Goal: Information Seeking & Learning: Learn about a topic

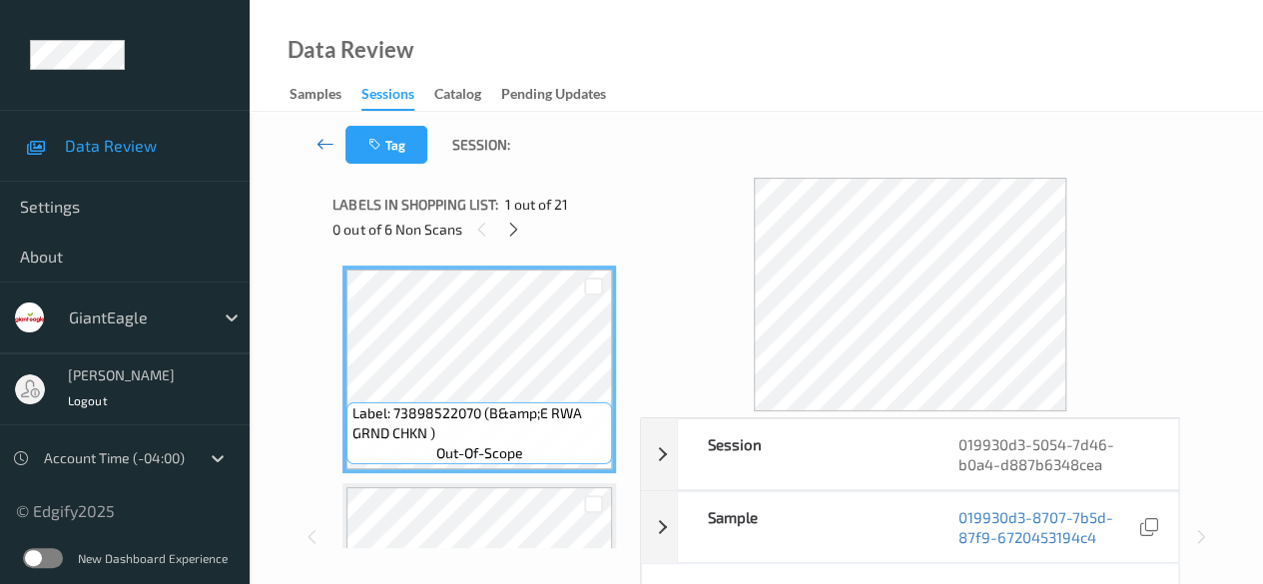
click at [324, 147] on icon at bounding box center [325, 144] width 18 height 20
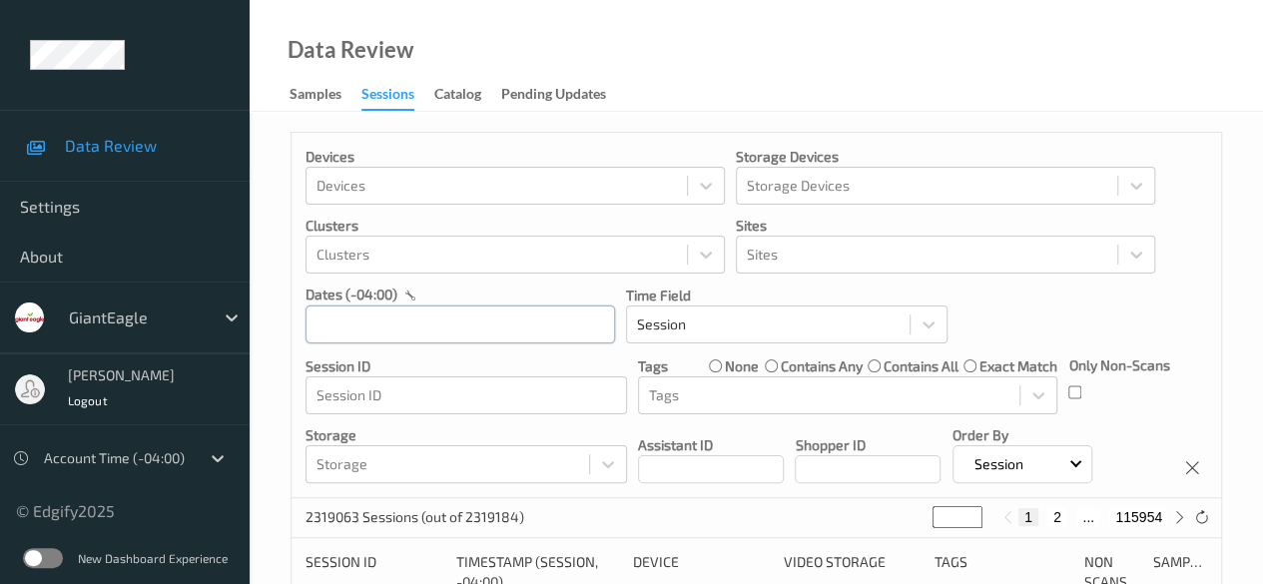
click at [466, 320] on div at bounding box center [459, 323] width 309 height 39
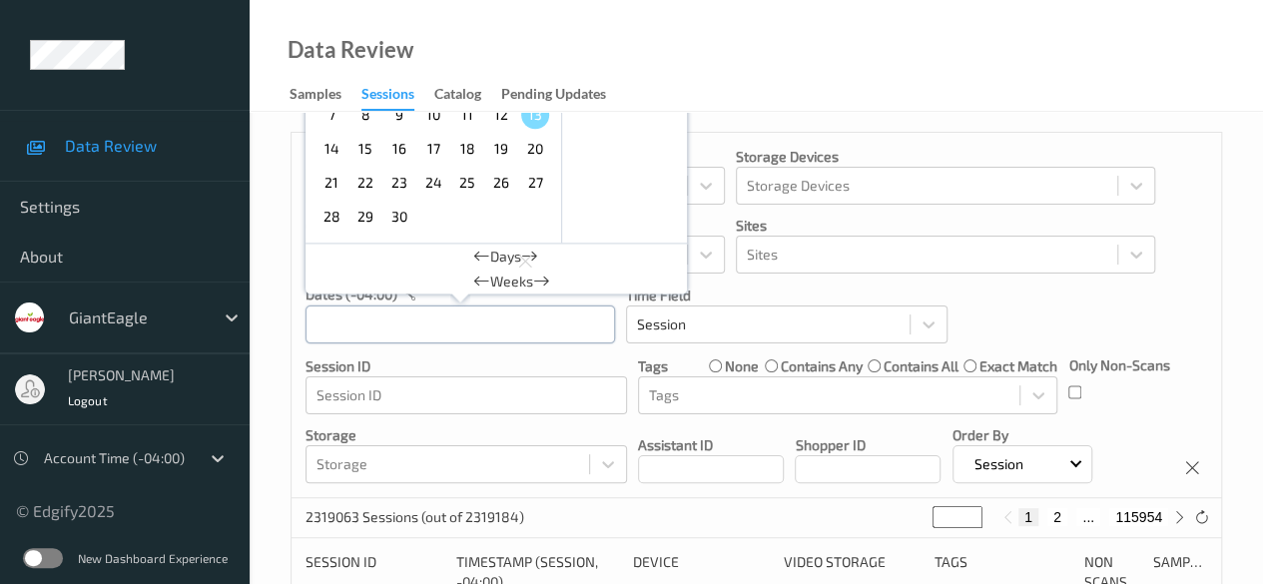
click at [466, 320] on div "[DATE] Sun Mon Tue Wed Thu Fri Sat 1 2 3 4 5 6 7 8 9 10 11 12 13 14 15 16 17 18…" at bounding box center [459, 323] width 309 height 39
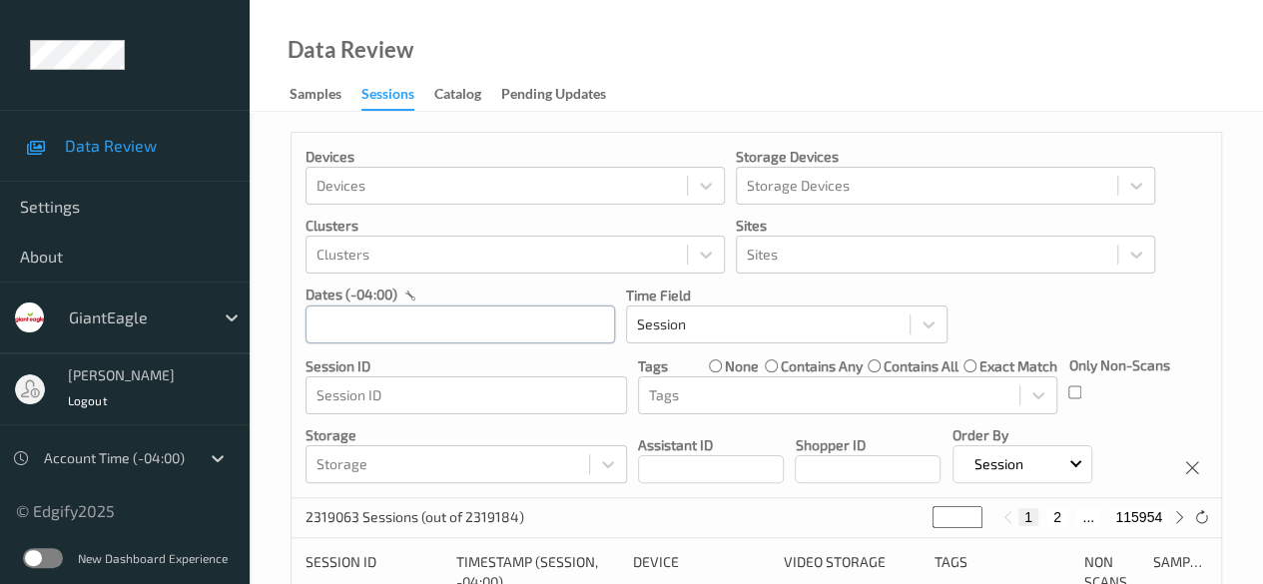
click at [466, 320] on div at bounding box center [459, 323] width 309 height 39
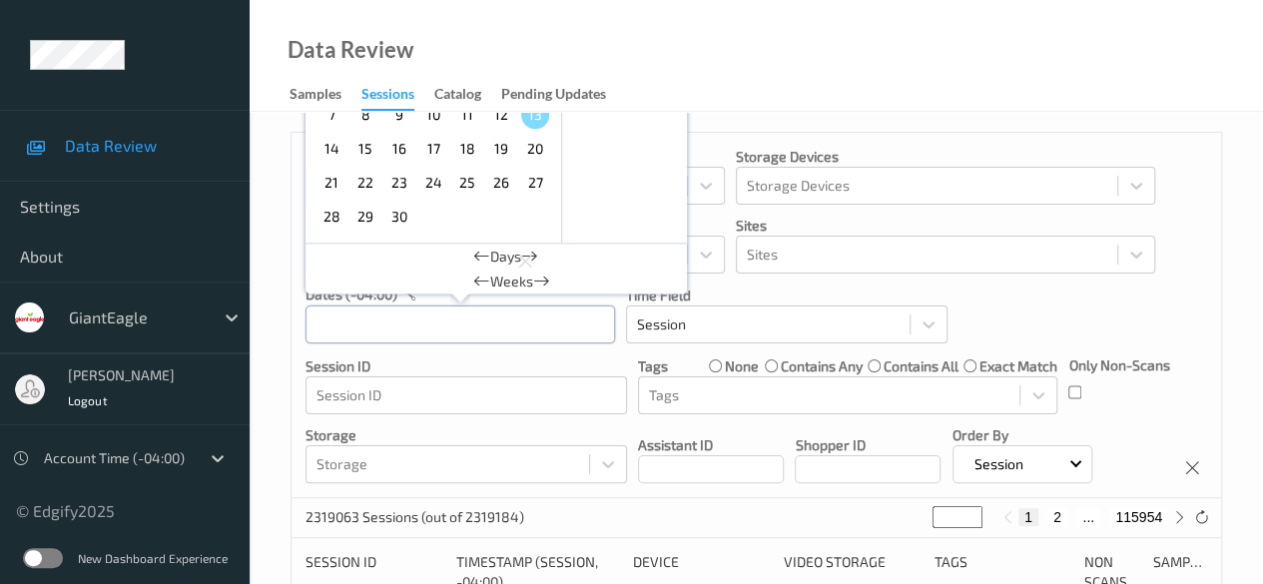
click at [466, 320] on div "[DATE] Sun Mon Tue Wed Thu Fri Sat 1 2 3 4 5 6 7 8 9 10 11 12 13 14 15 16 17 18…" at bounding box center [459, 323] width 309 height 39
click at [411, 327] on input "text" at bounding box center [459, 324] width 309 height 38
click at [467, 116] on span "11" at bounding box center [467, 115] width 28 height 28
type input "[DATE] 00:00 -> [DATE] 23:59"
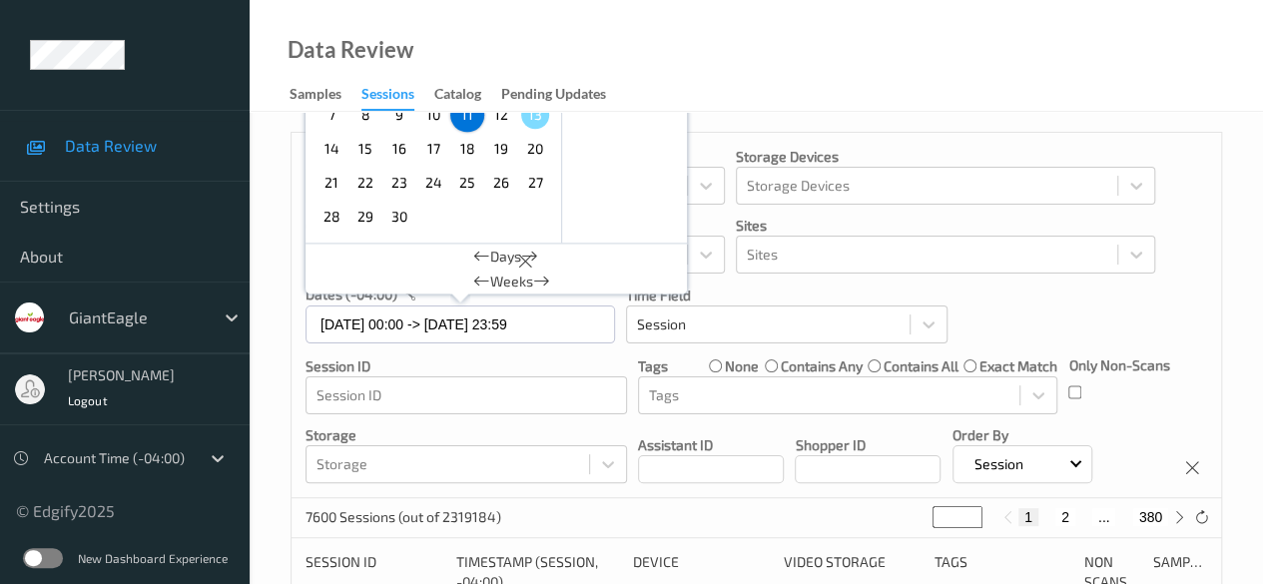
drag, startPoint x: 634, startPoint y: 420, endPoint x: 657, endPoint y: 418, distance: 23.0
click at [633, 420] on div "Devices Devices Storage Devices Storage Devices Clusters Clusters Sites Sites d…" at bounding box center [755, 315] width 929 height 365
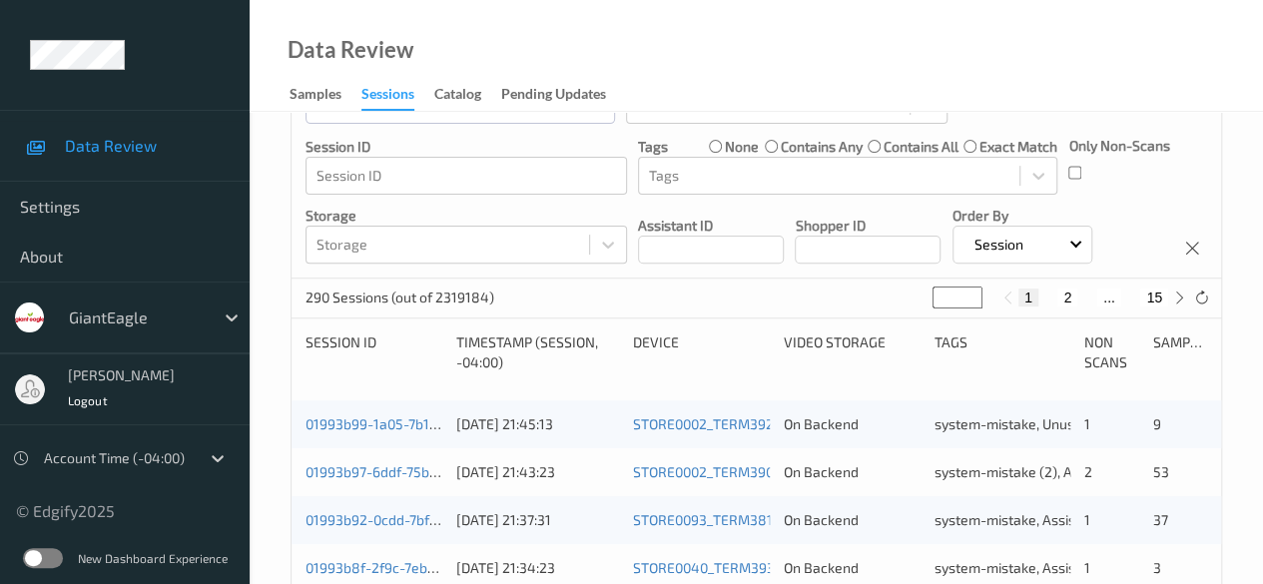
scroll to position [299, 0]
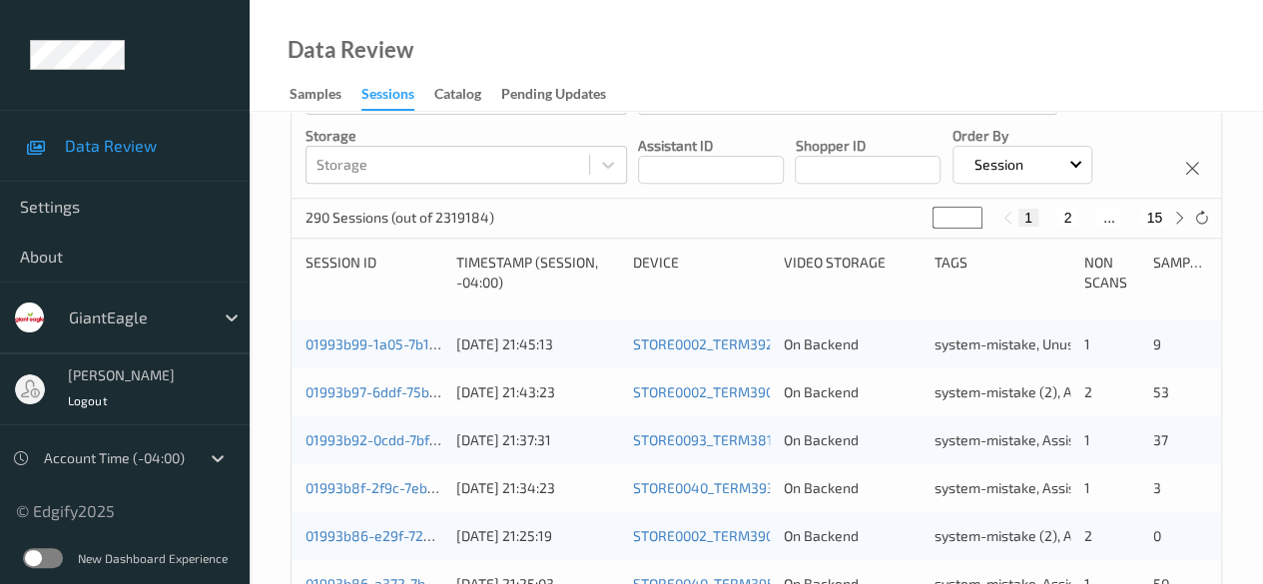
click at [1033, 221] on button "15" at bounding box center [1154, 218] width 28 height 18
type input "**"
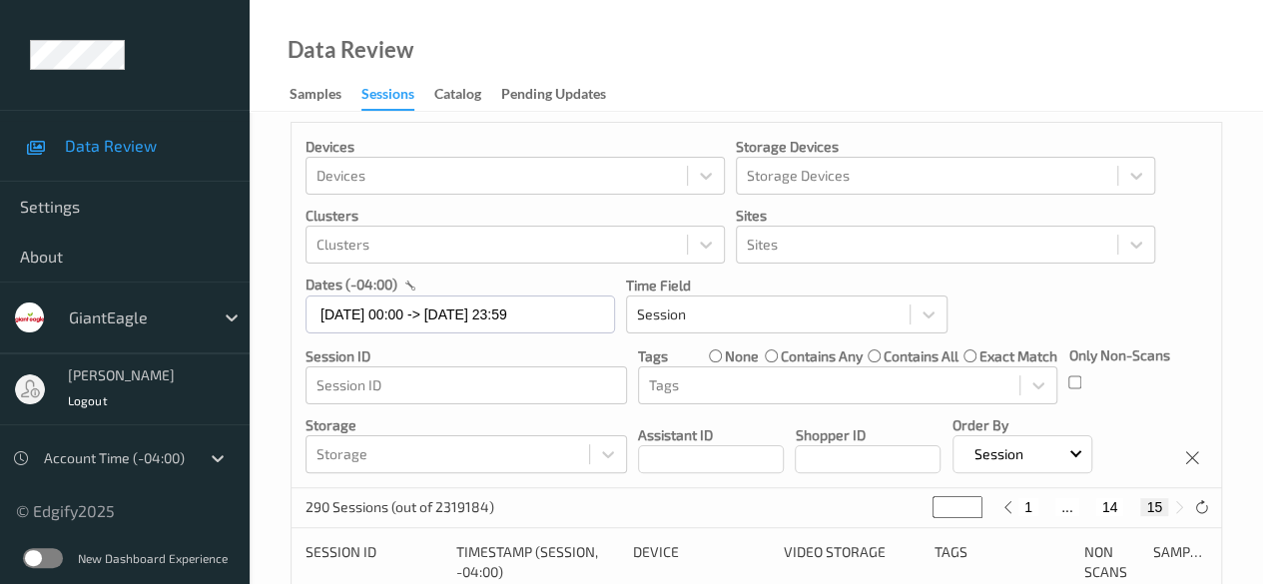
scroll to position [0, 0]
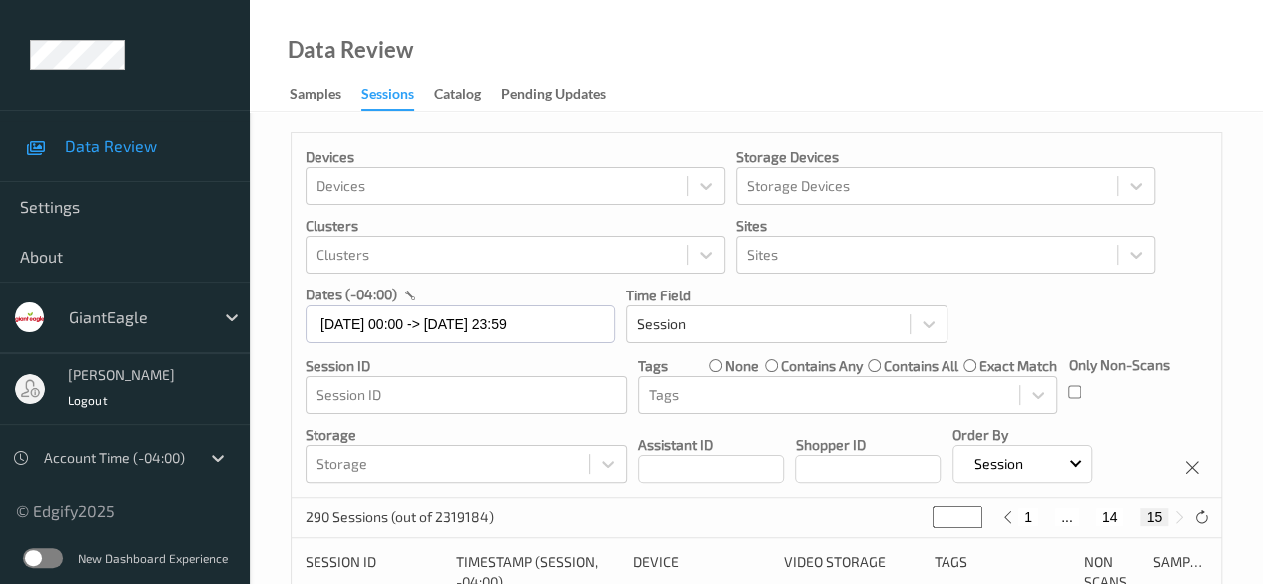
click at [1033, 521] on button "14" at bounding box center [1110, 517] width 28 height 18
type input "**"
click at [1033, 523] on button "13" at bounding box center [1087, 517] width 28 height 18
type input "**"
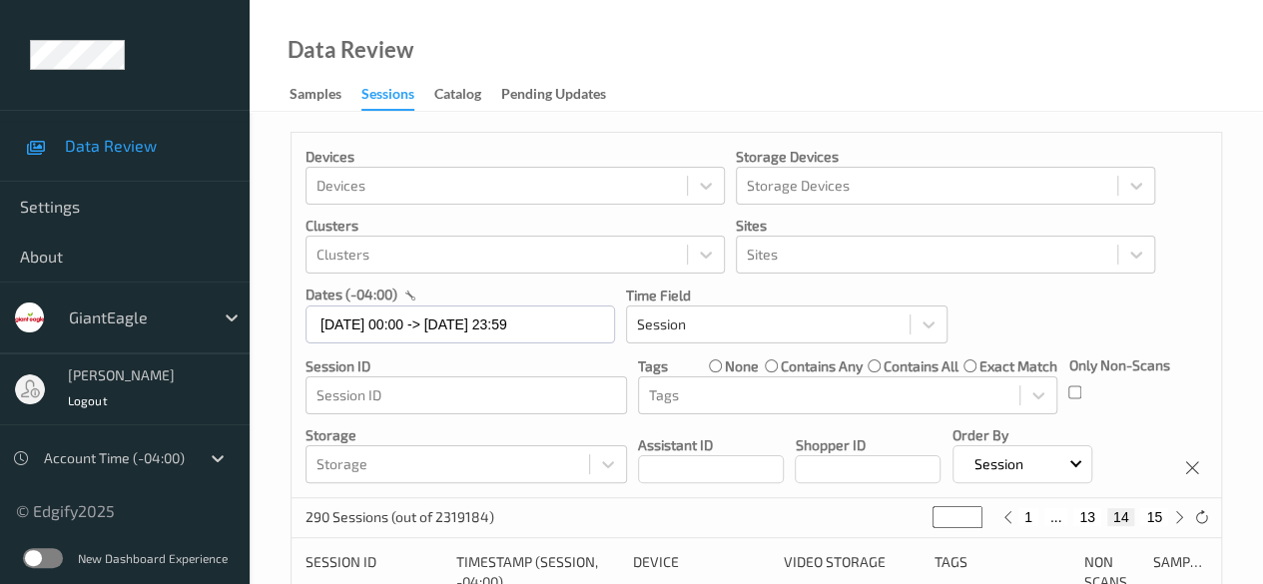
type input "**"
click at [1033, 521] on button "12" at bounding box center [1072, 517] width 28 height 18
type input "**"
click at [1033, 522] on button "11" at bounding box center [1048, 517] width 28 height 18
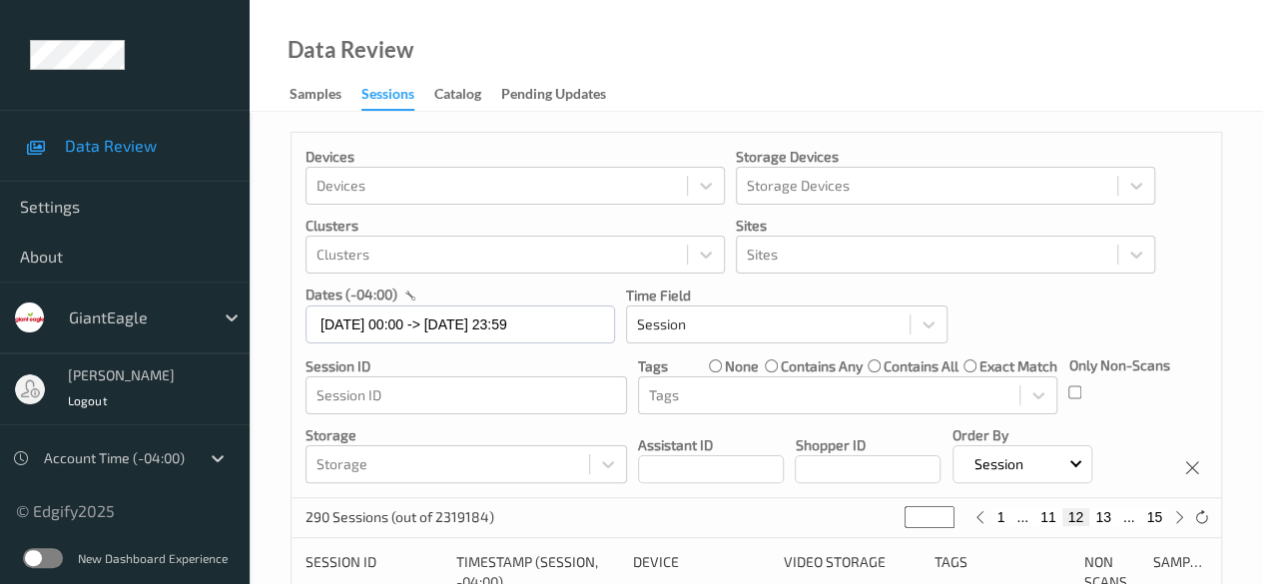
type input "**"
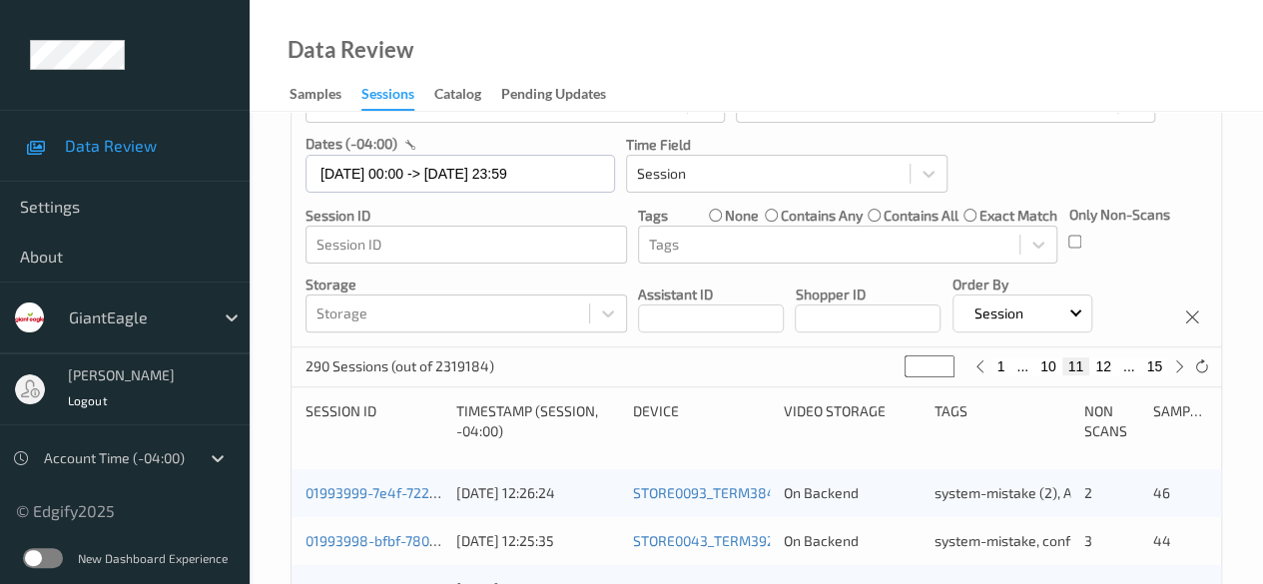
scroll to position [76, 0]
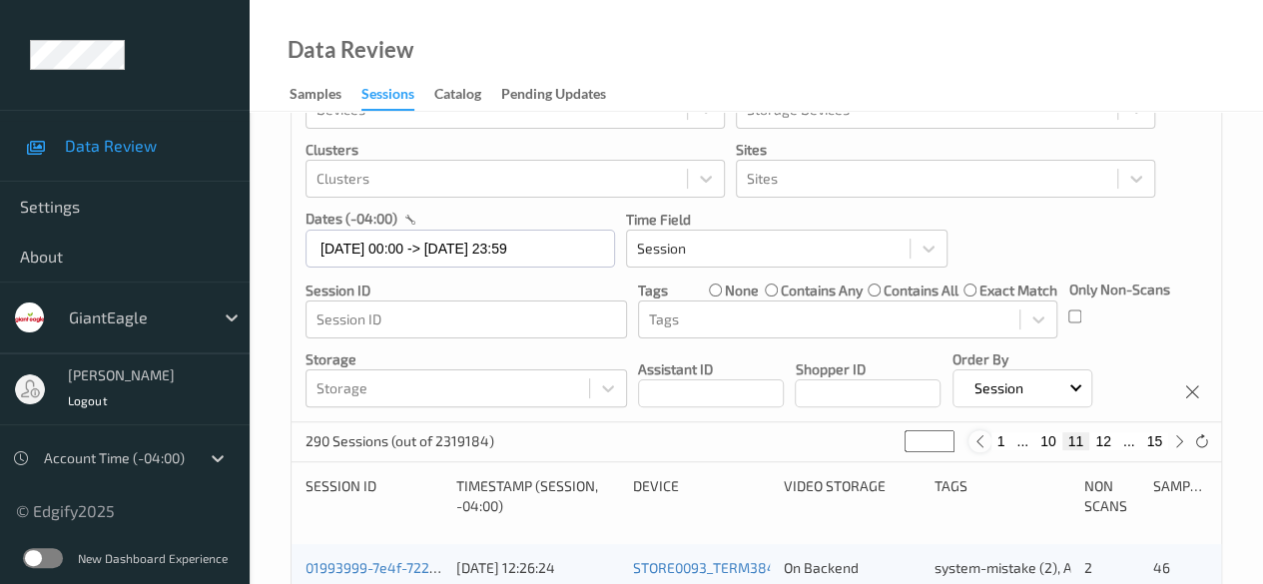
click at [977, 439] on icon at bounding box center [979, 441] width 15 height 15
type input "**"
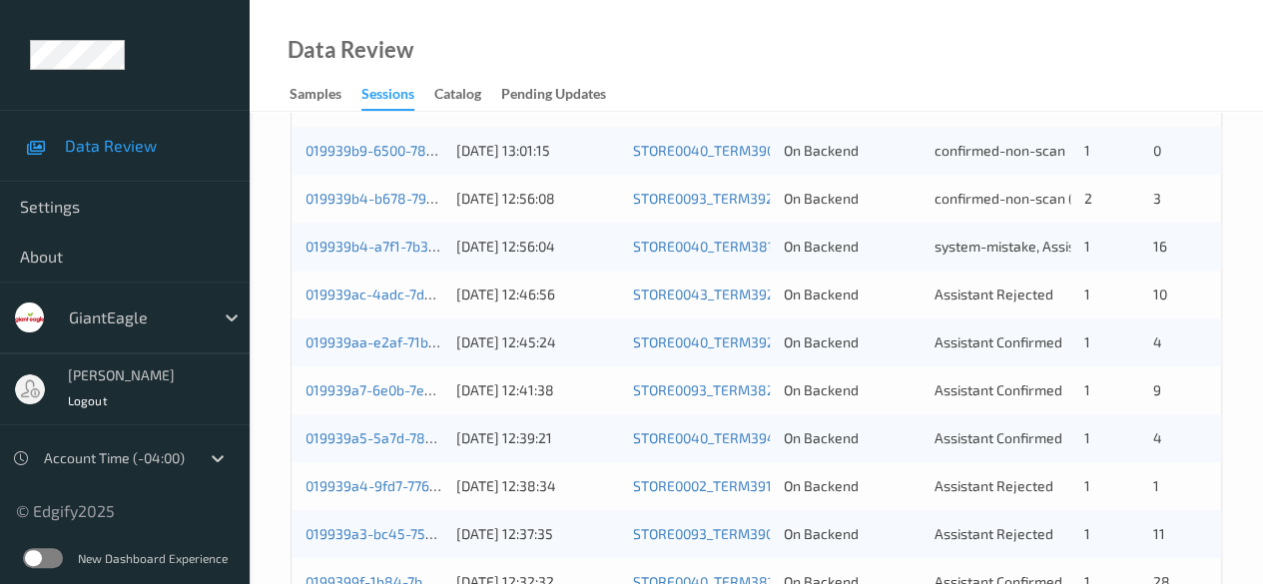
scroll to position [874, 0]
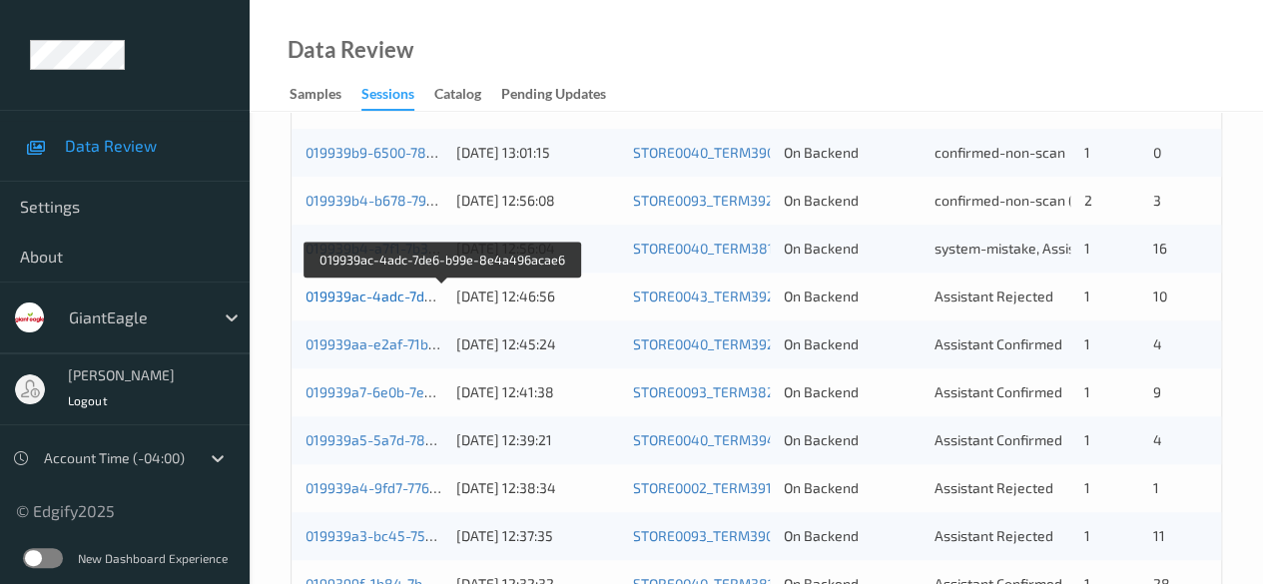
click at [407, 295] on link "019939ac-4adc-7de6-b99e-8e4a496acae6" at bounding box center [443, 295] width 276 height 17
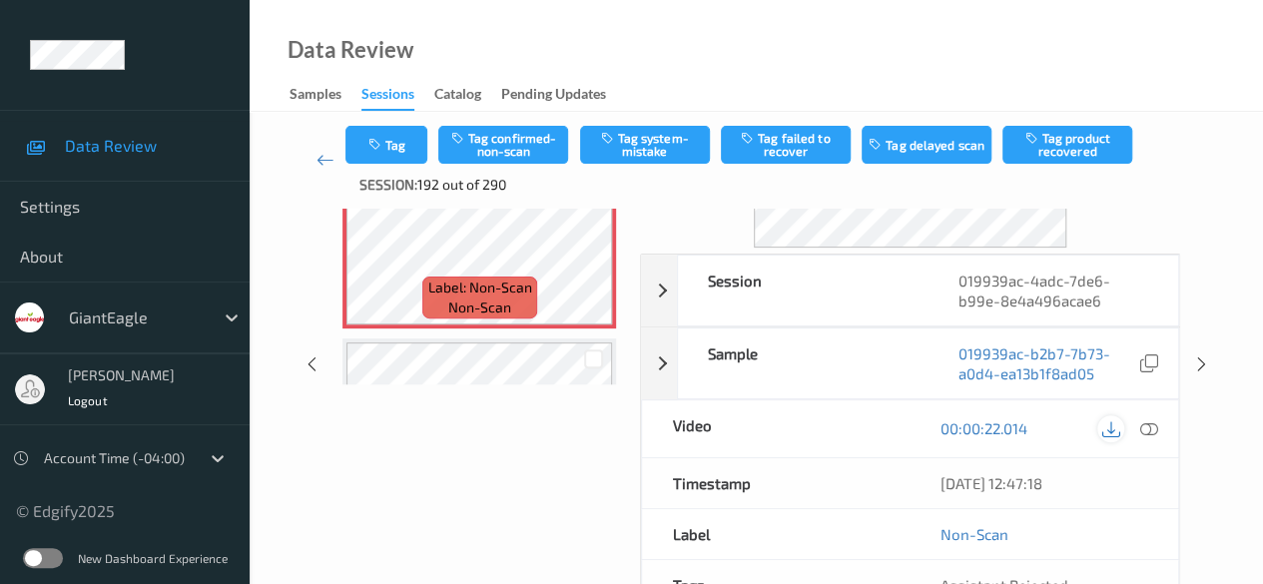
scroll to position [200, 0]
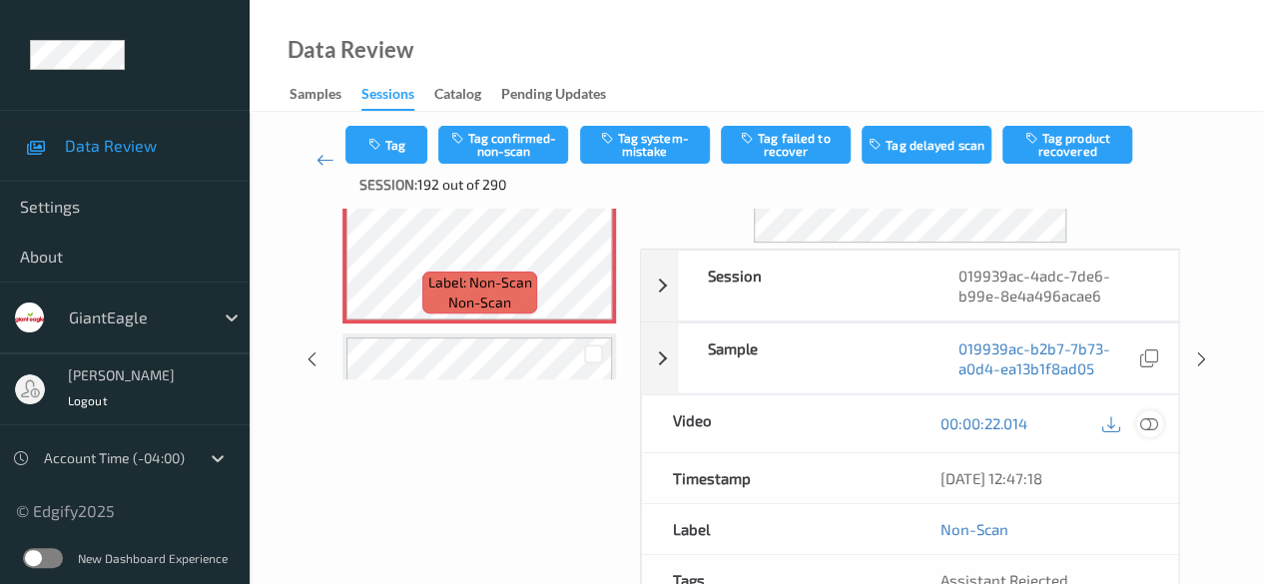
click at [1033, 420] on icon at bounding box center [1149, 423] width 18 height 18
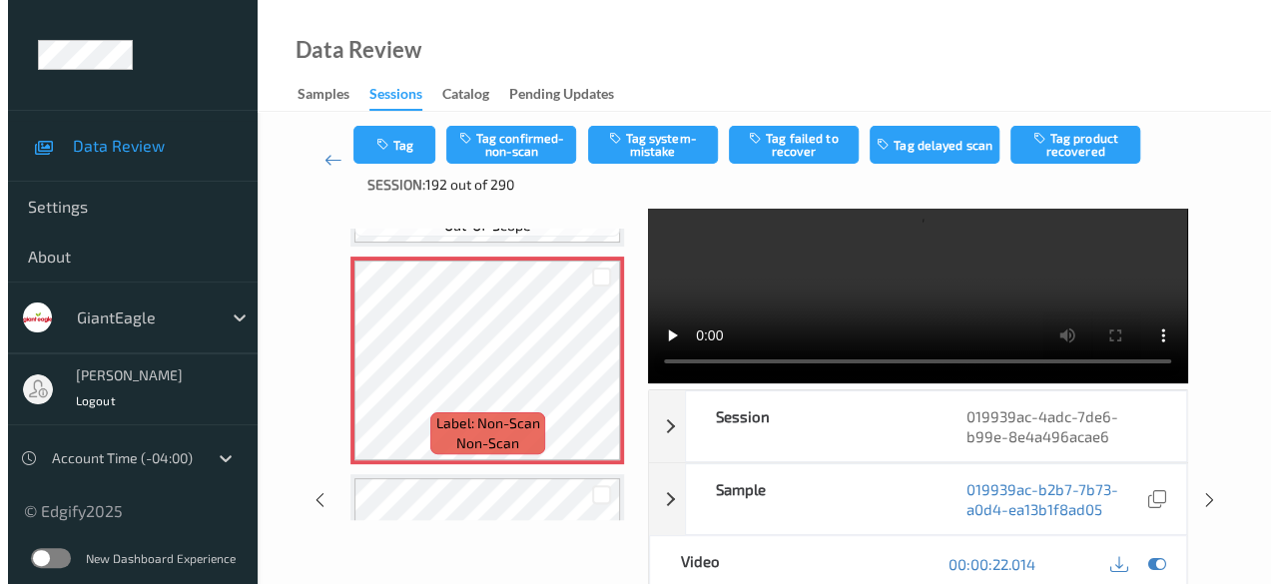
scroll to position [0, 0]
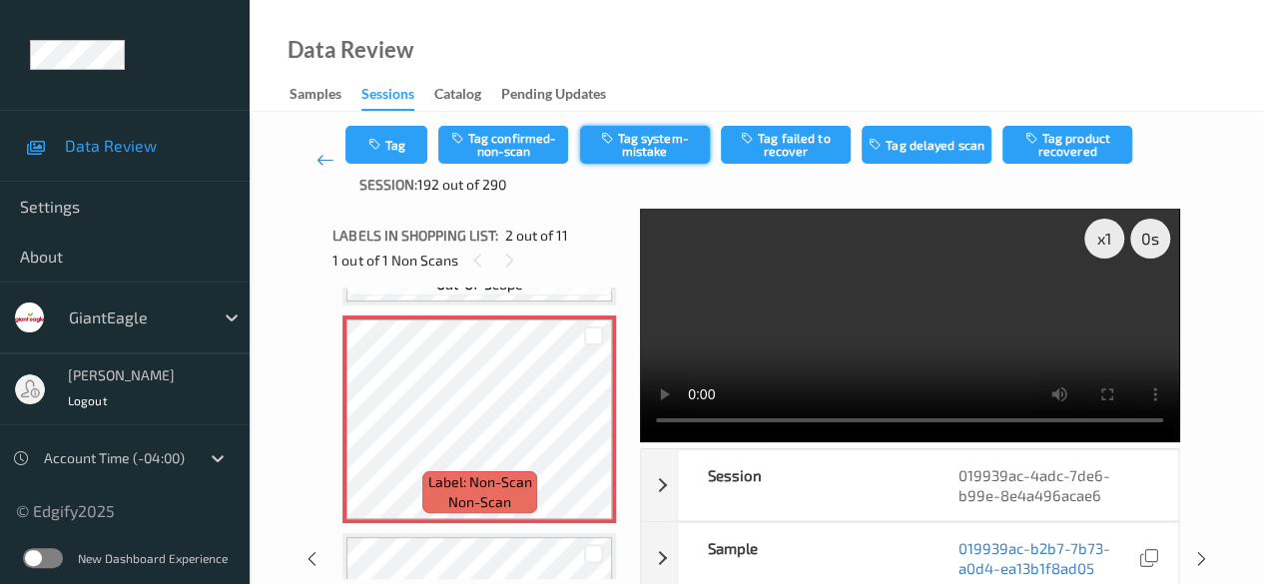
click at [637, 151] on button "Tag system-mistake" at bounding box center [645, 145] width 130 height 38
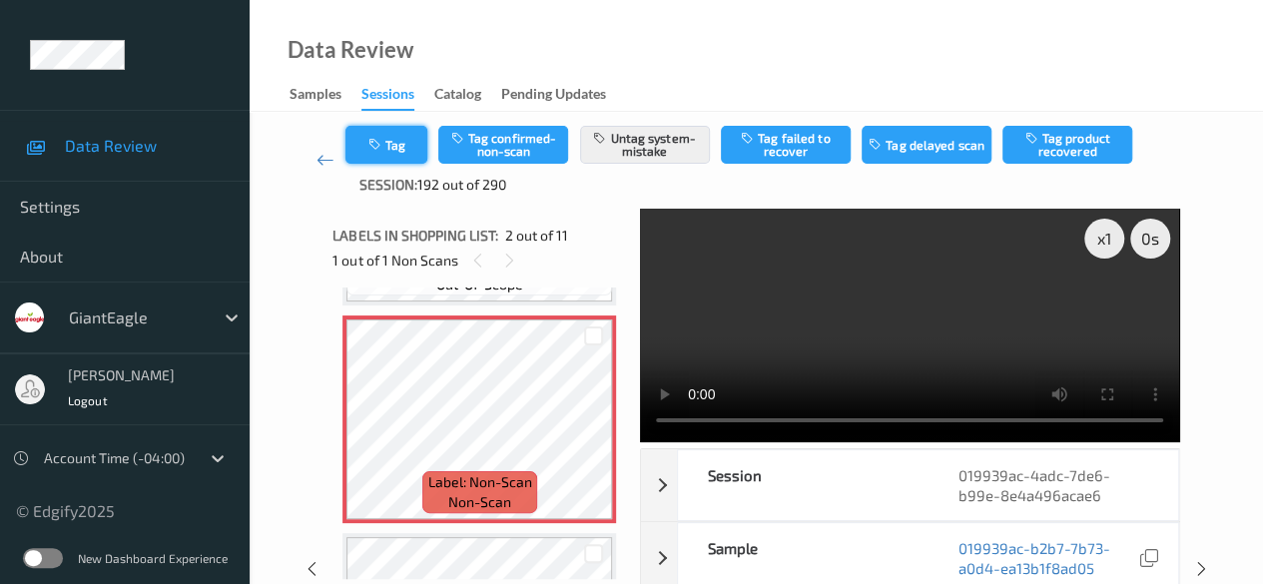
click at [375, 150] on icon "button" at bounding box center [375, 145] width 17 height 14
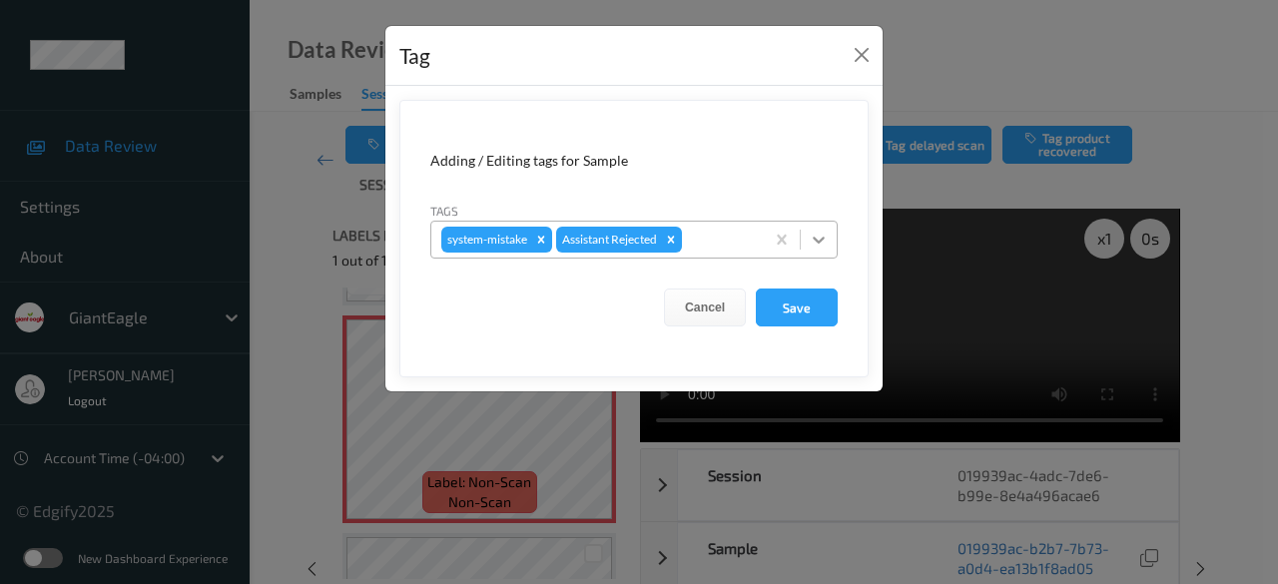
click at [816, 243] on icon at bounding box center [819, 240] width 20 height 20
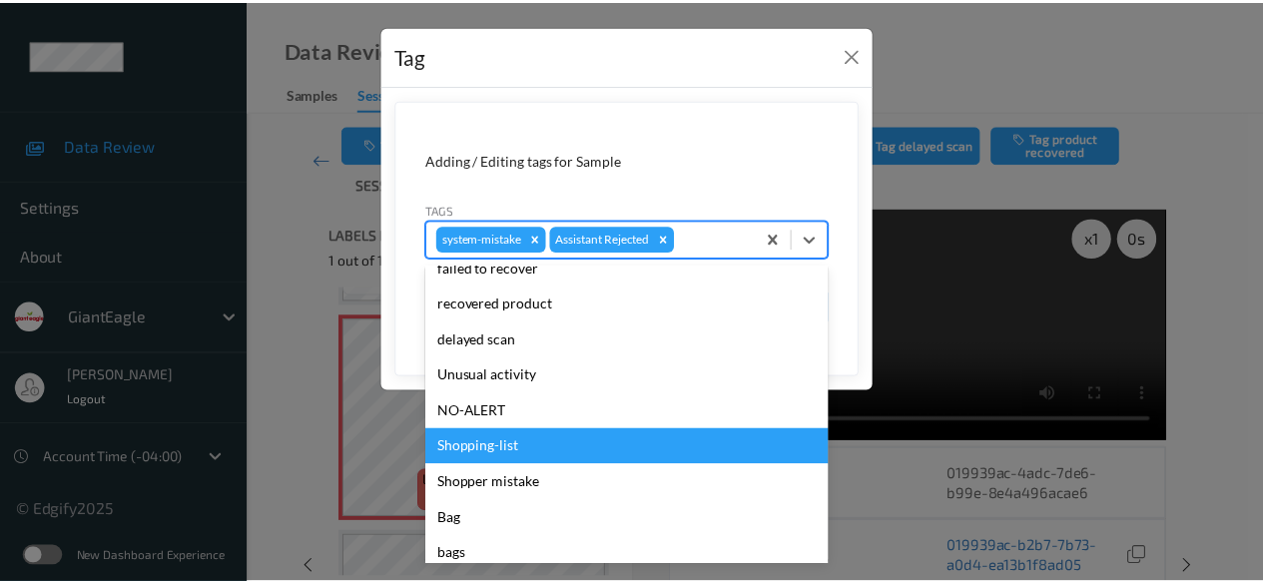
scroll to position [212, 0]
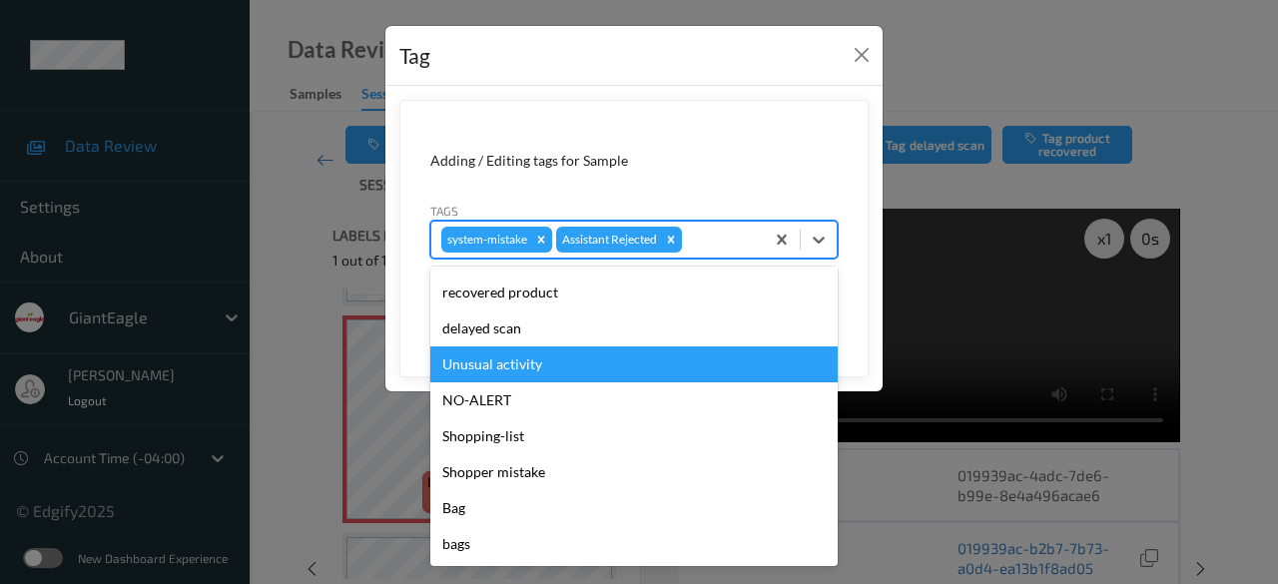
click at [548, 368] on div "Unusual activity" at bounding box center [633, 364] width 407 height 36
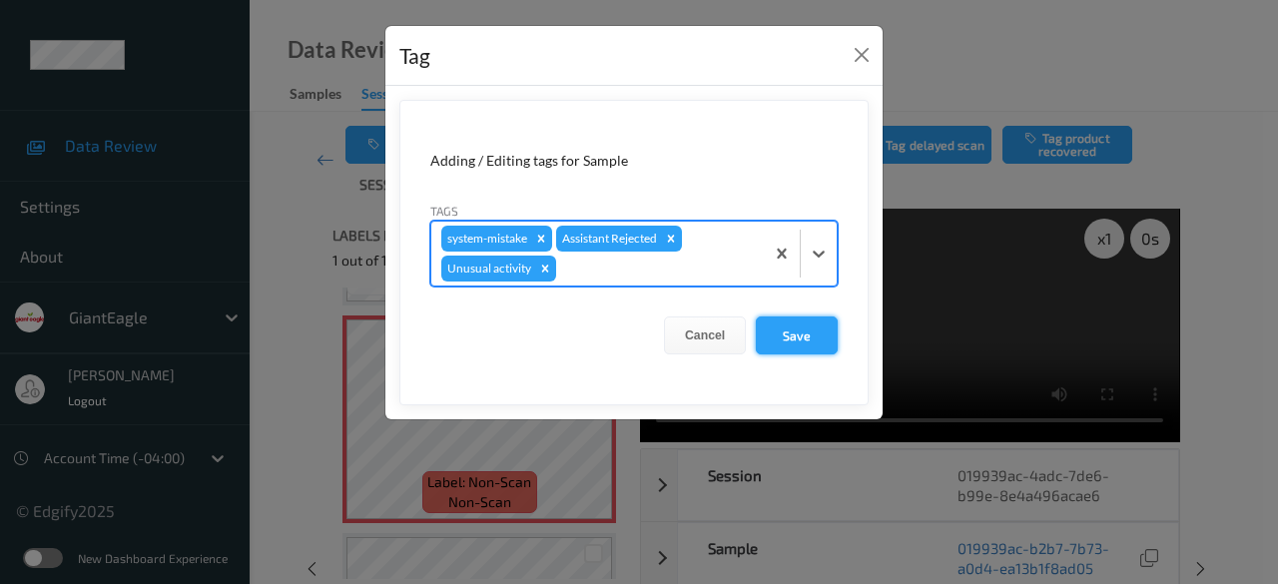
click at [804, 340] on button "Save" at bounding box center [797, 335] width 82 height 38
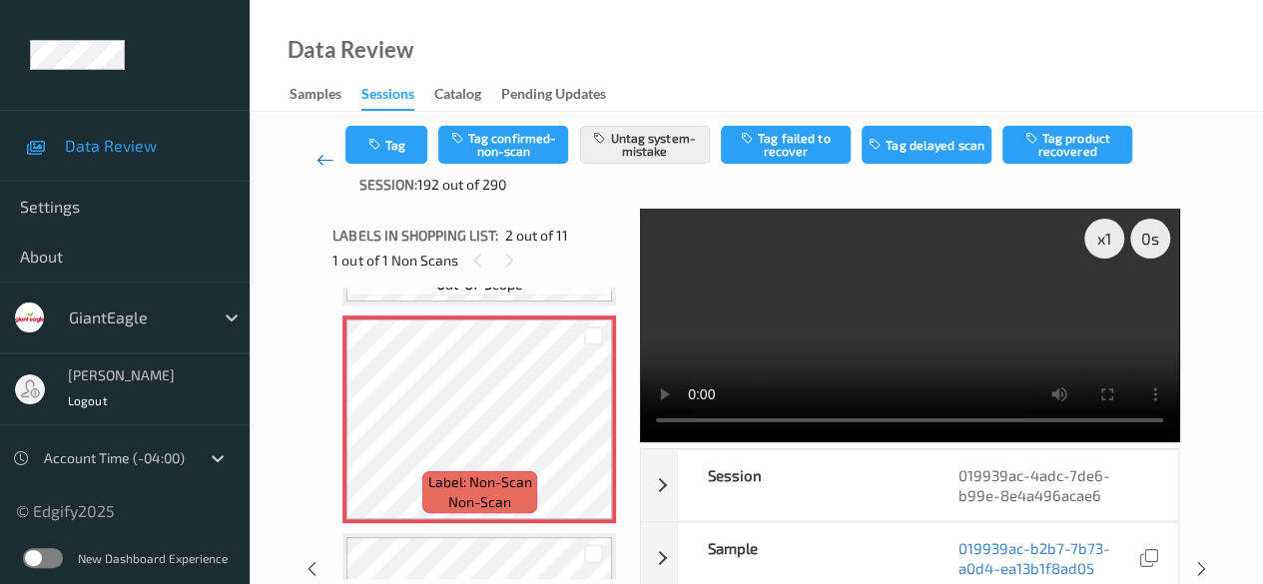
click at [322, 153] on icon at bounding box center [325, 160] width 18 height 20
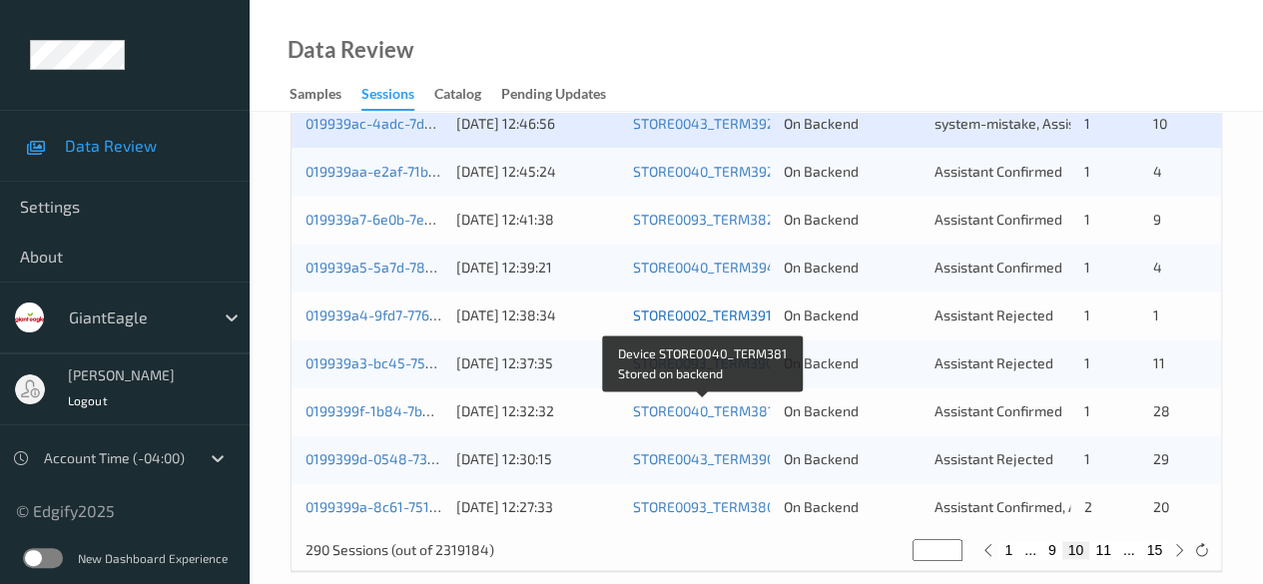
scroll to position [1074, 0]
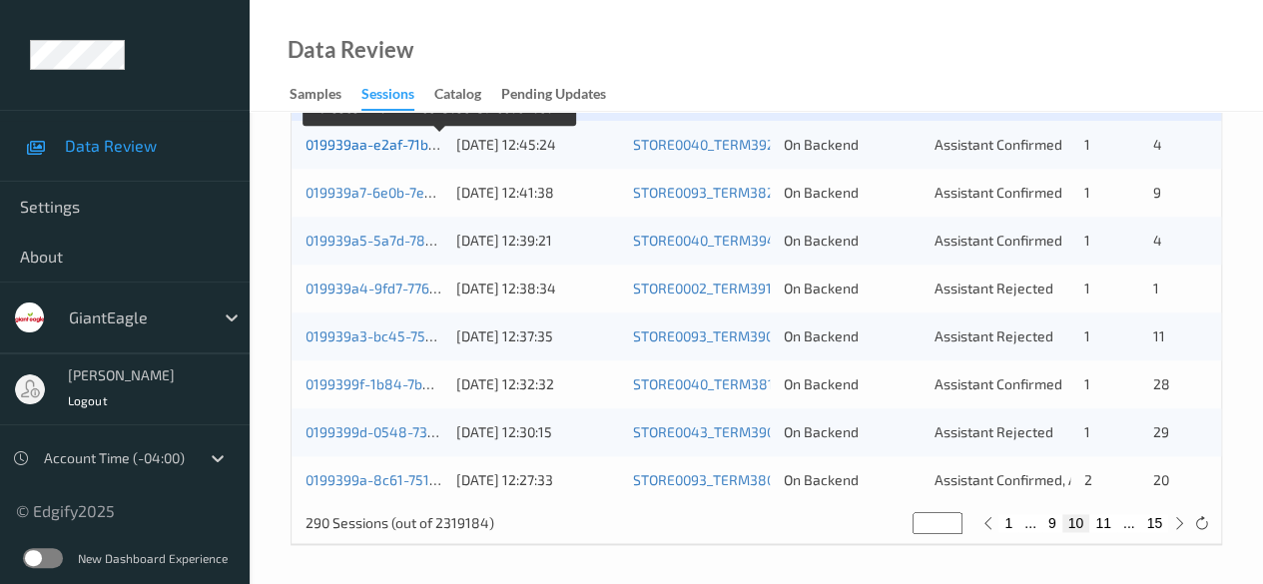
click at [405, 140] on link "019939aa-e2af-71b6-8e96-8d1bbe34c6e4" at bounding box center [440, 144] width 271 height 17
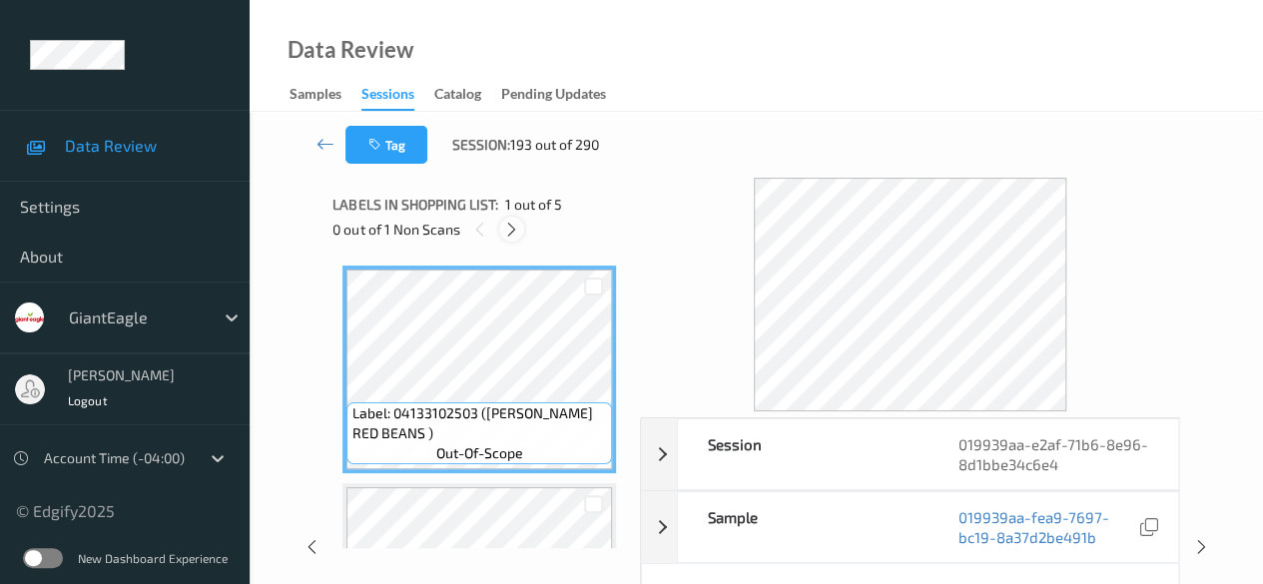
click at [515, 232] on icon at bounding box center [511, 230] width 17 height 18
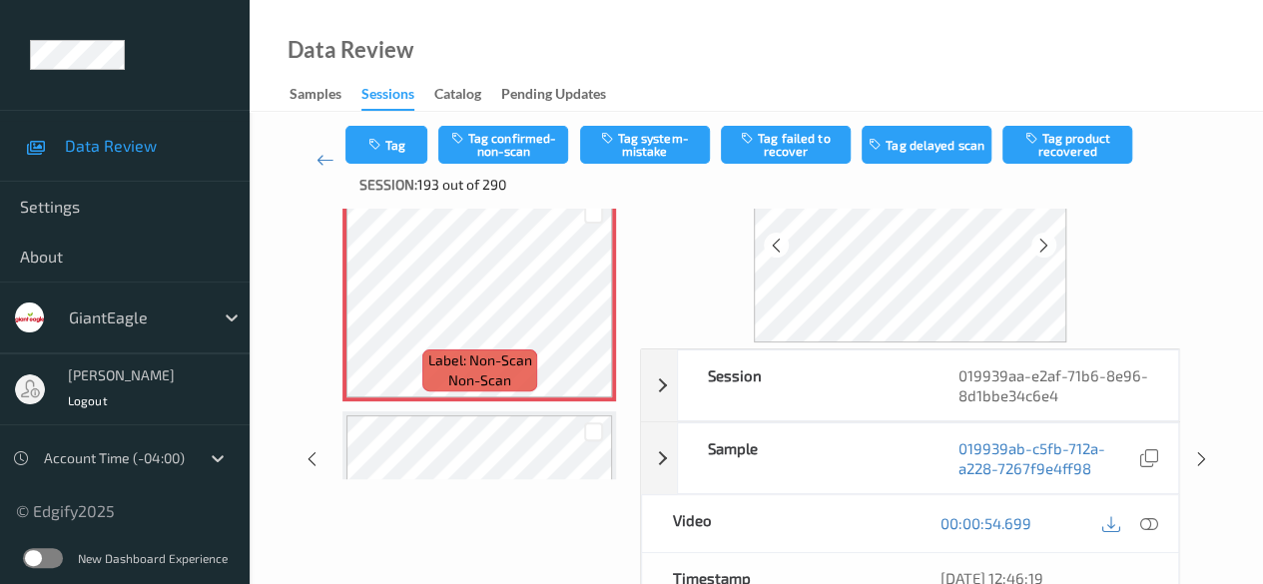
scroll to position [545, 0]
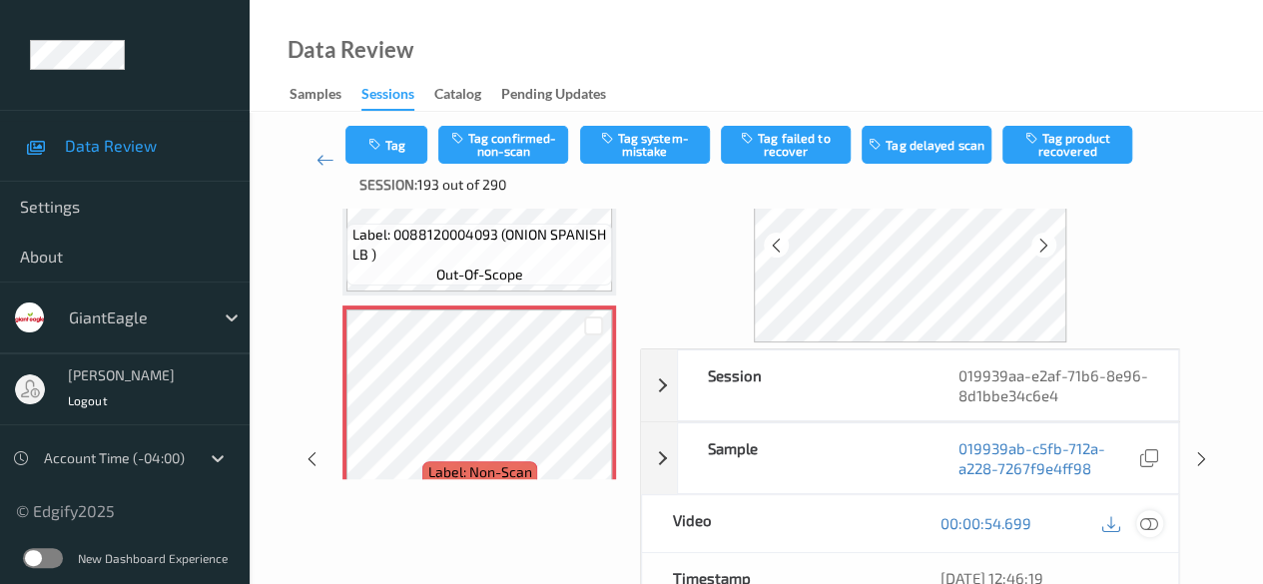
click at [1033, 523] on icon at bounding box center [1149, 523] width 18 height 18
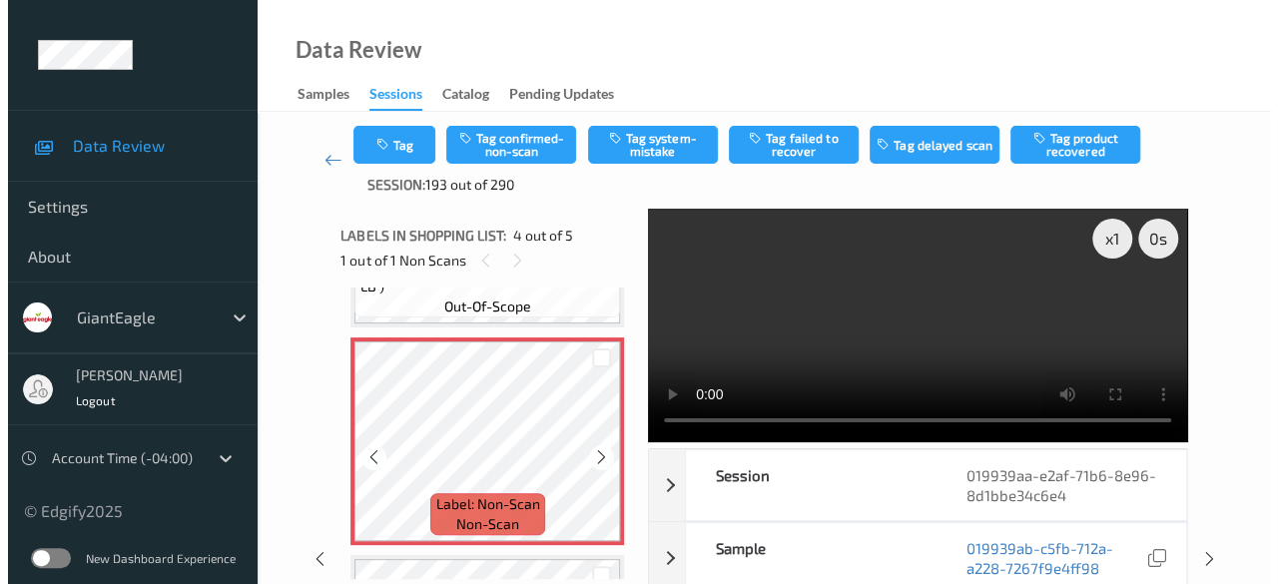
scroll to position [645, 0]
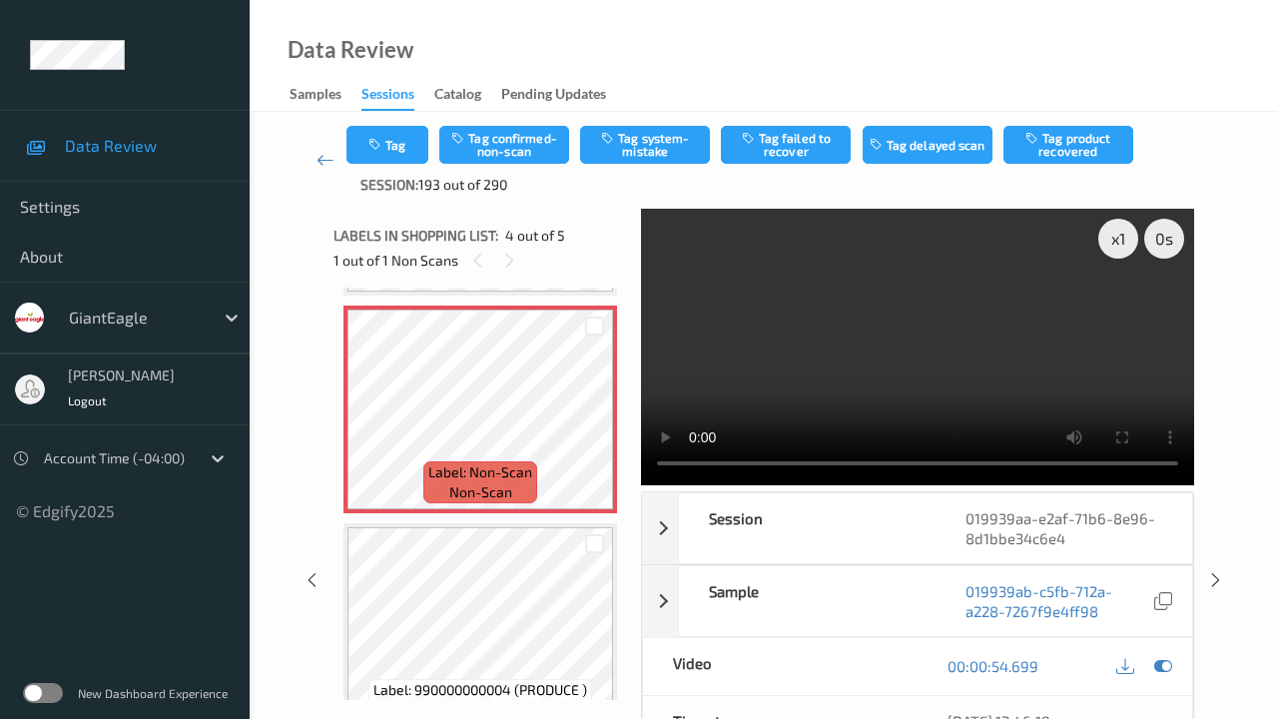
click at [707, 485] on video at bounding box center [917, 347] width 553 height 276
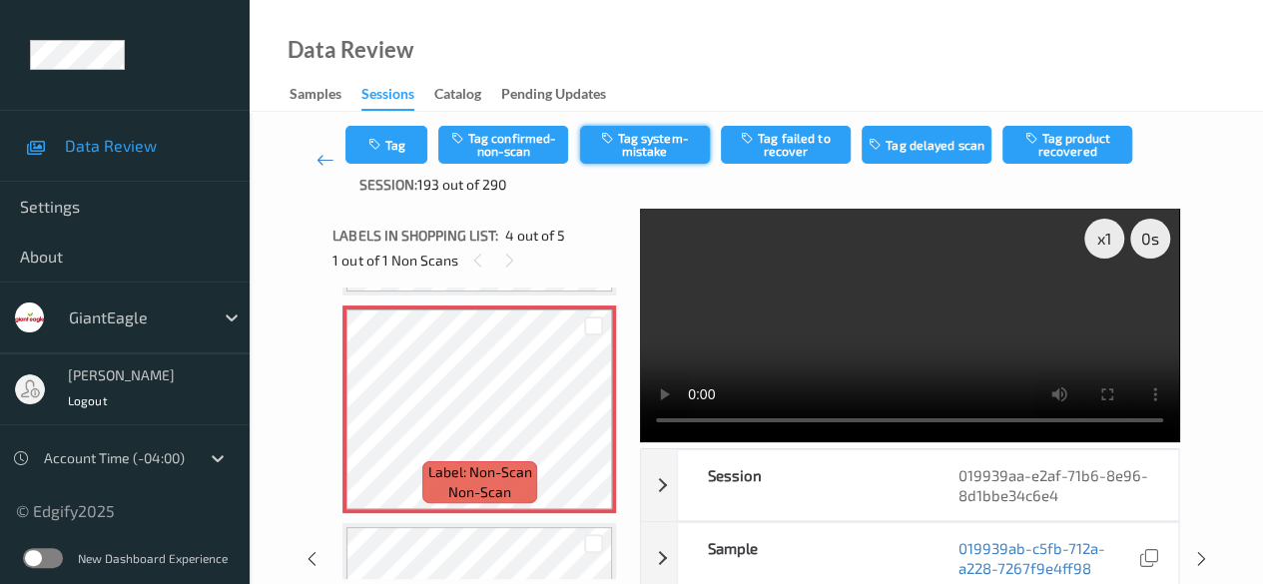
click at [673, 147] on button "Tag system-mistake" at bounding box center [645, 145] width 130 height 38
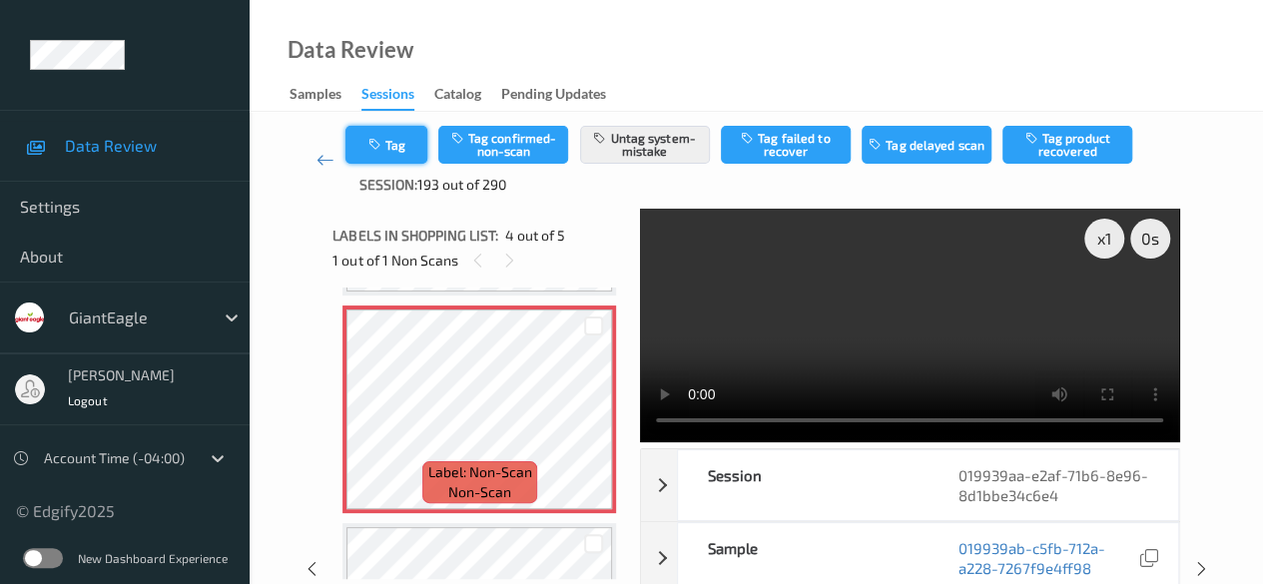
click at [395, 153] on button "Tag" at bounding box center [386, 145] width 82 height 38
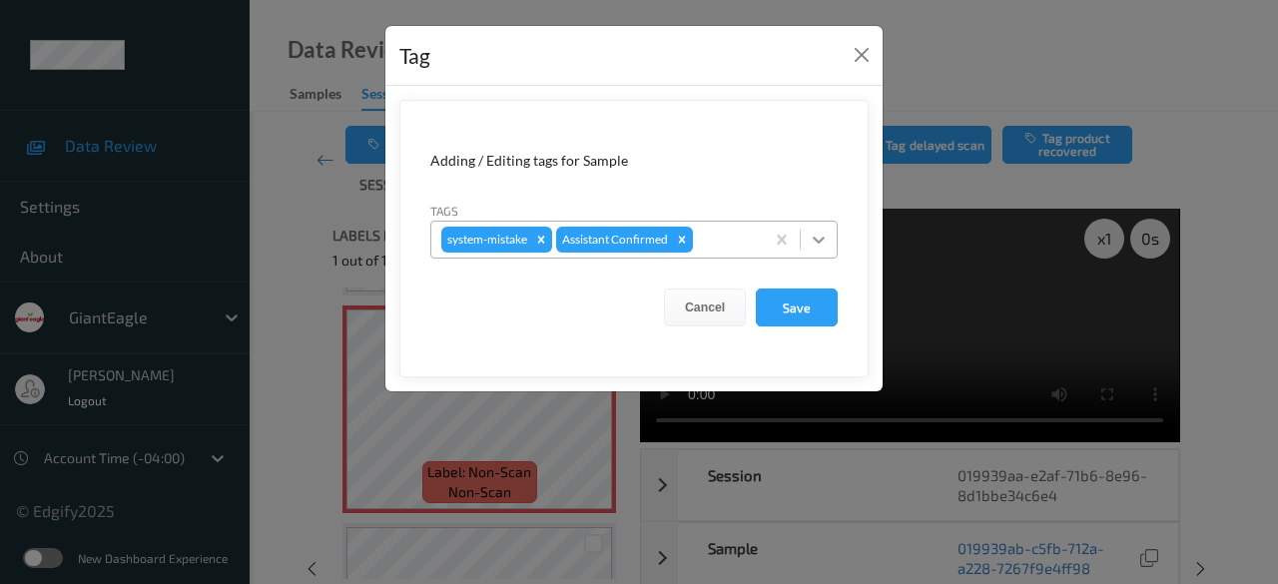
click at [815, 235] on icon at bounding box center [819, 240] width 20 height 20
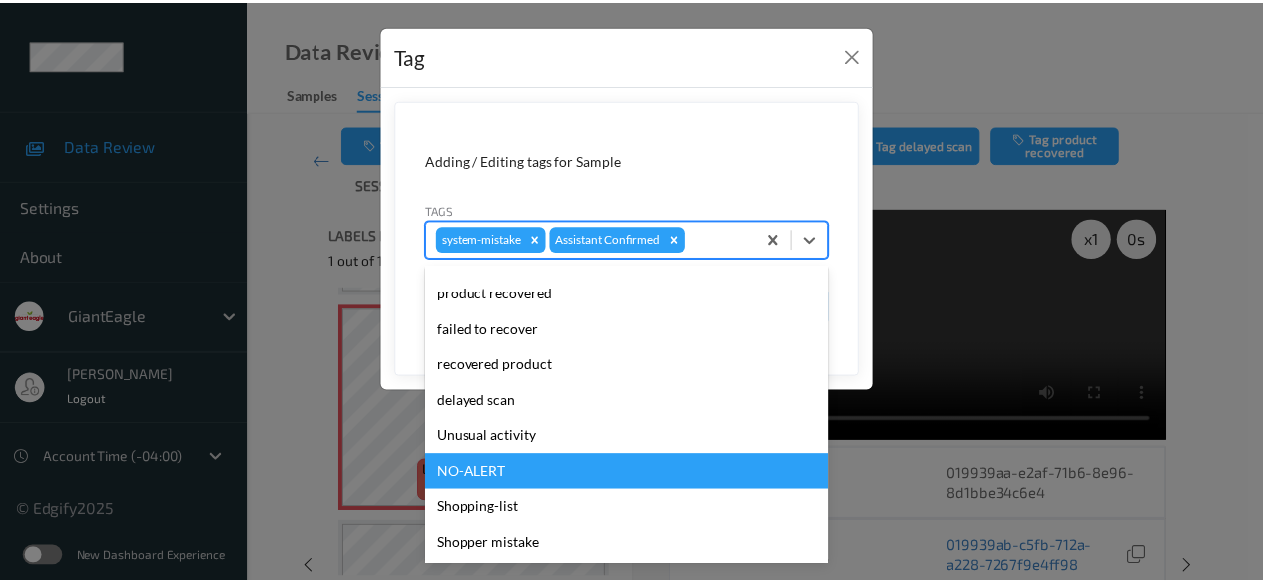
scroll to position [212, 0]
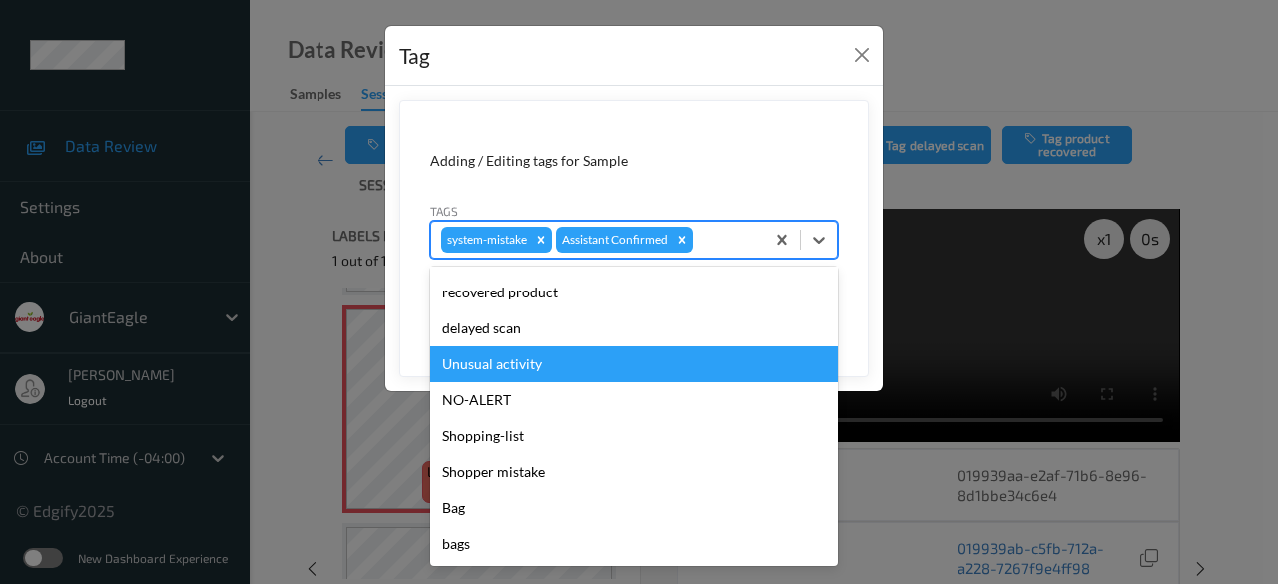
click at [529, 366] on div "Unusual activity" at bounding box center [633, 364] width 407 height 36
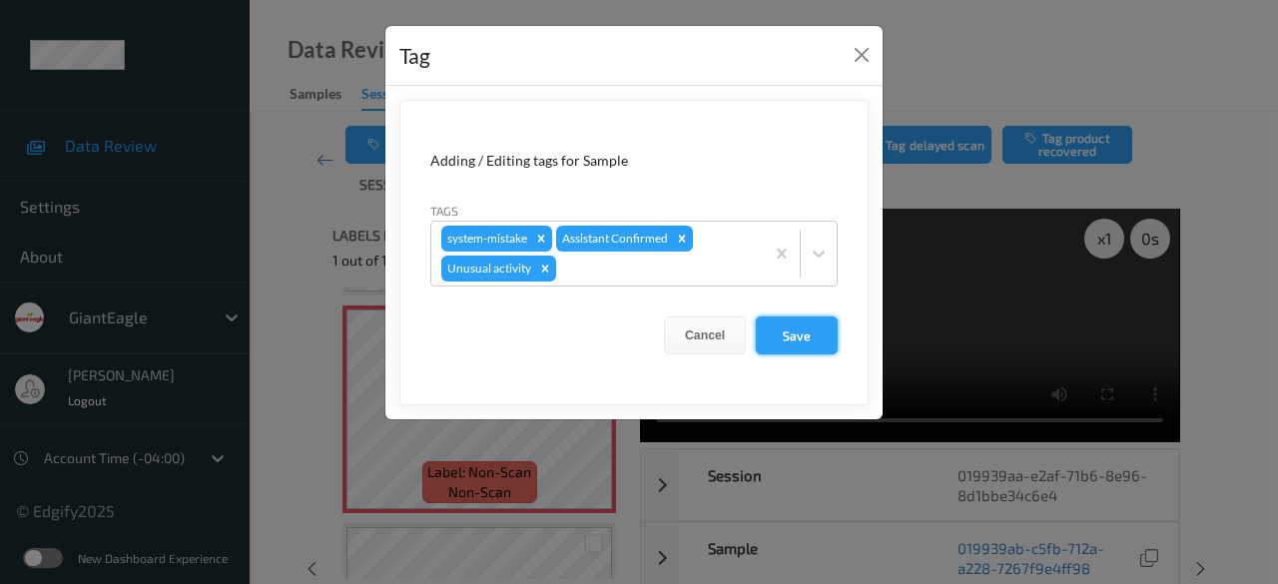
click at [818, 327] on button "Save" at bounding box center [797, 335] width 82 height 38
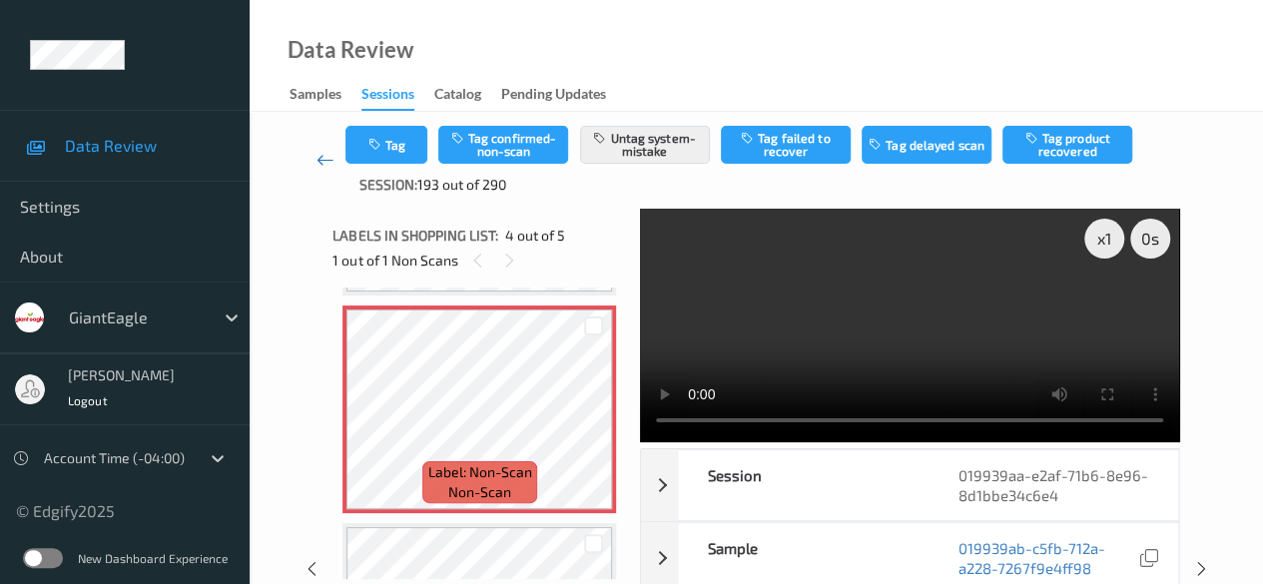
click at [328, 163] on icon at bounding box center [325, 160] width 18 height 20
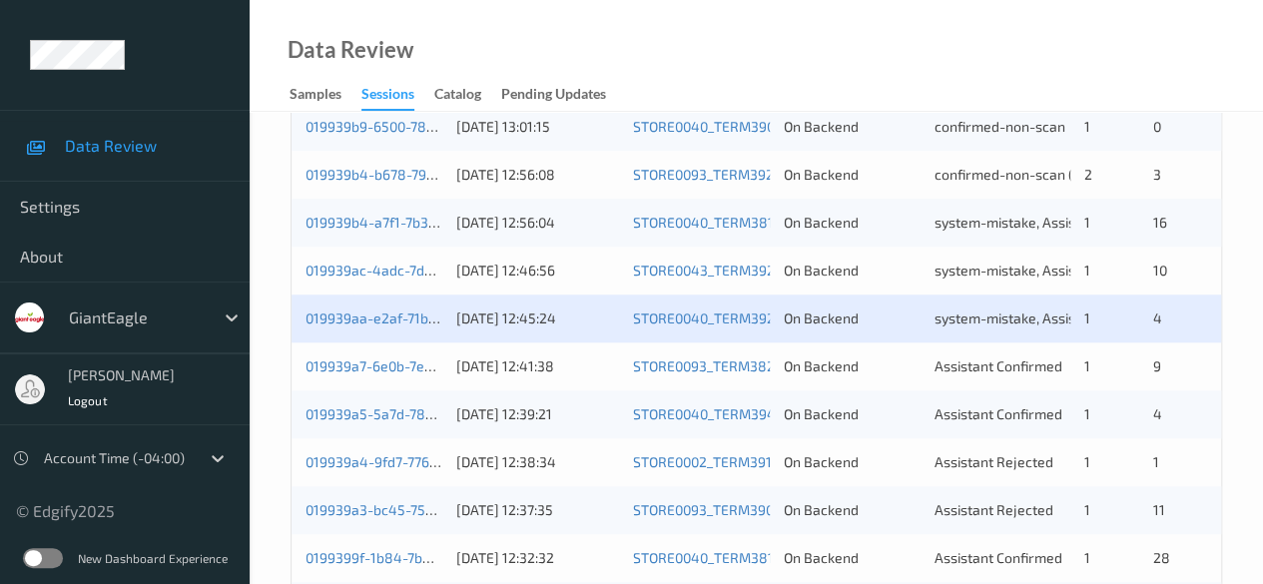
scroll to position [1074, 0]
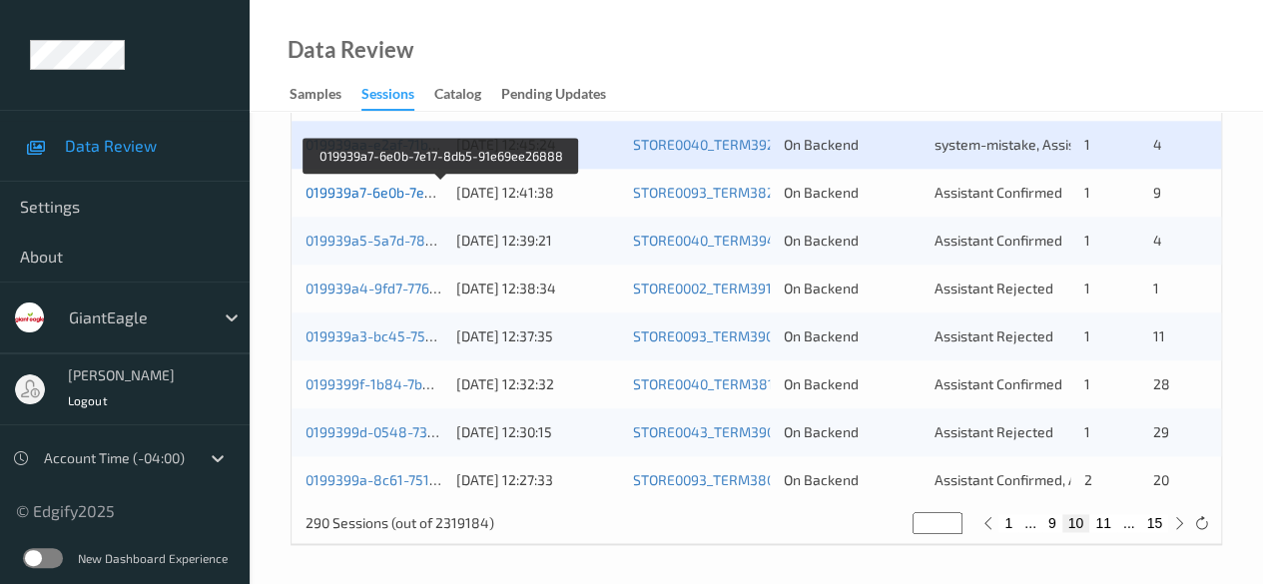
click at [388, 190] on link "019939a7-6e0b-7e17-8db5-91e69ee26888" at bounding box center [441, 192] width 273 height 17
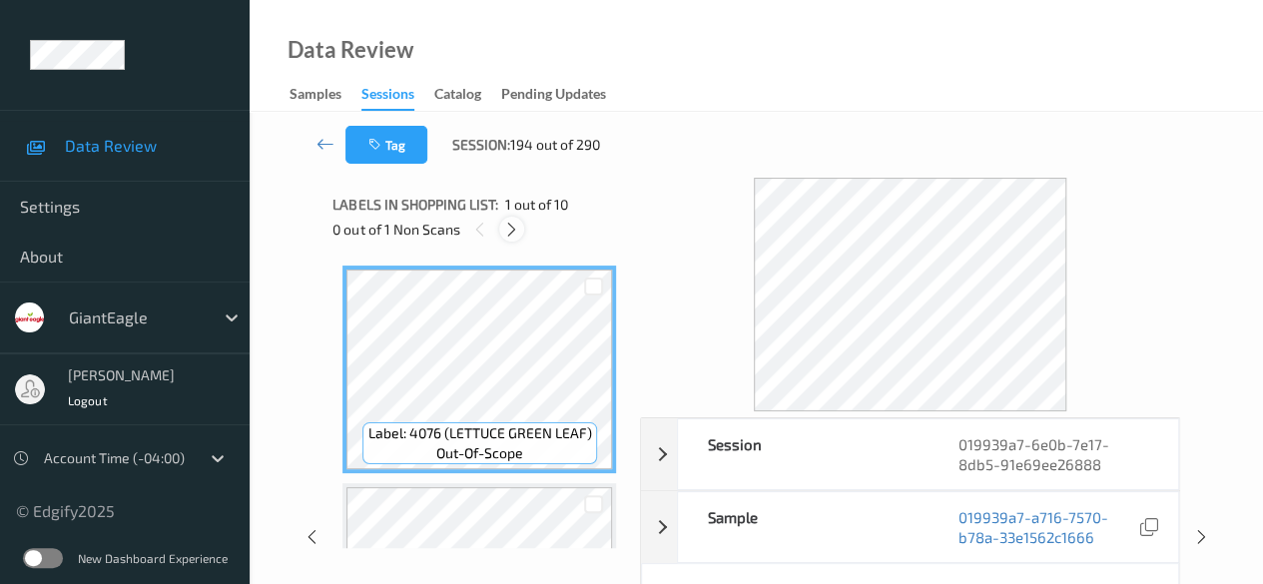
click at [509, 231] on icon at bounding box center [511, 230] width 17 height 18
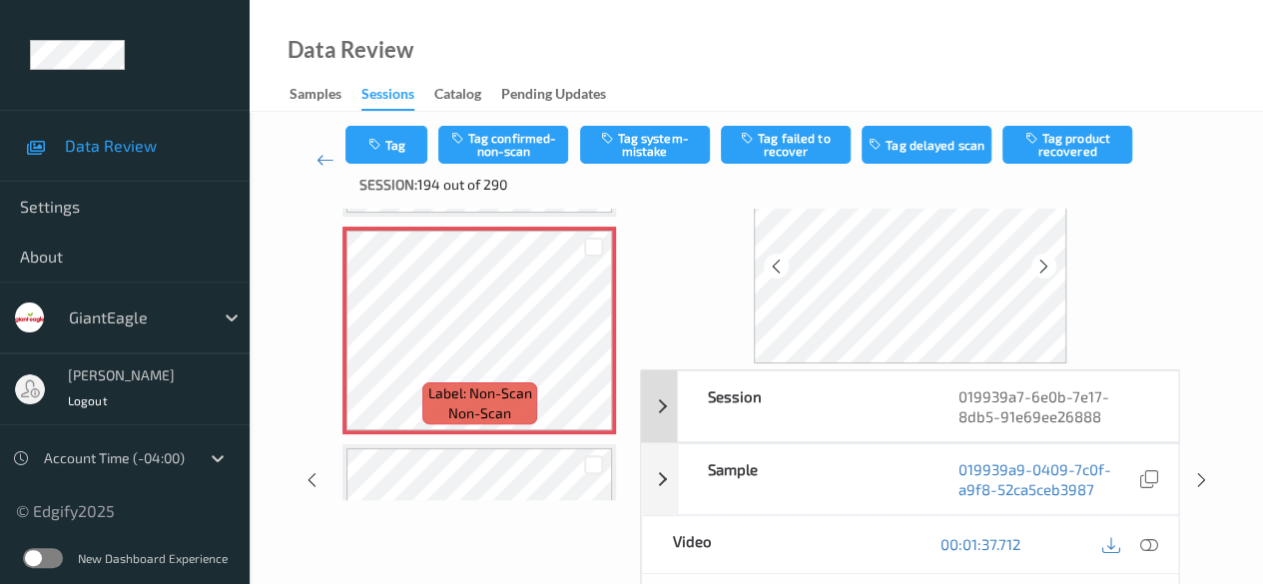
scroll to position [200, 0]
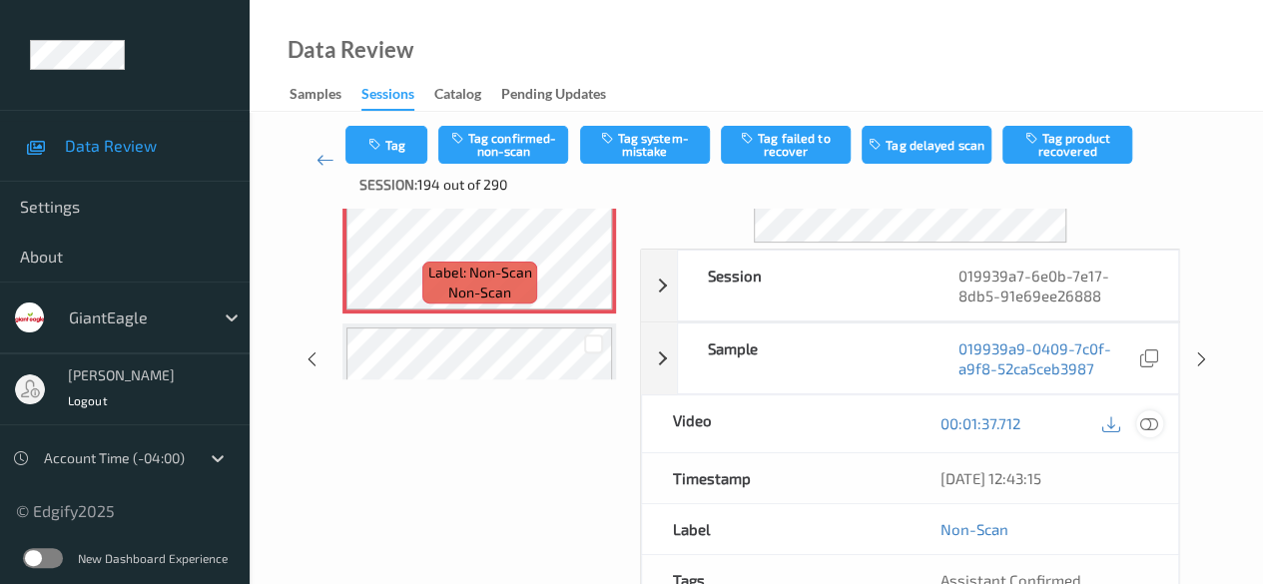
click at [1033, 423] on icon at bounding box center [1149, 423] width 18 height 18
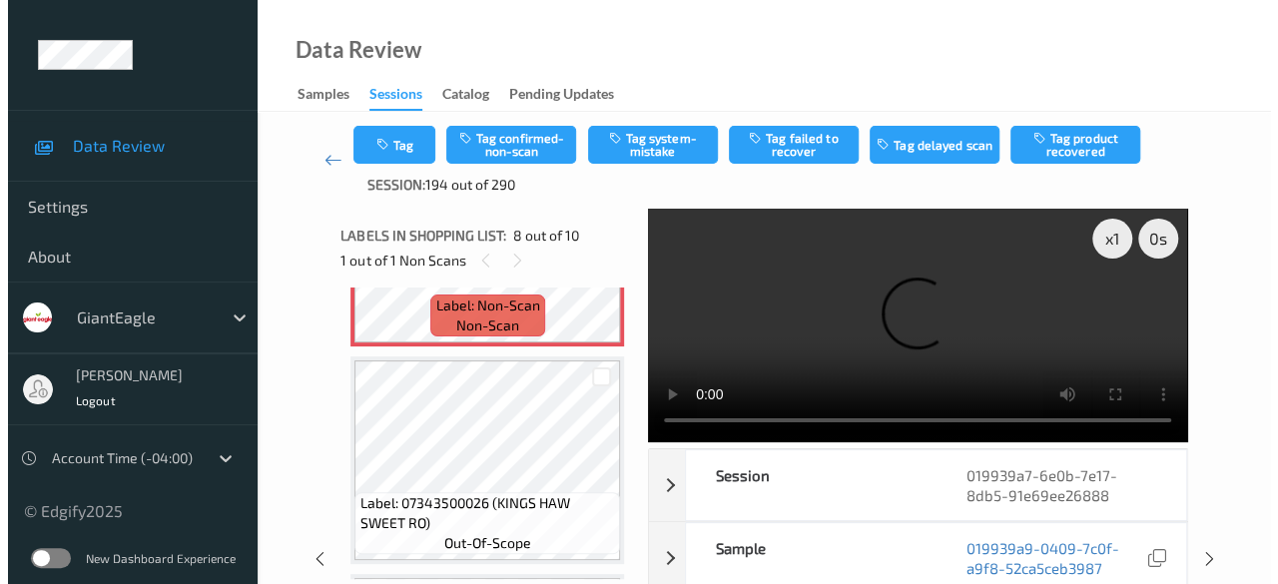
scroll to position [1715, 0]
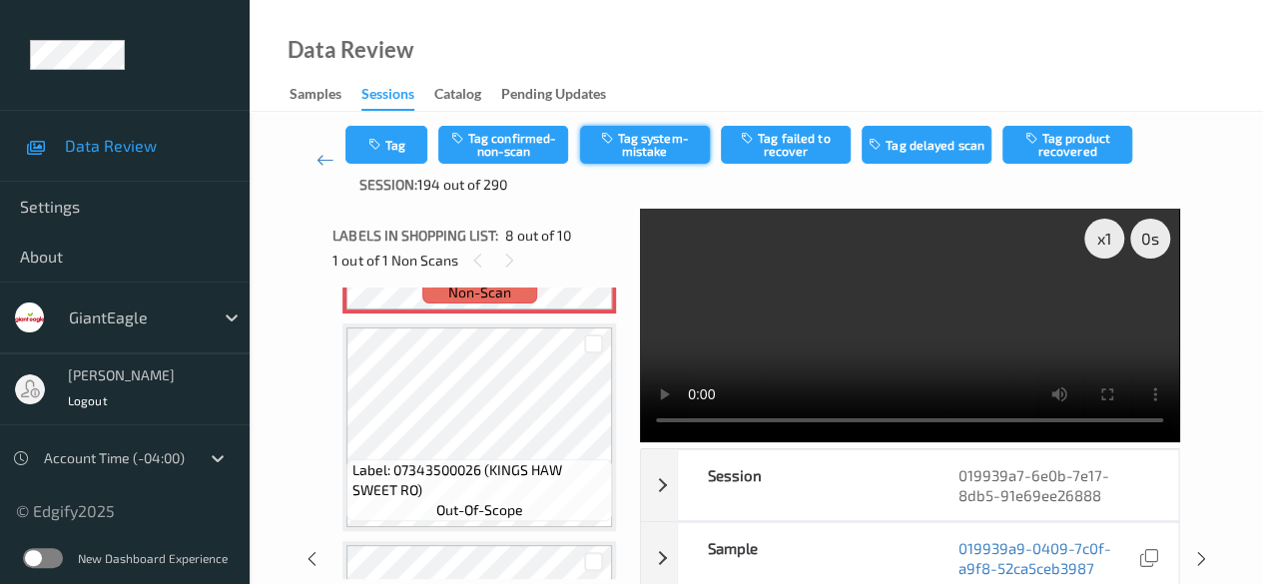
click at [651, 143] on button "Tag system-mistake" at bounding box center [645, 145] width 130 height 38
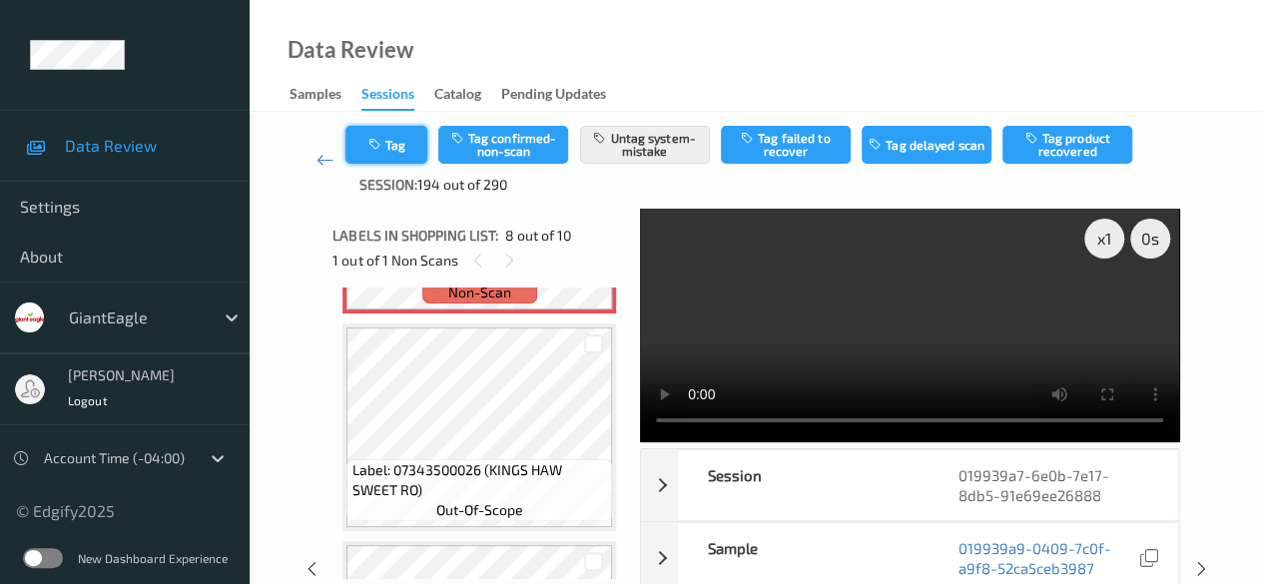
click at [387, 142] on button "Tag" at bounding box center [386, 145] width 82 height 38
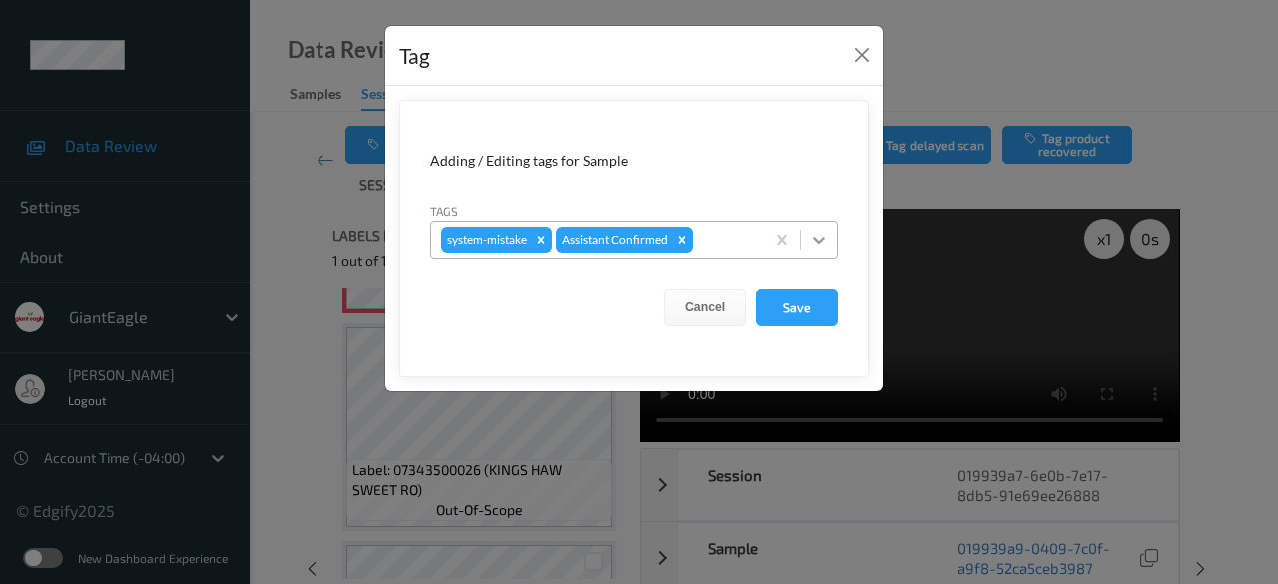
click at [824, 241] on icon at bounding box center [819, 240] width 20 height 20
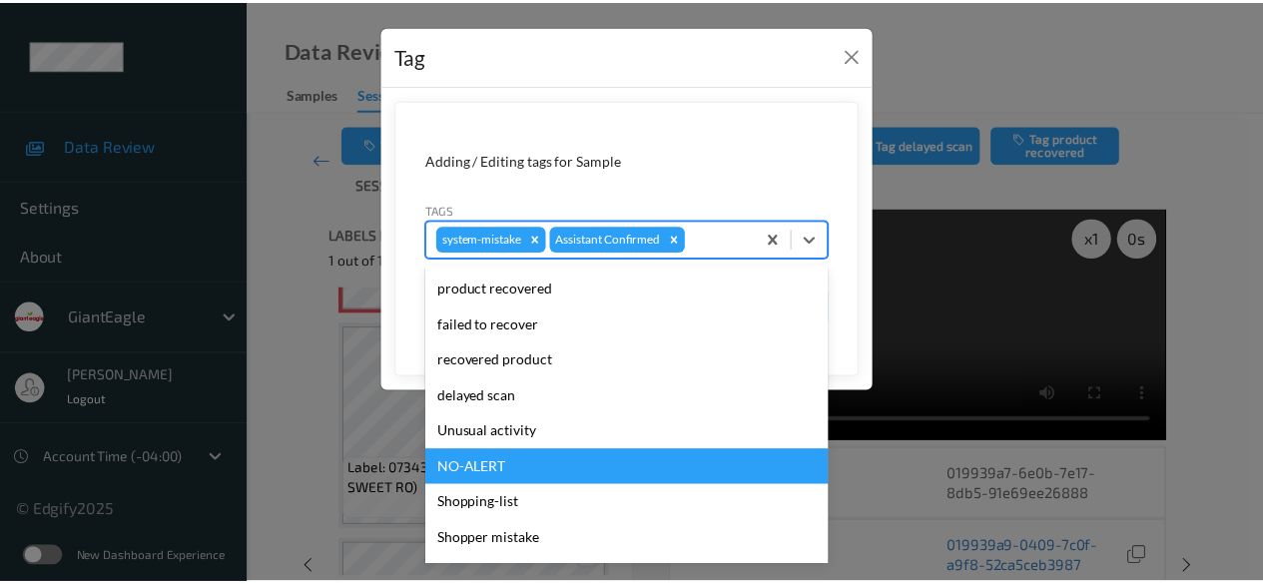
scroll to position [212, 0]
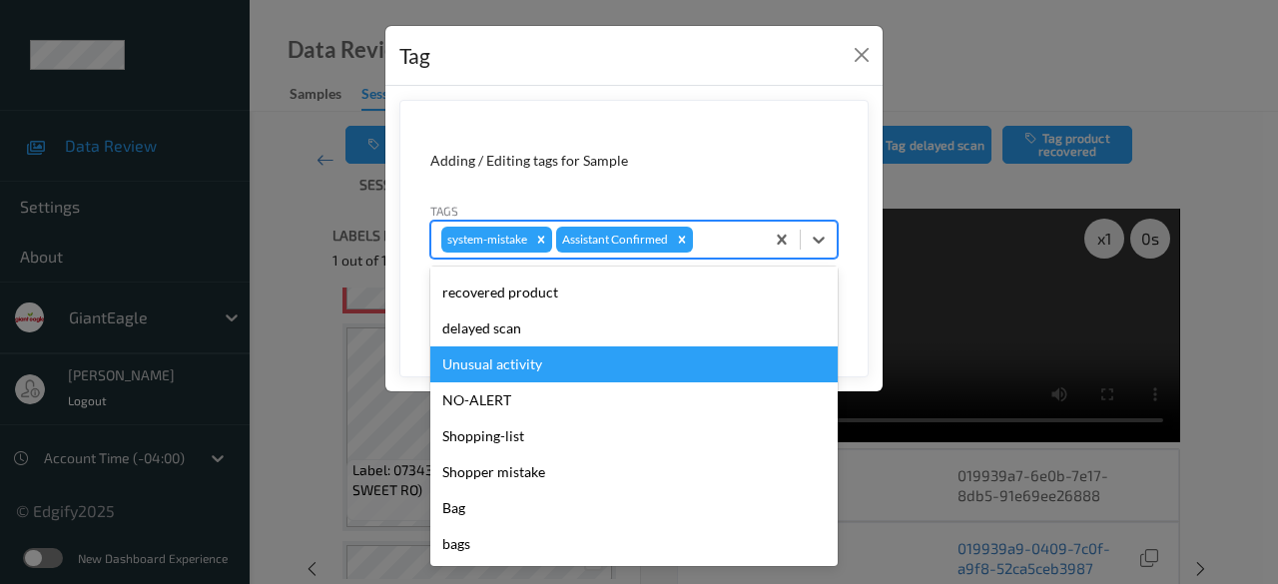
click at [535, 368] on div "Unusual activity" at bounding box center [633, 364] width 407 height 36
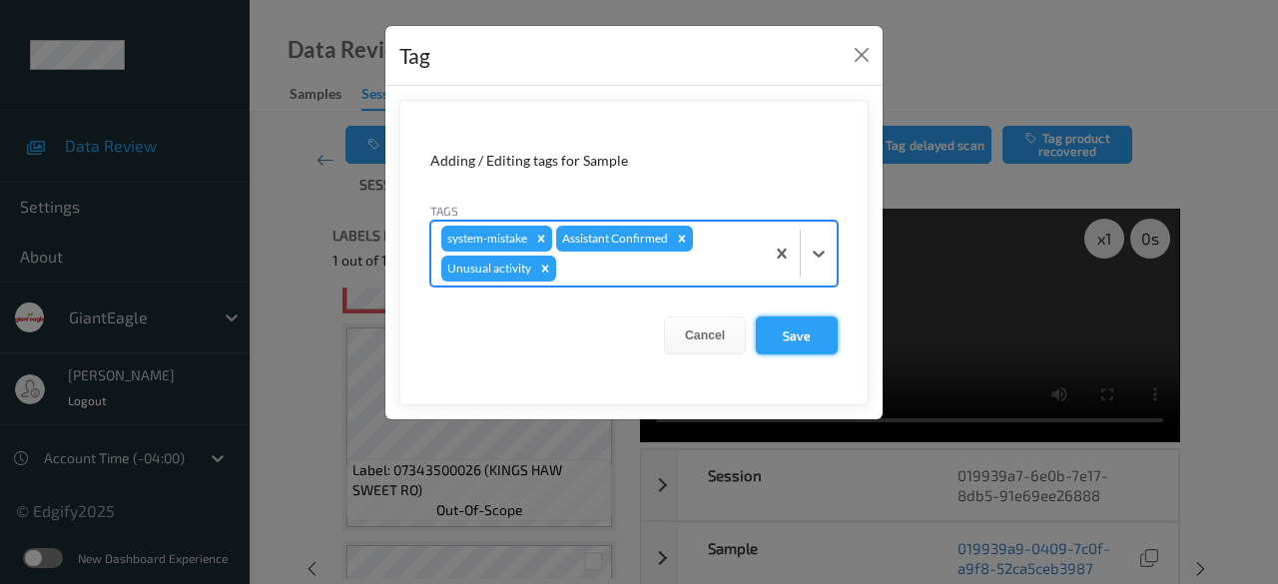
click at [797, 328] on button "Save" at bounding box center [797, 335] width 82 height 38
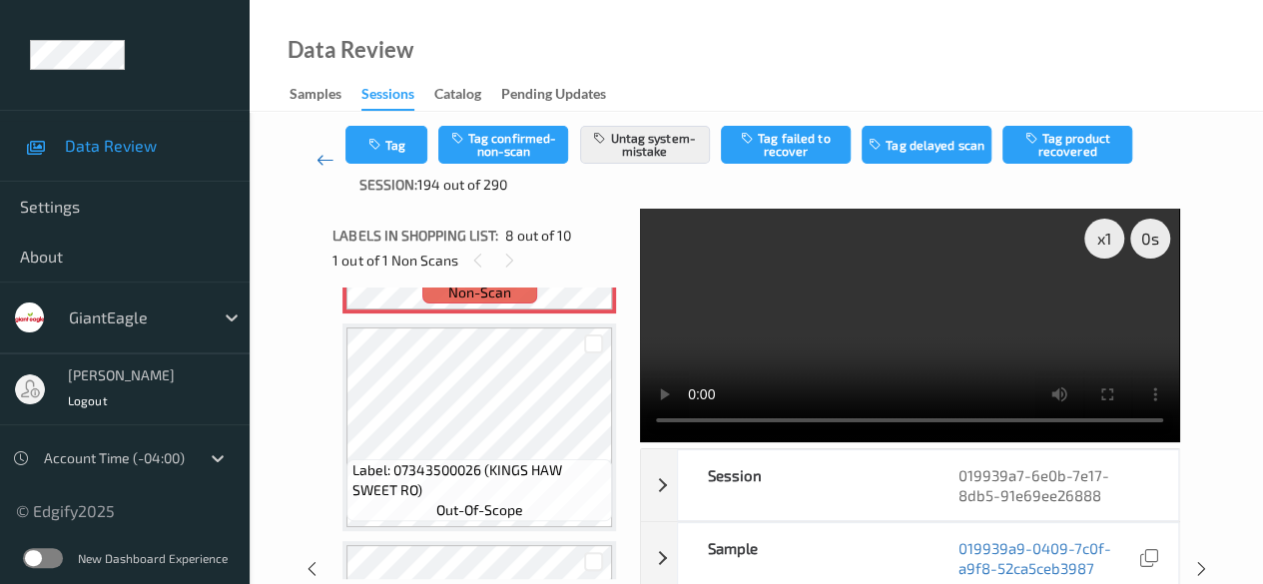
click at [323, 159] on icon at bounding box center [325, 160] width 18 height 20
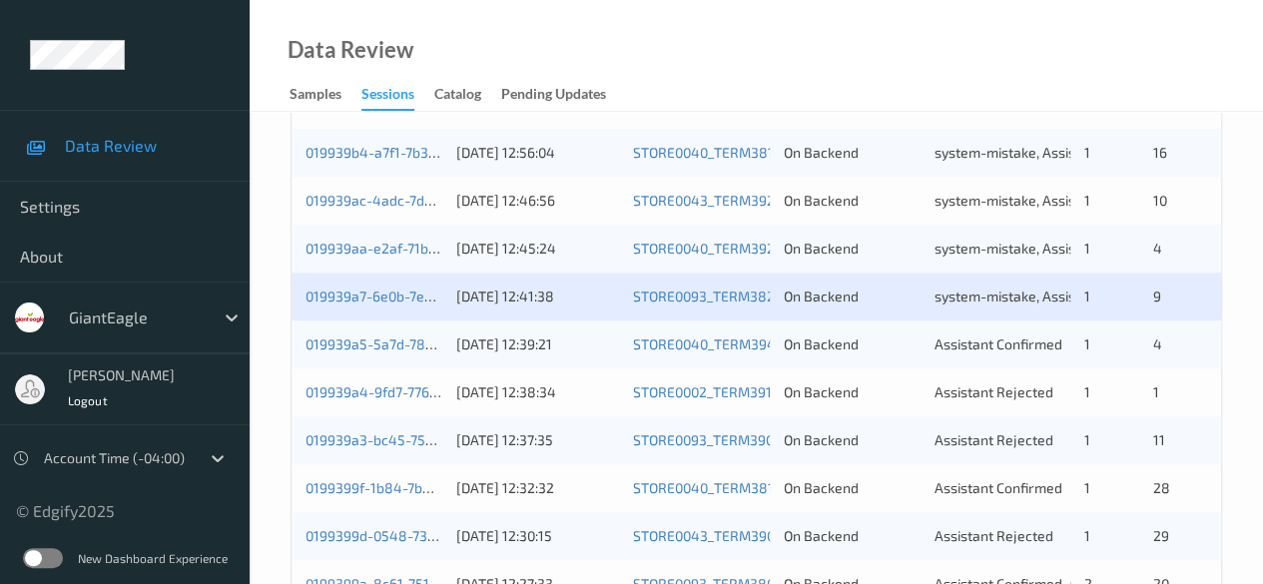
scroll to position [1074, 0]
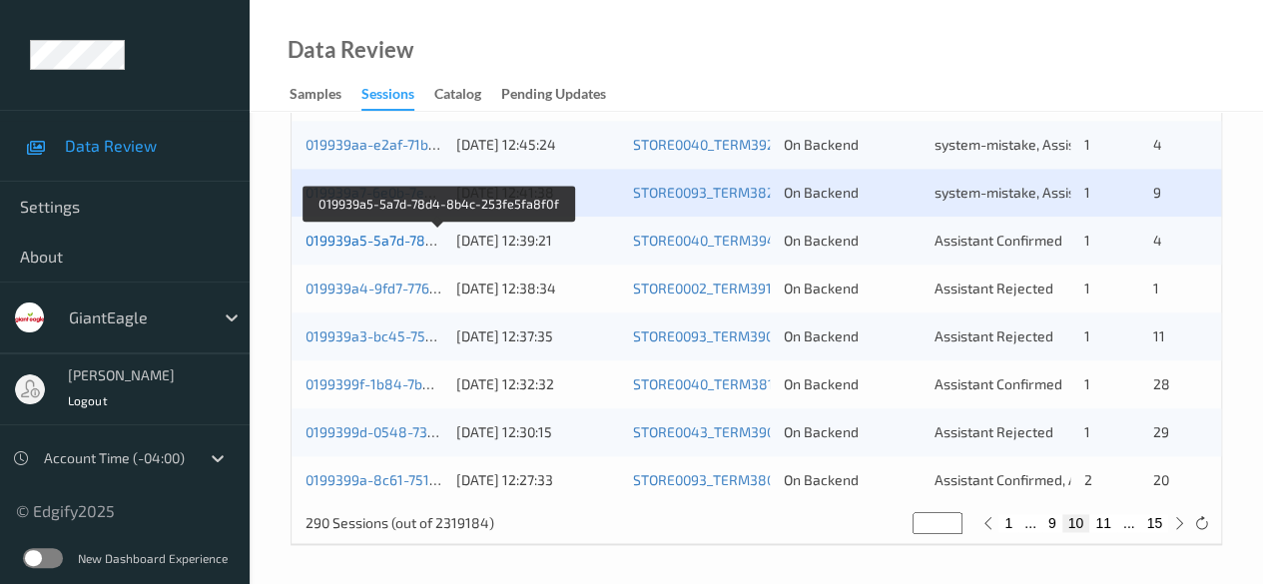
click at [387, 232] on link "019939a5-5a7d-78d4-8b4c-253fe5fa8f0f" at bounding box center [438, 240] width 267 height 17
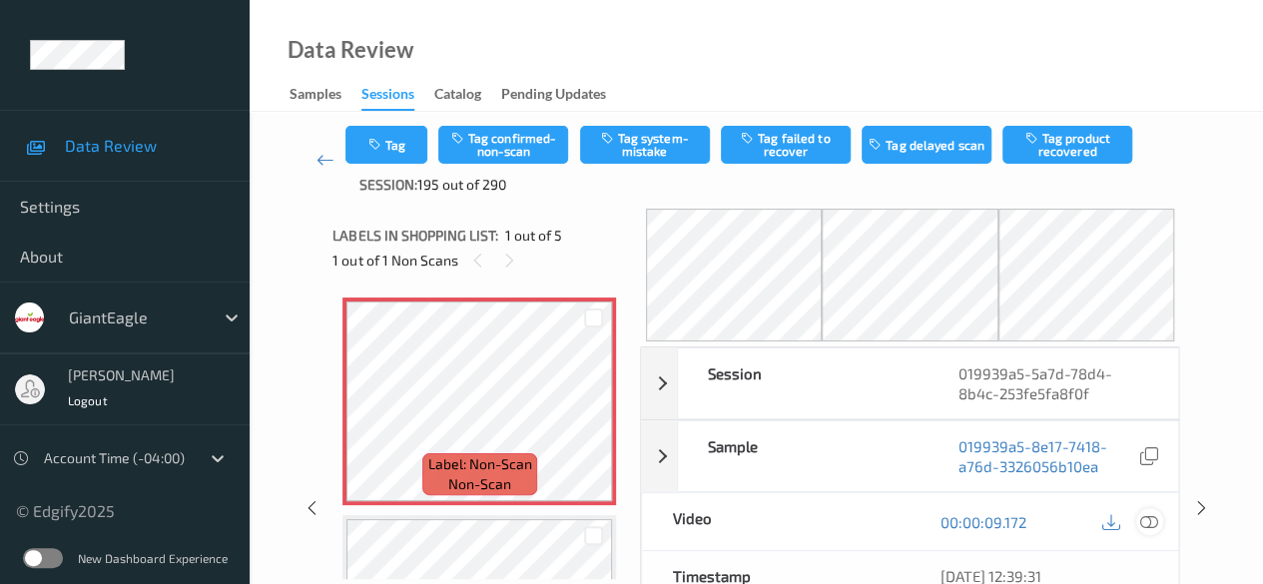
click at [1033, 518] on icon at bounding box center [1149, 522] width 18 height 18
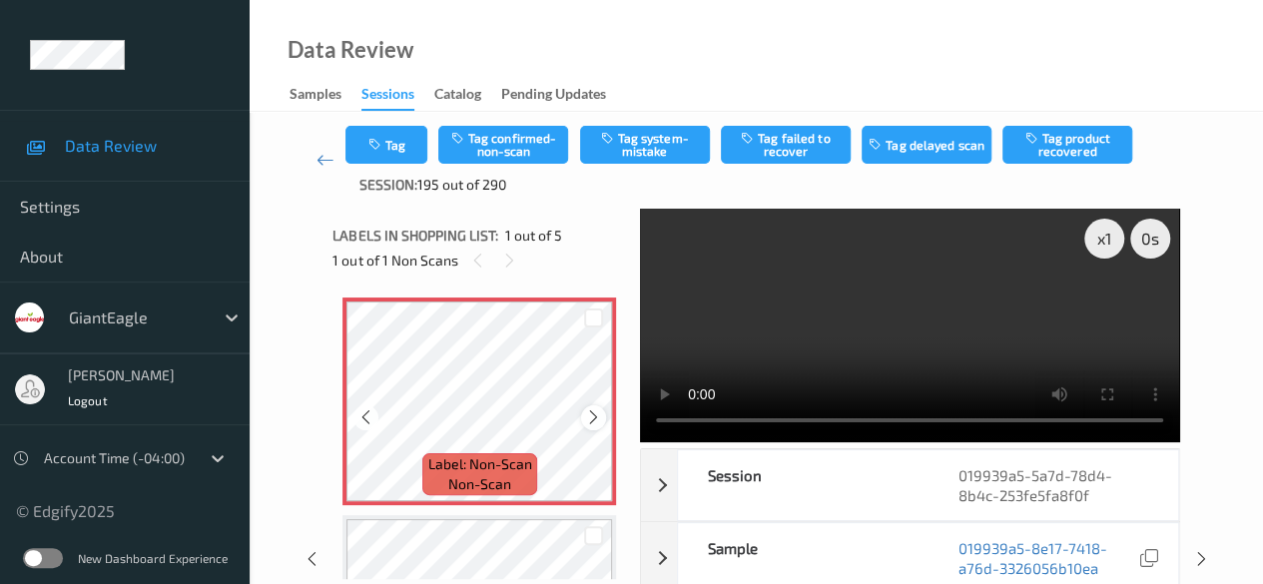
click at [593, 415] on icon at bounding box center [593, 417] width 17 height 18
click at [647, 151] on button "Tag system-mistake" at bounding box center [645, 145] width 130 height 38
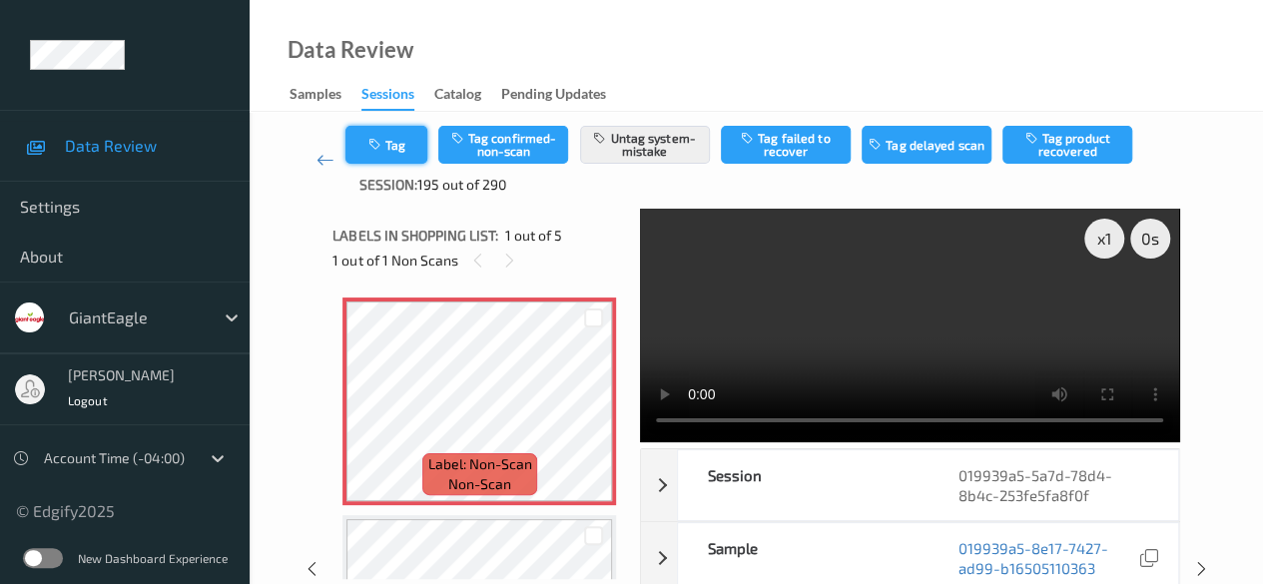
click at [377, 151] on icon "button" at bounding box center [375, 145] width 17 height 14
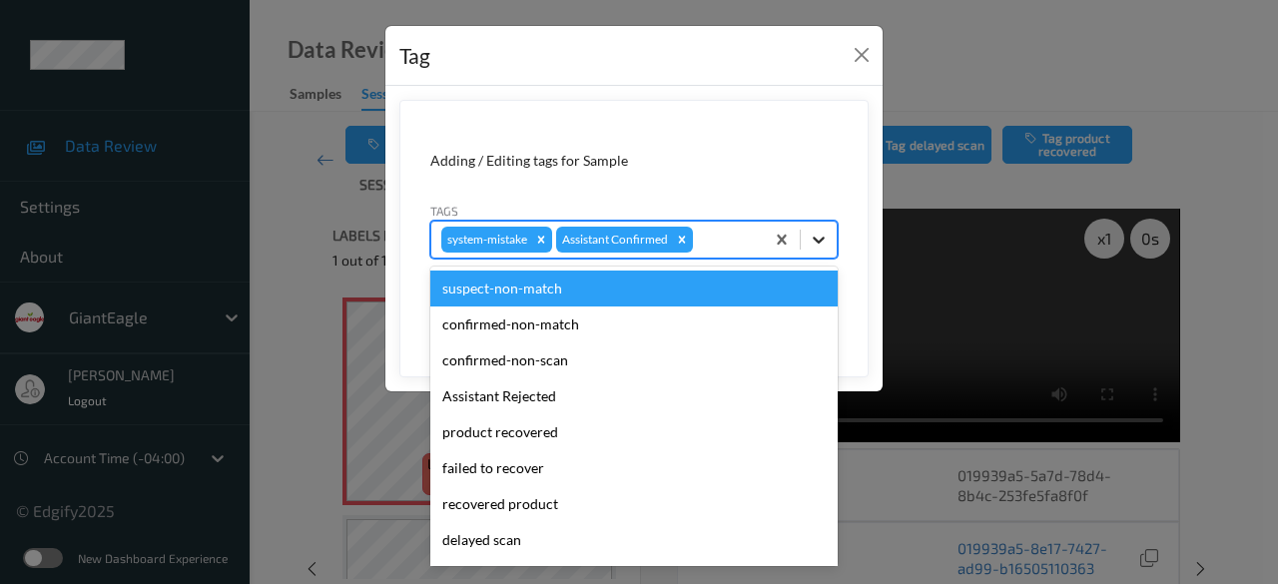
click at [822, 243] on icon at bounding box center [819, 240] width 20 height 20
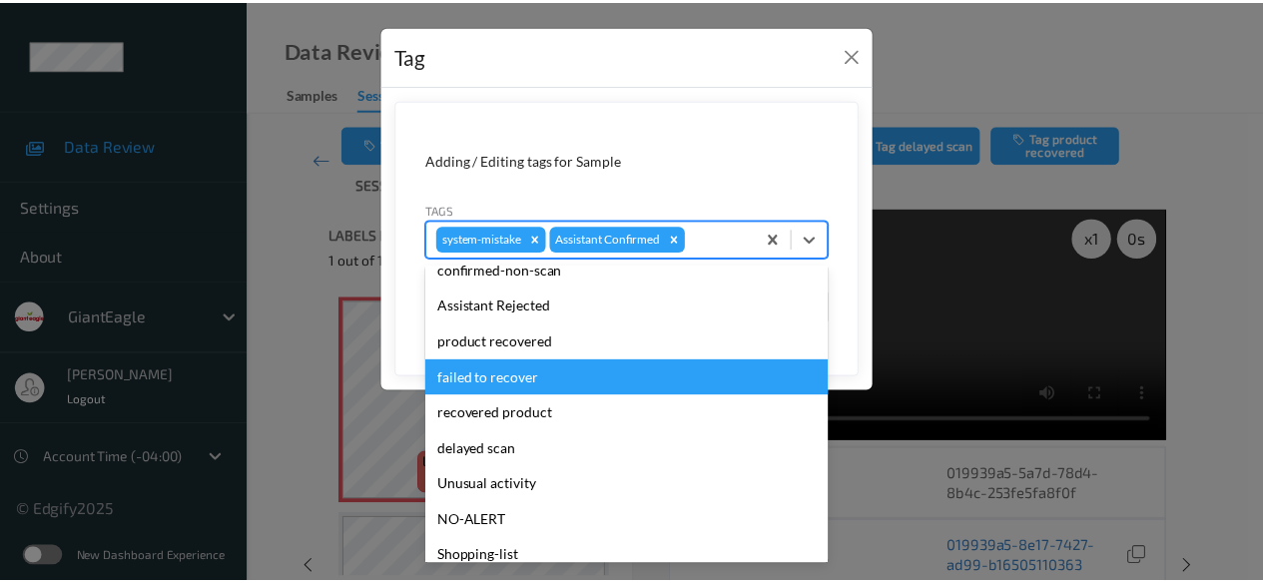
scroll to position [212, 0]
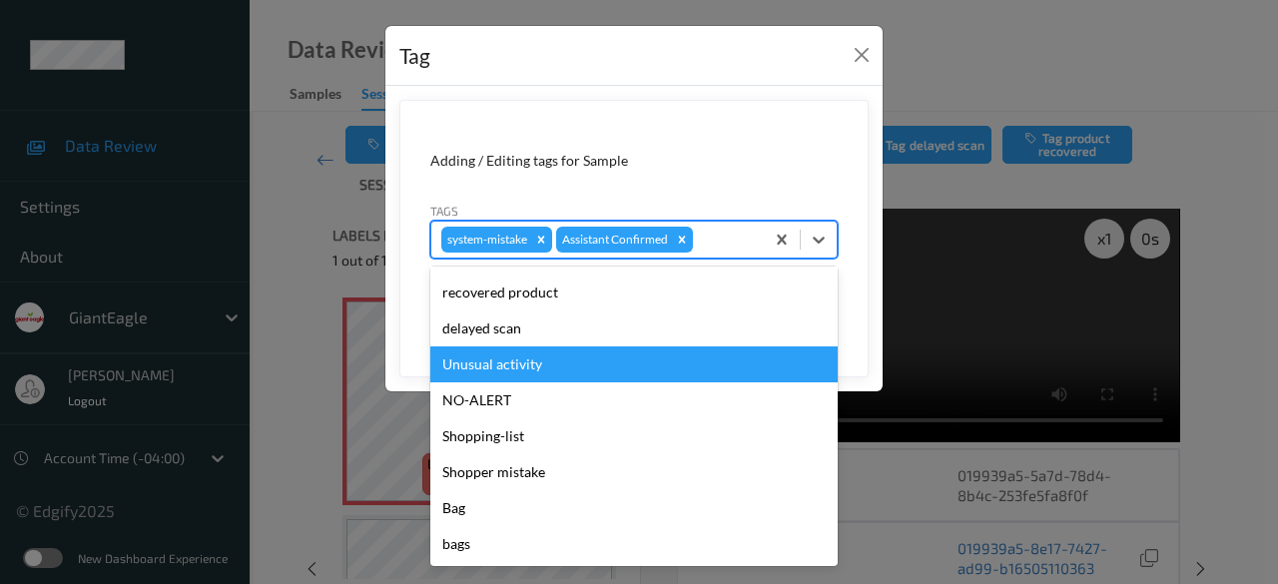
click at [529, 356] on div "Unusual activity" at bounding box center [633, 364] width 407 height 36
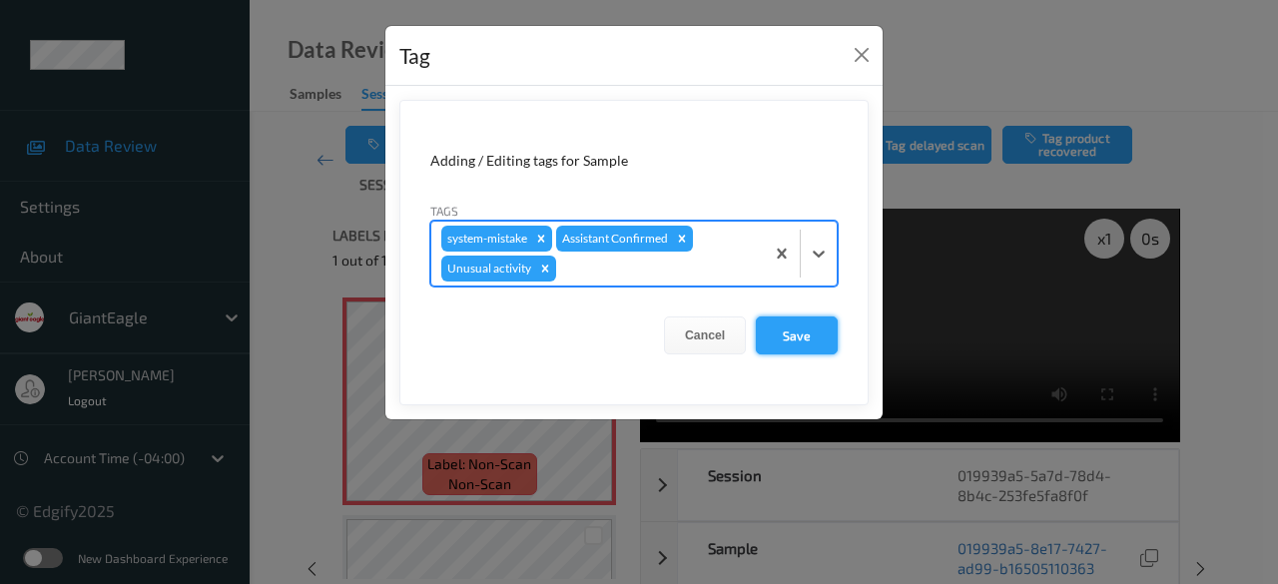
click at [799, 341] on button "Save" at bounding box center [797, 335] width 82 height 38
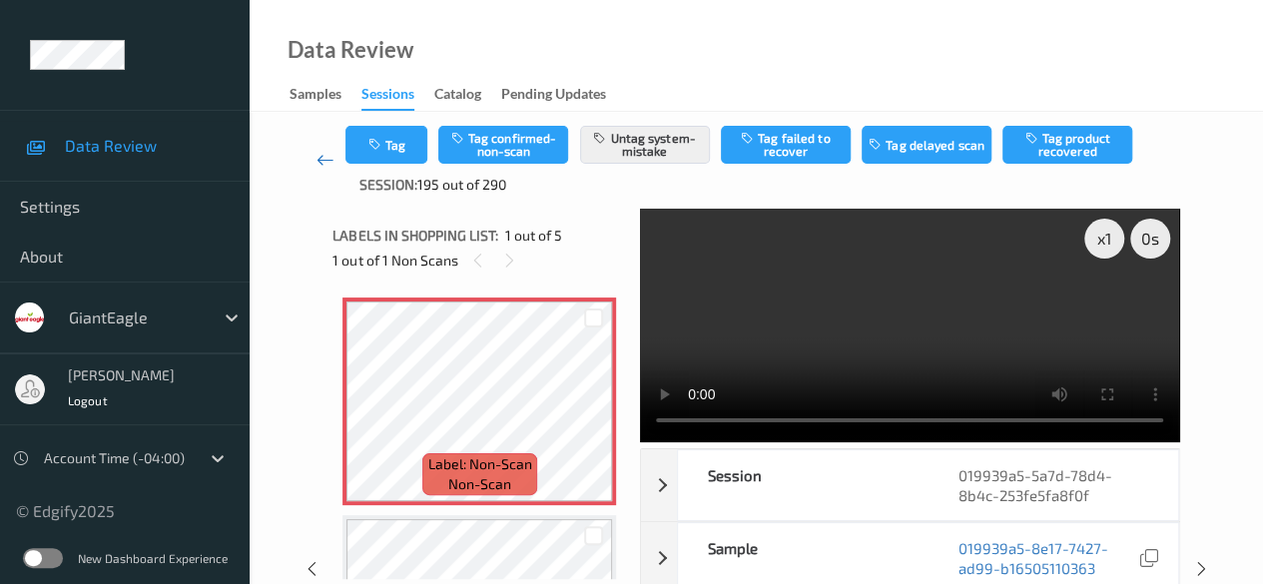
click at [320, 160] on icon at bounding box center [325, 160] width 18 height 20
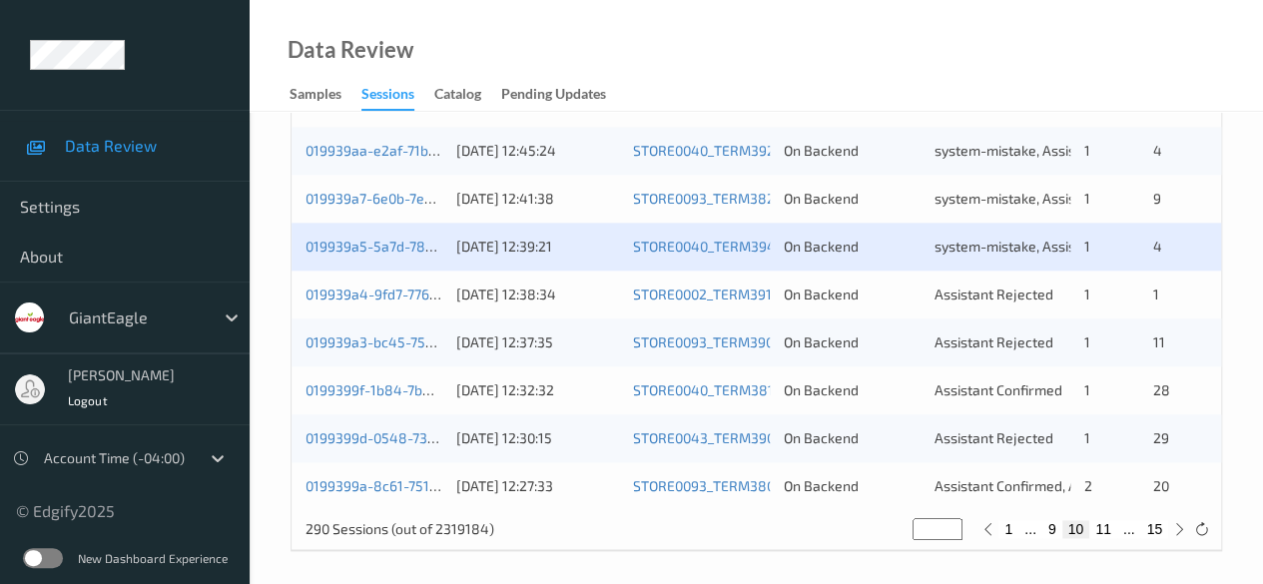
scroll to position [1074, 0]
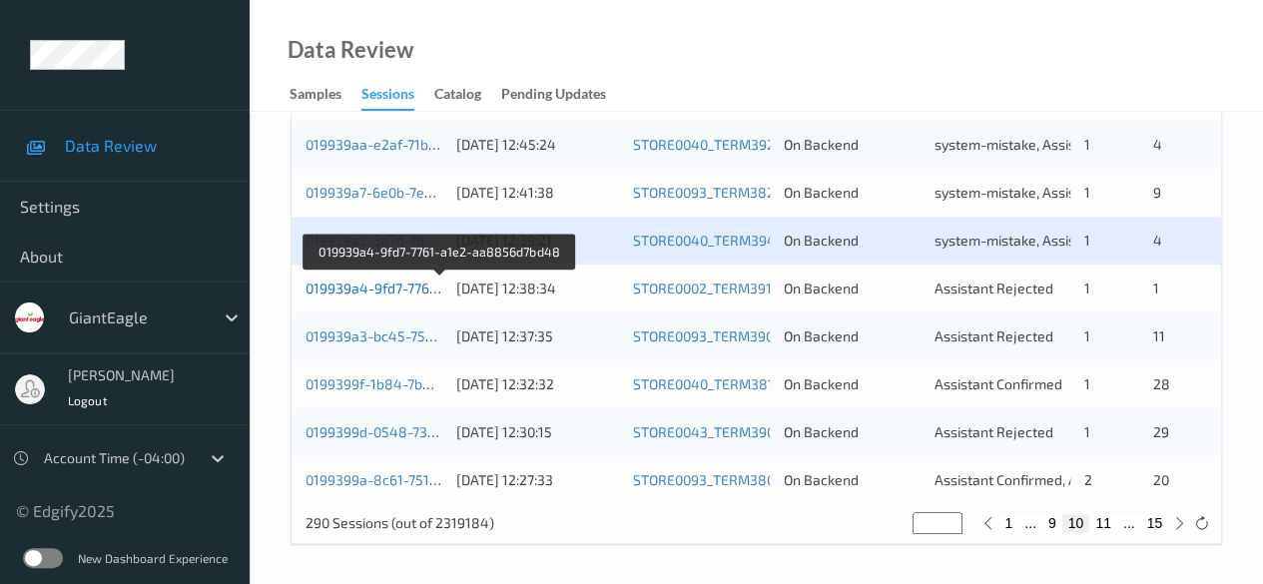
click at [353, 284] on link "019939a4-9fd7-7761-a1e2-aa8856d7bd48" at bounding box center [440, 287] width 270 height 17
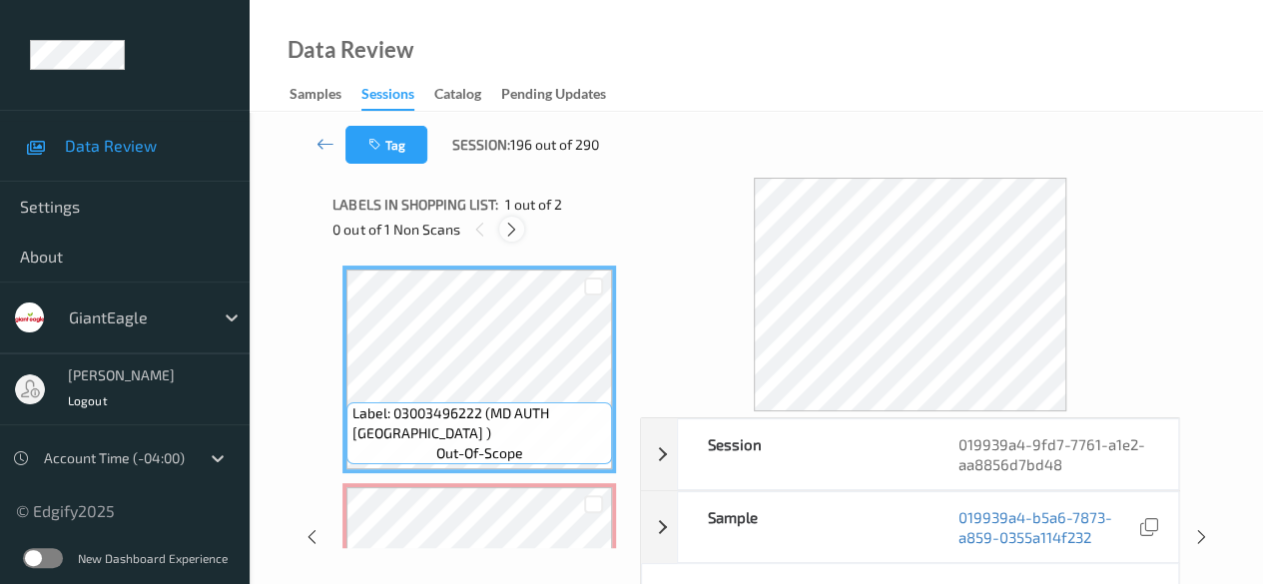
click at [501, 227] on div at bounding box center [511, 229] width 25 height 25
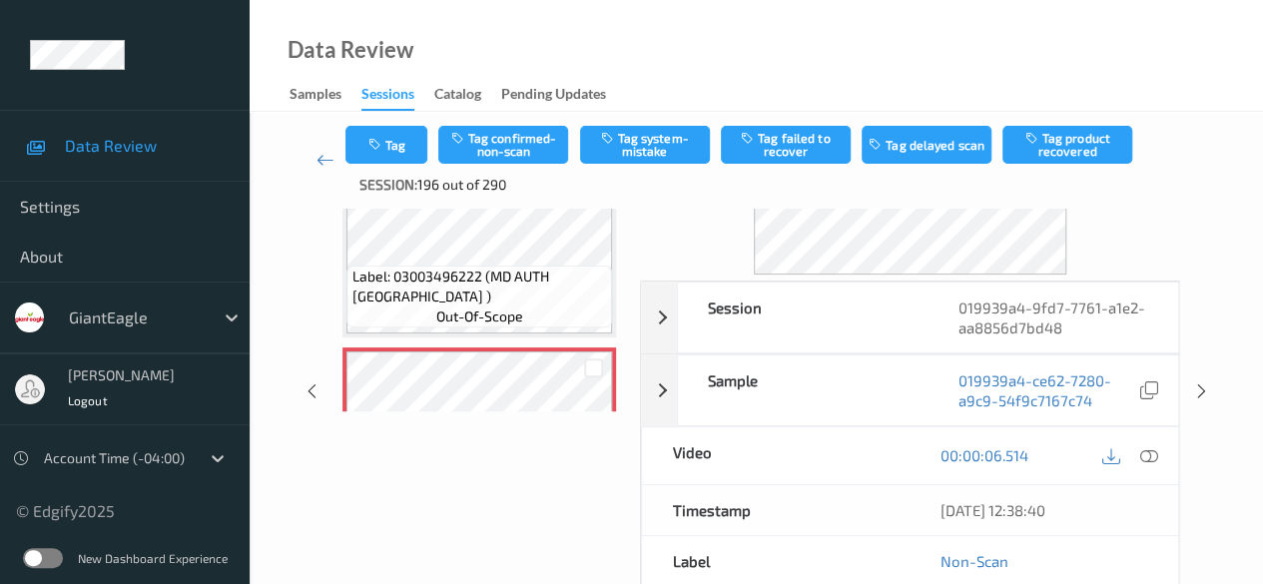
scroll to position [200, 0]
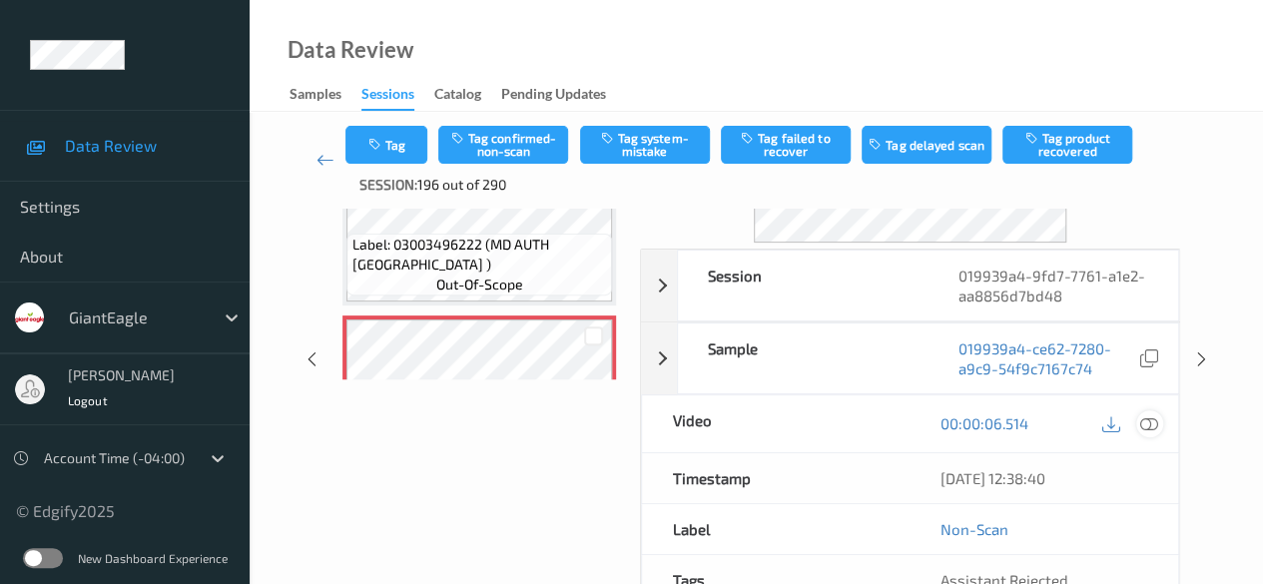
click at [1033, 421] on icon at bounding box center [1149, 423] width 18 height 18
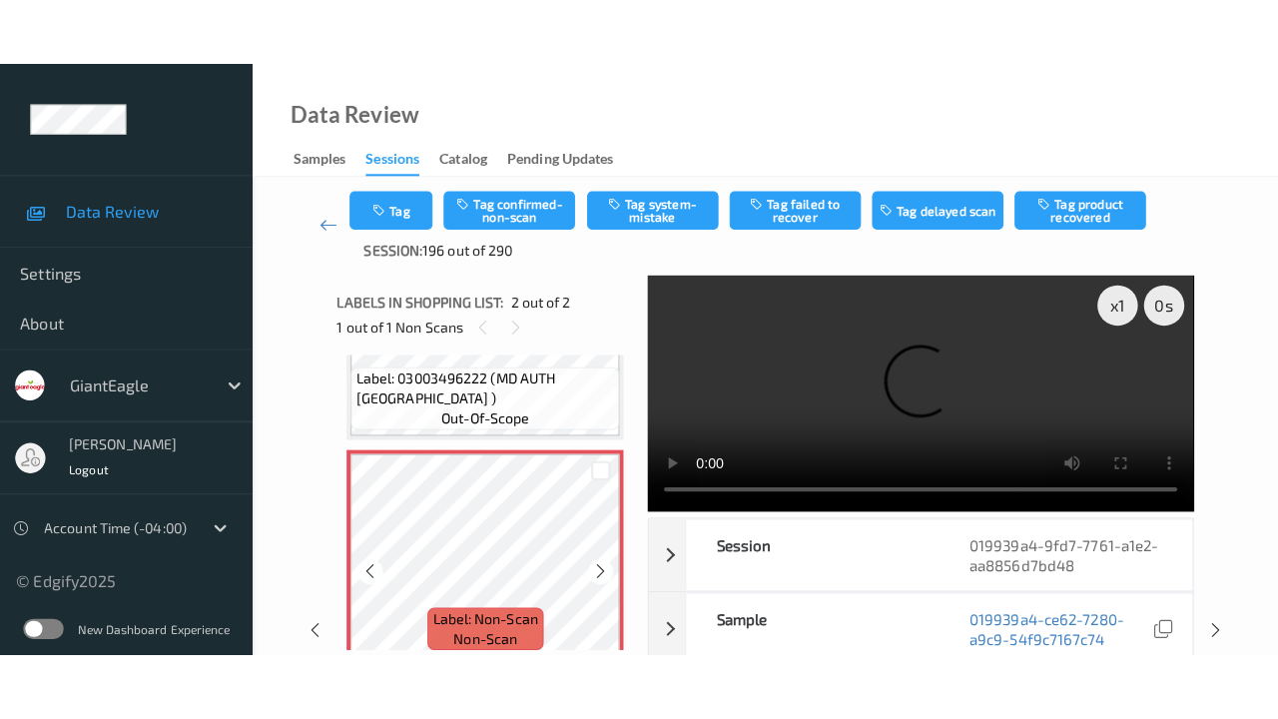
scroll to position [153, 0]
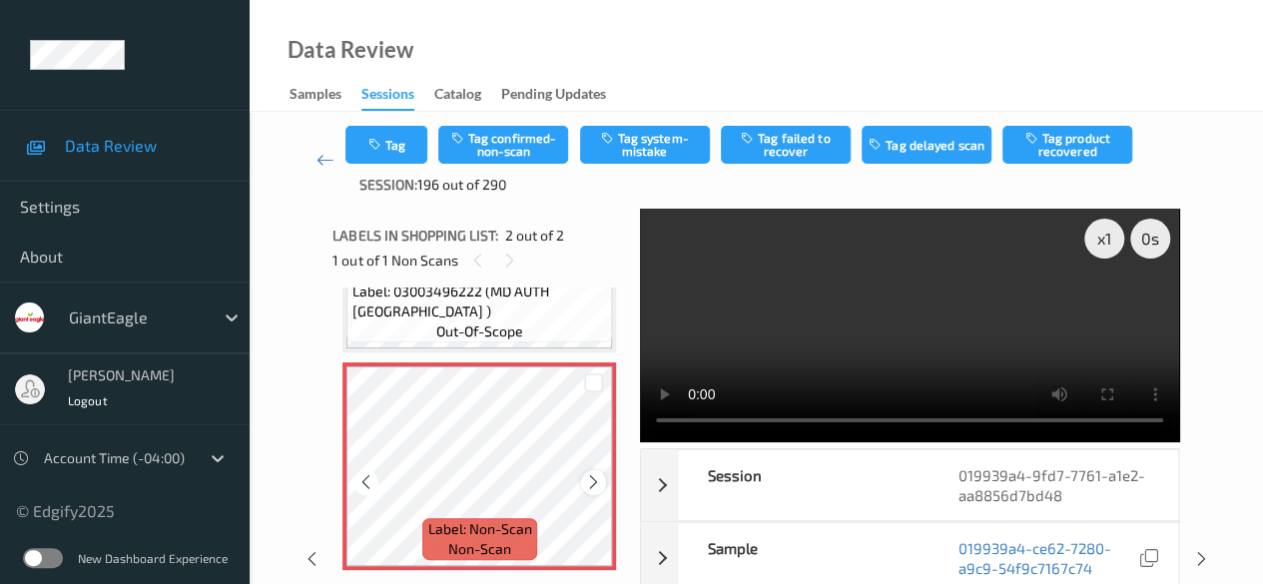
click at [585, 485] on icon at bounding box center [593, 482] width 17 height 18
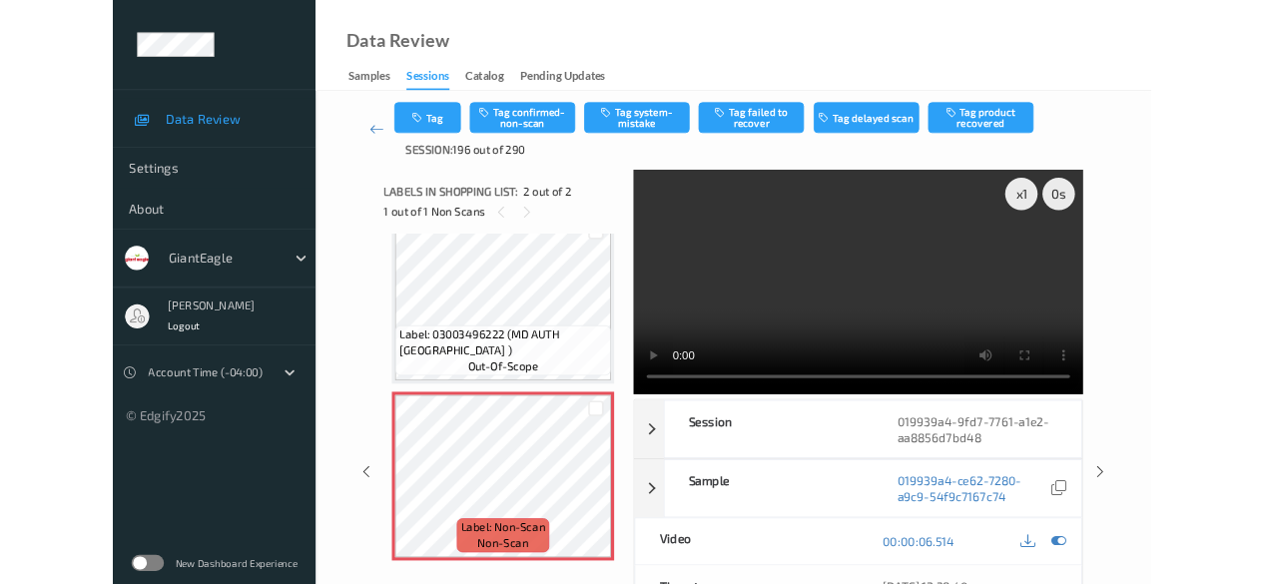
scroll to position [32, 0]
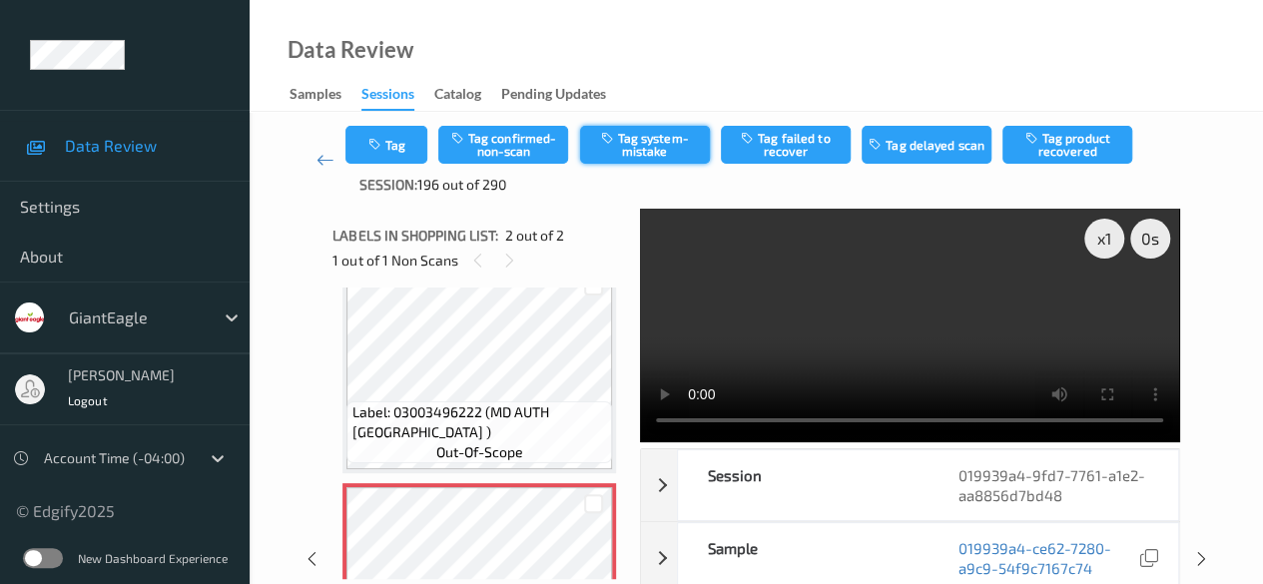
click at [643, 147] on button "Tag system-mistake" at bounding box center [645, 145] width 130 height 38
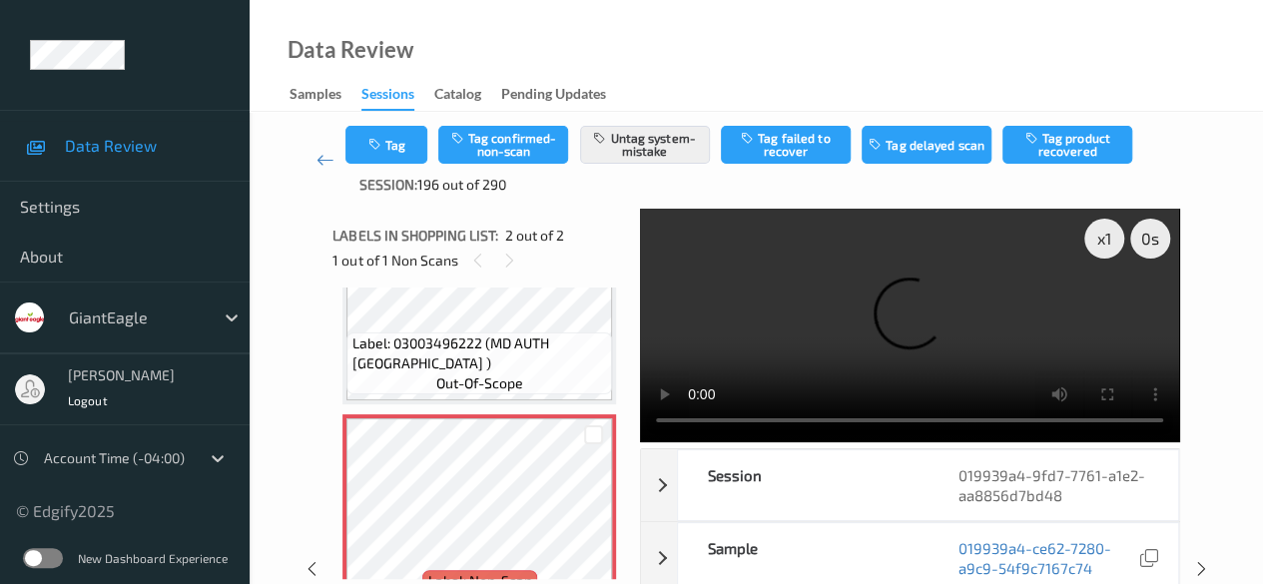
scroll to position [132, 0]
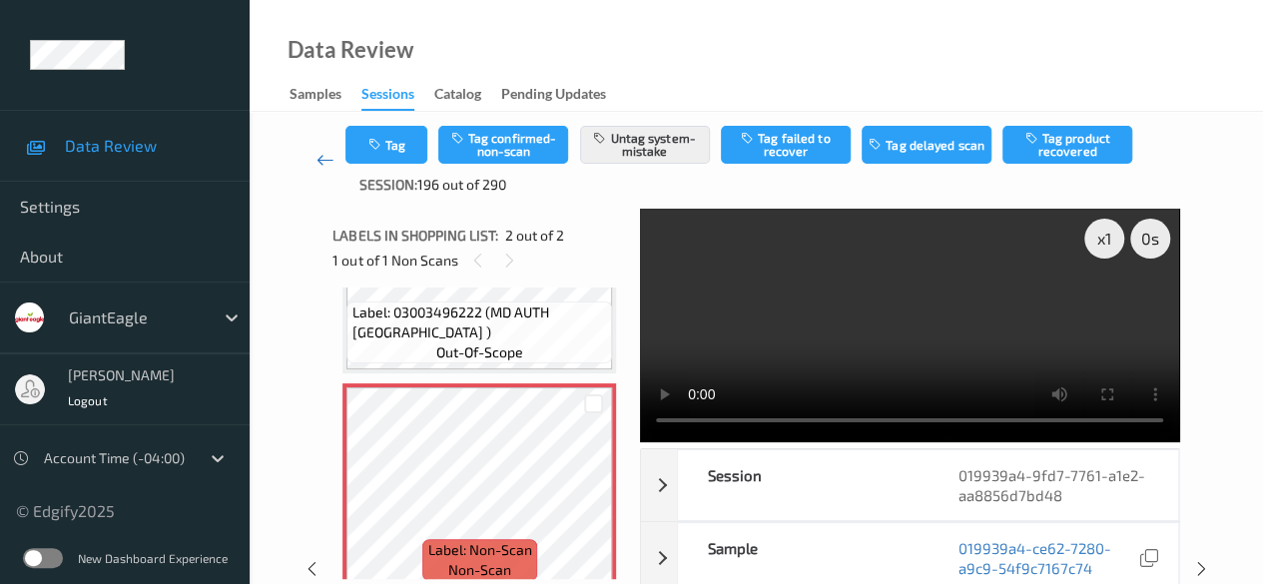
click at [316, 159] on icon at bounding box center [325, 160] width 18 height 20
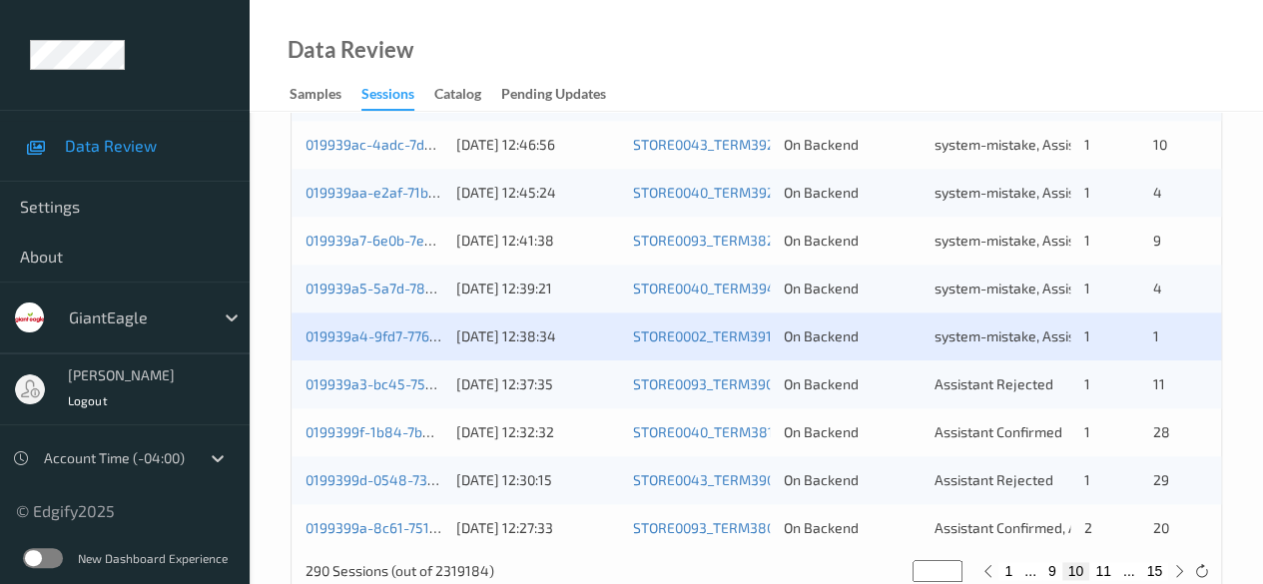
scroll to position [1074, 0]
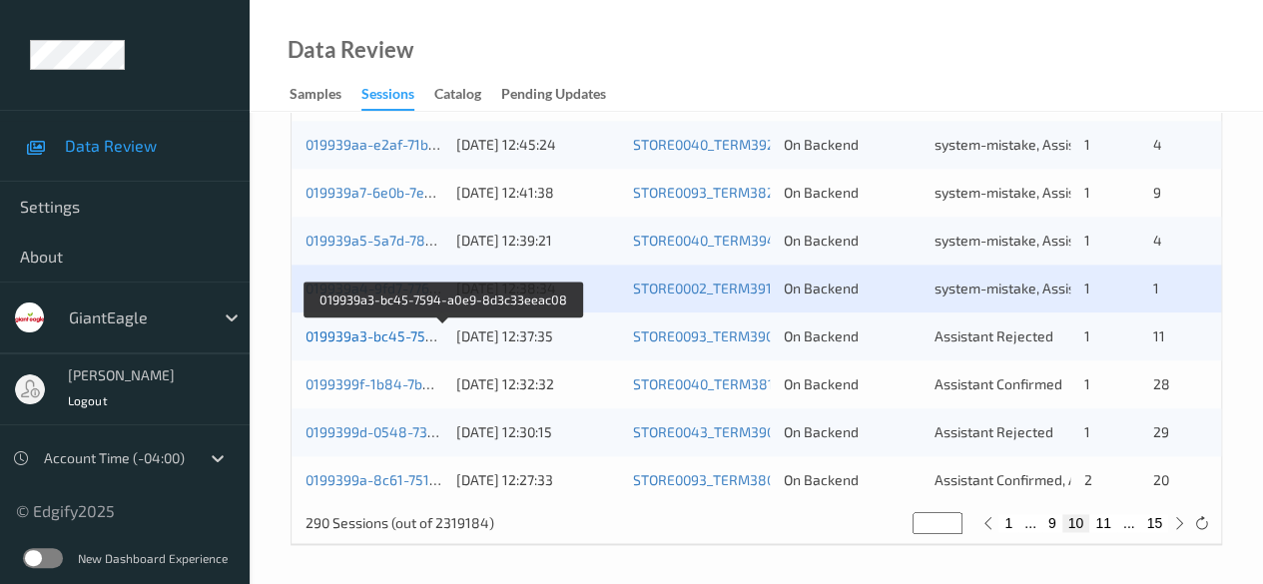
click at [348, 336] on link "019939a3-bc45-7594-a0e9-8d3c33eeac08" at bounding box center [443, 335] width 276 height 17
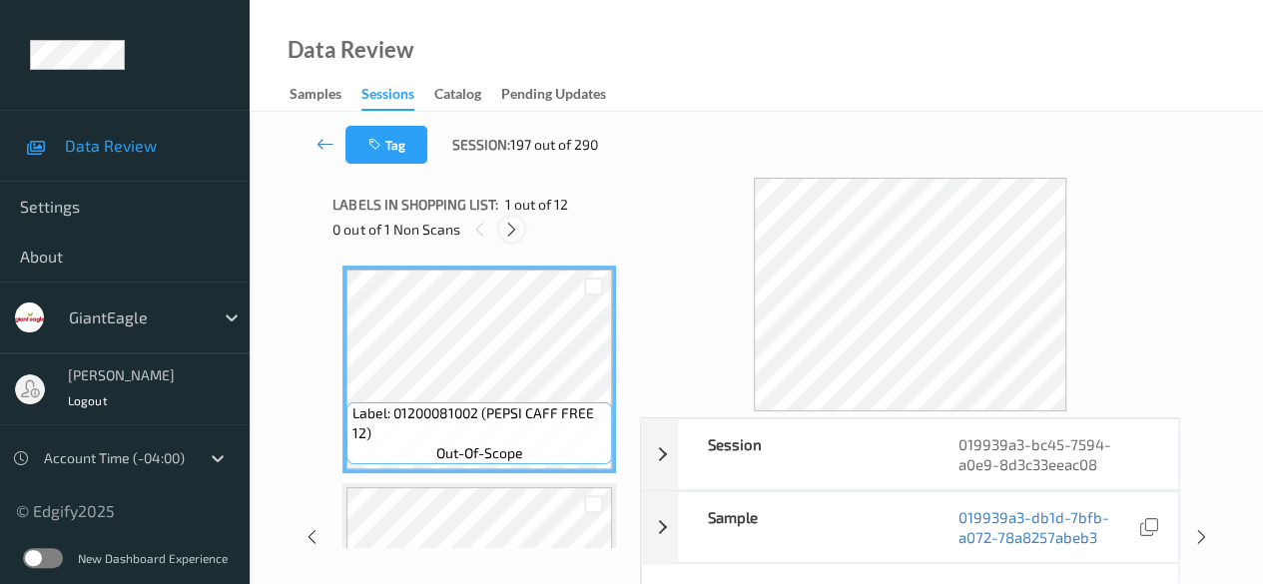
click at [516, 233] on icon at bounding box center [511, 230] width 17 height 18
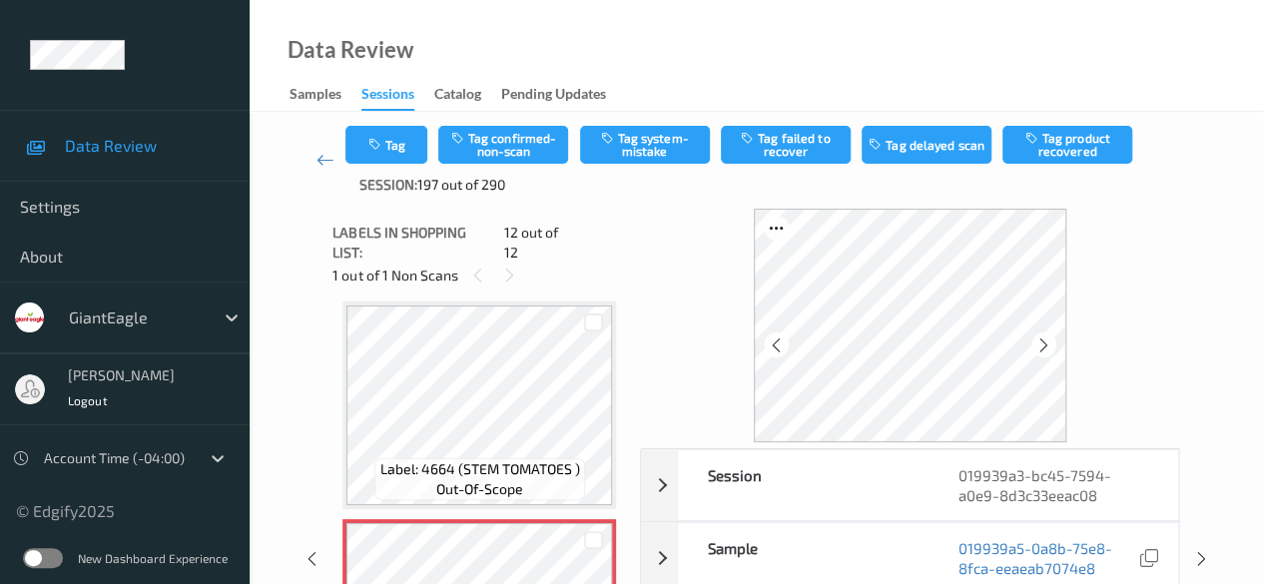
scroll to position [100, 0]
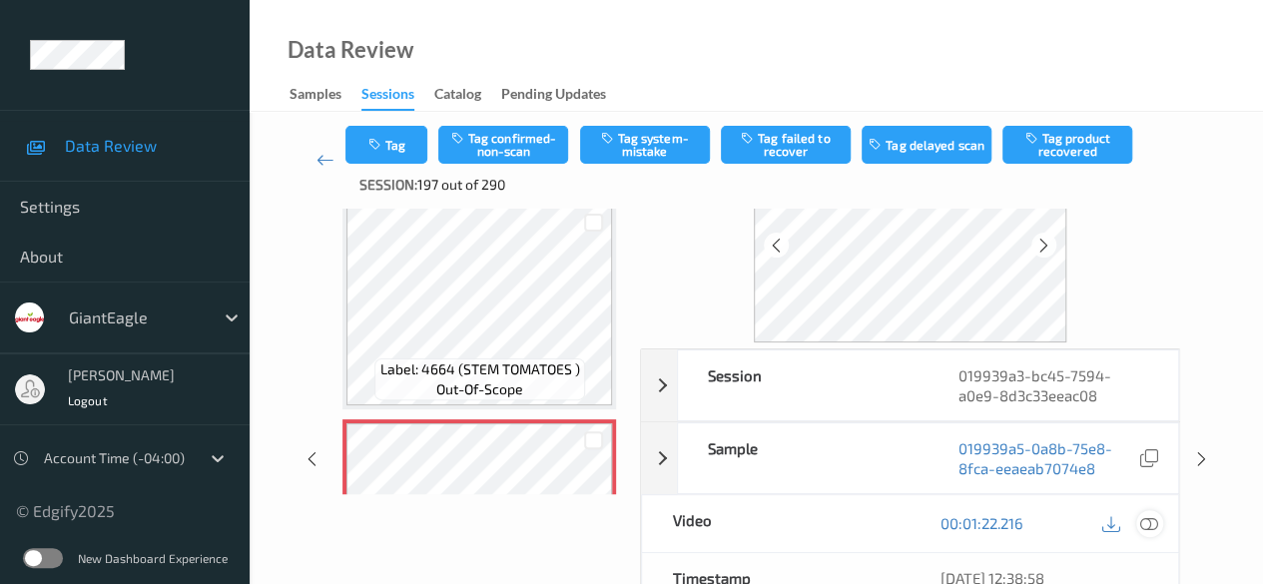
click at [1033, 520] on icon at bounding box center [1149, 523] width 18 height 18
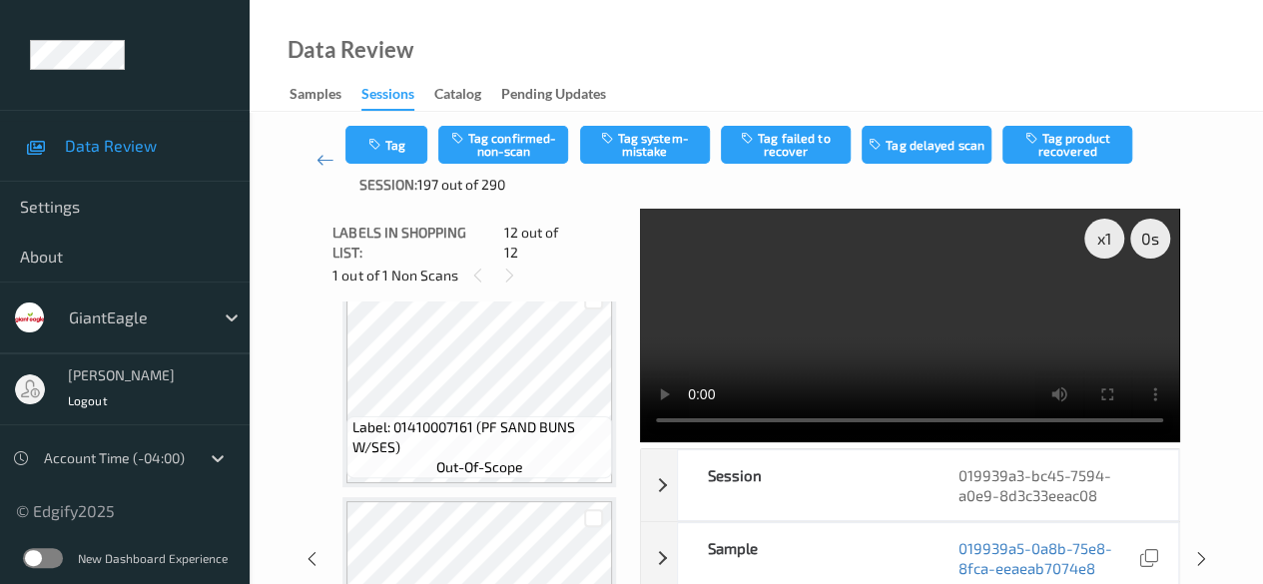
scroll to position [831, 0]
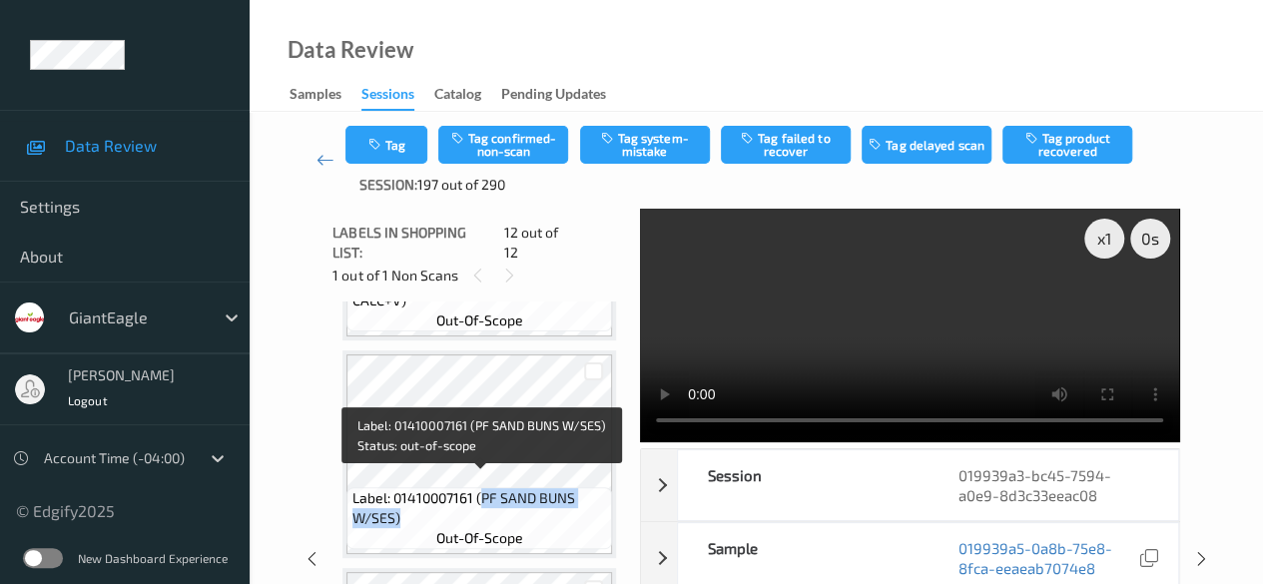
drag, startPoint x: 497, startPoint y: 485, endPoint x: 601, endPoint y: 505, distance: 105.7
click at [601, 505] on span "Label: 01410007161 (PF SAND BUNS W/SES)" at bounding box center [480, 508] width 256 height 40
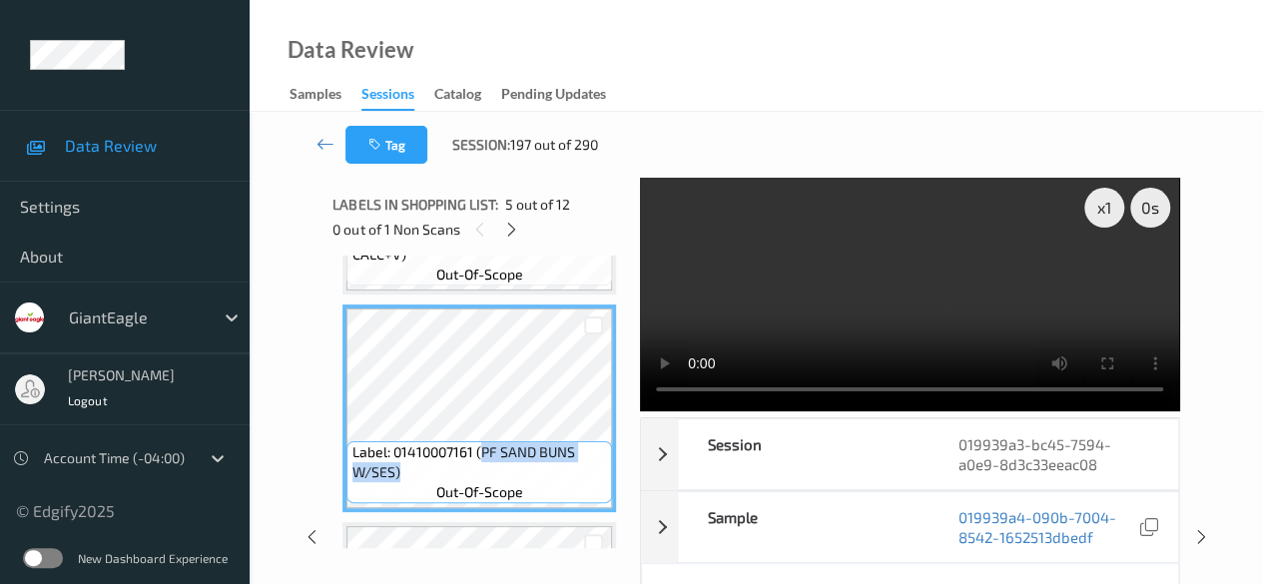
copy span "PF SAND BUNS W/SES)"
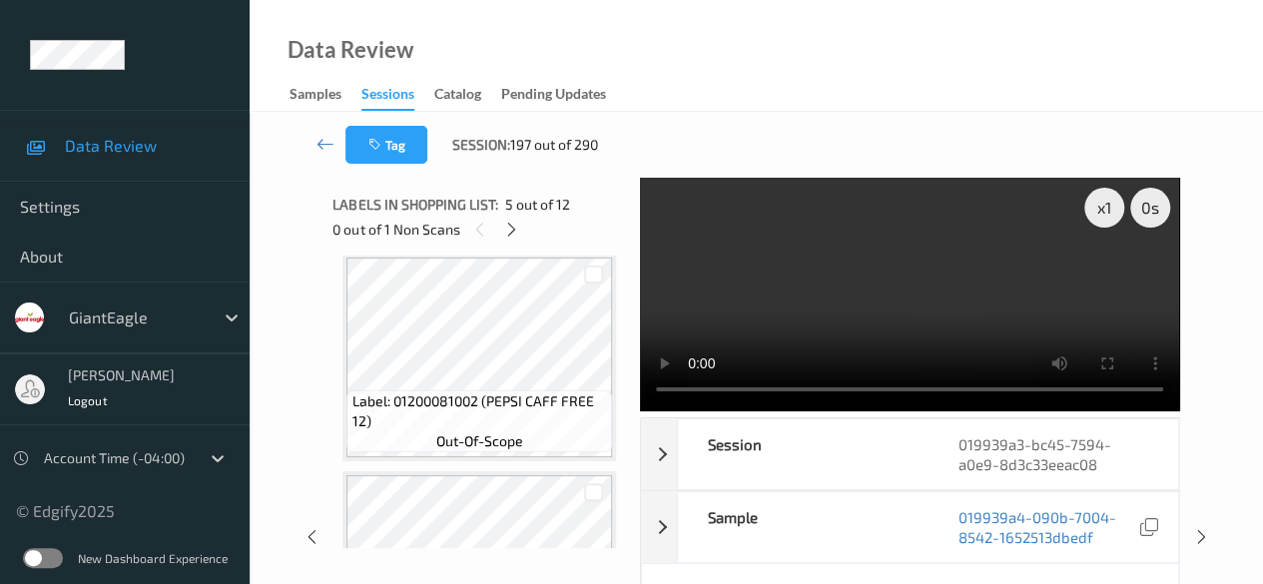
scroll to position [0, 0]
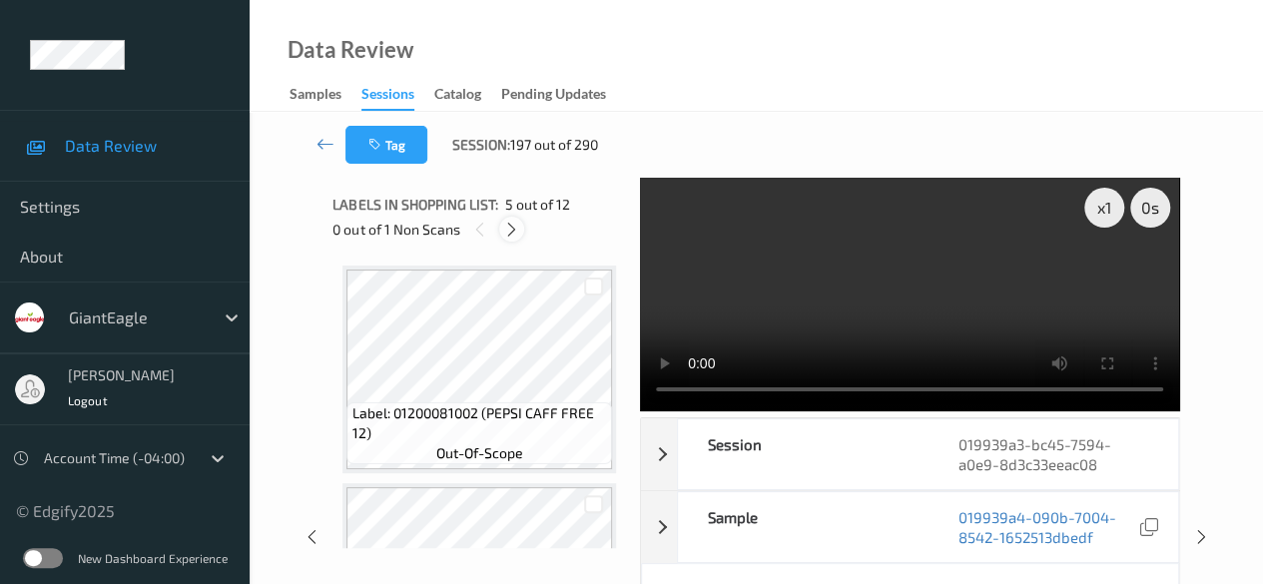
click at [515, 235] on icon at bounding box center [511, 230] width 17 height 18
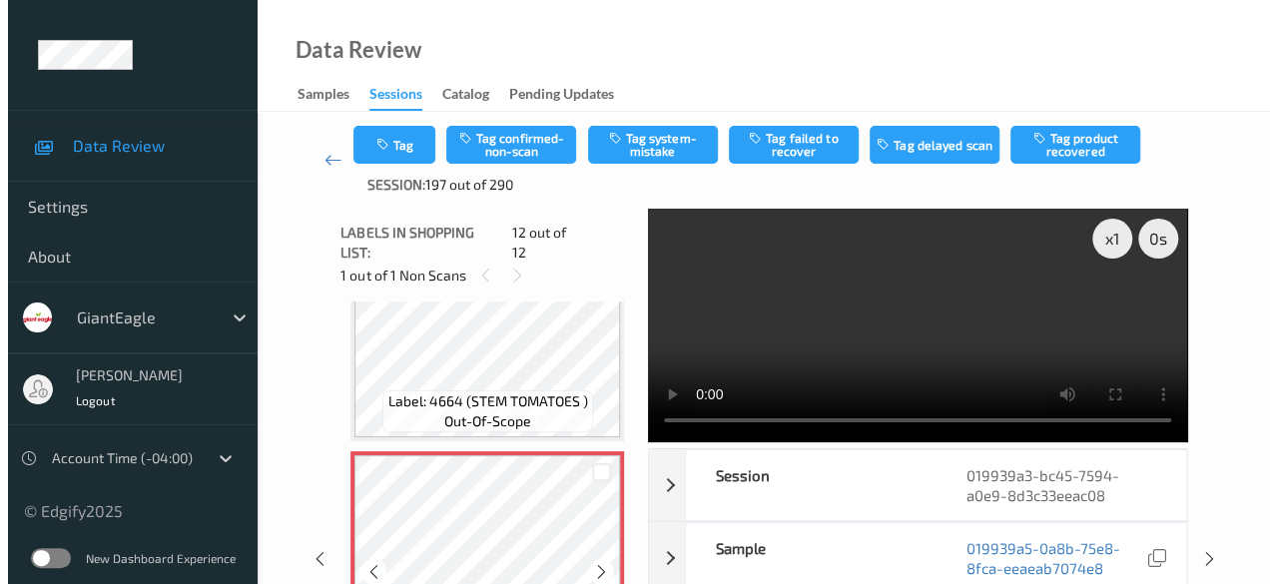
scroll to position [2286, 0]
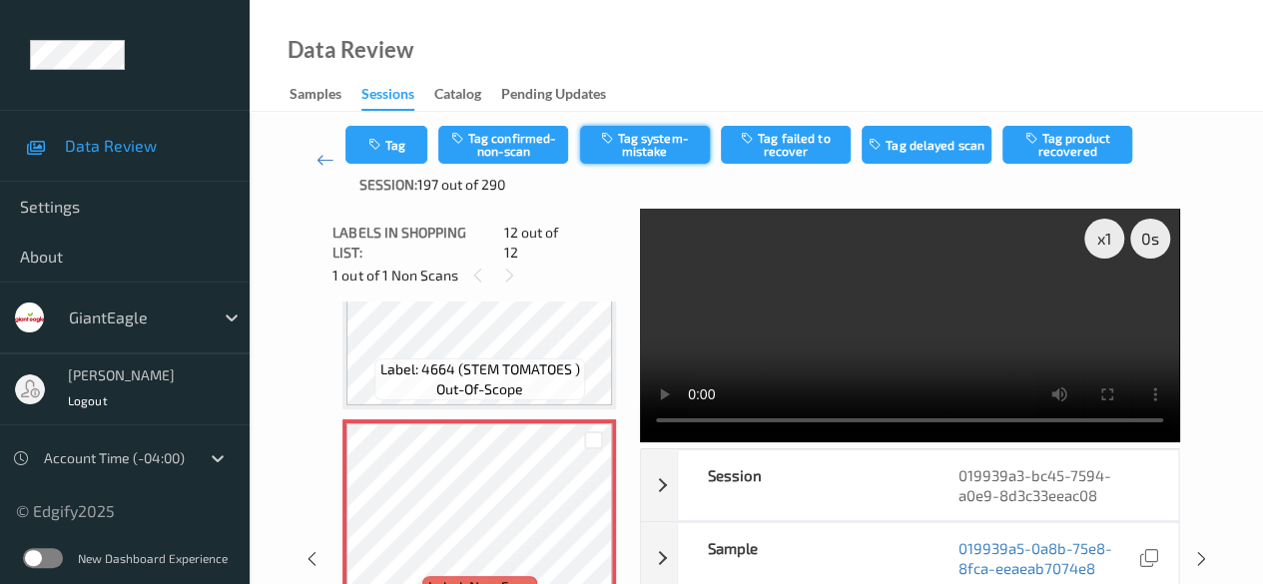
click at [647, 149] on button "Tag system-mistake" at bounding box center [645, 145] width 130 height 38
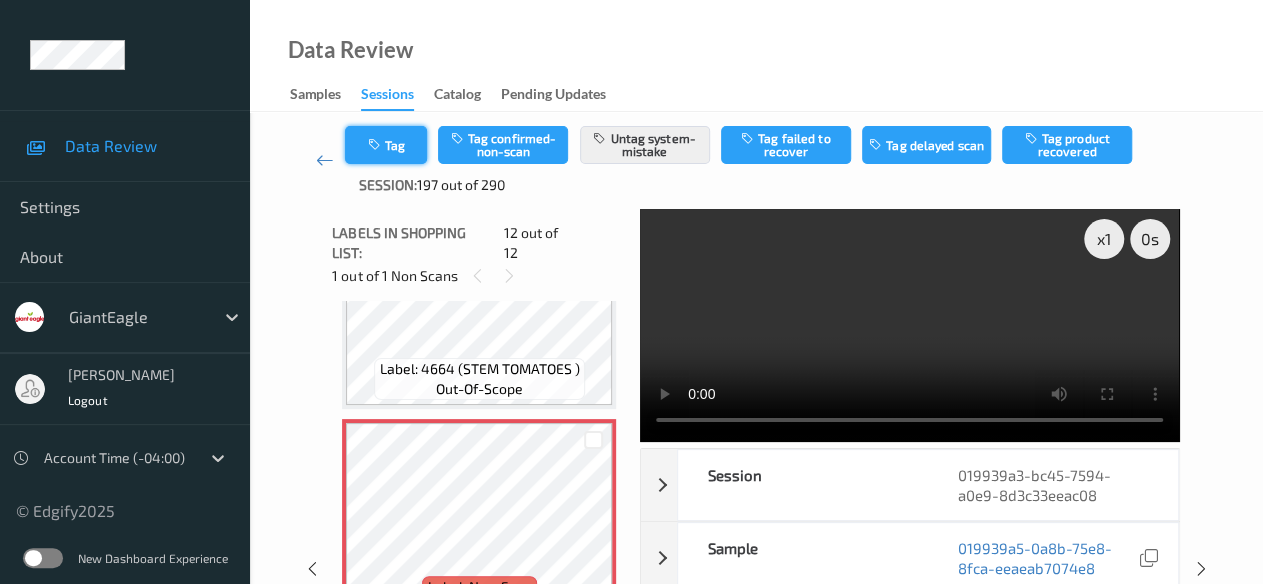
click at [393, 155] on button "Tag" at bounding box center [386, 145] width 82 height 38
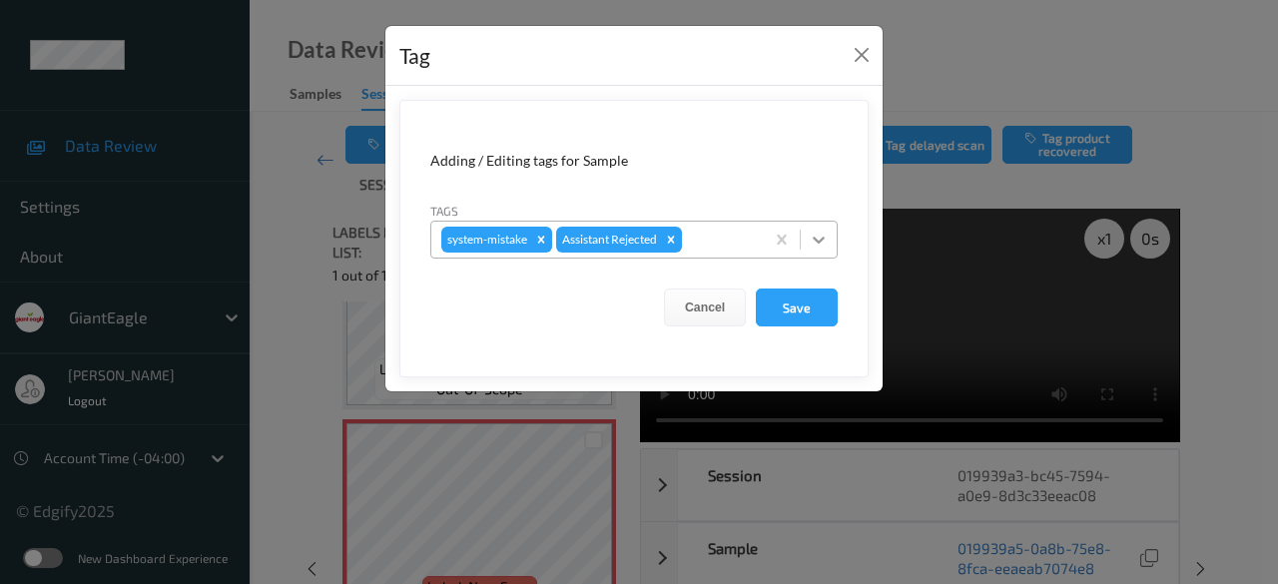
click at [820, 237] on icon at bounding box center [819, 240] width 20 height 20
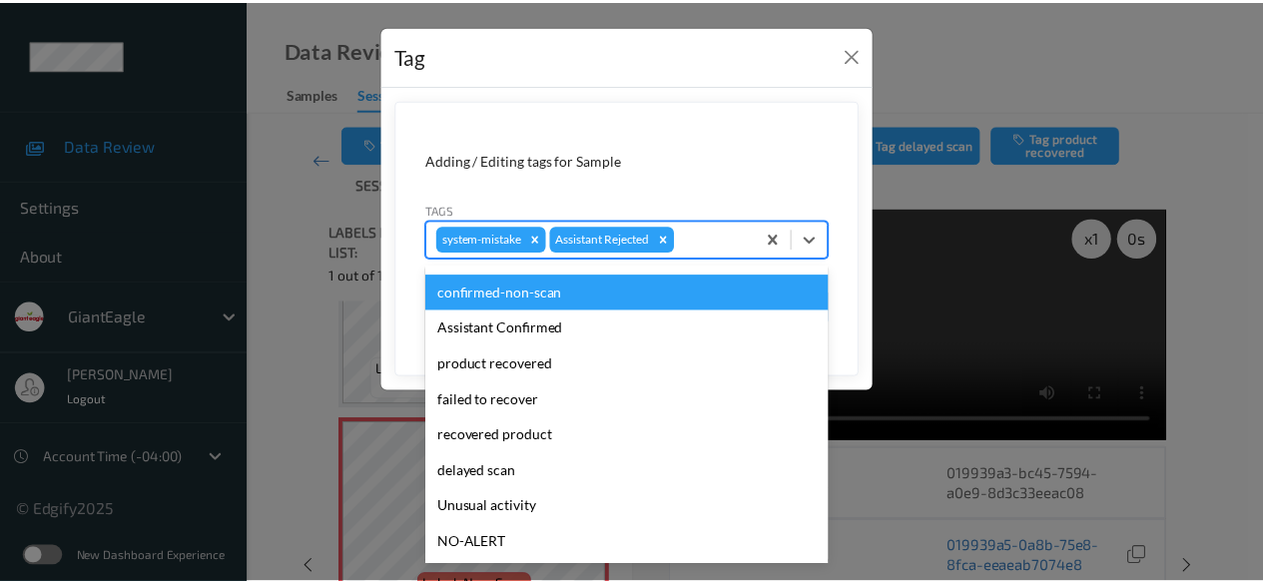
scroll to position [212, 0]
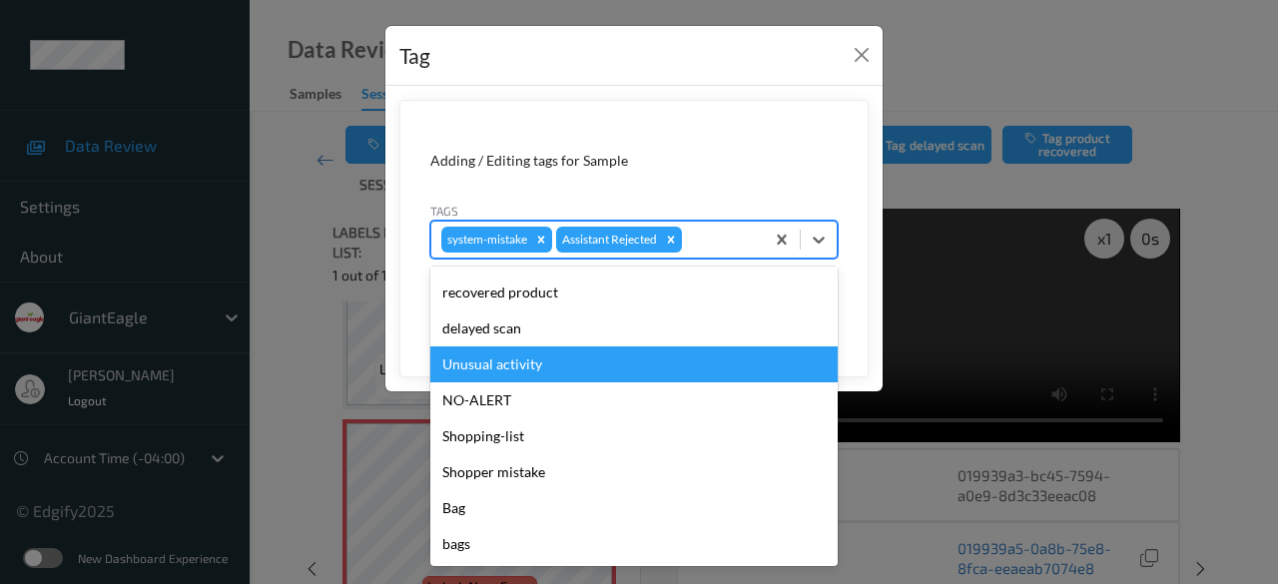
click at [543, 368] on div "Unusual activity" at bounding box center [633, 364] width 407 height 36
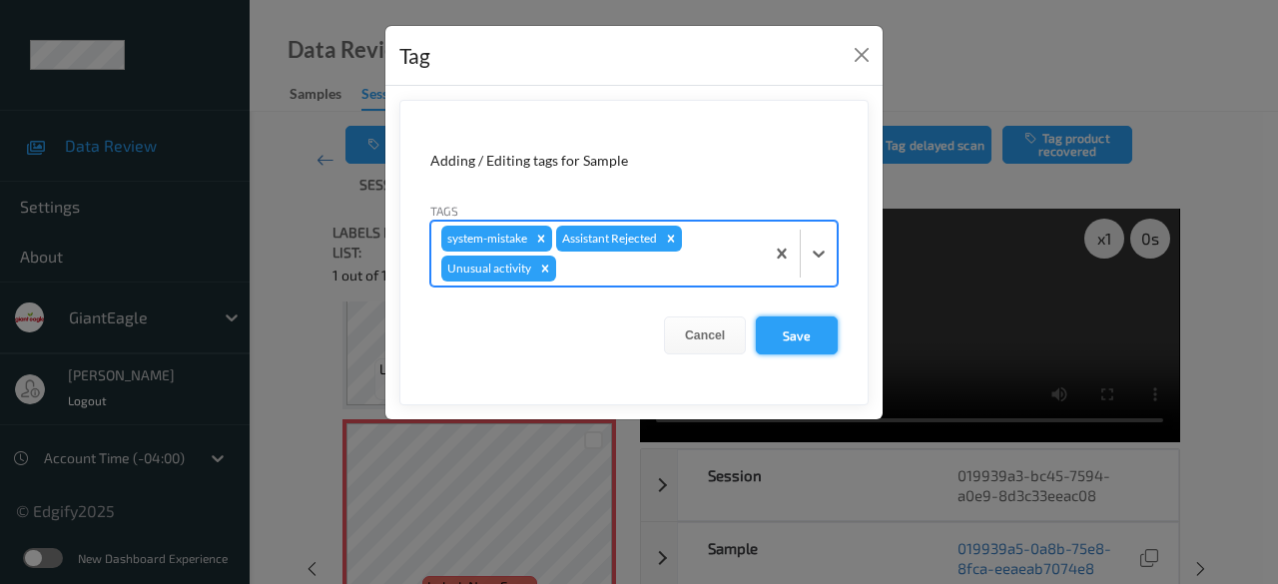
click at [799, 333] on button "Save" at bounding box center [797, 335] width 82 height 38
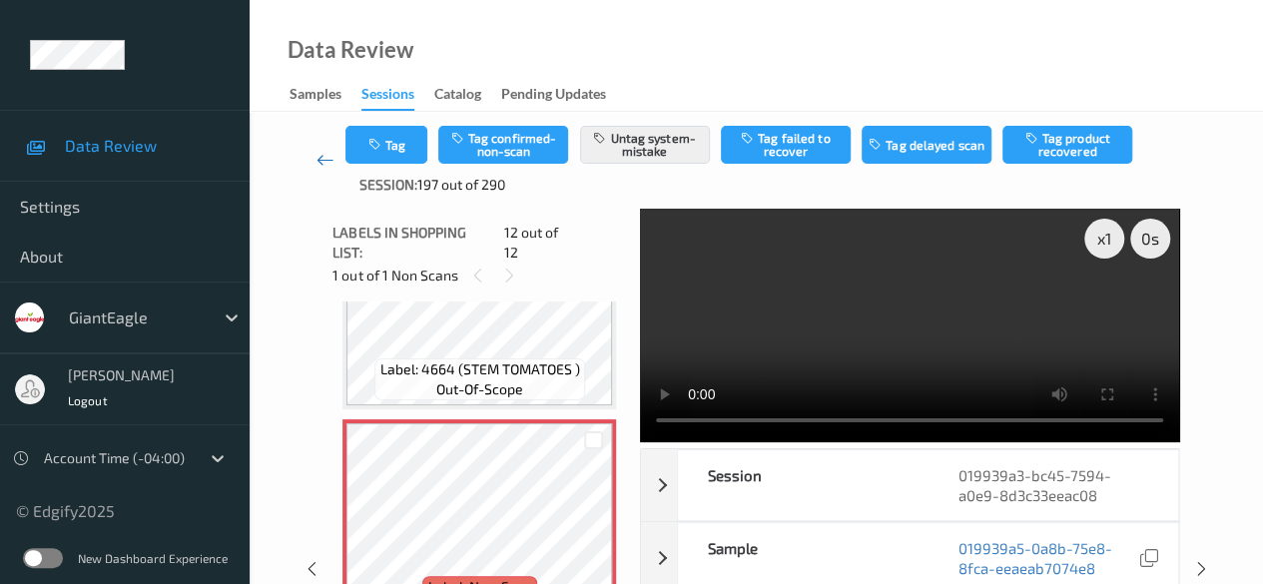
click at [318, 163] on icon at bounding box center [325, 160] width 18 height 20
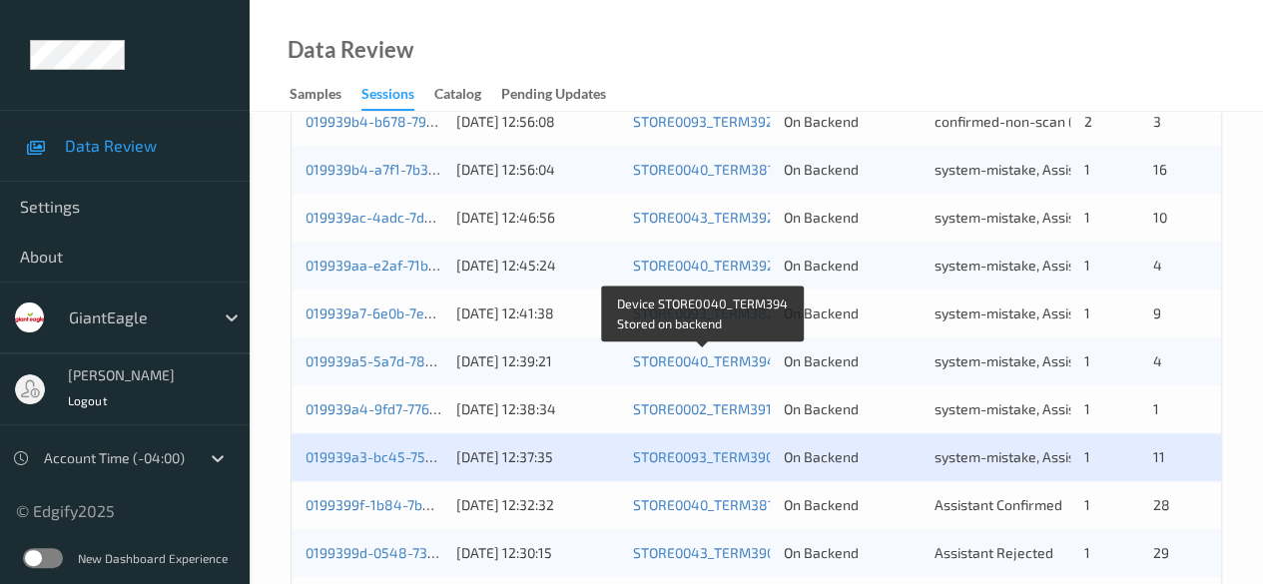
scroll to position [1074, 0]
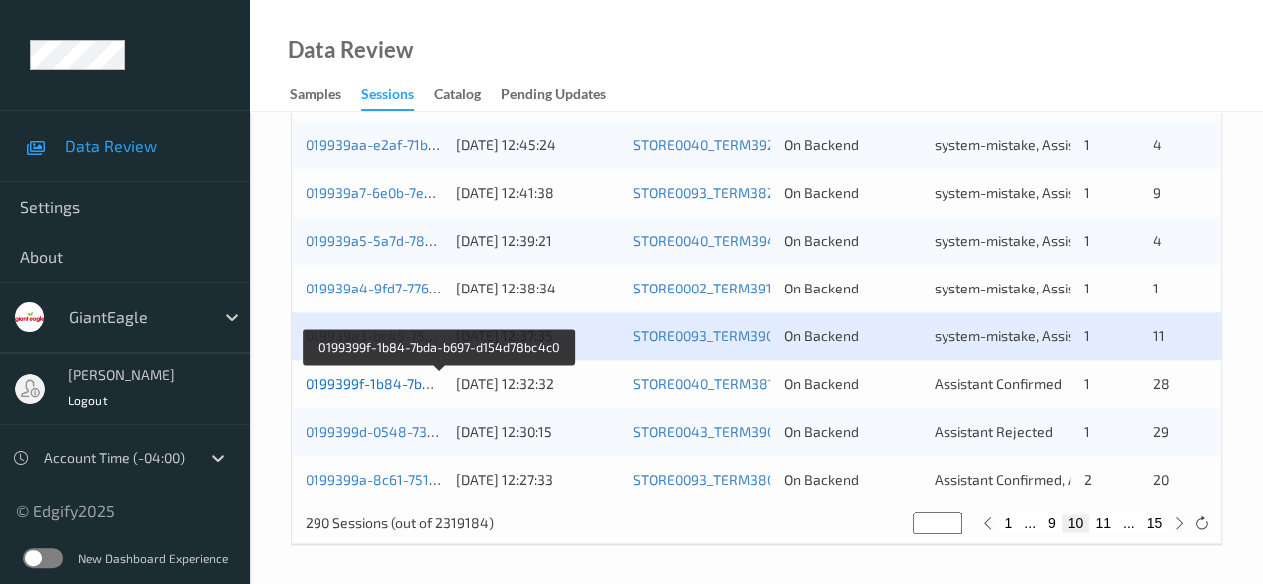
click at [393, 385] on link "0199399f-1b84-7bda-b697-d154d78bc4c0" at bounding box center [440, 383] width 270 height 17
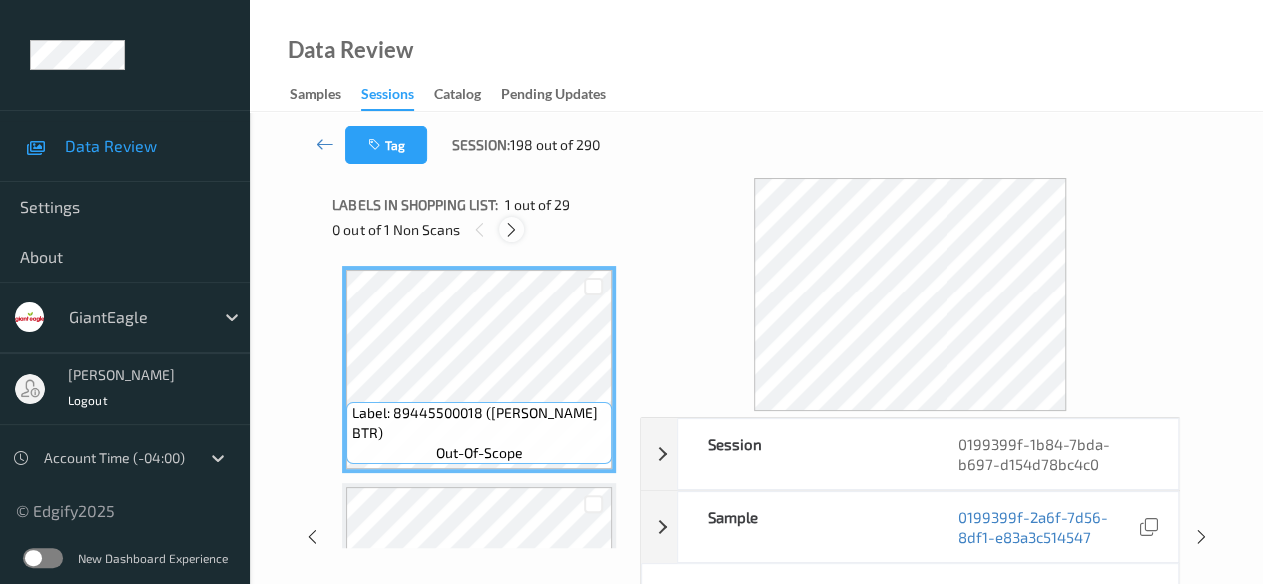
click at [513, 231] on icon at bounding box center [511, 230] width 17 height 18
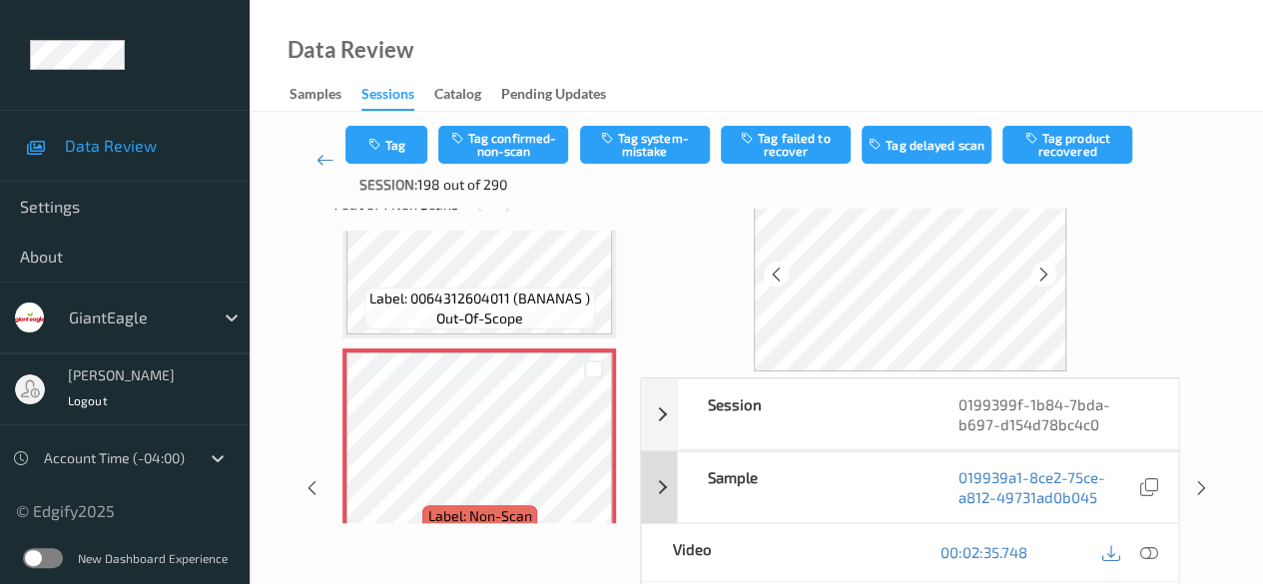
scroll to position [100, 0]
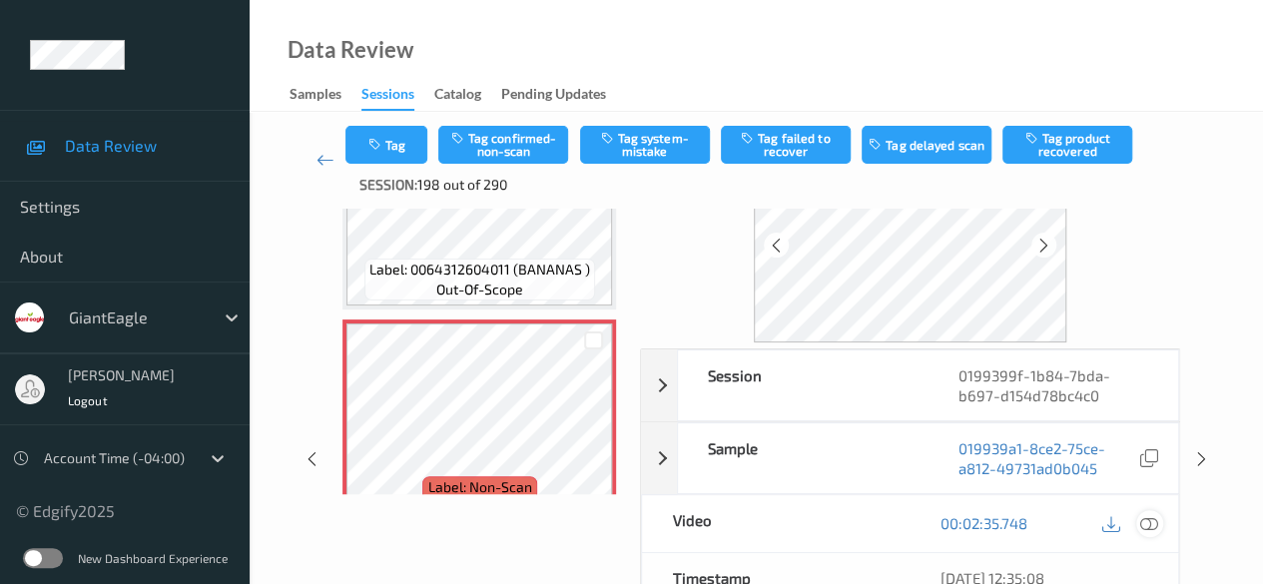
click at [1033, 522] on icon at bounding box center [1149, 523] width 18 height 18
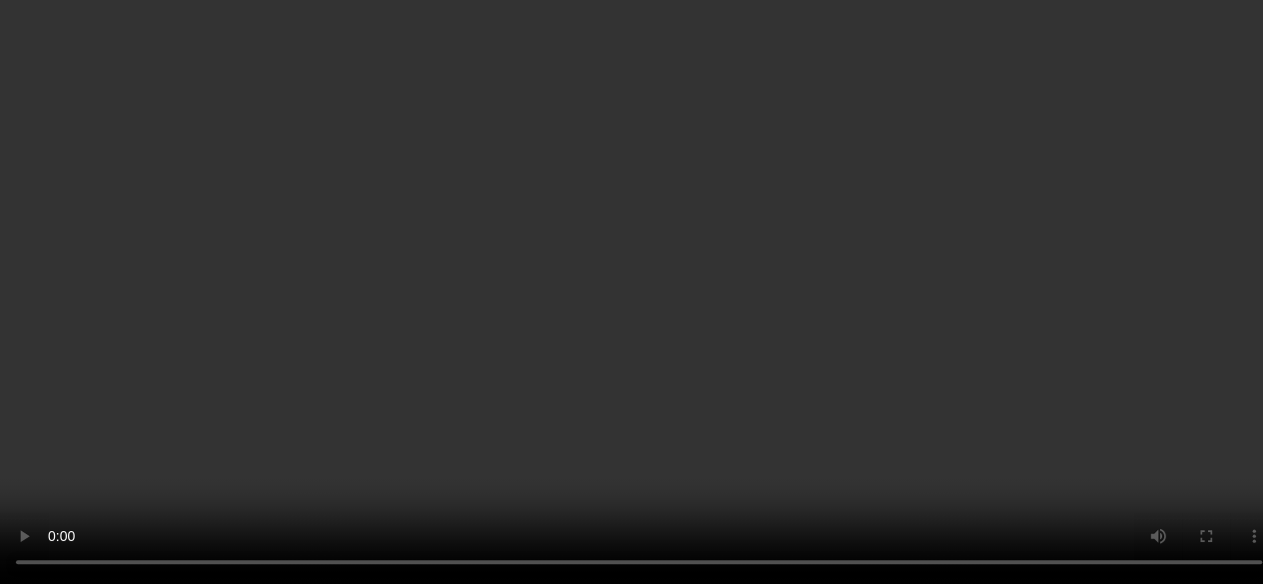
scroll to position [4562, 0]
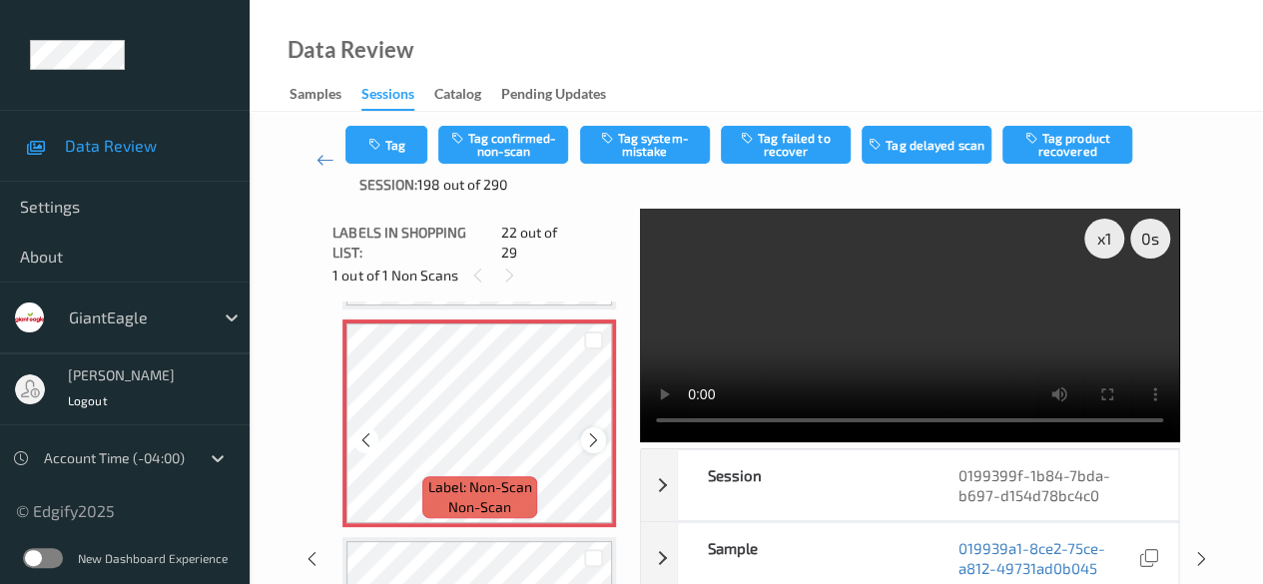
click at [596, 431] on icon at bounding box center [593, 440] width 17 height 18
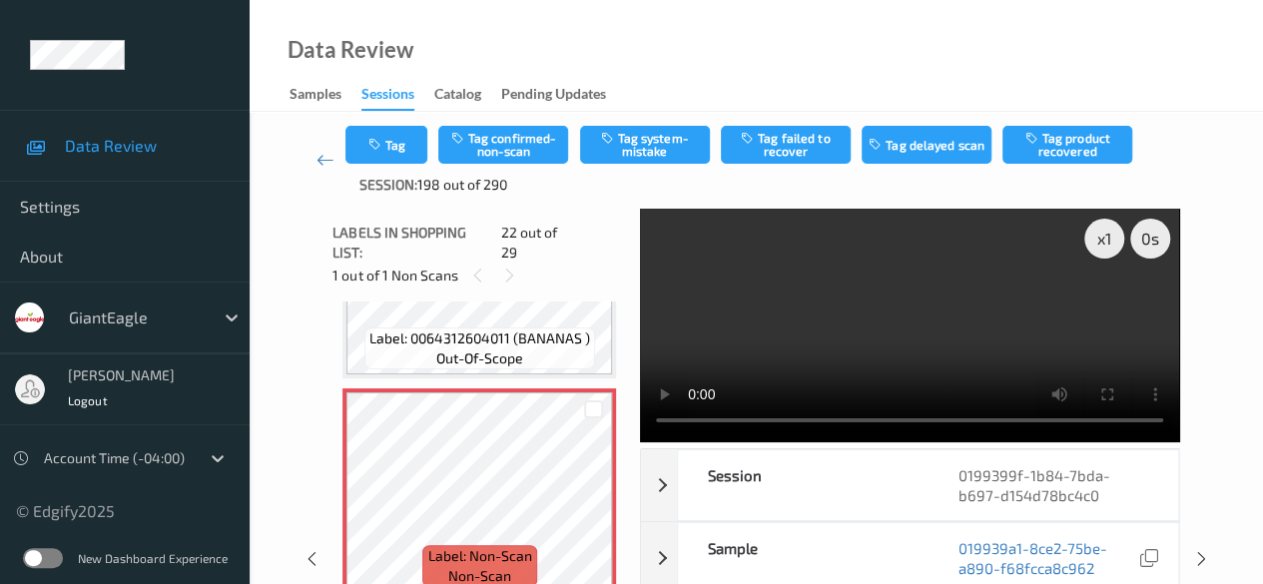
scroll to position [4462, 0]
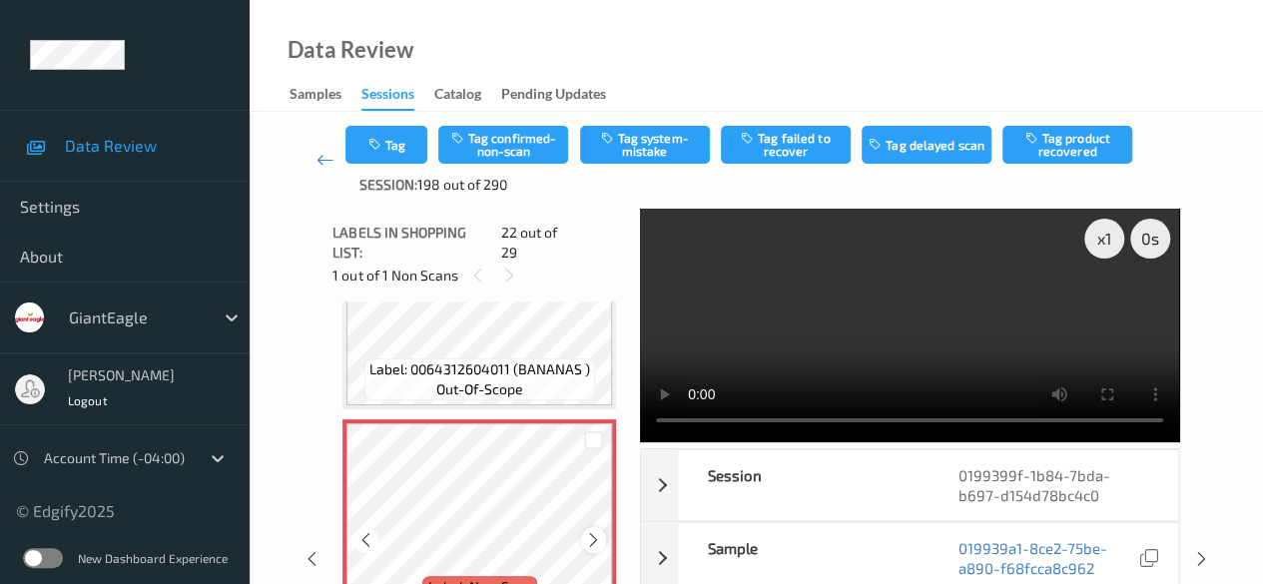
click at [600, 531] on icon at bounding box center [593, 540] width 17 height 18
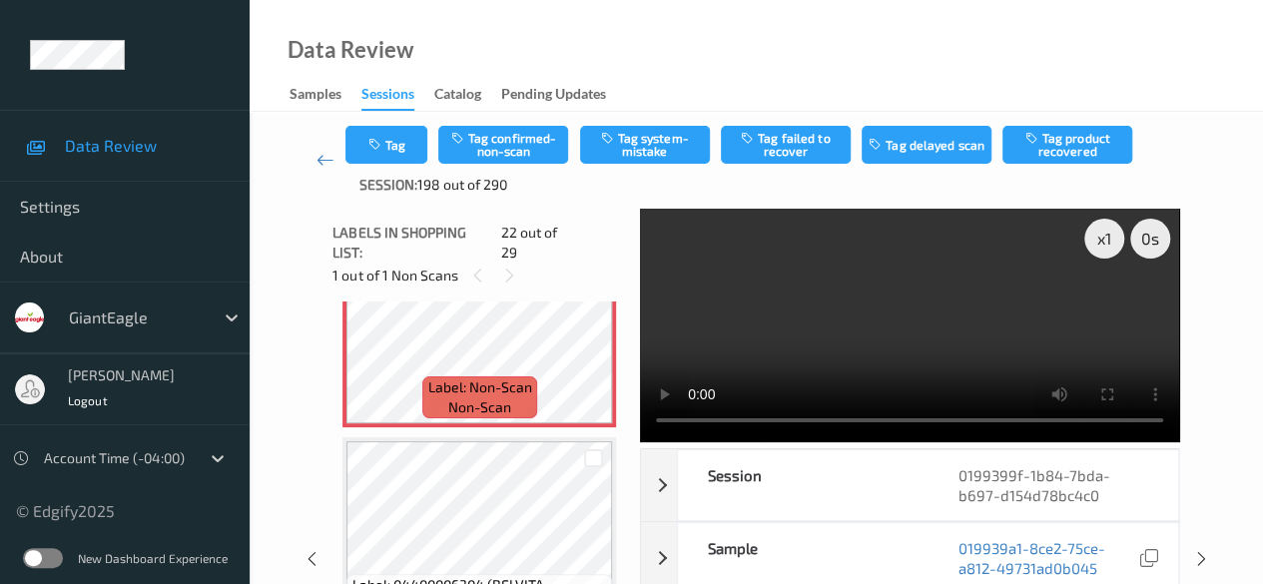
scroll to position [4562, 0]
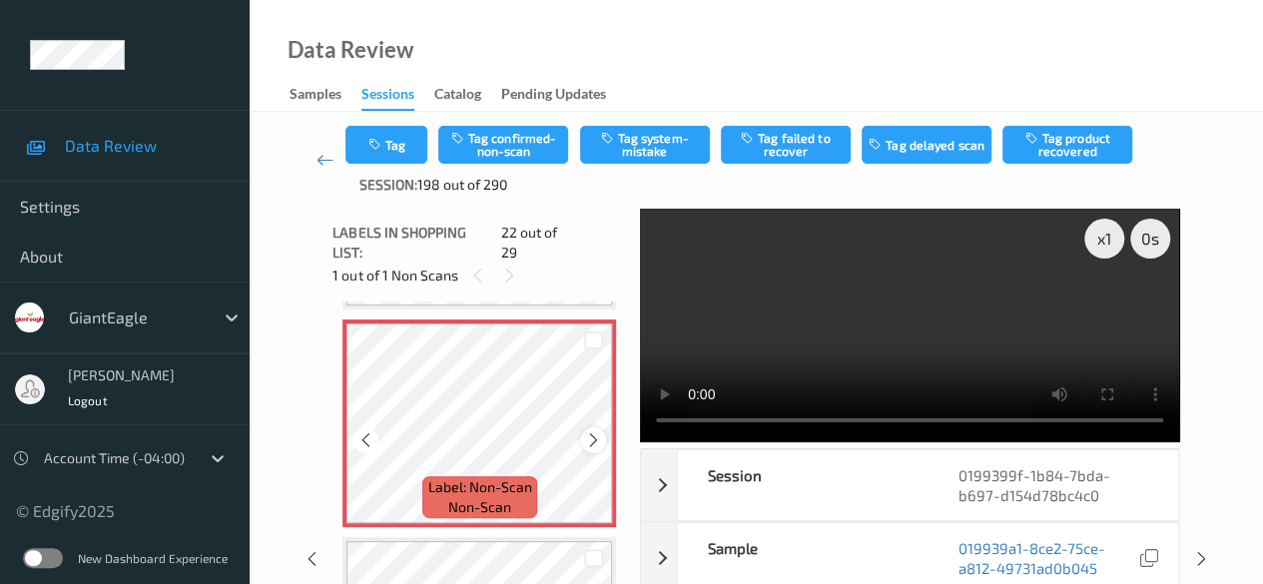
click at [595, 431] on icon at bounding box center [593, 440] width 17 height 18
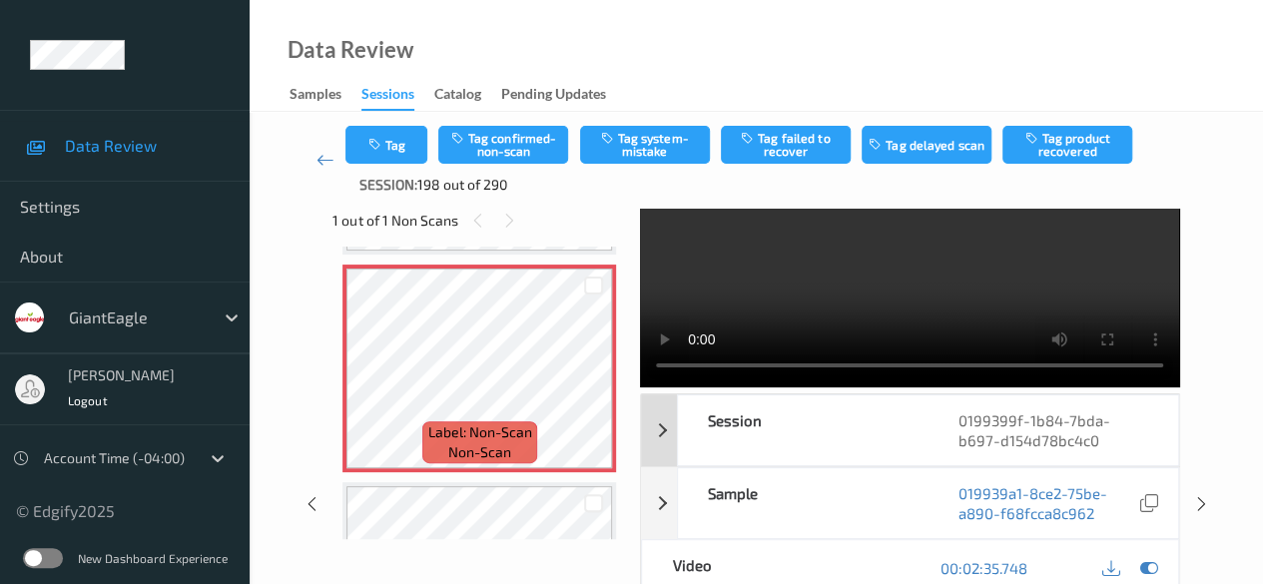
scroll to position [100, 0]
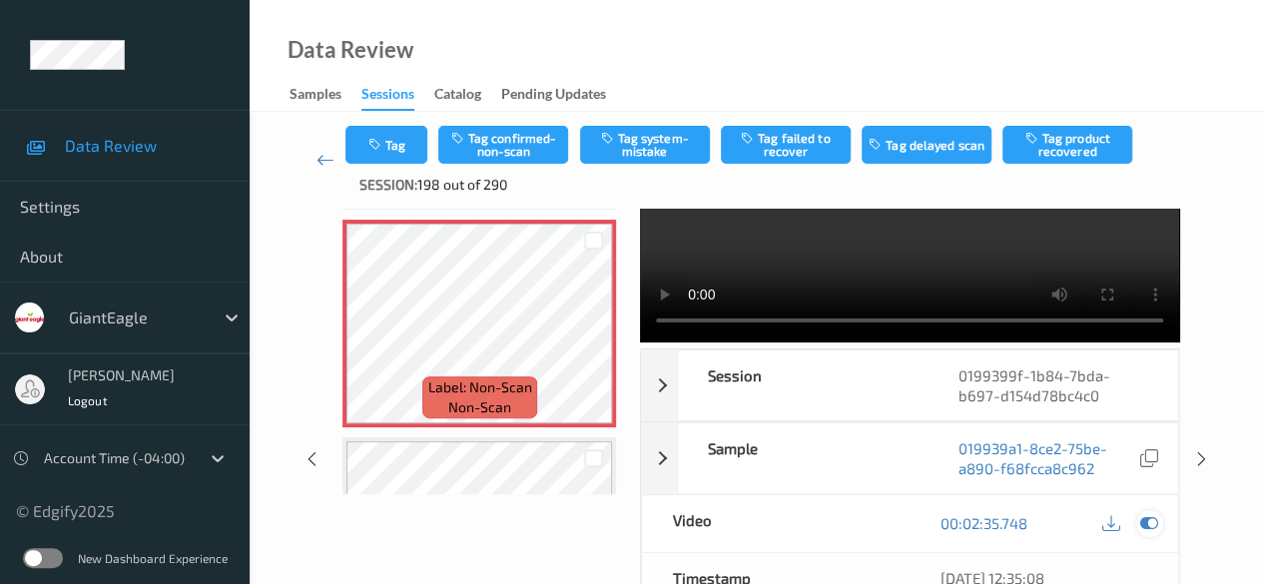
click at [1033, 524] on icon at bounding box center [1149, 523] width 18 height 18
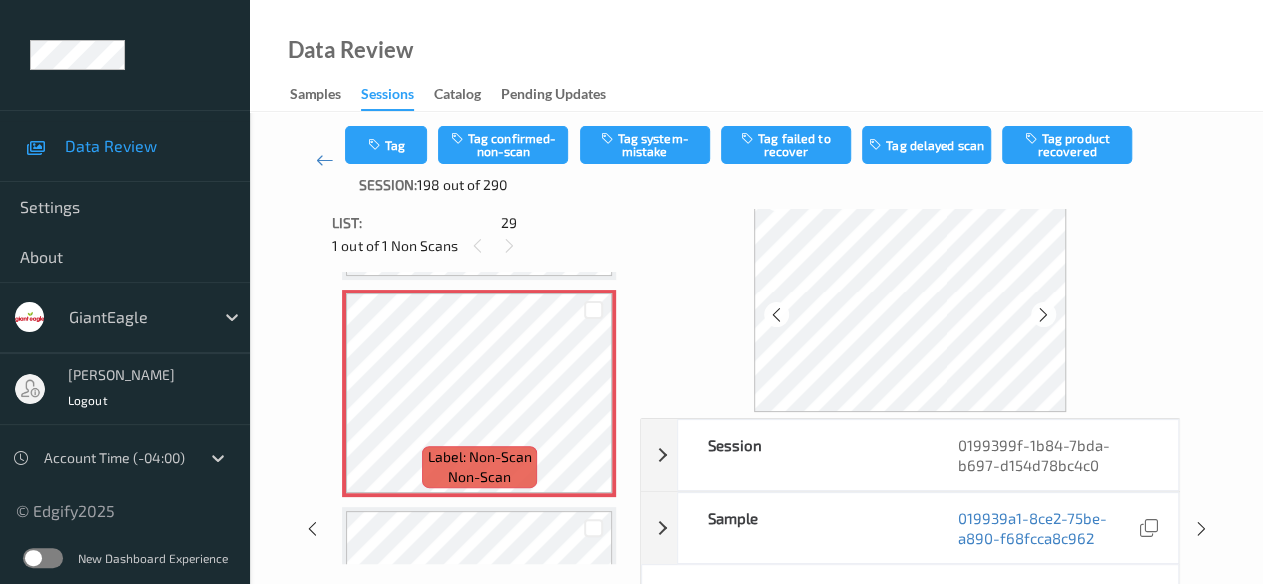
scroll to position [0, 0]
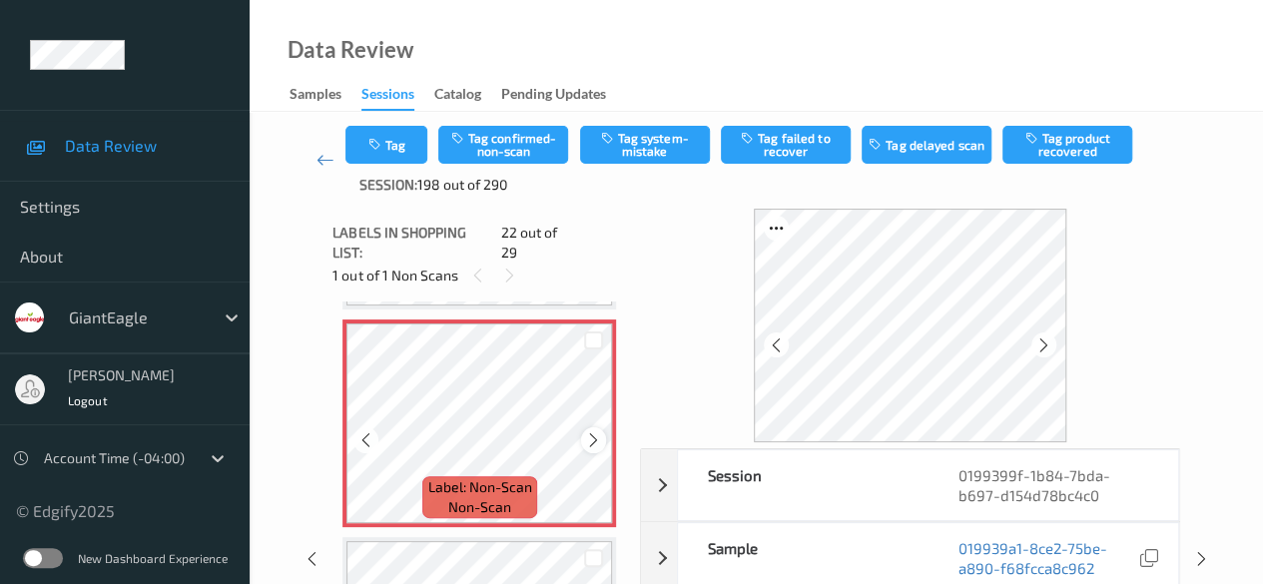
click at [595, 431] on icon at bounding box center [593, 440] width 17 height 18
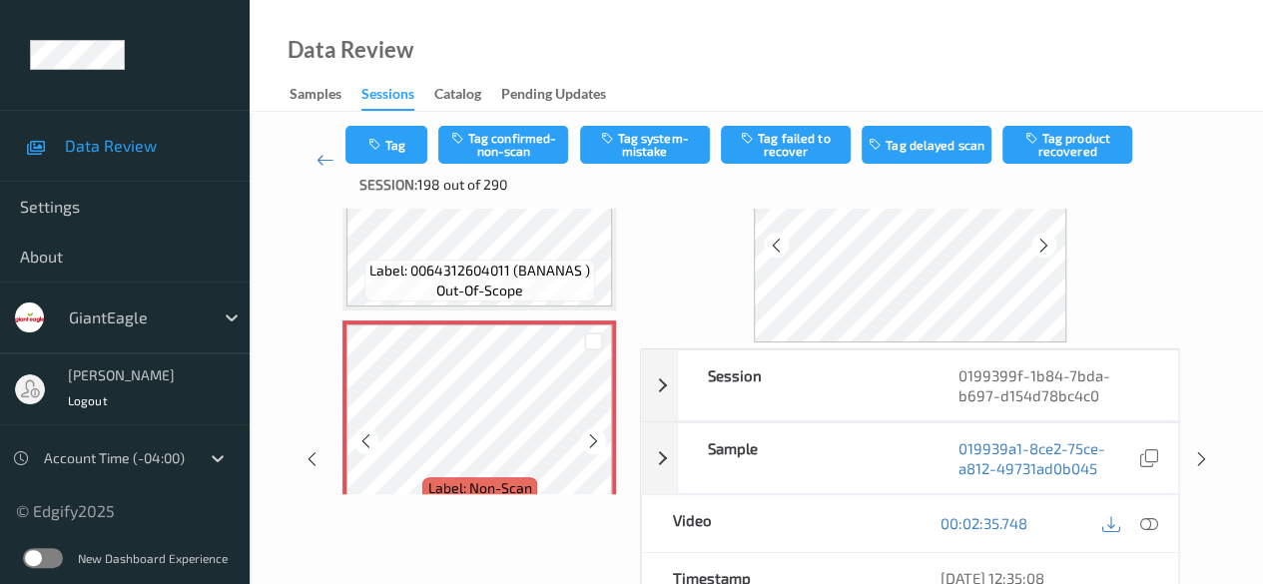
scroll to position [4462, 0]
click at [316, 158] on icon at bounding box center [325, 160] width 18 height 20
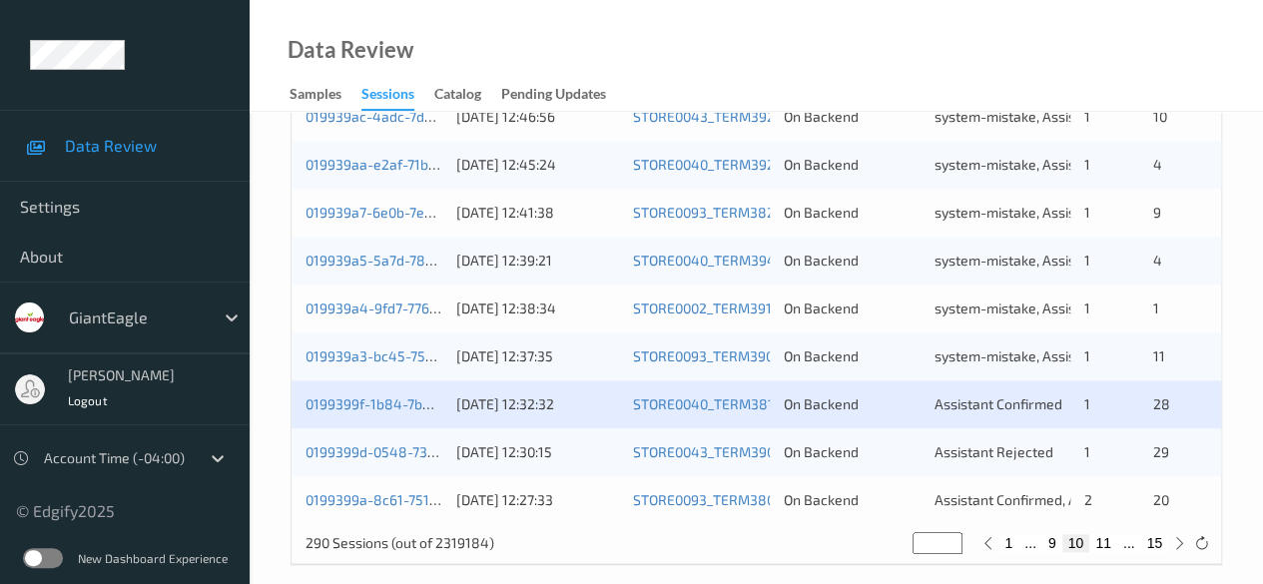
scroll to position [1074, 0]
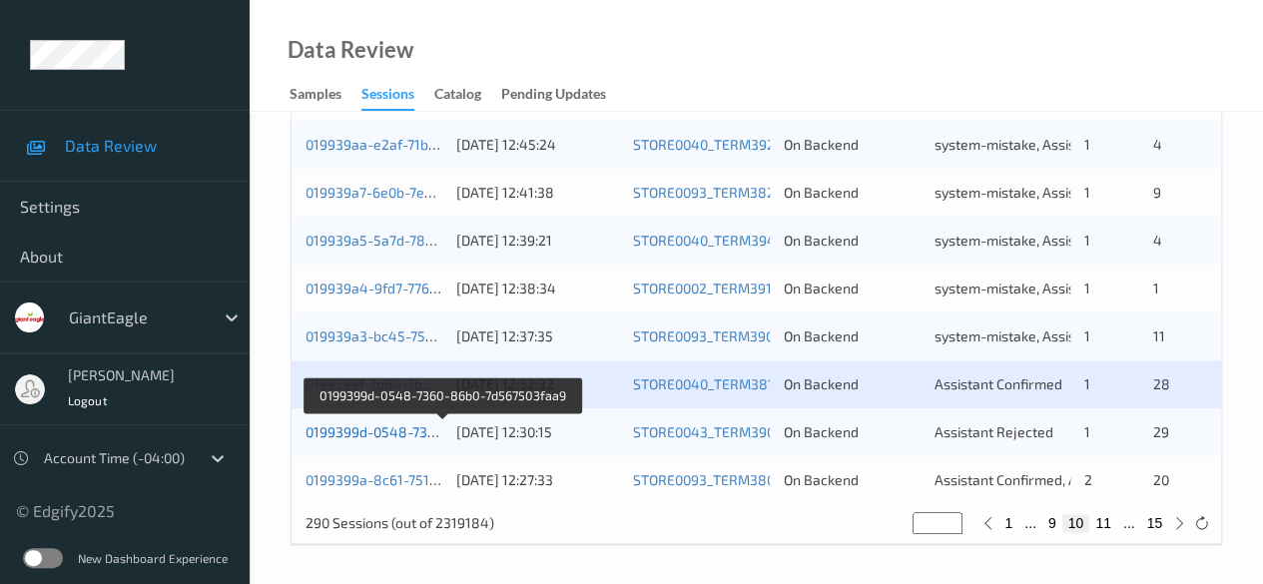
click at [387, 430] on link "0199399d-0548-7360-86b0-7d567503faa9" at bounding box center [441, 431] width 272 height 17
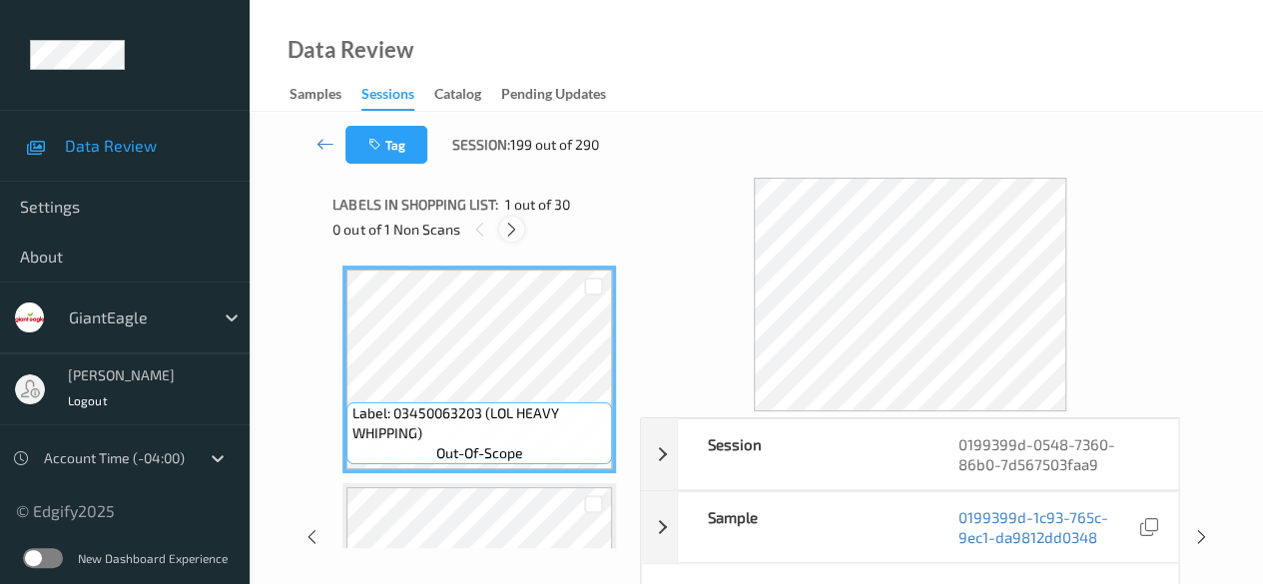
click at [509, 236] on icon at bounding box center [511, 230] width 17 height 18
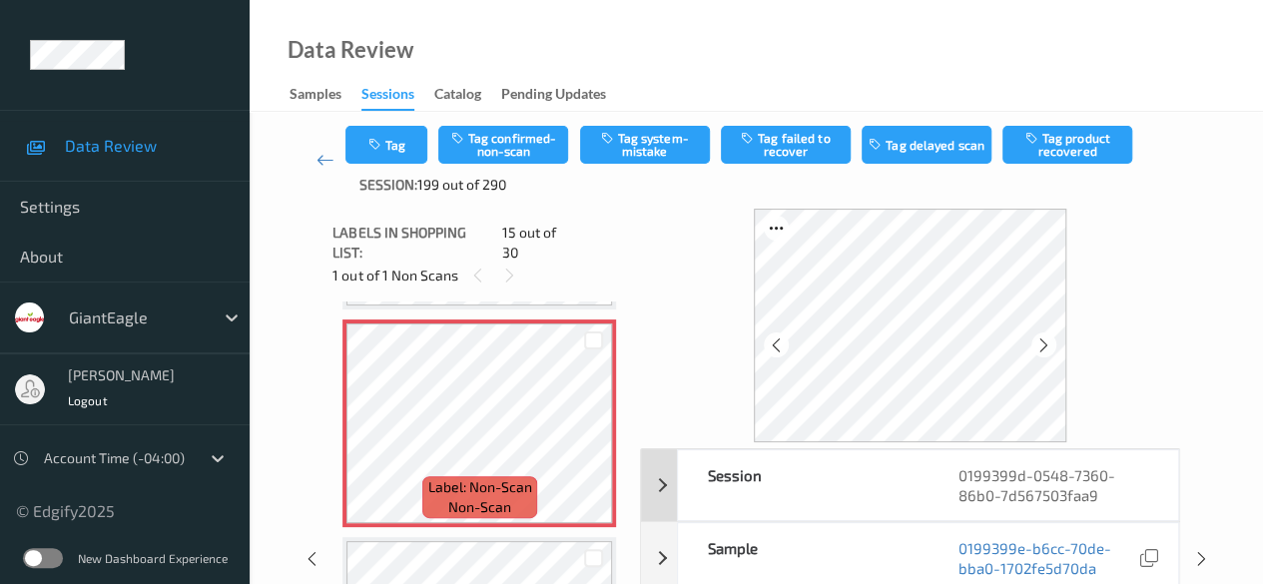
scroll to position [299, 0]
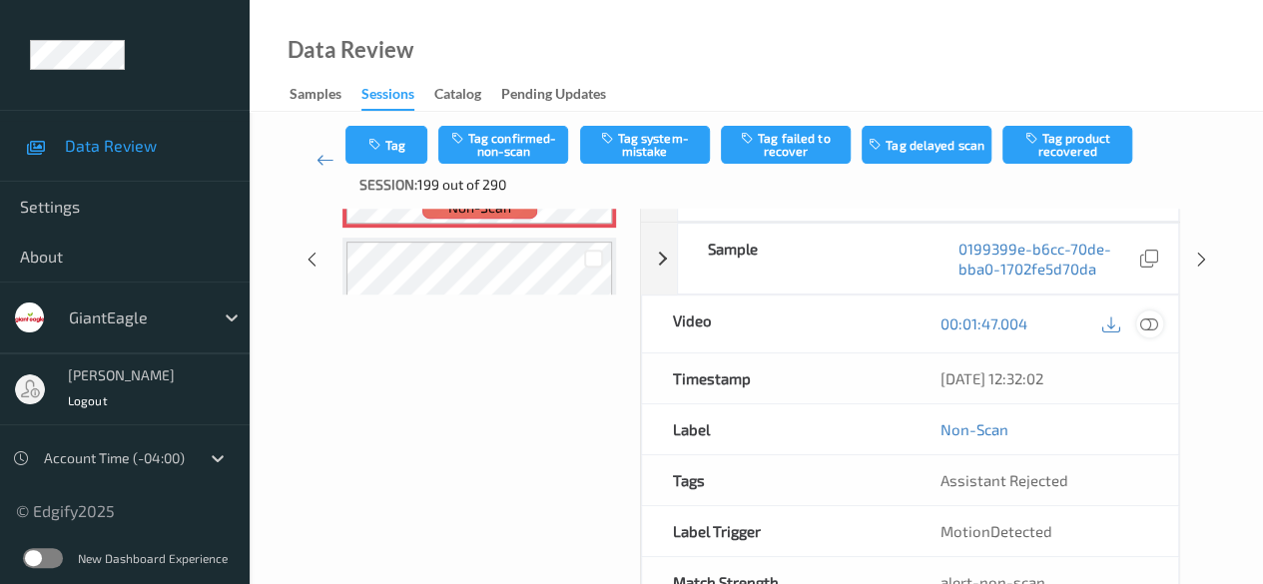
click at [1033, 323] on icon at bounding box center [1149, 323] width 18 height 18
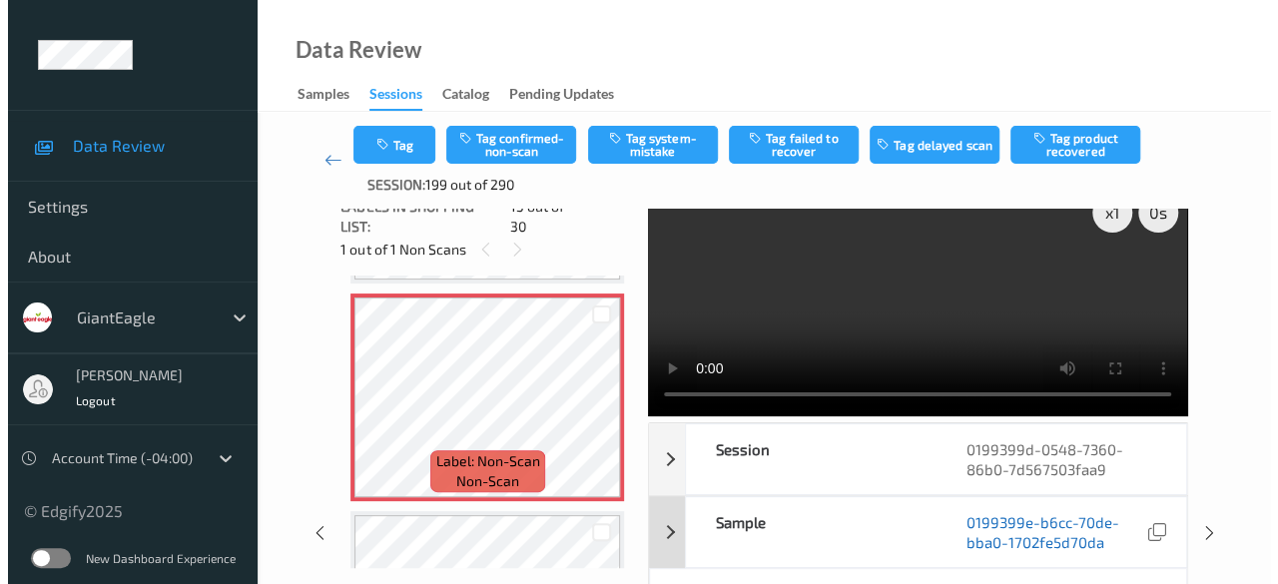
scroll to position [0, 0]
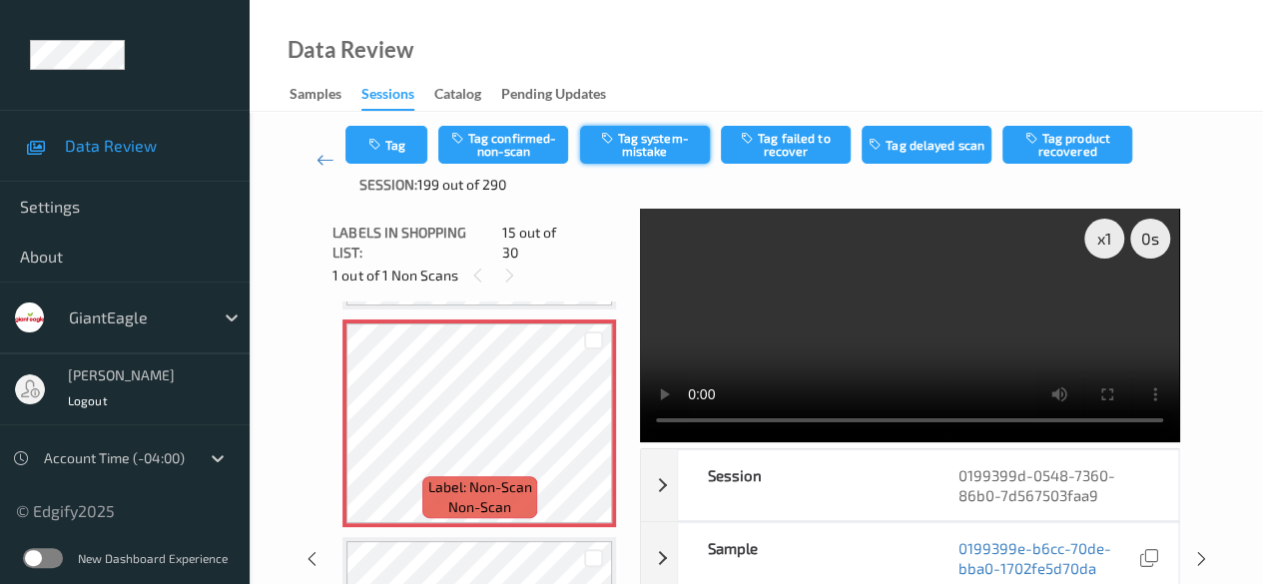
click at [628, 139] on button "Tag system-mistake" at bounding box center [645, 145] width 130 height 38
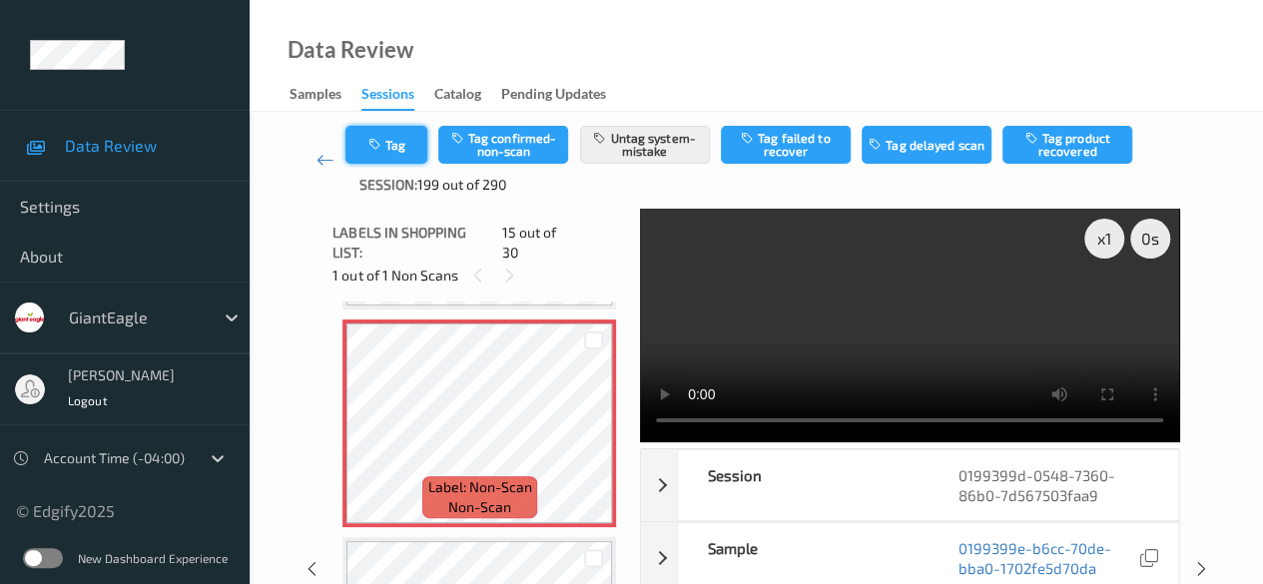
click at [405, 146] on button "Tag" at bounding box center [386, 145] width 82 height 38
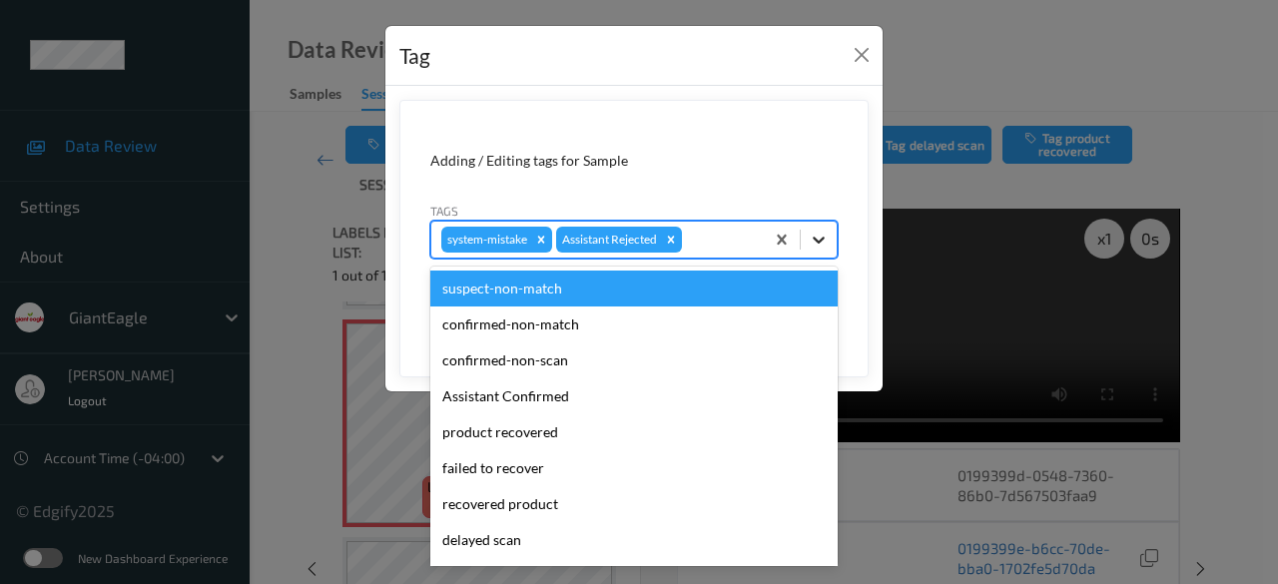
click at [811, 246] on icon at bounding box center [819, 240] width 20 height 20
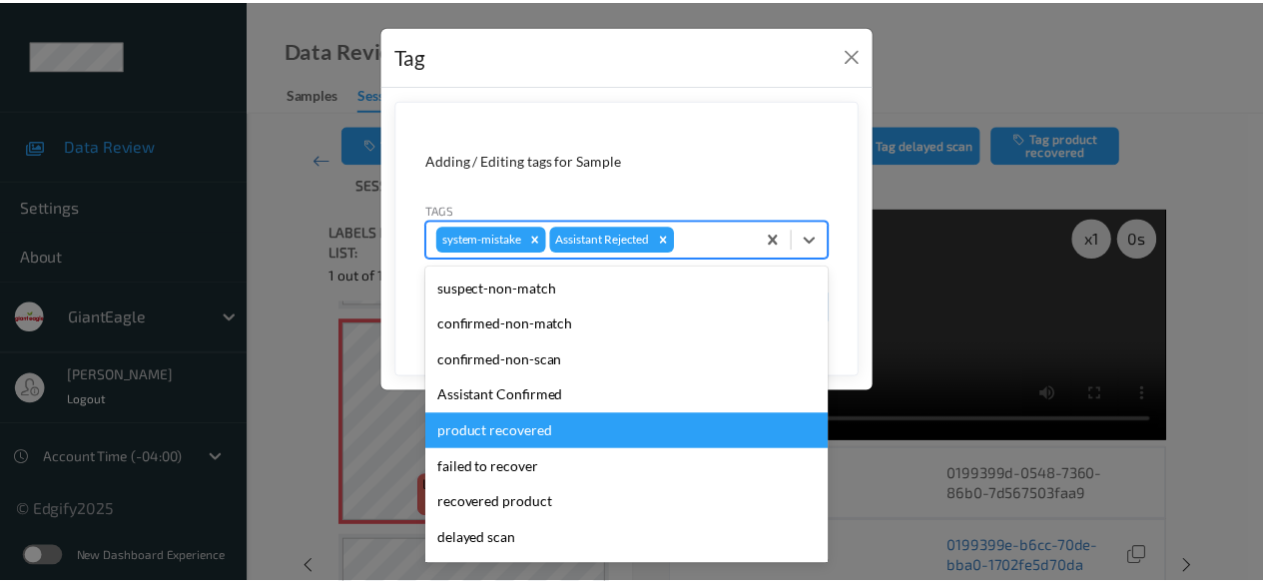
scroll to position [212, 0]
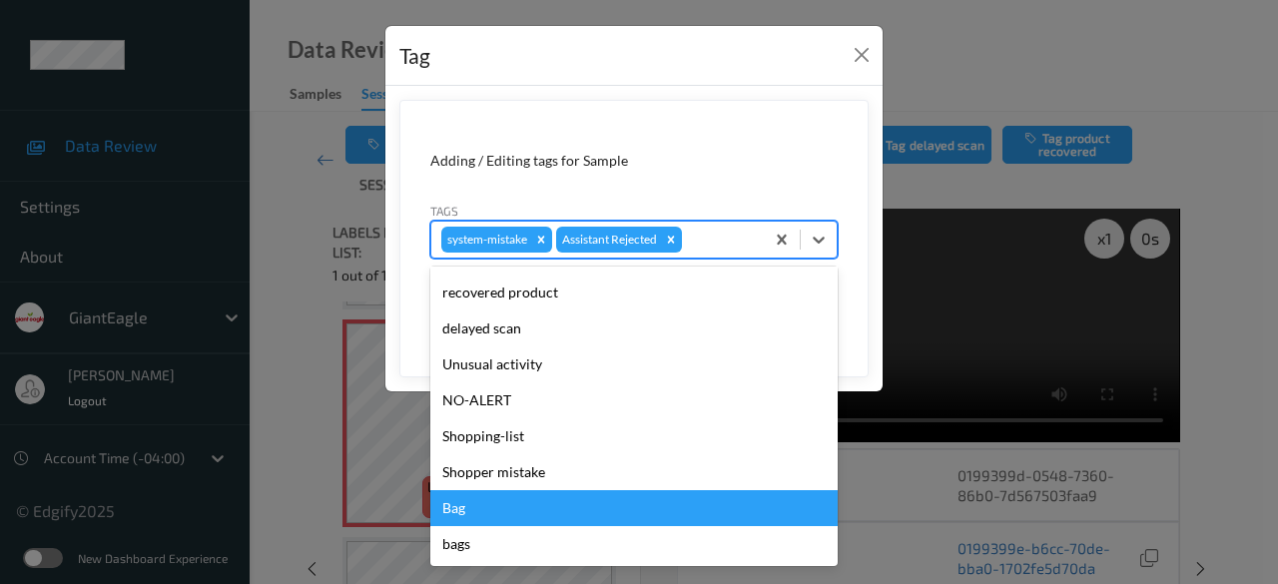
click at [522, 509] on div "Bag" at bounding box center [633, 508] width 407 height 36
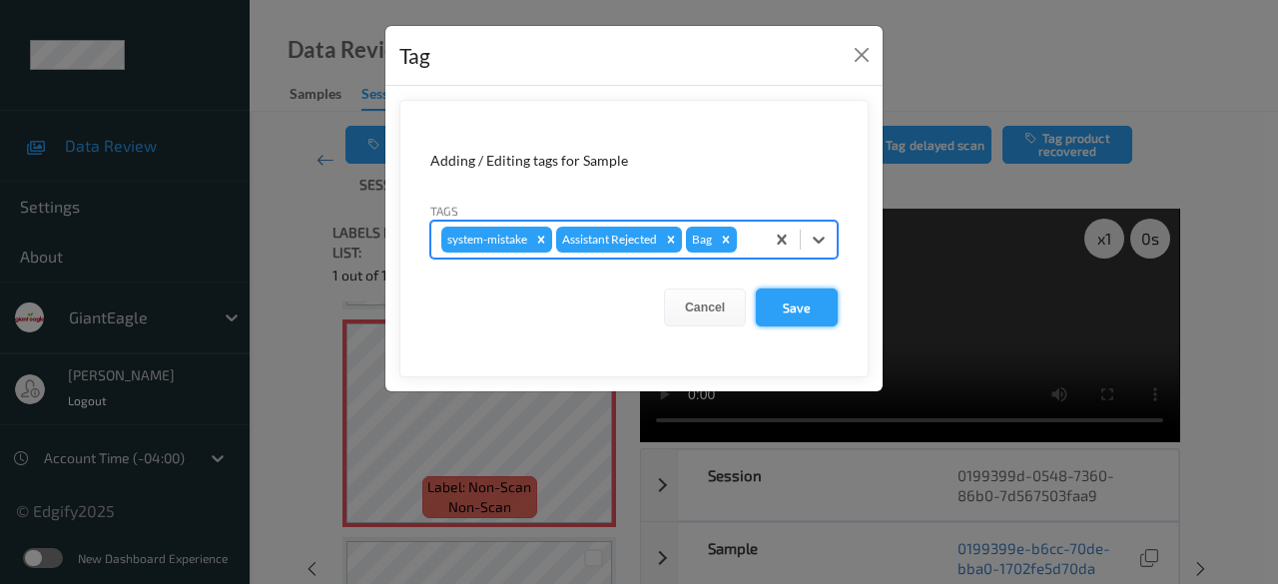
click at [797, 300] on button "Save" at bounding box center [797, 307] width 82 height 38
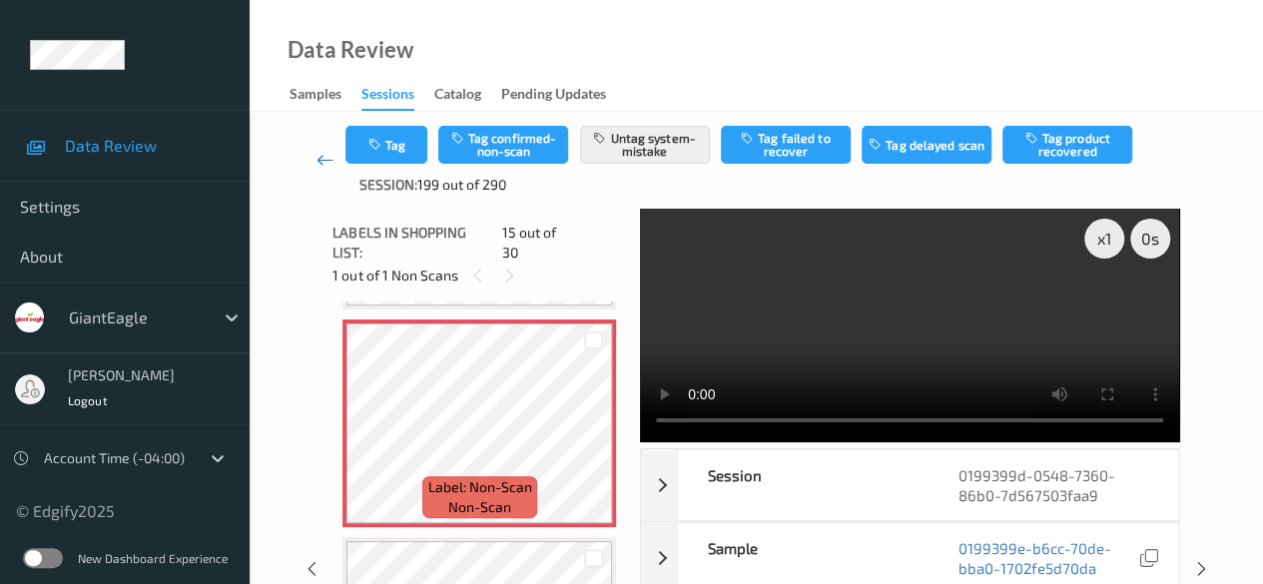
click at [320, 173] on link at bounding box center [324, 160] width 41 height 69
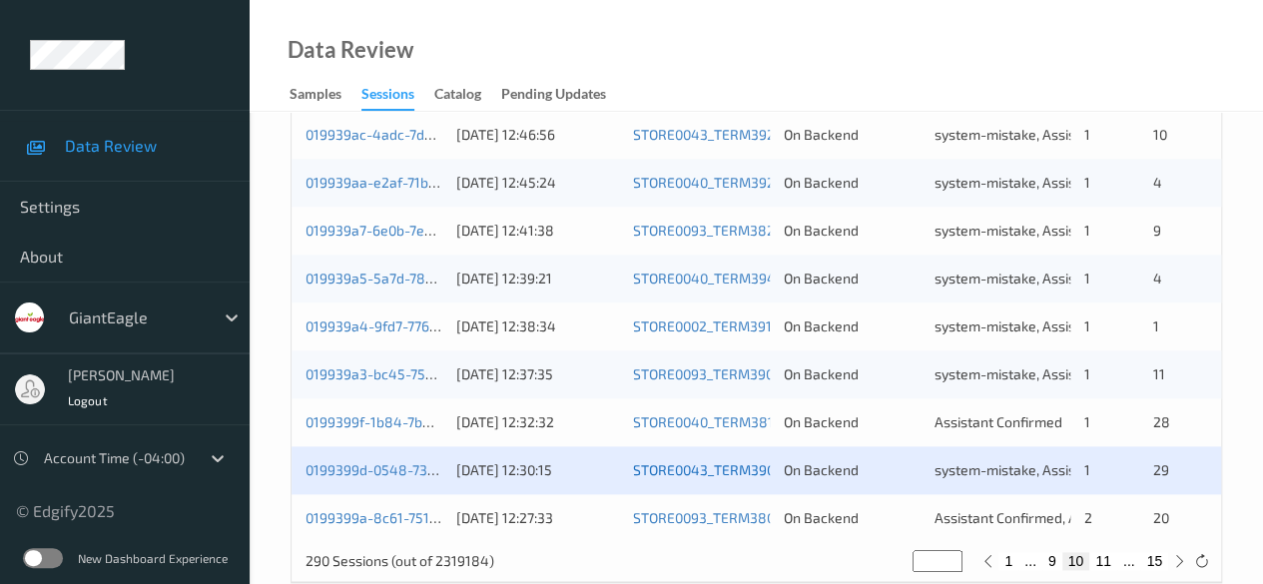
scroll to position [1074, 0]
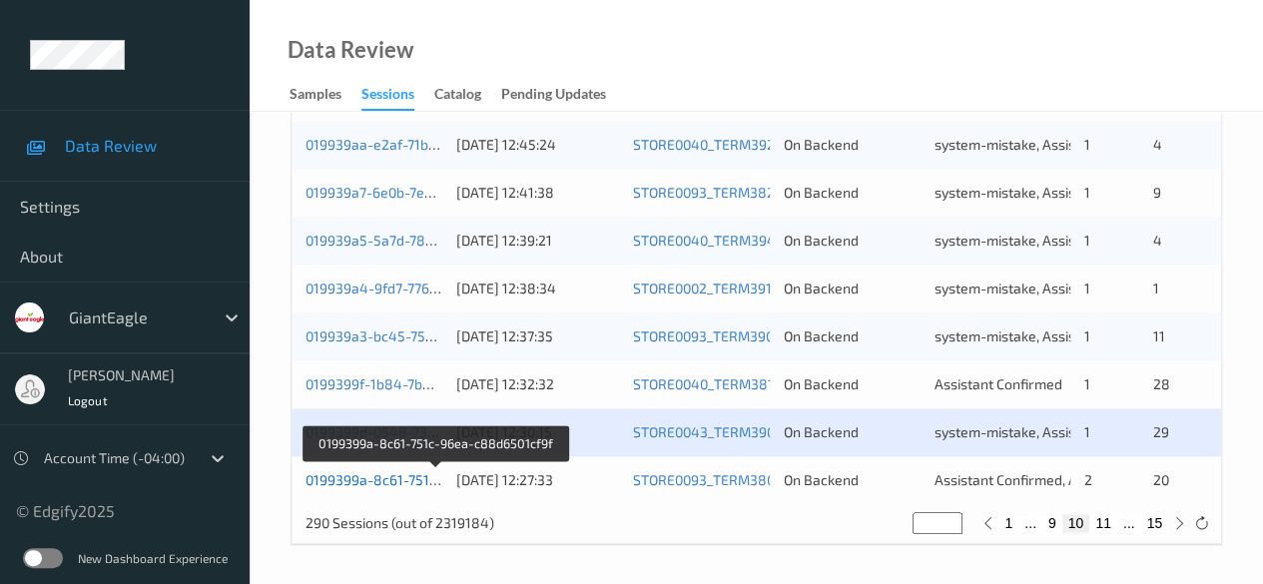
click at [368, 476] on link "0199399a-8c61-751c-96ea-c88d6501cf9f" at bounding box center [436, 479] width 263 height 17
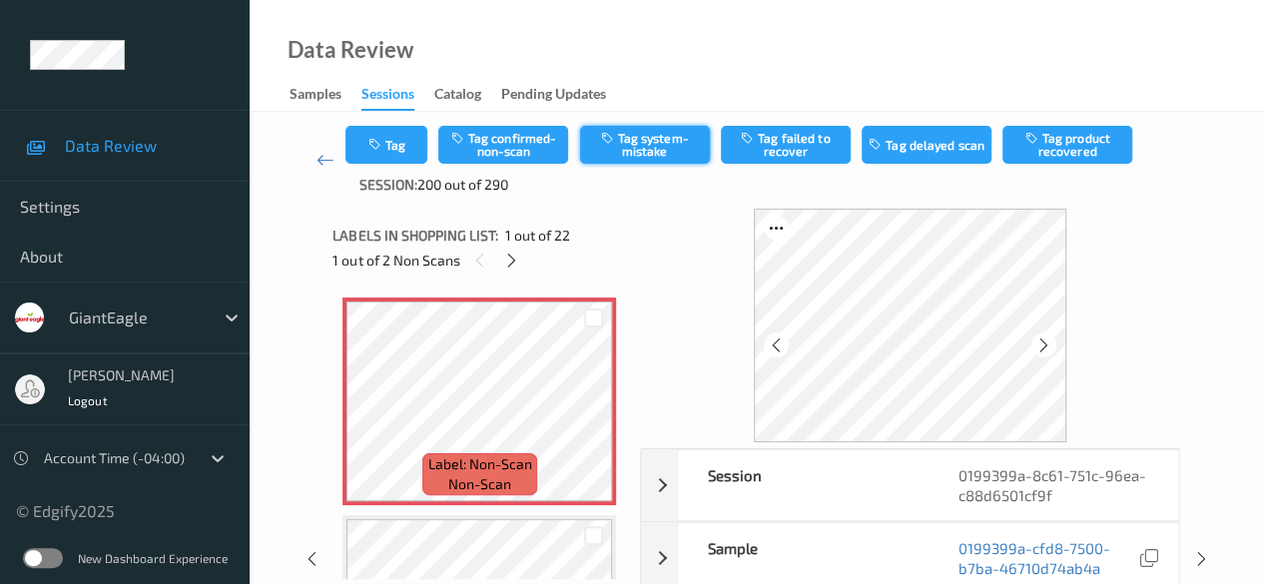
click at [627, 139] on button "Tag system-mistake" at bounding box center [645, 145] width 130 height 38
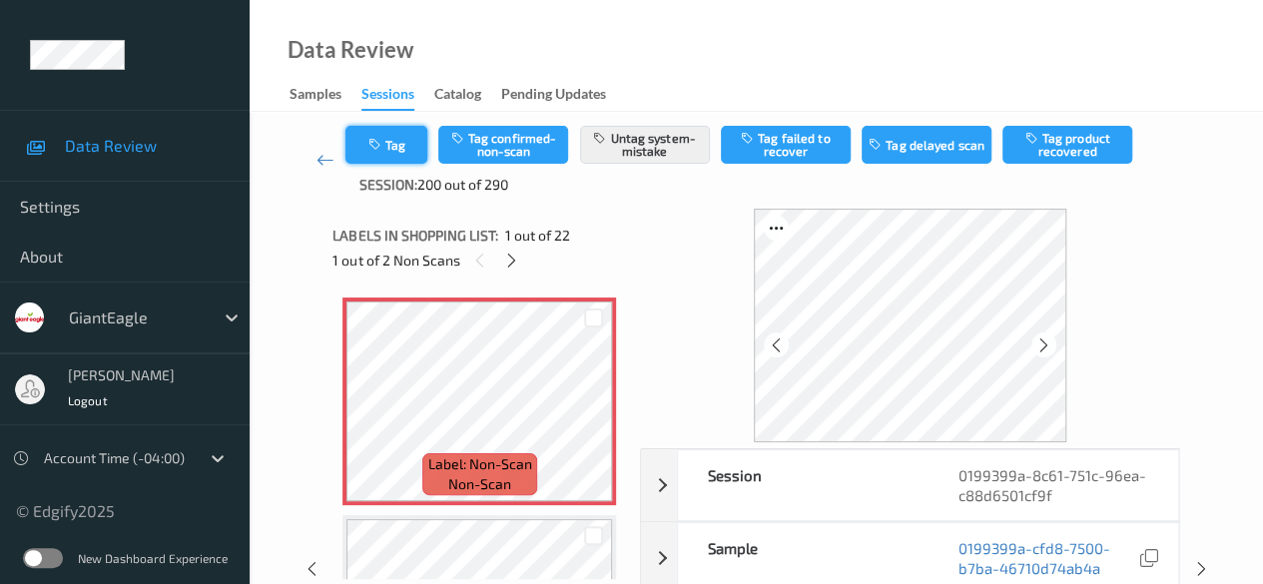
click at [399, 155] on button "Tag" at bounding box center [386, 145] width 82 height 38
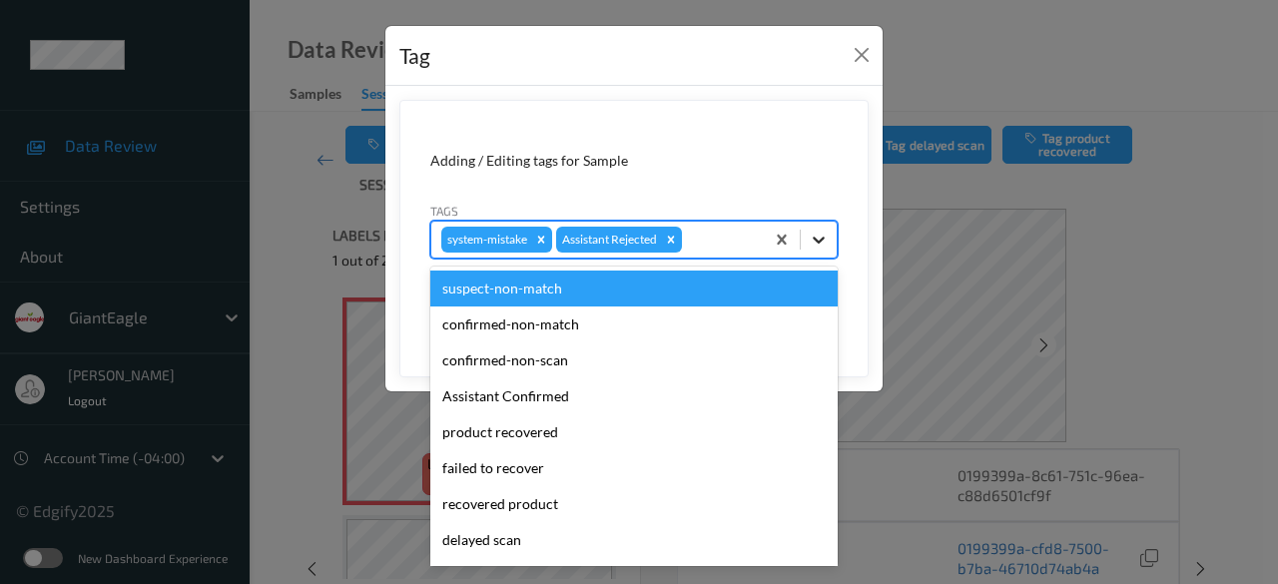
click at [821, 239] on icon at bounding box center [818, 240] width 12 height 7
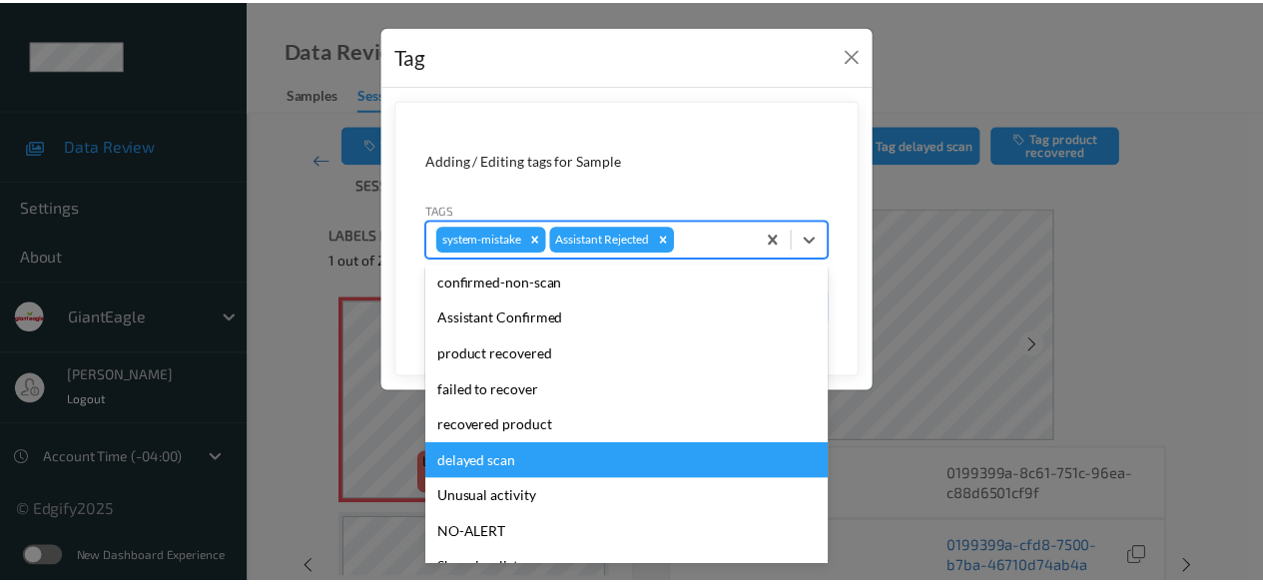
scroll to position [212, 0]
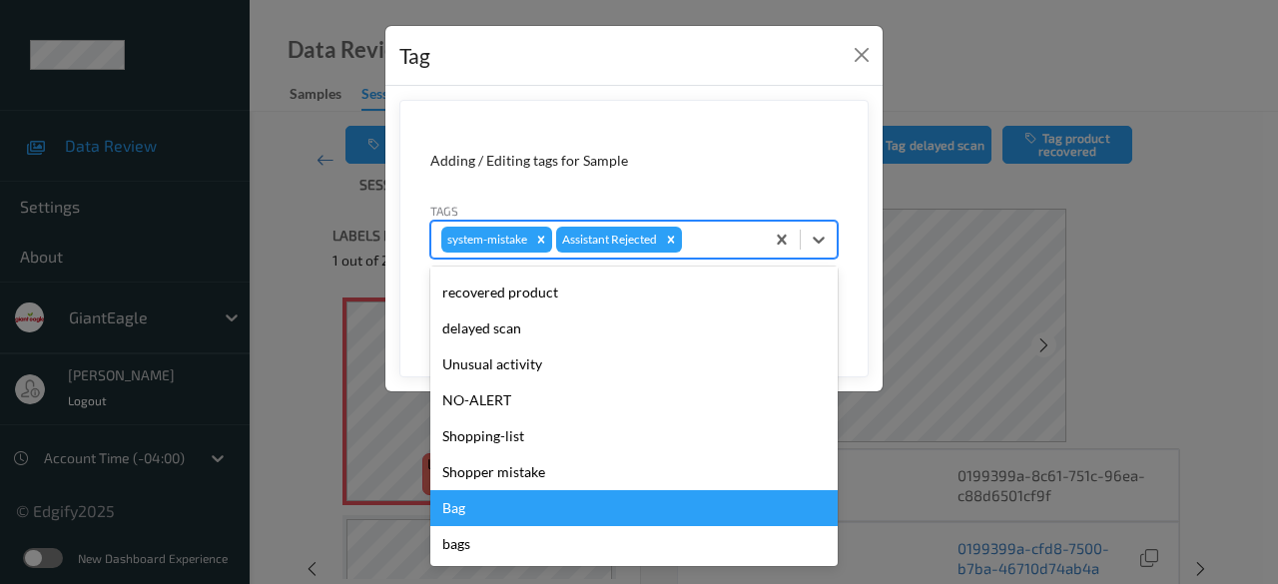
click at [526, 508] on div "Bag" at bounding box center [633, 508] width 407 height 36
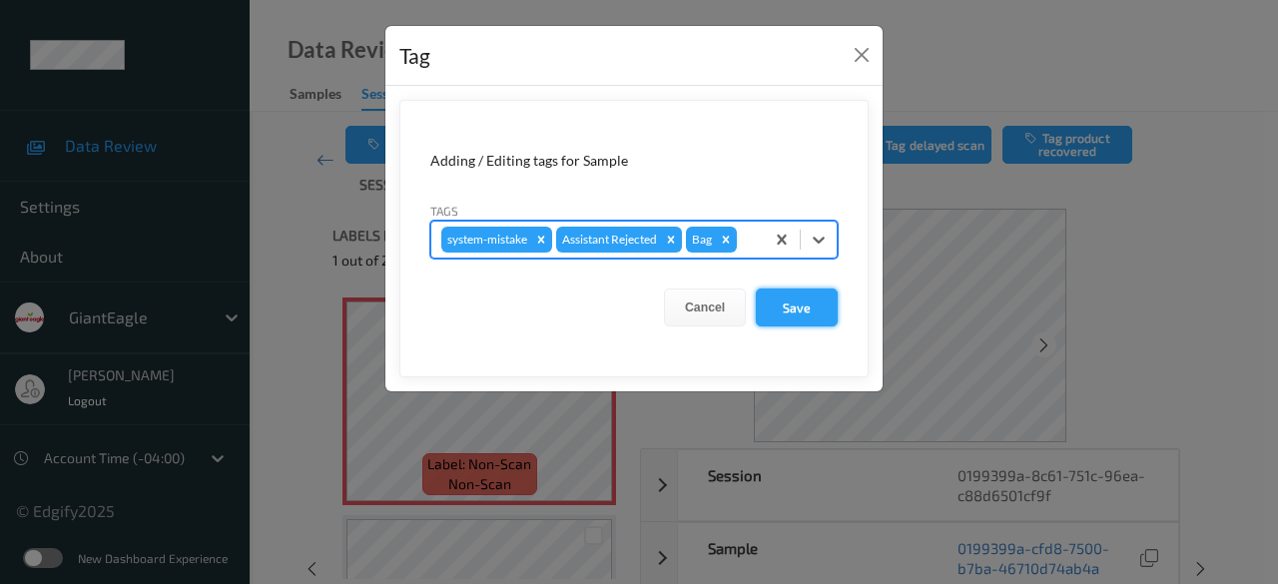
click at [796, 311] on button "Save" at bounding box center [797, 307] width 82 height 38
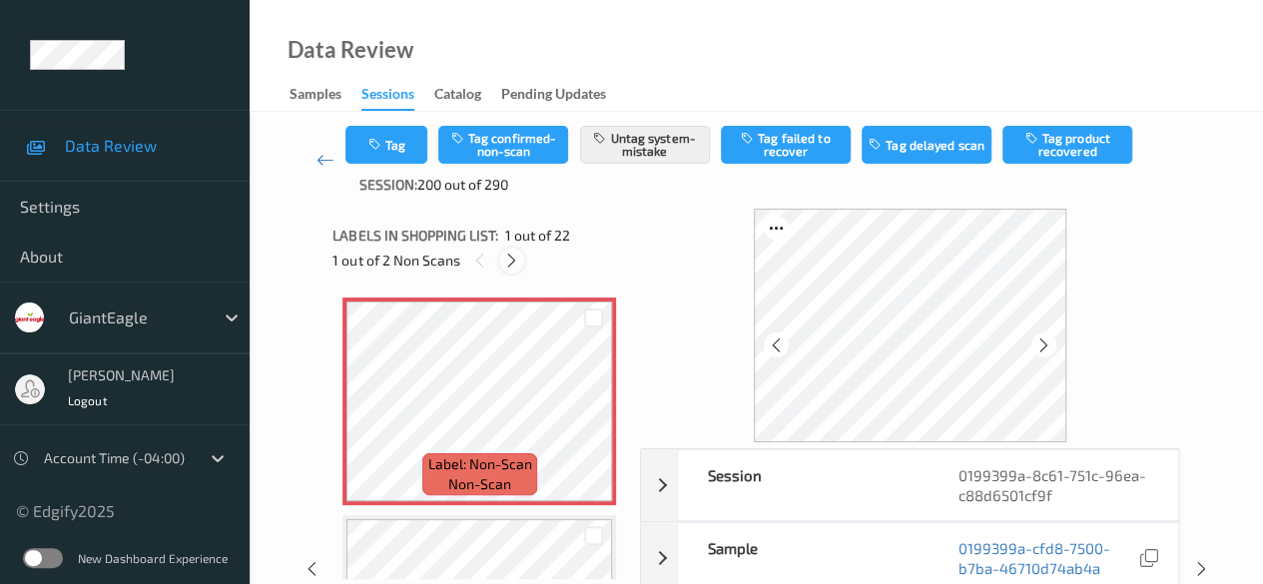
click at [511, 261] on icon at bounding box center [511, 261] width 17 height 18
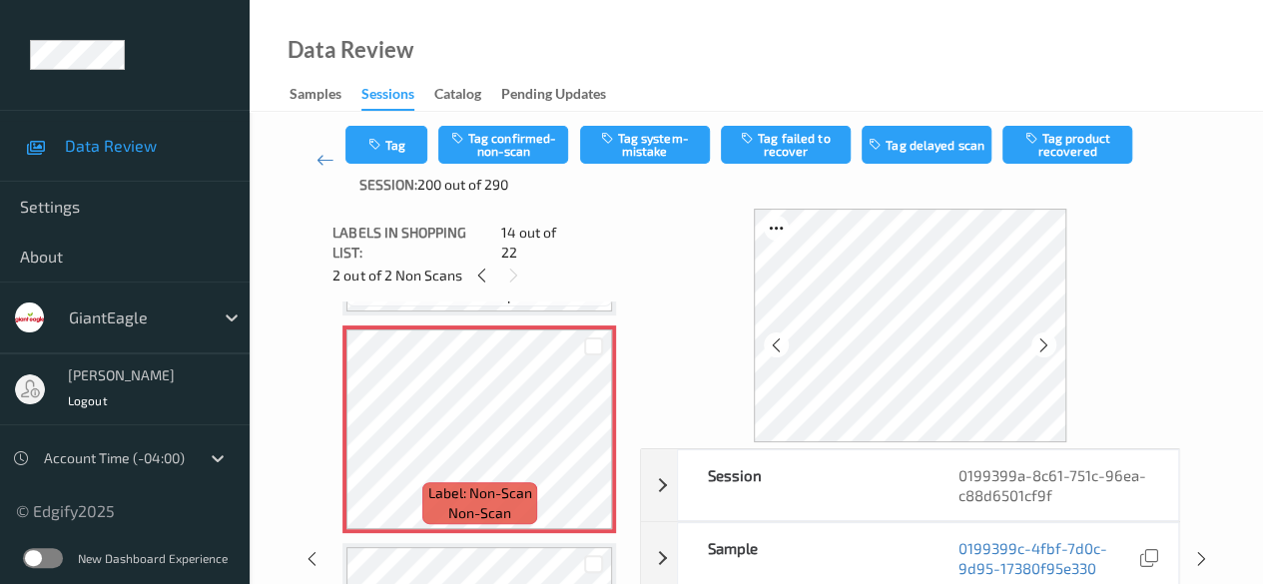
scroll to position [2821, 0]
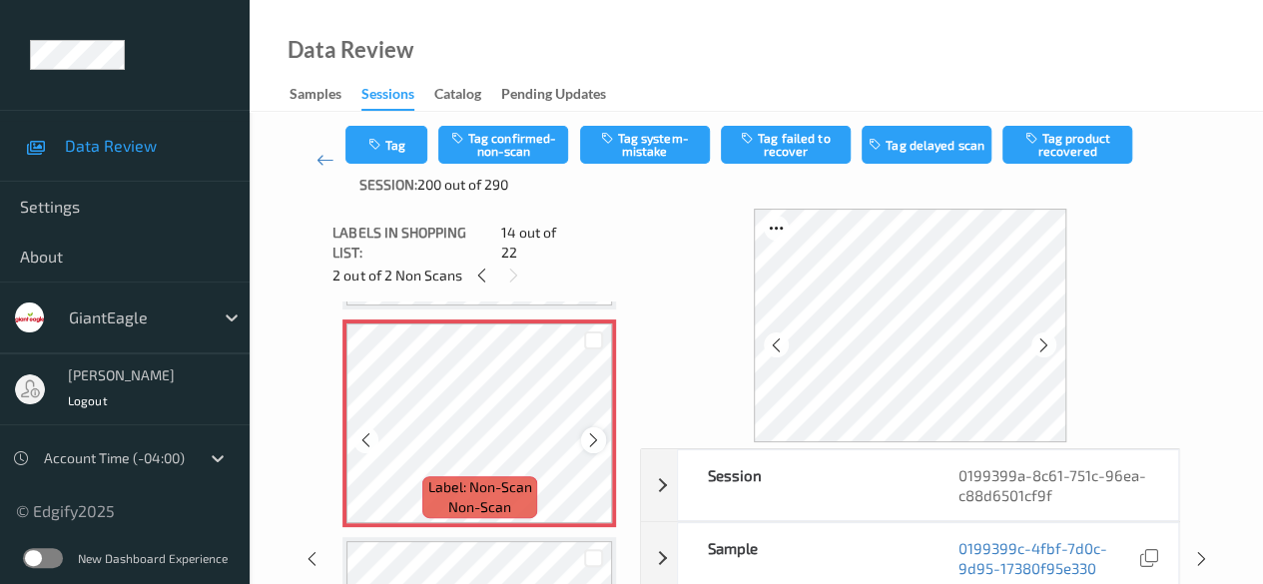
click at [593, 431] on icon at bounding box center [593, 440] width 17 height 18
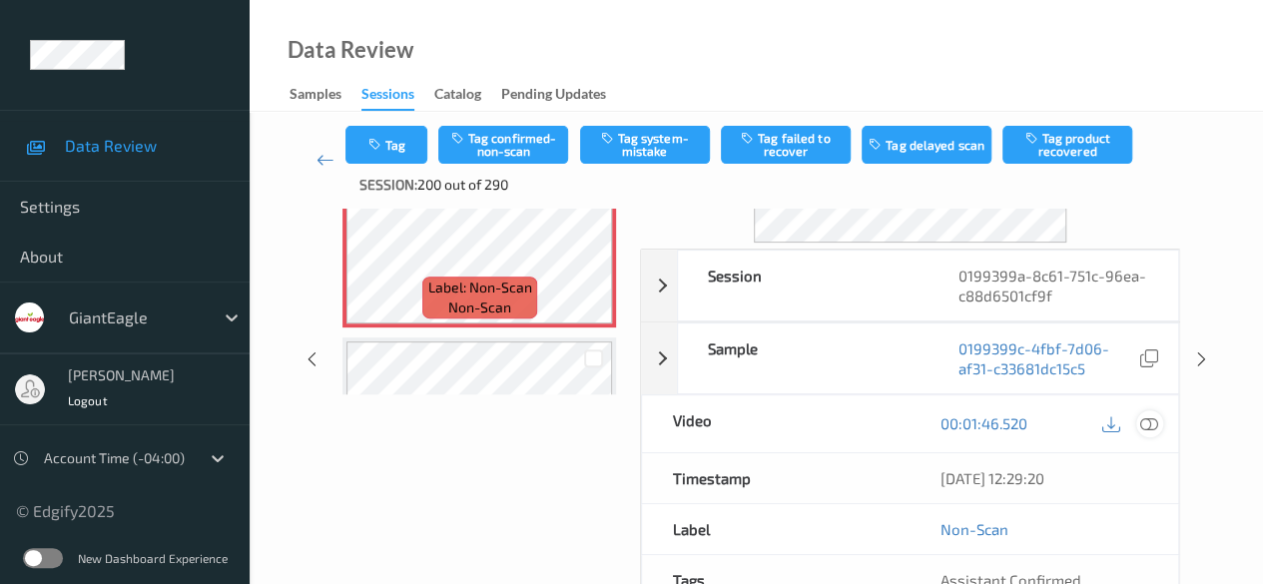
click at [1033, 425] on icon at bounding box center [1149, 423] width 18 height 18
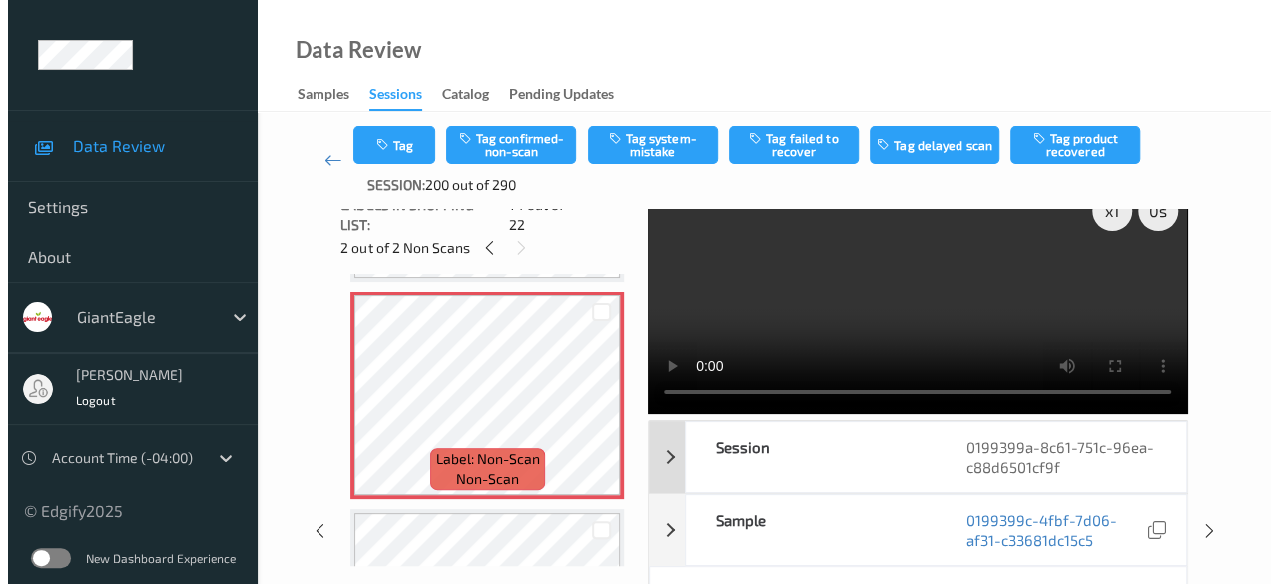
scroll to position [0, 0]
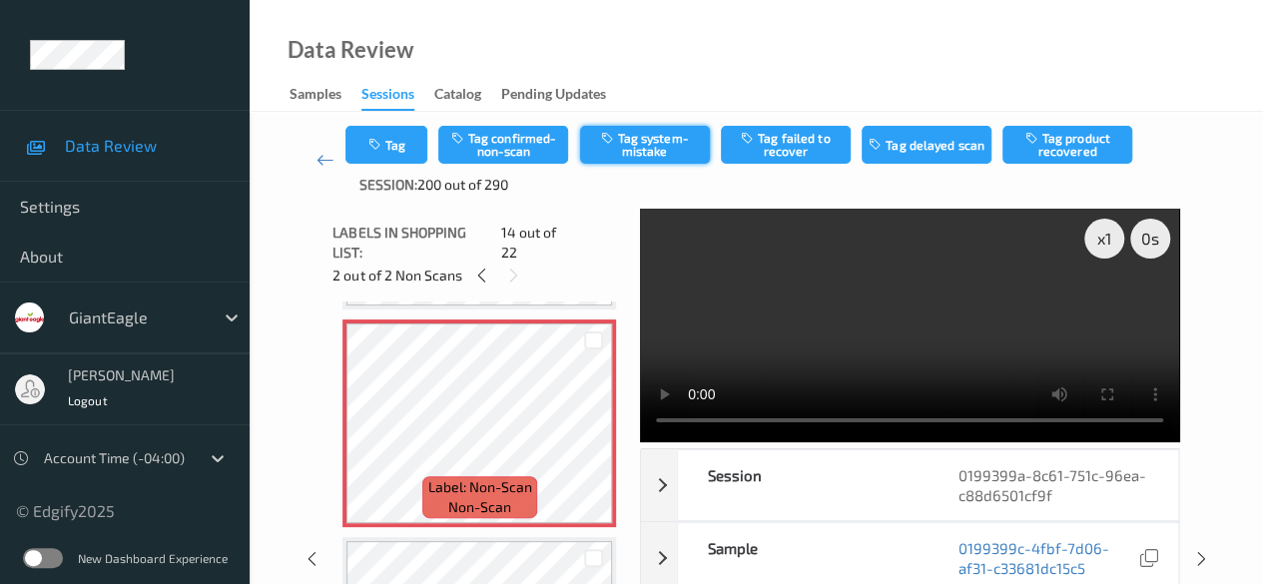
click at [655, 155] on button "Tag system-mistake" at bounding box center [645, 145] width 130 height 38
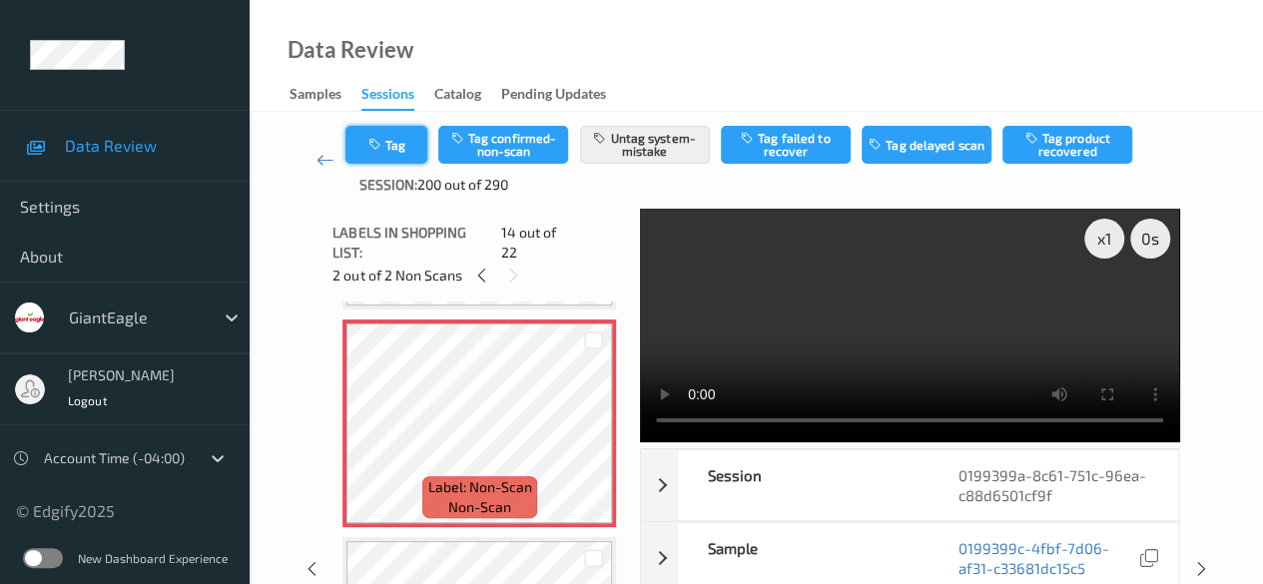
click at [405, 149] on button "Tag" at bounding box center [386, 145] width 82 height 38
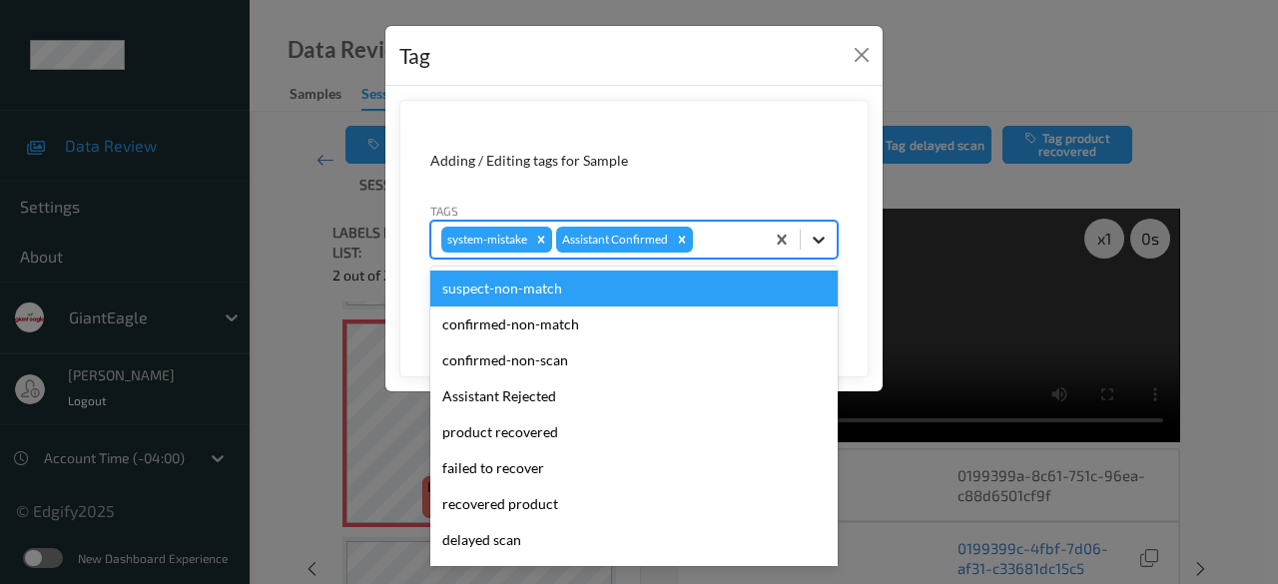
click at [821, 237] on icon at bounding box center [819, 240] width 20 height 20
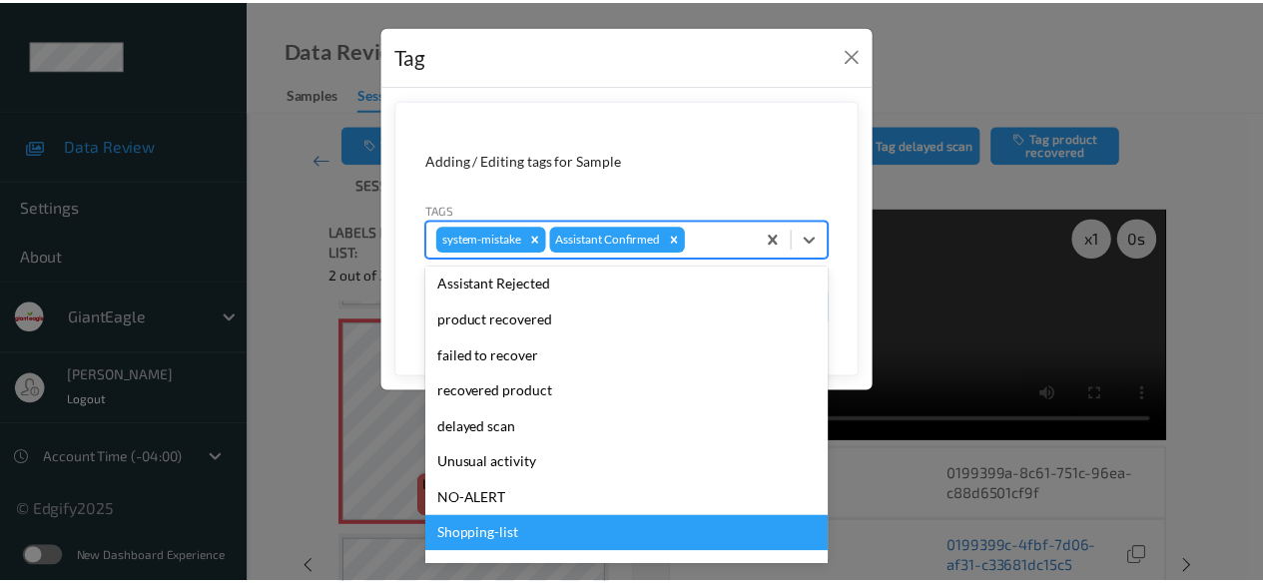
scroll to position [212, 0]
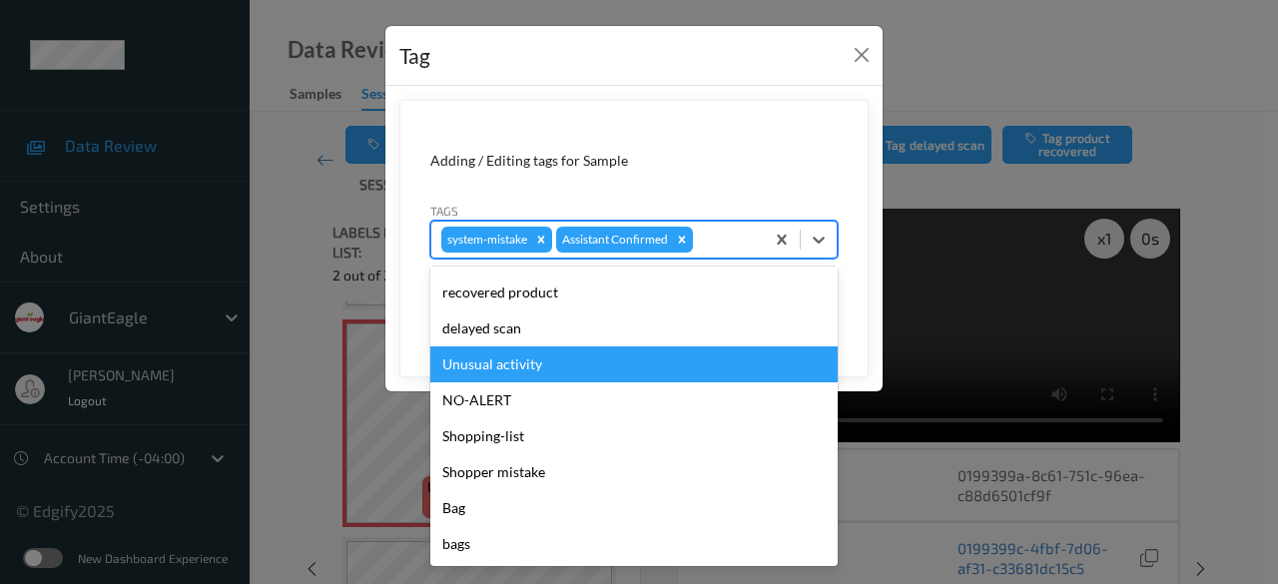
click at [560, 370] on div "Unusual activity" at bounding box center [633, 364] width 407 height 36
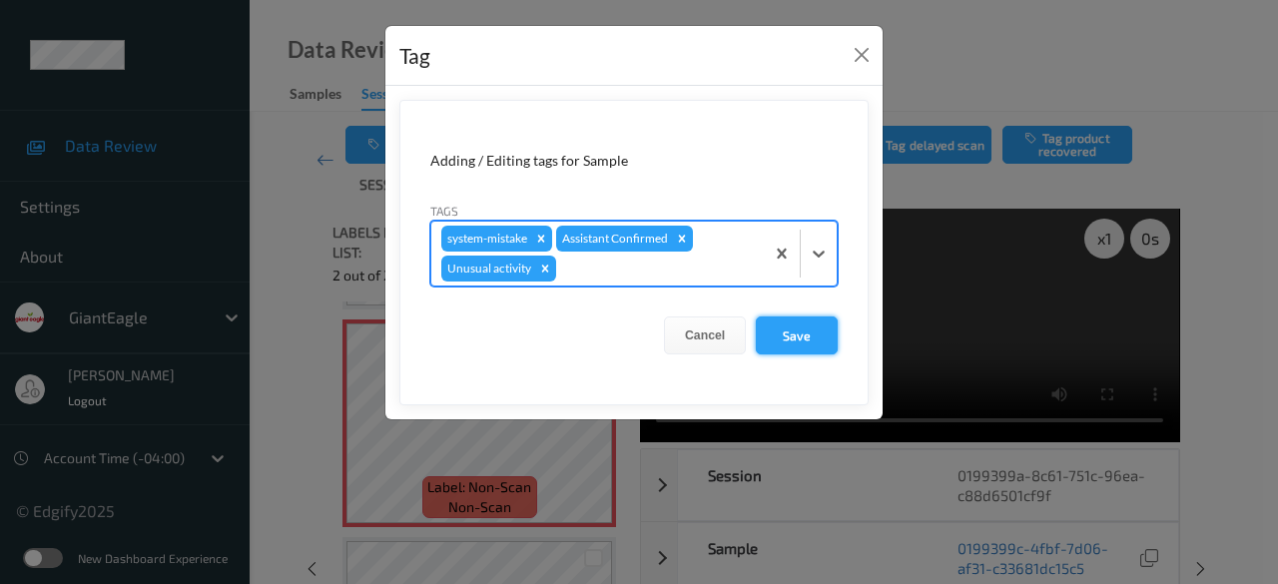
click at [801, 333] on button "Save" at bounding box center [797, 335] width 82 height 38
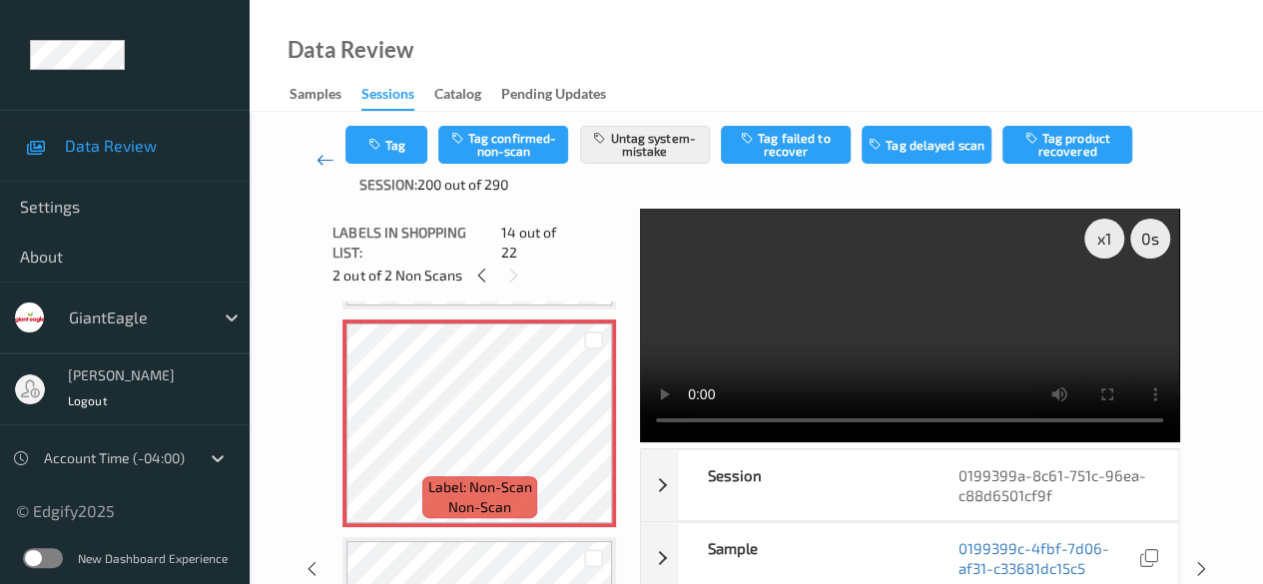
click at [318, 160] on icon at bounding box center [325, 160] width 18 height 20
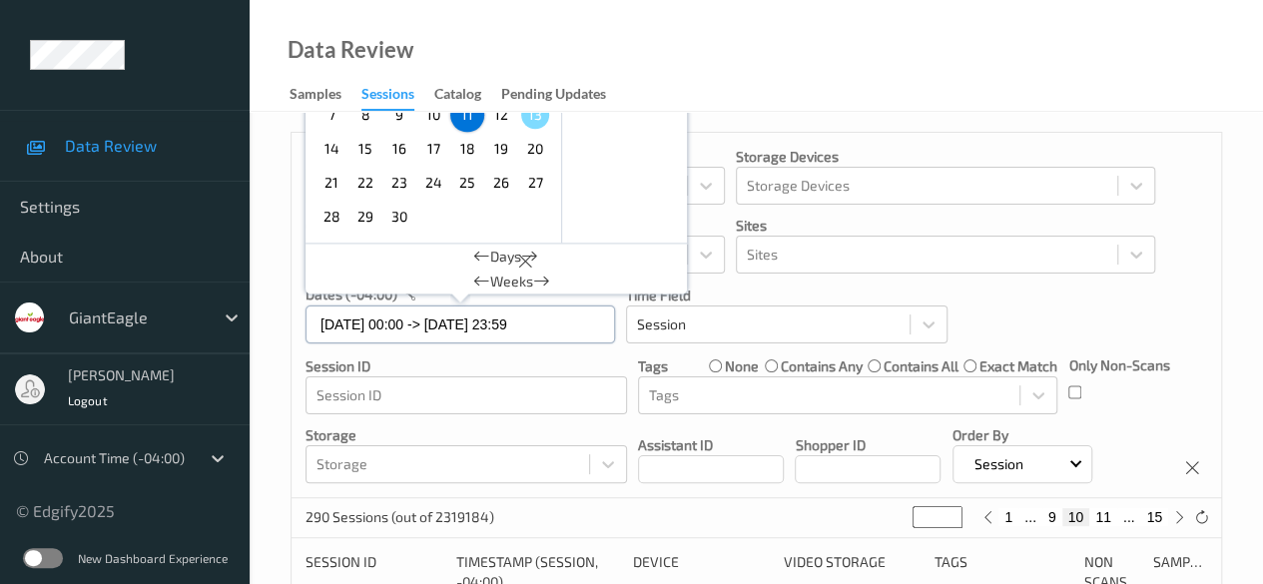
click at [583, 331] on input "[DATE] 00:00 -> [DATE] 23:59" at bounding box center [459, 324] width 309 height 38
click at [502, 125] on span "12" at bounding box center [501, 115] width 28 height 28
type input "[DATE] 00:00"
type input "*"
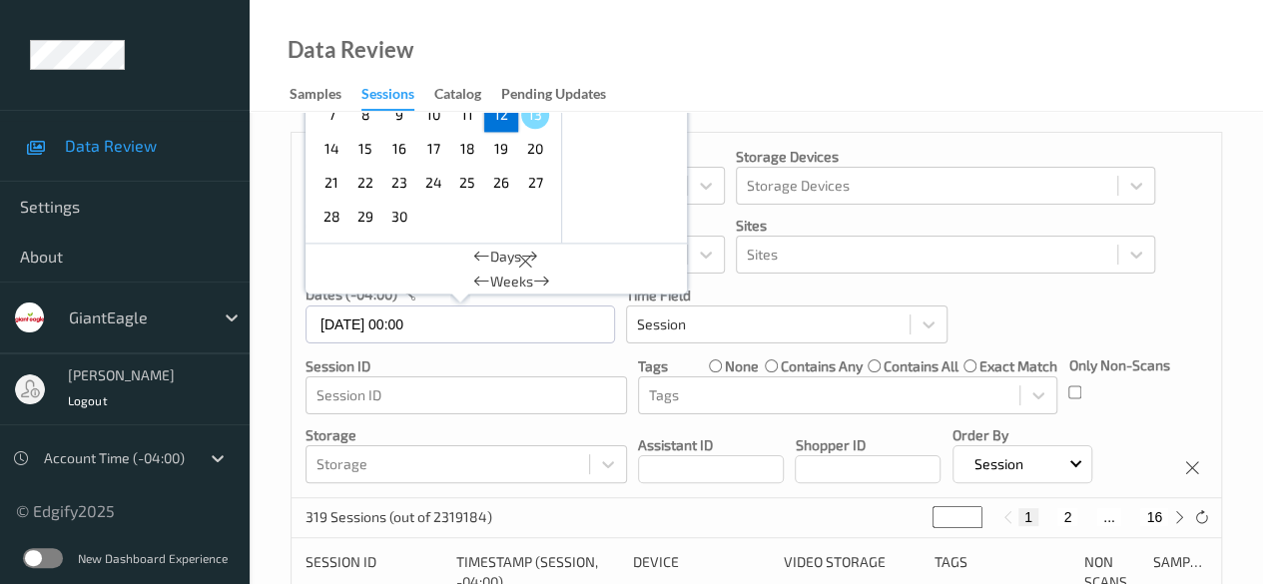
click at [502, 125] on span "12" at bounding box center [501, 115] width 28 height 28
type input "[DATE] 00:00 -> [DATE] 23:59"
click at [1033, 520] on button "2" at bounding box center [1067, 517] width 20 height 18
type input "*"
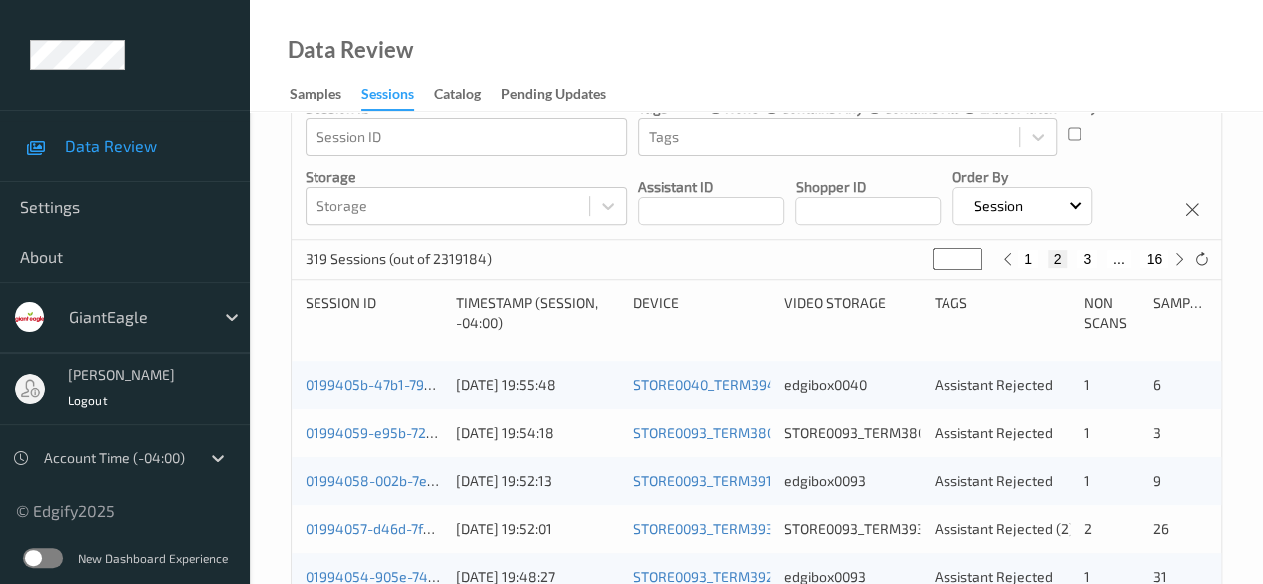
scroll to position [299, 0]
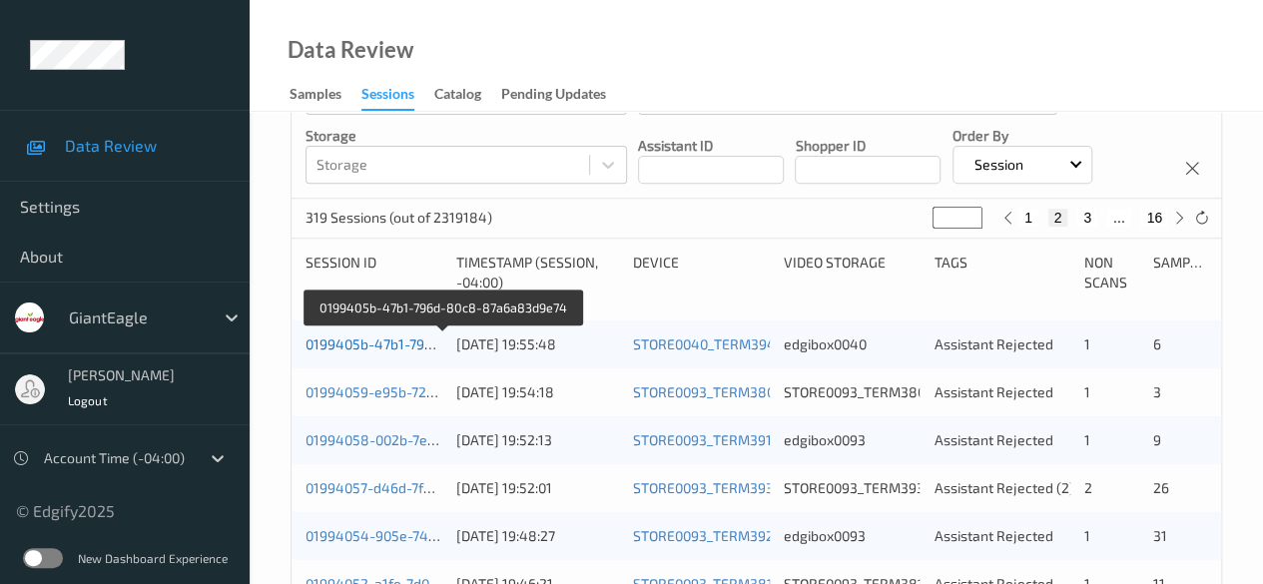
click at [373, 341] on link "0199405b-47b1-796d-80c8-87a6a83d9e74" at bounding box center [443, 343] width 276 height 17
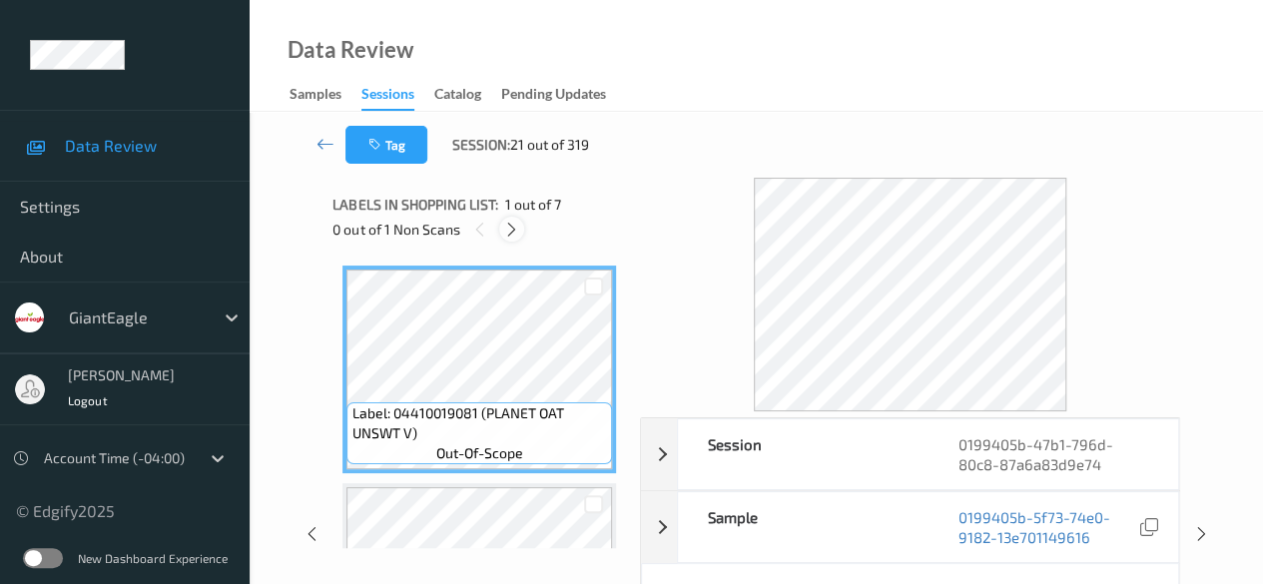
click at [518, 234] on icon at bounding box center [511, 230] width 17 height 18
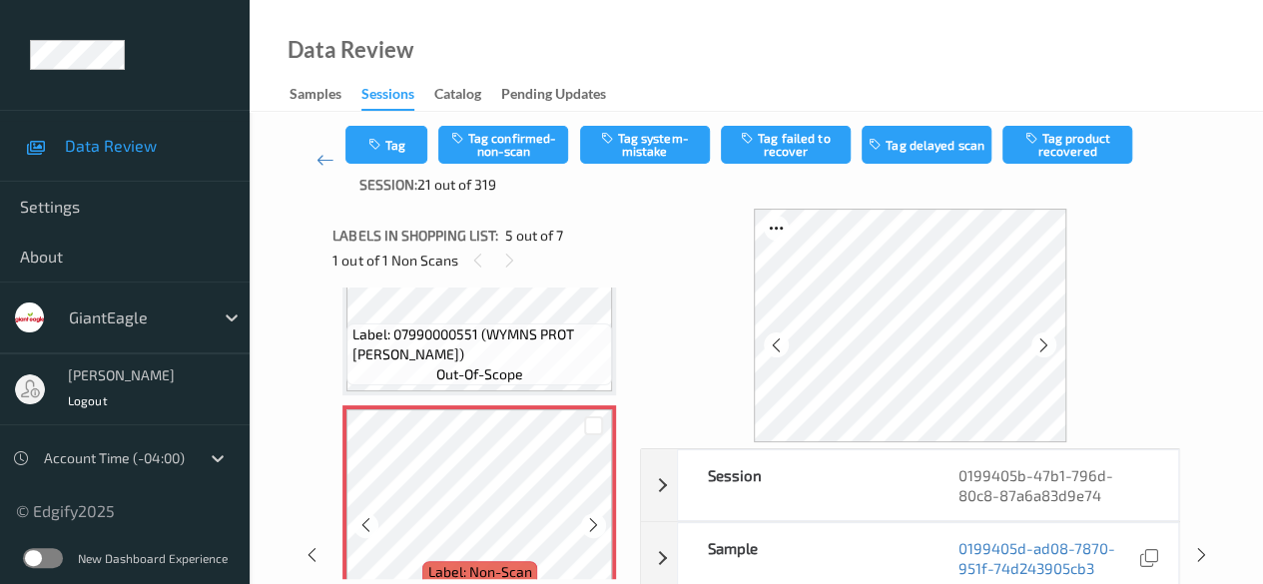
scroll to position [862, 0]
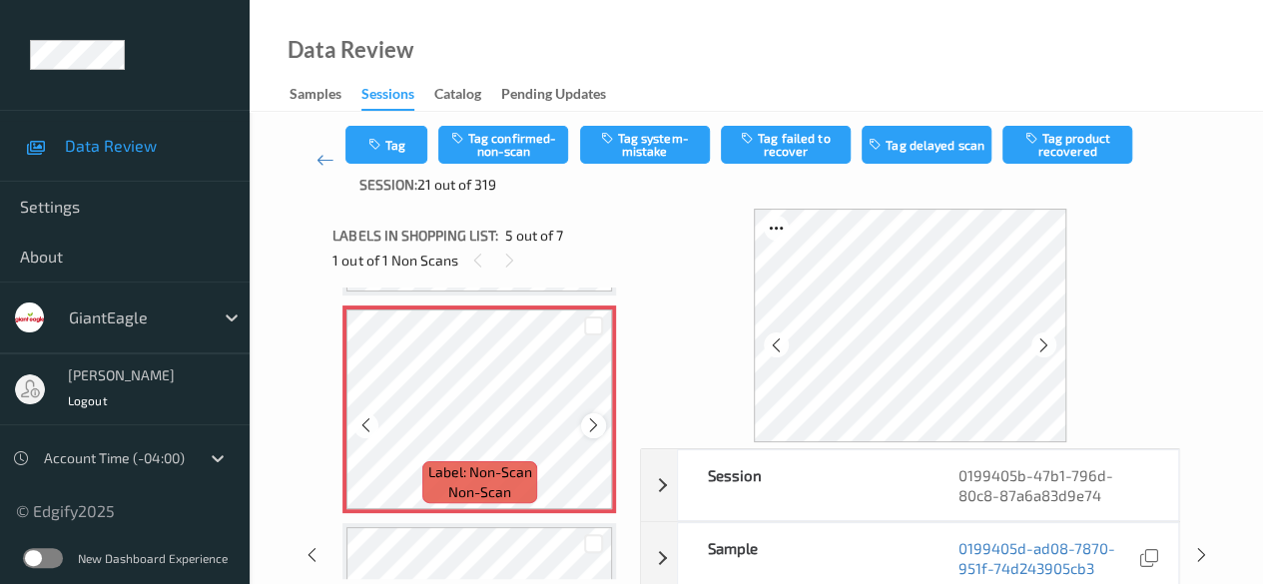
click at [597, 431] on icon at bounding box center [593, 425] width 17 height 18
click at [585, 424] on icon at bounding box center [593, 425] width 17 height 18
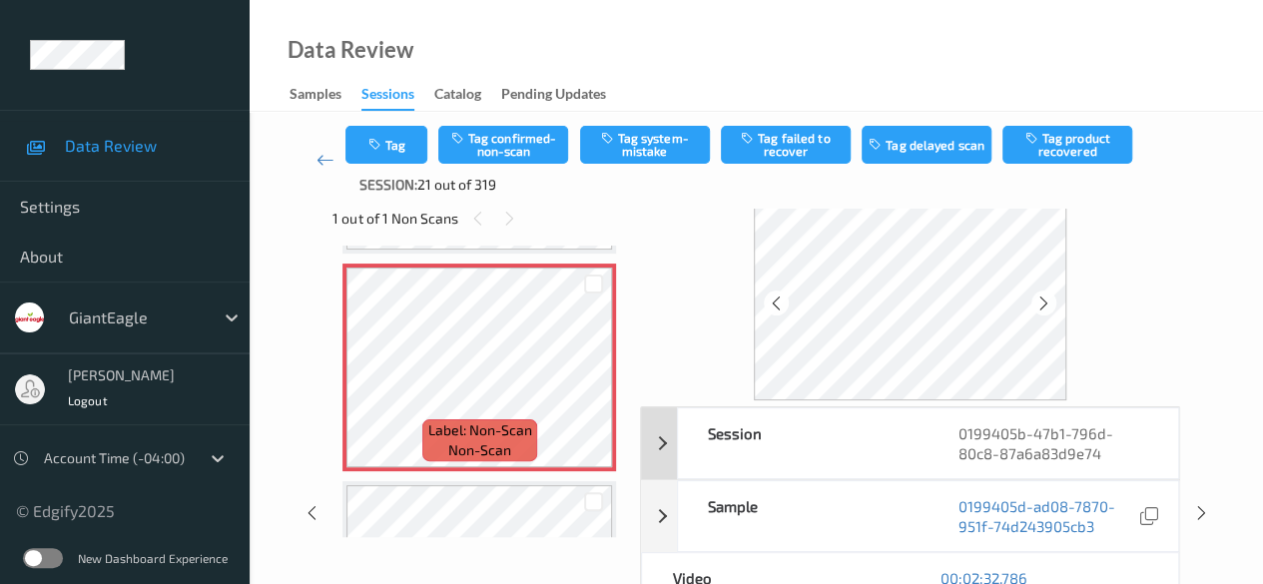
scroll to position [0, 0]
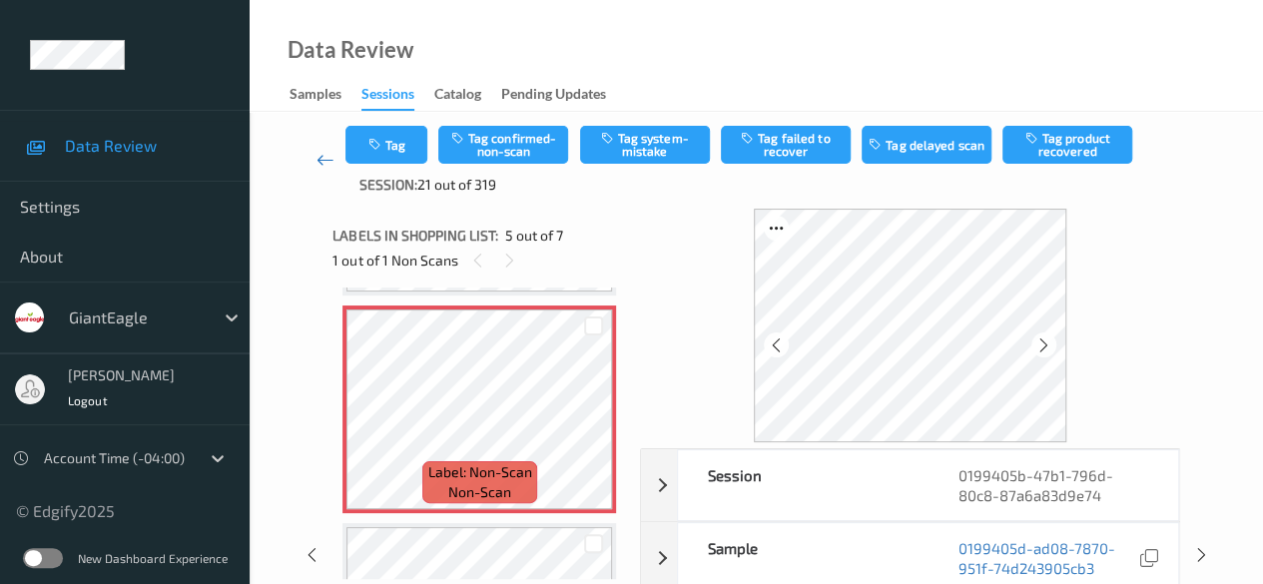
click at [324, 161] on icon at bounding box center [325, 160] width 18 height 20
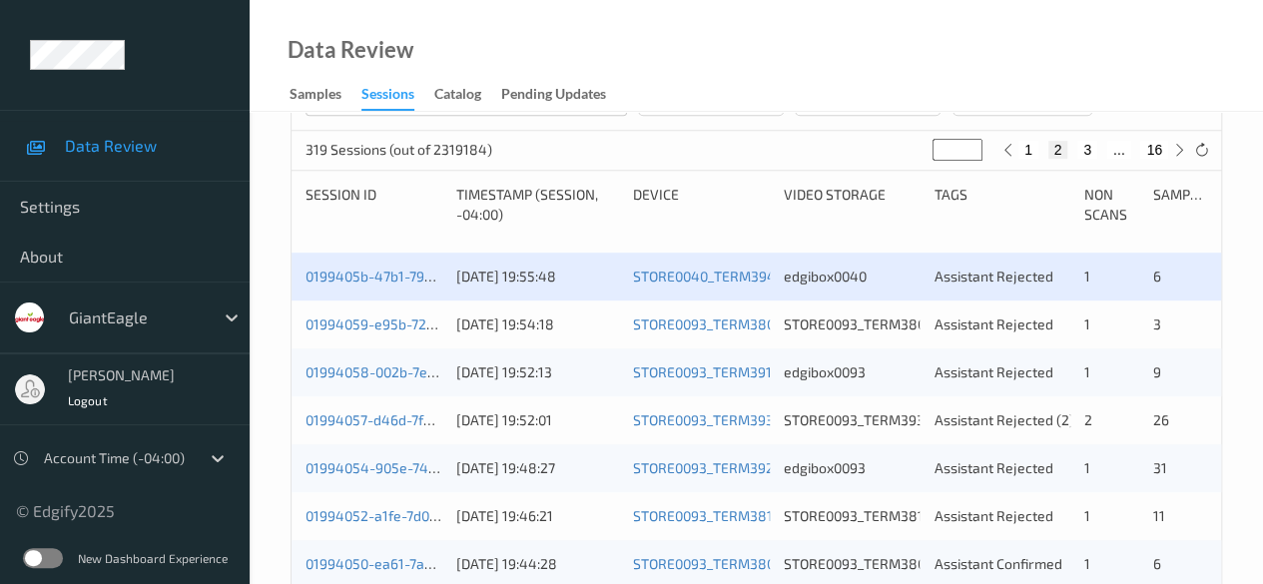
scroll to position [399, 0]
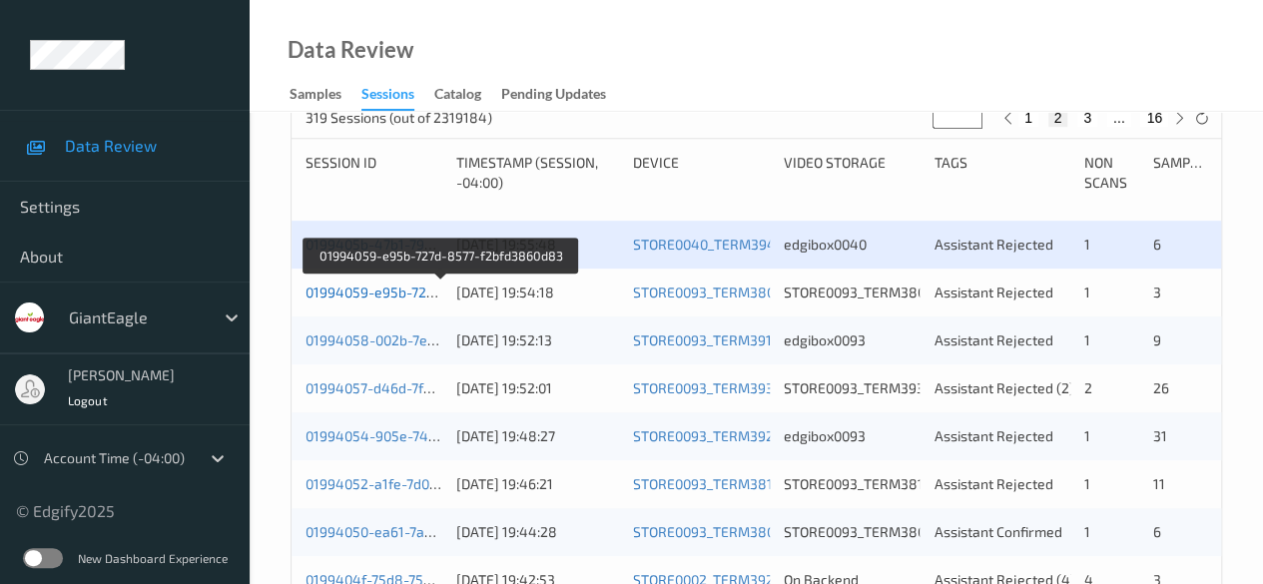
click at [383, 291] on link "01994059-e95b-727d-8577-f2bfd3860d83" at bounding box center [440, 291] width 270 height 17
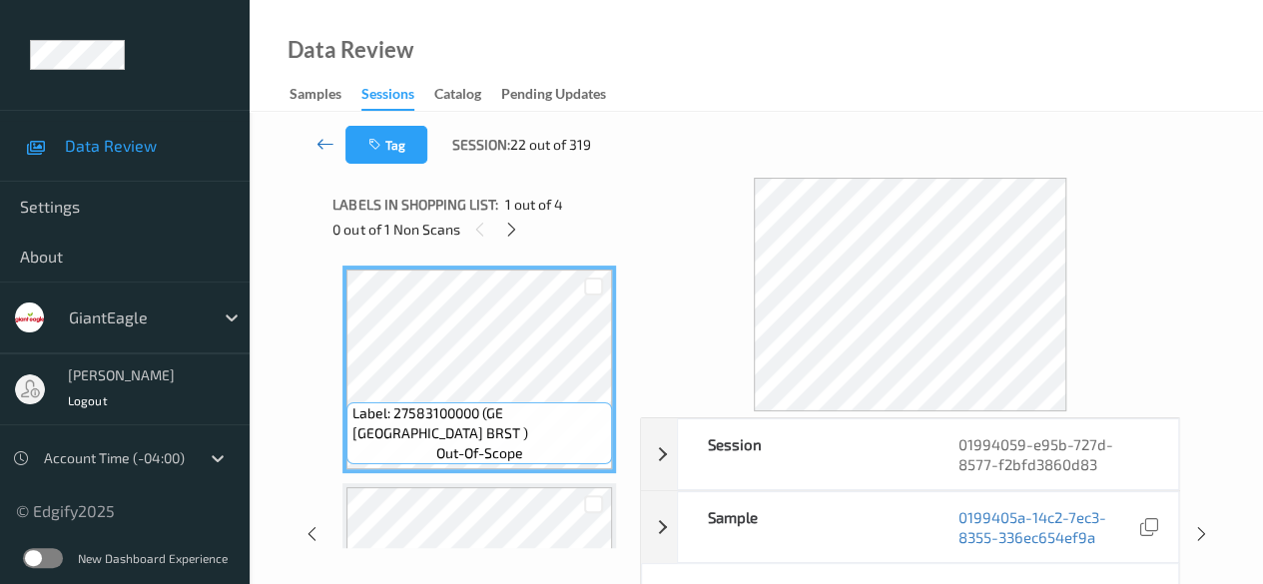
click at [318, 146] on icon at bounding box center [325, 144] width 18 height 20
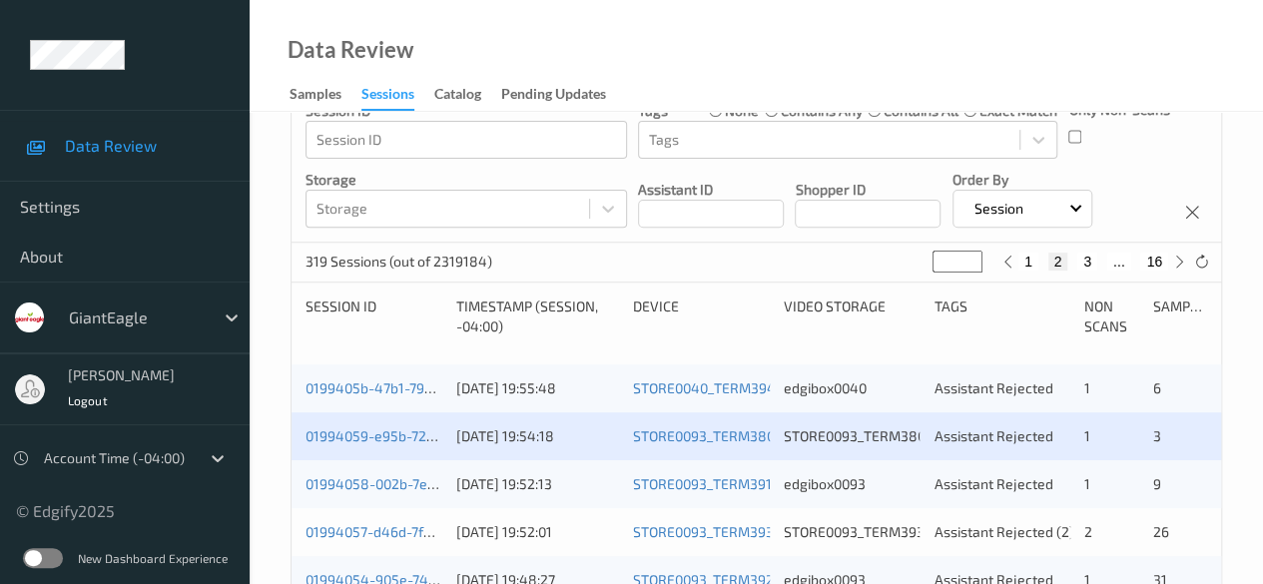
scroll to position [299, 0]
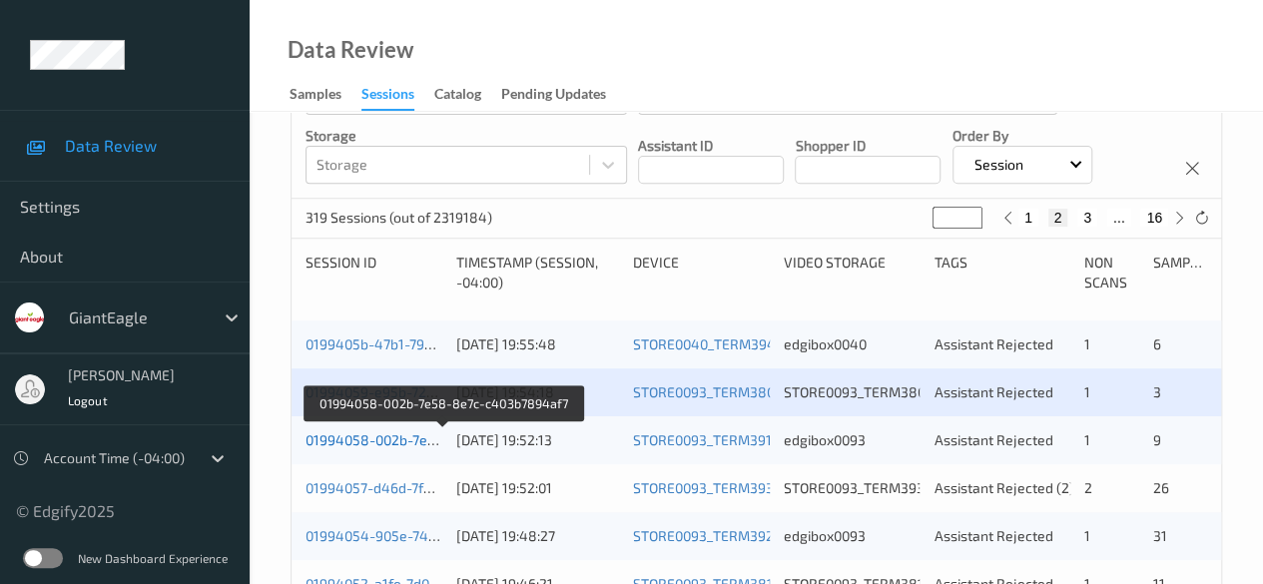
click at [371, 438] on link "01994058-002b-7e58-8e7c-c403b7894af7" at bounding box center [442, 439] width 274 height 17
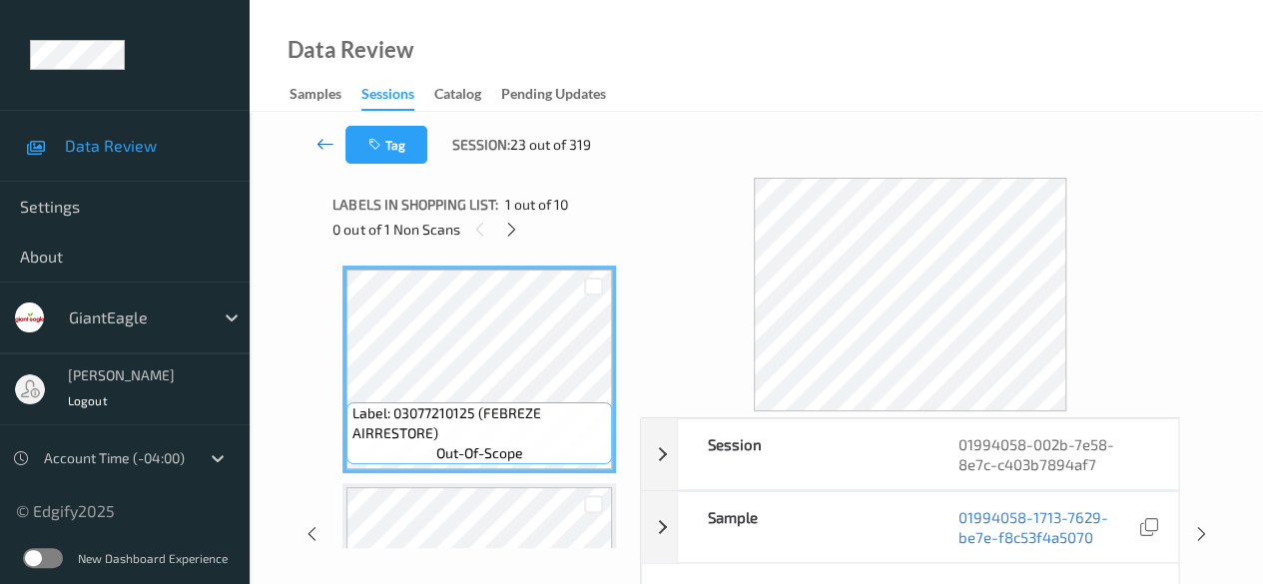
click at [322, 147] on icon at bounding box center [325, 144] width 18 height 20
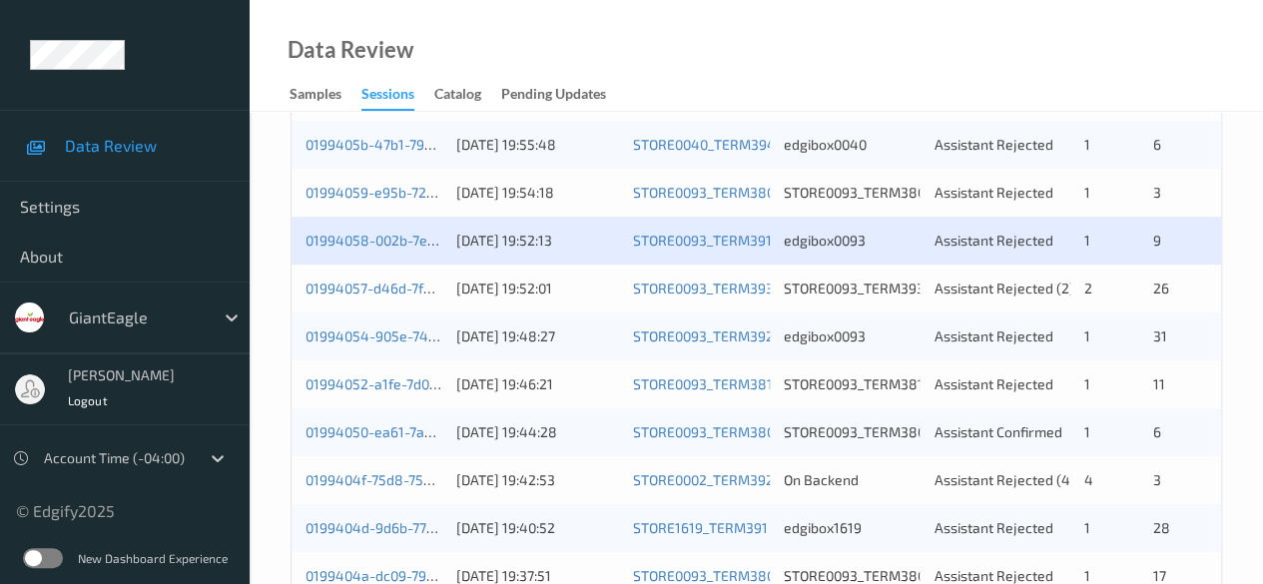
scroll to position [399, 0]
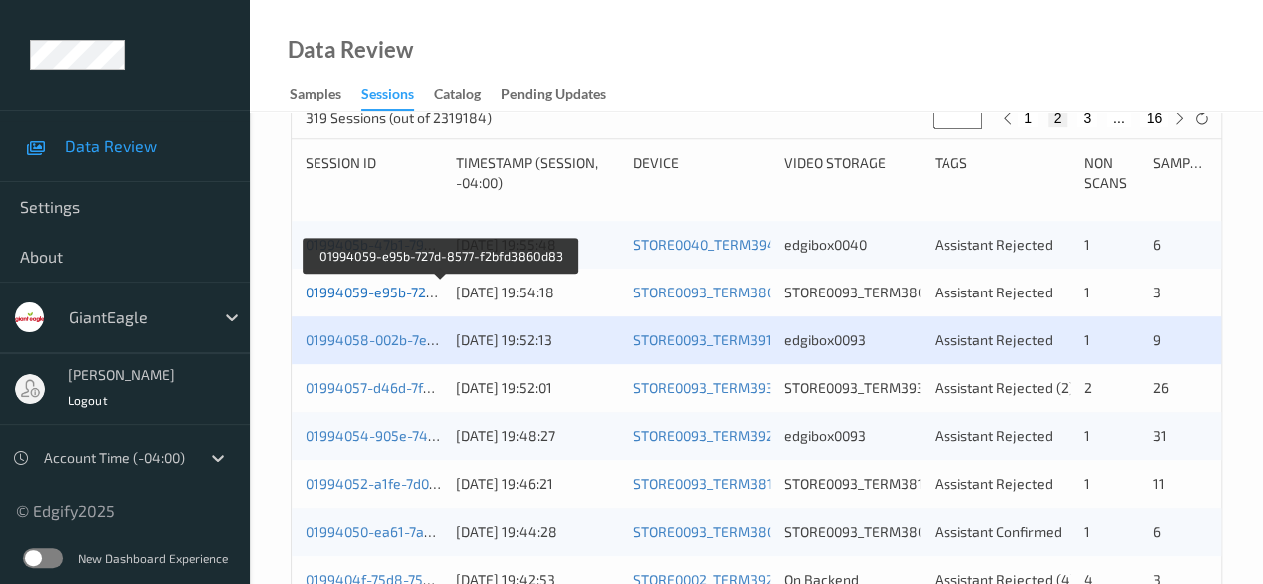
click at [360, 293] on link "01994059-e95b-727d-8577-f2bfd3860d83" at bounding box center [440, 291] width 270 height 17
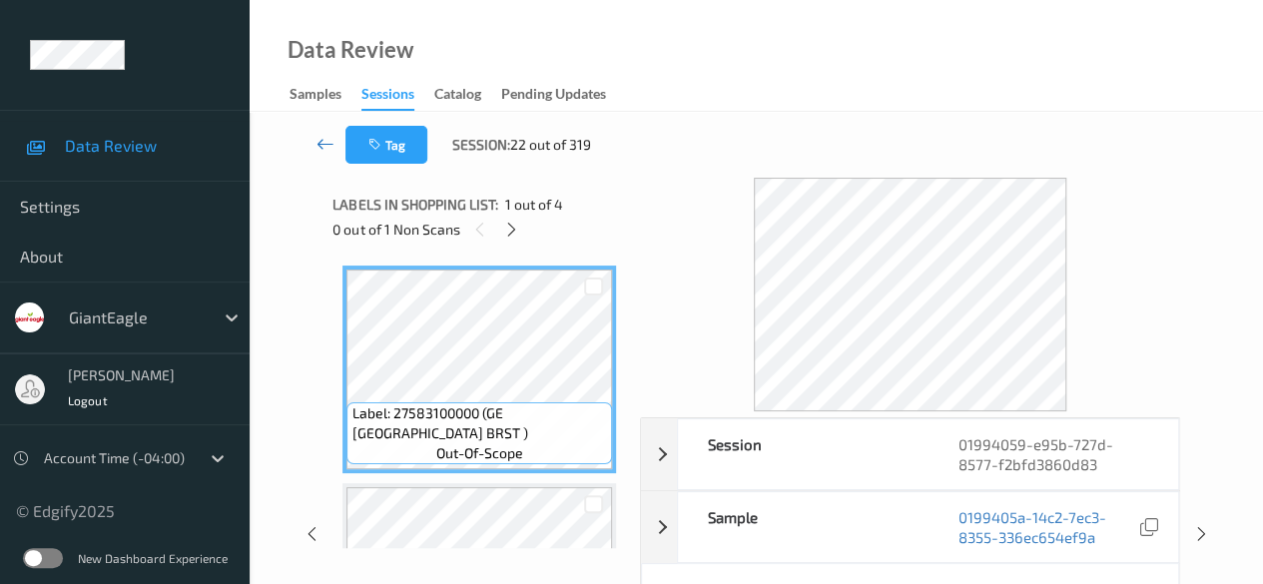
click at [316, 143] on icon at bounding box center [325, 144] width 18 height 20
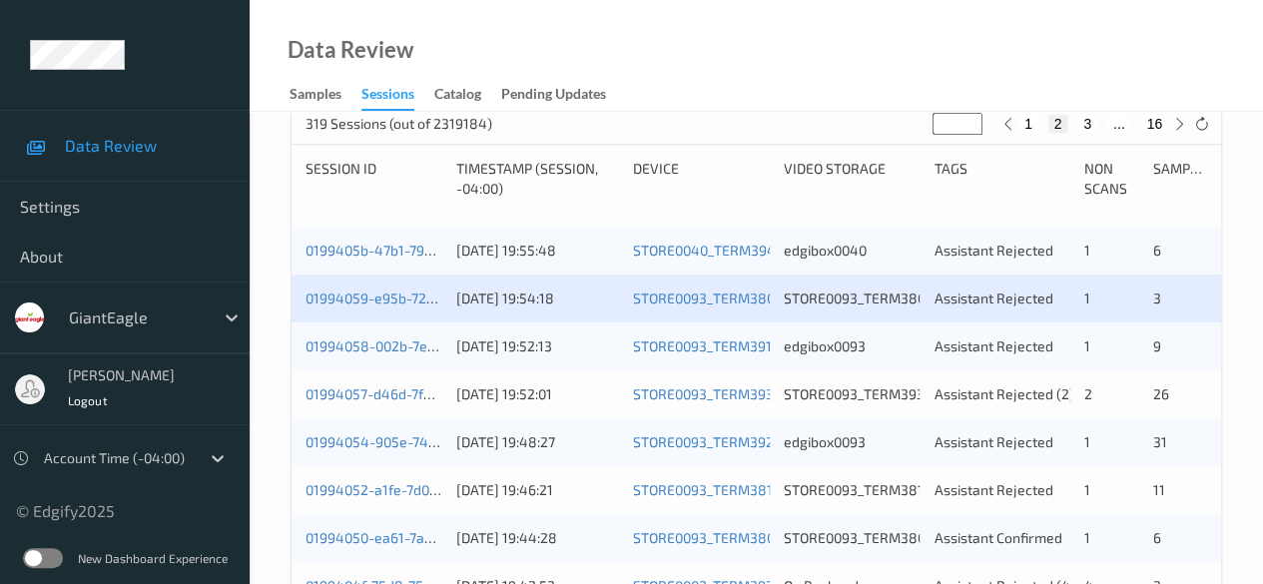
scroll to position [399, 0]
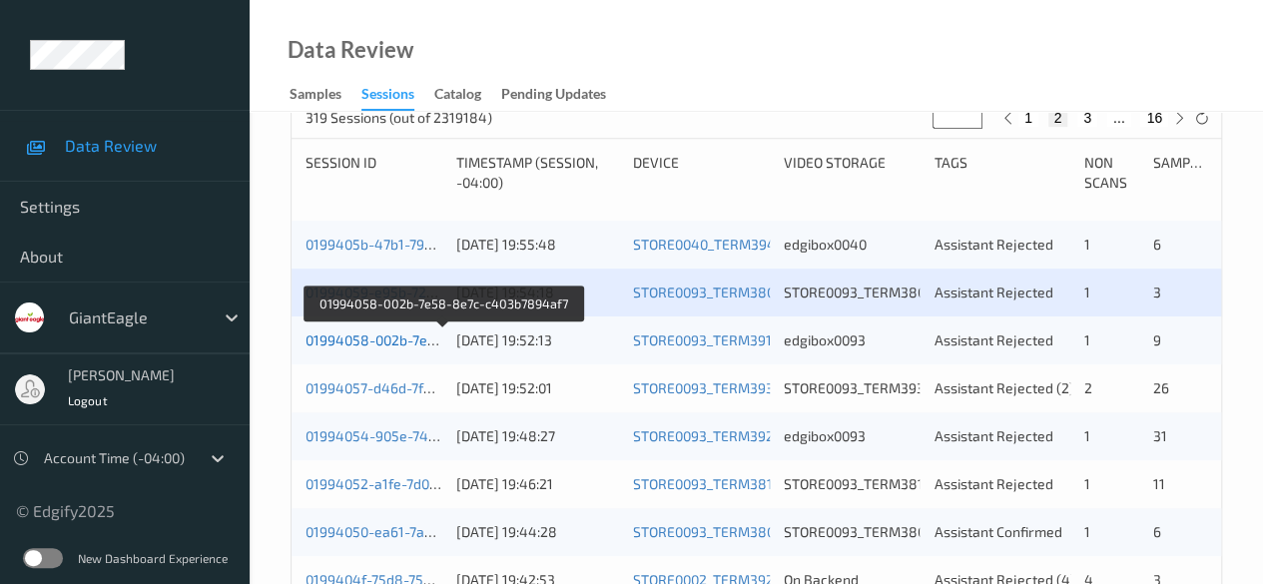
click at [375, 338] on link "01994058-002b-7e58-8e7c-c403b7894af7" at bounding box center [442, 339] width 274 height 17
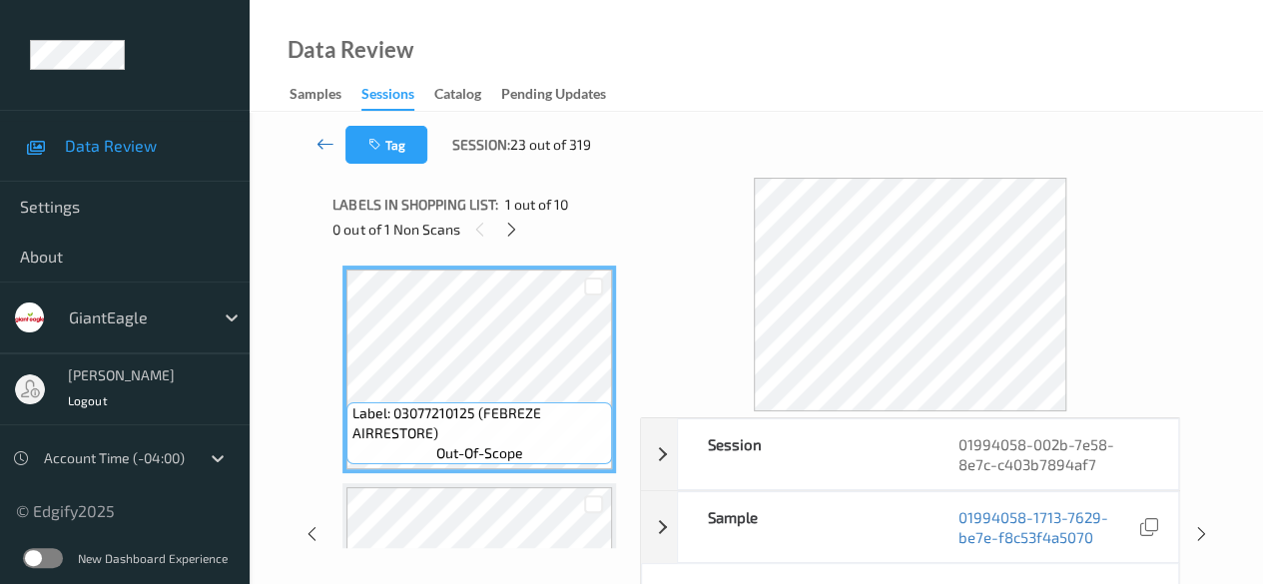
click at [314, 144] on link at bounding box center [324, 145] width 41 height 38
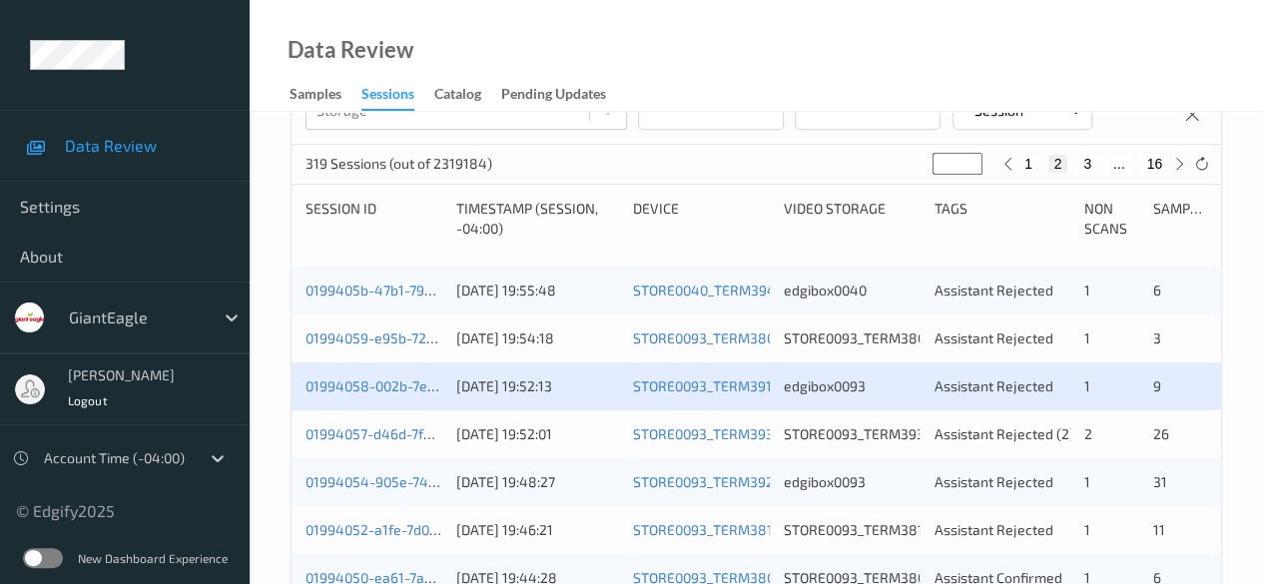
scroll to position [399, 0]
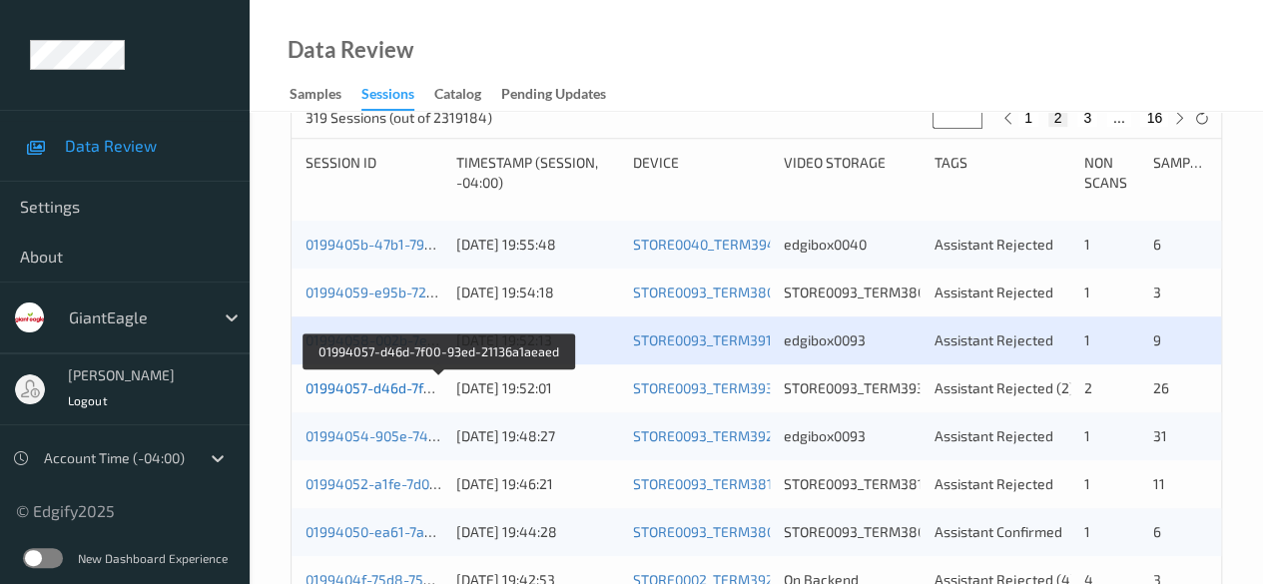
click at [379, 391] on link "01994057-d46d-7f00-93ed-21136a1aeaed" at bounding box center [439, 387] width 268 height 17
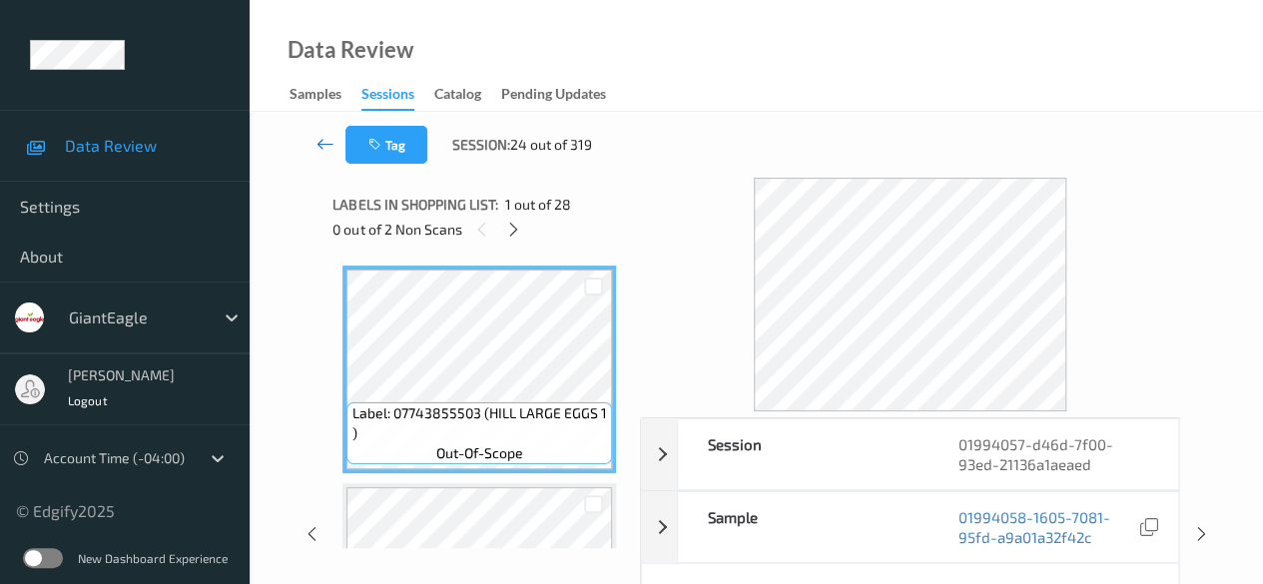
click at [323, 149] on icon at bounding box center [325, 144] width 18 height 20
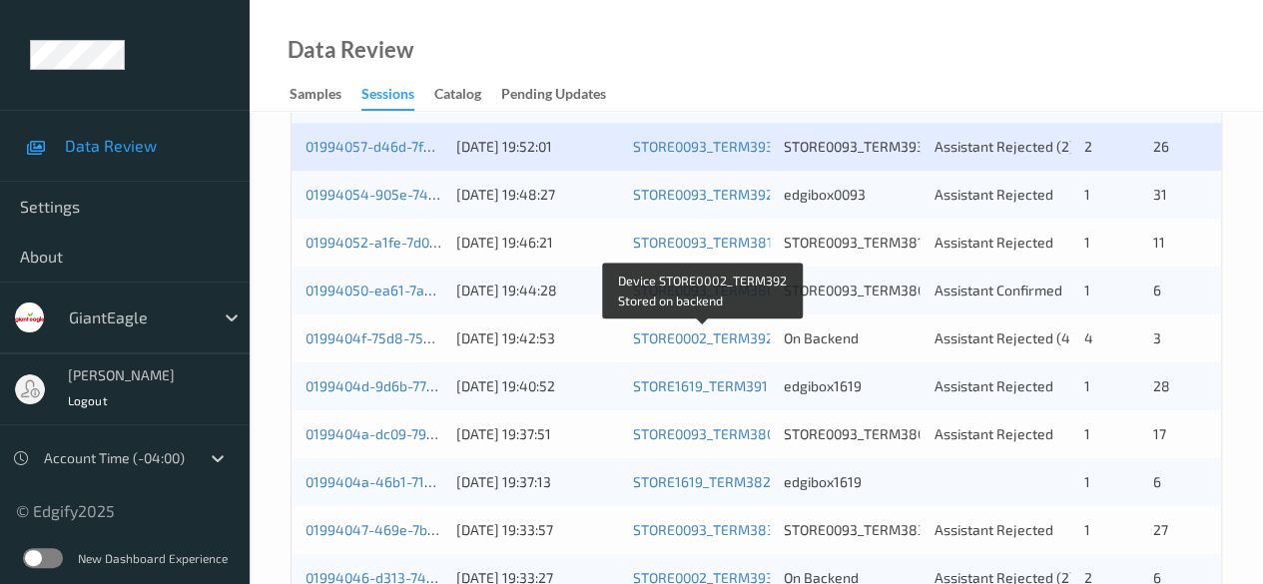
scroll to position [599, 0]
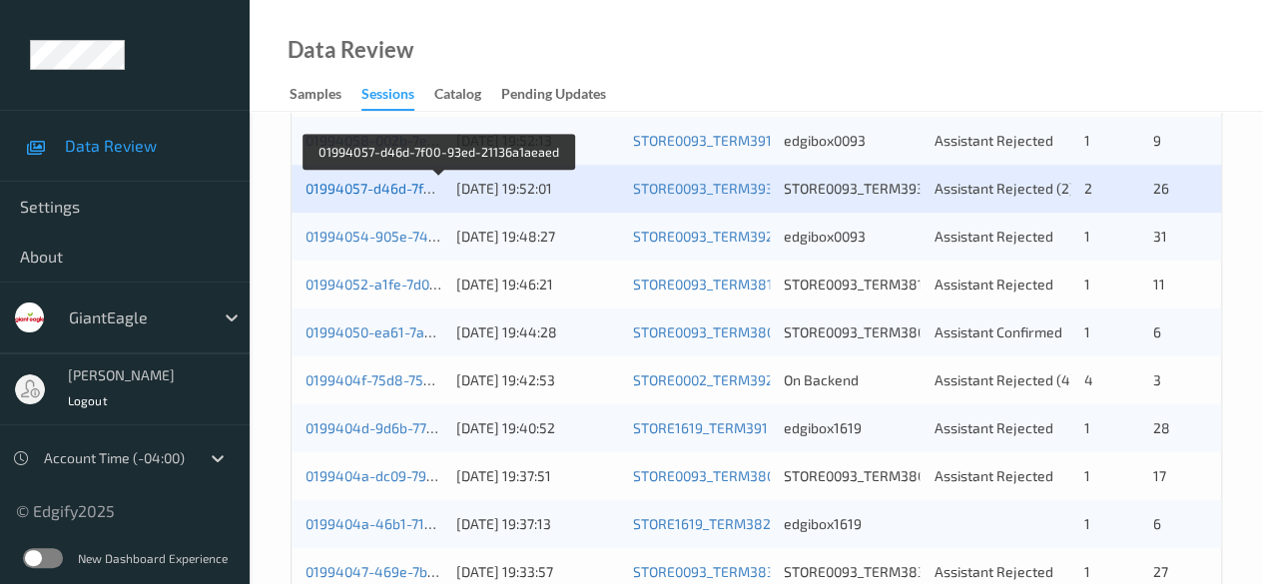
click at [353, 185] on link "01994057-d46d-7f00-93ed-21136a1aeaed" at bounding box center [439, 188] width 268 height 17
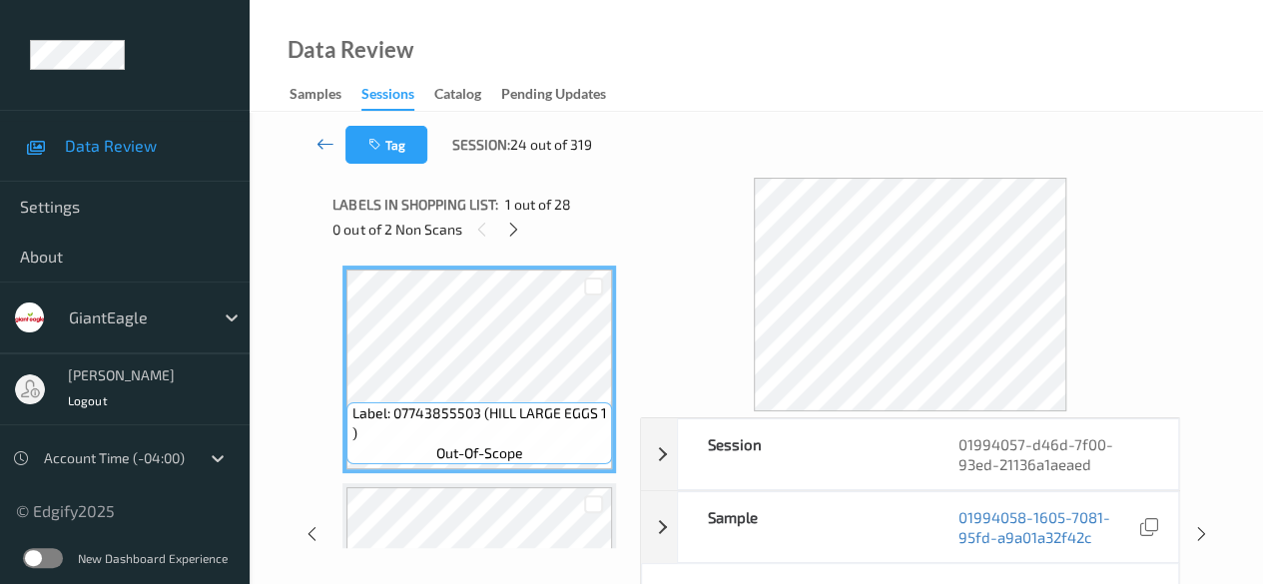
click at [326, 148] on icon at bounding box center [325, 144] width 18 height 20
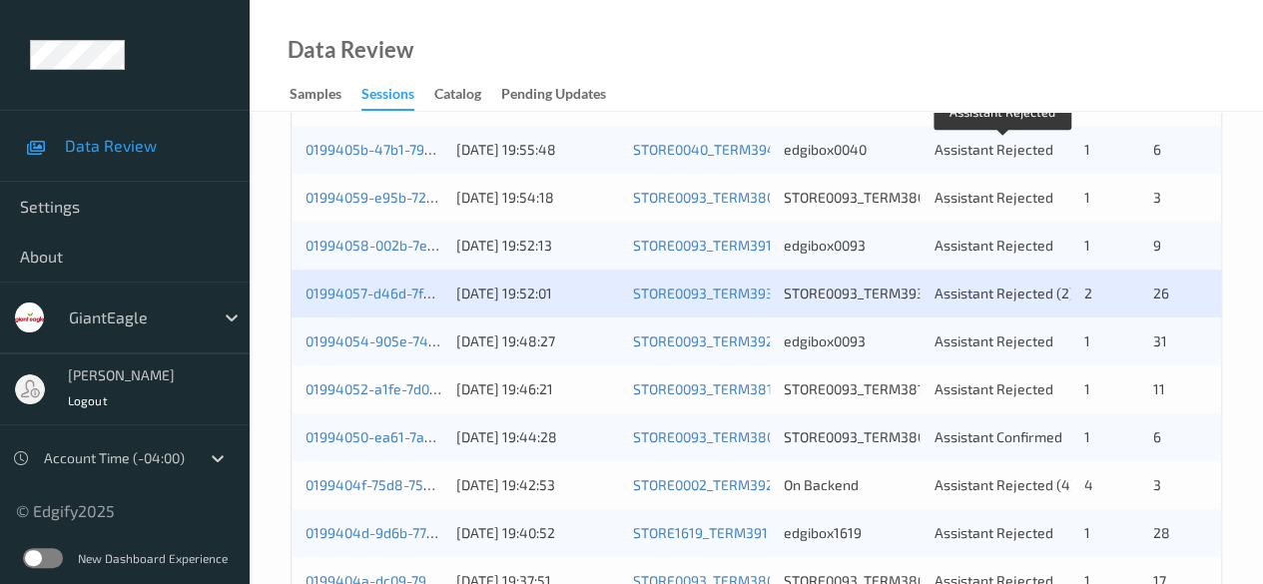
scroll to position [499, 0]
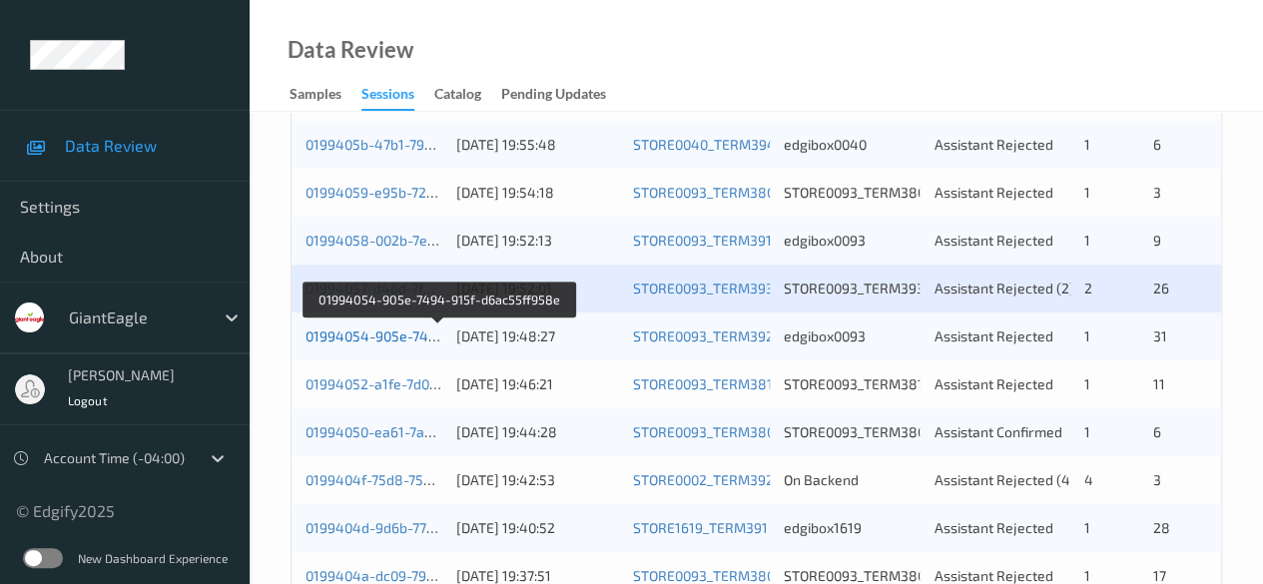
click at [384, 339] on link "01994054-905e-7494-915f-d6ac55ff958e" at bounding box center [439, 335] width 269 height 17
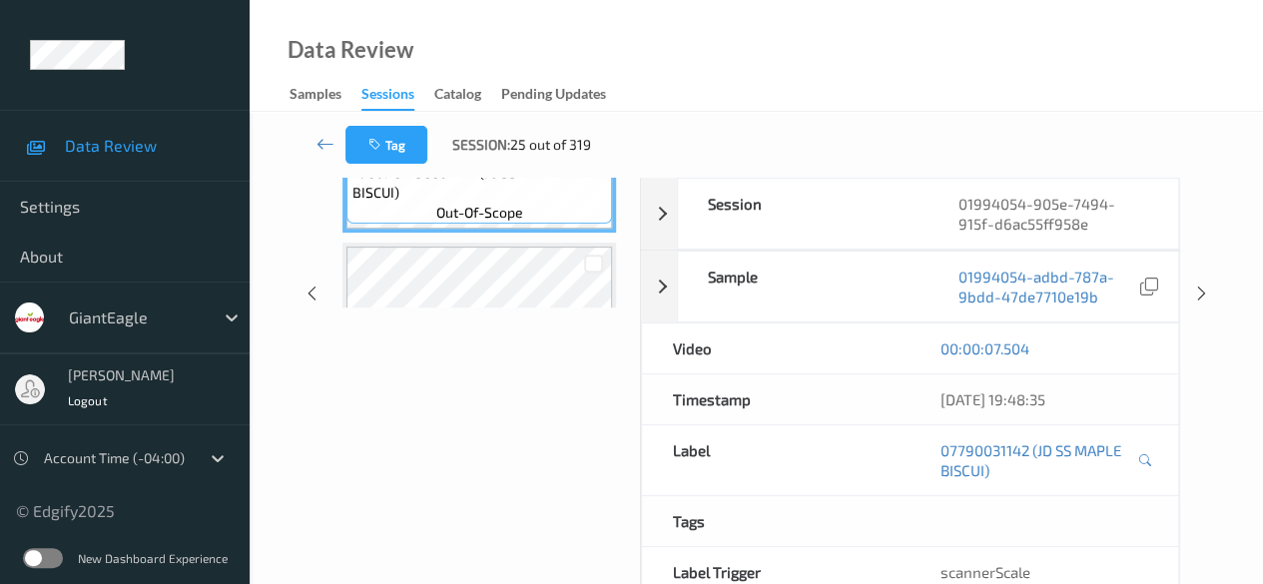
scroll to position [200, 0]
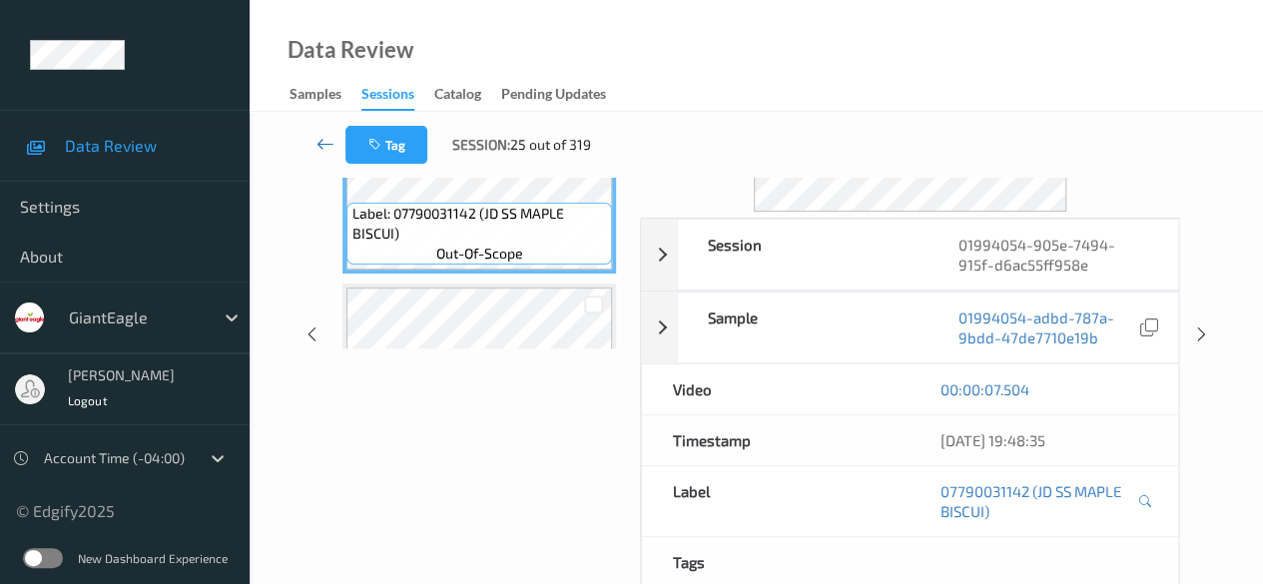
click at [327, 147] on icon at bounding box center [325, 144] width 18 height 20
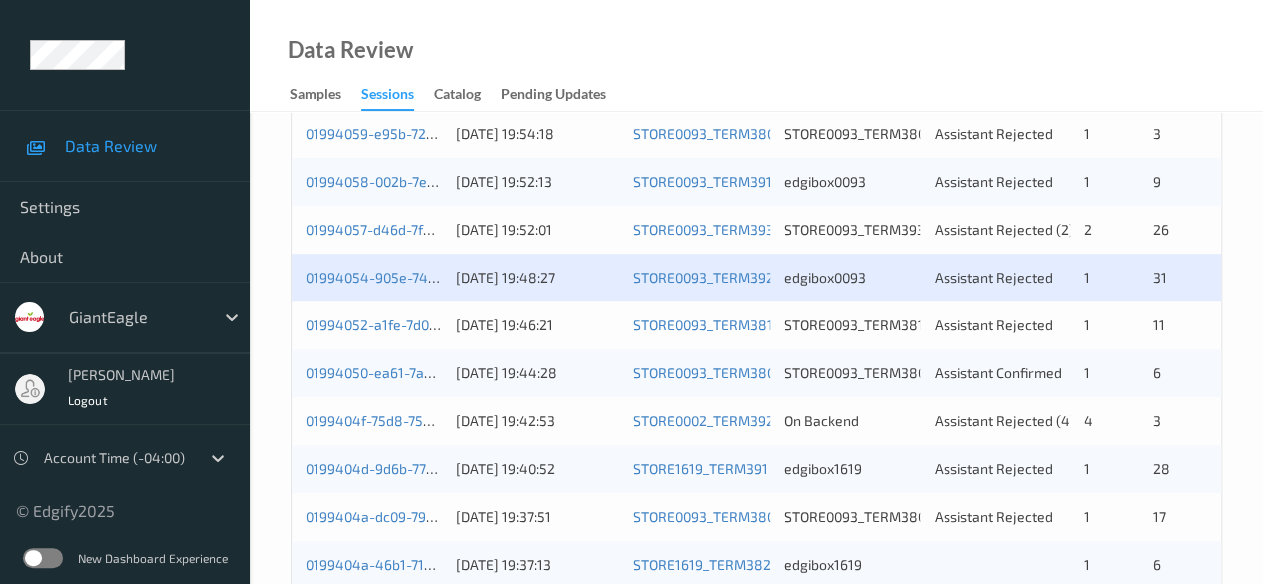
scroll to position [600, 0]
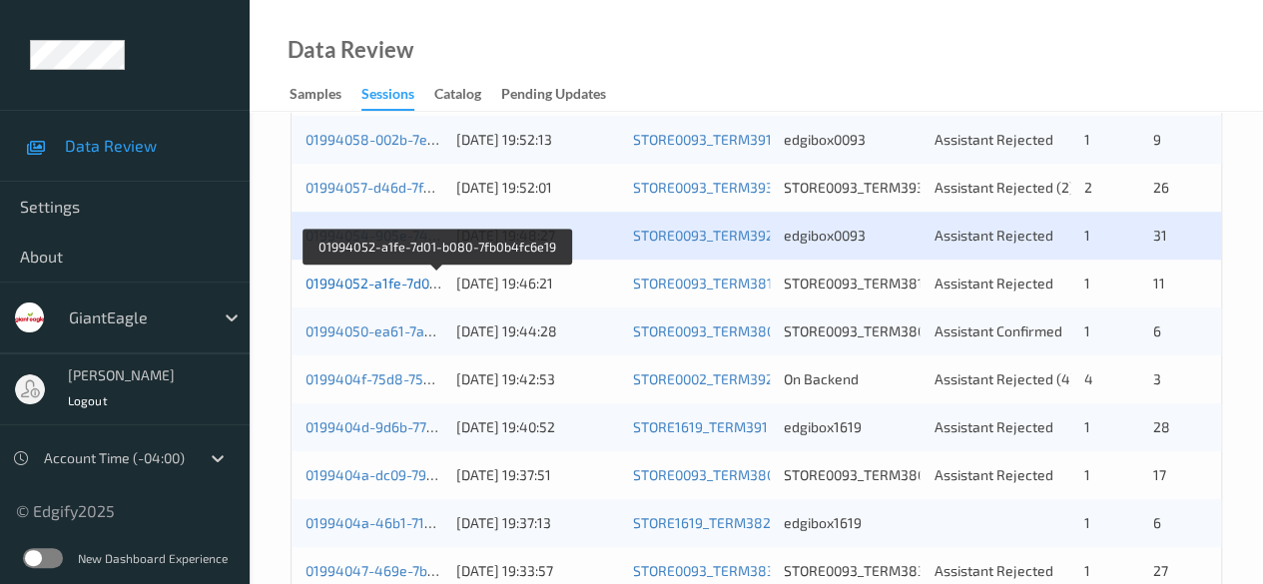
click at [383, 275] on link "01994052-a1fe-7d01-b080-7fb0b4fc6e19" at bounding box center [435, 282] width 261 height 17
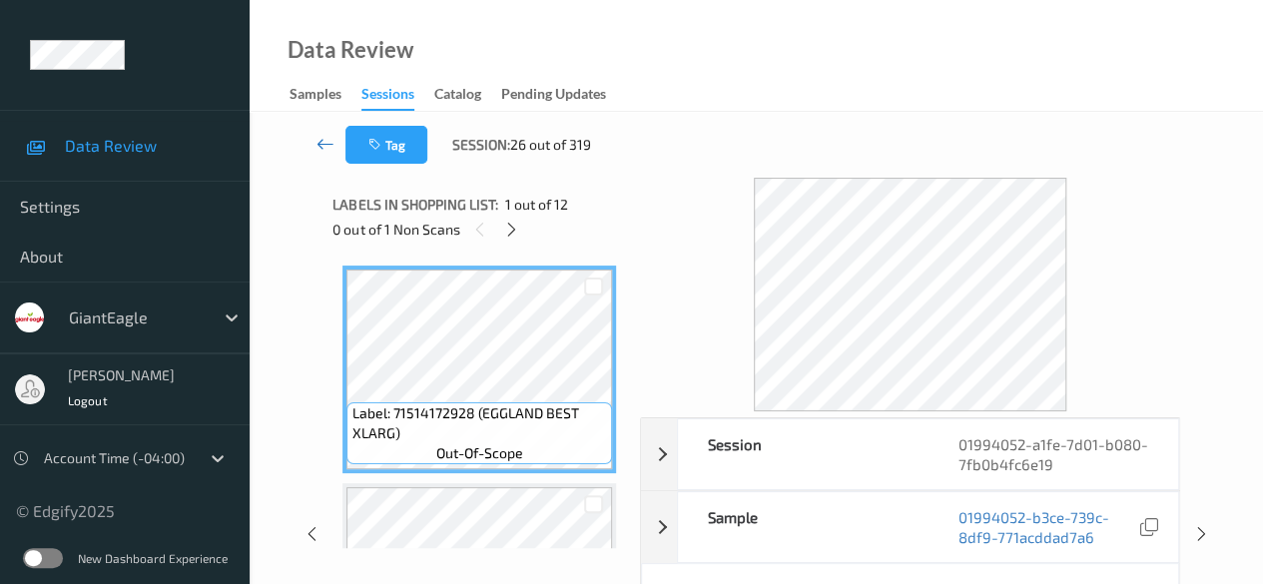
click at [324, 139] on icon at bounding box center [325, 144] width 18 height 20
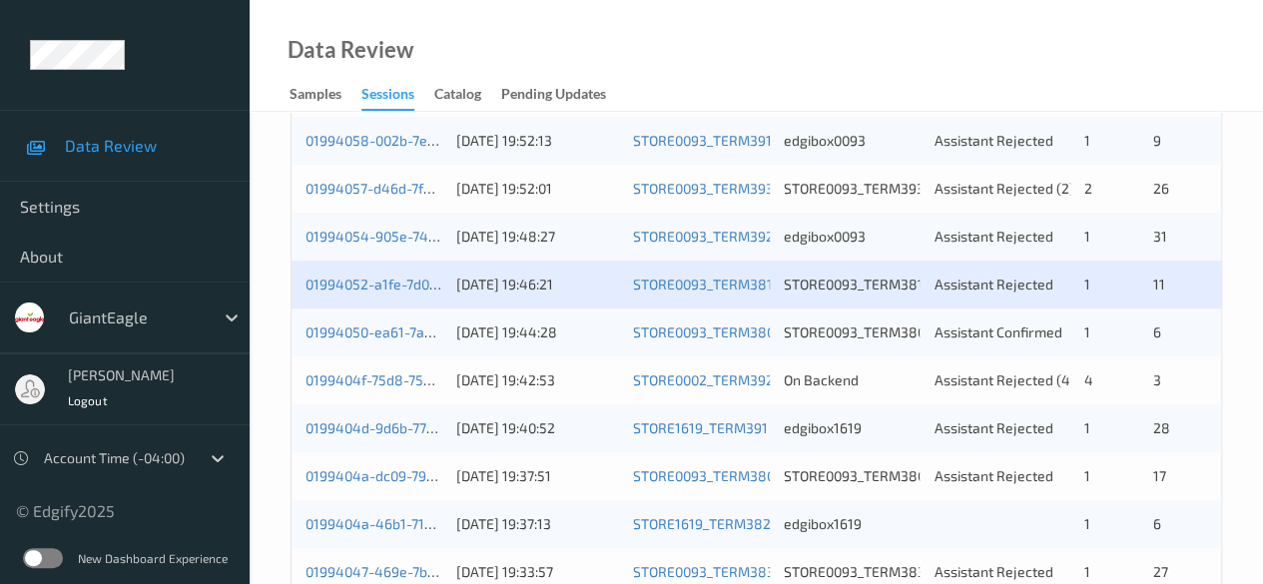
scroll to position [699, 0]
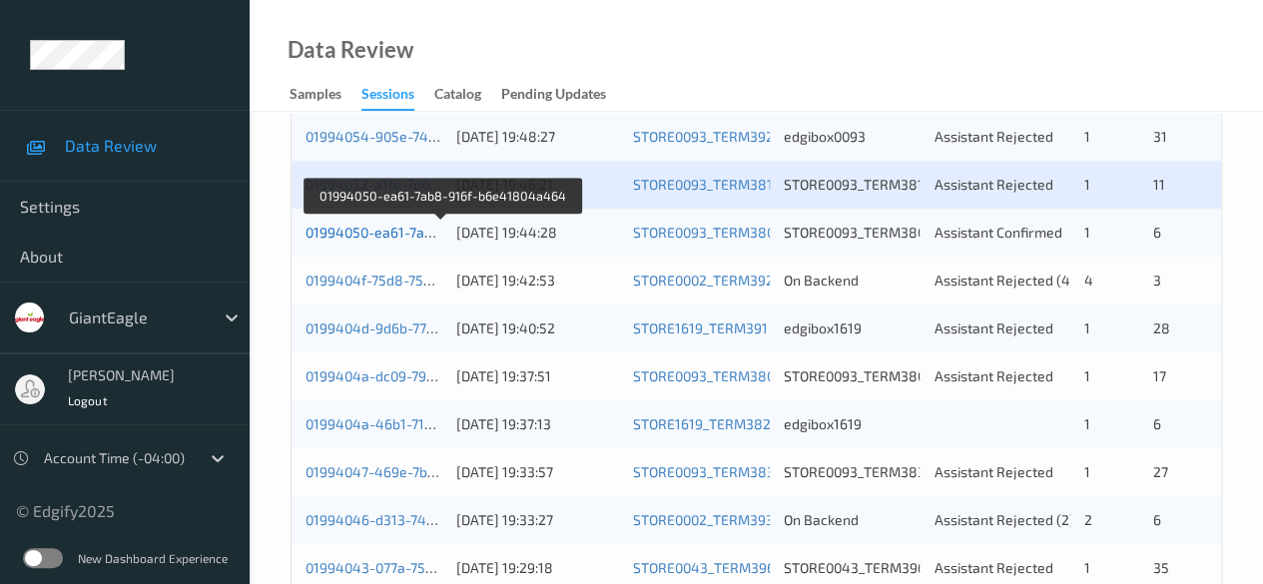
click at [399, 235] on link "01994050-ea61-7ab8-916f-b6e41804a464" at bounding box center [441, 232] width 273 height 17
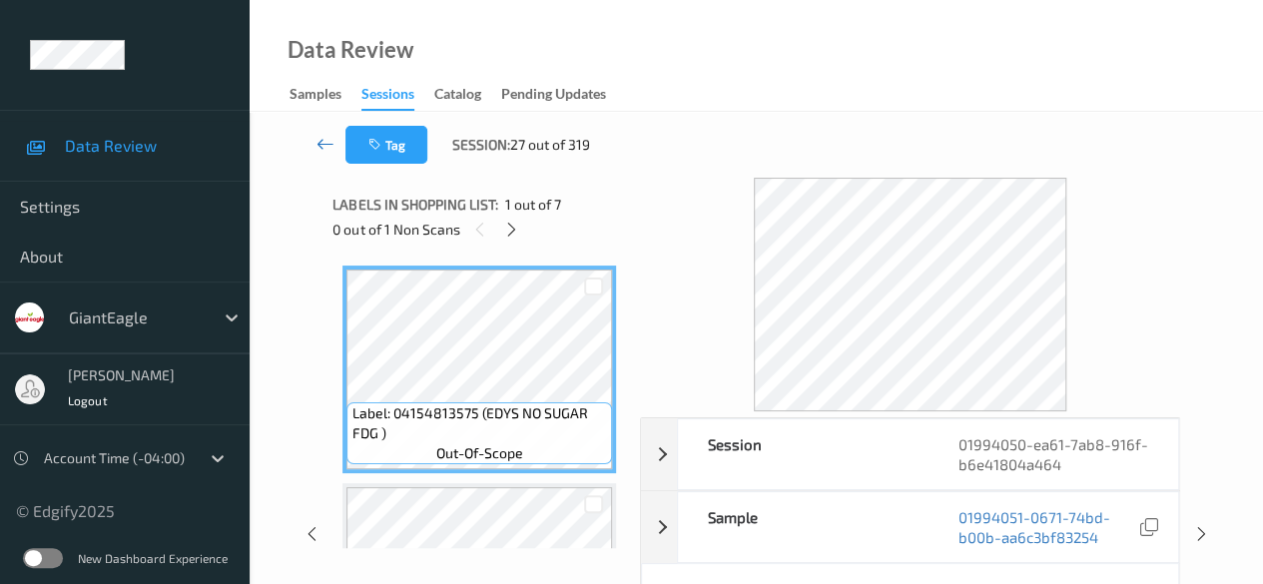
click at [322, 139] on icon at bounding box center [325, 144] width 18 height 20
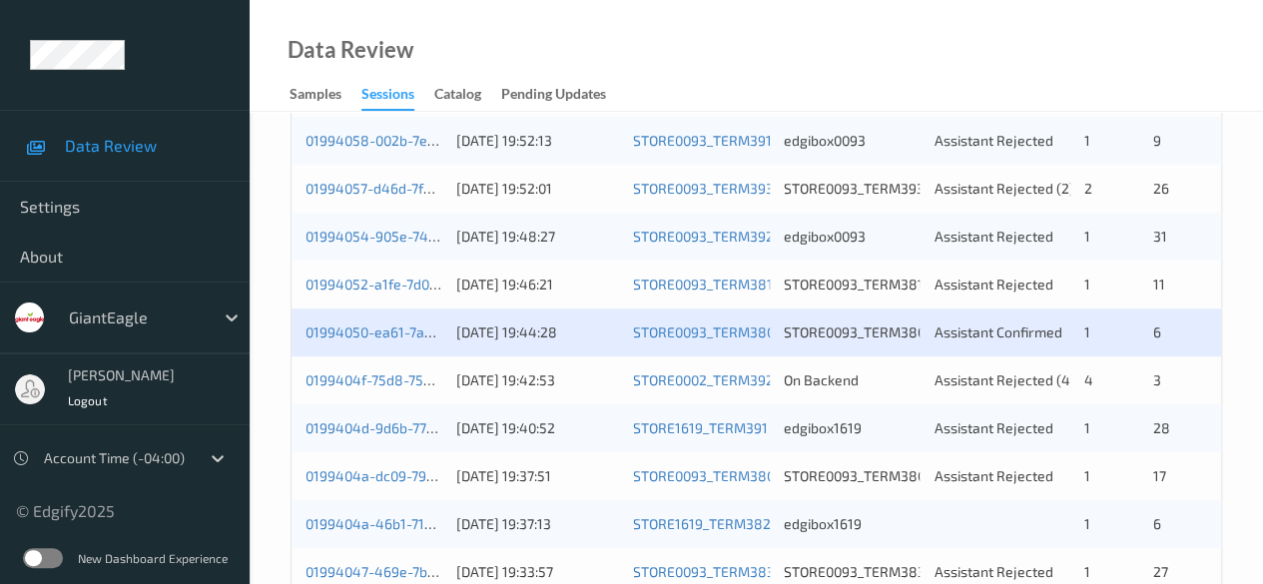
scroll to position [699, 0]
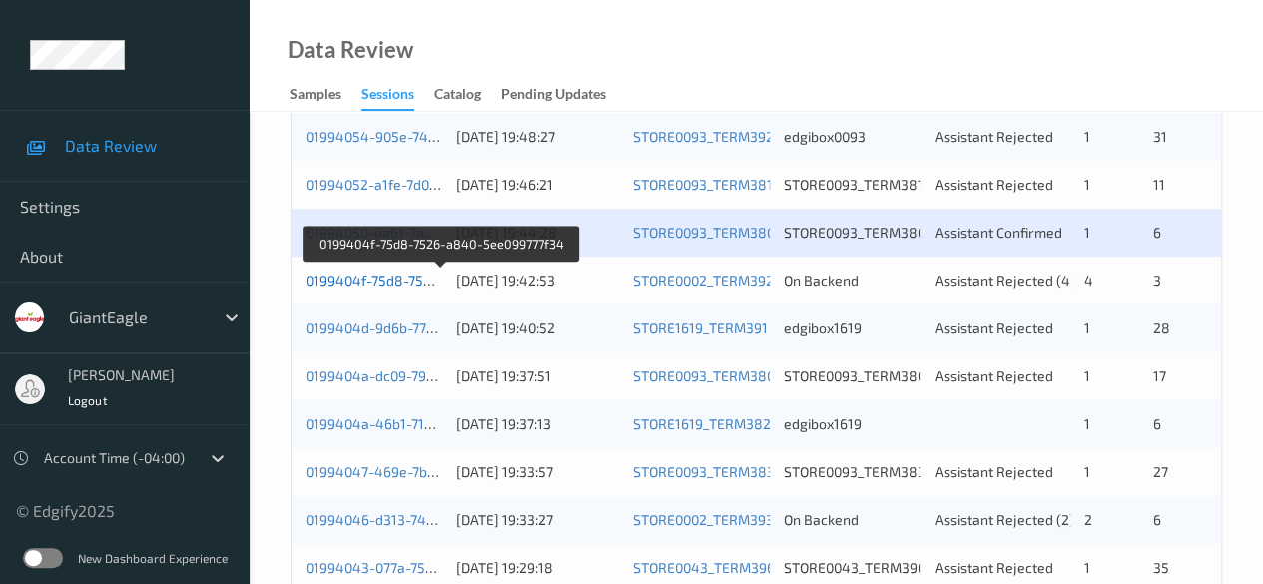
click at [416, 274] on link "0199404f-75d8-7526-a840-5ee099777f34" at bounding box center [440, 279] width 270 height 17
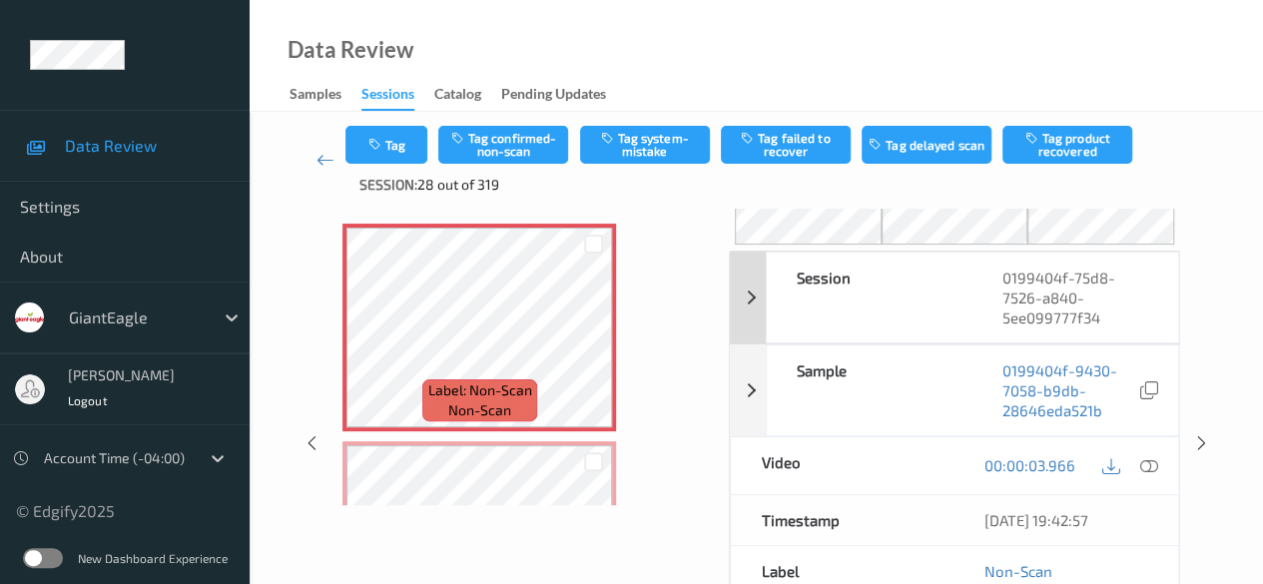
scroll to position [31, 0]
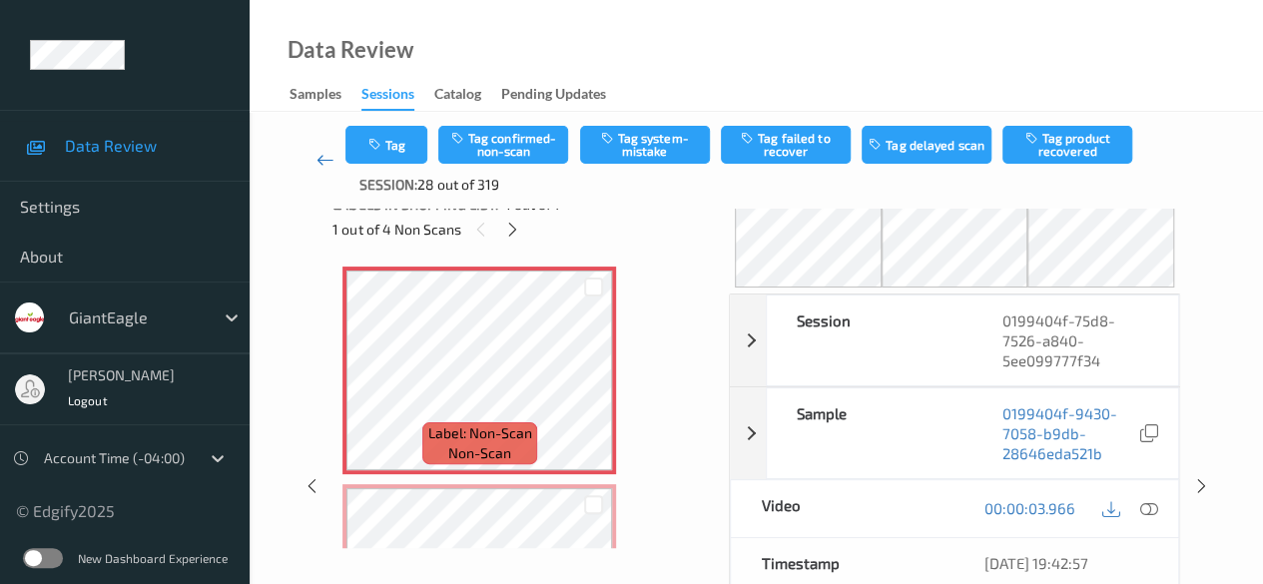
click at [328, 159] on icon at bounding box center [325, 160] width 18 height 20
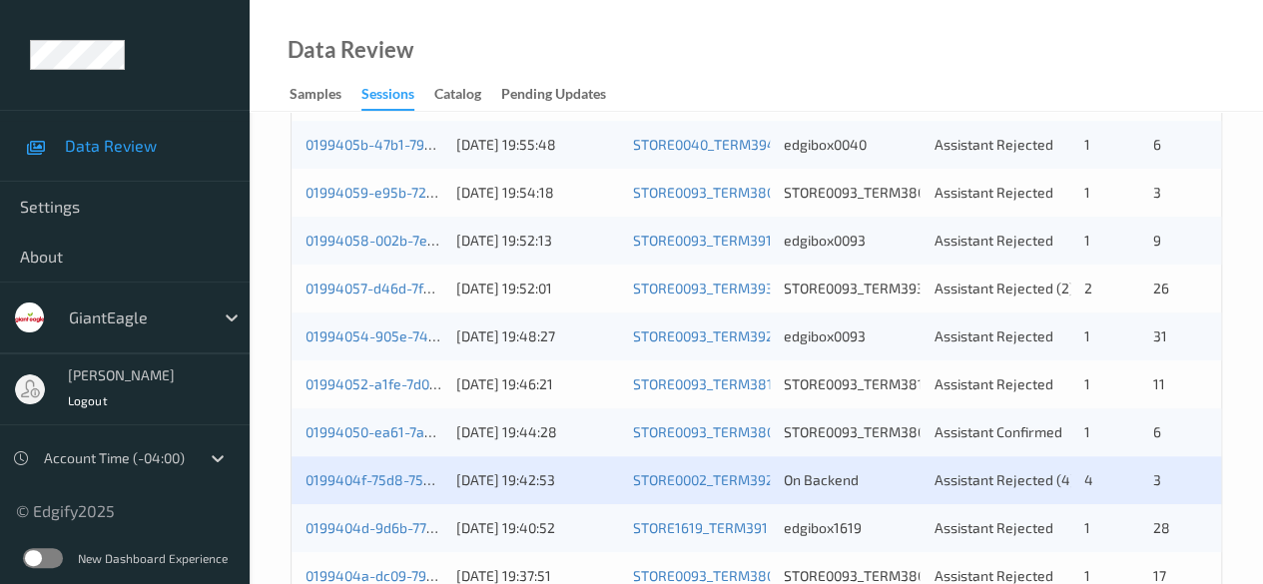
scroll to position [599, 0]
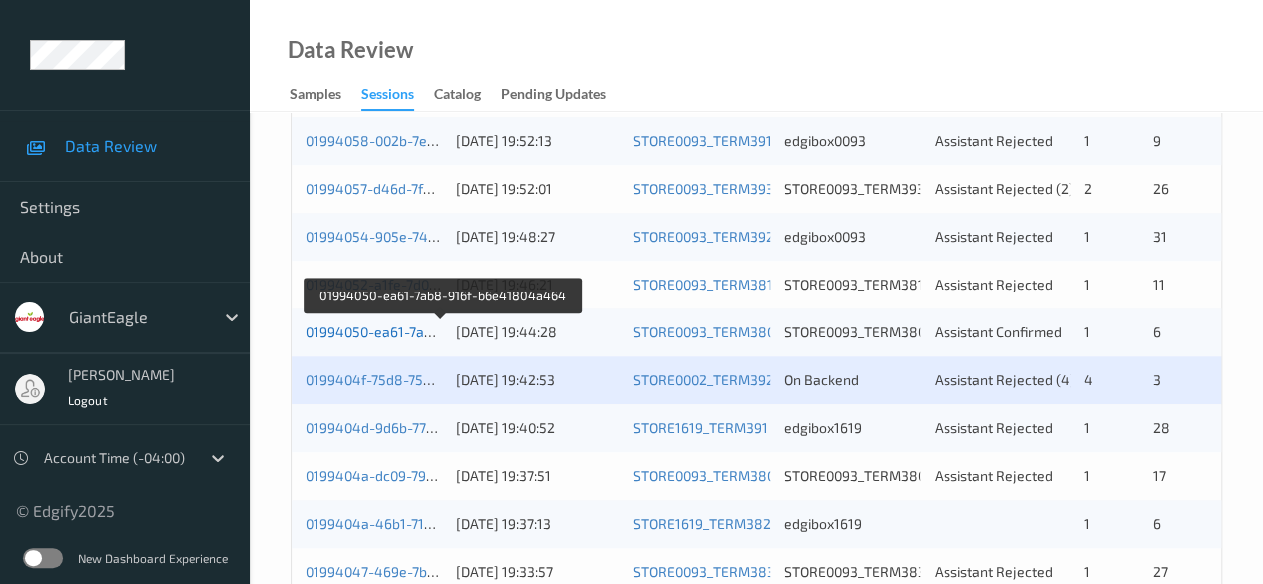
click at [383, 334] on link "01994050-ea61-7ab8-916f-b6e41804a464" at bounding box center [441, 331] width 273 height 17
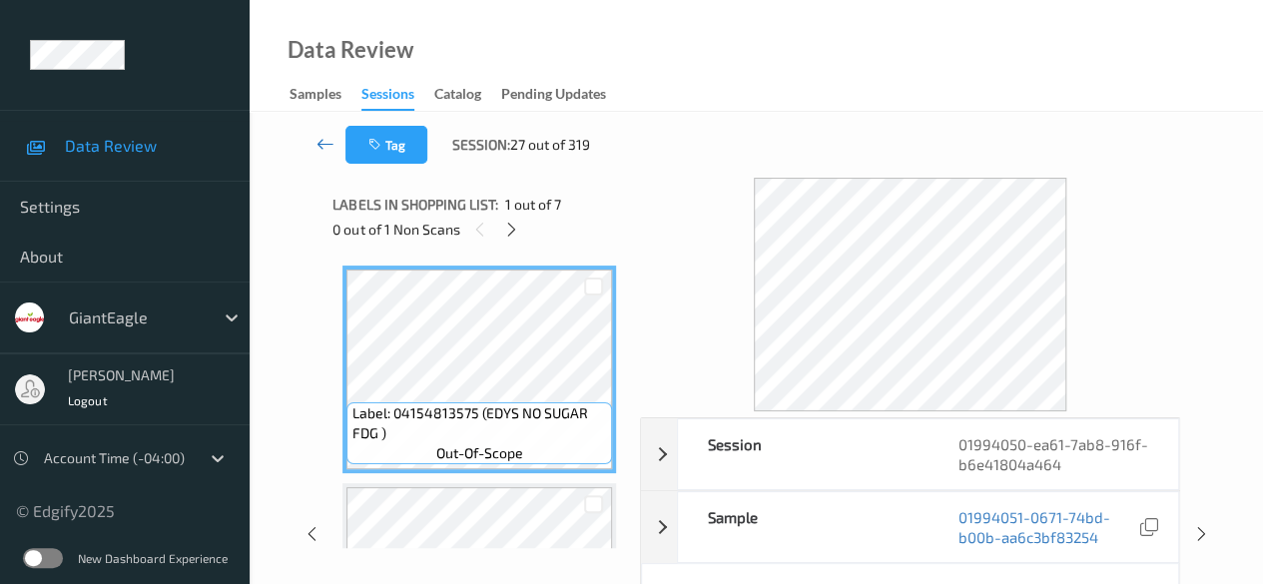
click at [329, 149] on icon at bounding box center [325, 144] width 18 height 20
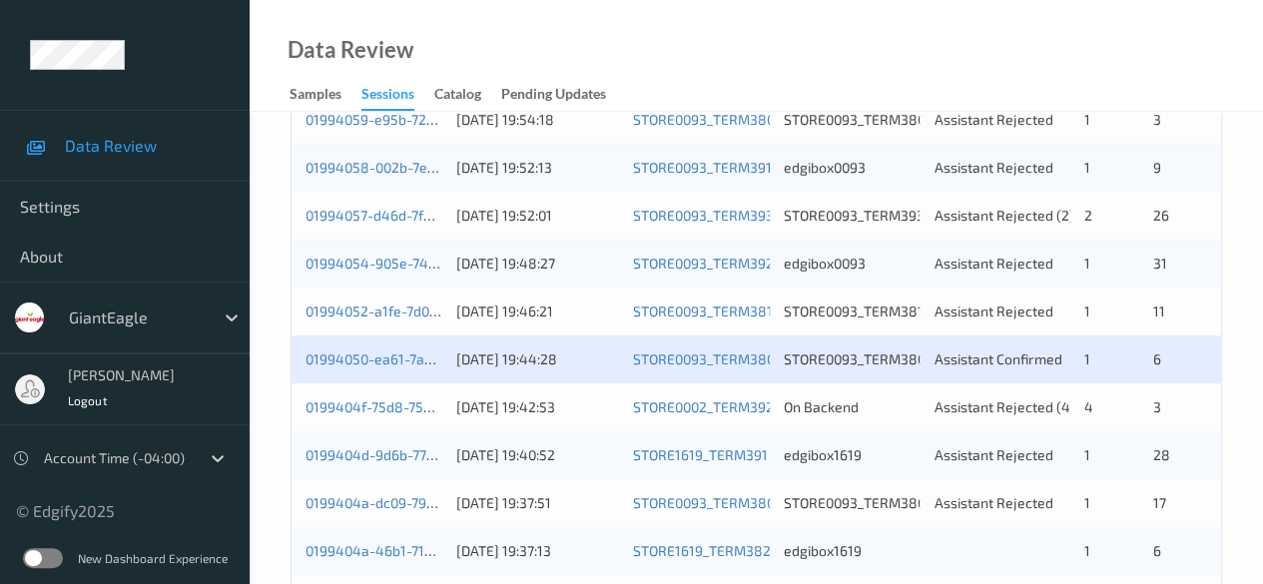
scroll to position [599, 0]
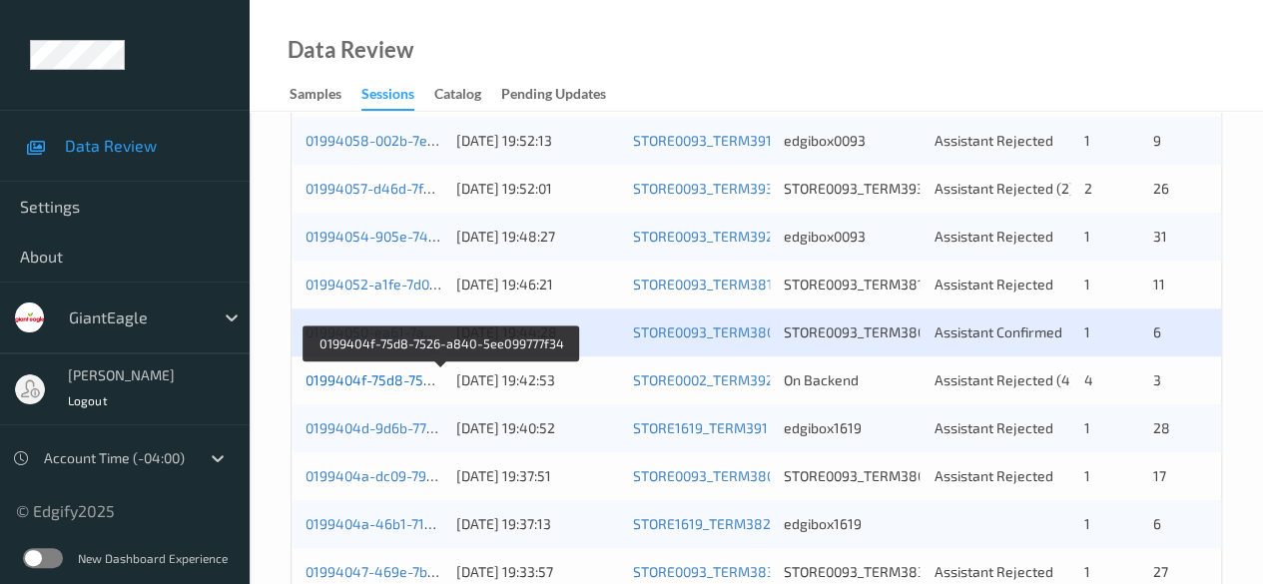
click at [411, 378] on link "0199404f-75d8-7526-a840-5ee099777f34" at bounding box center [440, 379] width 270 height 17
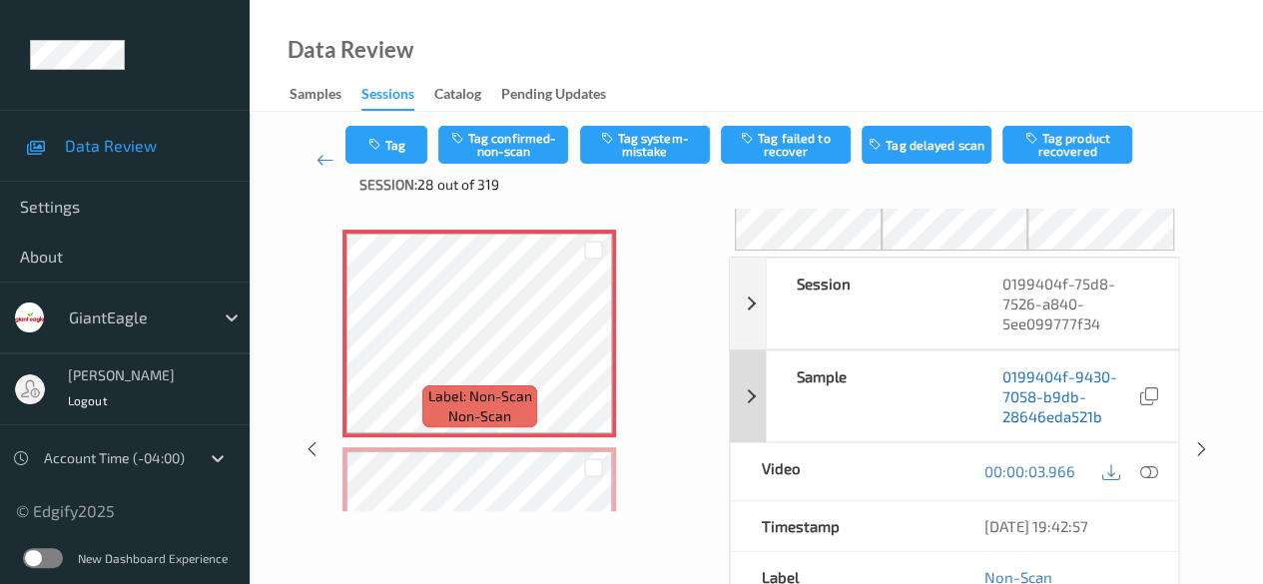
scroll to position [100, 0]
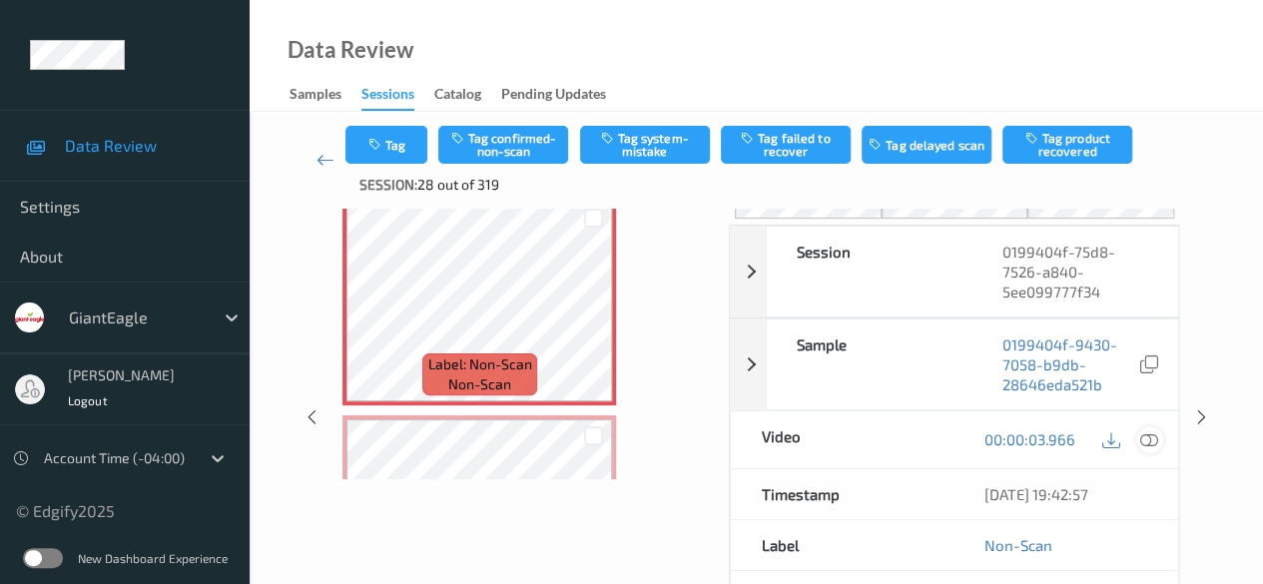
click at [1033, 438] on icon at bounding box center [1149, 439] width 18 height 18
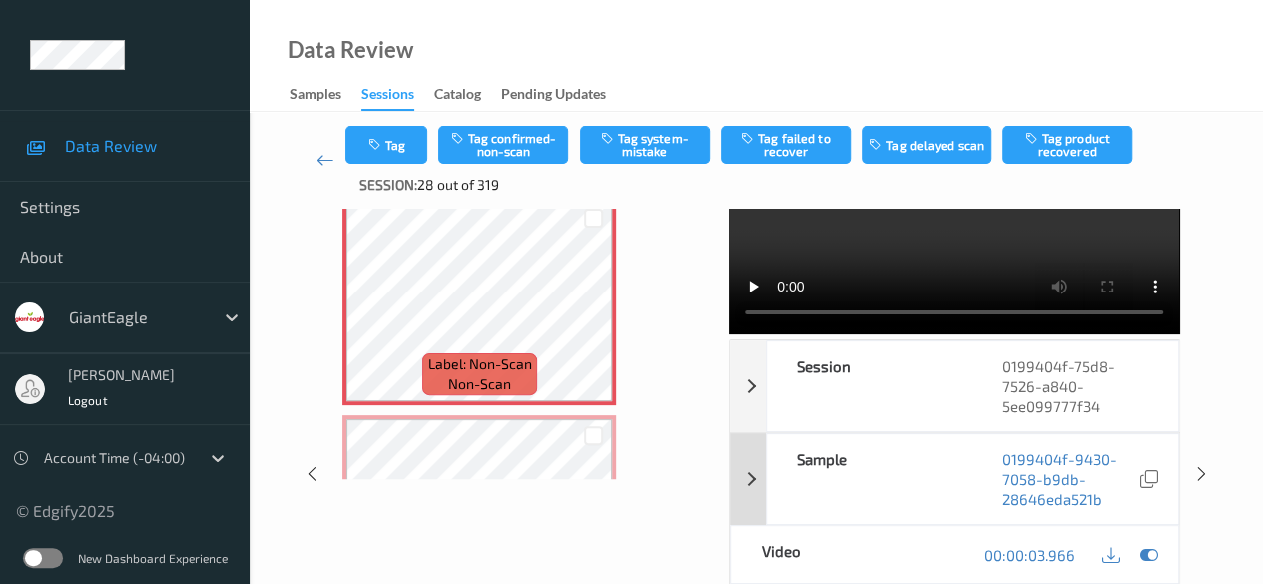
scroll to position [0, 0]
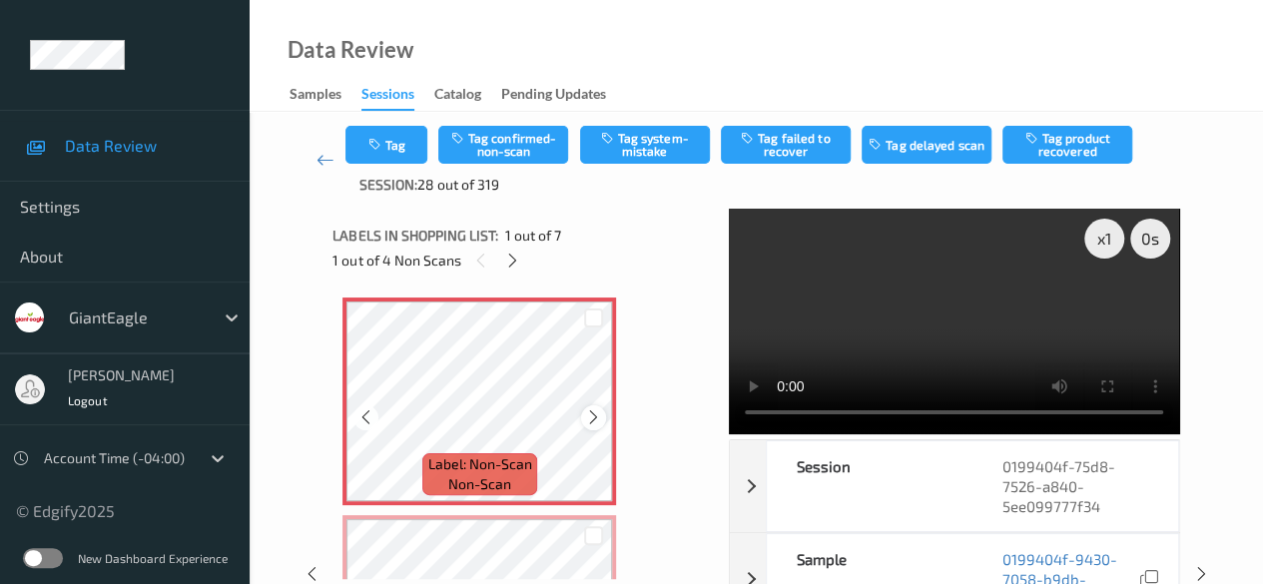
click at [597, 415] on icon at bounding box center [593, 417] width 17 height 18
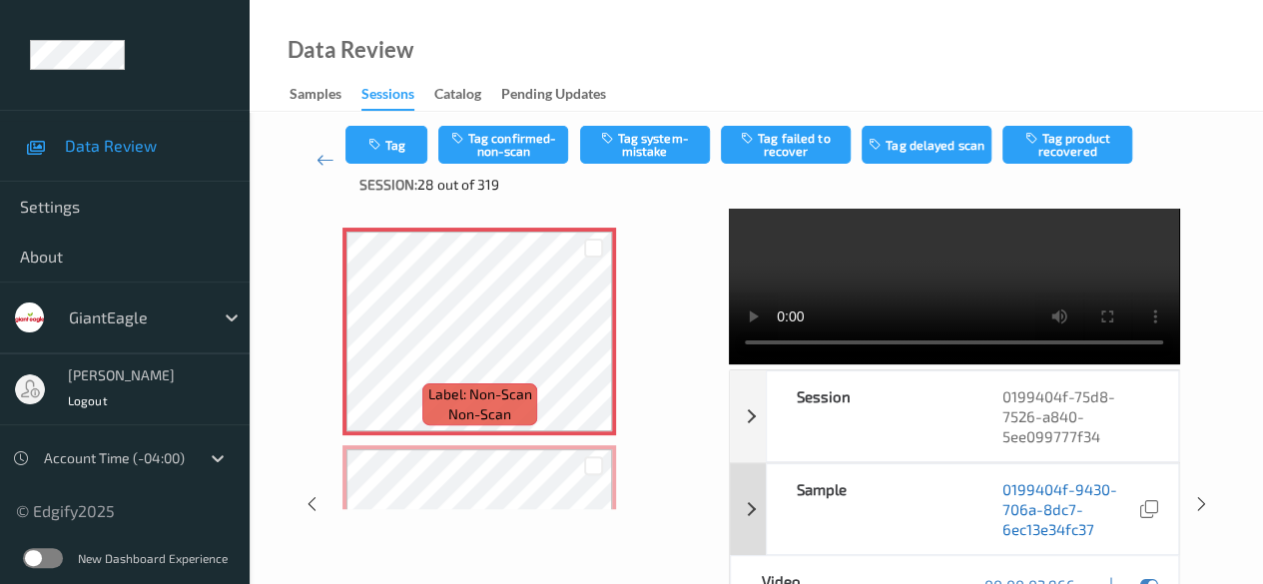
scroll to position [100, 0]
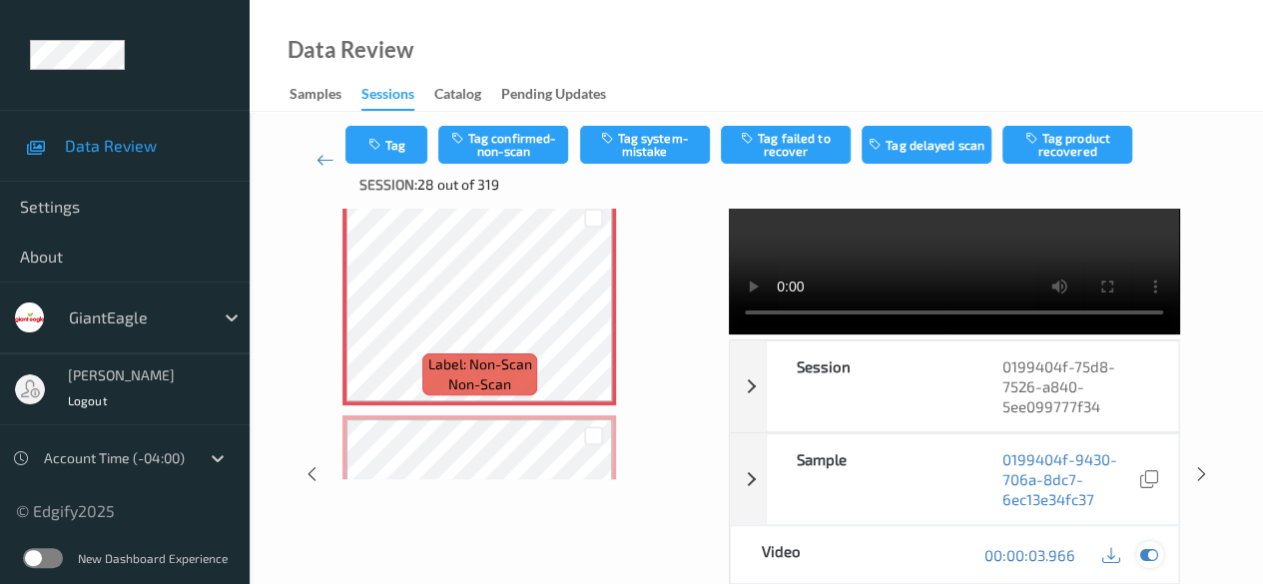
click at [1033, 556] on icon at bounding box center [1149, 555] width 18 height 18
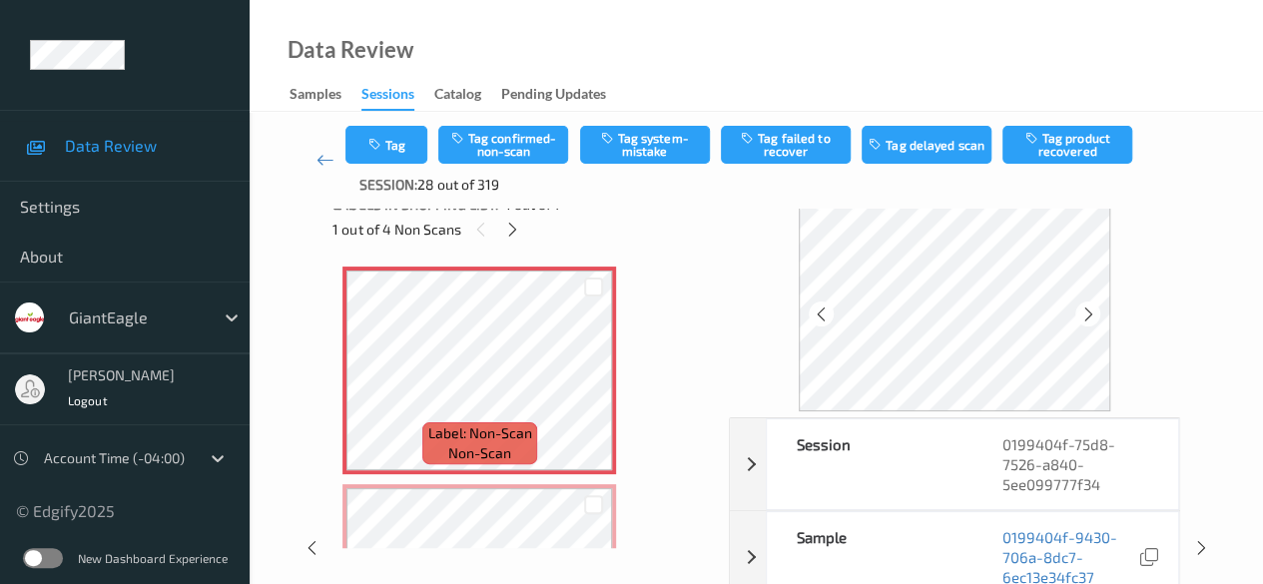
scroll to position [0, 0]
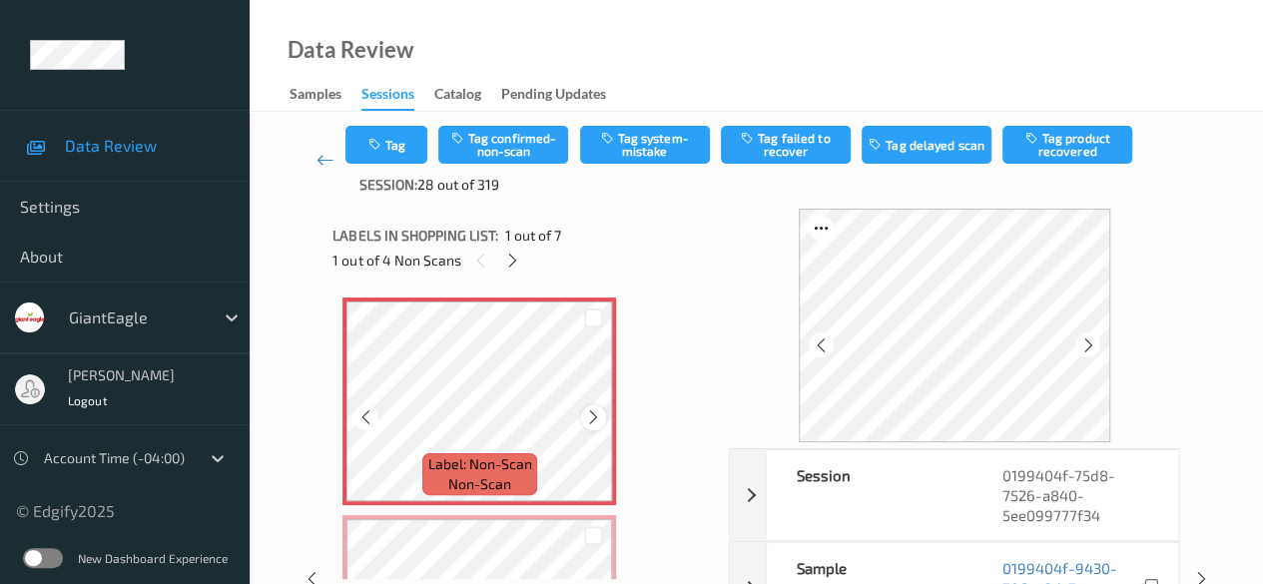
click at [587, 425] on icon at bounding box center [593, 417] width 17 height 18
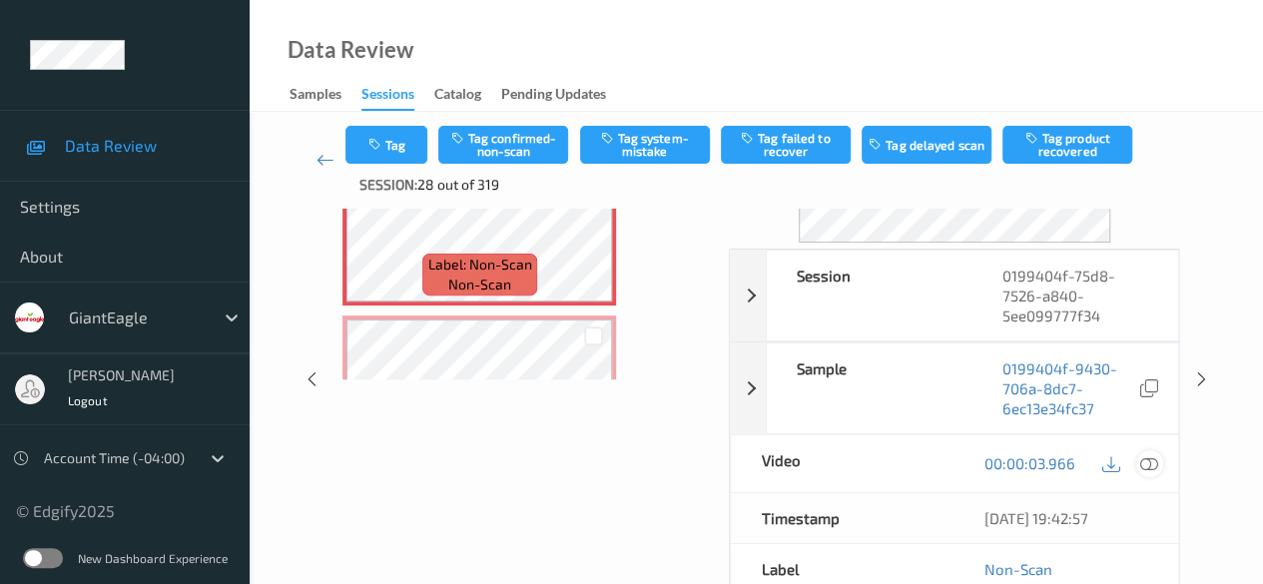
click at [1033, 460] on icon at bounding box center [1149, 463] width 18 height 18
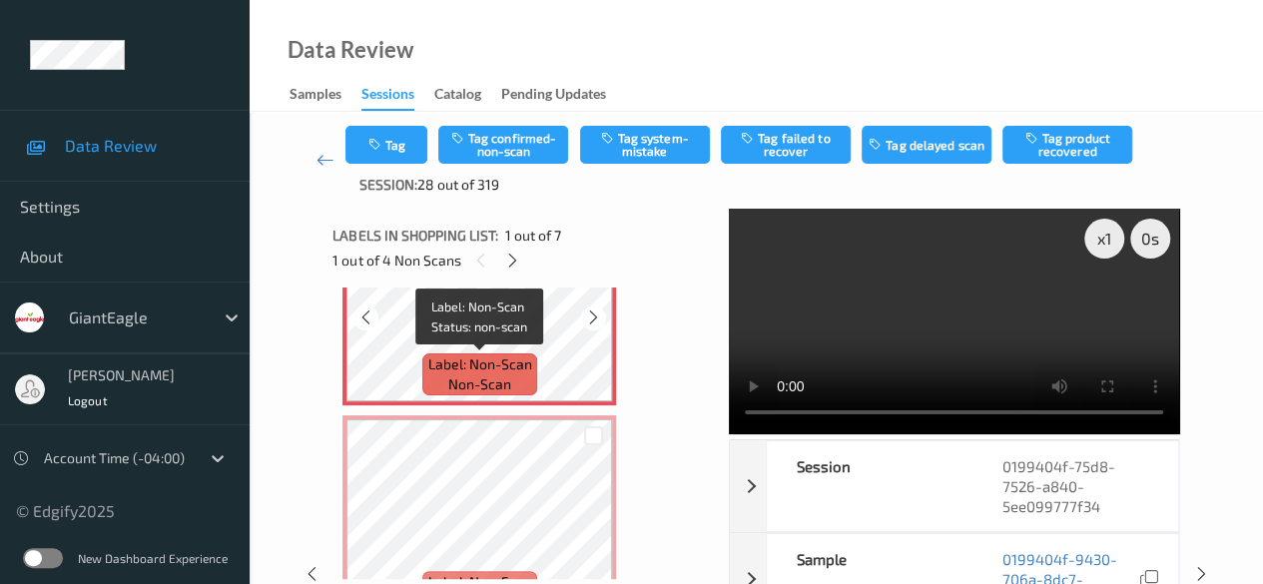
scroll to position [0, 0]
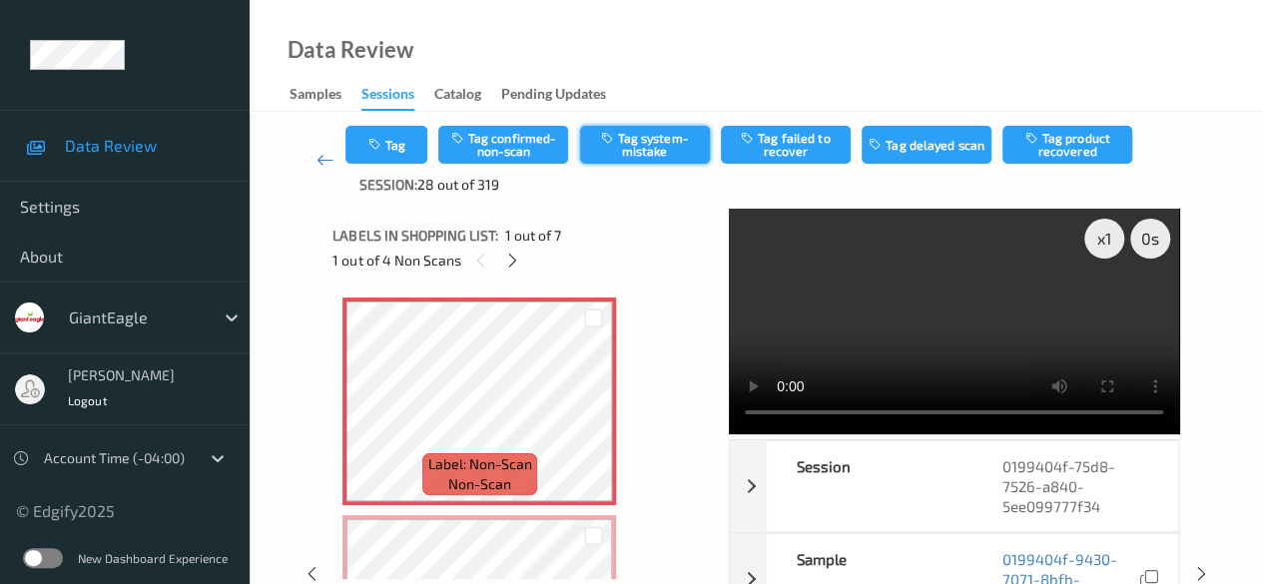
click at [636, 138] on button "Tag system-mistake" at bounding box center [645, 145] width 130 height 38
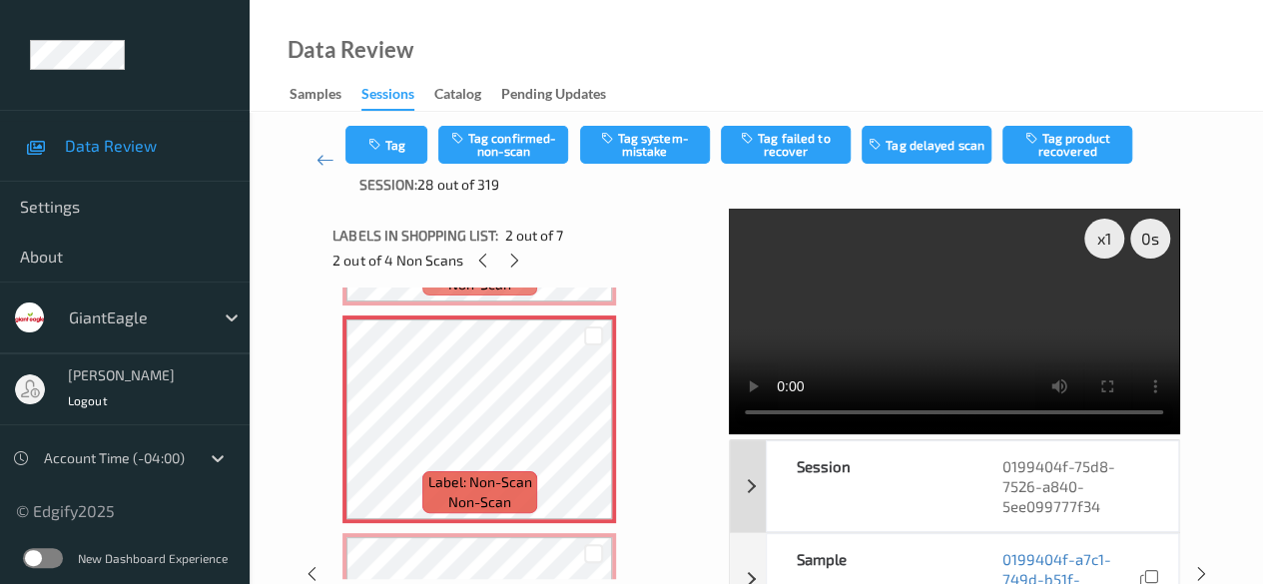
scroll to position [200, 0]
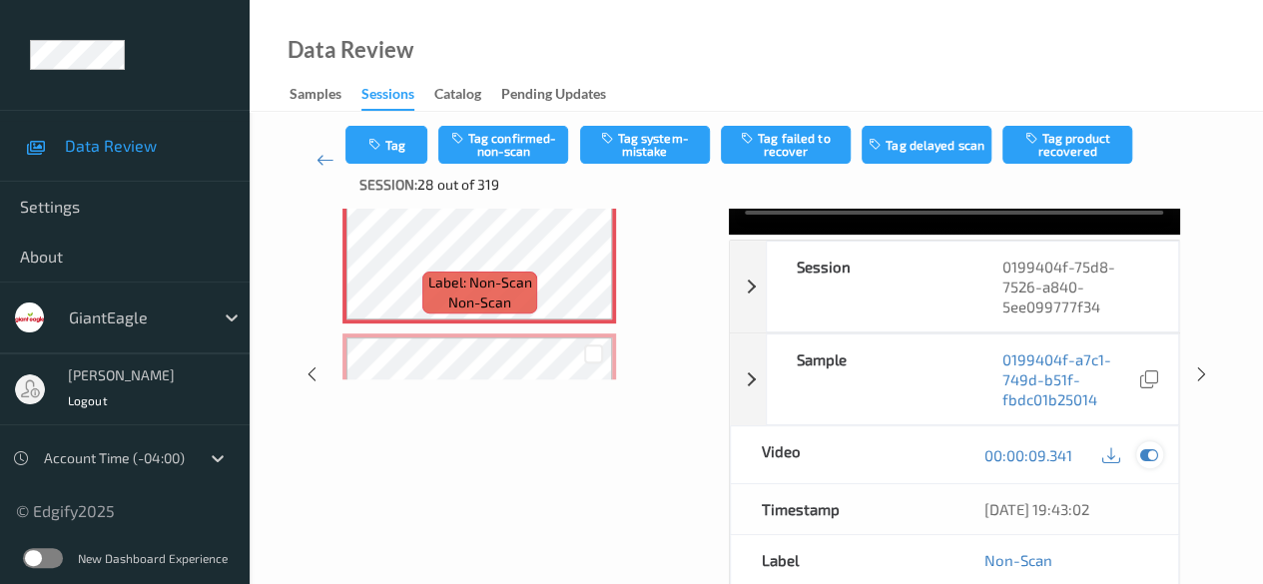
click at [1033, 464] on icon at bounding box center [1149, 455] width 18 height 18
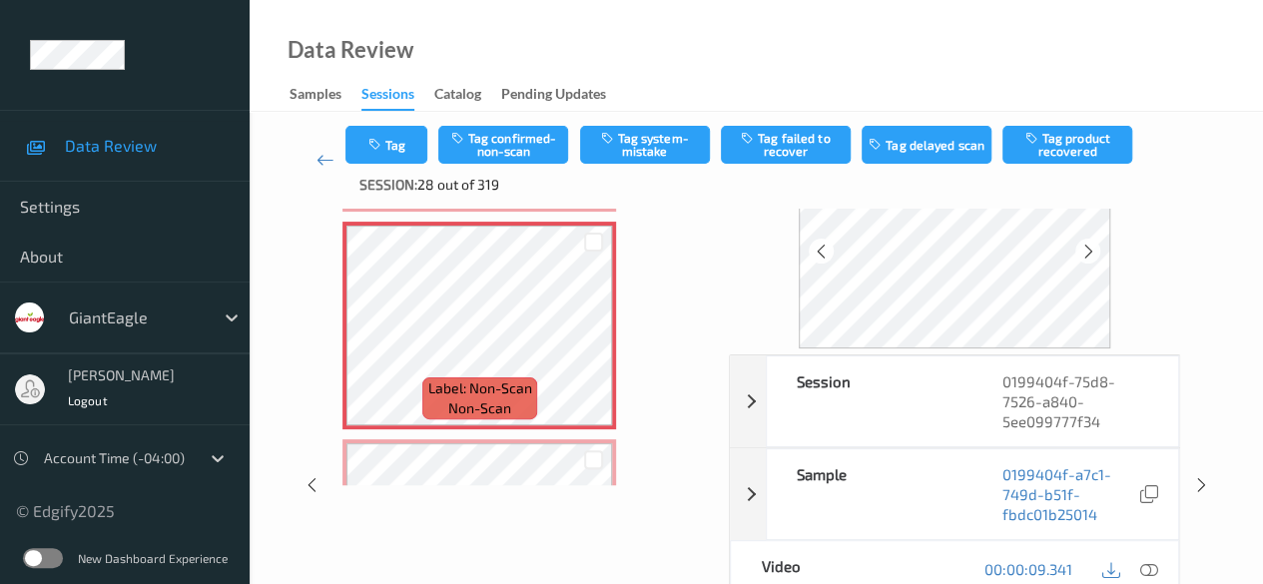
scroll to position [0, 0]
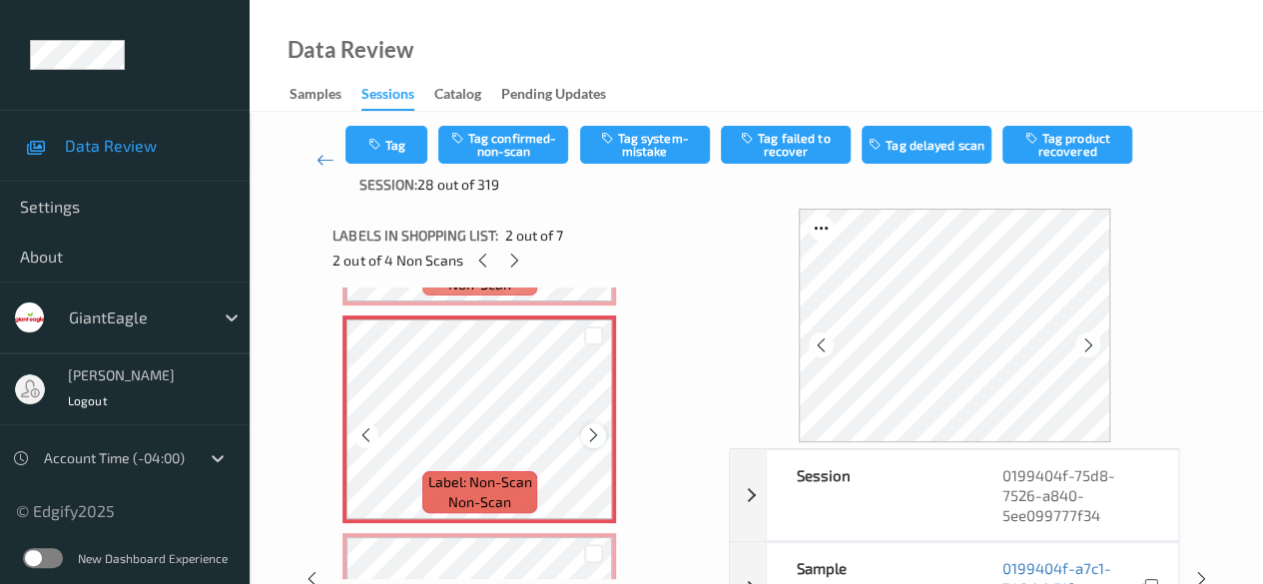
click at [588, 441] on icon at bounding box center [593, 435] width 17 height 18
click at [521, 150] on button "Tag confirmed-non-scan" at bounding box center [503, 145] width 130 height 38
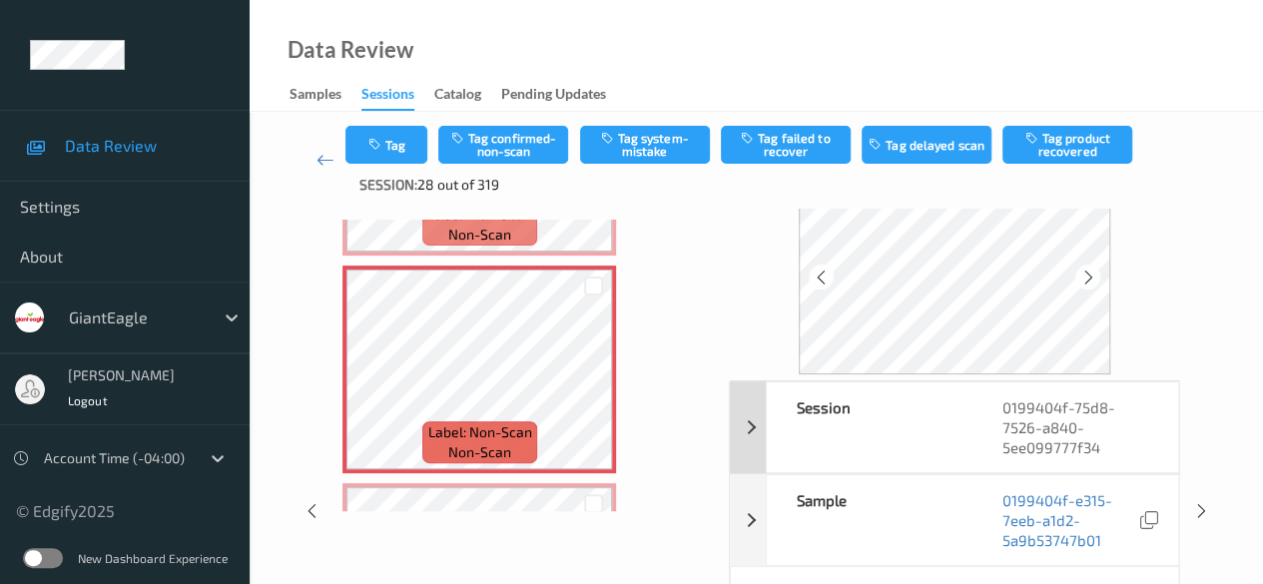
scroll to position [100, 0]
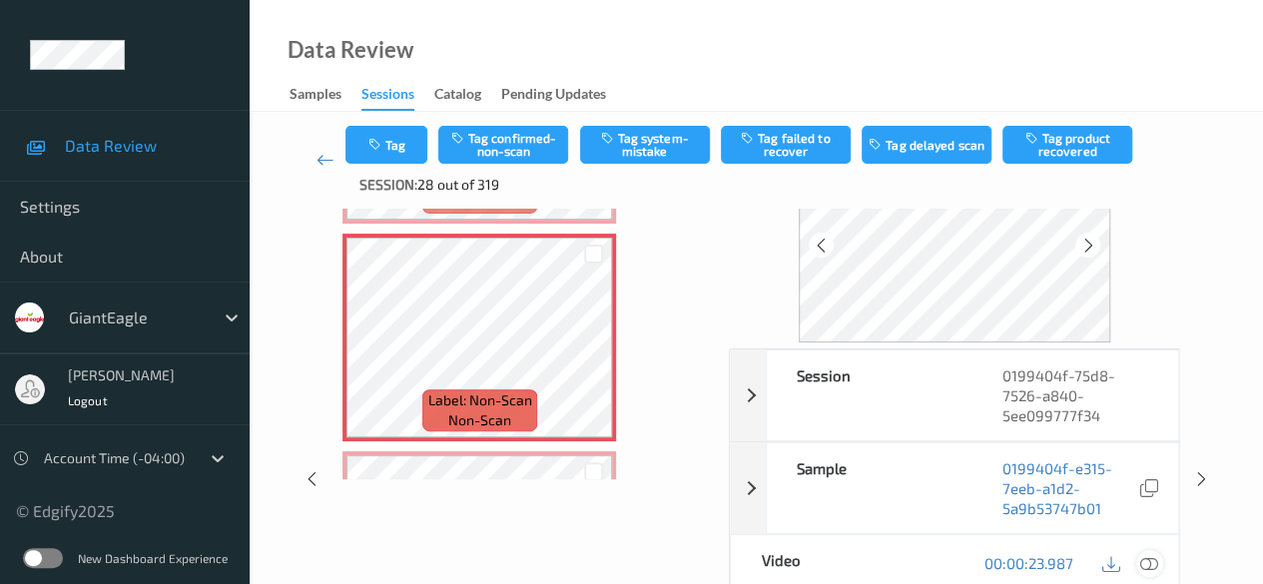
click at [1033, 556] on icon at bounding box center [1149, 563] width 18 height 18
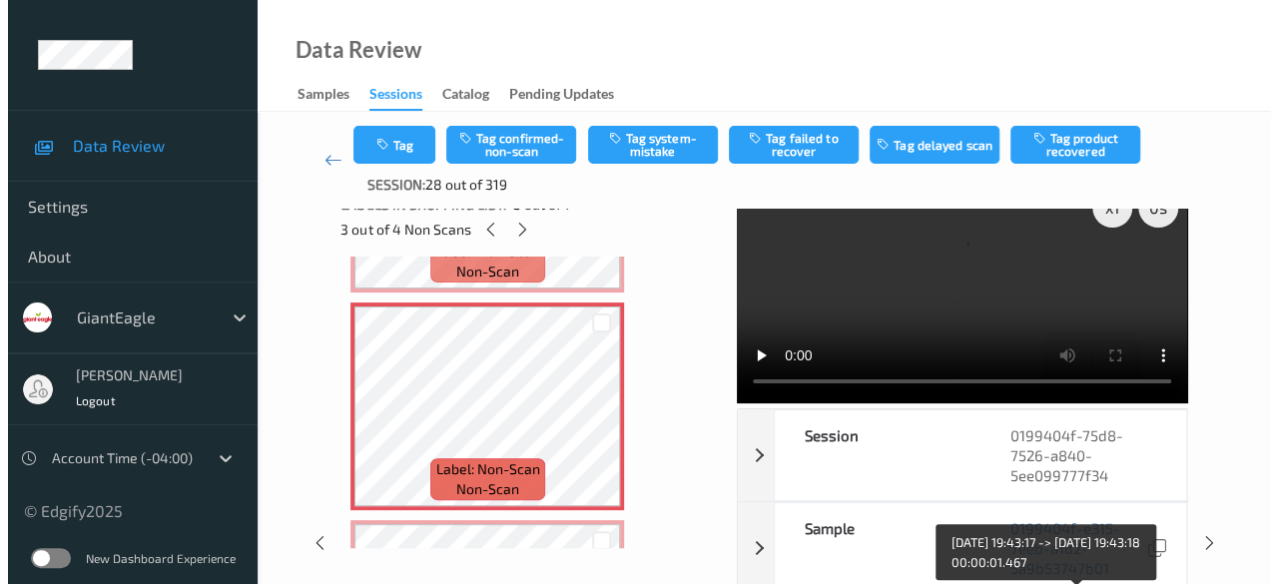
scroll to position [0, 0]
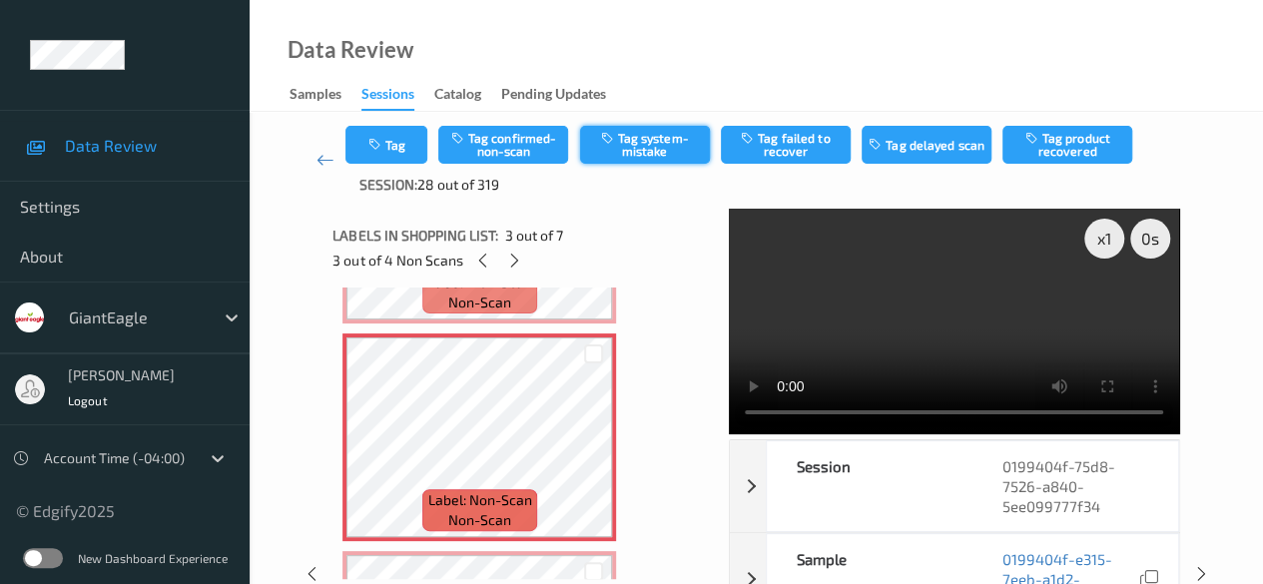
click at [649, 143] on button "Tag system-mistake" at bounding box center [645, 145] width 130 height 38
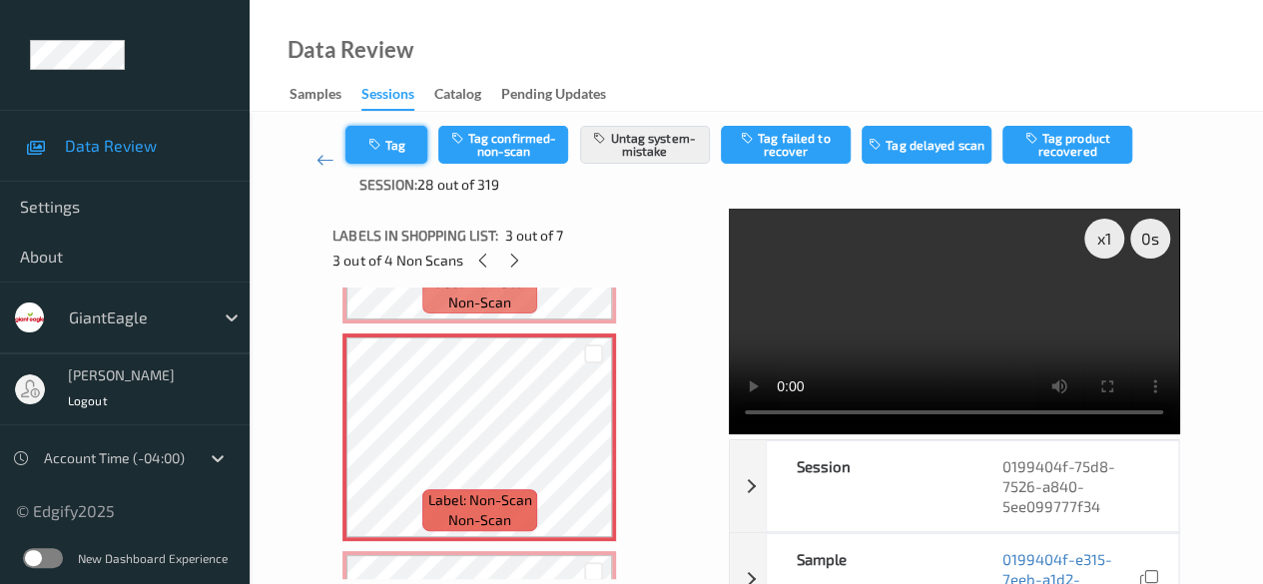
click at [409, 151] on button "Tag" at bounding box center [386, 145] width 82 height 38
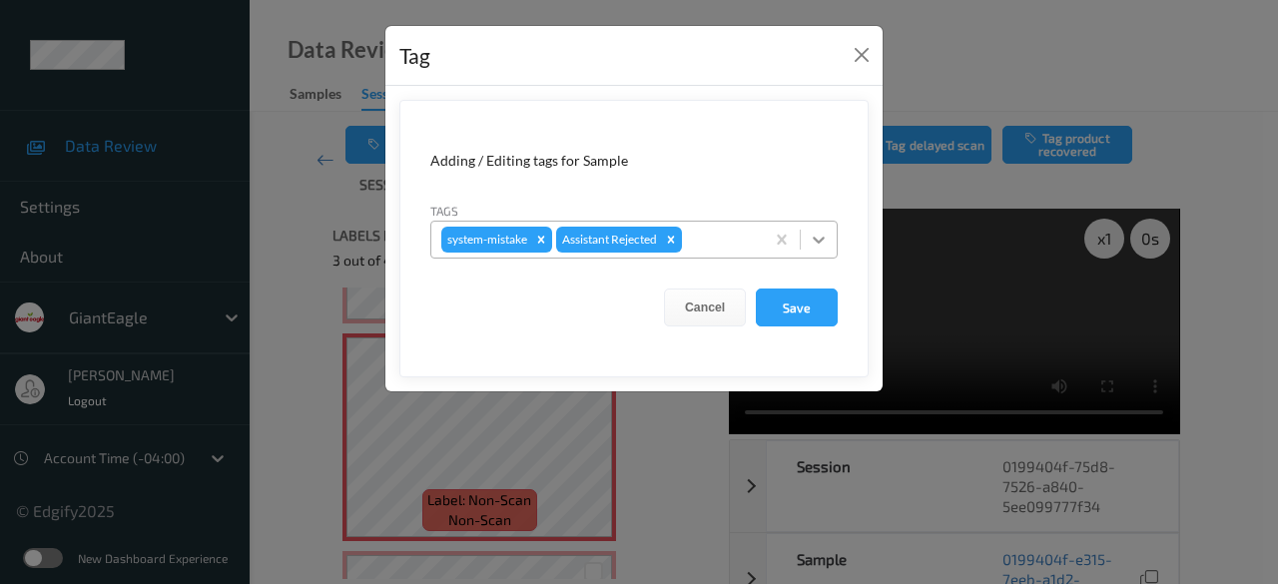
click at [826, 242] on icon at bounding box center [819, 240] width 20 height 20
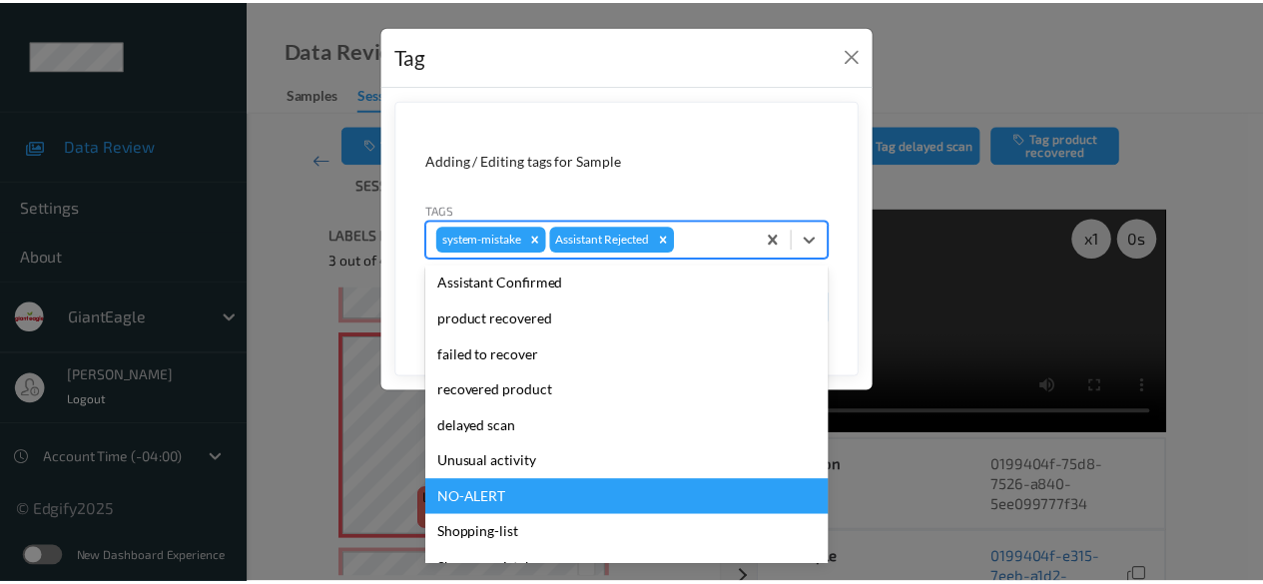
scroll to position [212, 0]
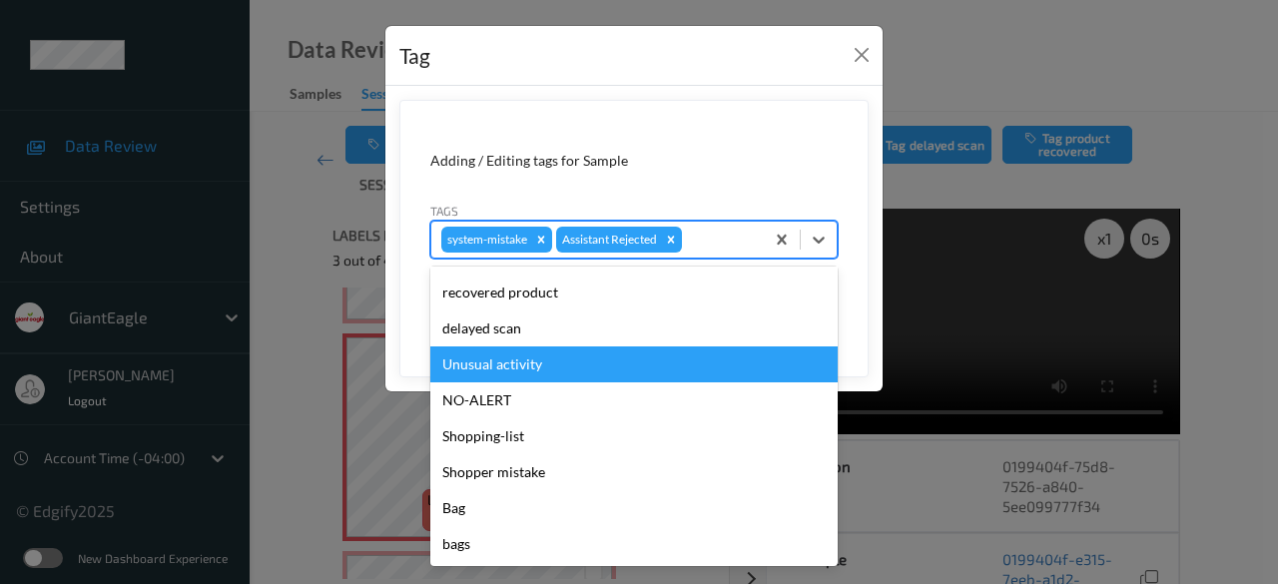
click at [550, 374] on div "Unusual activity" at bounding box center [633, 364] width 407 height 36
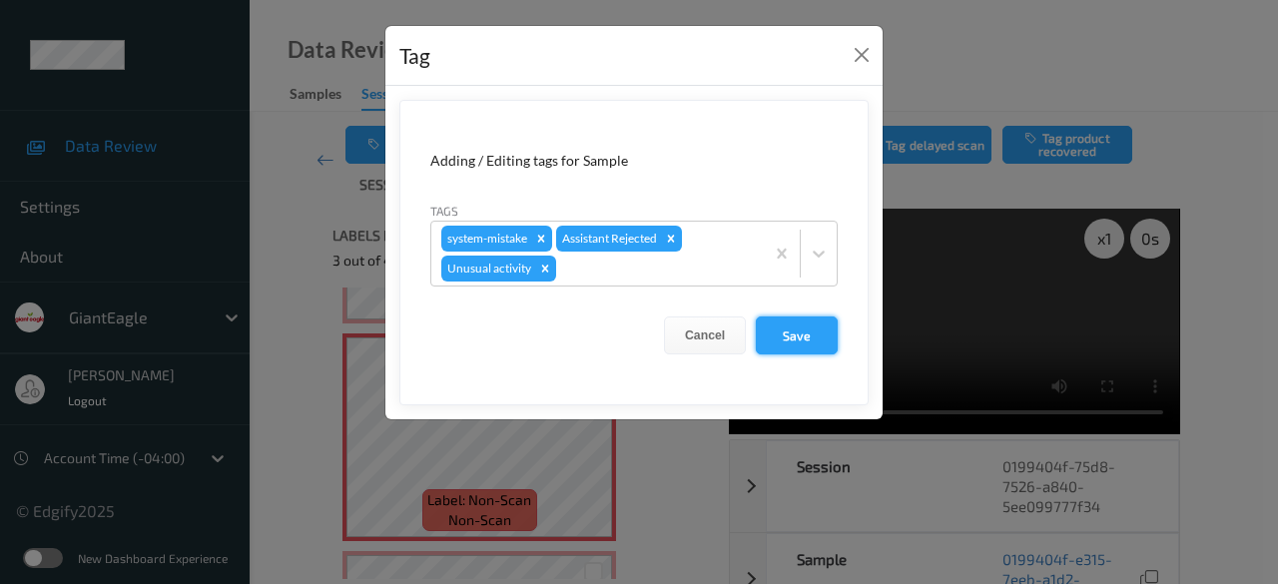
click at [785, 332] on button "Save" at bounding box center [797, 335] width 82 height 38
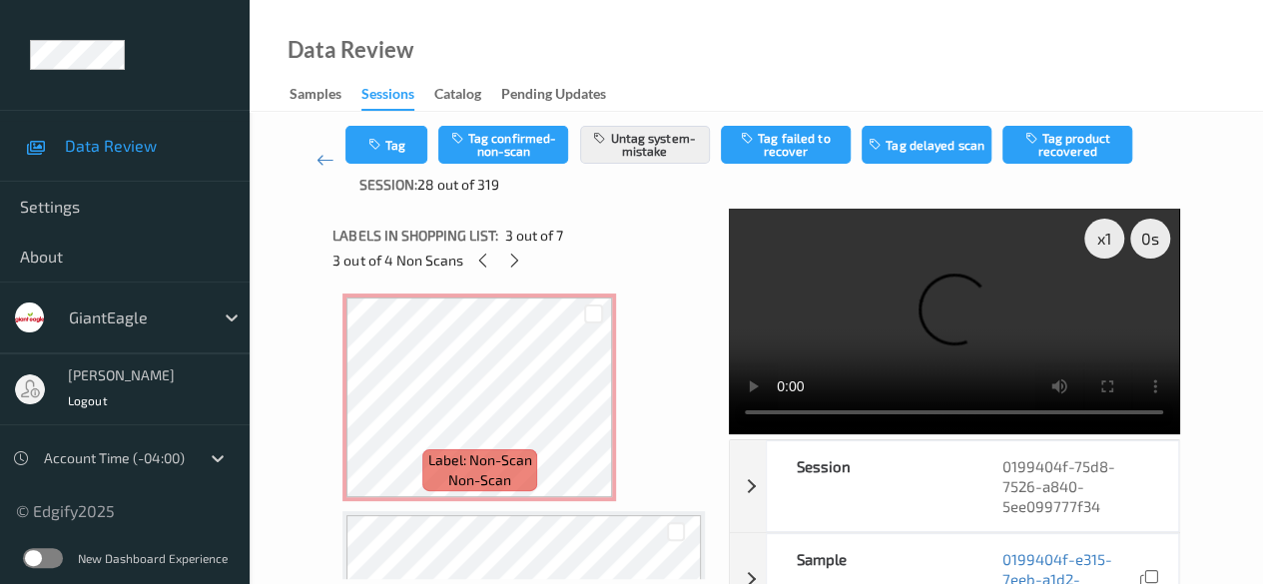
scroll to position [699, 0]
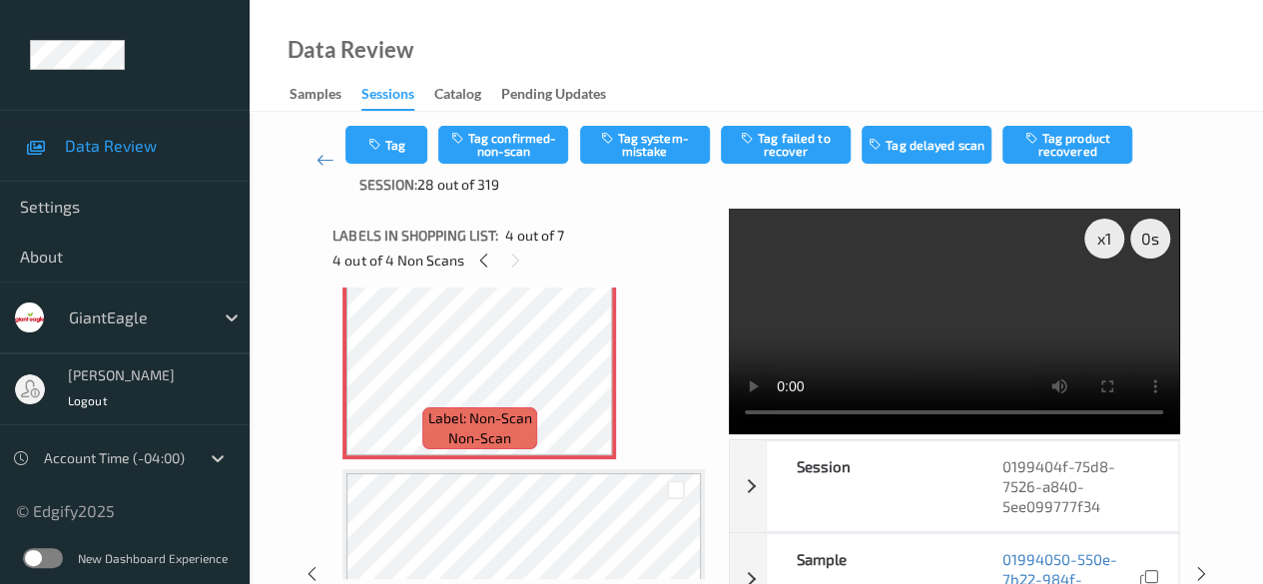
click at [892, 422] on video at bounding box center [954, 322] width 450 height 226
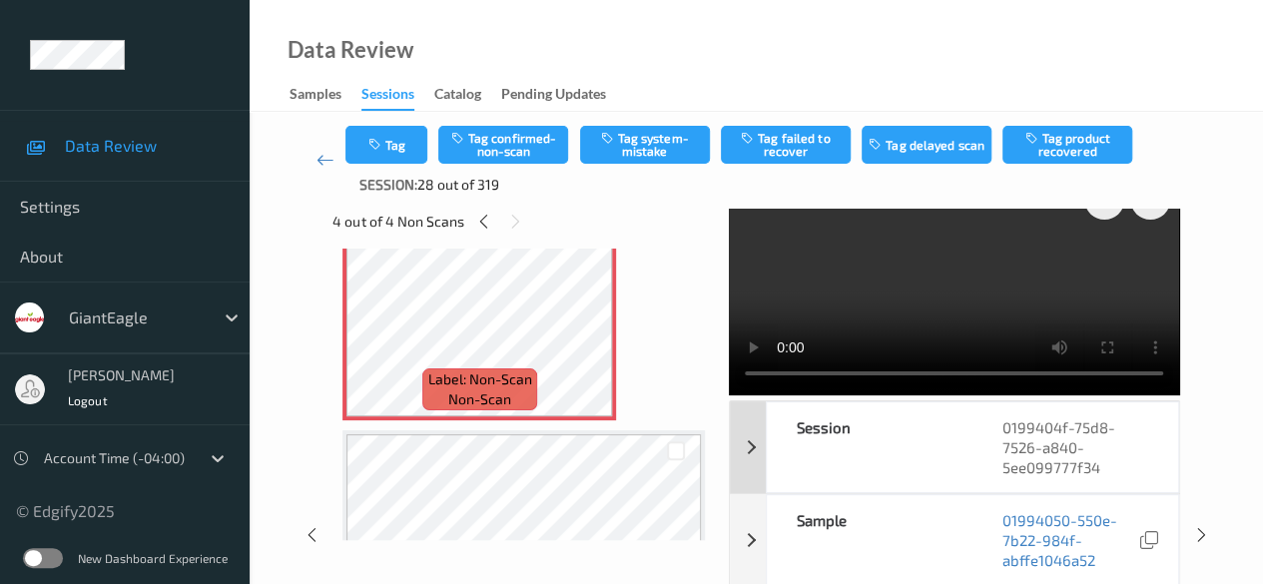
scroll to position [100, 0]
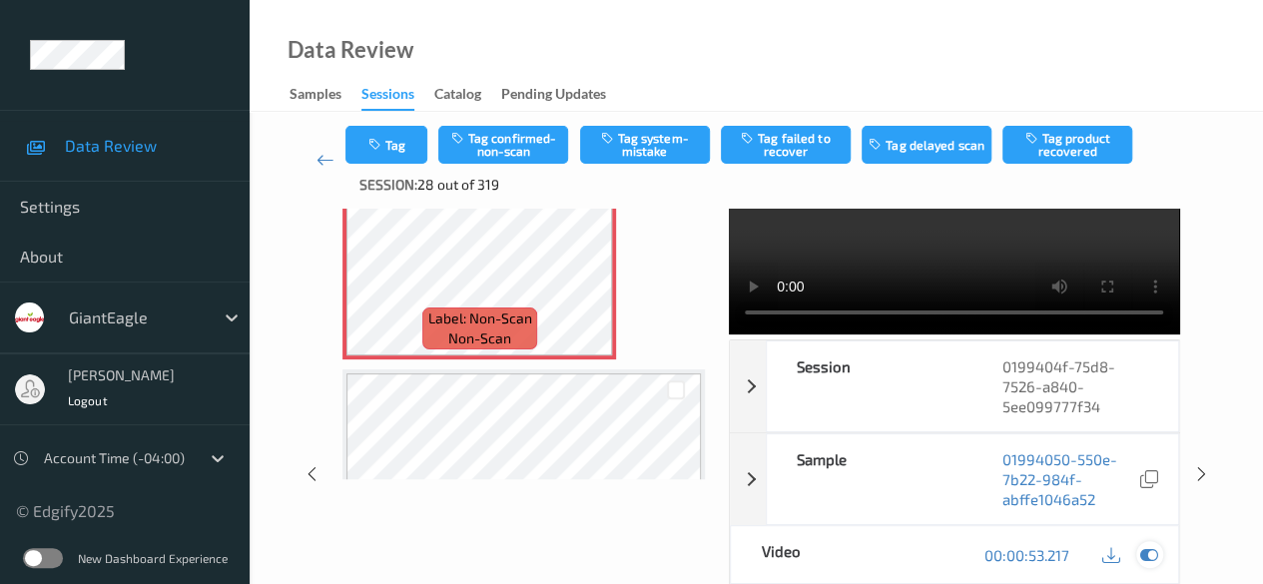
click at [1033, 556] on icon at bounding box center [1149, 555] width 18 height 18
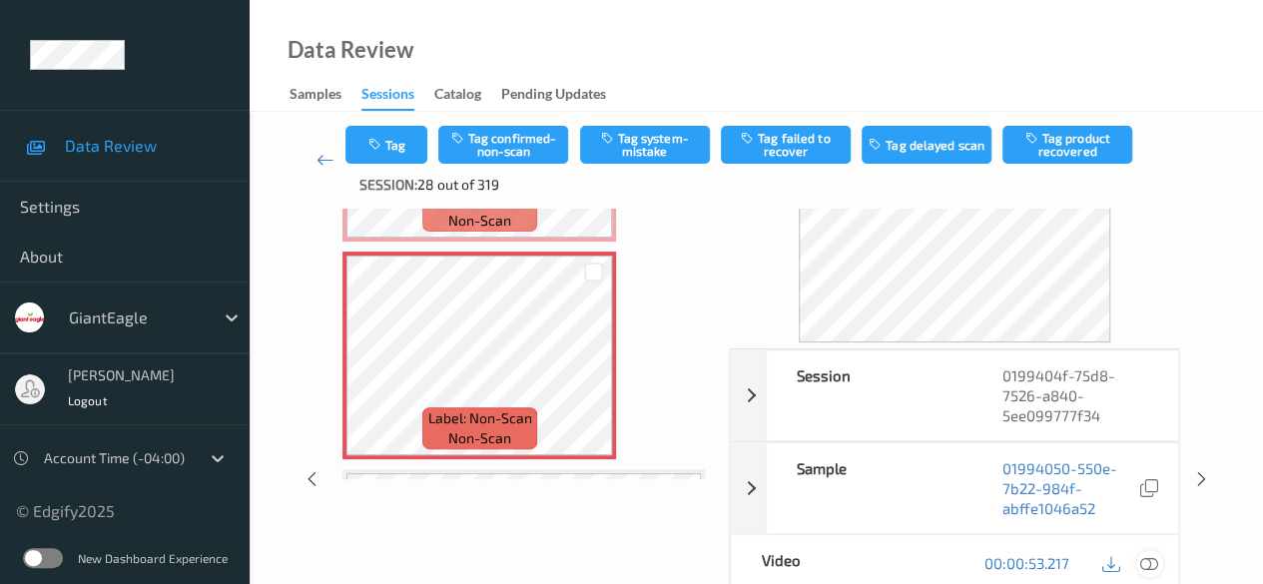
click at [1033, 556] on icon at bounding box center [1149, 563] width 18 height 18
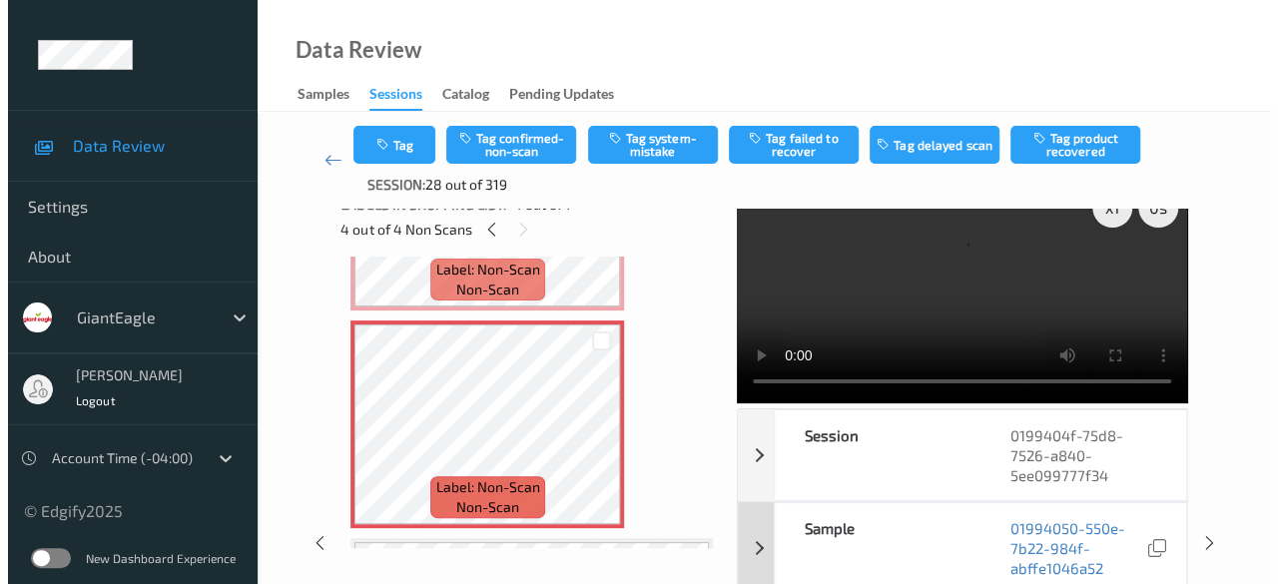
scroll to position [0, 0]
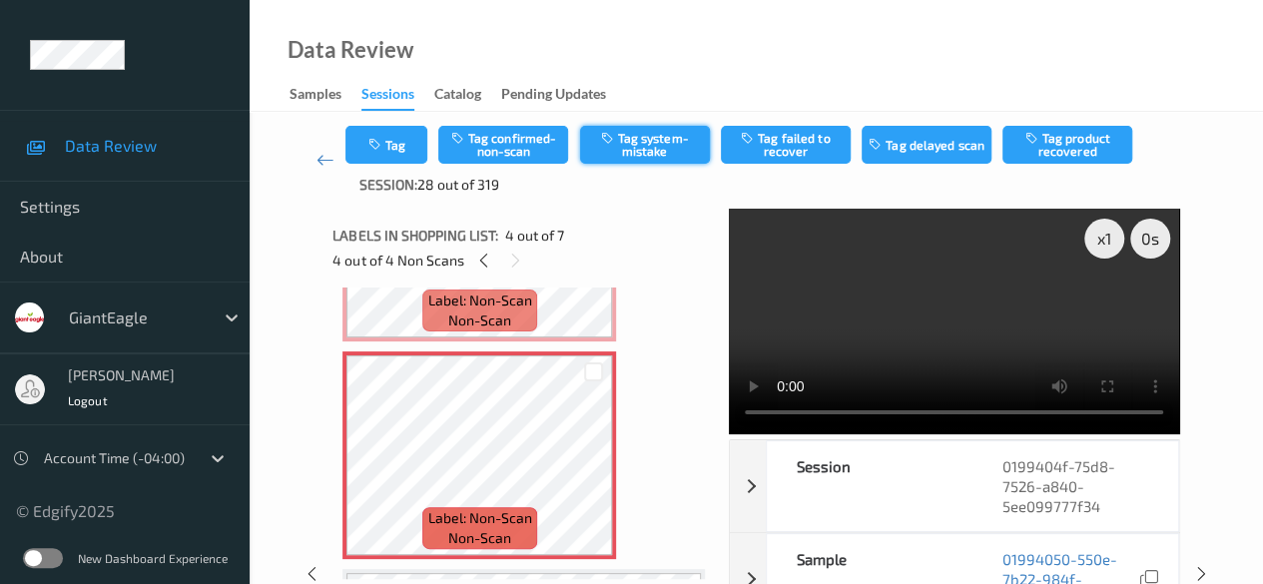
click at [660, 143] on button "Tag system-mistake" at bounding box center [645, 145] width 130 height 38
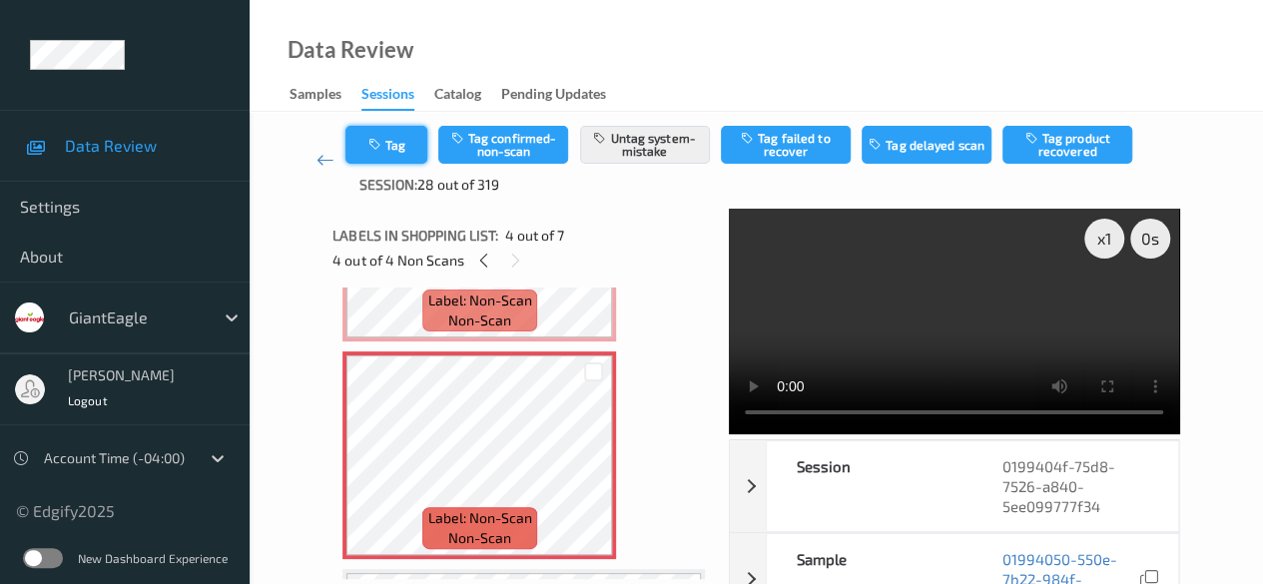
click at [399, 136] on button "Tag" at bounding box center [386, 145] width 82 height 38
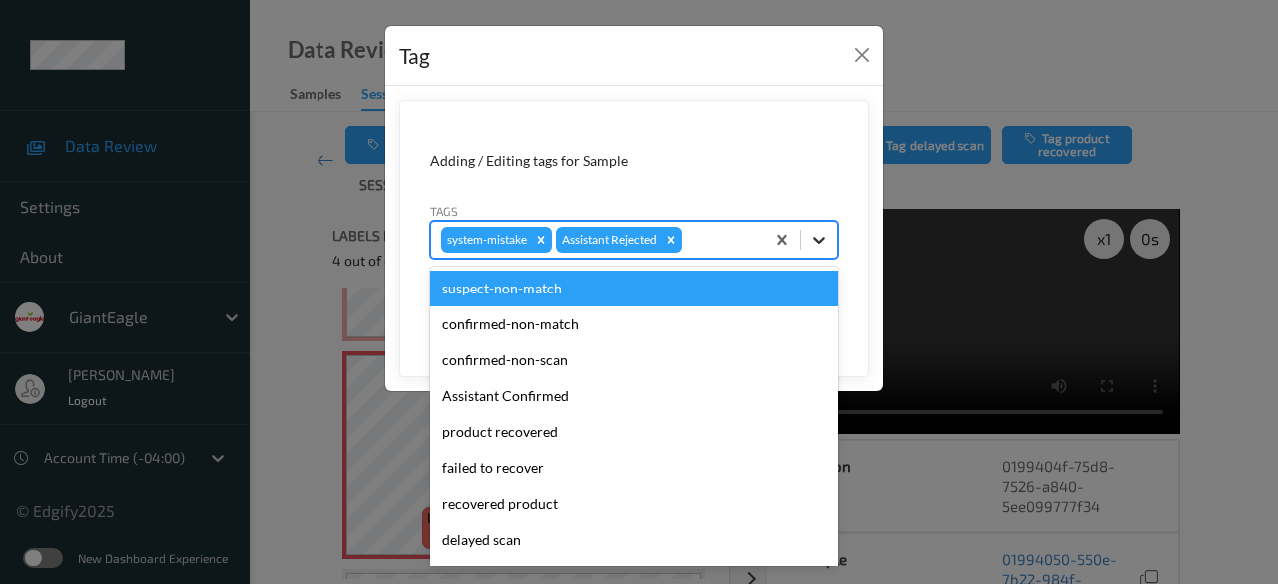
click at [814, 245] on icon at bounding box center [819, 240] width 20 height 20
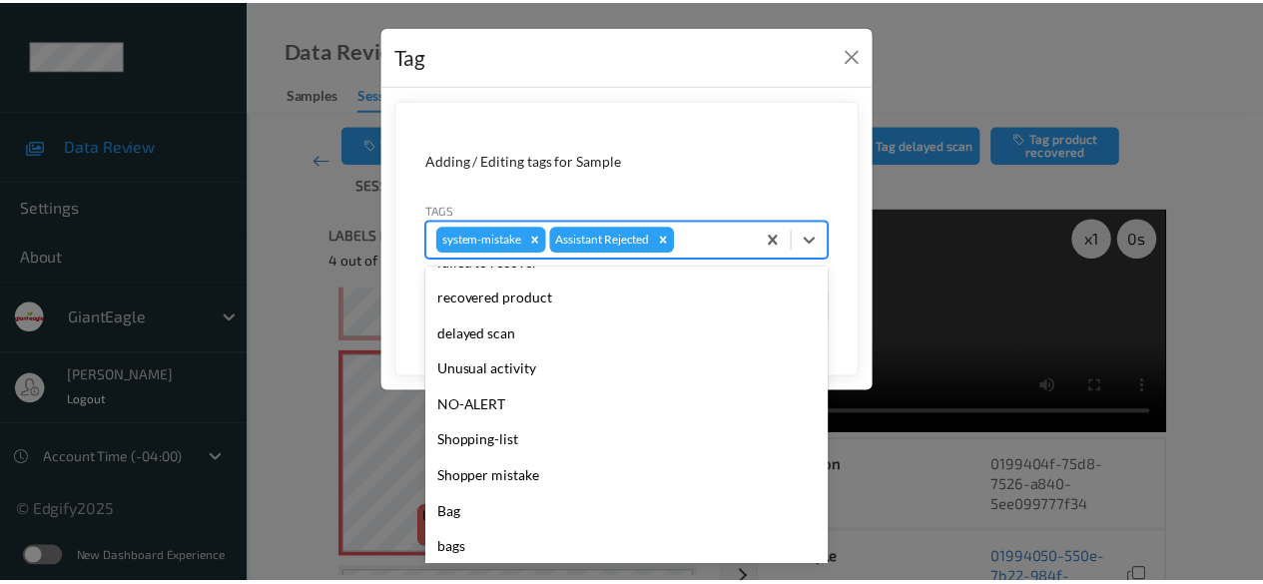
scroll to position [208, 0]
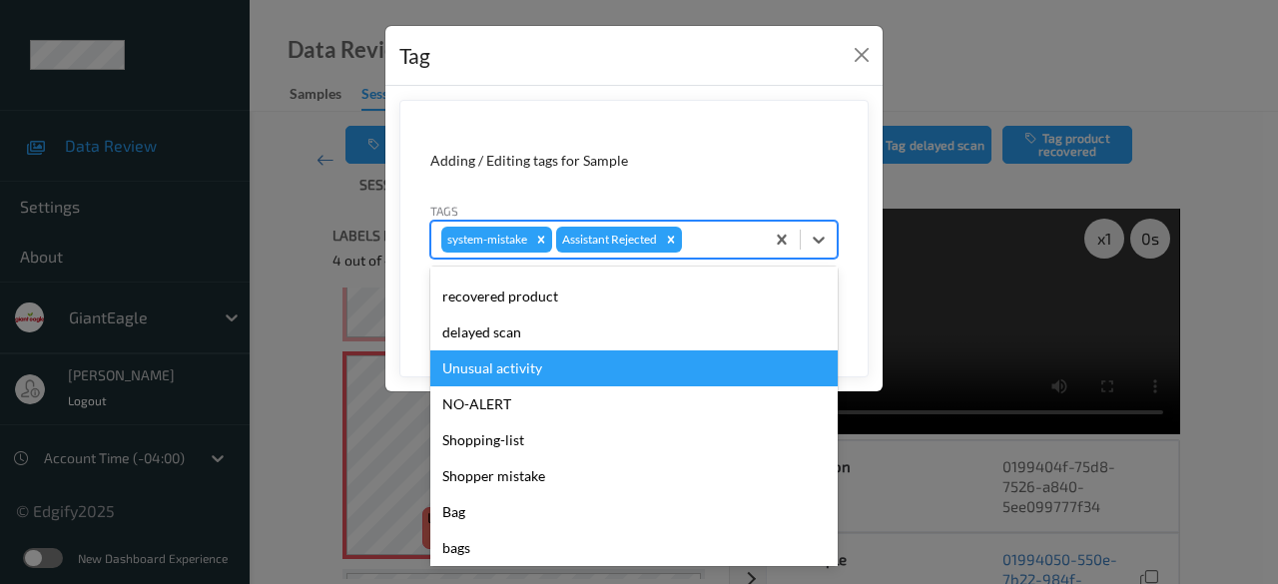
click at [579, 360] on div "Unusual activity" at bounding box center [633, 368] width 407 height 36
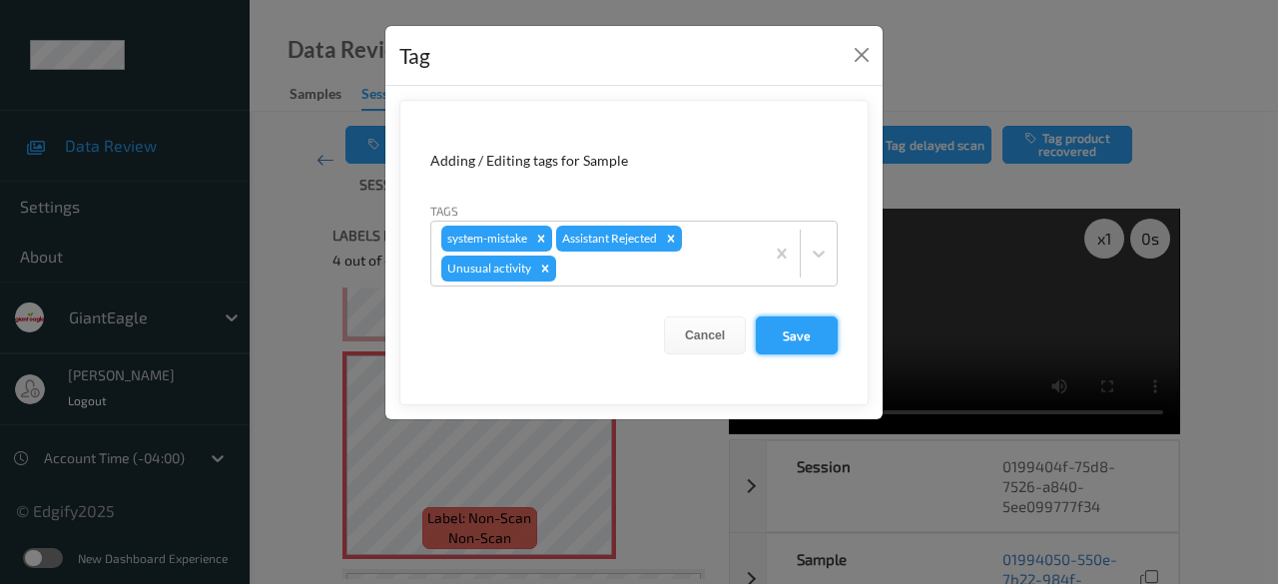
click at [811, 332] on button "Save" at bounding box center [797, 335] width 82 height 38
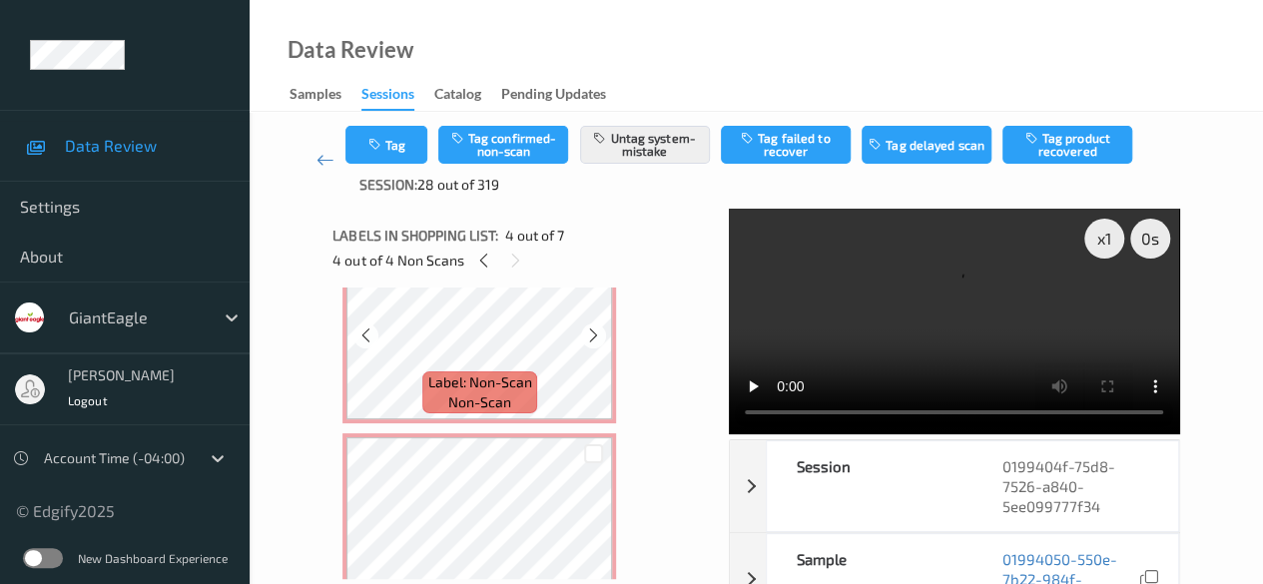
scroll to position [200, 0]
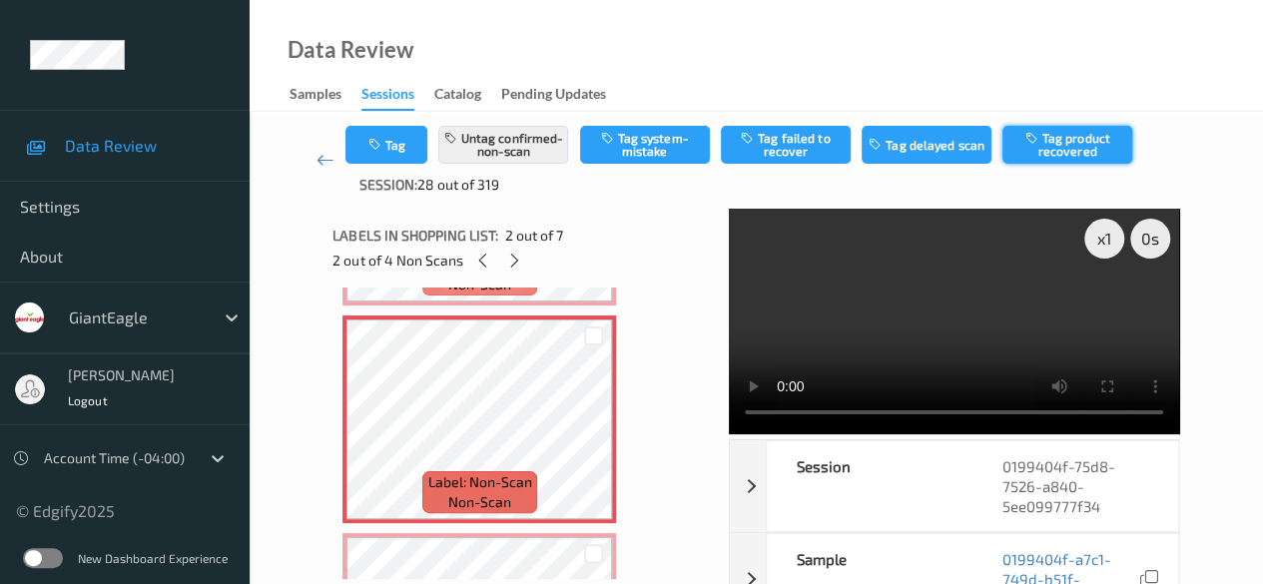
click at [1033, 144] on button "Tag product recovered" at bounding box center [1067, 145] width 130 height 38
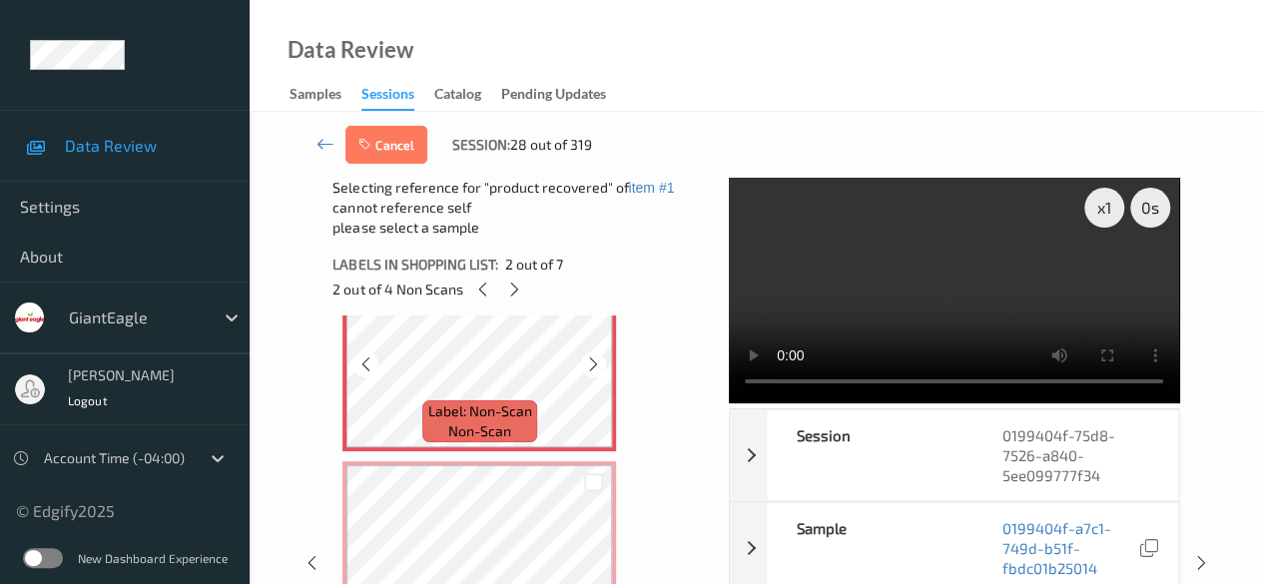
scroll to position [0, 0]
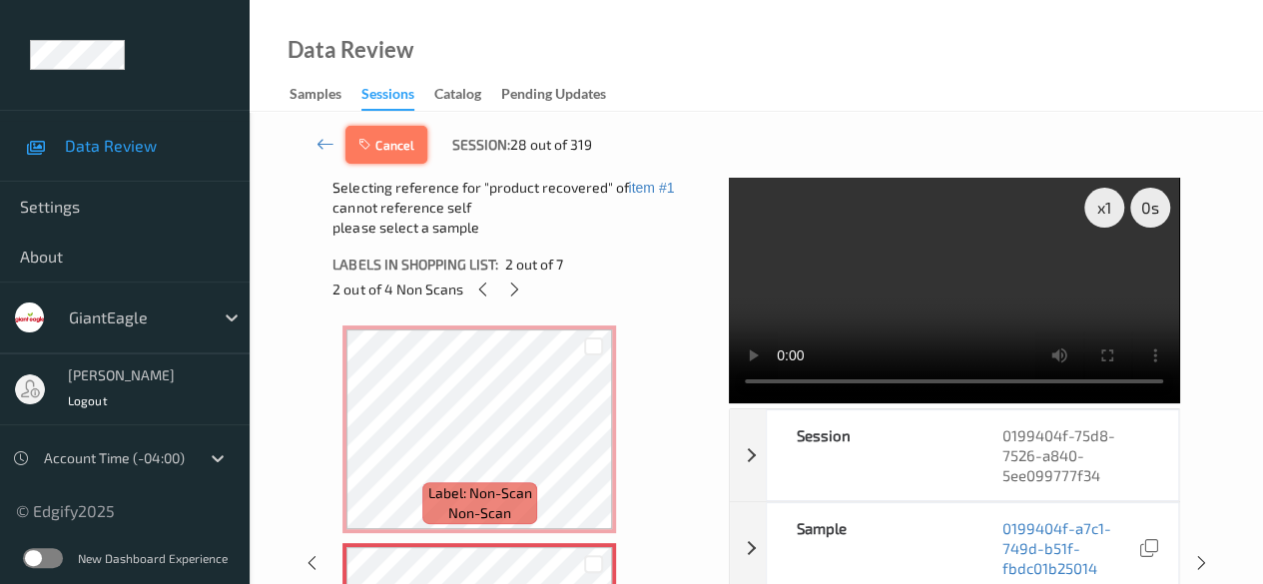
click at [404, 149] on button "Cancel" at bounding box center [386, 145] width 82 height 38
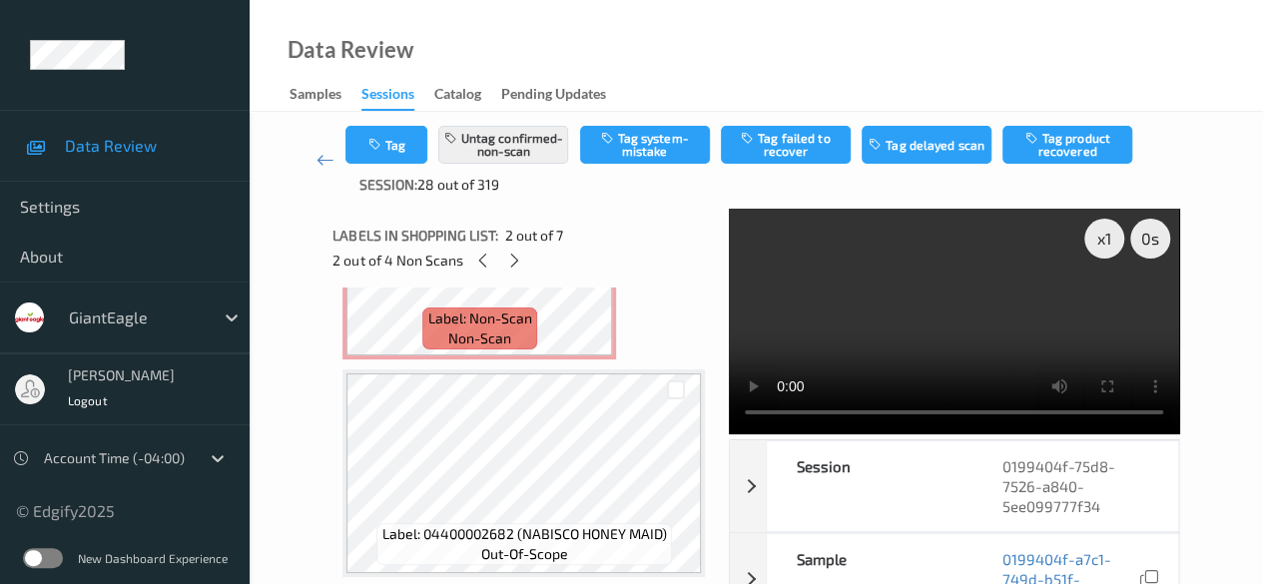
scroll to position [1098, 0]
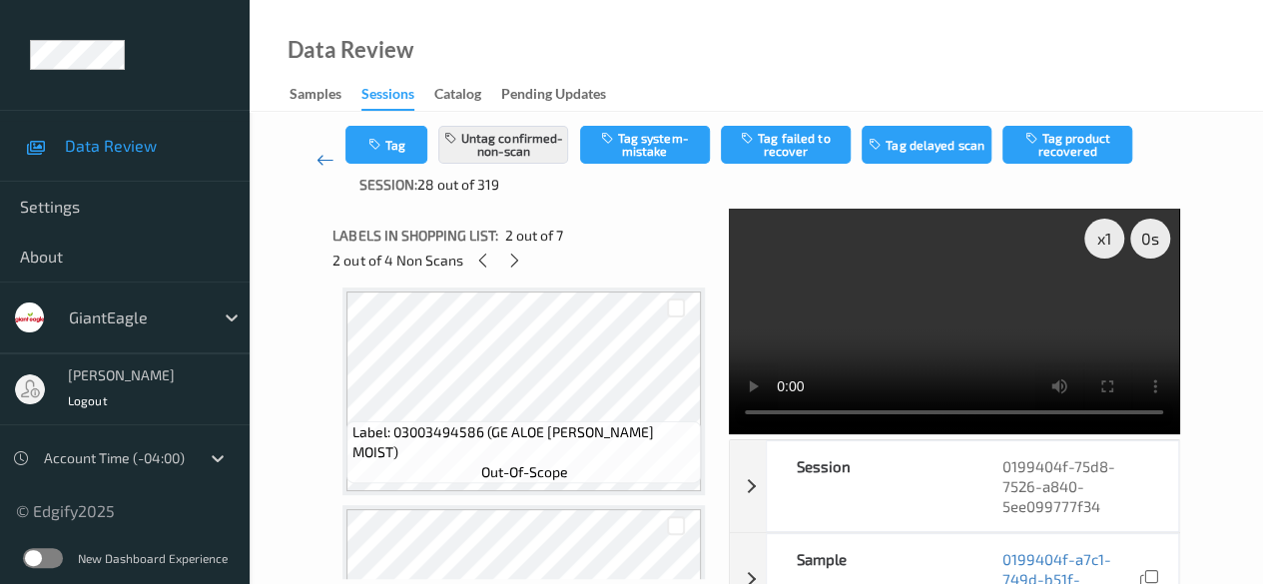
click at [330, 158] on icon at bounding box center [325, 160] width 18 height 20
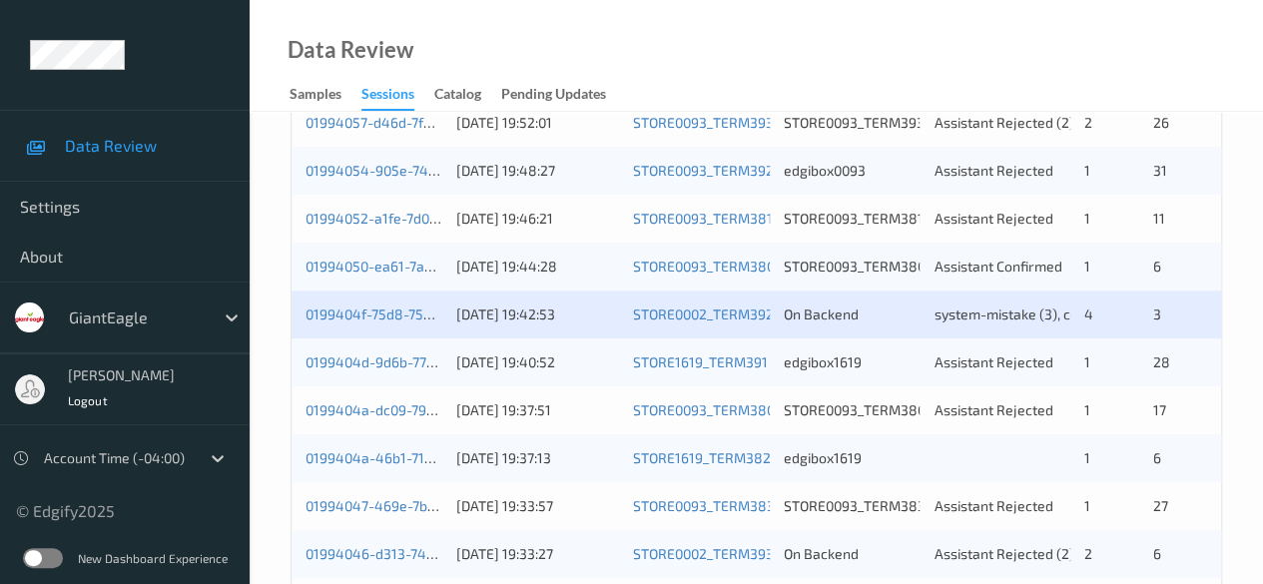
scroll to position [699, 0]
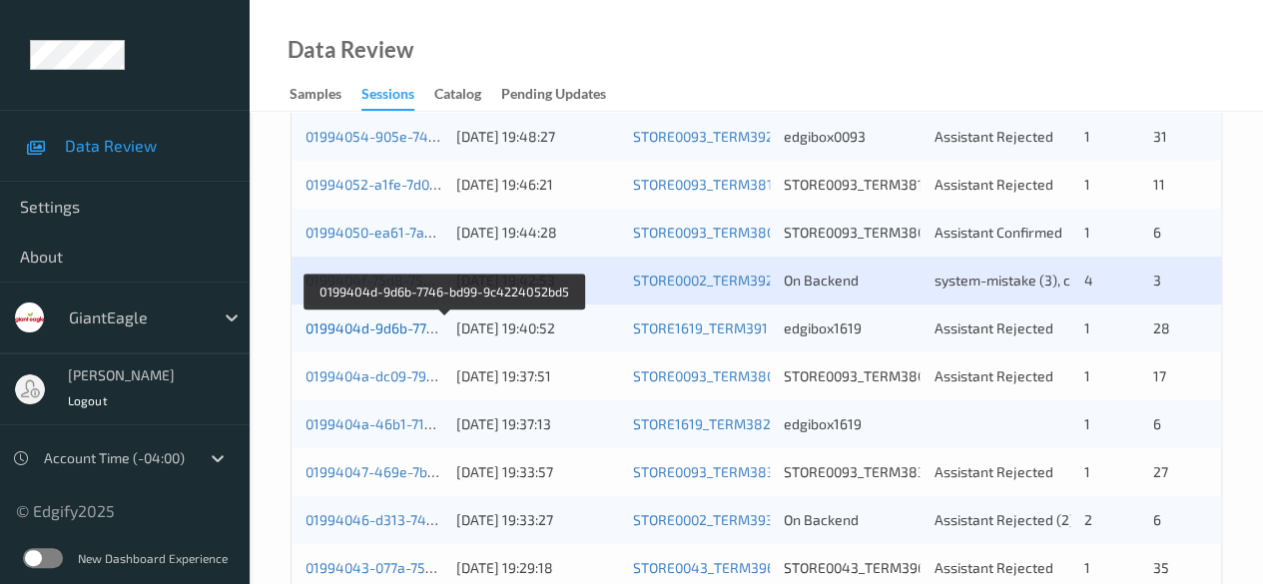
click at [391, 326] on link "0199404d-9d6b-7746-bd99-9c4224052bd5" at bounding box center [444, 327] width 278 height 17
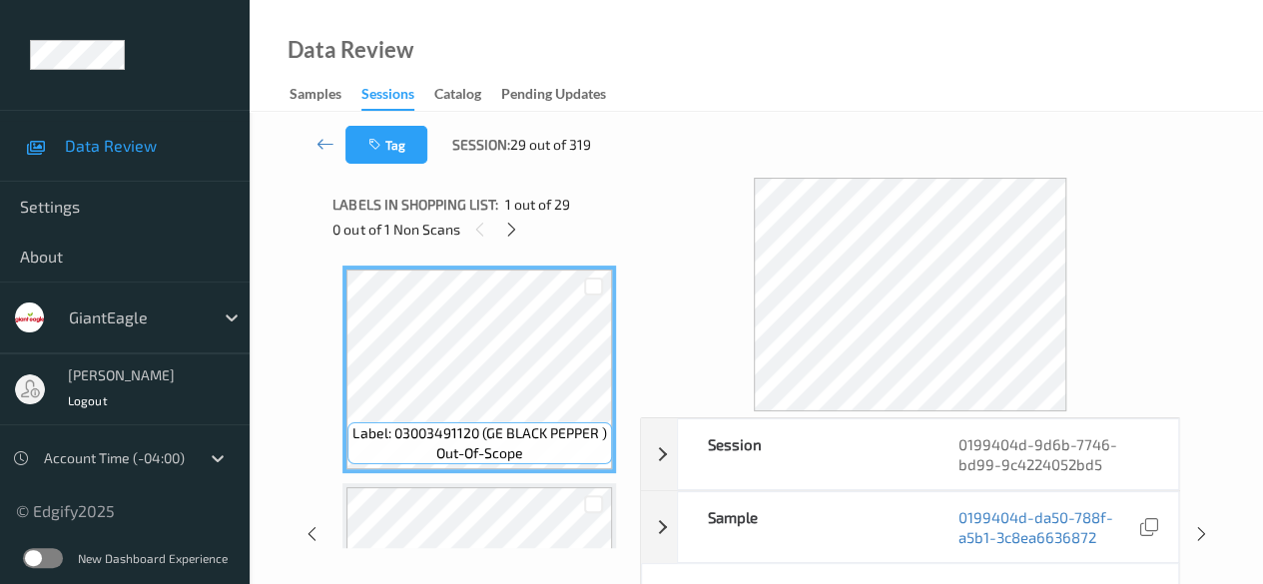
drag, startPoint x: 515, startPoint y: 235, endPoint x: 560, endPoint y: 251, distance: 47.7
click at [515, 235] on icon at bounding box center [511, 230] width 17 height 18
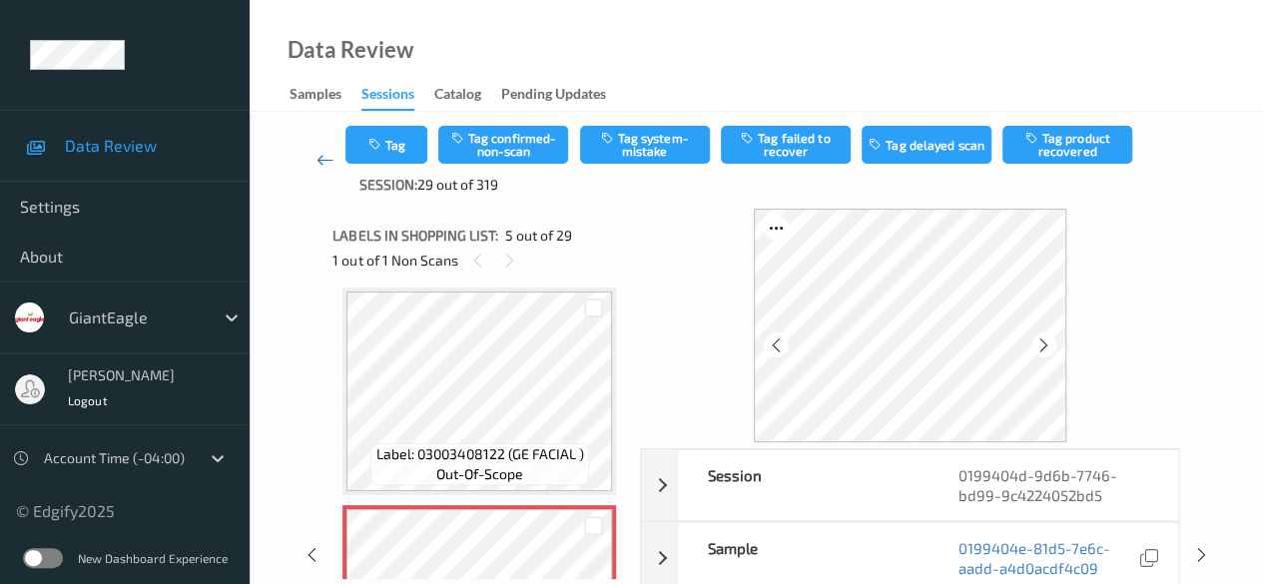
click at [323, 164] on icon at bounding box center [325, 160] width 18 height 20
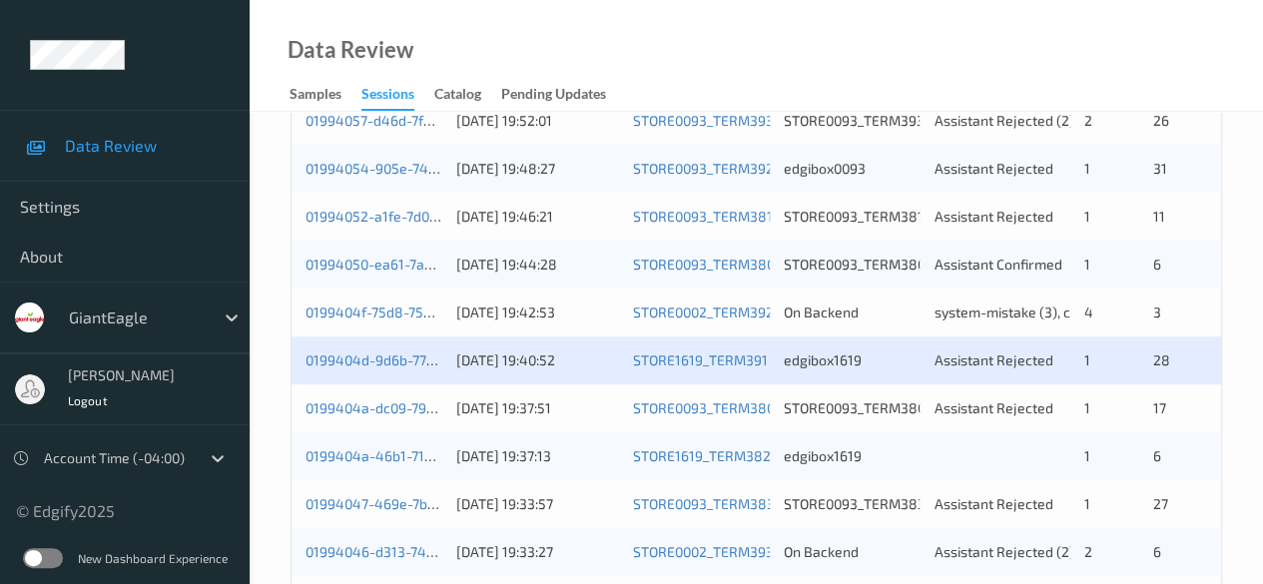
scroll to position [699, 0]
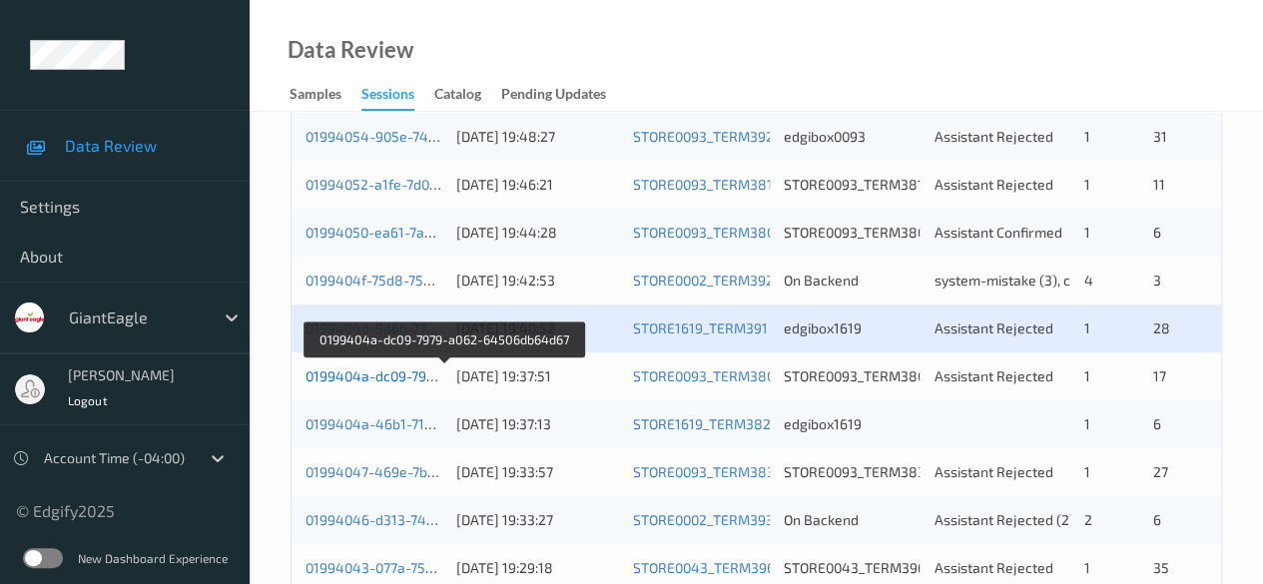
click at [404, 374] on link "0199404a-dc09-7979-a062-64506db64d67" at bounding box center [443, 375] width 276 height 17
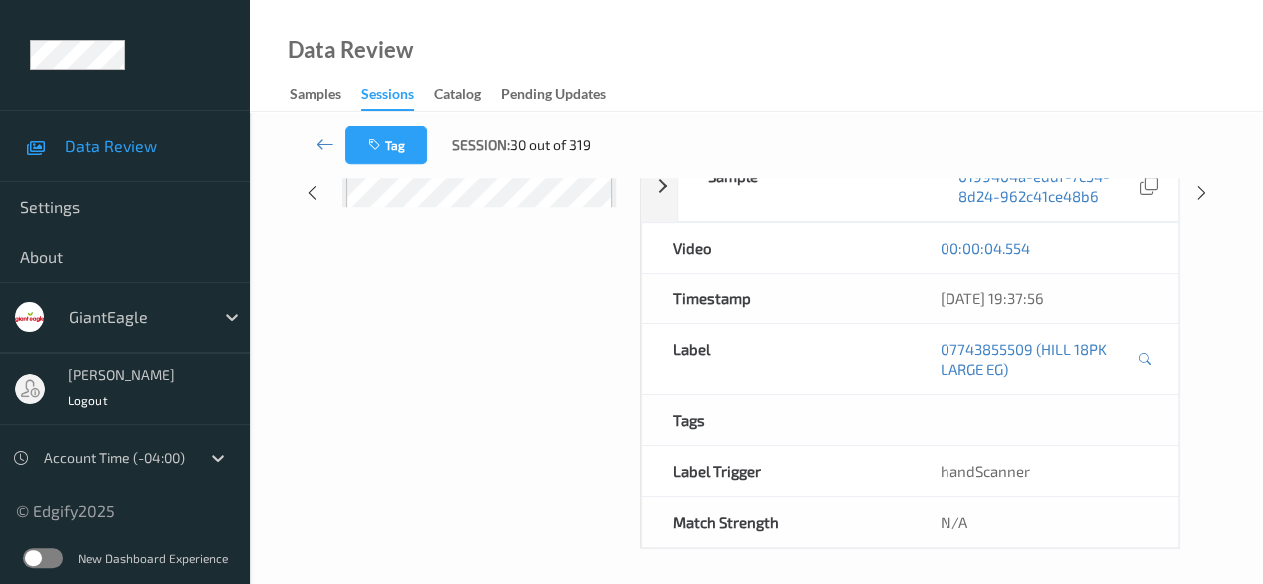
scroll to position [242, 0]
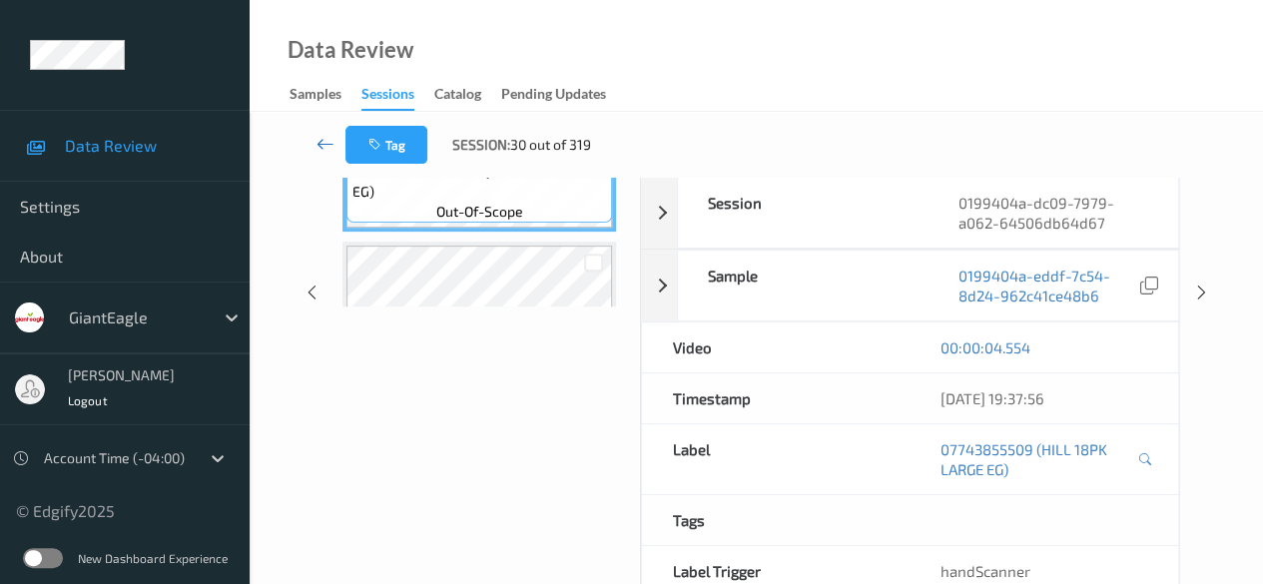
click at [321, 147] on icon at bounding box center [325, 144] width 18 height 20
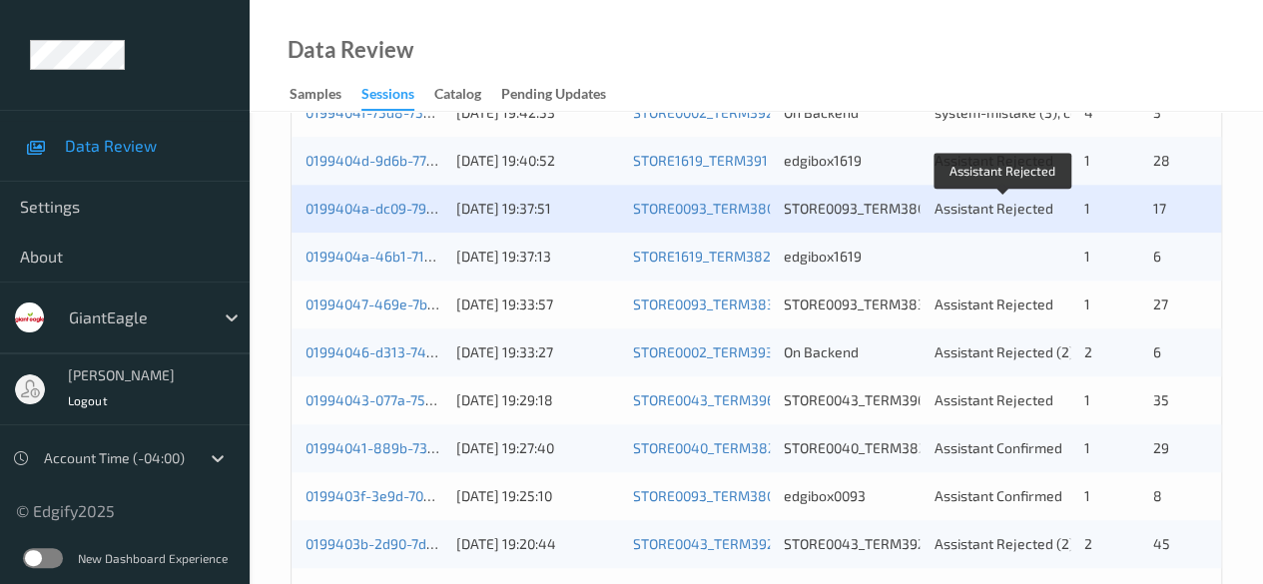
scroll to position [898, 0]
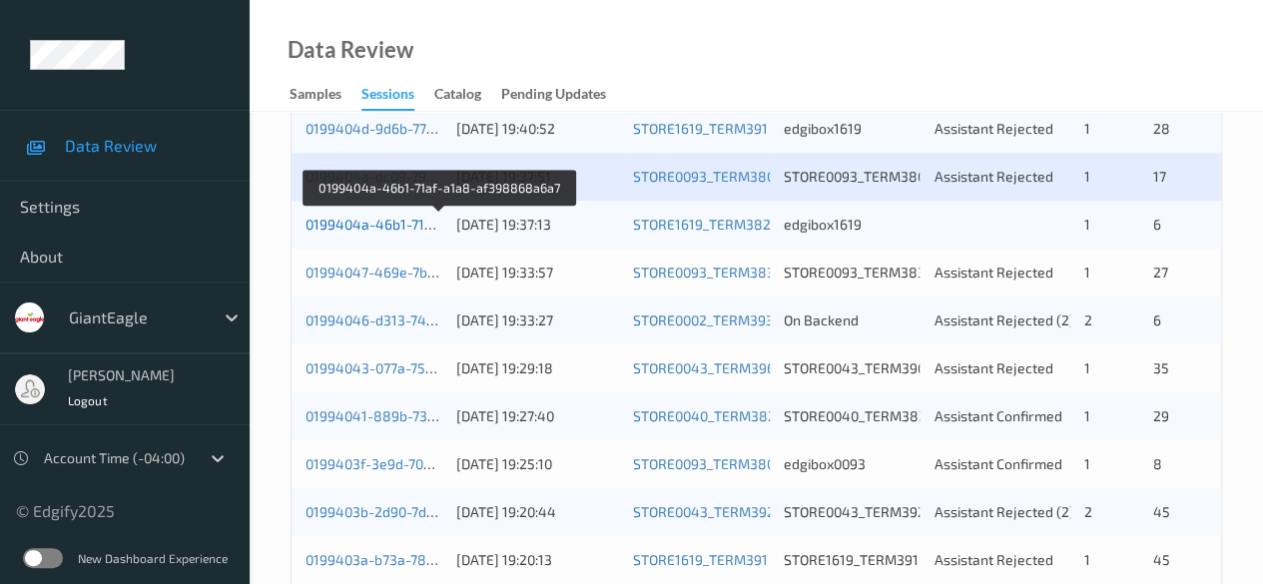
click at [376, 223] on link "0199404a-46b1-71af-a1a8-af398868a6a7" at bounding box center [440, 224] width 270 height 17
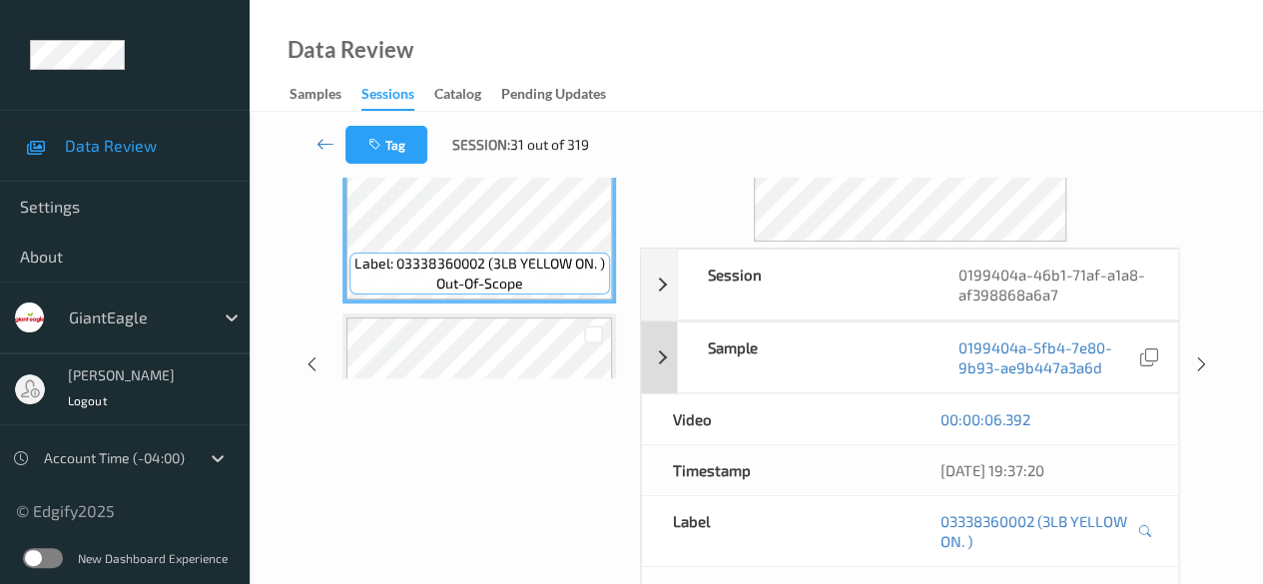
scroll to position [142, 0]
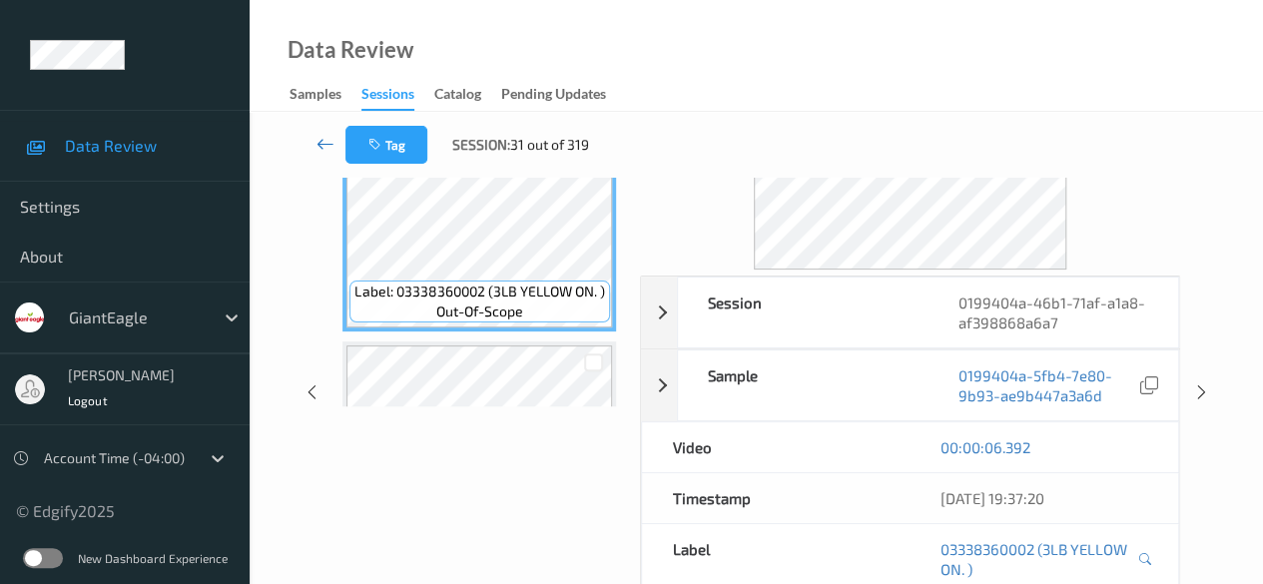
click at [316, 141] on icon at bounding box center [325, 144] width 18 height 20
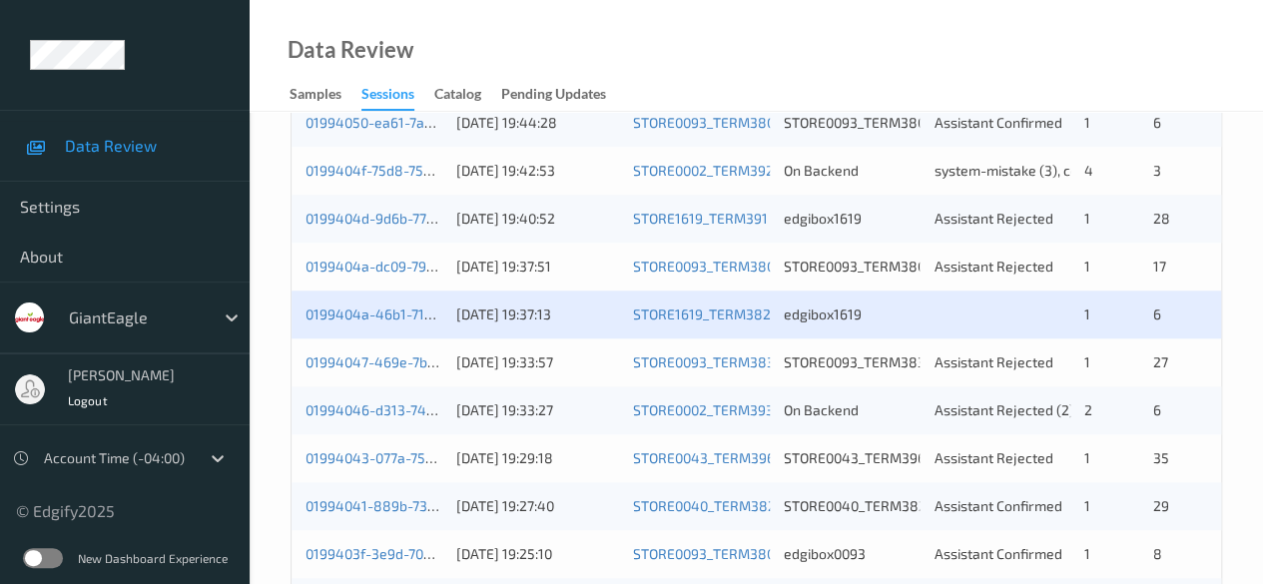
scroll to position [898, 0]
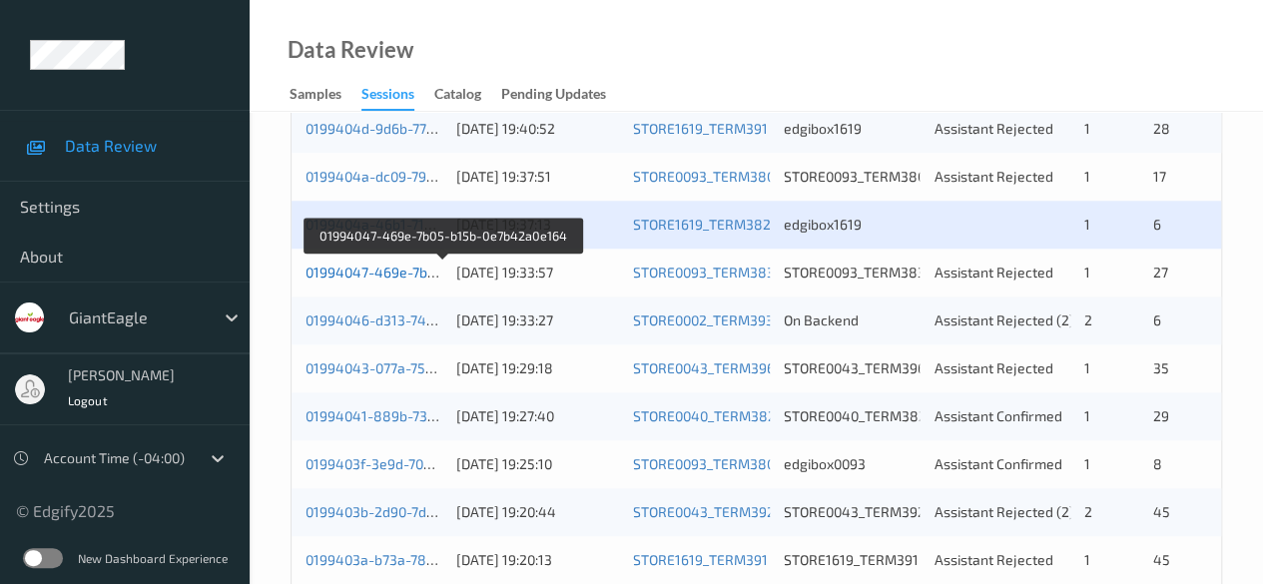
click at [401, 273] on link "01994047-469e-7b05-b15b-0e7b42a0e164" at bounding box center [442, 272] width 274 height 17
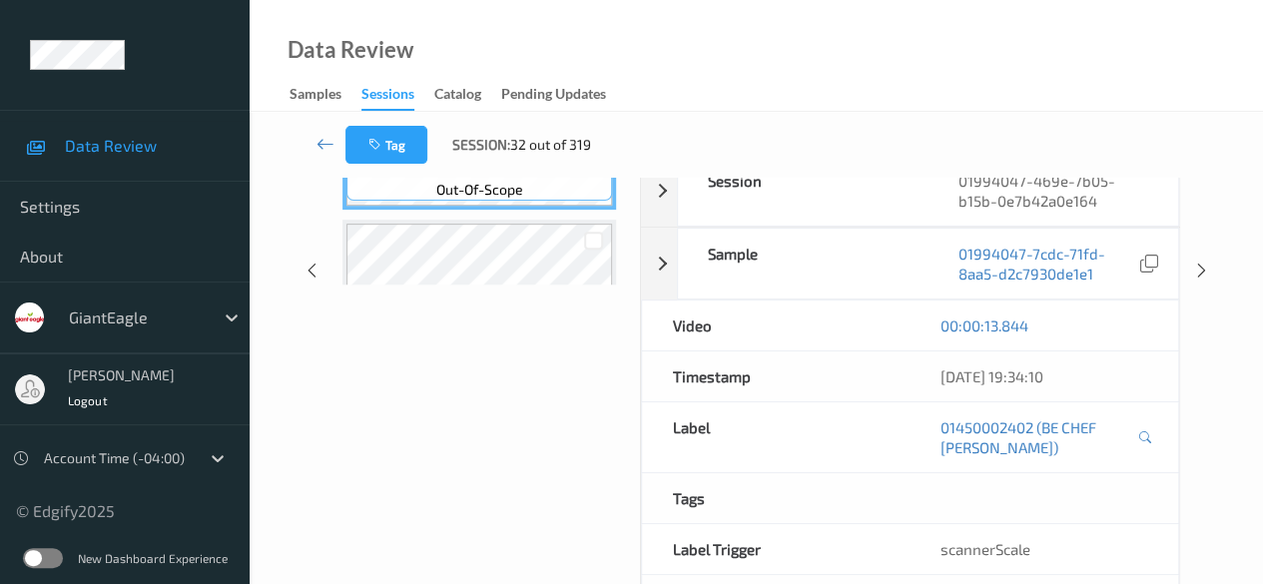
scroll to position [142, 0]
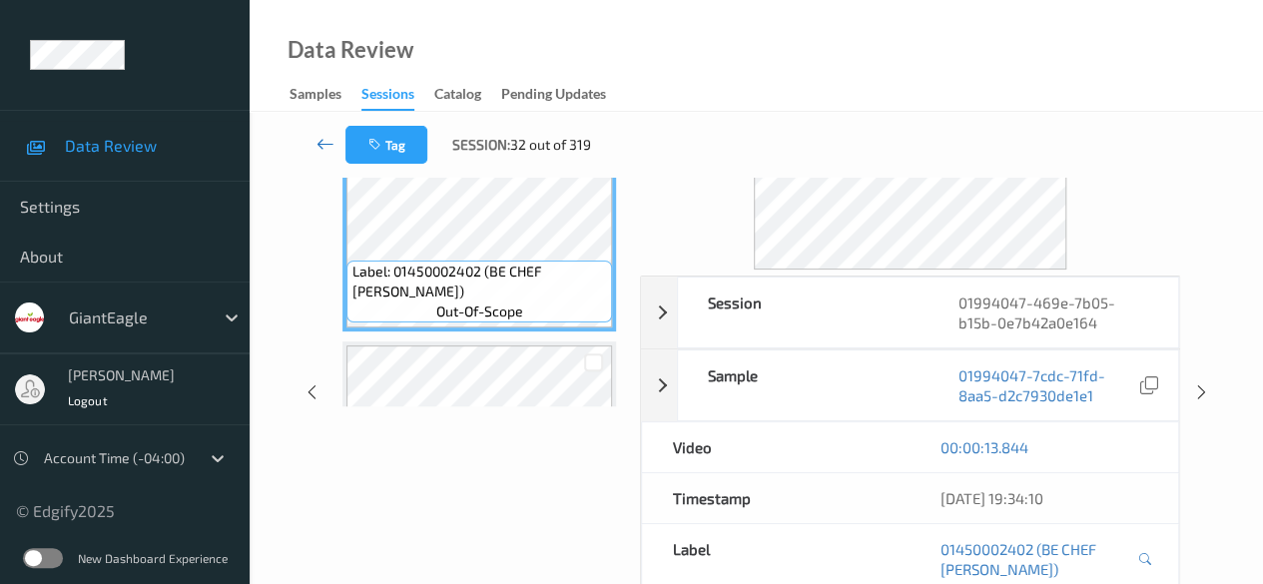
click at [321, 143] on icon at bounding box center [325, 144] width 18 height 20
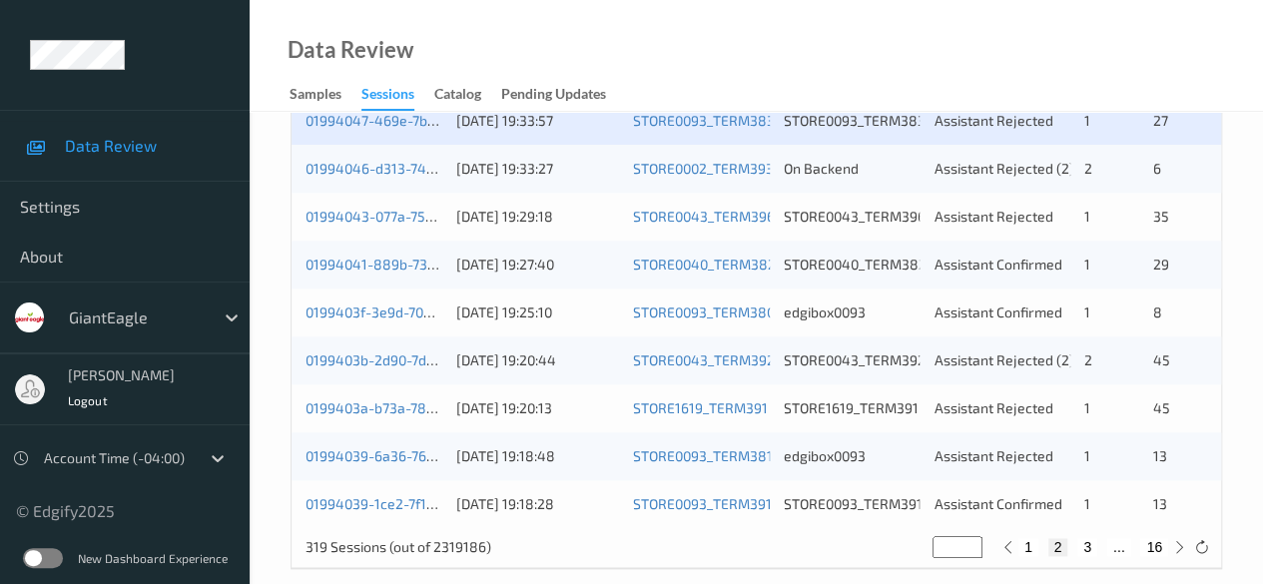
scroll to position [1074, 0]
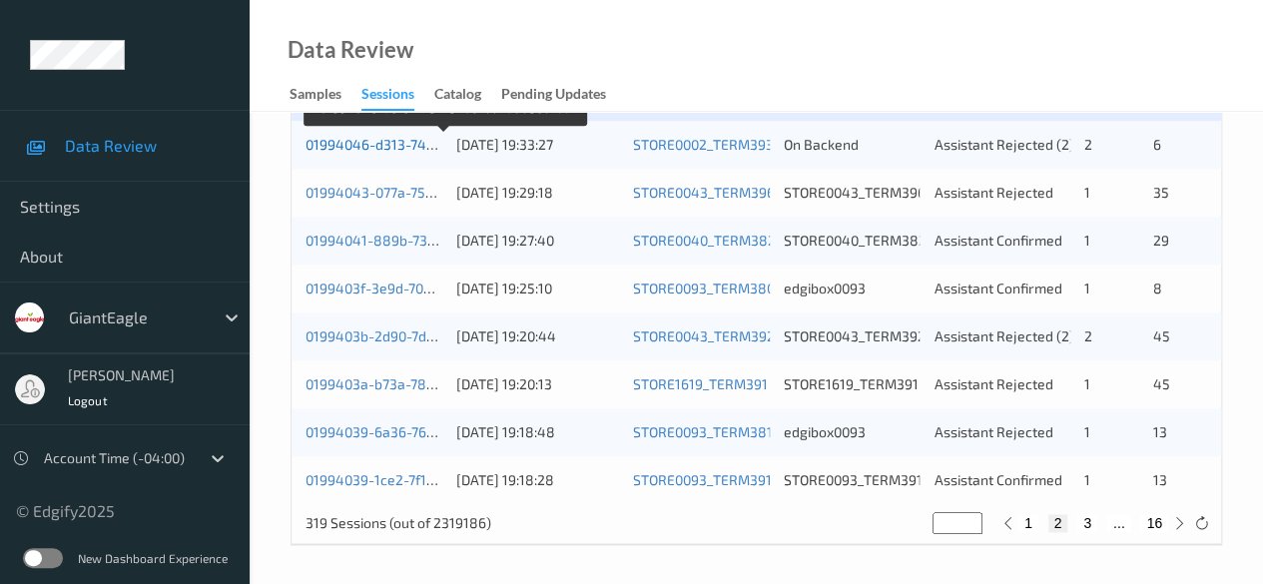
click at [367, 141] on link "01994046-d313-7487-84d5-ee4d0e85eadd" at bounding box center [445, 144] width 280 height 17
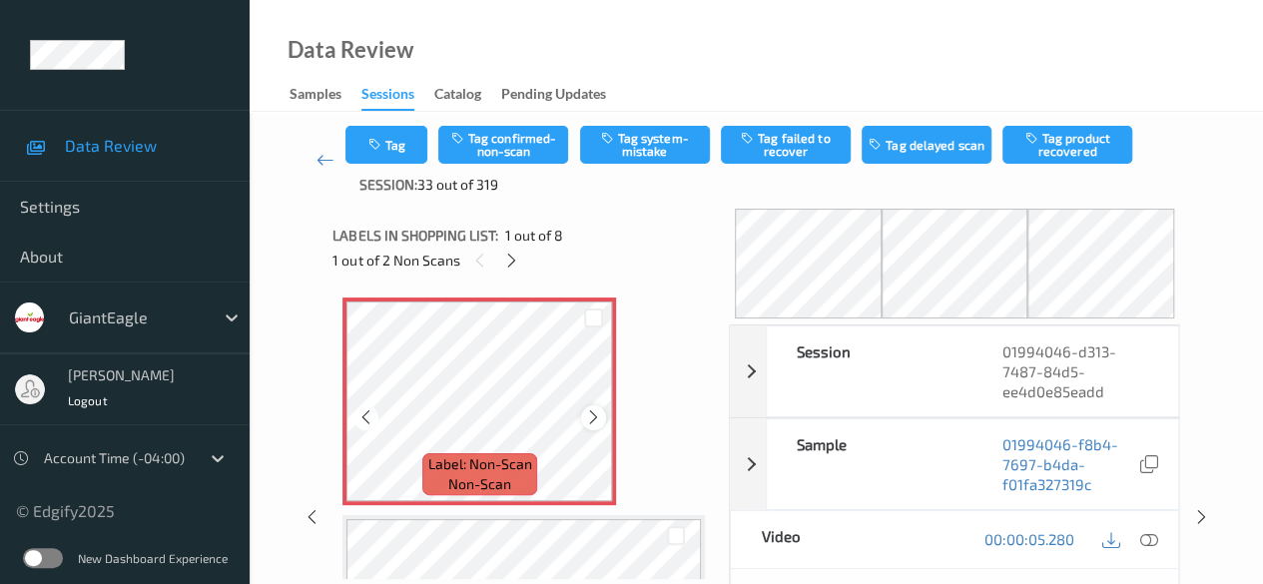
click at [590, 420] on icon at bounding box center [593, 417] width 17 height 18
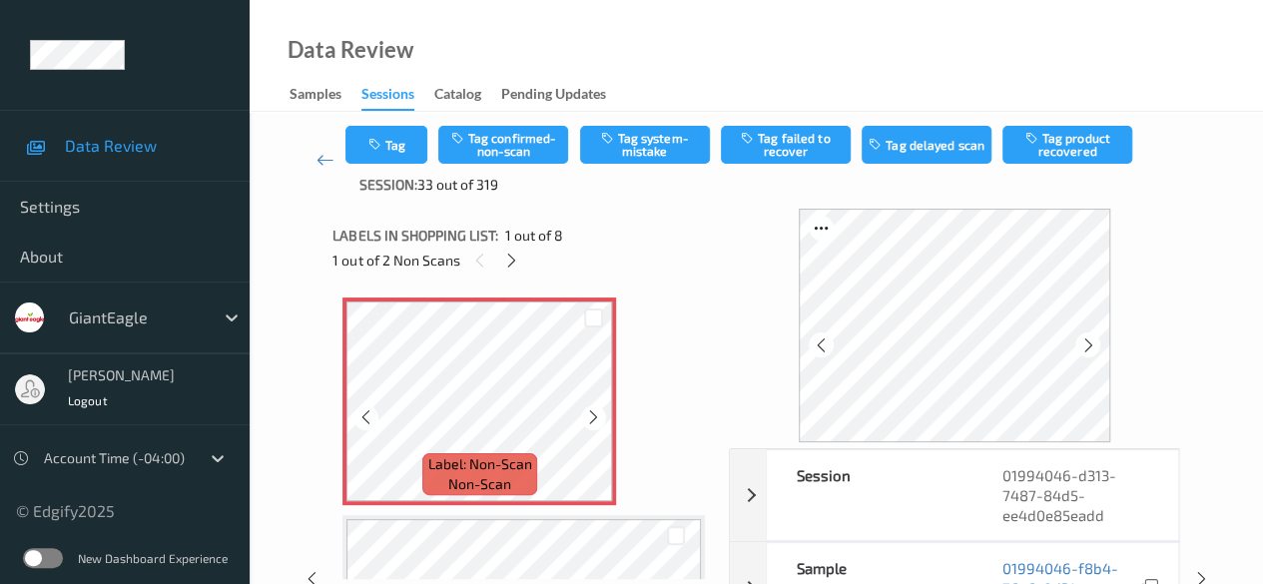
click at [590, 420] on icon at bounding box center [593, 417] width 17 height 18
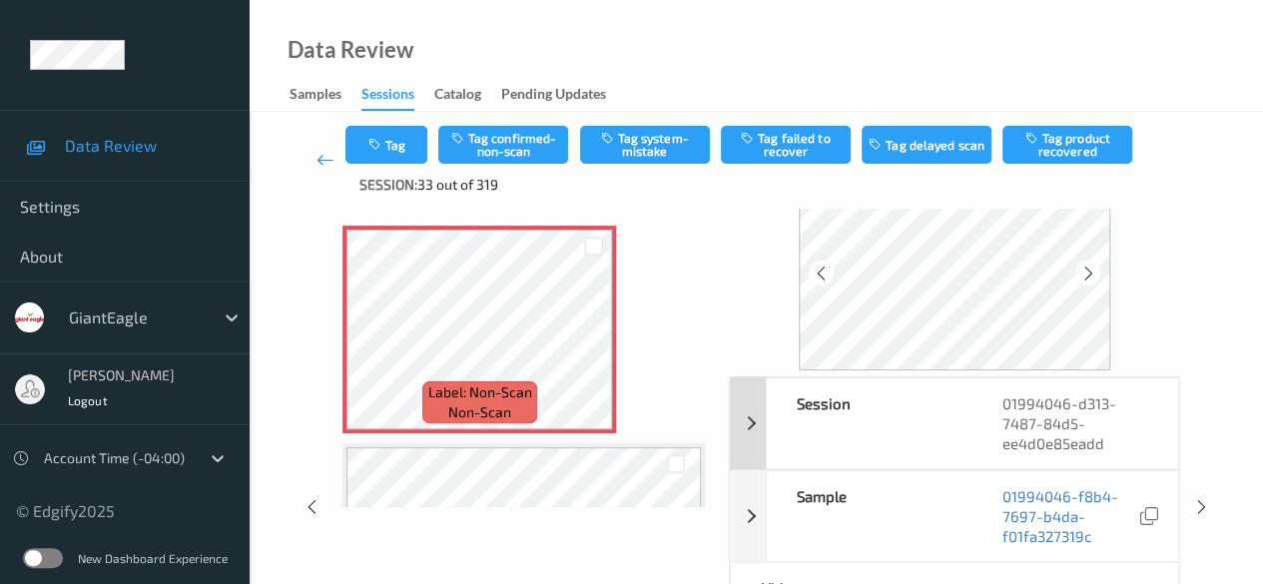
scroll to position [100, 0]
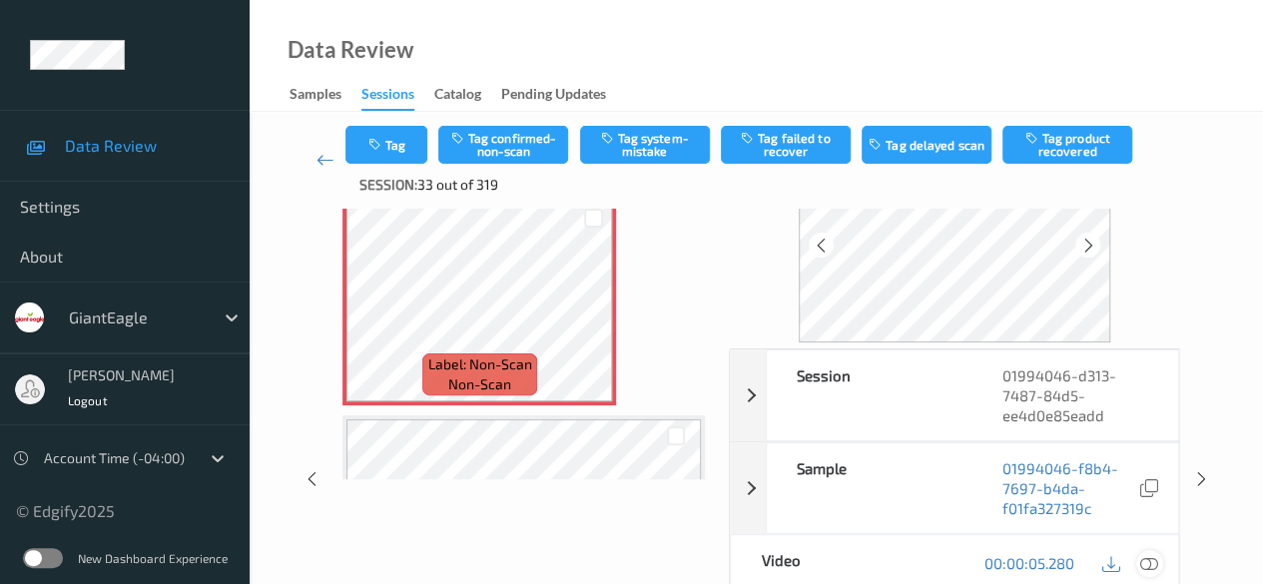
click at [1033, 556] on icon at bounding box center [1149, 563] width 18 height 18
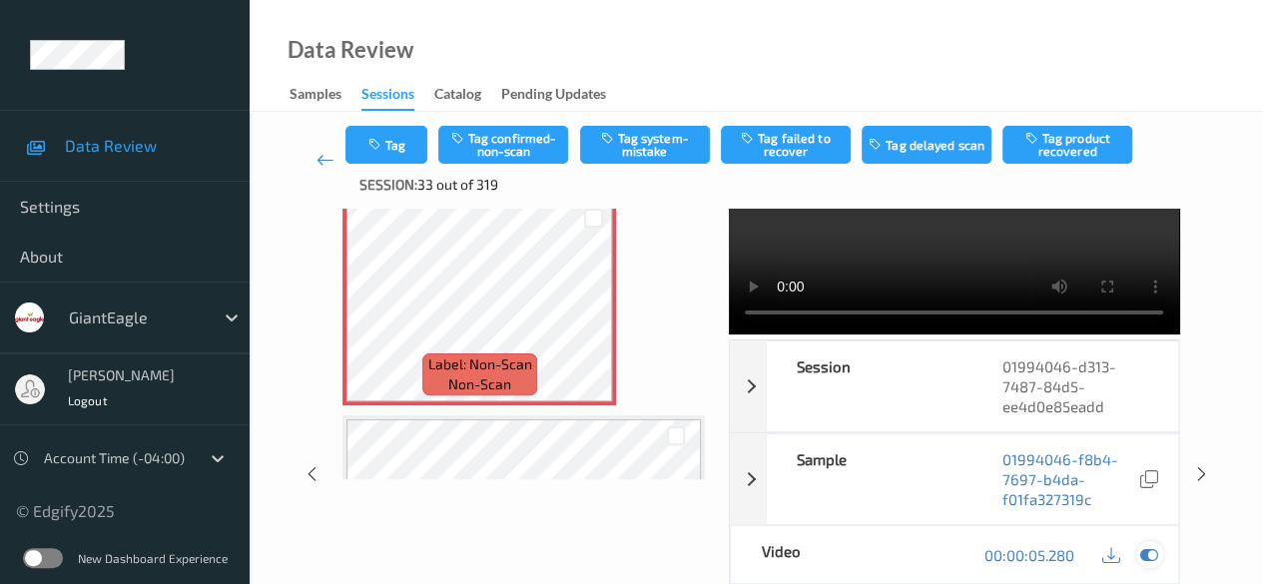
click at [1033, 556] on icon at bounding box center [1149, 555] width 18 height 18
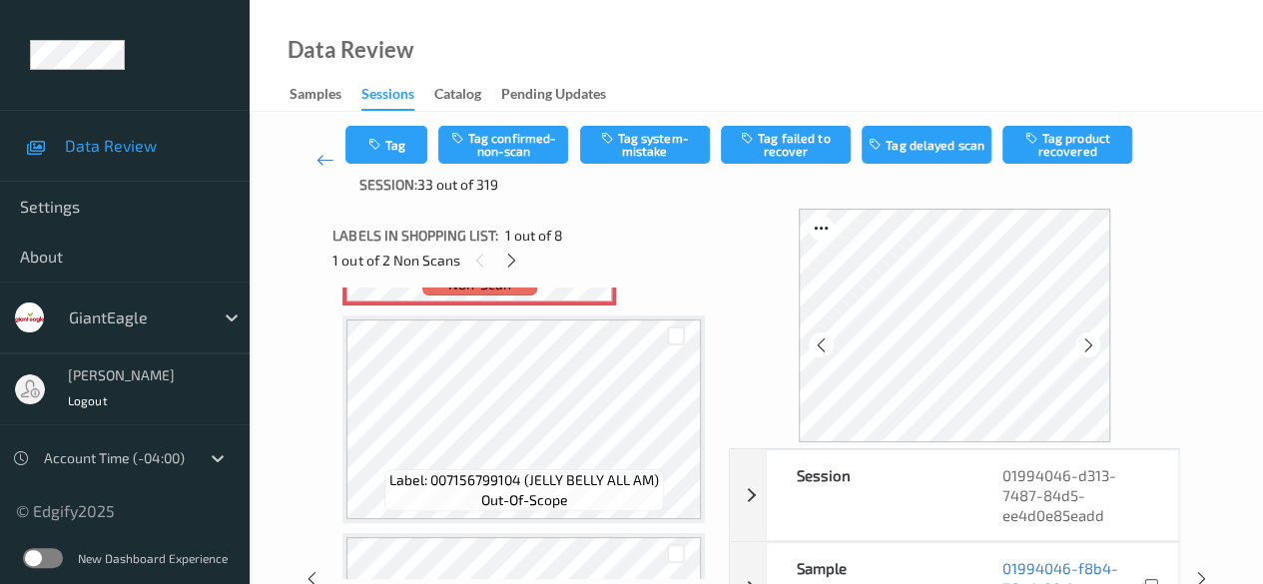
scroll to position [0, 0]
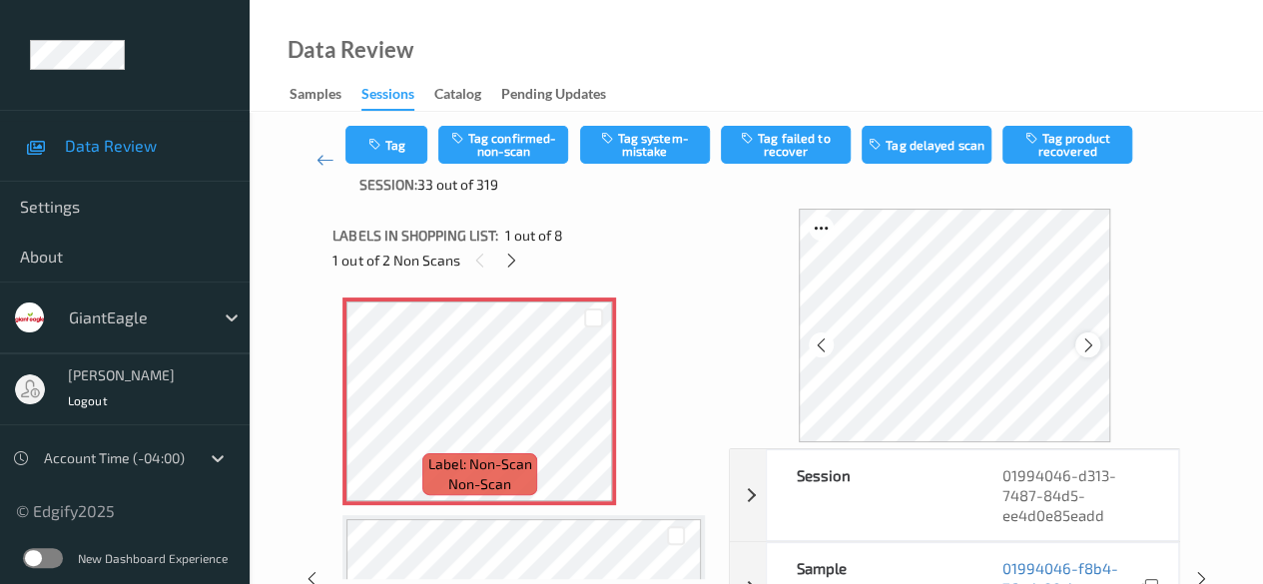
click at [1033, 349] on icon at bounding box center [1087, 345] width 17 height 18
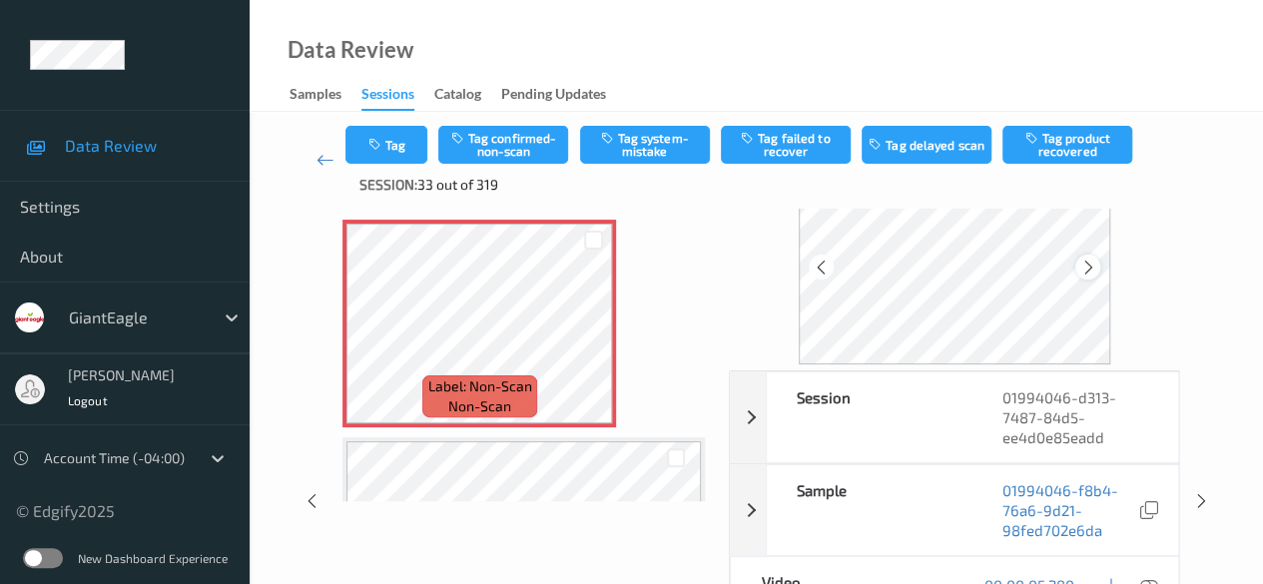
scroll to position [200, 0]
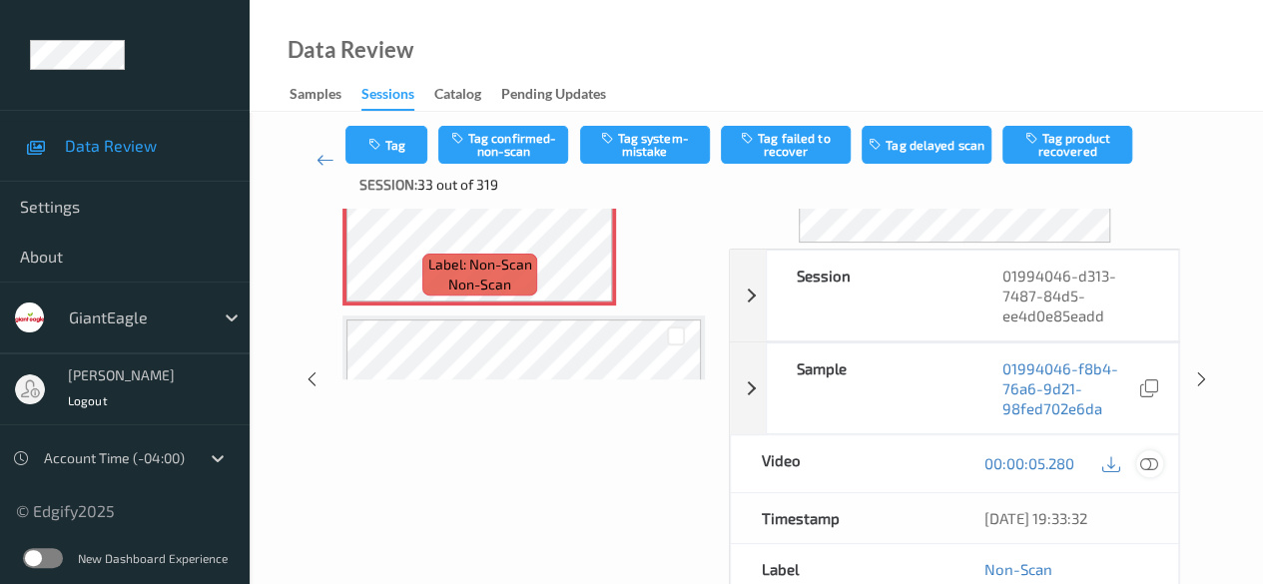
click at [1033, 464] on icon at bounding box center [1149, 463] width 18 height 18
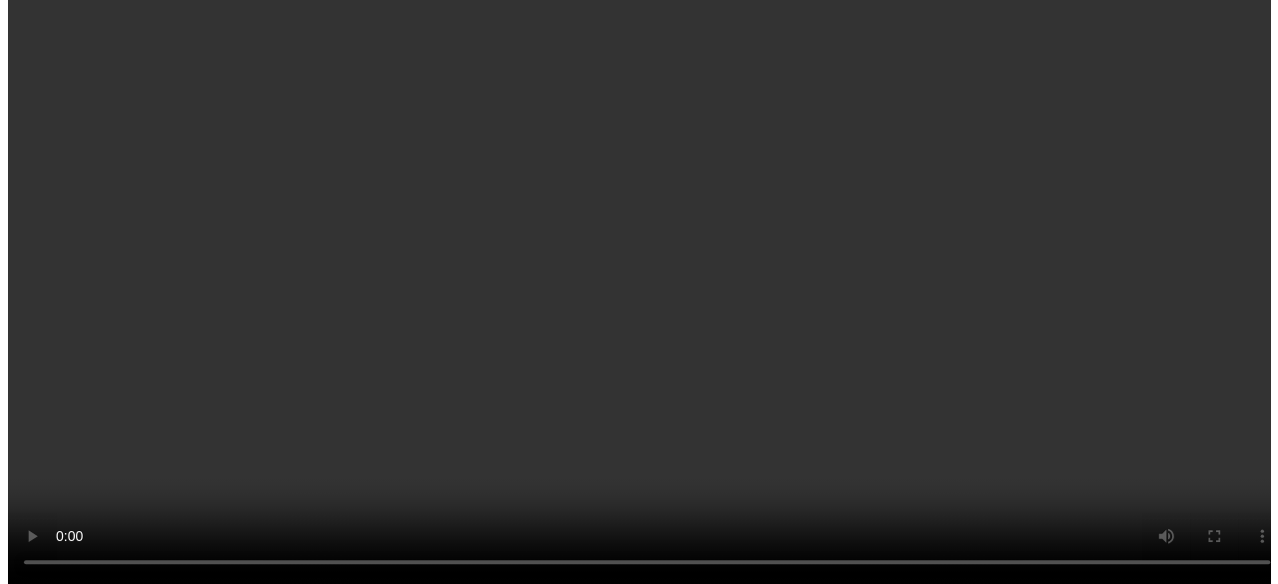
scroll to position [0, 0]
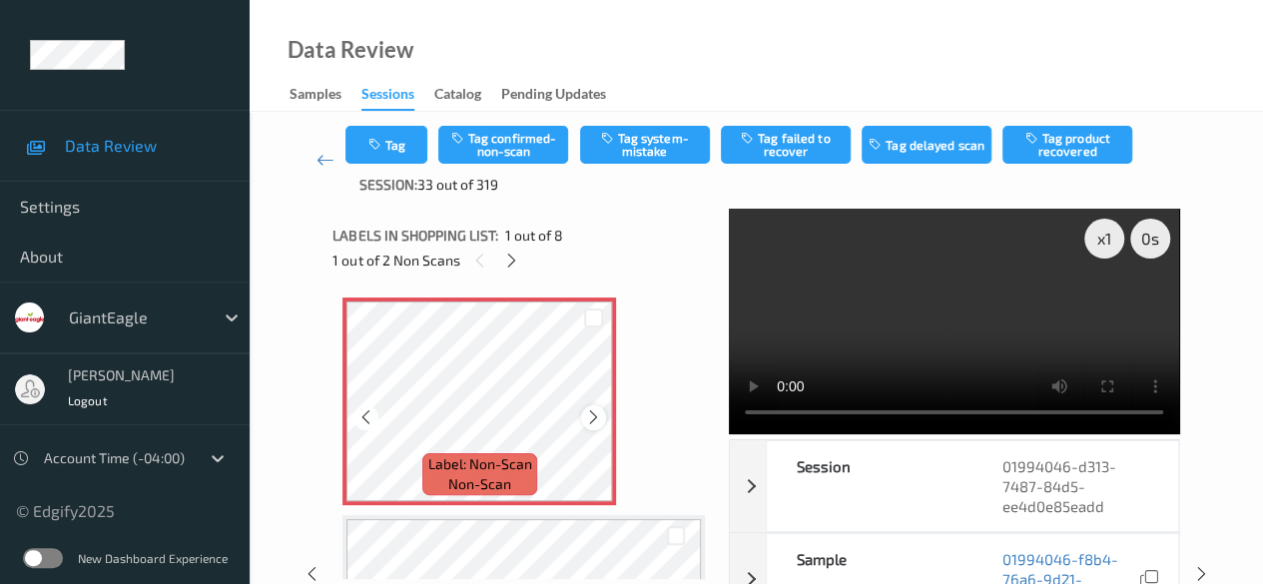
click at [586, 415] on icon at bounding box center [593, 417] width 17 height 18
click at [651, 151] on button "Tag system-mistake" at bounding box center [645, 145] width 130 height 38
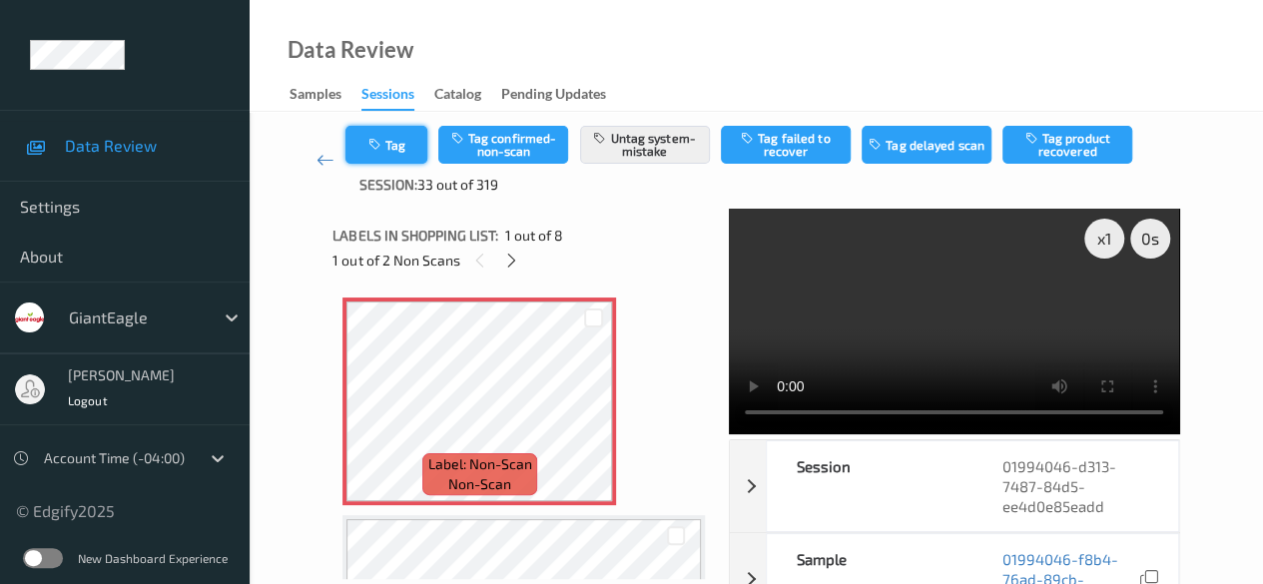
click at [400, 151] on button "Tag" at bounding box center [386, 145] width 82 height 38
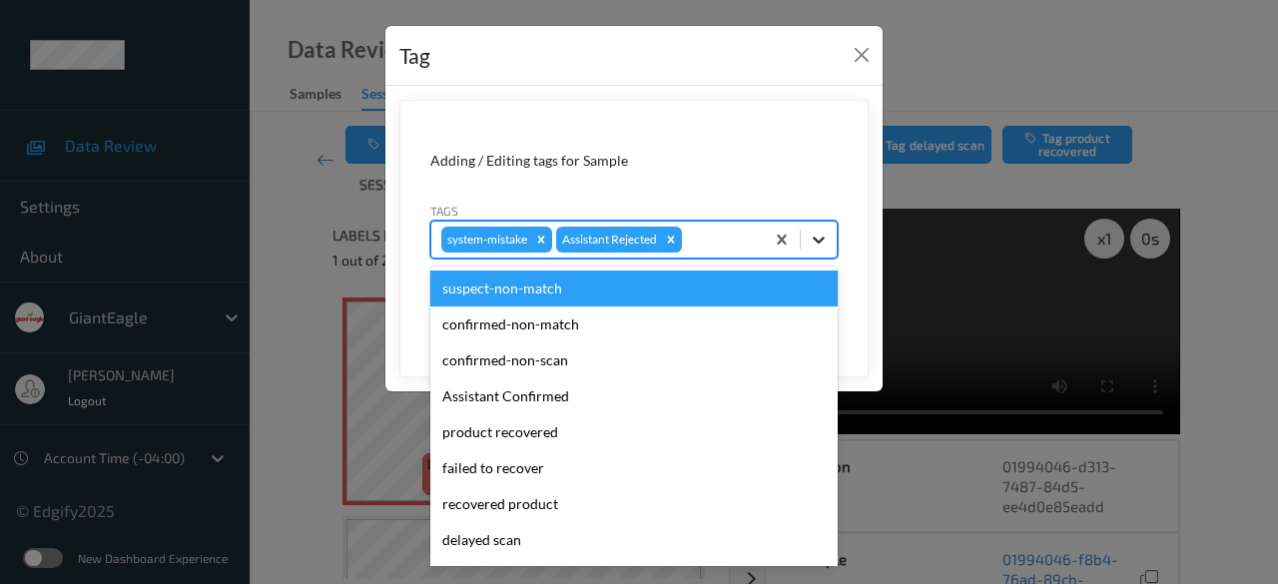
click at [821, 240] on icon at bounding box center [818, 240] width 12 height 7
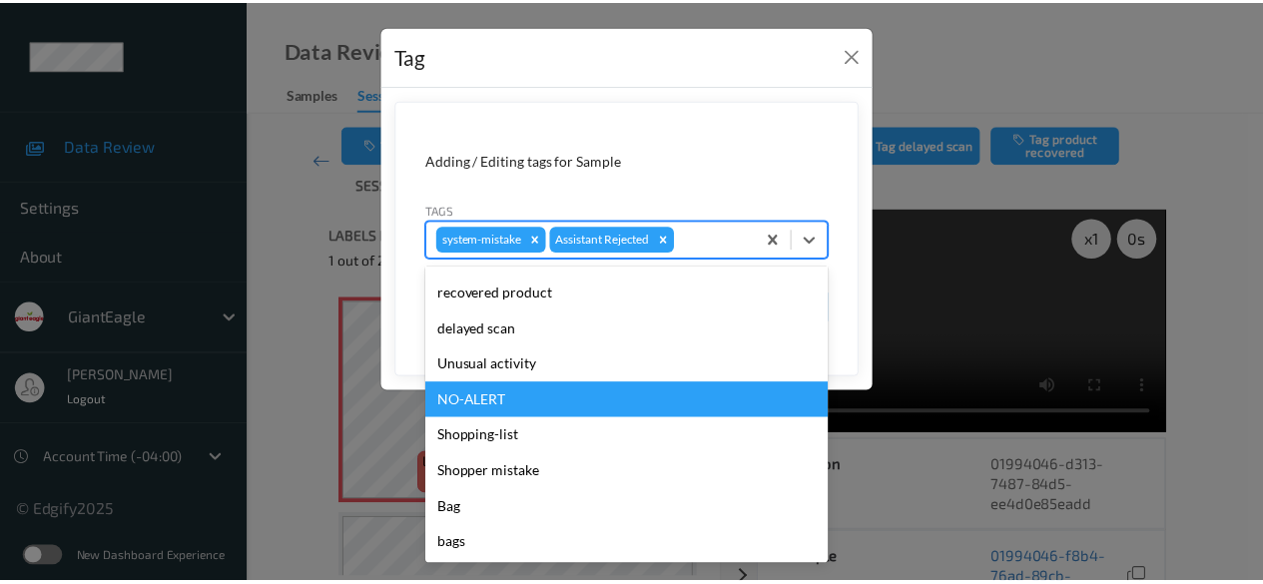
scroll to position [212, 0]
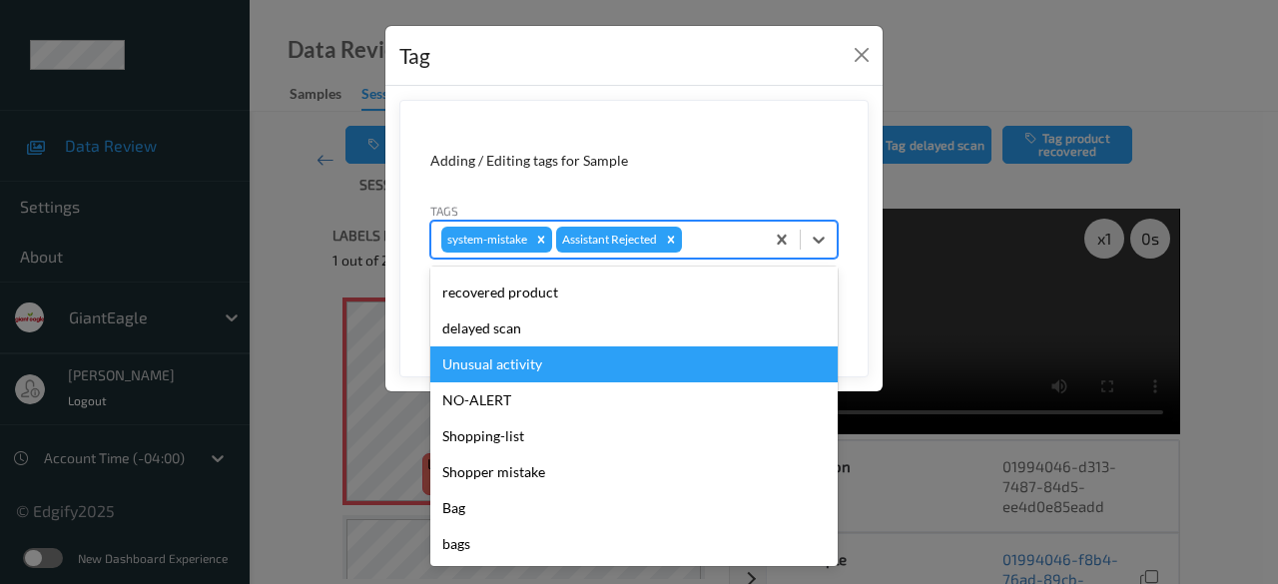
click at [544, 367] on div "Unusual activity" at bounding box center [633, 364] width 407 height 36
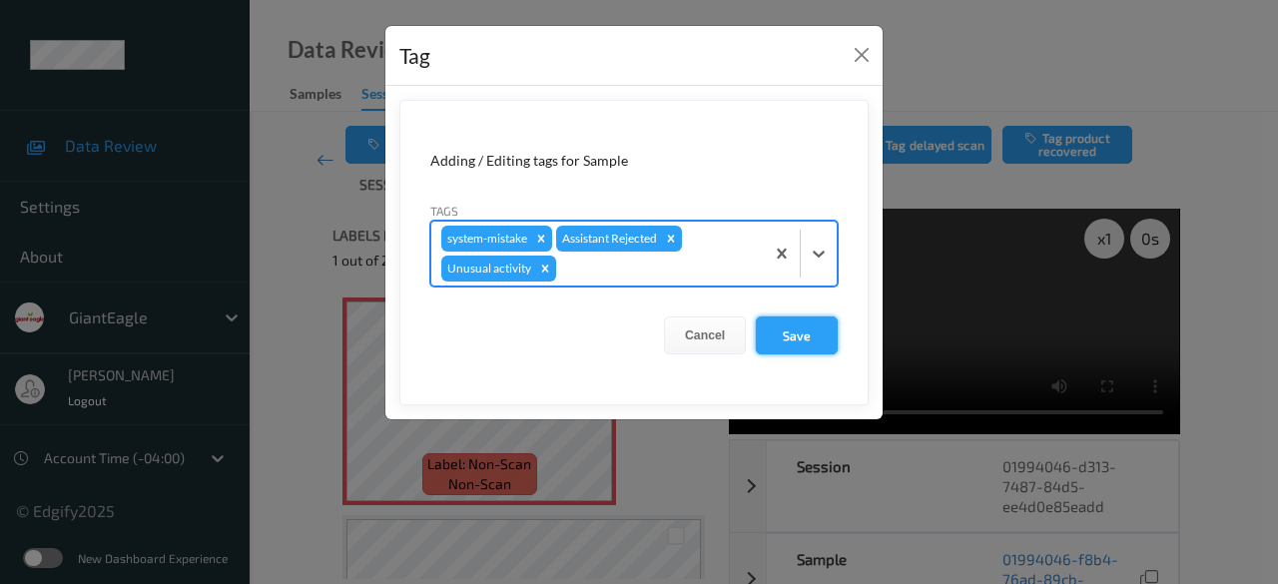
click at [813, 340] on button "Save" at bounding box center [797, 335] width 82 height 38
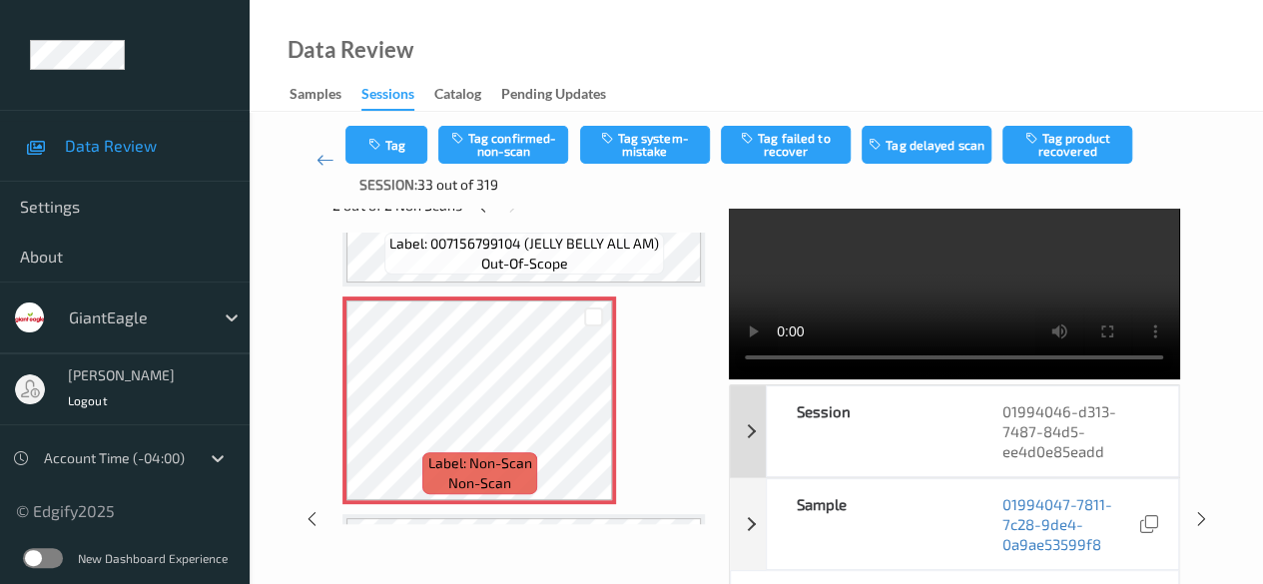
scroll to position [100, 0]
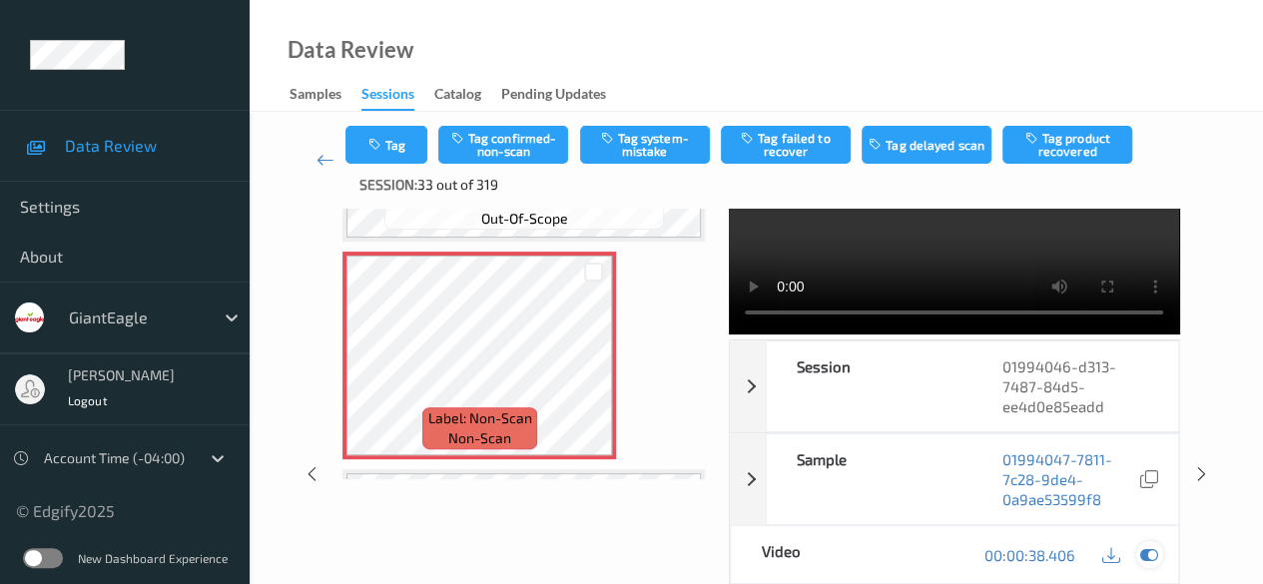
click at [1033, 556] on icon at bounding box center [1149, 555] width 18 height 18
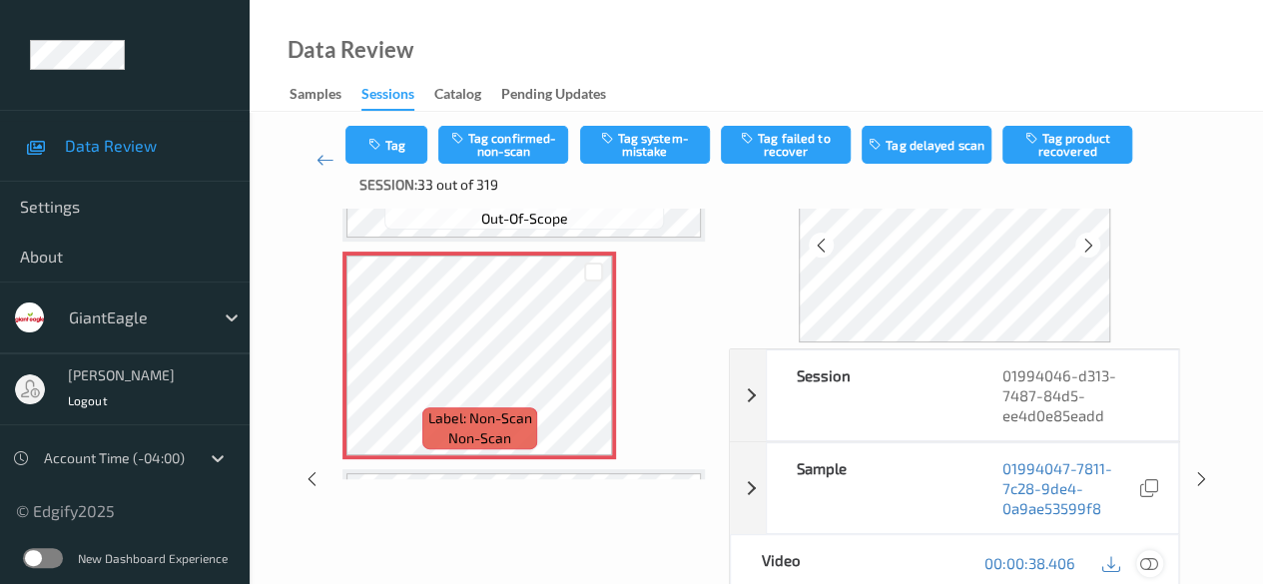
click at [1033, 556] on icon at bounding box center [1149, 563] width 18 height 18
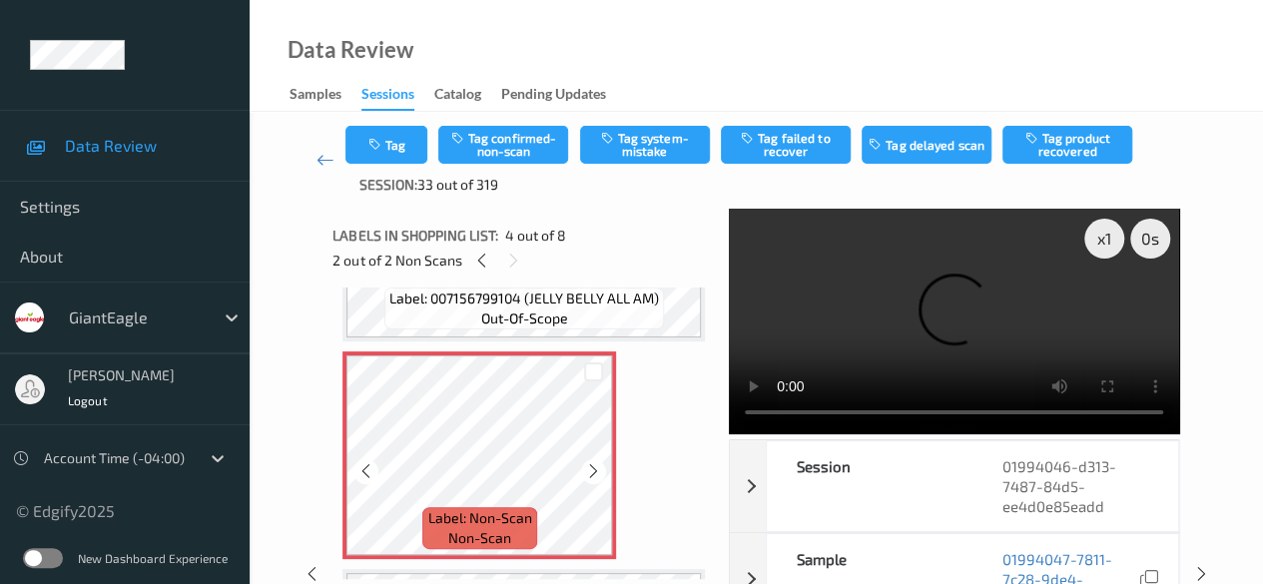
scroll to position [699, 0]
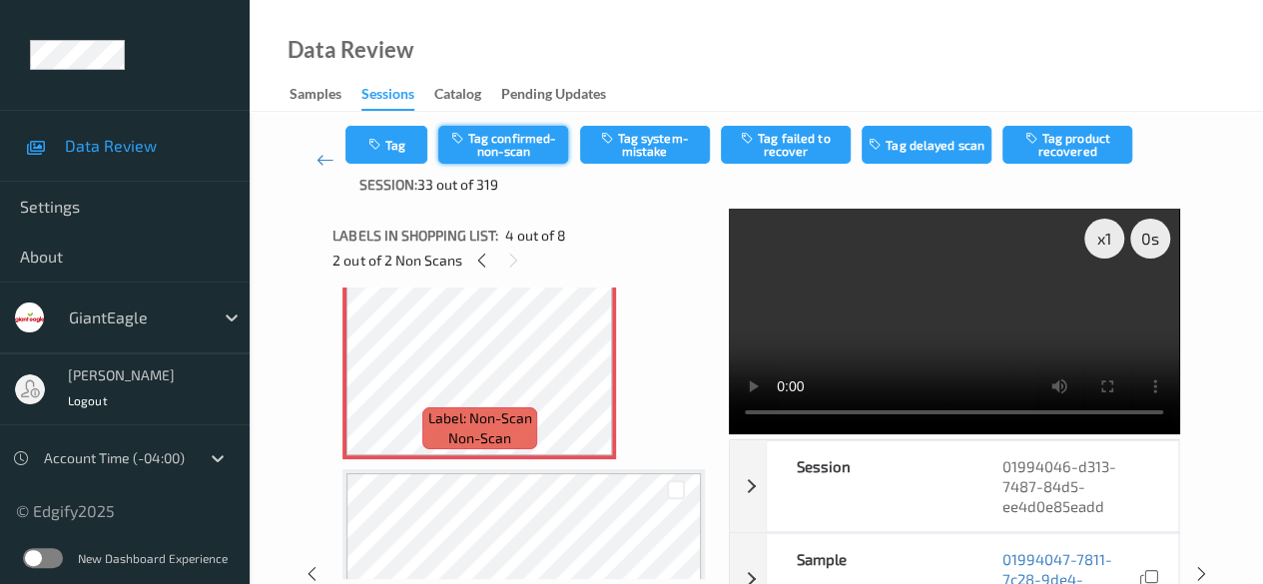
click at [518, 154] on button "Tag confirmed-non-scan" at bounding box center [503, 145] width 130 height 38
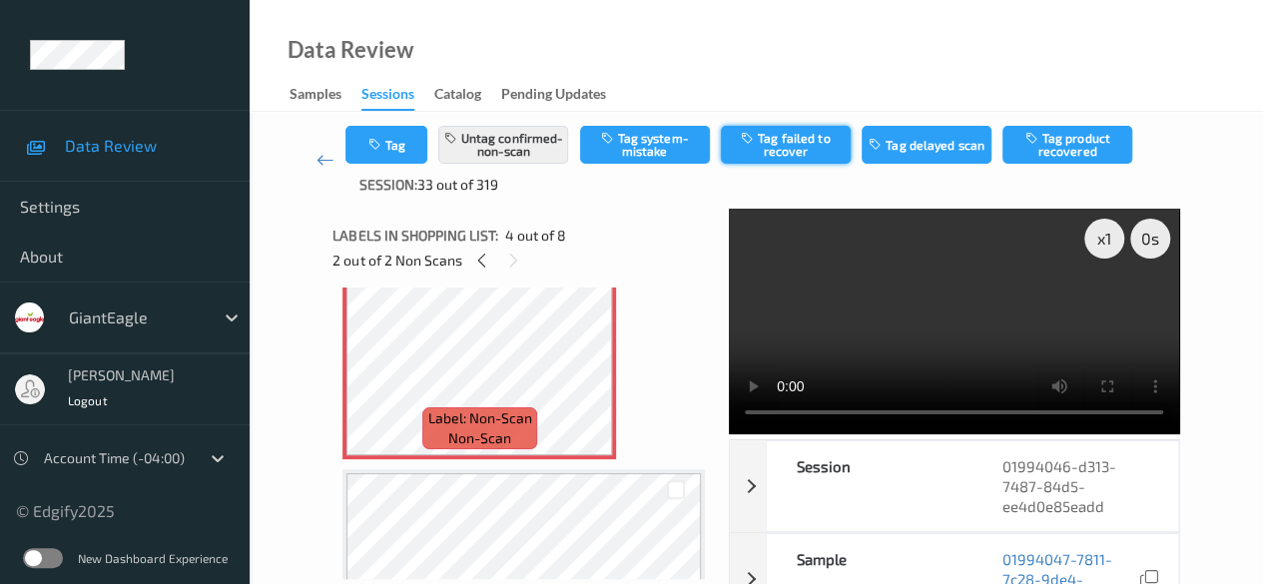
click at [789, 148] on button "Tag failed to recover" at bounding box center [786, 145] width 130 height 38
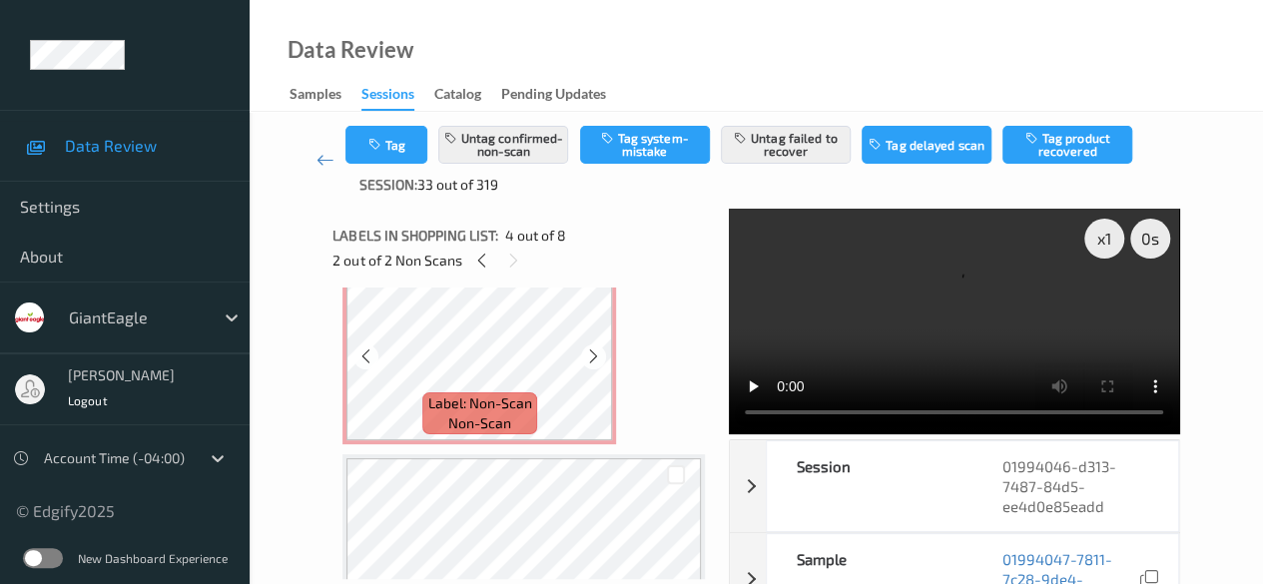
scroll to position [0, 0]
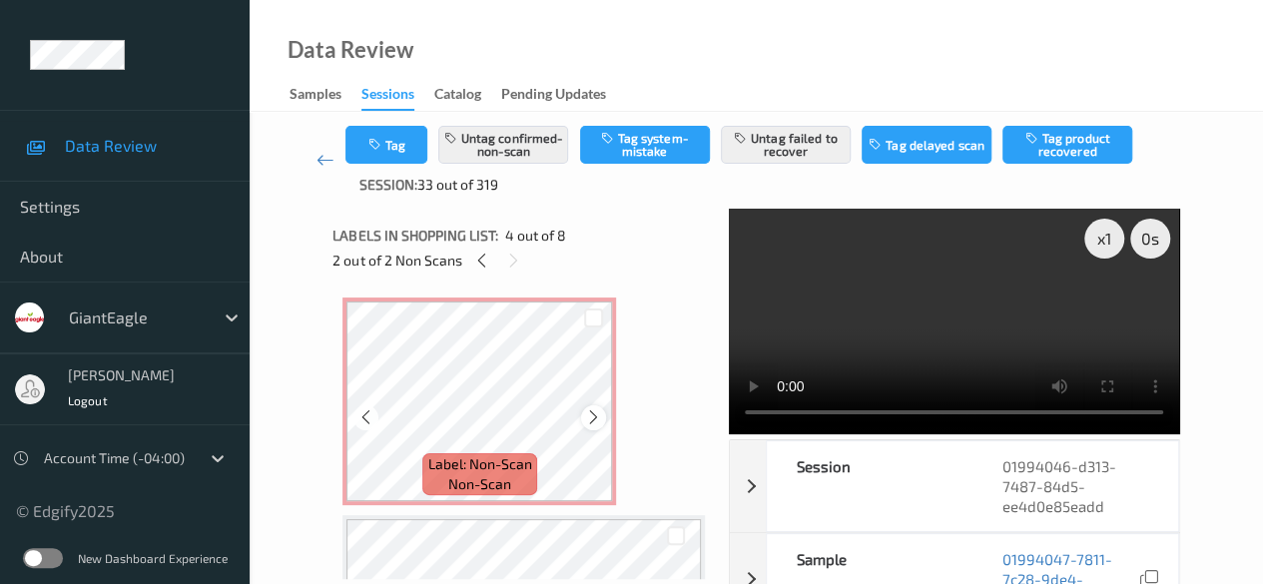
click at [595, 420] on icon at bounding box center [593, 417] width 17 height 18
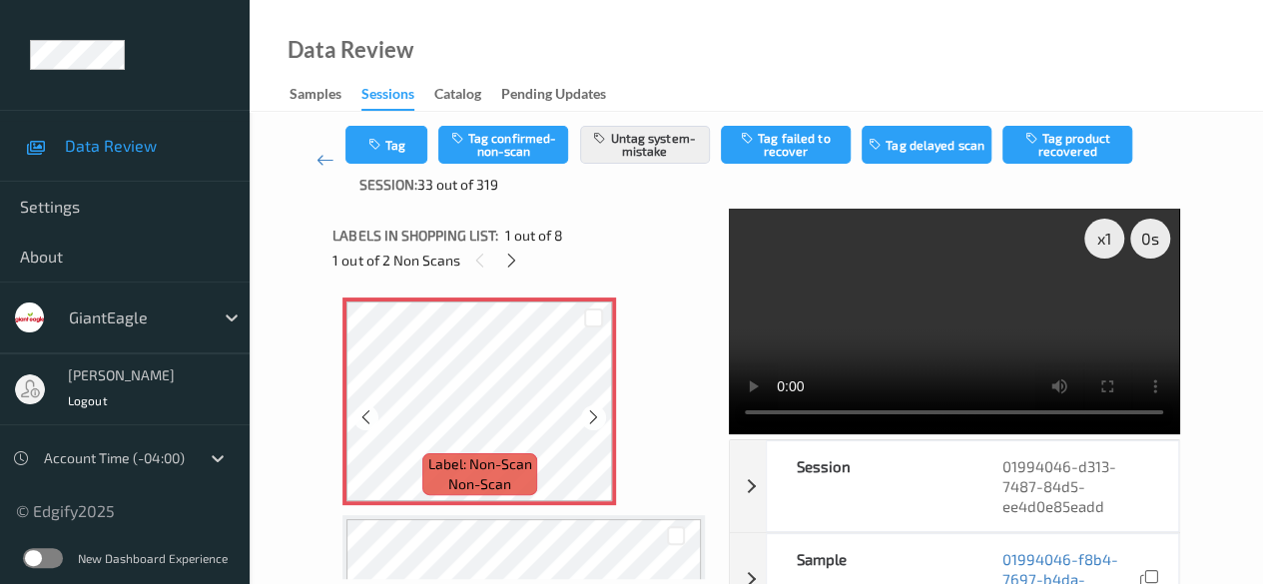
click at [595, 420] on icon at bounding box center [593, 417] width 17 height 18
click at [321, 163] on icon at bounding box center [325, 160] width 18 height 20
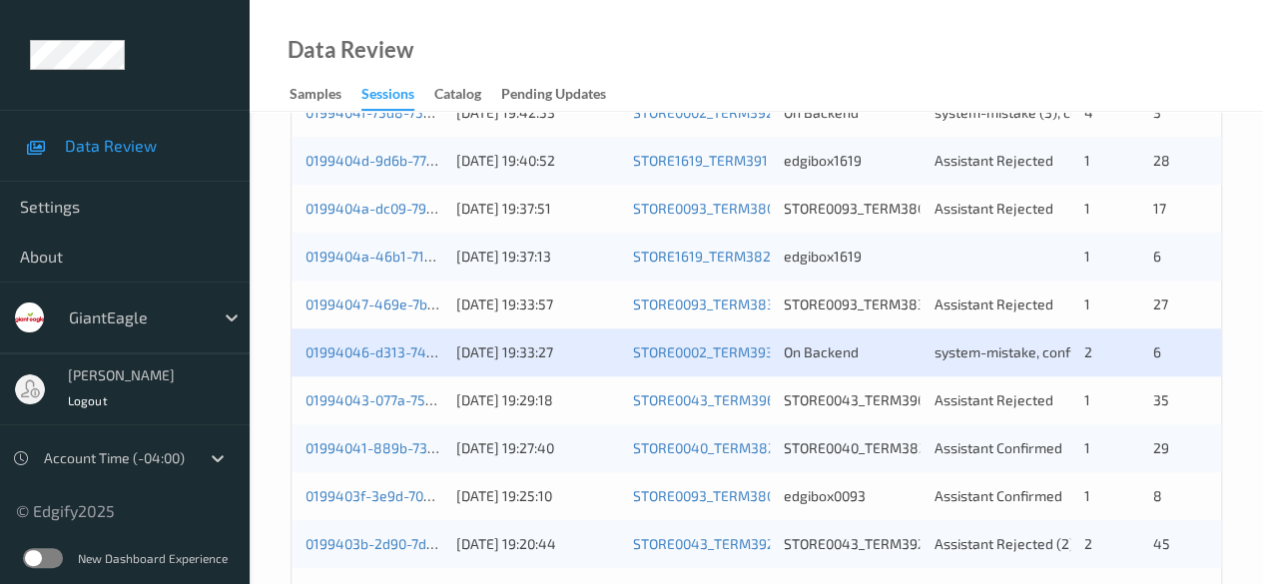
scroll to position [898, 0]
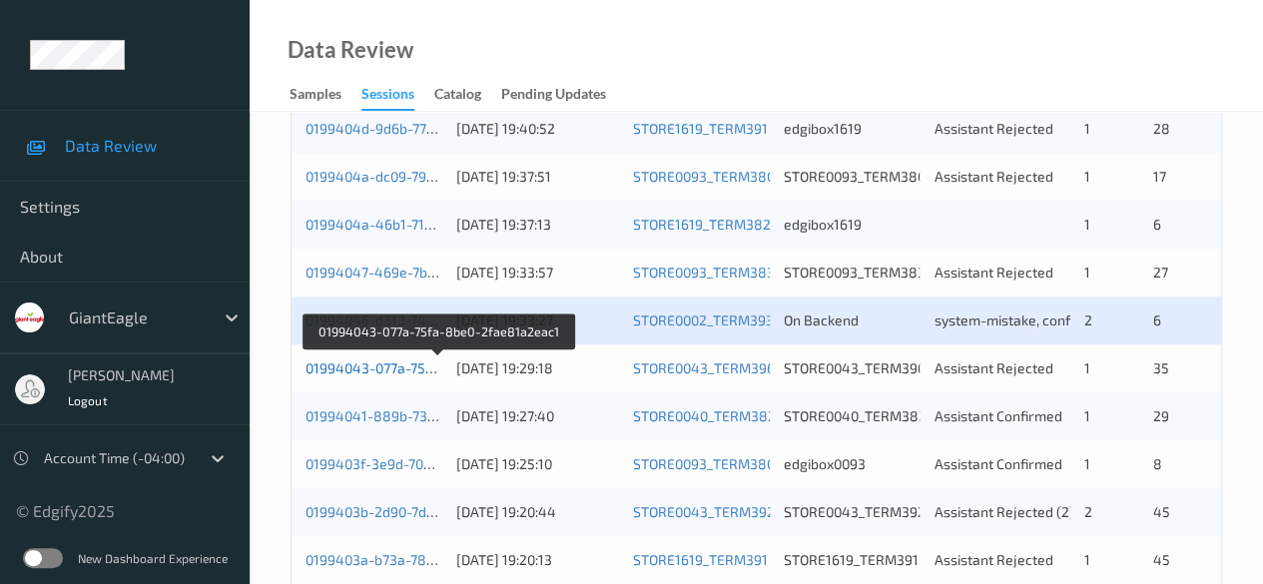
click at [389, 364] on link "01994043-077a-75fa-8be0-2fae81a2eac1" at bounding box center [438, 367] width 267 height 17
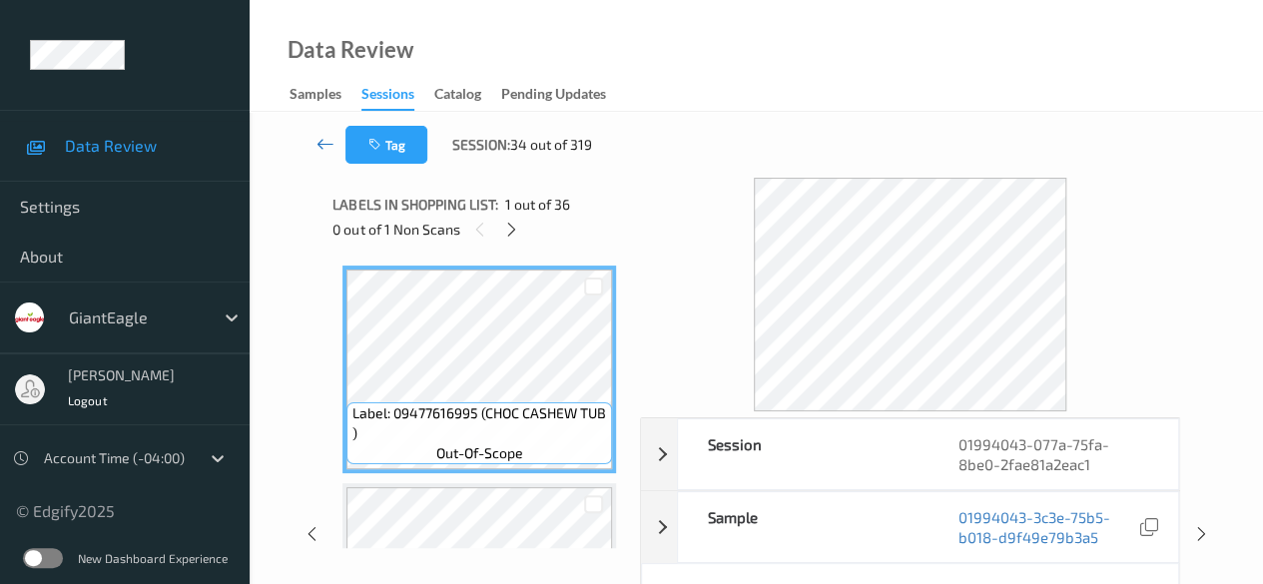
click at [317, 145] on icon at bounding box center [325, 144] width 18 height 20
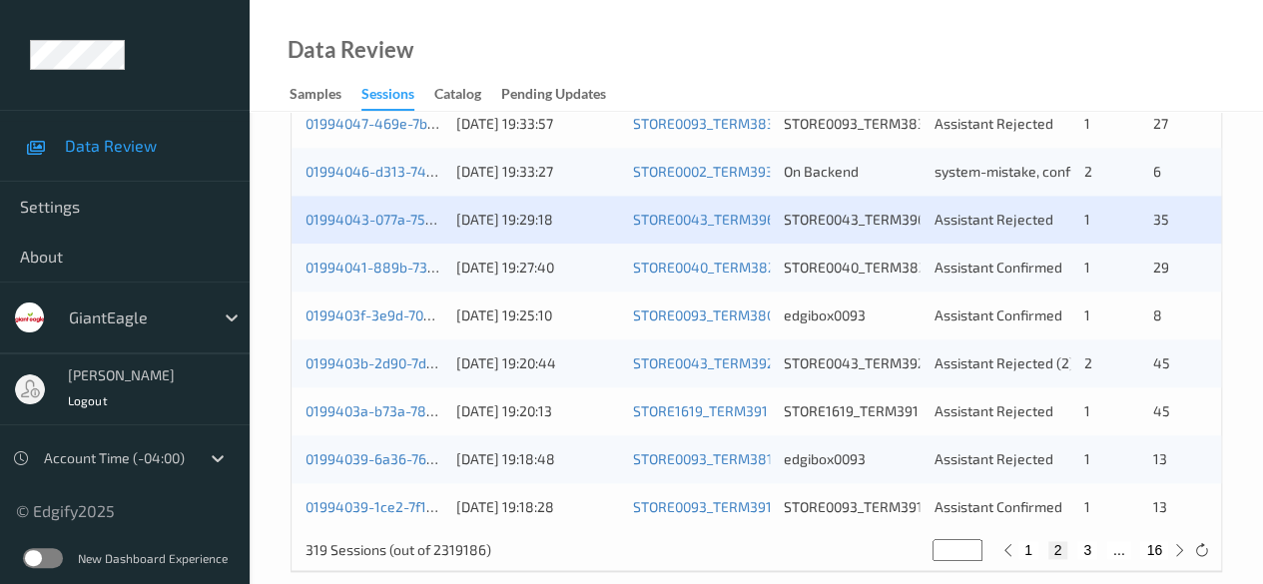
scroll to position [1074, 0]
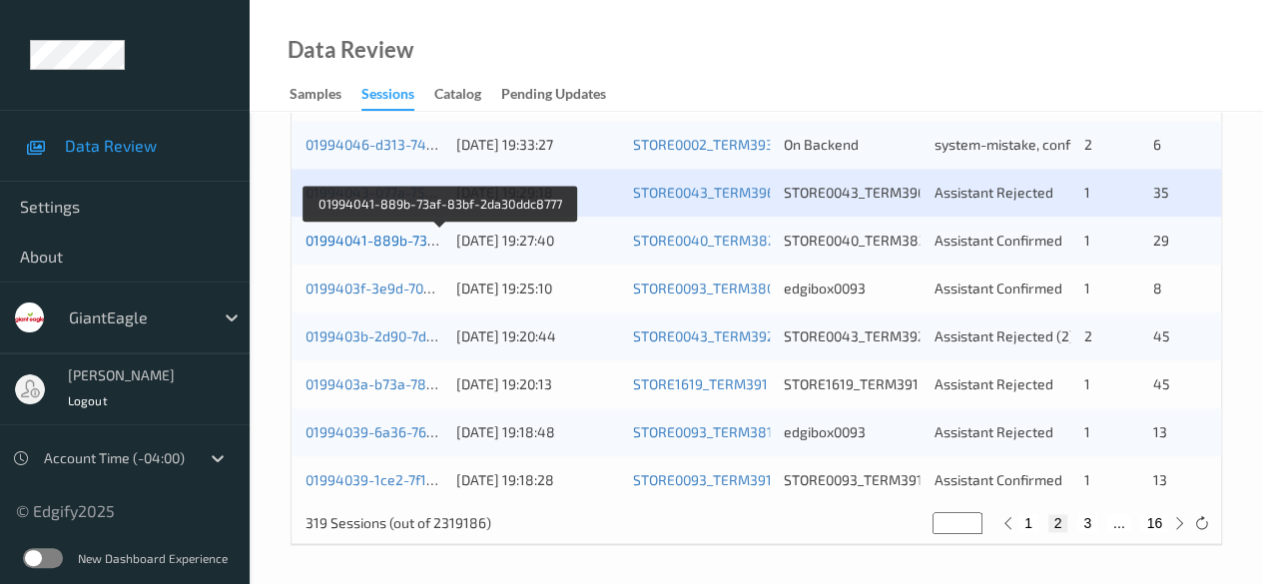
click at [349, 239] on link "01994041-889b-73af-83bf-2da30ddc8777" at bounding box center [440, 240] width 270 height 17
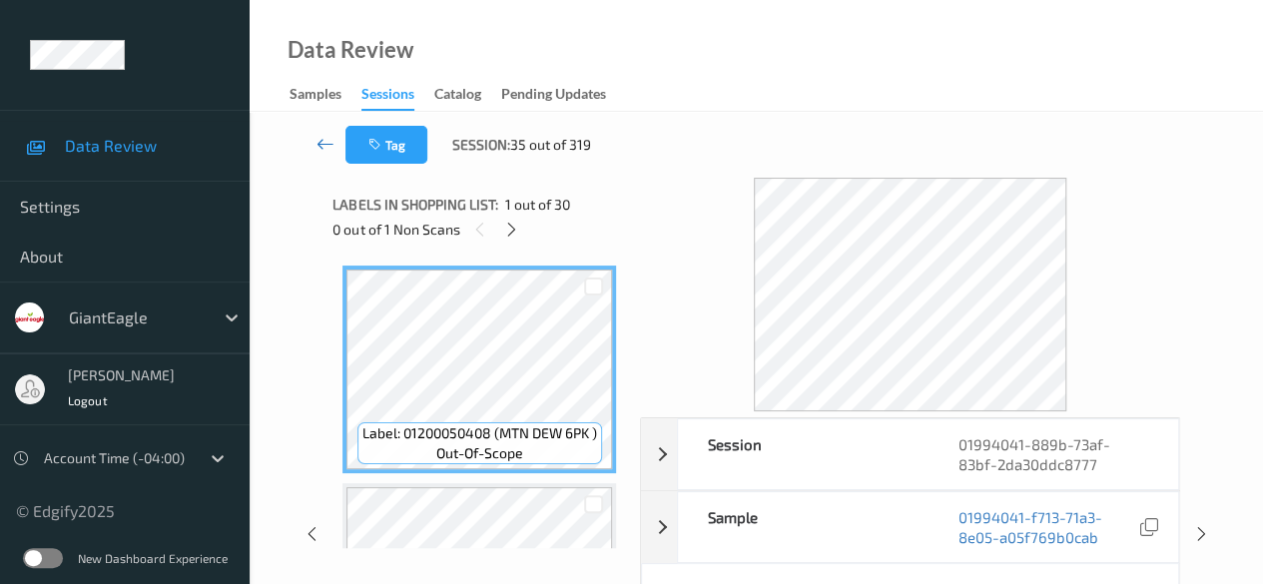
click at [323, 147] on icon at bounding box center [325, 144] width 18 height 20
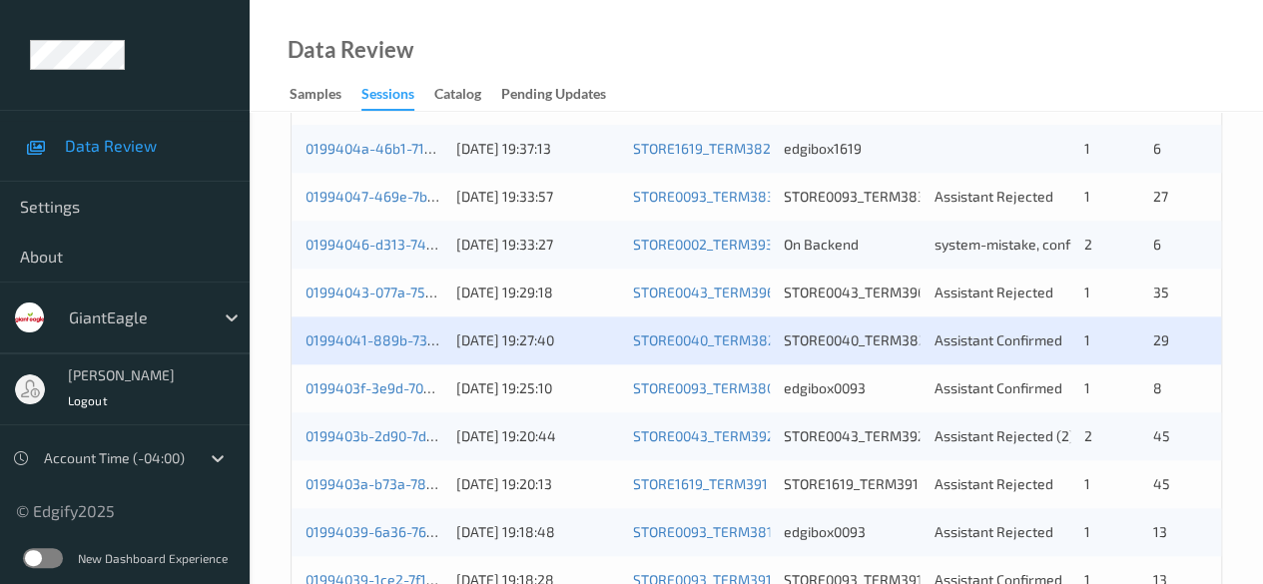
scroll to position [1074, 0]
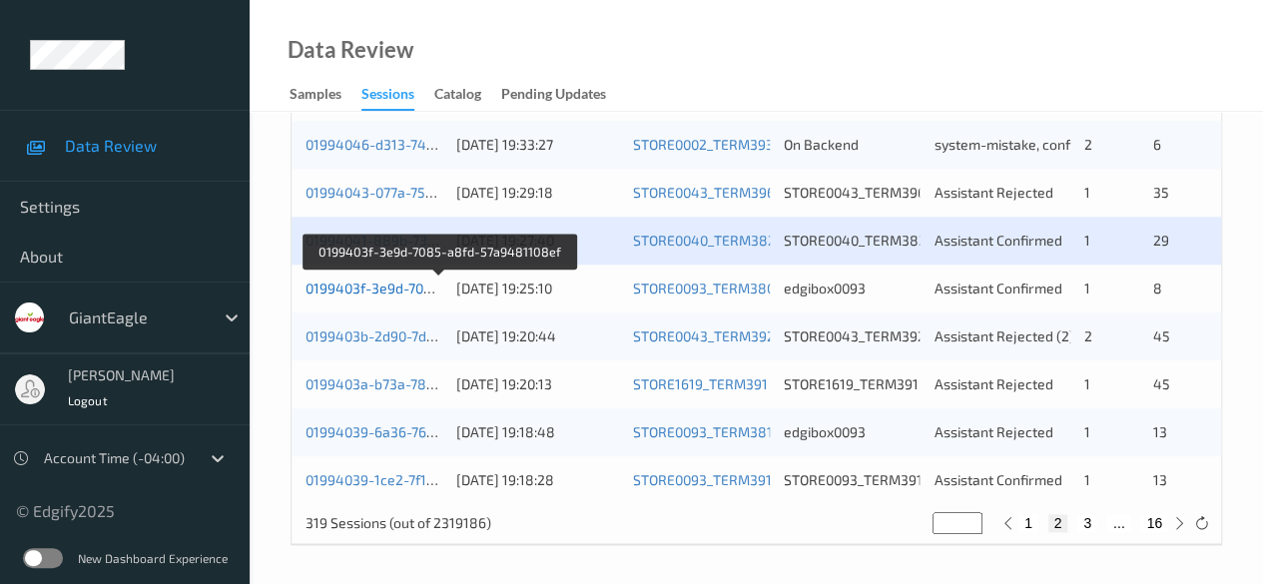
click at [383, 286] on link "0199403f-3e9d-7085-a8fd-57a9481108ef" at bounding box center [439, 287] width 268 height 17
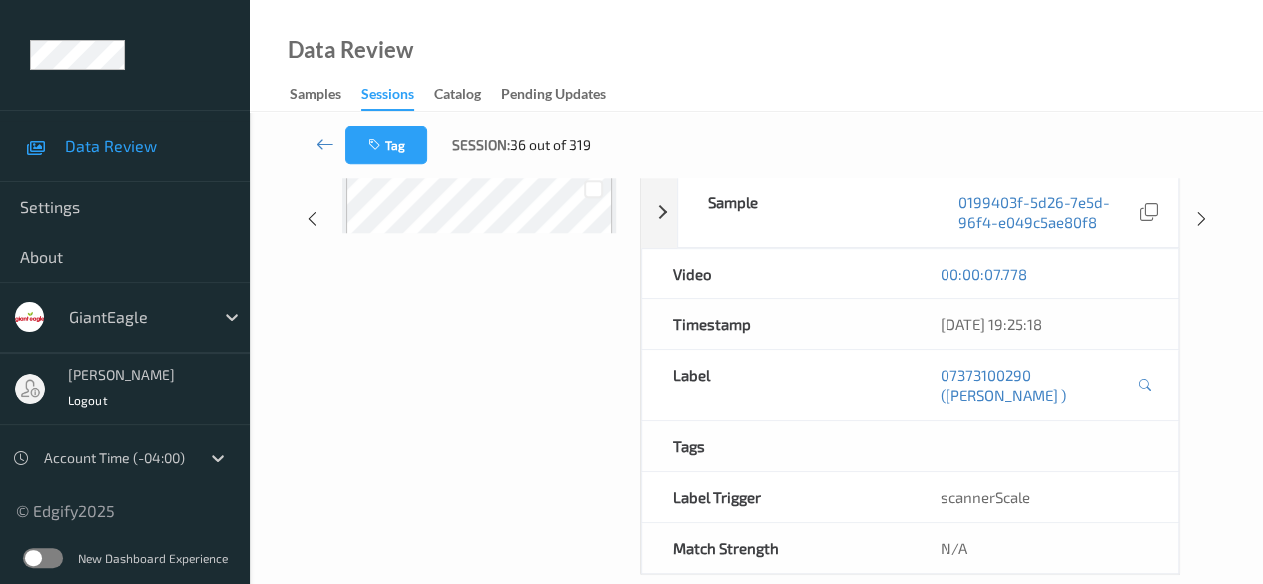
scroll to position [341, 0]
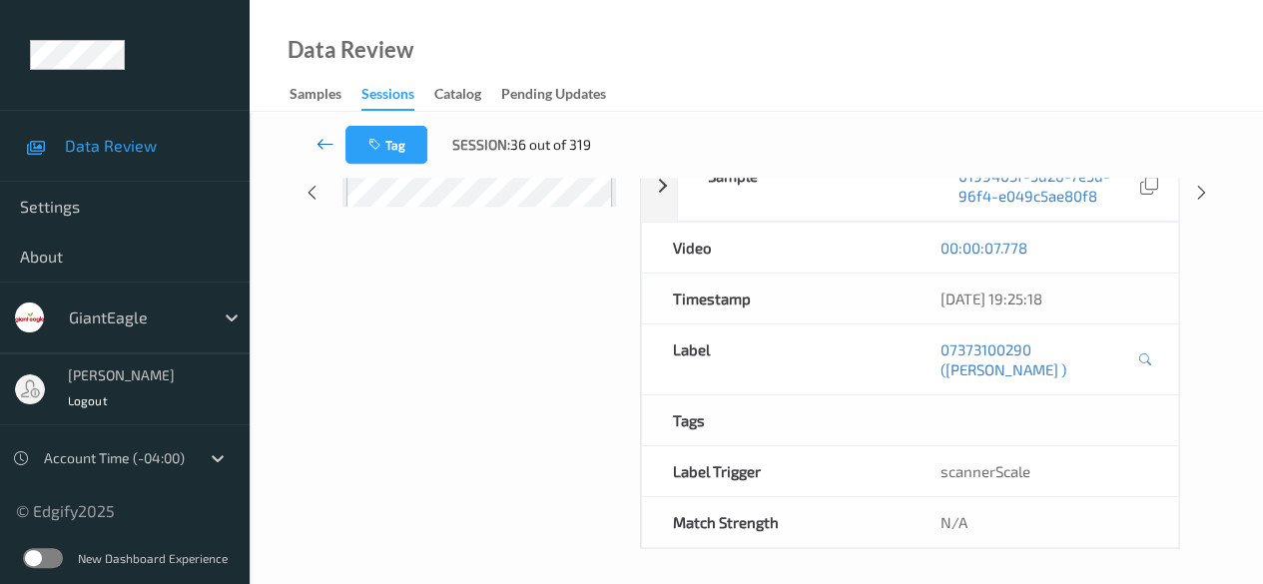
click at [322, 142] on icon at bounding box center [325, 144] width 18 height 20
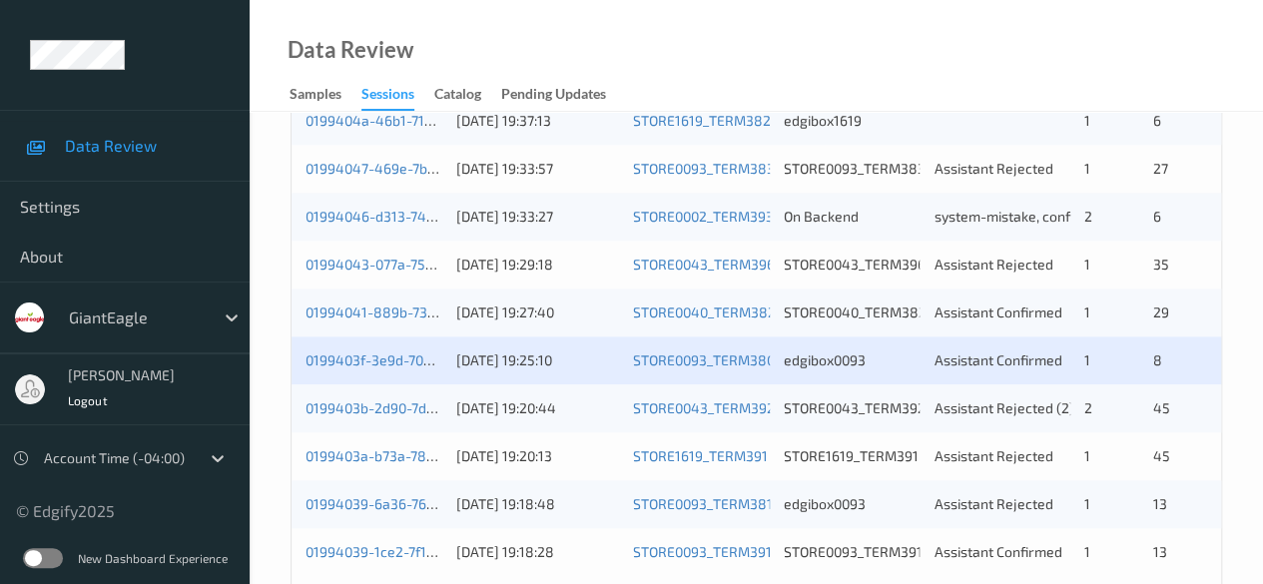
scroll to position [1074, 0]
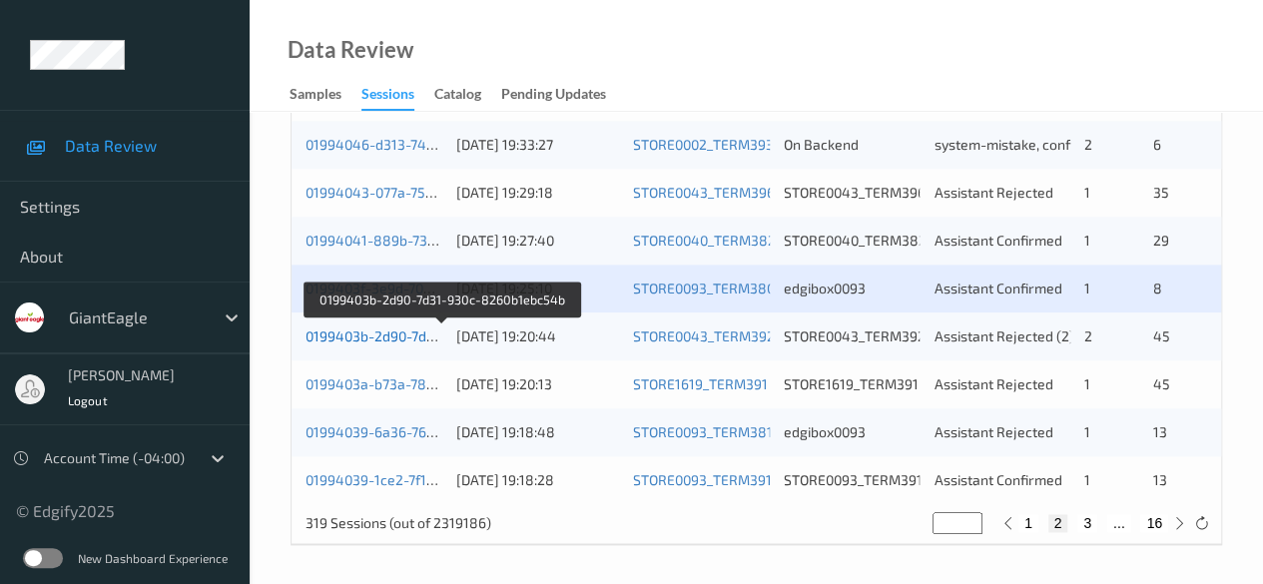
click at [391, 334] on link "0199403b-2d90-7d31-930c-8260b1ebc54b" at bounding box center [441, 335] width 272 height 17
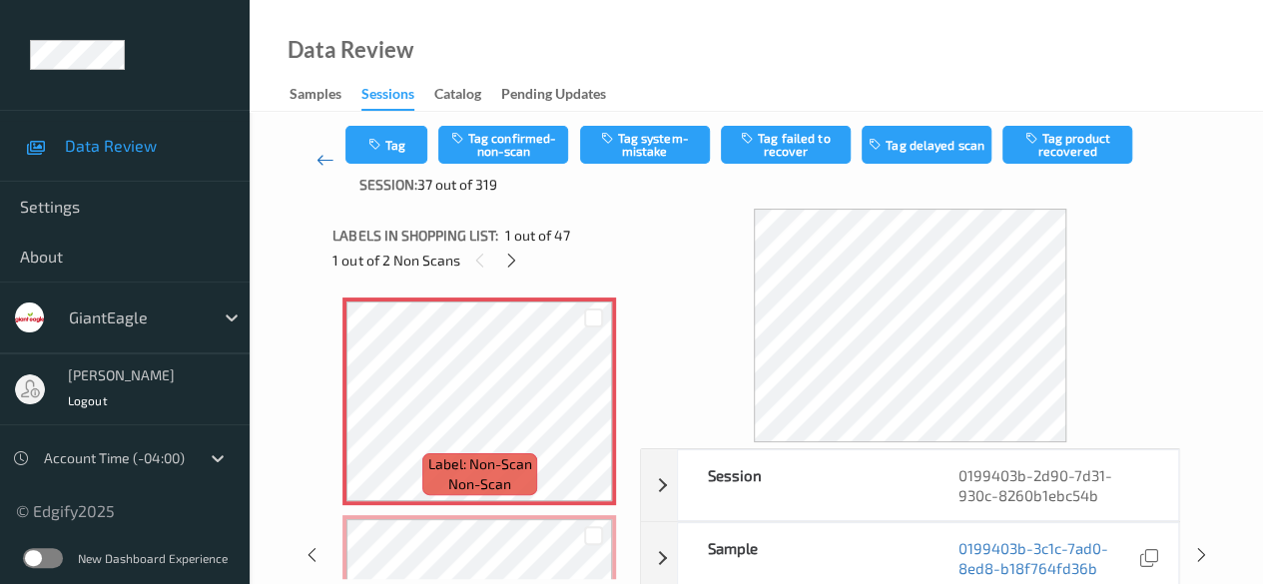
click at [319, 158] on icon at bounding box center [325, 160] width 18 height 20
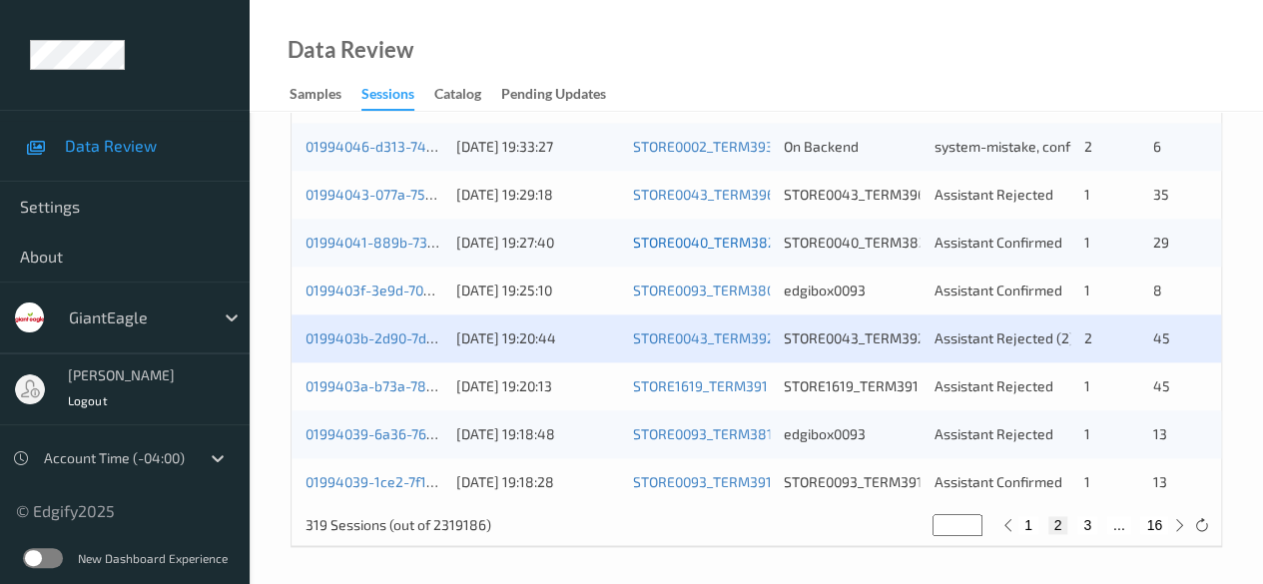
scroll to position [1074, 0]
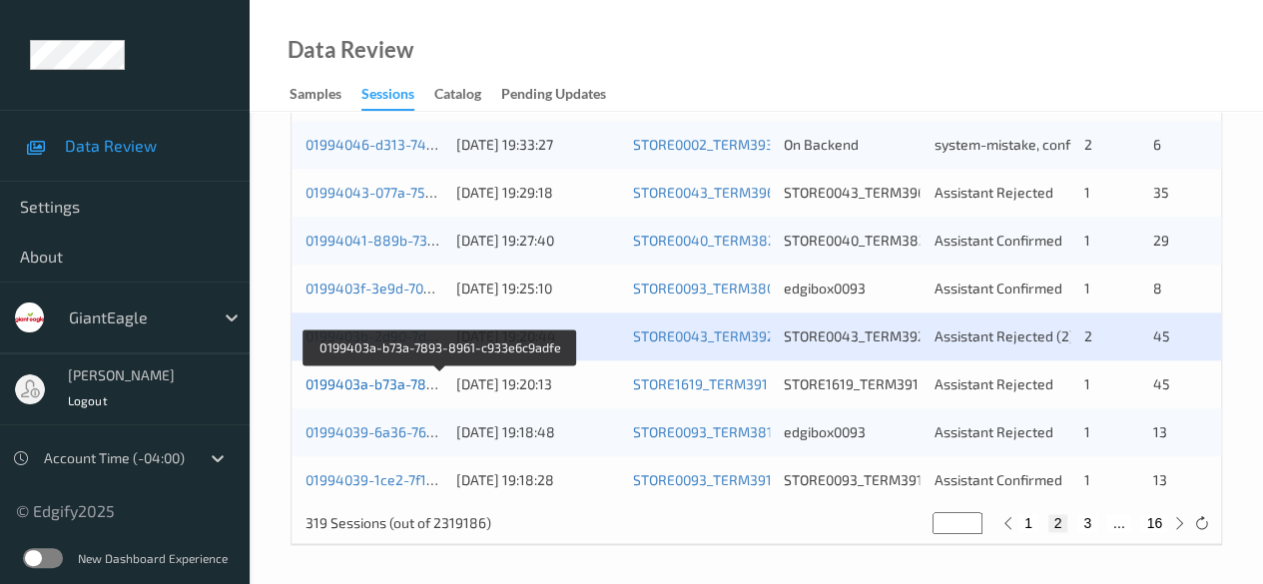
click at [397, 382] on link "0199403a-b73a-7893-8961-c933e6c9adfe" at bounding box center [440, 383] width 270 height 17
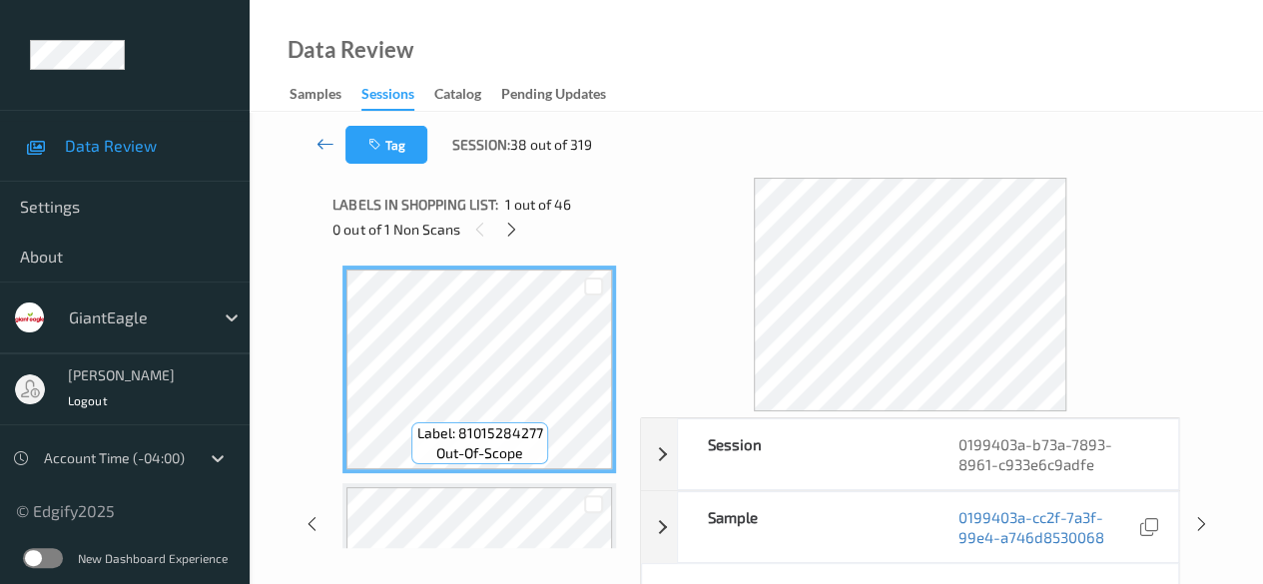
click at [323, 148] on icon at bounding box center [325, 144] width 18 height 20
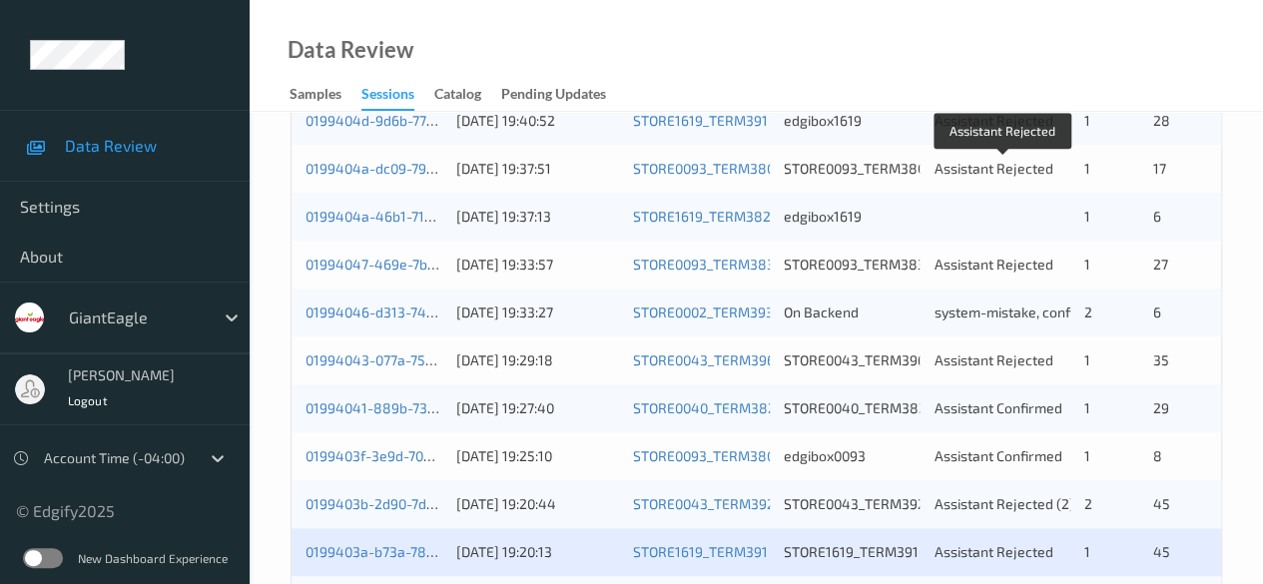
scroll to position [1074, 0]
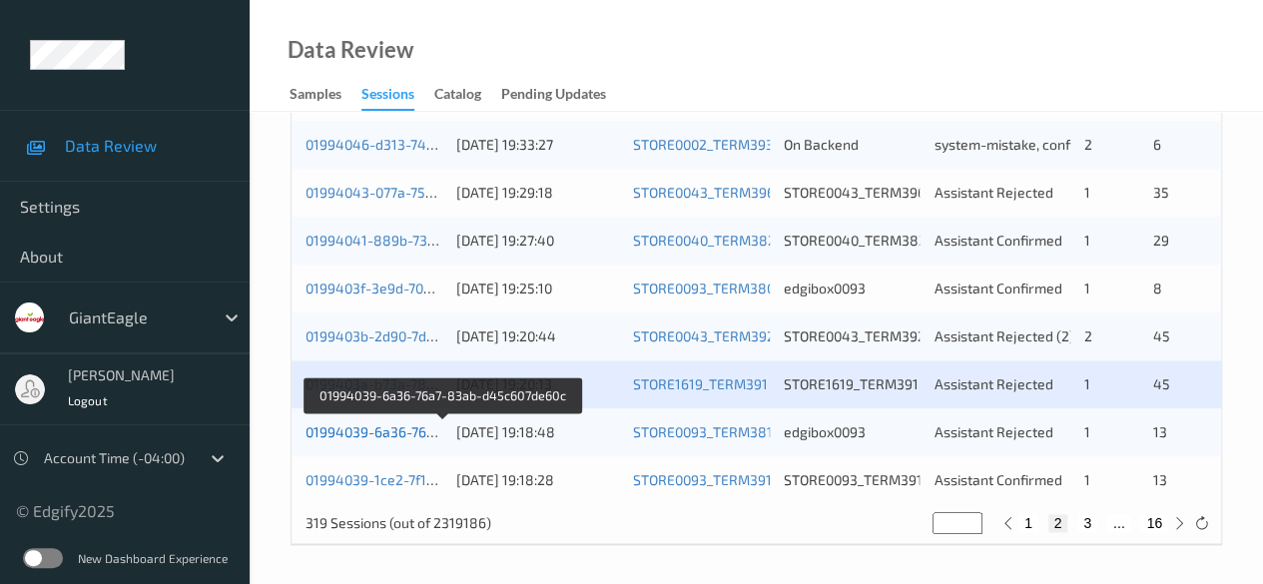
click at [406, 425] on link "01994039-6a36-76a7-83ab-d45c607de60c" at bounding box center [442, 431] width 274 height 17
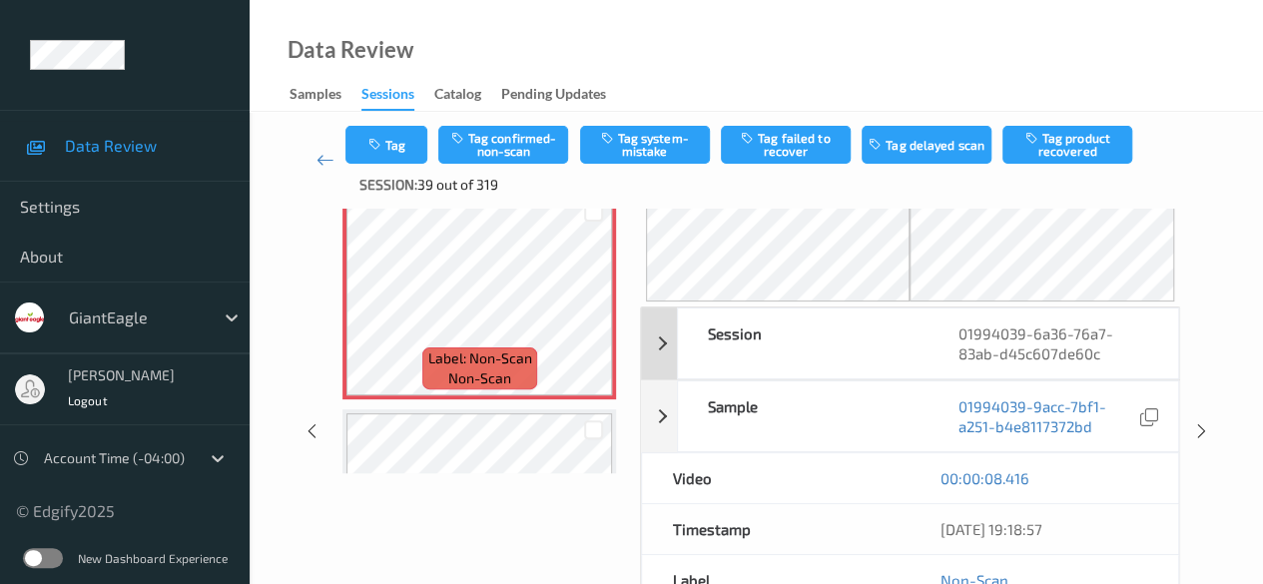
scroll to position [132, 0]
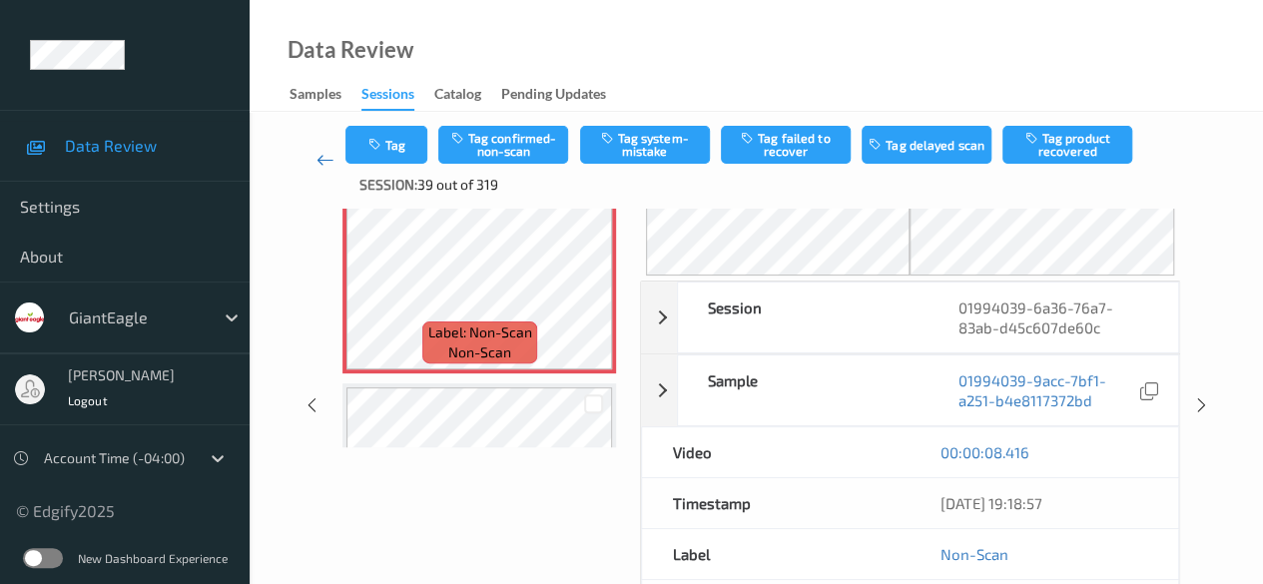
click at [326, 164] on icon at bounding box center [325, 160] width 18 height 20
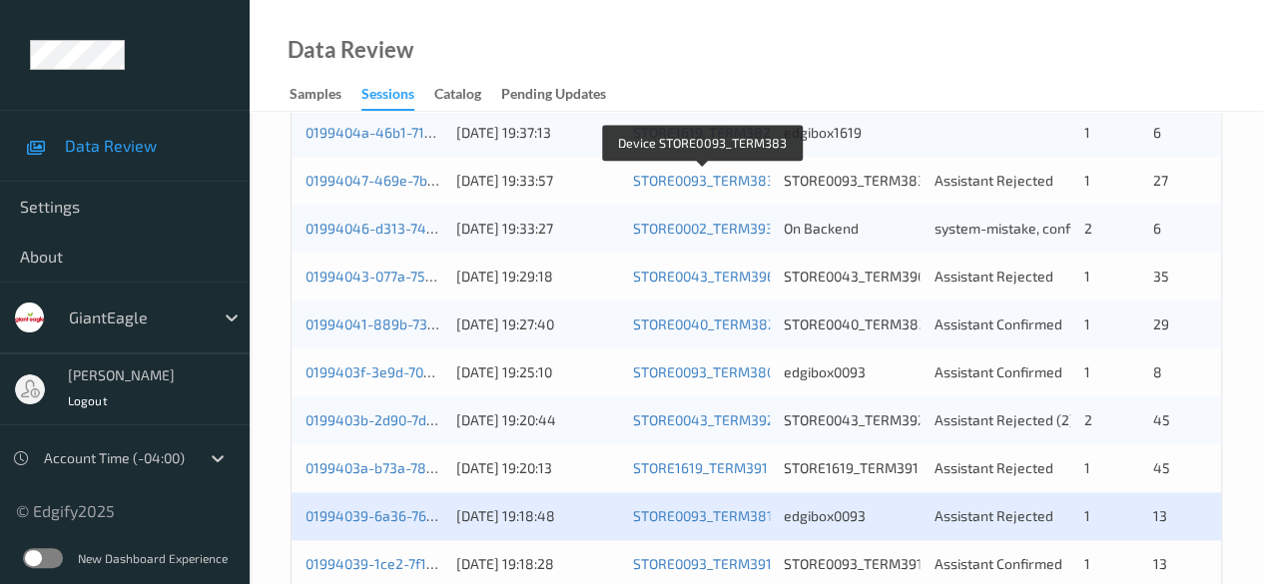
scroll to position [1074, 0]
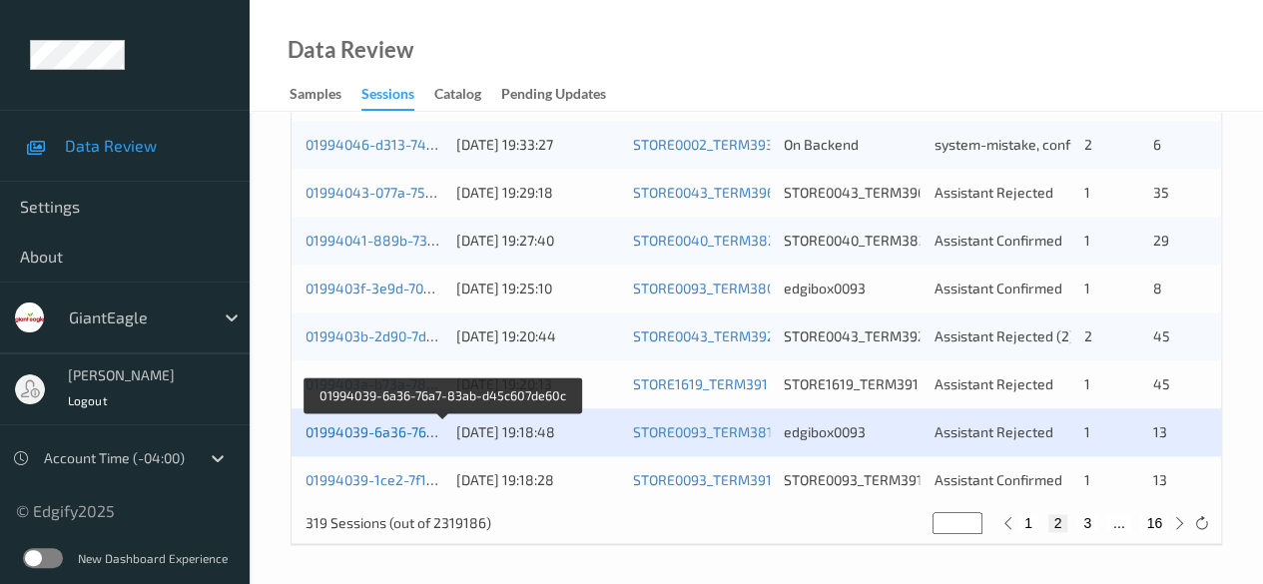
click at [347, 438] on link "01994039-6a36-76a7-83ab-d45c607de60c" at bounding box center [442, 431] width 274 height 17
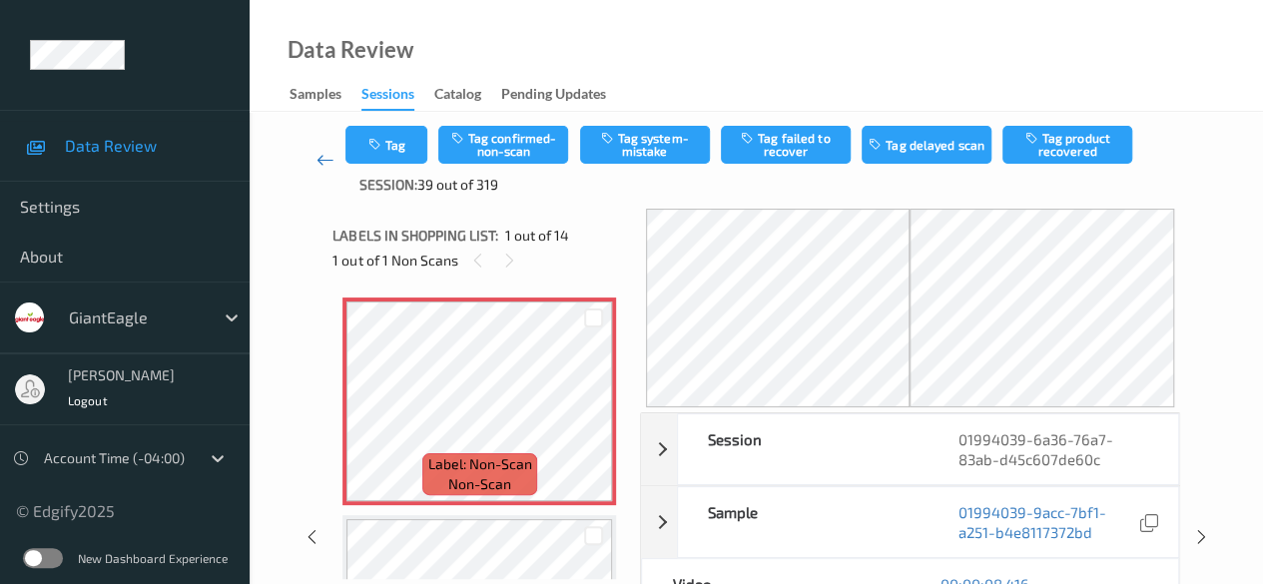
click at [319, 159] on icon at bounding box center [325, 160] width 18 height 20
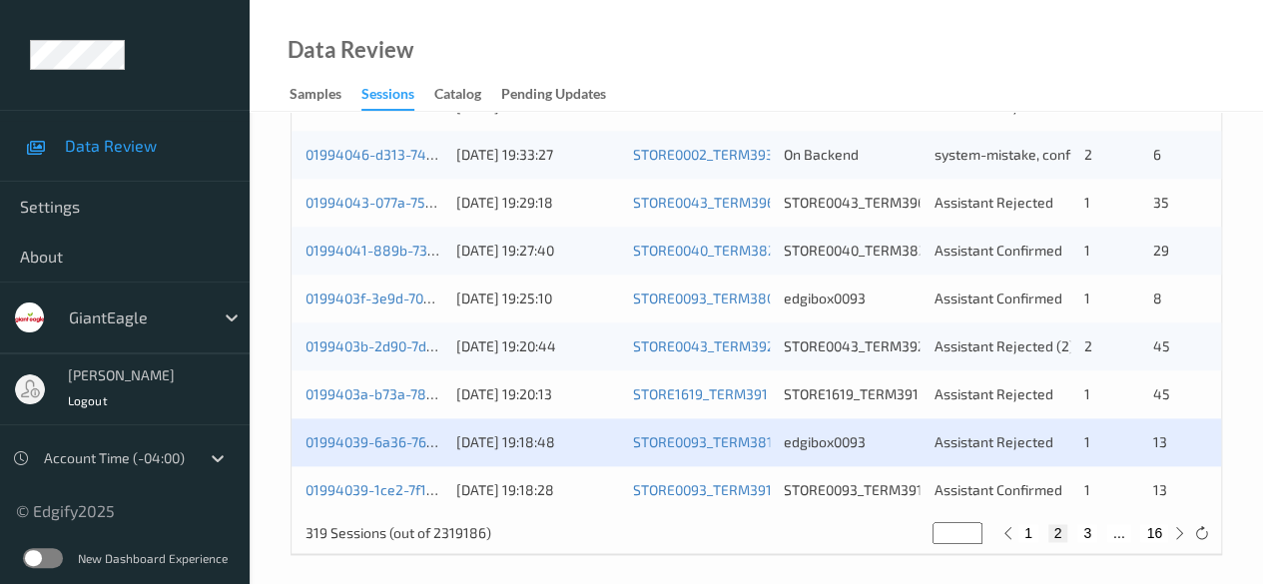
scroll to position [1074, 0]
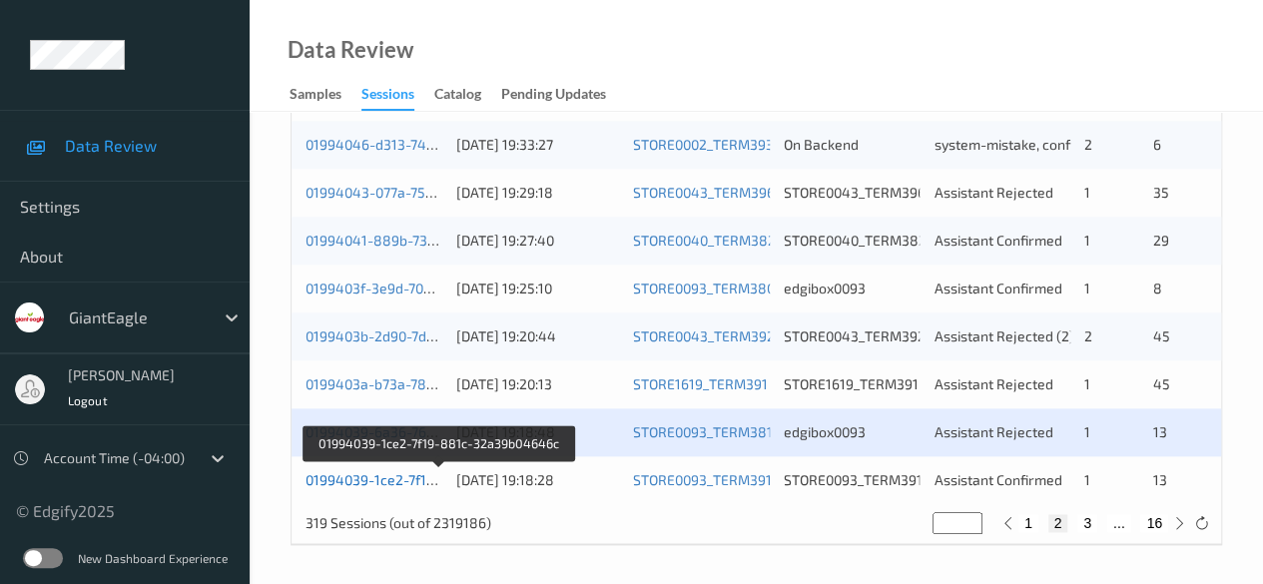
click at [401, 486] on link "01994039-1ce2-7f19-881c-32a39b04646c" at bounding box center [439, 479] width 269 height 17
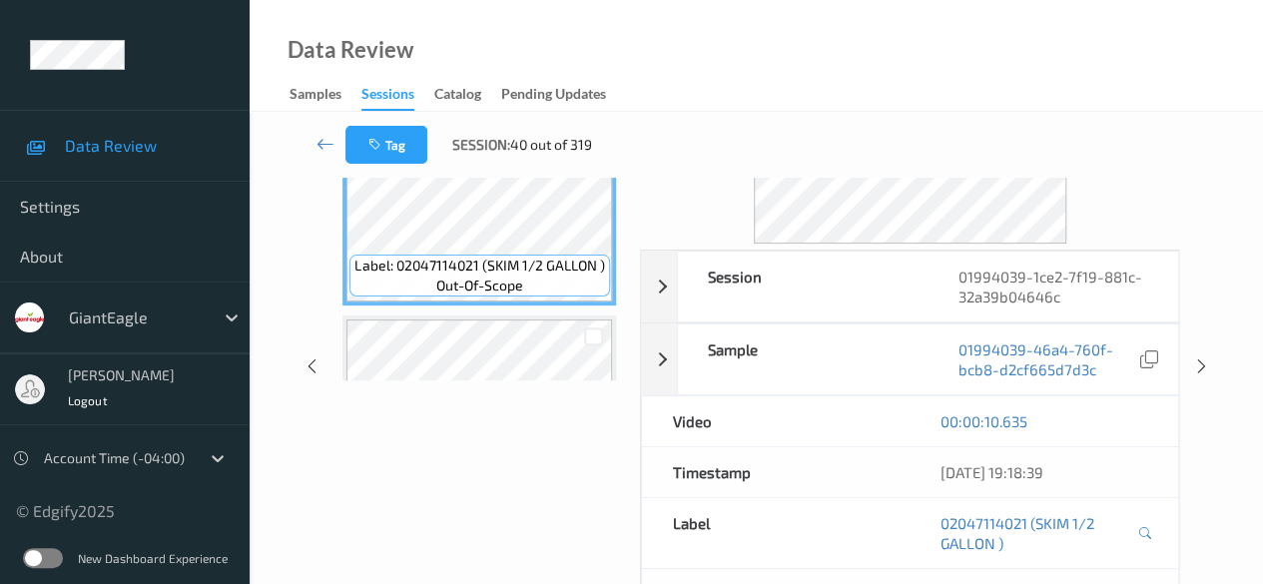
scroll to position [200, 0]
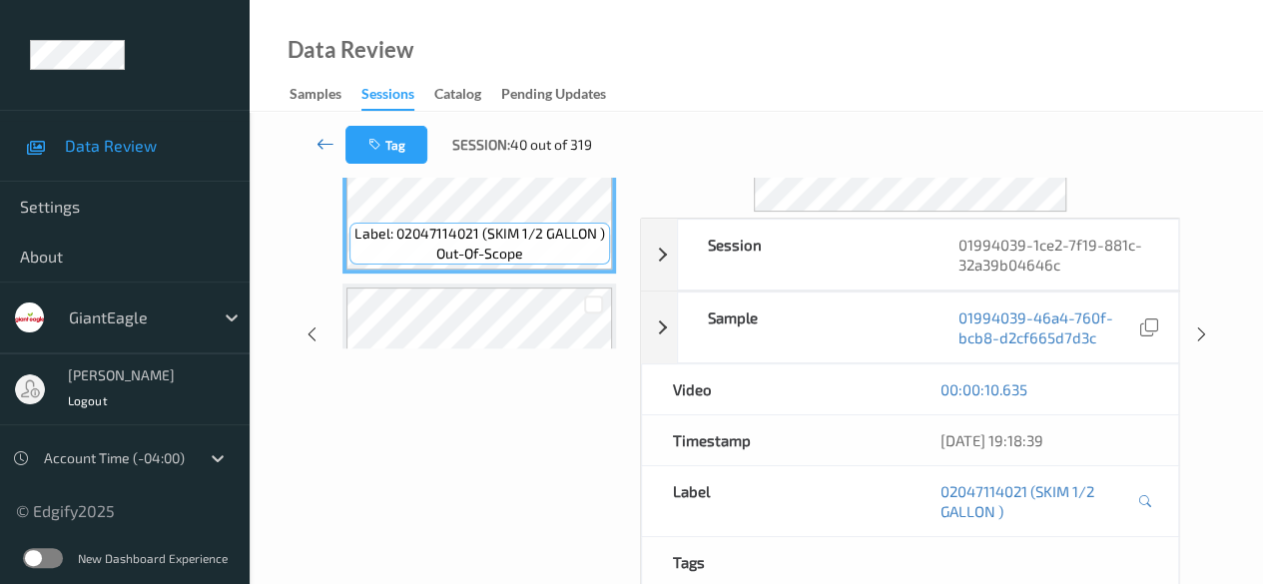
click at [326, 141] on icon at bounding box center [325, 144] width 18 height 20
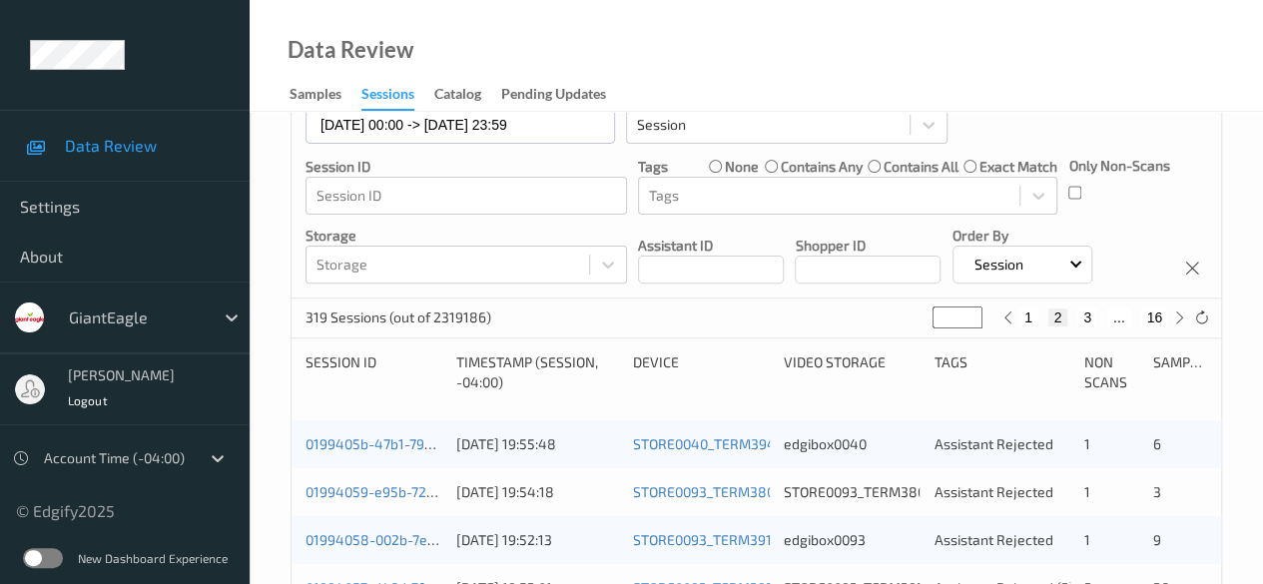
click at [1033, 318] on button "3" at bounding box center [1087, 317] width 20 height 18
type input "*"
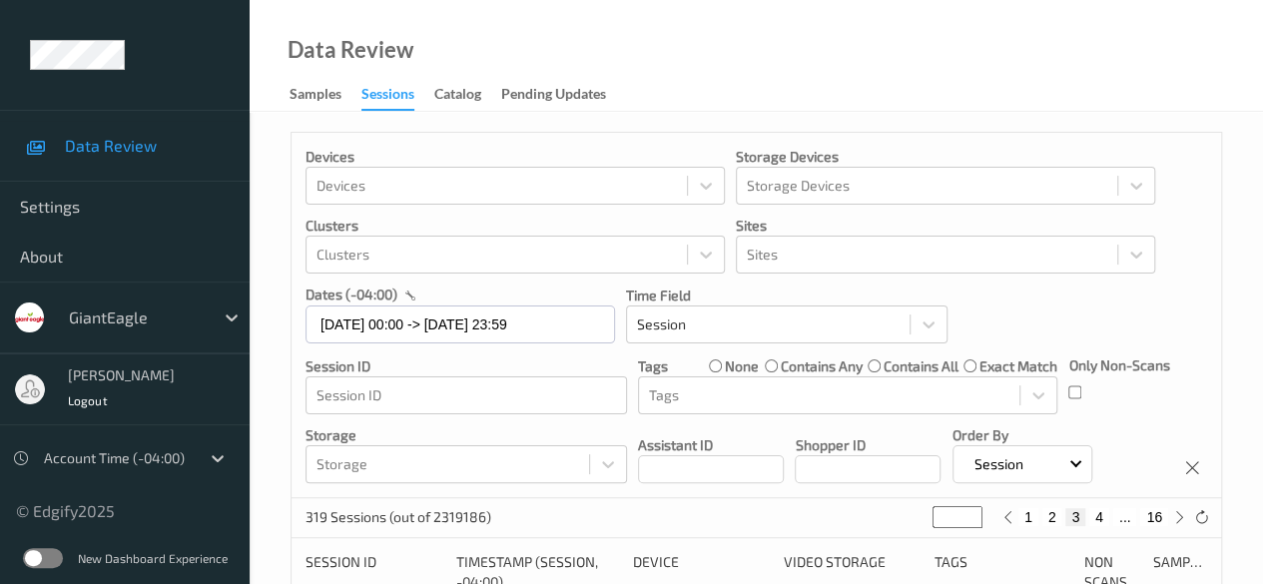
click at [1033, 518] on button "4" at bounding box center [1099, 517] width 20 height 18
type input "*"
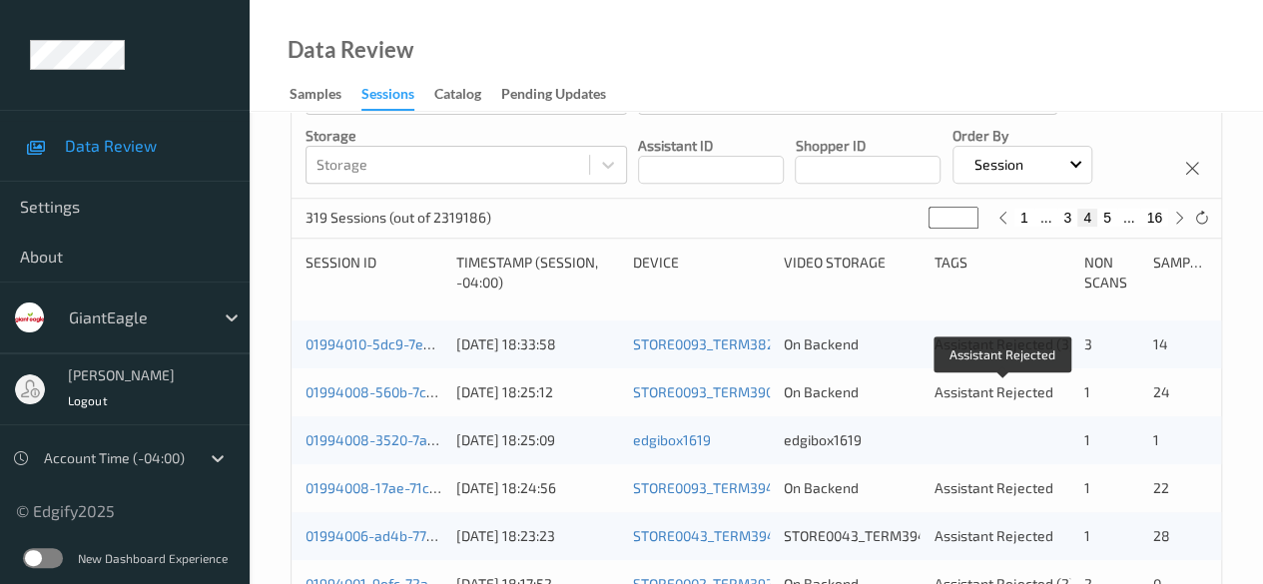
scroll to position [399, 0]
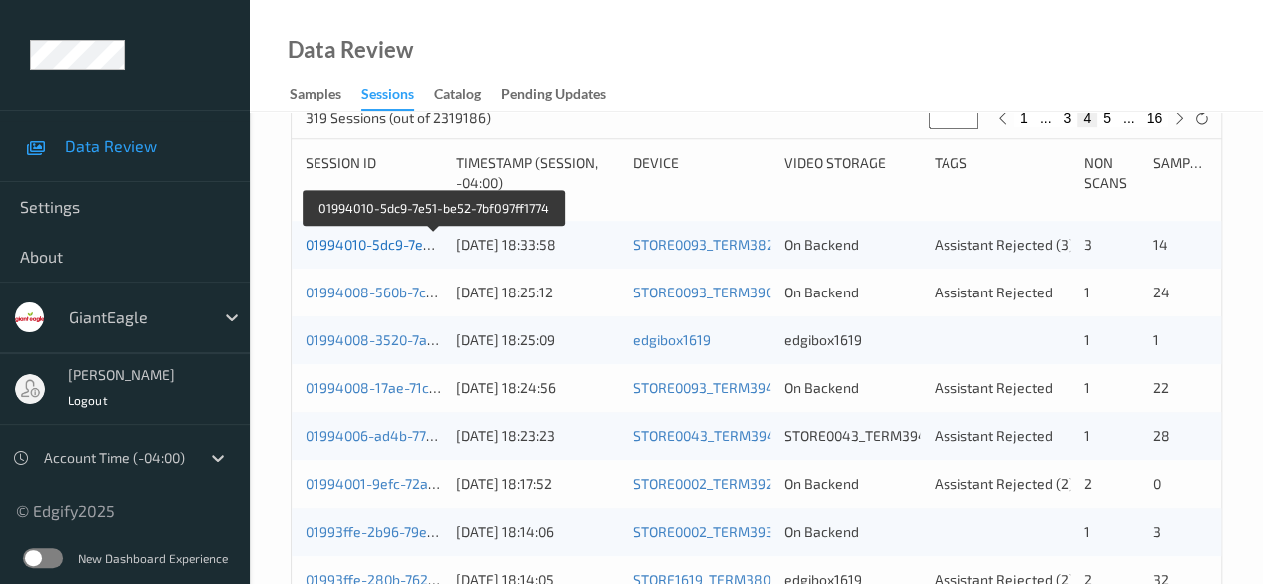
click at [399, 245] on link "01994010-5dc9-7e51-be52-7bf097ff1774" at bounding box center [433, 244] width 257 height 17
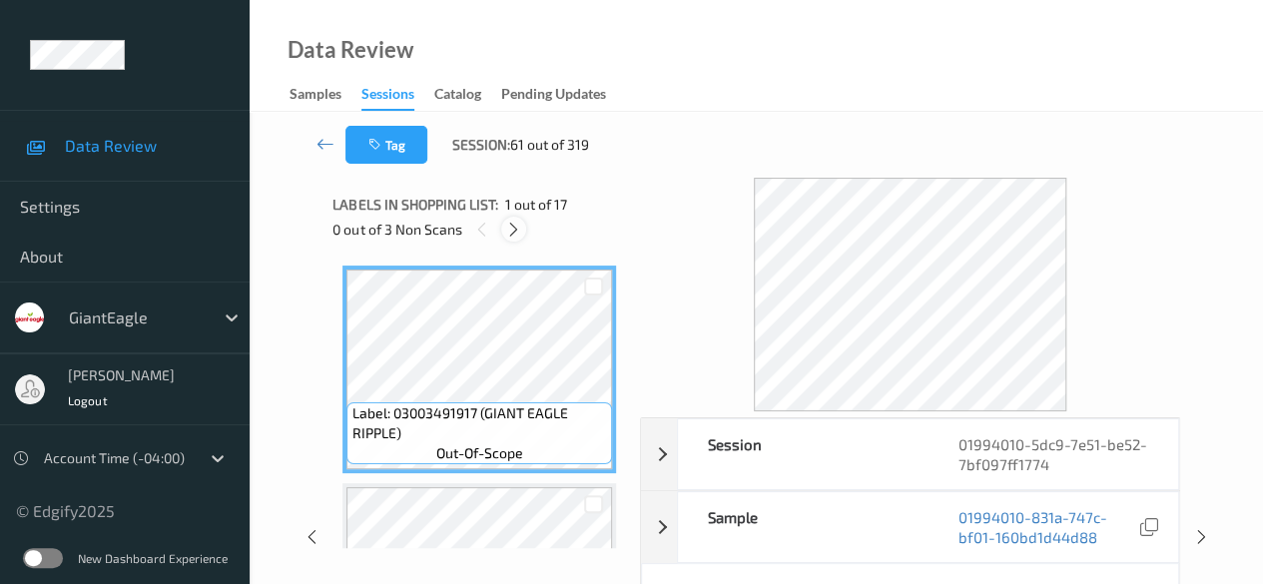
click at [513, 235] on icon at bounding box center [513, 230] width 17 height 18
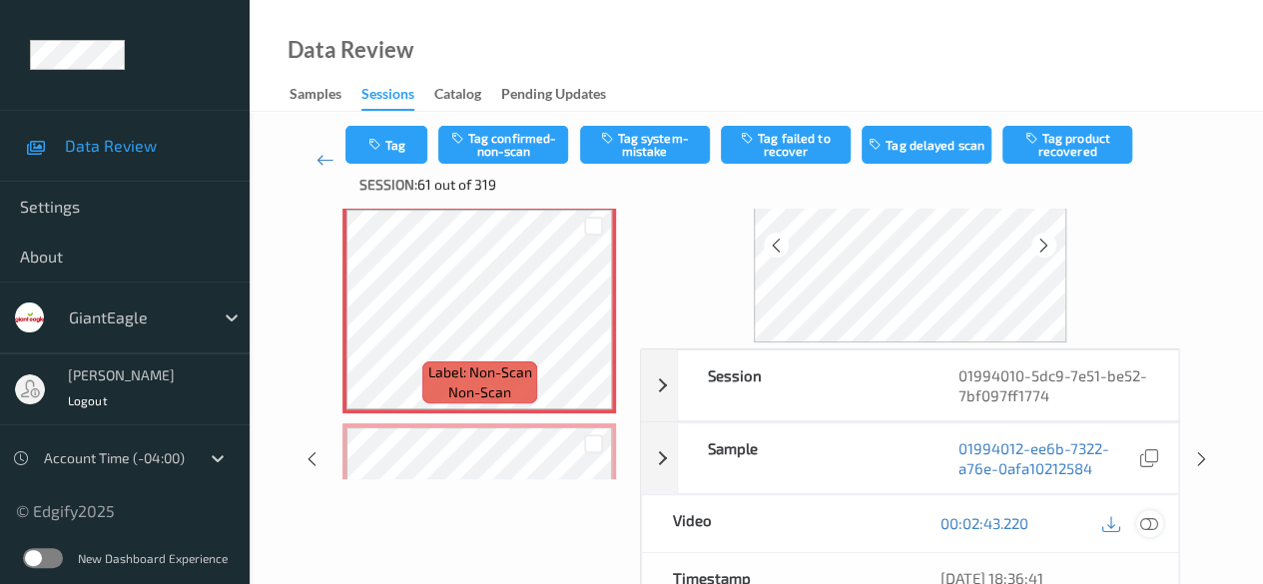
click at [1033, 523] on icon at bounding box center [1149, 523] width 18 height 18
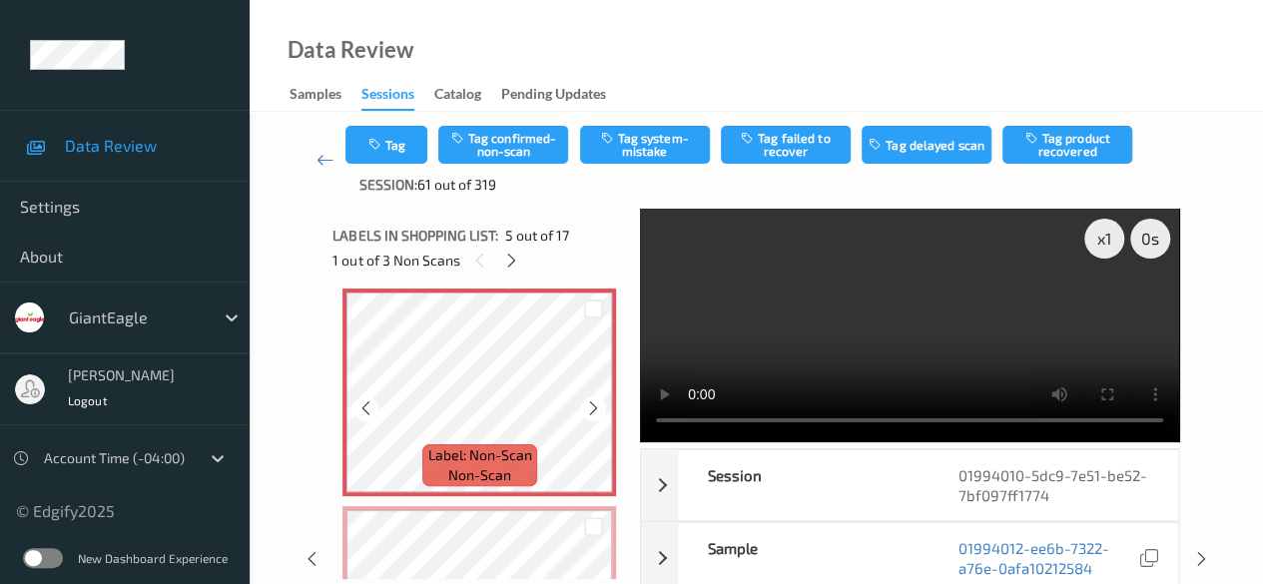
scroll to position [898, 0]
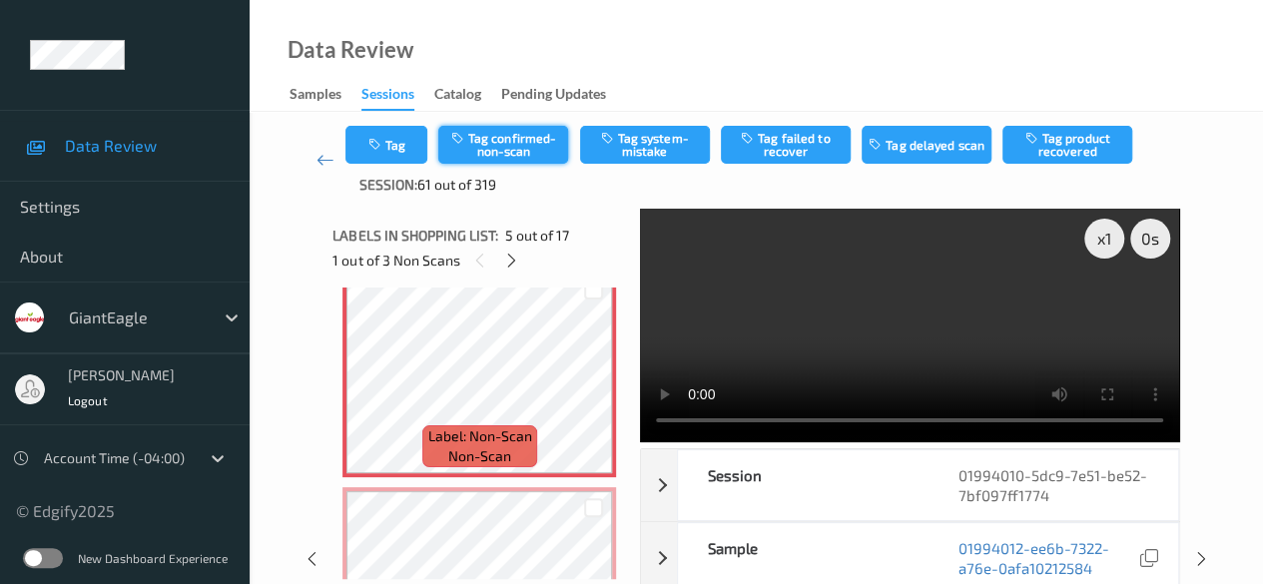
click at [505, 151] on button "Tag confirmed-non-scan" at bounding box center [503, 145] width 130 height 38
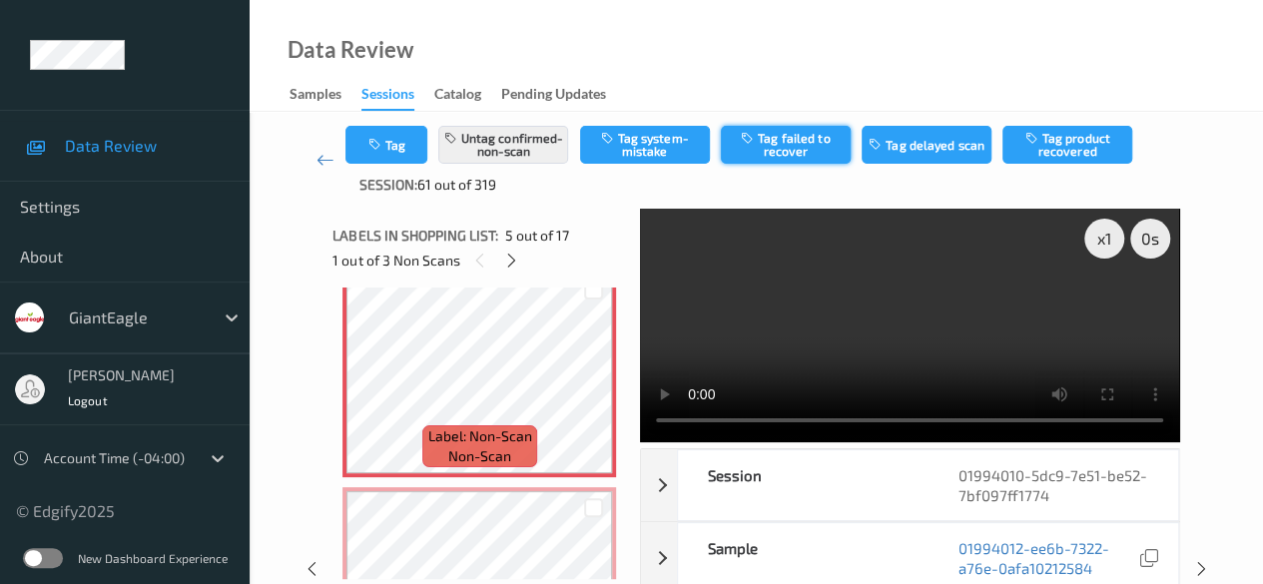
click at [793, 142] on button "Tag failed to recover" at bounding box center [786, 145] width 130 height 38
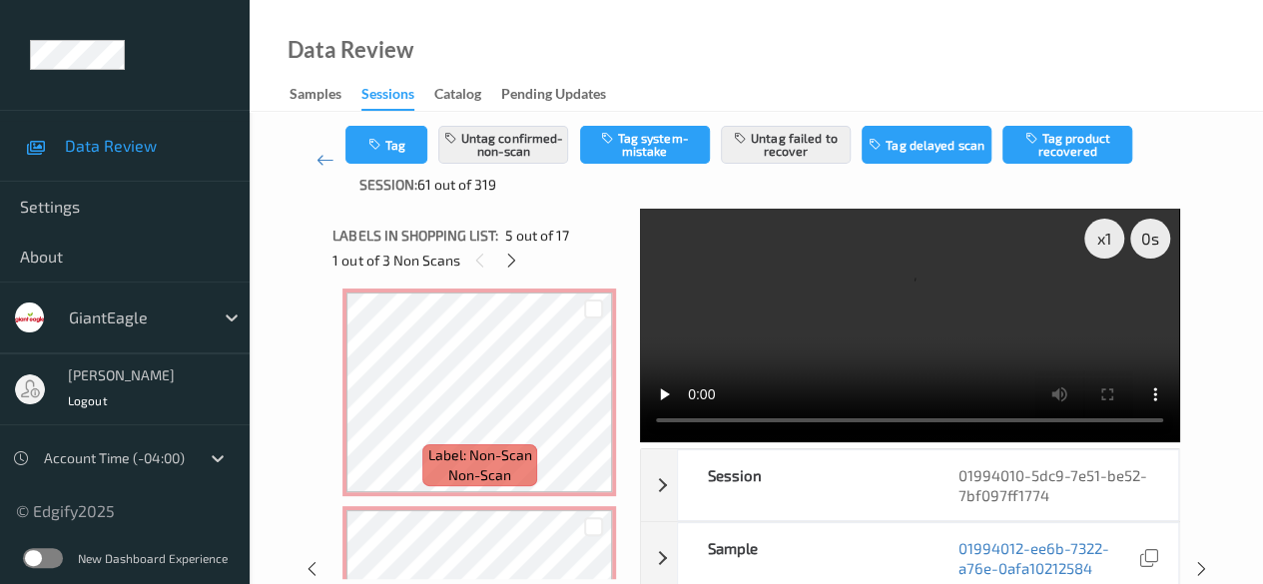
scroll to position [1098, 0]
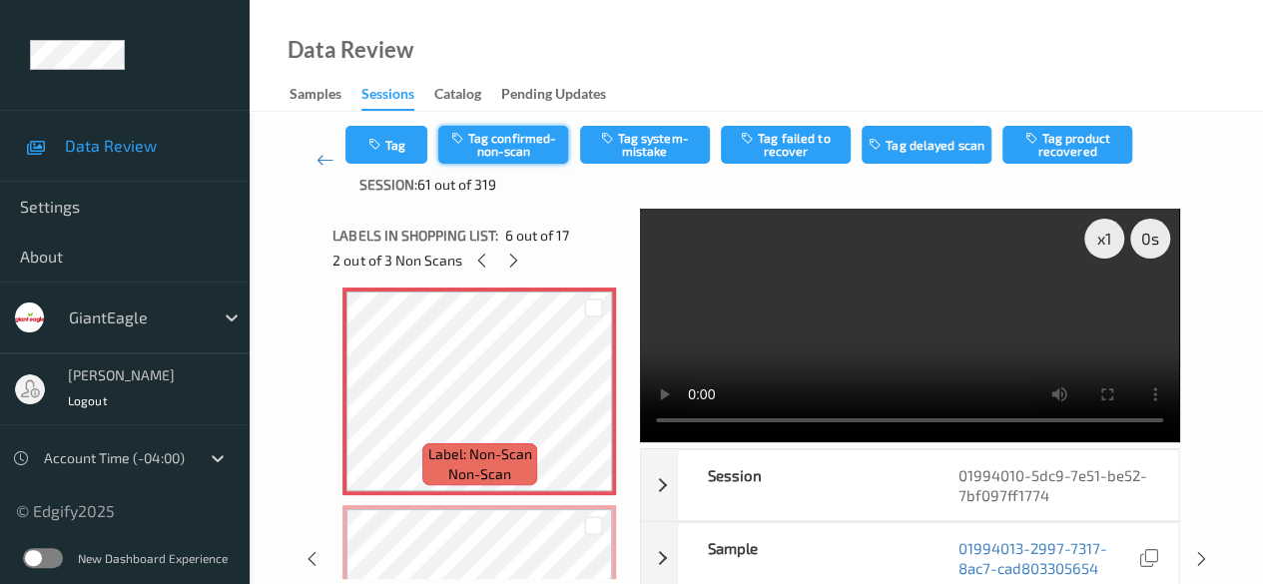
click at [511, 145] on button "Tag confirmed-non-scan" at bounding box center [503, 145] width 130 height 38
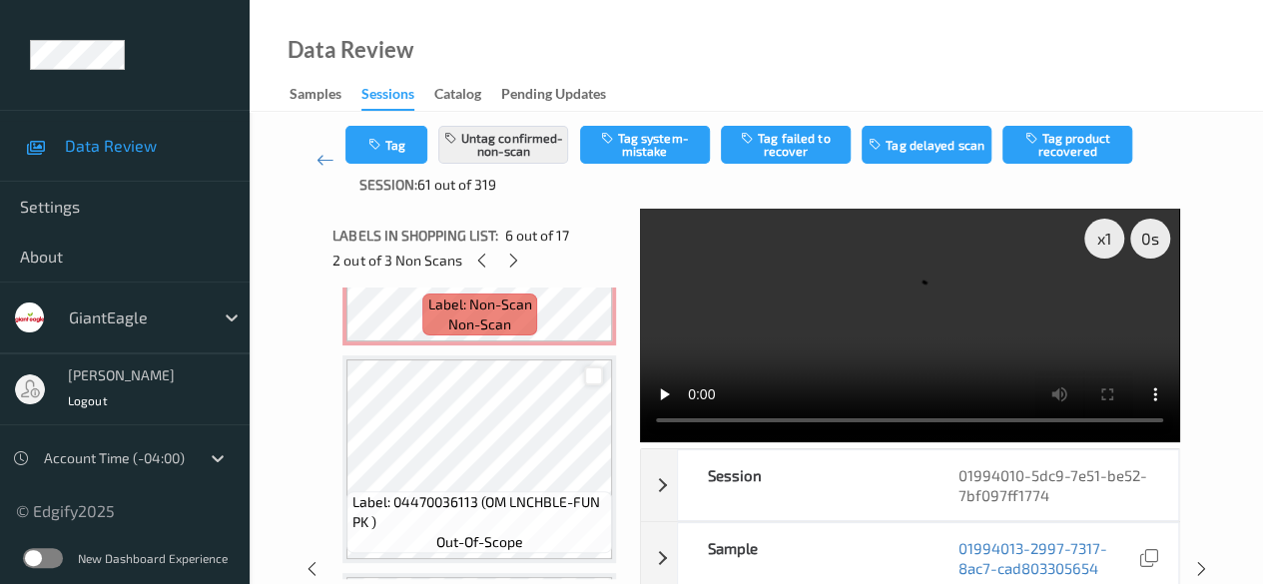
scroll to position [1497, 0]
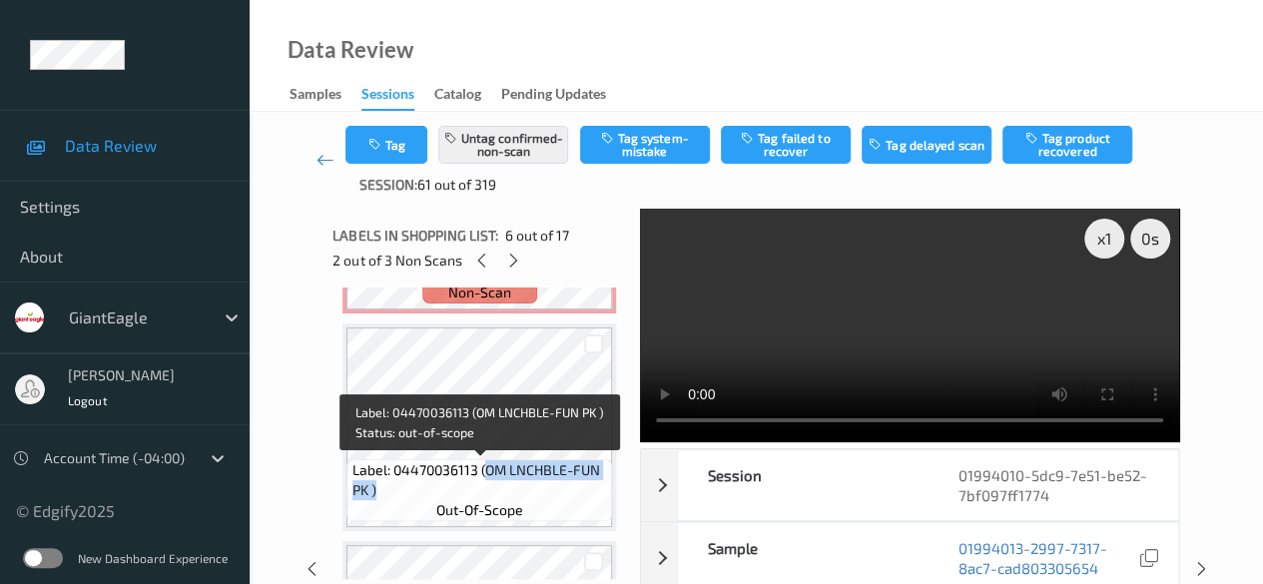
drag, startPoint x: 485, startPoint y: 472, endPoint x: 600, endPoint y: 488, distance: 115.9
click at [600, 488] on span "Label: 04470036113 (OM LNCHBLE-FUN PK )" at bounding box center [480, 480] width 256 height 40
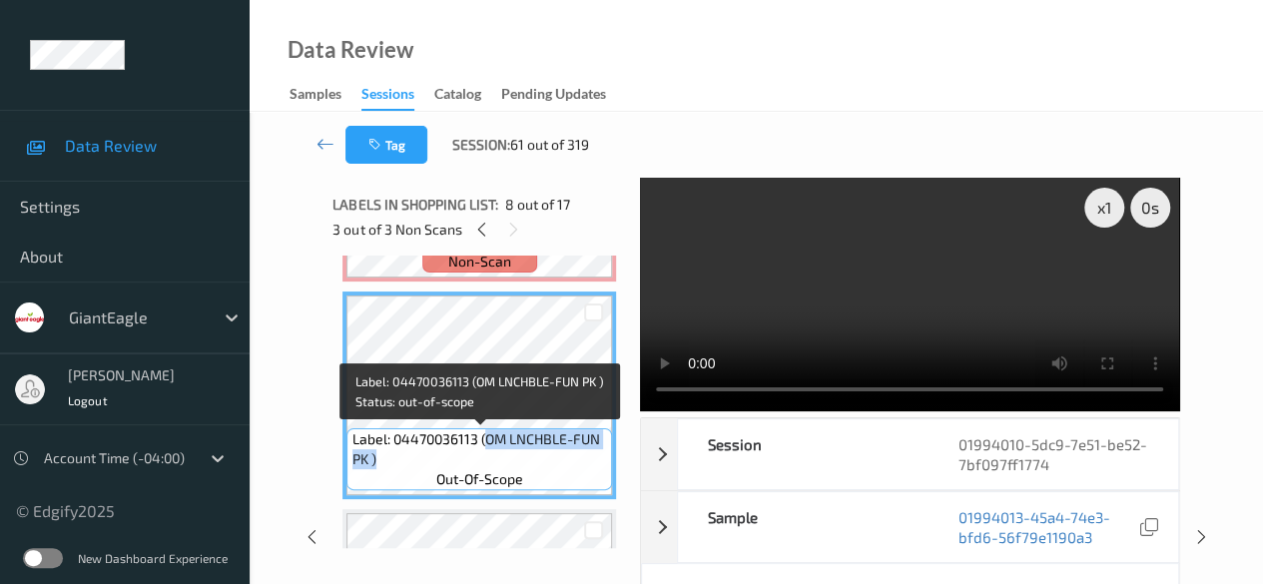
copy span "OM LNCHBLE-FUN PK )"
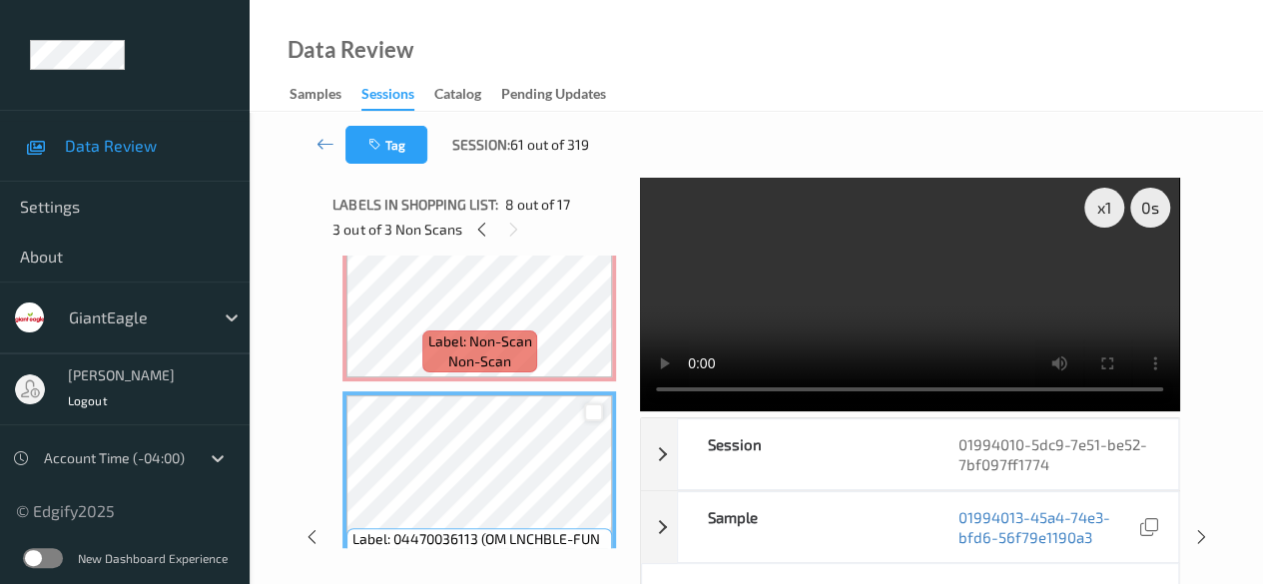
click at [593, 413] on div at bounding box center [593, 412] width 19 height 19
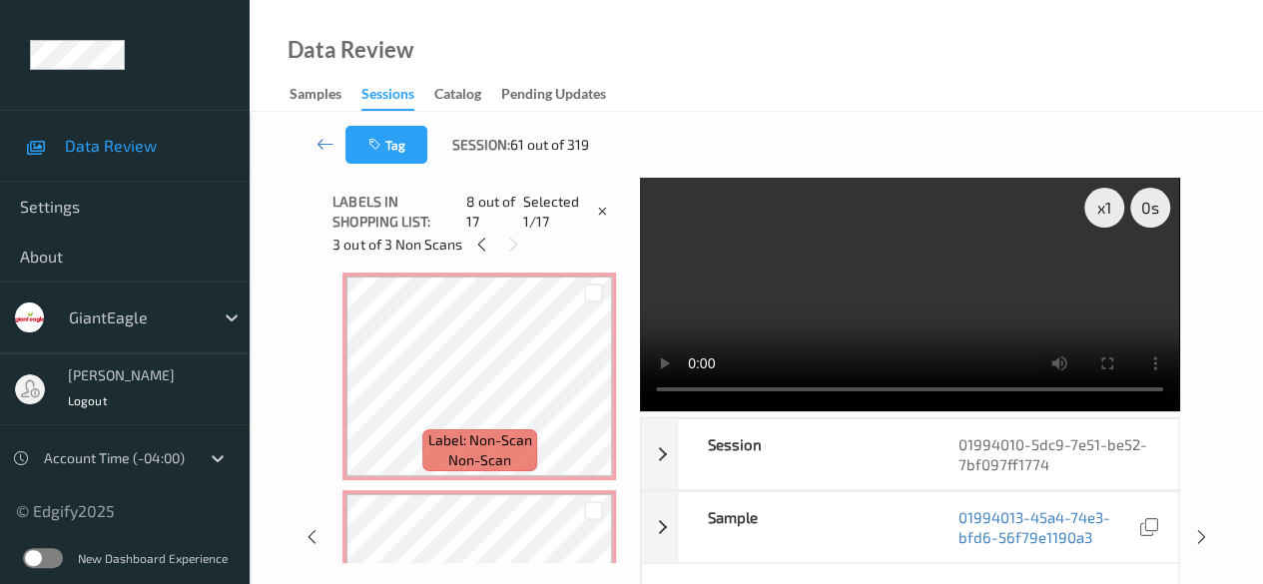
scroll to position [1098, 0]
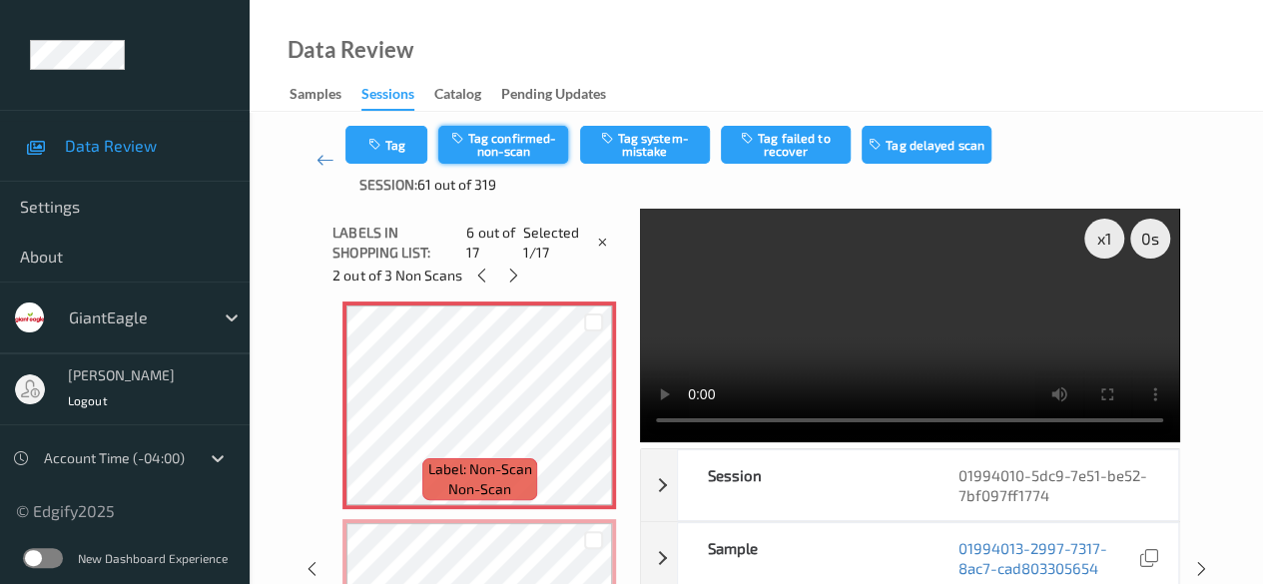
click at [515, 140] on button "Tag confirmed-non-scan" at bounding box center [503, 145] width 130 height 38
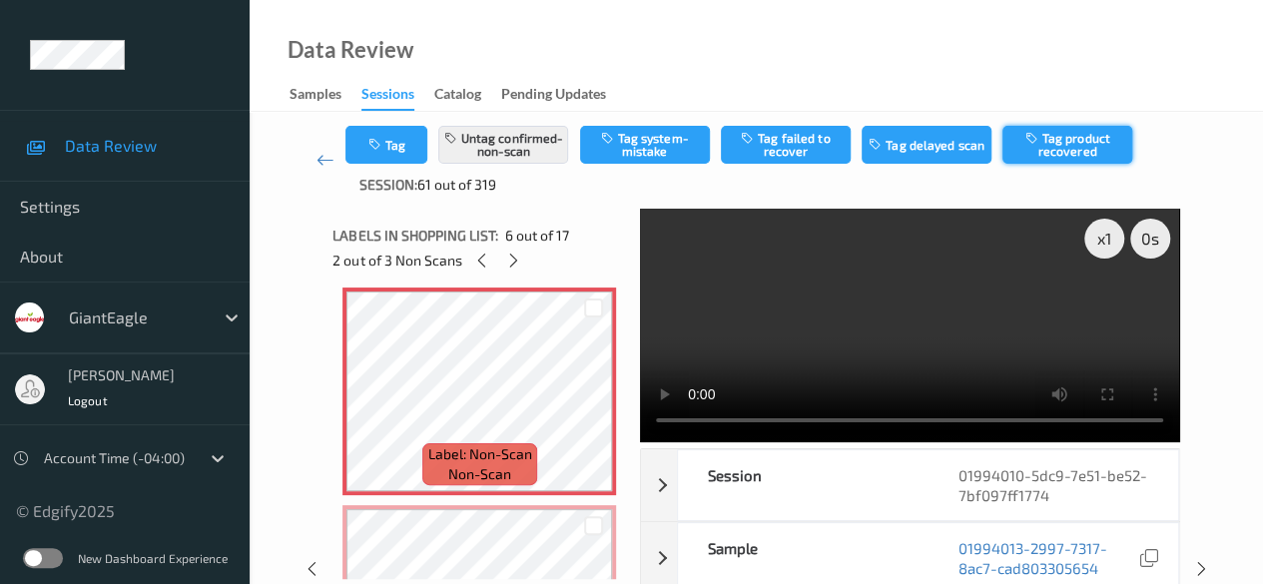
click at [1033, 150] on button "Tag product recovered" at bounding box center [1067, 145] width 130 height 38
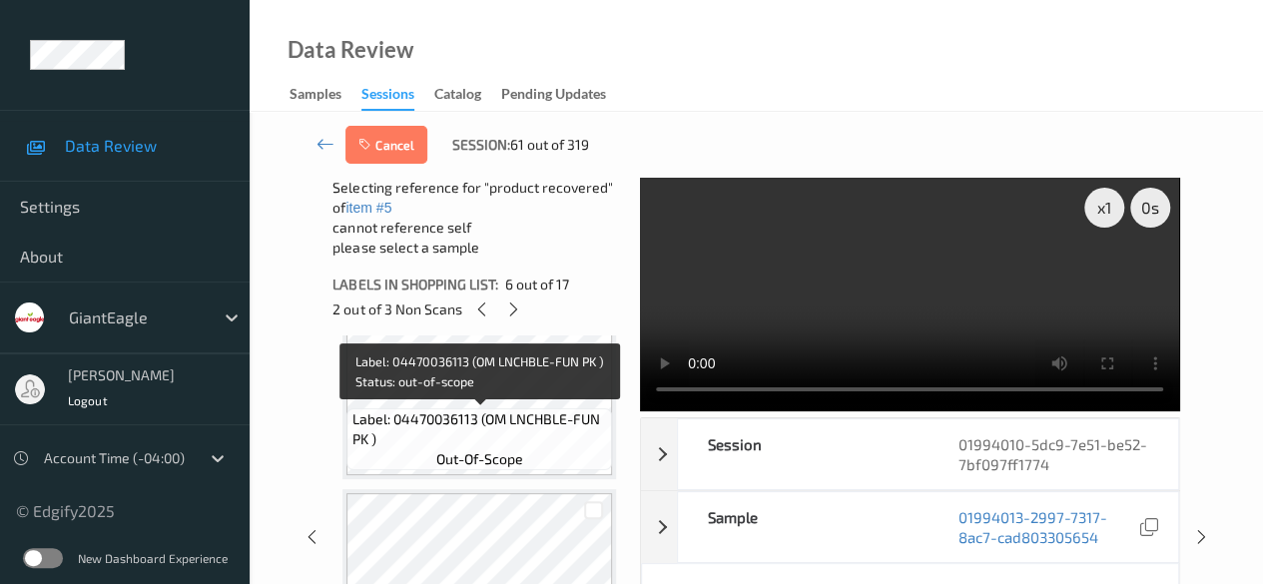
scroll to position [1497, 0]
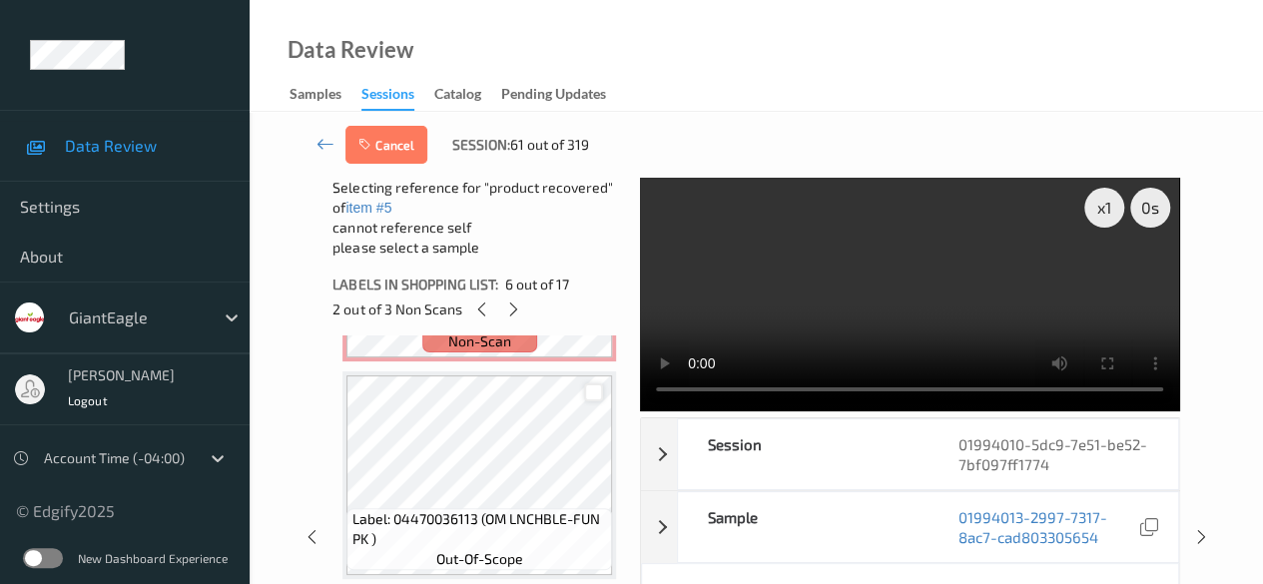
click at [593, 396] on div at bounding box center [593, 392] width 19 height 19
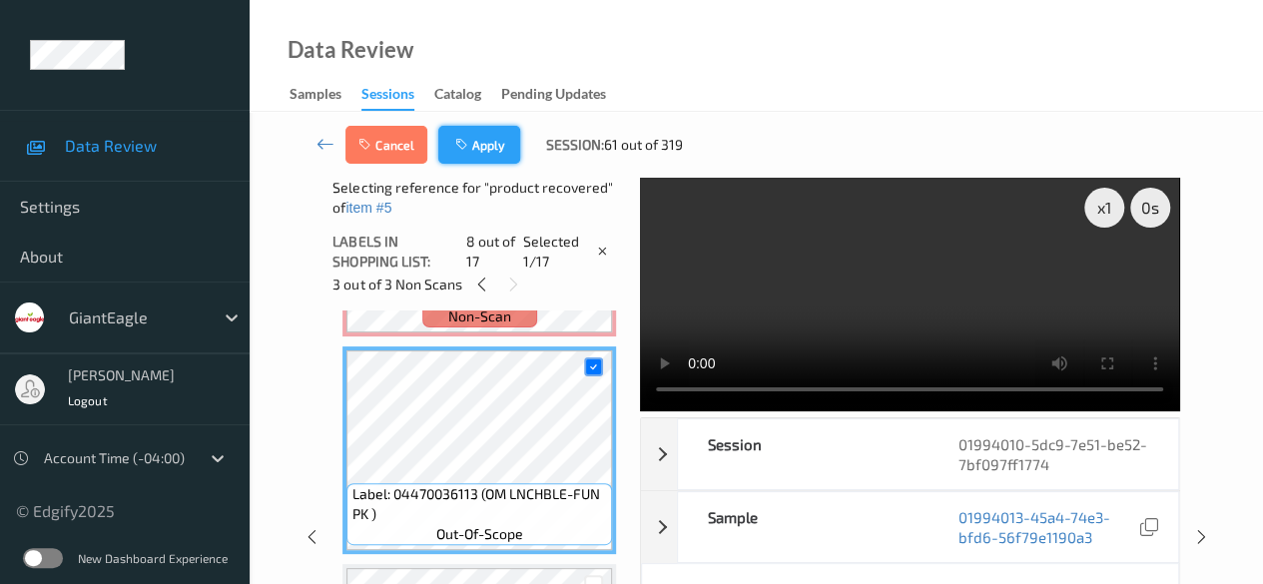
click at [509, 149] on button "Apply" at bounding box center [479, 145] width 82 height 38
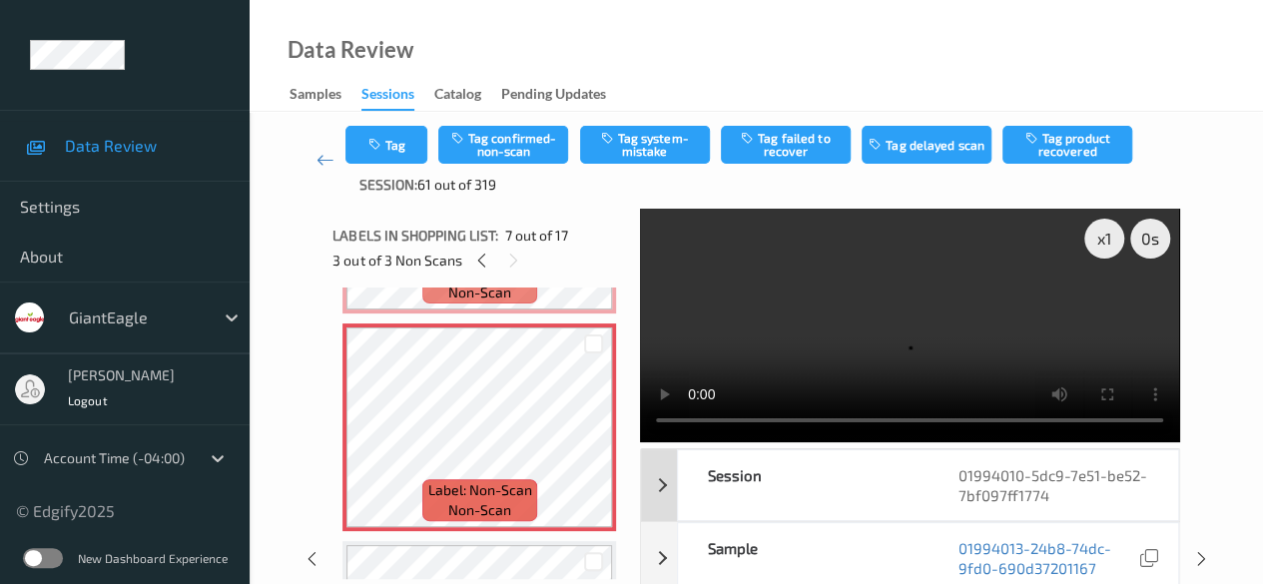
scroll to position [100, 0]
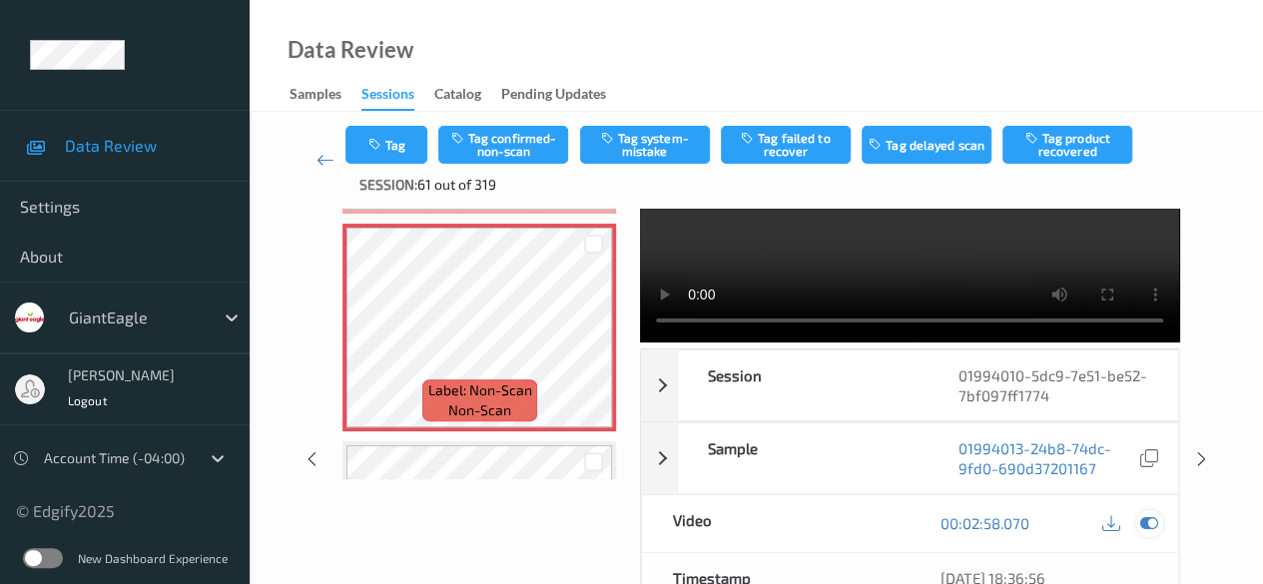
click at [1033, 518] on icon at bounding box center [1149, 523] width 18 height 18
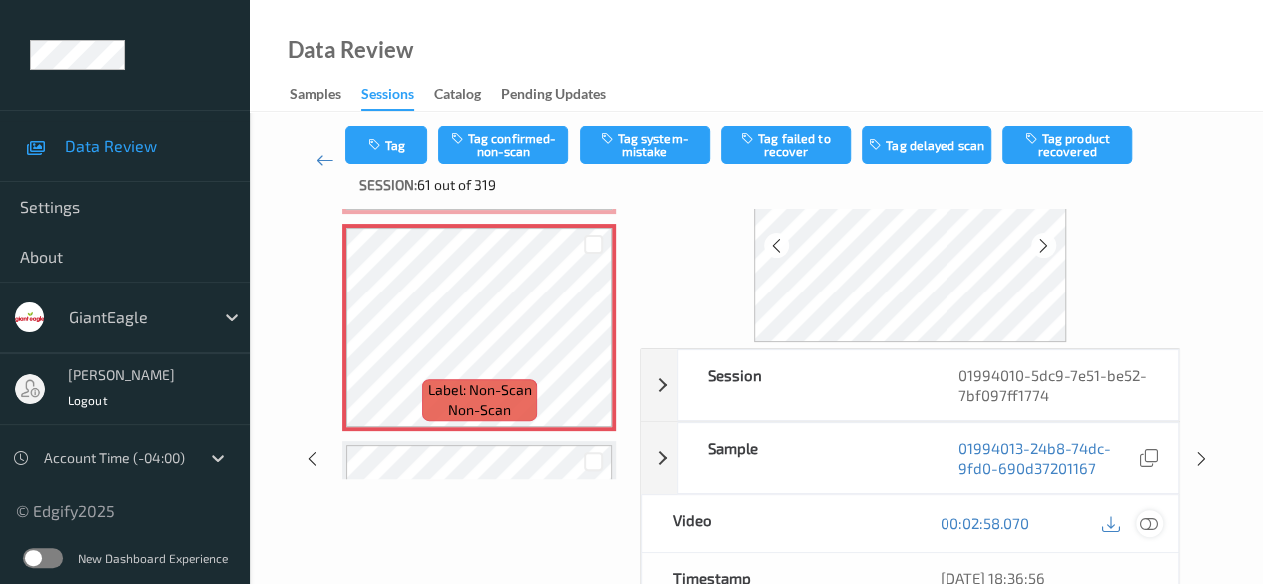
click at [1033, 519] on icon at bounding box center [1149, 523] width 18 height 18
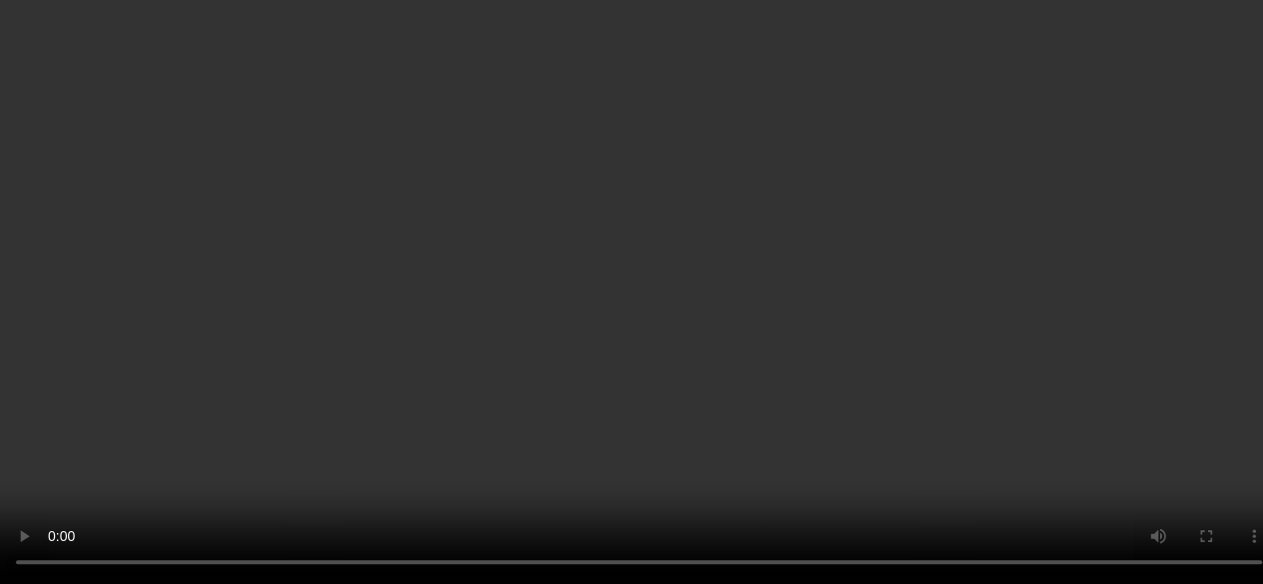
scroll to position [1280, 0]
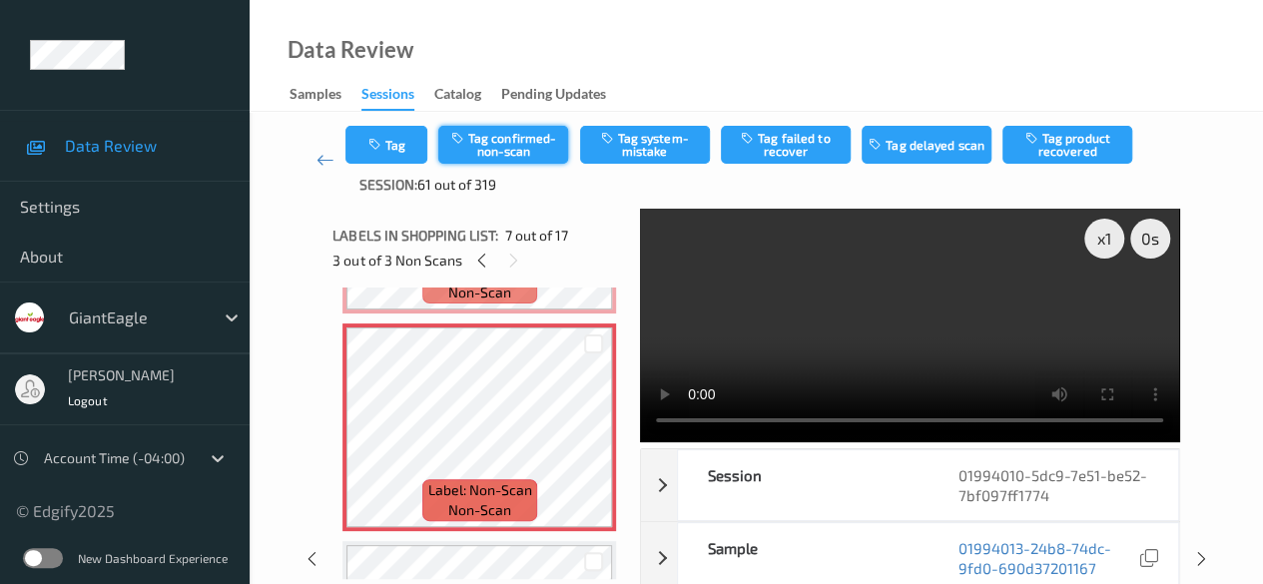
click at [503, 134] on button "Tag confirmed-non-scan" at bounding box center [503, 145] width 130 height 38
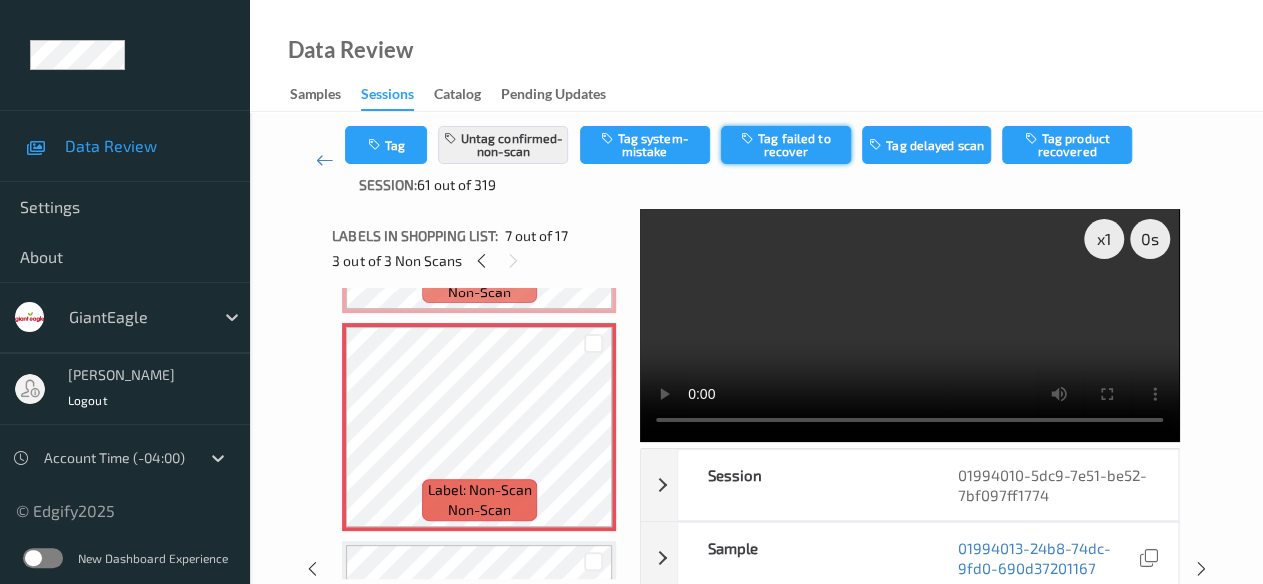
click at [785, 150] on button "Tag failed to recover" at bounding box center [786, 145] width 130 height 38
click at [324, 159] on icon at bounding box center [325, 160] width 18 height 20
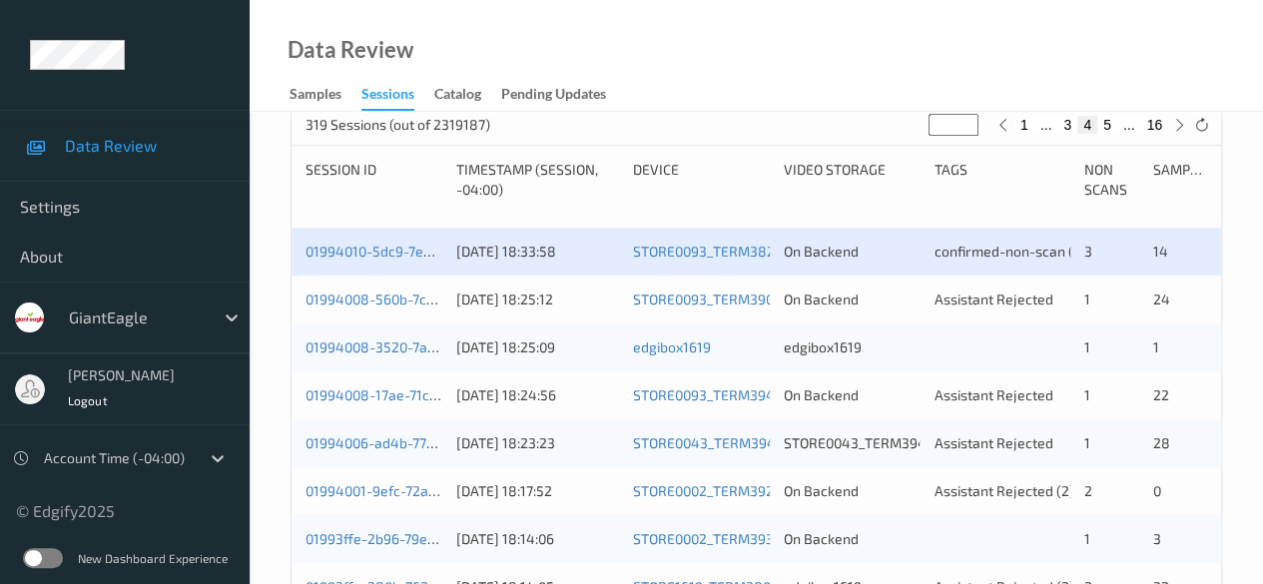
scroll to position [499, 0]
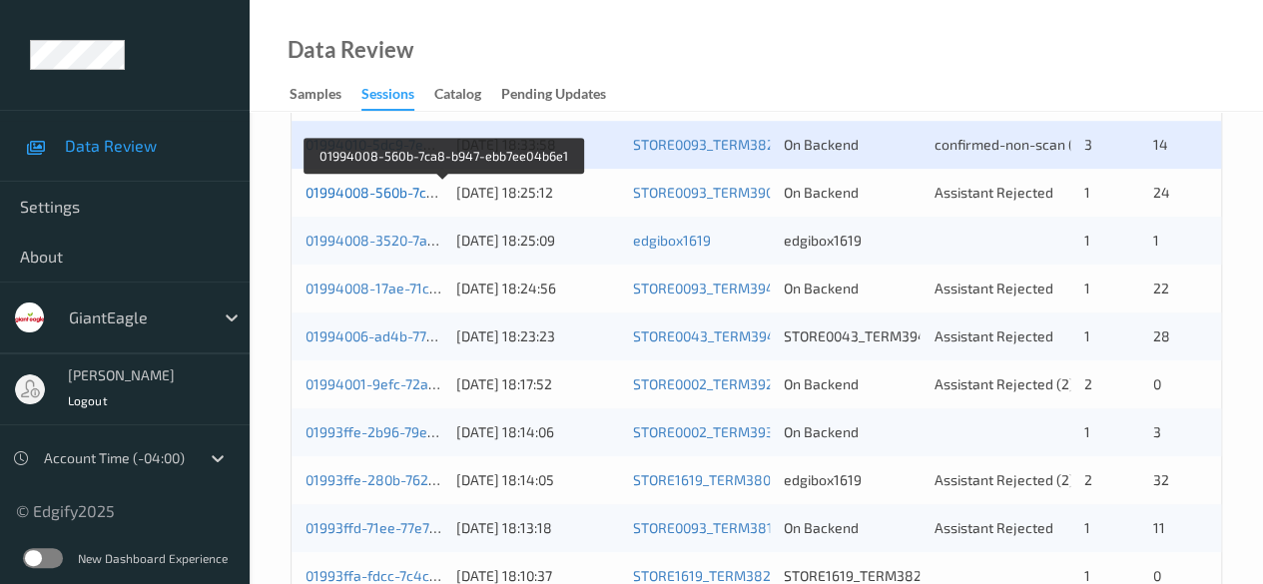
click at [413, 184] on link "01994008-560b-7ca8-b947-ebb7ee04b6e1" at bounding box center [442, 192] width 275 height 17
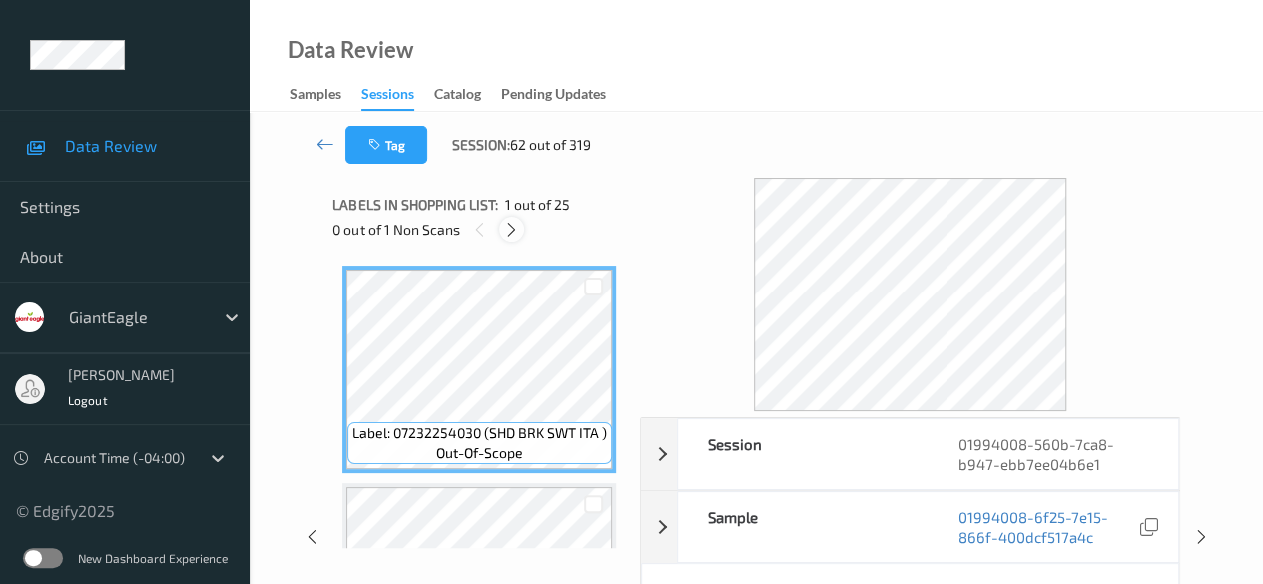
click at [508, 235] on icon at bounding box center [511, 230] width 17 height 18
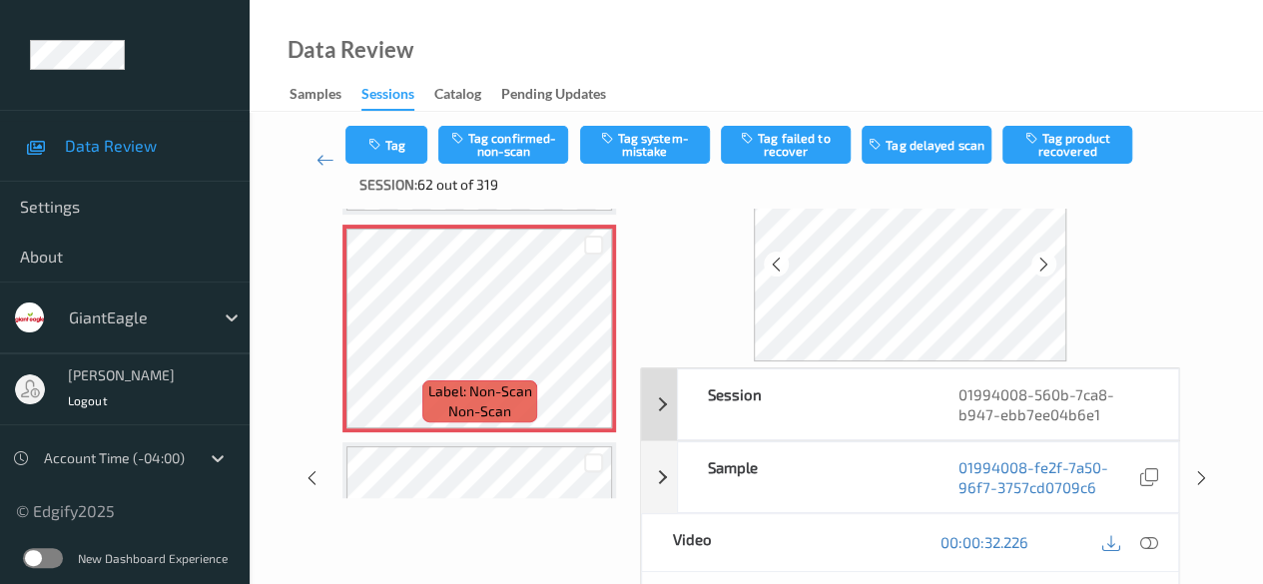
scroll to position [100, 0]
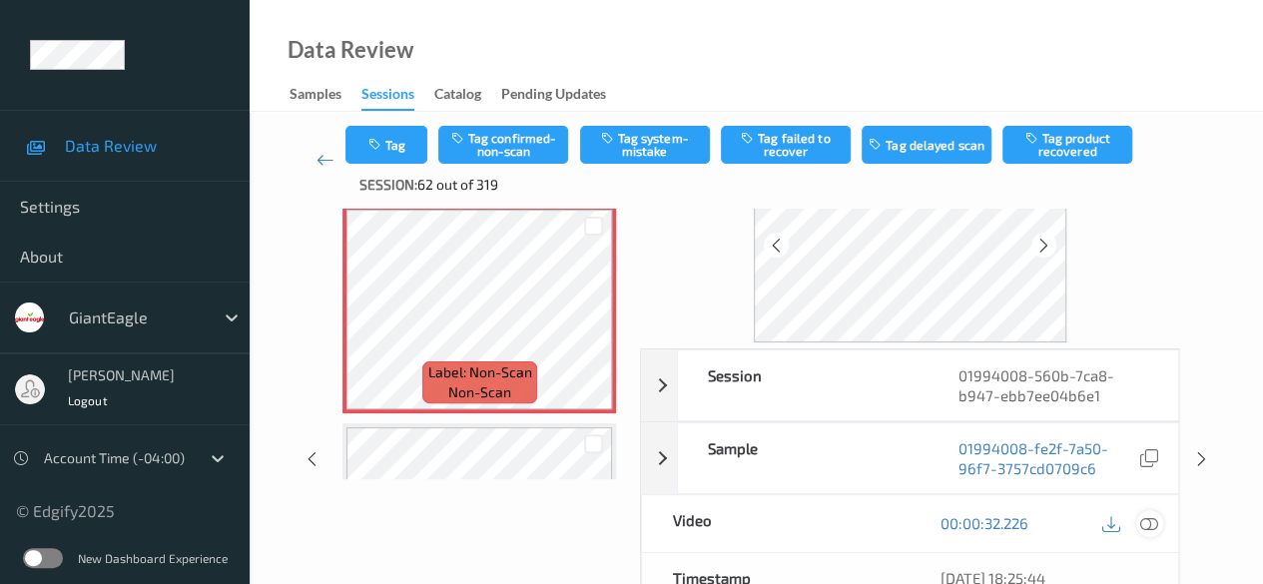
click at [1033, 517] on icon at bounding box center [1149, 523] width 18 height 18
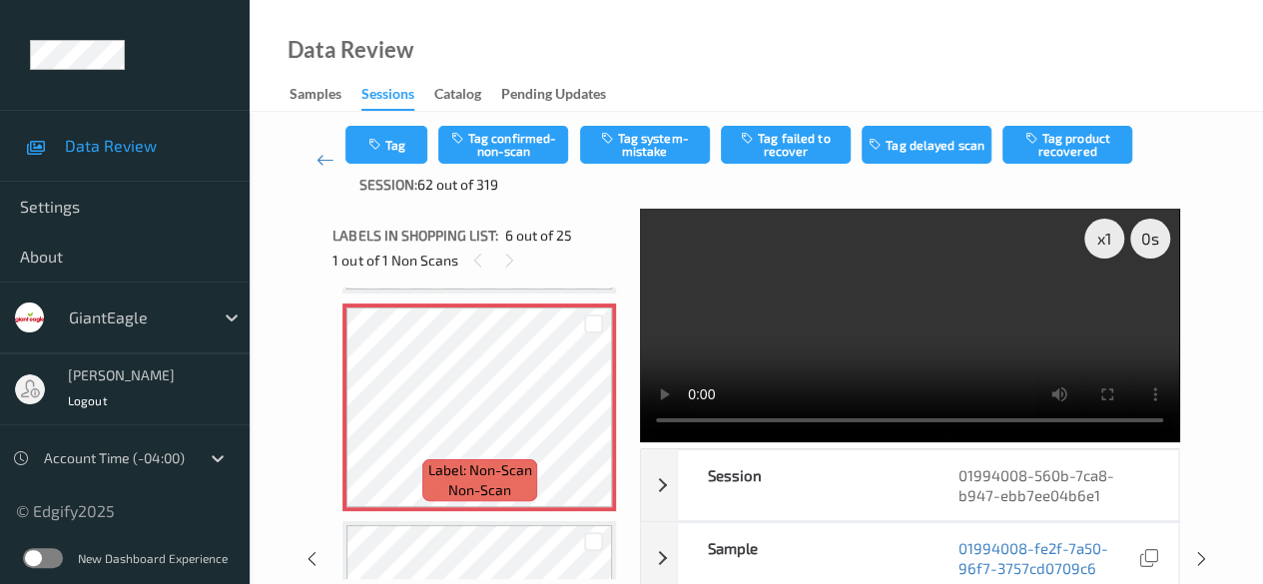
scroll to position [1080, 0]
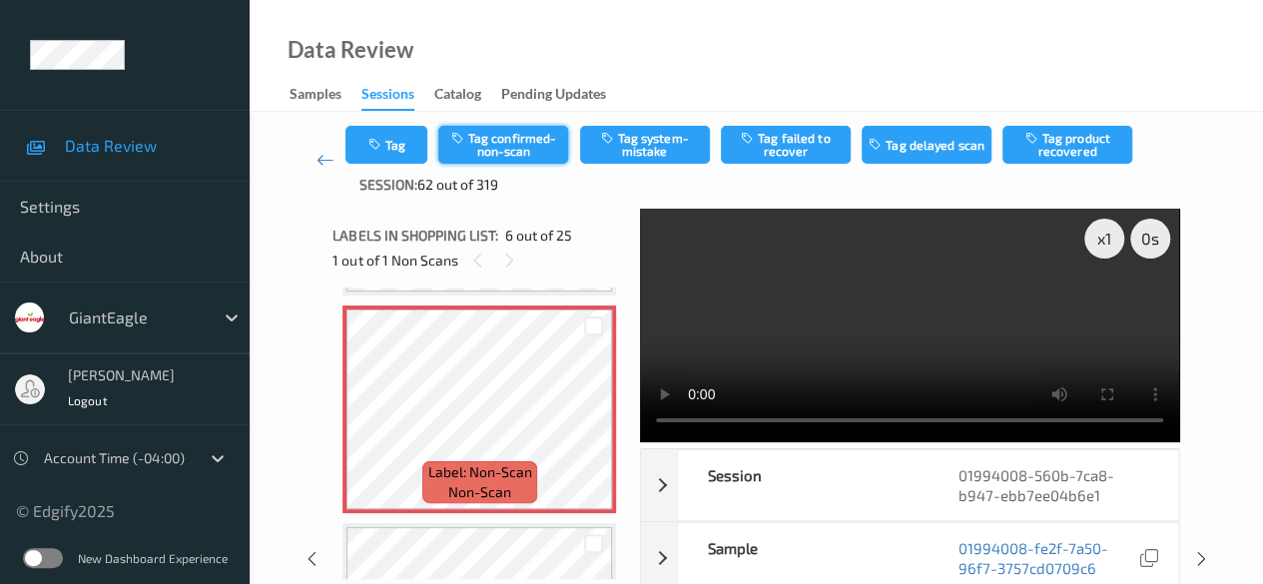
click at [519, 151] on button "Tag confirmed-non-scan" at bounding box center [503, 145] width 130 height 38
click at [323, 158] on icon at bounding box center [325, 160] width 18 height 20
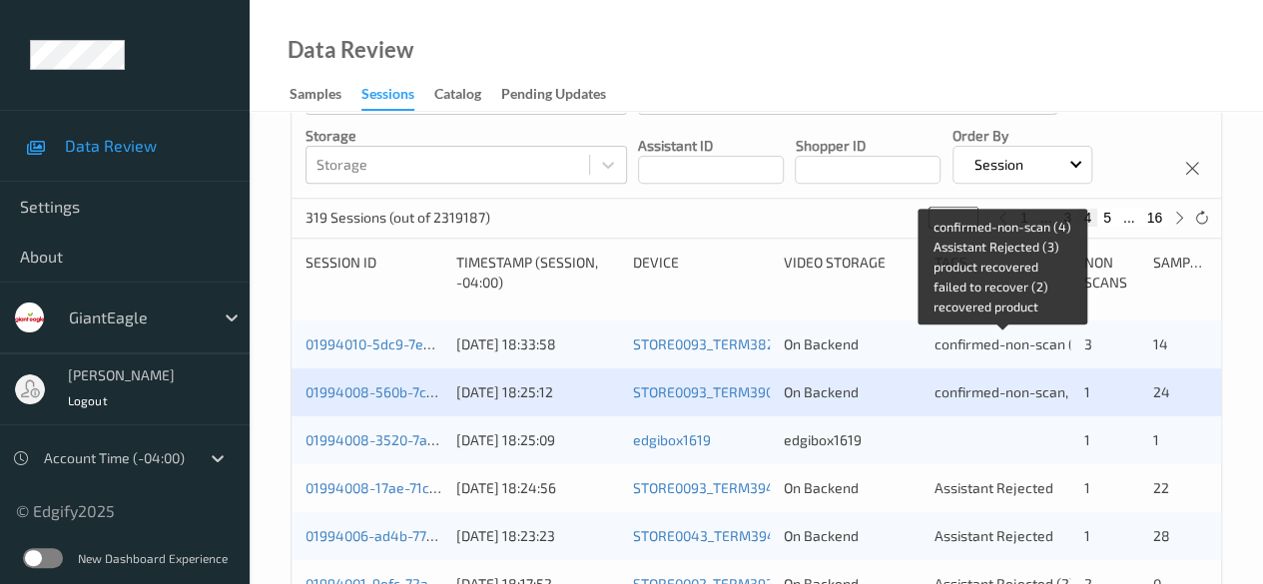
scroll to position [399, 0]
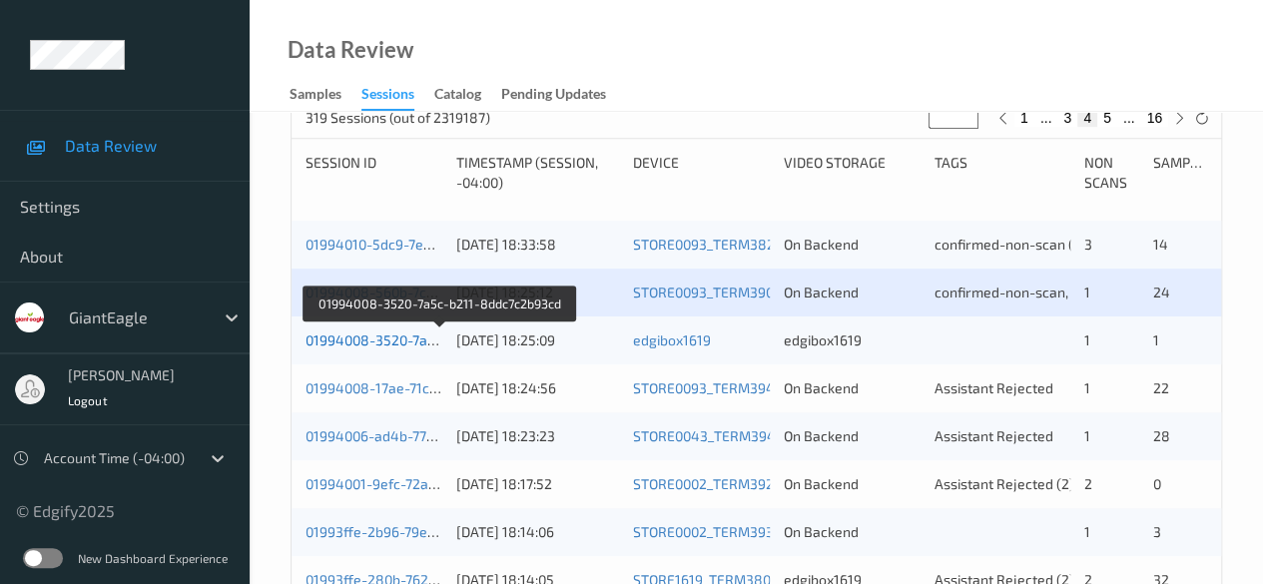
click at [385, 344] on link "01994008-3520-7a5c-b211-8ddc7c2b93cd" at bounding box center [440, 339] width 270 height 17
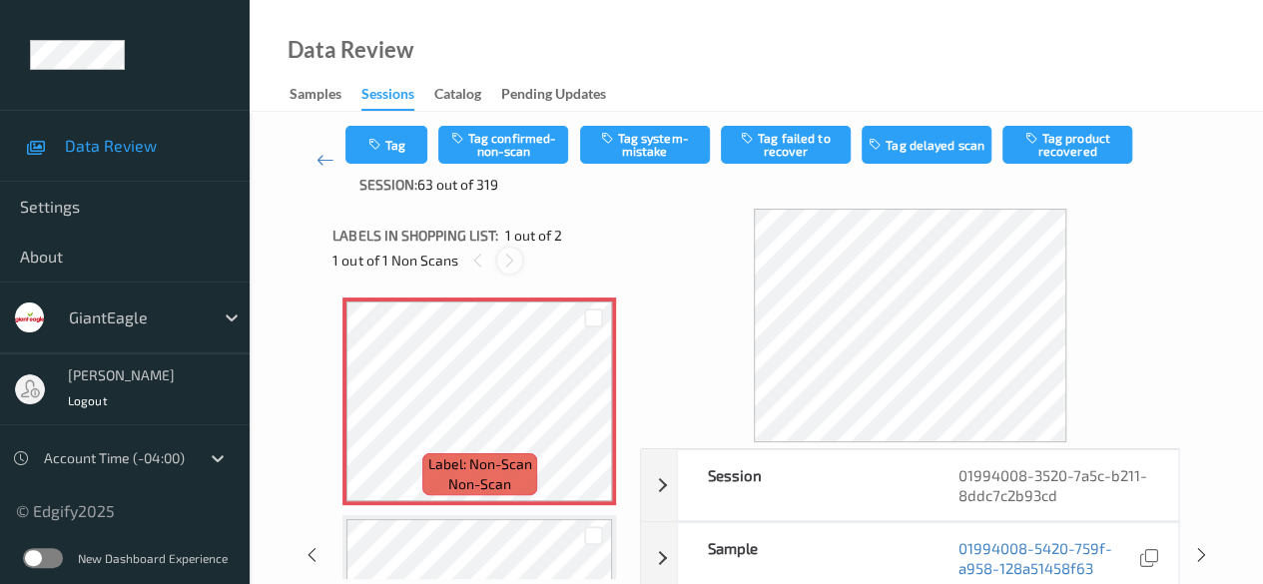
click at [513, 267] on icon at bounding box center [509, 261] width 17 height 18
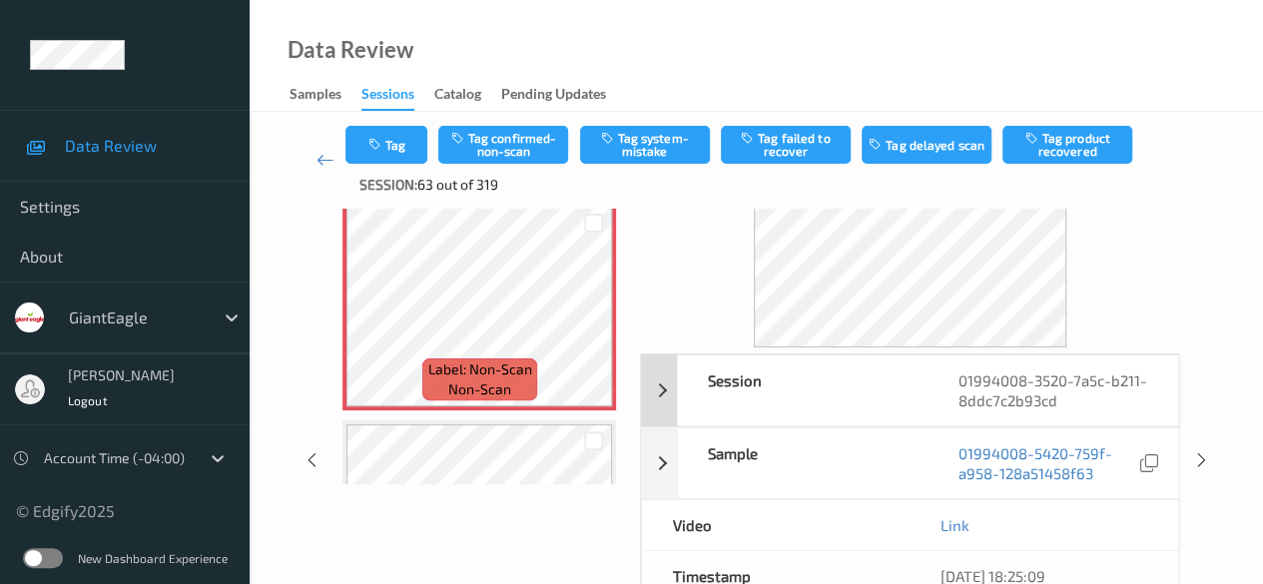
scroll to position [200, 0]
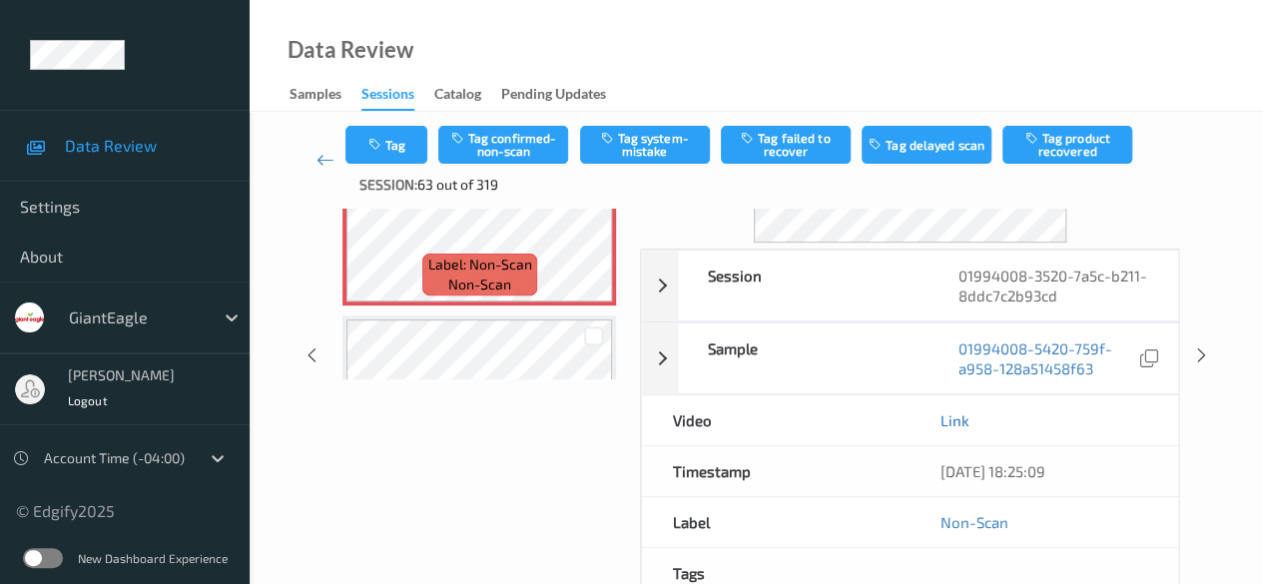
click at [957, 420] on link "Link" at bounding box center [953, 420] width 29 height 20
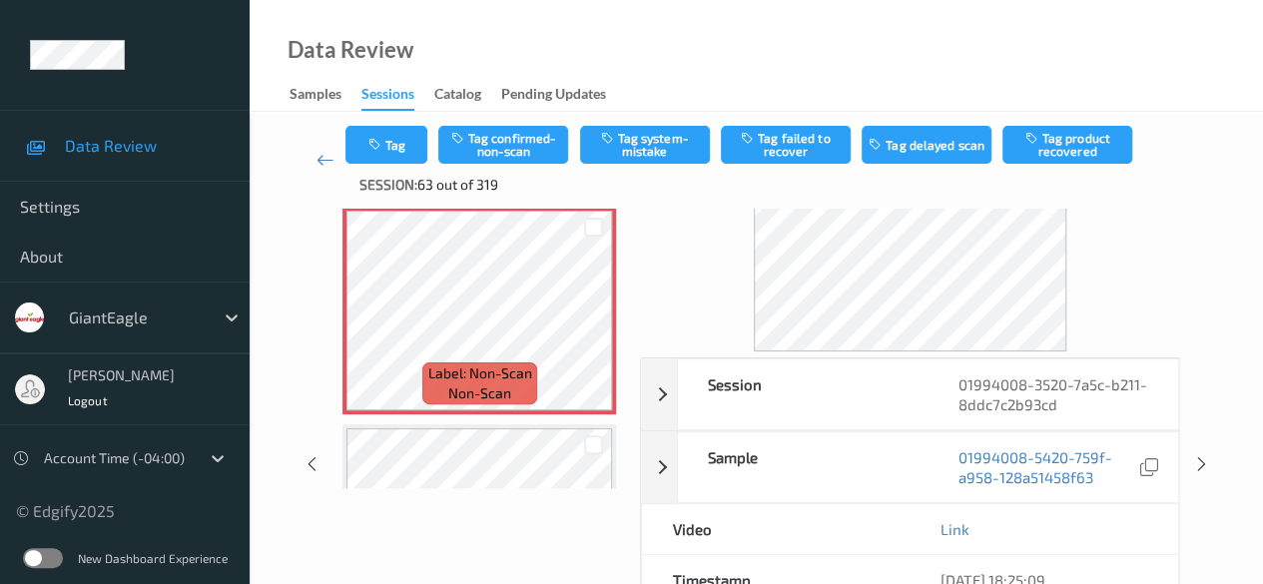
scroll to position [0, 0]
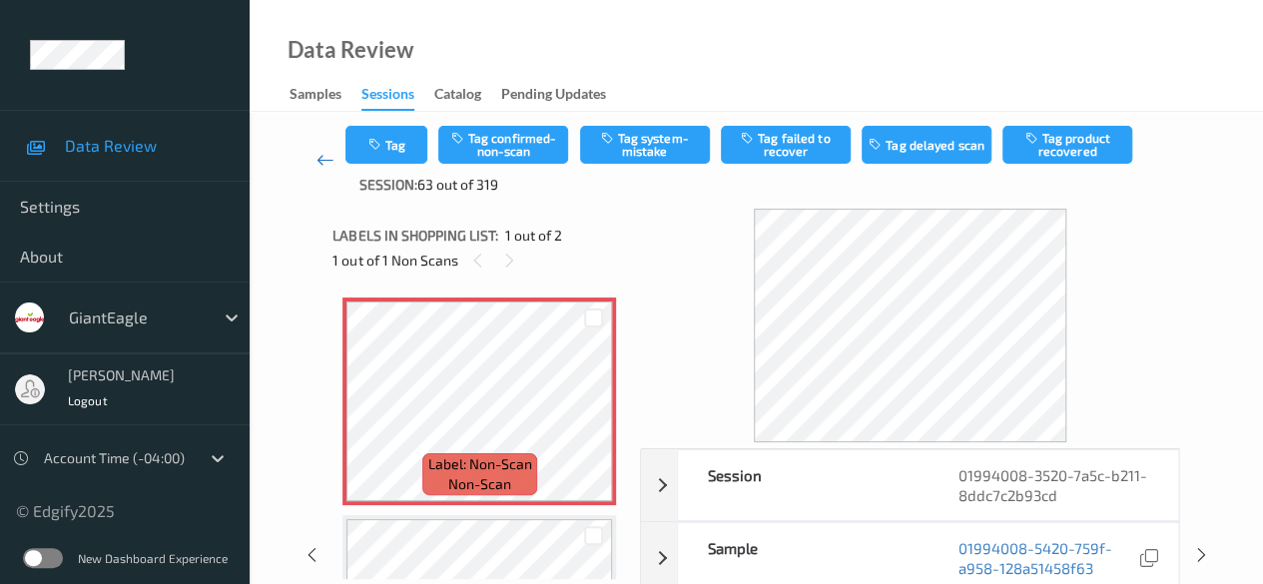
click at [324, 161] on icon at bounding box center [325, 160] width 18 height 20
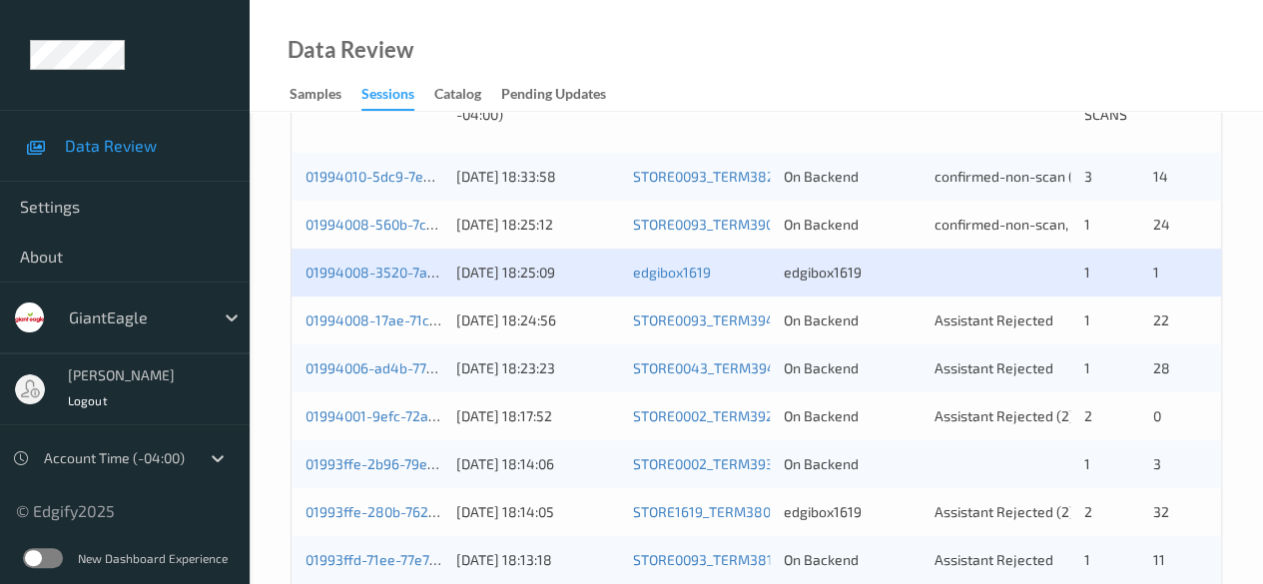
scroll to position [499, 0]
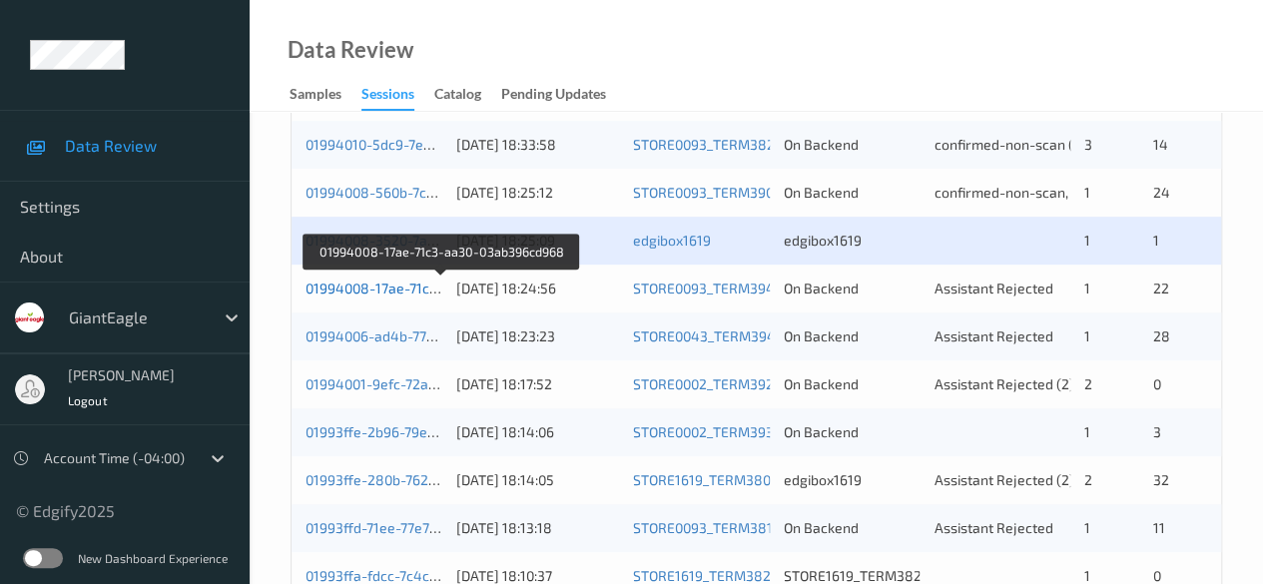
click at [366, 285] on link "01994008-17ae-71c3-aa30-03ab396cd968" at bounding box center [440, 287] width 271 height 17
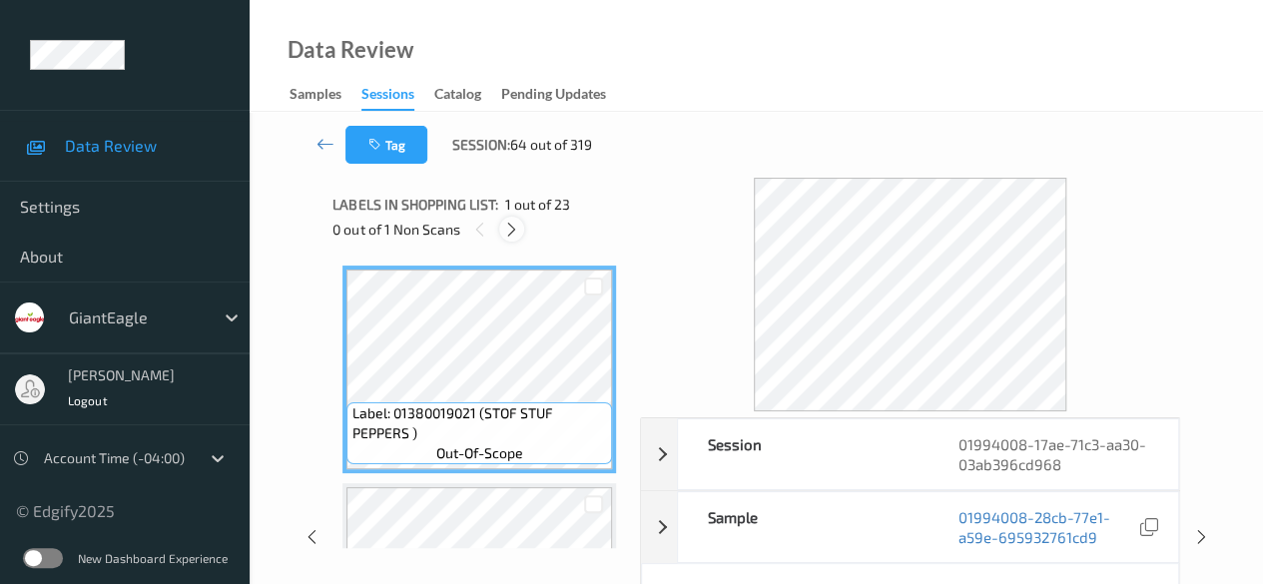
click at [511, 225] on icon at bounding box center [511, 230] width 17 height 18
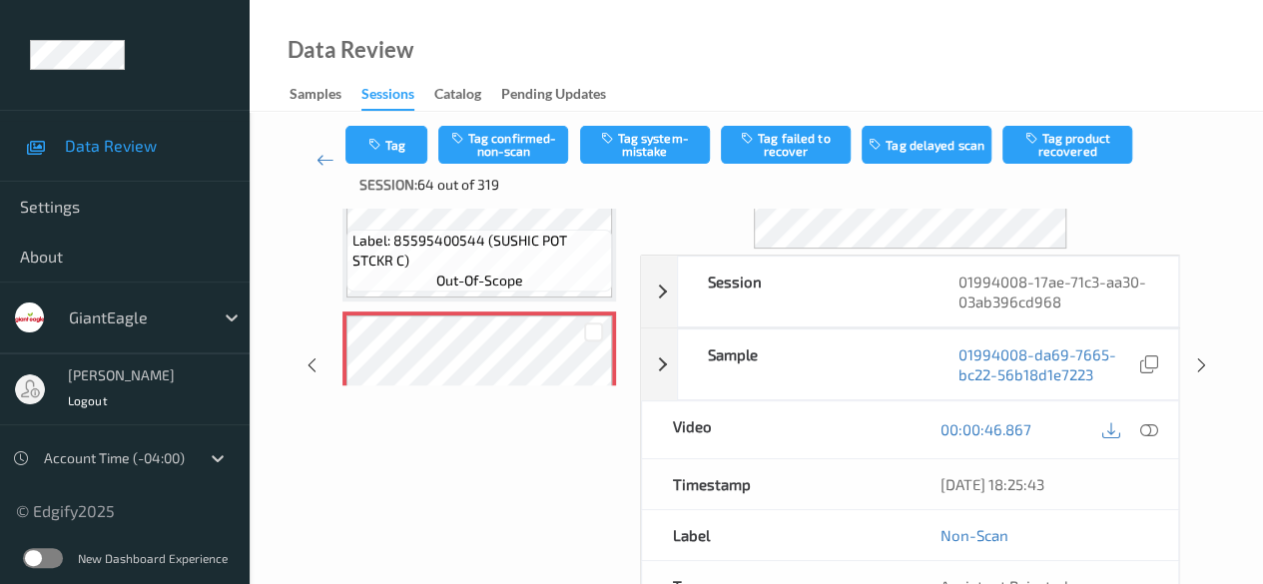
scroll to position [200, 0]
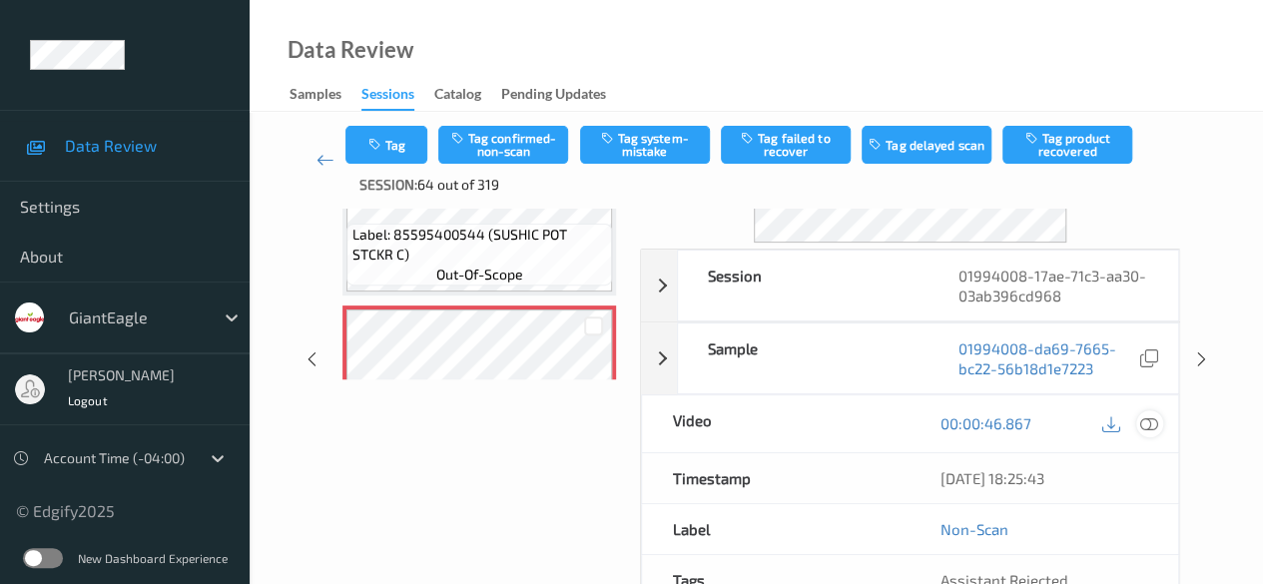
click at [1033, 420] on icon at bounding box center [1149, 423] width 18 height 18
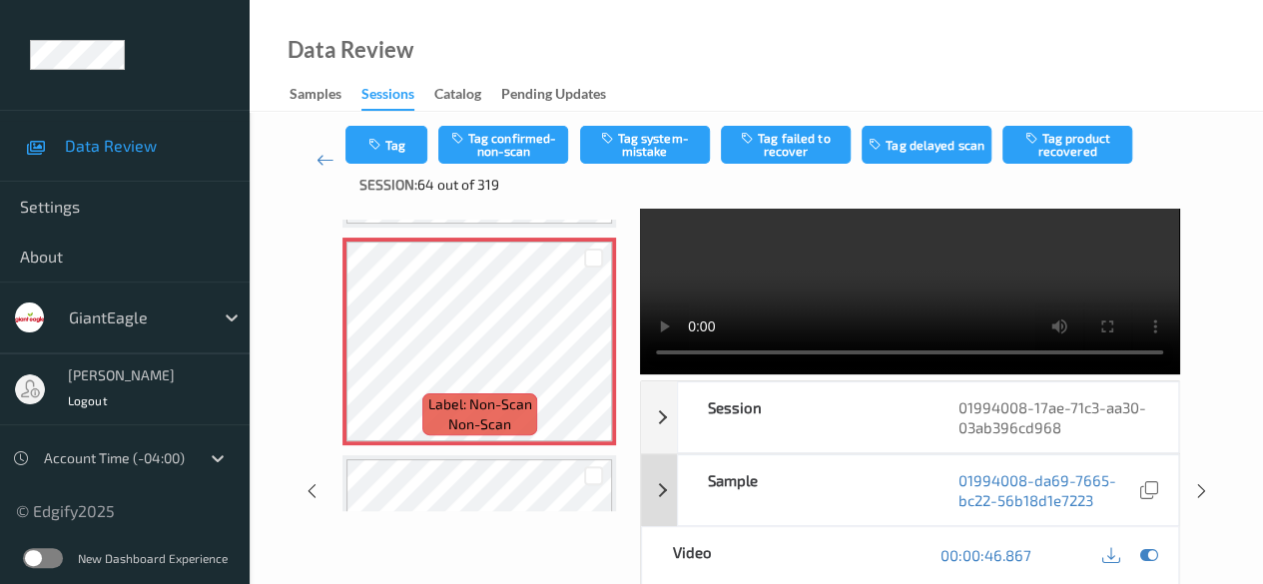
scroll to position [100, 0]
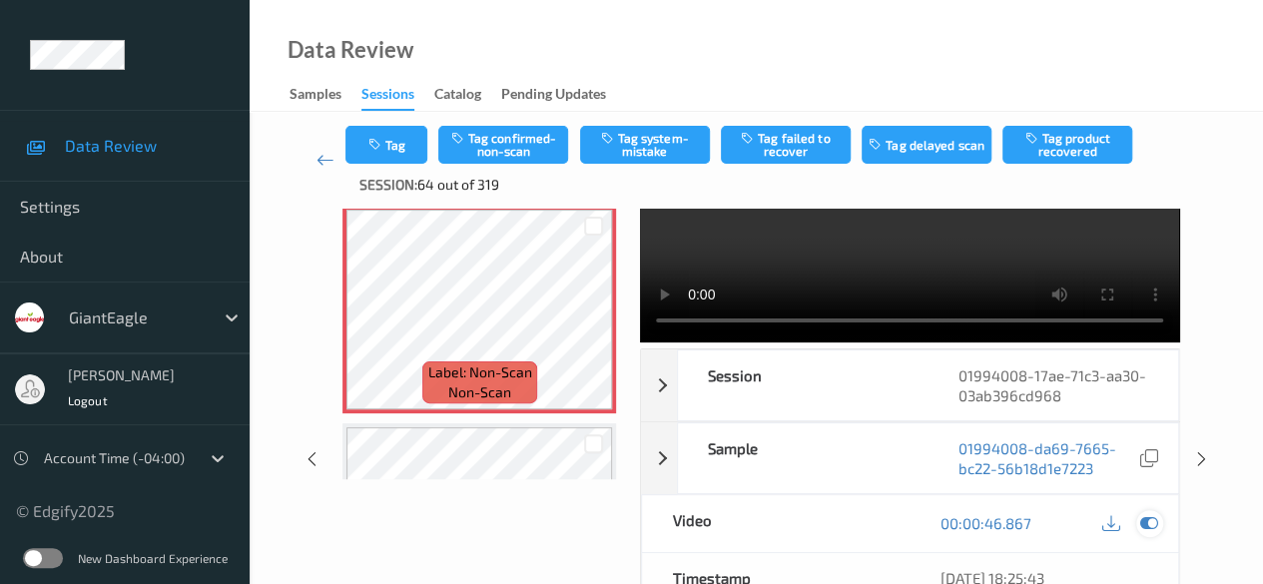
click at [1033, 522] on icon at bounding box center [1149, 523] width 18 height 18
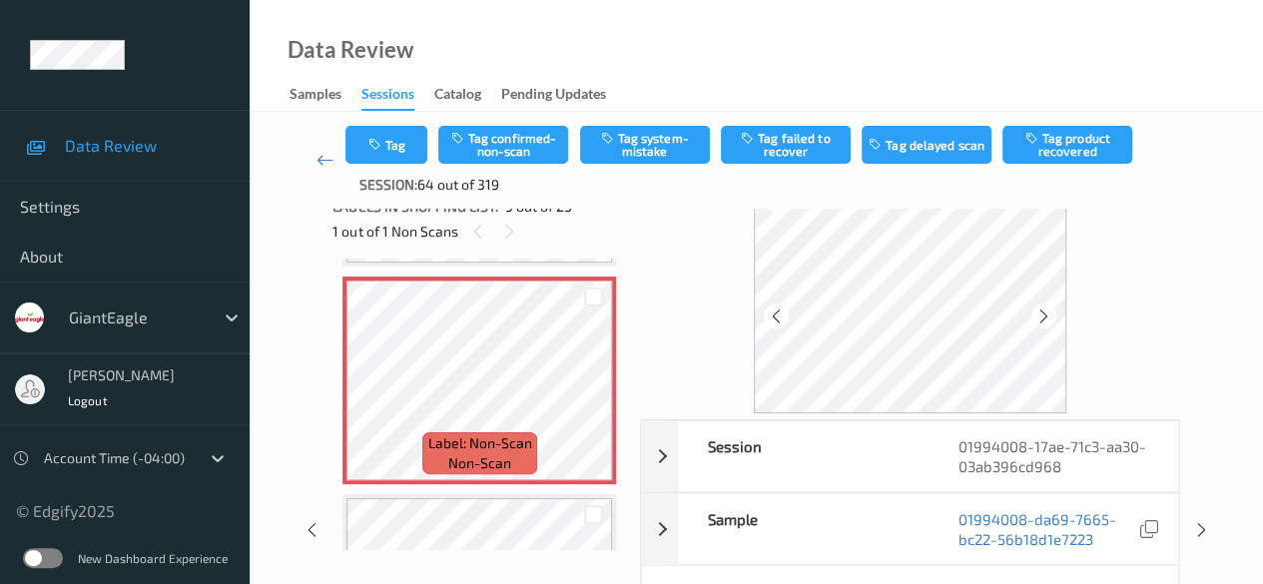
scroll to position [0, 0]
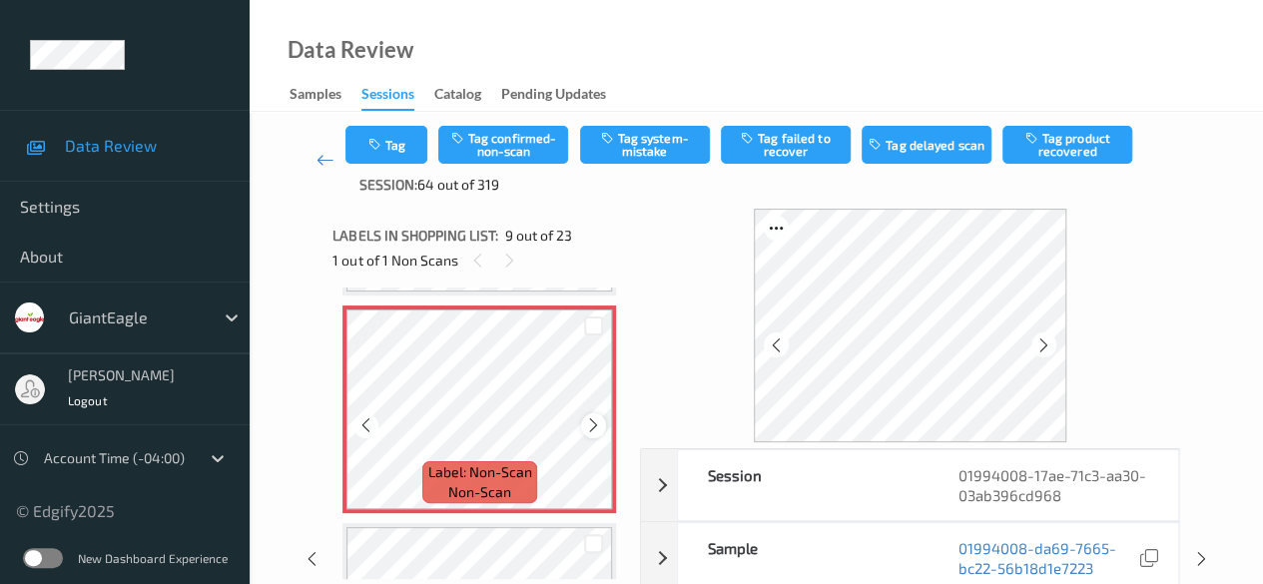
click at [591, 426] on icon at bounding box center [593, 425] width 17 height 18
click at [596, 426] on icon at bounding box center [593, 425] width 17 height 18
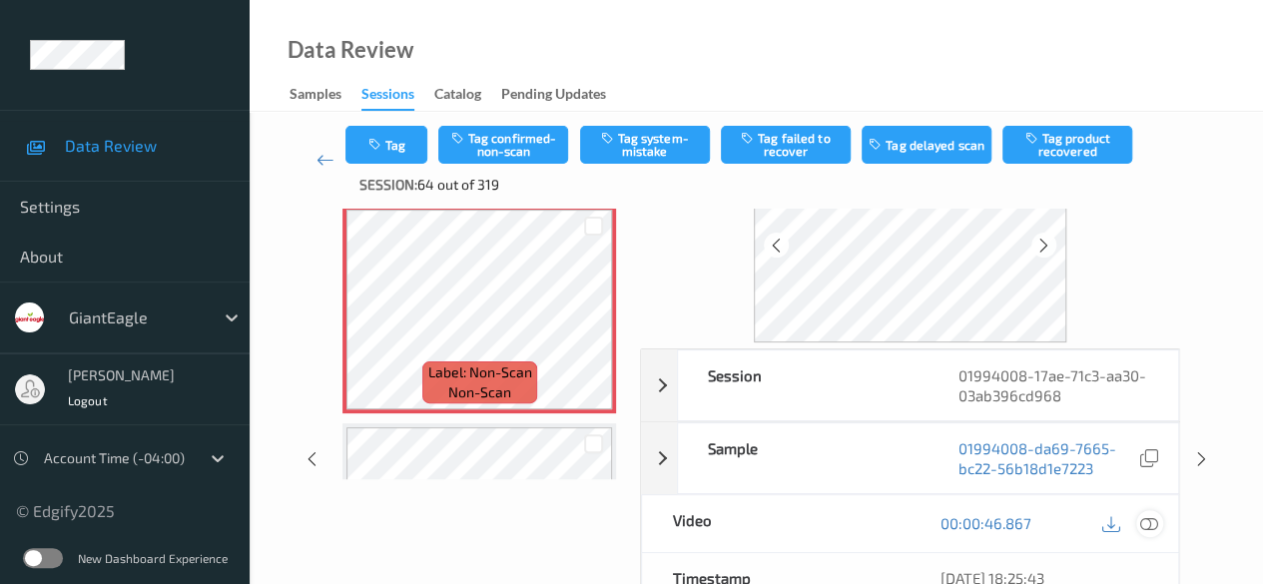
click at [1033, 526] on icon at bounding box center [1149, 523] width 18 height 18
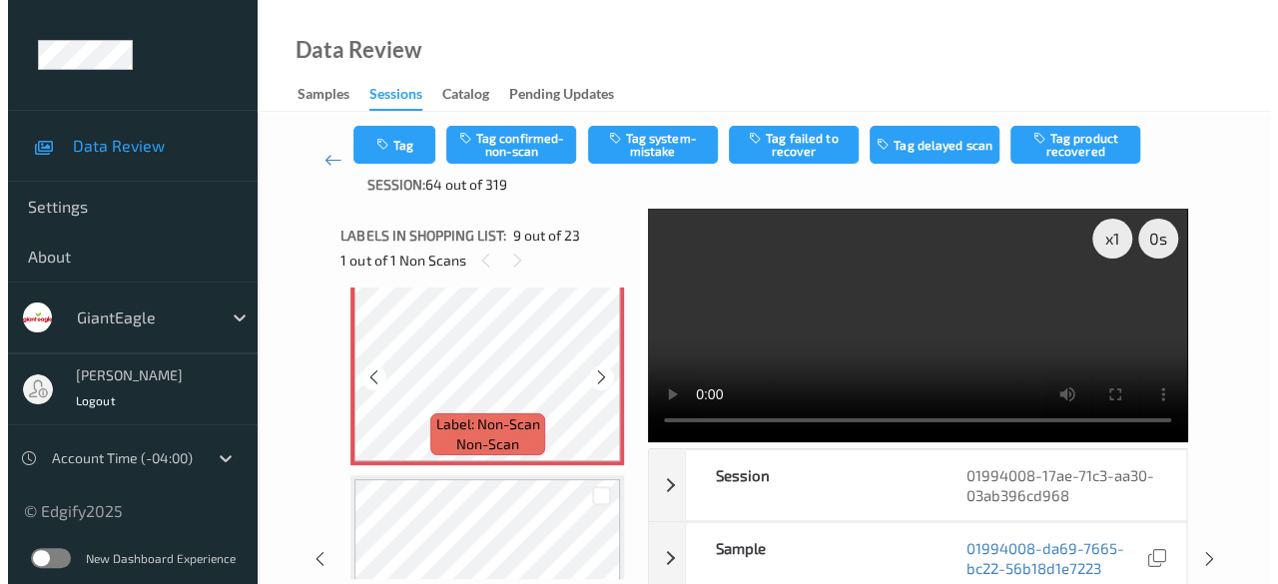
scroll to position [1733, 0]
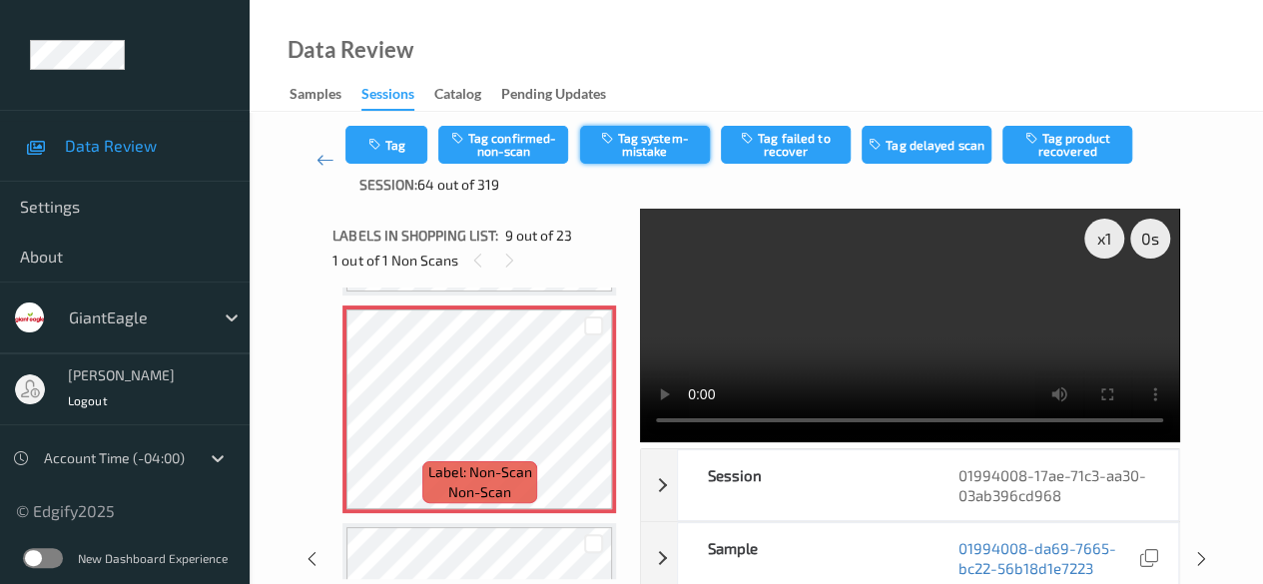
click at [645, 149] on button "Tag system-mistake" at bounding box center [645, 145] width 130 height 38
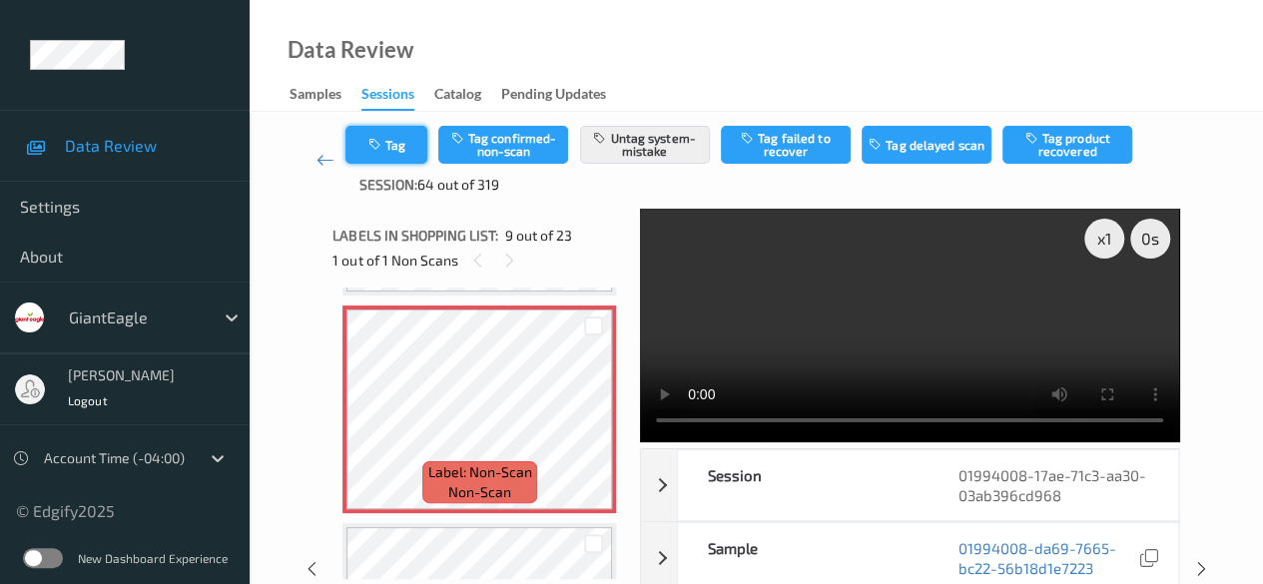
click at [379, 143] on icon "button" at bounding box center [375, 145] width 17 height 14
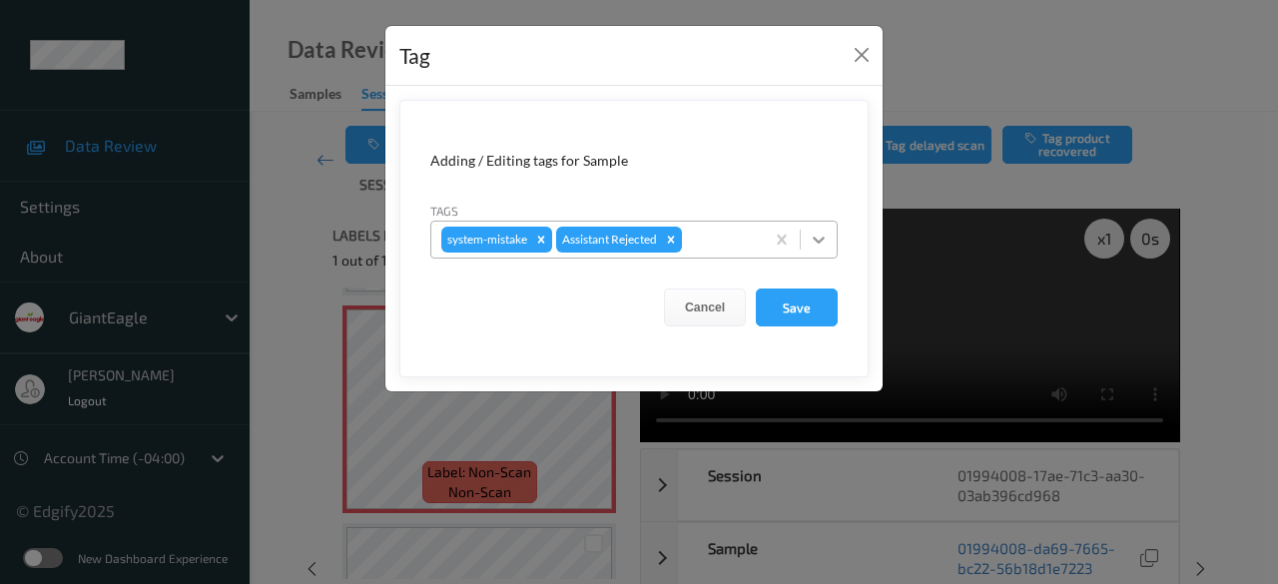
click at [818, 241] on icon at bounding box center [818, 240] width 12 height 7
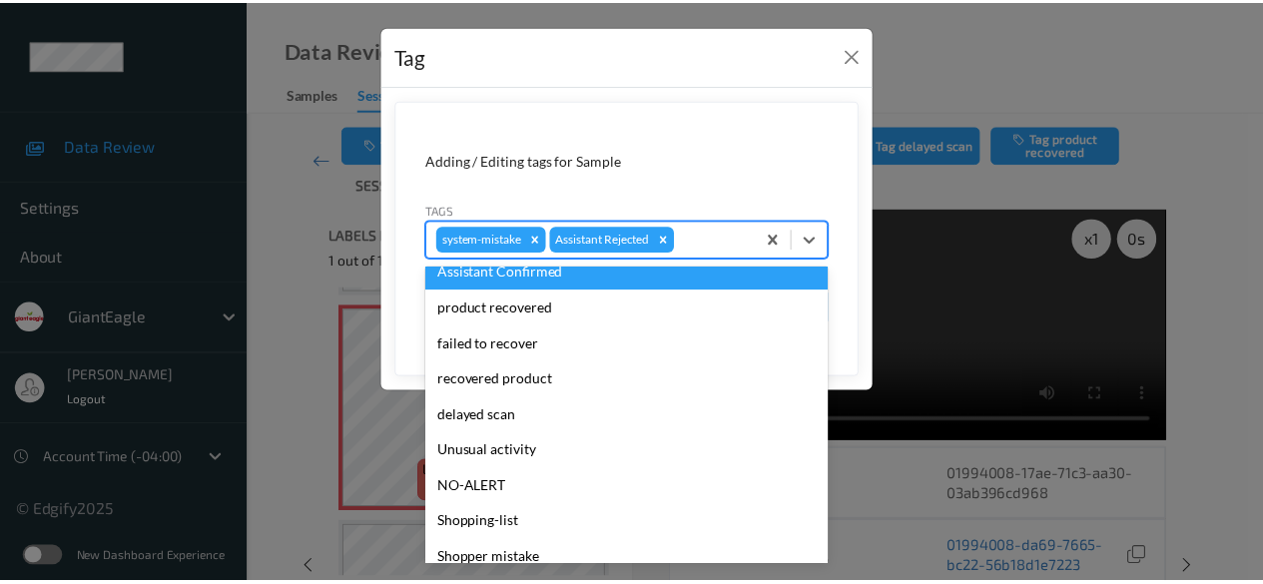
scroll to position [212, 0]
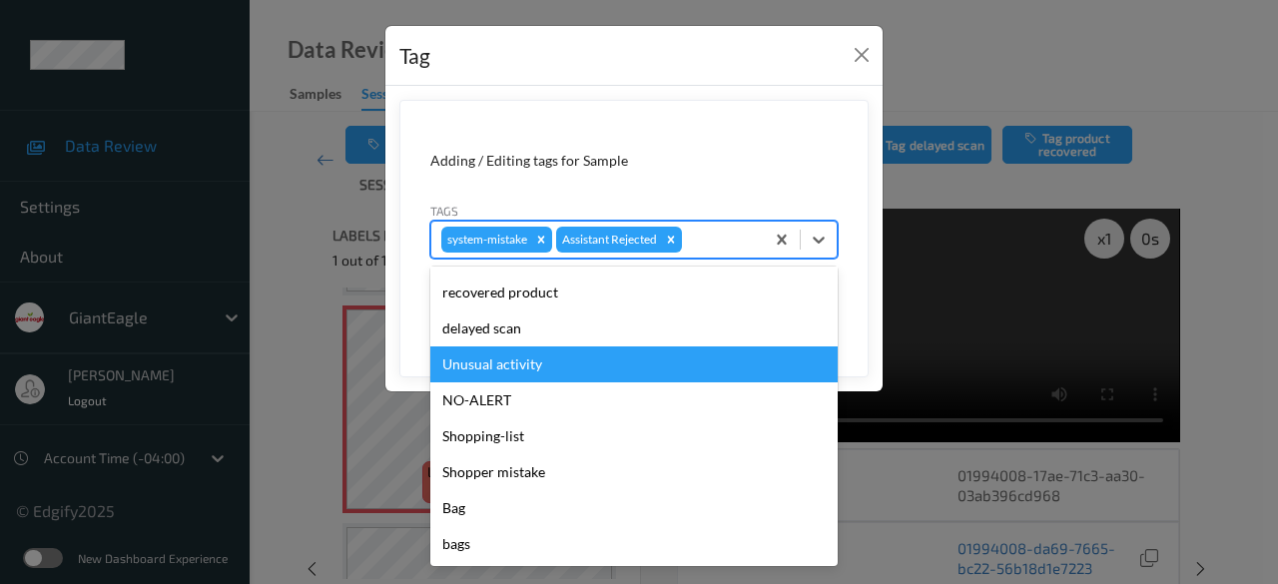
click at [585, 358] on div "Unusual activity" at bounding box center [633, 364] width 407 height 36
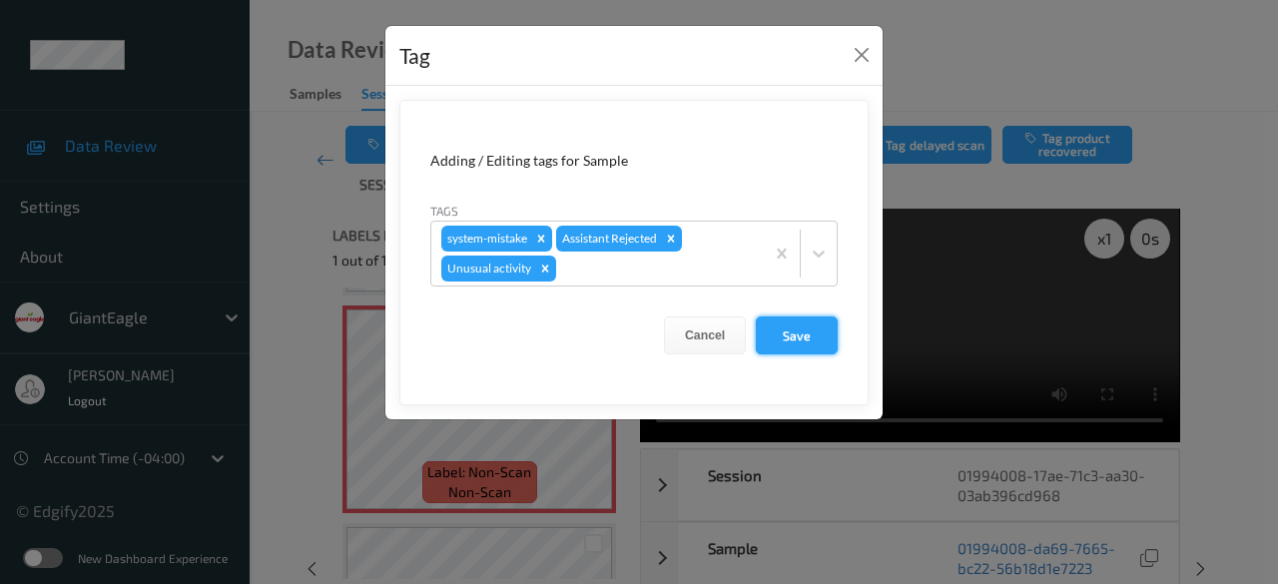
click at [793, 332] on button "Save" at bounding box center [797, 335] width 82 height 38
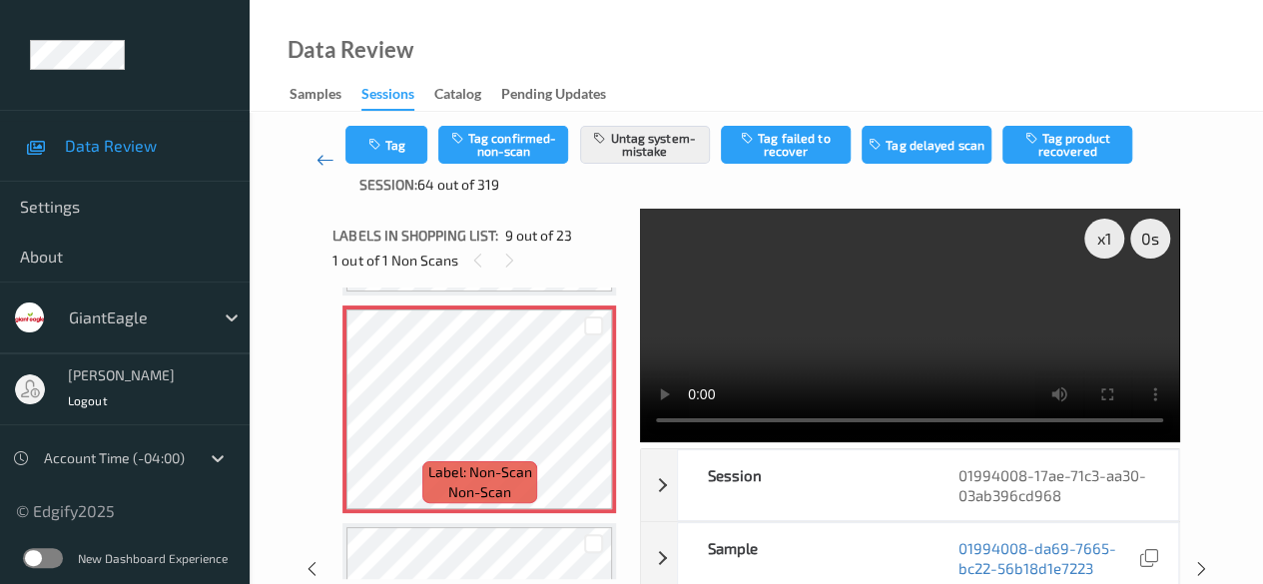
click at [325, 160] on icon at bounding box center [325, 160] width 18 height 20
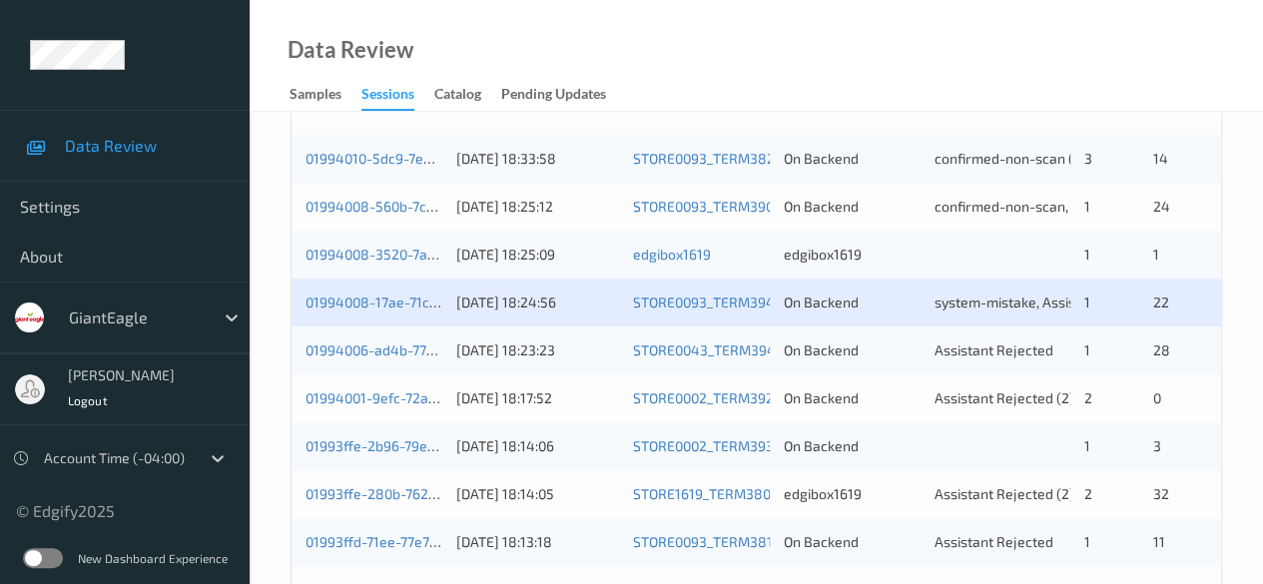
scroll to position [599, 0]
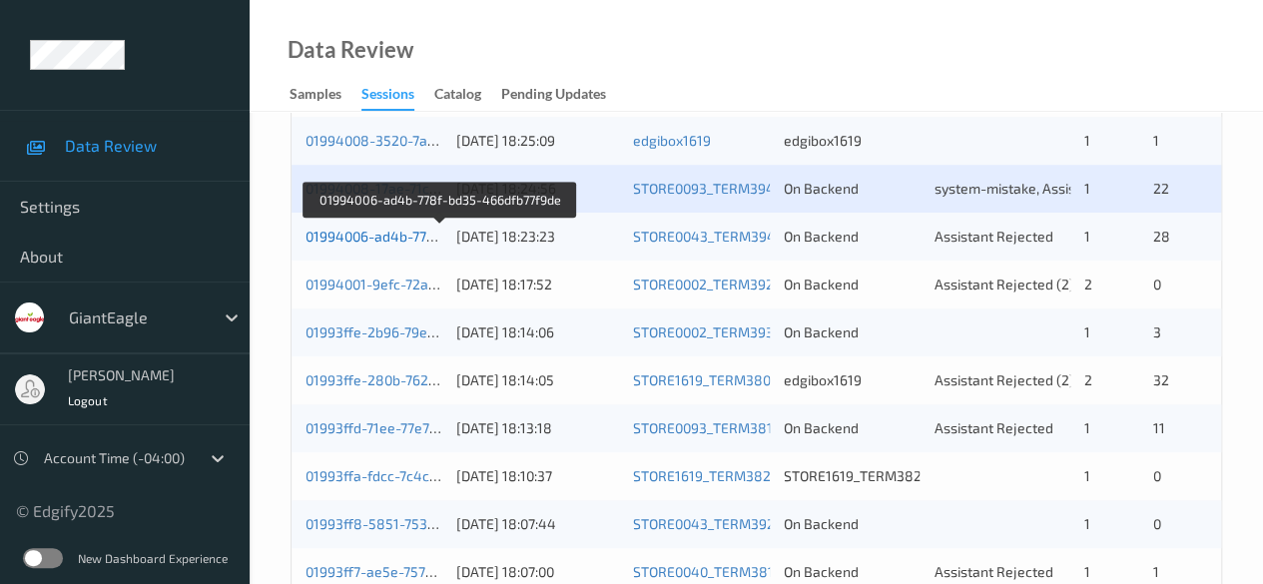
click at [385, 231] on link "01994006-ad4b-778f-bd35-466dfb77f9de" at bounding box center [439, 236] width 268 height 17
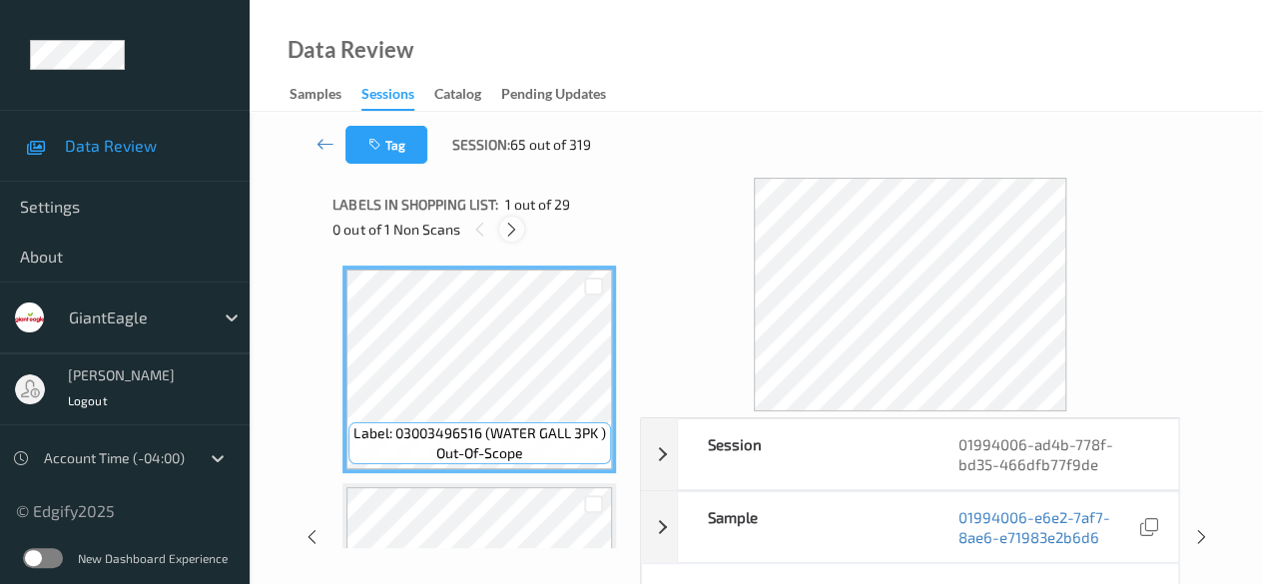
click at [510, 233] on icon at bounding box center [511, 230] width 17 height 18
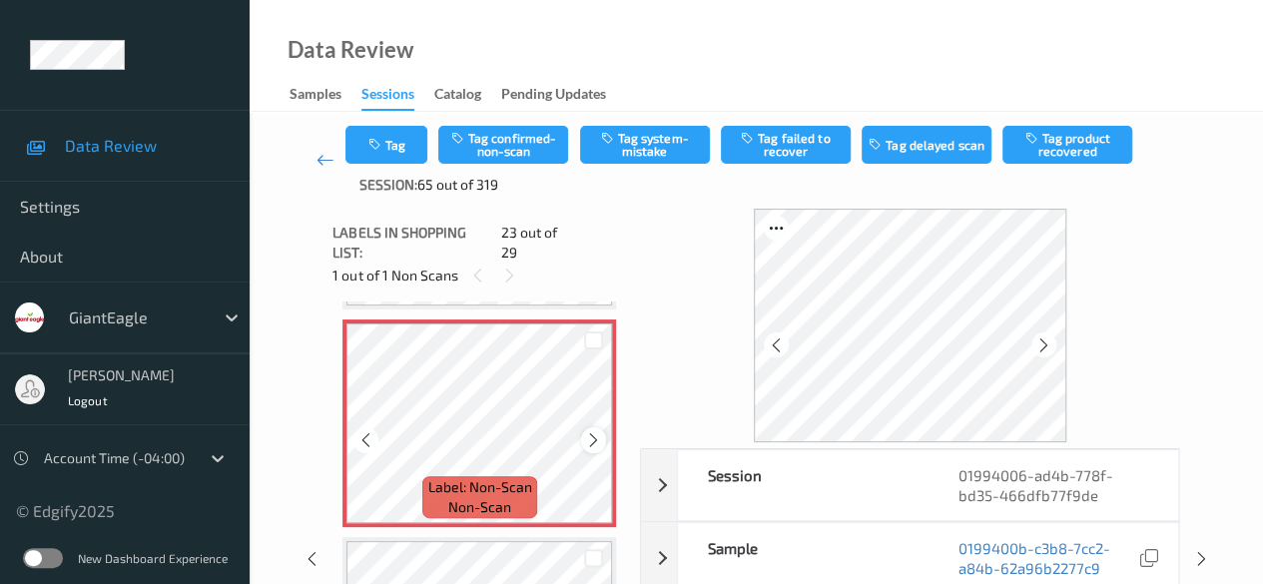
click at [588, 431] on icon at bounding box center [593, 440] width 17 height 18
click at [593, 431] on icon at bounding box center [593, 440] width 17 height 18
click at [595, 431] on icon at bounding box center [593, 440] width 17 height 18
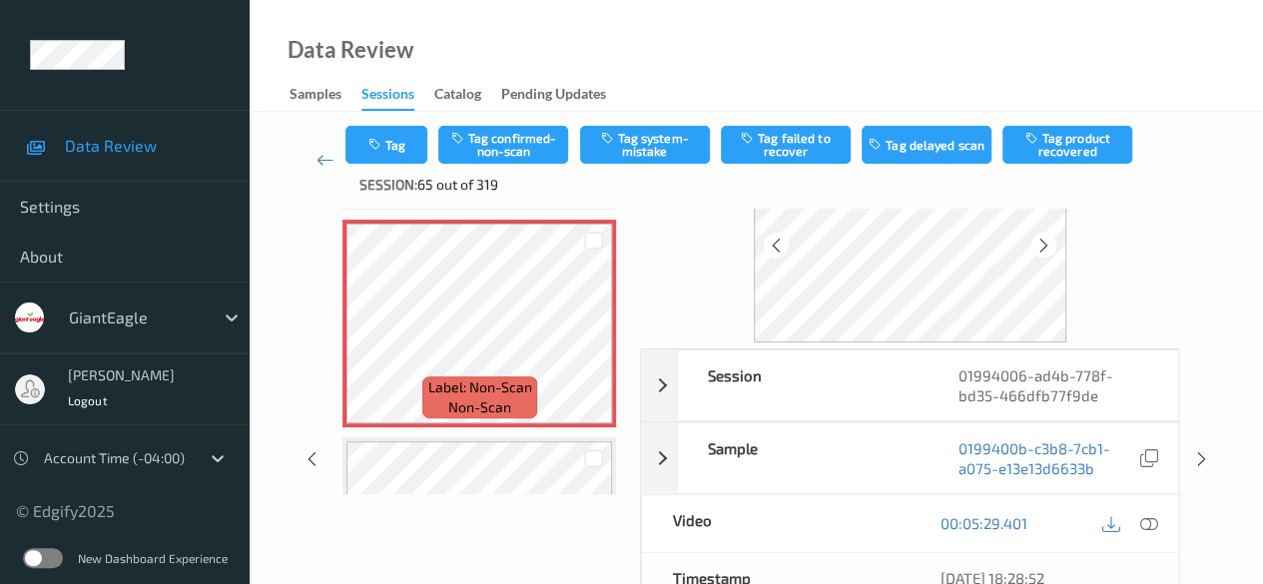
scroll to position [200, 0]
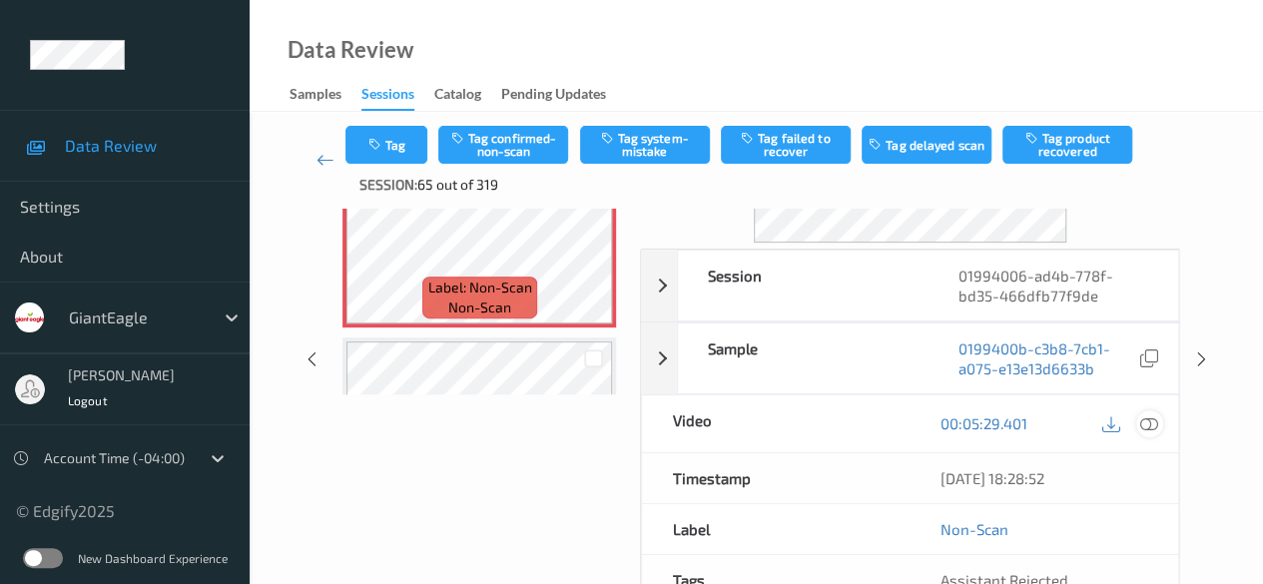
click at [1033, 424] on icon at bounding box center [1149, 423] width 18 height 18
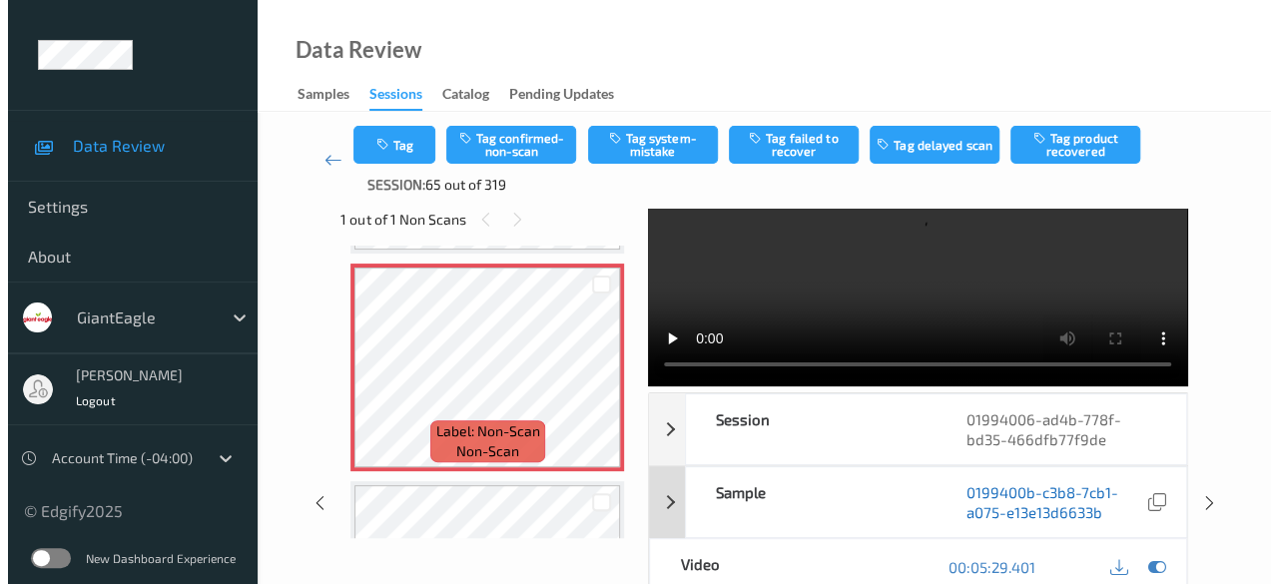
scroll to position [0, 0]
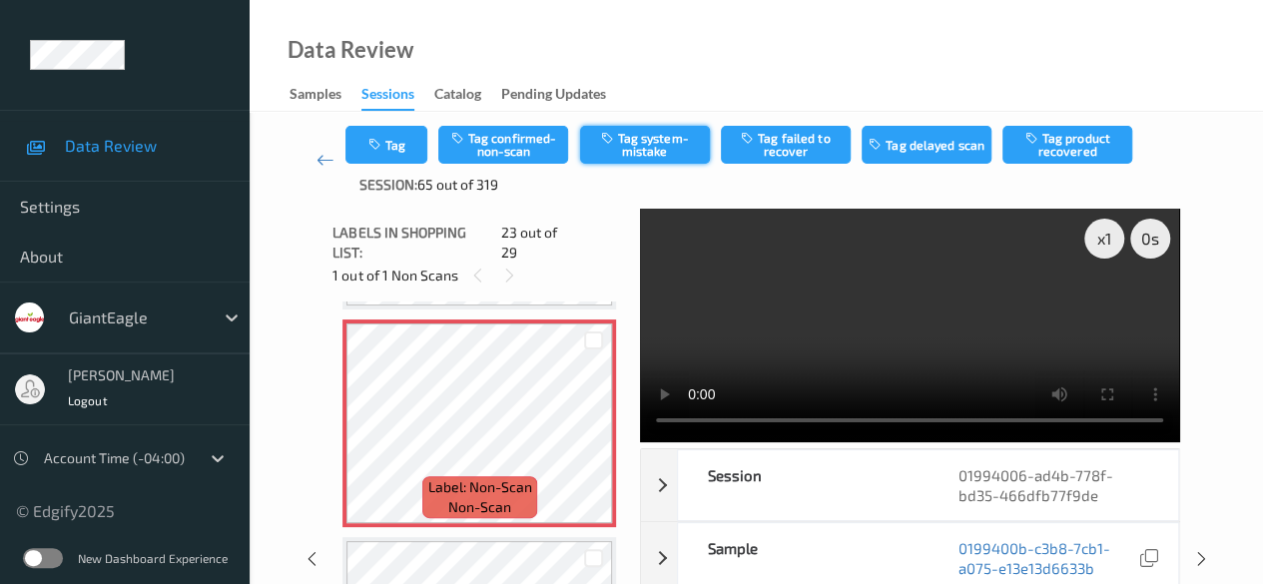
click at [628, 145] on button "Tag system-mistake" at bounding box center [645, 145] width 130 height 38
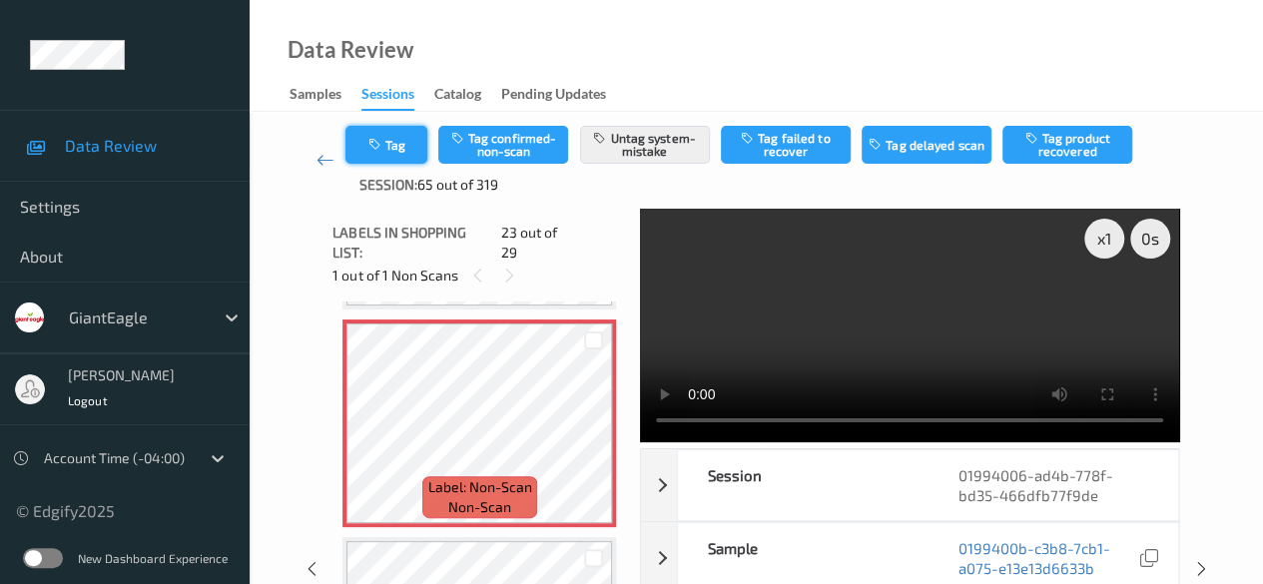
click at [395, 154] on button "Tag" at bounding box center [386, 145] width 82 height 38
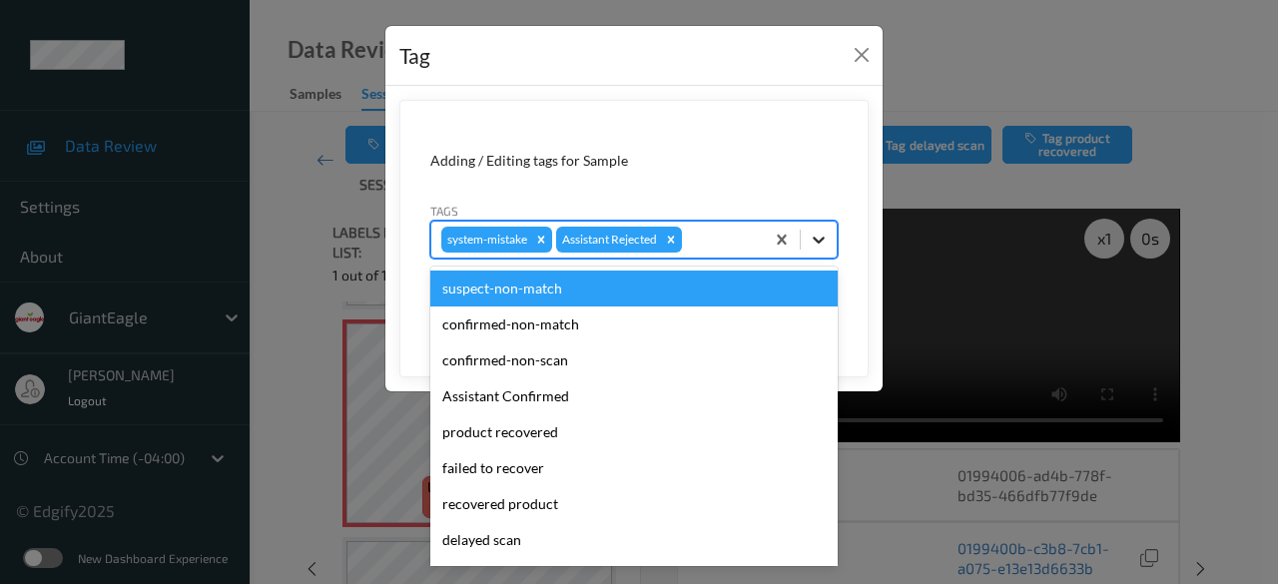
click at [828, 240] on icon at bounding box center [819, 240] width 20 height 20
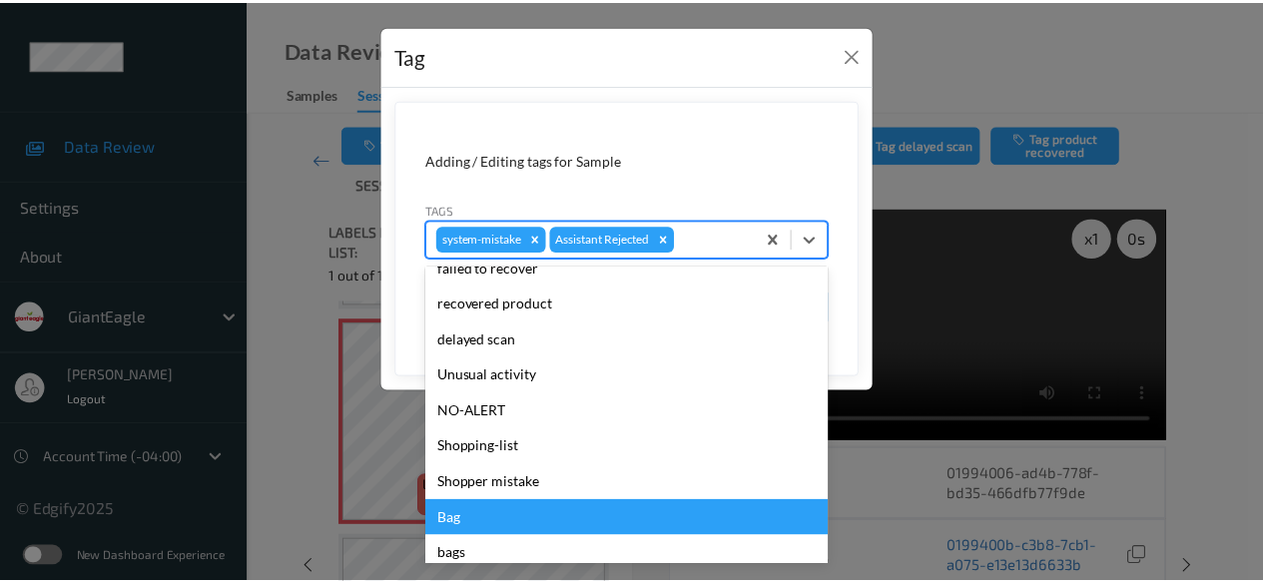
scroll to position [212, 0]
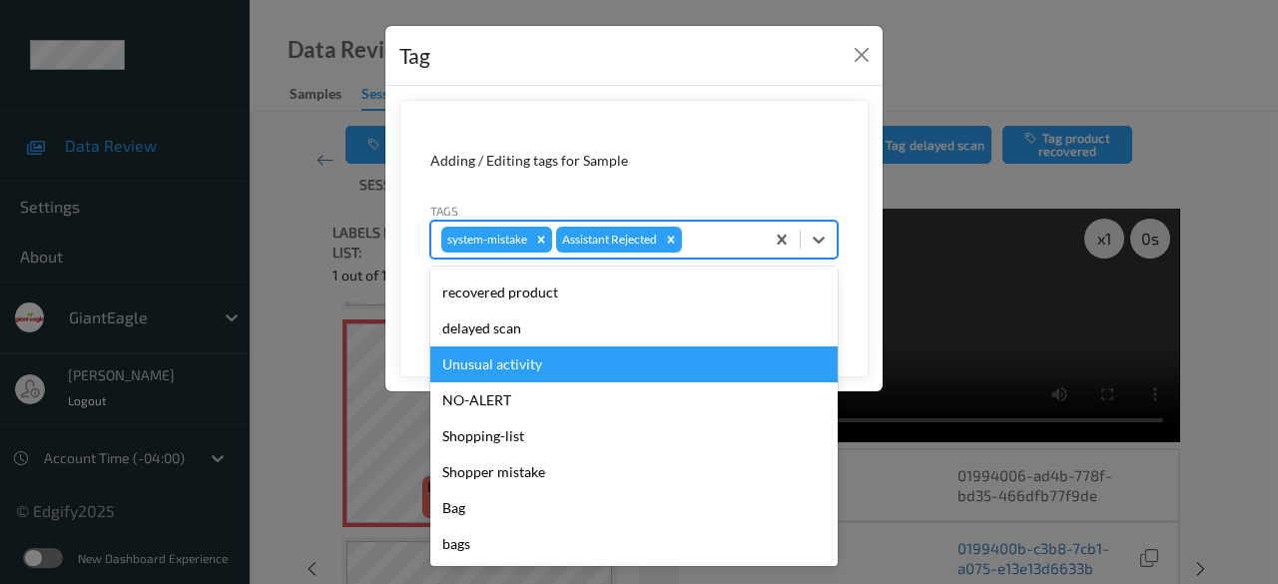
click at [547, 365] on div "Unusual activity" at bounding box center [633, 364] width 407 height 36
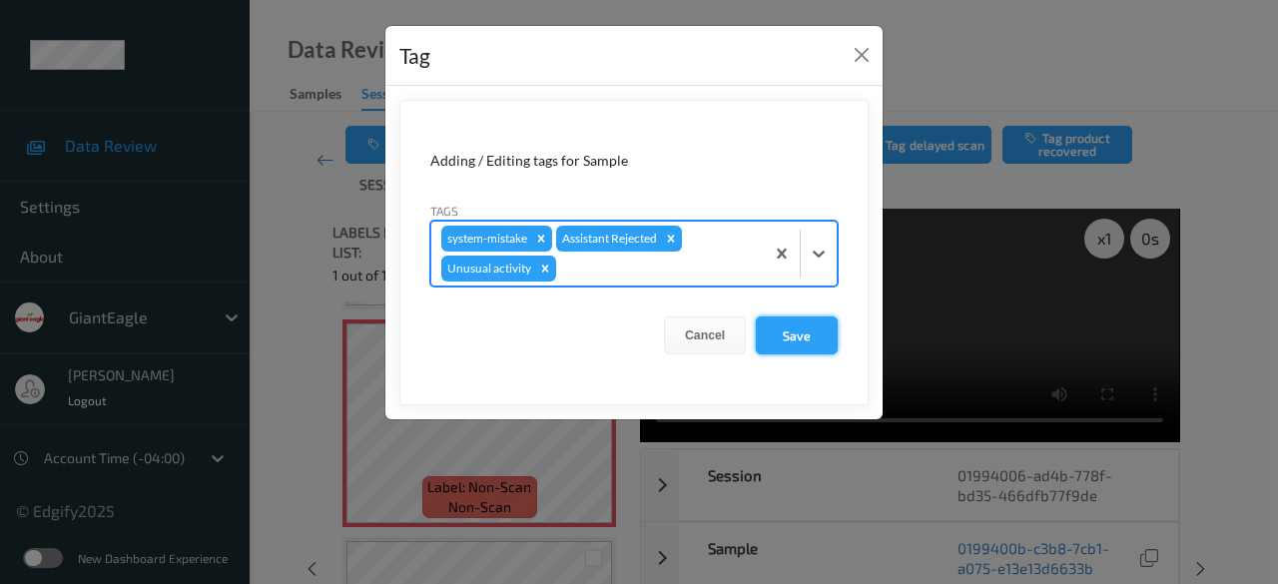
click at [791, 332] on button "Save" at bounding box center [797, 335] width 82 height 38
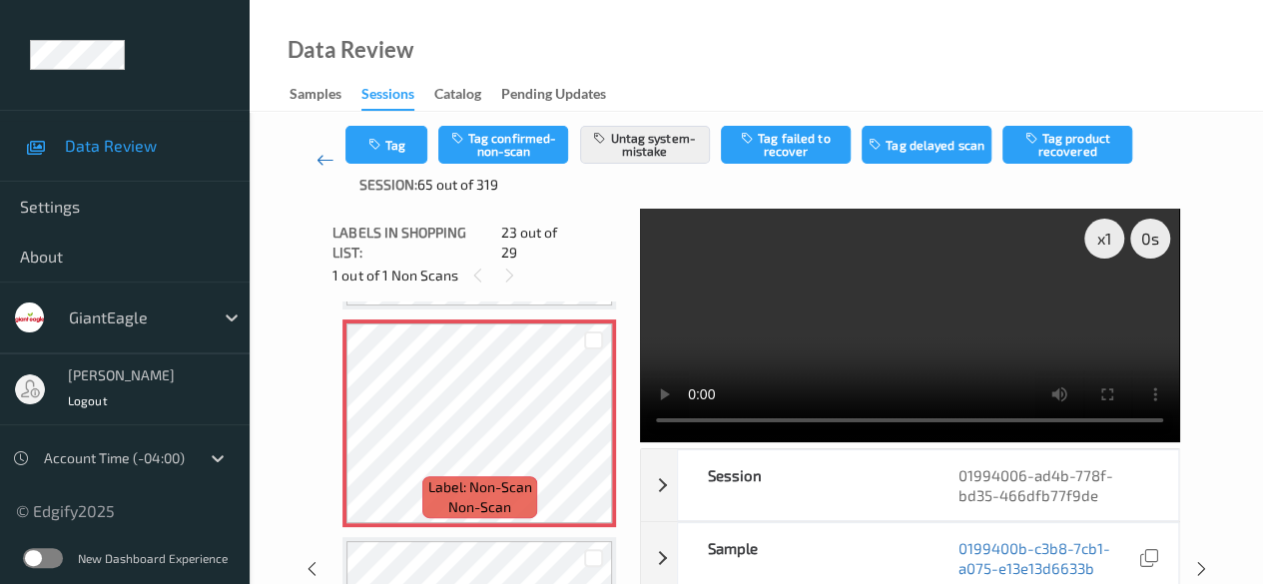
click at [319, 160] on icon at bounding box center [325, 160] width 18 height 20
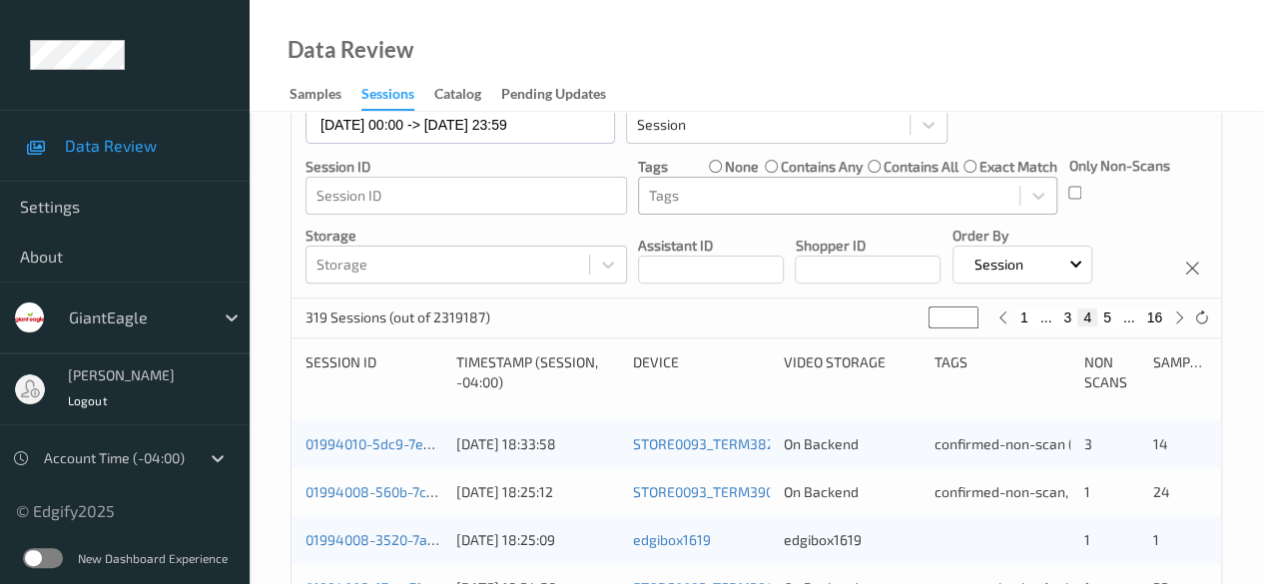
scroll to position [399, 0]
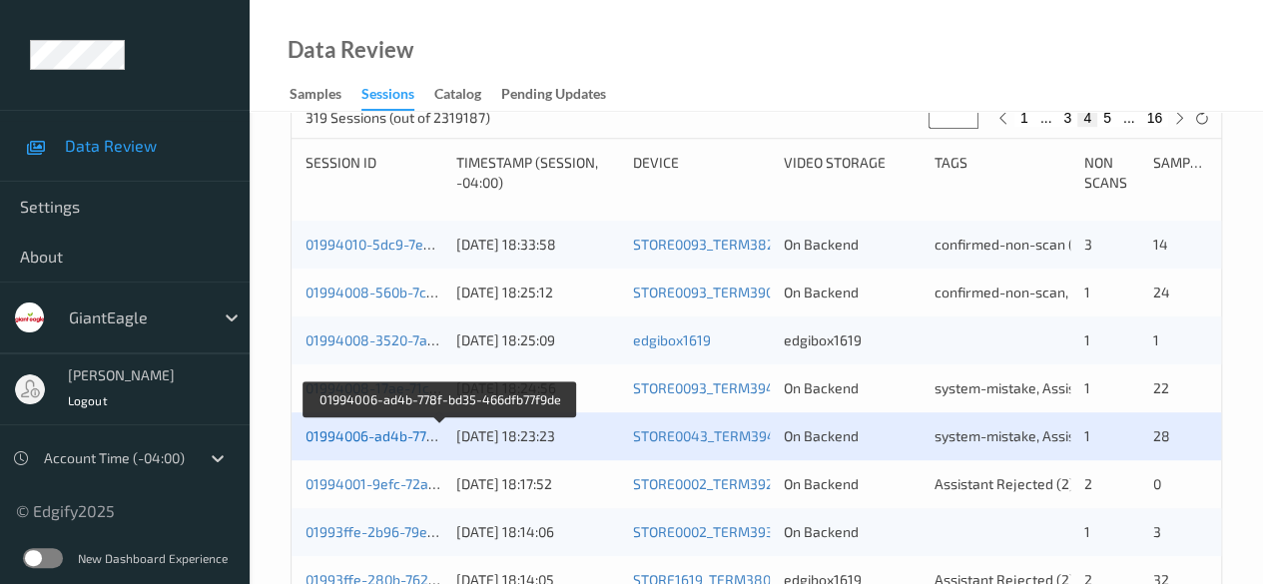
click at [390, 440] on link "01994006-ad4b-778f-bd35-466dfb77f9de" at bounding box center [439, 435] width 268 height 17
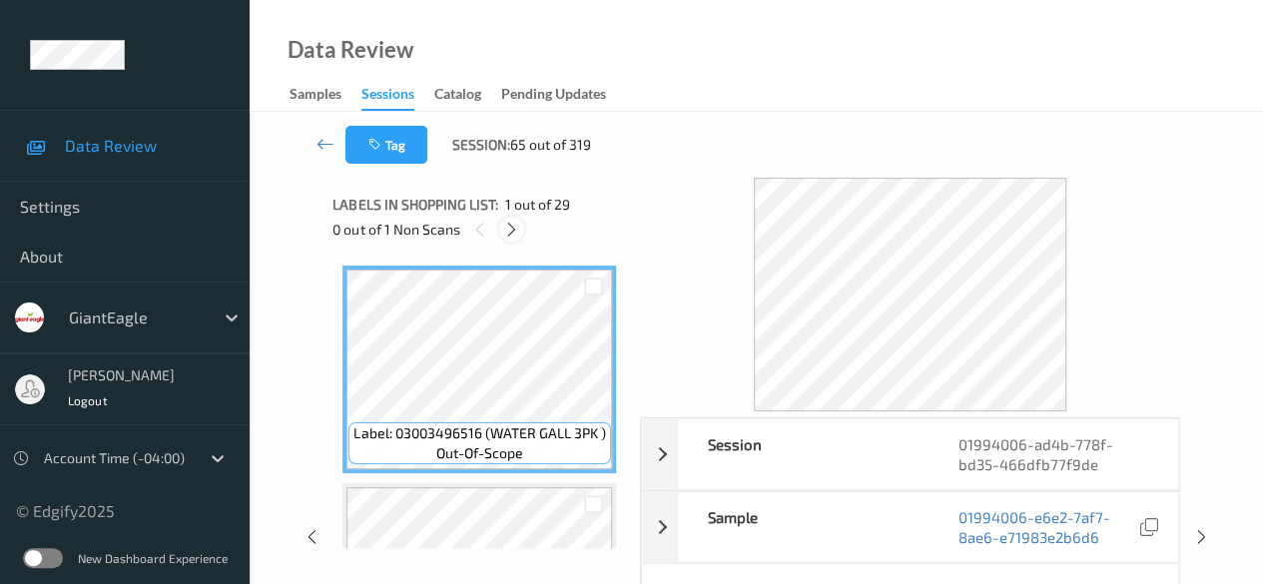
click at [511, 227] on icon at bounding box center [511, 230] width 17 height 18
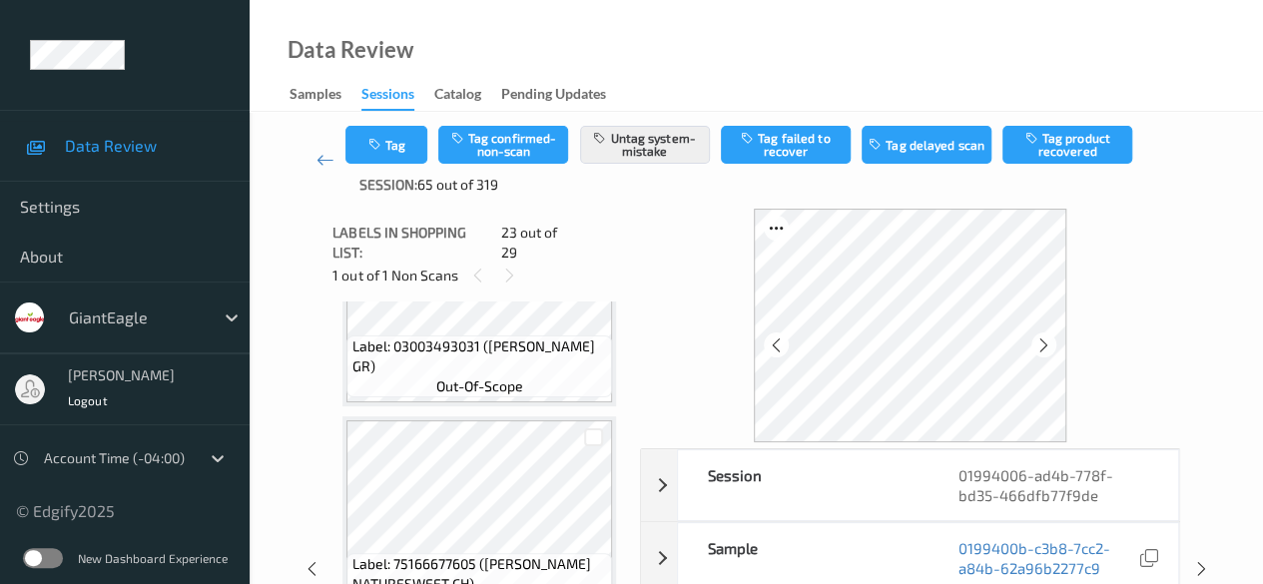
scroll to position [4380, 0]
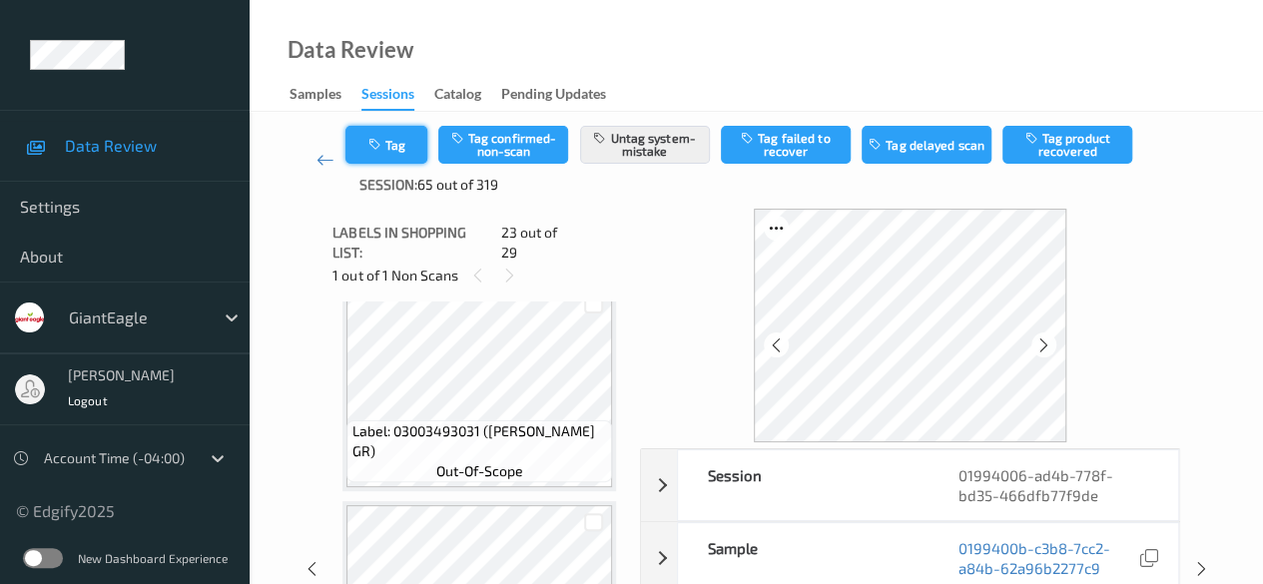
click at [408, 151] on button "Tag" at bounding box center [386, 145] width 82 height 38
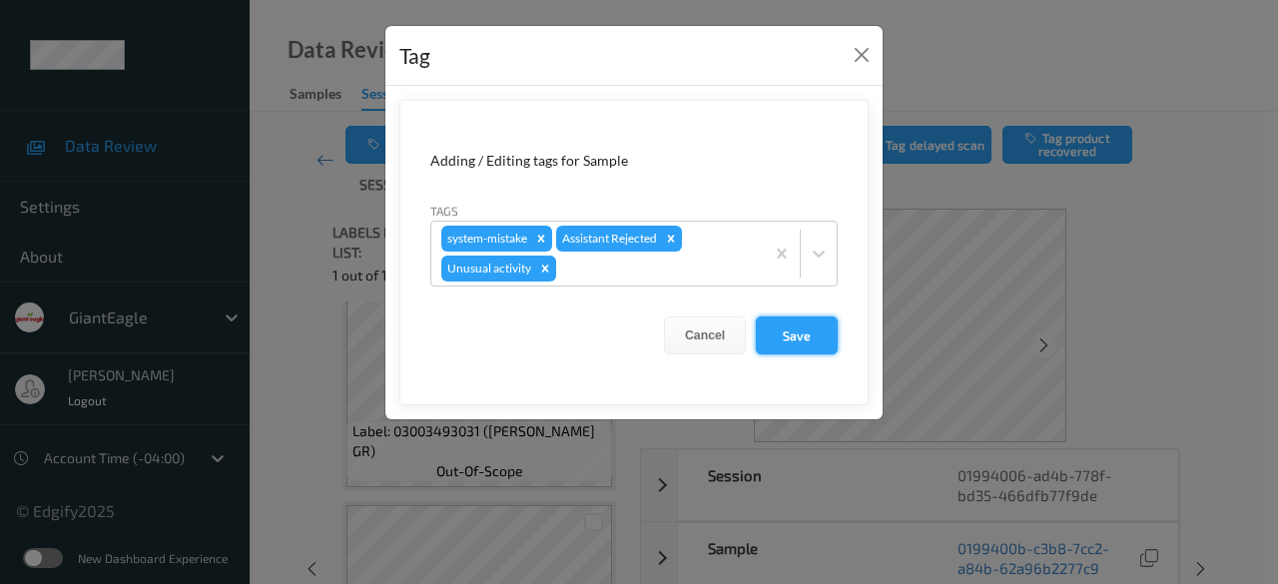
click at [807, 338] on button "Save" at bounding box center [797, 335] width 82 height 38
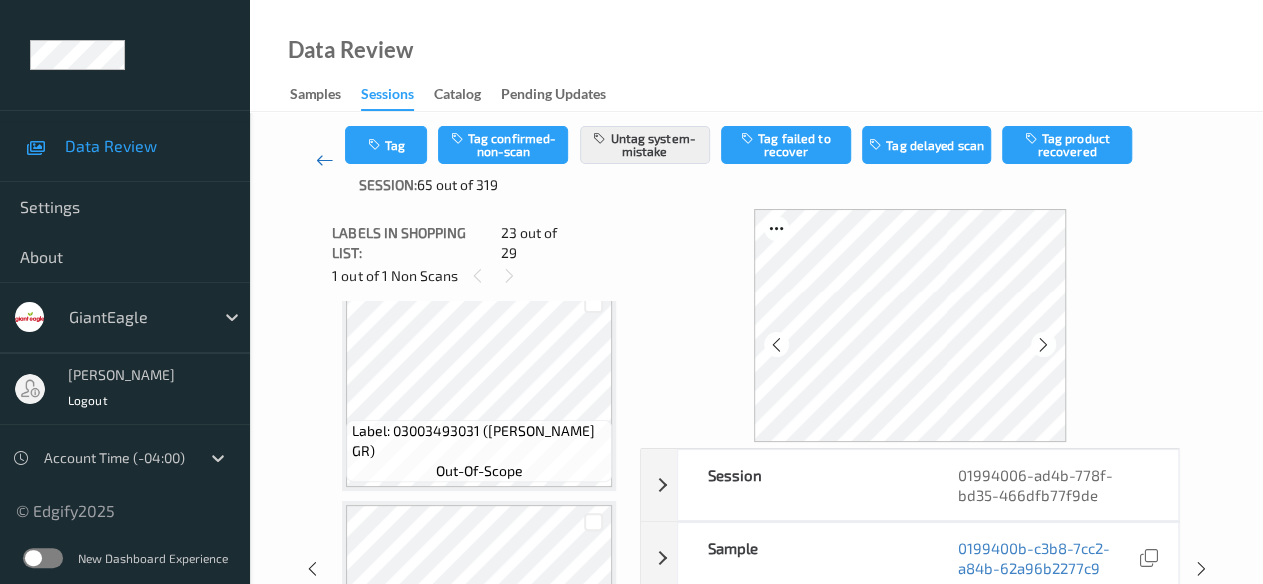
click at [318, 160] on icon at bounding box center [325, 160] width 18 height 20
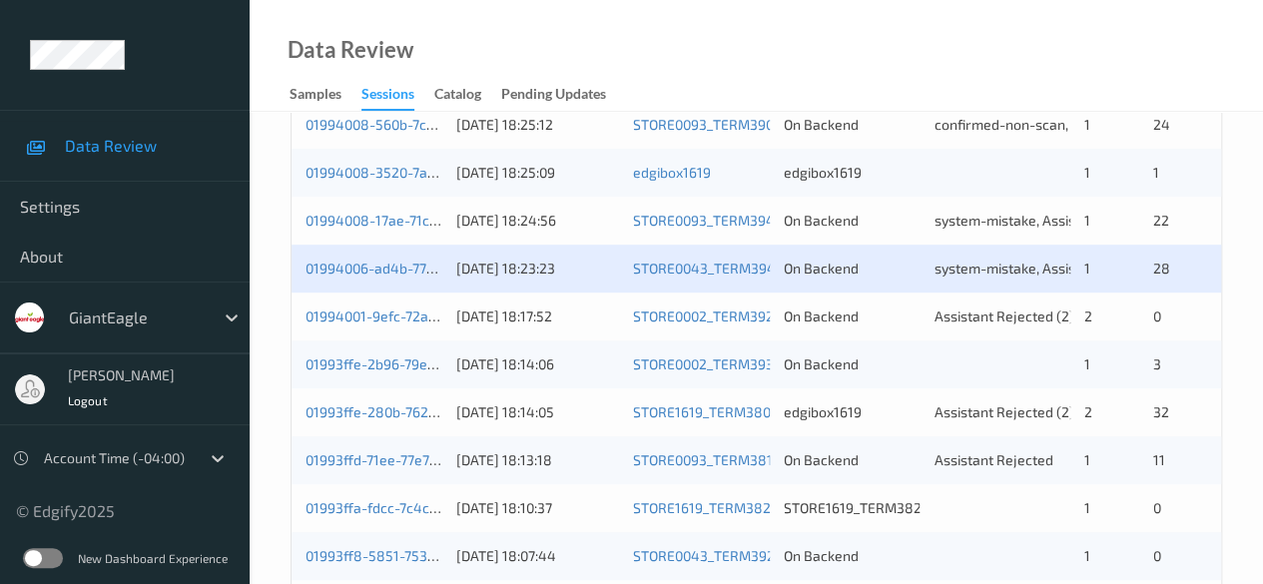
scroll to position [599, 0]
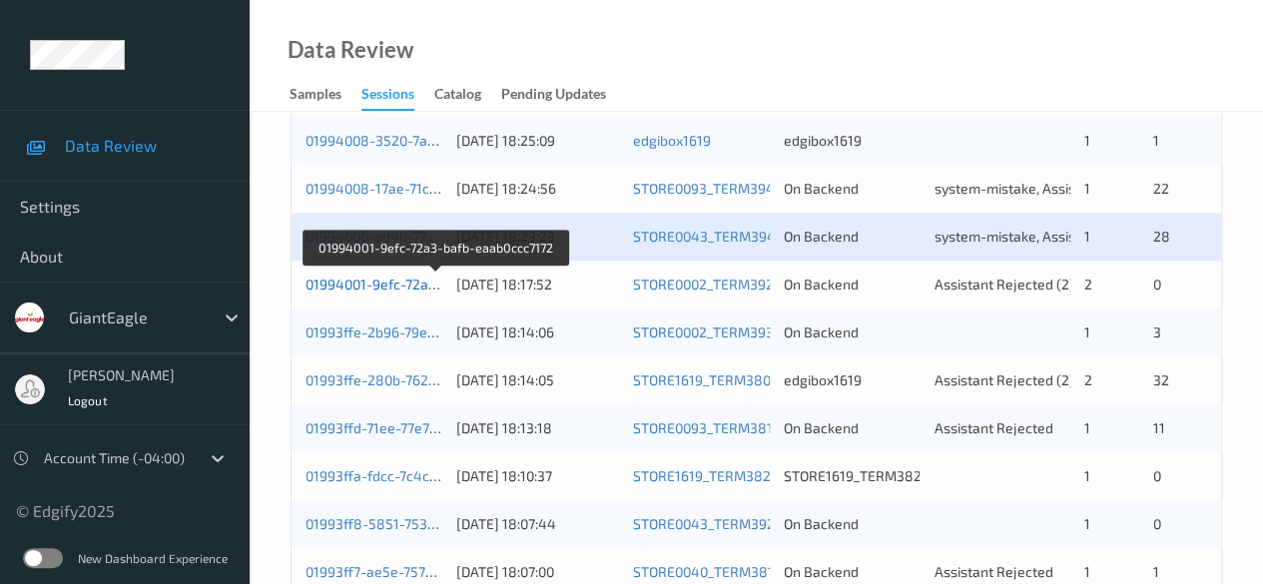
click at [406, 280] on link "01994001-9efc-72a3-bafb-eaab0ccc7172" at bounding box center [435, 283] width 261 height 17
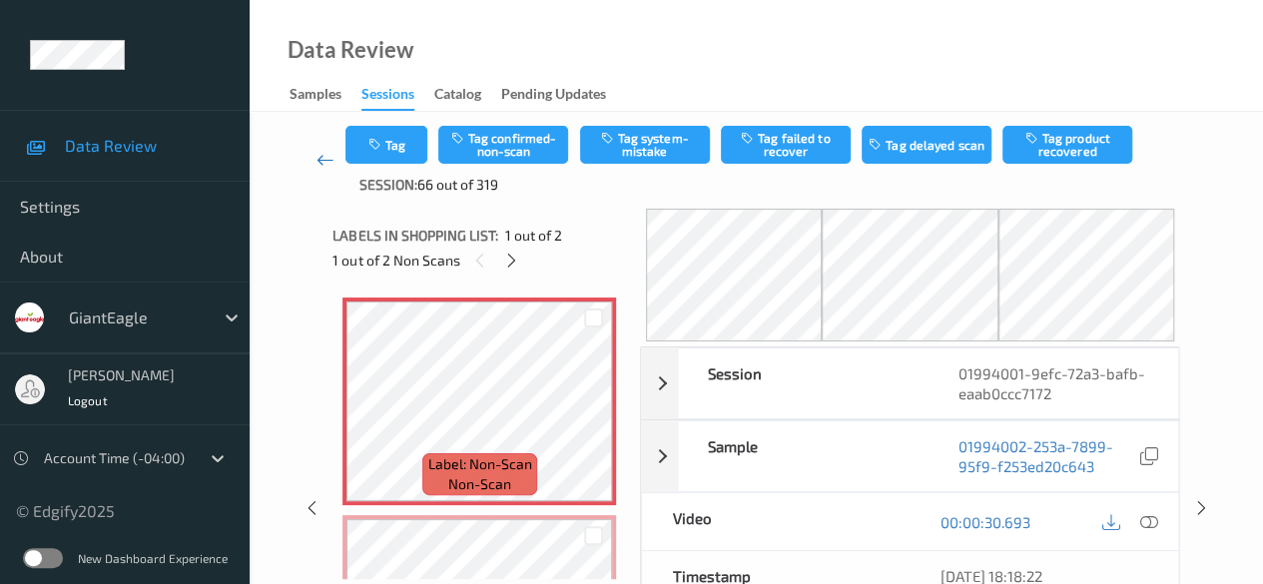
click at [331, 165] on icon at bounding box center [325, 160] width 18 height 20
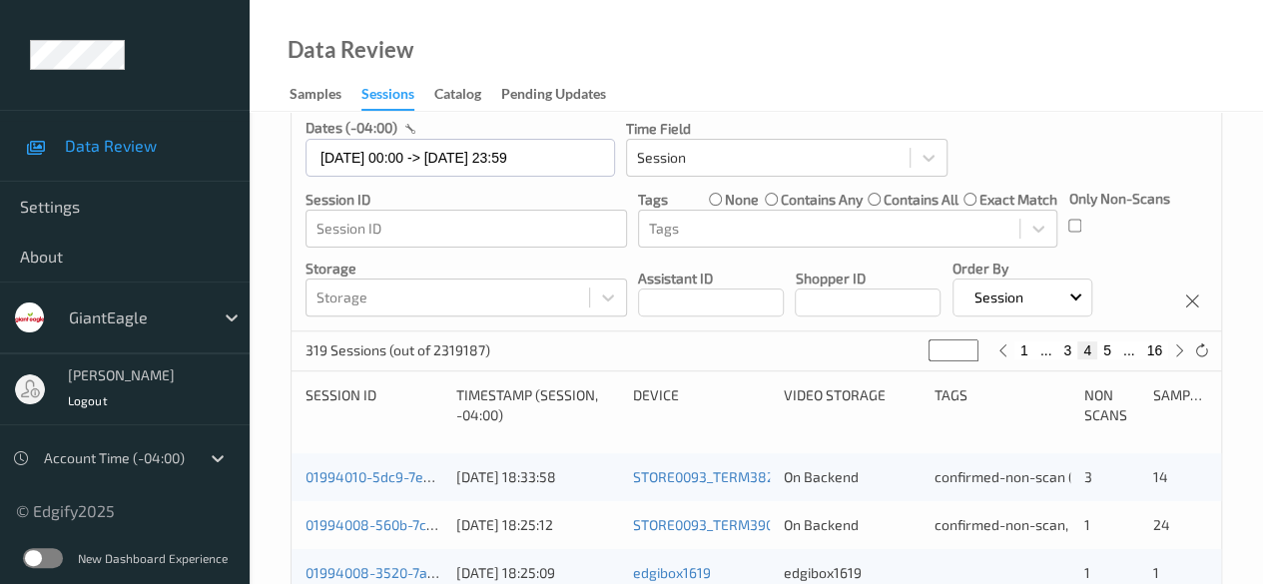
scroll to position [200, 0]
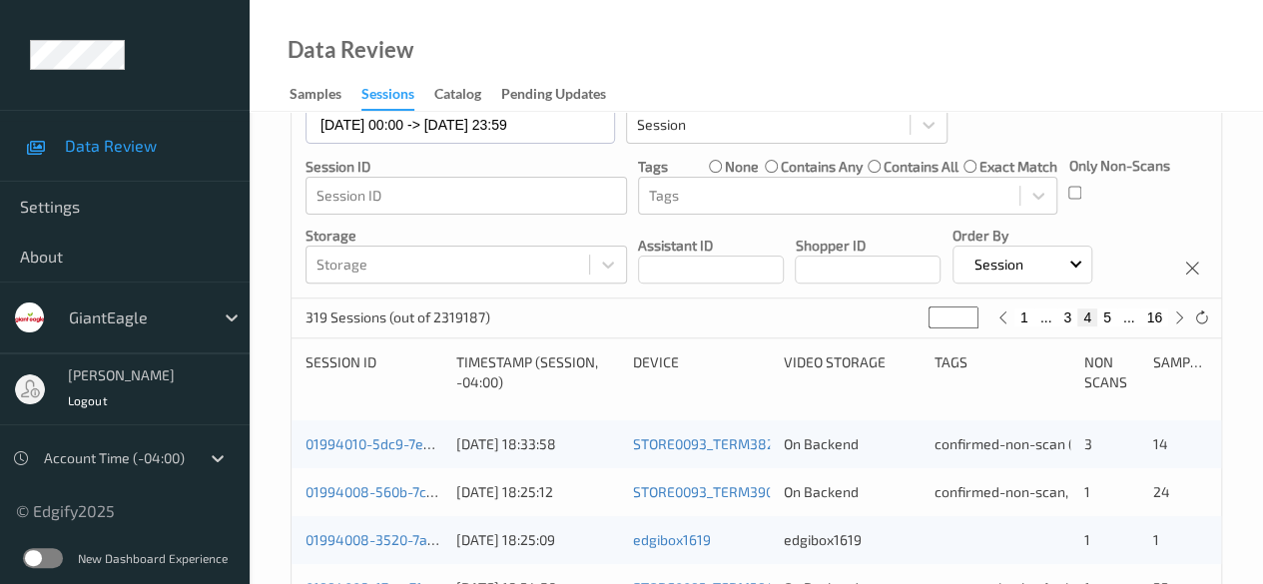
click at [1033, 316] on button "16" at bounding box center [1154, 317] width 28 height 18
type input "**"
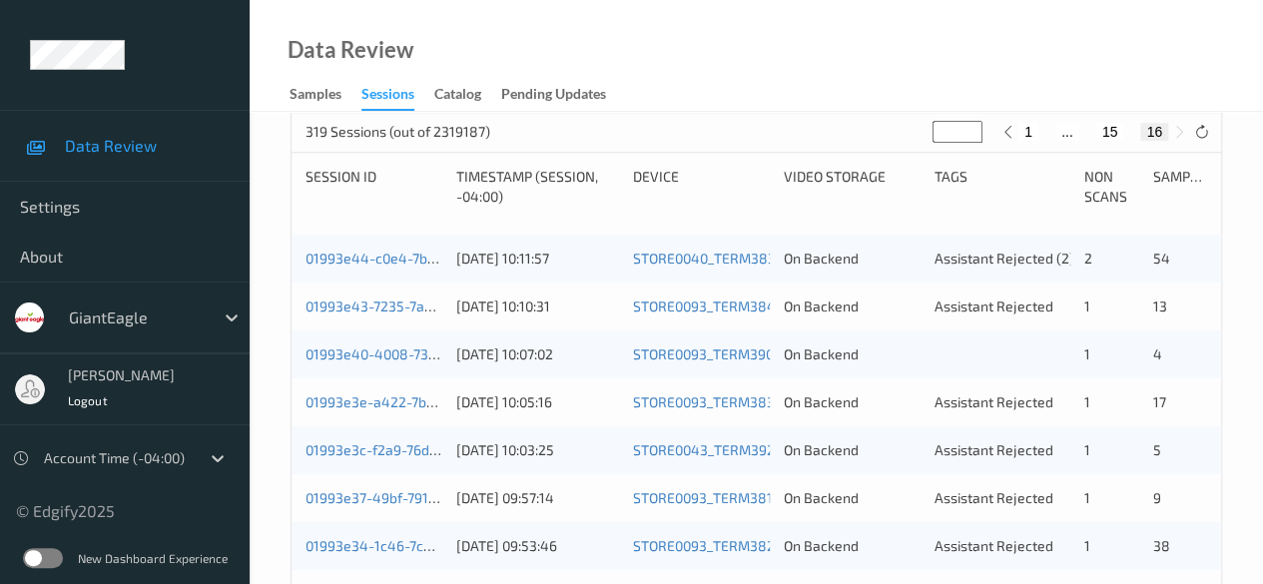
scroll to position [299, 0]
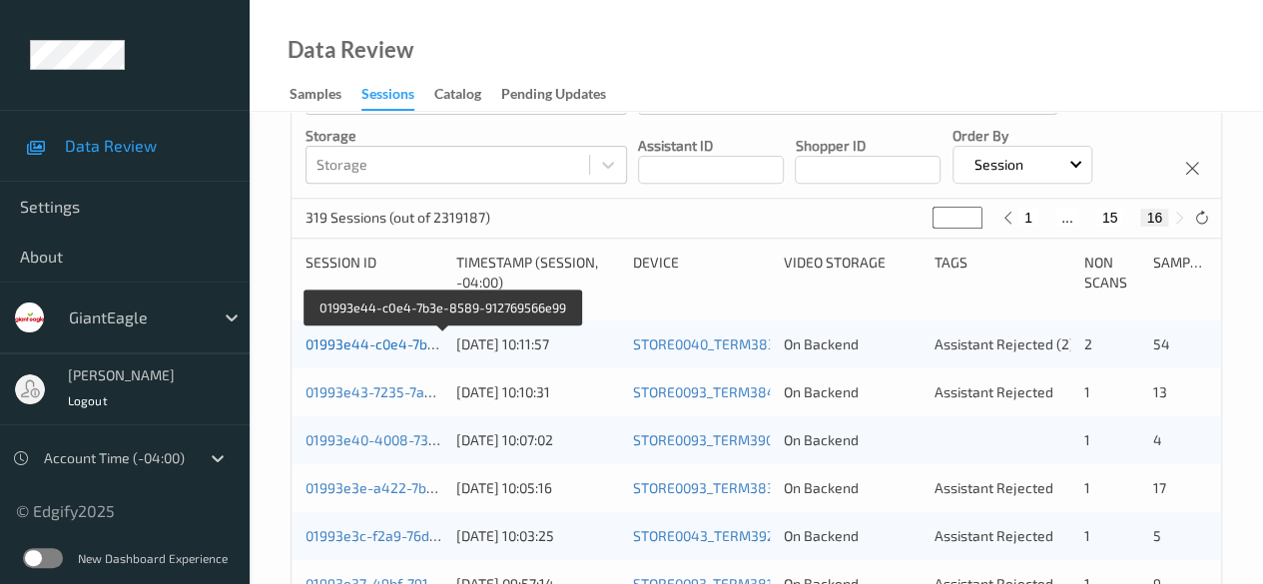
click at [382, 345] on link "01993e44-c0e4-7b3e-8589-912769566e99" at bounding box center [443, 343] width 276 height 17
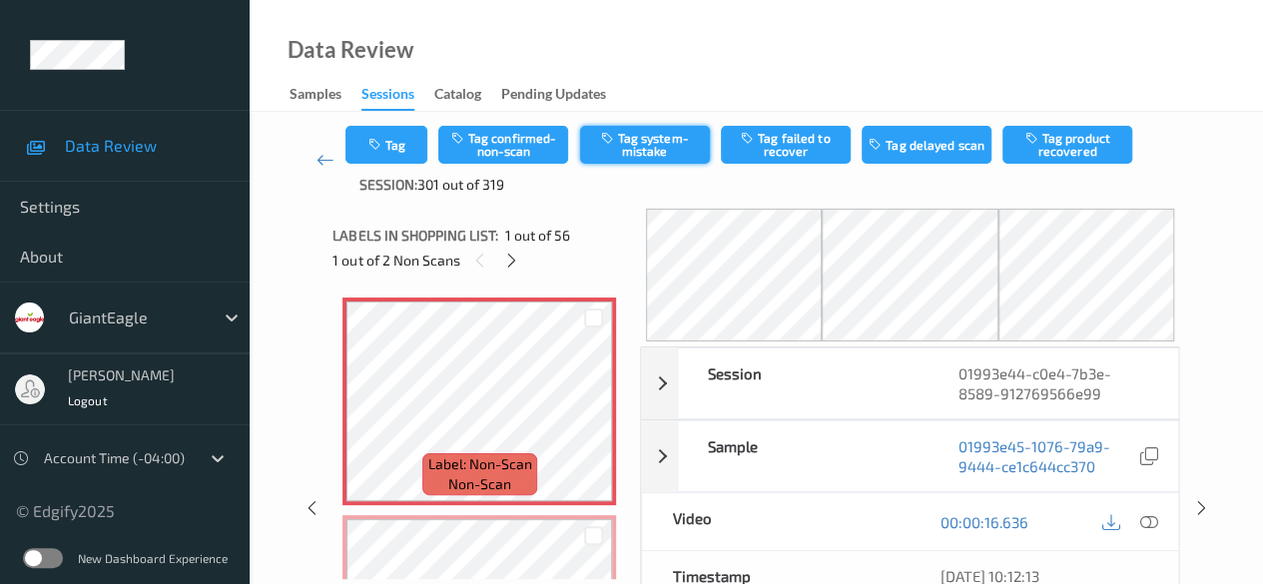
click at [633, 151] on button "Tag system-mistake" at bounding box center [645, 145] width 130 height 38
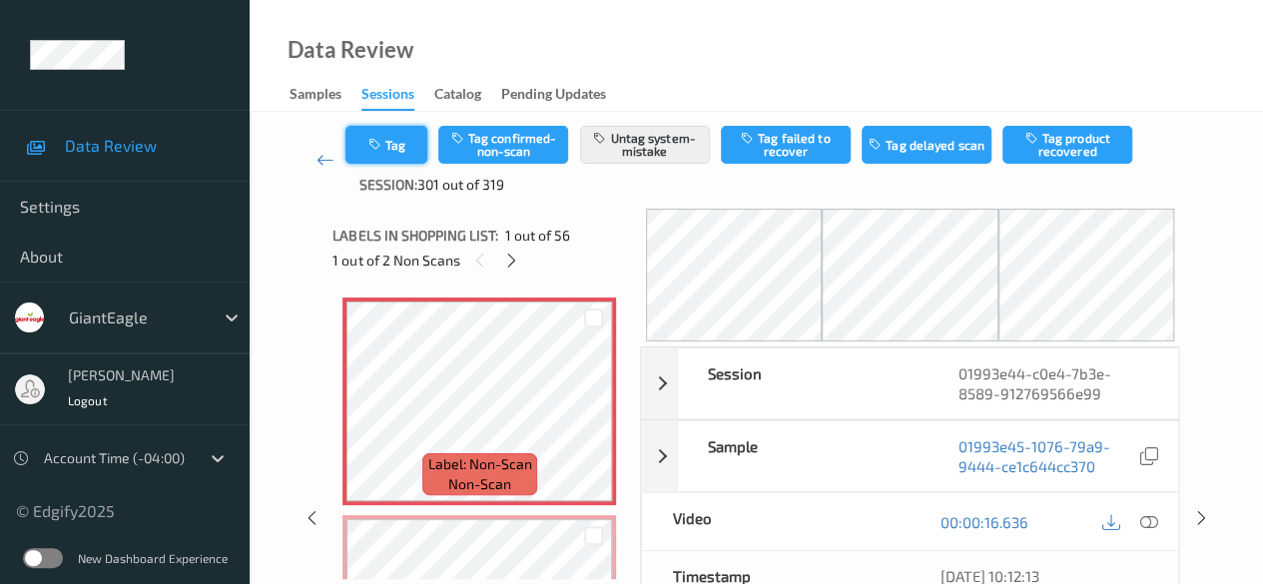
click at [406, 147] on button "Tag" at bounding box center [386, 145] width 82 height 38
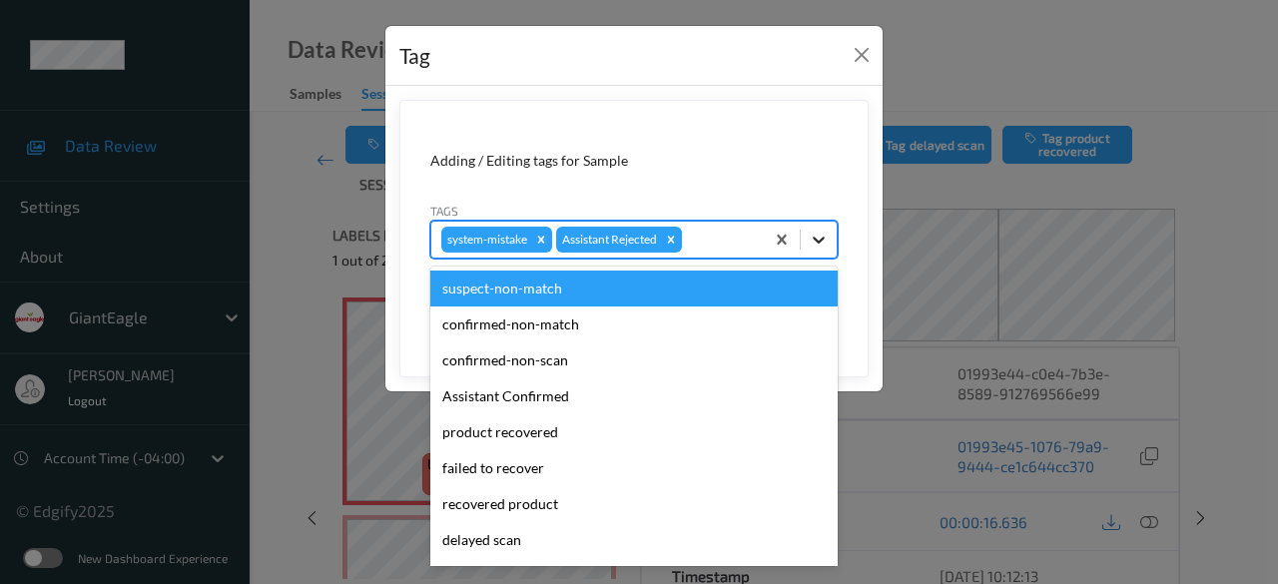
click at [814, 242] on icon at bounding box center [819, 240] width 20 height 20
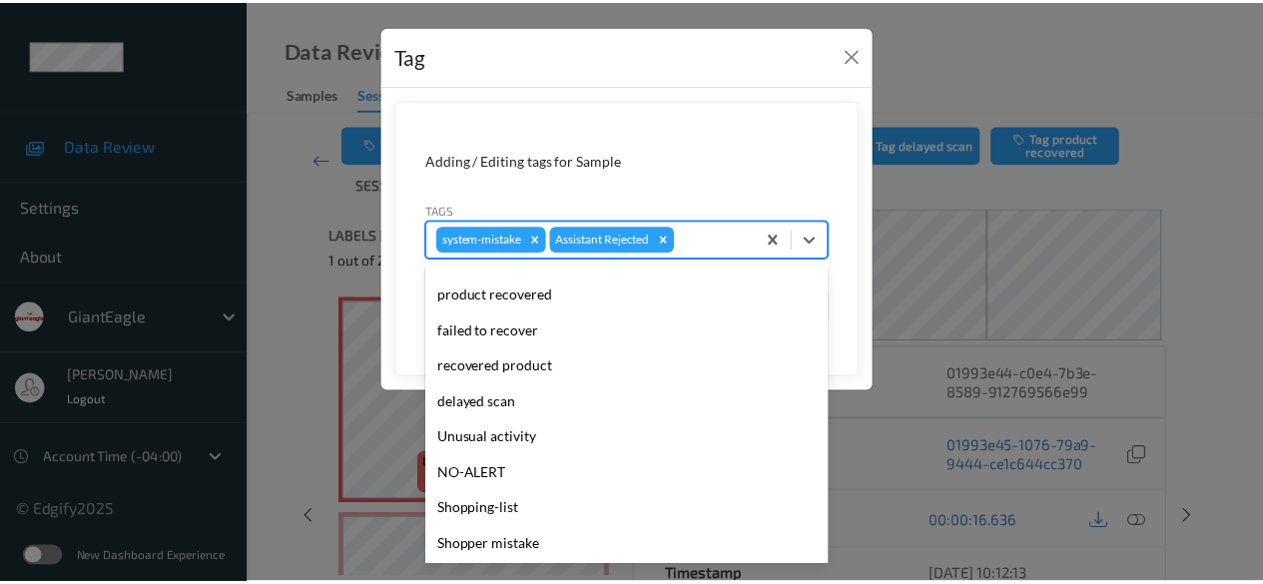
scroll to position [200, 0]
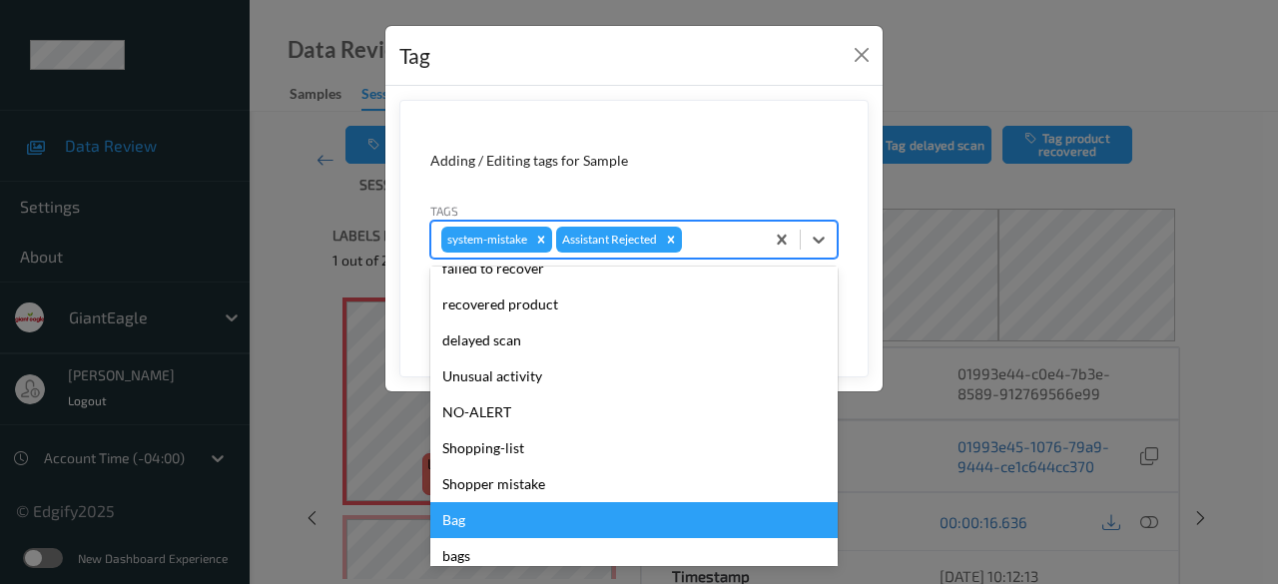
click at [490, 513] on div "Bag" at bounding box center [633, 520] width 407 height 36
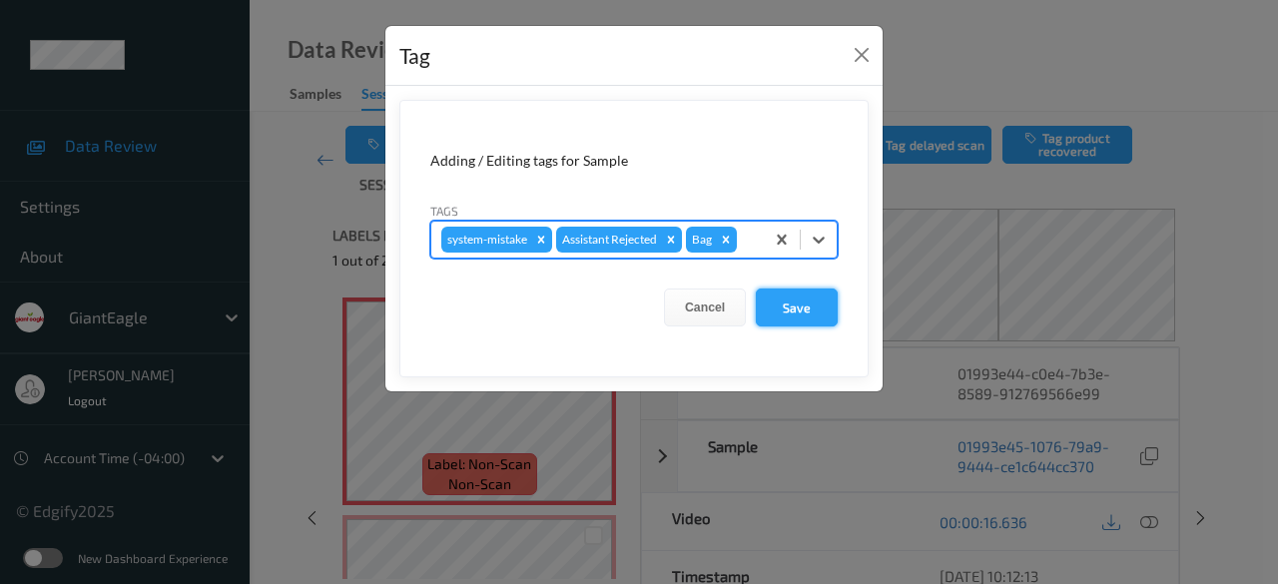
click at [795, 315] on button "Save" at bounding box center [797, 307] width 82 height 38
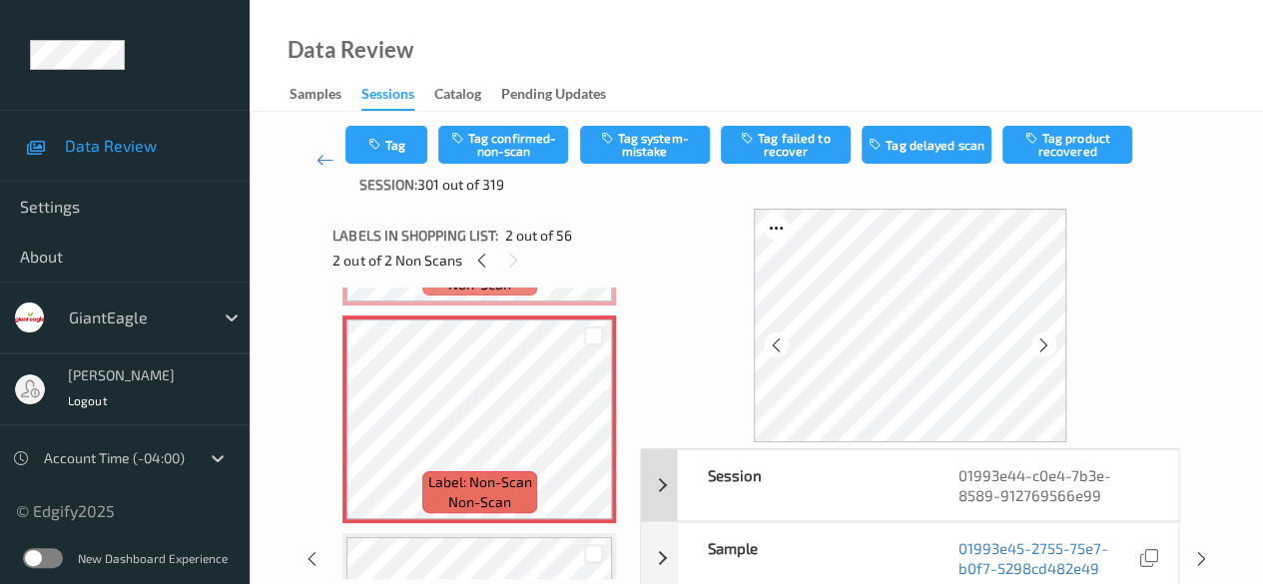
scroll to position [100, 0]
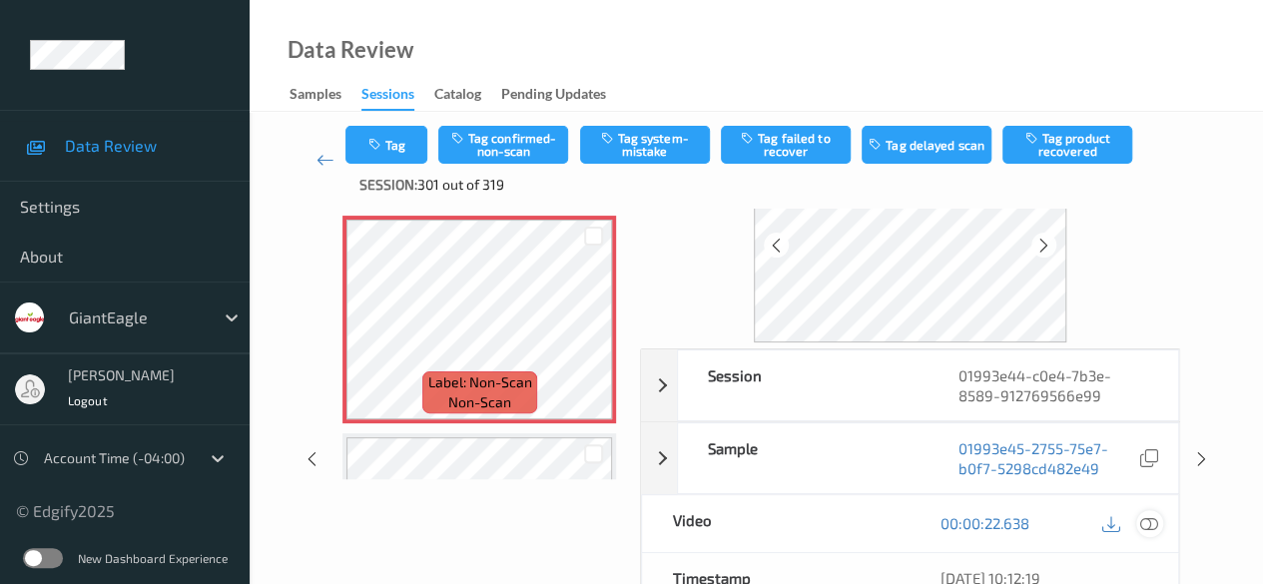
click at [1033, 522] on icon at bounding box center [1149, 523] width 18 height 18
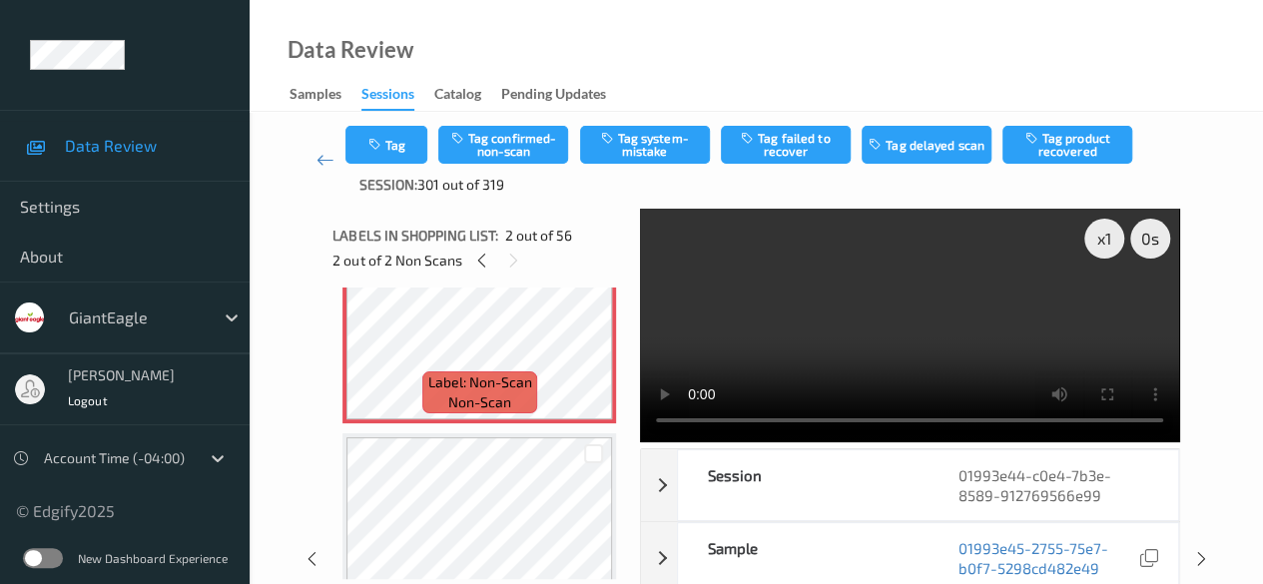
scroll to position [200, 0]
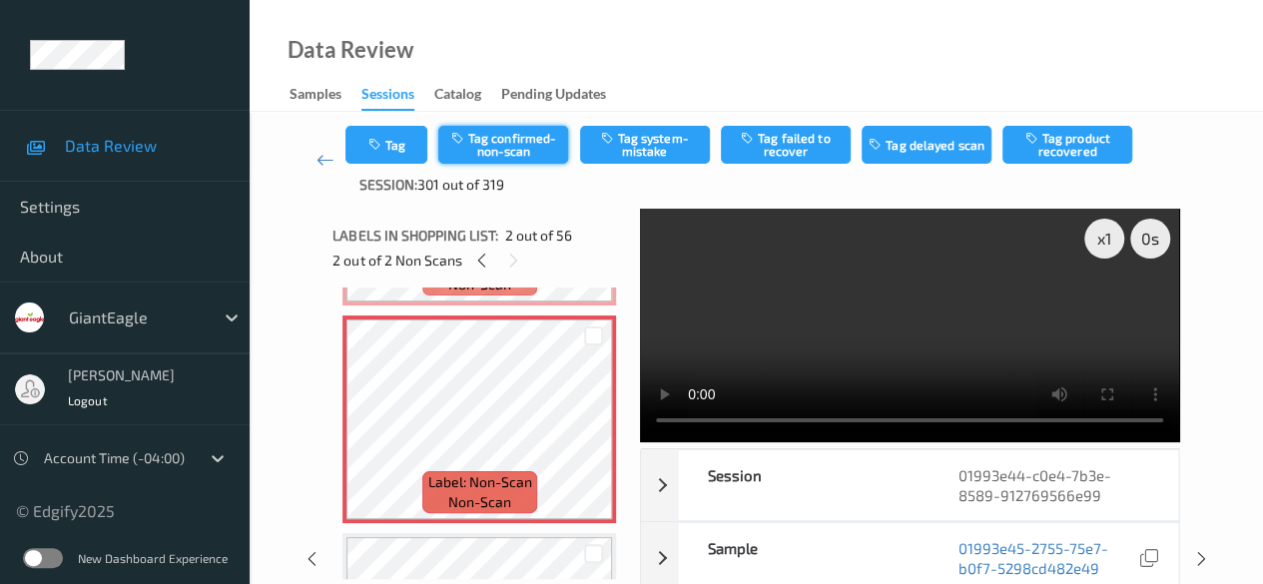
click at [523, 135] on button "Tag confirmed-non-scan" at bounding box center [503, 145] width 130 height 38
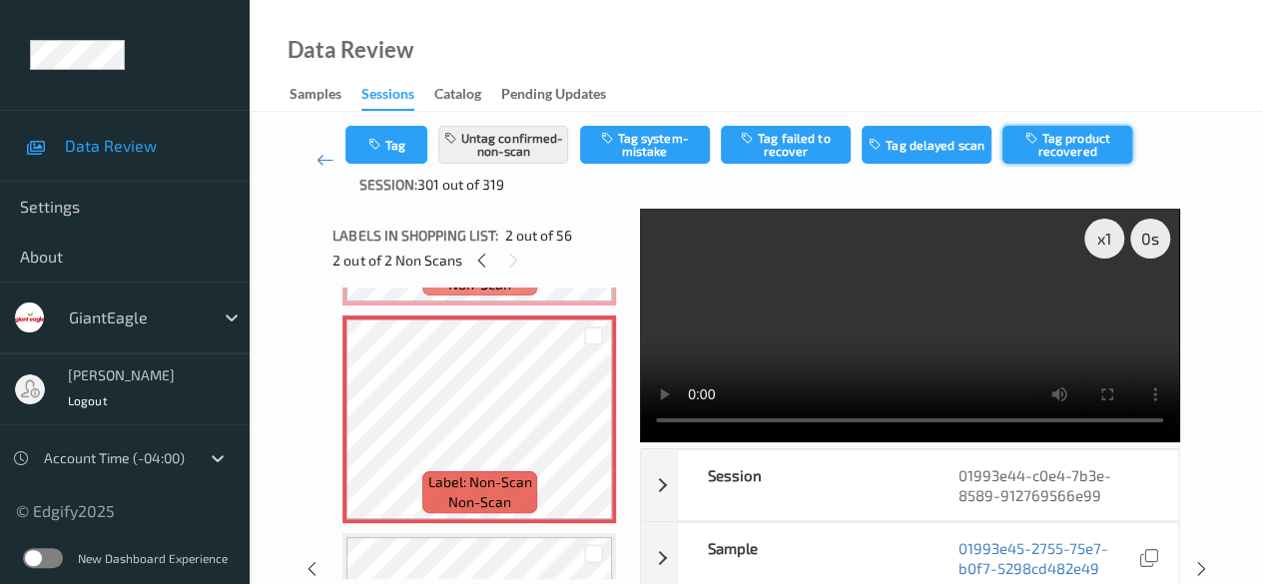
click at [1033, 148] on button "Tag product recovered" at bounding box center [1067, 145] width 130 height 38
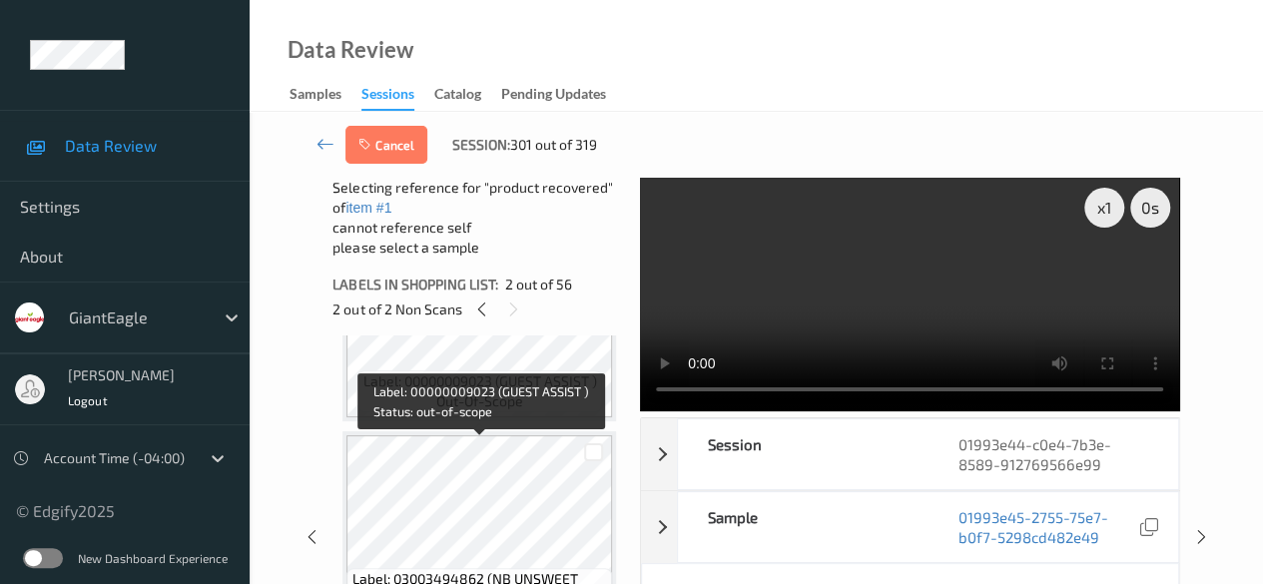
scroll to position [599, 0]
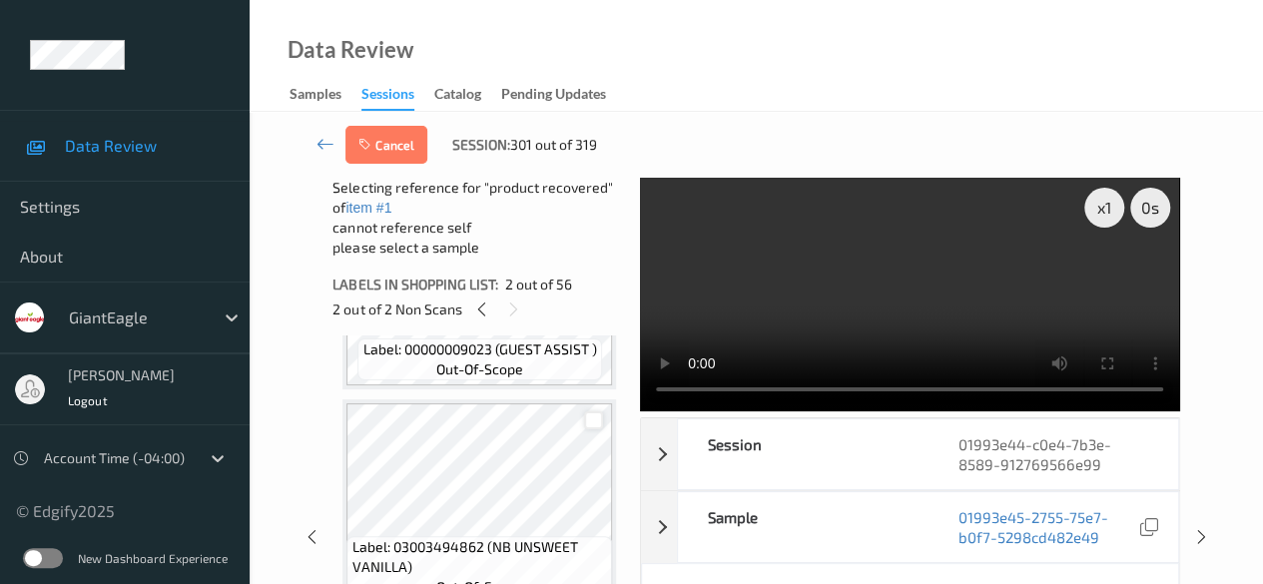
click at [593, 424] on div at bounding box center [593, 420] width 19 height 19
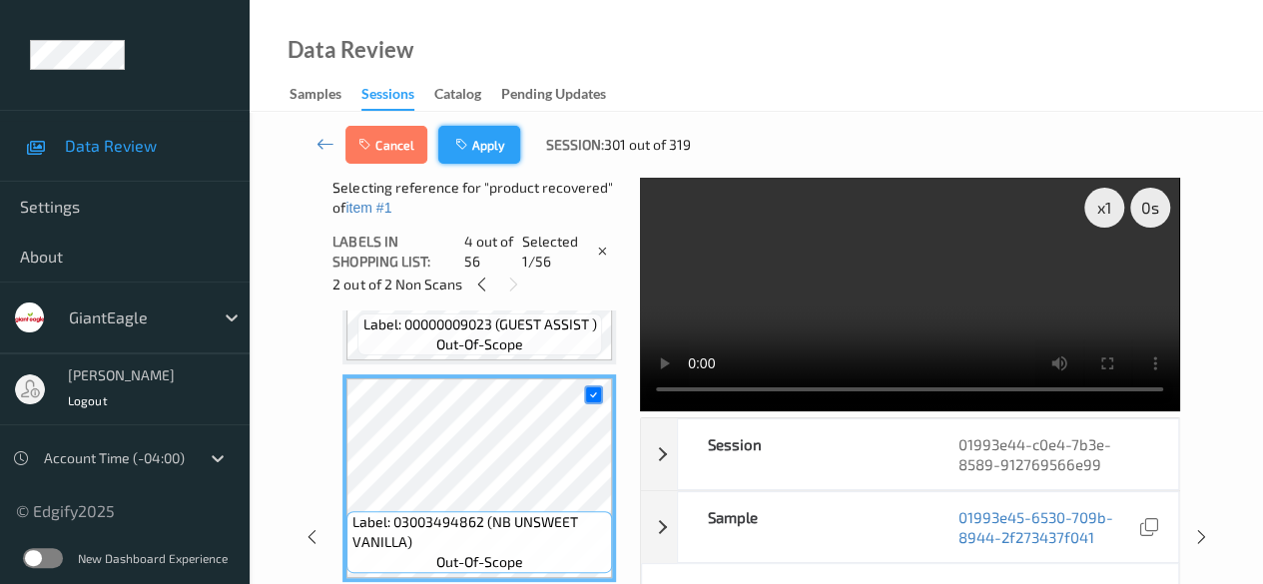
click at [496, 149] on button "Apply" at bounding box center [479, 145] width 82 height 38
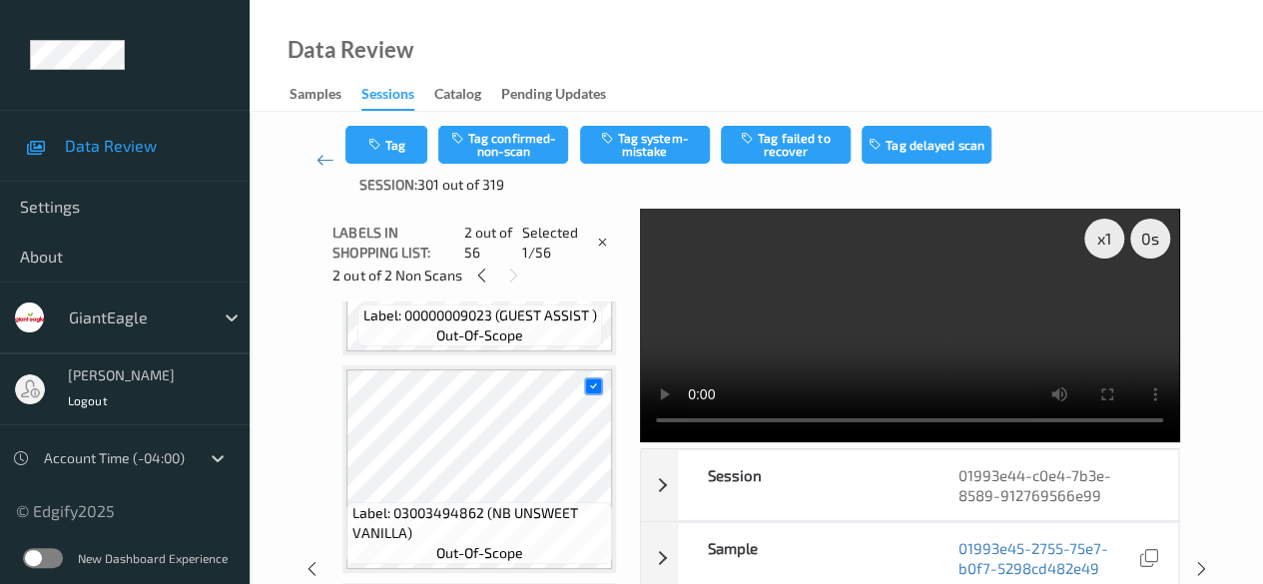
scroll to position [10, 0]
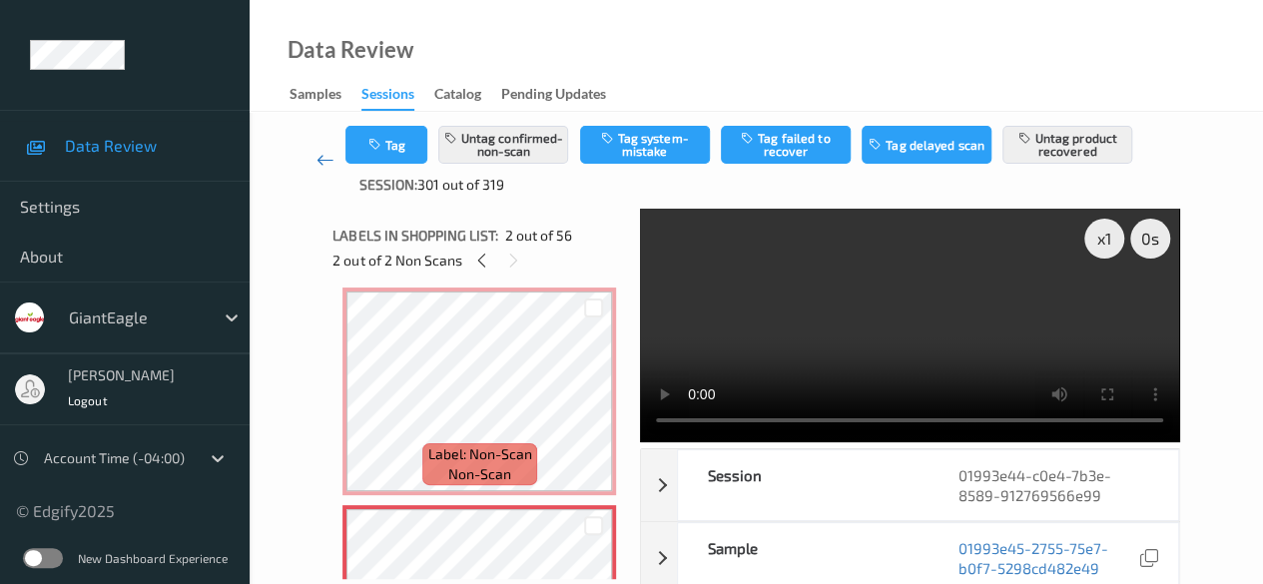
click at [324, 159] on icon at bounding box center [325, 160] width 18 height 20
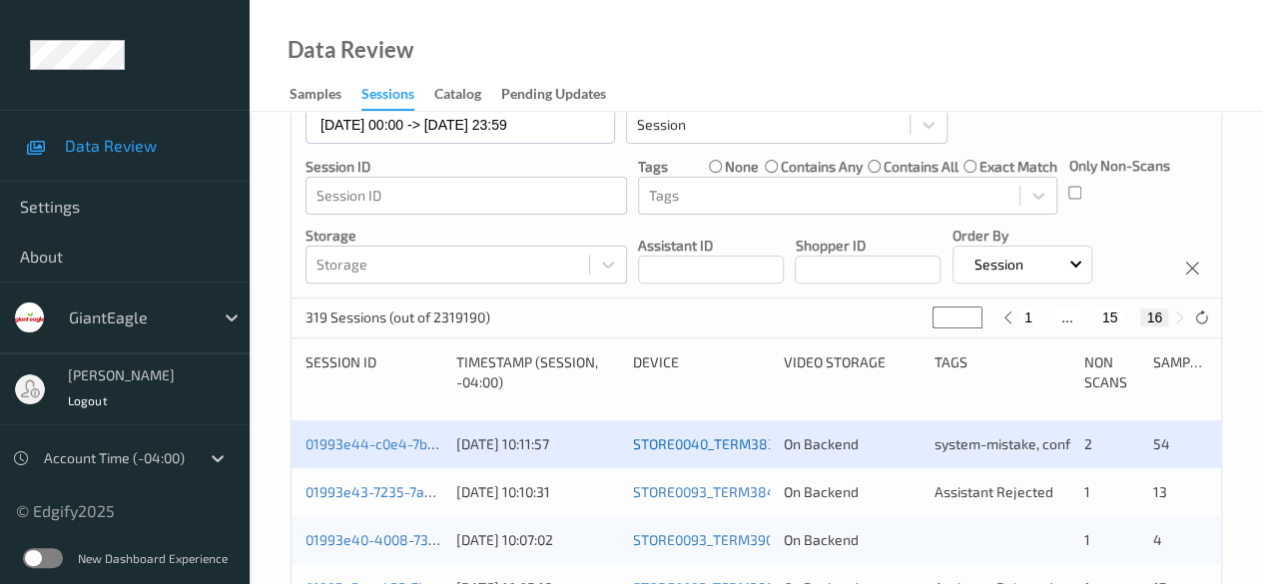
scroll to position [299, 0]
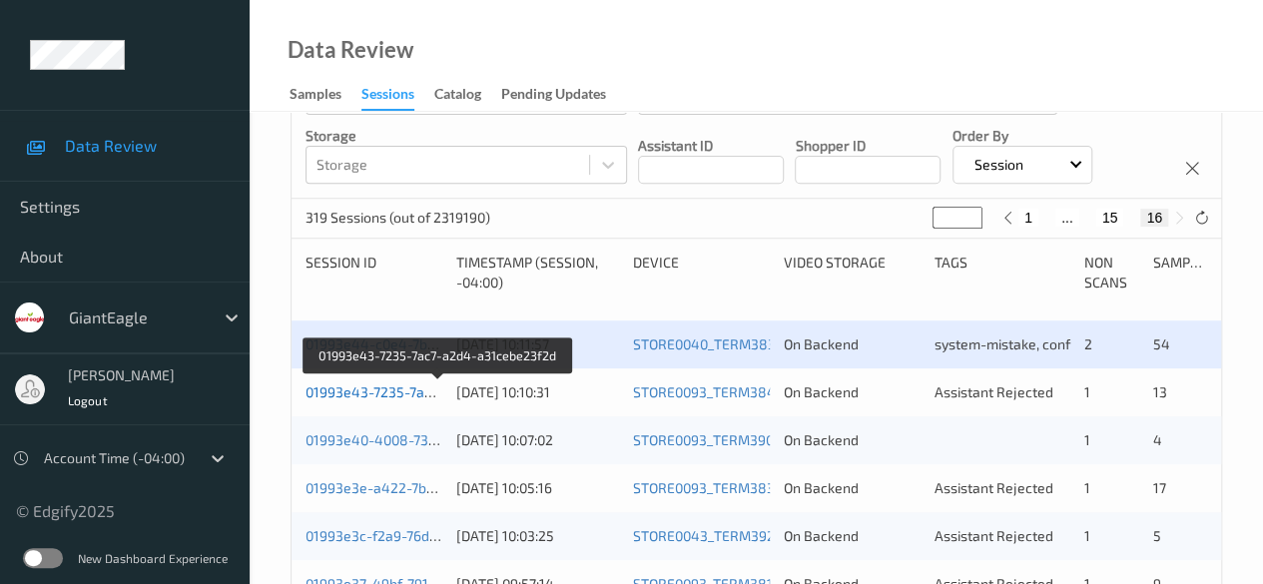
click at [387, 392] on link "01993e43-7235-7ac7-a2d4-a31cebe23f2d" at bounding box center [439, 391] width 268 height 17
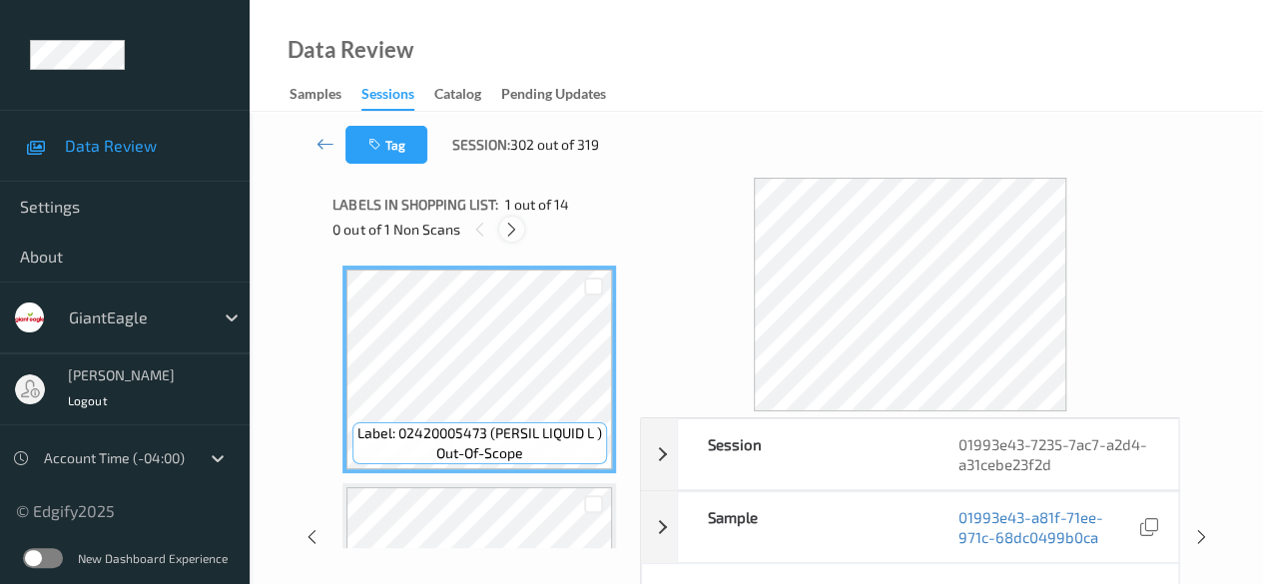
click at [516, 236] on icon at bounding box center [511, 230] width 17 height 18
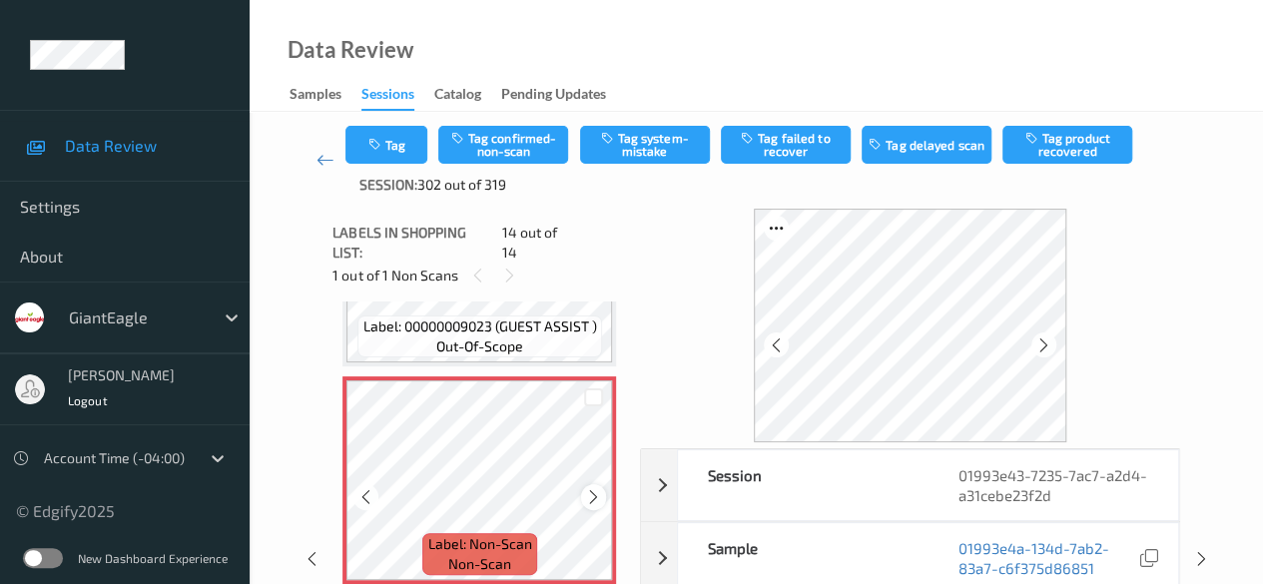
click at [597, 488] on icon at bounding box center [593, 497] width 17 height 18
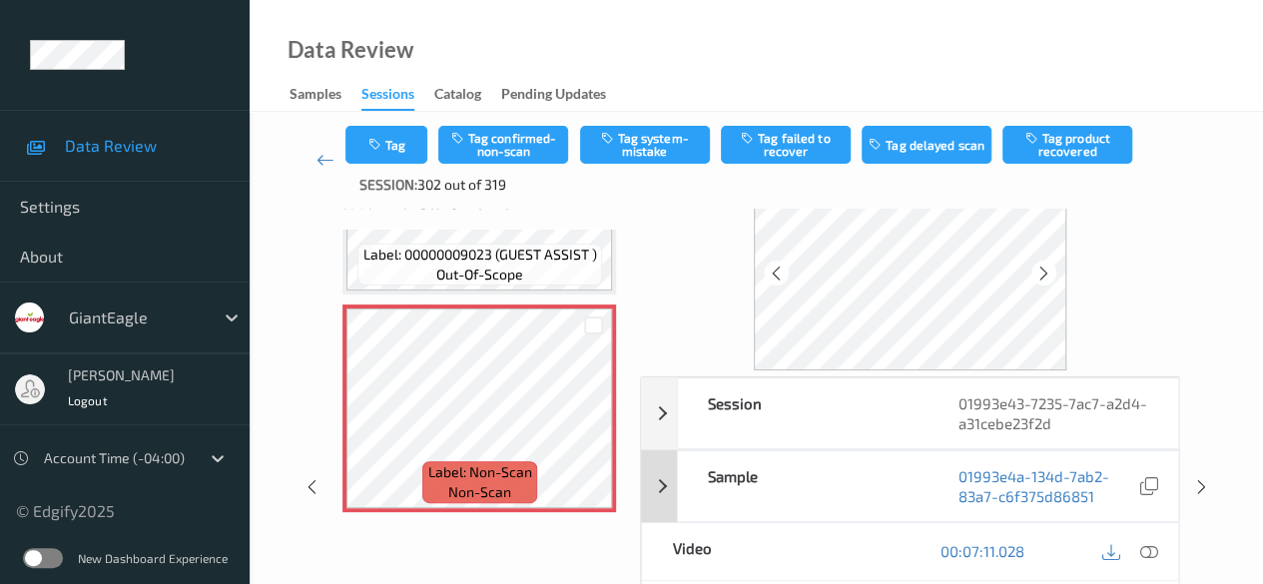
scroll to position [100, 0]
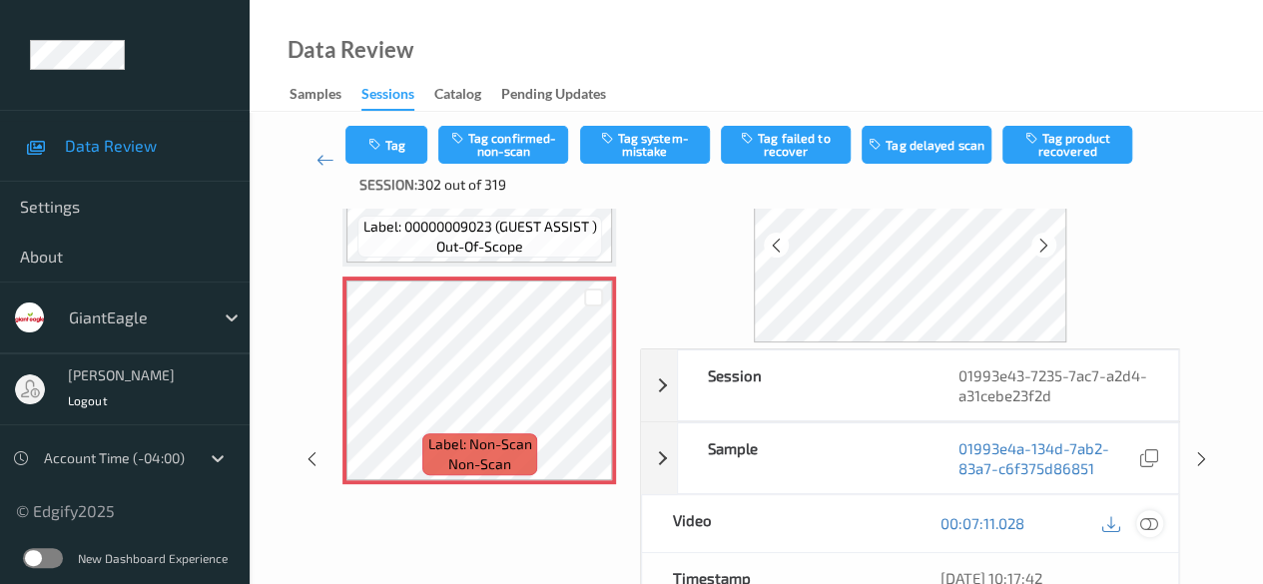
click at [1033, 520] on icon at bounding box center [1149, 523] width 18 height 18
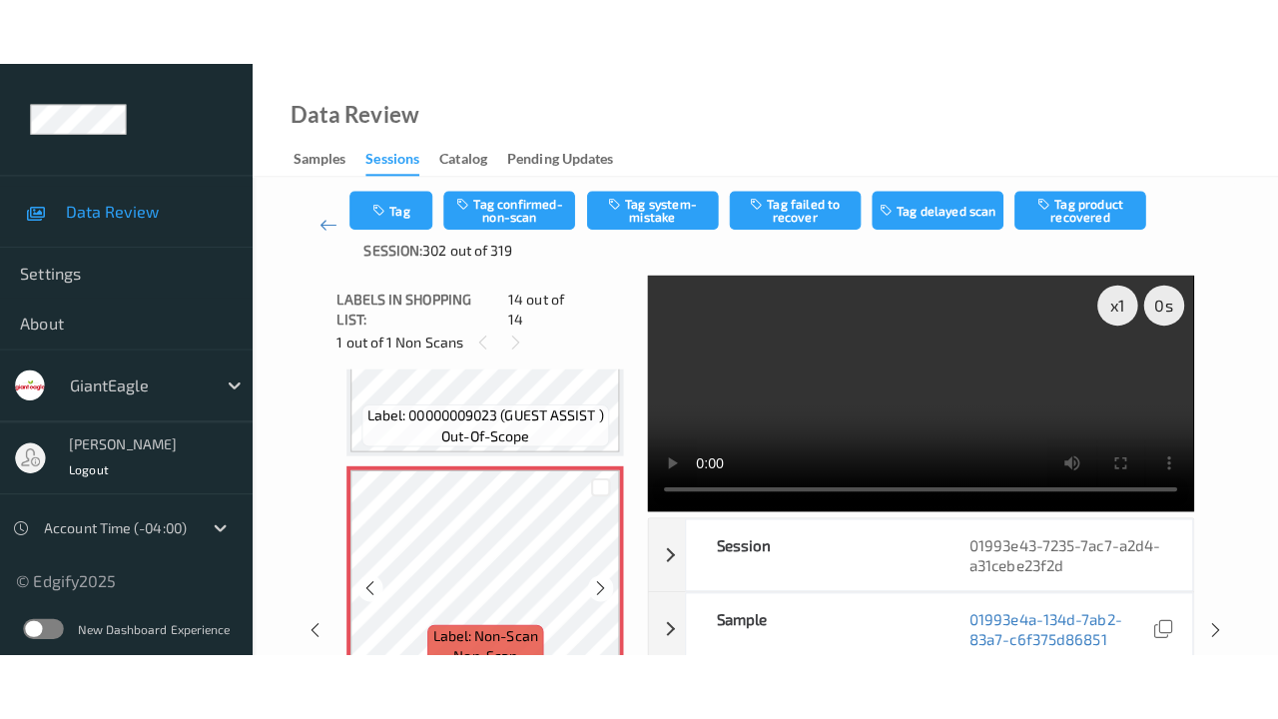
scroll to position [2764, 0]
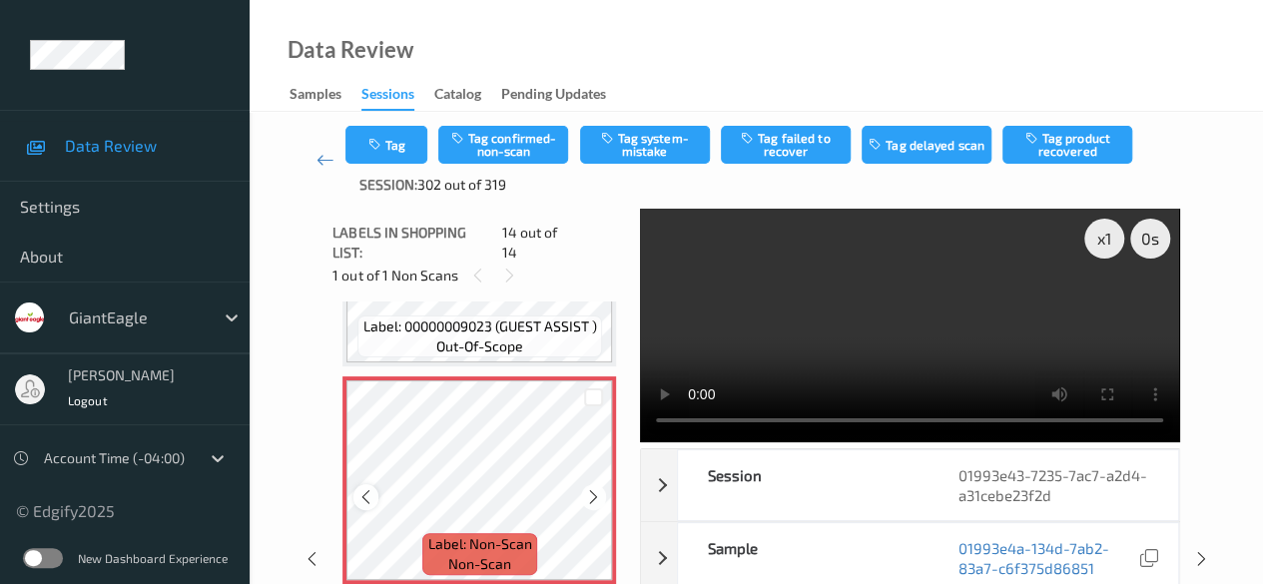
click at [365, 488] on icon at bounding box center [365, 497] width 17 height 18
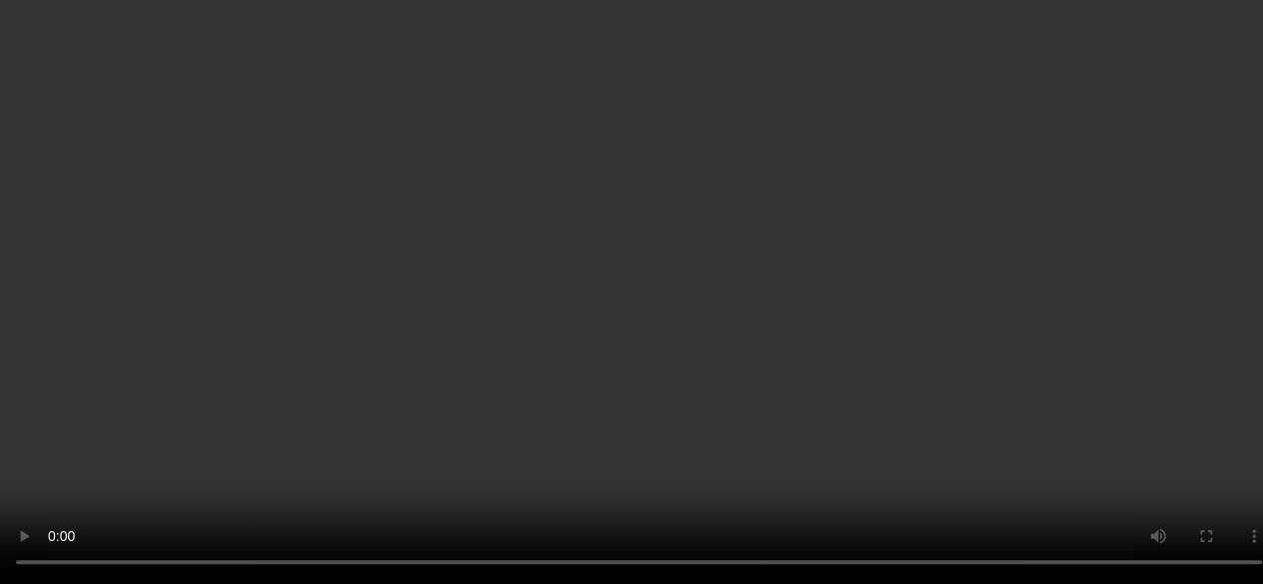
scroll to position [200, 0]
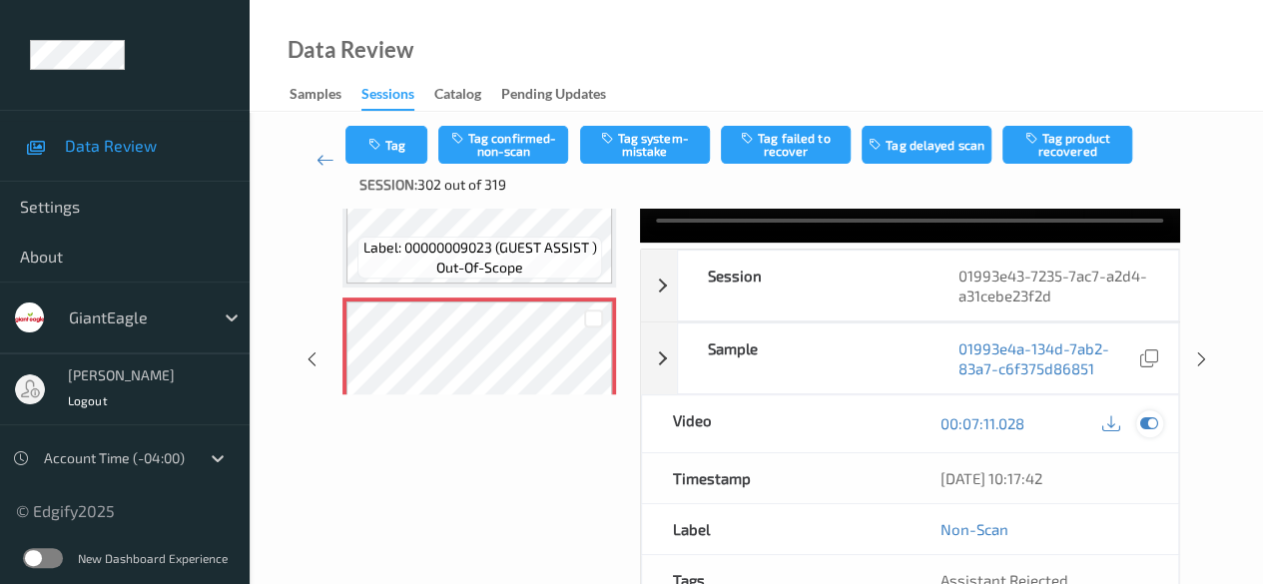
click at [1033, 422] on icon at bounding box center [1149, 423] width 18 height 18
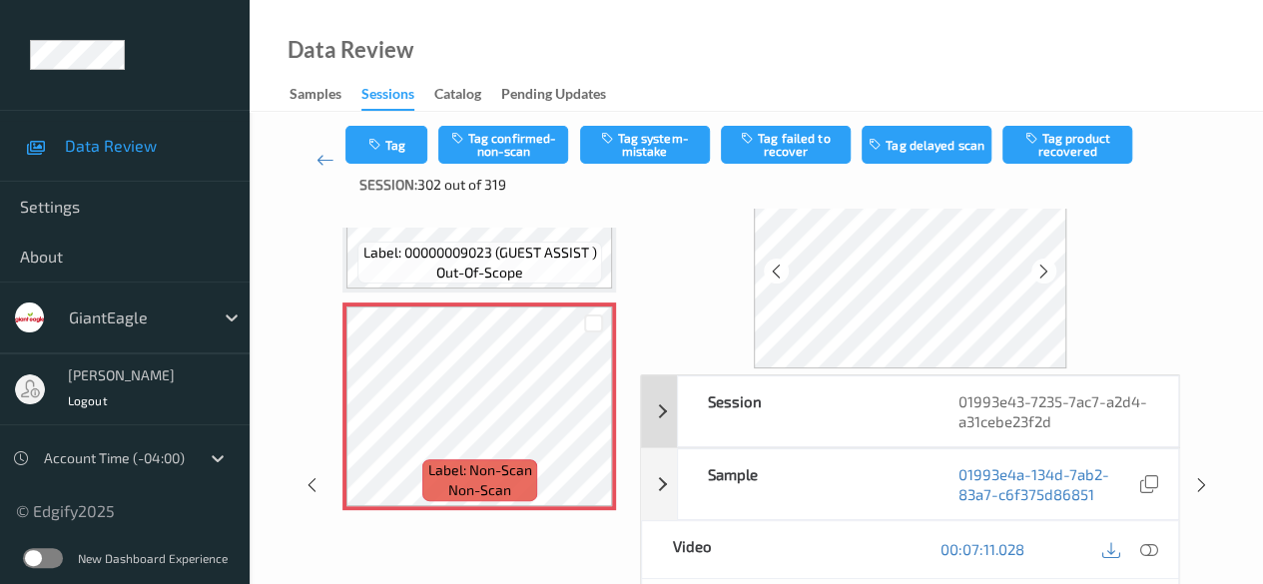
scroll to position [100, 0]
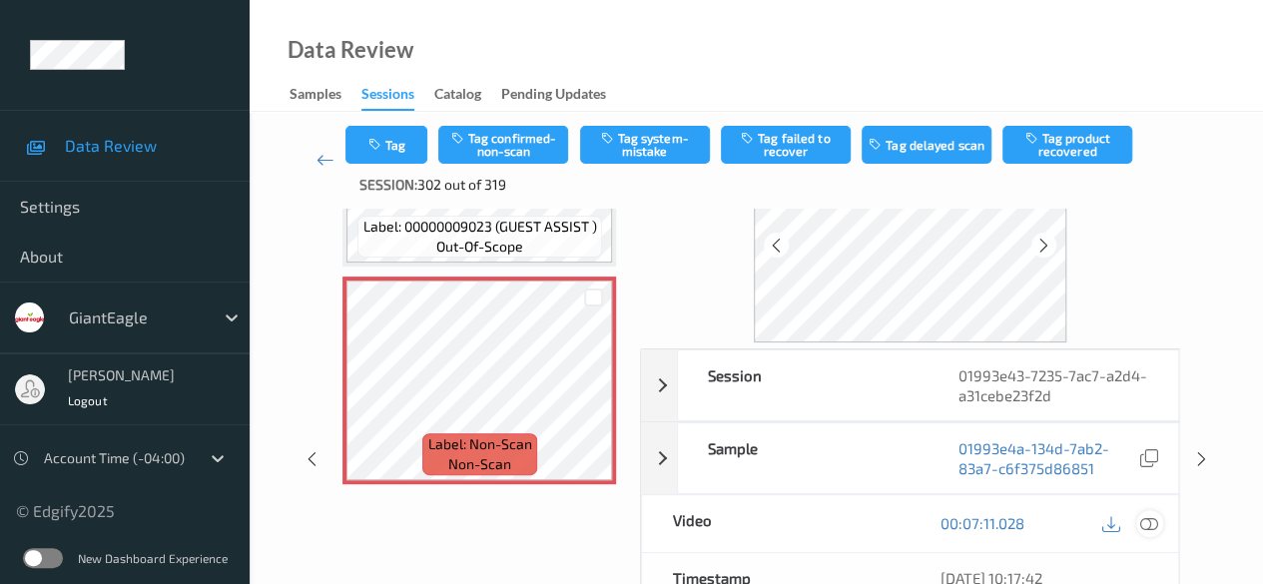
click at [1033, 523] on icon at bounding box center [1149, 523] width 18 height 18
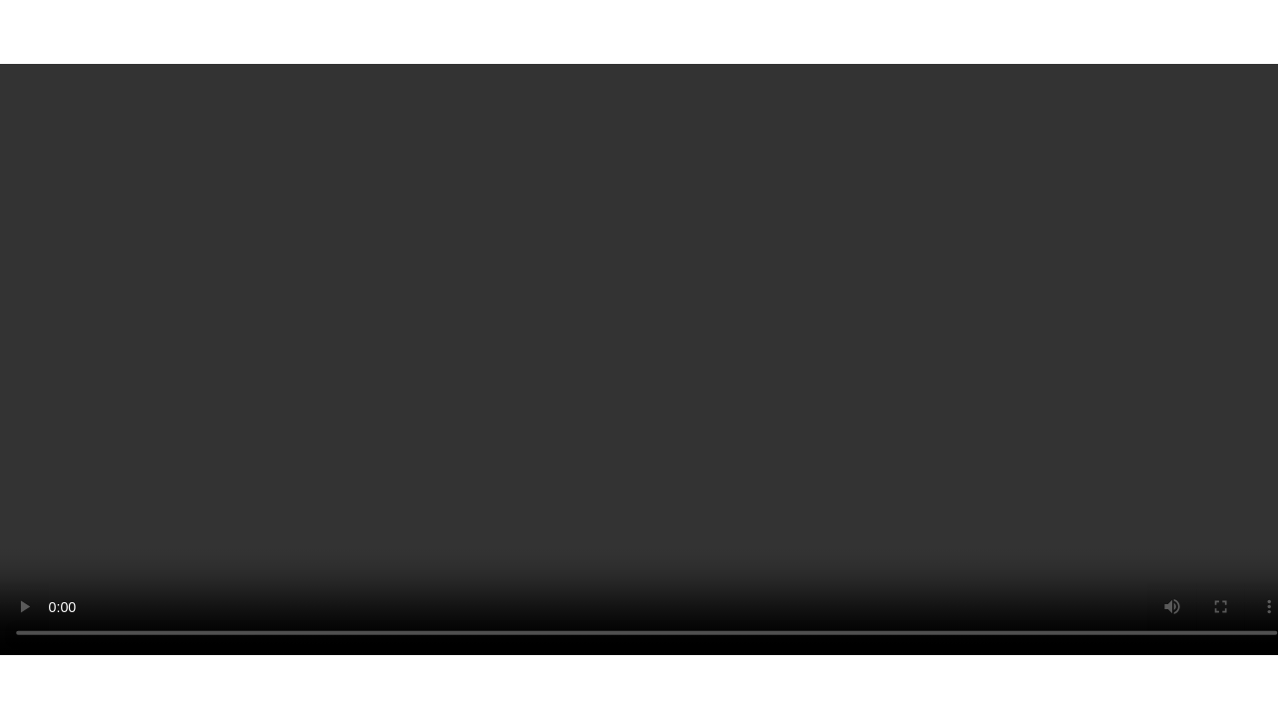
scroll to position [2764, 0]
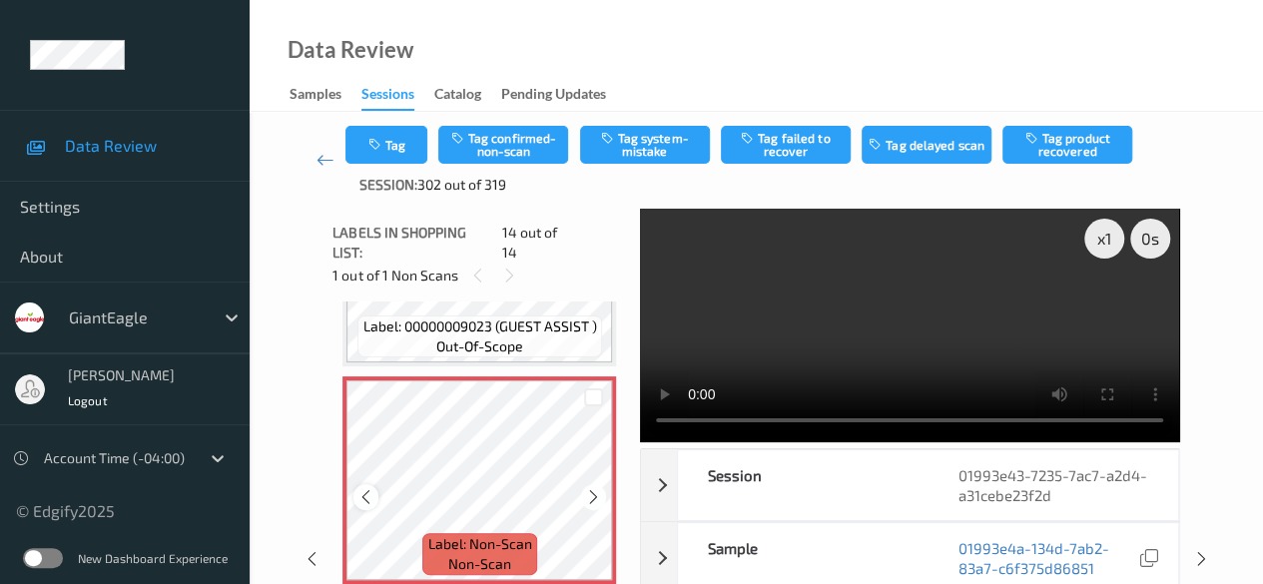
click at [357, 488] on icon at bounding box center [365, 497] width 17 height 18
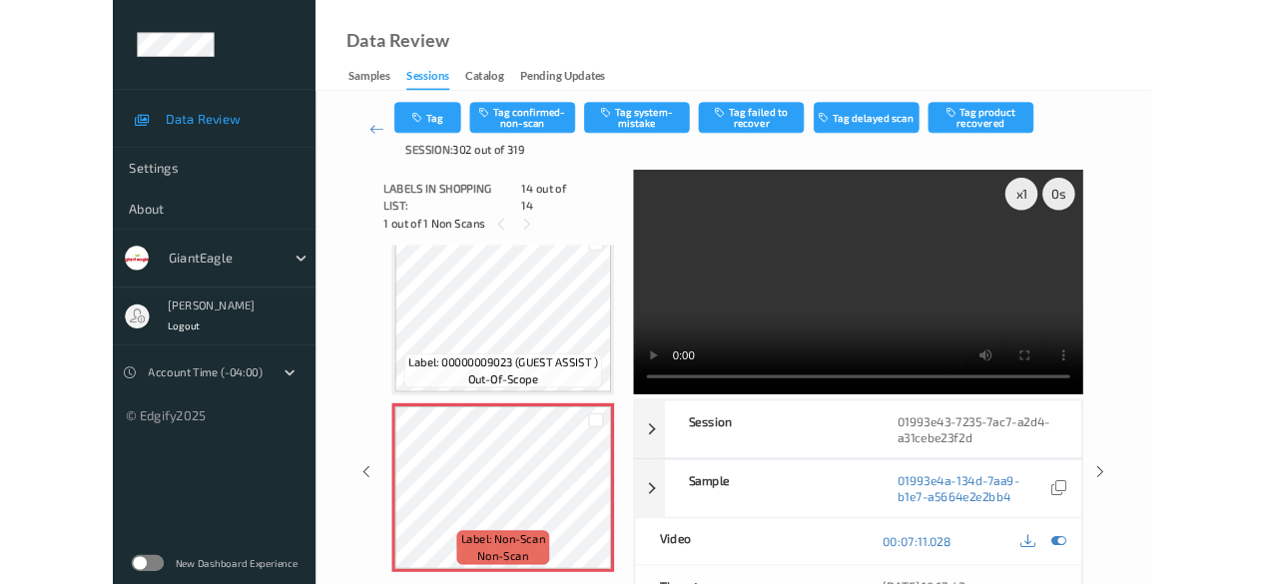
scroll to position [2643, 0]
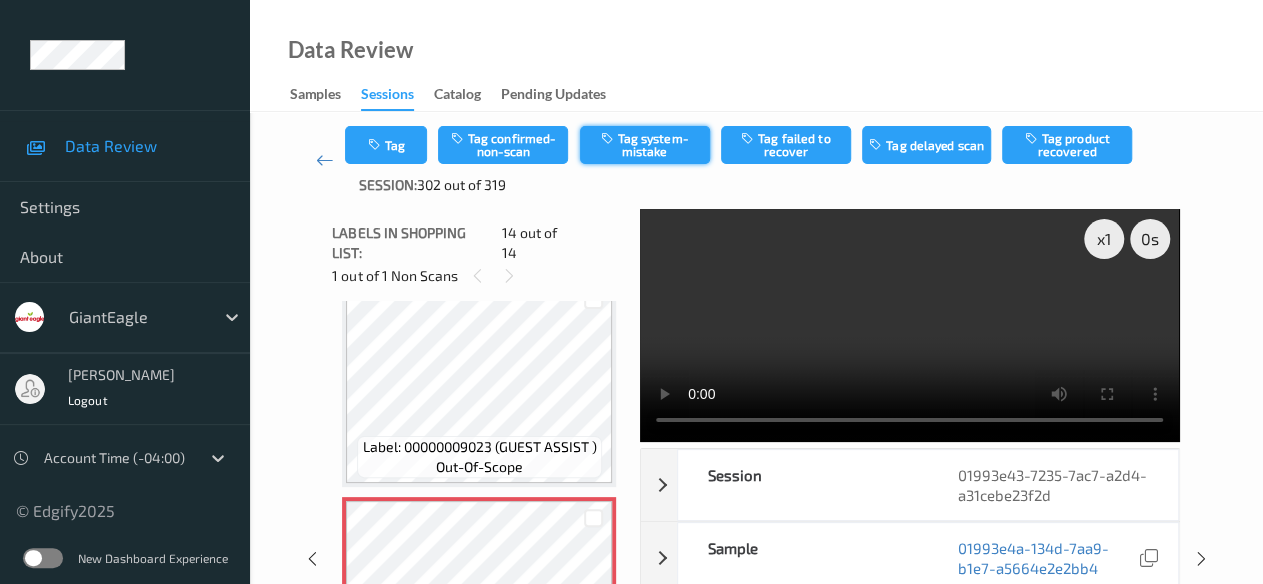
click at [647, 149] on button "Tag system-mistake" at bounding box center [645, 145] width 130 height 38
click at [321, 156] on icon at bounding box center [325, 160] width 18 height 20
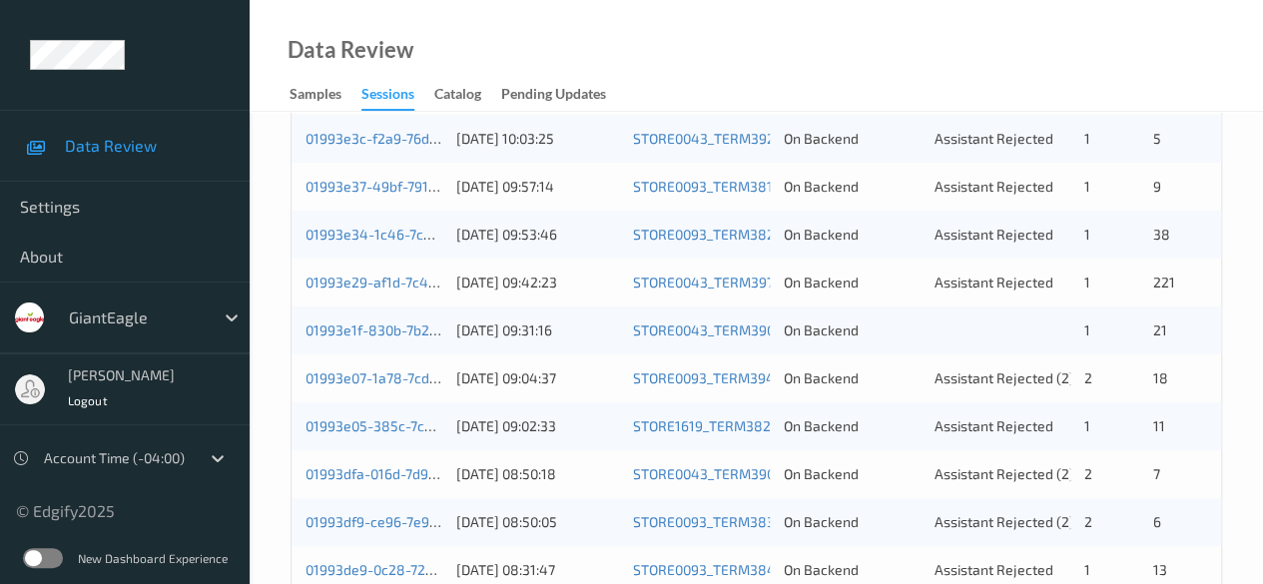
scroll to position [499, 0]
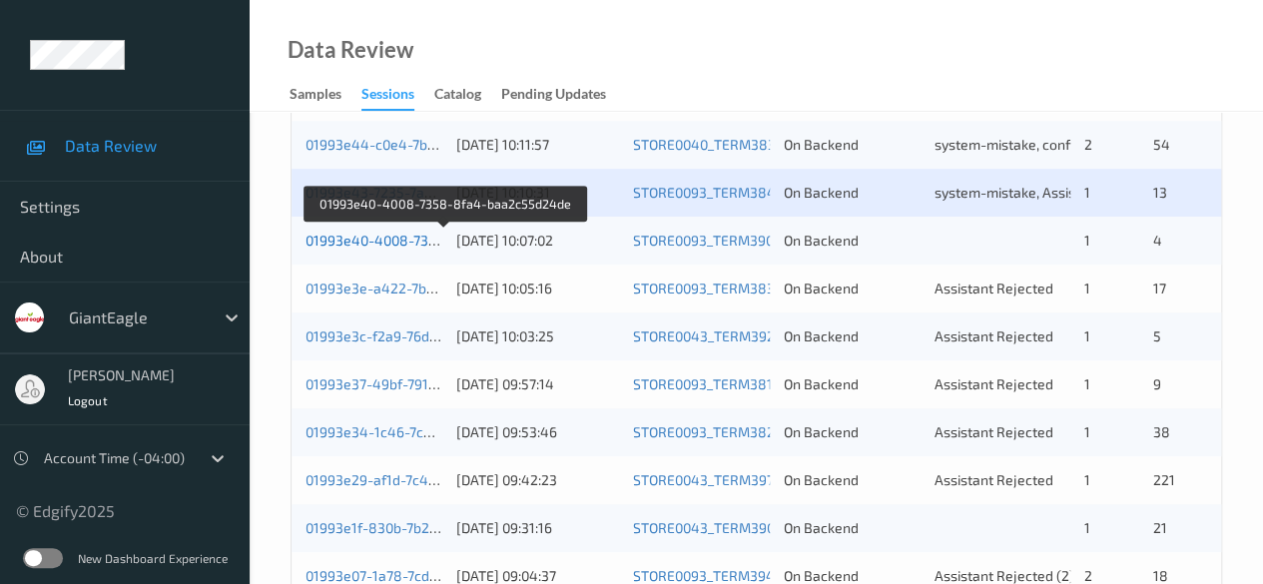
click at [363, 243] on link "01993e40-4008-7358-8fa4-baa2c55d24de" at bounding box center [444, 240] width 278 height 17
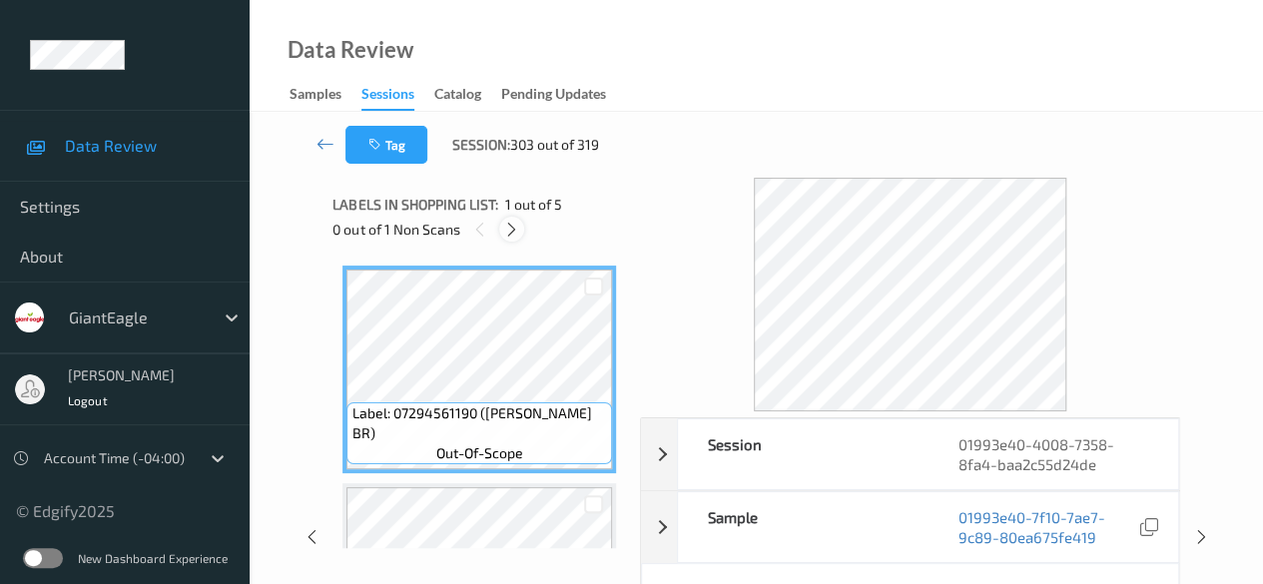
click at [513, 231] on icon at bounding box center [511, 230] width 17 height 18
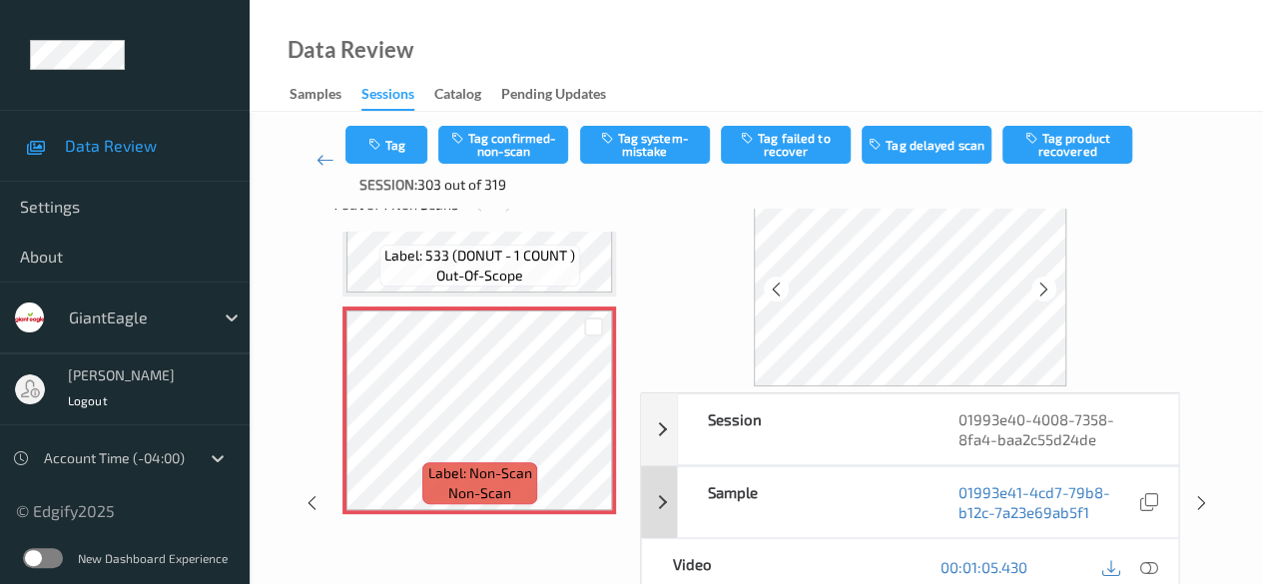
scroll to position [100, 0]
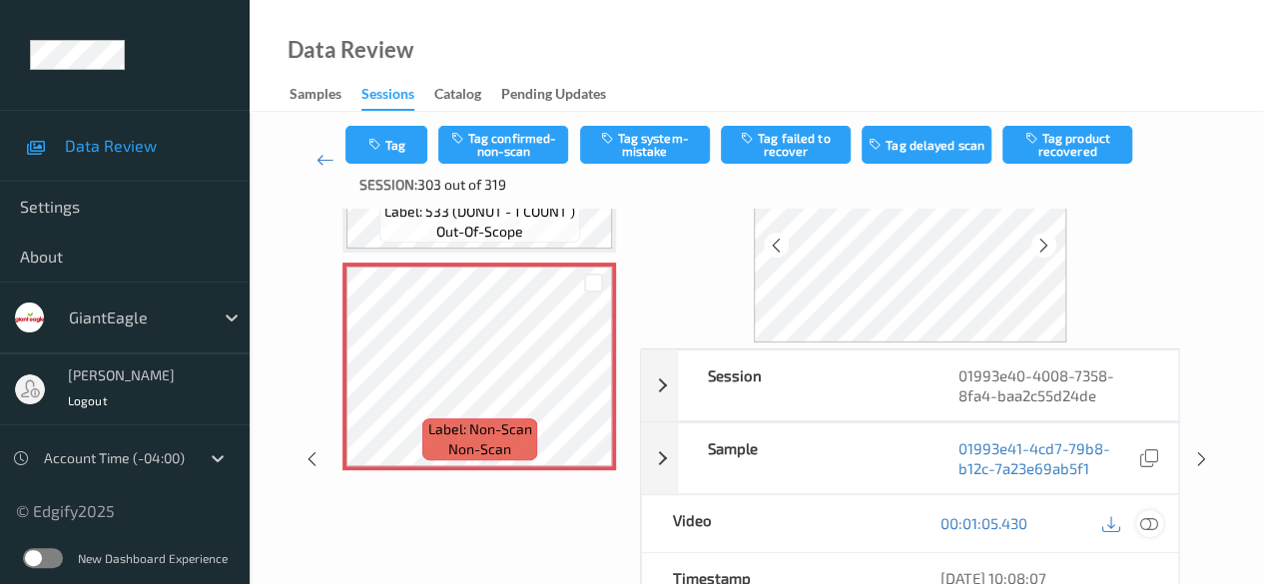
click at [1033, 524] on icon at bounding box center [1149, 523] width 18 height 18
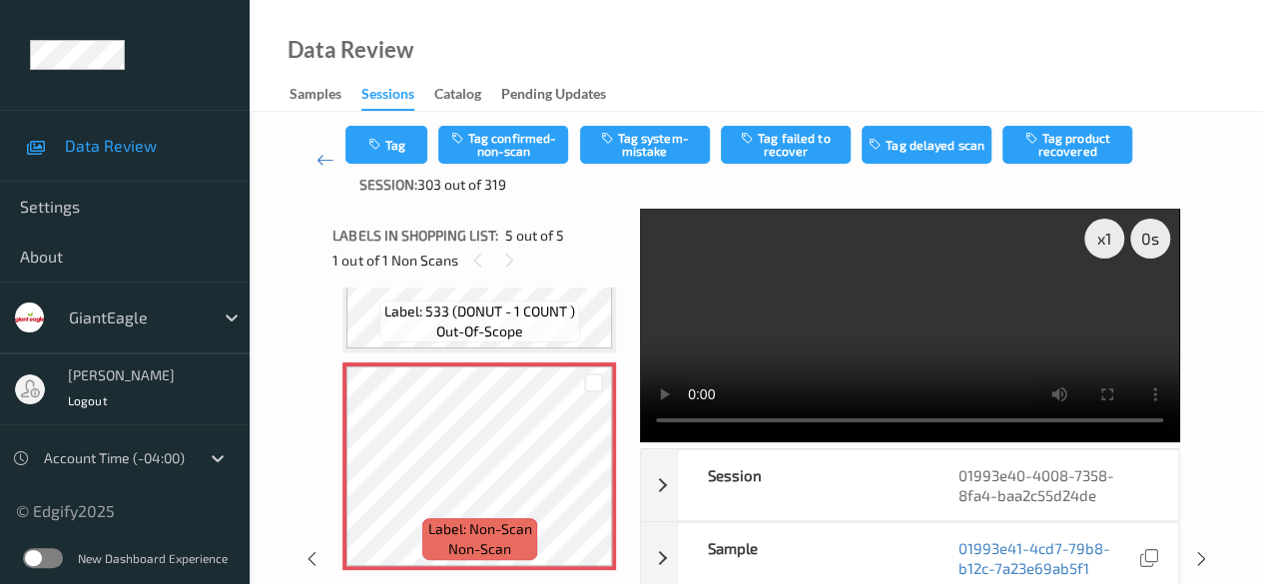
scroll to position [685, 0]
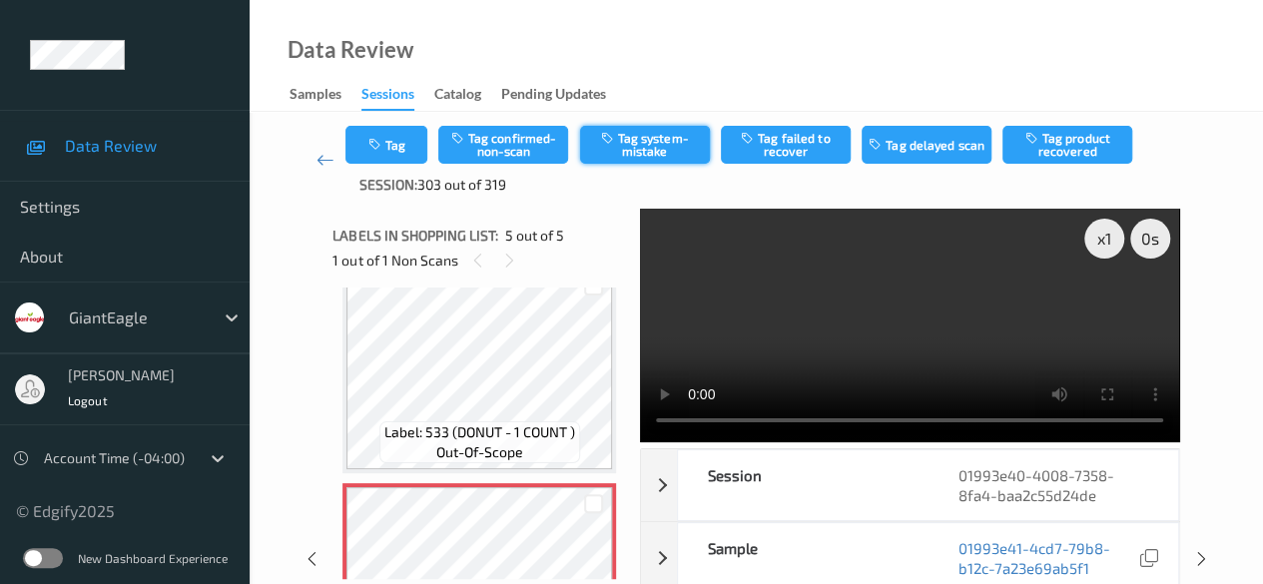
click at [622, 147] on button "Tag system-mistake" at bounding box center [645, 145] width 130 height 38
click at [322, 160] on icon at bounding box center [325, 160] width 18 height 20
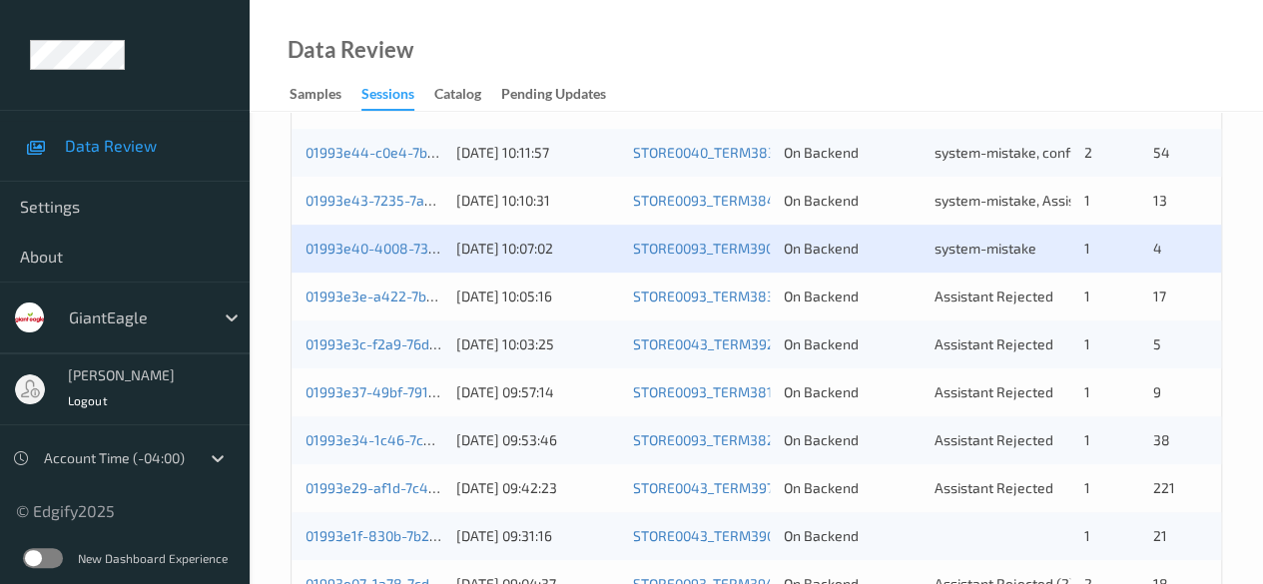
scroll to position [499, 0]
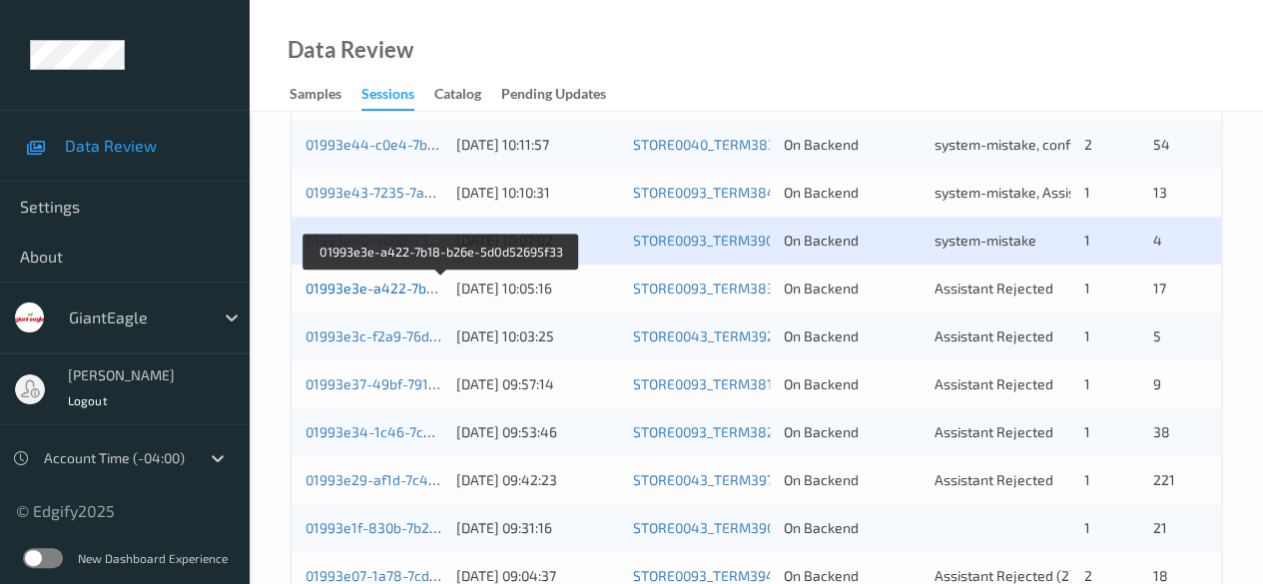
click at [419, 292] on link "01993e3e-a422-7b18-b26e-5d0d52695f33" at bounding box center [441, 287] width 272 height 17
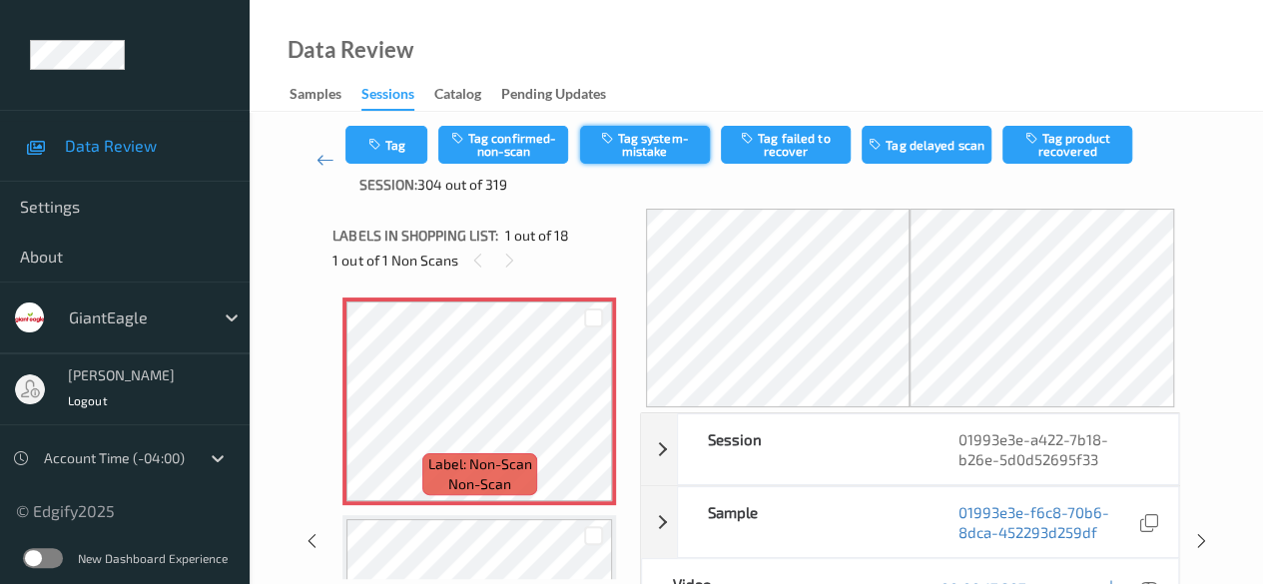
click at [652, 147] on button "Tag system-mistake" at bounding box center [645, 145] width 130 height 38
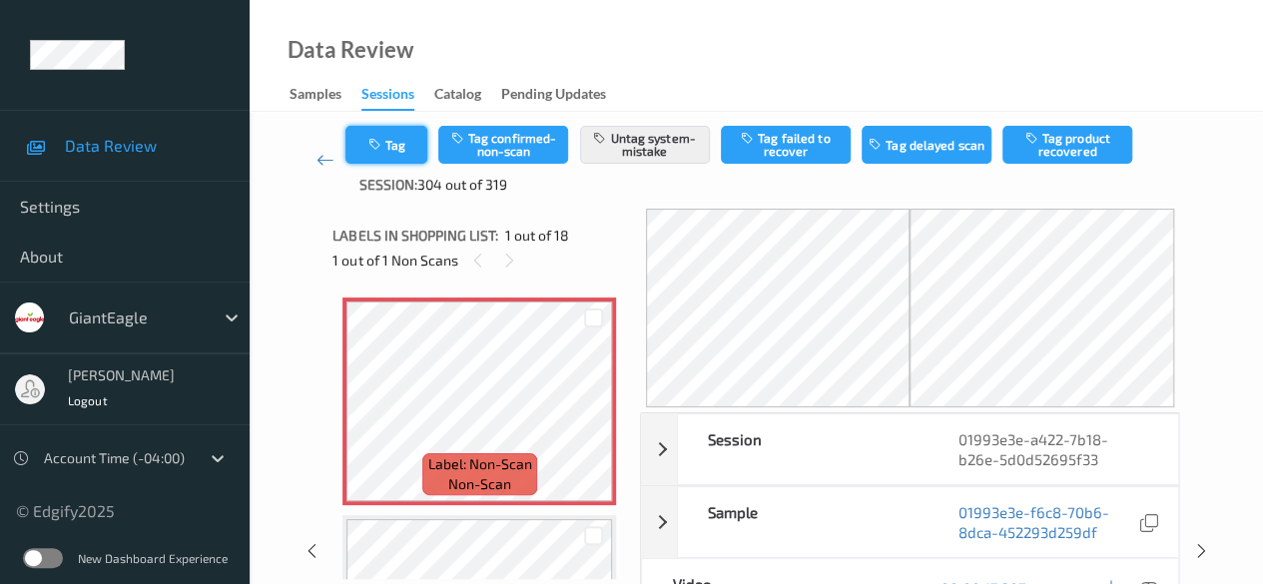
click at [379, 149] on icon "button" at bounding box center [375, 145] width 17 height 14
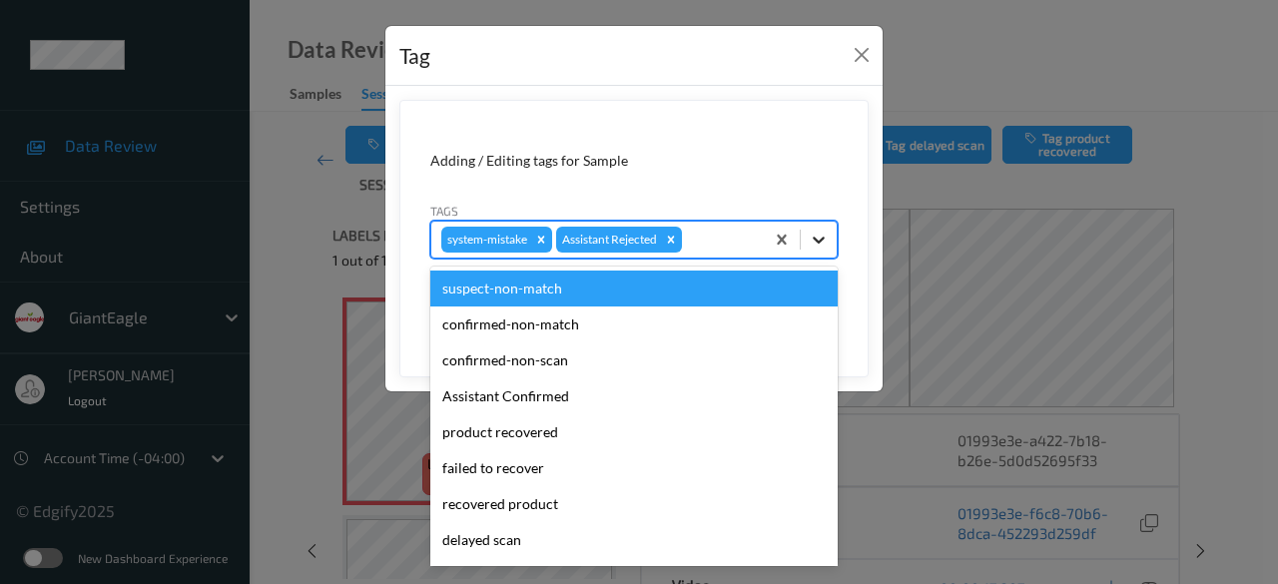
click at [822, 240] on icon at bounding box center [819, 240] width 20 height 20
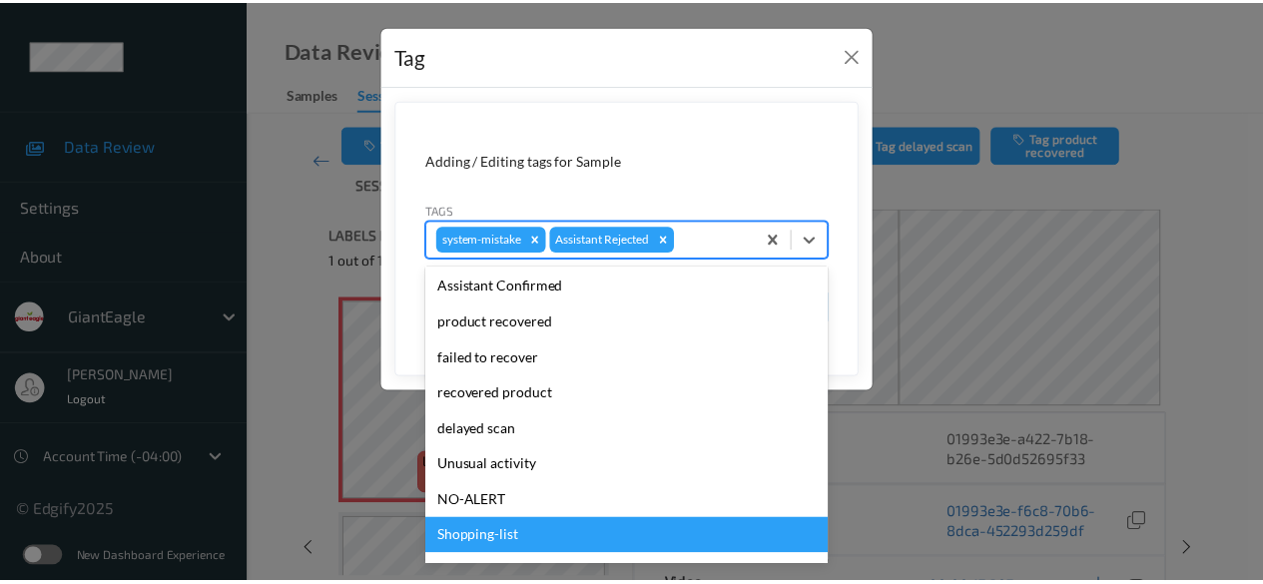
scroll to position [212, 0]
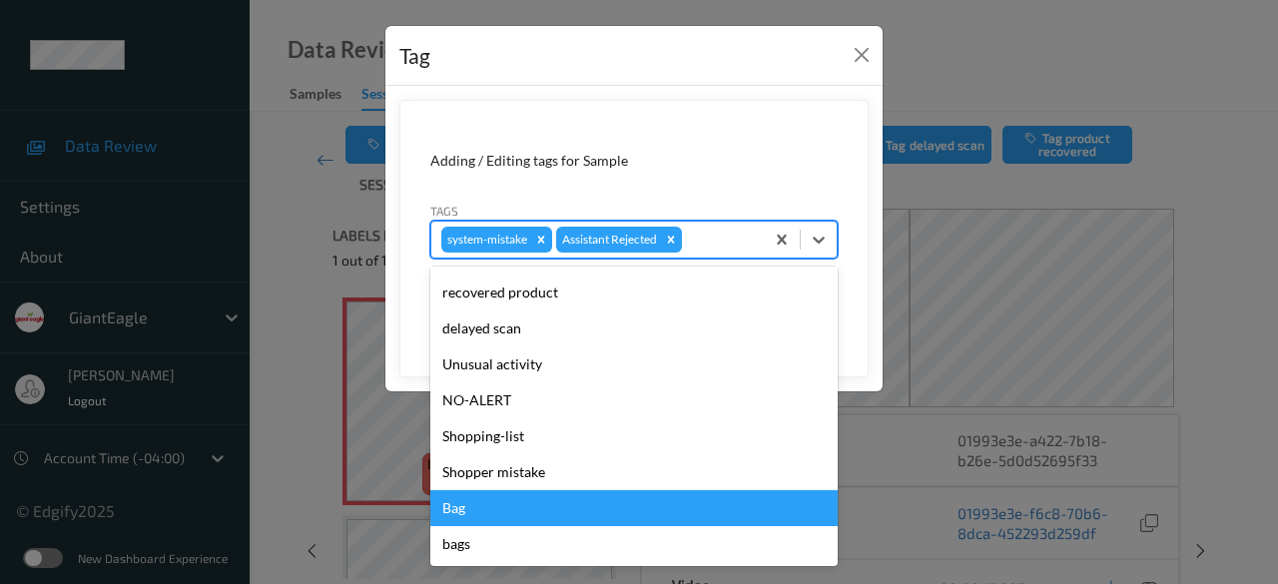
click at [508, 504] on div "Bag" at bounding box center [633, 508] width 407 height 36
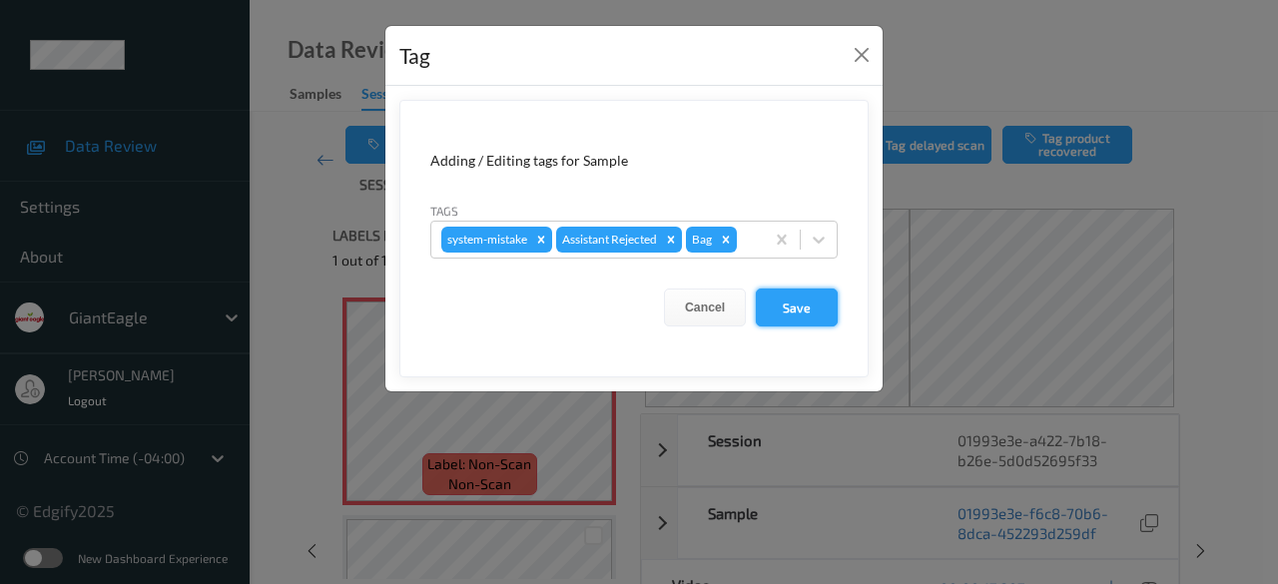
click at [818, 299] on button "Save" at bounding box center [797, 307] width 82 height 38
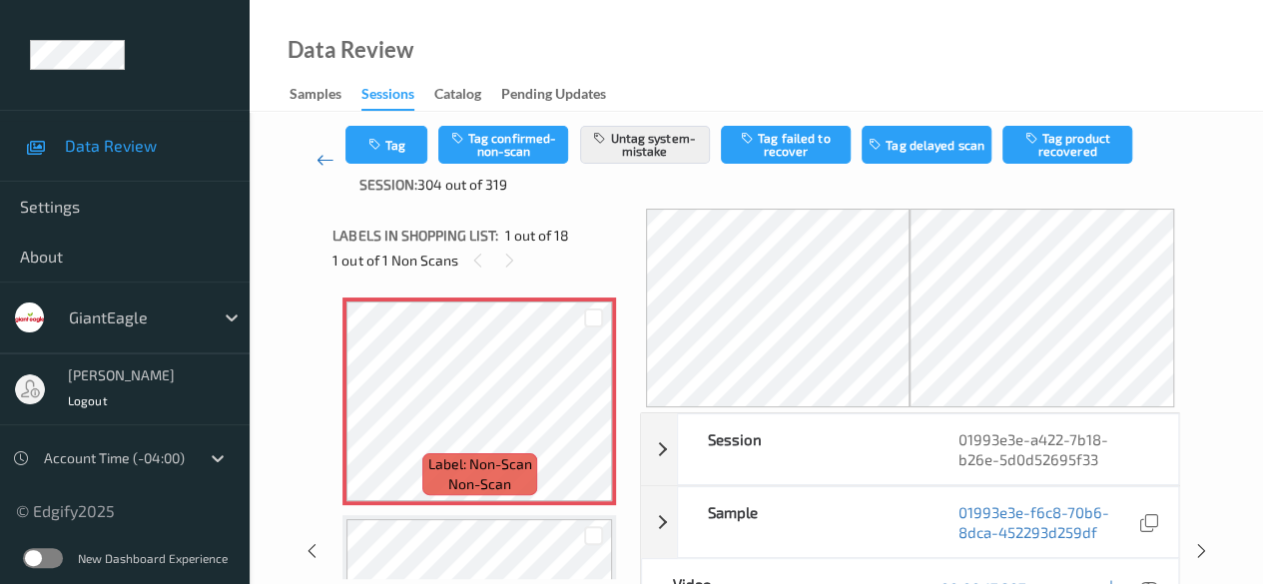
click at [318, 162] on icon at bounding box center [325, 160] width 18 height 20
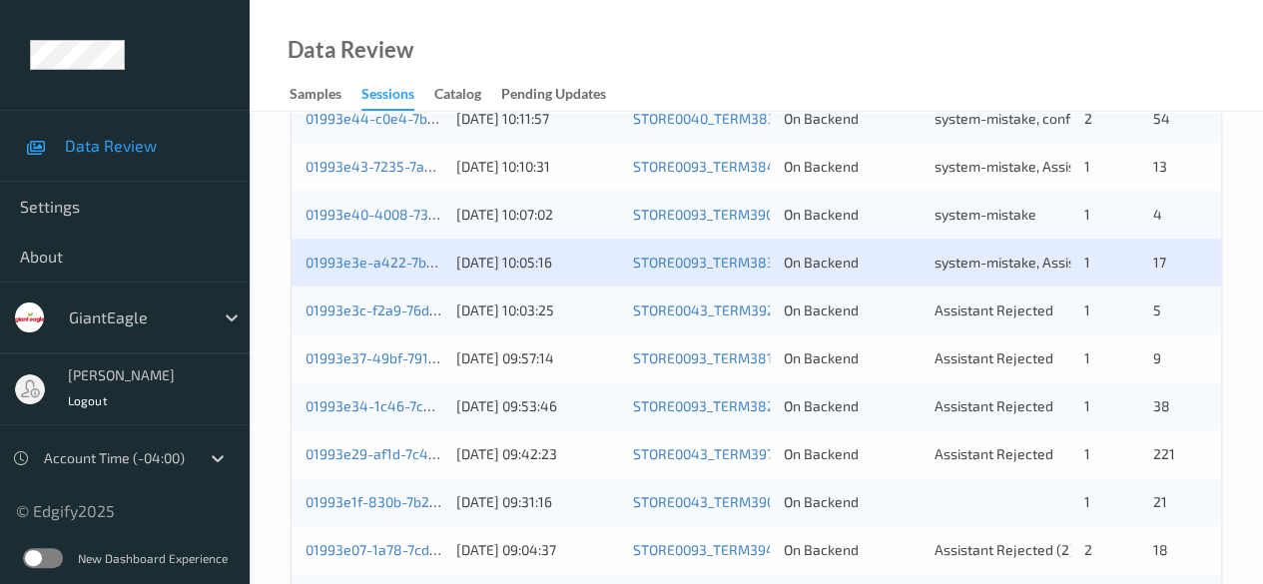
scroll to position [599, 0]
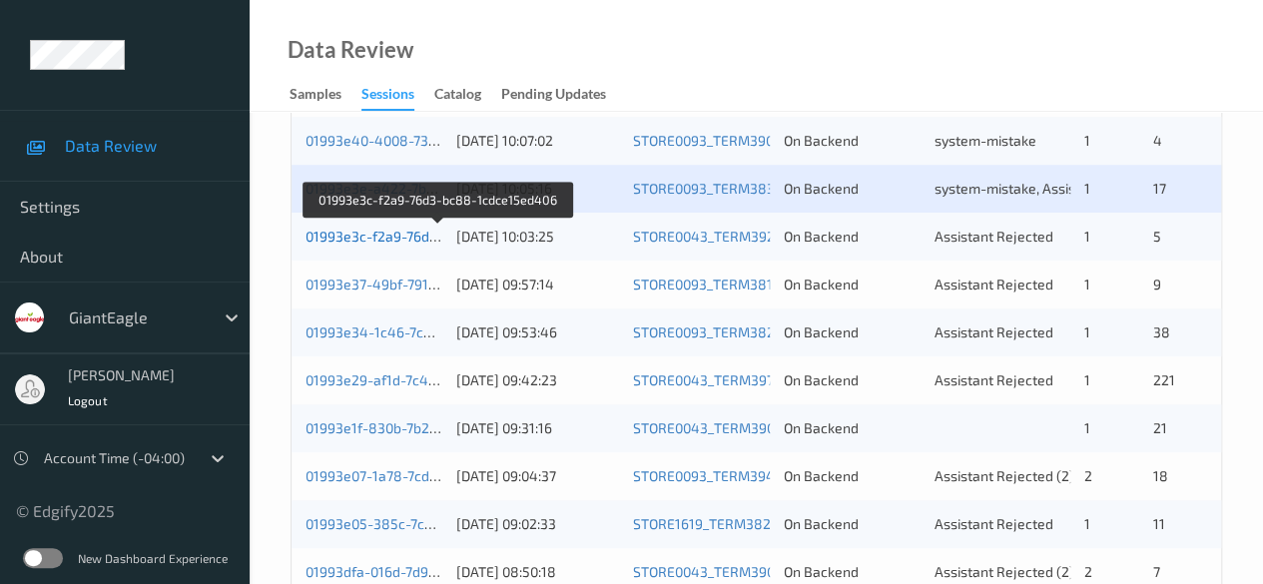
click at [401, 231] on link "01993e3c-f2a9-76d3-bc88-1cdce15ed406" at bounding box center [439, 236] width 268 height 17
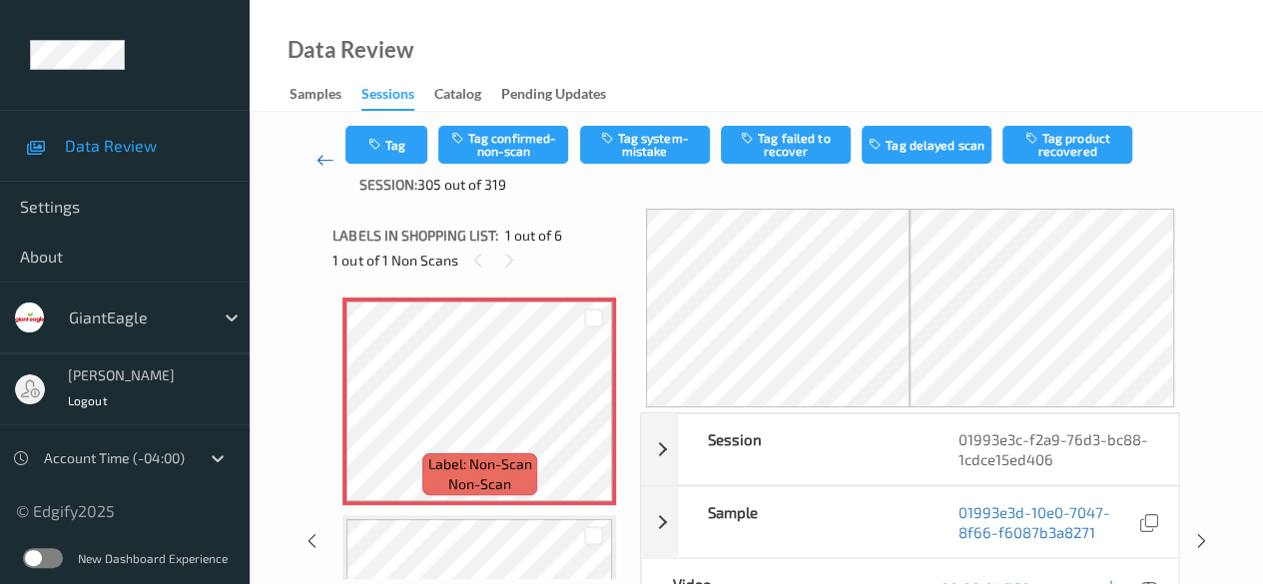
click at [317, 160] on icon at bounding box center [325, 160] width 18 height 20
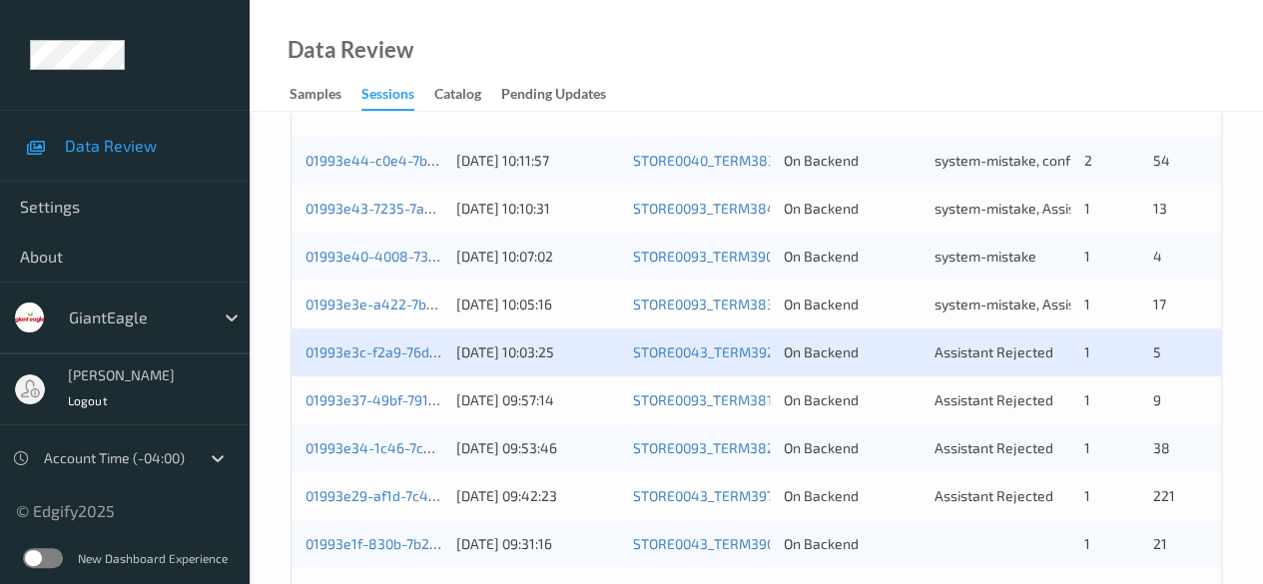
scroll to position [499, 0]
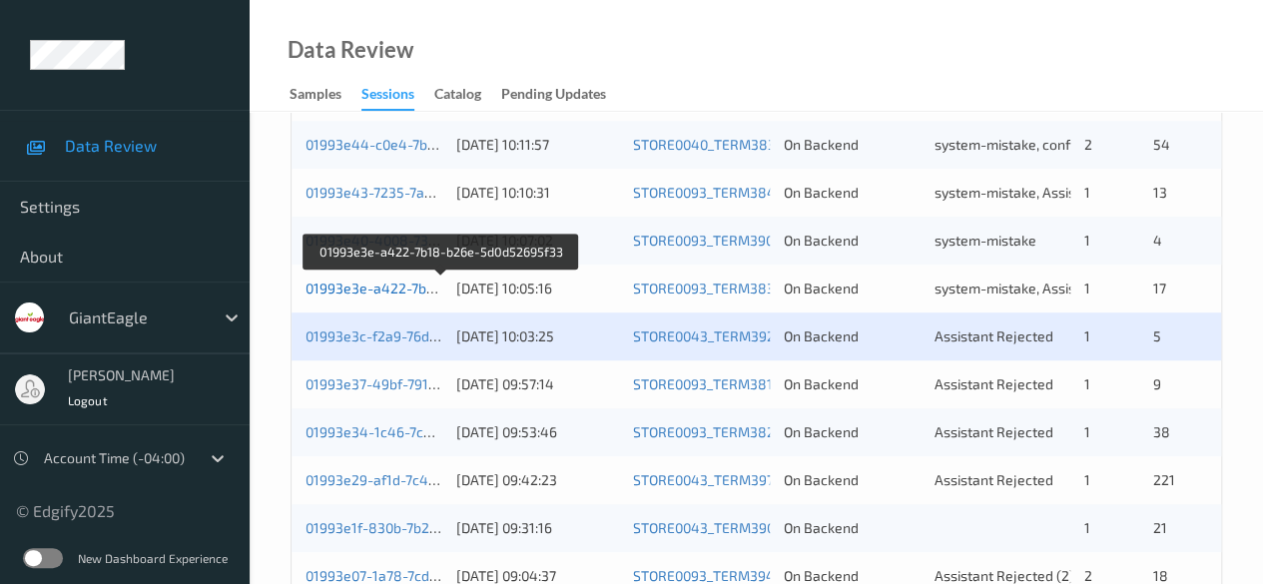
click at [395, 293] on link "01993e3e-a422-7b18-b26e-5d0d52695f33" at bounding box center [441, 287] width 272 height 17
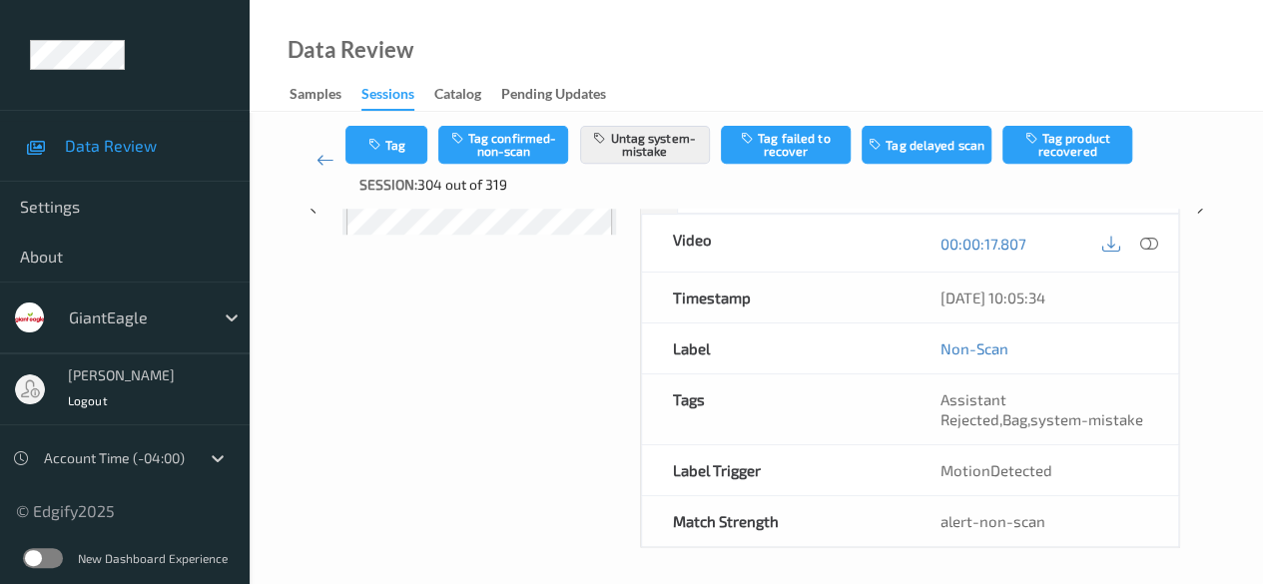
scroll to position [245, 0]
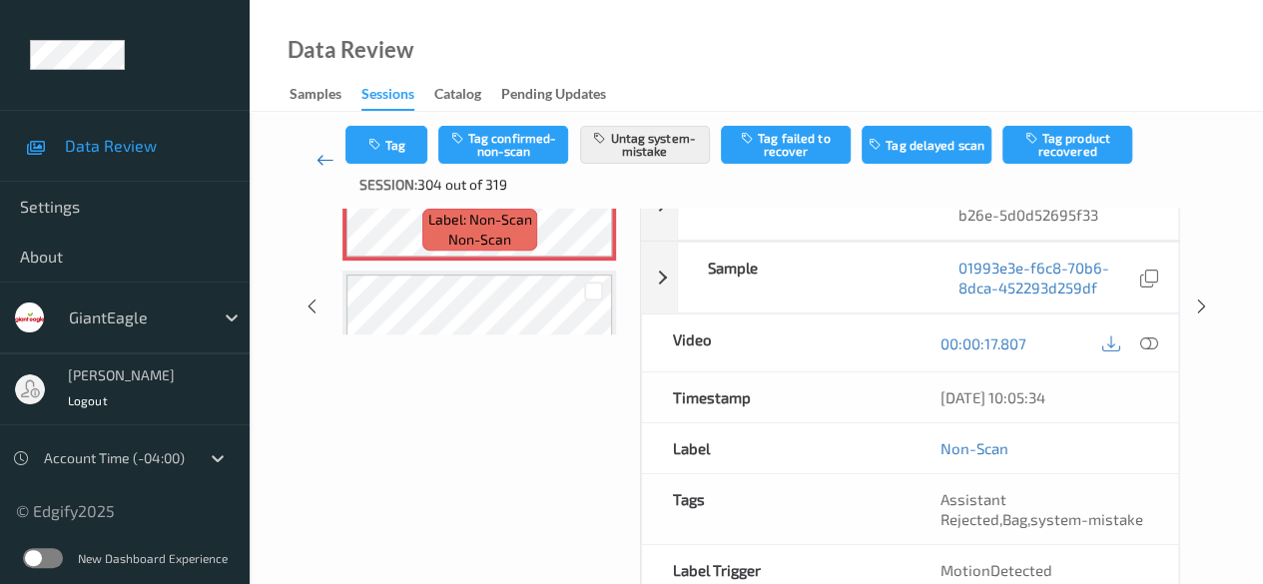
click at [320, 159] on icon at bounding box center [325, 160] width 18 height 20
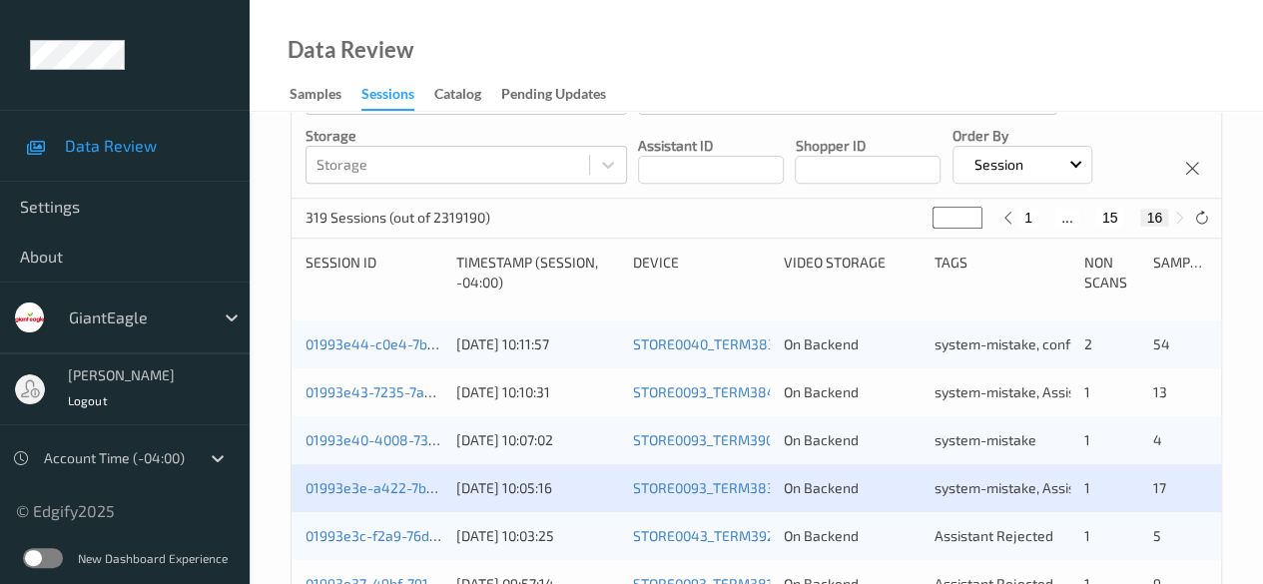
scroll to position [599, 0]
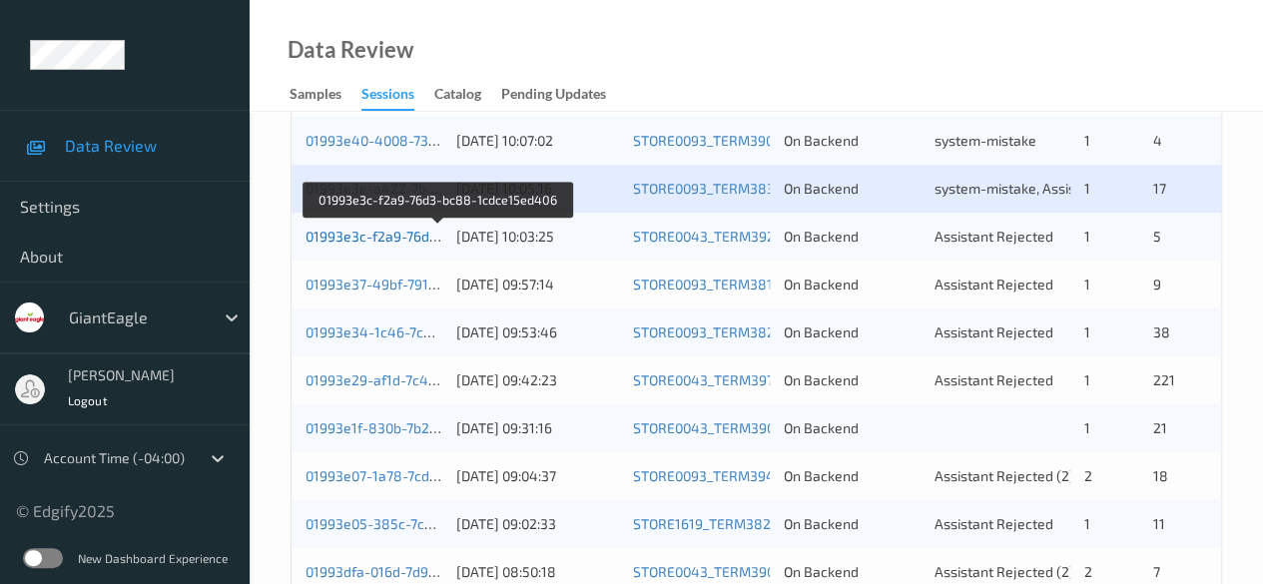
click at [416, 239] on link "01993e3c-f2a9-76d3-bc88-1cdce15ed406" at bounding box center [439, 236] width 268 height 17
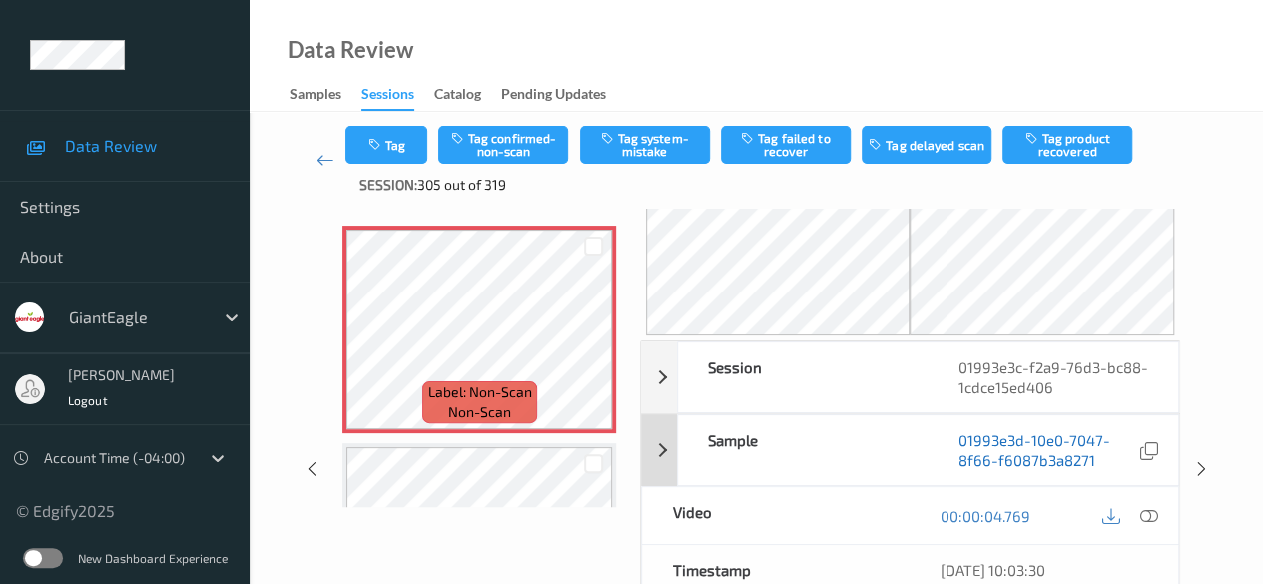
scroll to position [100, 0]
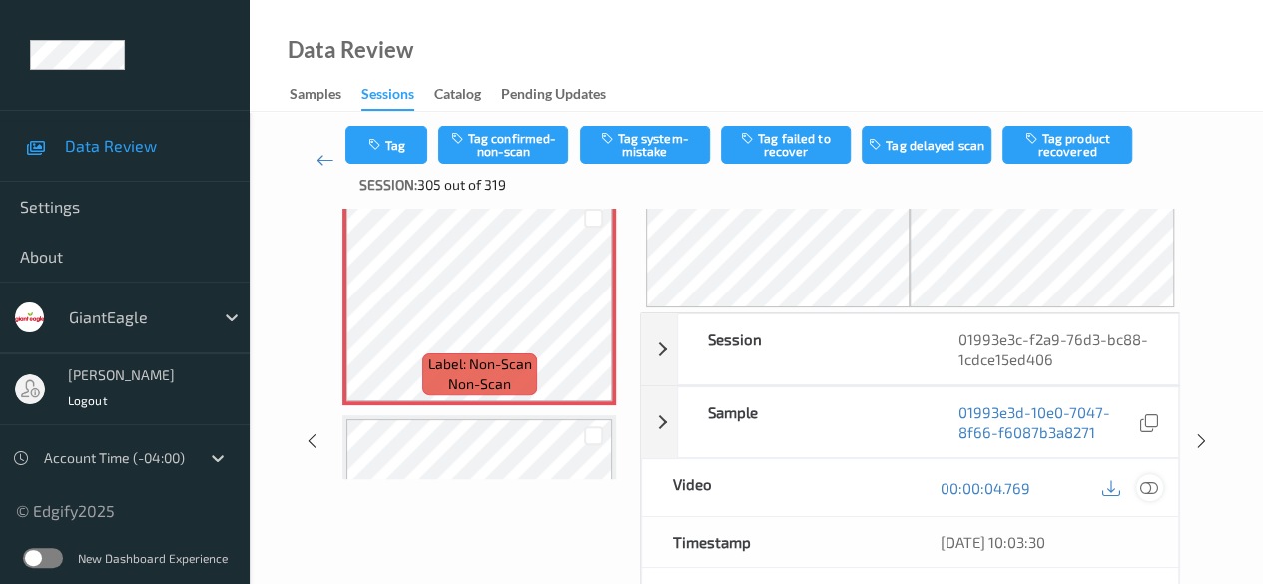
click at [1033, 485] on icon at bounding box center [1149, 488] width 18 height 18
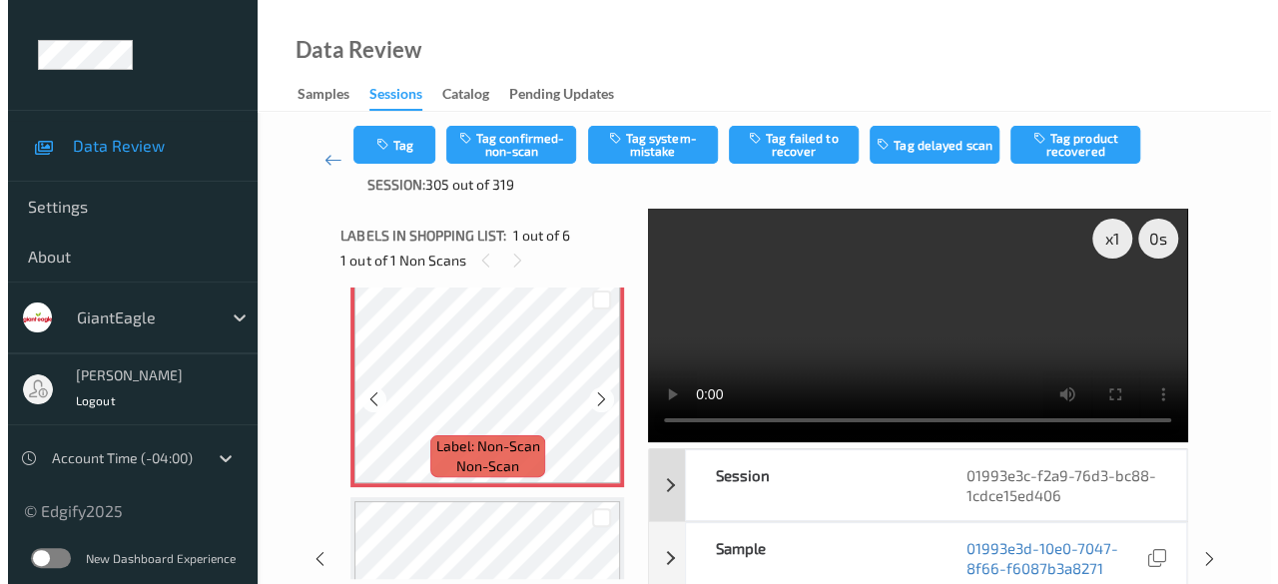
scroll to position [0, 0]
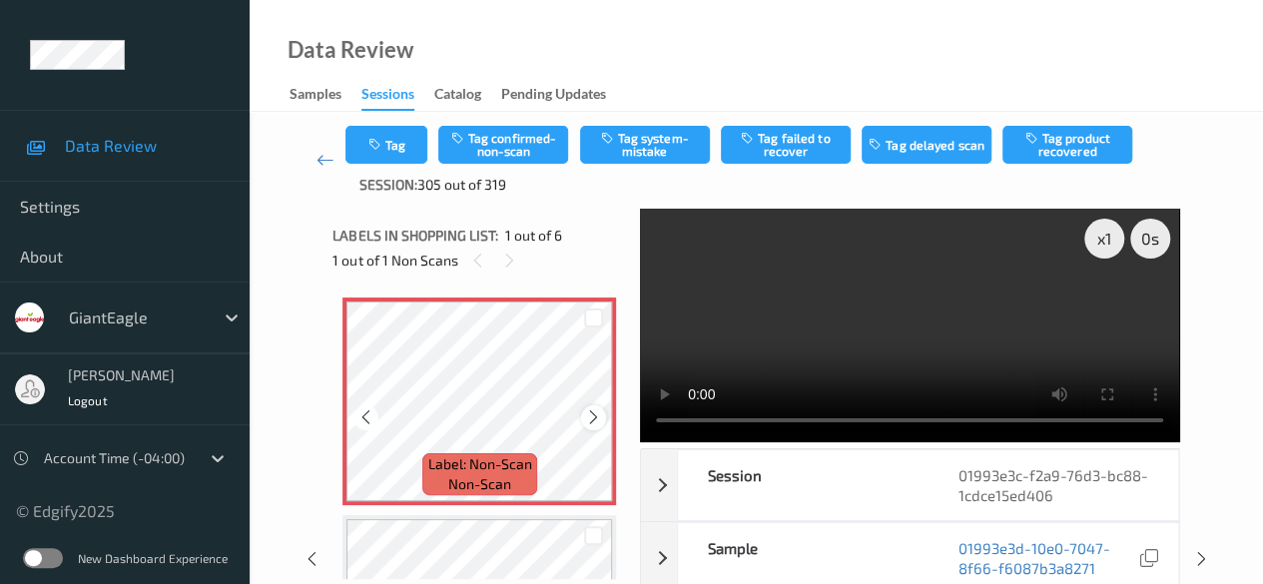
click at [592, 419] on icon at bounding box center [593, 417] width 17 height 18
click at [593, 424] on icon at bounding box center [593, 417] width 17 height 18
click at [589, 423] on icon at bounding box center [593, 417] width 17 height 18
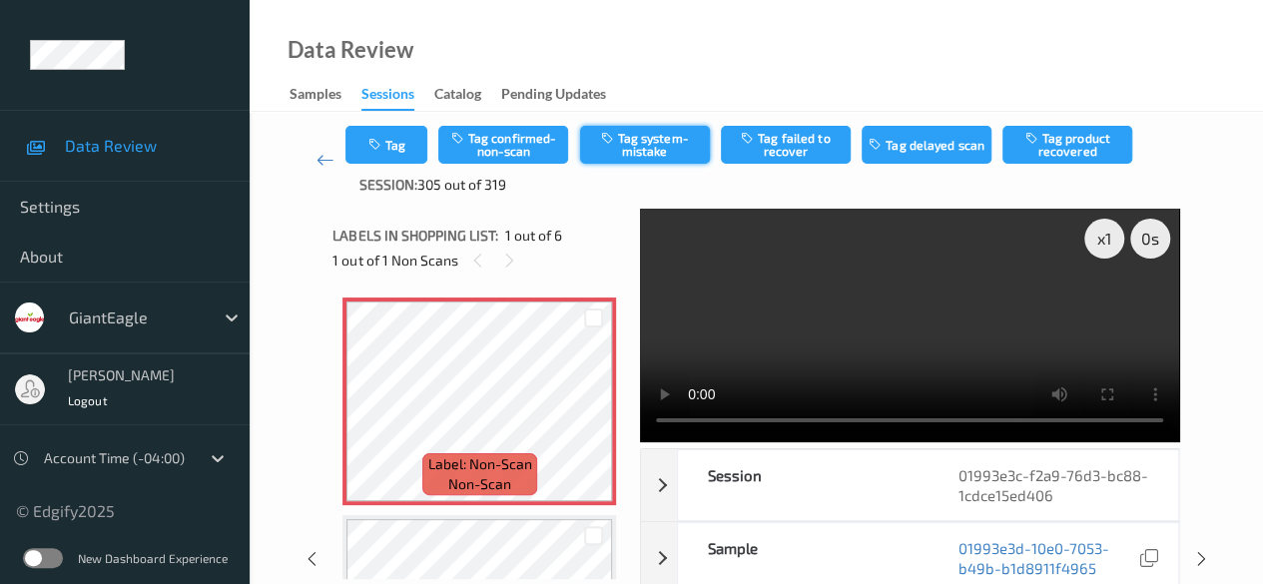
click at [635, 147] on button "Tag system-mistake" at bounding box center [645, 145] width 130 height 38
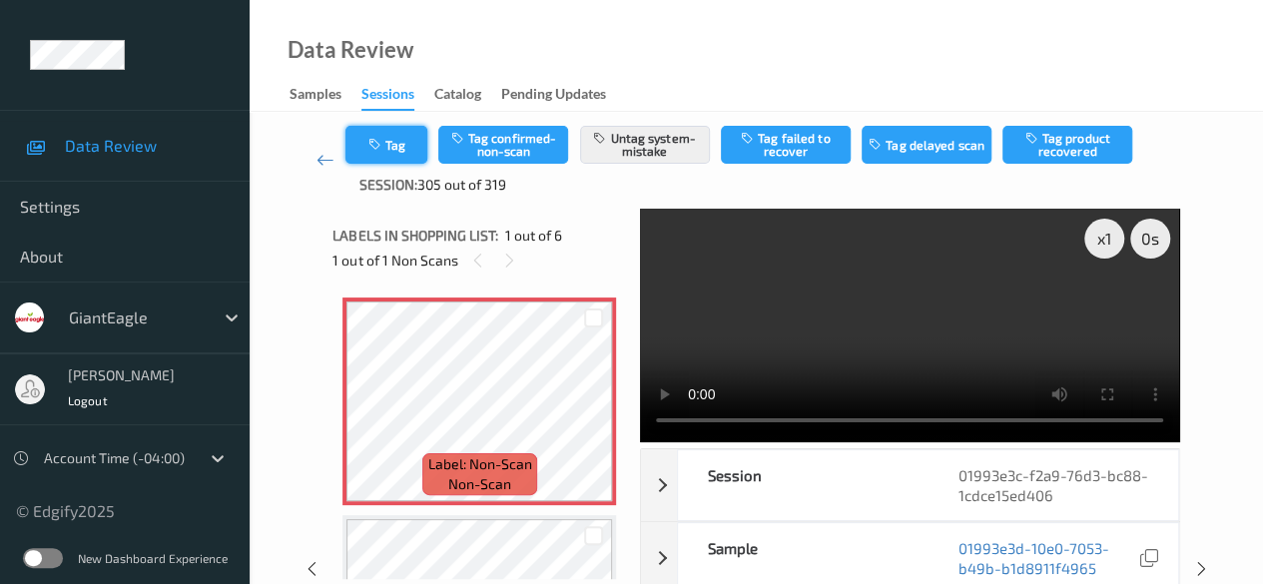
click at [393, 139] on button "Tag" at bounding box center [386, 145] width 82 height 38
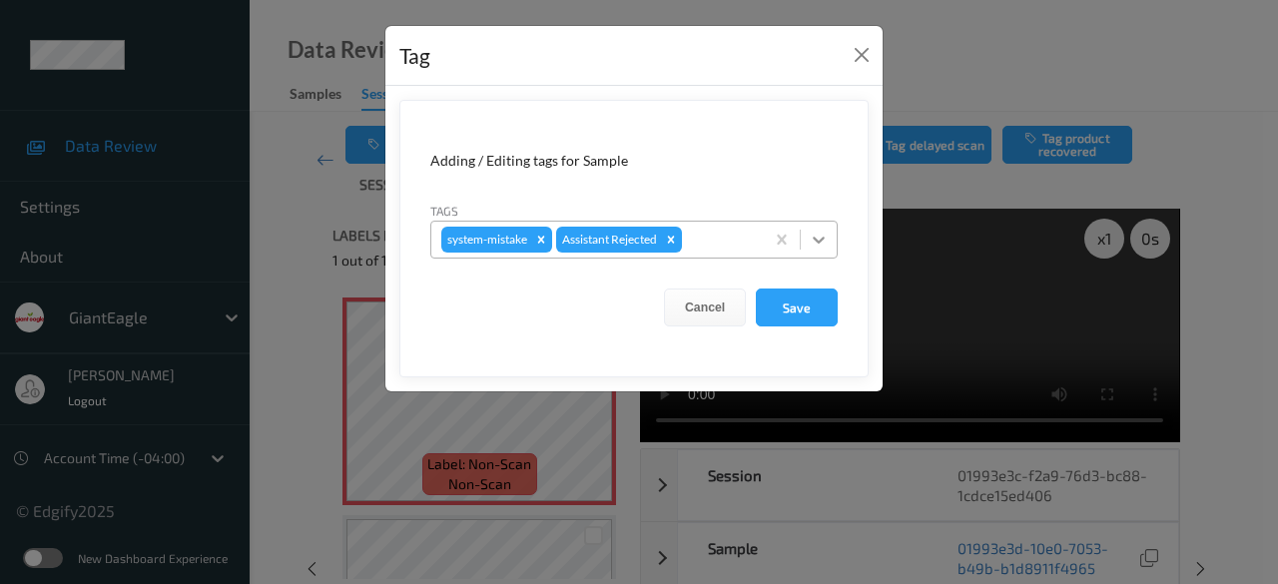
click at [815, 240] on icon at bounding box center [819, 240] width 20 height 20
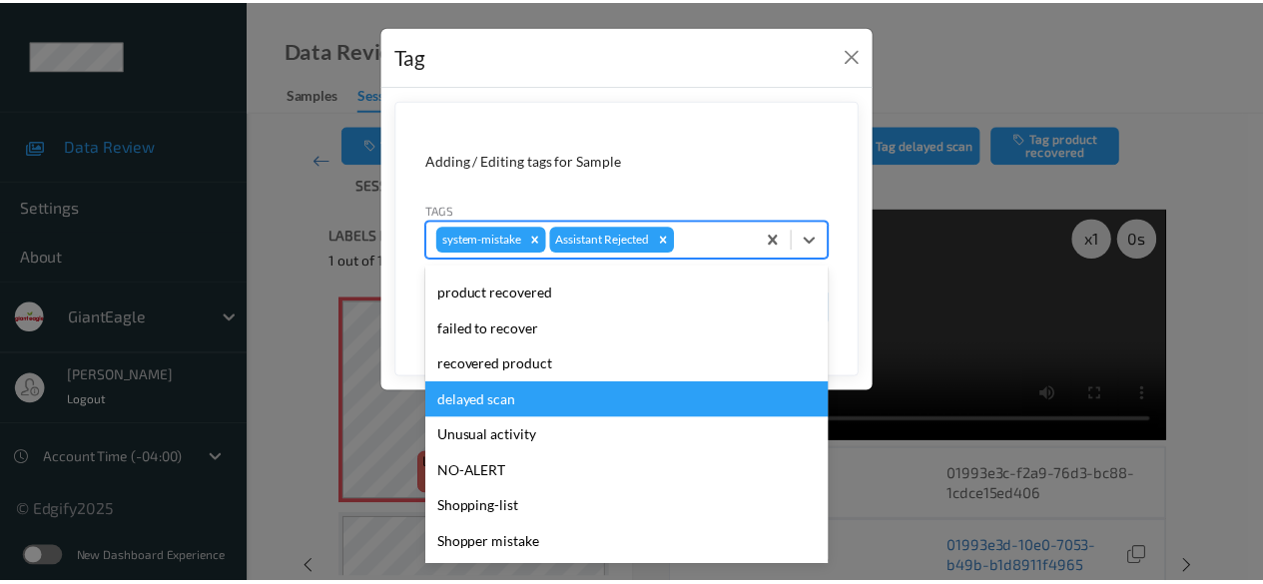
scroll to position [212, 0]
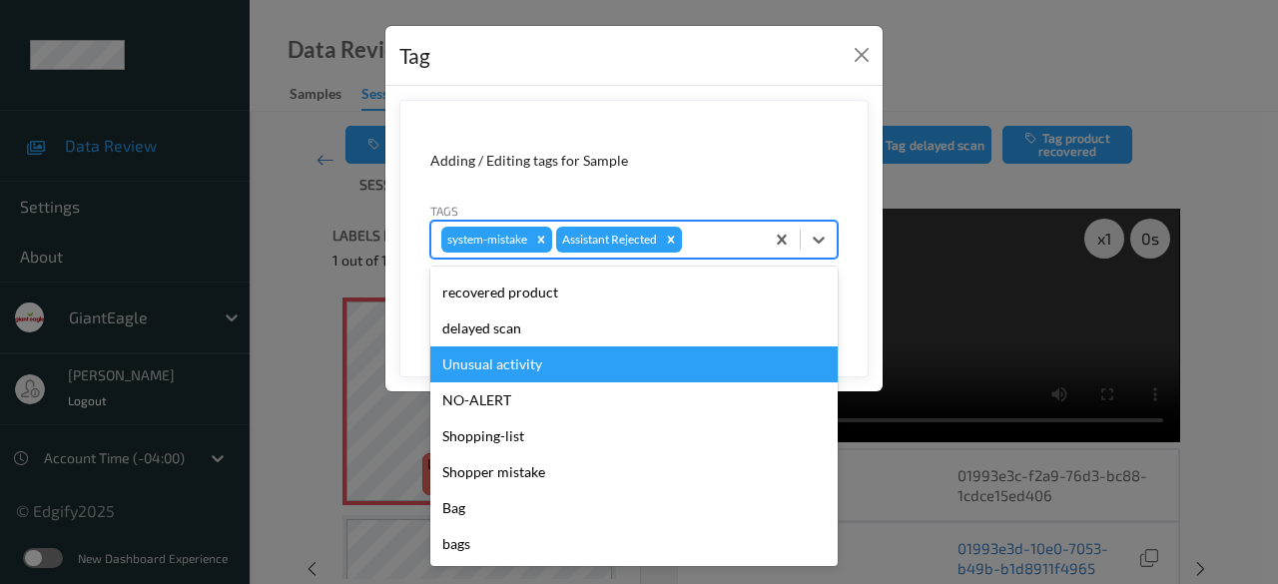
click at [537, 371] on div "Unusual activity" at bounding box center [633, 364] width 407 height 36
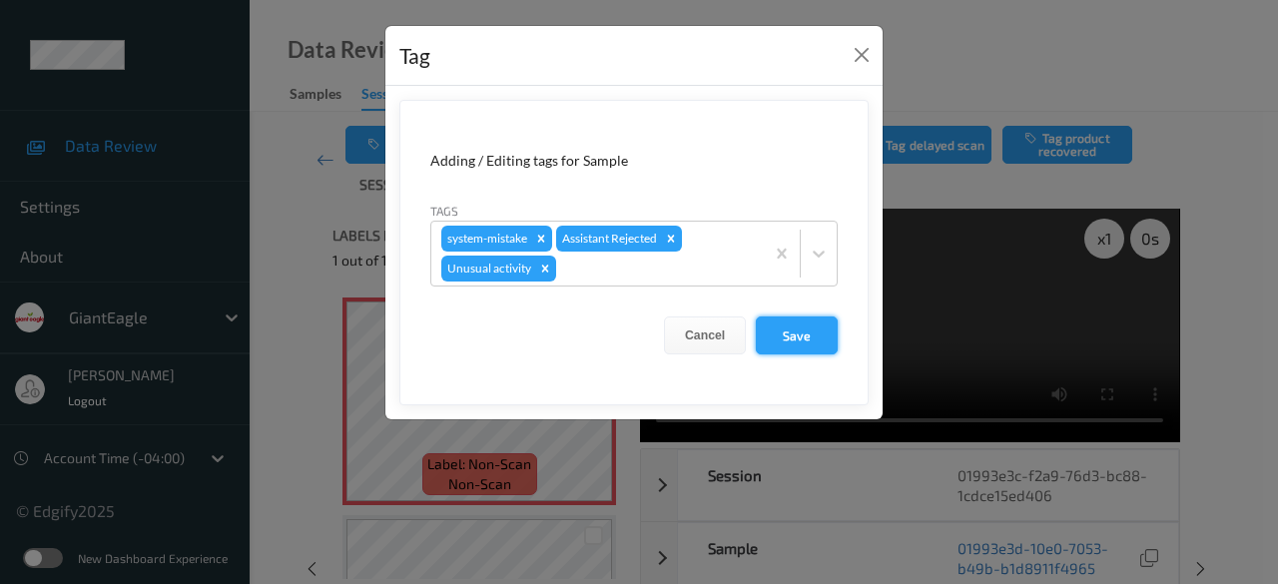
click at [799, 335] on button "Save" at bounding box center [797, 335] width 82 height 38
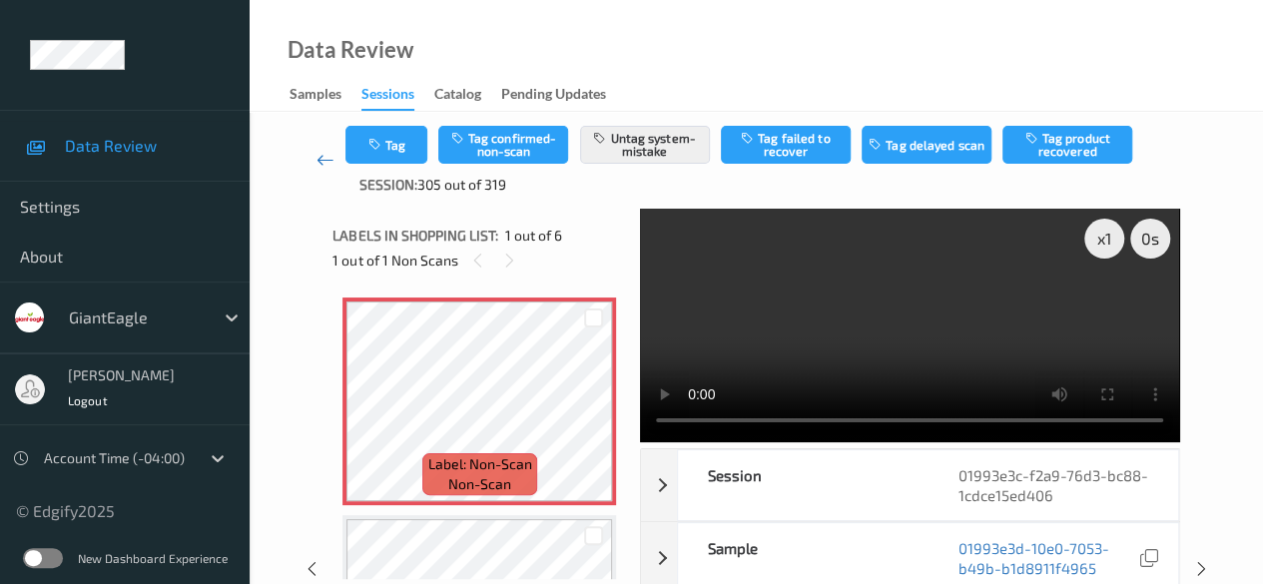
click at [323, 163] on icon at bounding box center [325, 160] width 18 height 20
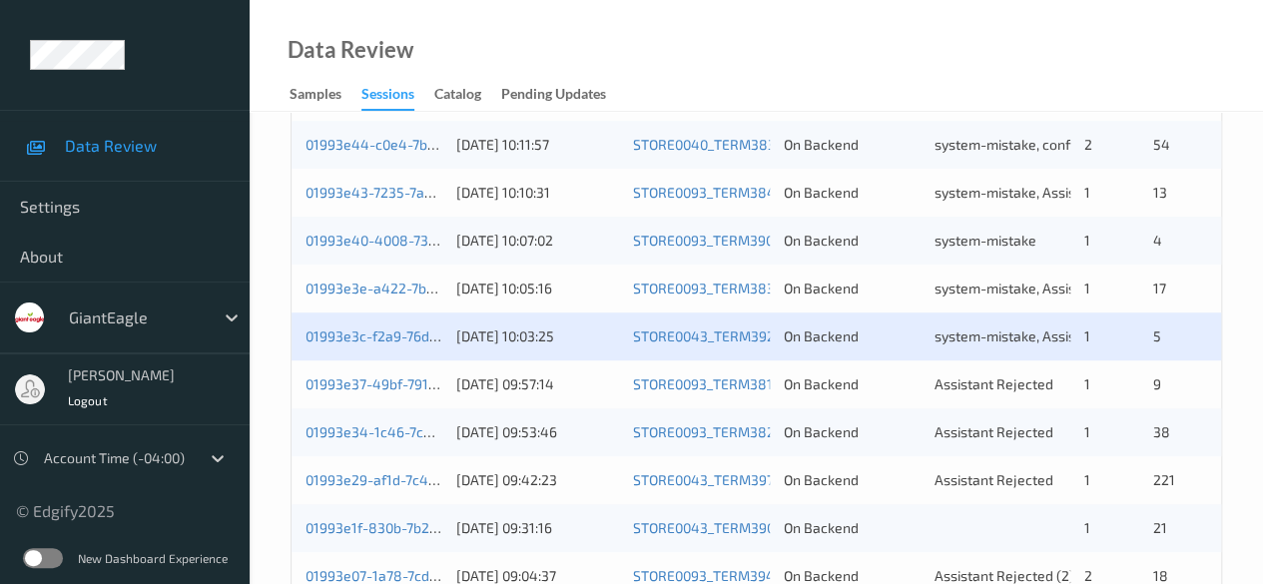
scroll to position [599, 0]
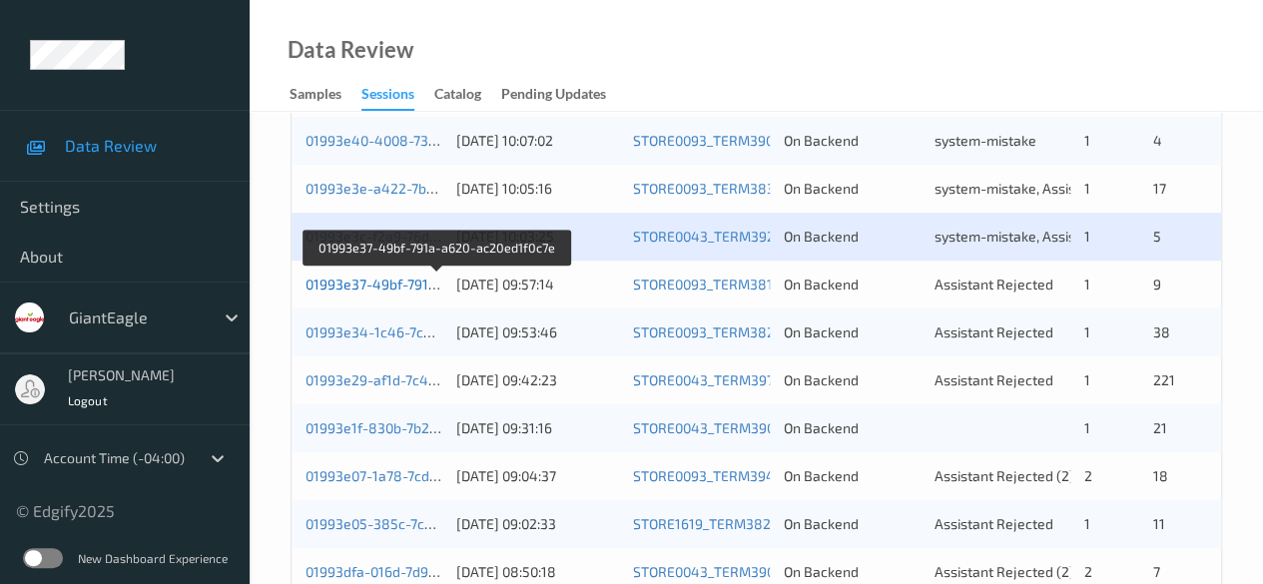
click at [408, 284] on link "01993e37-49bf-791a-a620-ac20ed1f0c7e" at bounding box center [436, 283] width 263 height 17
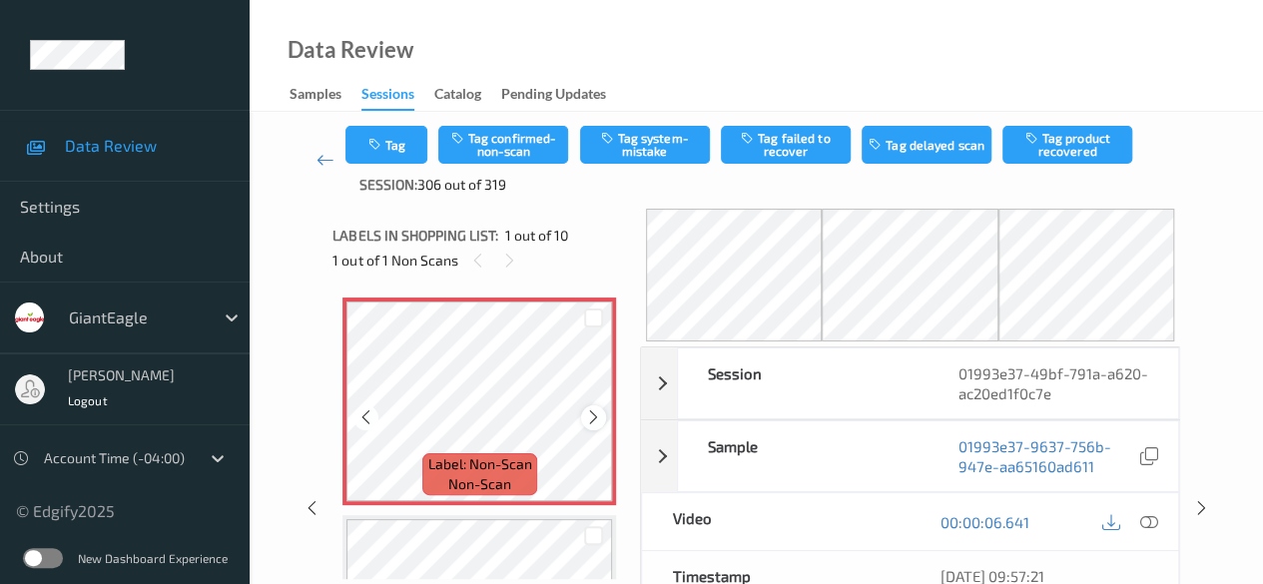
drag, startPoint x: 615, startPoint y: 422, endPoint x: 595, endPoint y: 419, distance: 20.2
click at [595, 419] on icon at bounding box center [593, 417] width 17 height 18
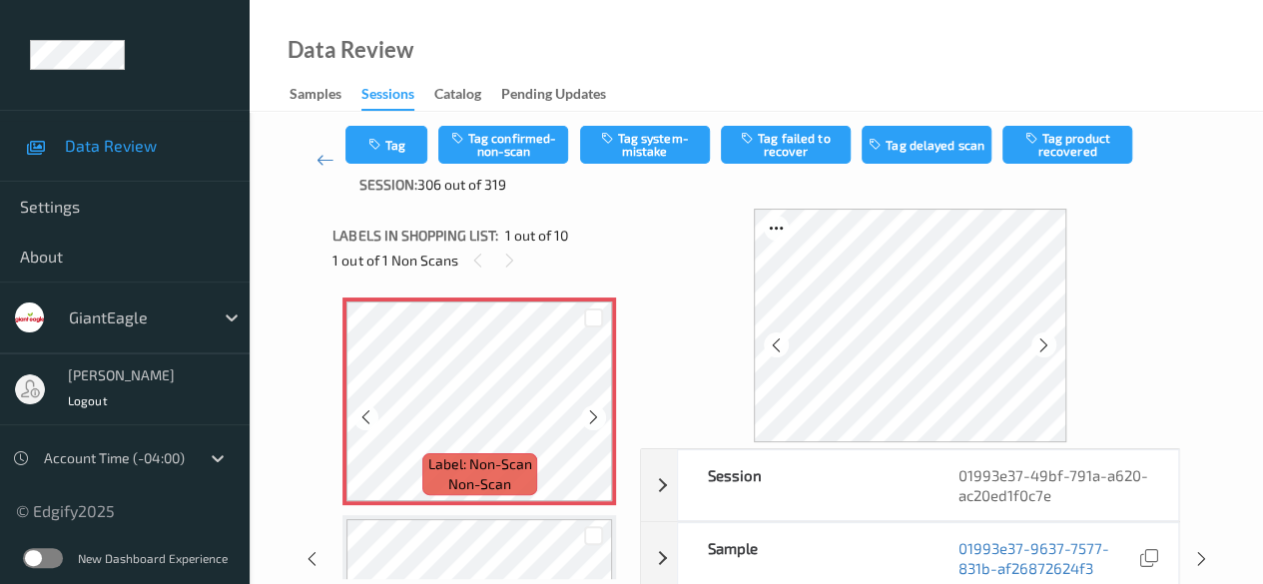
click at [595, 419] on icon at bounding box center [593, 417] width 17 height 18
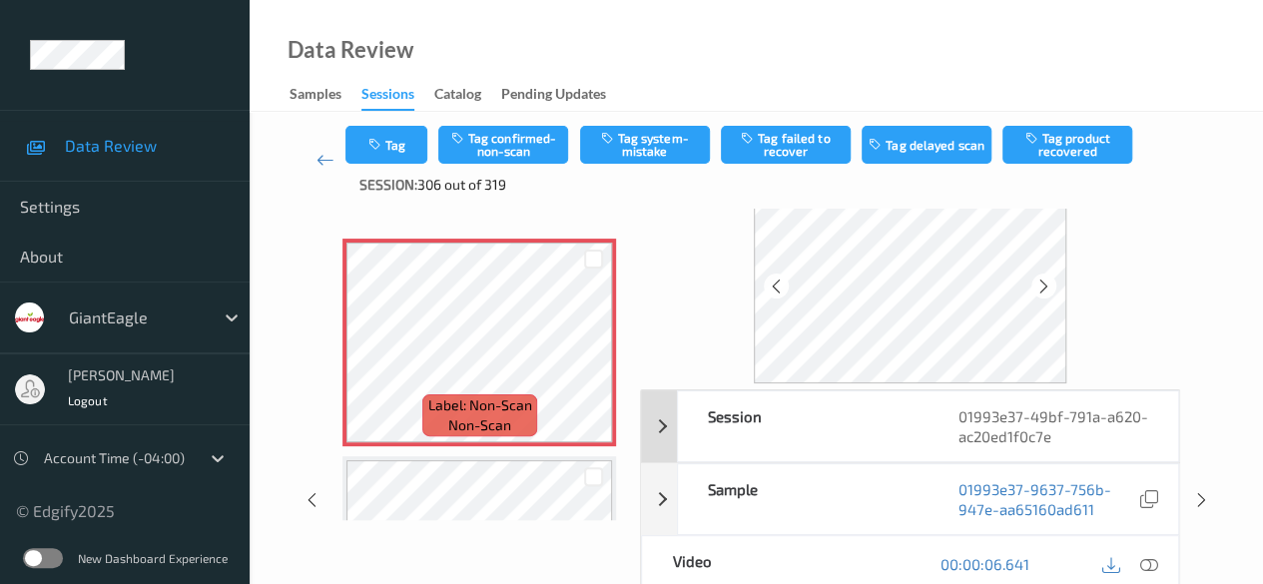
scroll to position [100, 0]
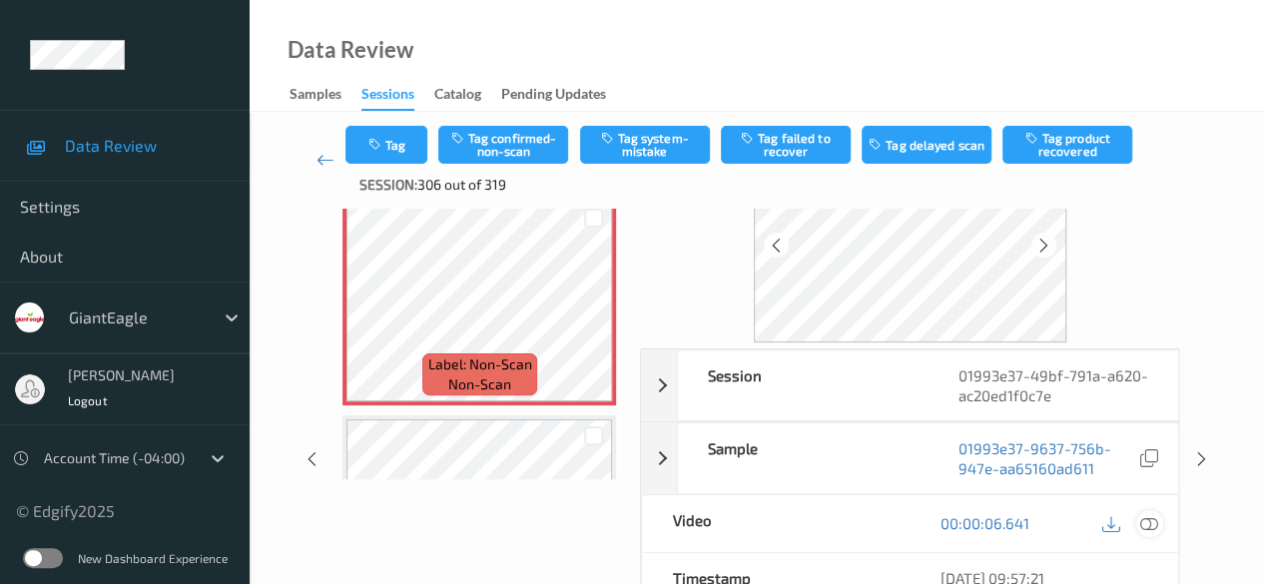
click at [1033, 523] on icon at bounding box center [1149, 523] width 18 height 18
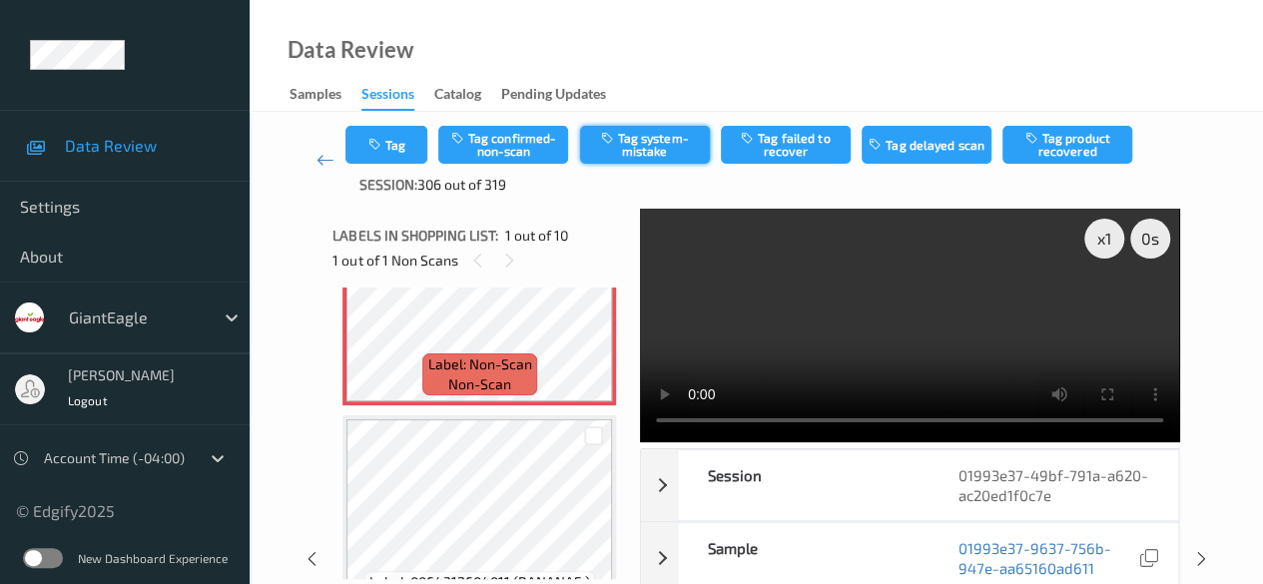
click at [642, 145] on button "Tag system-mistake" at bounding box center [645, 145] width 130 height 38
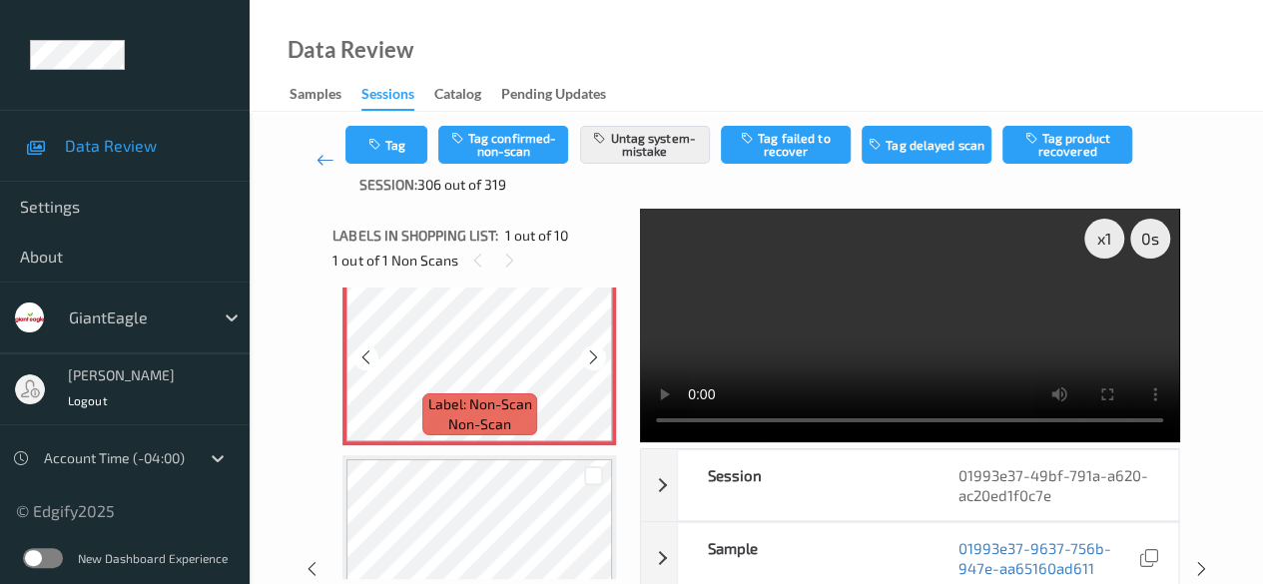
scroll to position [0, 0]
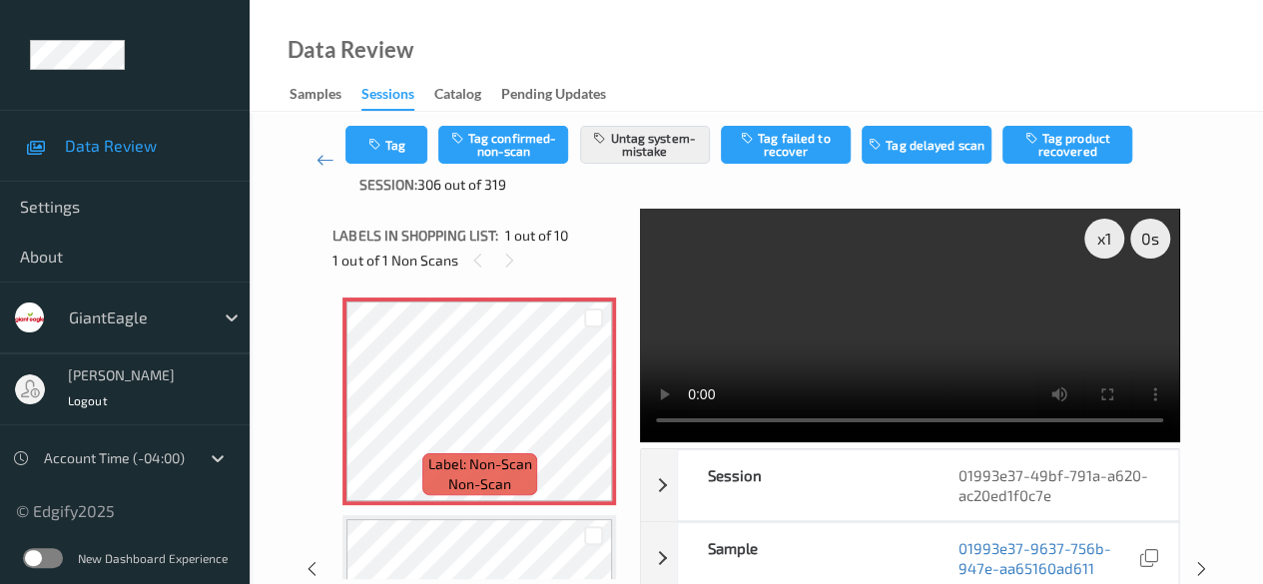
click at [741, 61] on div "Data Review Samples Sessions Catalog Pending Updates" at bounding box center [756, 56] width 1013 height 112
click at [391, 149] on button "Tag" at bounding box center [386, 145] width 82 height 38
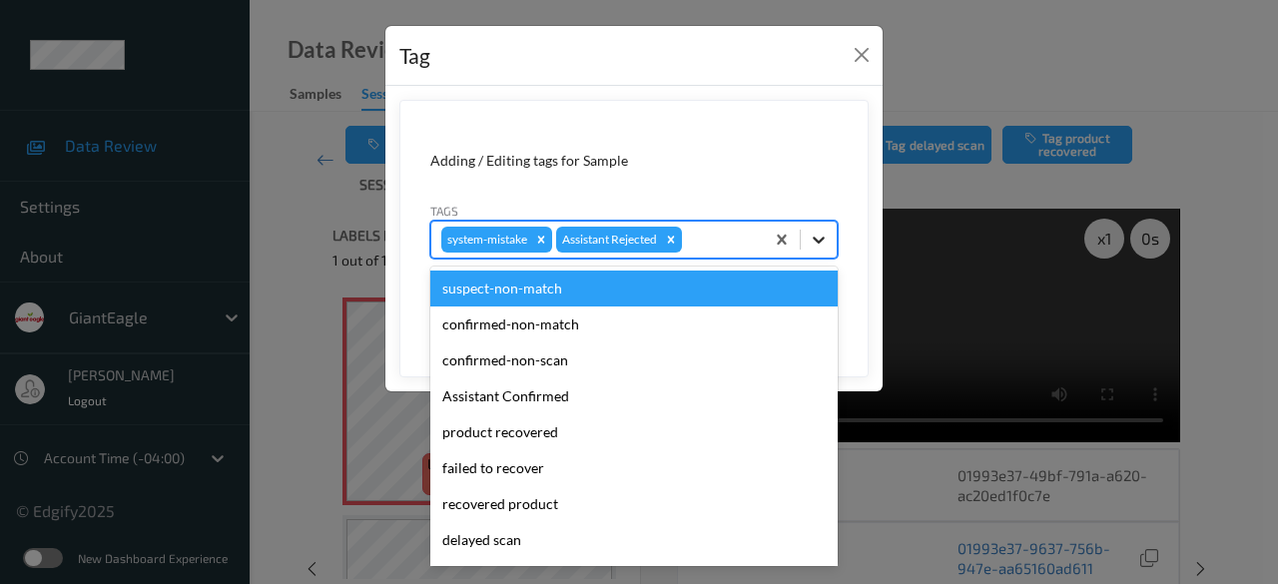
click at [825, 238] on icon at bounding box center [819, 240] width 20 height 20
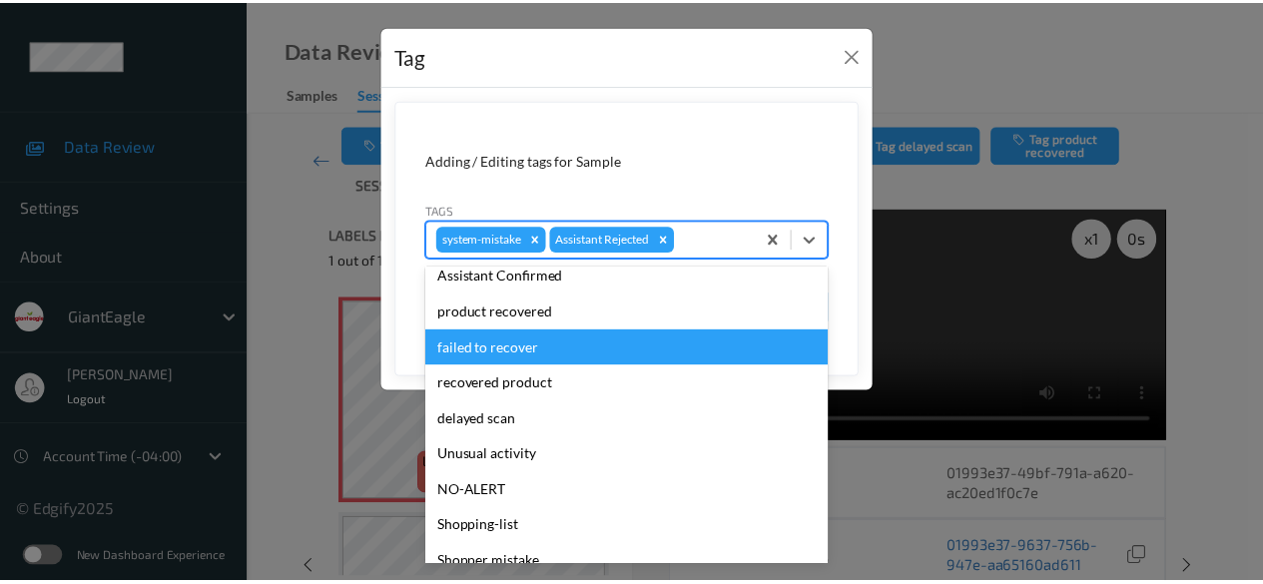
scroll to position [212, 0]
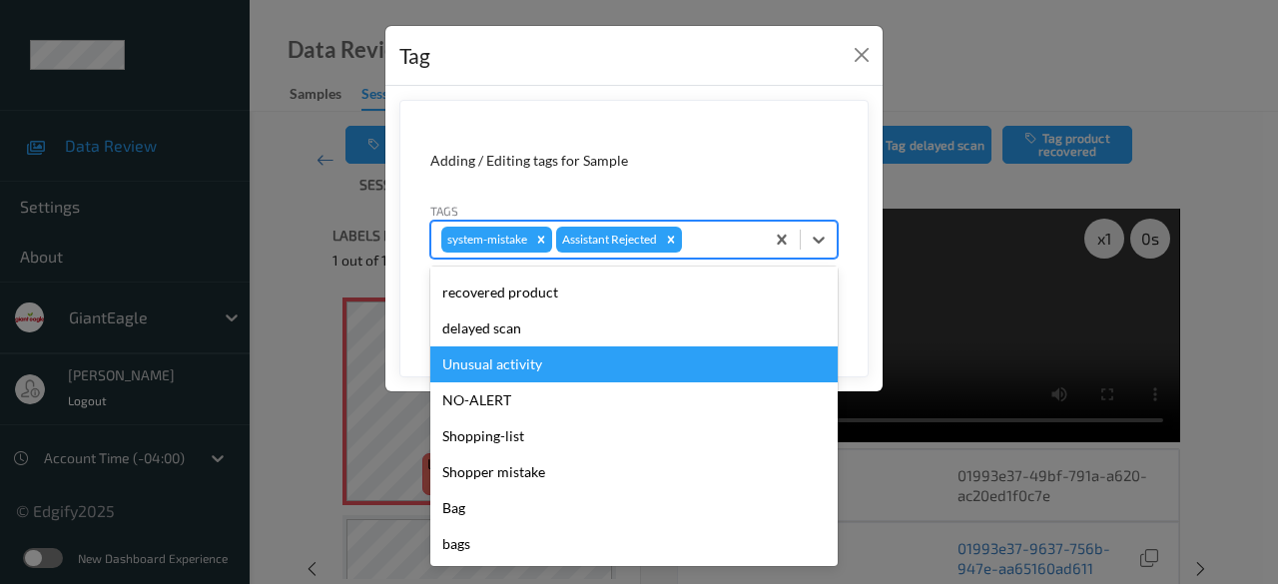
click at [571, 360] on div "Unusual activity" at bounding box center [633, 364] width 407 height 36
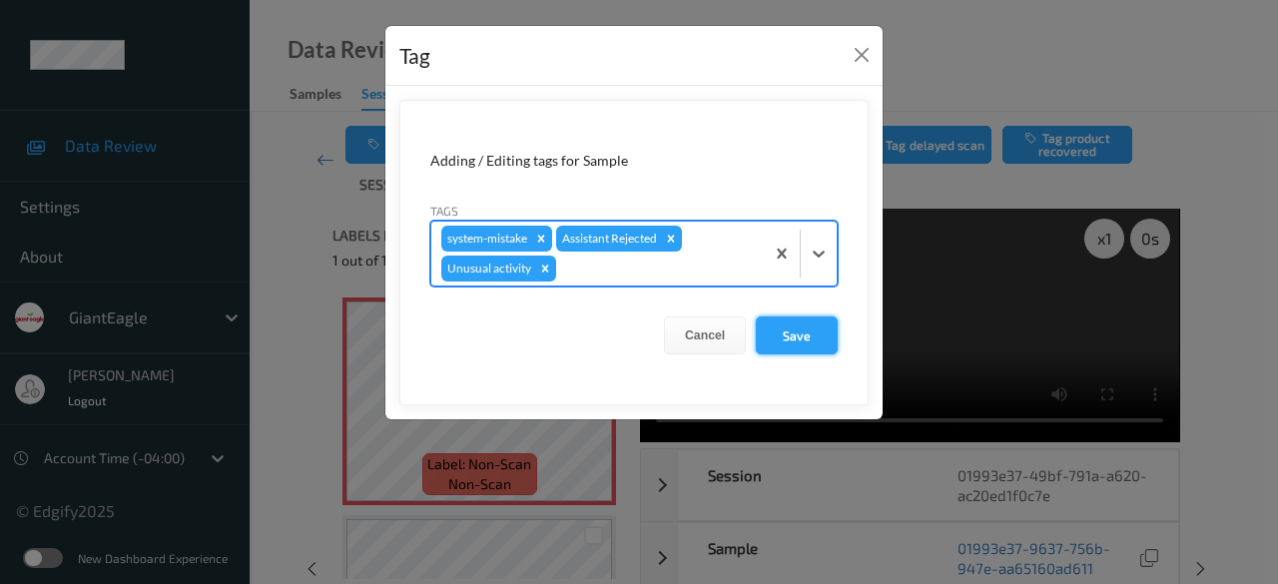
click at [814, 334] on button "Save" at bounding box center [797, 335] width 82 height 38
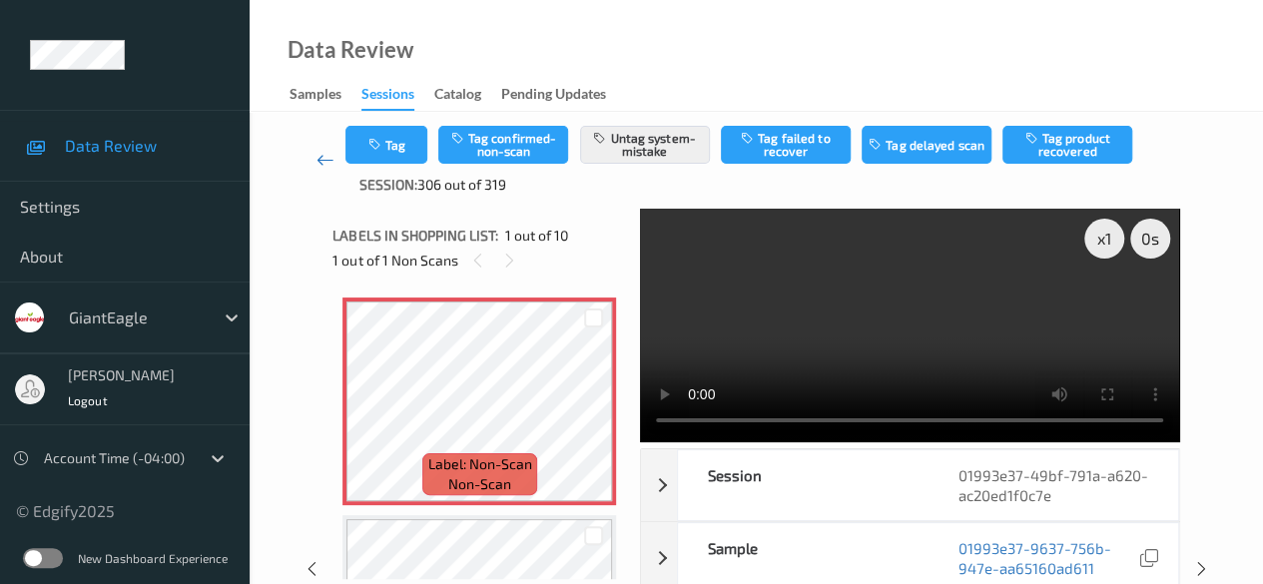
click at [324, 159] on icon at bounding box center [325, 160] width 18 height 20
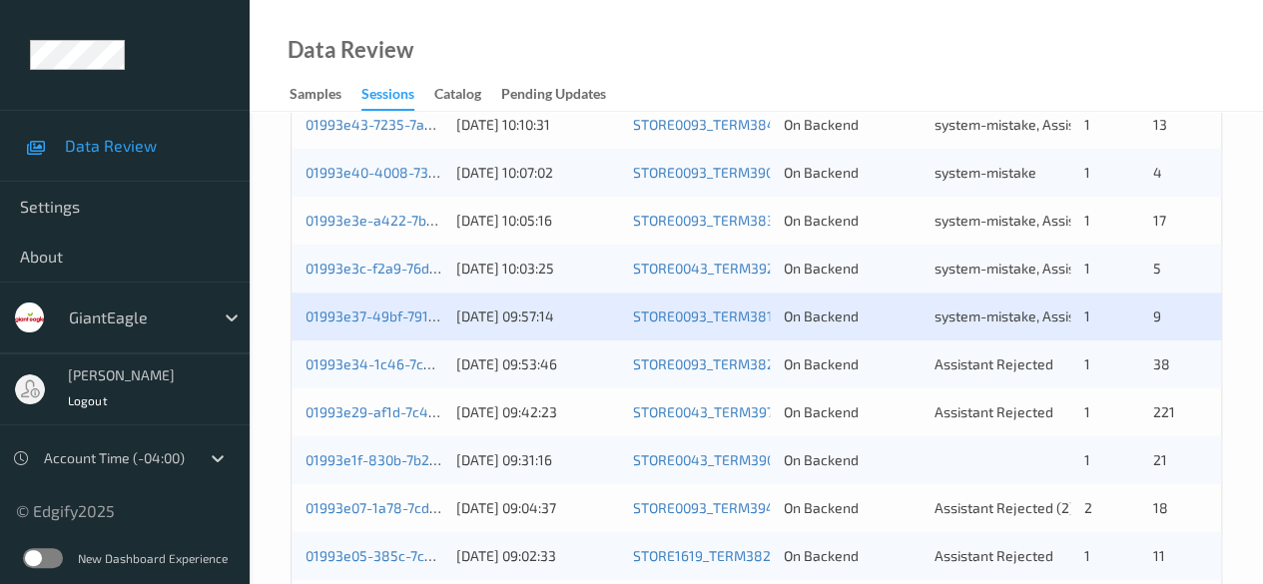
scroll to position [599, 0]
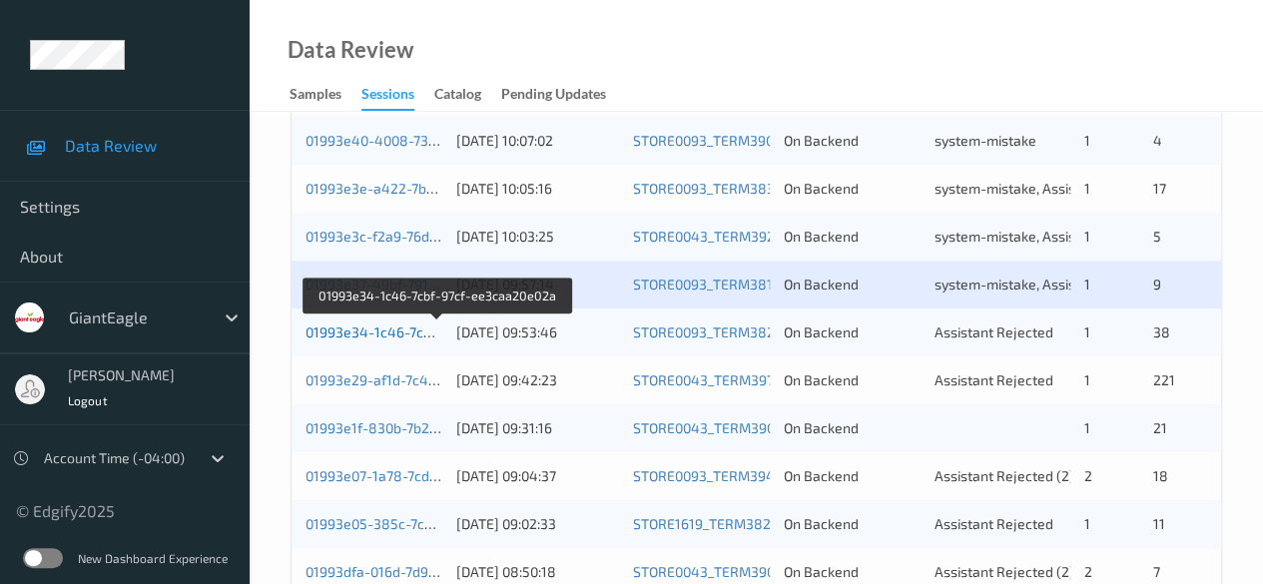
click at [393, 328] on link "01993e34-1c46-7cbf-97cf-ee3caa20e02a" at bounding box center [437, 331] width 265 height 17
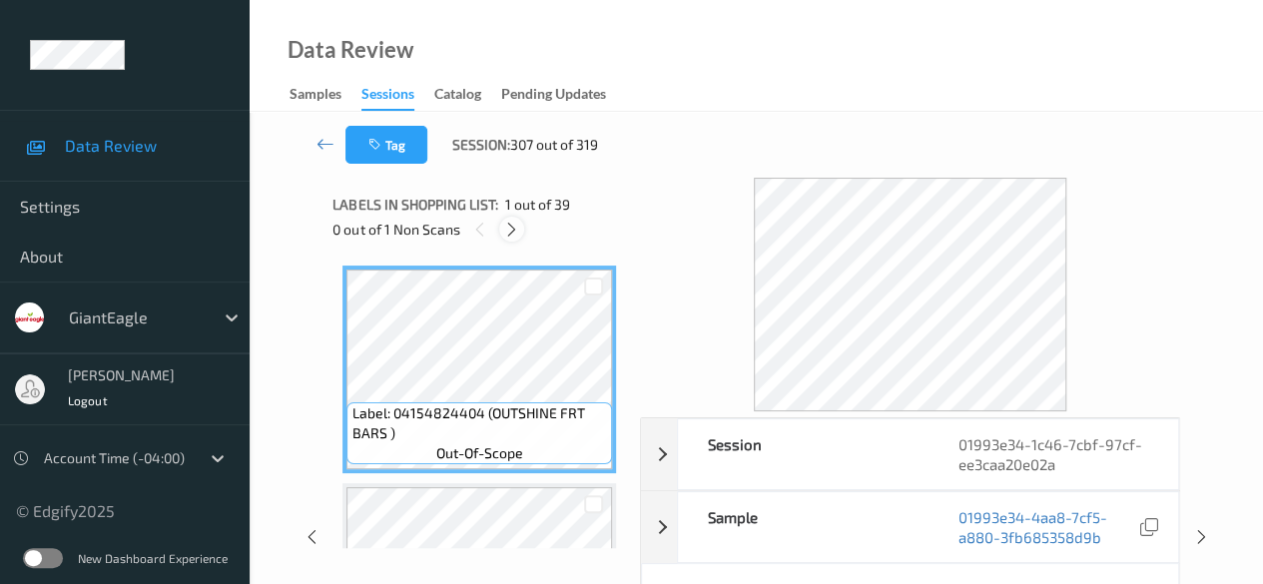
click at [515, 231] on icon at bounding box center [511, 230] width 17 height 18
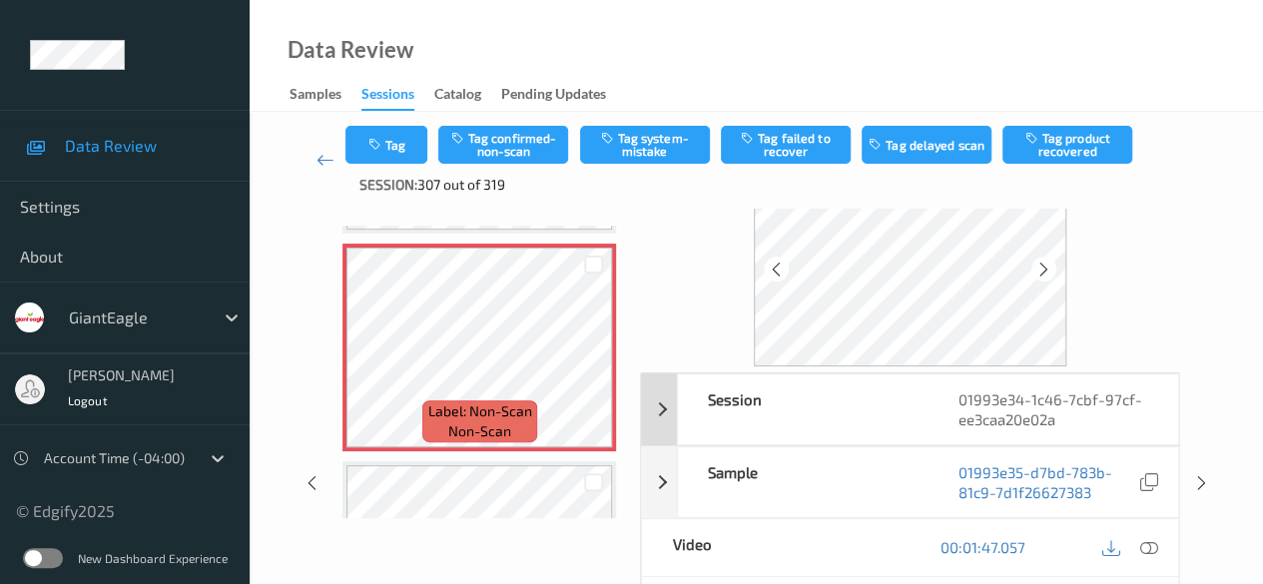
scroll to position [200, 0]
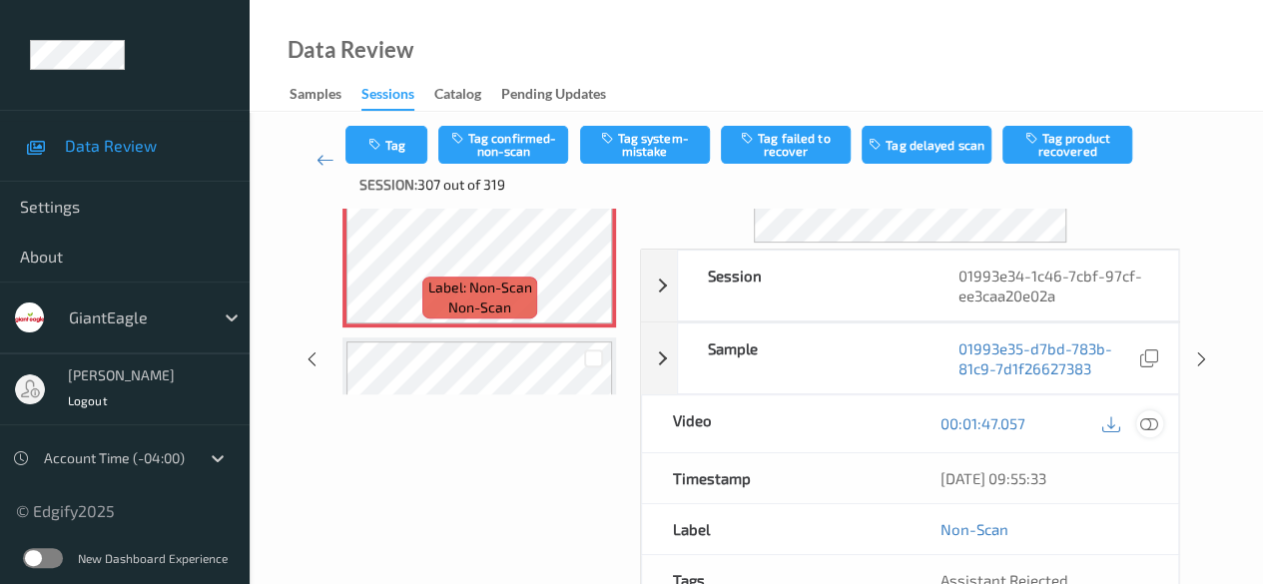
click at [1033, 424] on icon at bounding box center [1149, 423] width 18 height 18
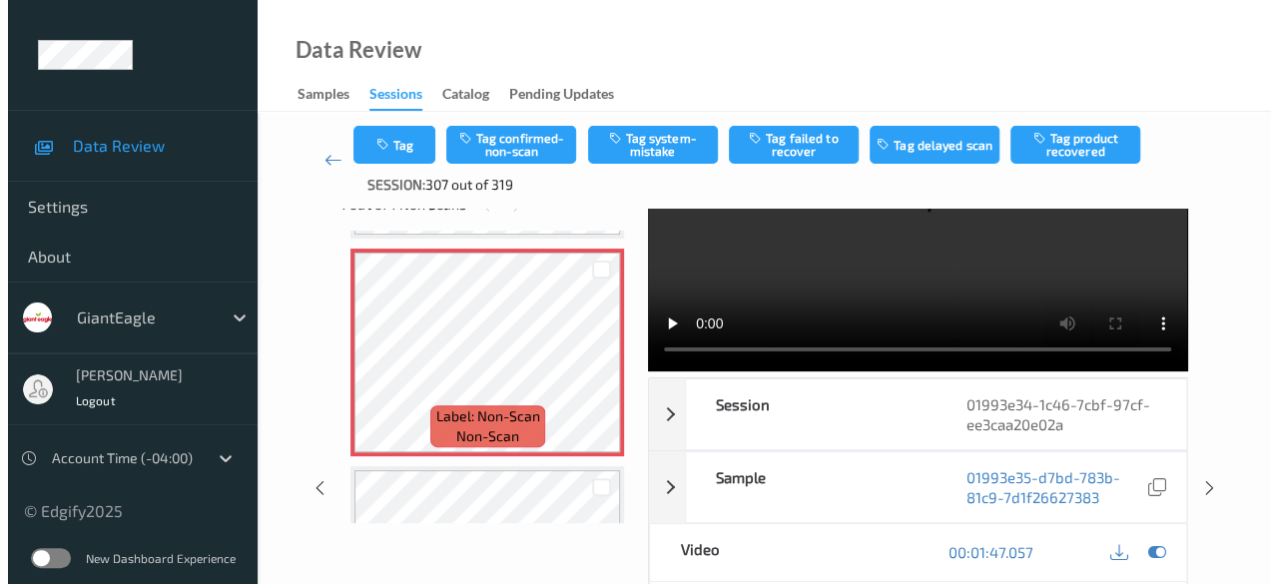
scroll to position [0, 0]
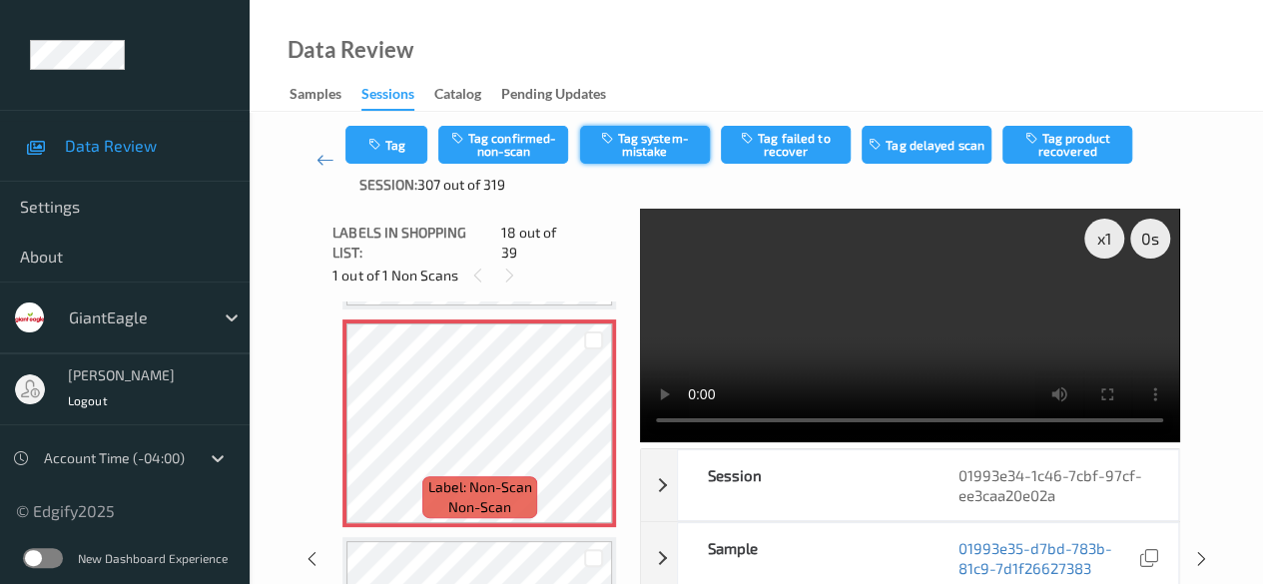
click at [648, 148] on button "Tag system-mistake" at bounding box center [645, 145] width 130 height 38
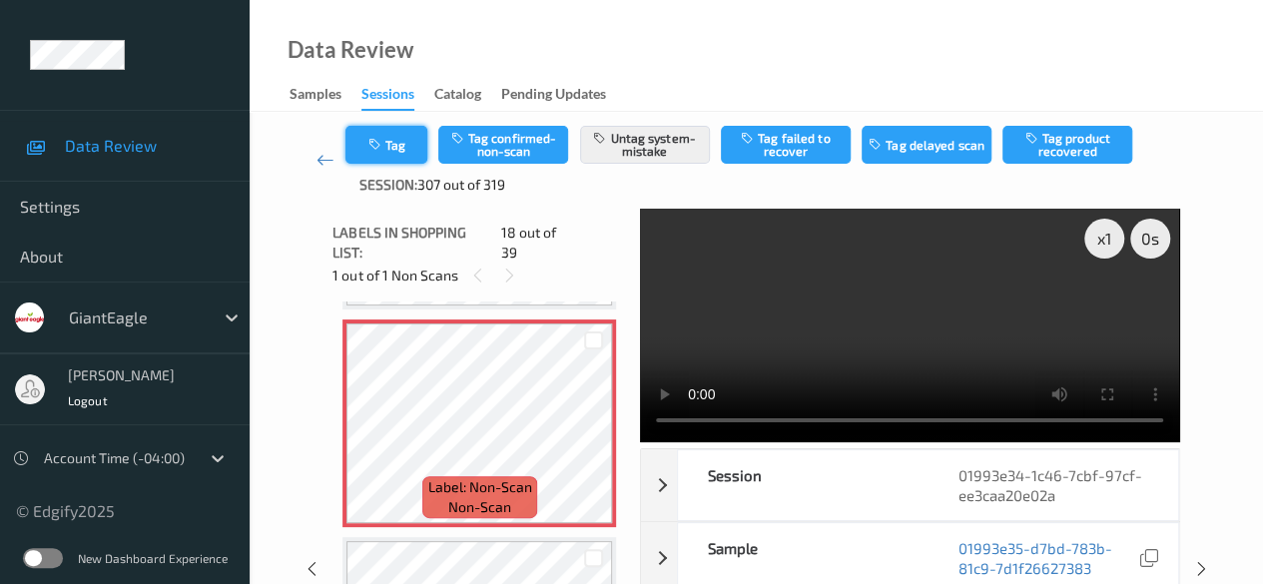
click at [386, 142] on button "Tag" at bounding box center [386, 145] width 82 height 38
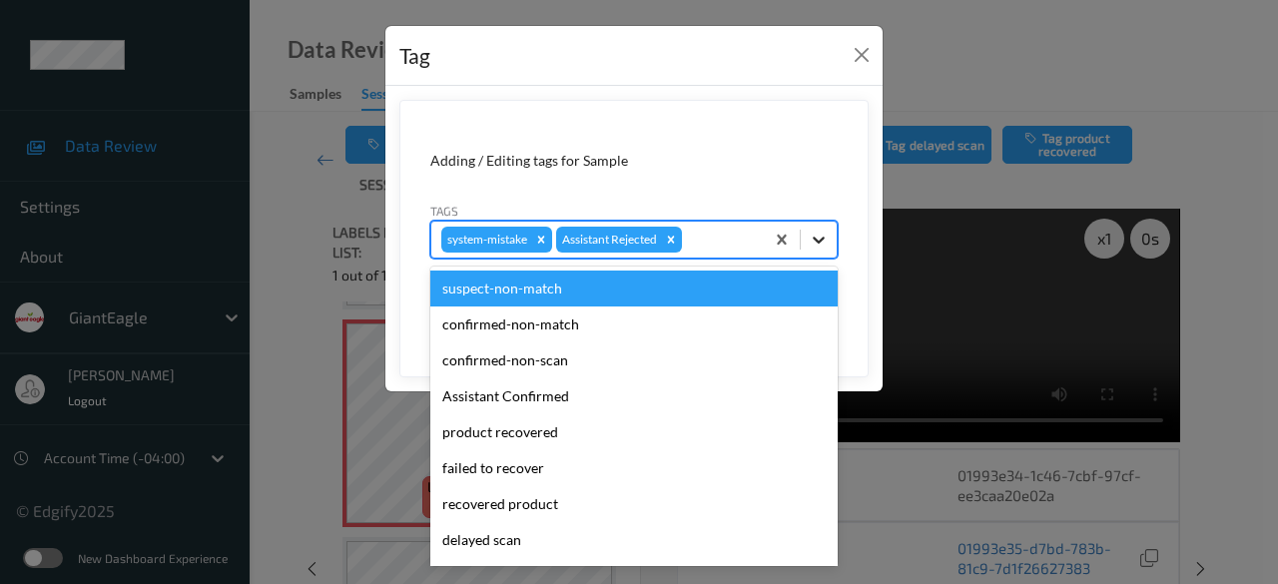
click at [813, 241] on icon at bounding box center [819, 240] width 20 height 20
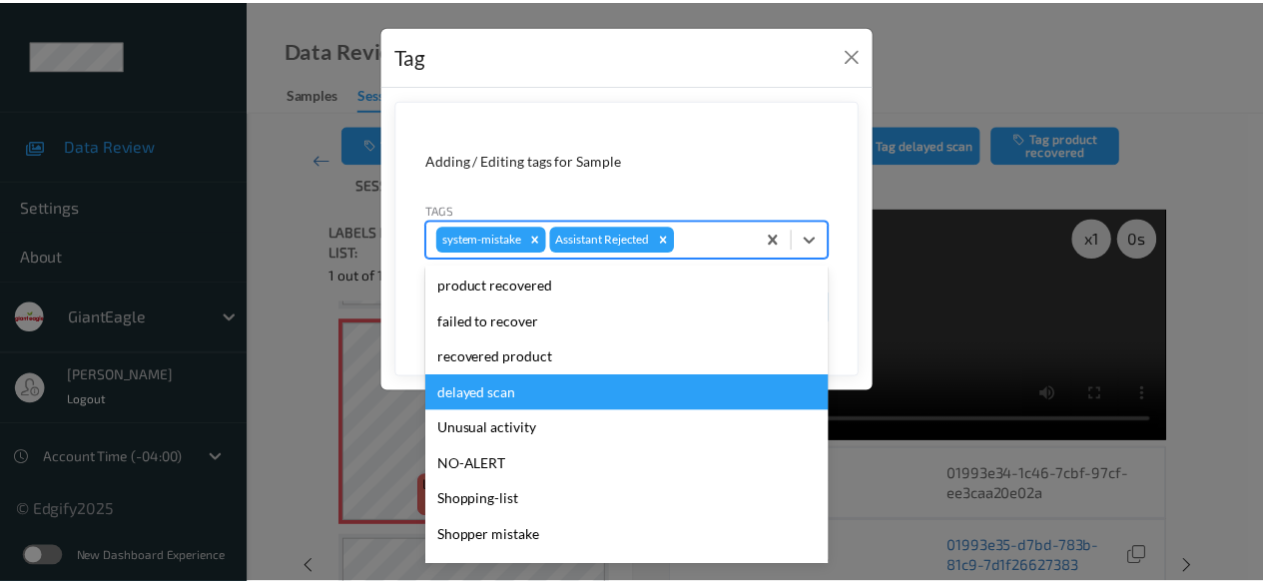
scroll to position [212, 0]
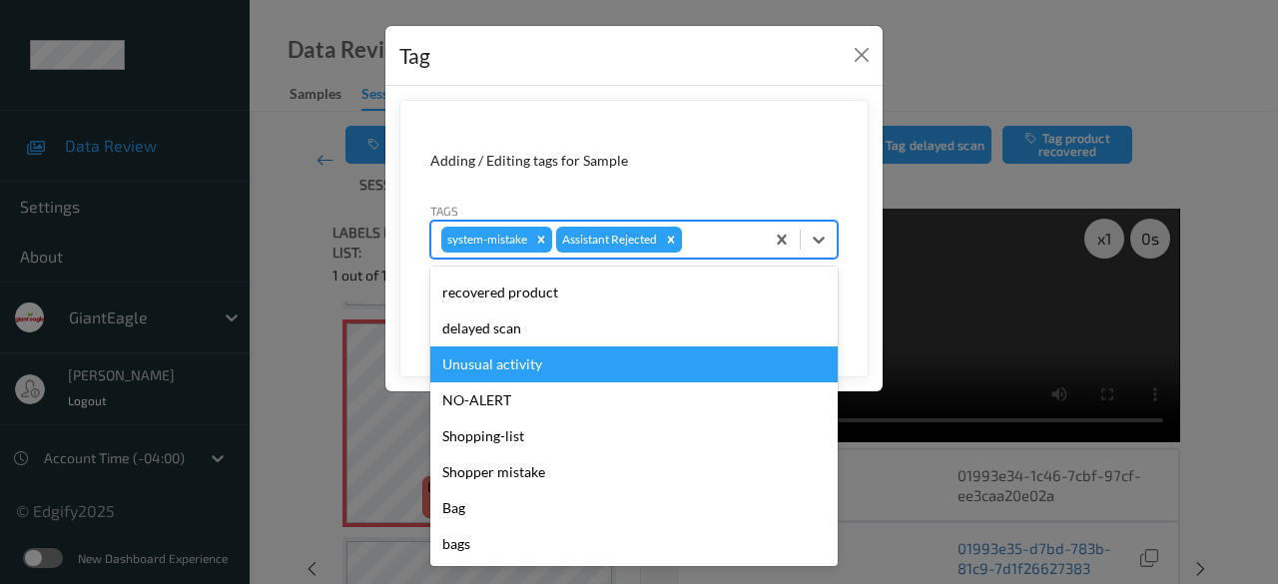
click at [553, 367] on div "Unusual activity" at bounding box center [633, 364] width 407 height 36
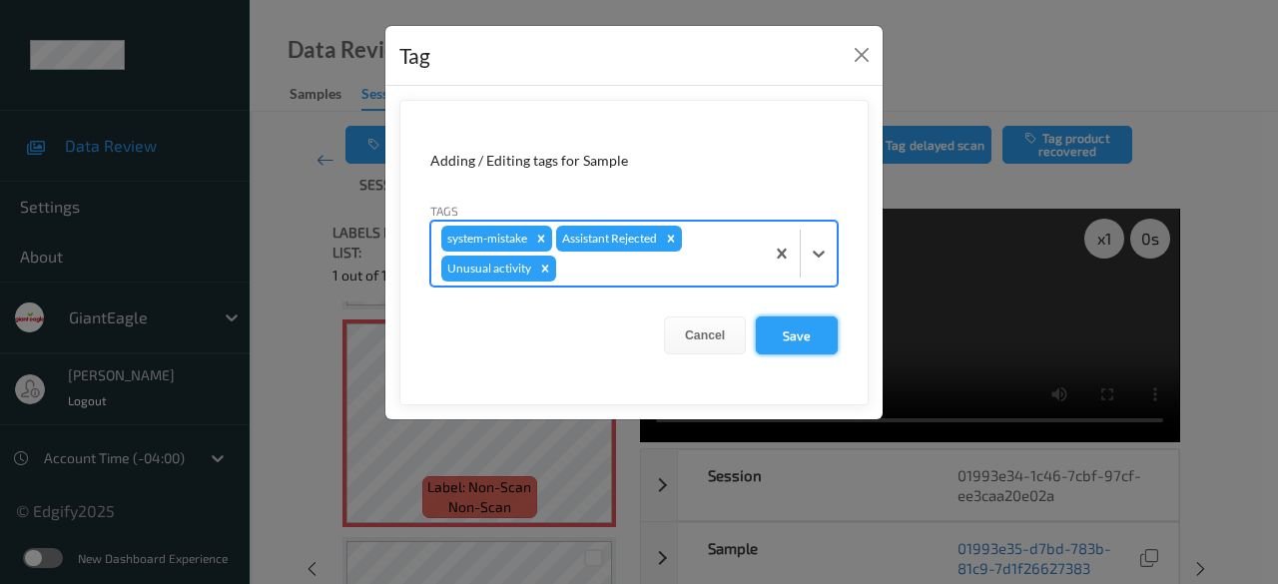
click at [801, 334] on button "Save" at bounding box center [797, 335] width 82 height 38
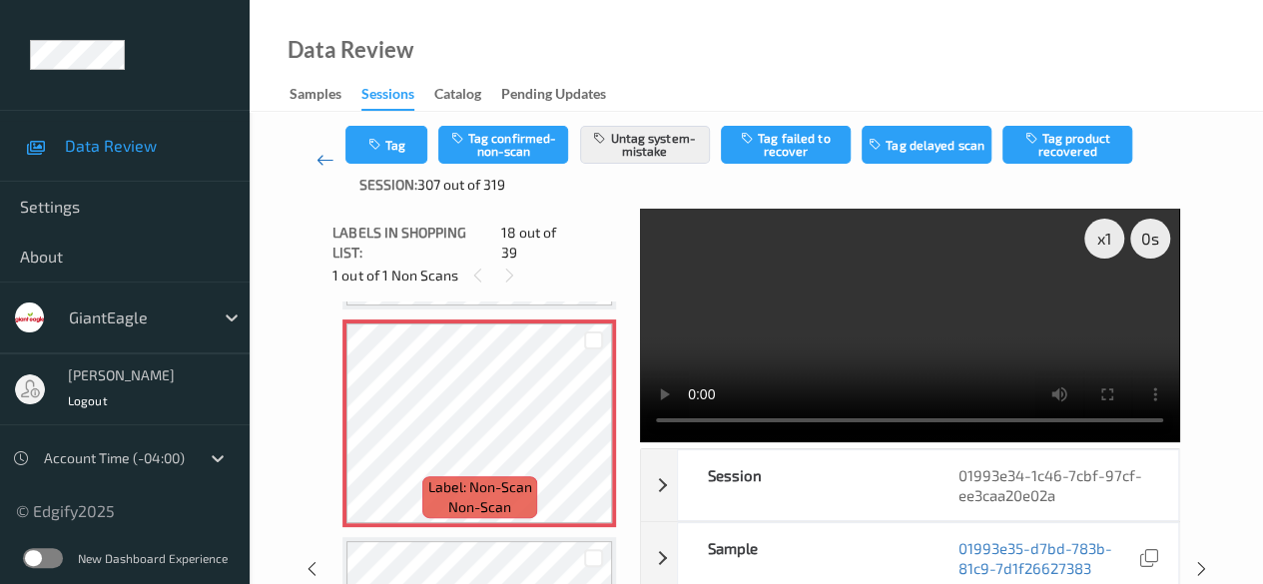
click at [324, 163] on icon at bounding box center [325, 160] width 18 height 20
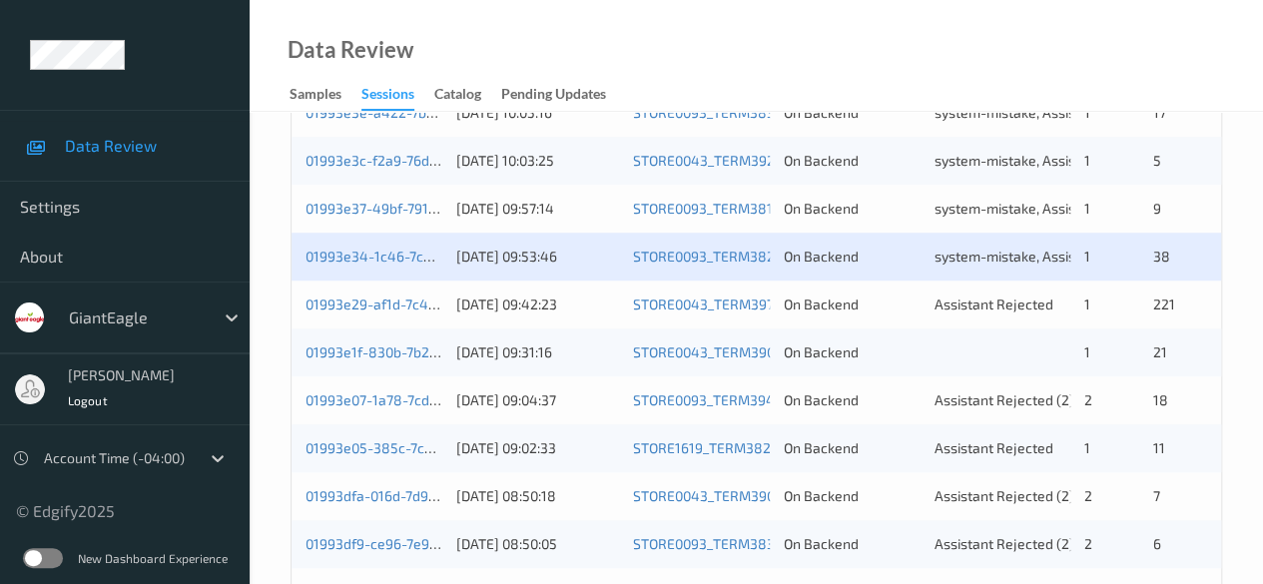
scroll to position [699, 0]
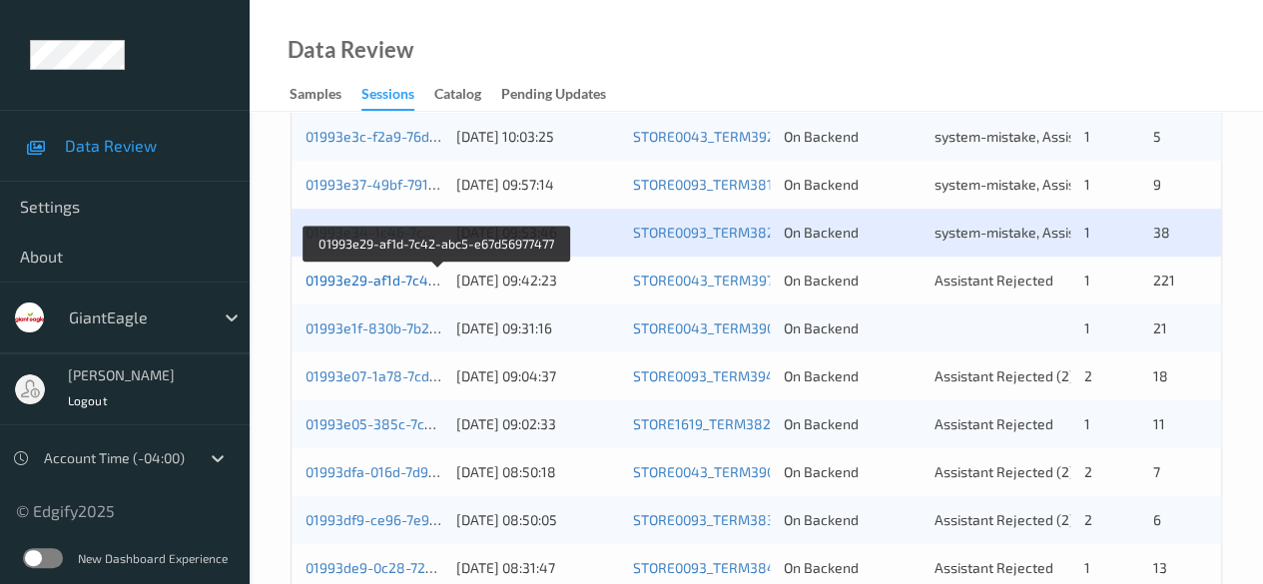
click at [363, 278] on link "01993e29-af1d-7c42-abc5-e67d56977477" at bounding box center [438, 279] width 266 height 17
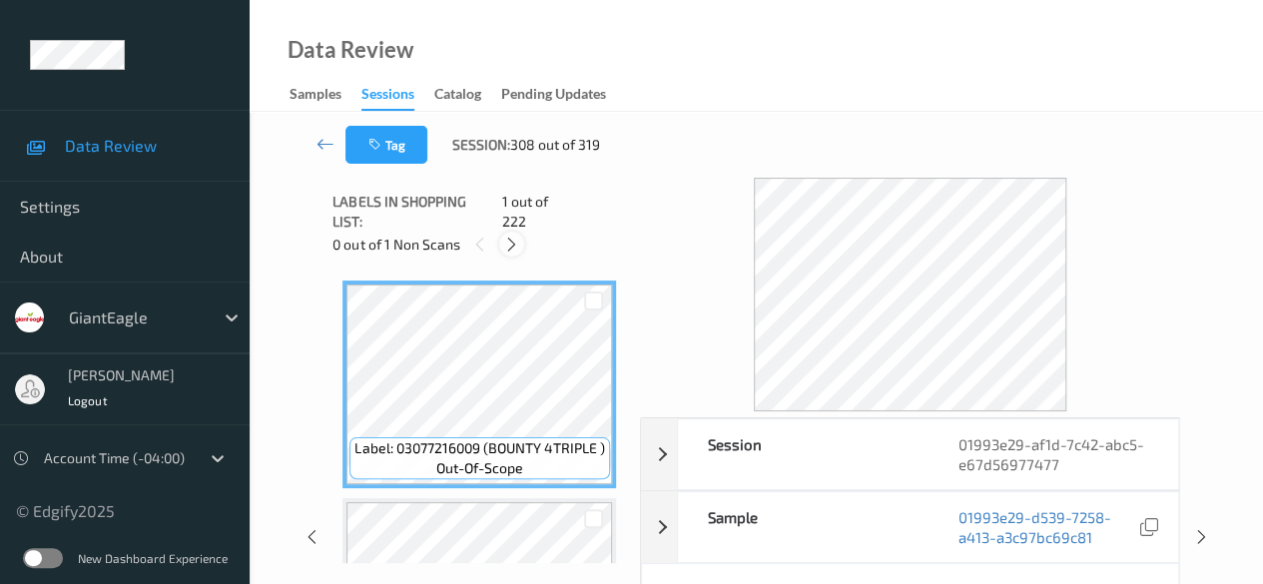
click at [511, 236] on icon at bounding box center [511, 245] width 17 height 18
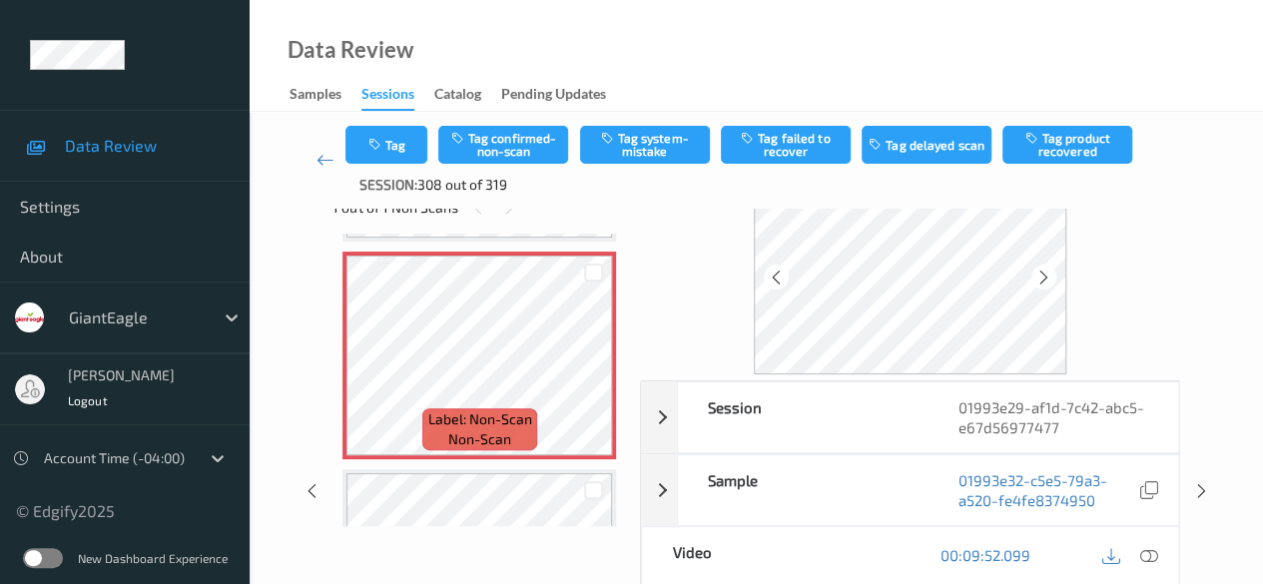
scroll to position [100, 0]
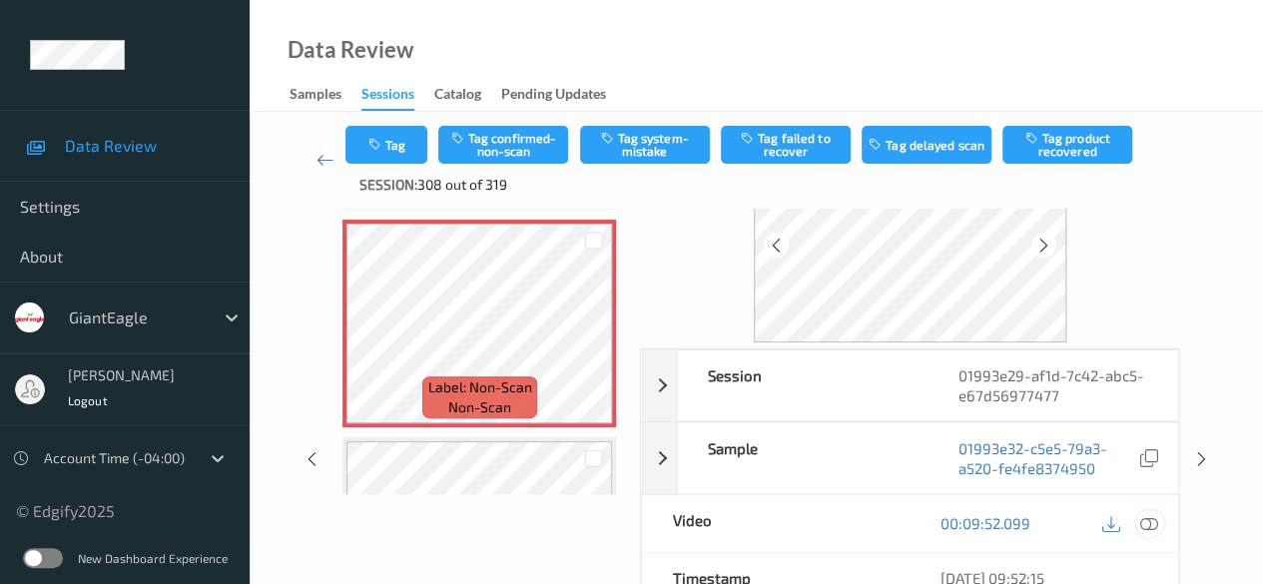
click at [1033, 524] on icon at bounding box center [1149, 523] width 18 height 18
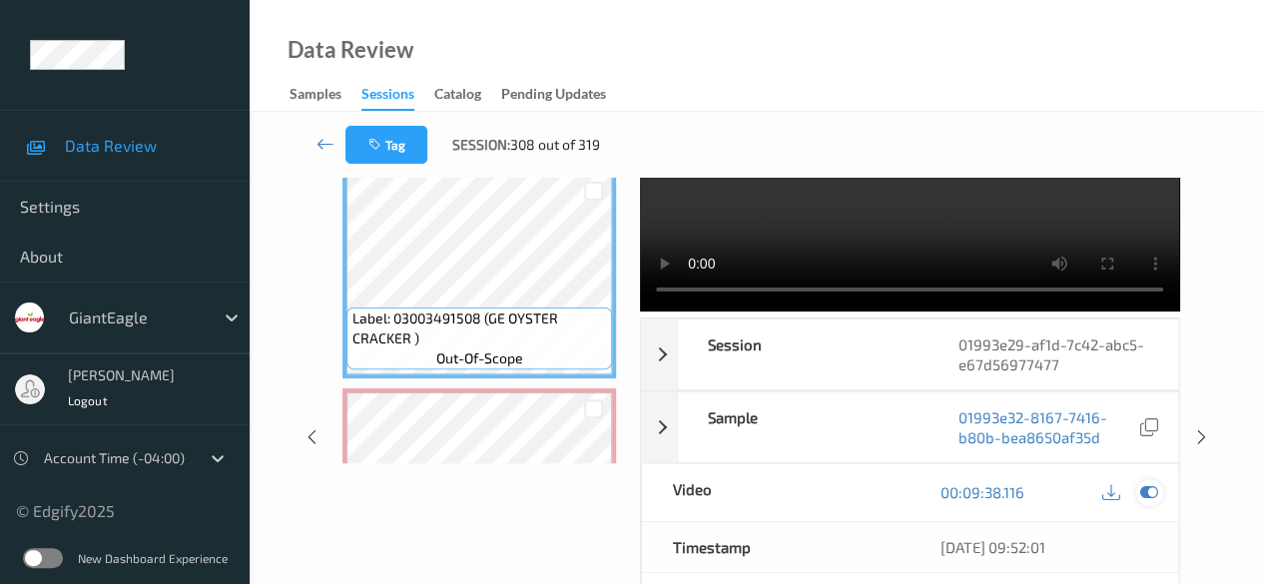
click at [1033, 491] on icon at bounding box center [1149, 492] width 18 height 18
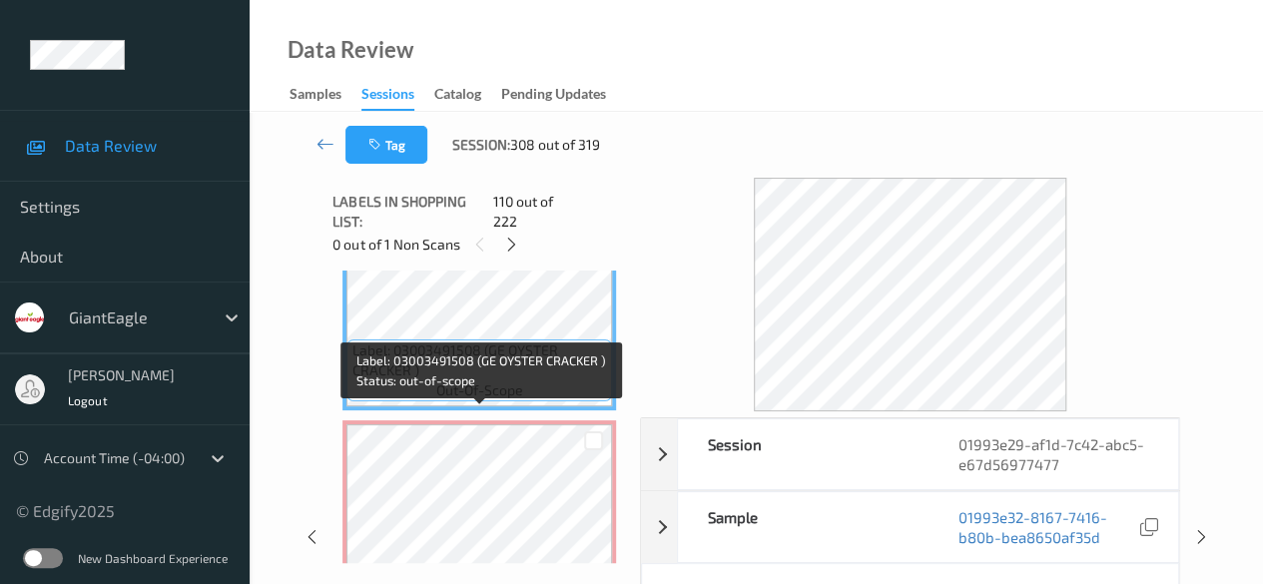
scroll to position [23828, 0]
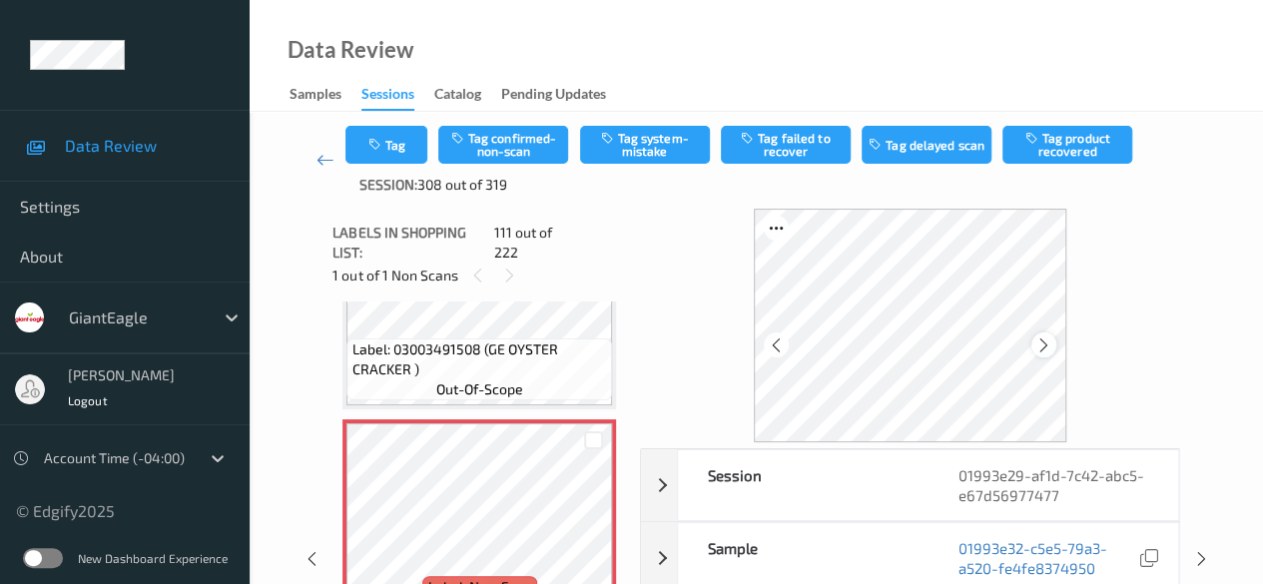
click at [1033, 346] on icon at bounding box center [1043, 345] width 17 height 18
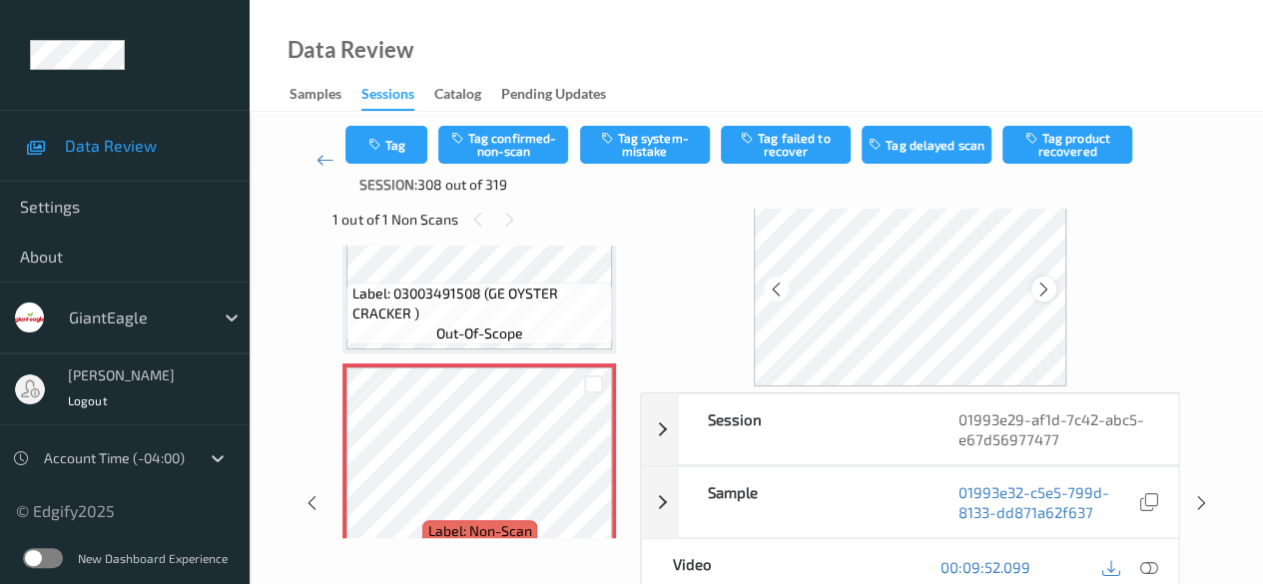
scroll to position [100, 0]
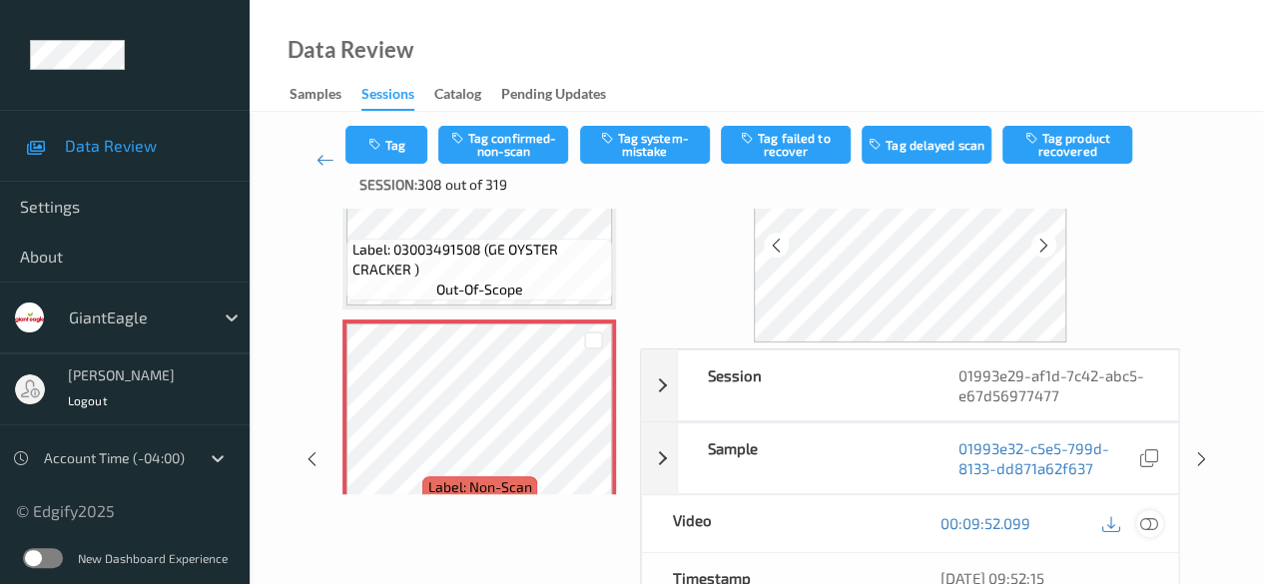
click at [1033, 523] on icon at bounding box center [1149, 523] width 18 height 18
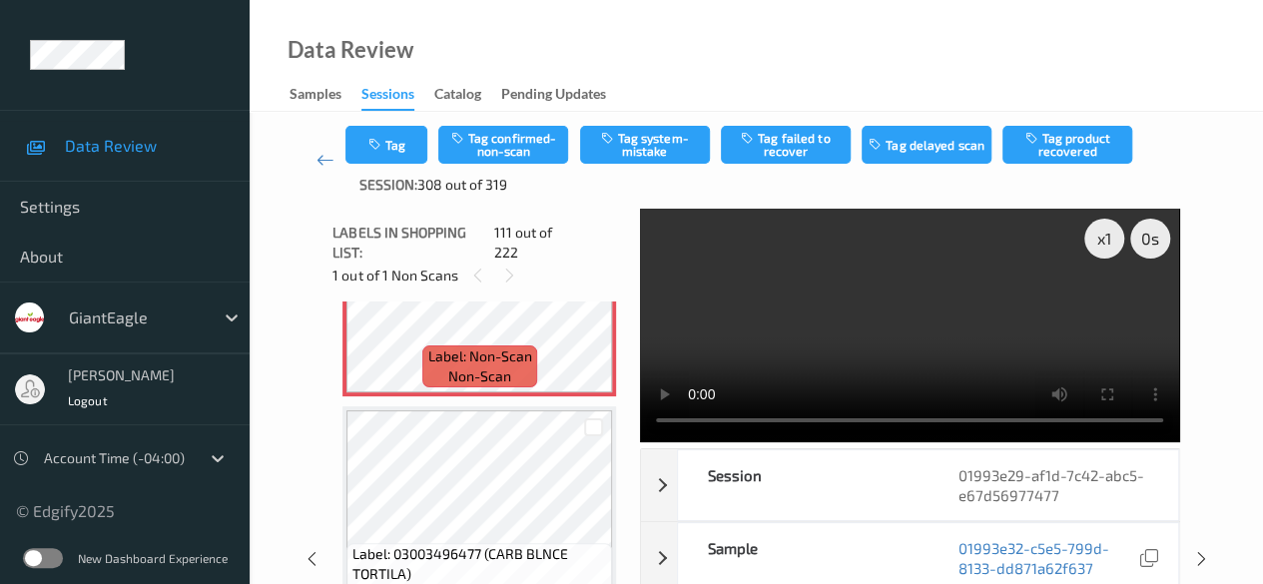
scroll to position [24028, 0]
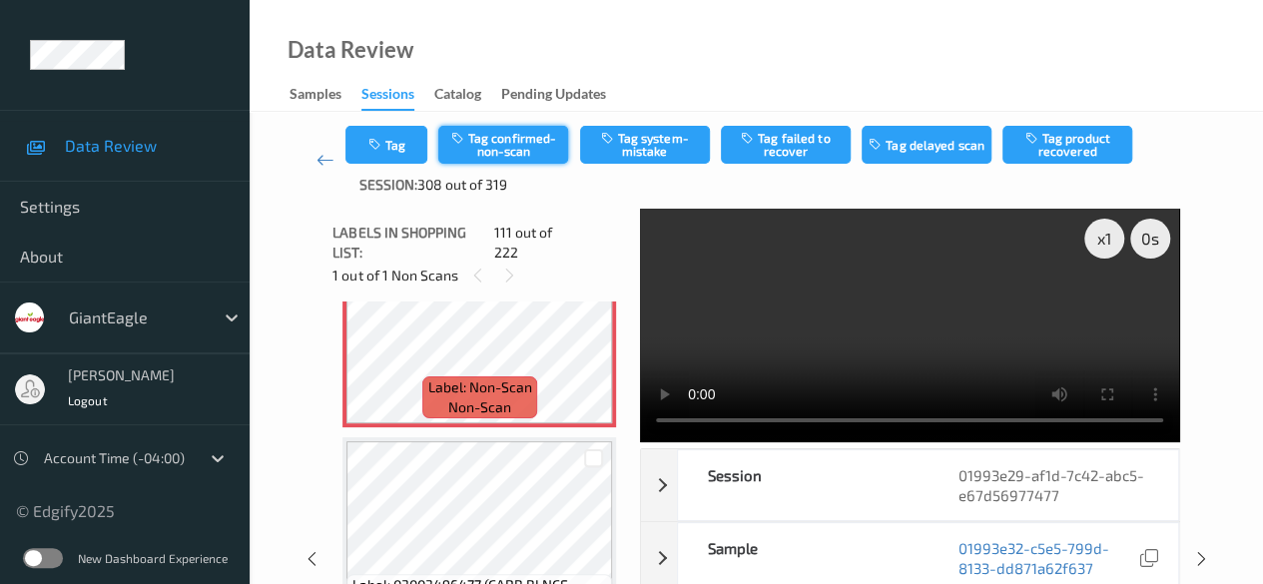
click at [545, 153] on button "Tag confirmed-non-scan" at bounding box center [503, 145] width 130 height 38
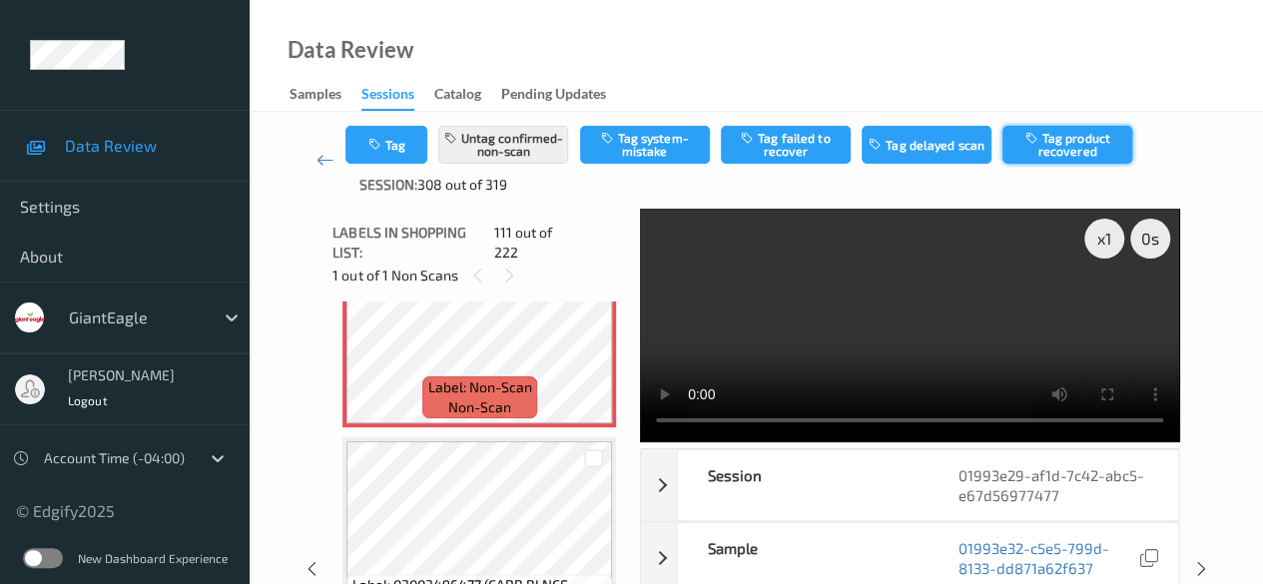
click at [1033, 154] on button "Tag product recovered" at bounding box center [1067, 145] width 130 height 38
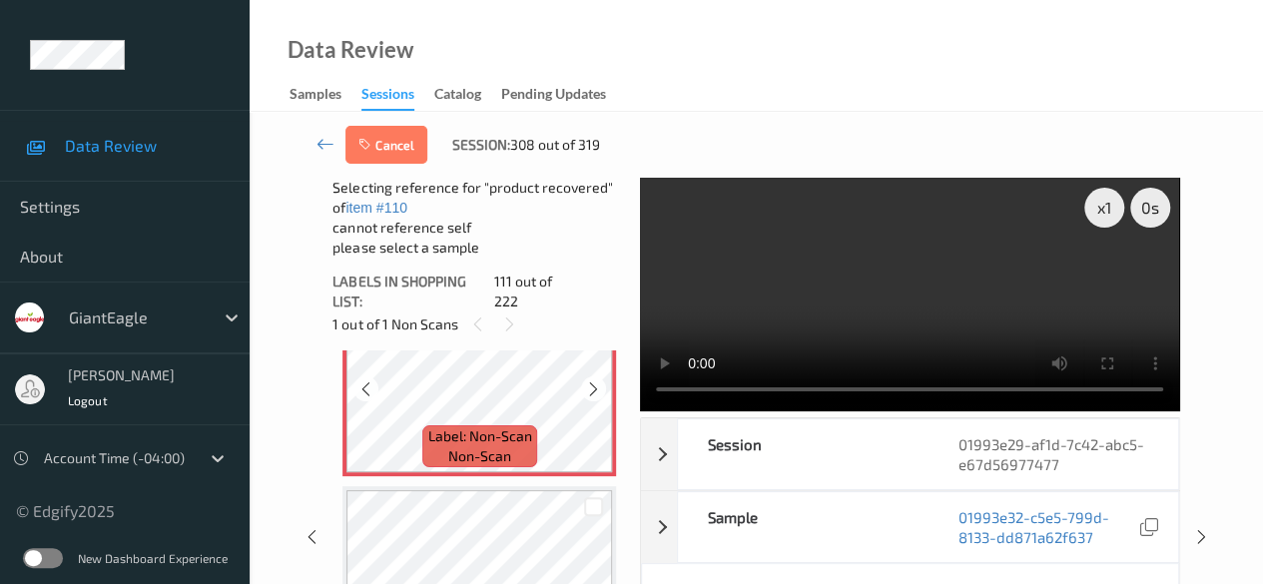
scroll to position [24127, 0]
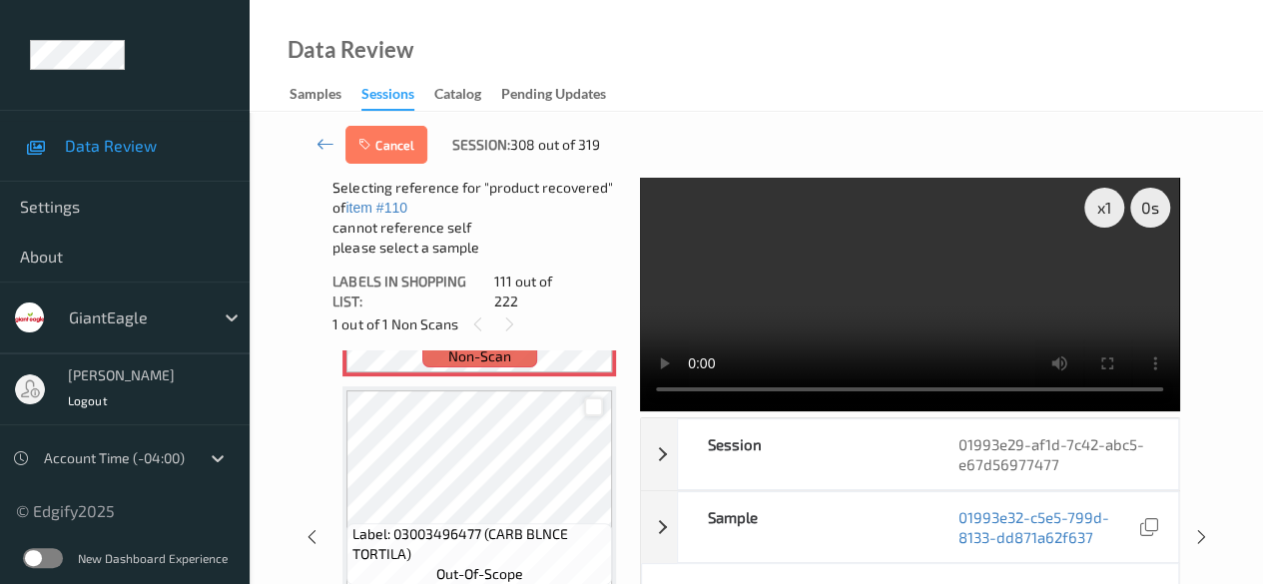
click at [592, 410] on div at bounding box center [593, 406] width 19 height 19
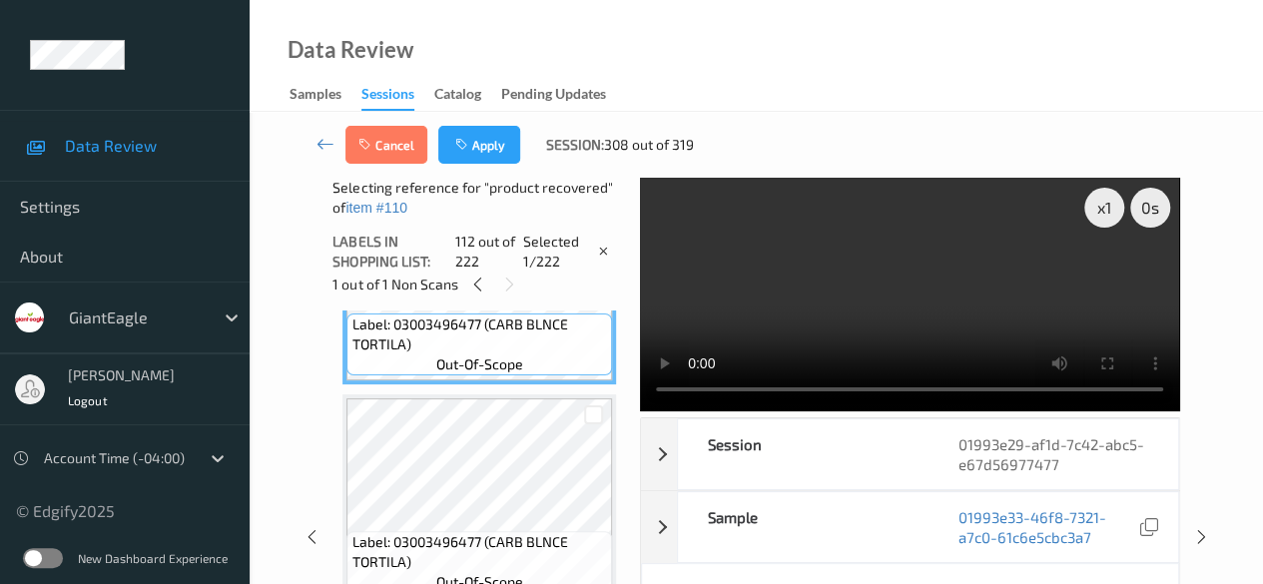
scroll to position [24327, 0]
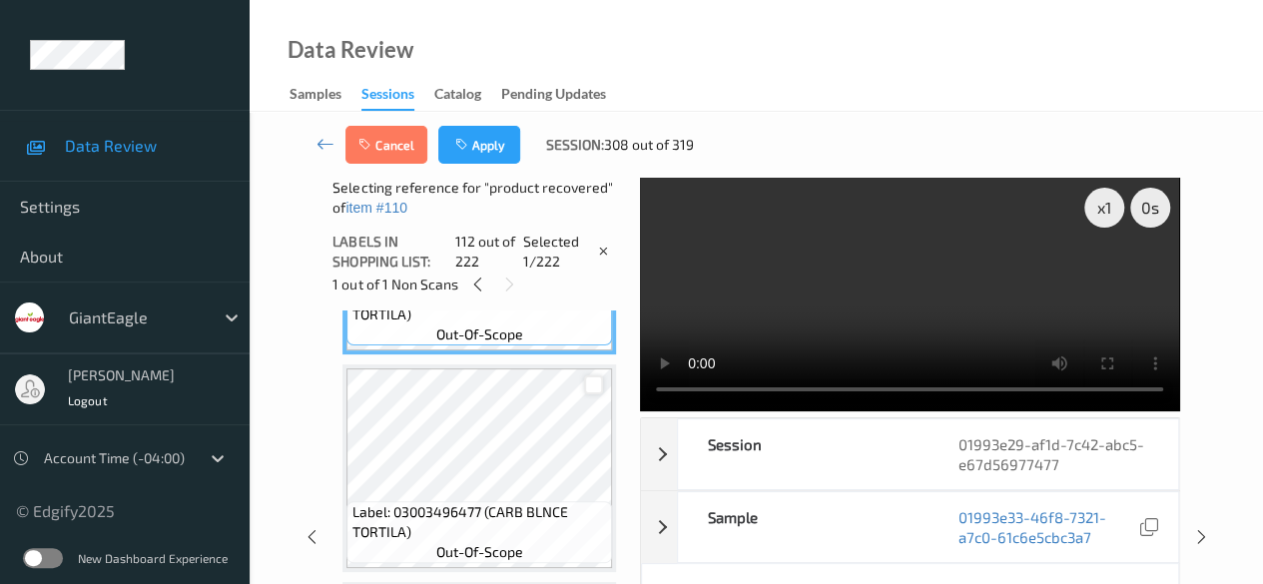
click at [598, 387] on div at bounding box center [593, 384] width 19 height 19
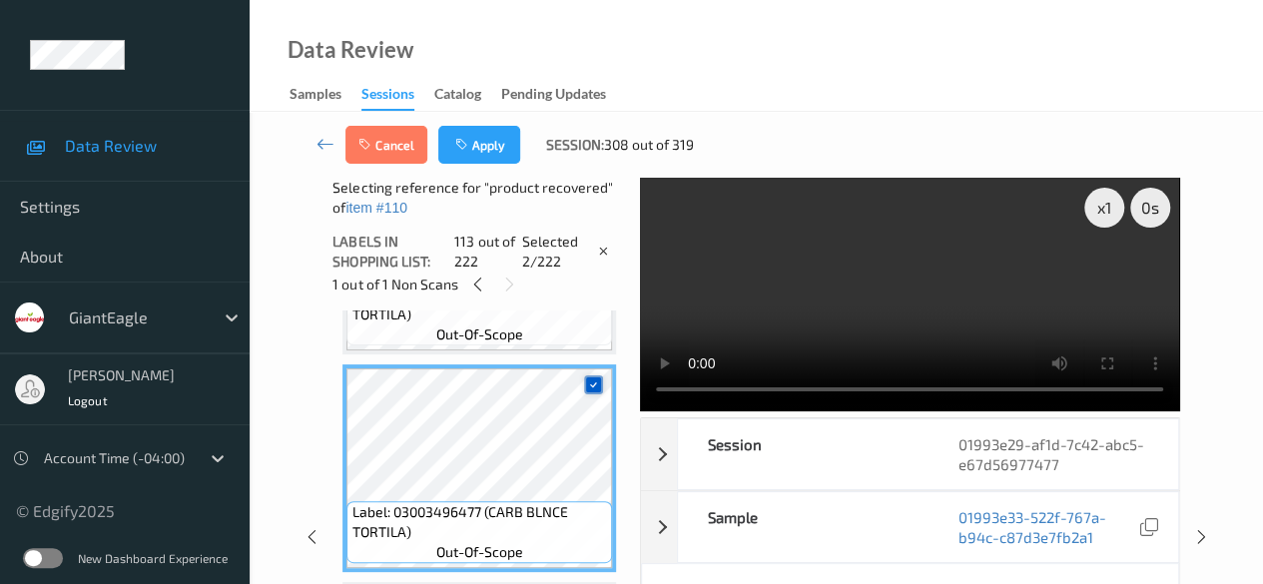
click at [592, 381] on icon at bounding box center [593, 384] width 13 height 13
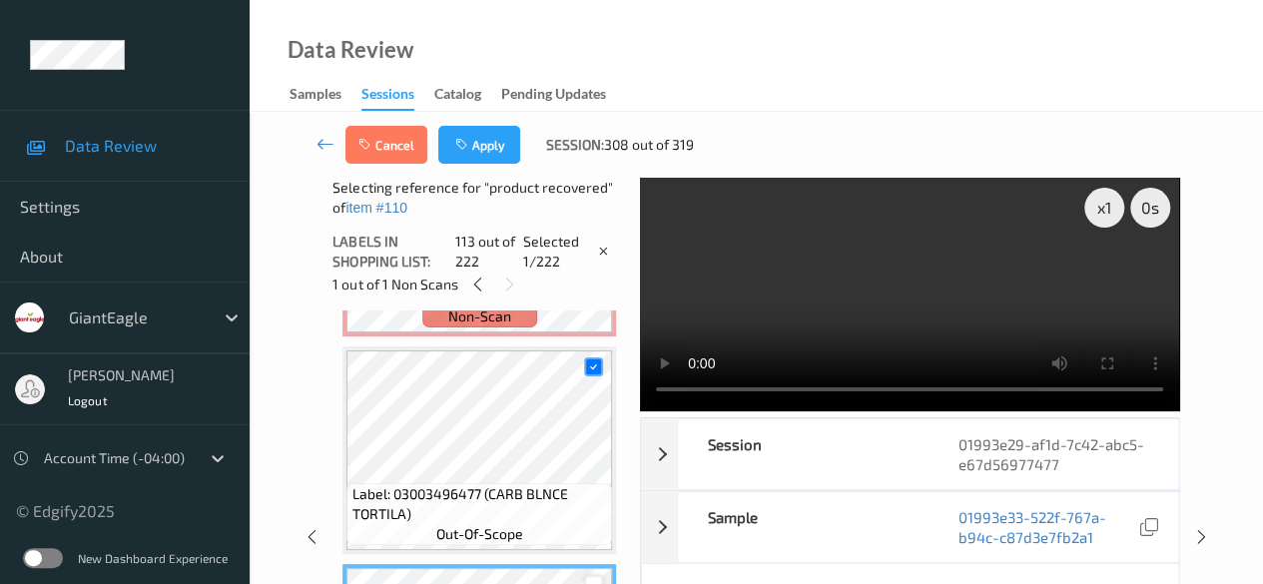
scroll to position [24227, 0]
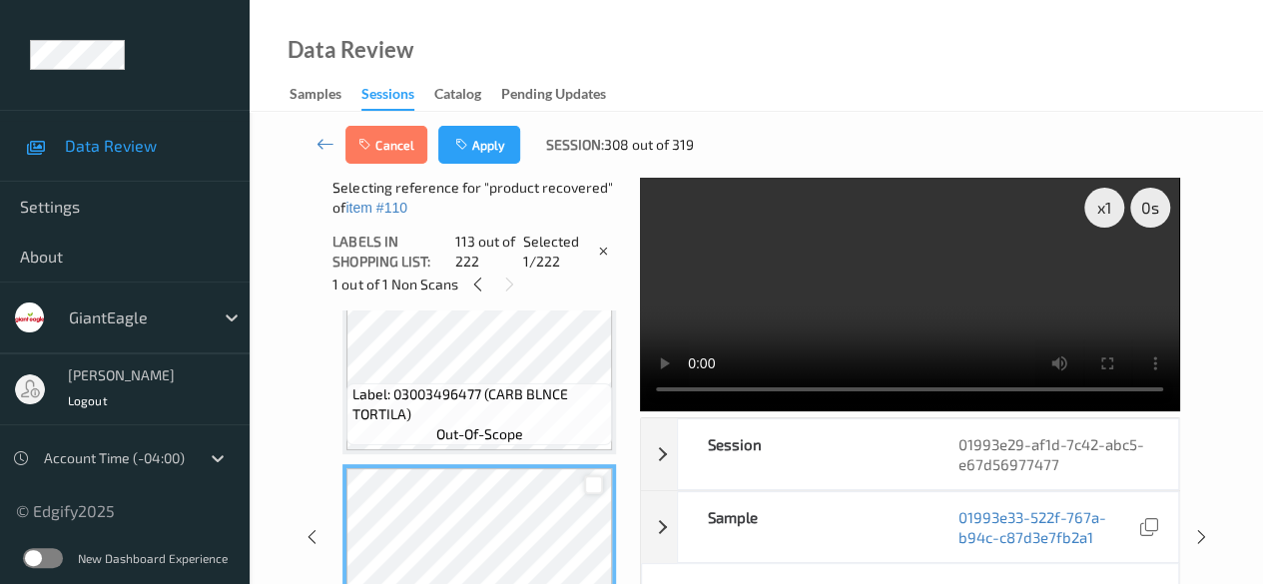
click at [595, 487] on div at bounding box center [593, 484] width 19 height 19
click at [481, 155] on button "Apply" at bounding box center [479, 145] width 82 height 38
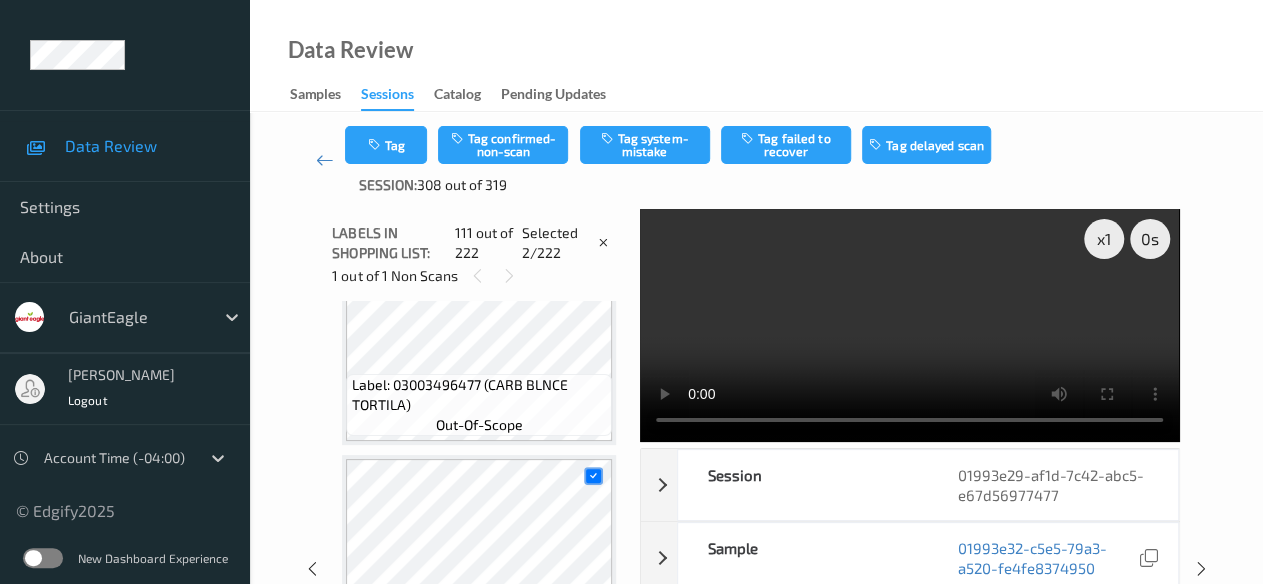
scroll to position [23728, 0]
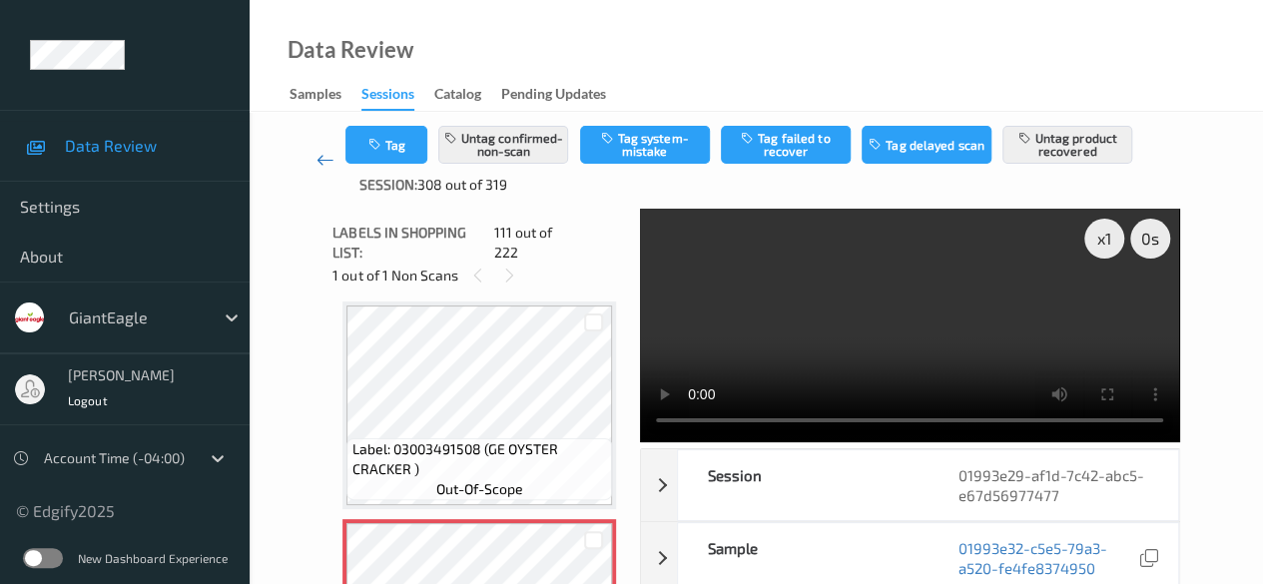
click at [320, 162] on icon at bounding box center [325, 160] width 18 height 20
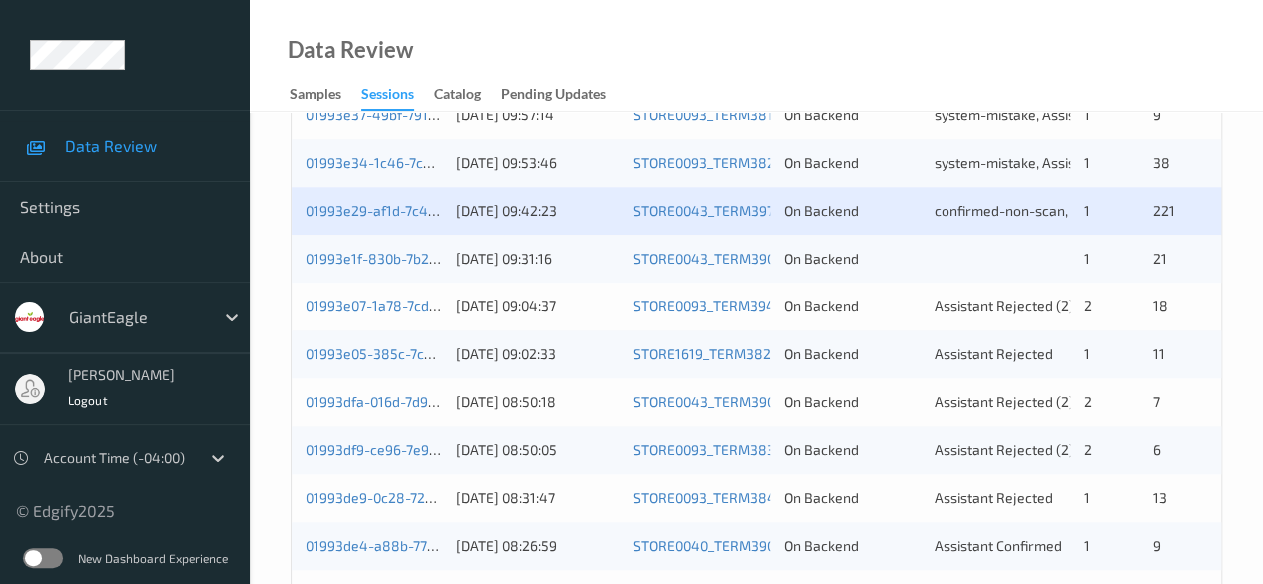
scroll to position [799, 0]
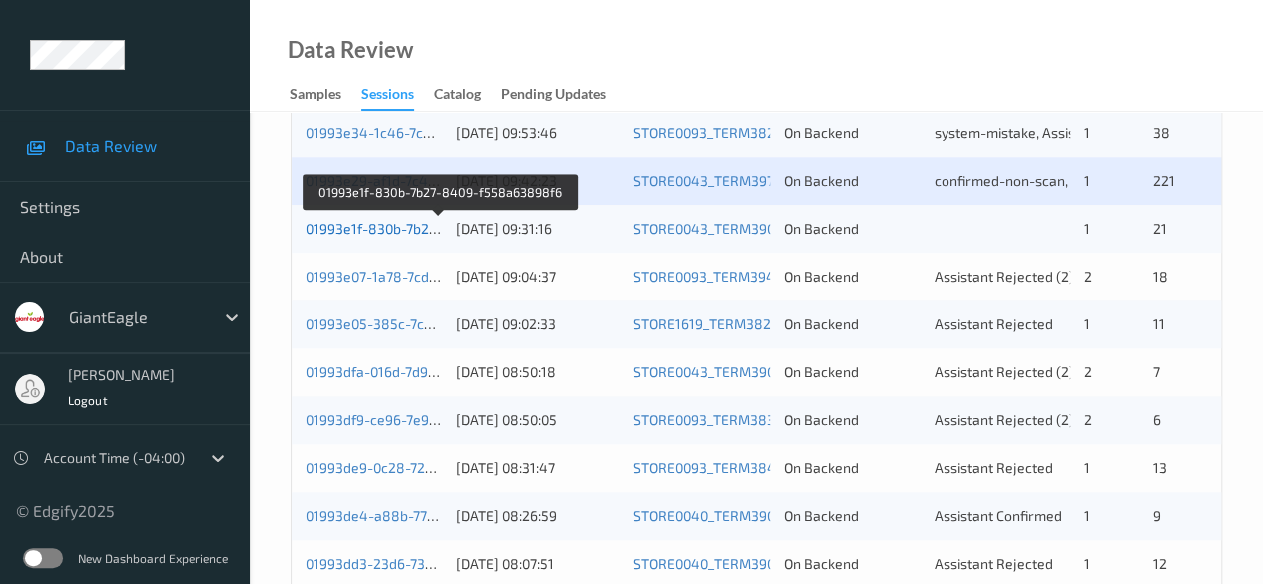
click at [391, 230] on link "01993e1f-830b-7b27-8409-f558a63898f6" at bounding box center [440, 228] width 270 height 17
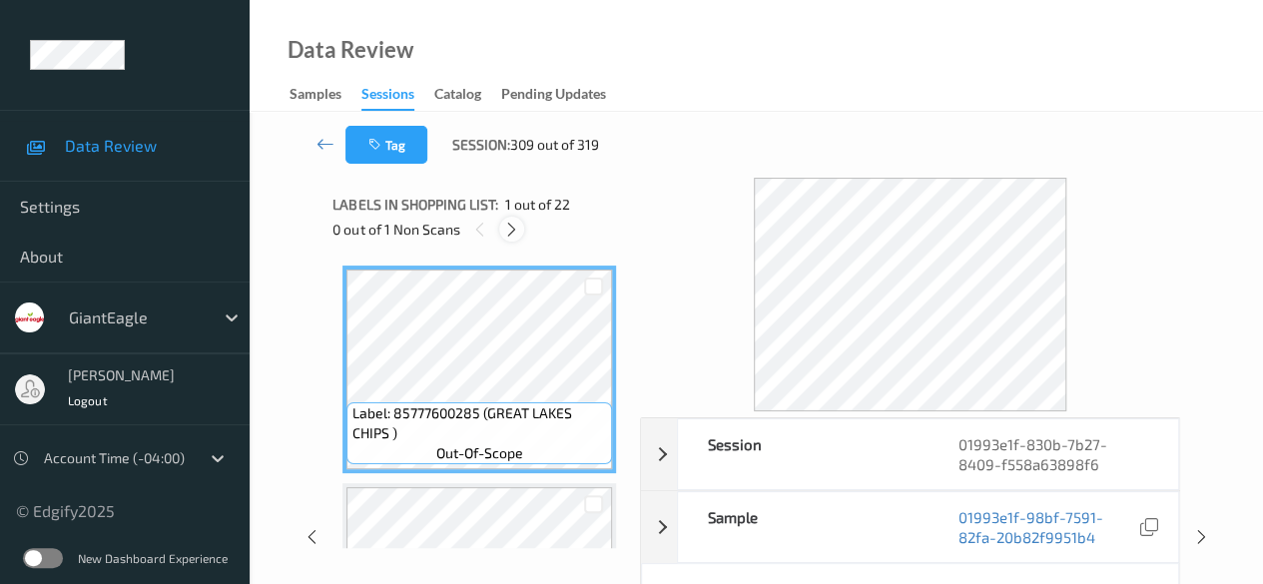
click at [509, 228] on icon at bounding box center [511, 230] width 17 height 18
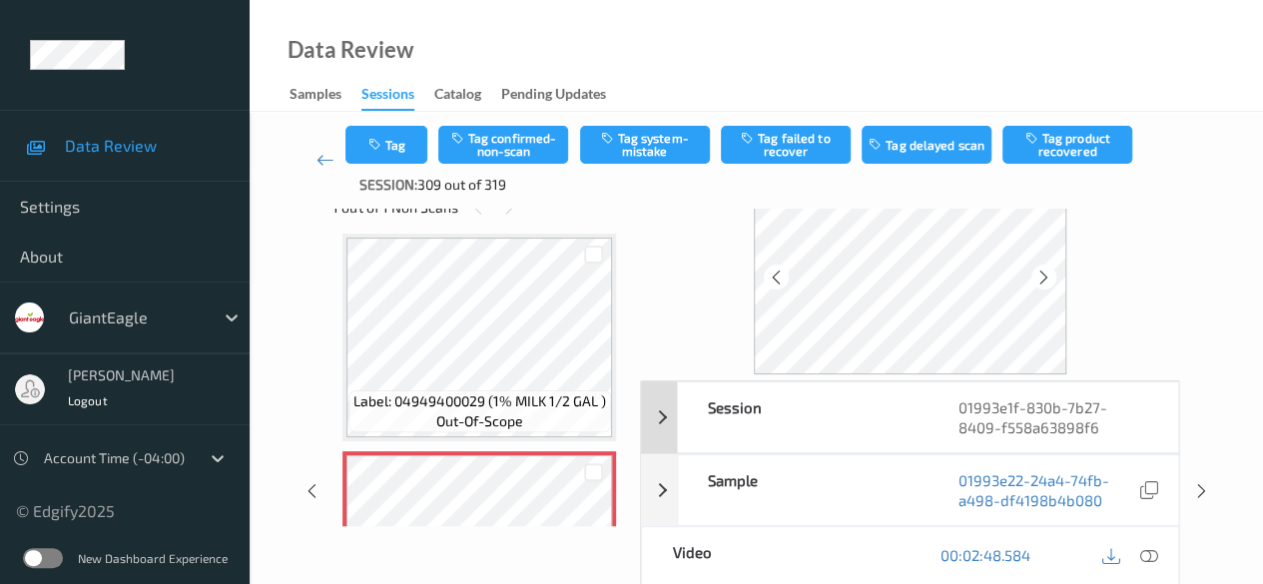
scroll to position [100, 0]
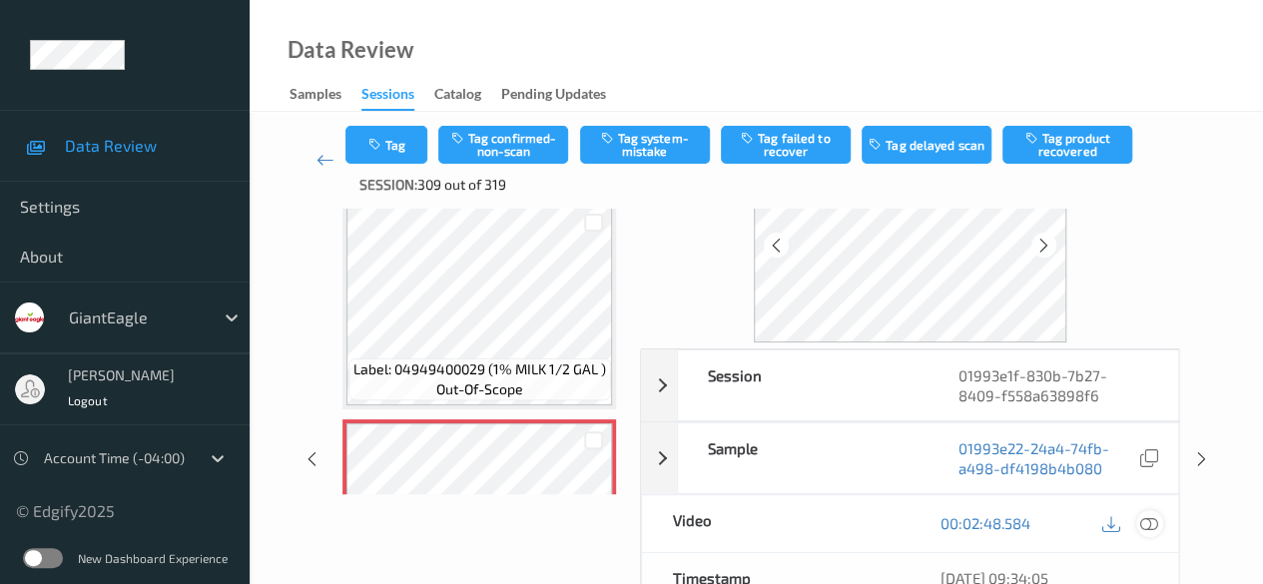
click at [1033, 519] on icon at bounding box center [1149, 523] width 18 height 18
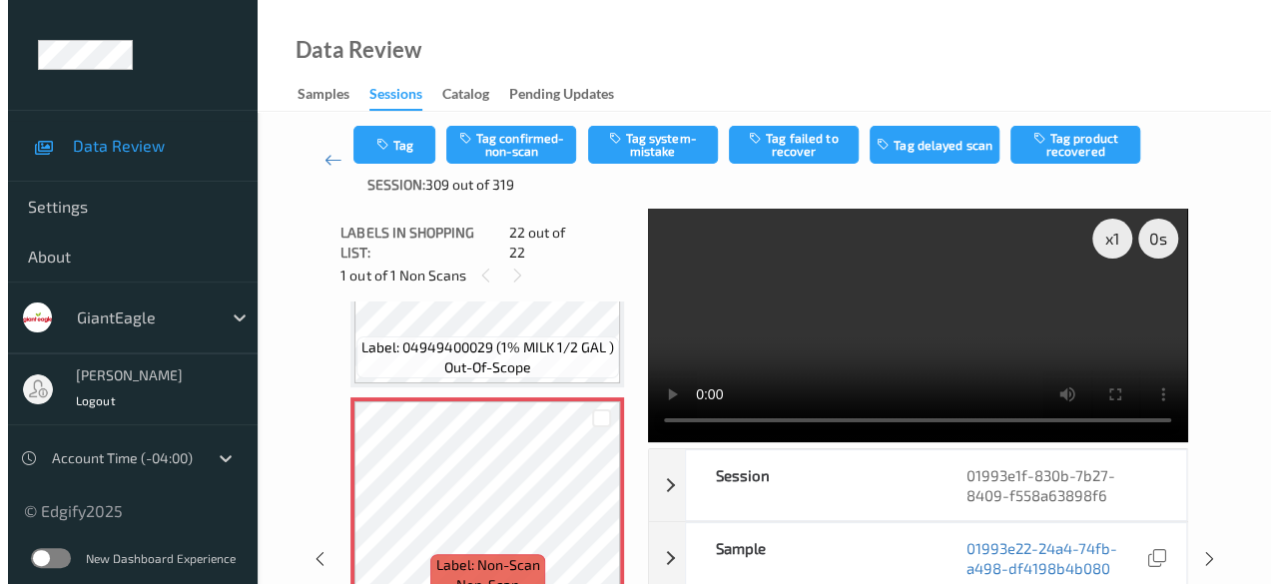
scroll to position [4384, 0]
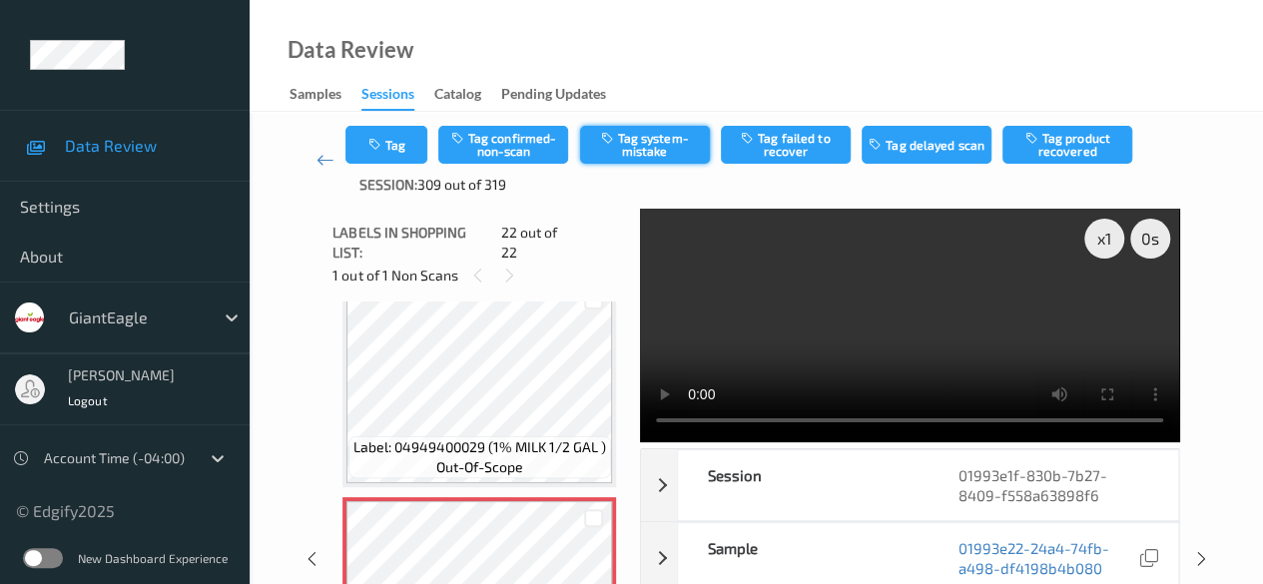
click at [633, 146] on button "Tag system-mistake" at bounding box center [645, 145] width 130 height 38
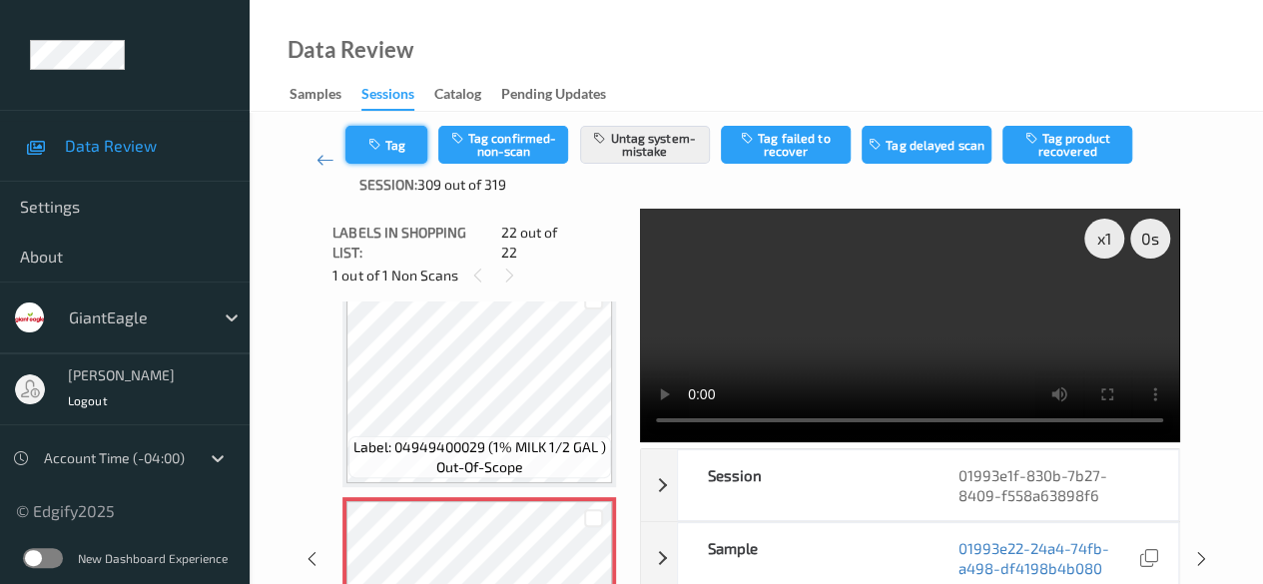
click at [395, 160] on button "Tag" at bounding box center [386, 145] width 82 height 38
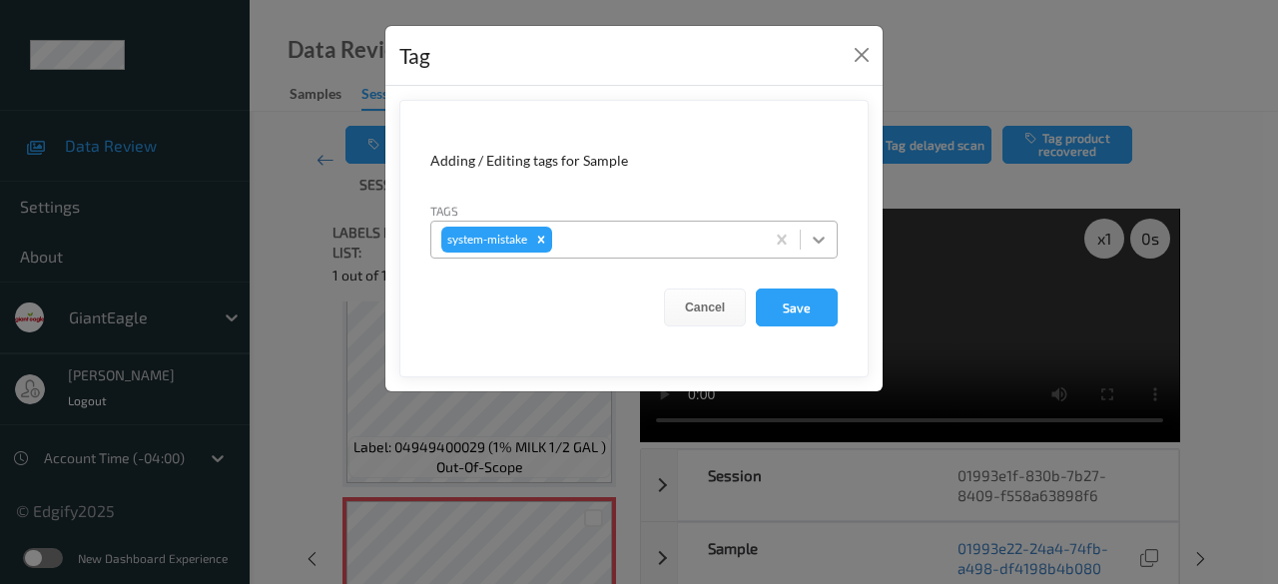
click at [819, 243] on icon at bounding box center [819, 240] width 20 height 20
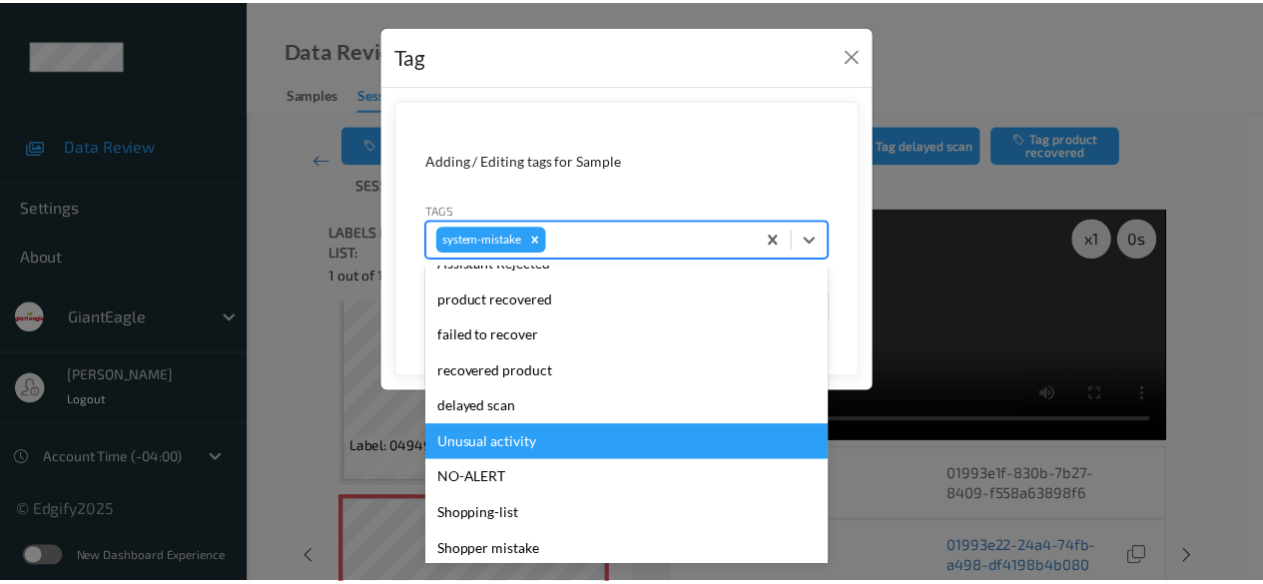
scroll to position [248, 0]
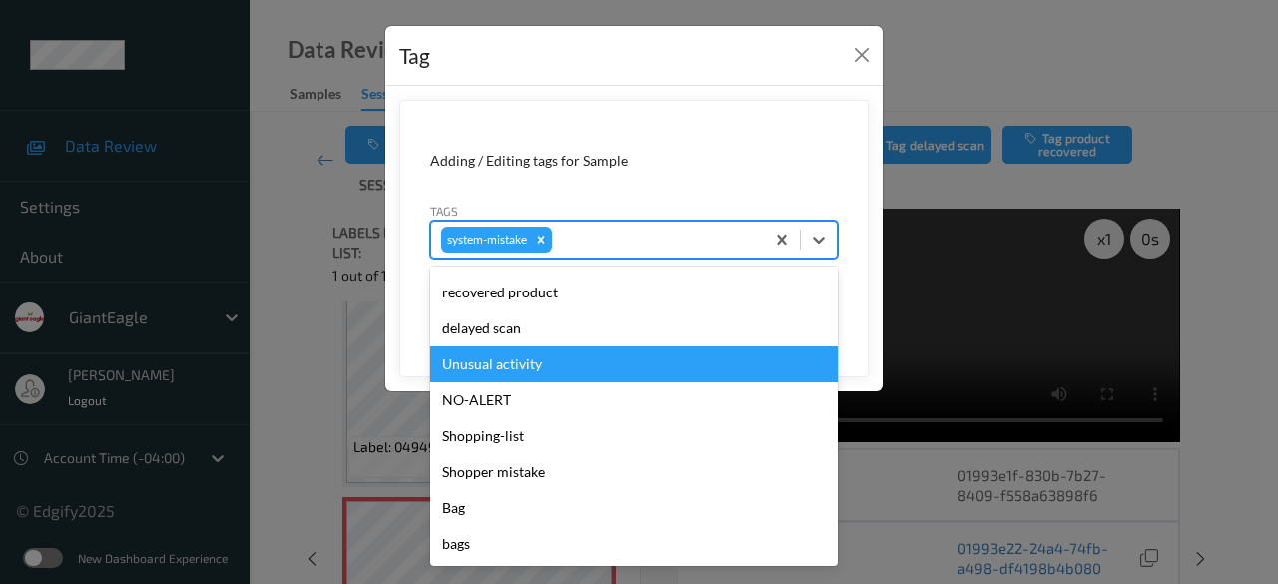
click at [549, 361] on div "Unusual activity" at bounding box center [633, 364] width 407 height 36
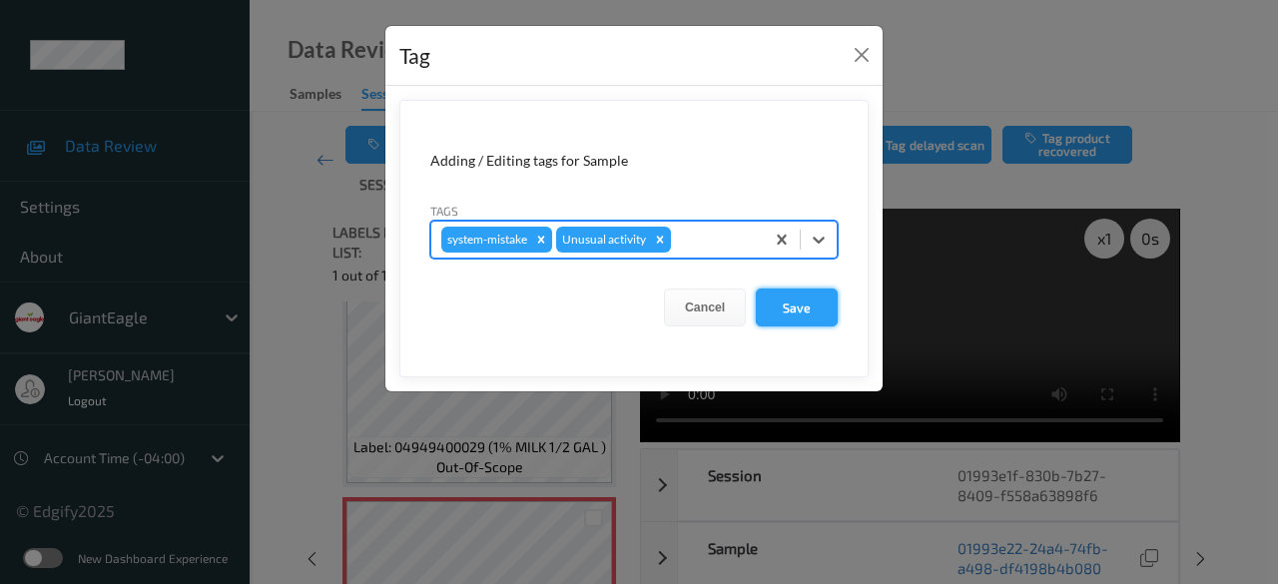
click at [799, 315] on button "Save" at bounding box center [797, 307] width 82 height 38
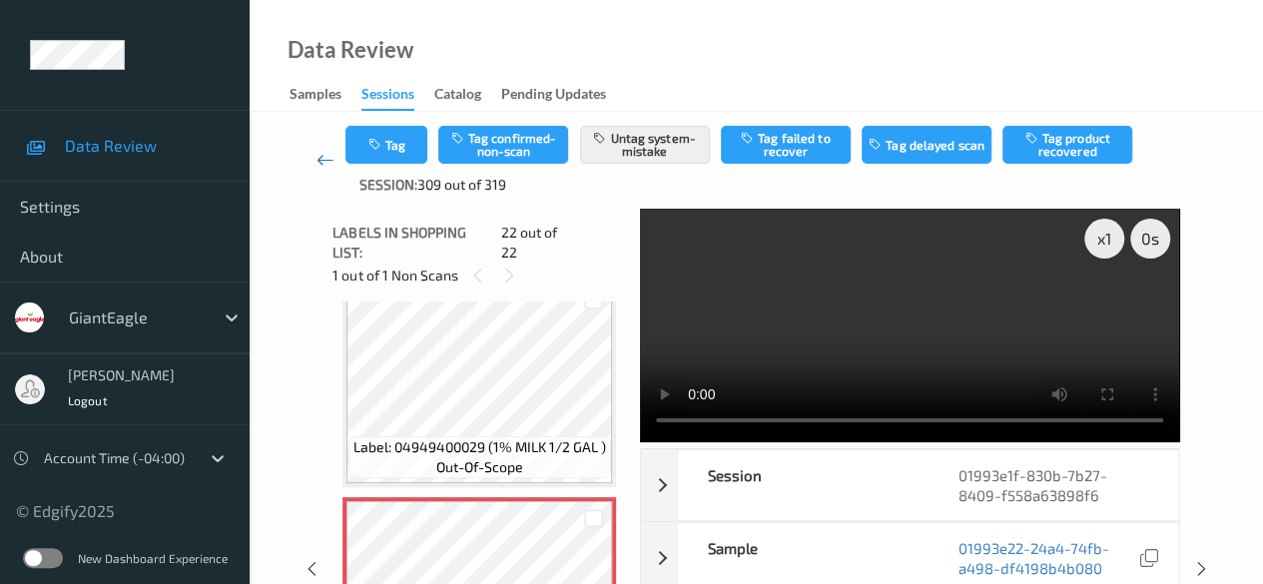
click at [334, 165] on link at bounding box center [324, 160] width 41 height 69
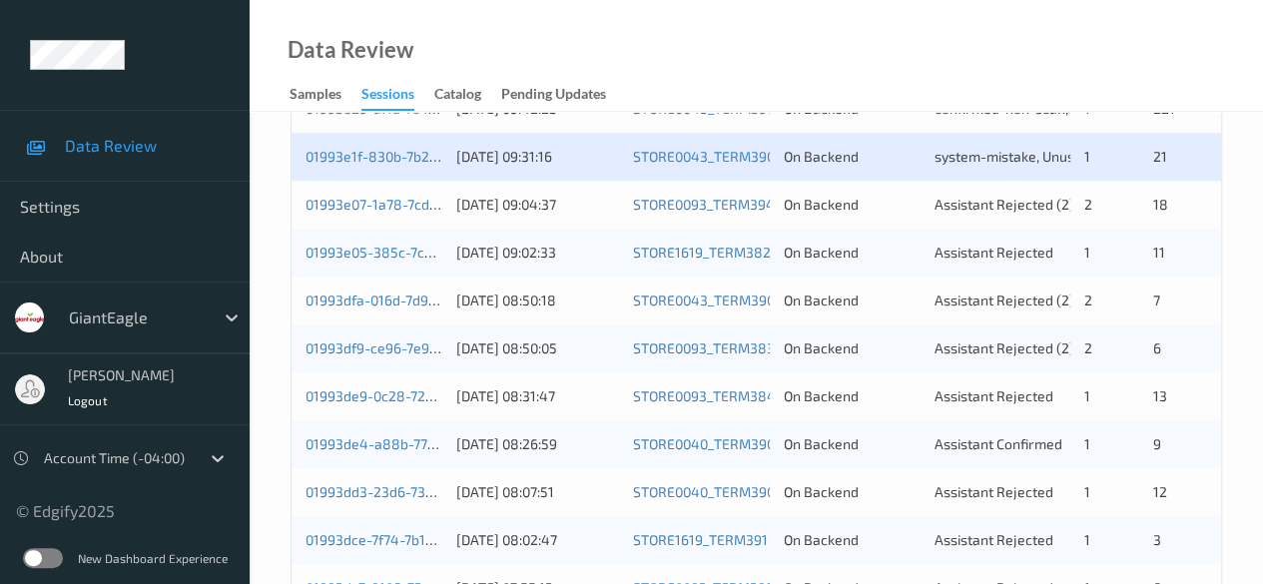
scroll to position [898, 0]
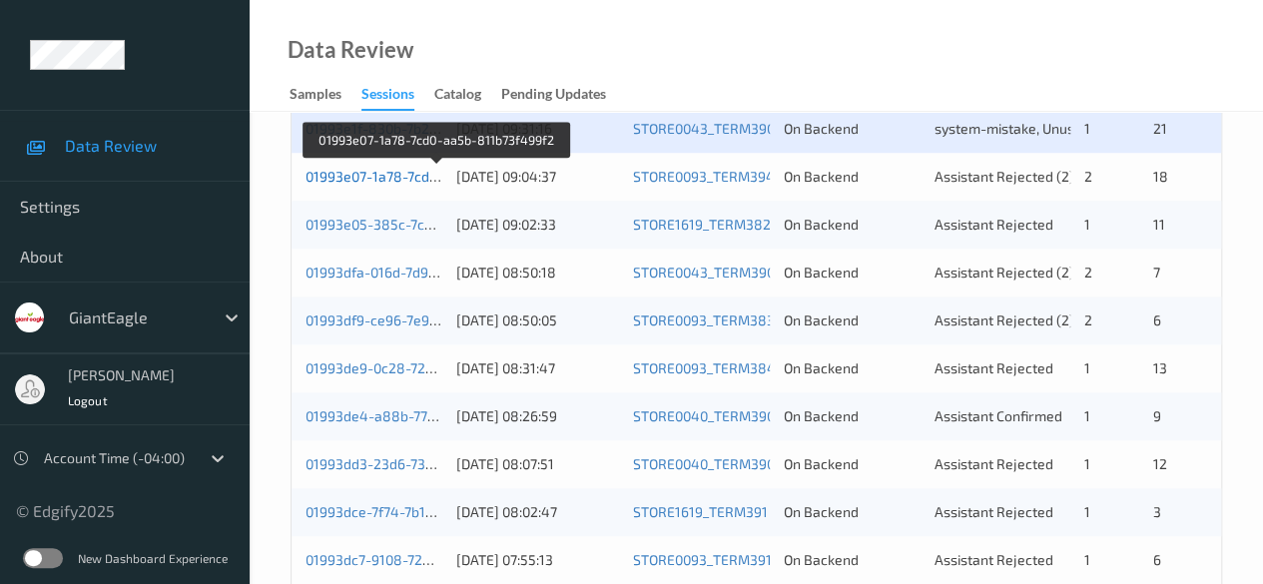
click at [344, 183] on link "01993e07-1a78-7cd0-aa5b-811b73f499f2" at bounding box center [436, 176] width 263 height 17
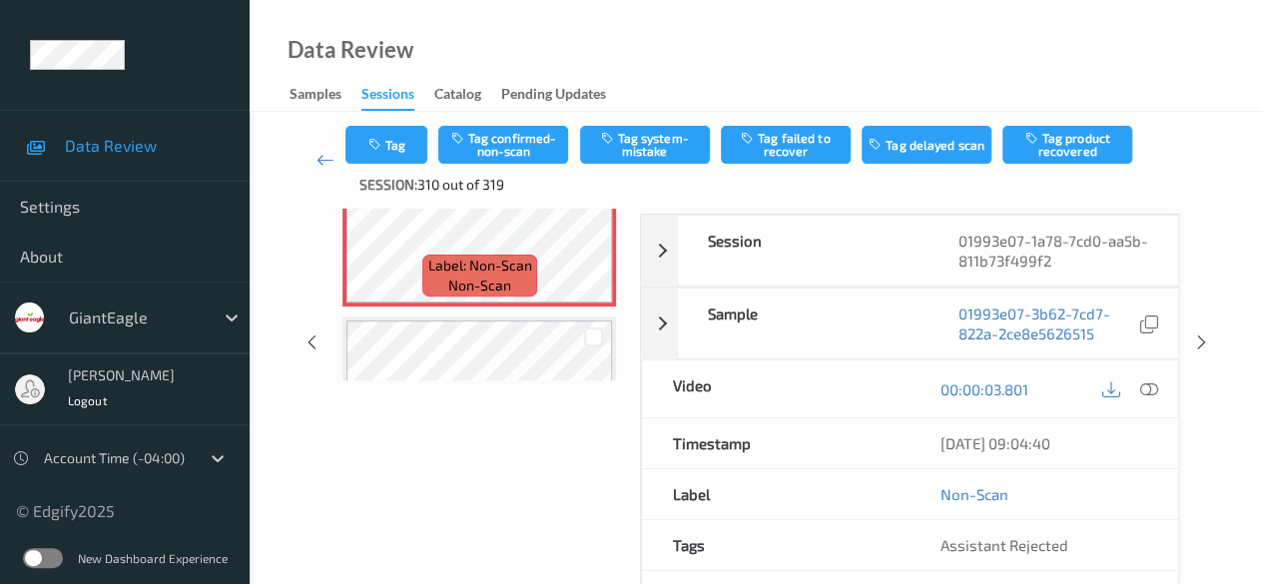
scroll to position [200, 0]
click at [1033, 389] on icon at bounding box center [1149, 388] width 18 height 18
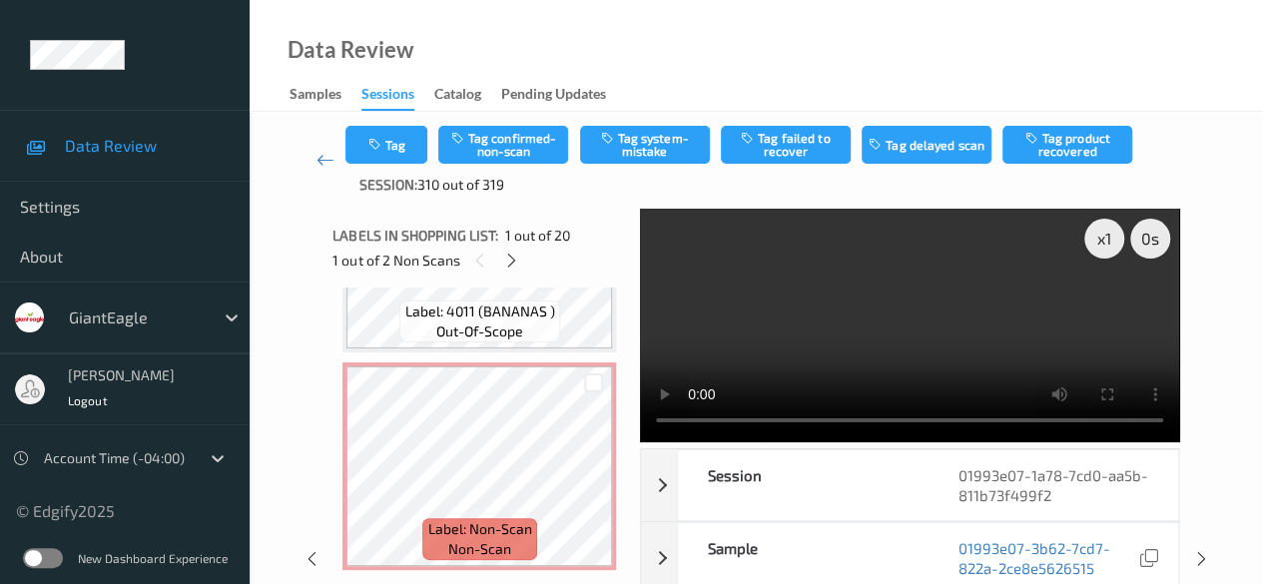
scroll to position [3949, 0]
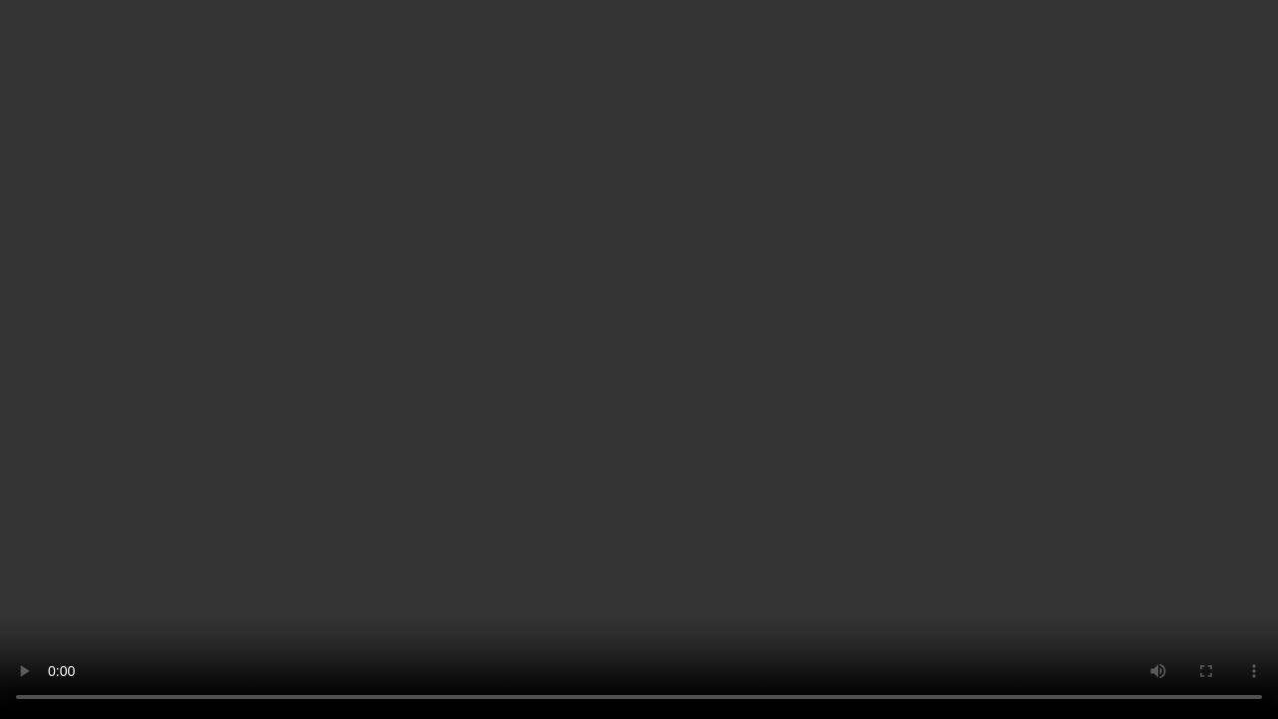
click at [614, 556] on video at bounding box center [639, 359] width 1278 height 719
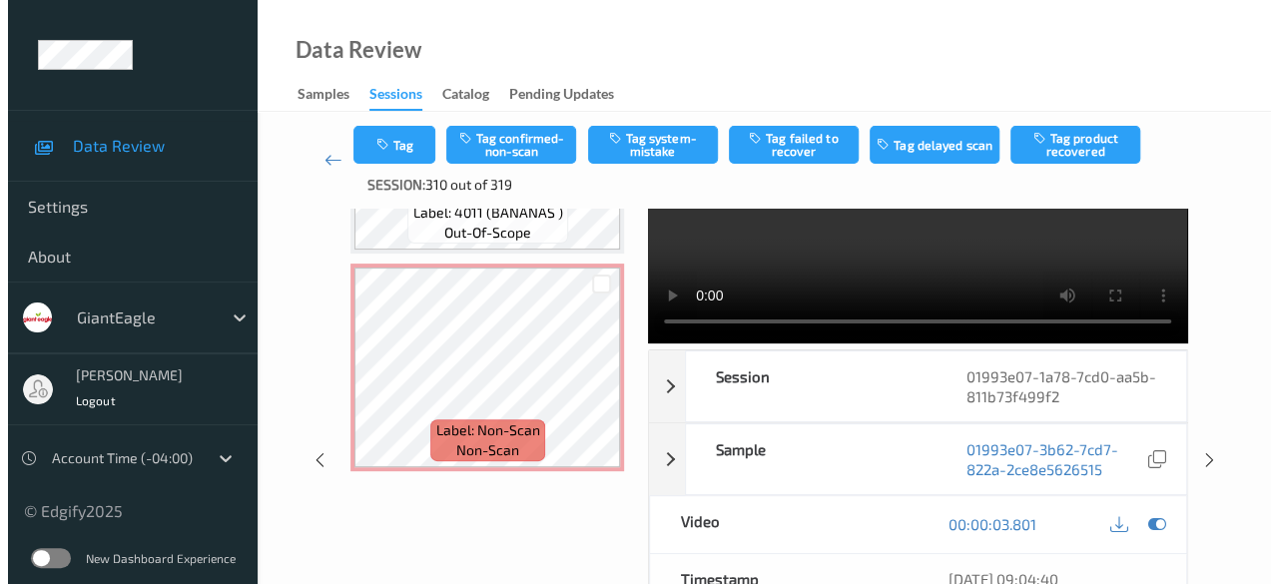
scroll to position [0, 0]
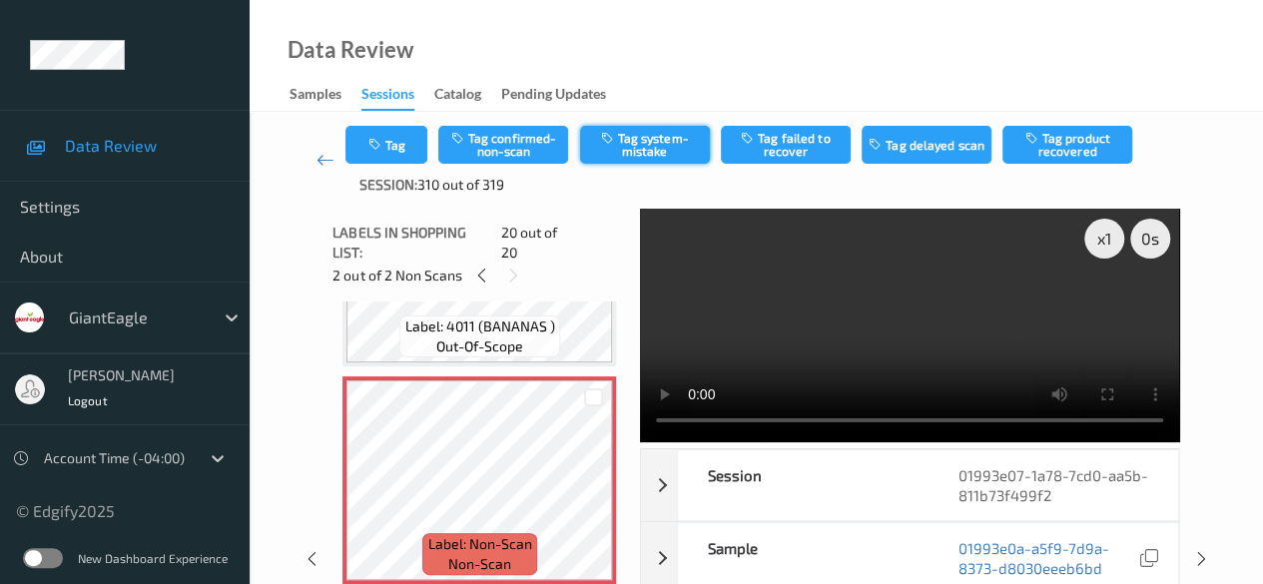
click at [638, 144] on button "Tag system-mistake" at bounding box center [645, 145] width 130 height 38
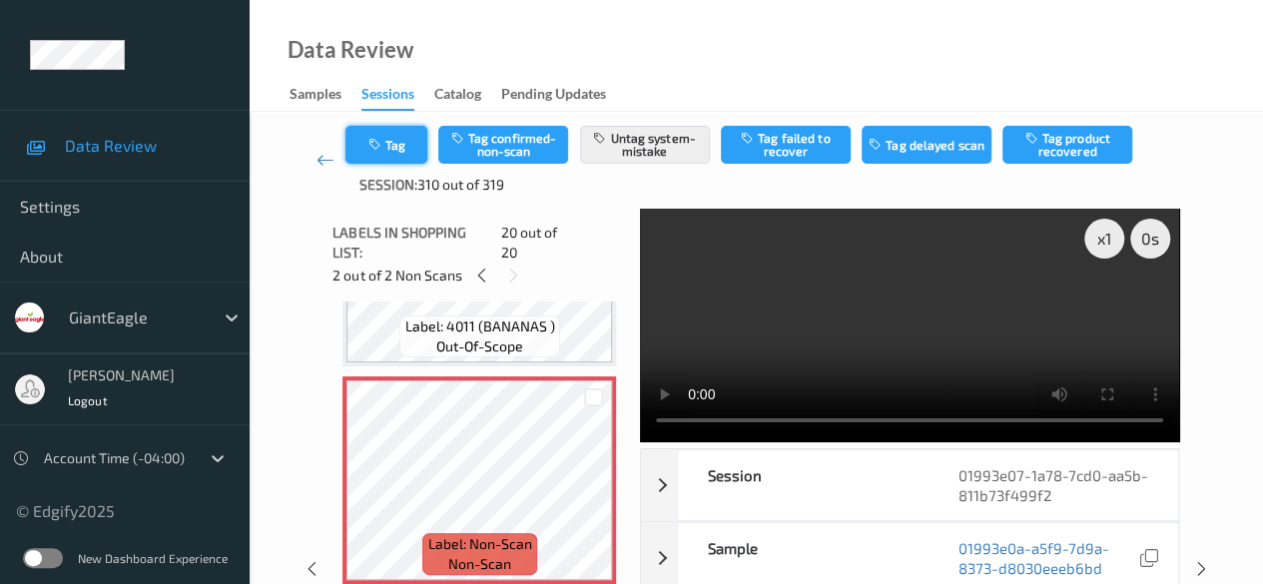
click at [411, 152] on button "Tag" at bounding box center [386, 145] width 82 height 38
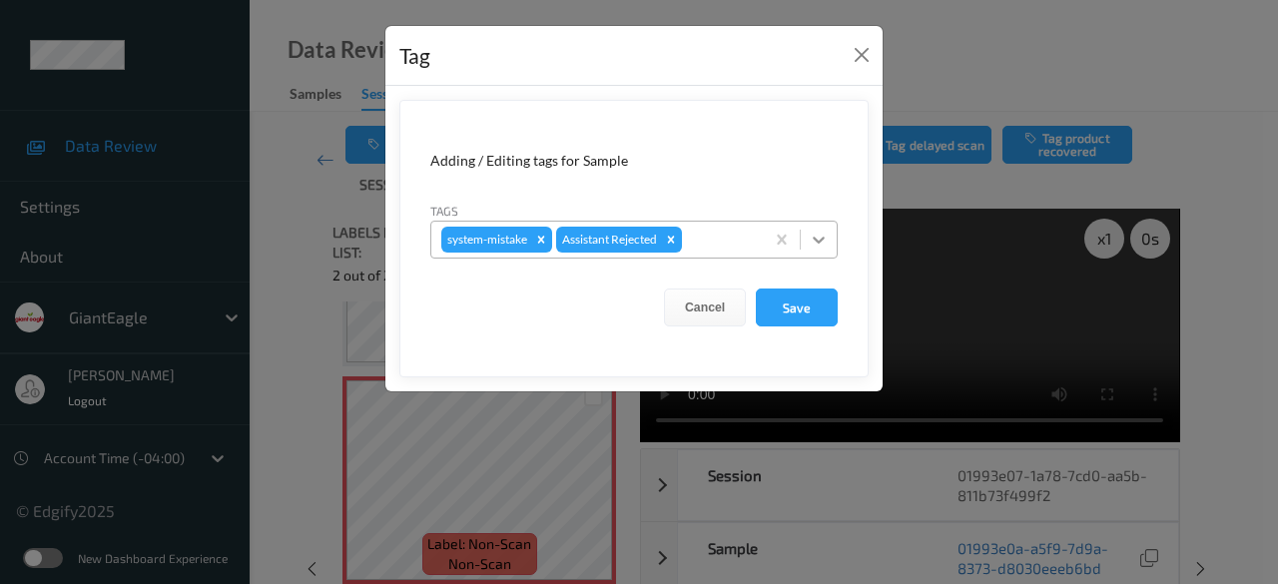
click at [824, 241] on icon at bounding box center [819, 240] width 20 height 20
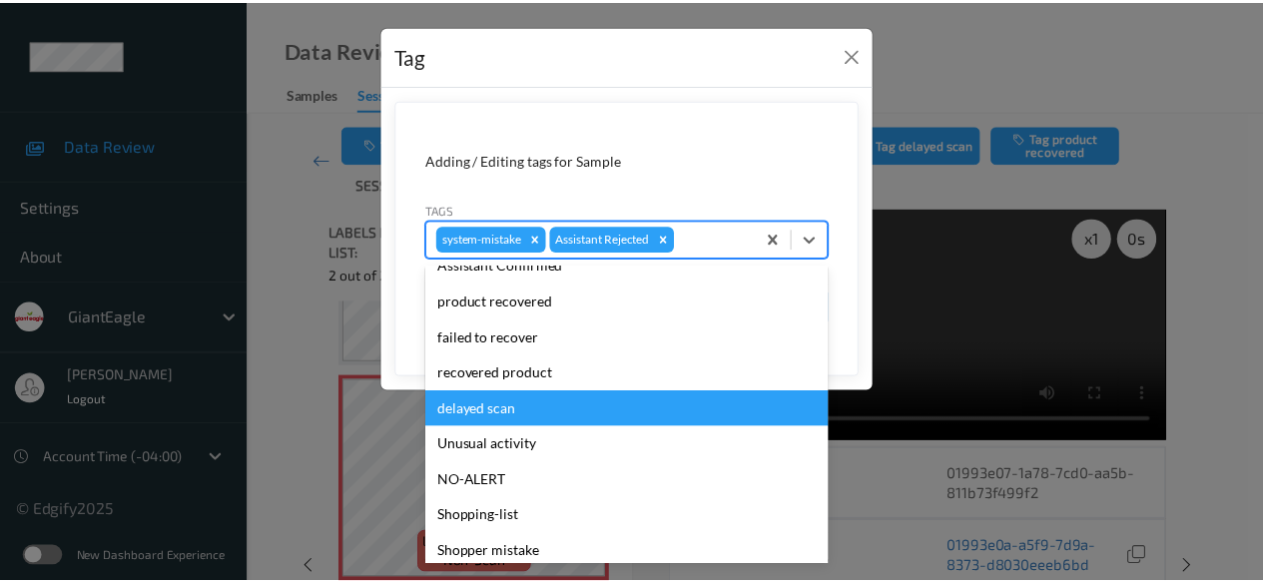
scroll to position [212, 0]
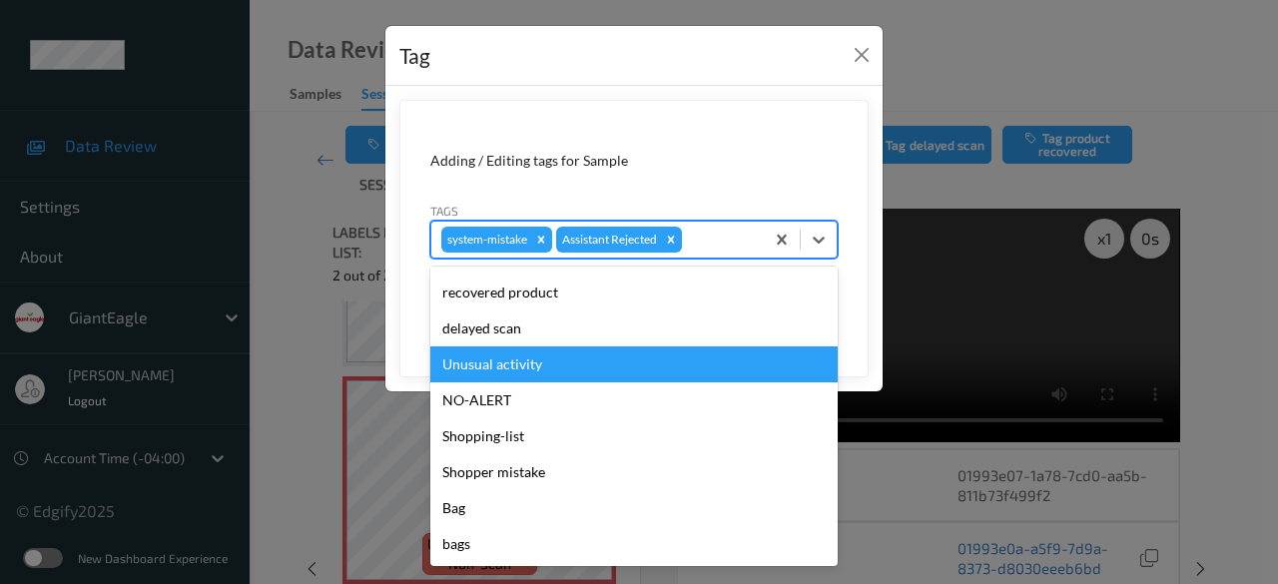
click at [530, 364] on div "Unusual activity" at bounding box center [633, 364] width 407 height 36
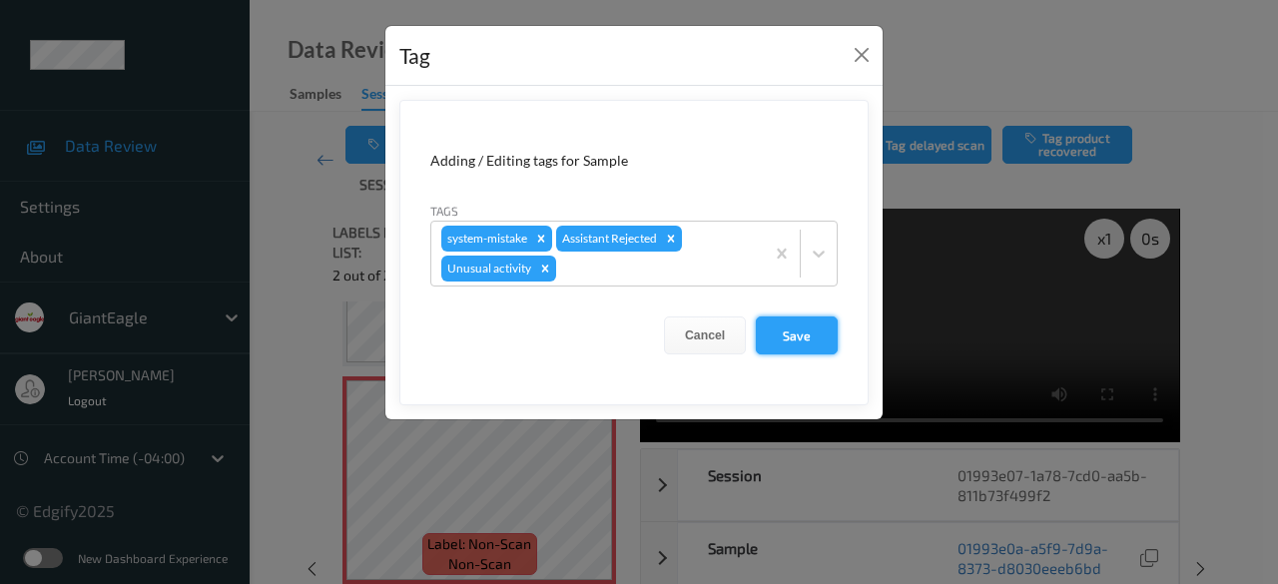
click at [792, 340] on button "Save" at bounding box center [797, 335] width 82 height 38
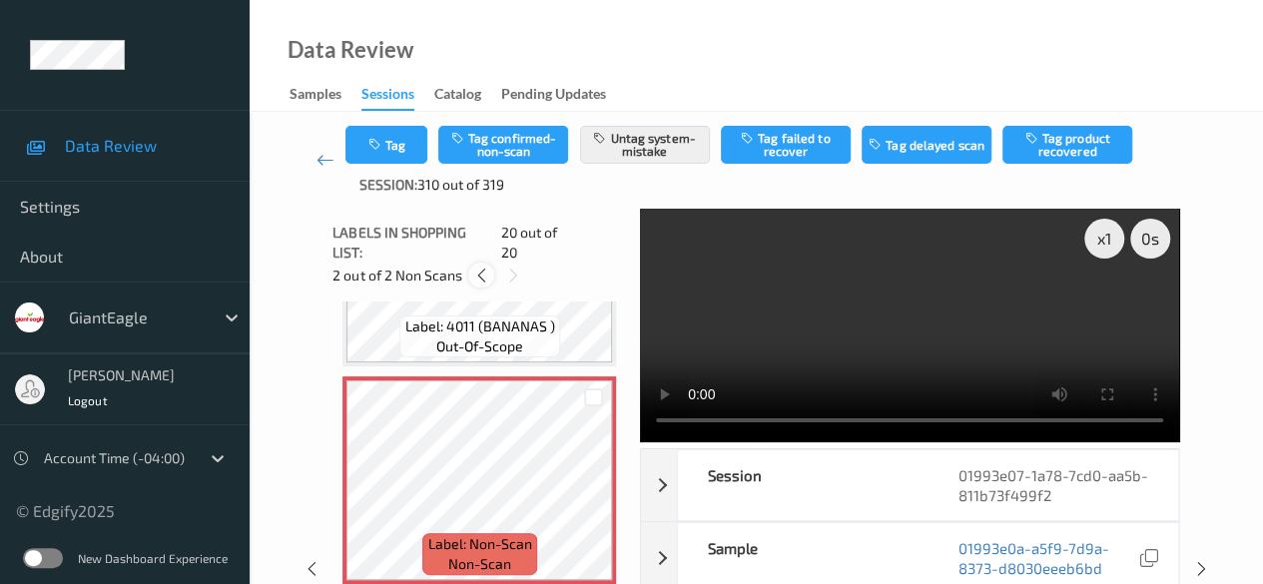
click at [473, 267] on icon at bounding box center [481, 276] width 17 height 18
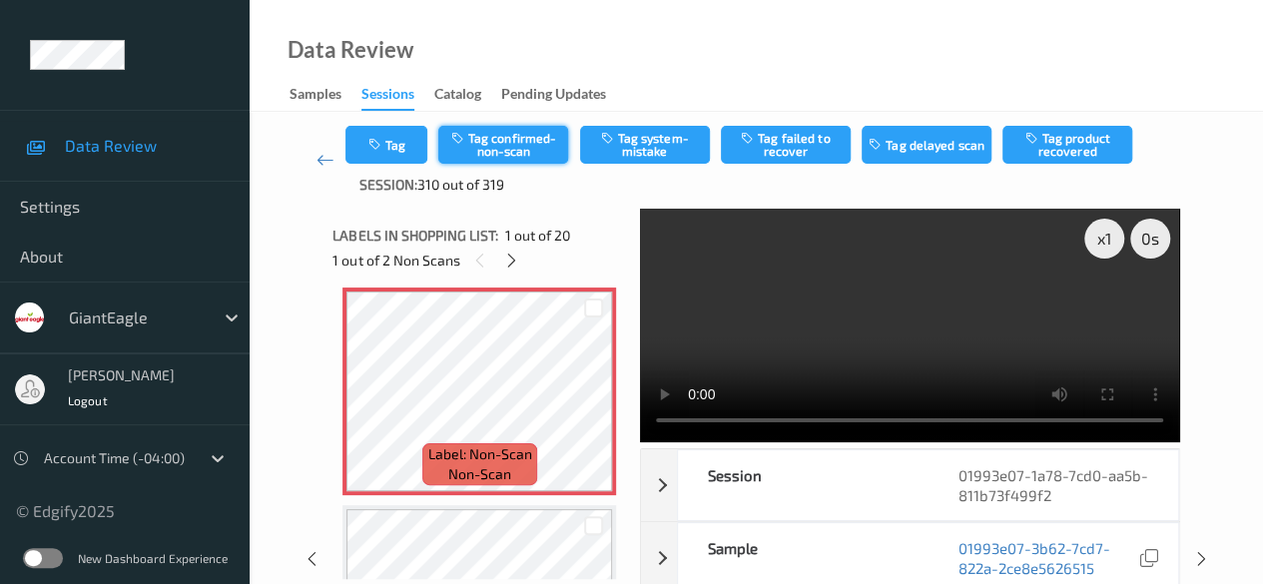
click at [513, 151] on button "Tag confirmed-non-scan" at bounding box center [503, 145] width 130 height 38
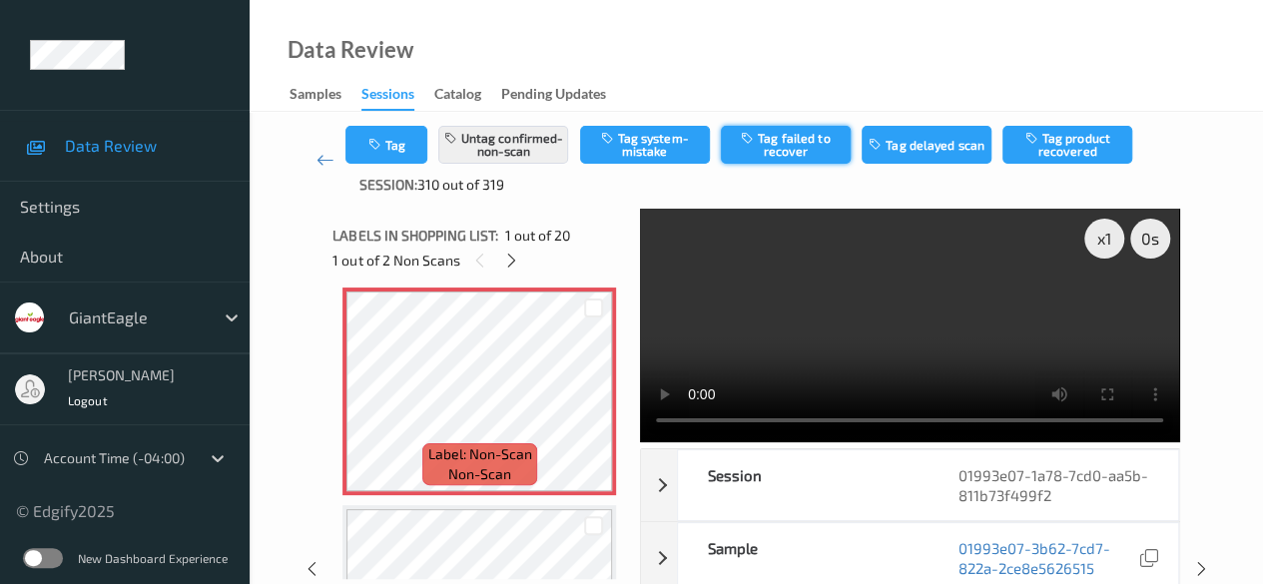
click at [798, 145] on button "Tag failed to recover" at bounding box center [786, 145] width 130 height 38
click at [321, 166] on icon at bounding box center [325, 160] width 18 height 20
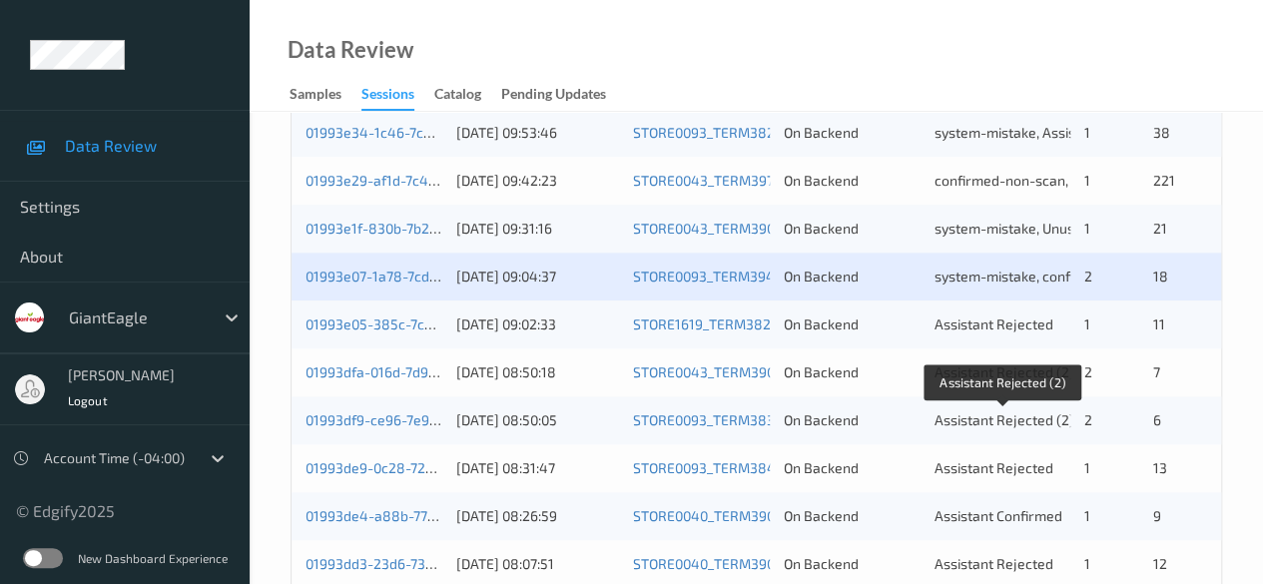
scroll to position [898, 0]
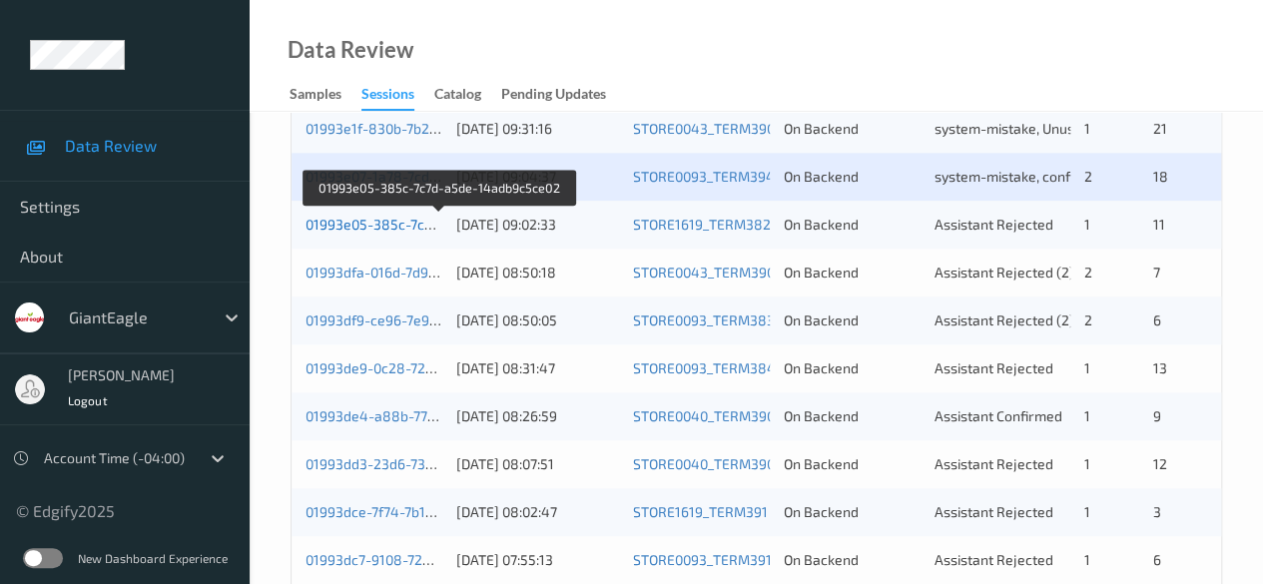
click at [402, 222] on link "01993e05-385c-7c7d-a5de-14adb9c5ce02" at bounding box center [440, 224] width 270 height 17
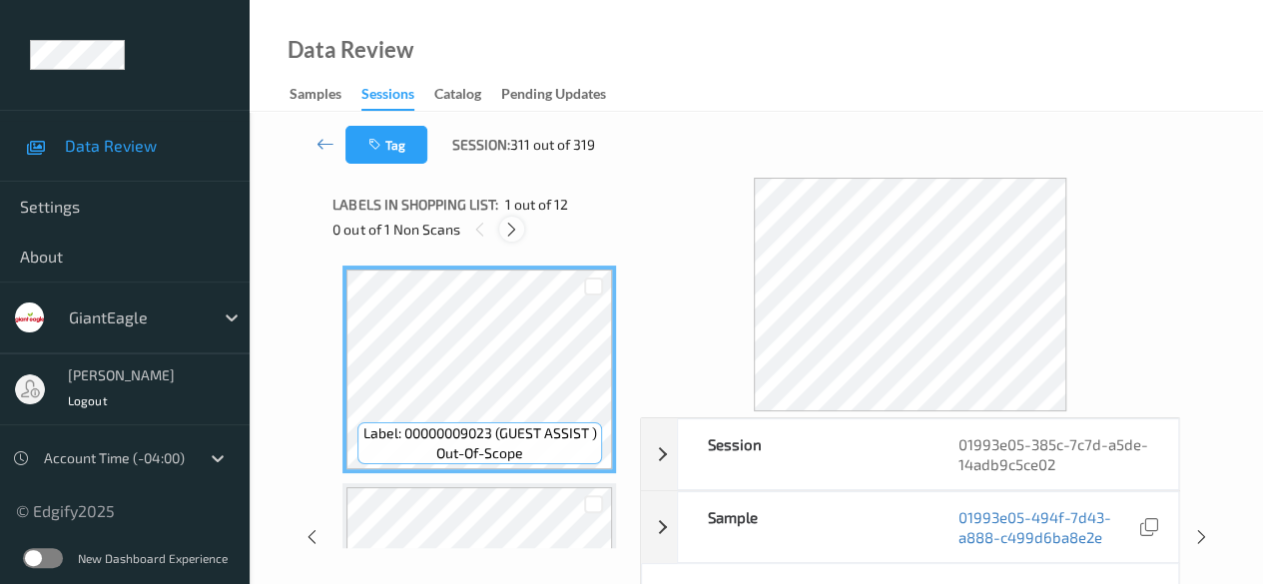
click at [519, 235] on icon at bounding box center [511, 230] width 17 height 18
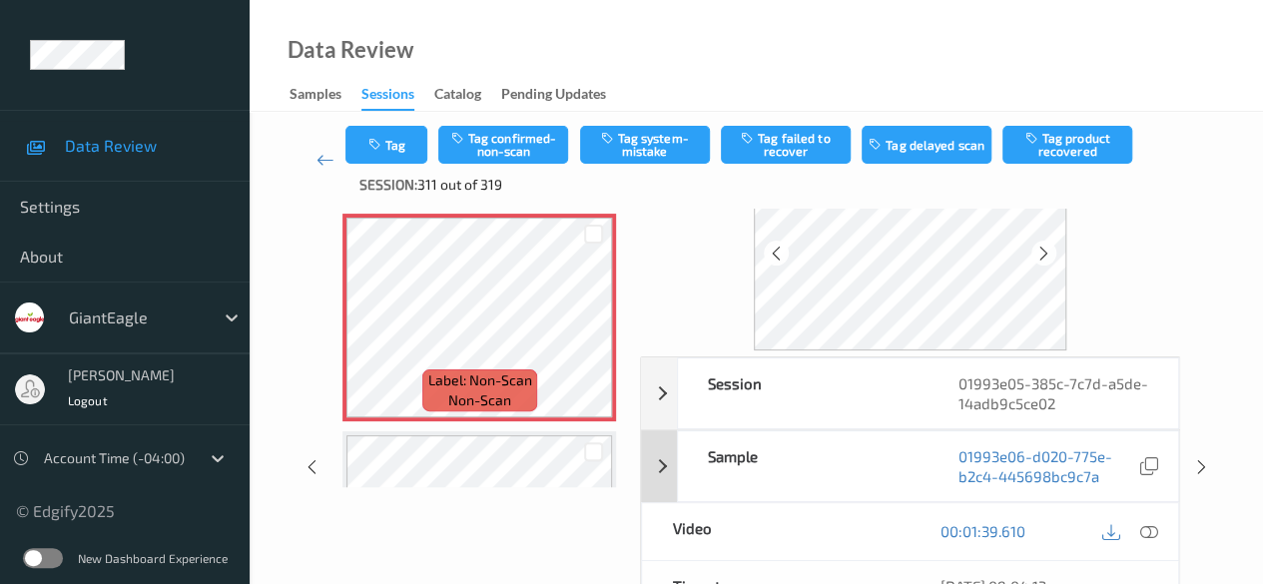
scroll to position [200, 0]
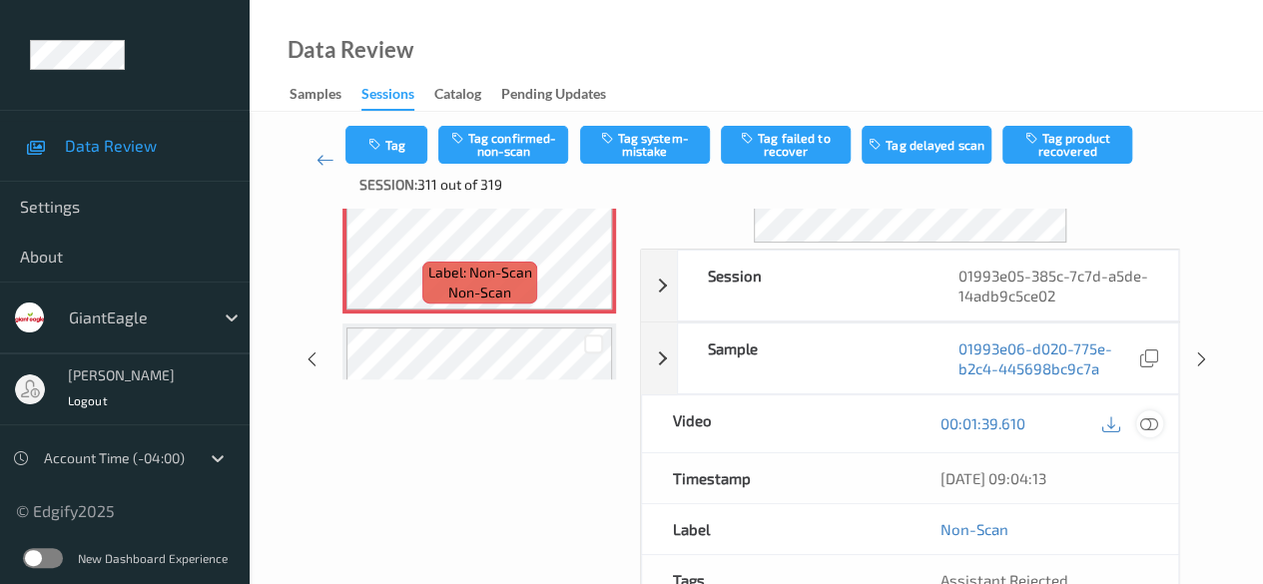
click at [1033, 420] on icon at bounding box center [1149, 423] width 18 height 18
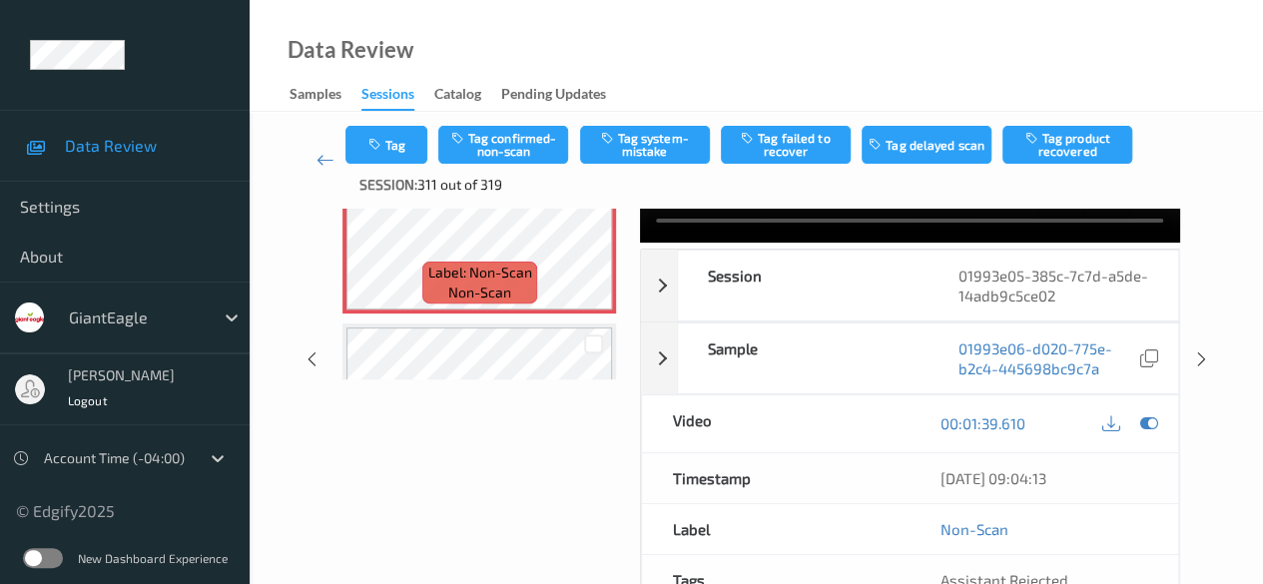
scroll to position [0, 0]
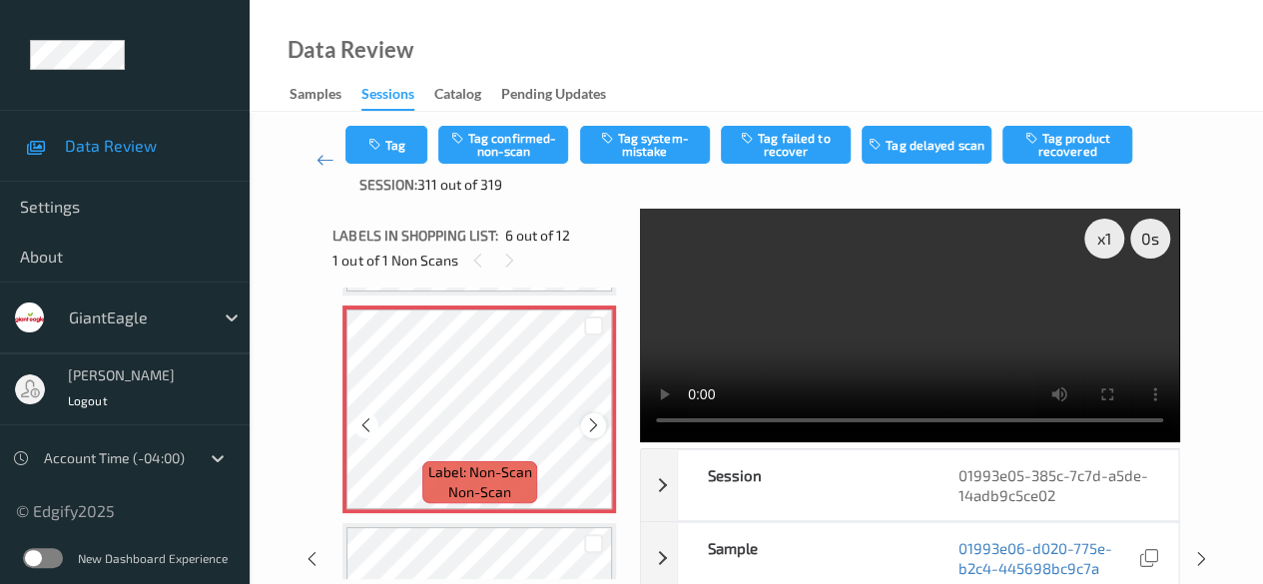
click at [594, 430] on icon at bounding box center [593, 425] width 17 height 18
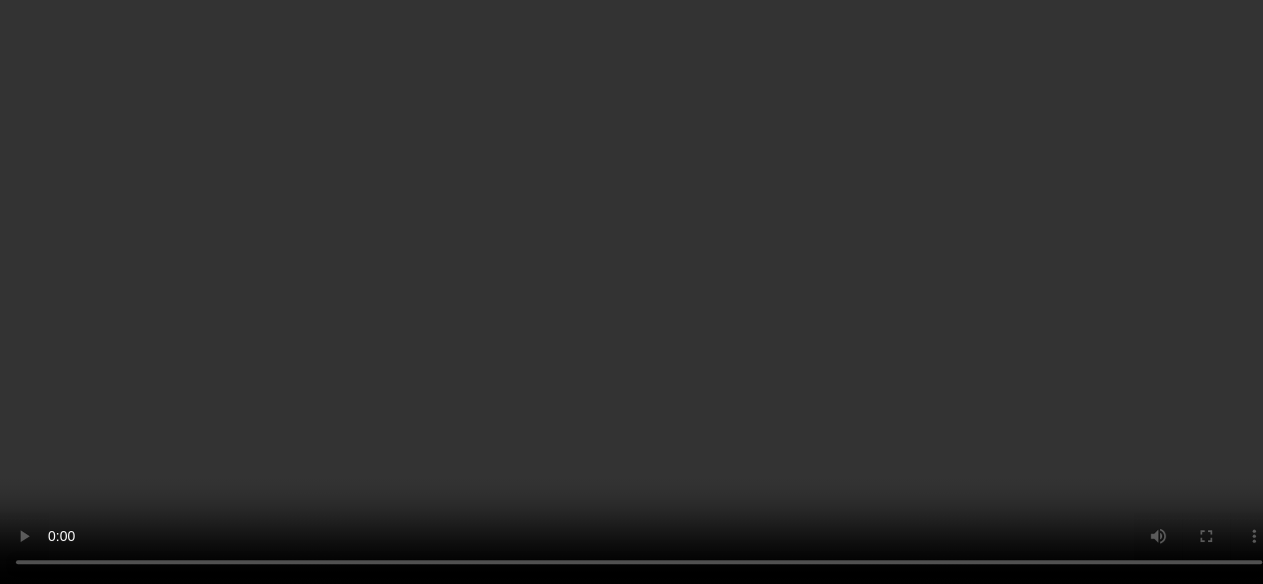
scroll to position [1080, 0]
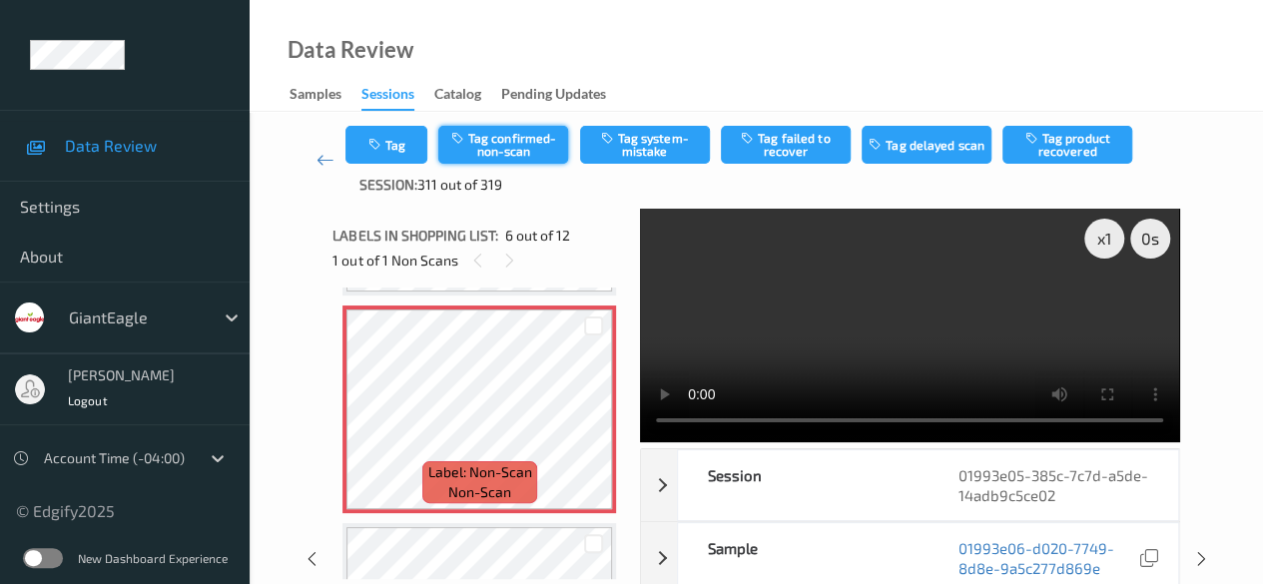
click at [541, 150] on button "Tag confirmed-non-scan" at bounding box center [503, 145] width 130 height 38
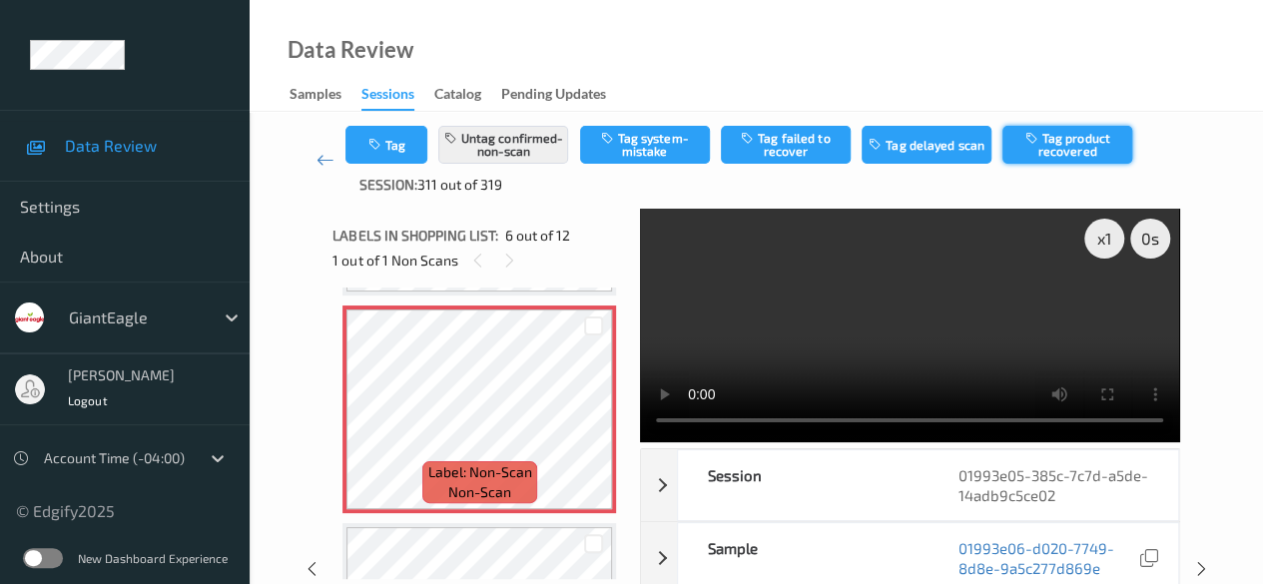
click at [1033, 144] on button "Tag product recovered" at bounding box center [1067, 145] width 130 height 38
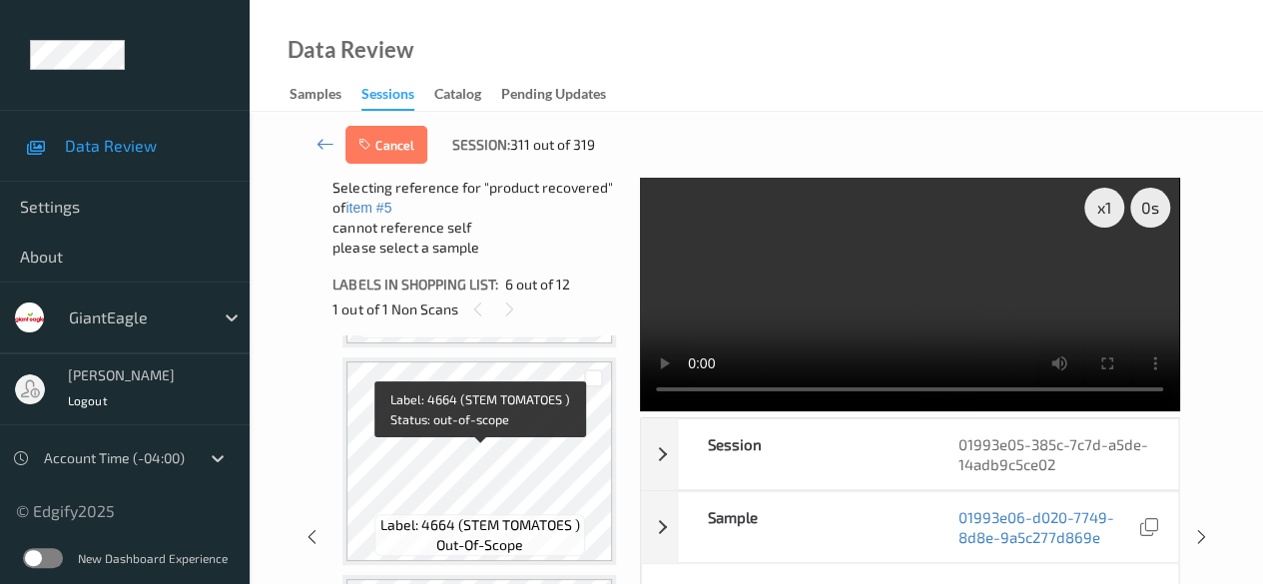
scroll to position [1479, 0]
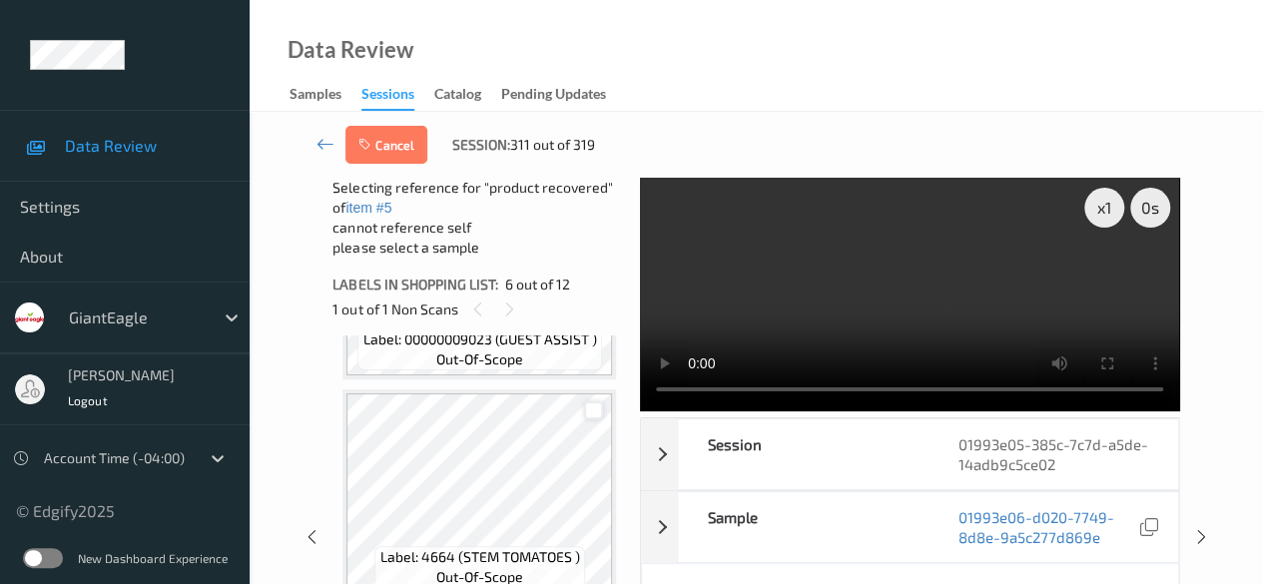
click at [593, 413] on div at bounding box center [593, 410] width 19 height 19
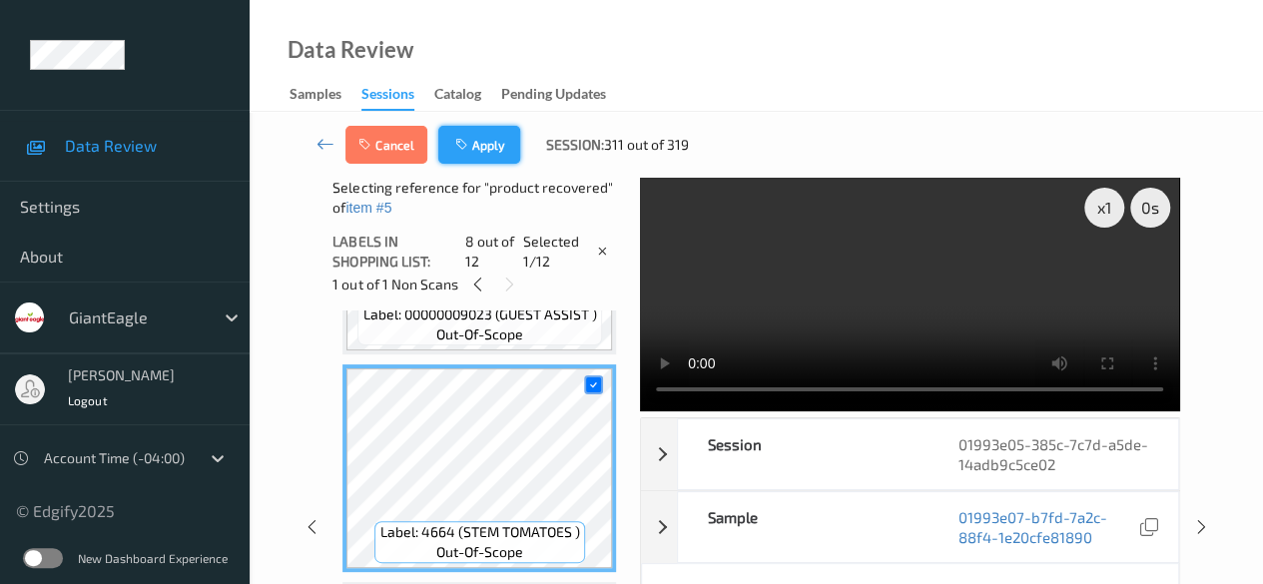
click at [492, 140] on button "Apply" at bounding box center [479, 145] width 82 height 38
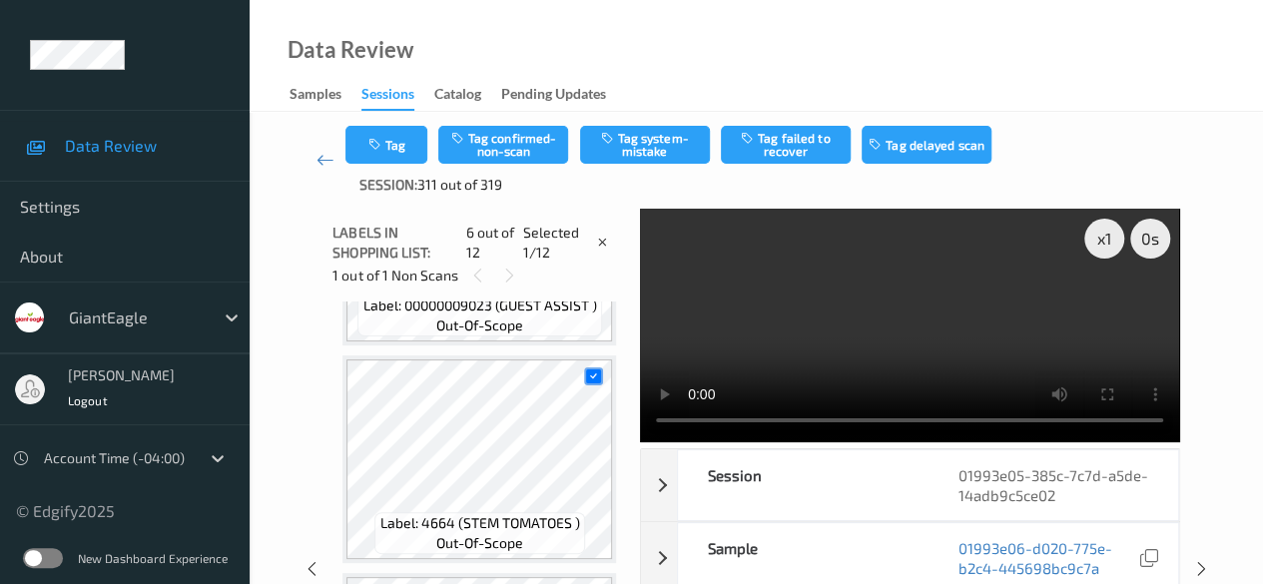
scroll to position [880, 0]
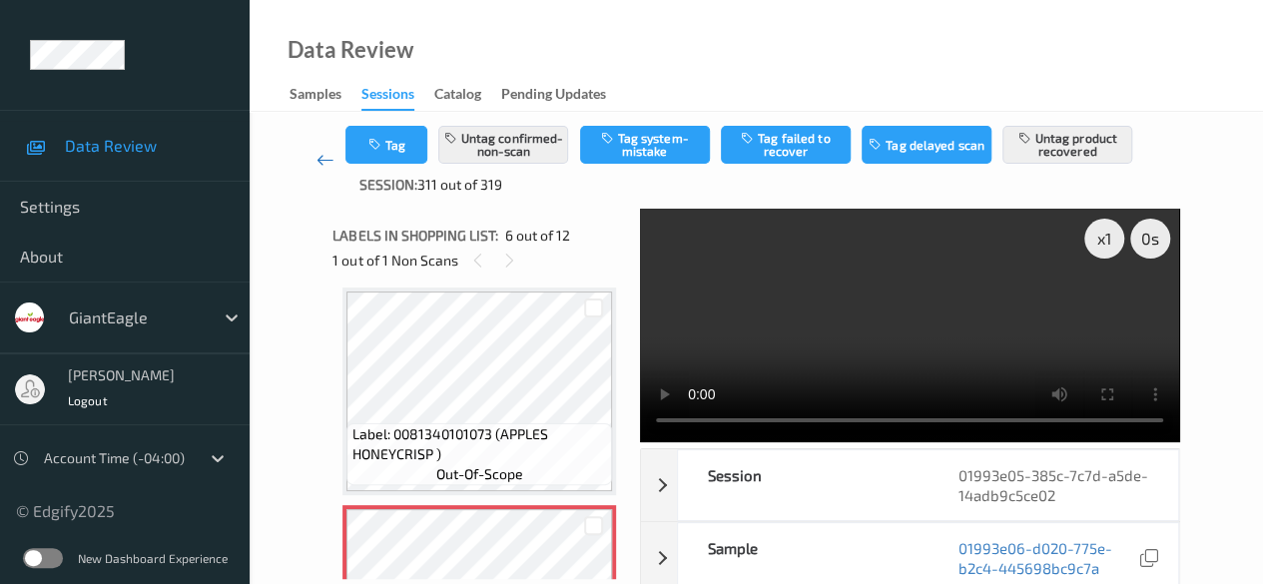
click at [311, 157] on link at bounding box center [324, 160] width 41 height 69
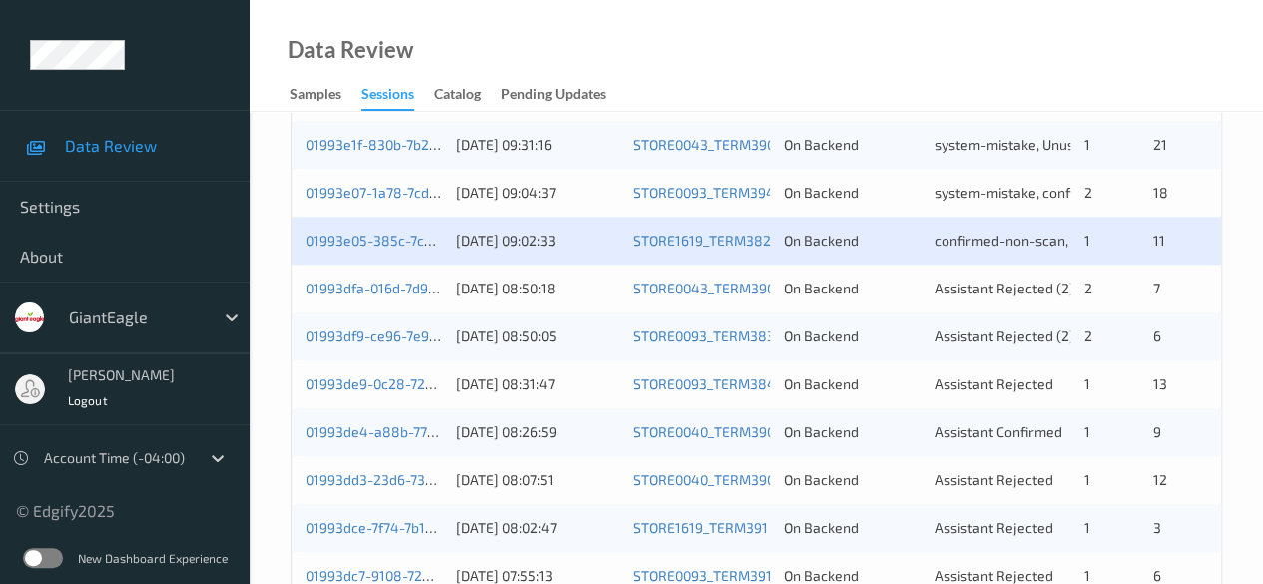
scroll to position [998, 0]
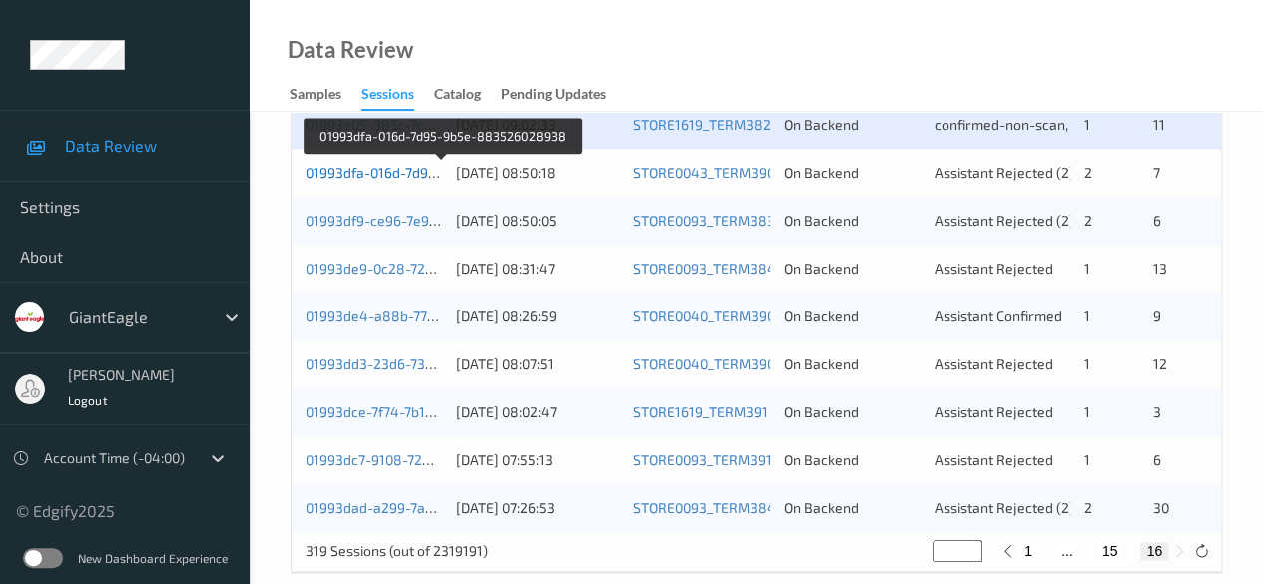
click at [413, 164] on link "01993dfa-016d-7d95-9b5e-883526028938" at bounding box center [442, 172] width 274 height 17
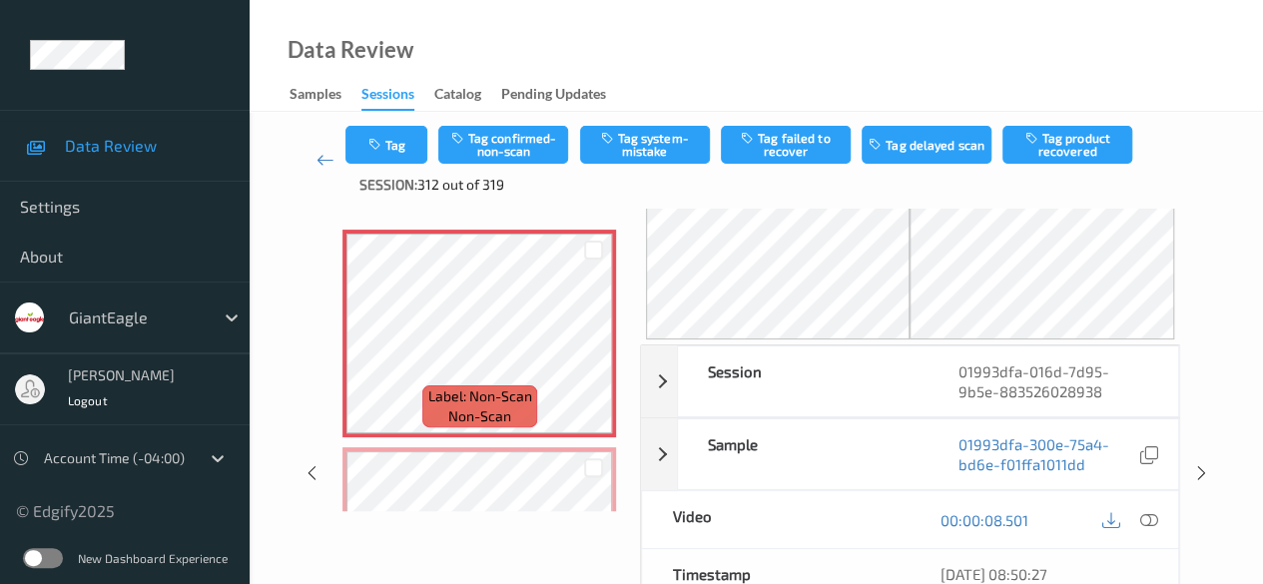
scroll to position [100, 0]
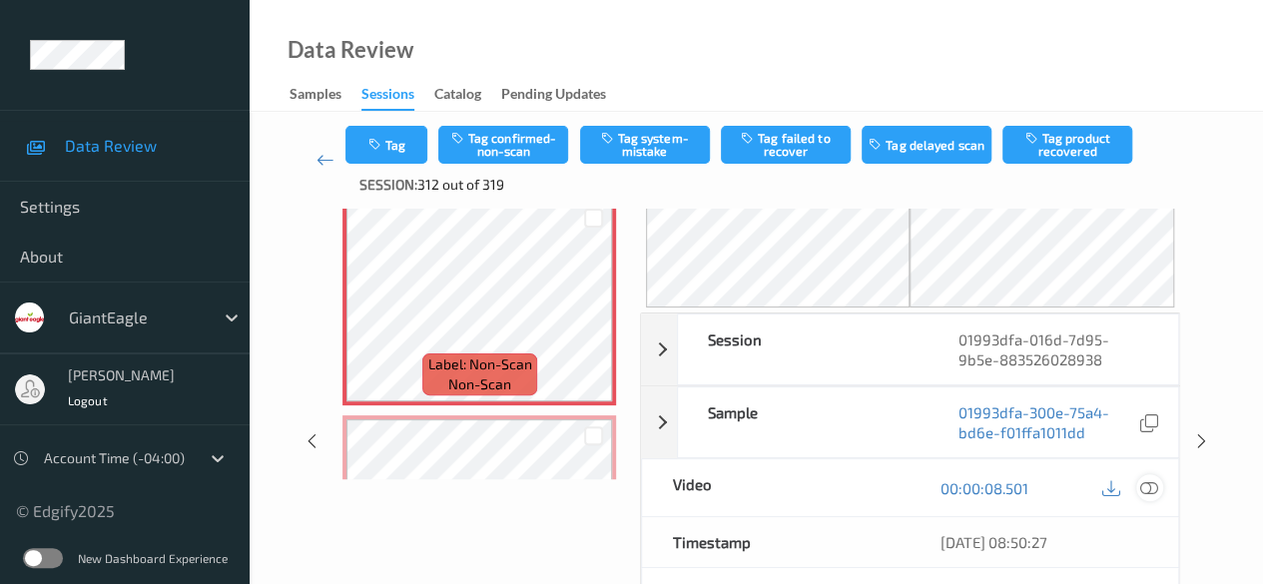
click at [1033, 487] on icon at bounding box center [1149, 488] width 18 height 18
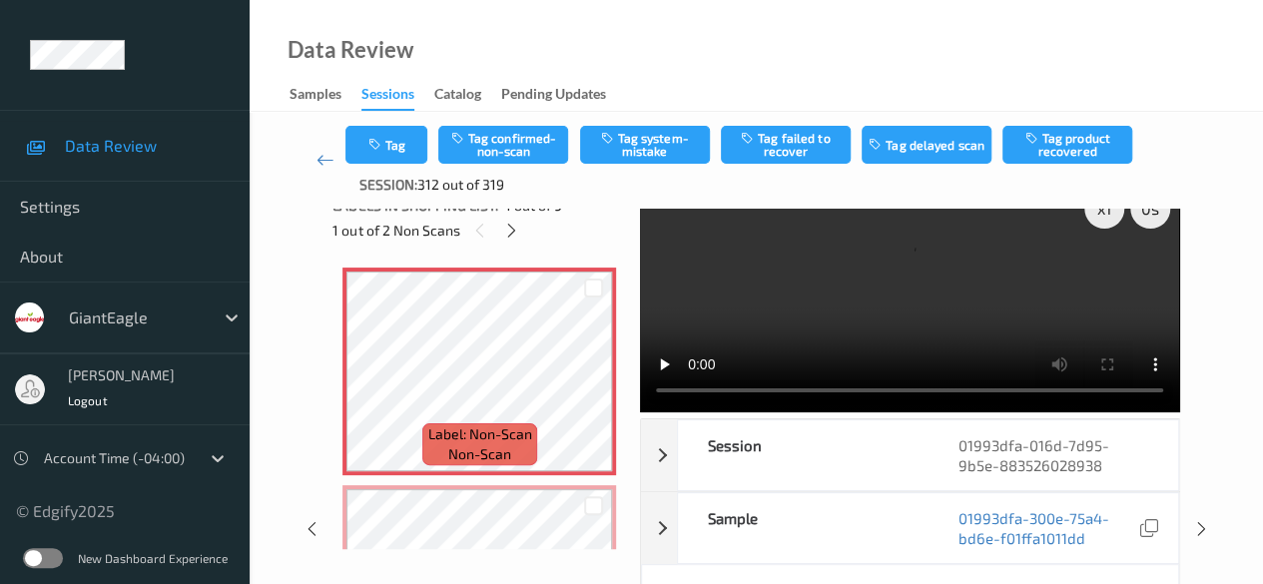
scroll to position [0, 0]
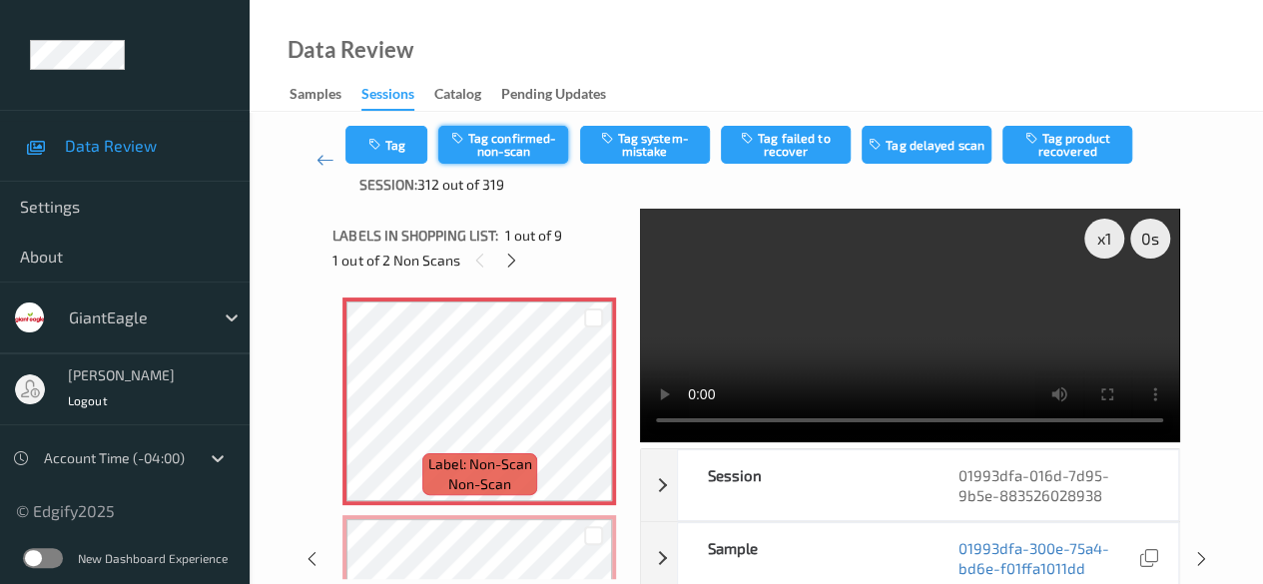
click at [515, 149] on button "Tag confirmed-non-scan" at bounding box center [503, 145] width 130 height 38
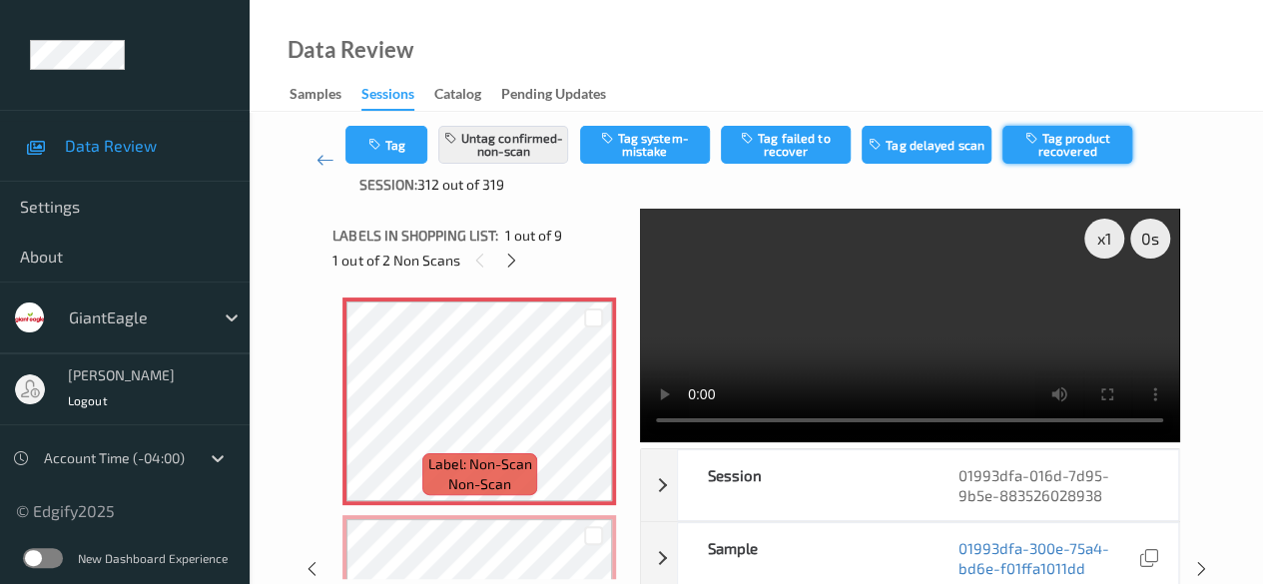
click at [1033, 152] on button "Tag product recovered" at bounding box center [1067, 145] width 130 height 38
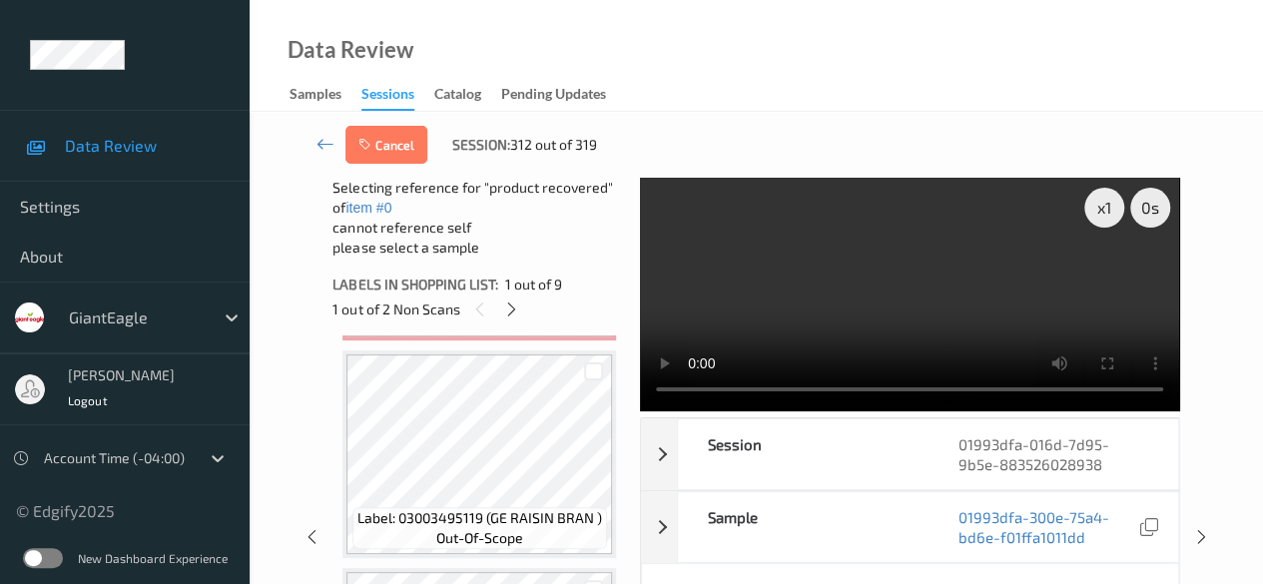
scroll to position [399, 0]
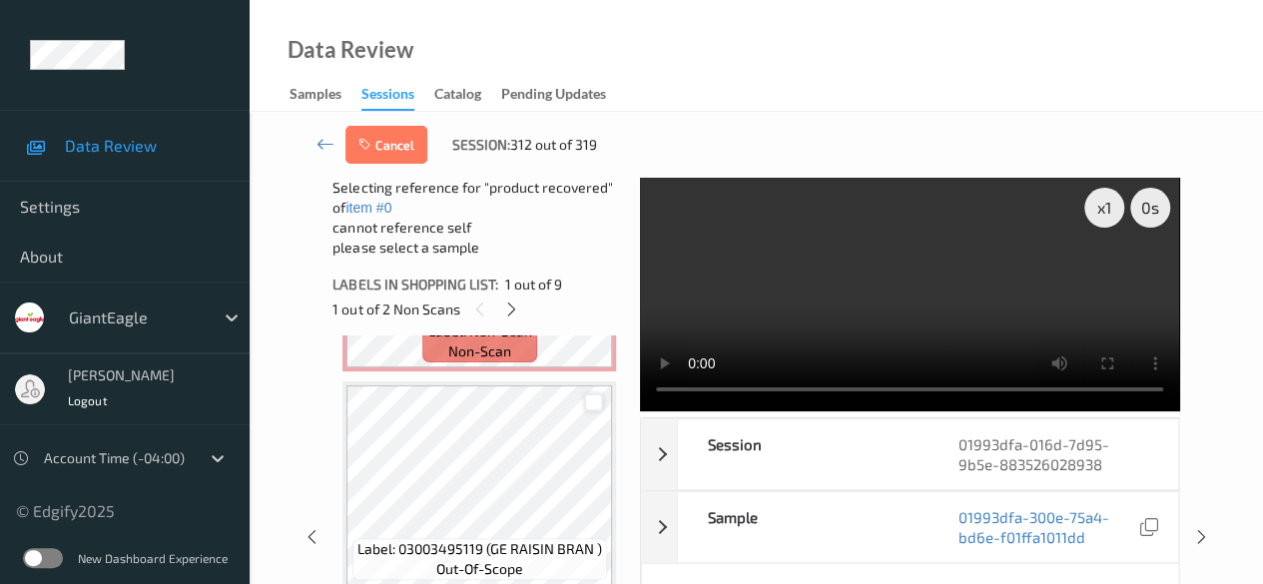
click at [592, 398] on div at bounding box center [593, 402] width 19 height 19
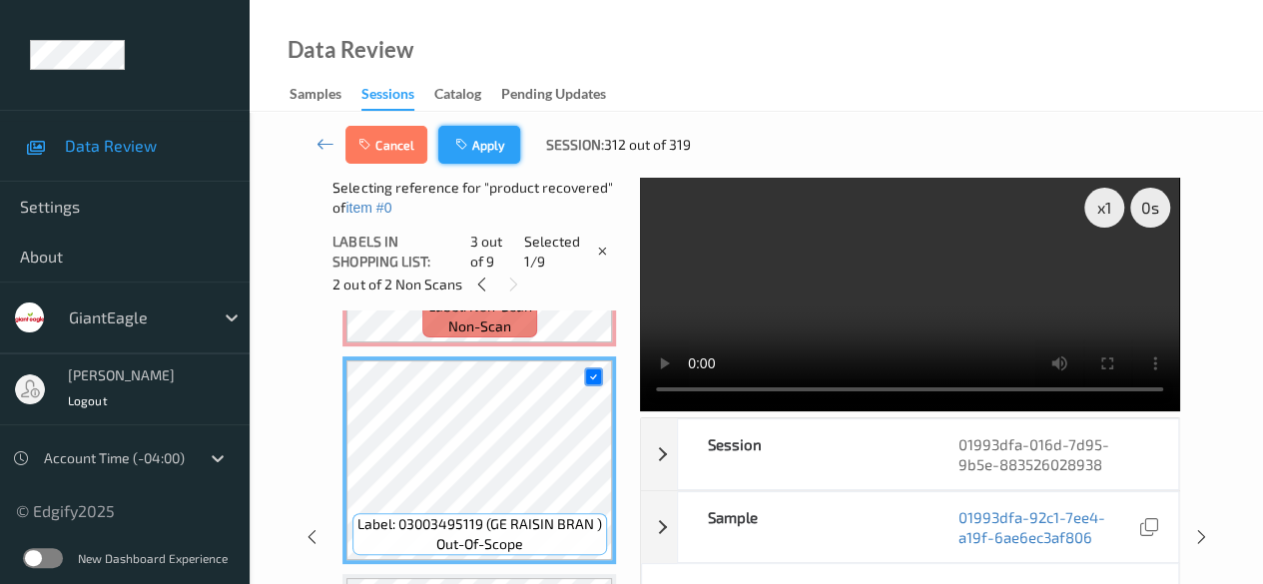
click at [470, 135] on button "Apply" at bounding box center [479, 145] width 82 height 38
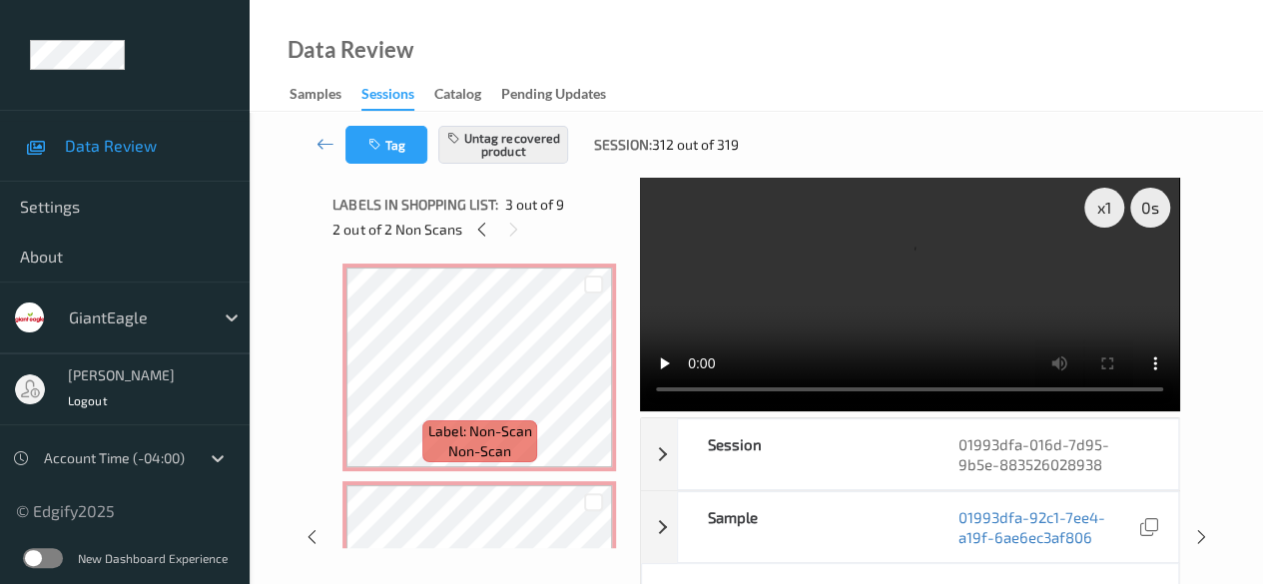
scroll to position [0, 0]
click at [479, 227] on icon at bounding box center [481, 230] width 17 height 18
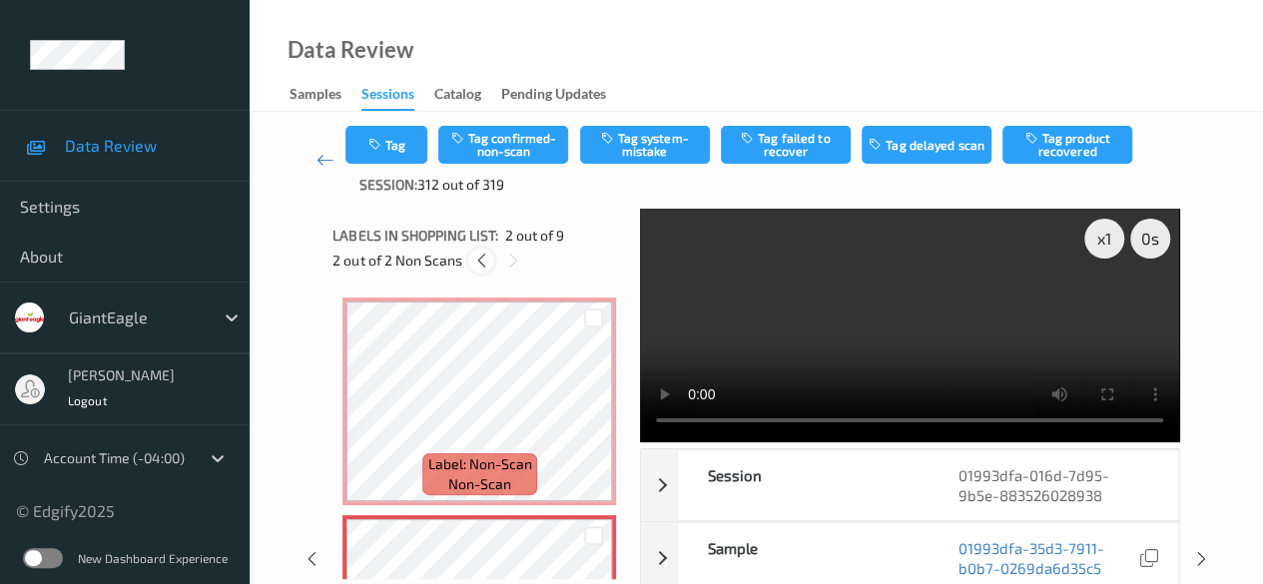
scroll to position [10, 0]
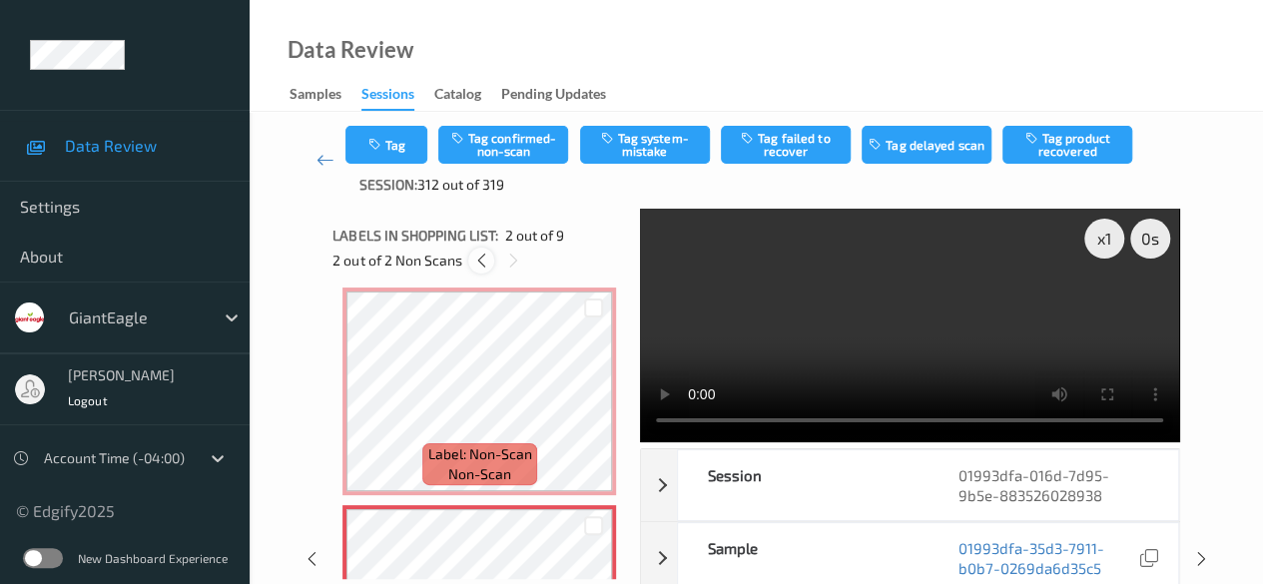
click at [478, 261] on icon at bounding box center [481, 261] width 17 height 18
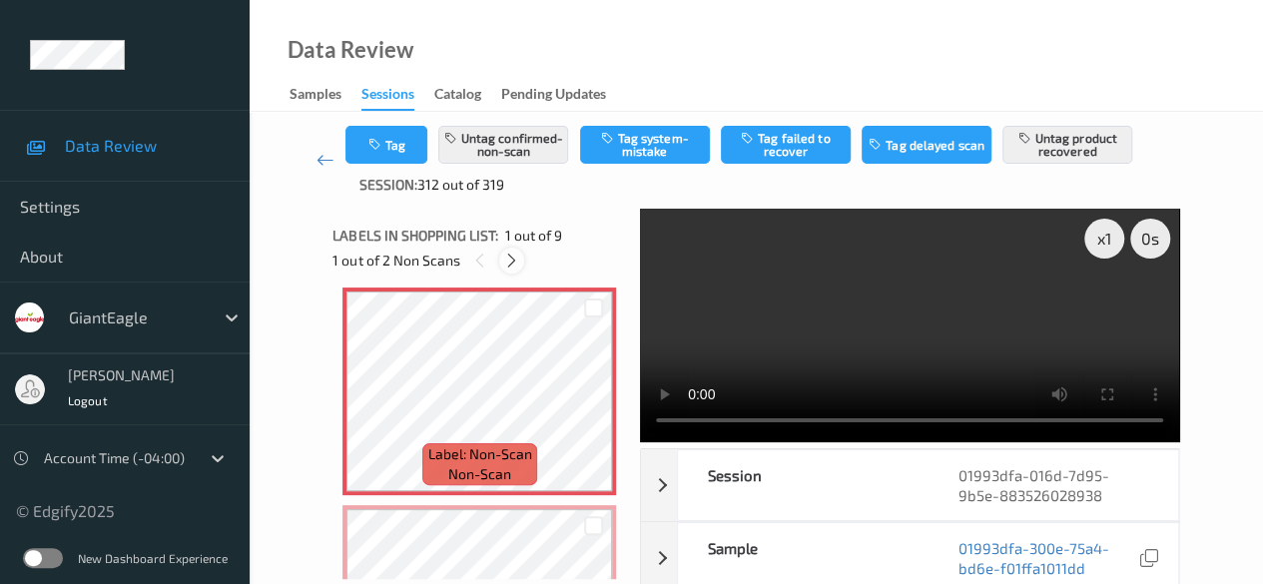
click at [511, 265] on icon at bounding box center [511, 261] width 17 height 18
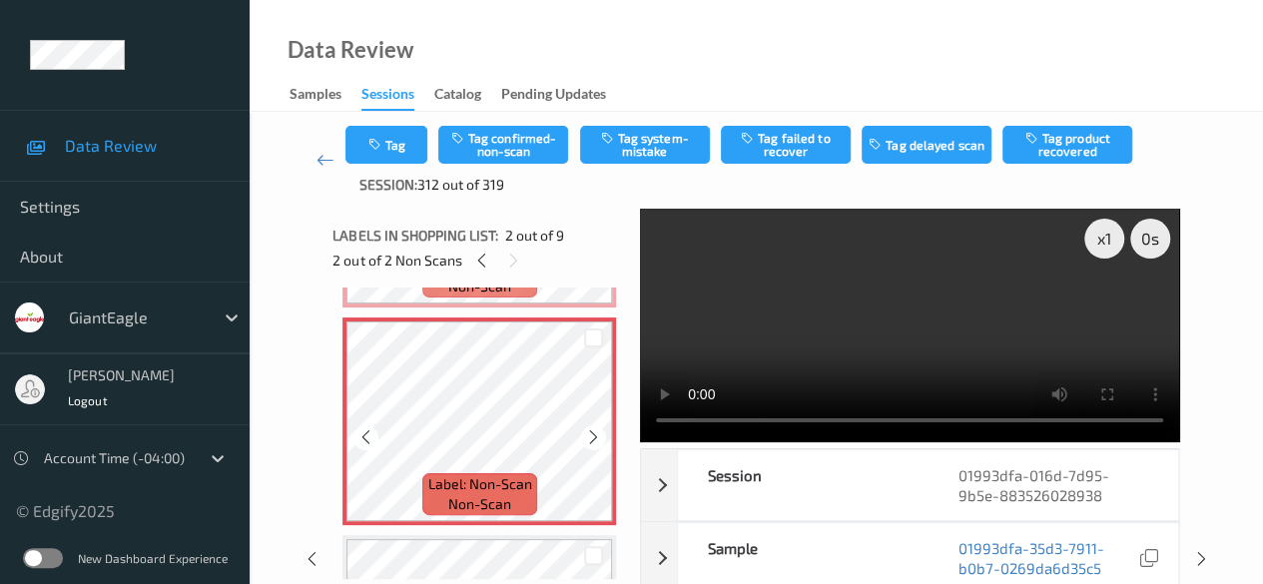
scroll to position [210, 0]
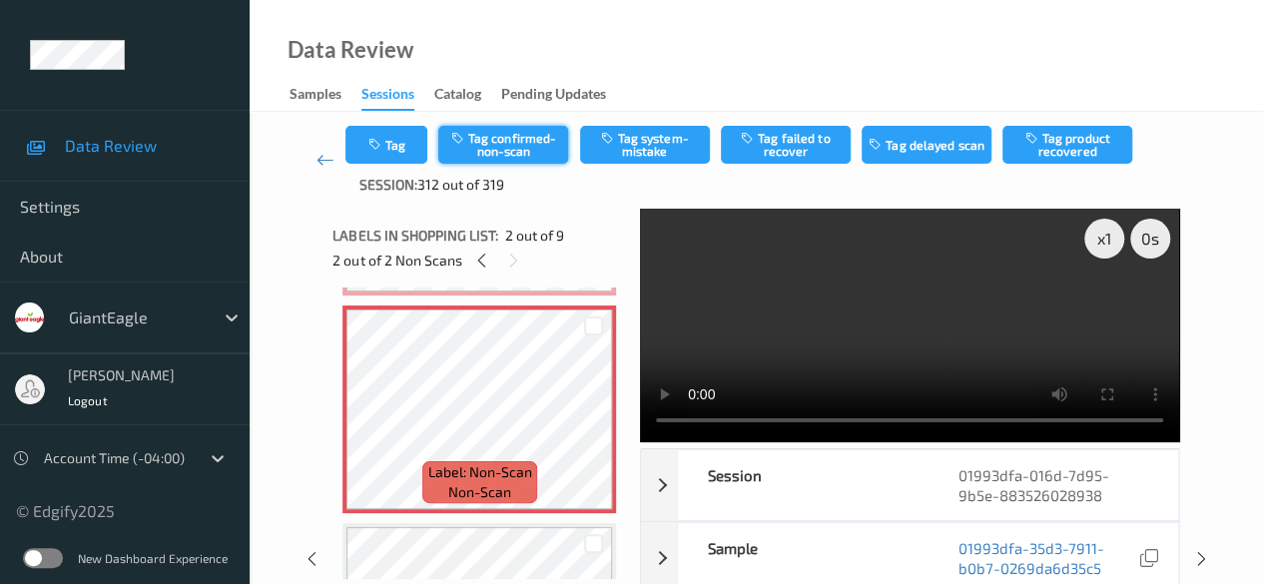
click at [513, 141] on button "Tag confirmed-non-scan" at bounding box center [503, 145] width 130 height 38
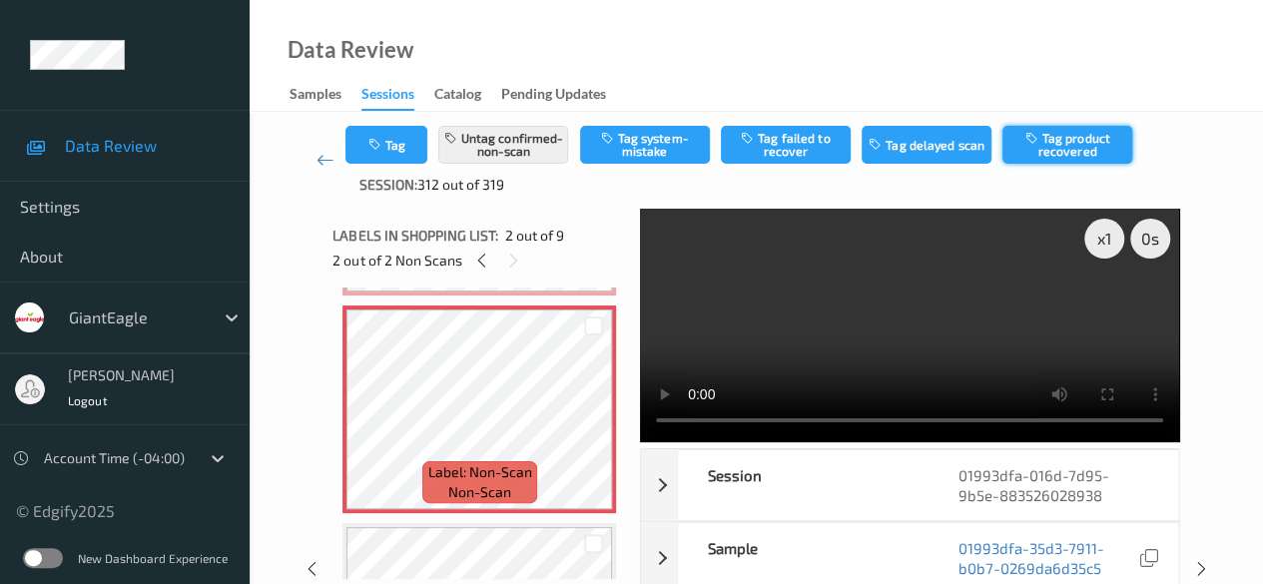
click at [1033, 135] on button "Tag product recovered" at bounding box center [1067, 145] width 130 height 38
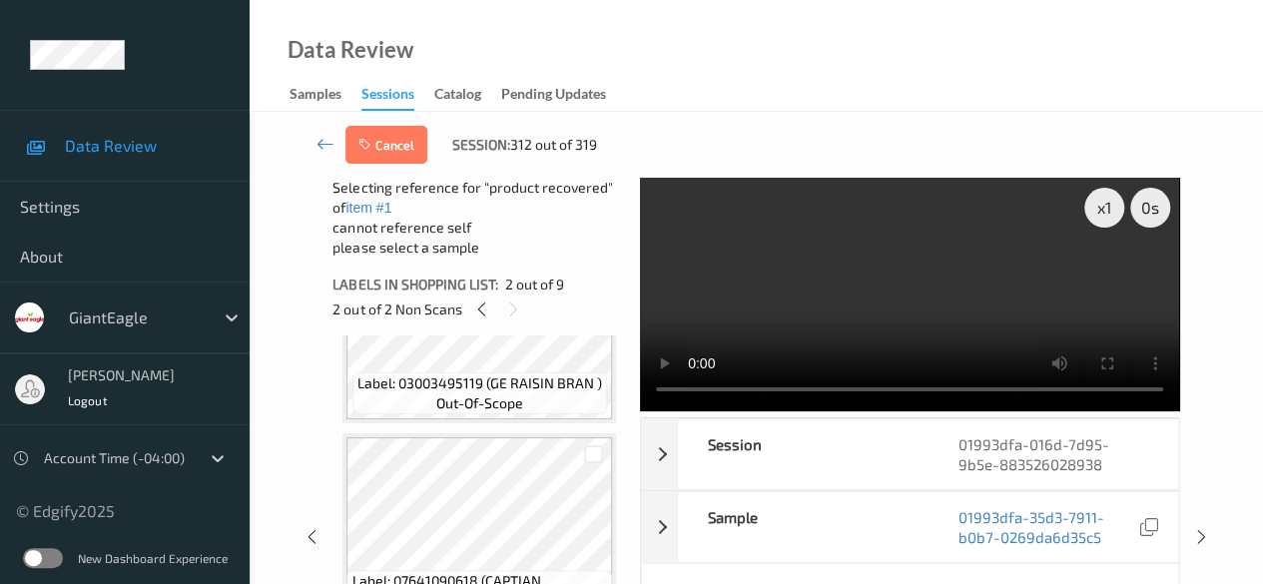
scroll to position [609, 0]
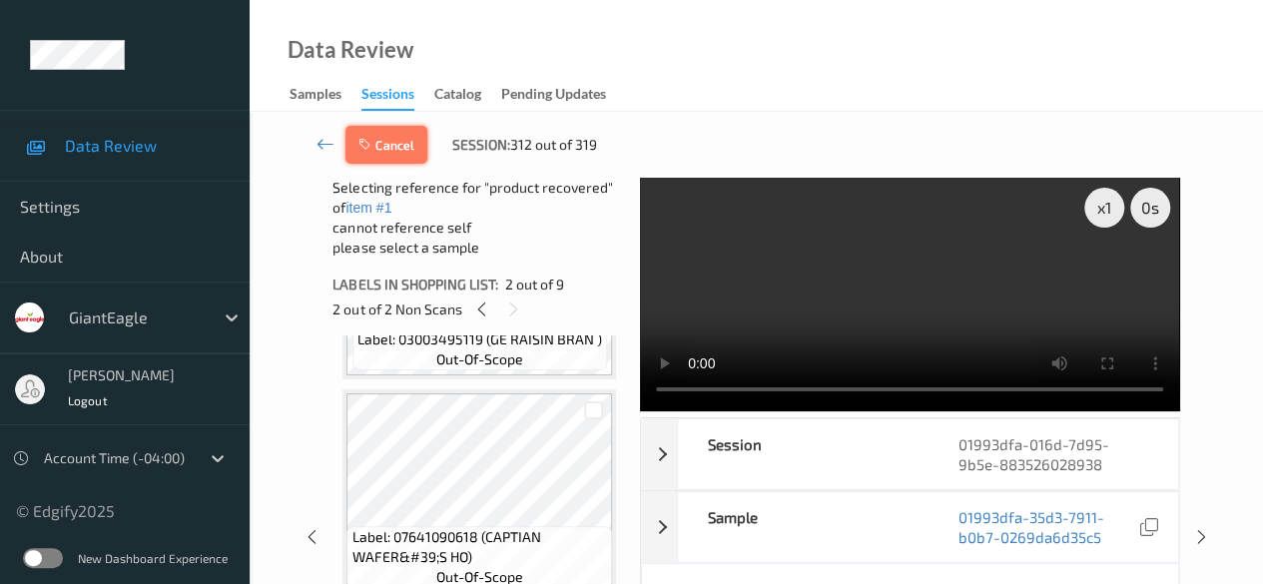
click at [374, 145] on icon "button" at bounding box center [366, 145] width 17 height 14
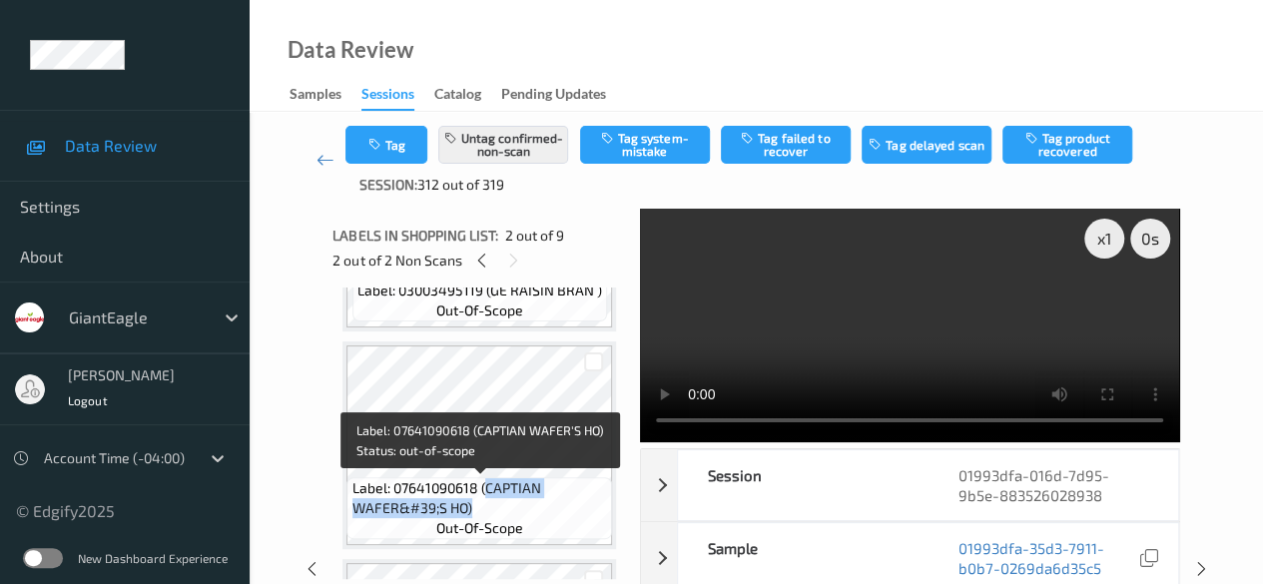
drag, startPoint x: 482, startPoint y: 486, endPoint x: 555, endPoint y: 515, distance: 78.4
click at [555, 515] on span "Label: 07641090618 (CAPTIAN WAFER&#39;S HO)" at bounding box center [480, 498] width 256 height 40
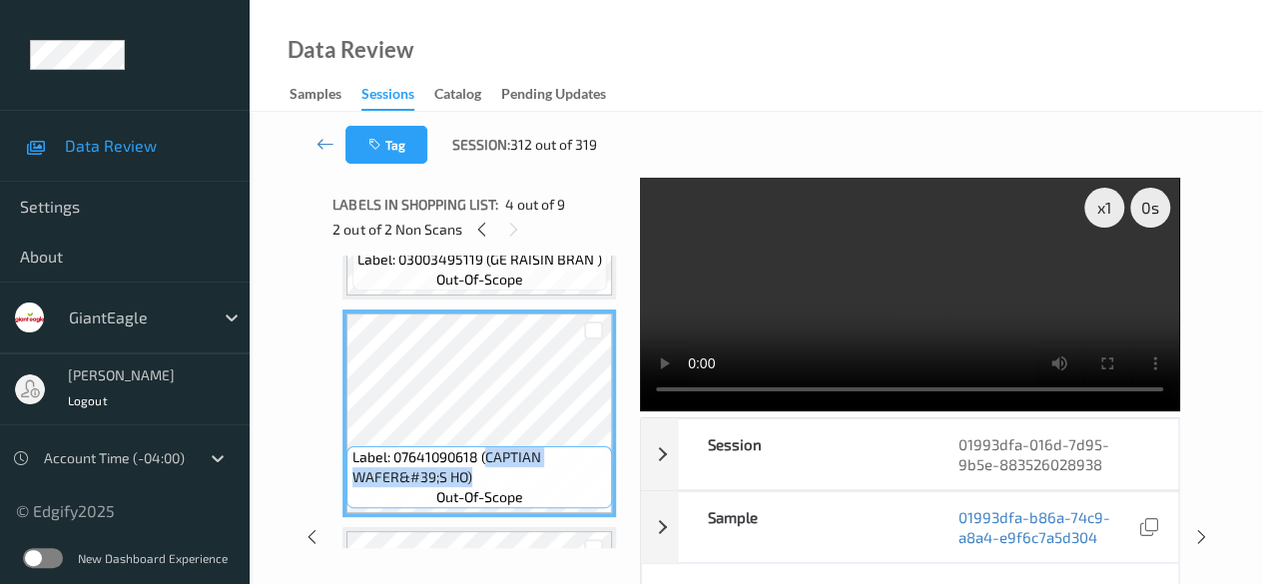
copy span "CAPTIAN WAFER&#39;S HO)"
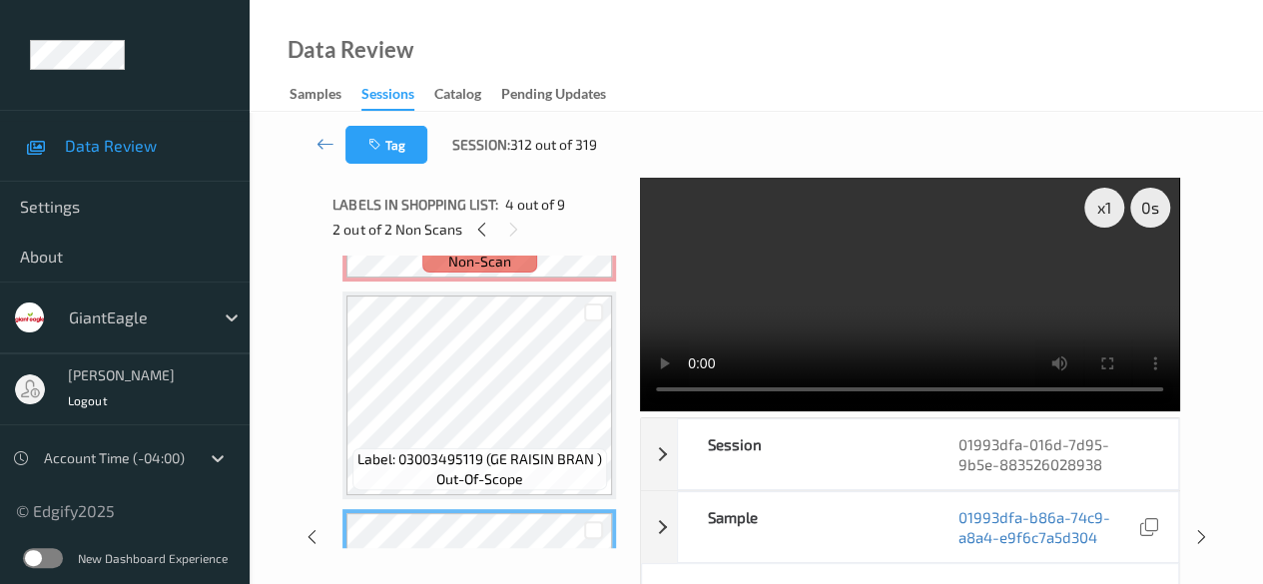
scroll to position [210, 0]
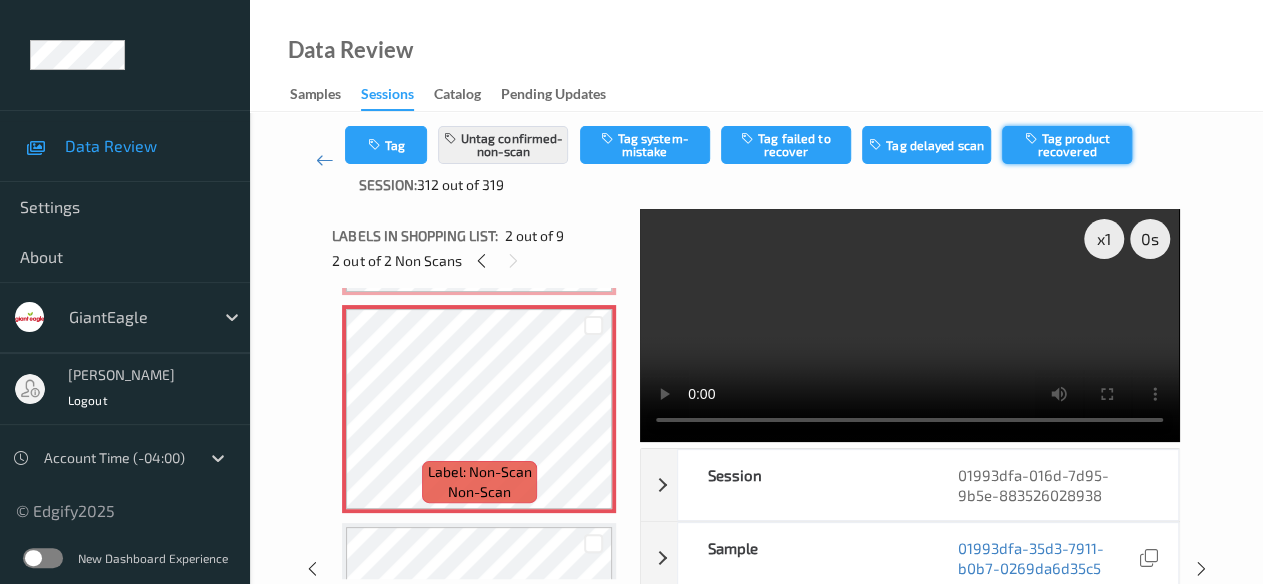
click at [1033, 147] on button "Tag product recovered" at bounding box center [1067, 145] width 130 height 38
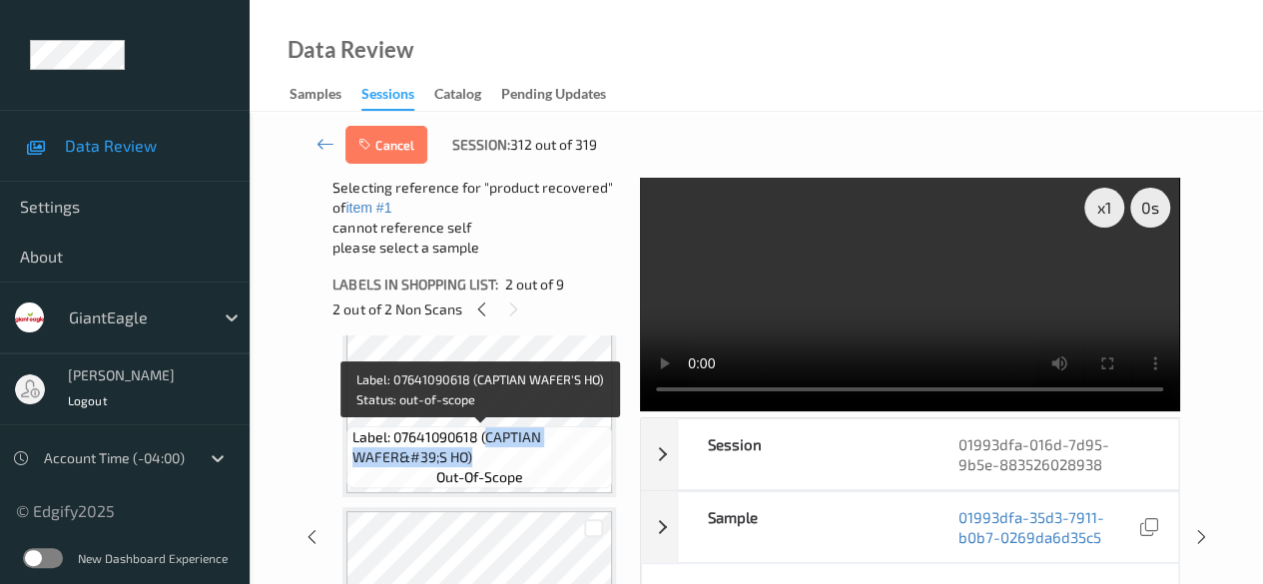
scroll to position [609, 0]
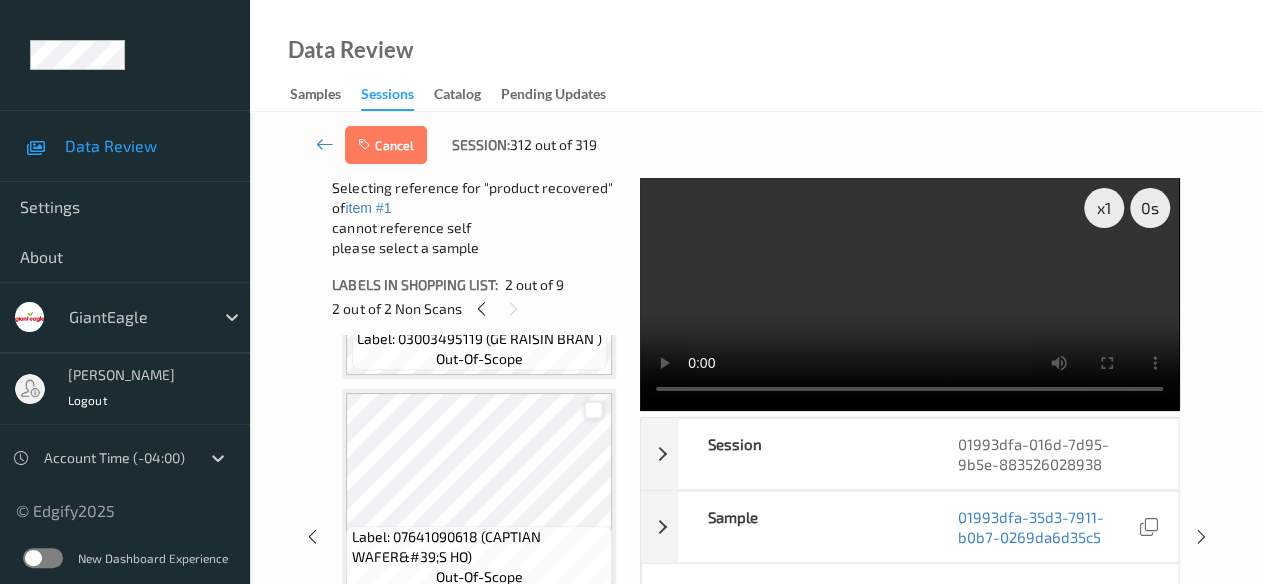
click at [593, 418] on div at bounding box center [593, 410] width 19 height 19
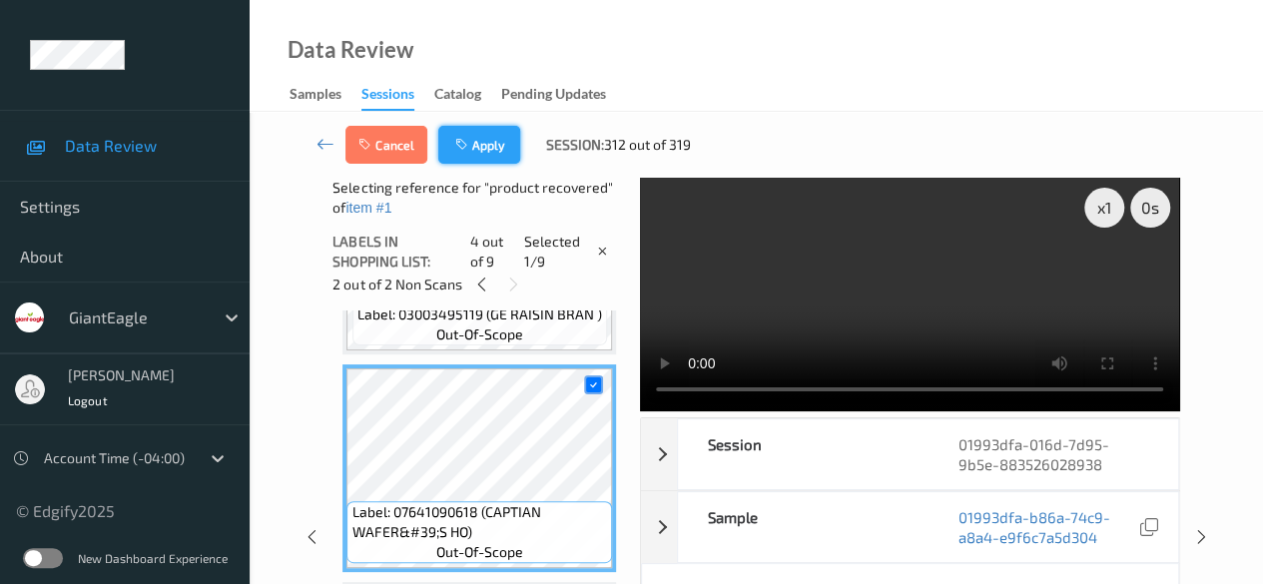
click at [489, 144] on button "Apply" at bounding box center [479, 145] width 82 height 38
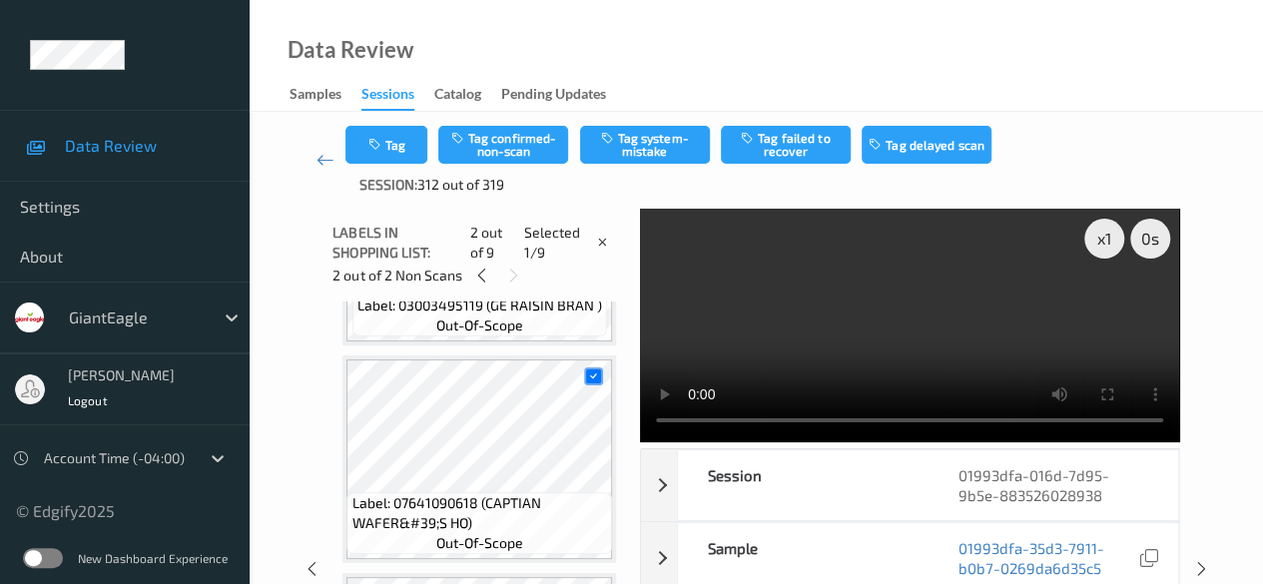
scroll to position [10, 0]
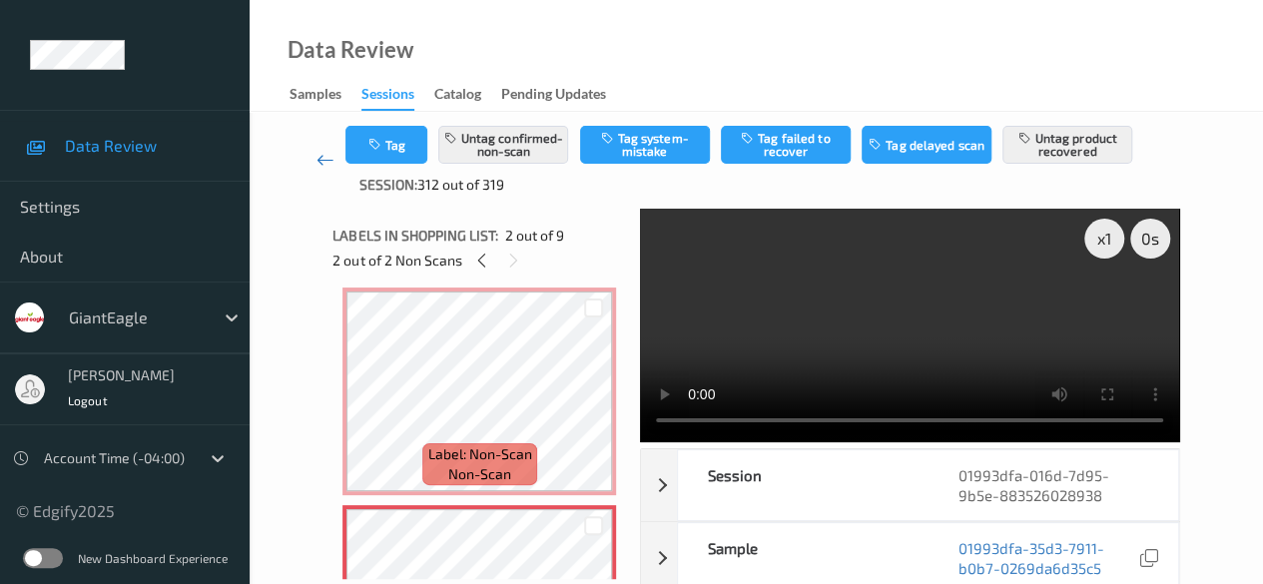
click at [322, 169] on link at bounding box center [324, 160] width 41 height 69
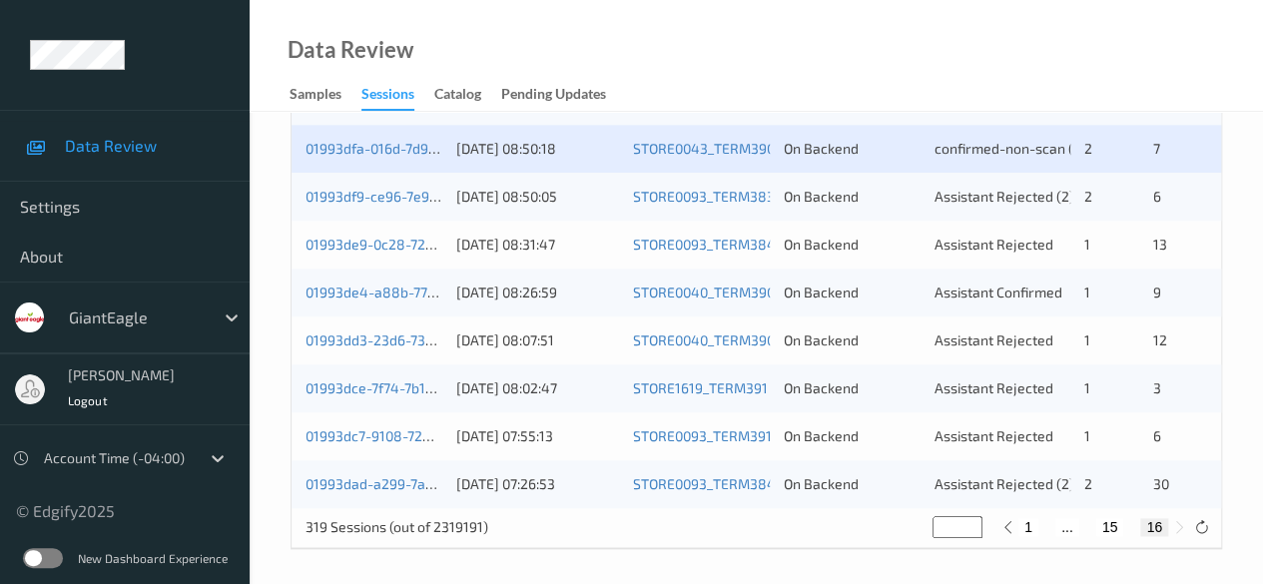
scroll to position [1026, 0]
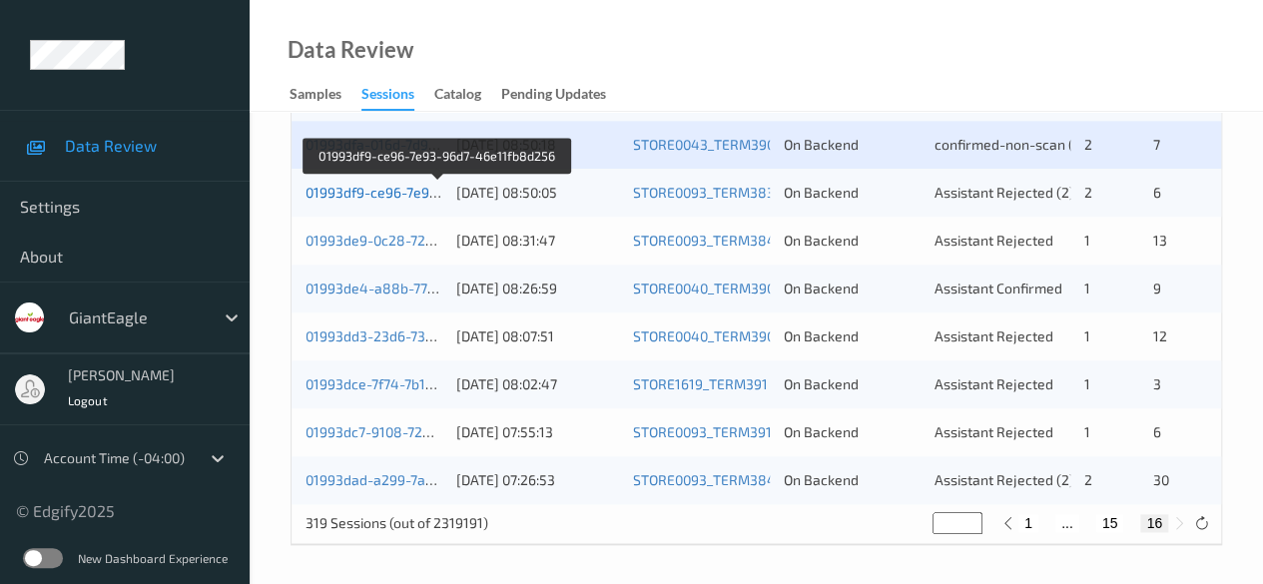
click at [403, 194] on link "01993df9-ce96-7e93-96d7-46e11fb8d256" at bounding box center [438, 192] width 266 height 17
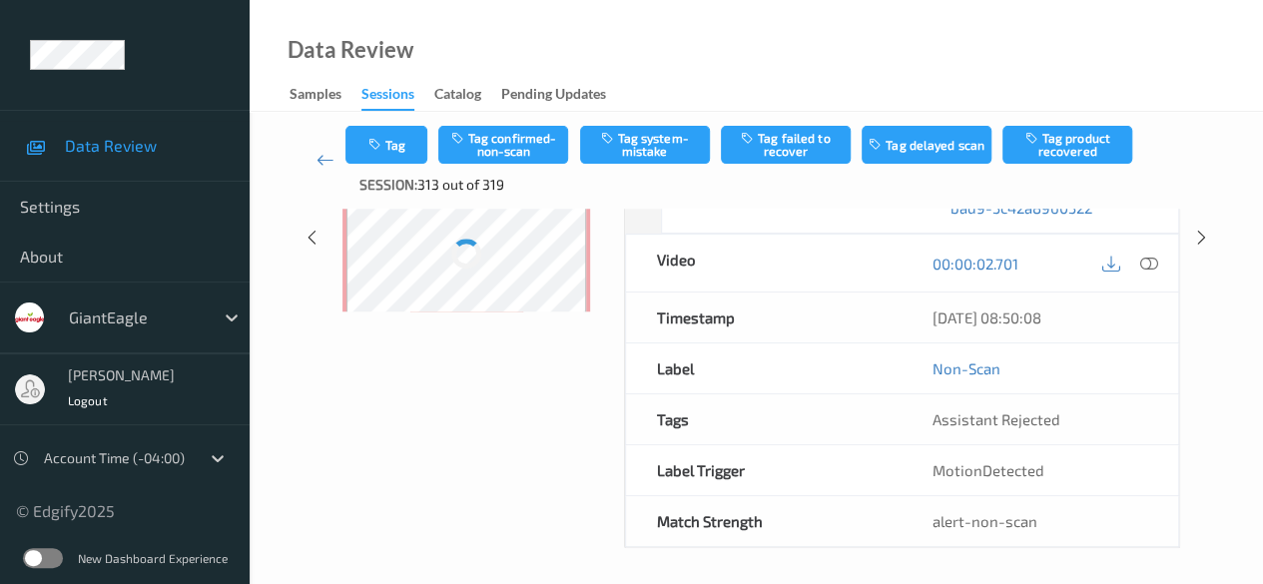
scroll to position [324, 0]
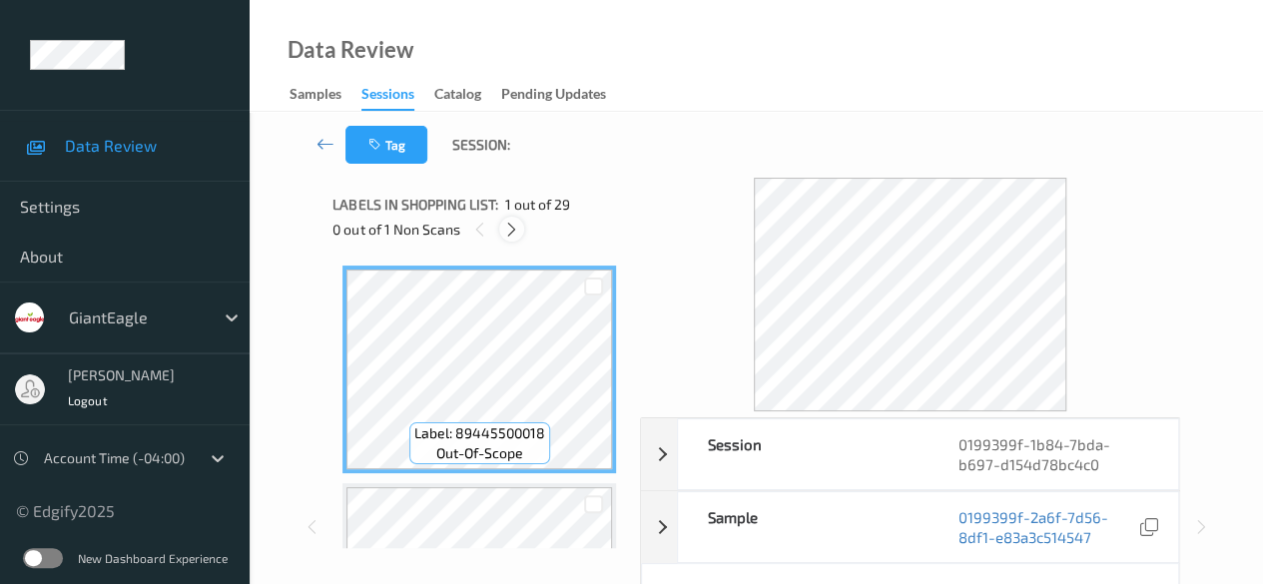
click at [509, 230] on icon at bounding box center [511, 230] width 17 height 18
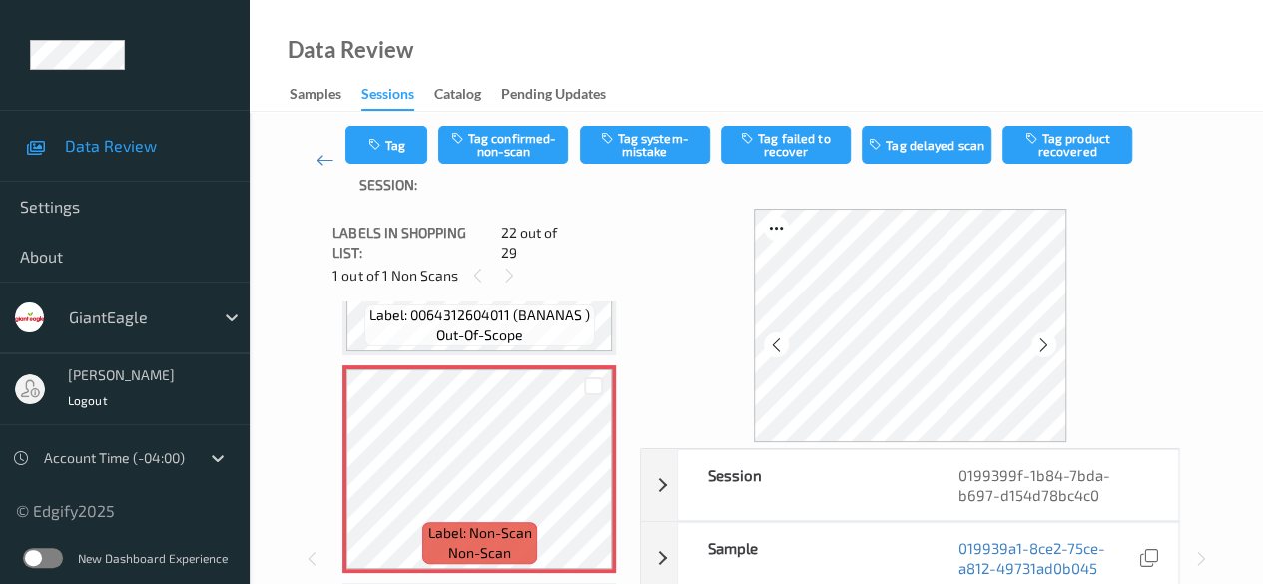
scroll to position [4562, 0]
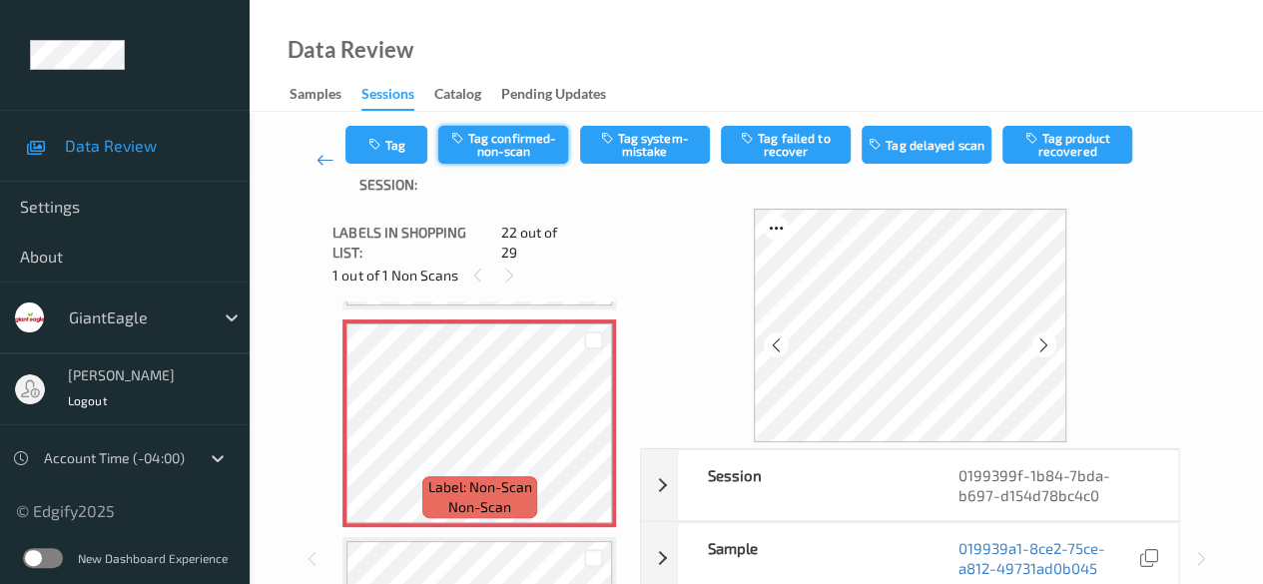
click at [515, 151] on button "Tag confirmed-non-scan" at bounding box center [503, 145] width 130 height 38
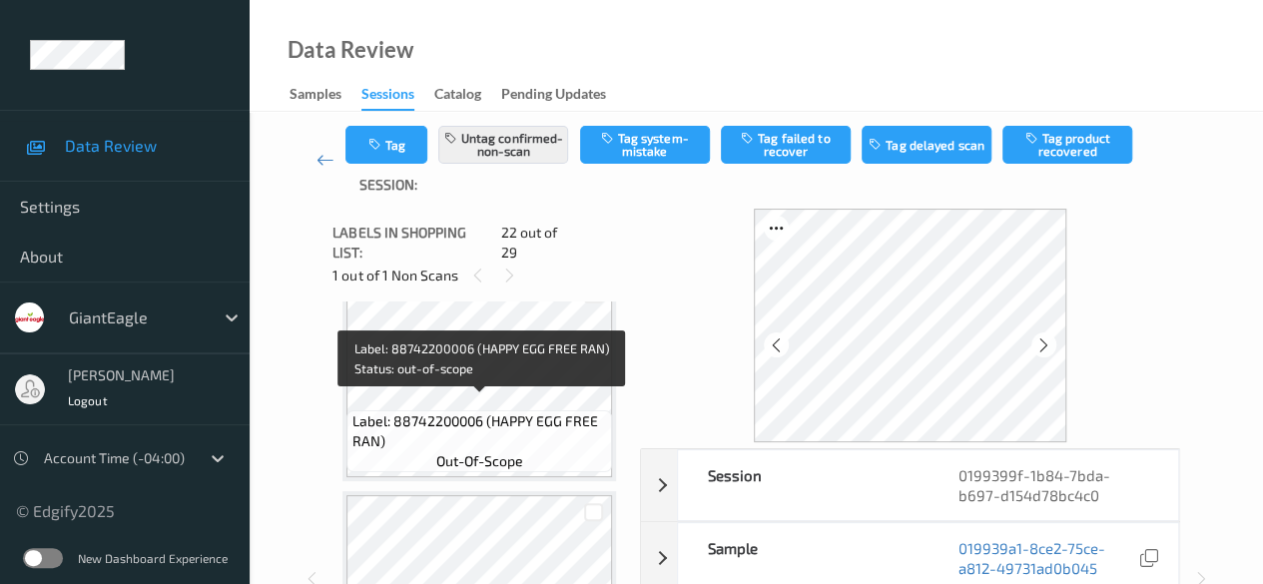
scroll to position [5160, 0]
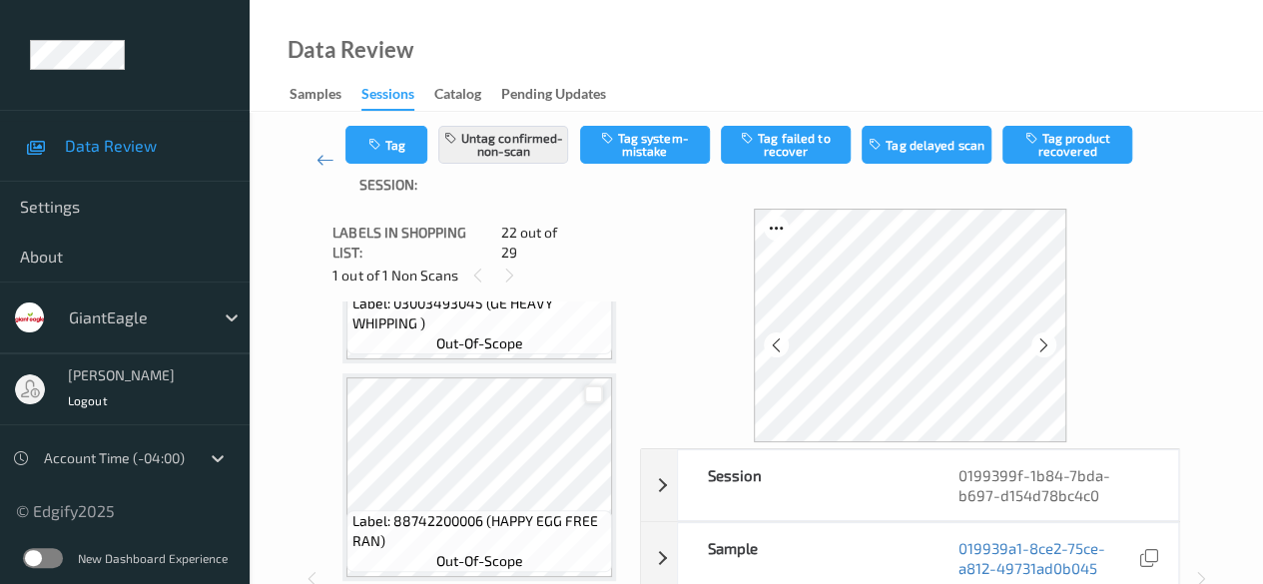
click at [594, 385] on div at bounding box center [593, 394] width 19 height 19
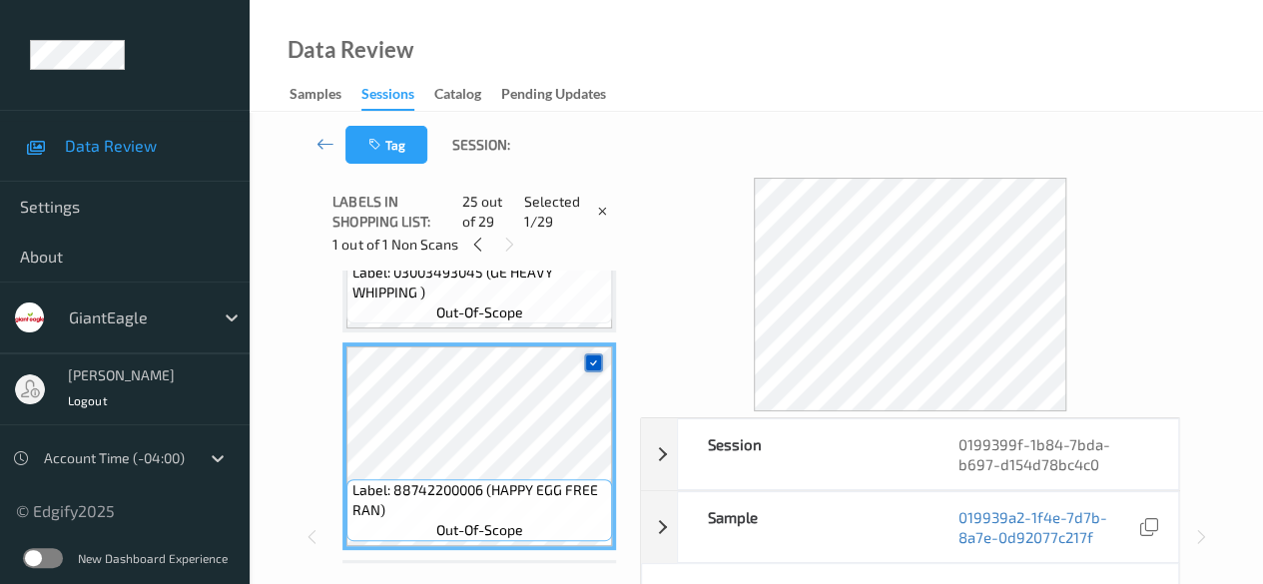
click at [595, 366] on icon at bounding box center [593, 362] width 13 height 13
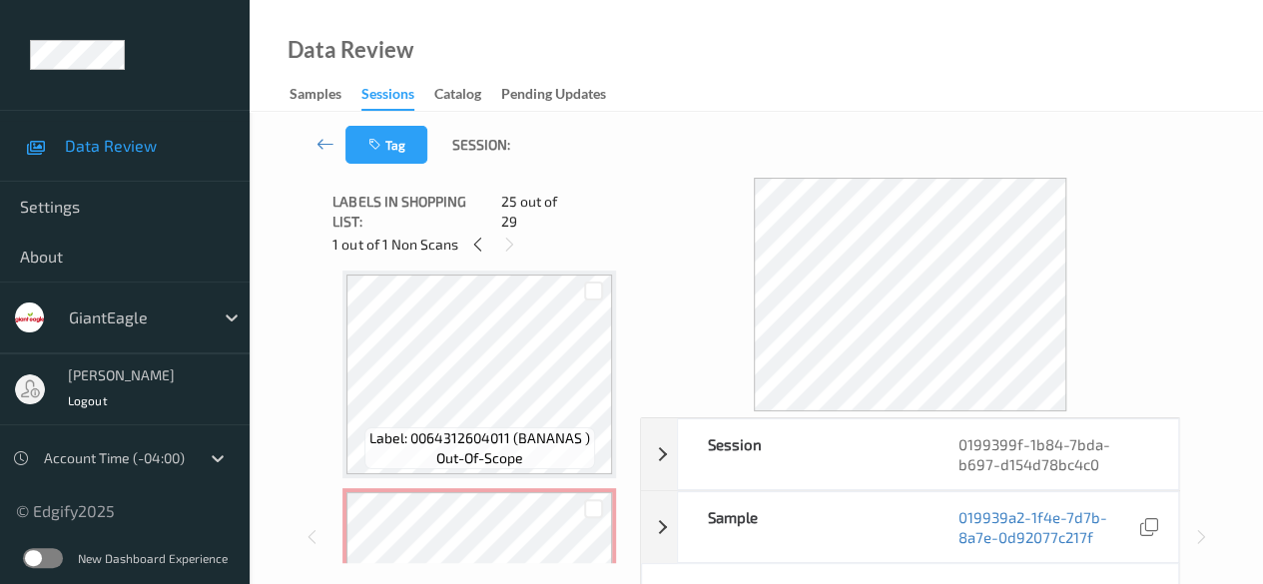
scroll to position [4562, 0]
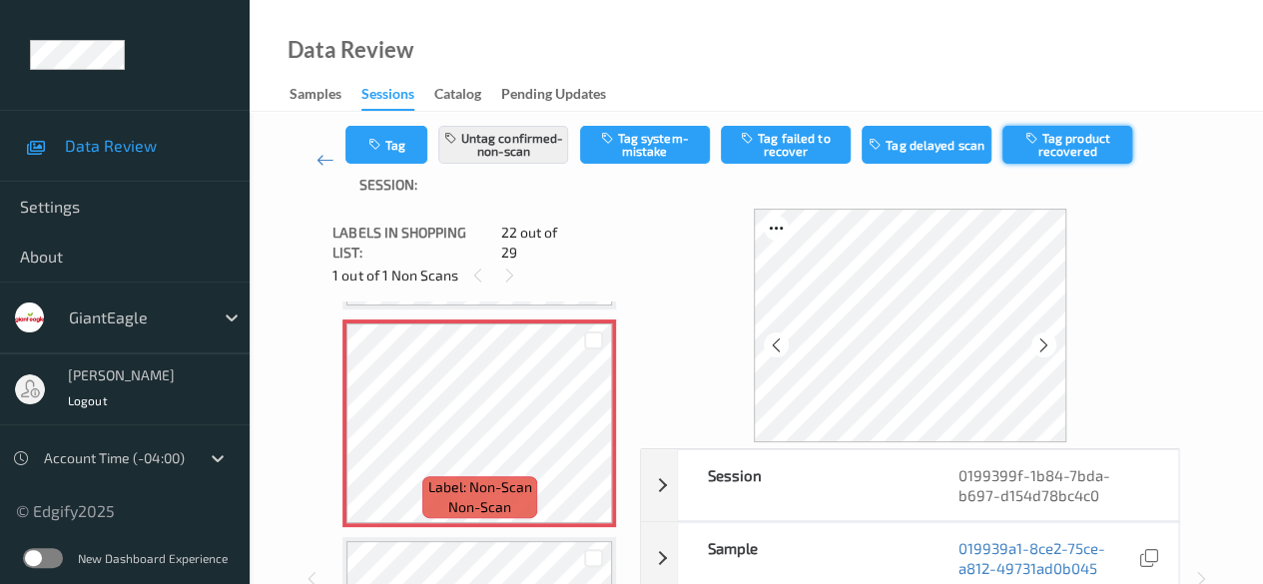
click at [1056, 145] on button "Tag product recovered" at bounding box center [1067, 145] width 130 height 38
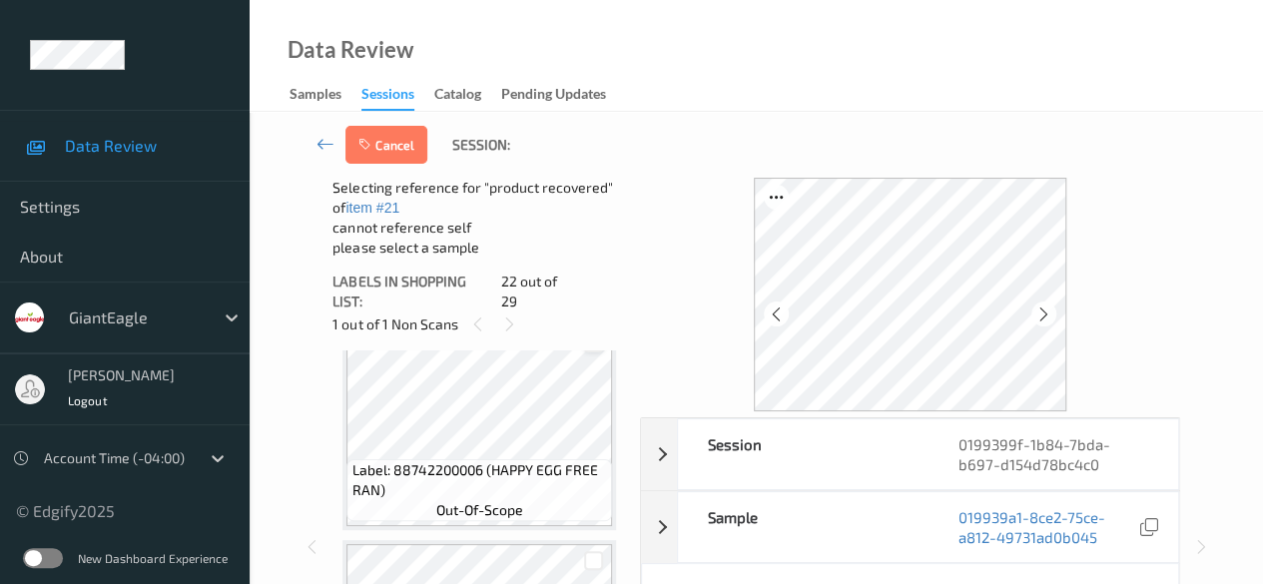
scroll to position [5160, 0]
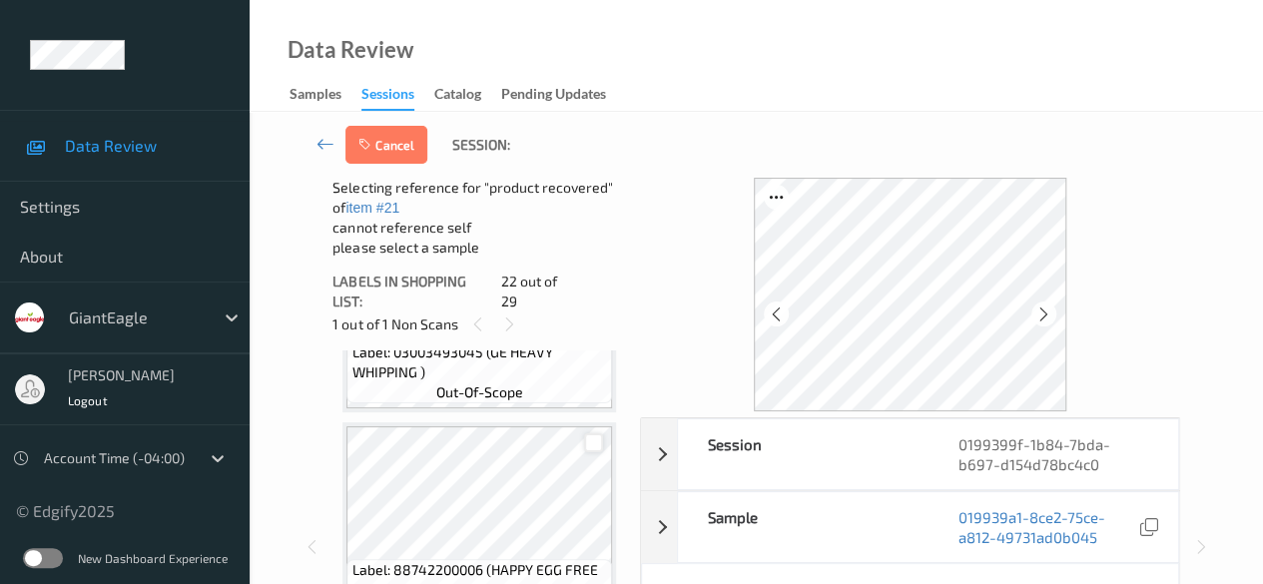
click at [588, 433] on div at bounding box center [593, 442] width 19 height 19
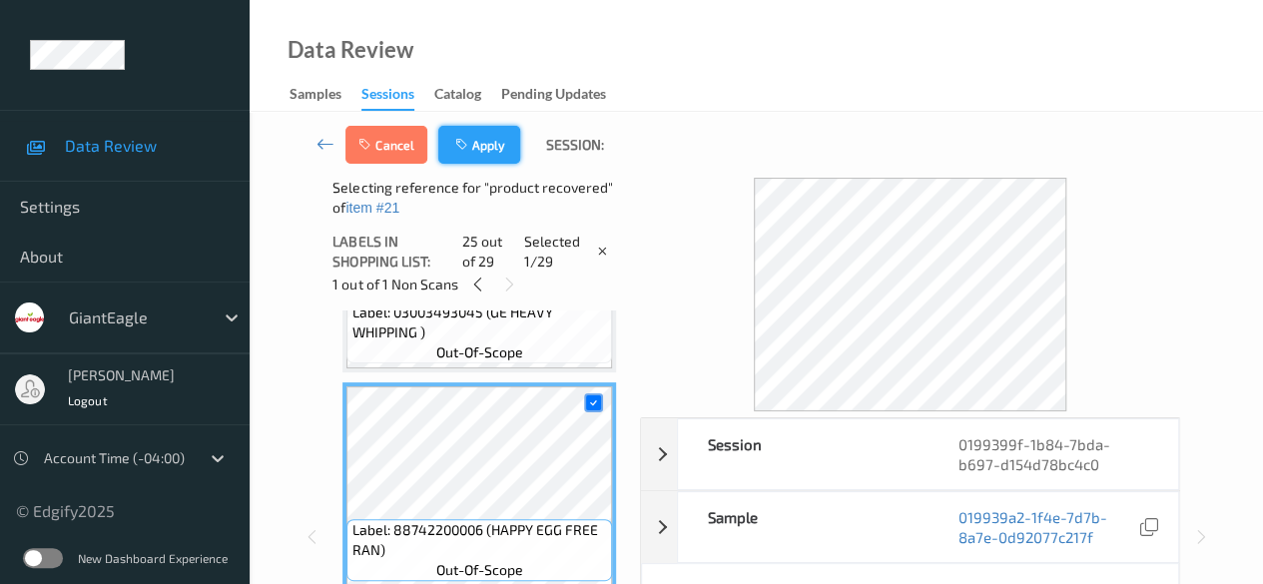
click at [493, 149] on button "Apply" at bounding box center [479, 145] width 82 height 38
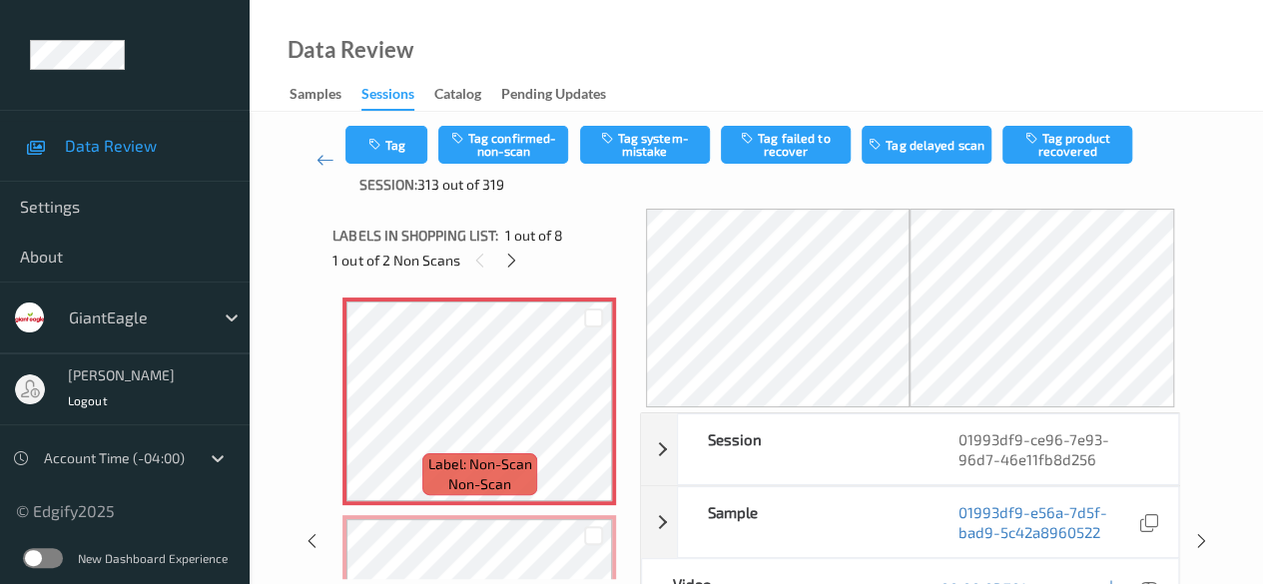
scroll to position [100, 0]
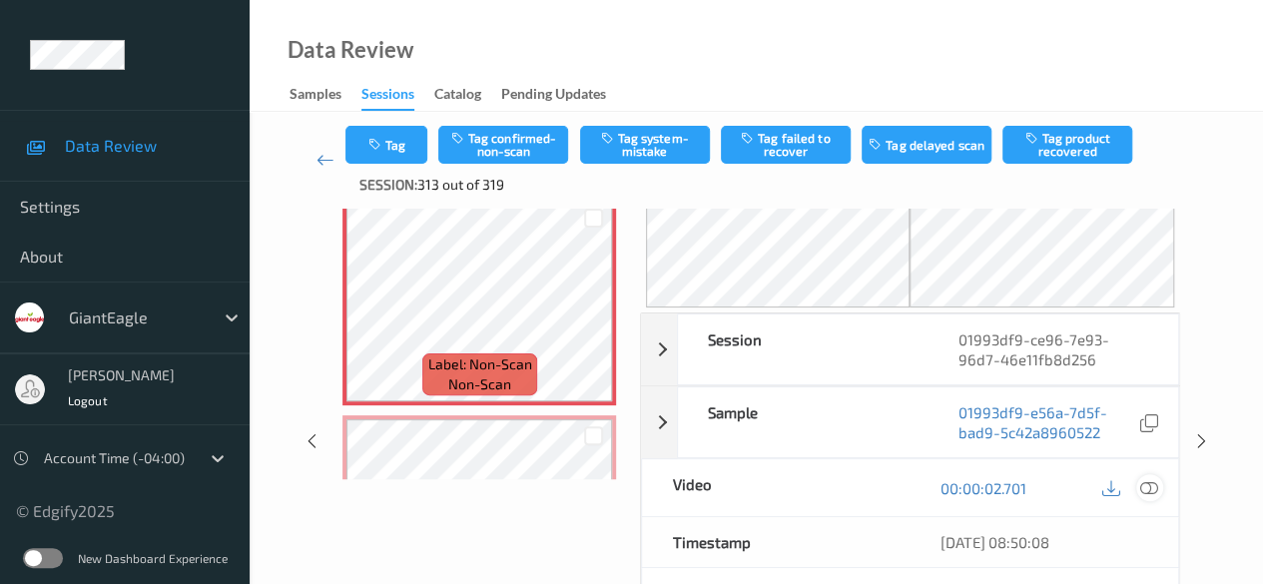
click at [1149, 488] on icon at bounding box center [1149, 488] width 18 height 18
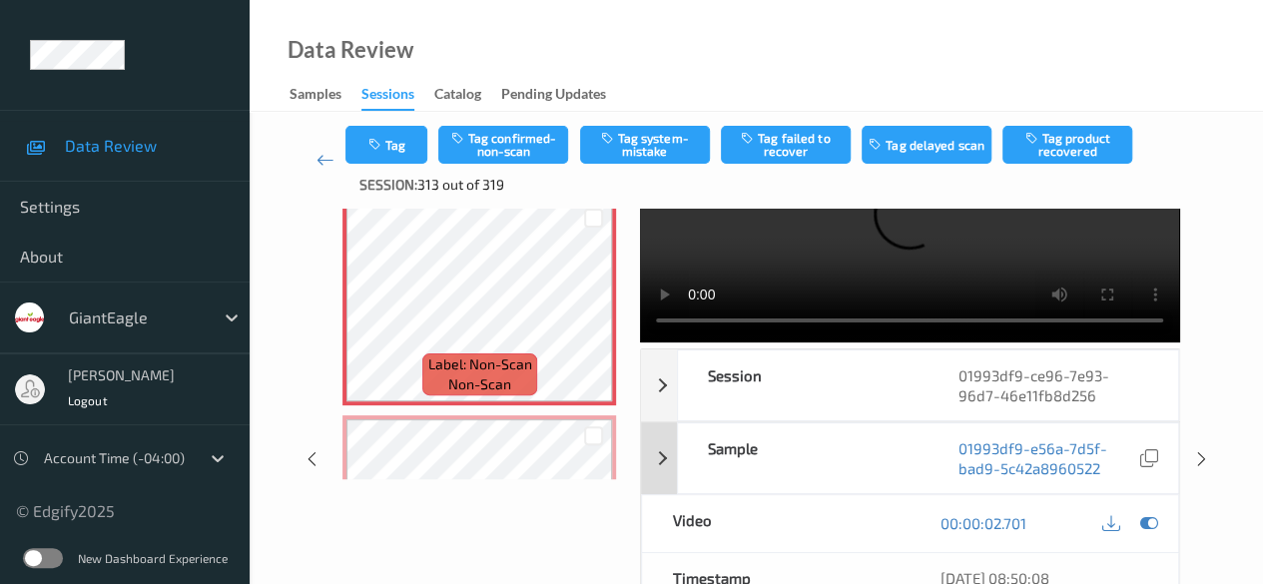
scroll to position [0, 0]
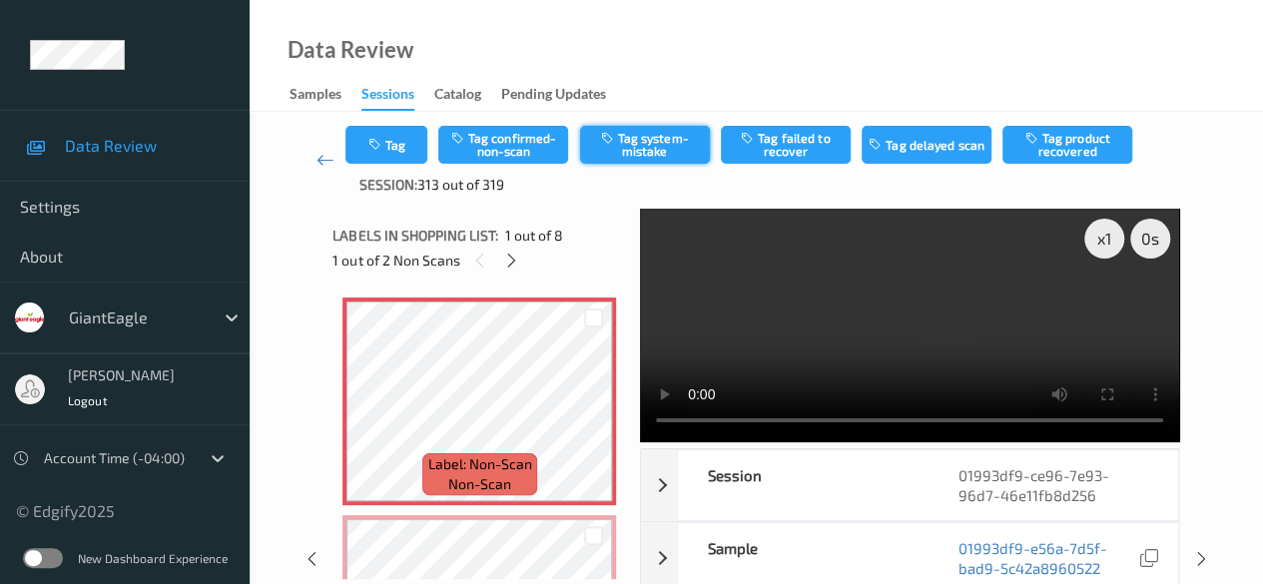
click at [636, 141] on button "Tag system-mistake" at bounding box center [645, 145] width 130 height 38
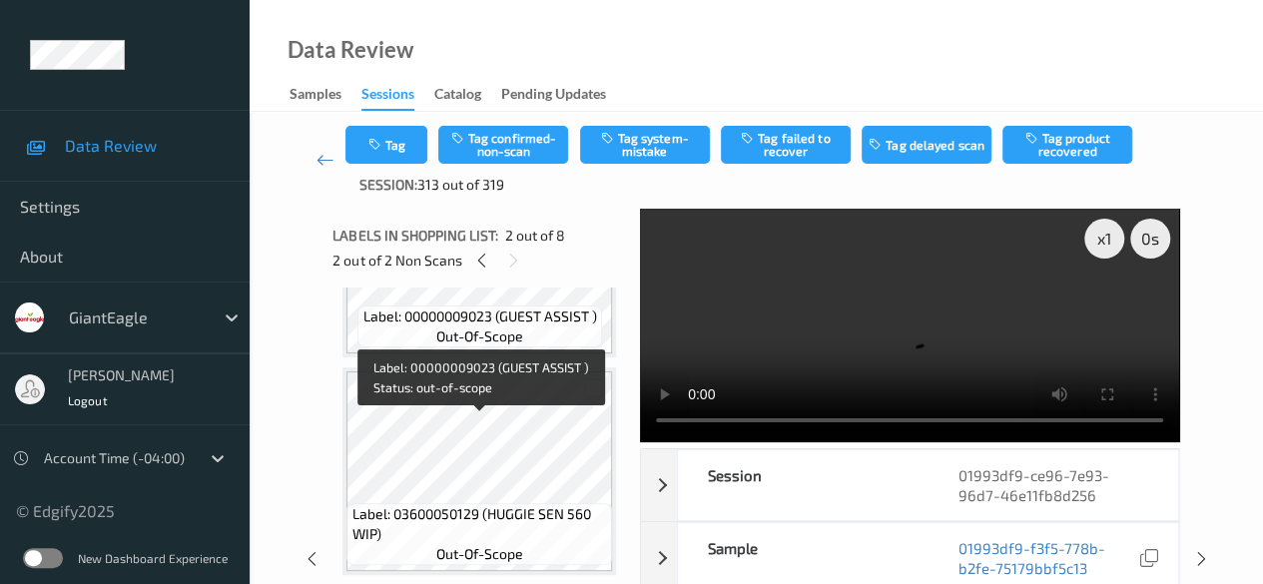
scroll to position [599, 0]
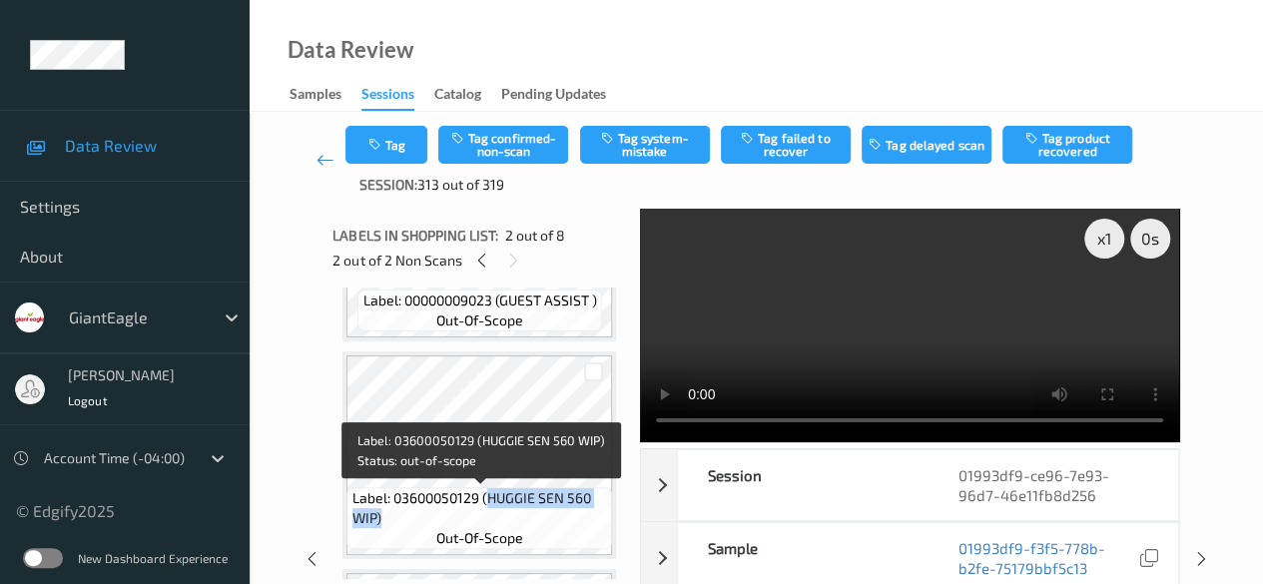
drag, startPoint x: 489, startPoint y: 498, endPoint x: 591, endPoint y: 510, distance: 102.5
click at [591, 510] on span "Label: 03600050129 (HUGGIE SEN 560 WIP)" at bounding box center [480, 508] width 256 height 40
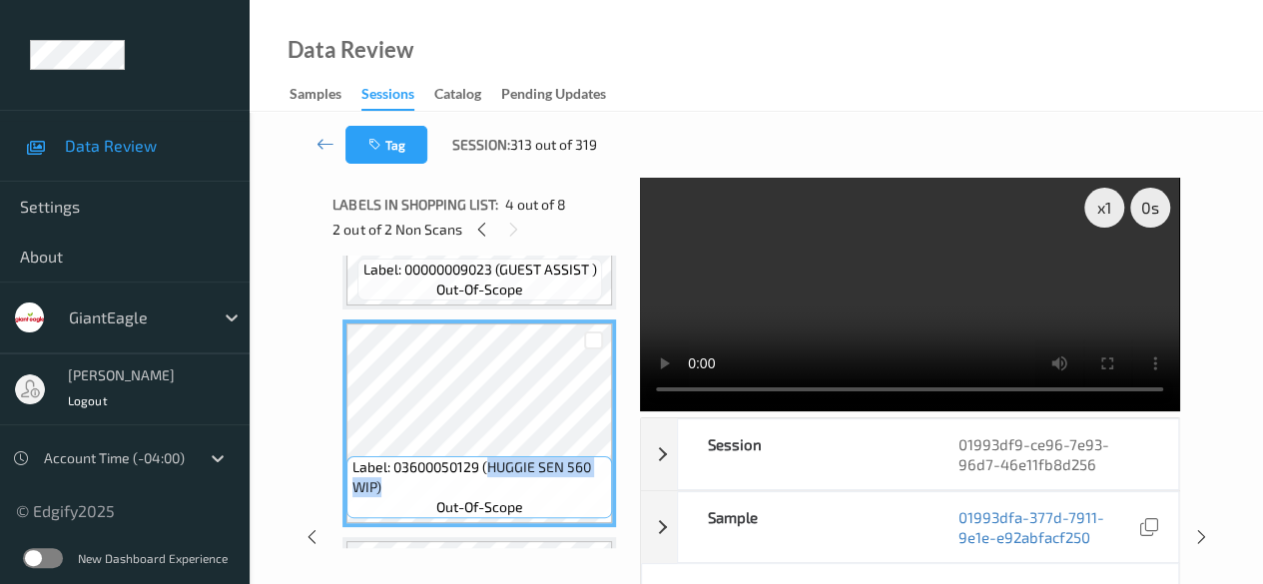
copy span "HUGGIE SEN 560 WIP)"
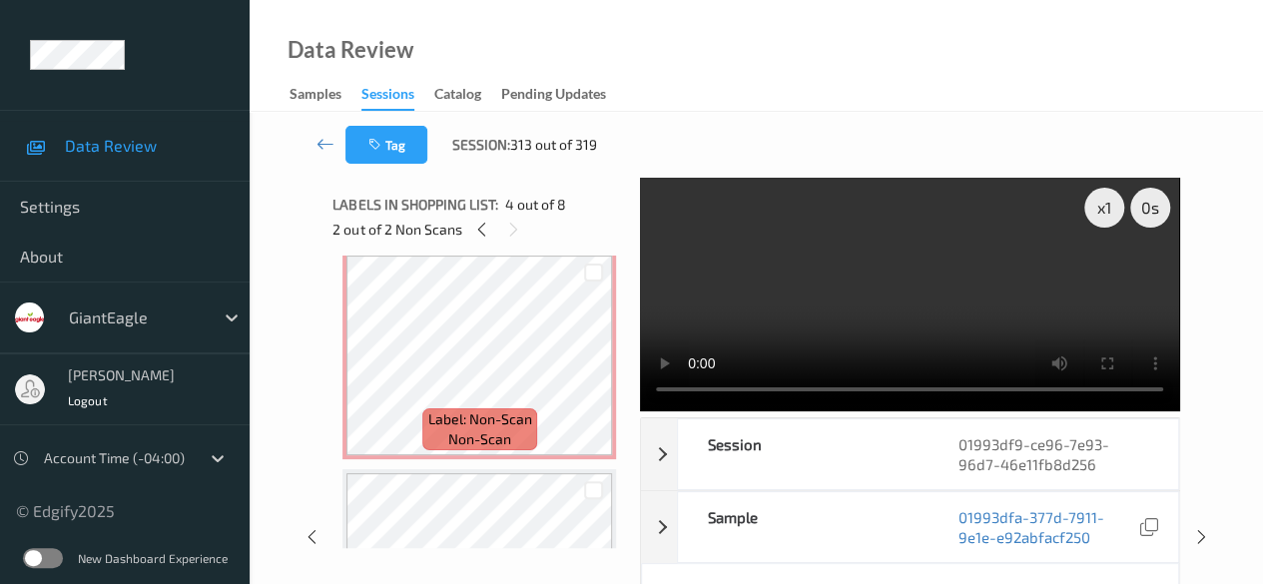
scroll to position [200, 0]
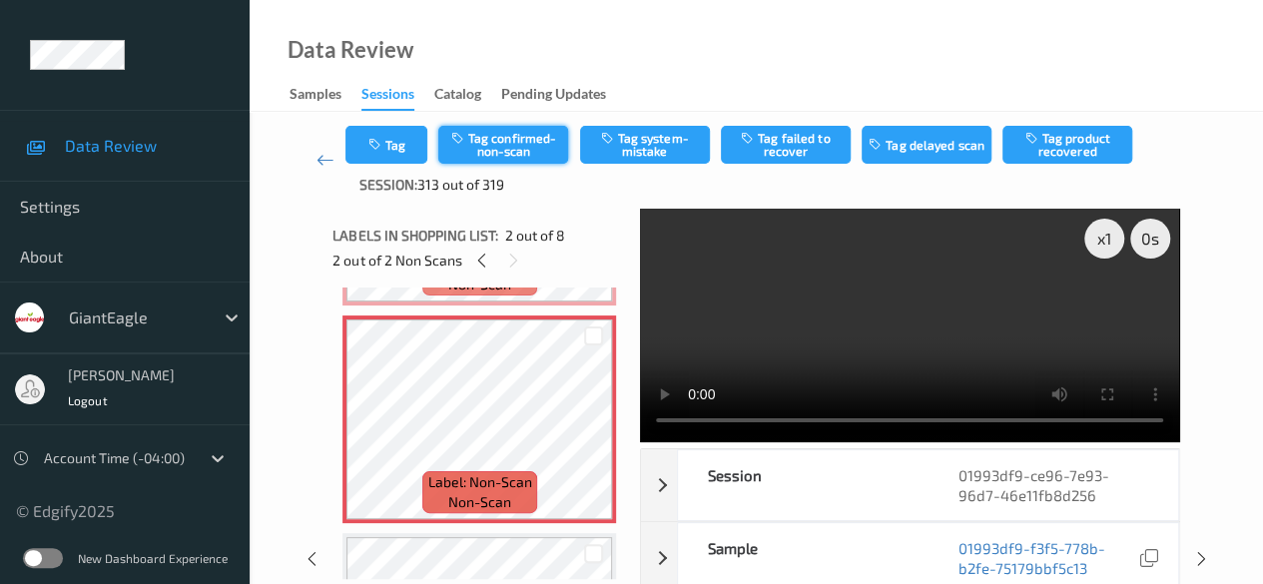
click at [501, 149] on button "Tag confirmed-non-scan" at bounding box center [503, 145] width 130 height 38
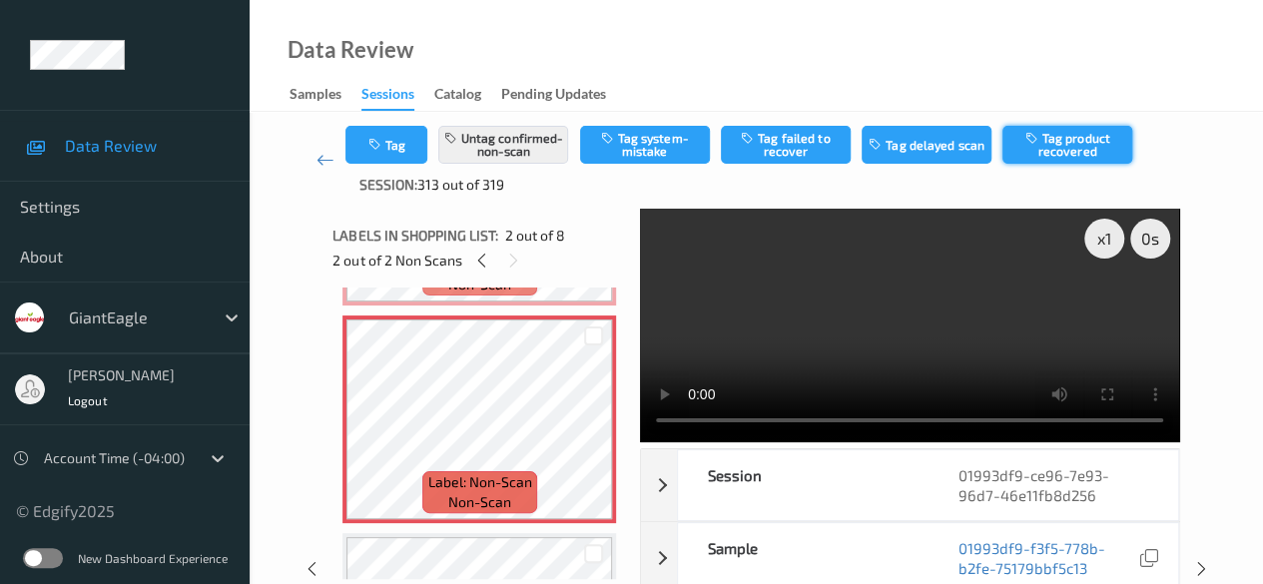
click at [1096, 145] on button "Tag product recovered" at bounding box center [1067, 145] width 130 height 38
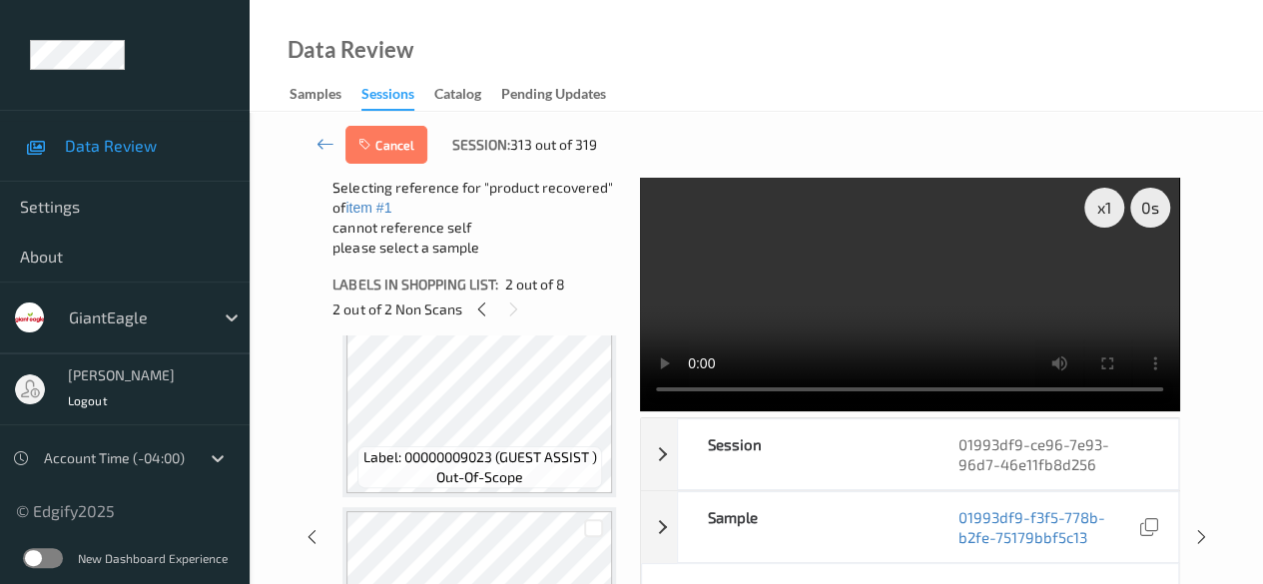
scroll to position [599, 0]
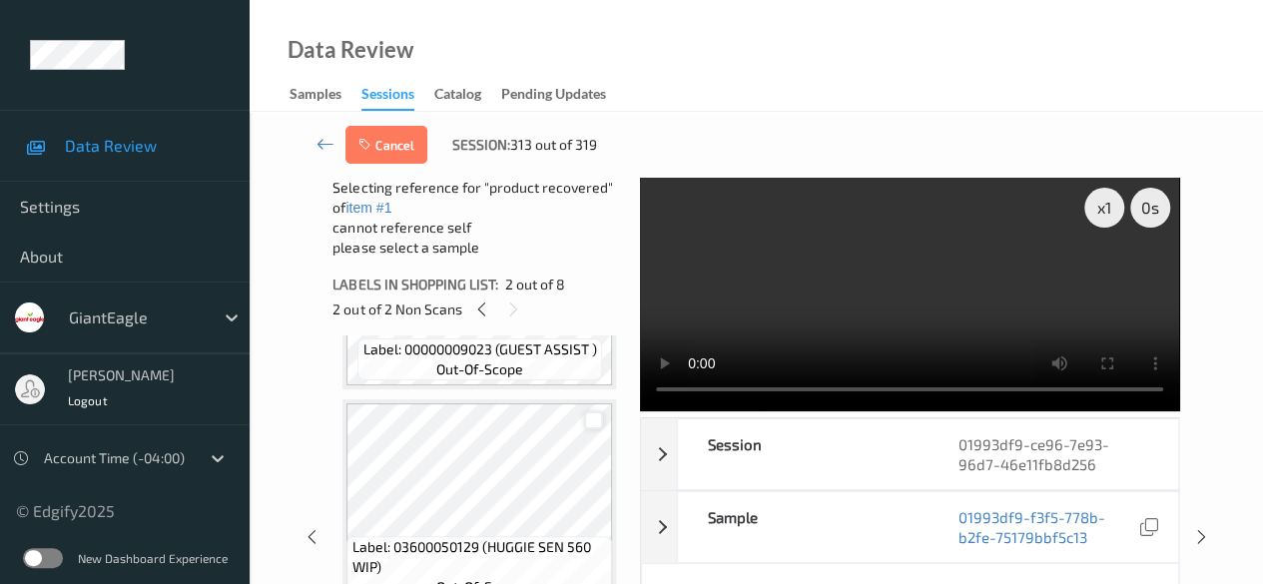
click at [588, 421] on div at bounding box center [593, 420] width 19 height 19
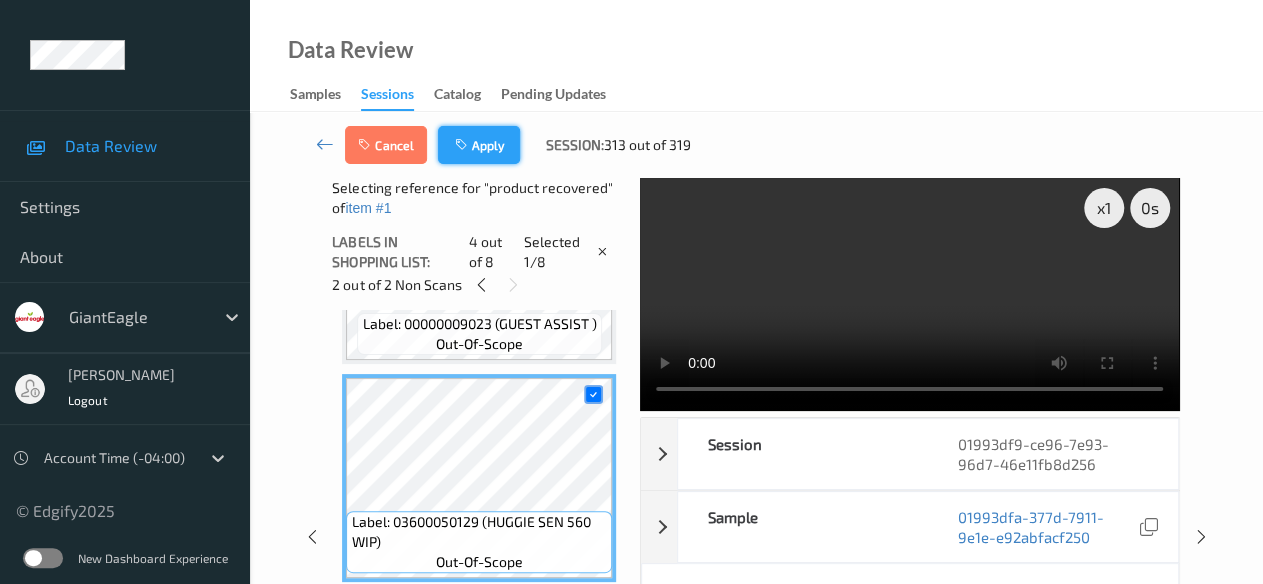
click at [500, 139] on button "Apply" at bounding box center [479, 145] width 82 height 38
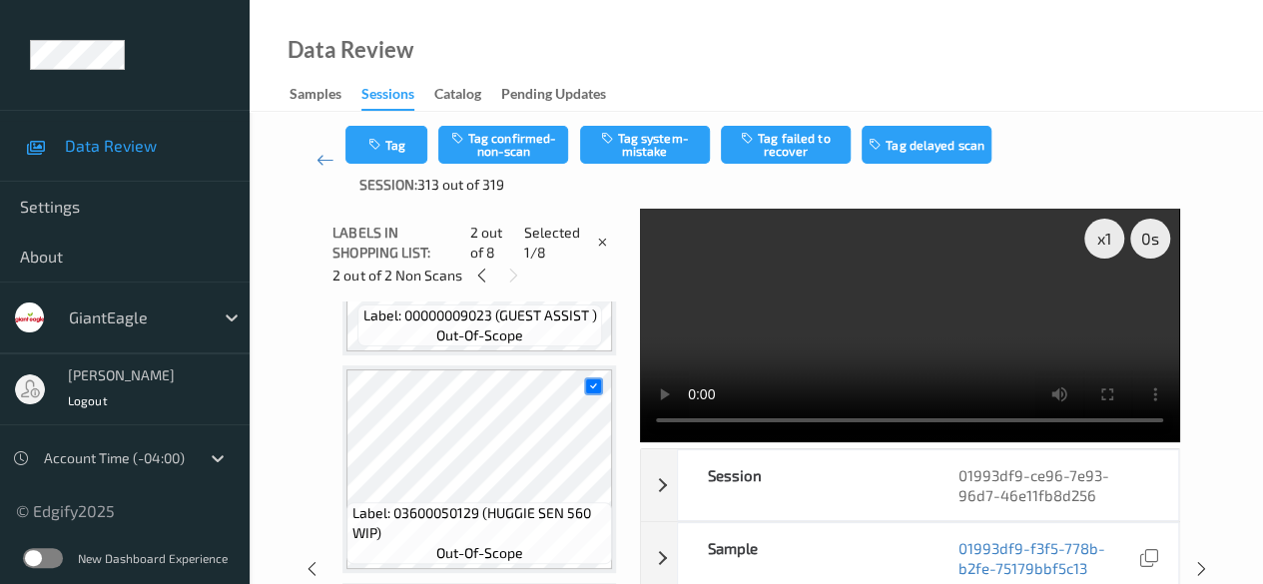
scroll to position [10, 0]
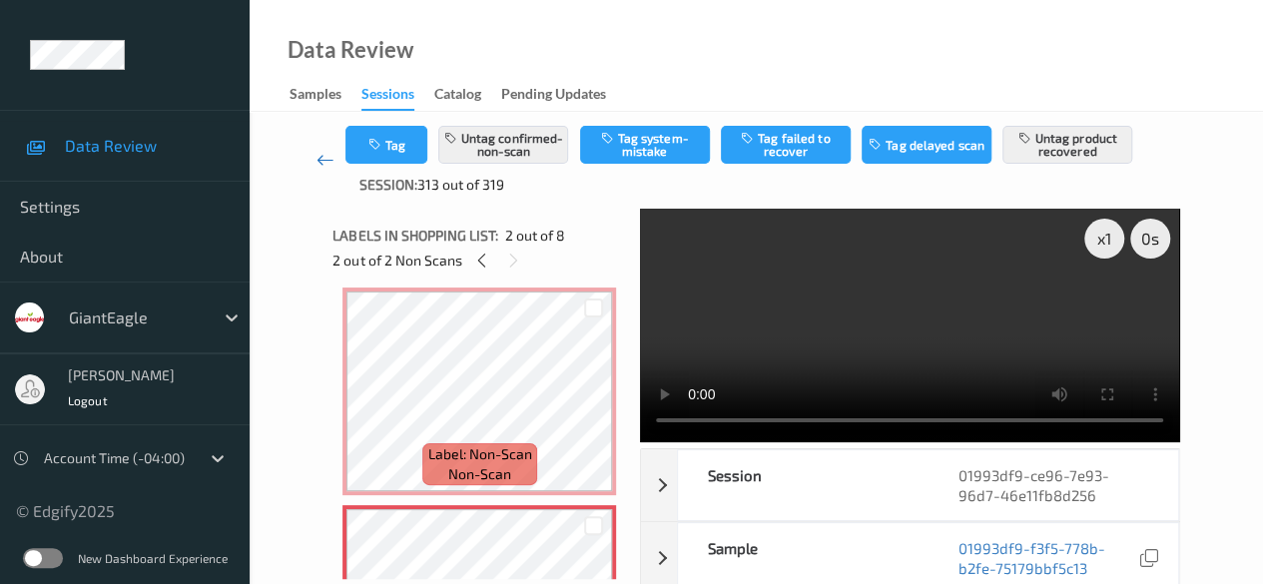
click at [320, 157] on icon at bounding box center [325, 160] width 18 height 20
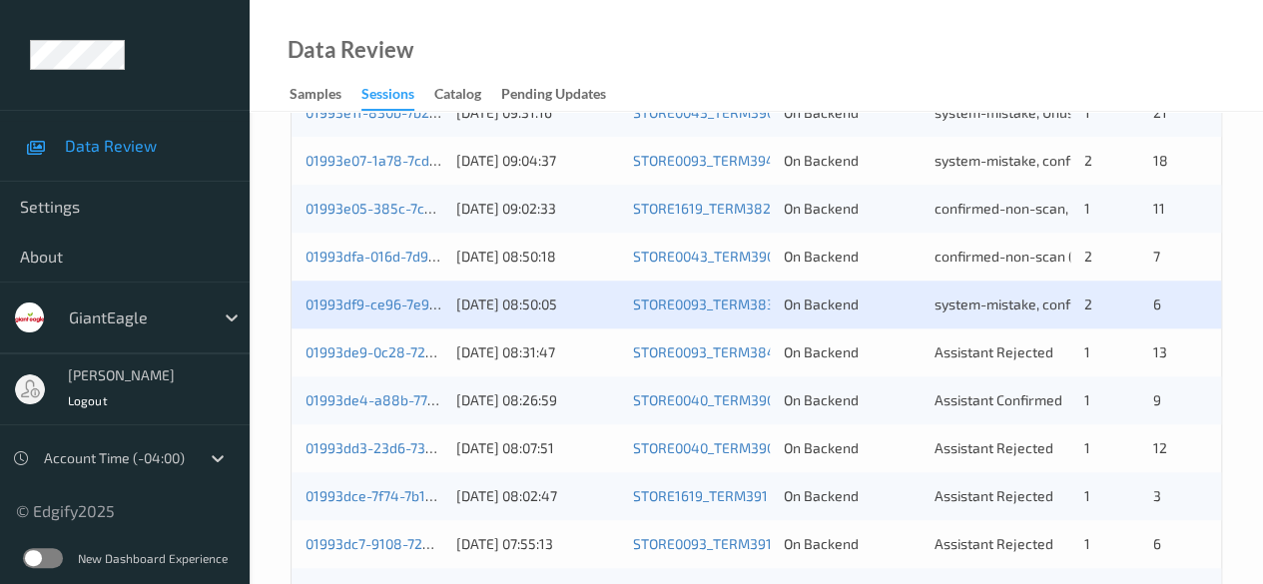
scroll to position [1026, 0]
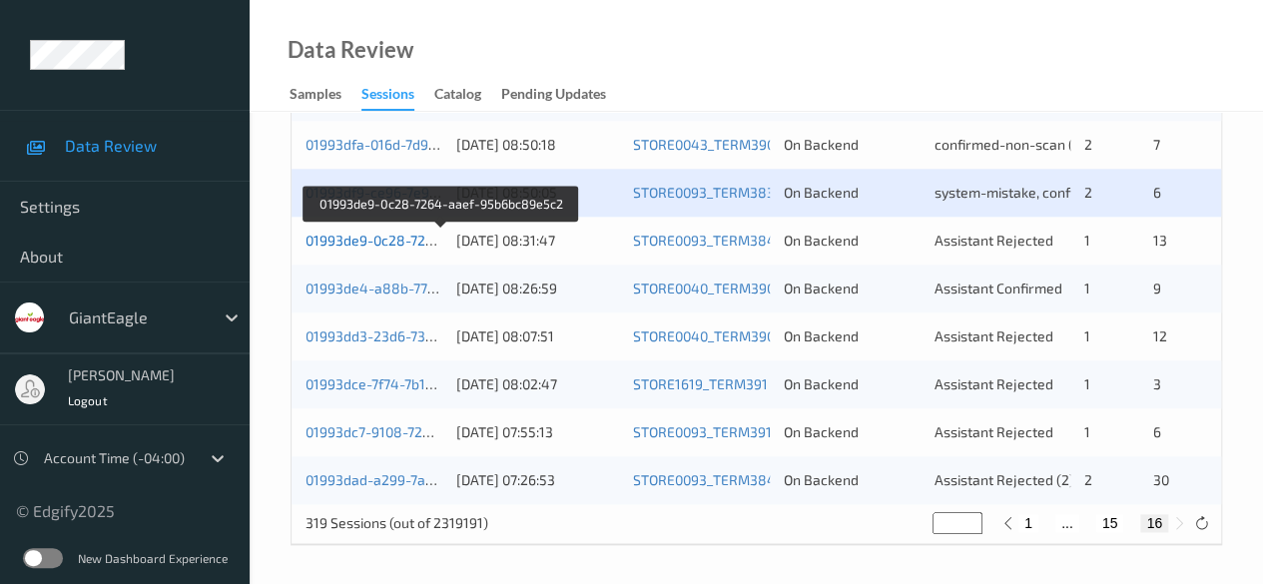
click at [411, 245] on link "01993de9-0c28-7264-aaef-95b6bc89e5c2" at bounding box center [441, 240] width 272 height 17
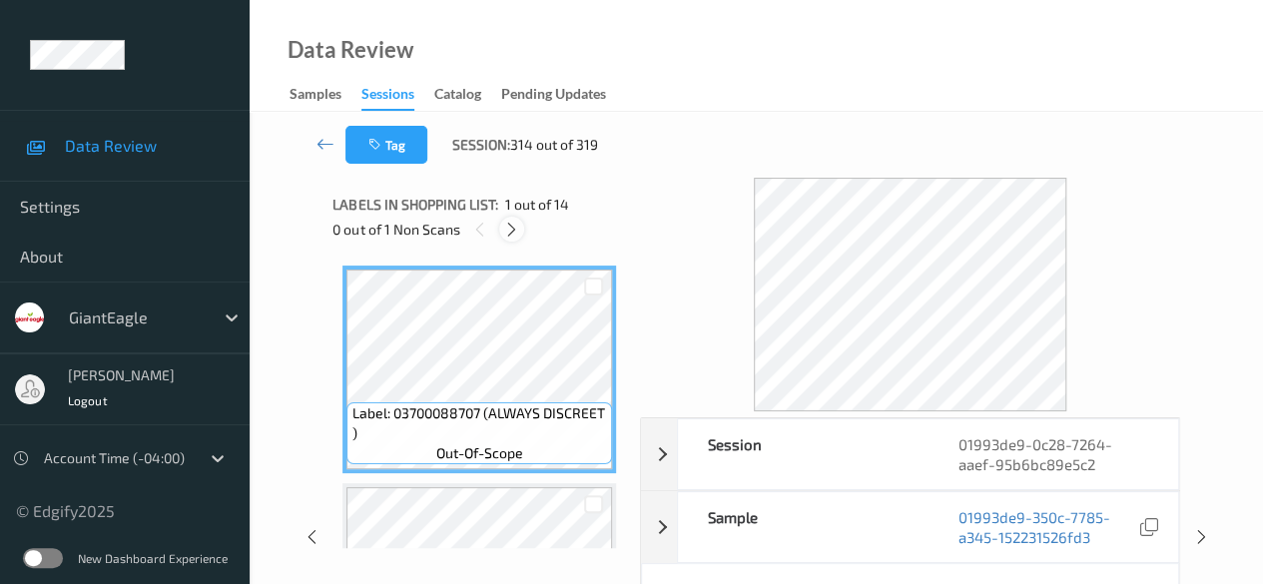
click at [512, 235] on icon at bounding box center [511, 230] width 17 height 18
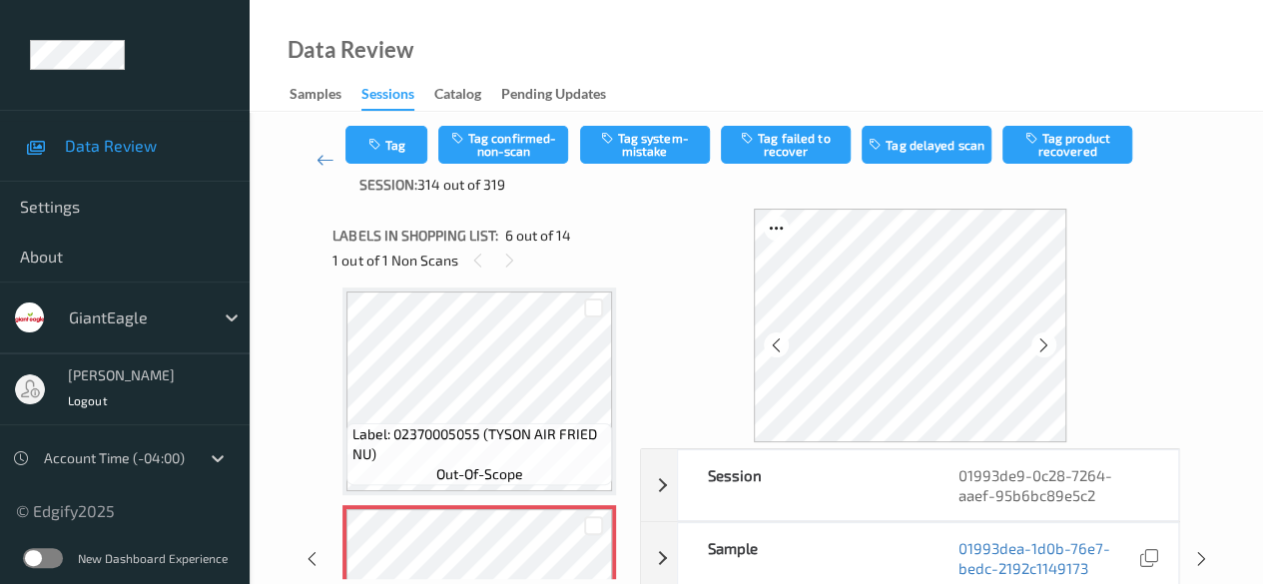
scroll to position [100, 0]
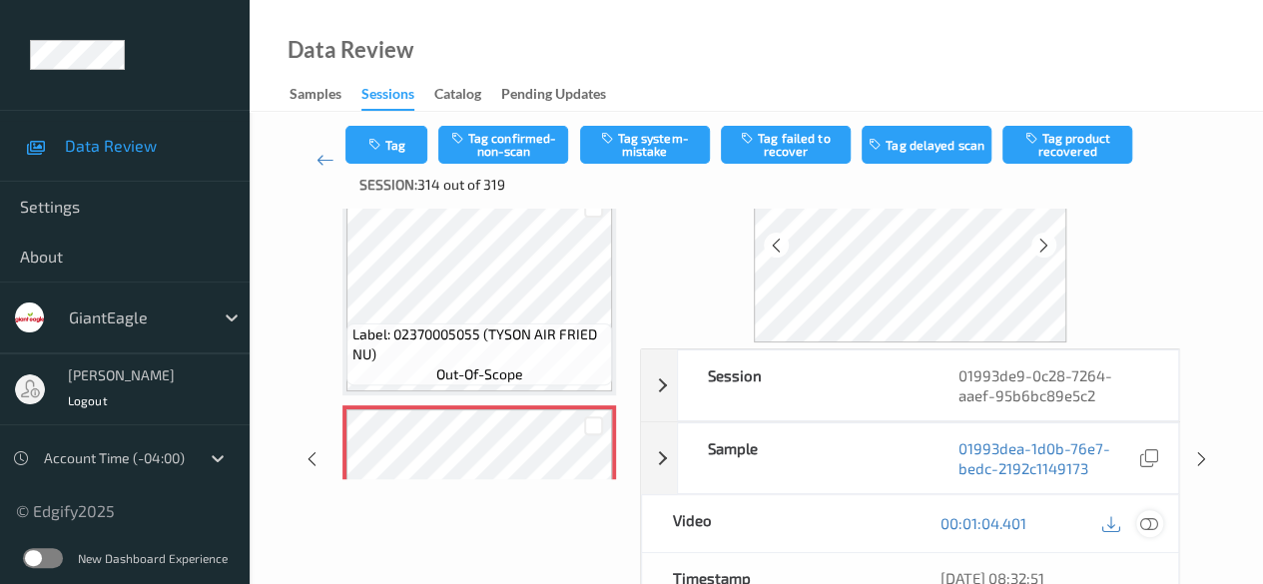
click at [1145, 521] on icon at bounding box center [1149, 523] width 18 height 18
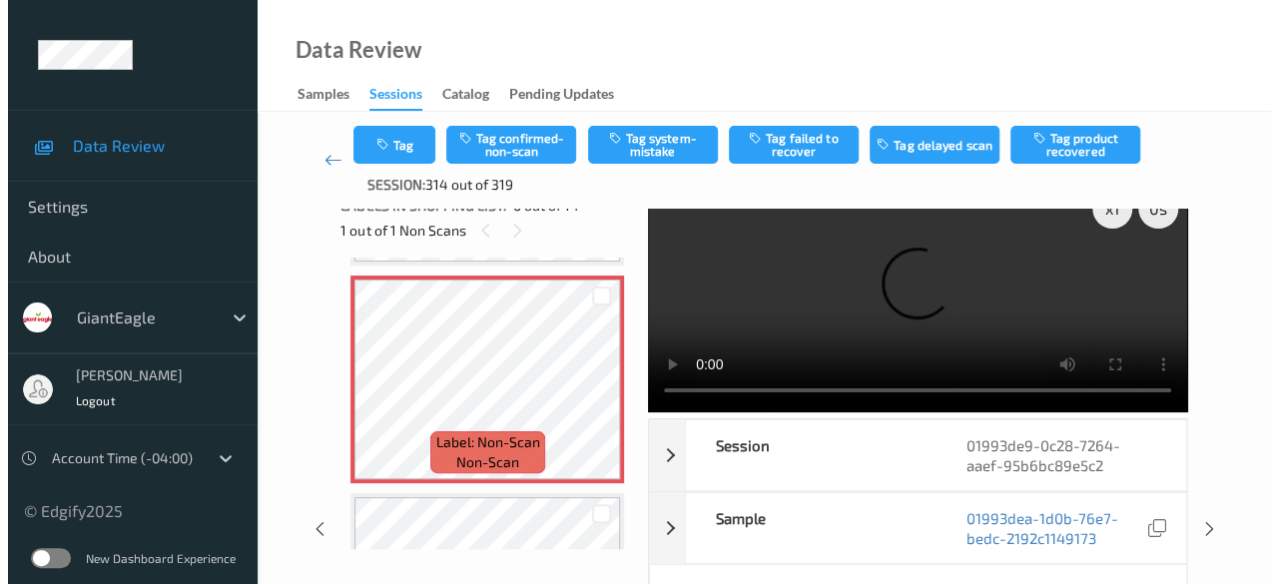
scroll to position [0, 0]
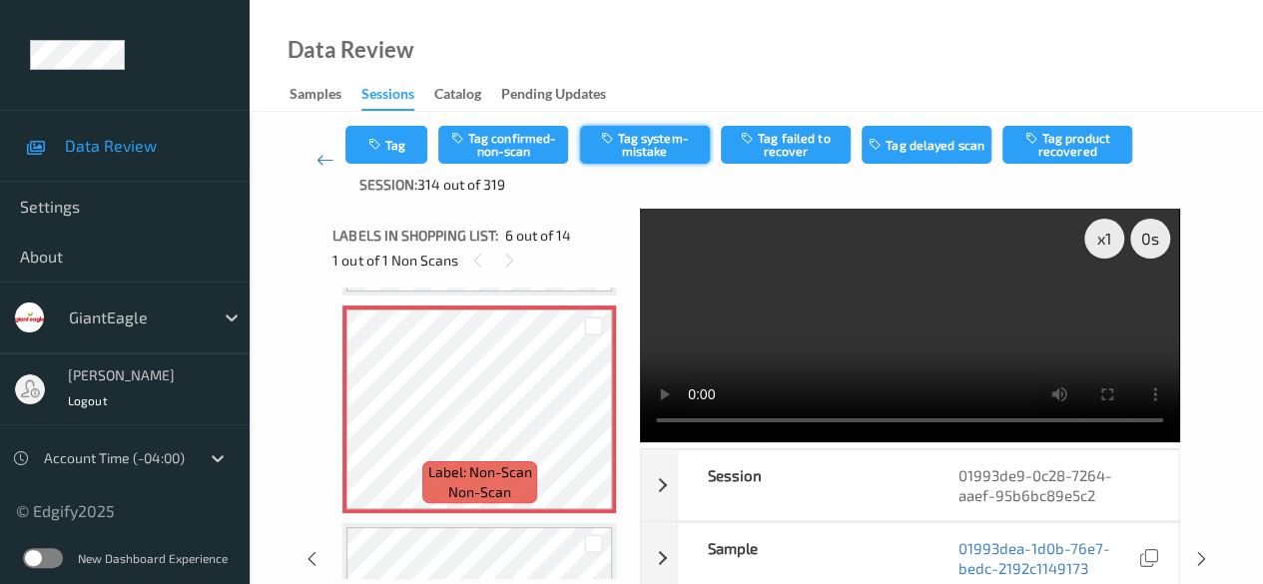
click at [666, 144] on button "Tag system-mistake" at bounding box center [645, 145] width 130 height 38
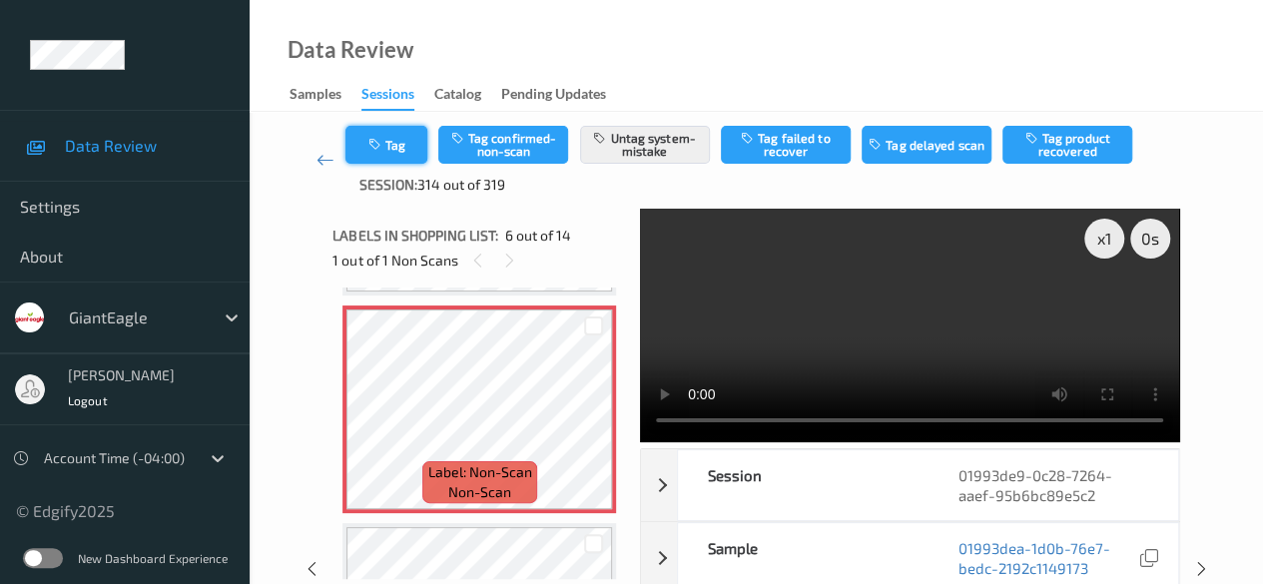
click at [412, 140] on button "Tag" at bounding box center [386, 145] width 82 height 38
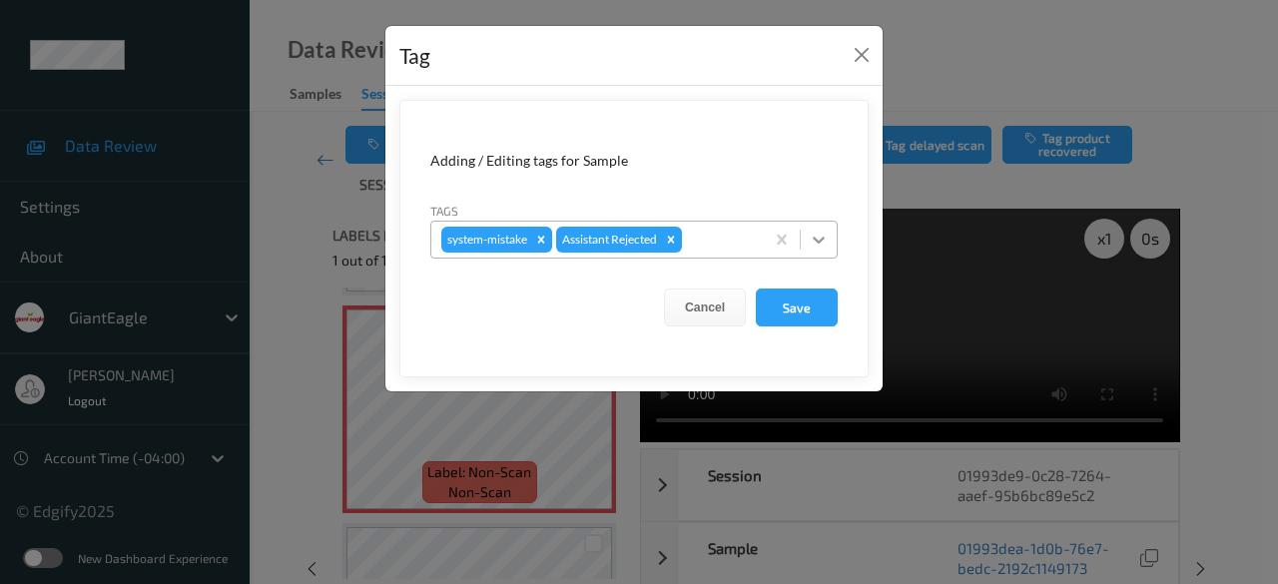
click at [824, 238] on icon at bounding box center [818, 240] width 12 height 7
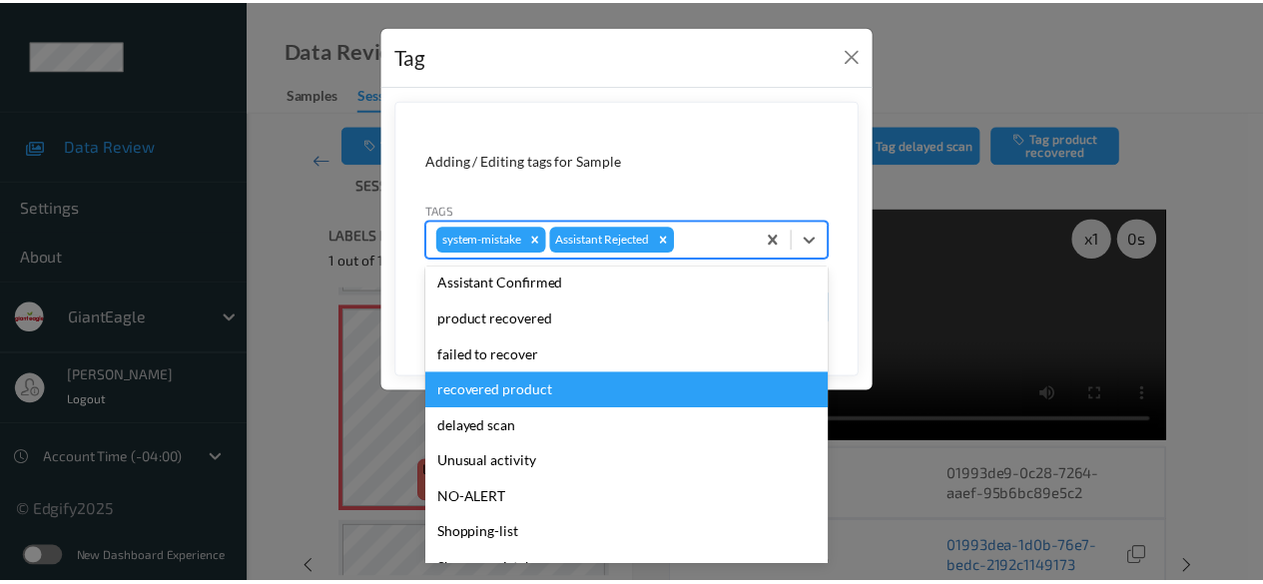
scroll to position [212, 0]
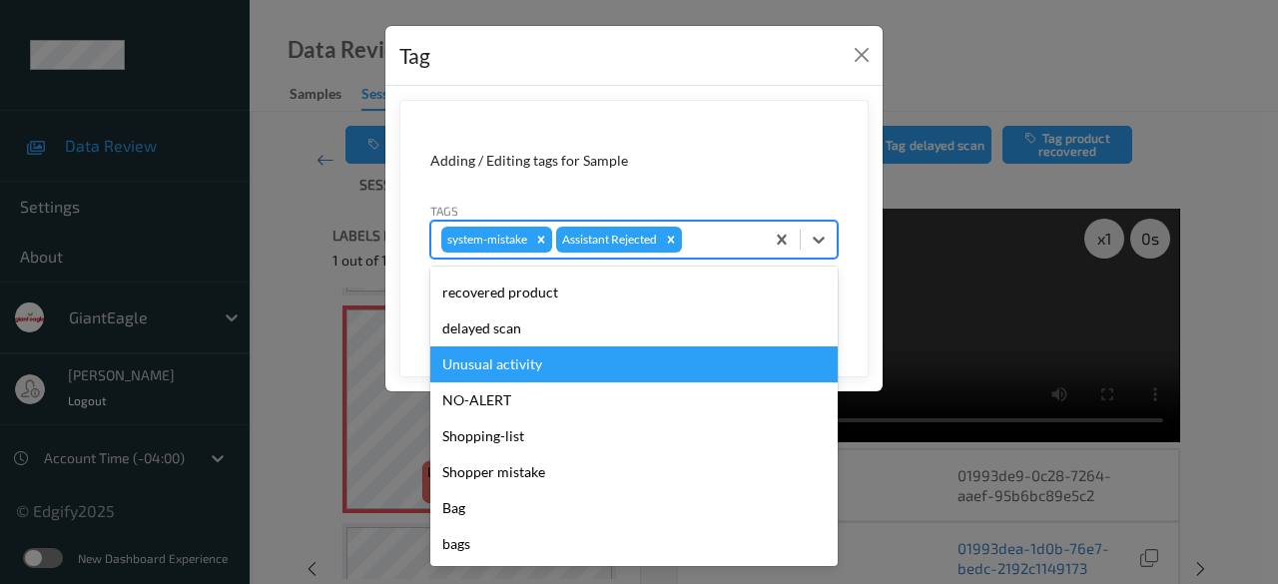
click at [584, 369] on div "Unusual activity" at bounding box center [633, 364] width 407 height 36
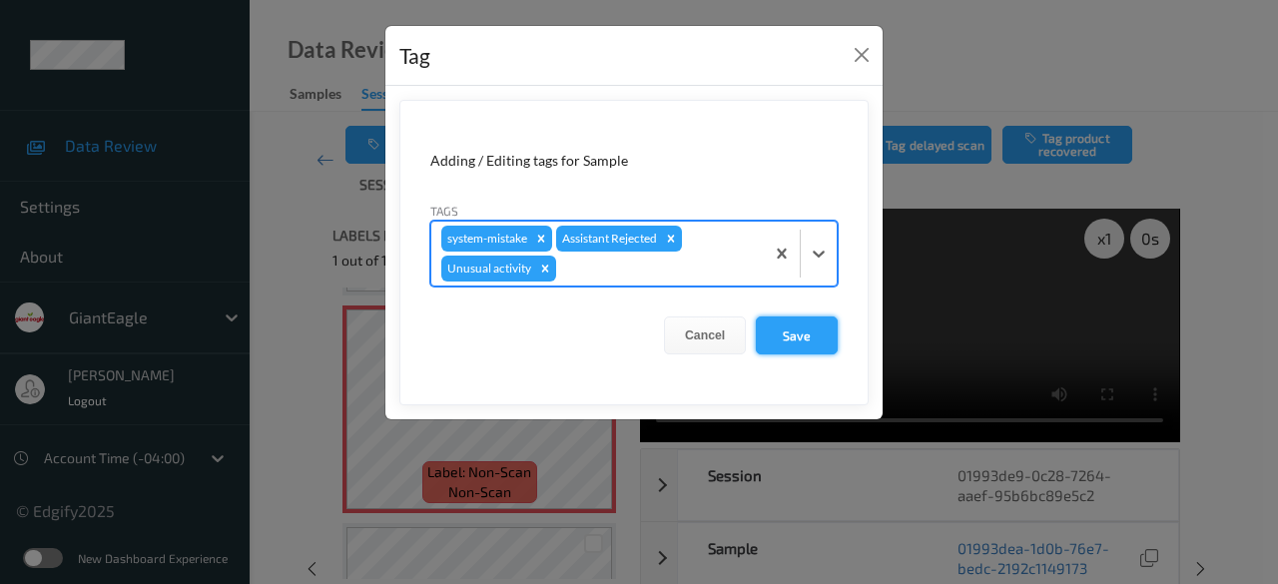
click at [798, 336] on button "Save" at bounding box center [797, 335] width 82 height 38
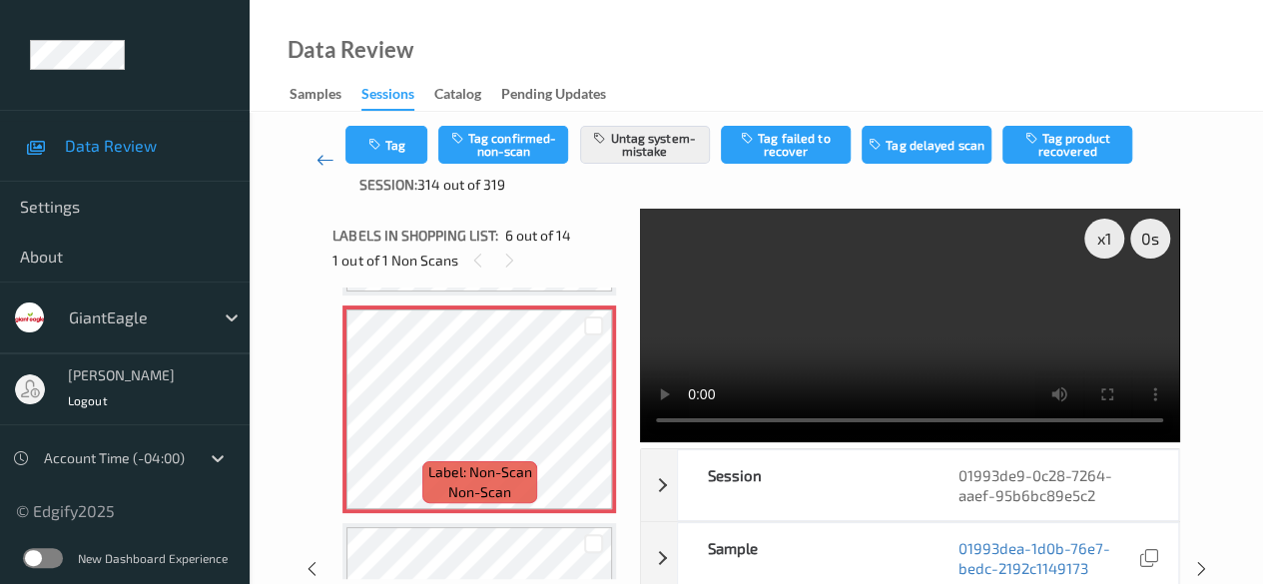
click at [320, 159] on icon at bounding box center [325, 160] width 18 height 20
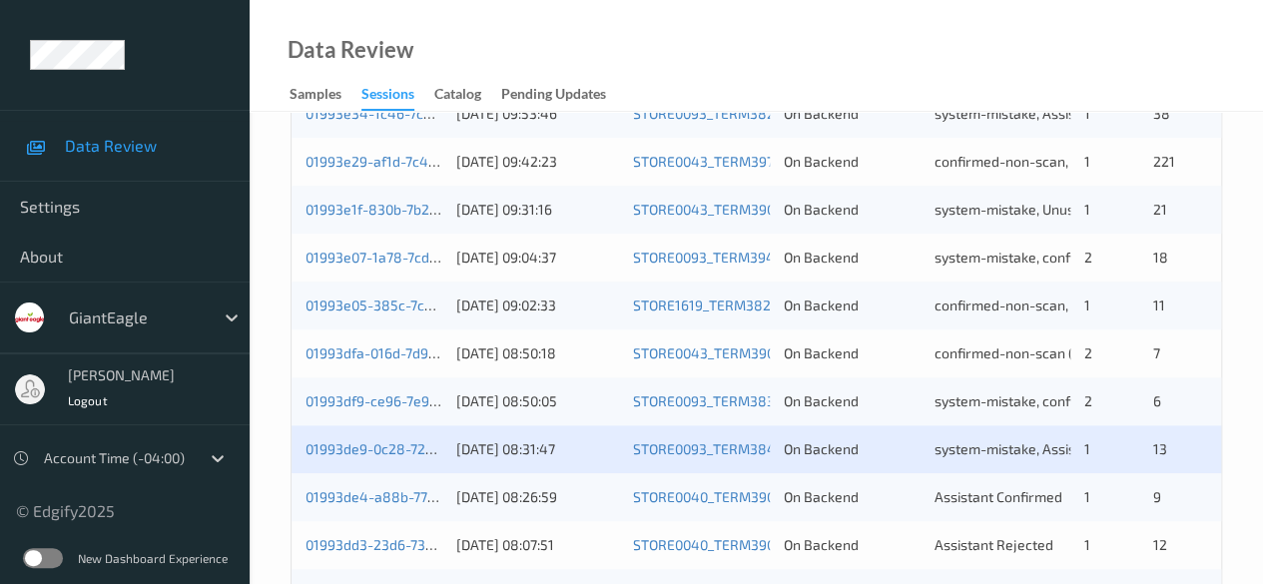
scroll to position [1026, 0]
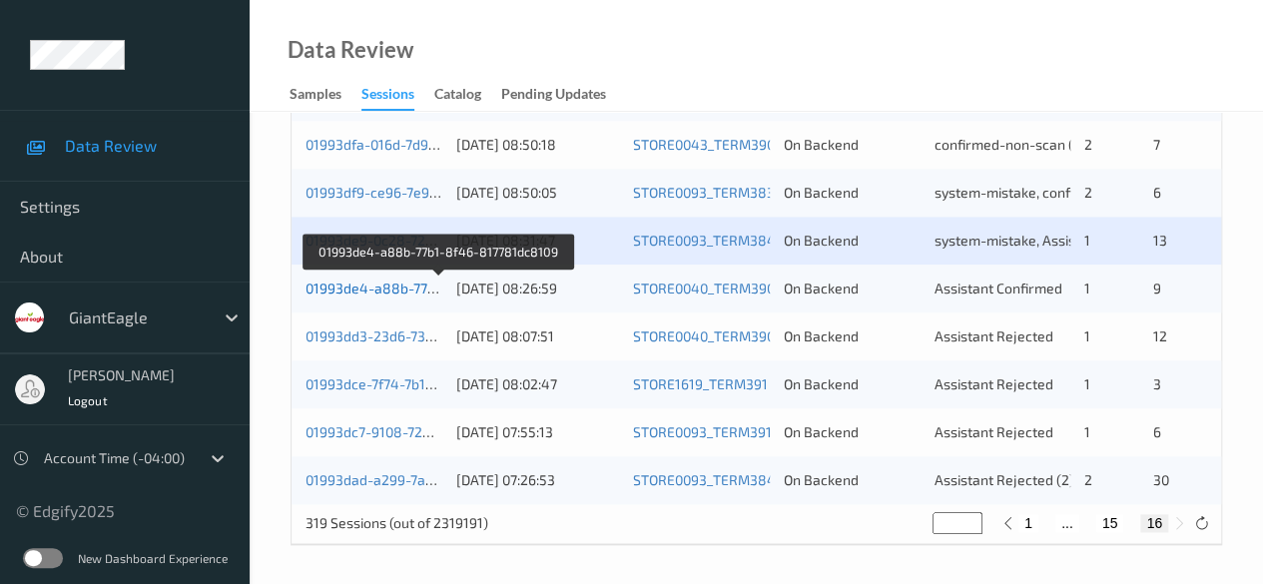
click at [399, 288] on link "01993de4-a88b-77b1-8f46-817781dc8109" at bounding box center [439, 287] width 269 height 17
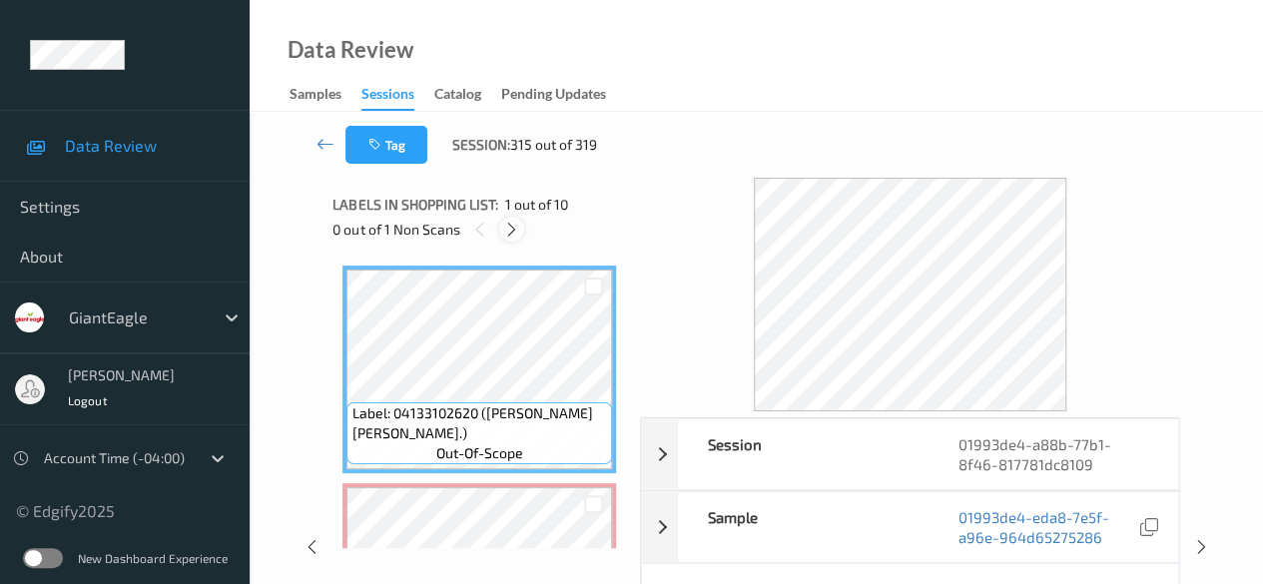
click at [511, 235] on icon at bounding box center [511, 230] width 17 height 18
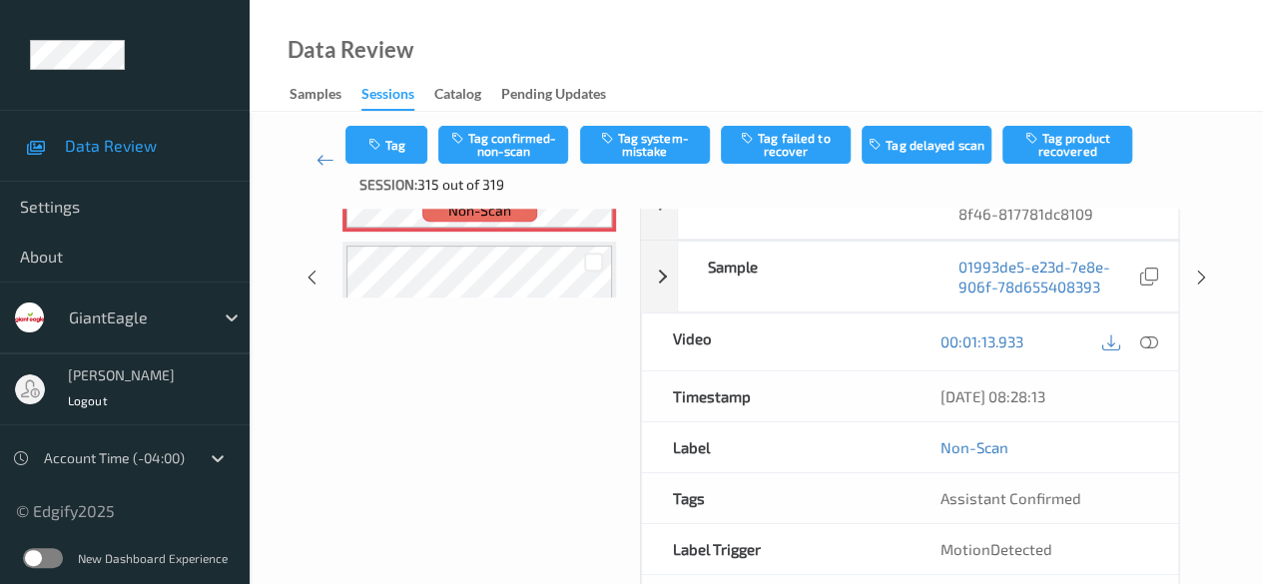
scroll to position [60, 0]
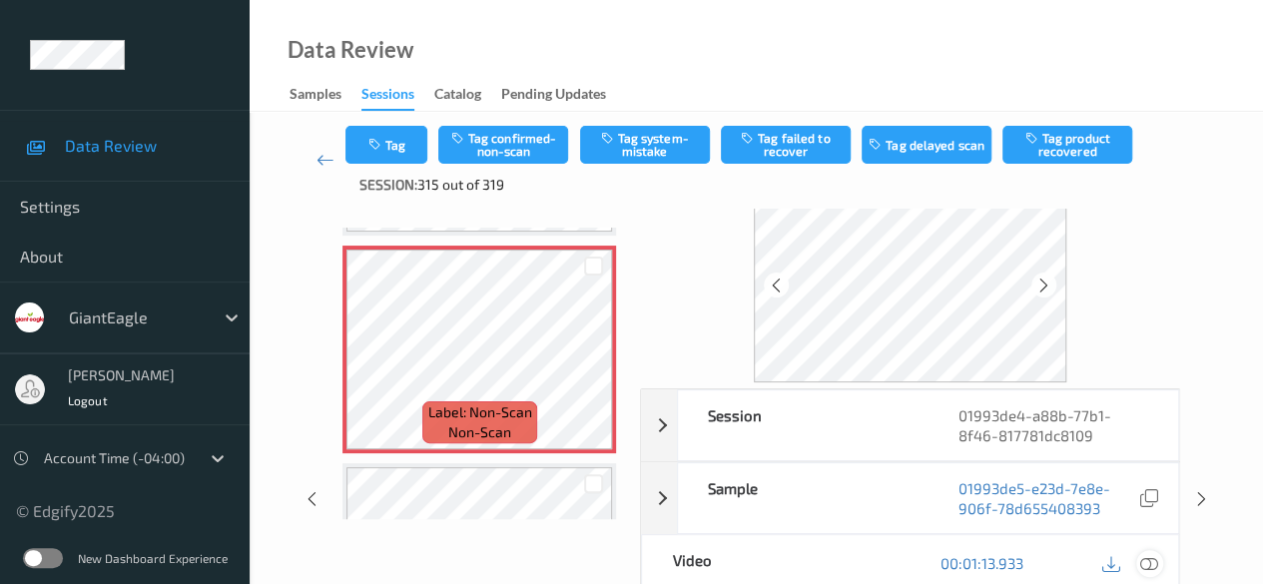
click at [1153, 560] on icon at bounding box center [1149, 563] width 18 height 18
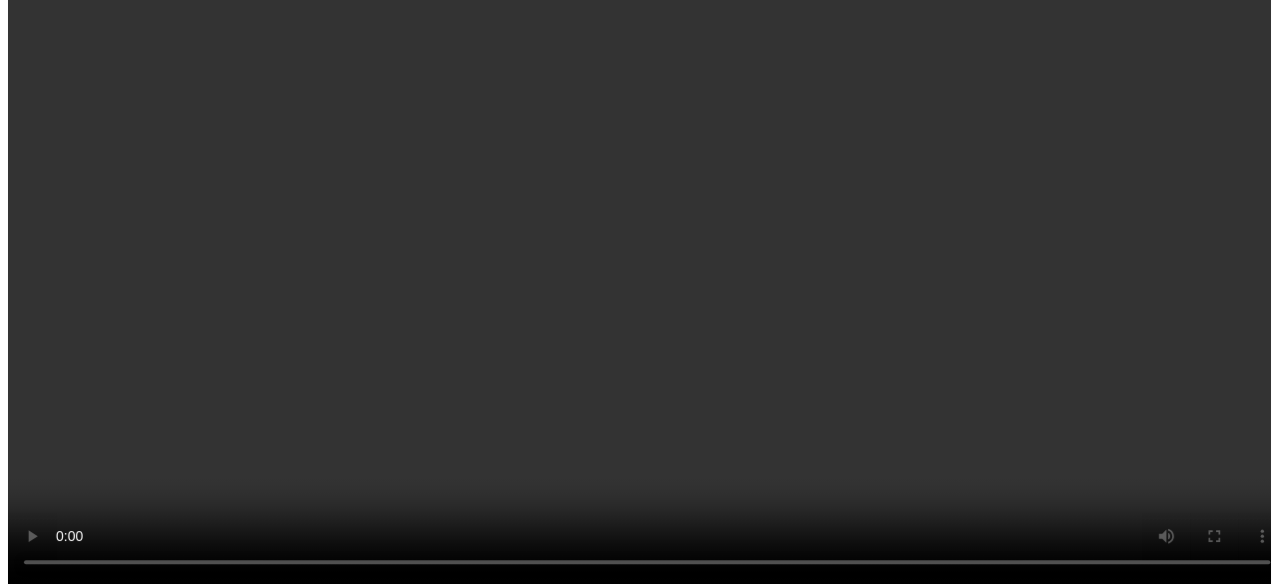
scroll to position [200, 0]
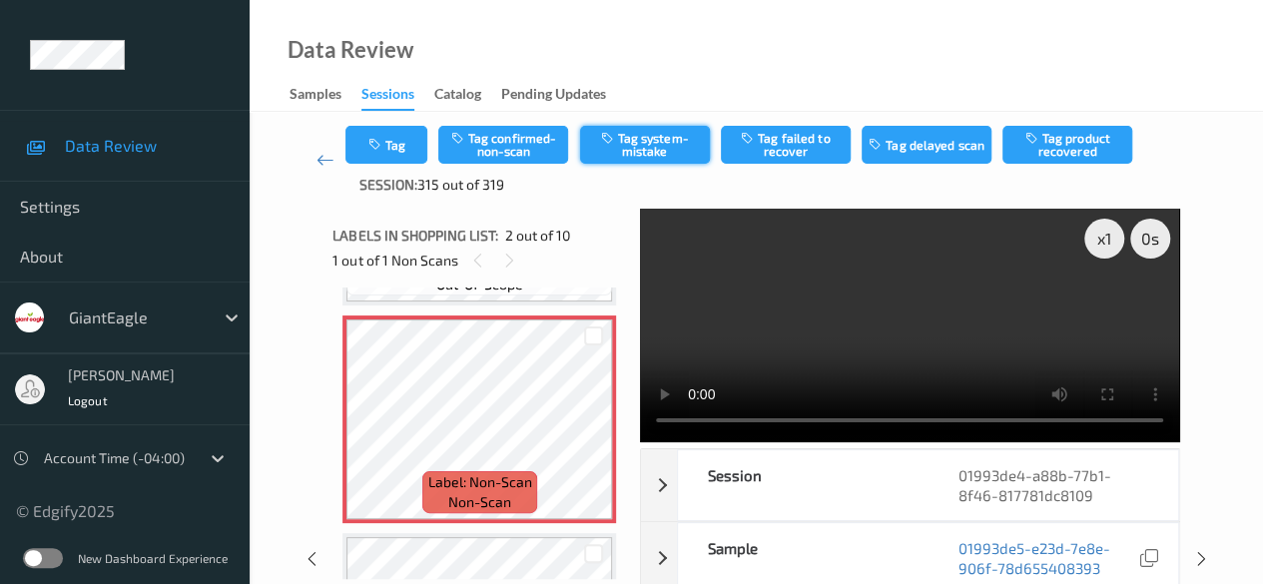
click at [639, 141] on button "Tag system-mistake" at bounding box center [645, 145] width 130 height 38
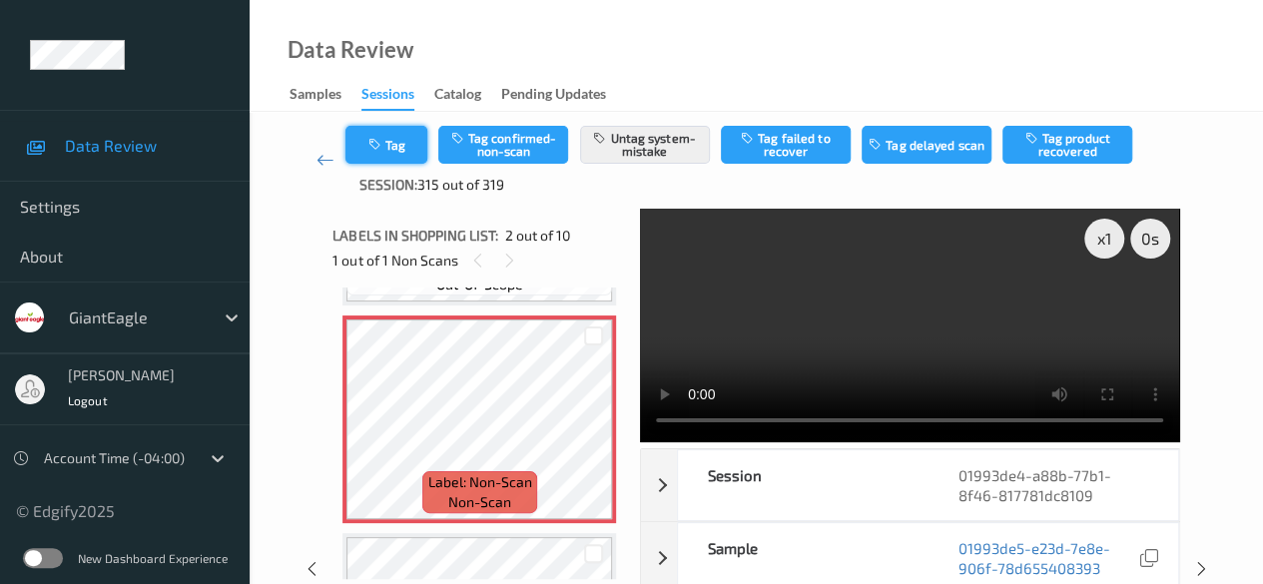
click at [407, 160] on button "Tag" at bounding box center [386, 145] width 82 height 38
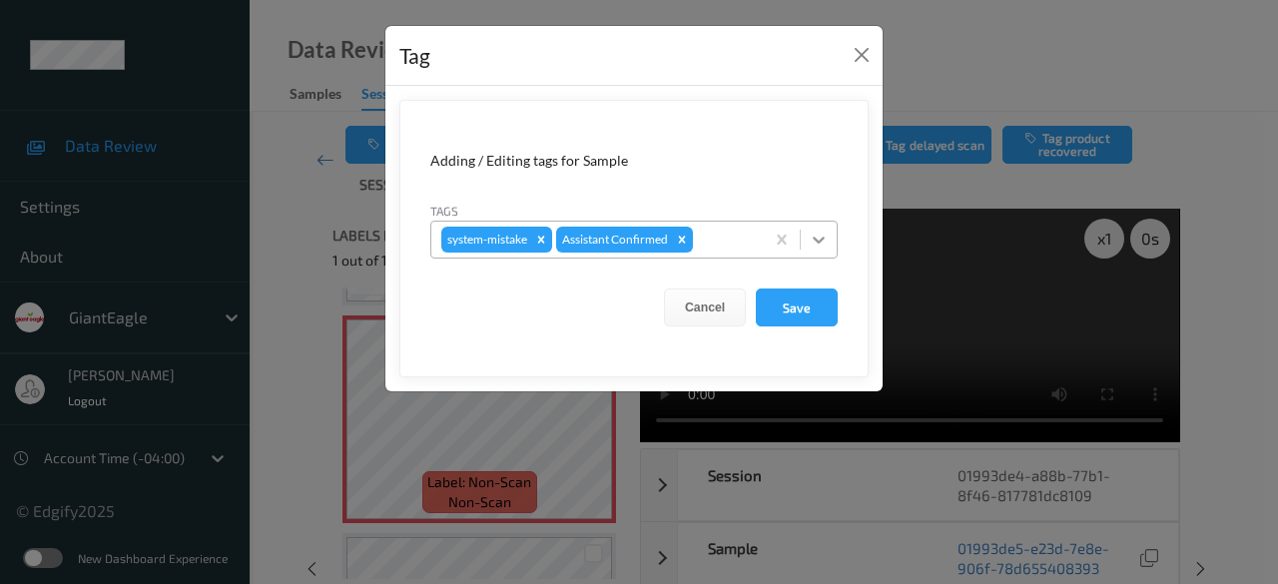
click at [820, 245] on icon at bounding box center [819, 240] width 20 height 20
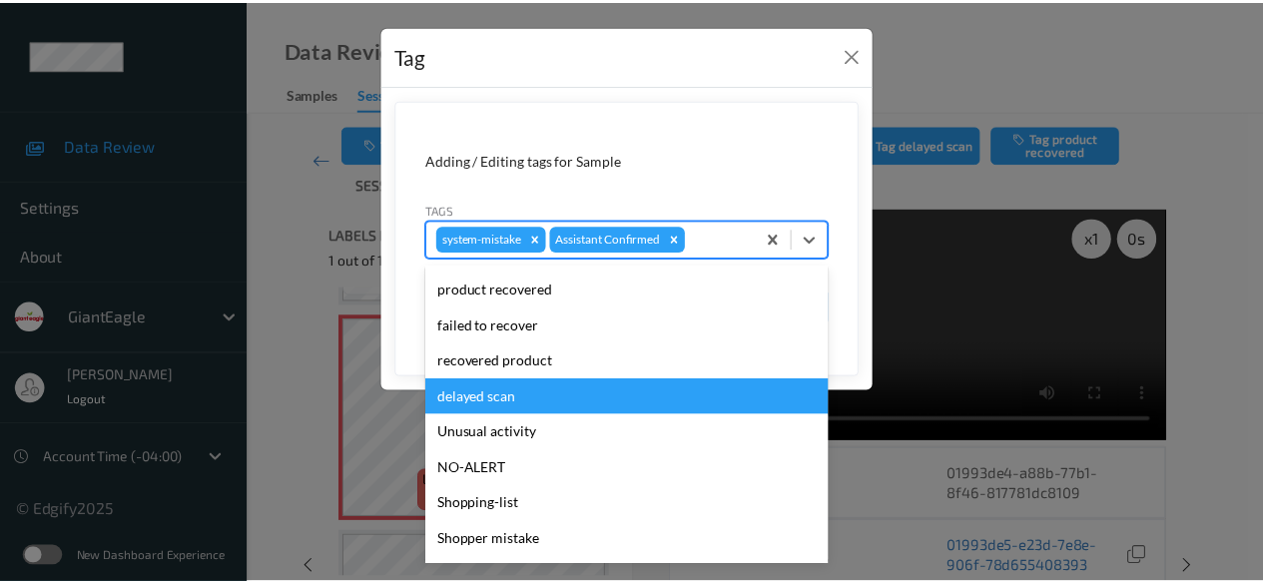
scroll to position [212, 0]
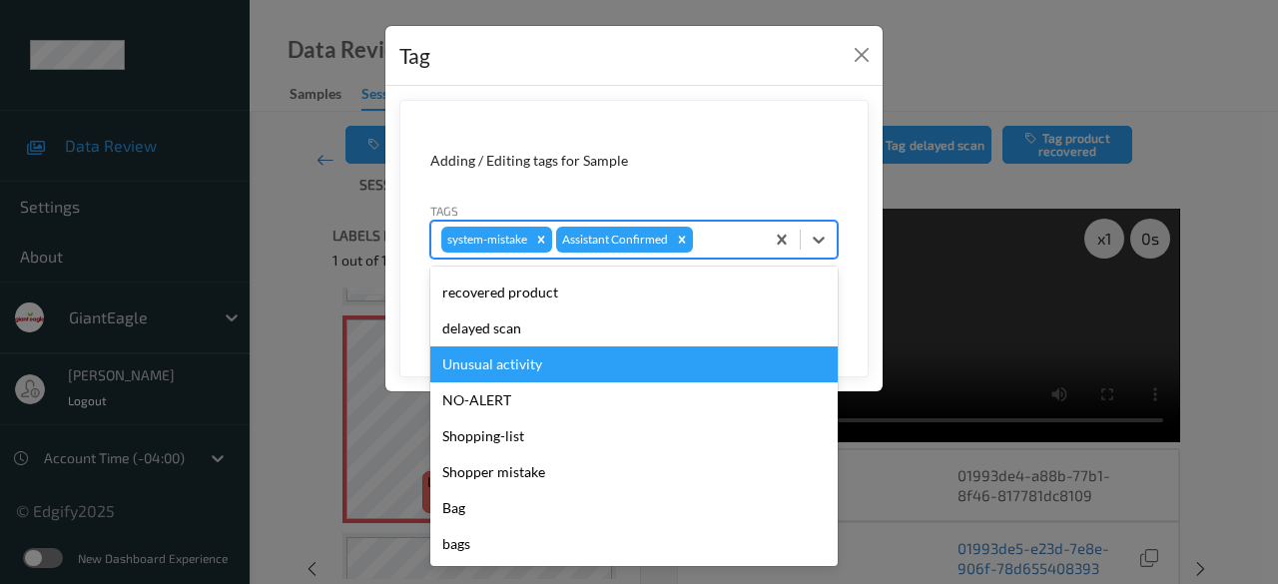
click at [535, 369] on div "Unusual activity" at bounding box center [633, 364] width 407 height 36
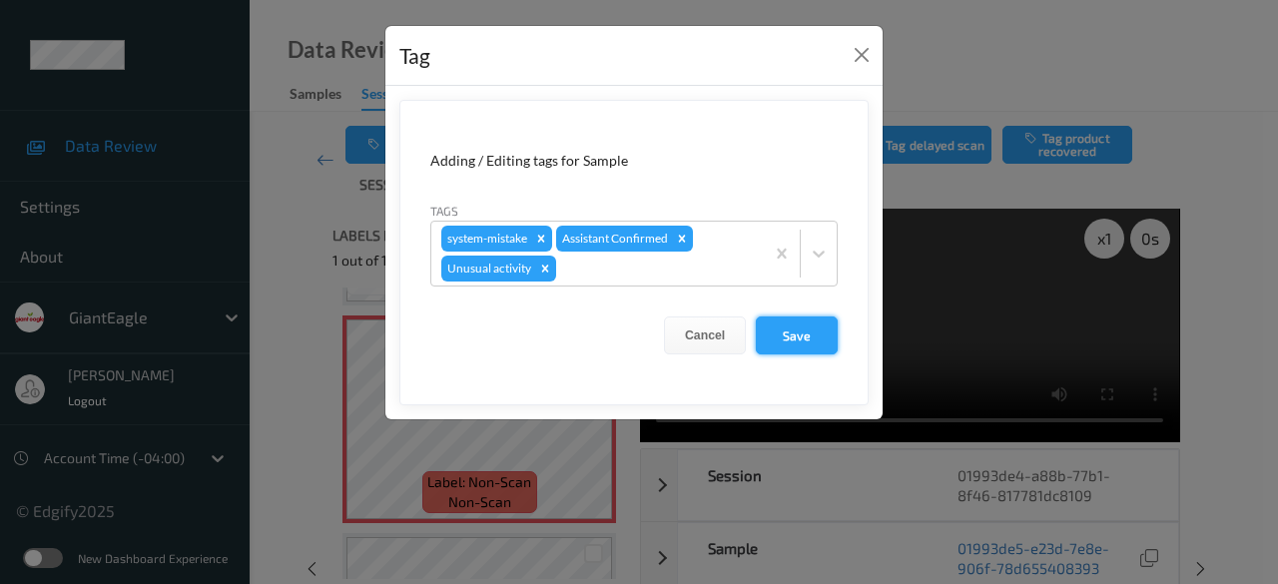
click at [816, 345] on button "Save" at bounding box center [797, 335] width 82 height 38
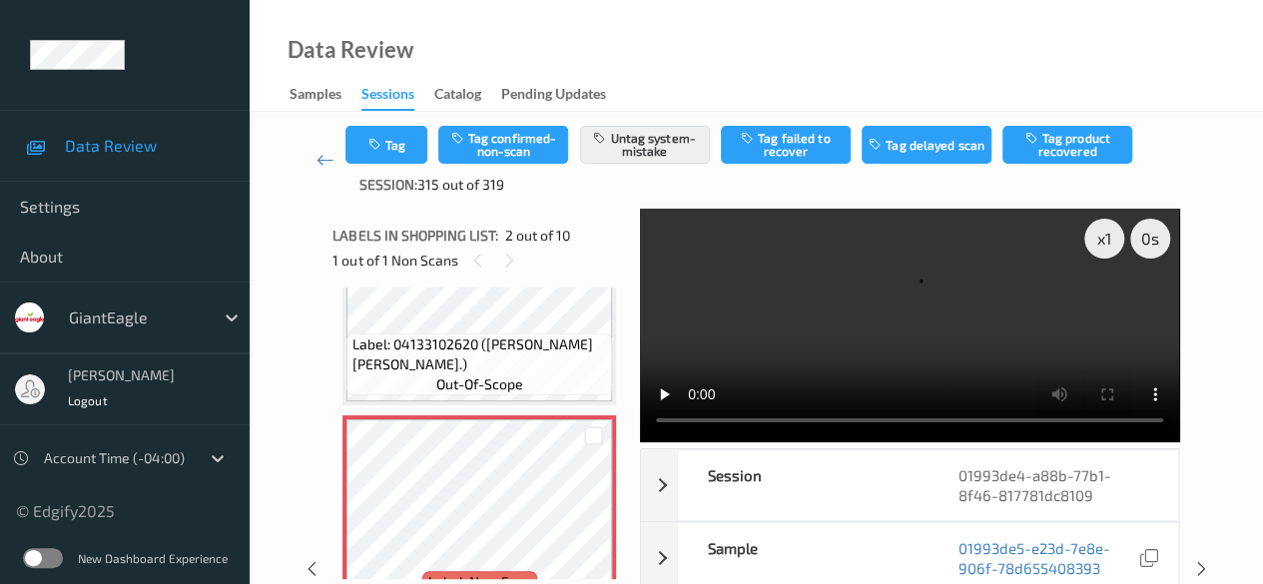
scroll to position [0, 0]
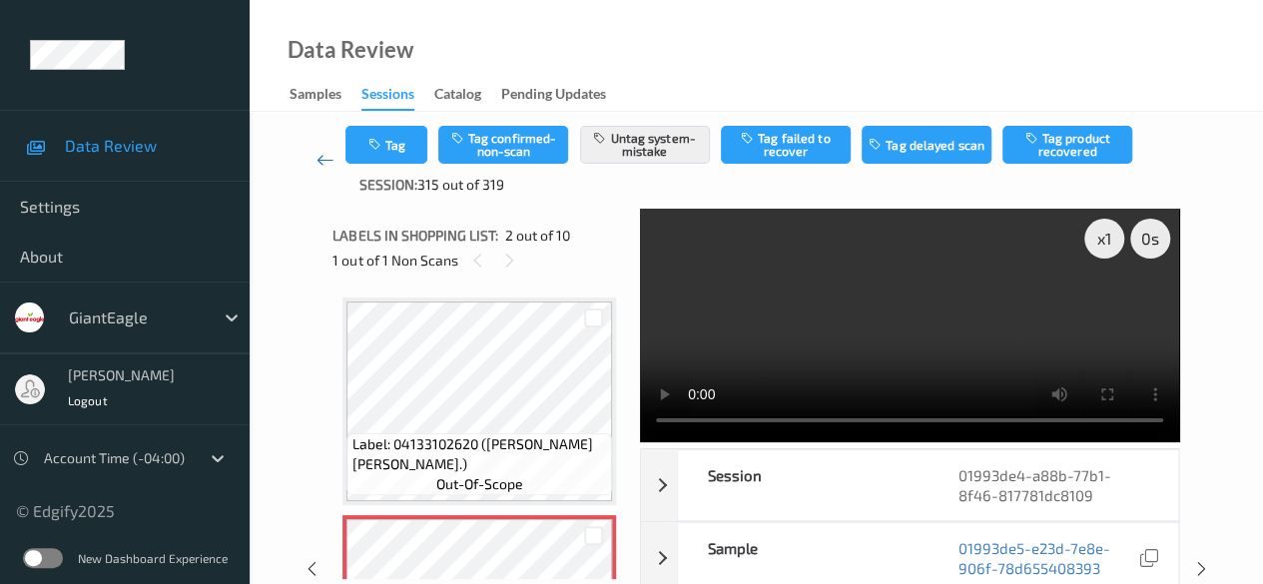
click at [323, 166] on icon at bounding box center [325, 160] width 18 height 20
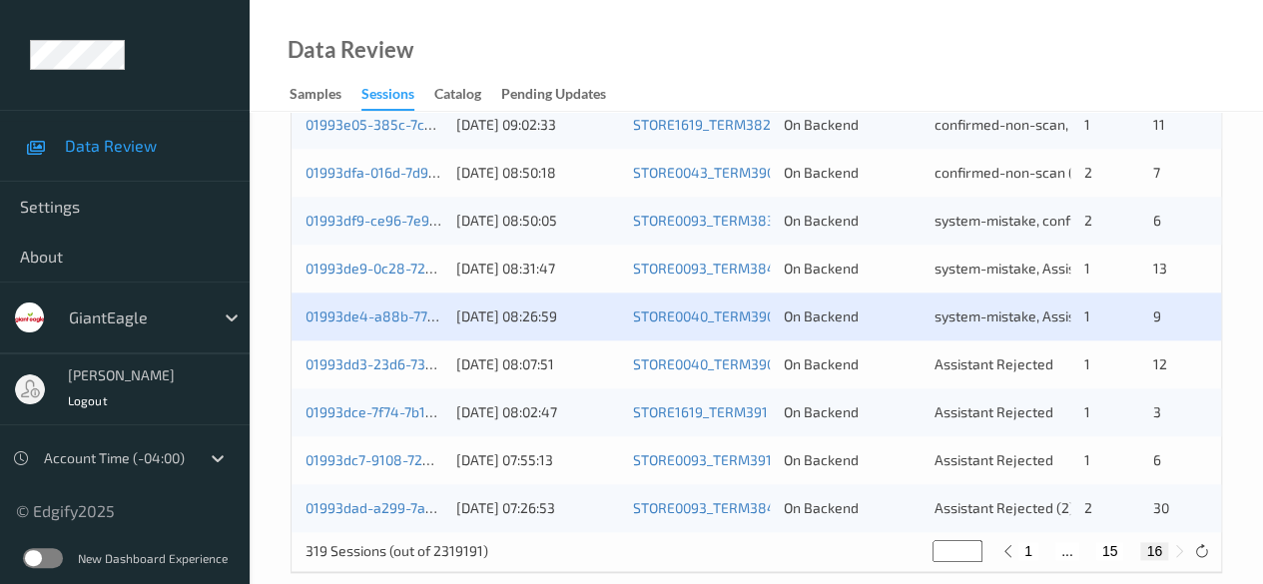
scroll to position [1026, 0]
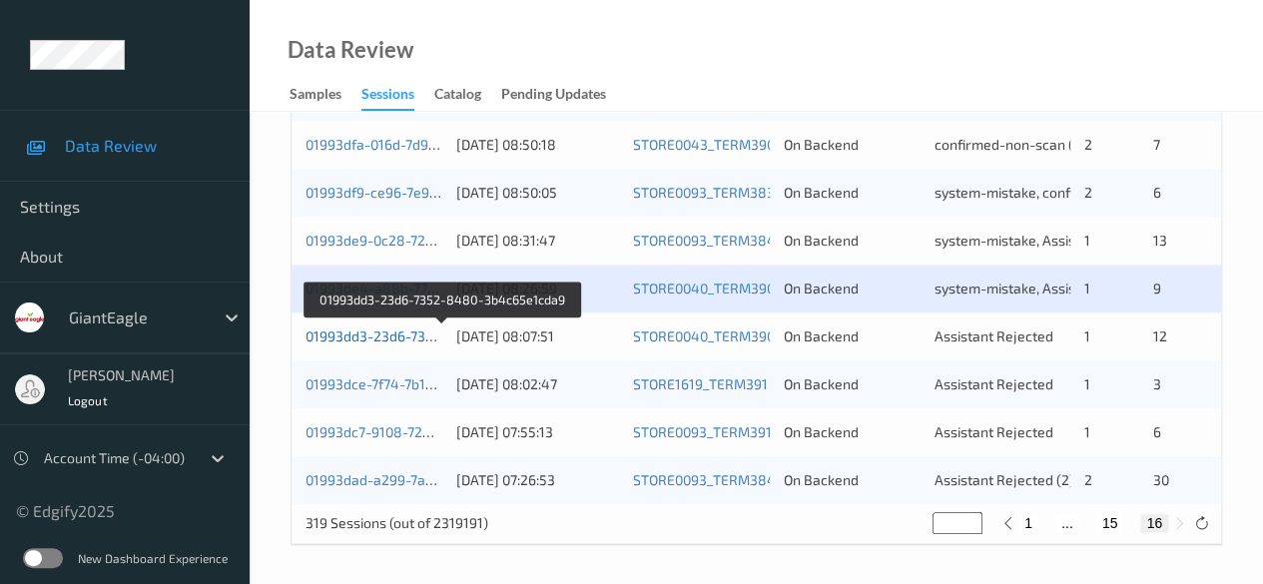
click at [363, 328] on link "01993dd3-23d6-7352-8480-3b4c65e1cda9" at bounding box center [442, 335] width 275 height 17
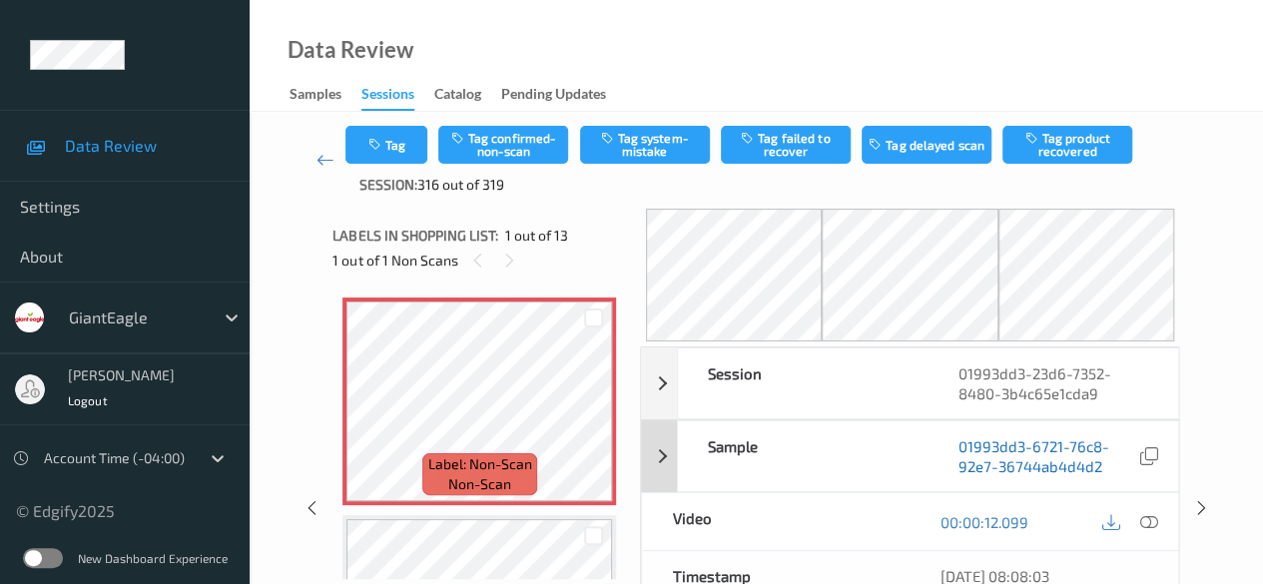
scroll to position [100, 0]
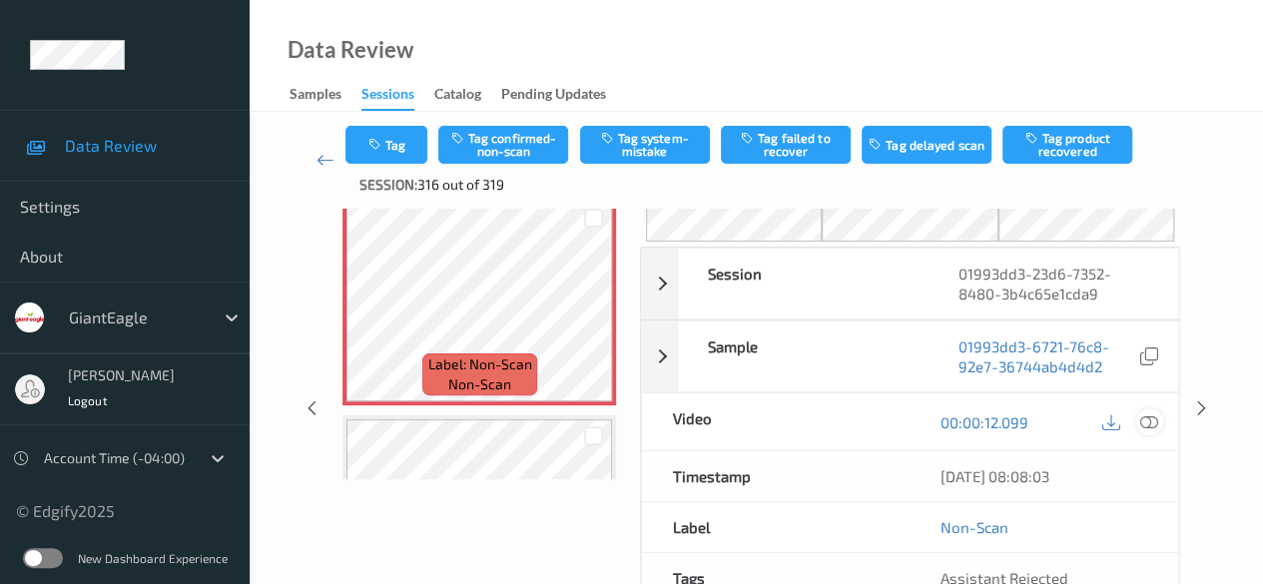
click at [1147, 424] on icon at bounding box center [1149, 422] width 18 height 18
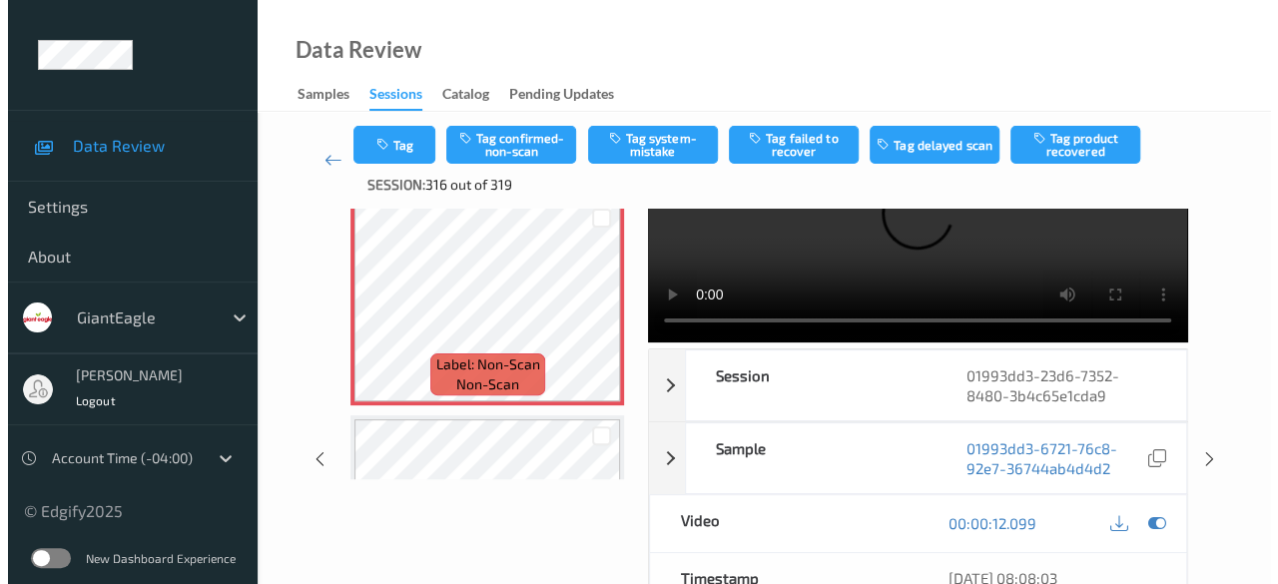
scroll to position [0, 0]
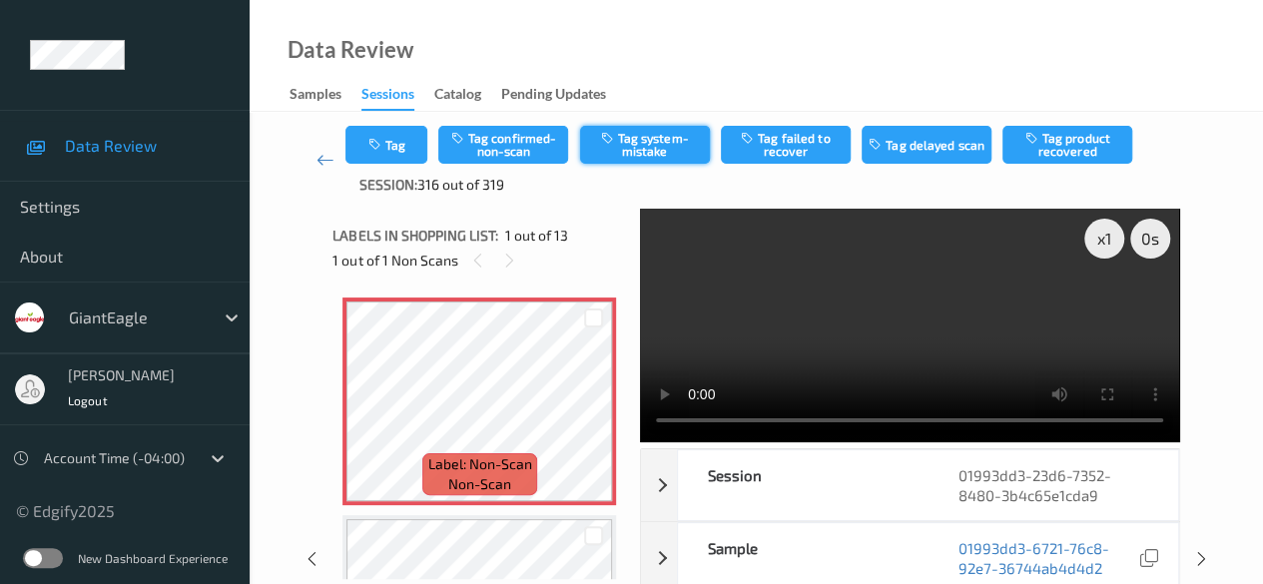
click at [665, 141] on button "Tag system-mistake" at bounding box center [645, 145] width 130 height 38
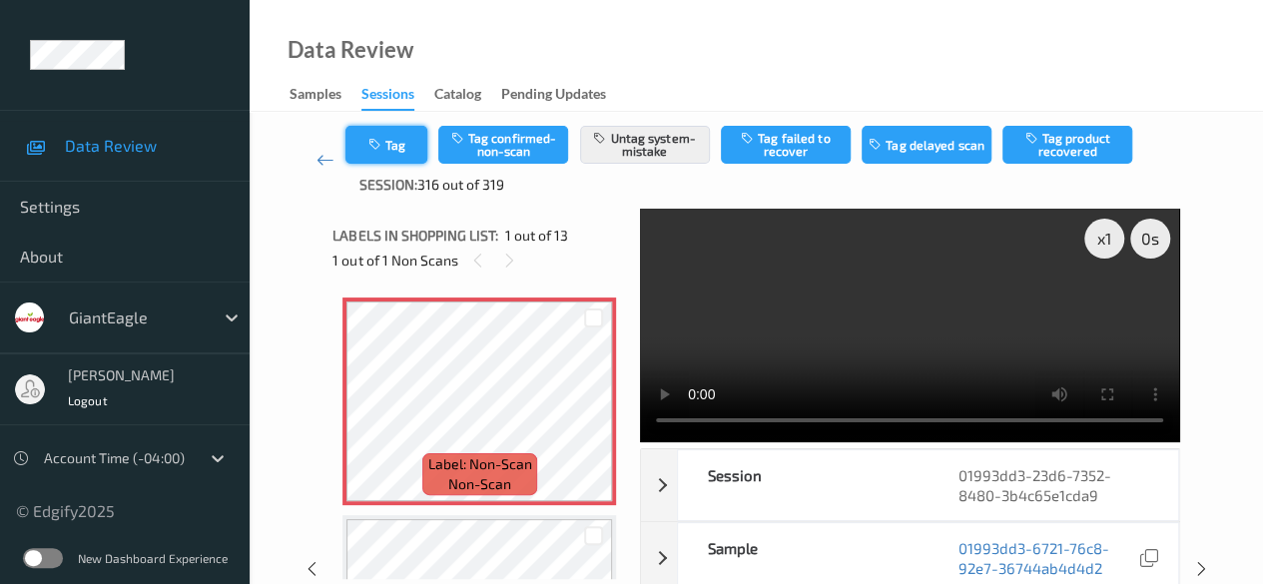
click at [409, 153] on button "Tag" at bounding box center [386, 145] width 82 height 38
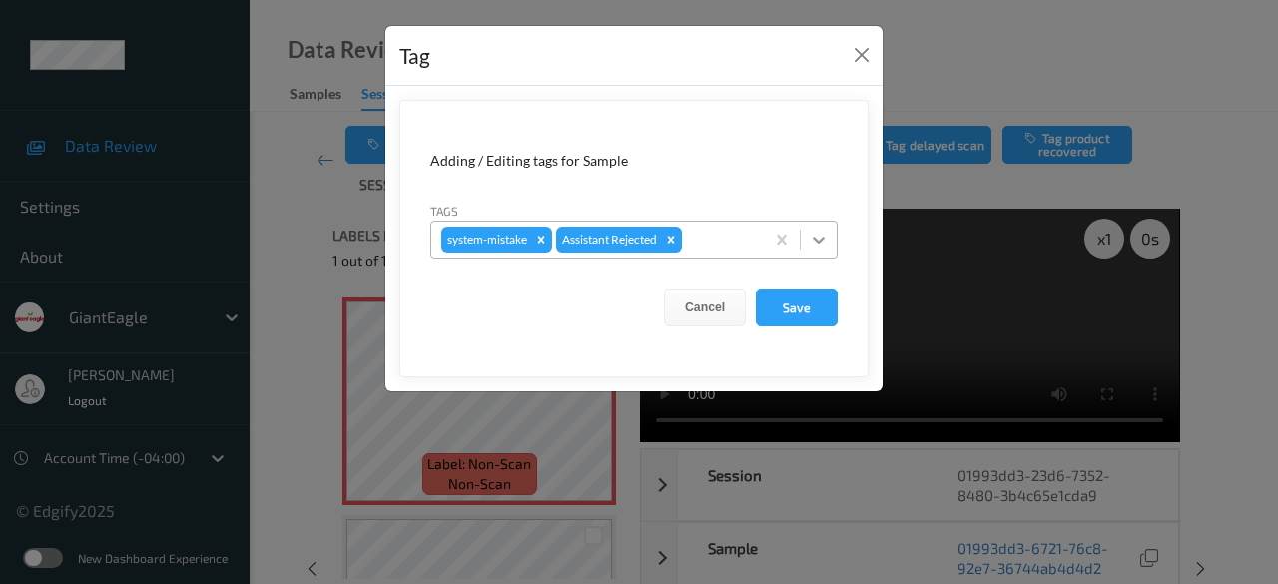
click at [820, 247] on icon at bounding box center [819, 240] width 20 height 20
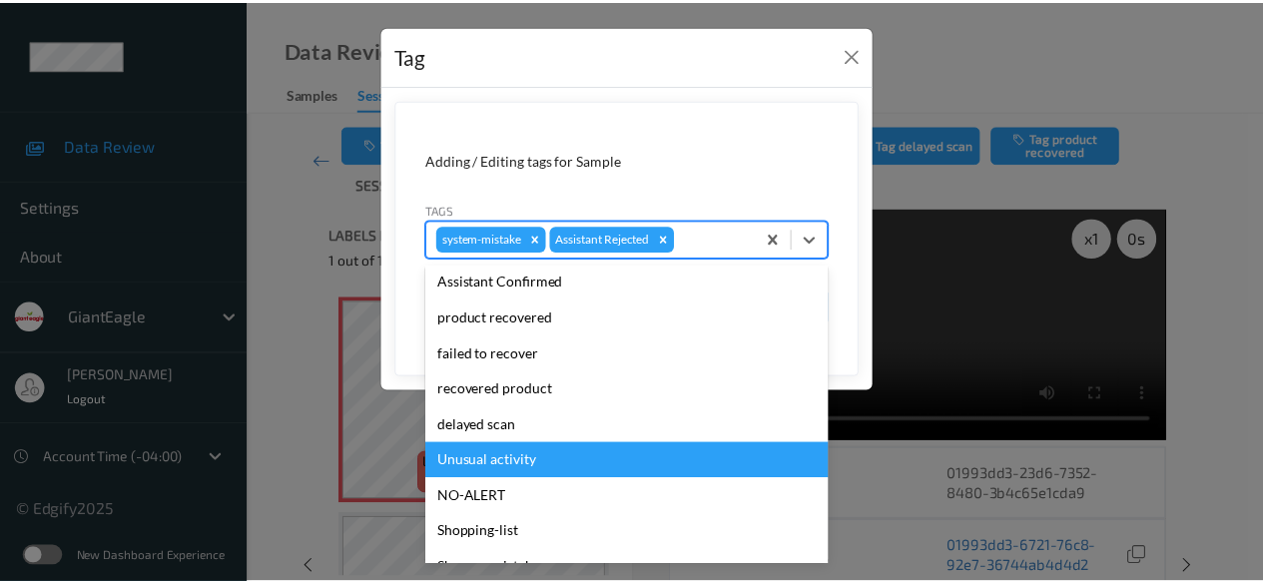
scroll to position [212, 0]
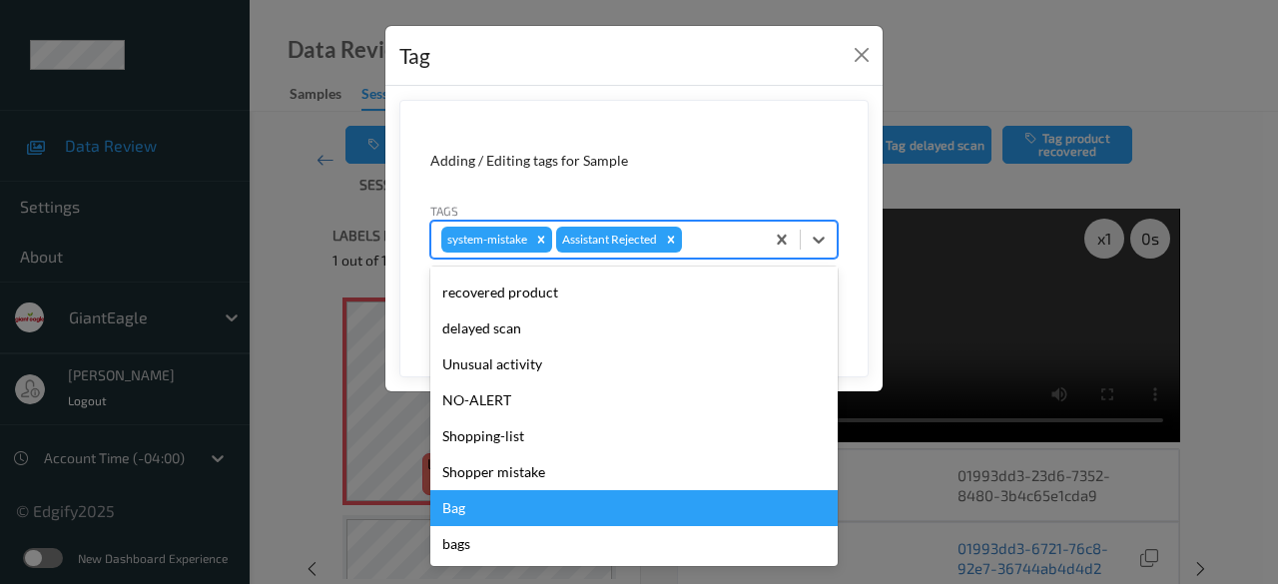
click at [515, 511] on div "Bag" at bounding box center [633, 508] width 407 height 36
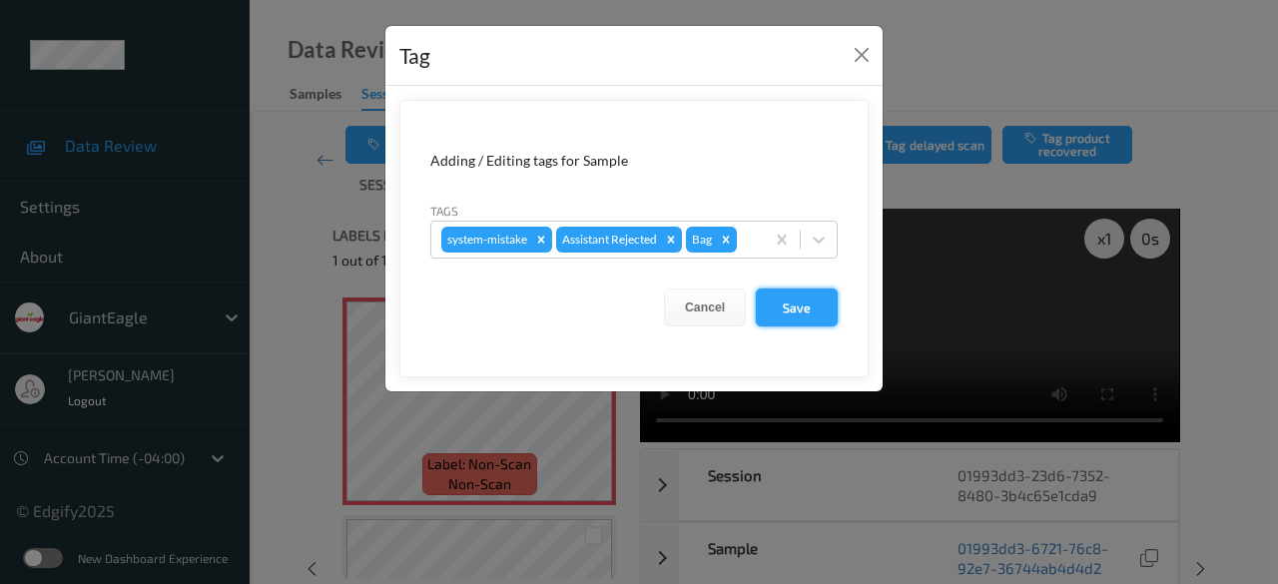
click at [807, 304] on button "Save" at bounding box center [797, 307] width 82 height 38
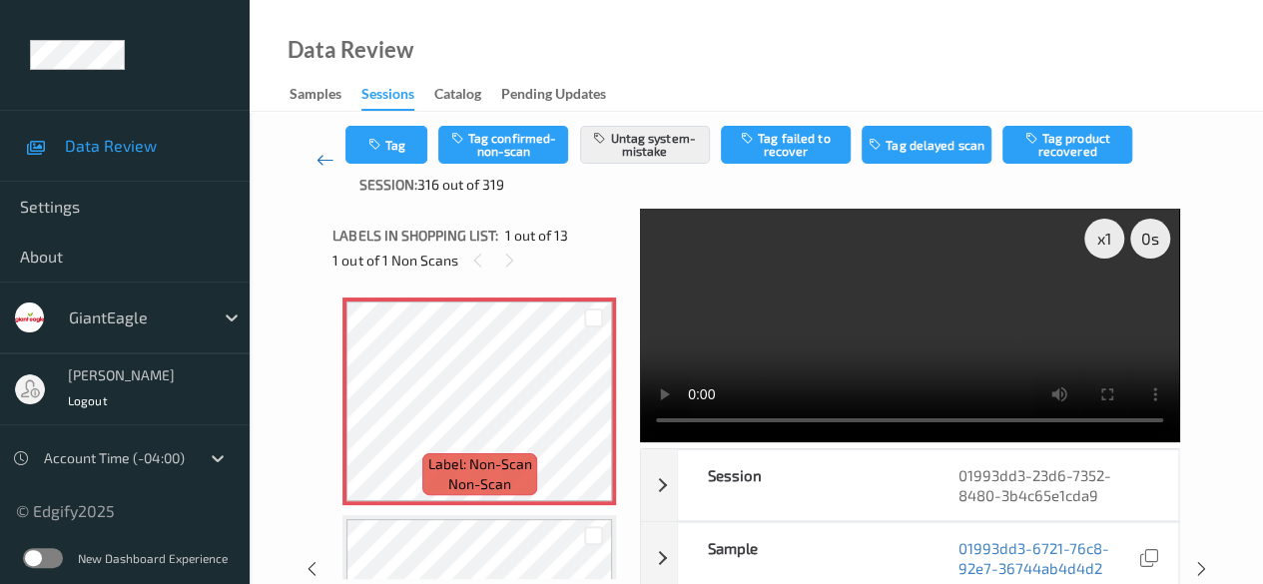
click at [327, 163] on icon at bounding box center [325, 160] width 18 height 20
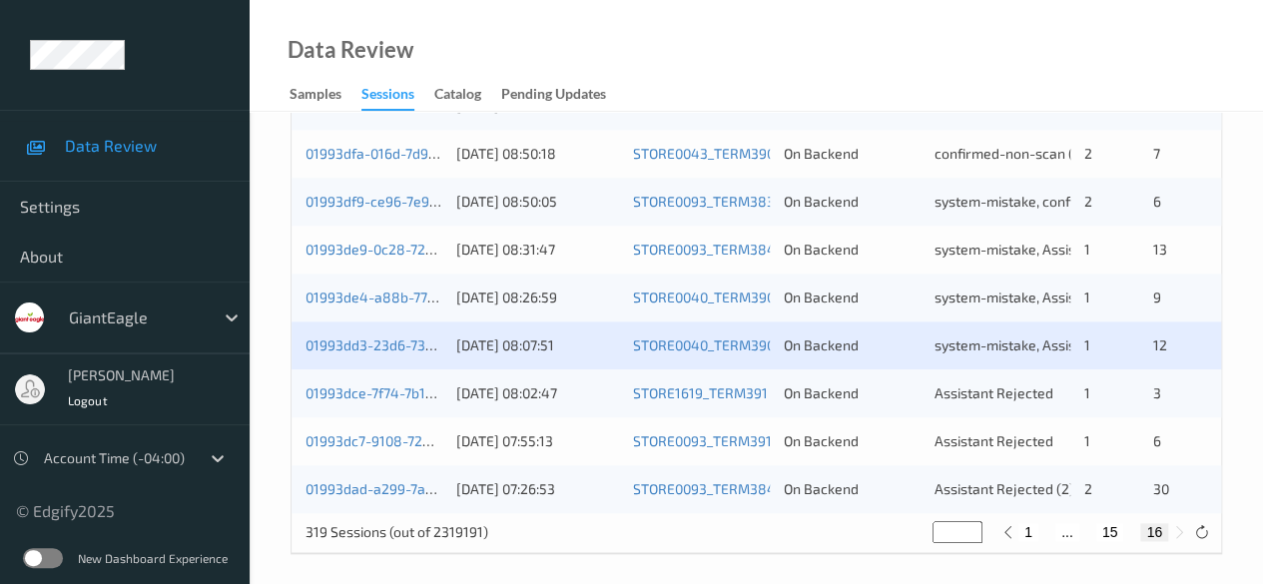
scroll to position [1026, 0]
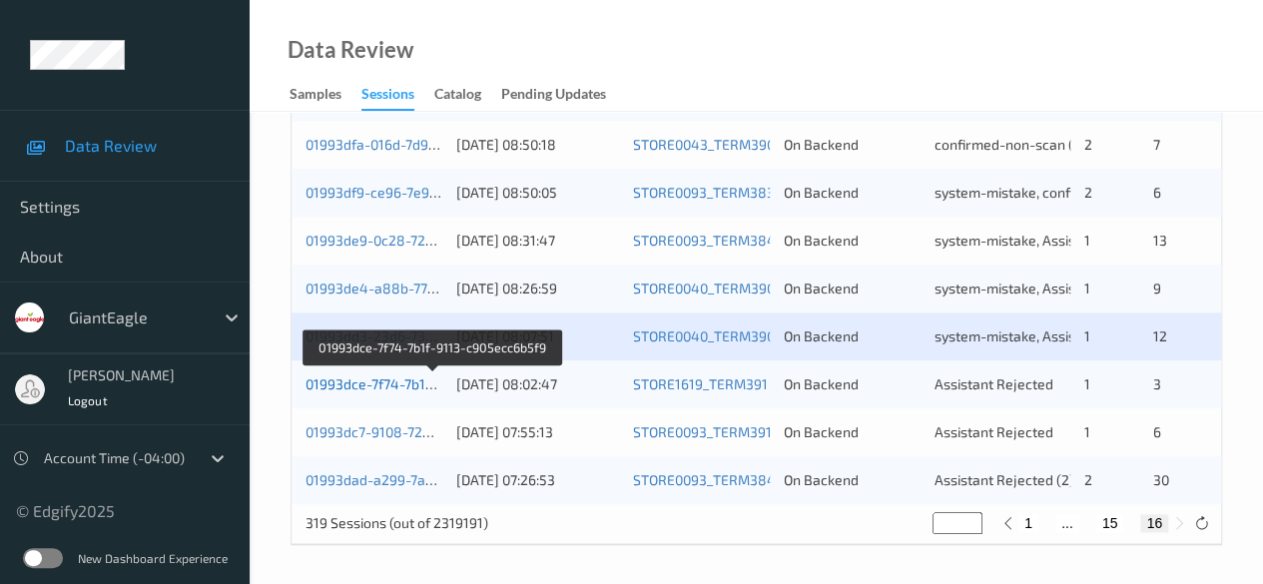
click at [326, 376] on link "01993dce-7f74-7b1f-9113-c905ecc6b5f9" at bounding box center [432, 383] width 255 height 17
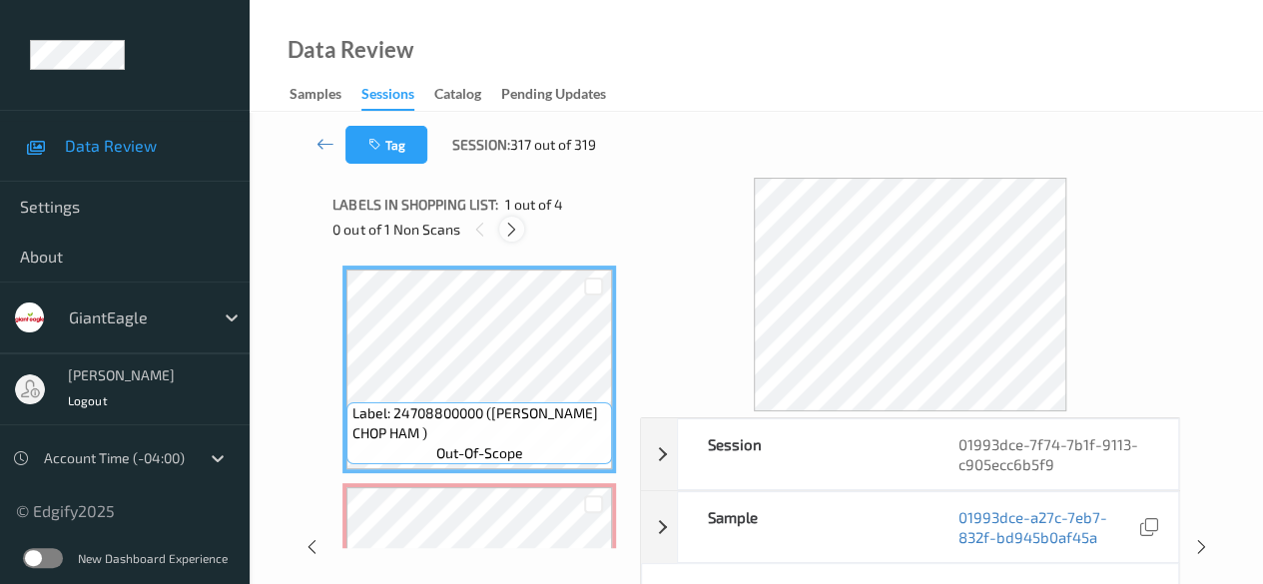
click at [515, 232] on icon at bounding box center [511, 230] width 17 height 18
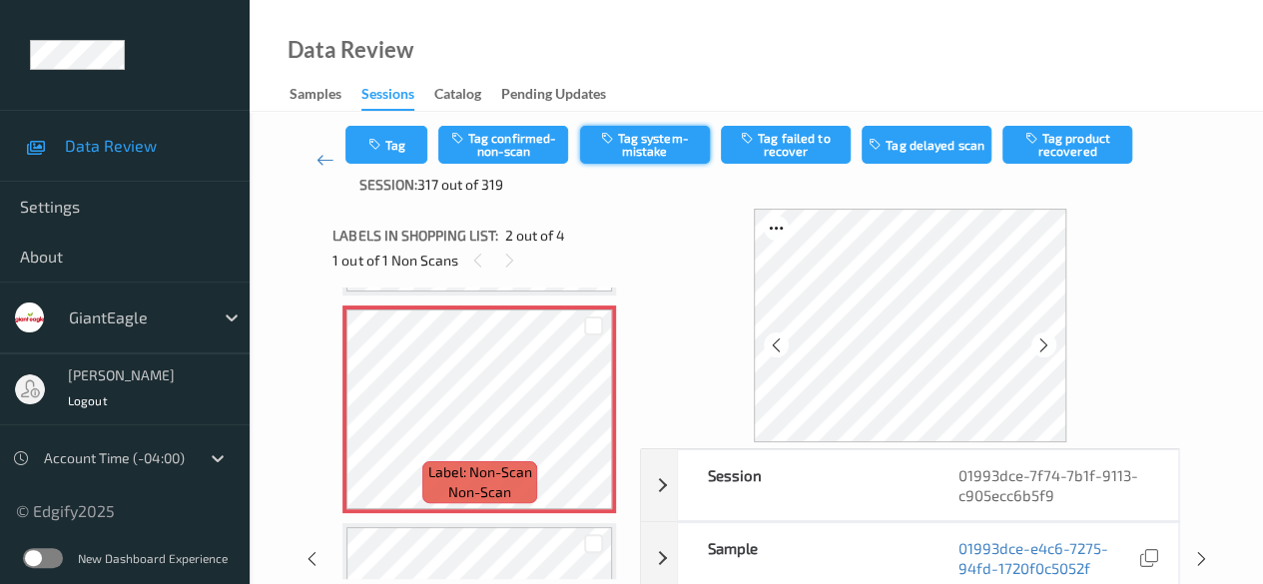
click at [640, 148] on button "Tag system-mistake" at bounding box center [645, 145] width 130 height 38
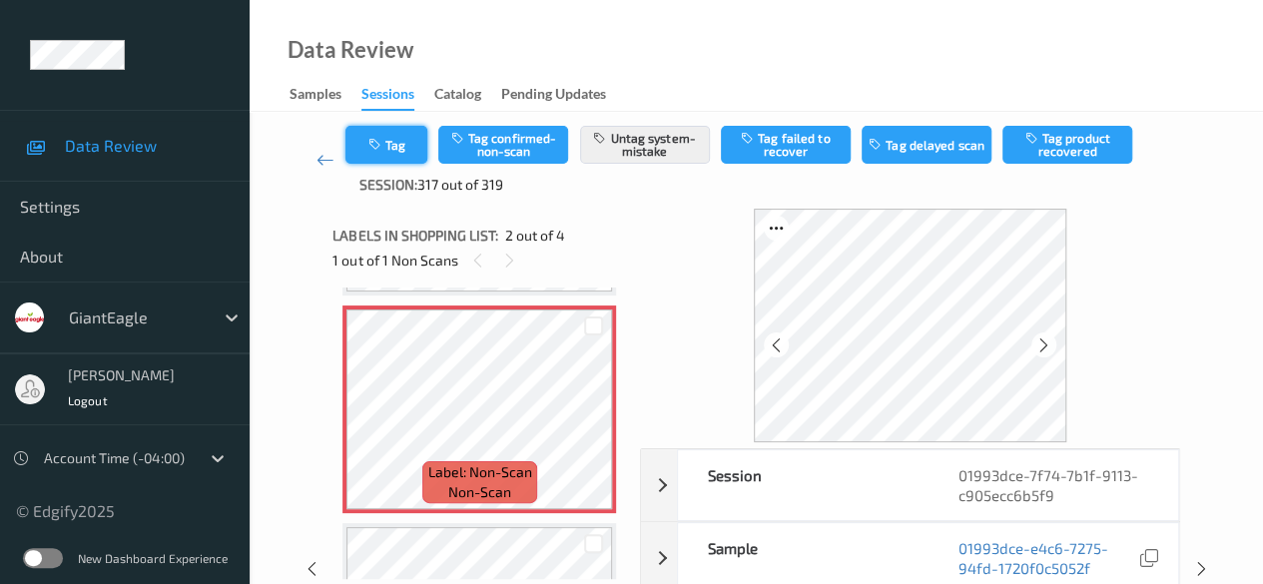
click at [407, 147] on button "Tag" at bounding box center [386, 145] width 82 height 38
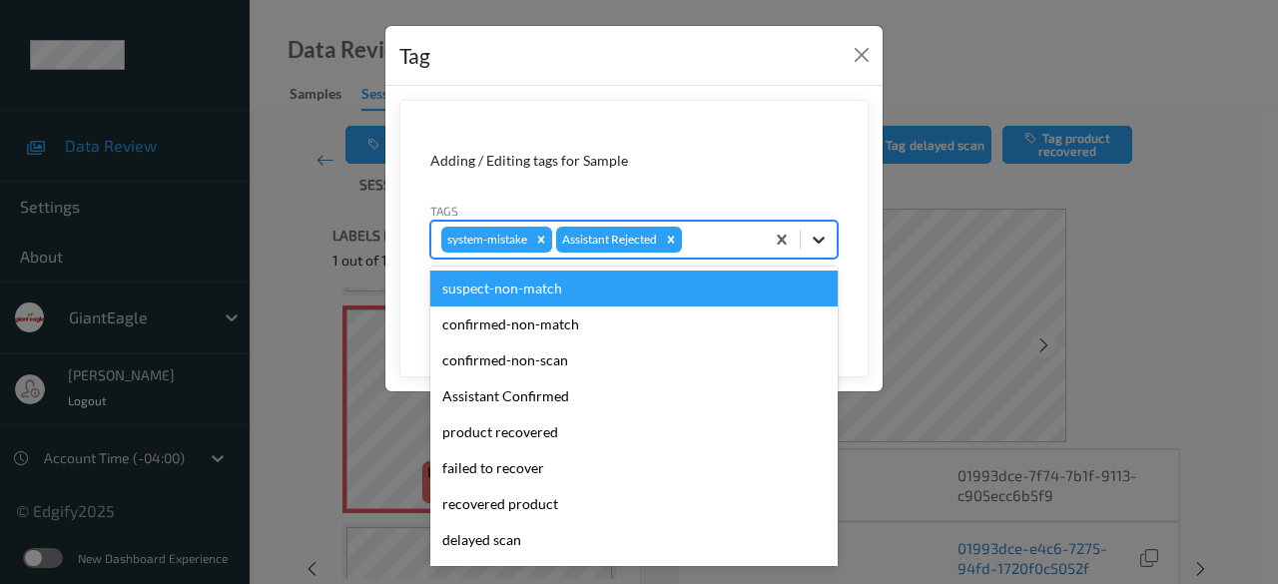
click at [822, 241] on icon at bounding box center [819, 240] width 20 height 20
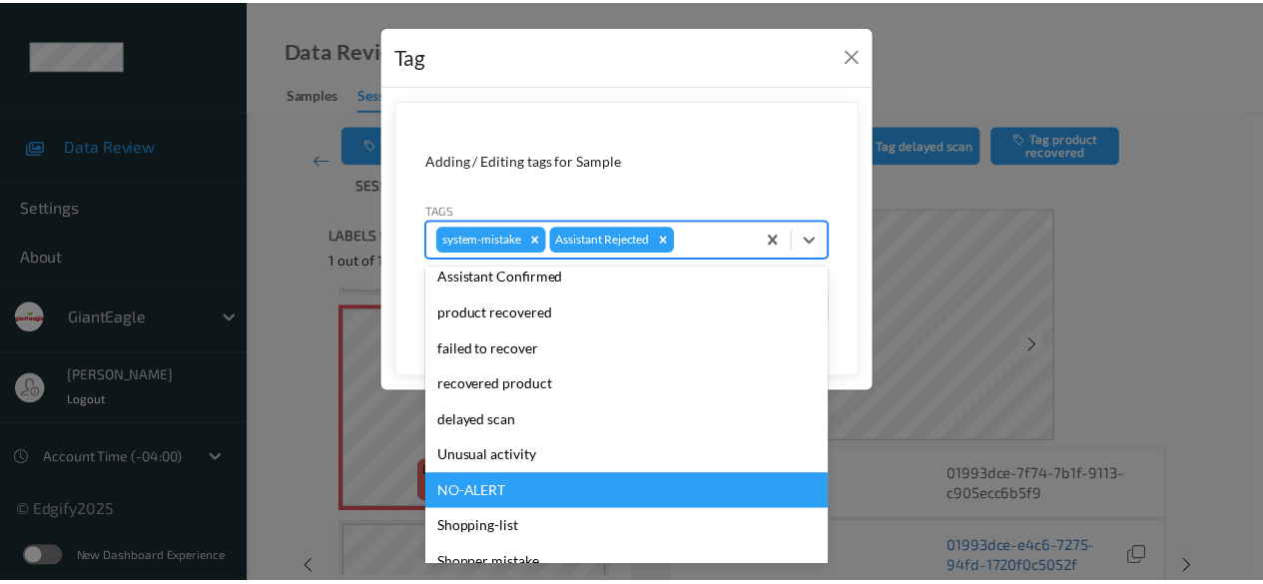
scroll to position [212, 0]
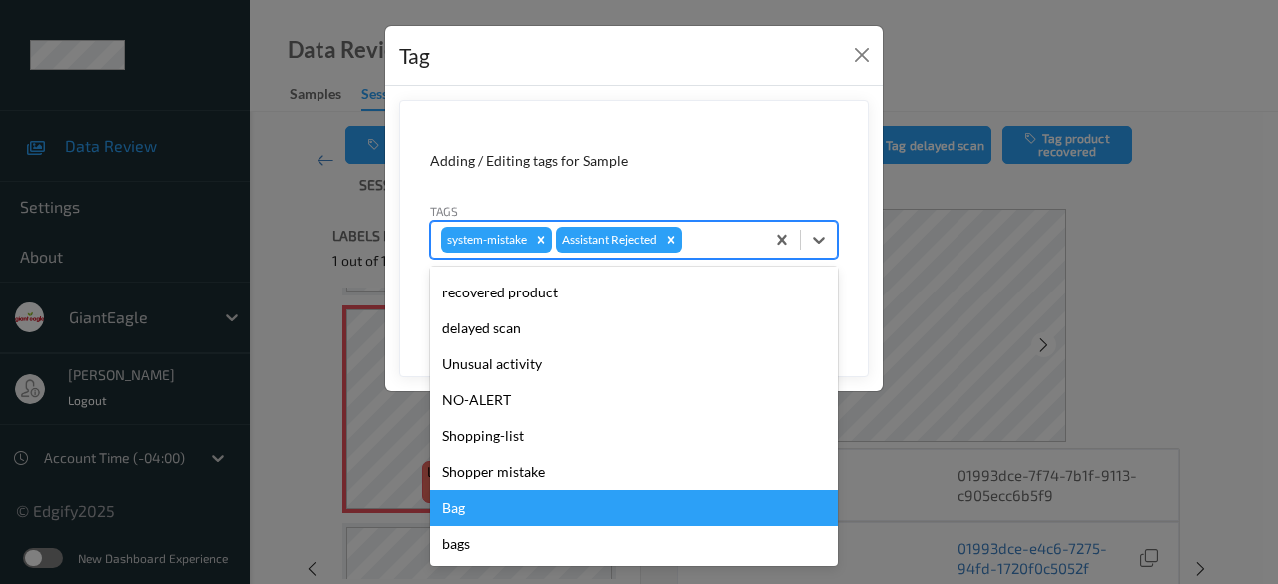
click at [565, 502] on div "Bag" at bounding box center [633, 508] width 407 height 36
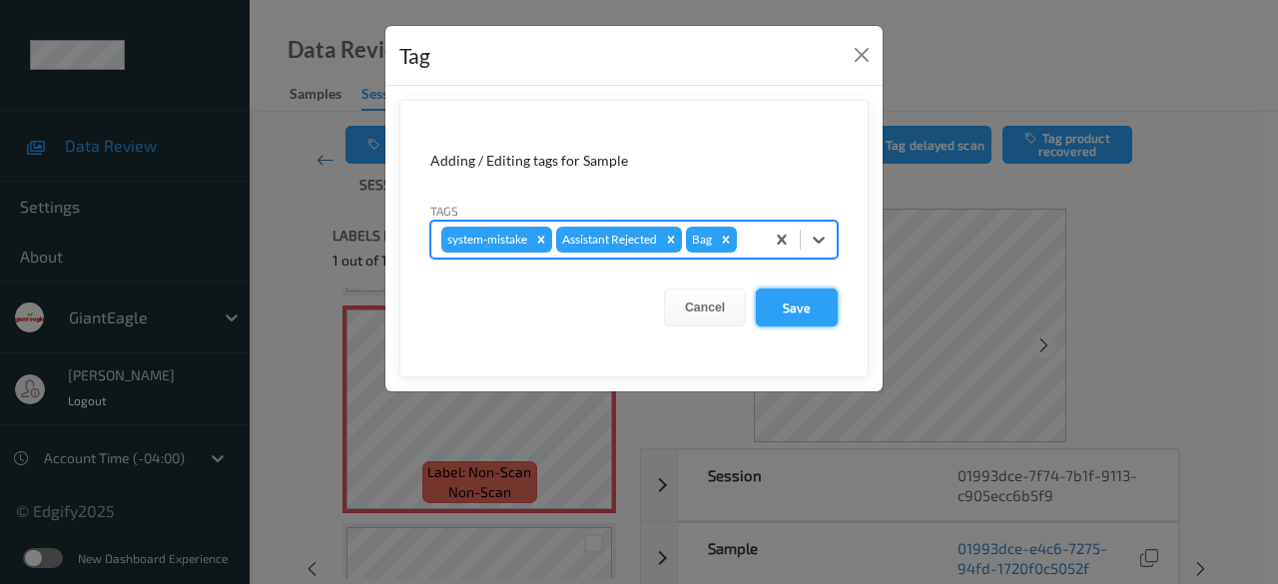
click at [793, 318] on button "Save" at bounding box center [797, 307] width 82 height 38
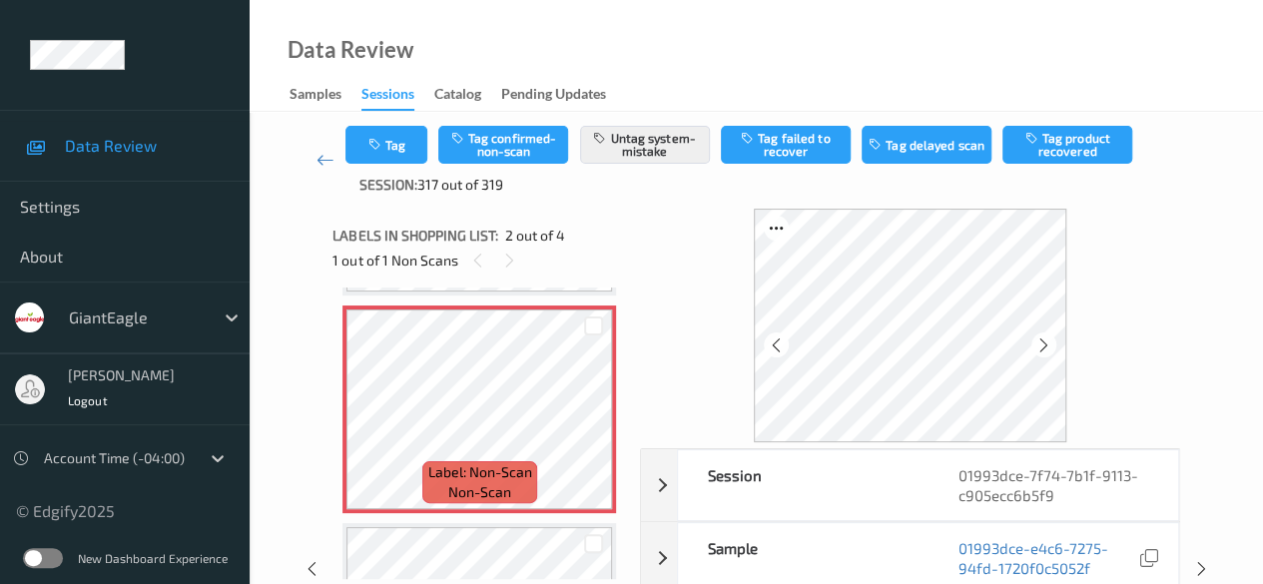
click at [345, 126] on button "Tag" at bounding box center [386, 145] width 82 height 38
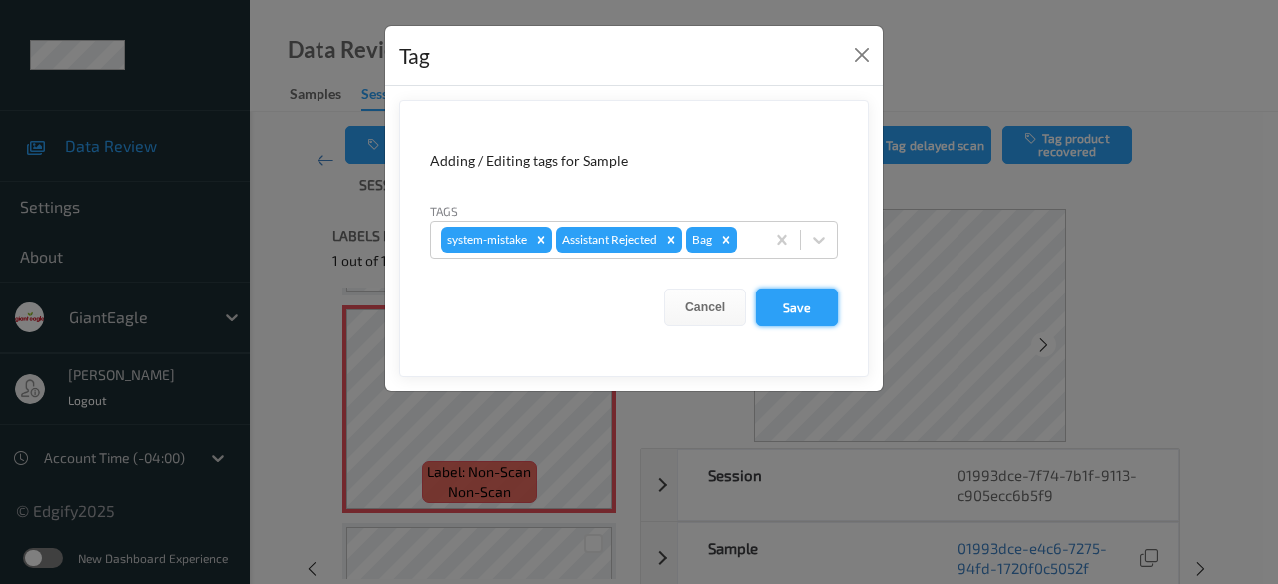
click at [801, 304] on button "Save" at bounding box center [797, 307] width 82 height 38
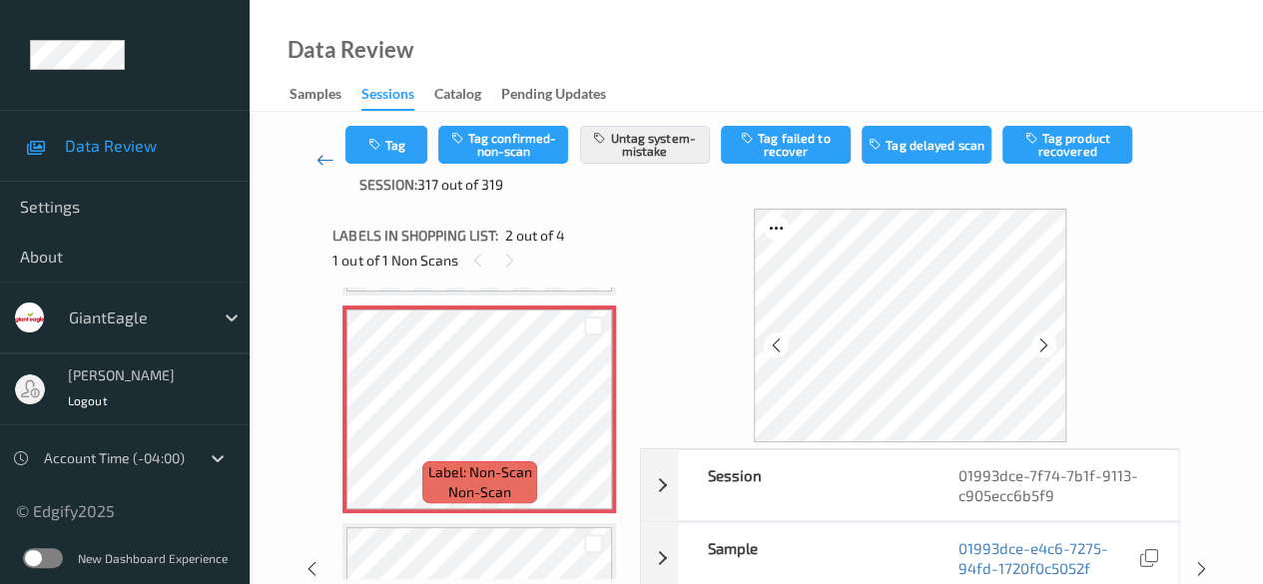
click at [329, 163] on icon at bounding box center [325, 160] width 18 height 20
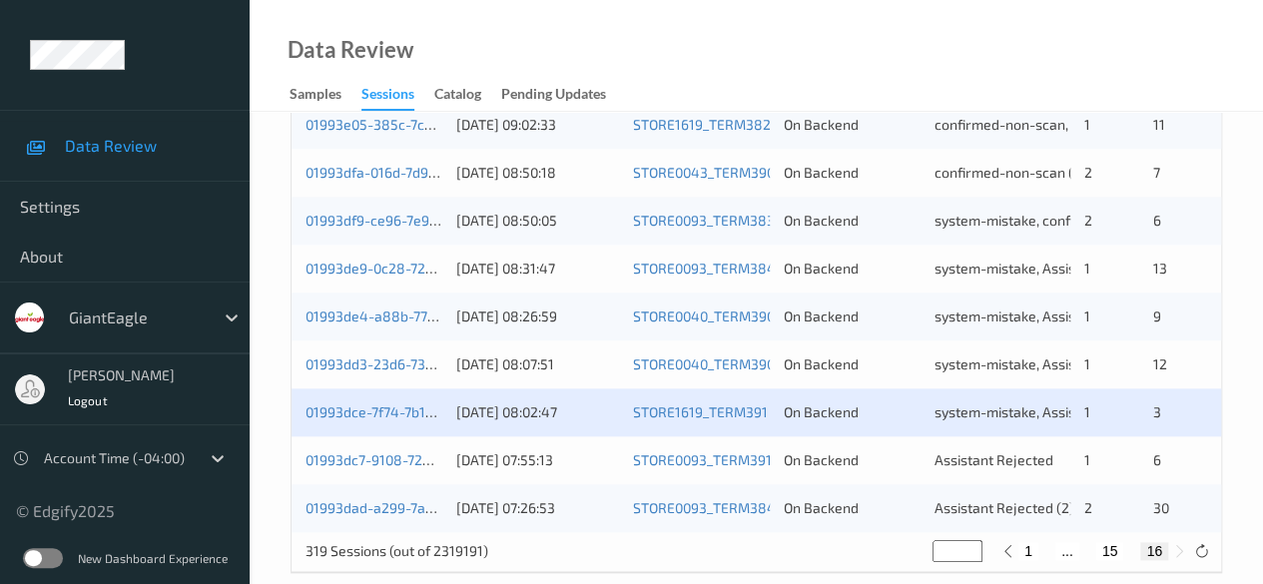
scroll to position [1026, 0]
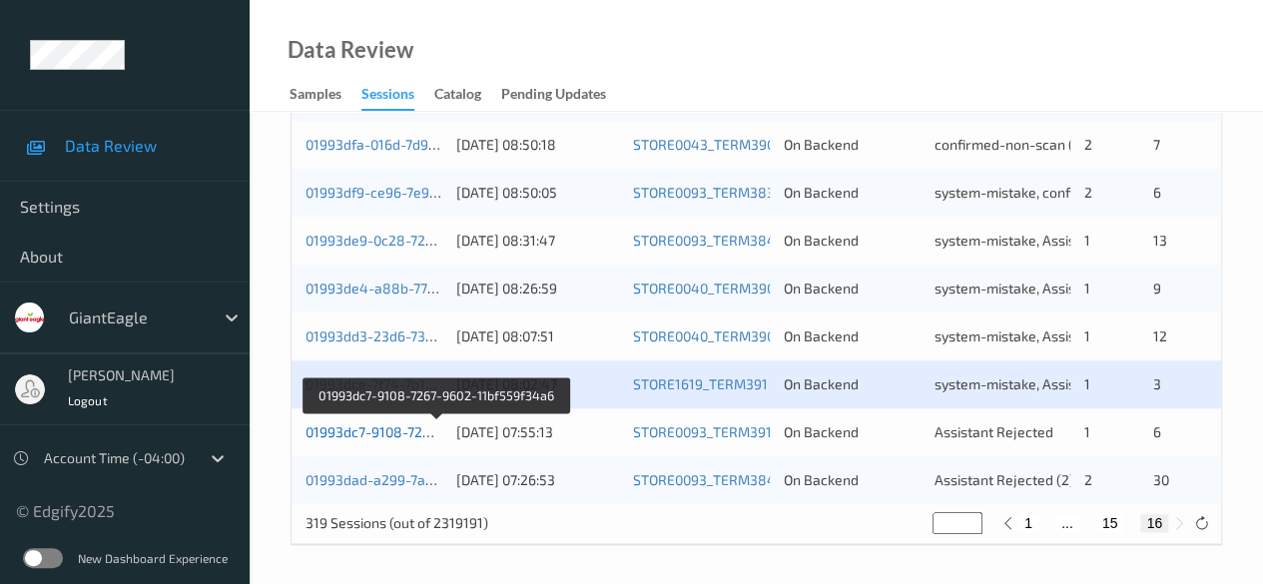
click at [396, 428] on link "01993dc7-9108-7267-9602-11bf559f34a6" at bounding box center [436, 431] width 263 height 17
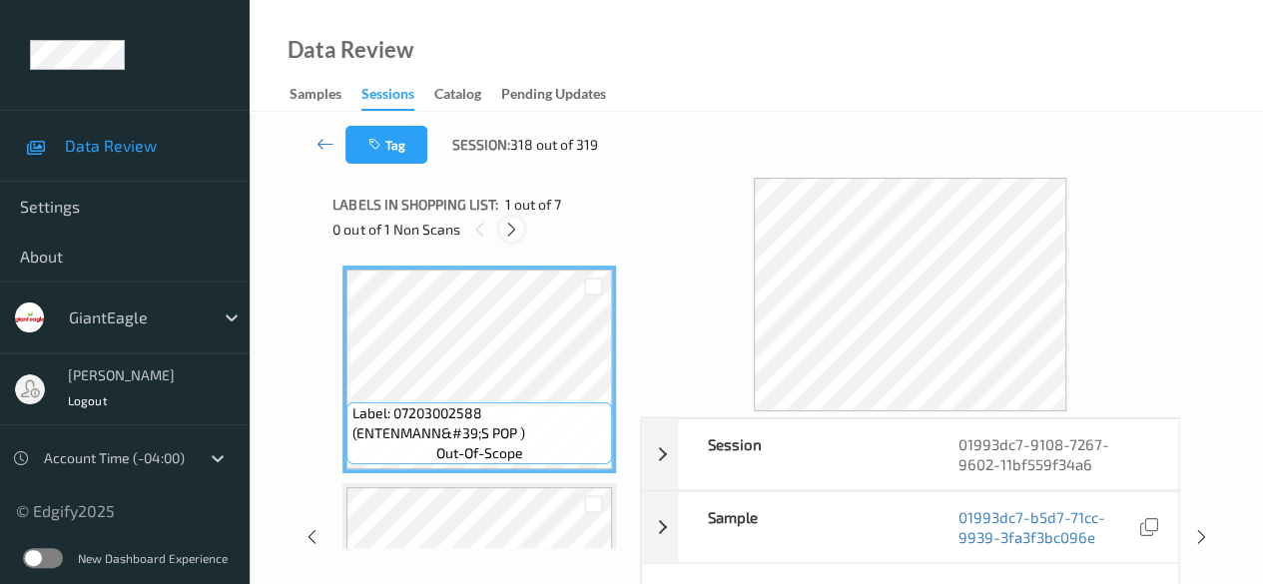
click at [513, 235] on icon at bounding box center [511, 230] width 17 height 18
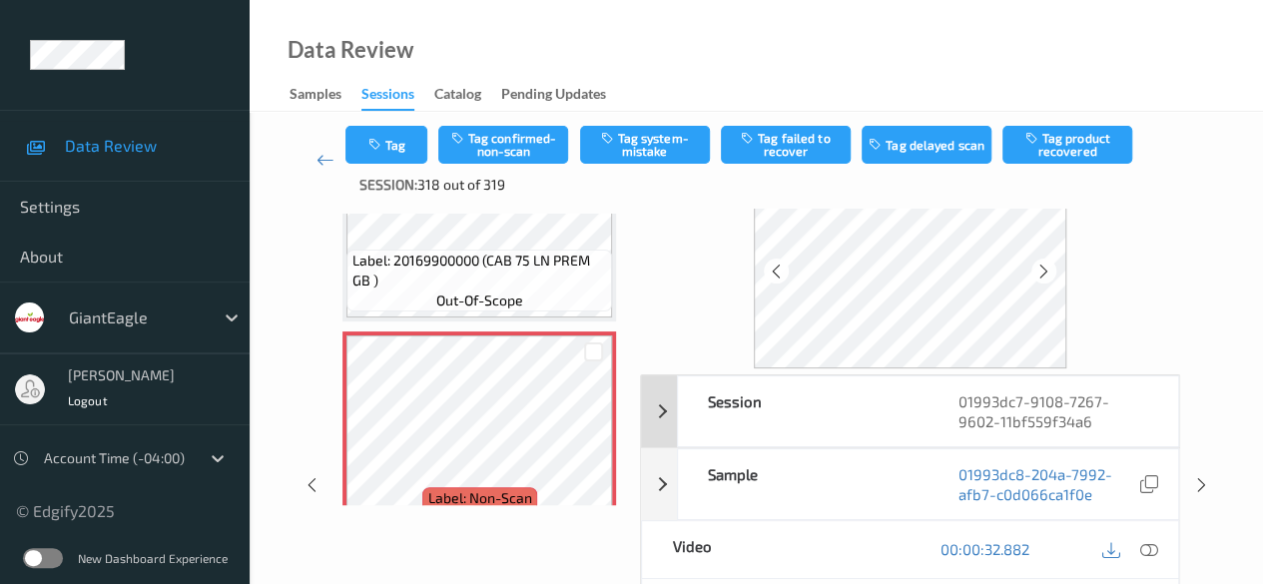
scroll to position [100, 0]
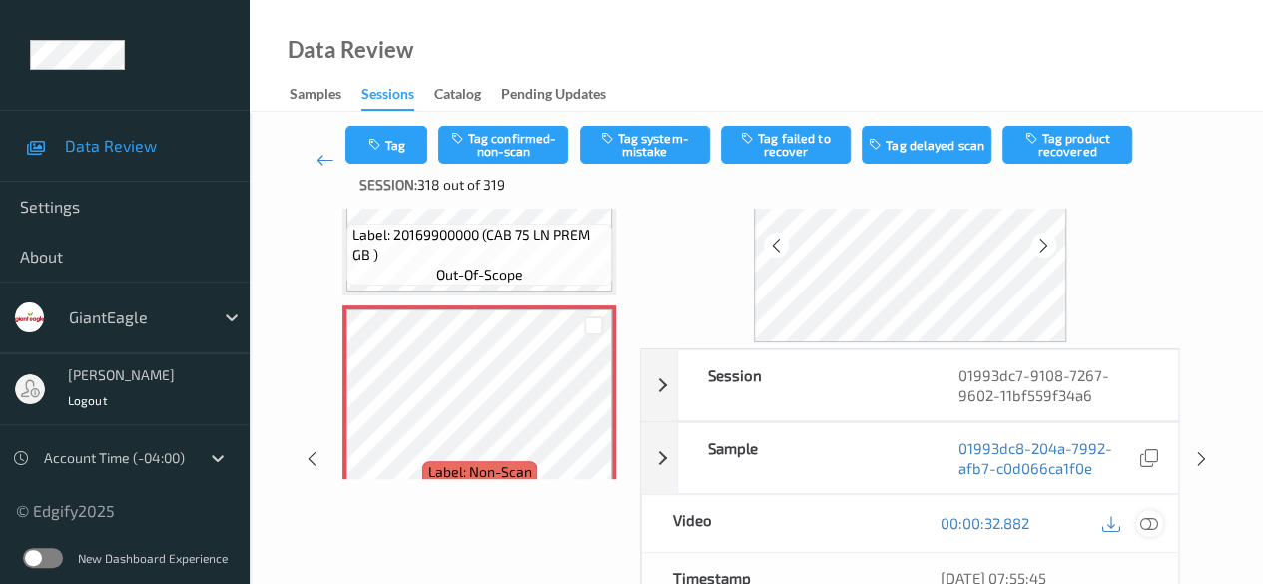
click at [1150, 525] on icon at bounding box center [1149, 523] width 18 height 18
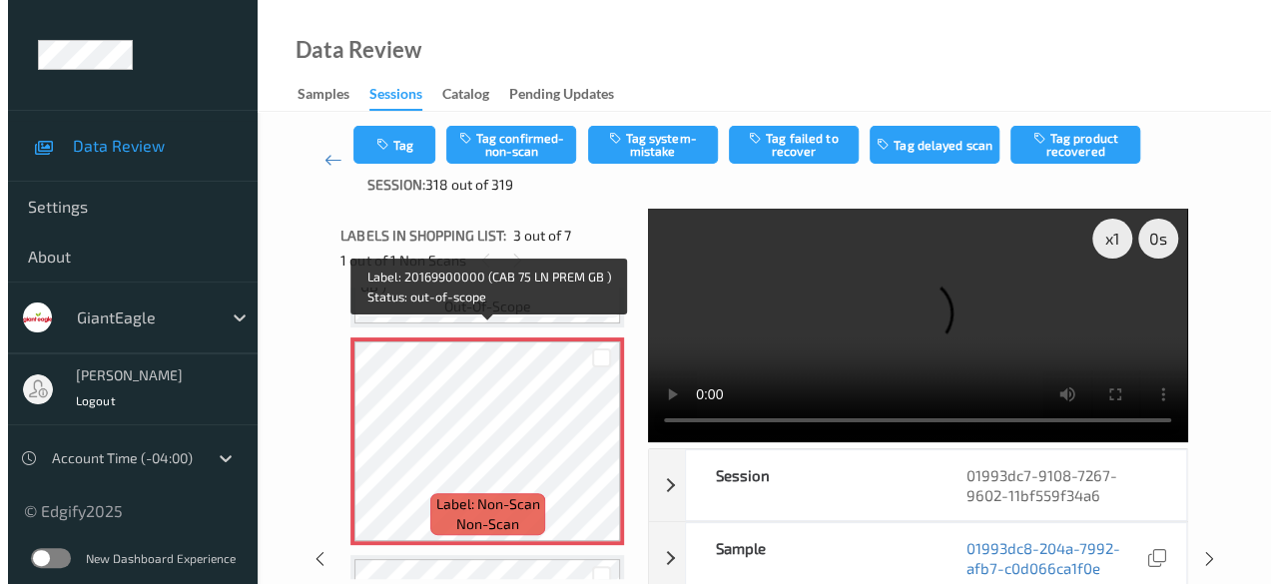
scroll to position [427, 0]
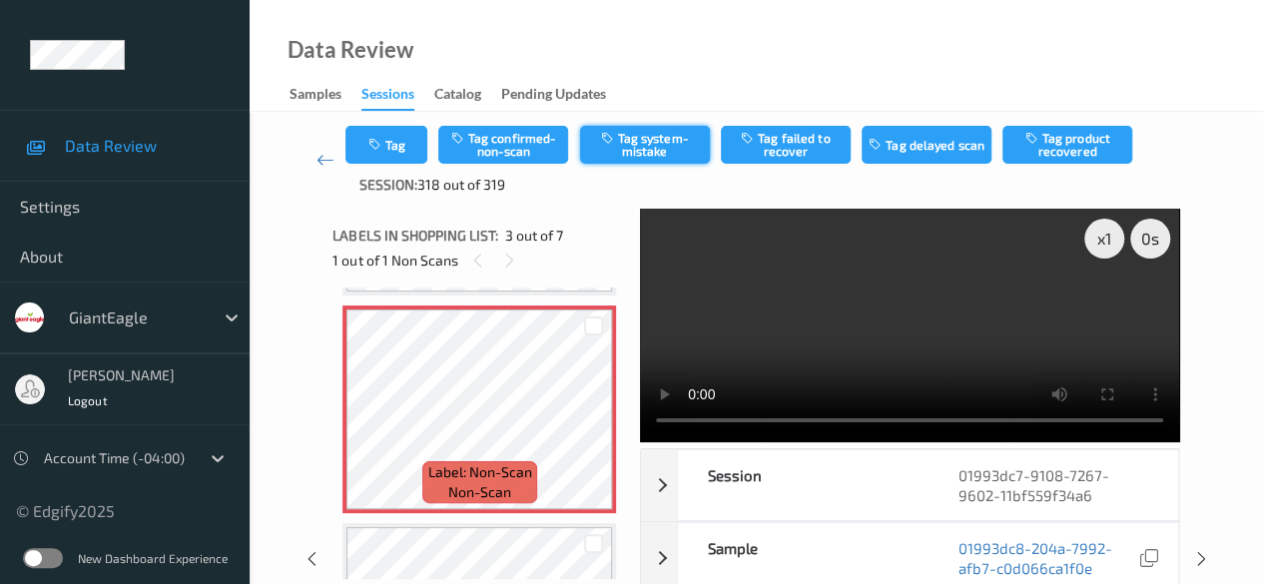
click at [671, 143] on button "Tag system-mistake" at bounding box center [645, 145] width 130 height 38
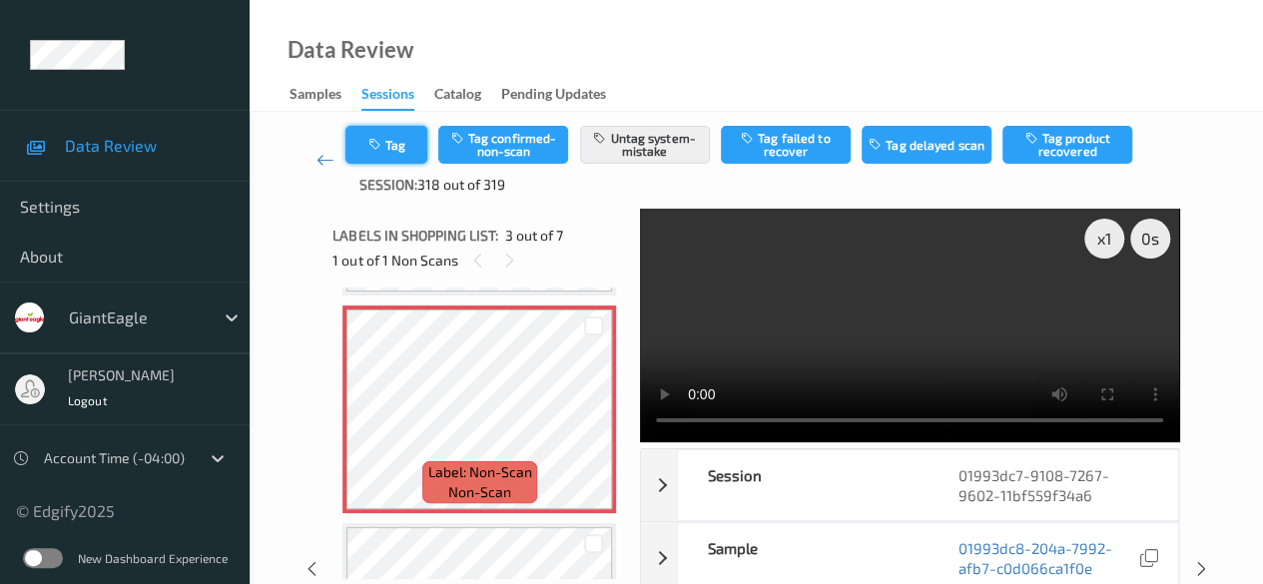
click at [405, 145] on button "Tag" at bounding box center [386, 145] width 82 height 38
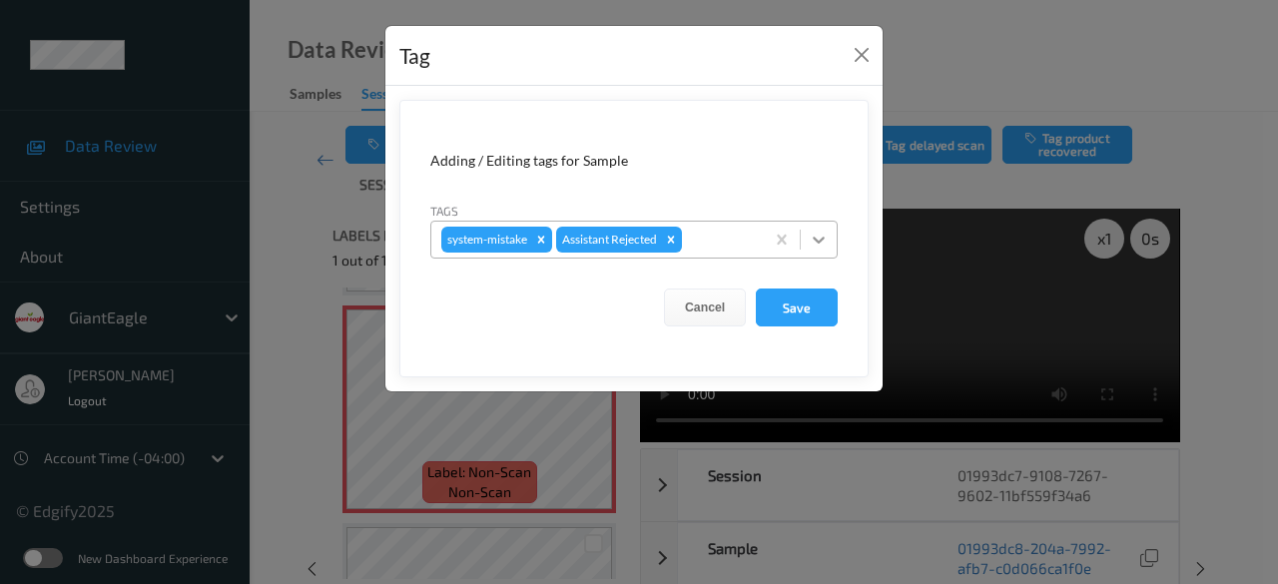
click at [813, 236] on icon at bounding box center [819, 240] width 20 height 20
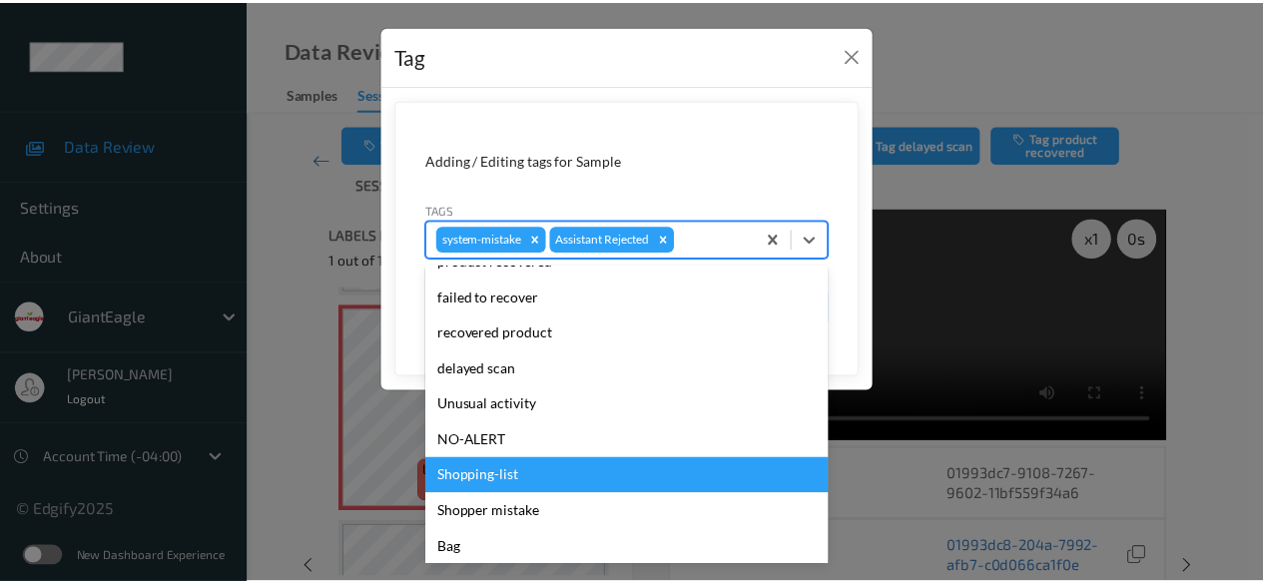
scroll to position [212, 0]
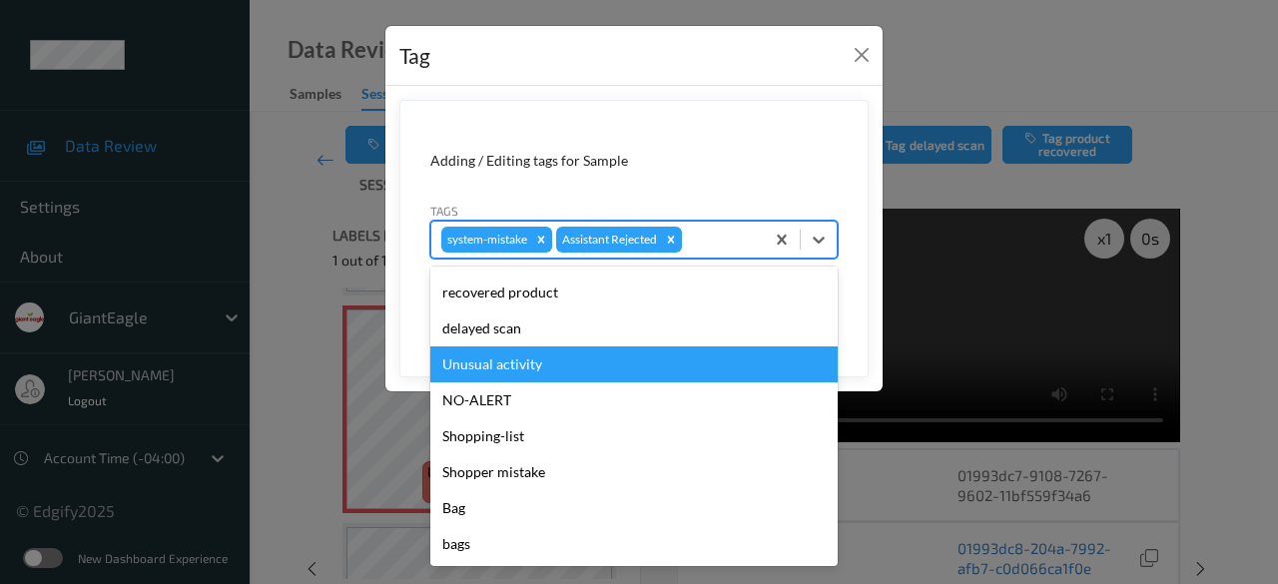
click at [550, 358] on div "Unusual activity" at bounding box center [633, 364] width 407 height 36
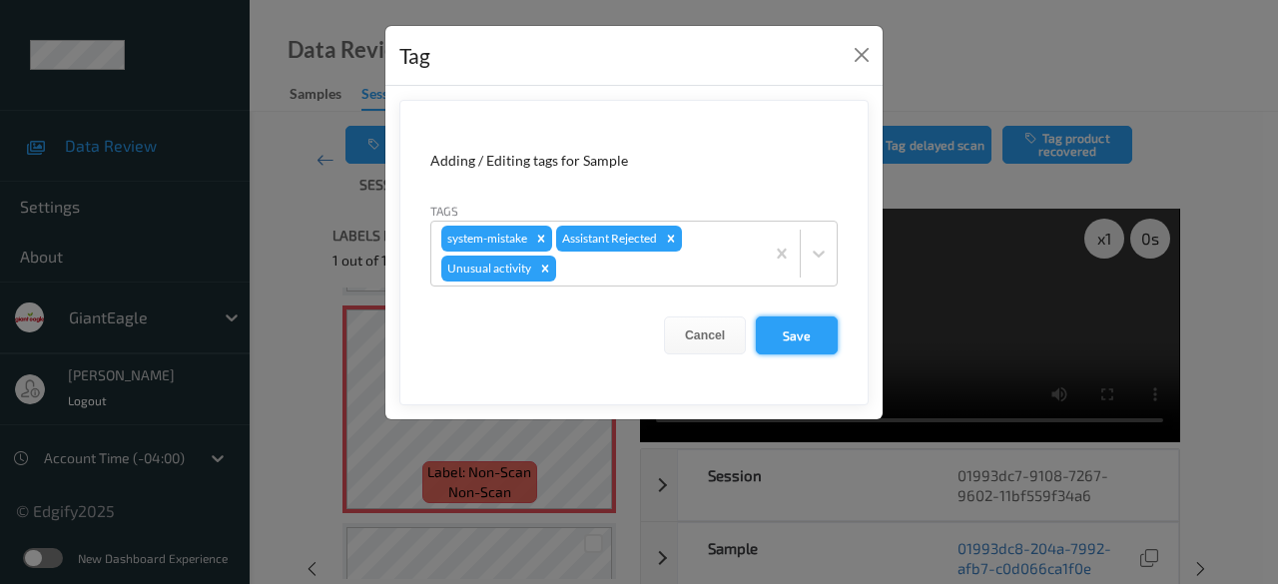
click at [800, 337] on button "Save" at bounding box center [797, 335] width 82 height 38
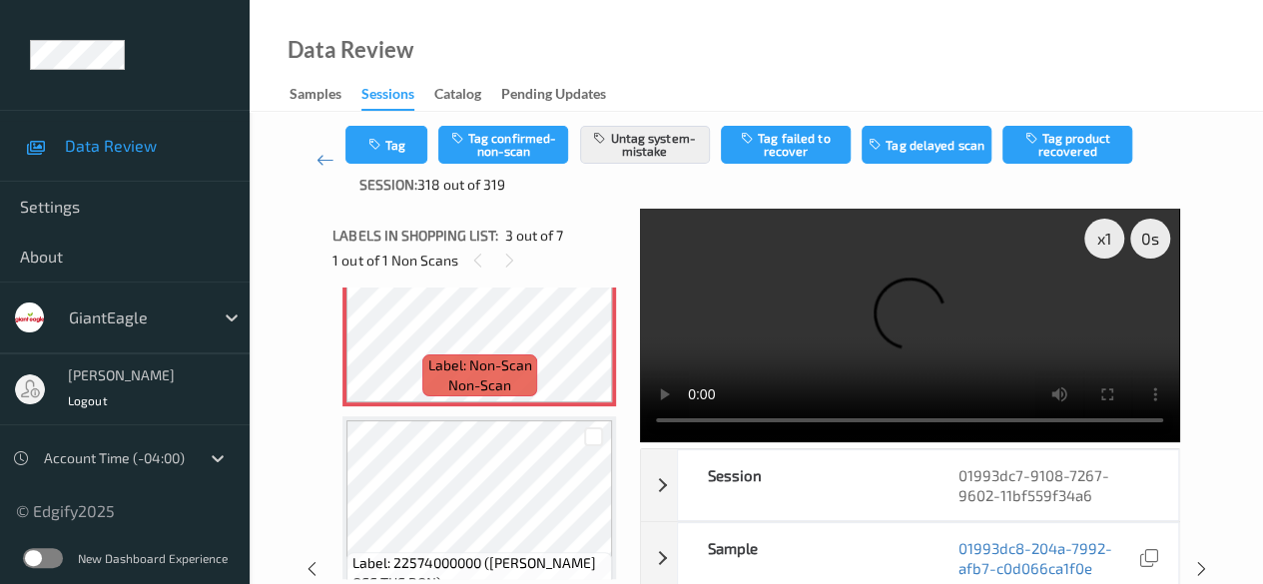
scroll to position [427, 0]
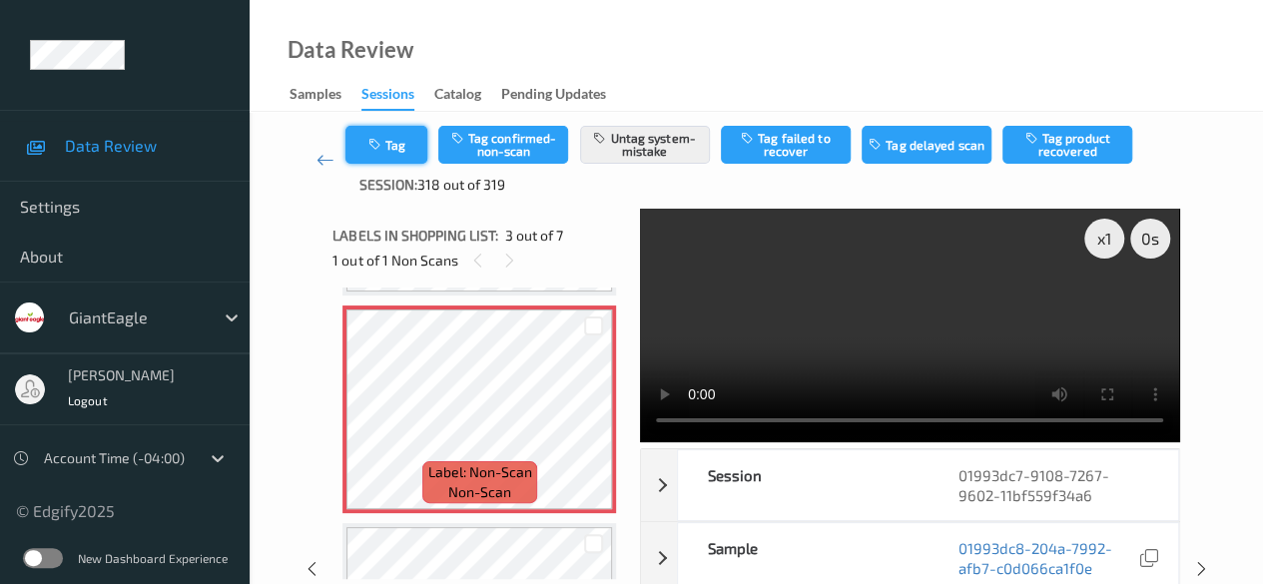
click at [388, 145] on button "Tag" at bounding box center [386, 145] width 82 height 38
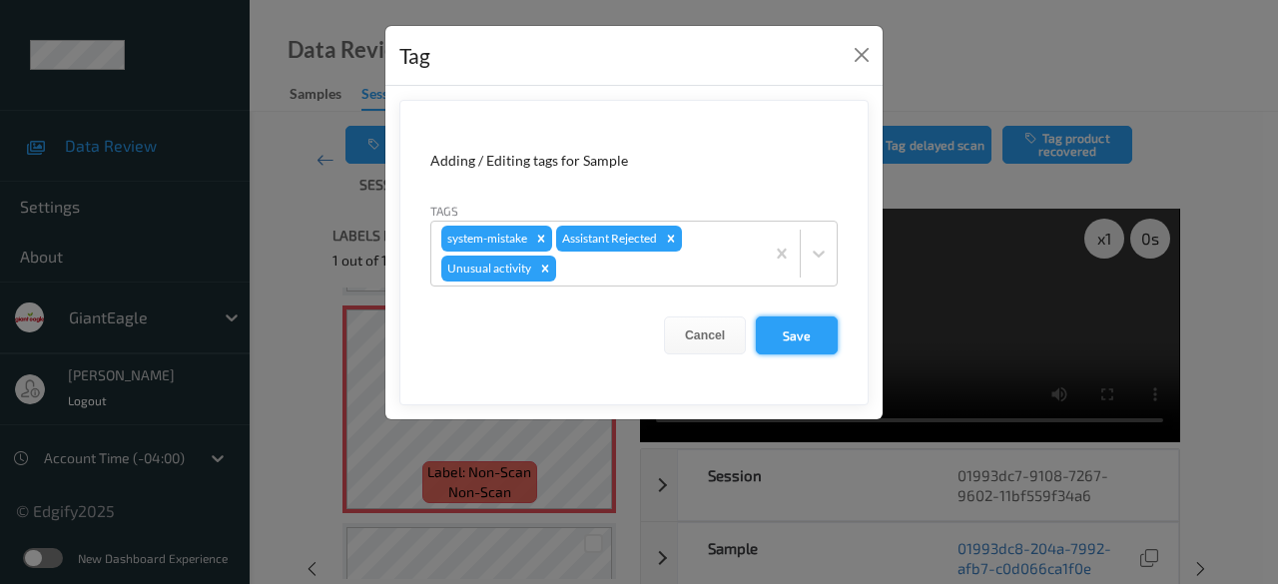
click at [791, 332] on button "Save" at bounding box center [797, 335] width 82 height 38
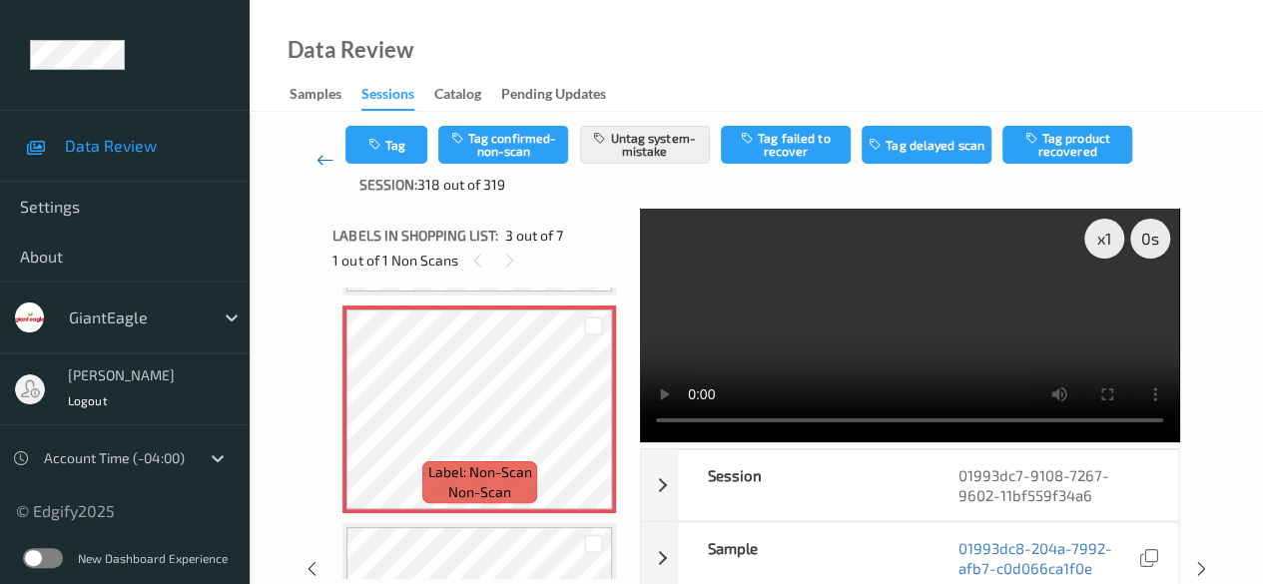
click at [322, 159] on icon at bounding box center [325, 160] width 18 height 20
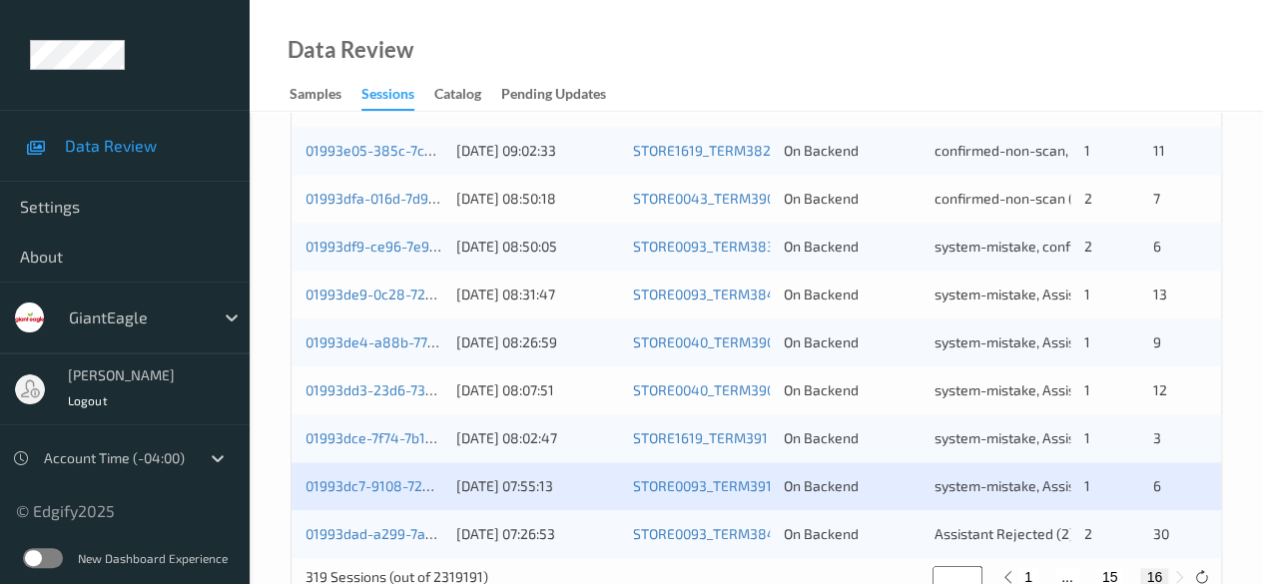
scroll to position [1026, 0]
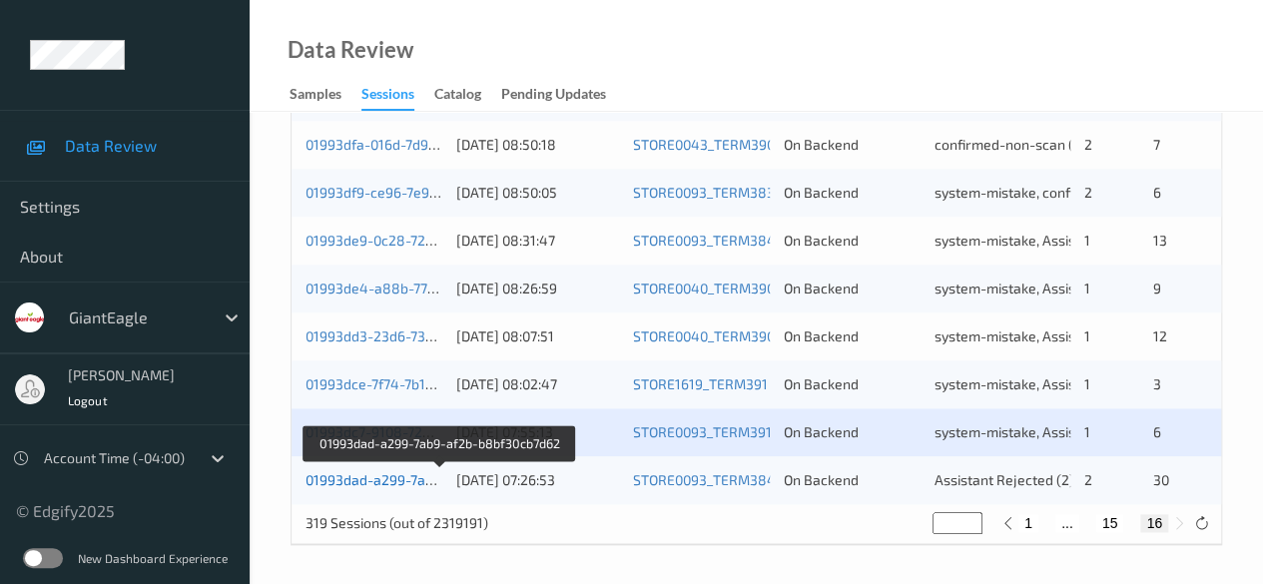
click at [346, 485] on link "01993dad-a299-7ab9-af2b-b8bf30cb7d62" at bounding box center [439, 479] width 269 height 17
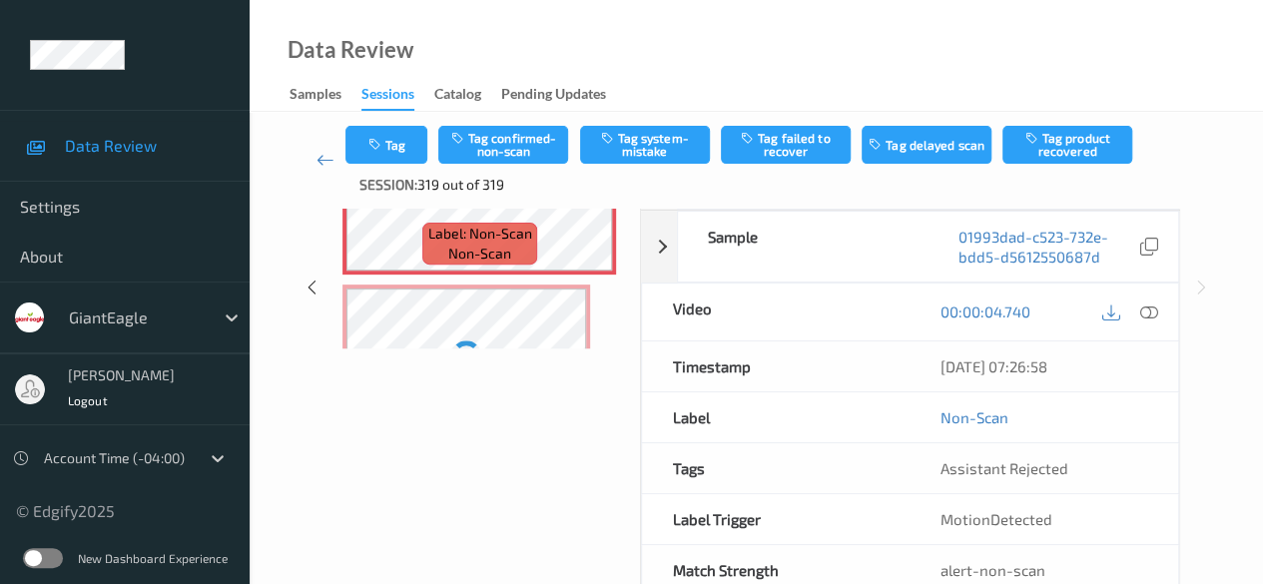
scroll to position [259, 0]
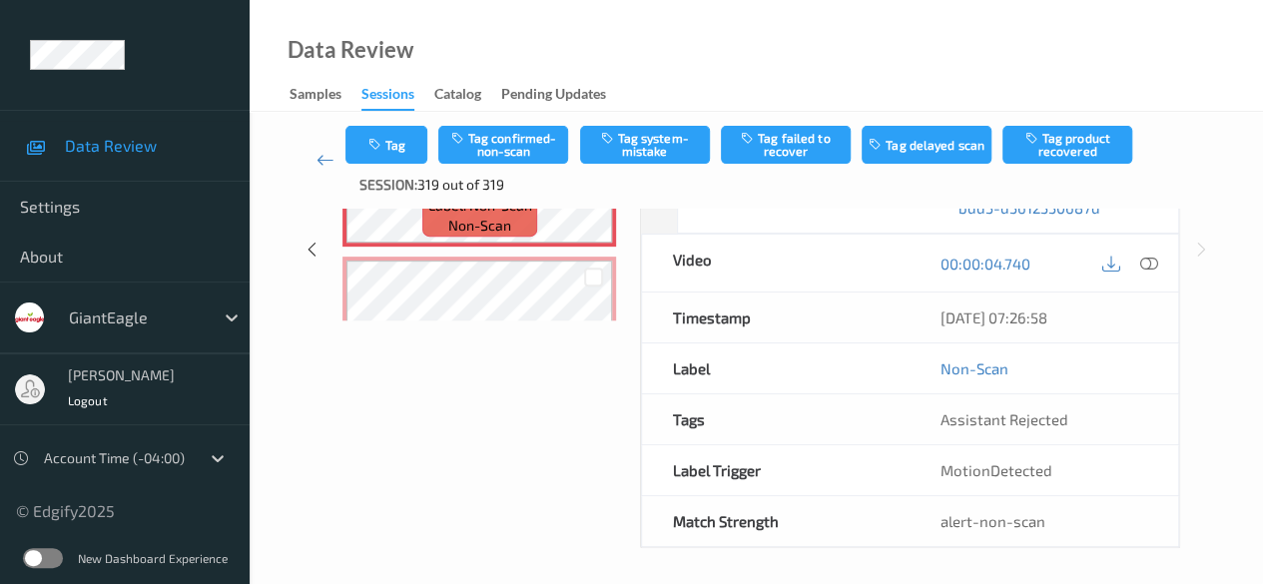
click at [371, 414] on div "Labels in shopping list: 1 out of 32 1 out of 2 Non Scans Label: Non-Scan non-s…" at bounding box center [478, 249] width 293 height 598
click at [323, 163] on icon at bounding box center [325, 160] width 18 height 20
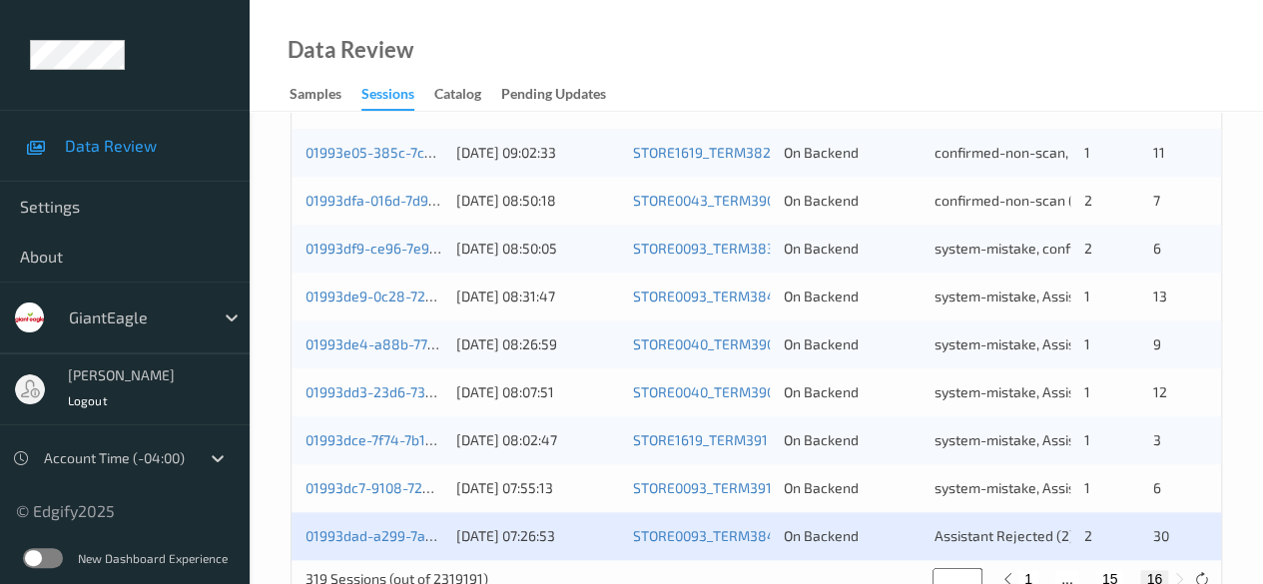
scroll to position [1026, 0]
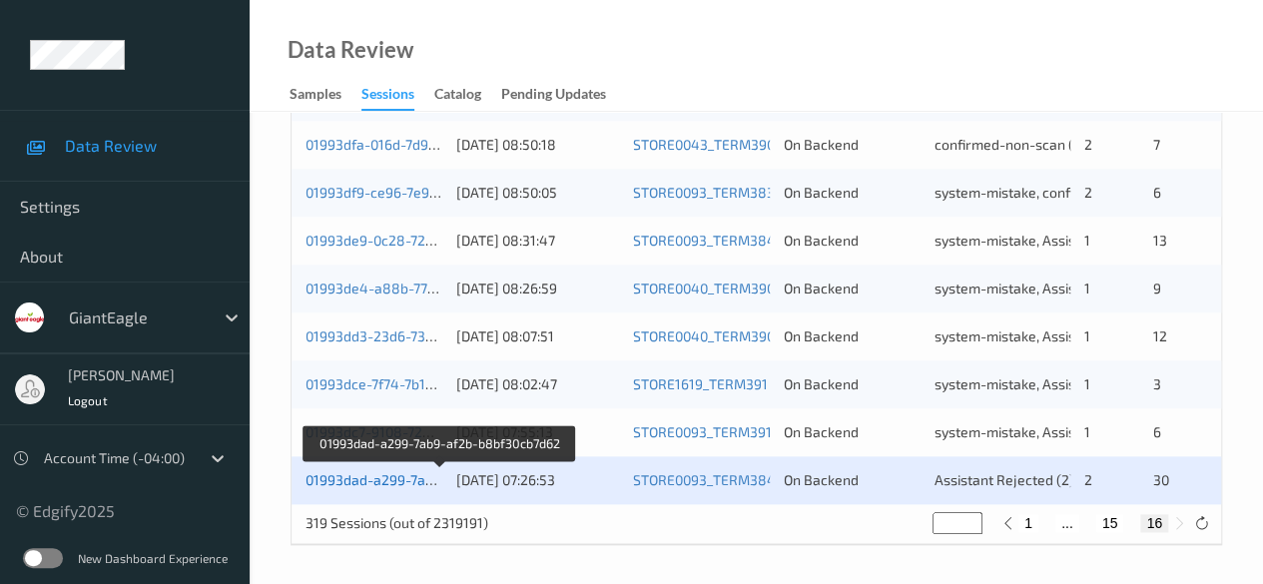
click at [380, 484] on link "01993dad-a299-7ab9-af2b-b8bf30cb7d62" at bounding box center [439, 479] width 269 height 17
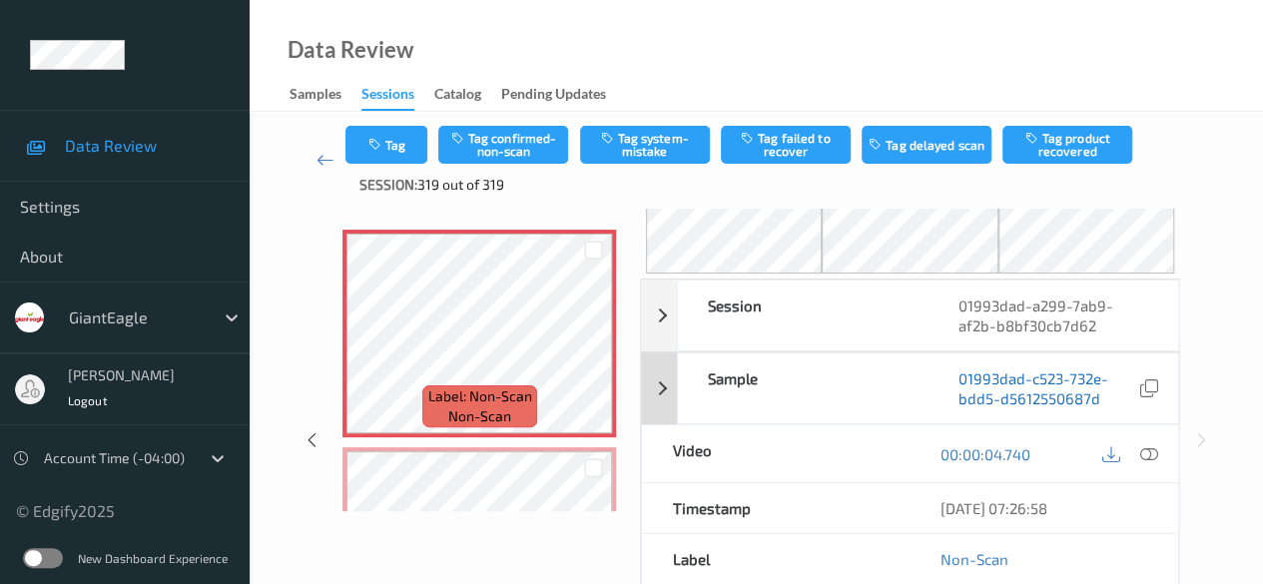
scroll to position [100, 0]
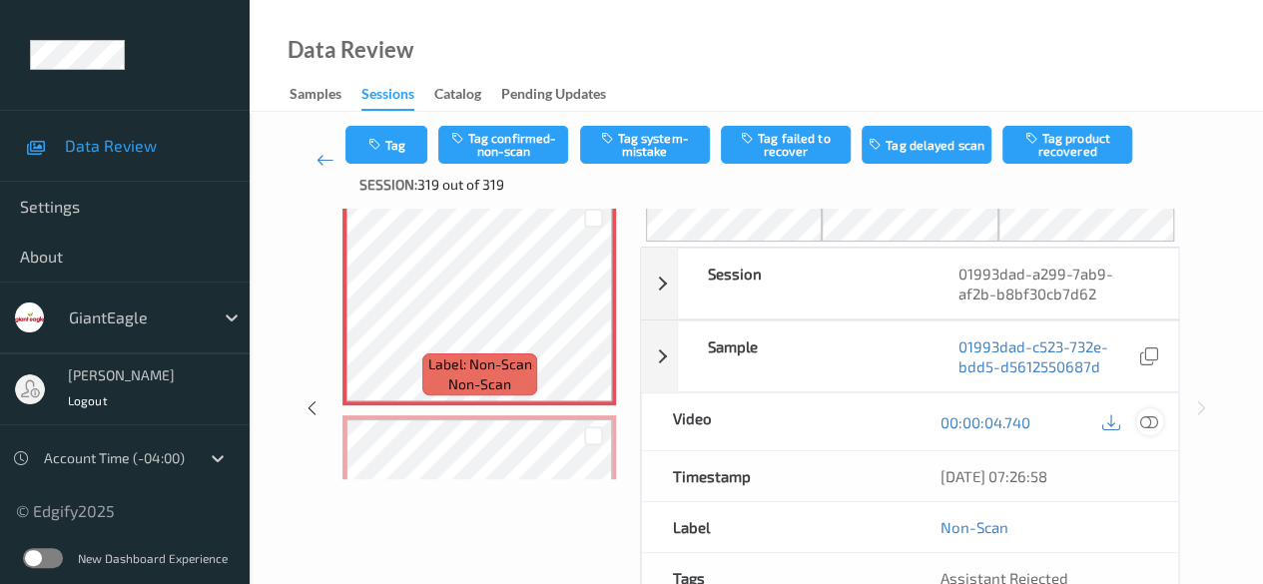
click at [1154, 417] on icon at bounding box center [1149, 422] width 18 height 18
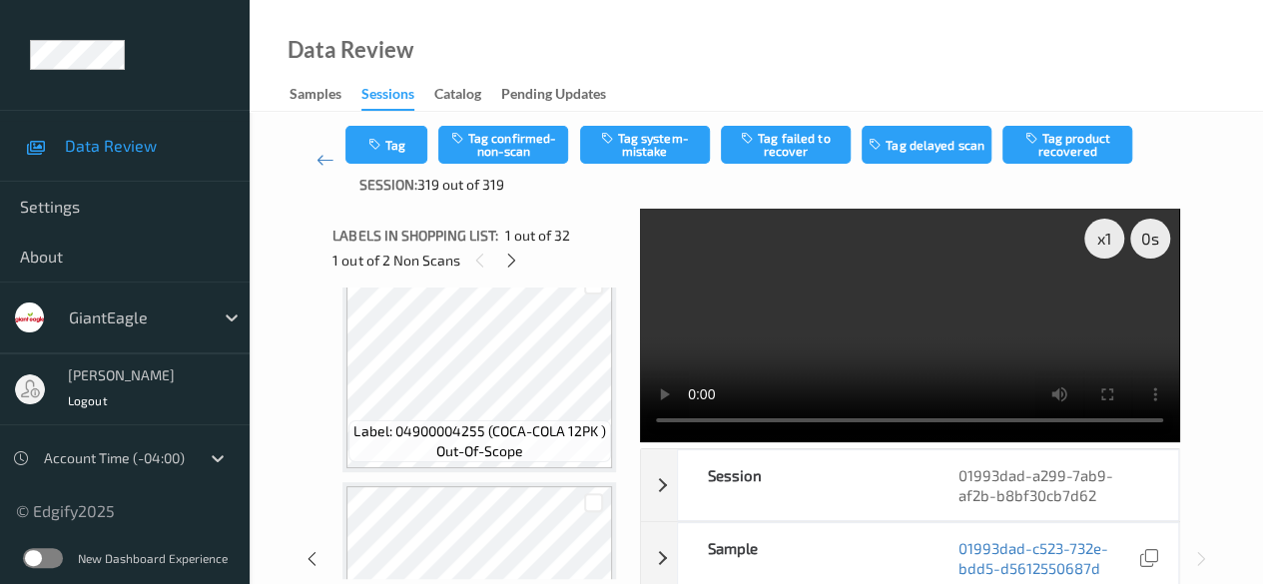
scroll to position [499, 0]
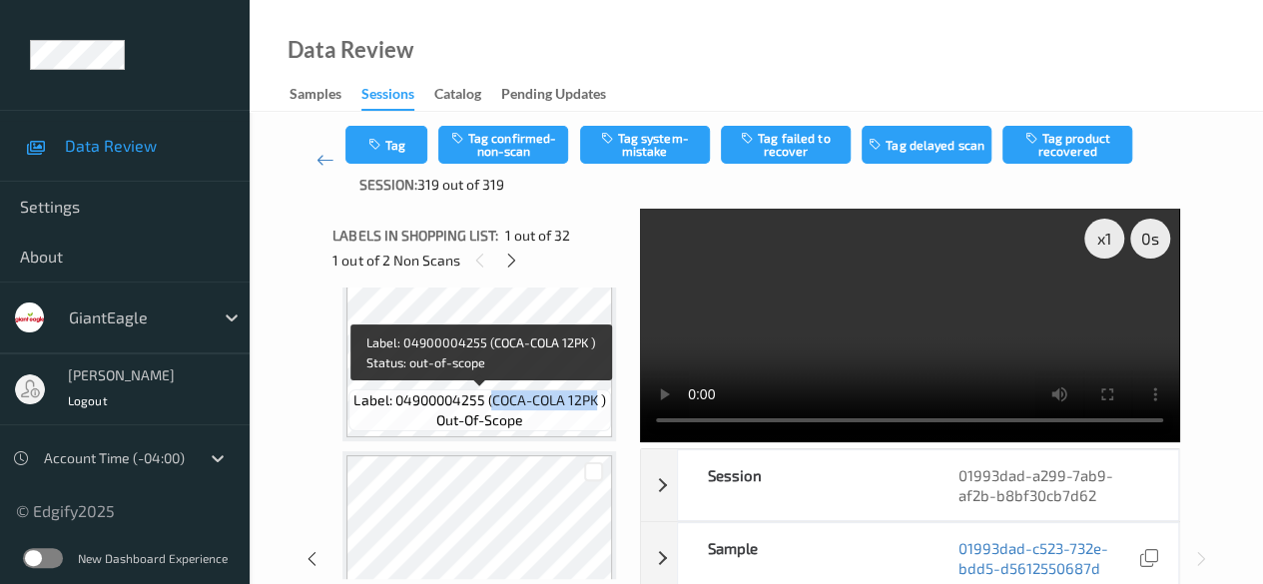
drag, startPoint x: 490, startPoint y: 398, endPoint x: 594, endPoint y: 402, distance: 103.9
click at [594, 402] on span "Label: 04900004255 (COCA-COLA 12PK )" at bounding box center [479, 400] width 252 height 20
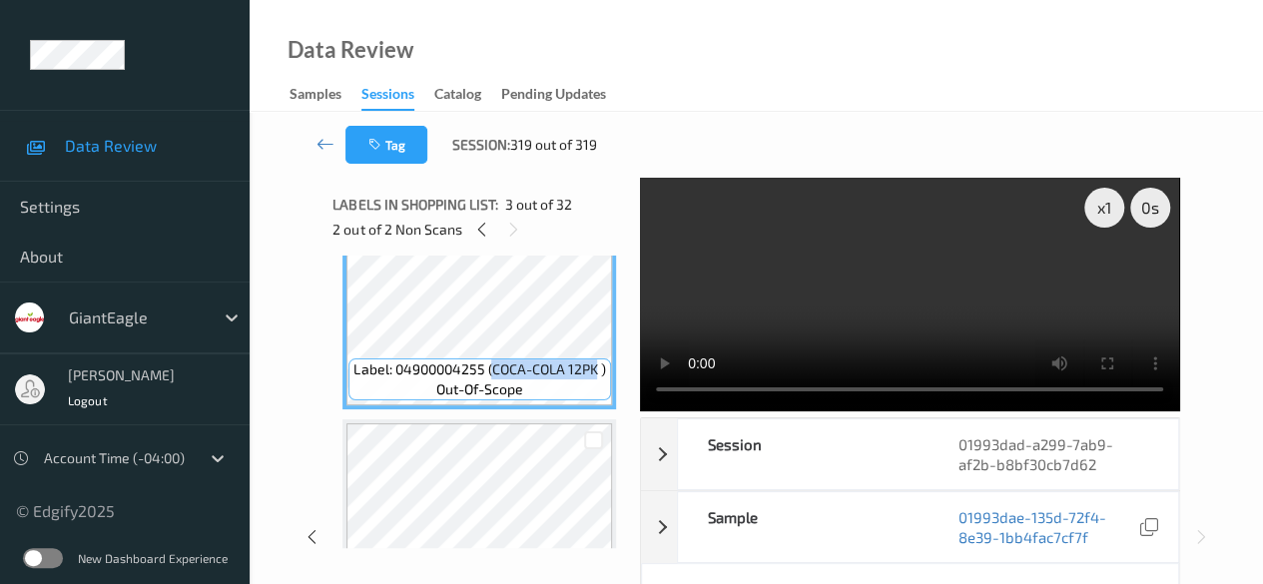
copy span "COCA-COLA 12PK"
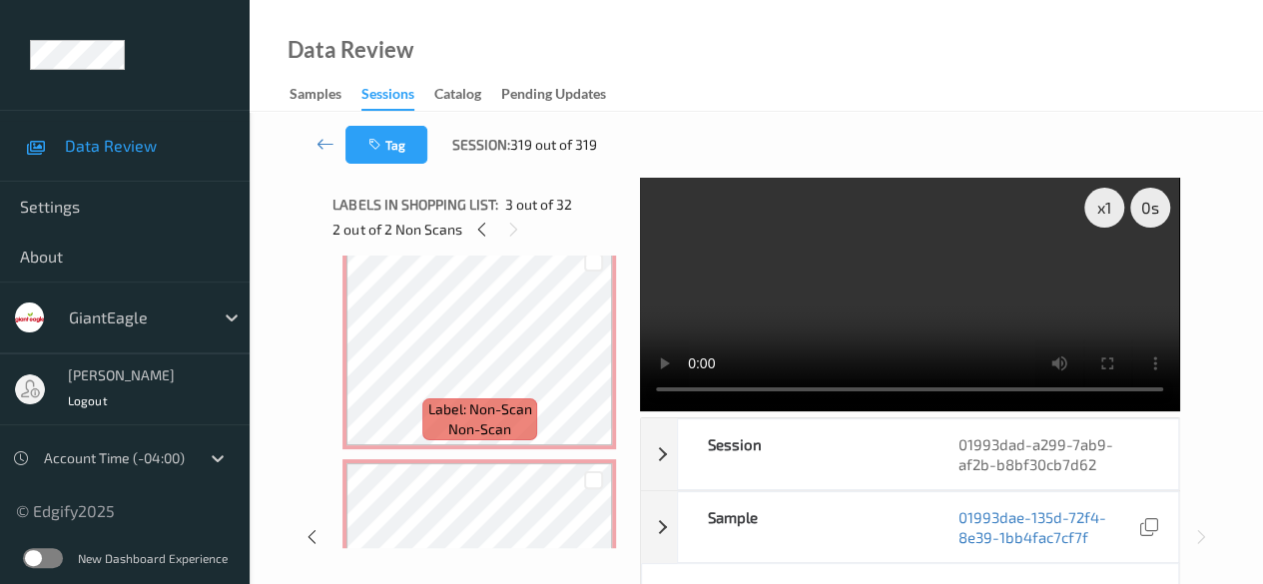
scroll to position [0, 0]
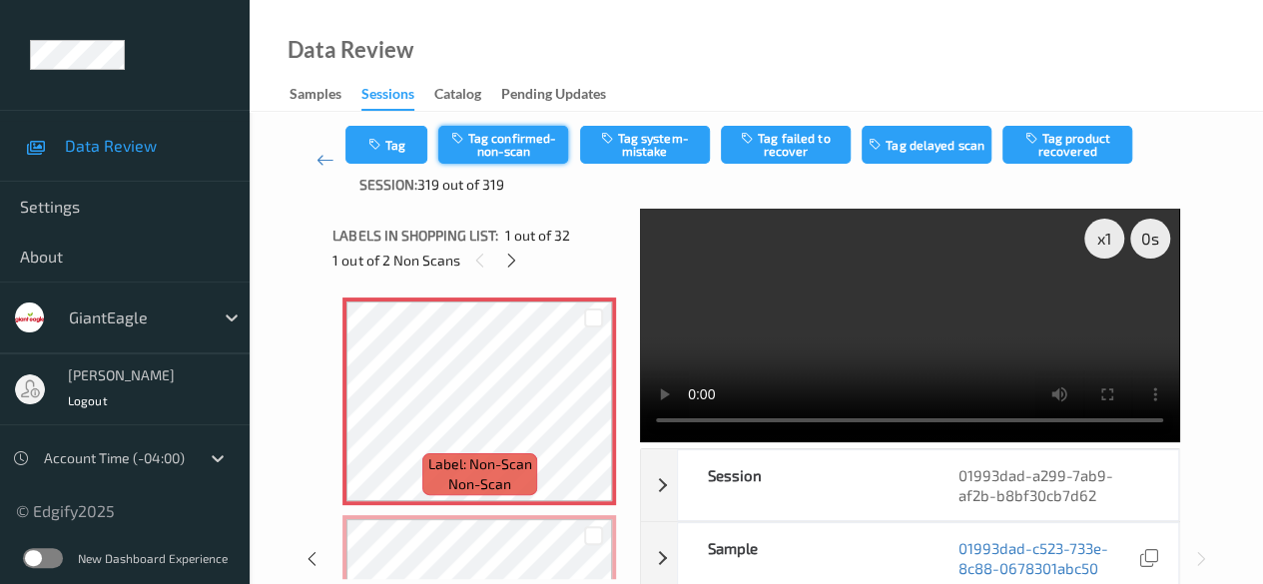
click at [531, 144] on button "Tag confirmed-non-scan" at bounding box center [503, 145] width 130 height 38
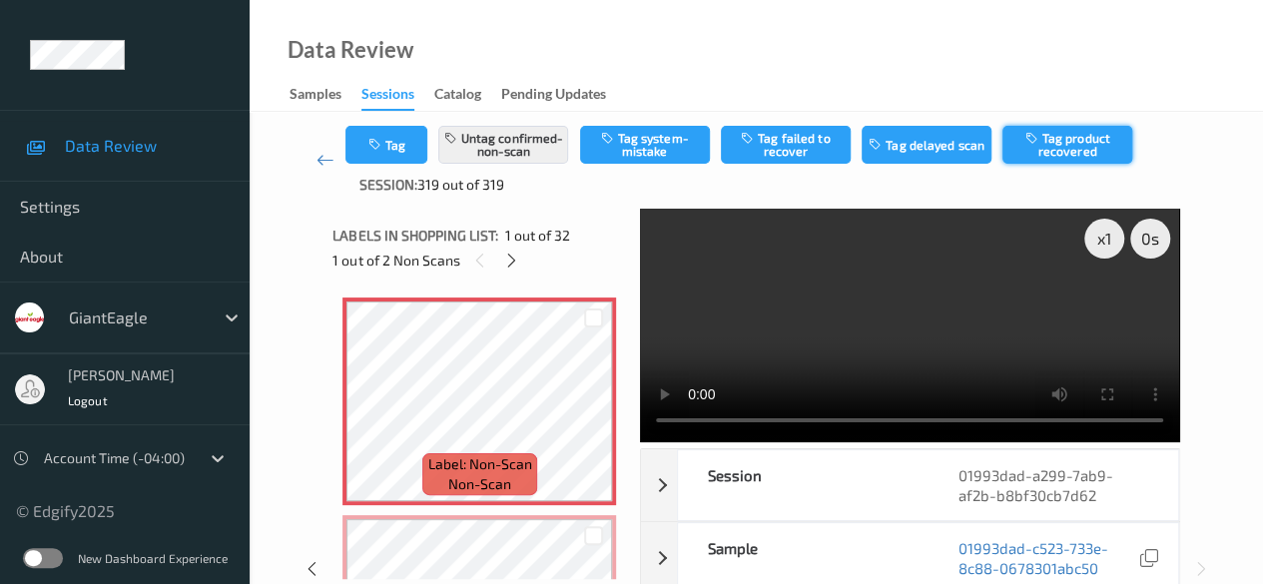
click at [1060, 143] on button "Tag product recovered" at bounding box center [1067, 145] width 130 height 38
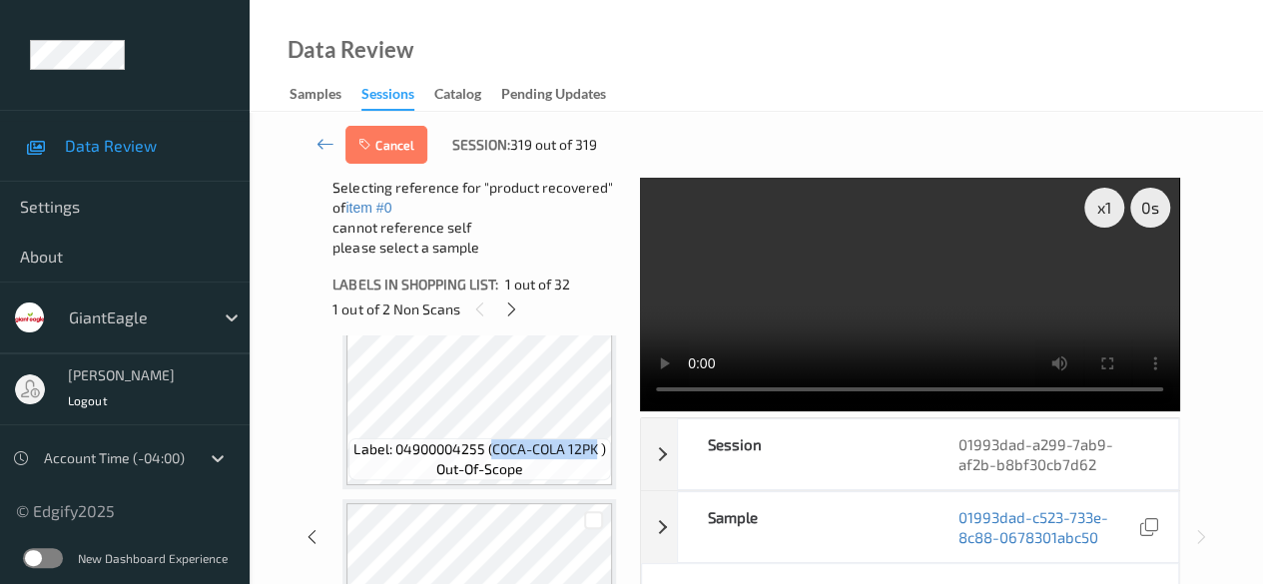
scroll to position [599, 0]
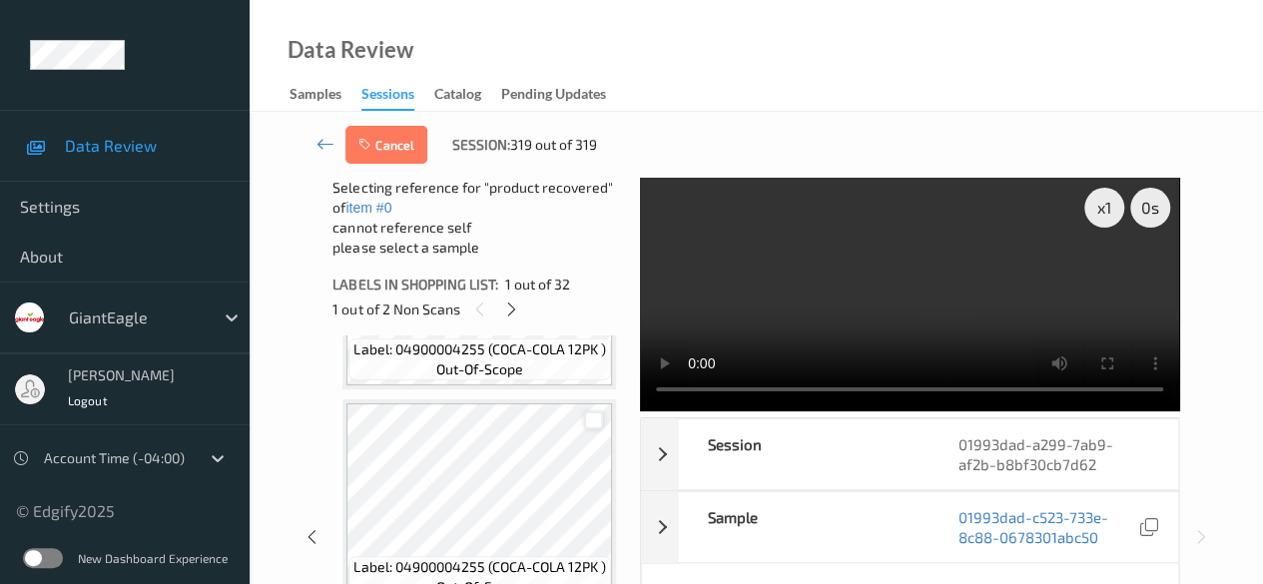
click at [593, 422] on div at bounding box center [593, 420] width 19 height 19
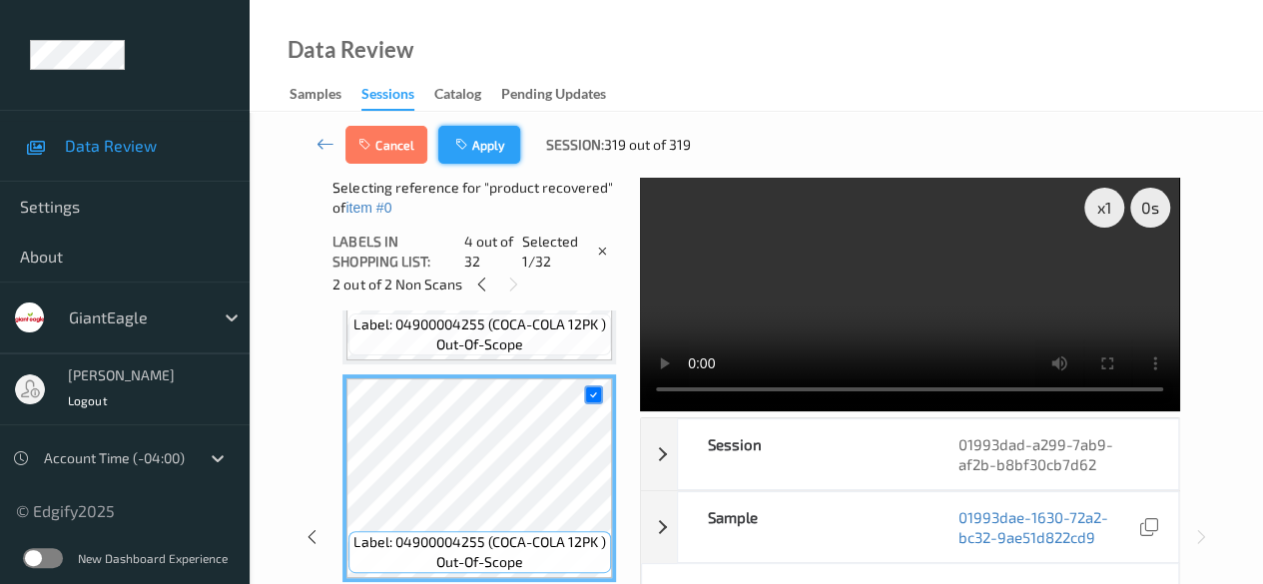
click at [495, 148] on button "Apply" at bounding box center [479, 145] width 82 height 38
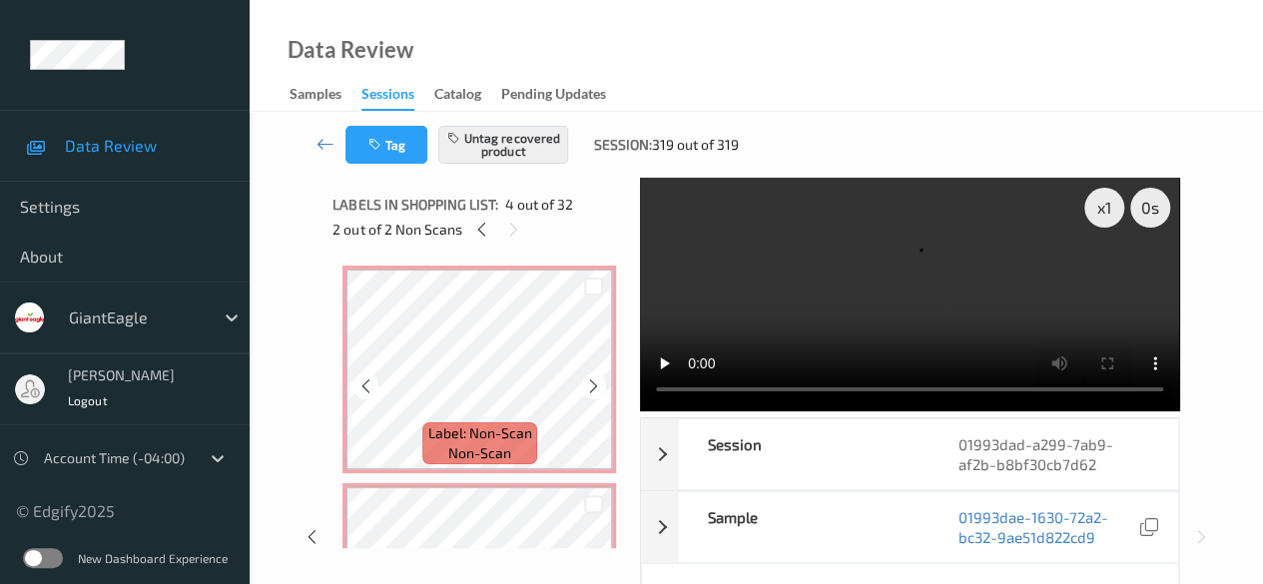
scroll to position [100, 0]
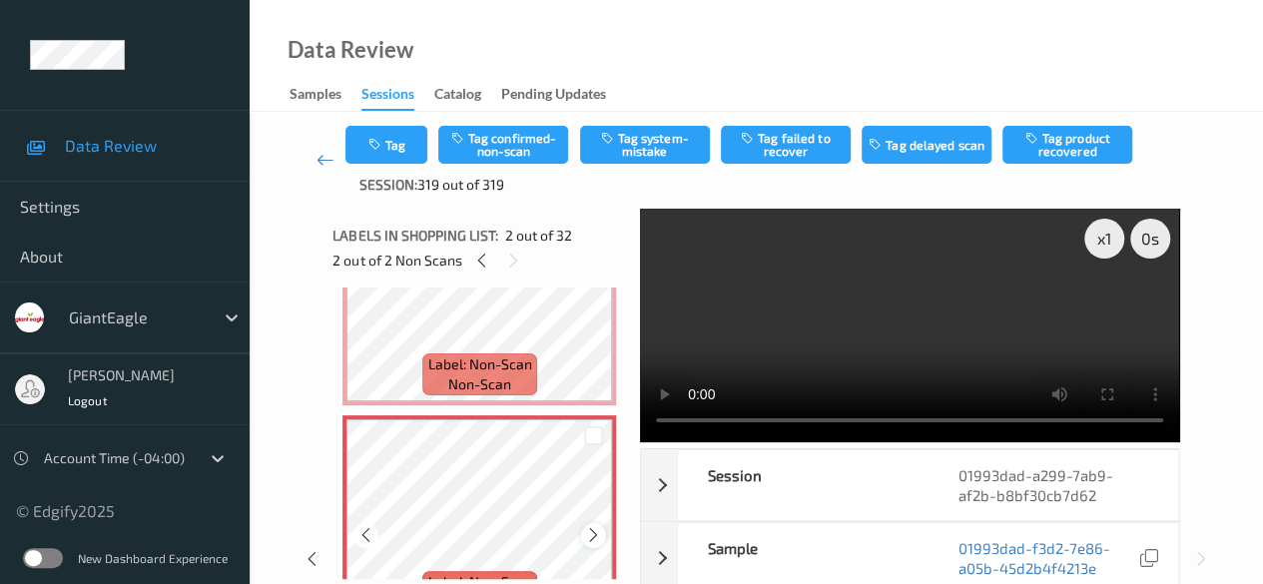
click at [597, 538] on icon at bounding box center [593, 535] width 17 height 18
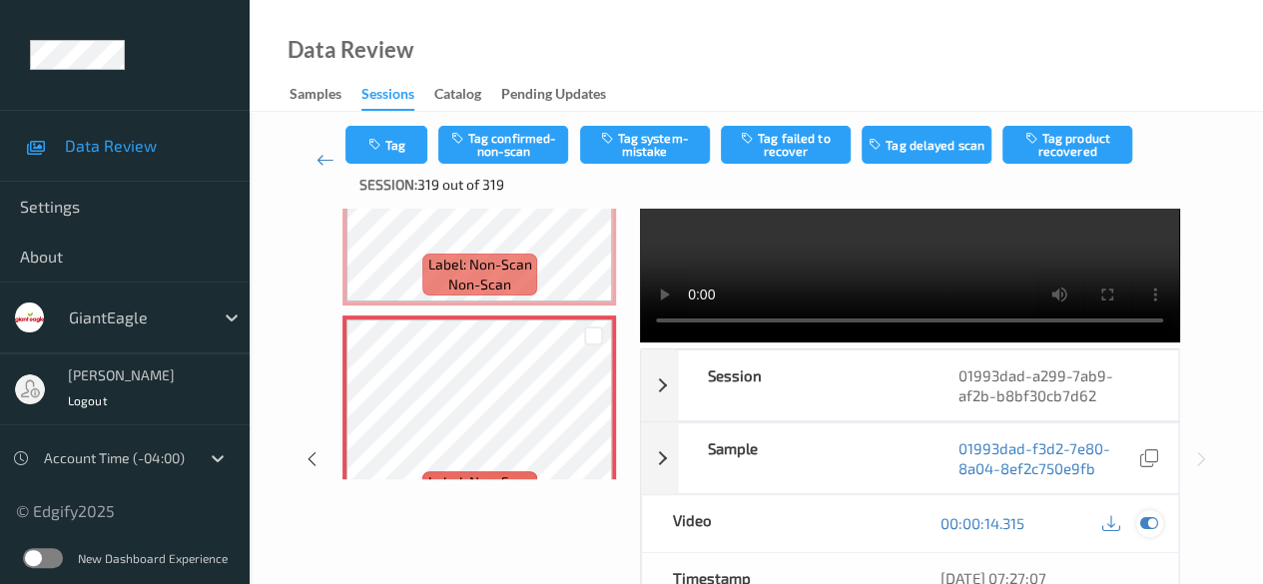
click at [1150, 518] on icon at bounding box center [1149, 523] width 18 height 18
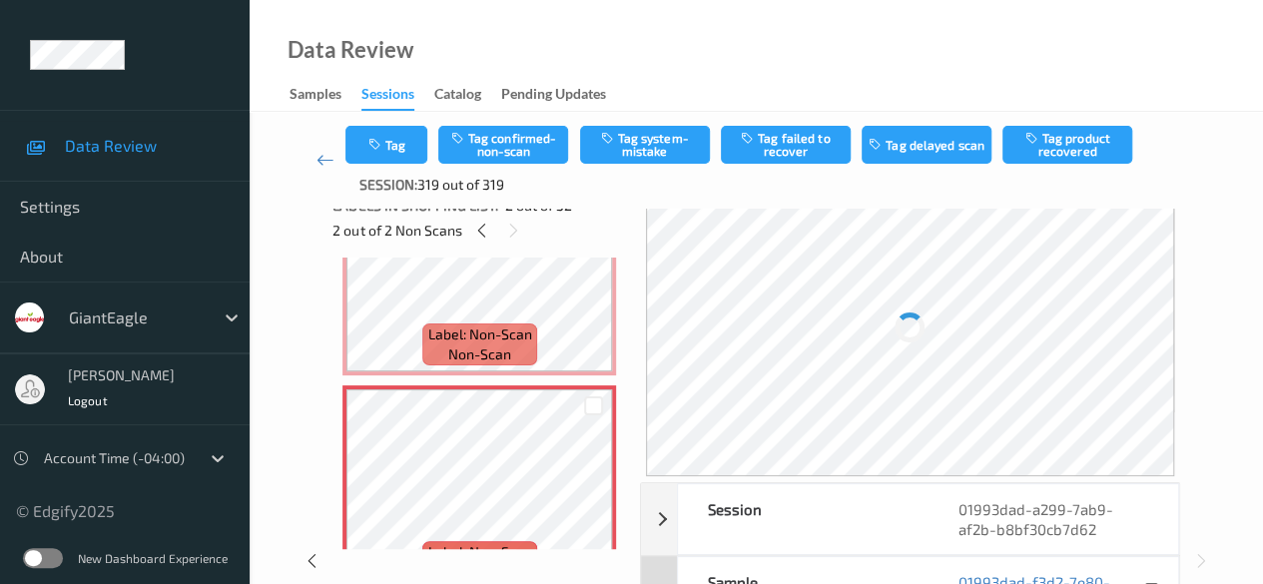
scroll to position [0, 0]
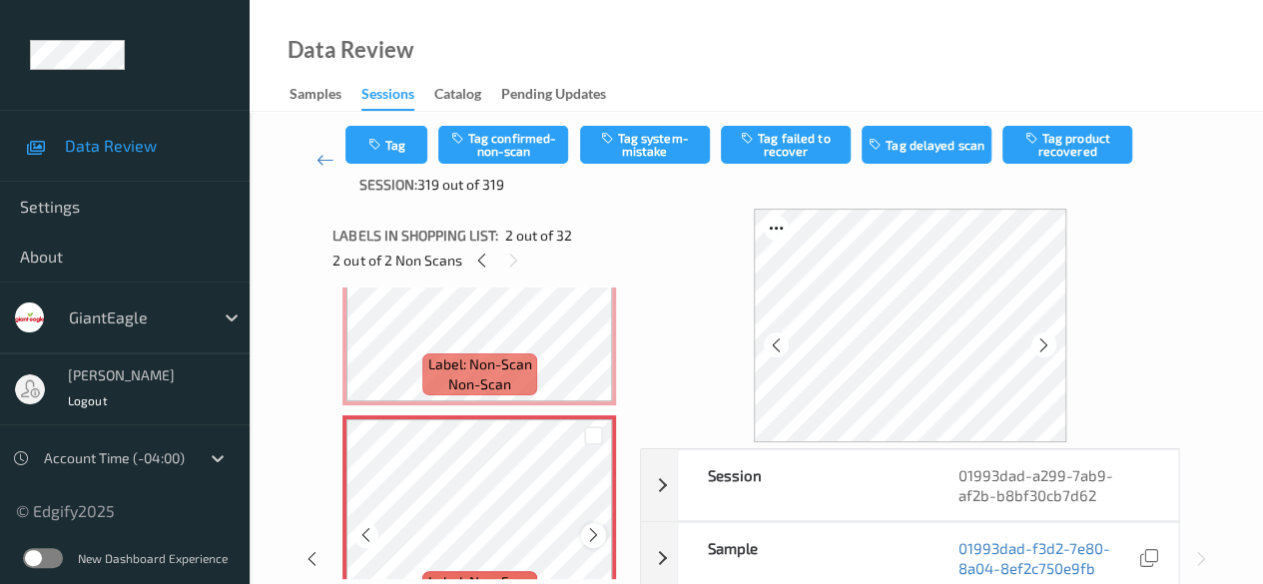
click at [596, 538] on icon at bounding box center [593, 535] width 17 height 18
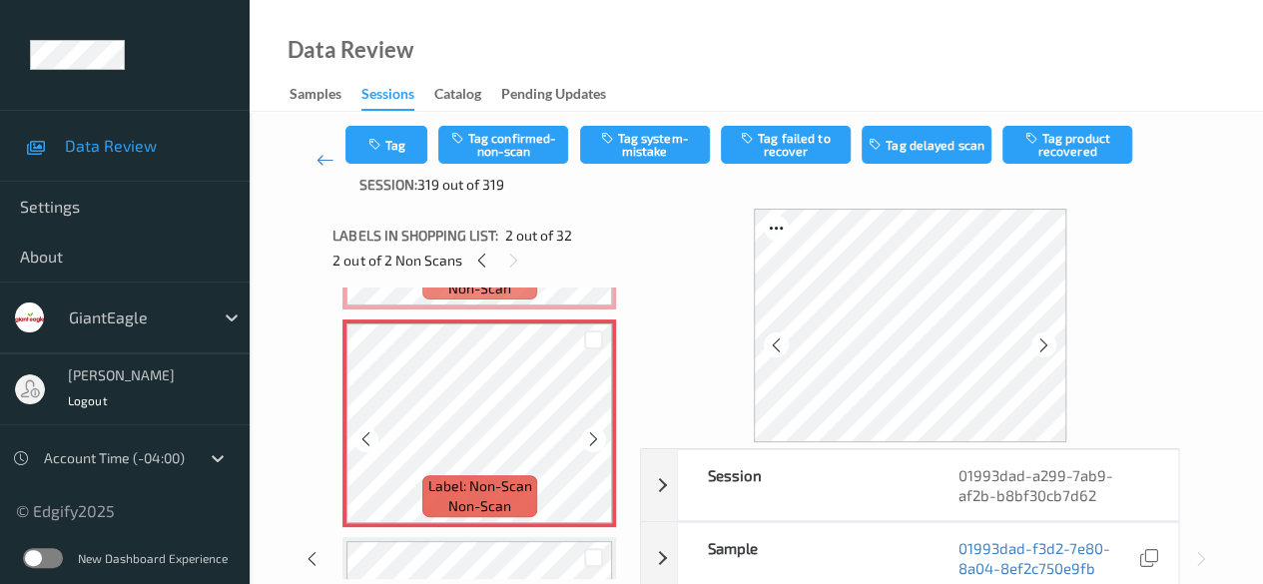
scroll to position [200, 0]
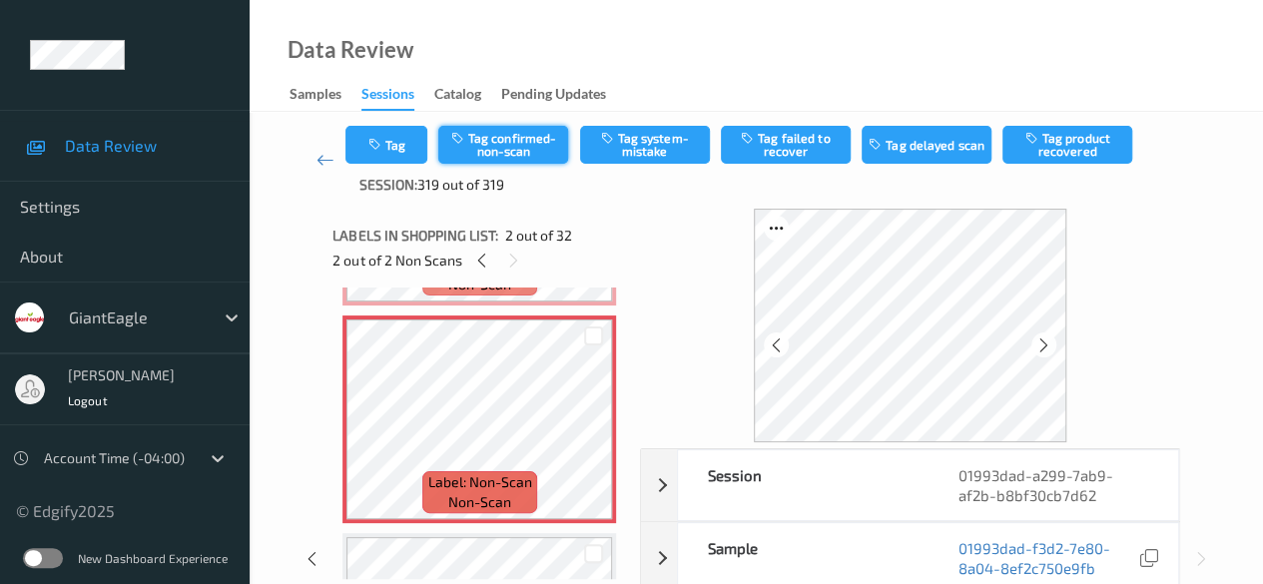
click at [516, 147] on button "Tag confirmed-non-scan" at bounding box center [503, 145] width 130 height 38
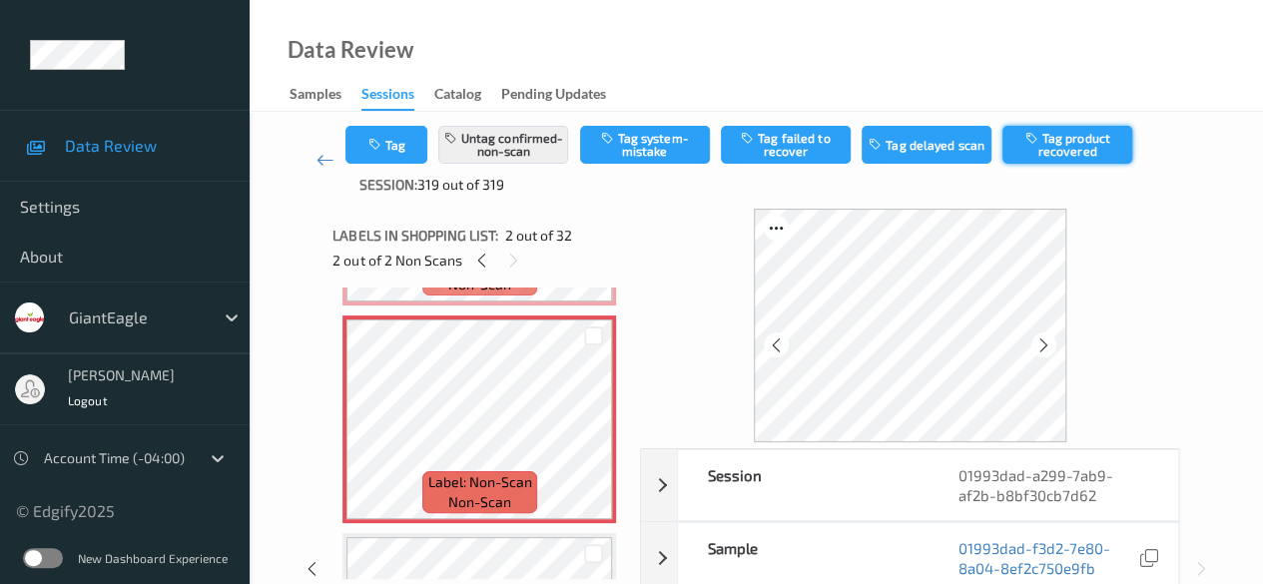
click at [1094, 141] on button "Tag product recovered" at bounding box center [1067, 145] width 130 height 38
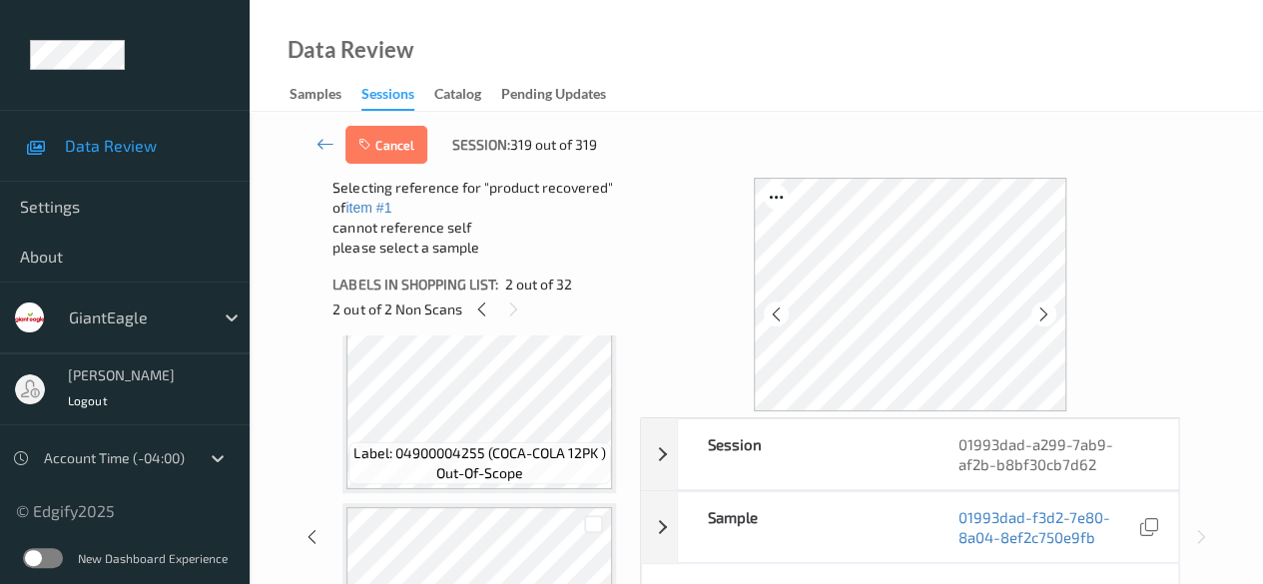
scroll to position [399, 0]
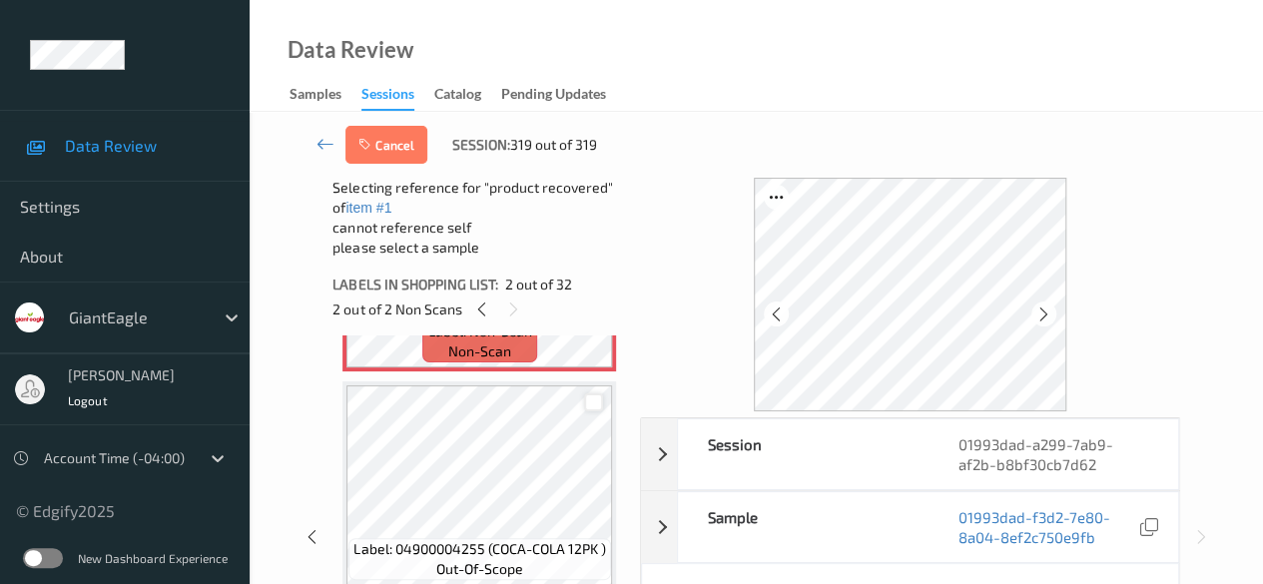
click at [589, 404] on div at bounding box center [593, 402] width 19 height 19
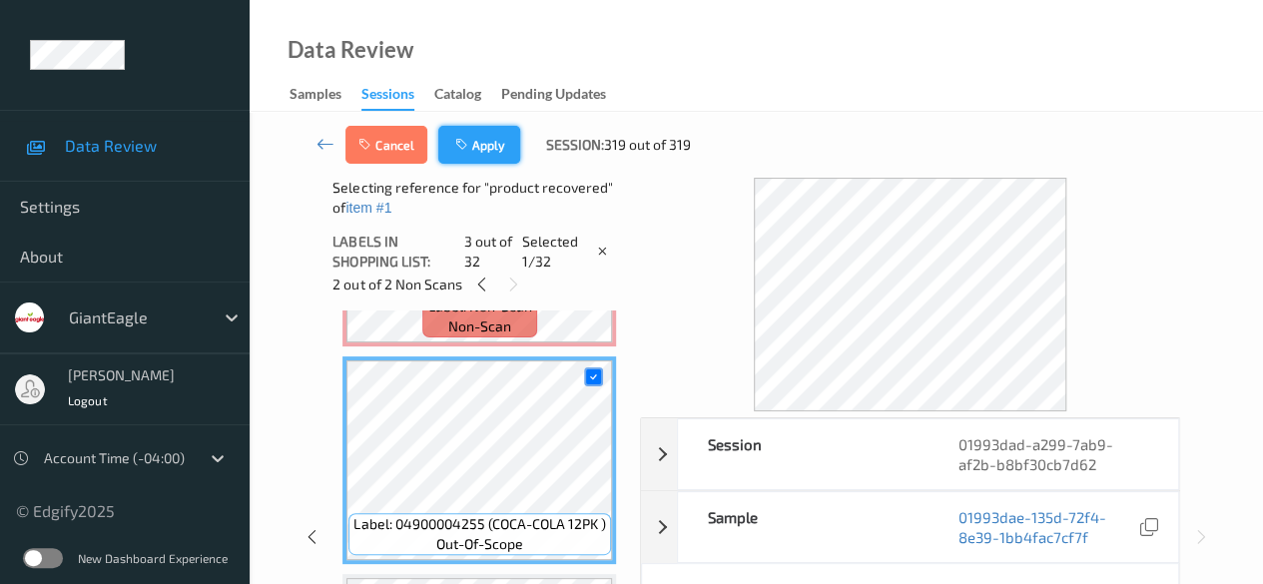
click at [494, 144] on button "Apply" at bounding box center [479, 145] width 82 height 38
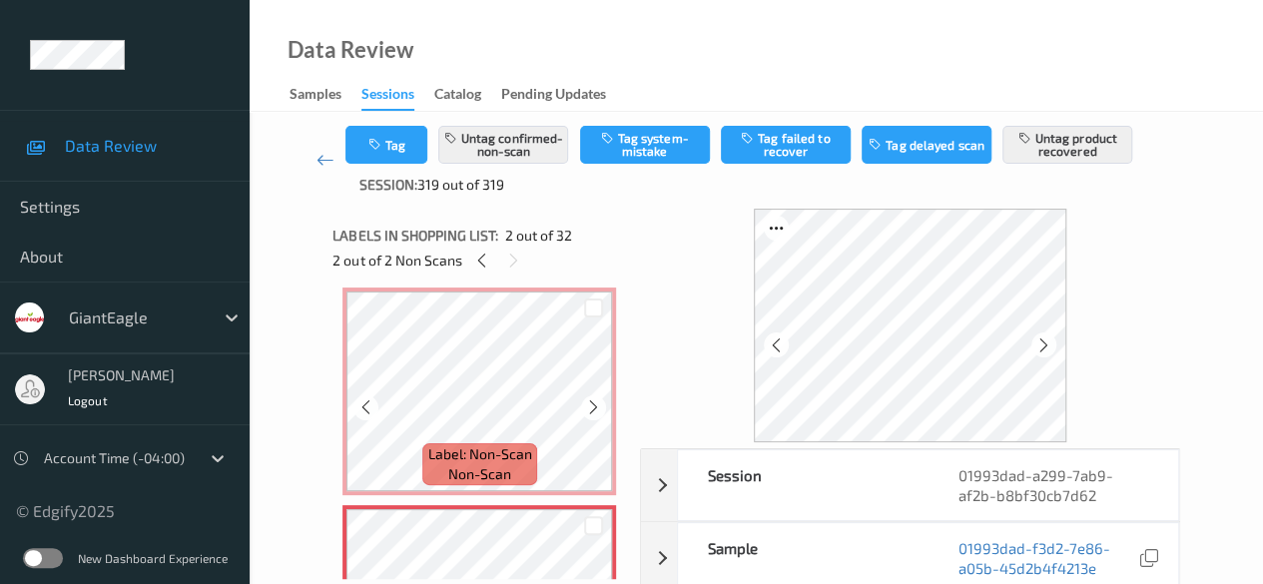
scroll to position [110, 0]
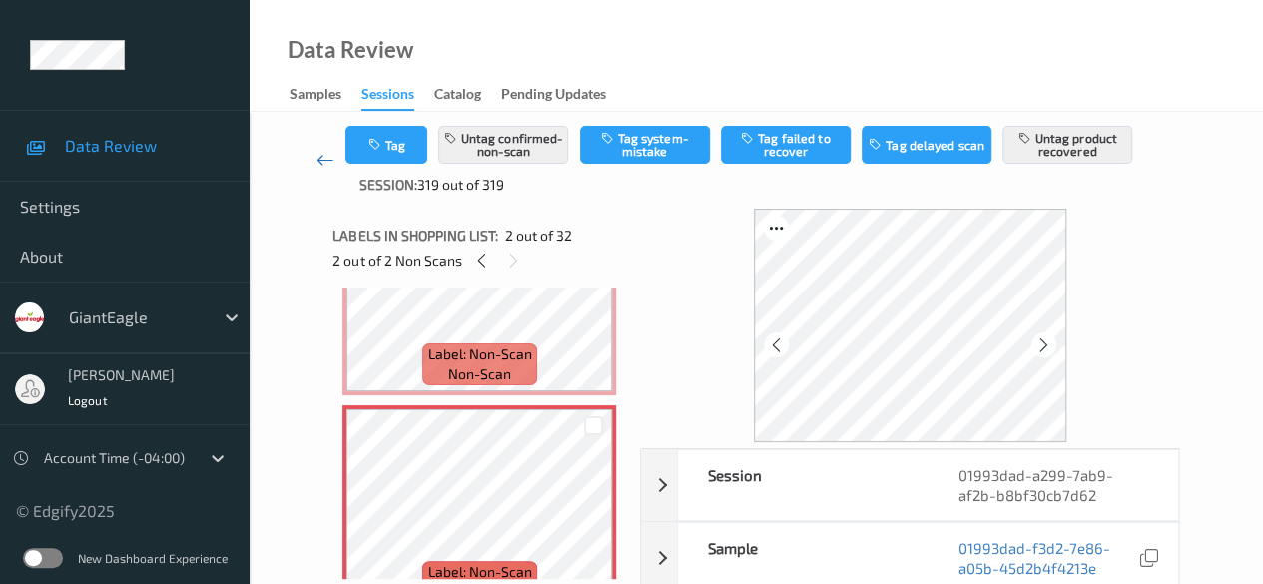
click at [323, 164] on icon at bounding box center [325, 160] width 18 height 20
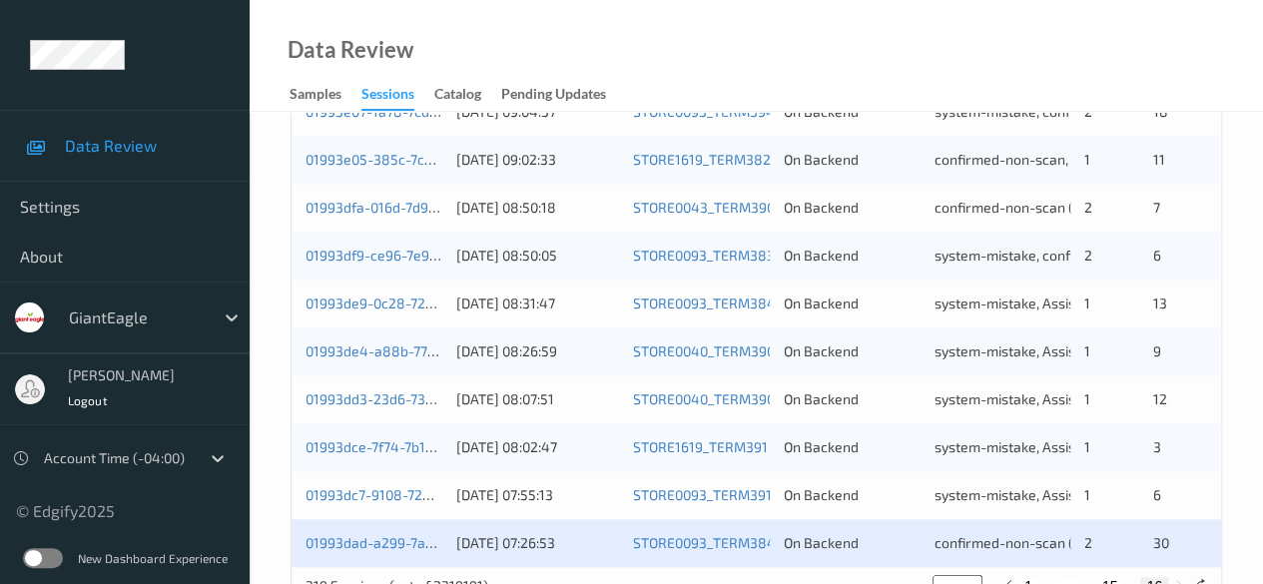
scroll to position [1026, 0]
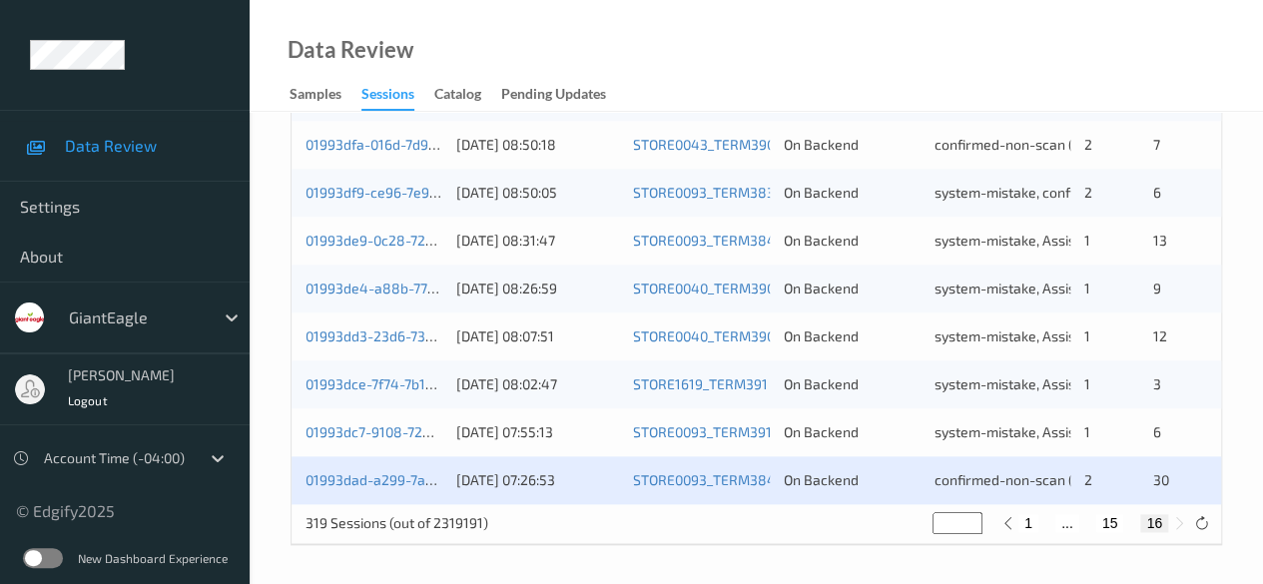
click at [1108, 520] on button "15" at bounding box center [1110, 523] width 28 height 18
type input "**"
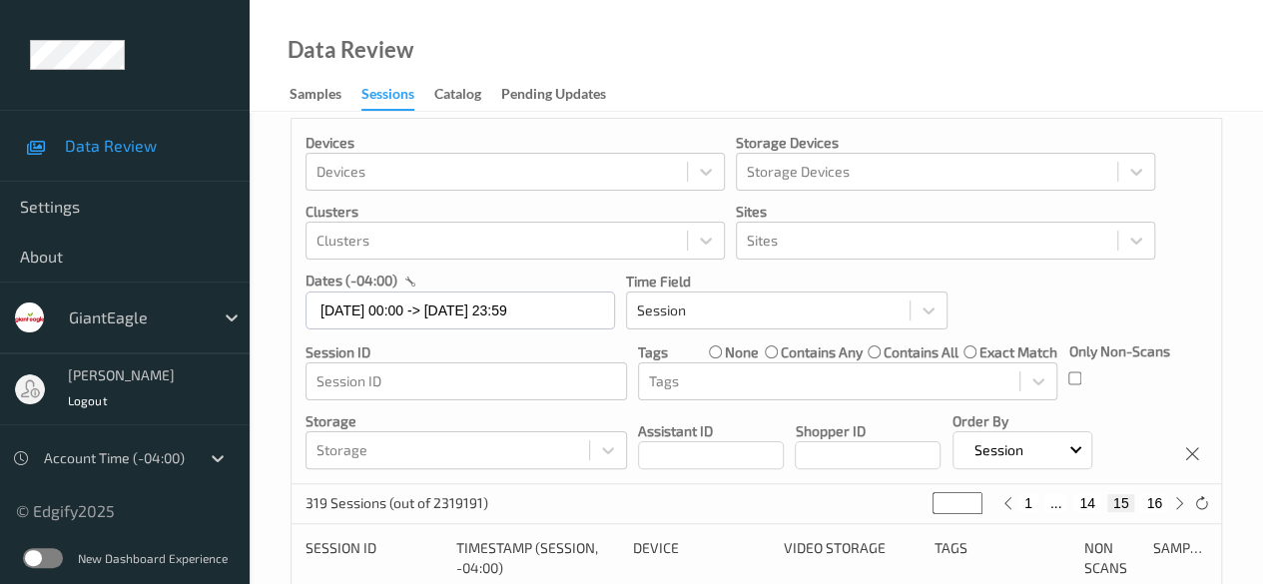
scroll to position [0, 0]
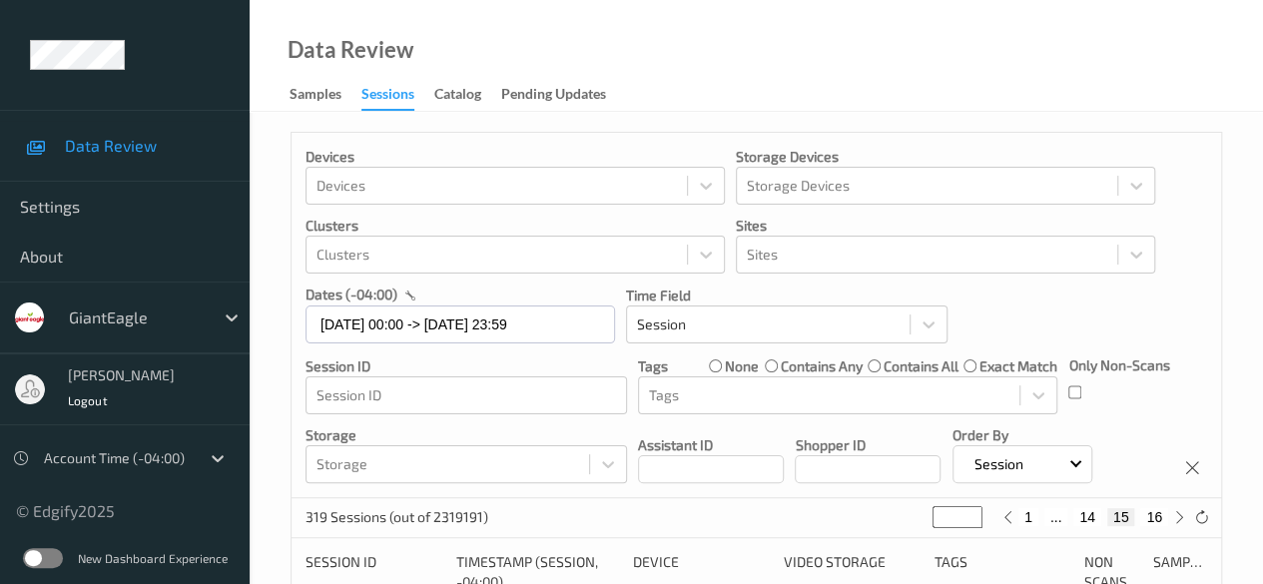
click at [1099, 517] on button "14" at bounding box center [1087, 517] width 28 height 18
type input "**"
click at [1072, 513] on button "13" at bounding box center [1072, 517] width 28 height 18
type input "**"
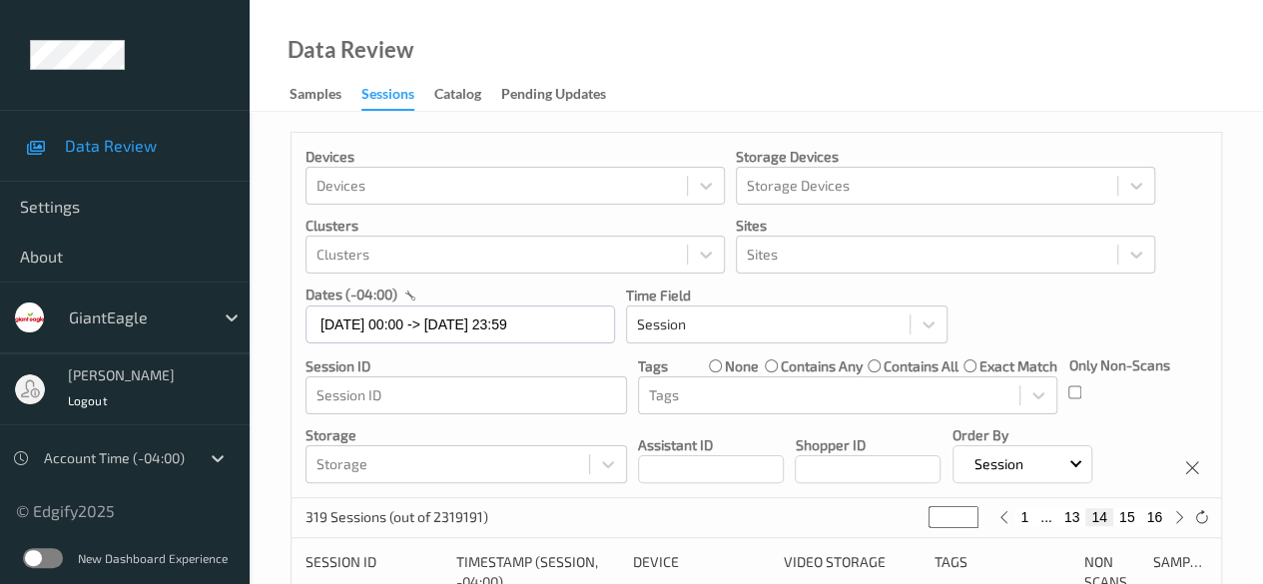
type input "**"
click at [1054, 520] on button "12" at bounding box center [1048, 517] width 28 height 18
type input "**"
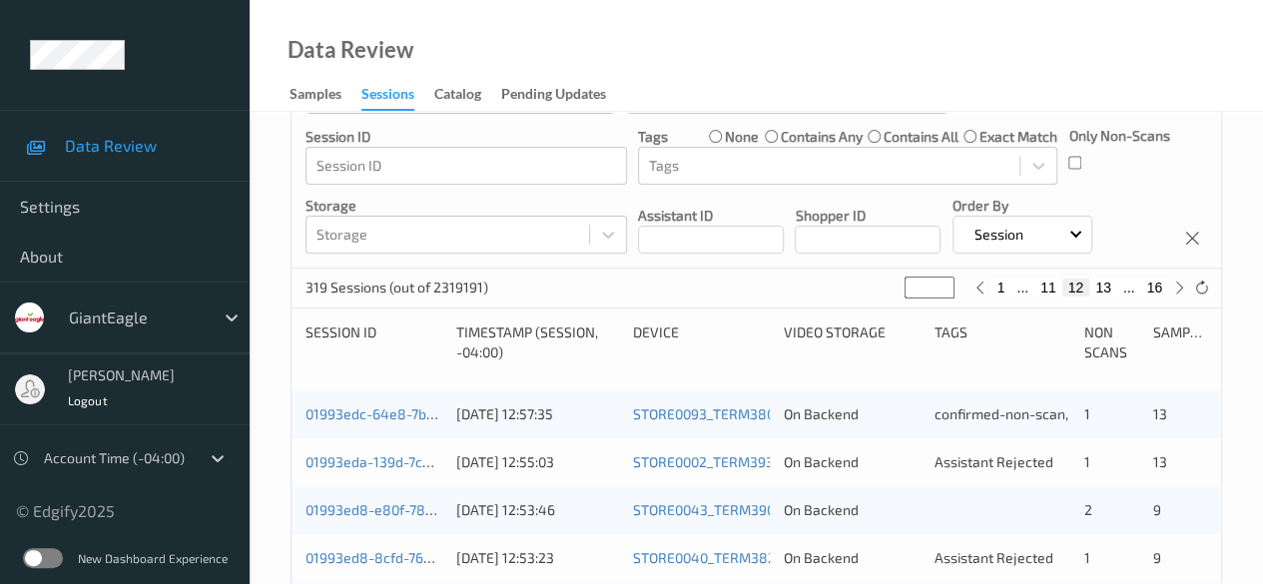
scroll to position [200, 0]
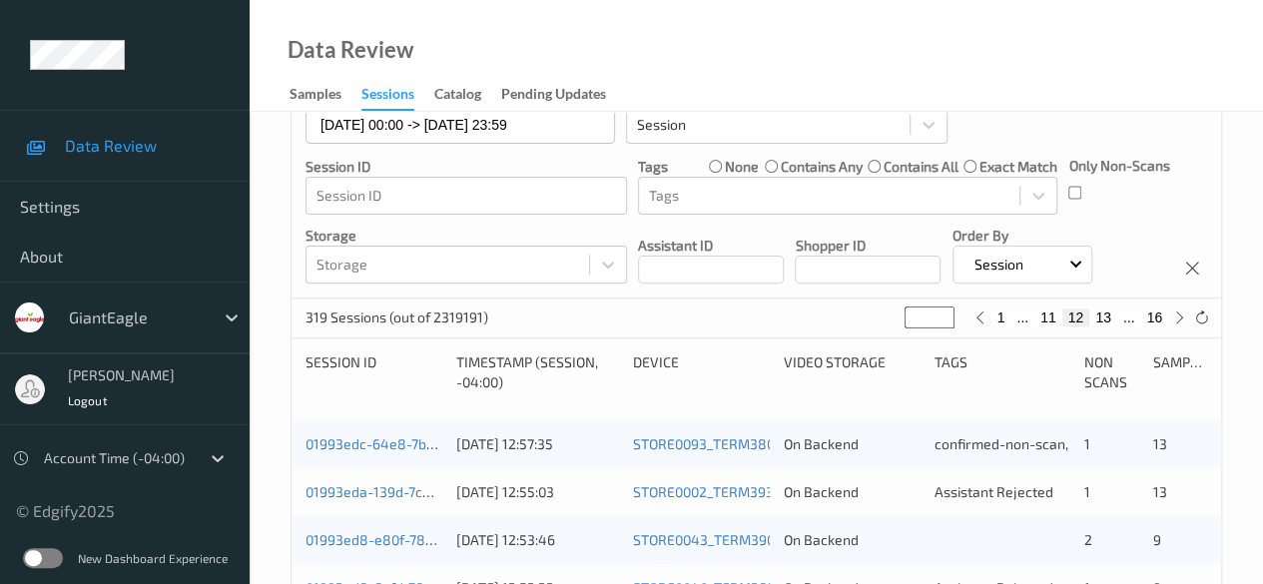
click at [1049, 322] on button "11" at bounding box center [1048, 317] width 28 height 18
type input "**"
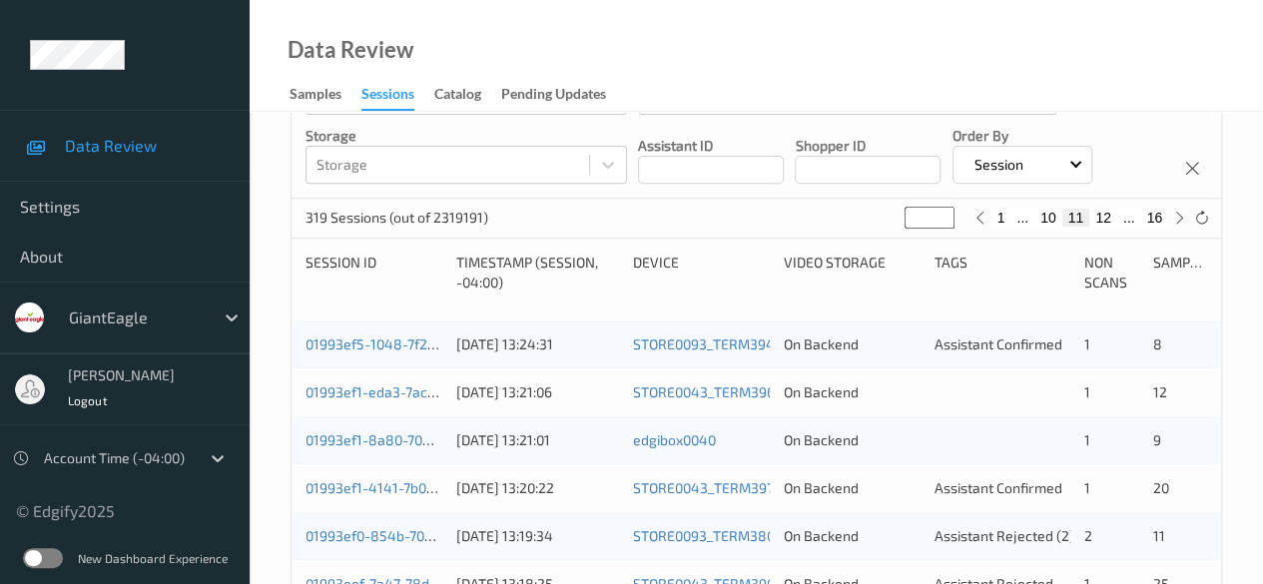
scroll to position [399, 0]
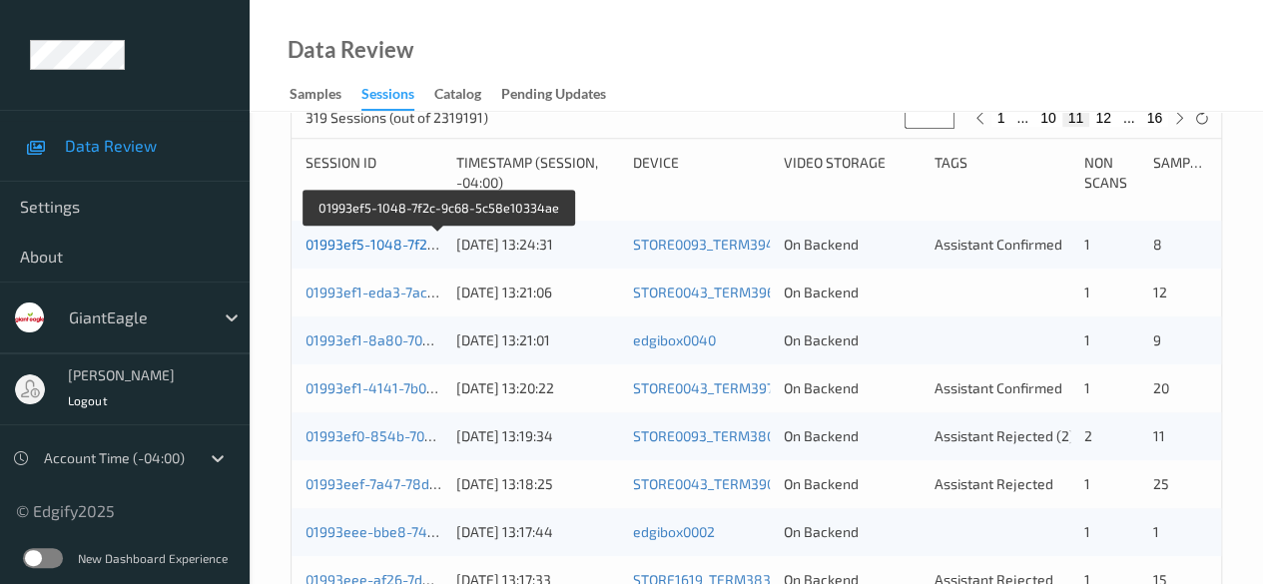
click at [378, 242] on link "01993ef5-1048-7f2c-9c68-5c58e10334ae" at bounding box center [439, 244] width 268 height 17
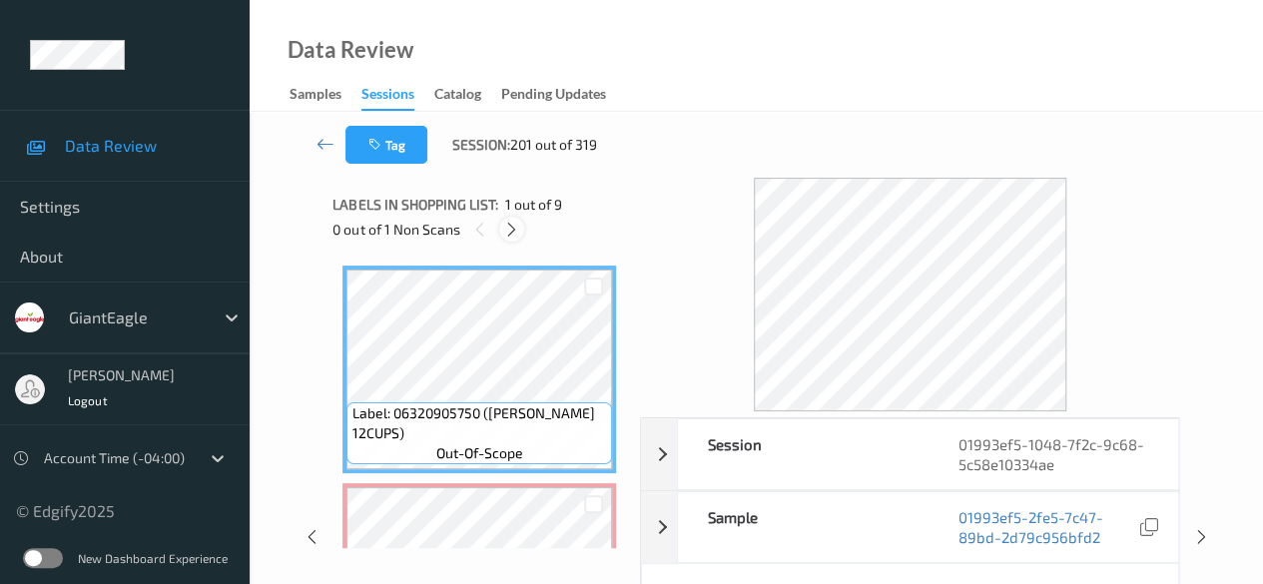
click at [513, 233] on icon at bounding box center [511, 230] width 17 height 18
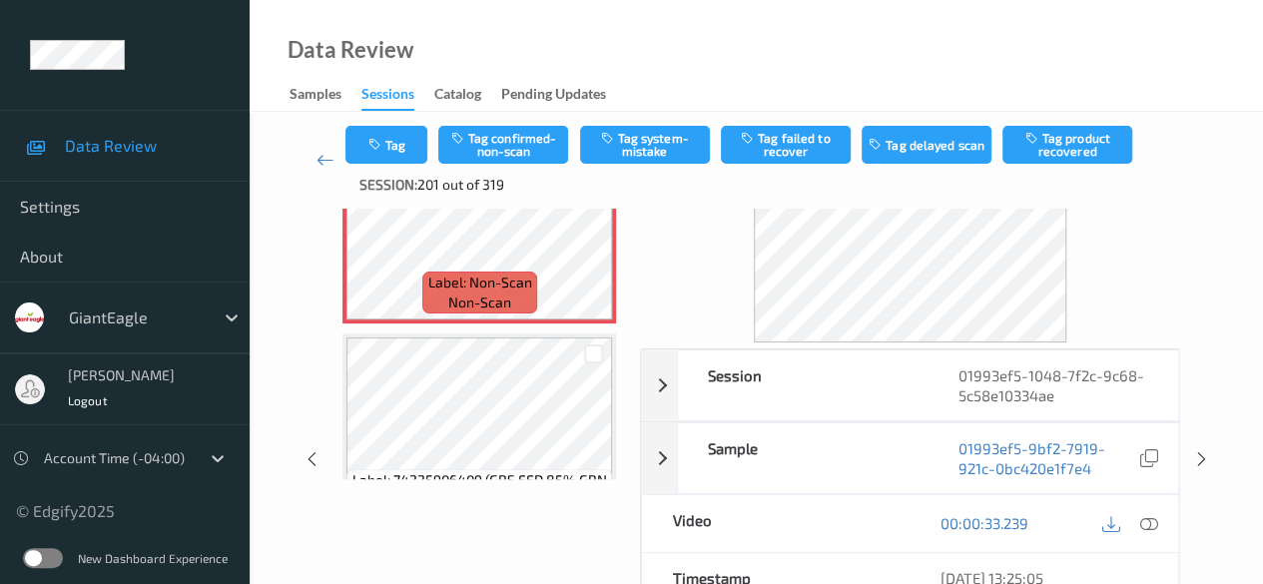
scroll to position [200, 0]
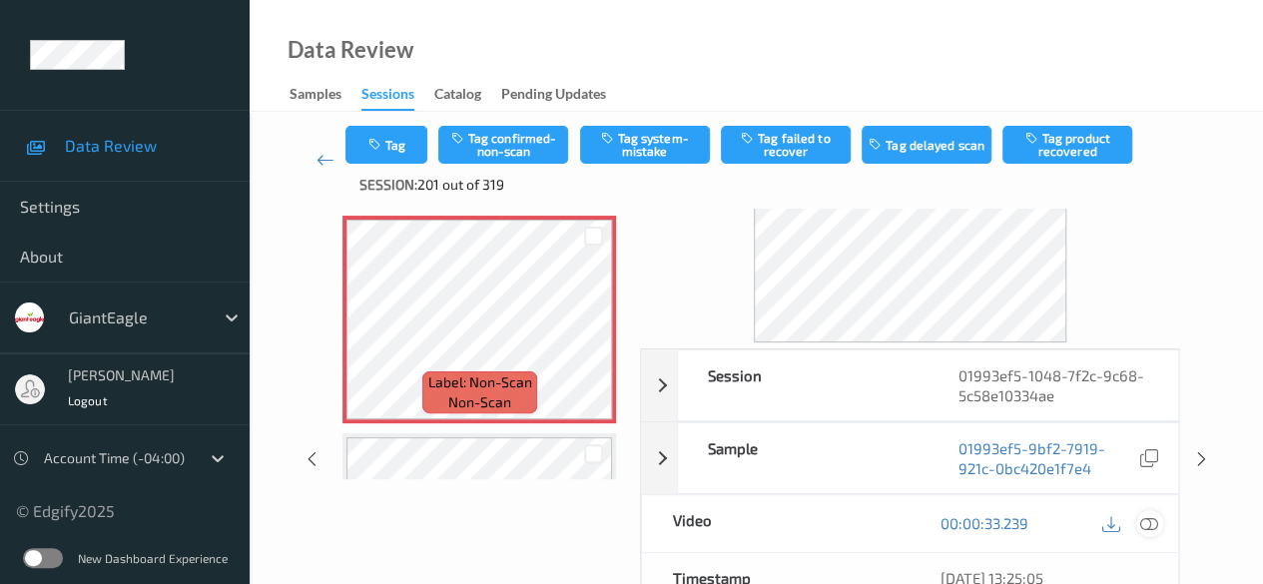
click at [1142, 516] on icon at bounding box center [1149, 523] width 18 height 18
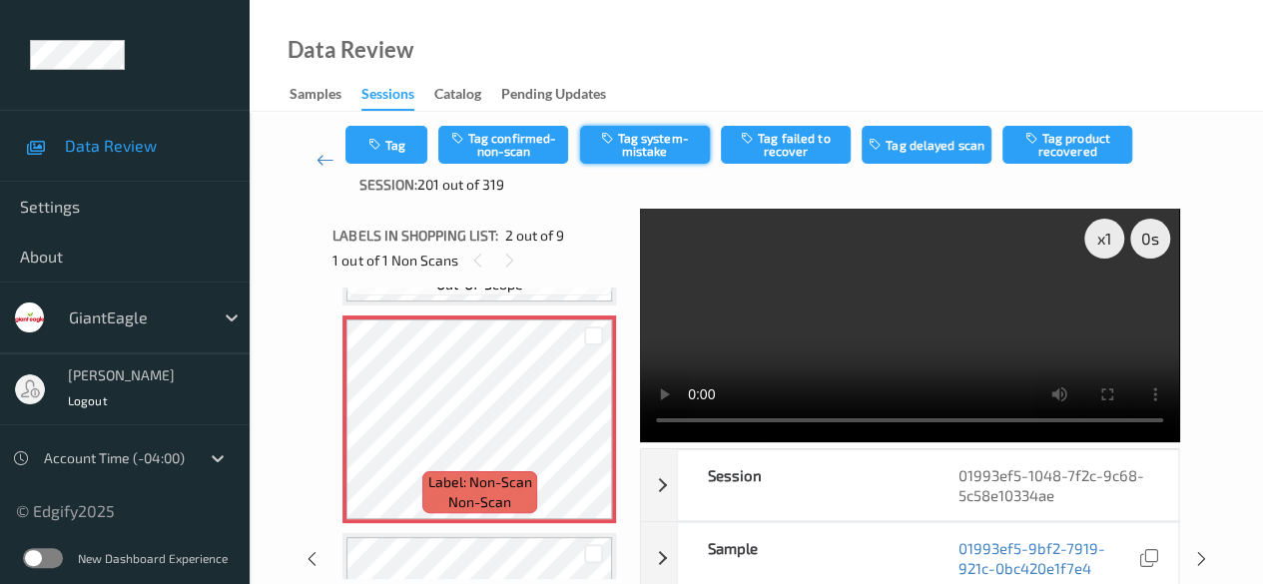
click at [615, 143] on icon "button" at bounding box center [608, 138] width 17 height 14
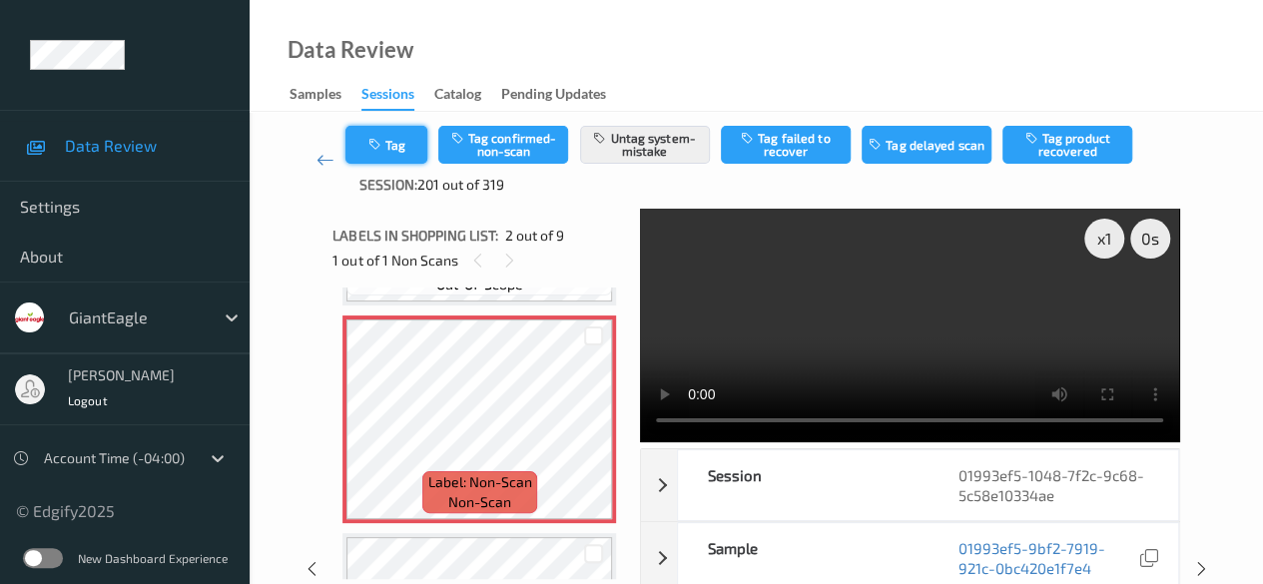
click at [409, 155] on button "Tag" at bounding box center [386, 145] width 82 height 38
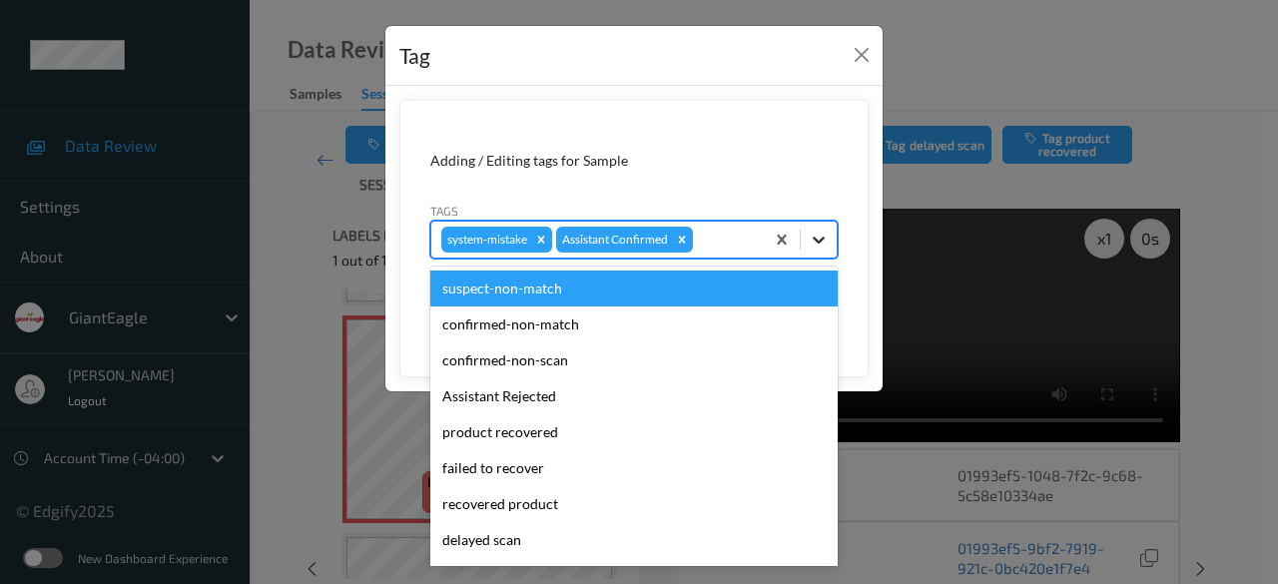
click at [818, 241] on icon at bounding box center [818, 240] width 12 height 7
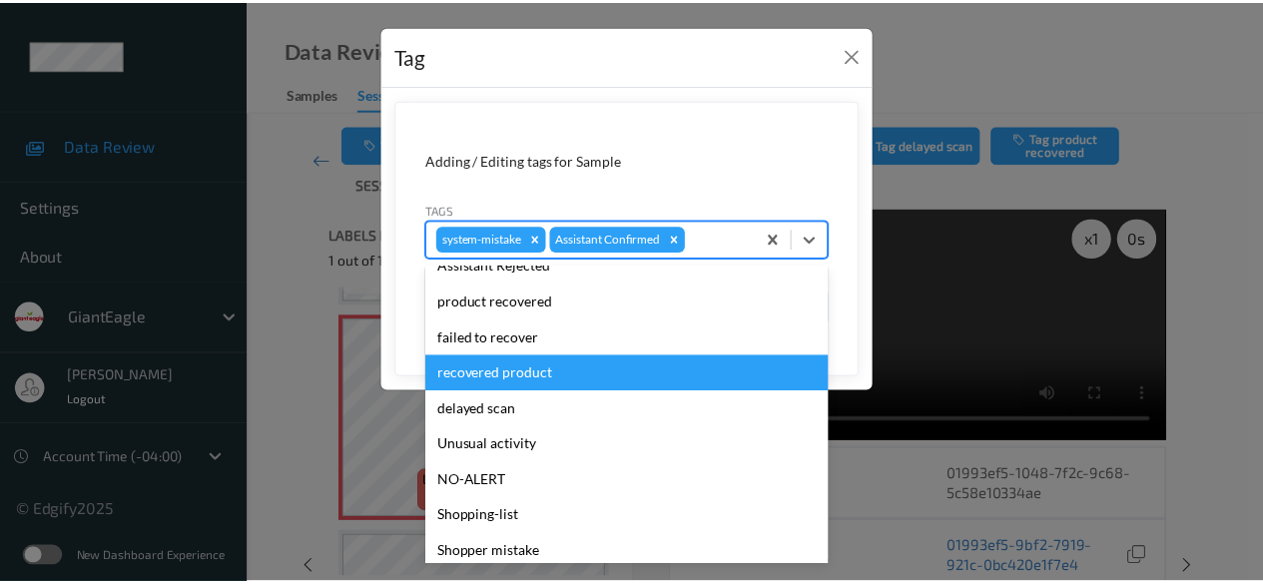
scroll to position [212, 0]
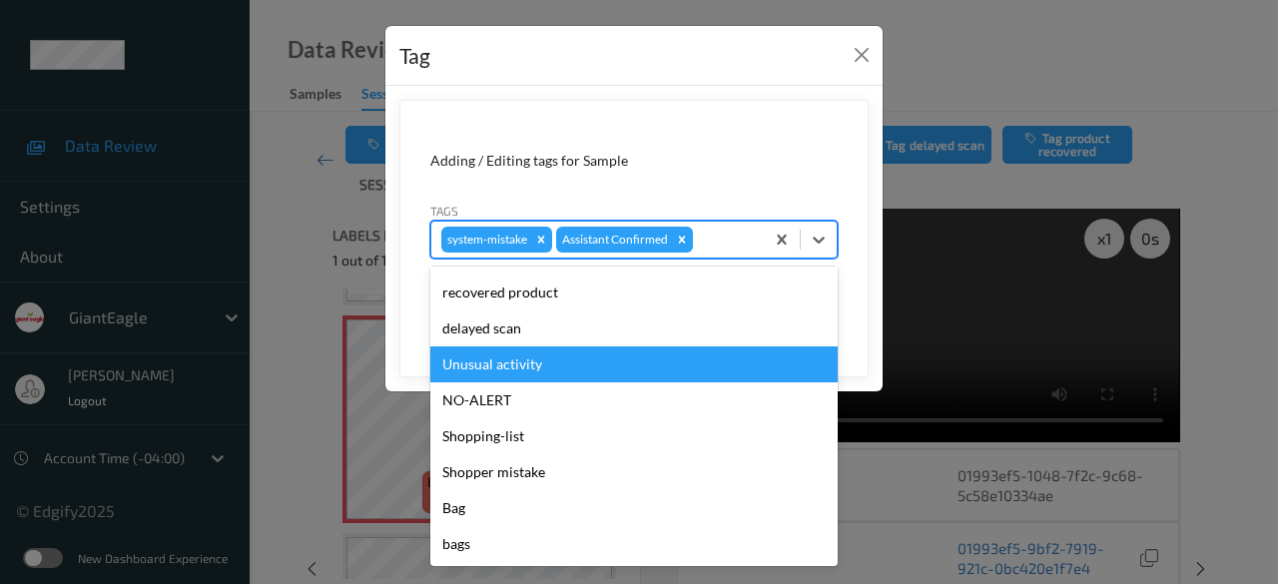
click at [522, 364] on div "Unusual activity" at bounding box center [633, 364] width 407 height 36
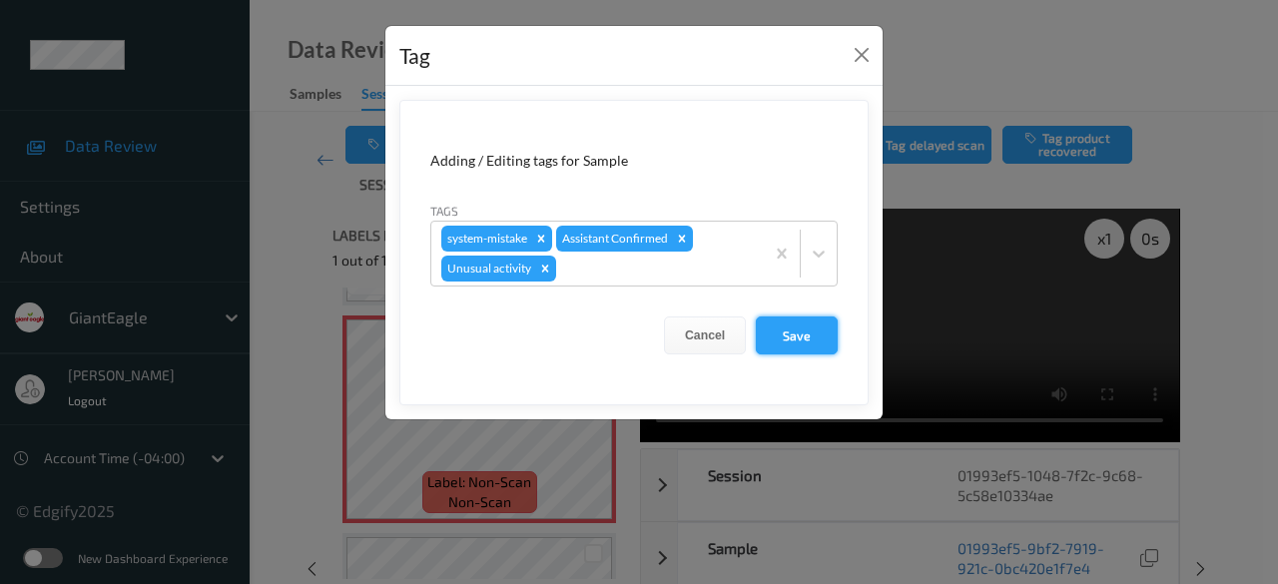
click at [797, 332] on button "Save" at bounding box center [797, 335] width 82 height 38
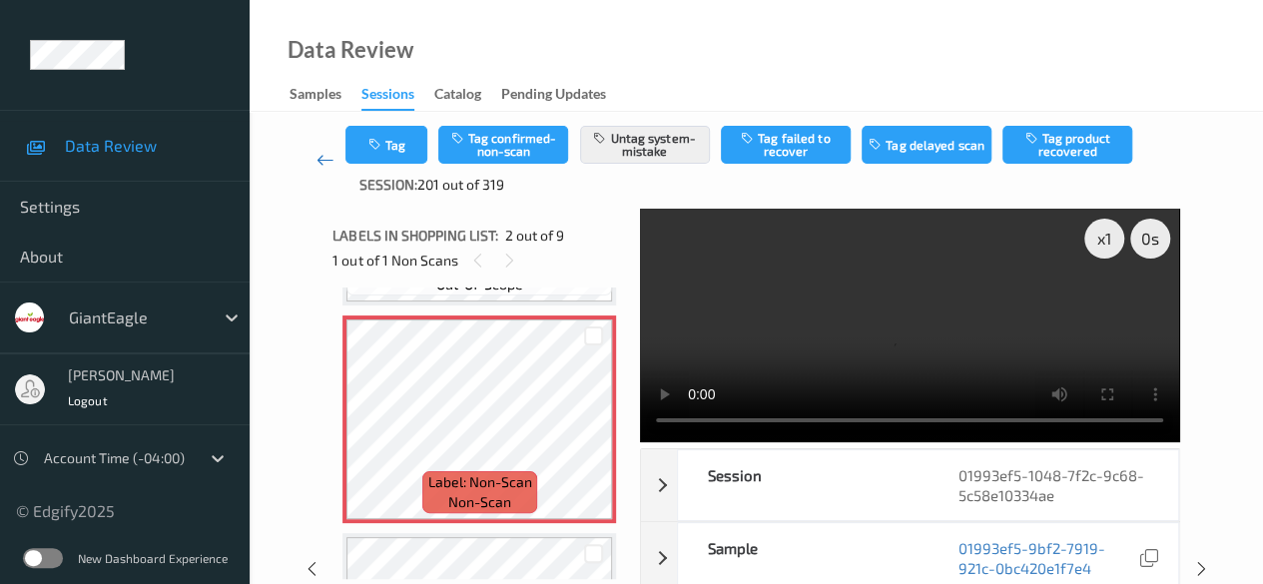
click at [320, 156] on icon at bounding box center [325, 160] width 18 height 20
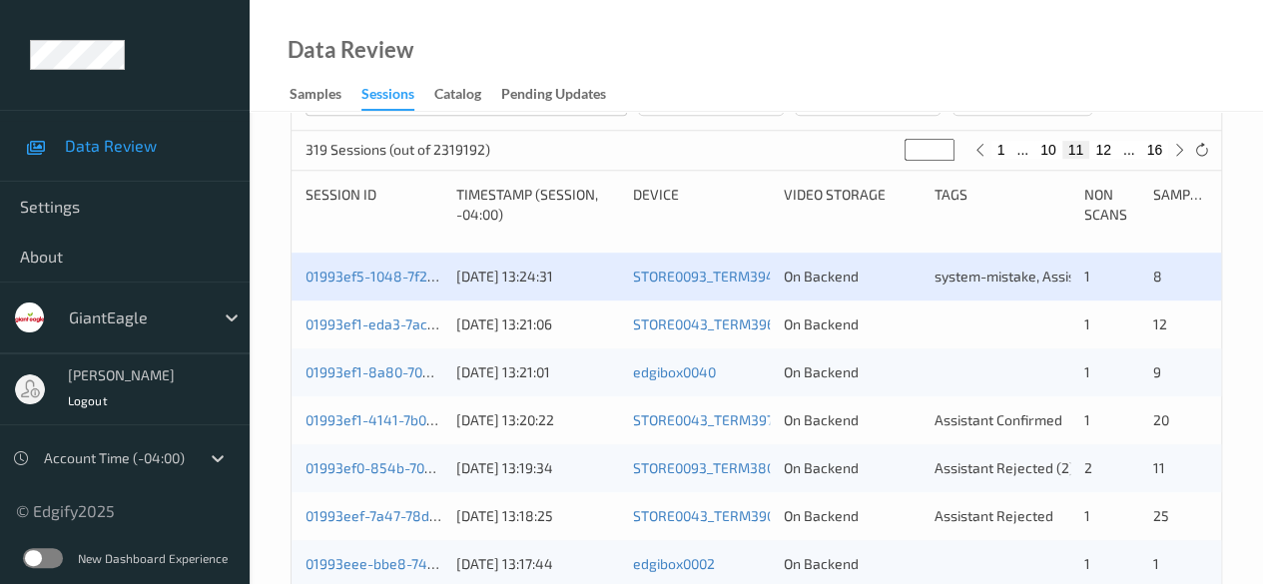
scroll to position [399, 0]
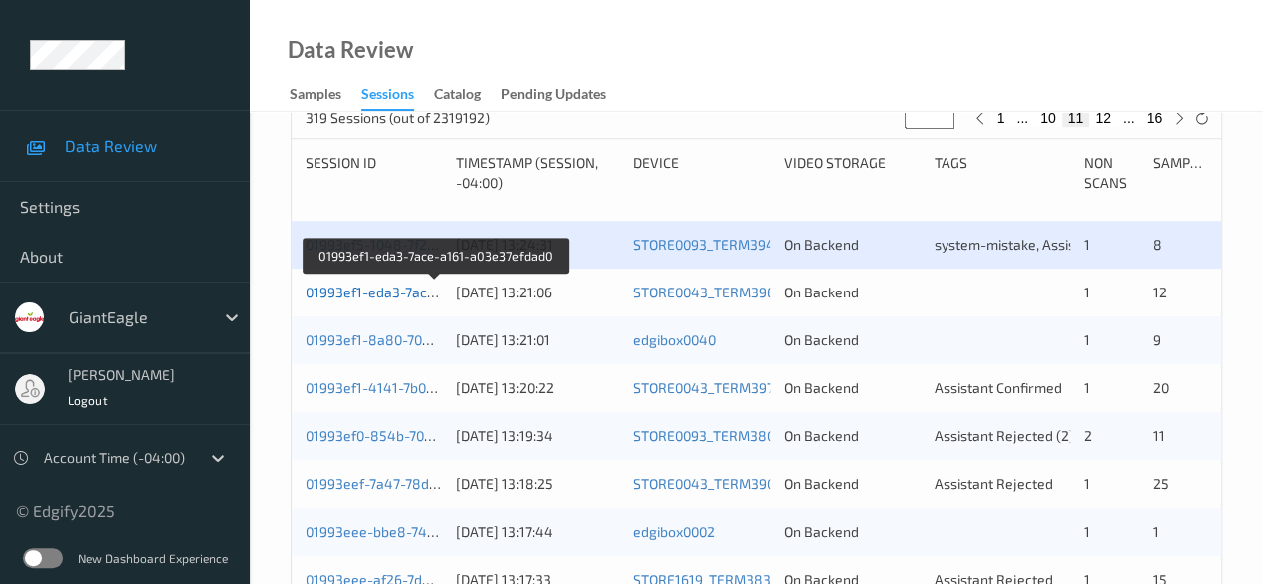
click at [395, 288] on link "01993ef1-eda3-7ace-a161-a03e37efdad0" at bounding box center [436, 291] width 262 height 17
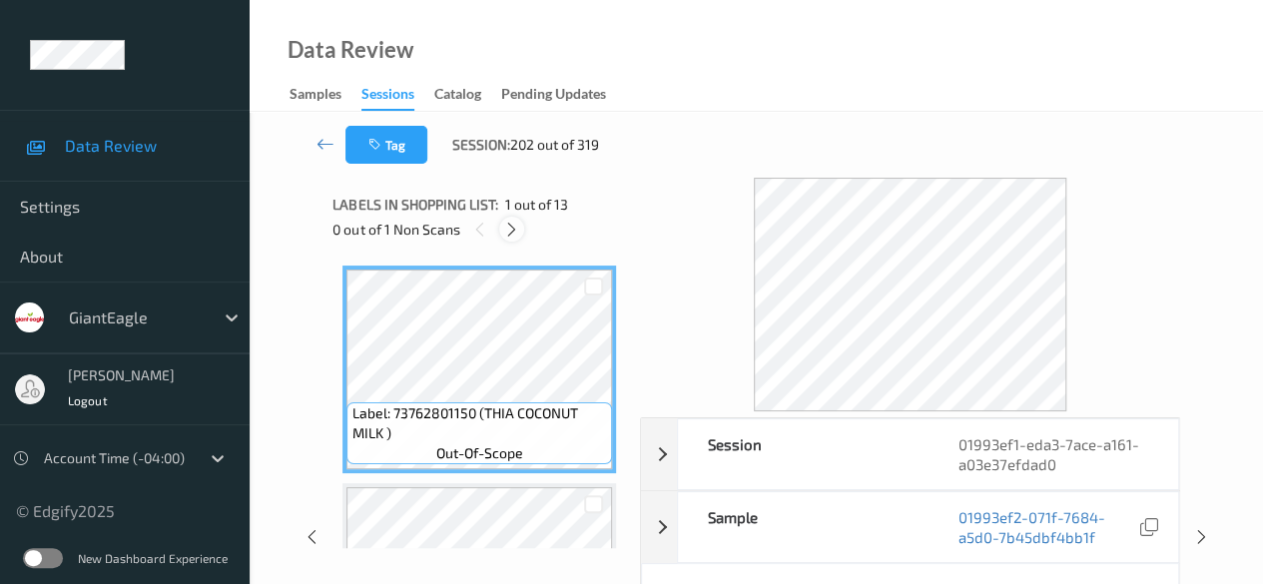
click at [510, 239] on div at bounding box center [511, 229] width 25 height 25
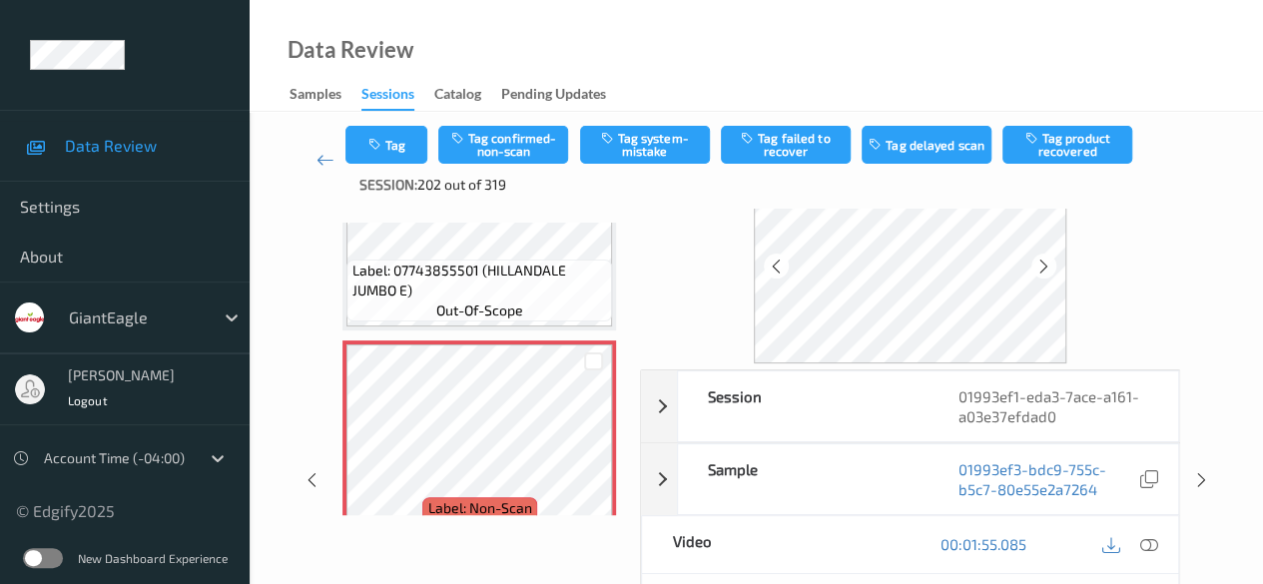
scroll to position [200, 0]
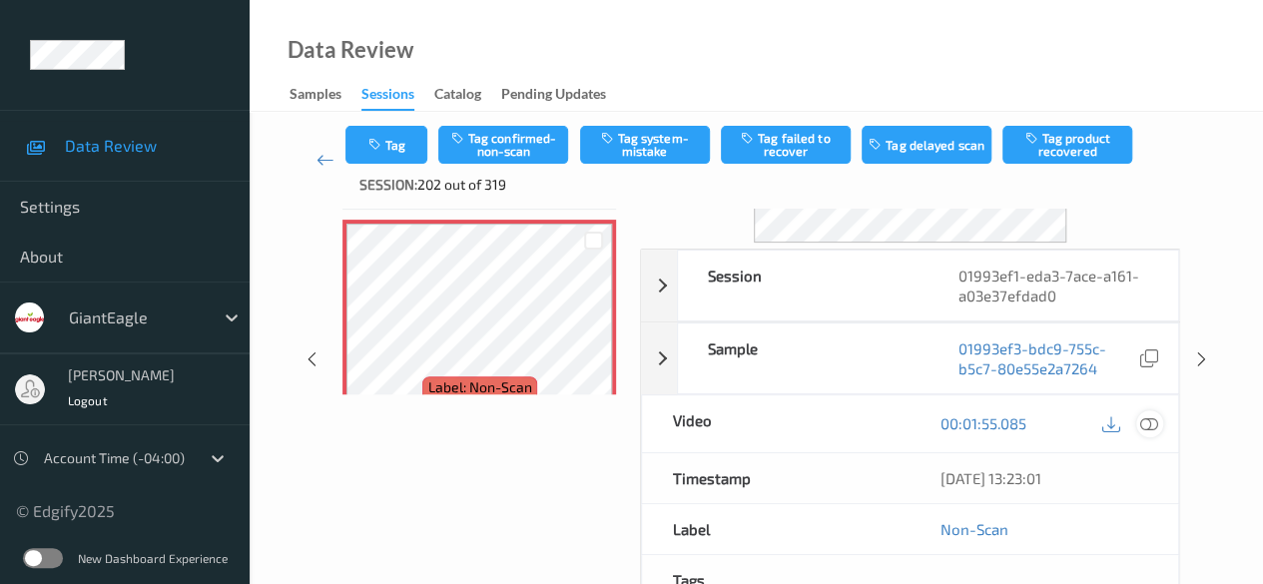
click at [1151, 418] on icon at bounding box center [1149, 423] width 18 height 18
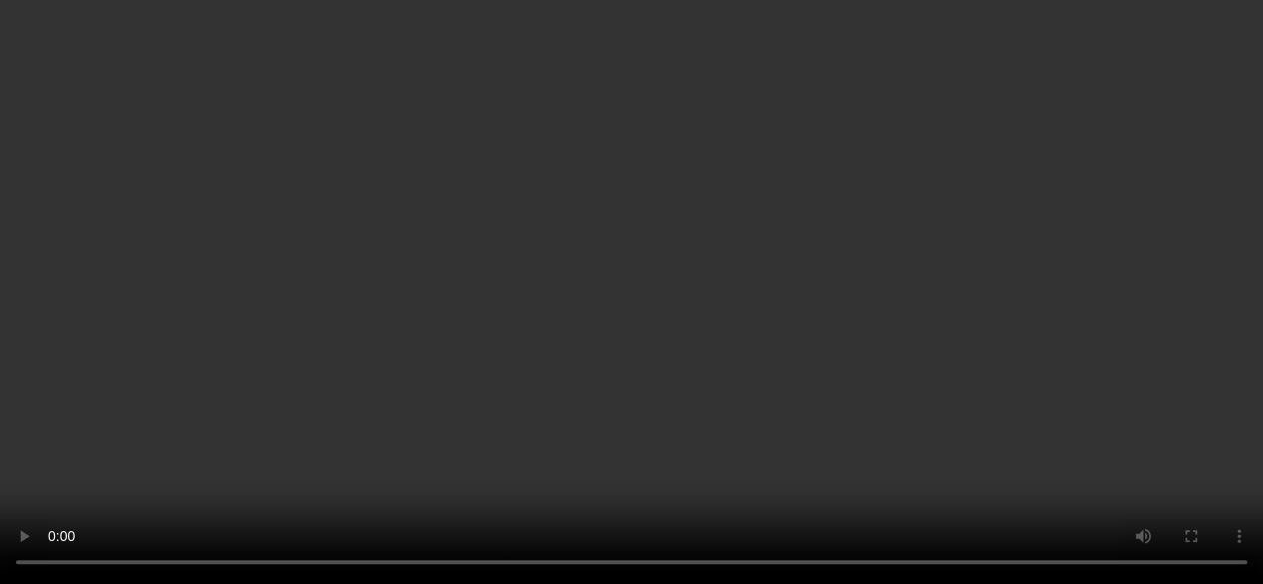
scroll to position [100, 0]
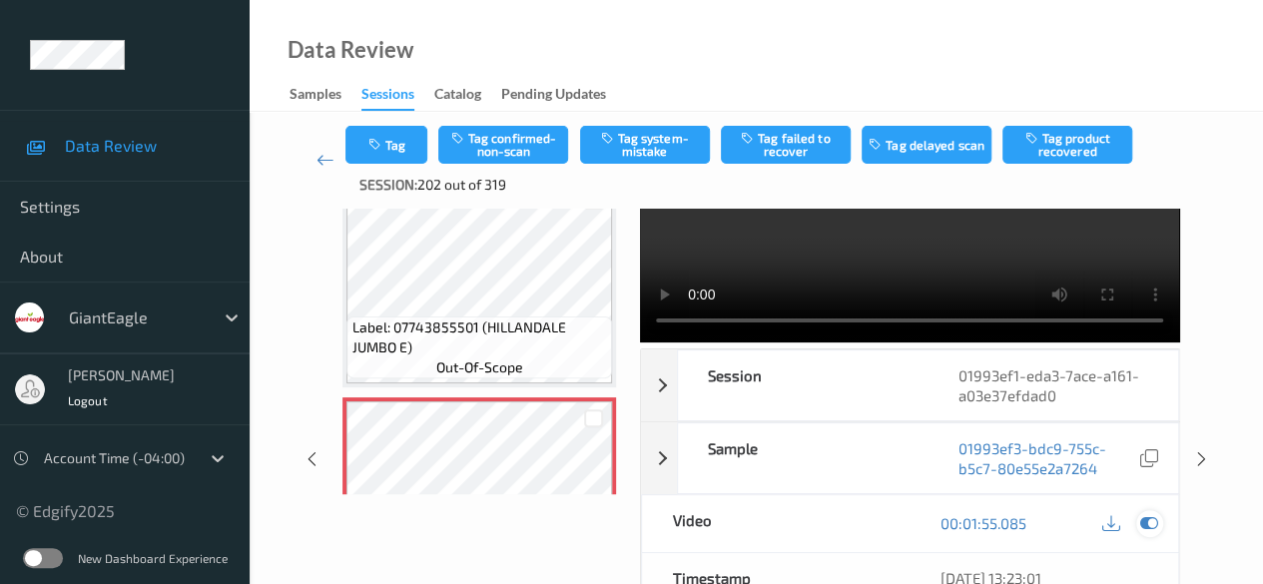
click at [1144, 522] on icon at bounding box center [1149, 523] width 18 height 18
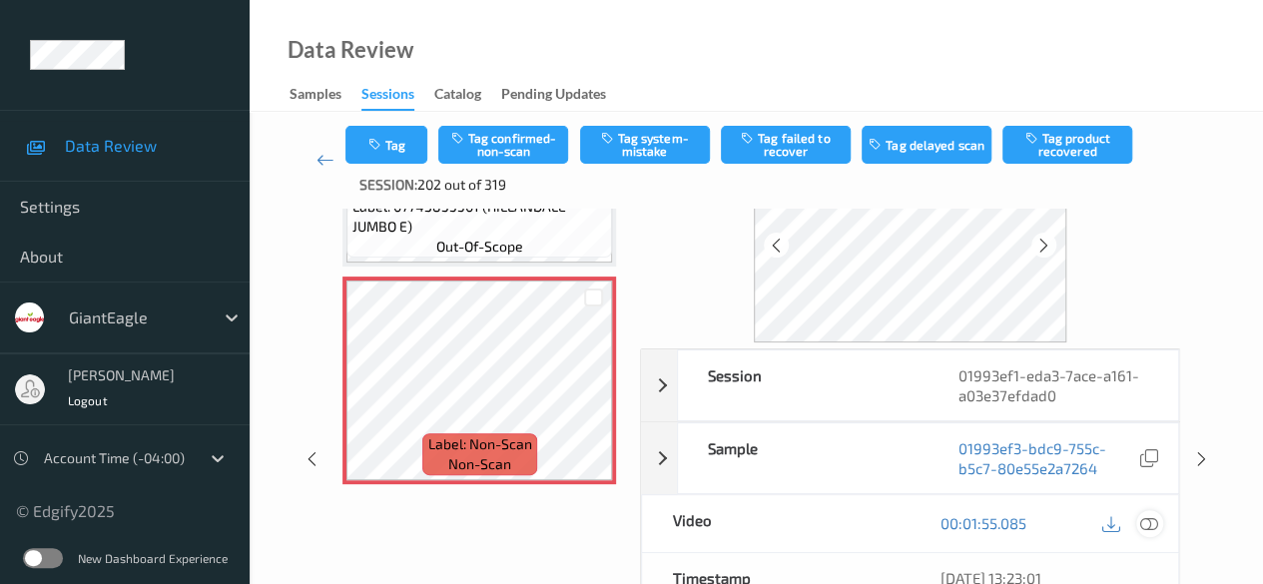
click at [1143, 522] on icon at bounding box center [1149, 523] width 18 height 18
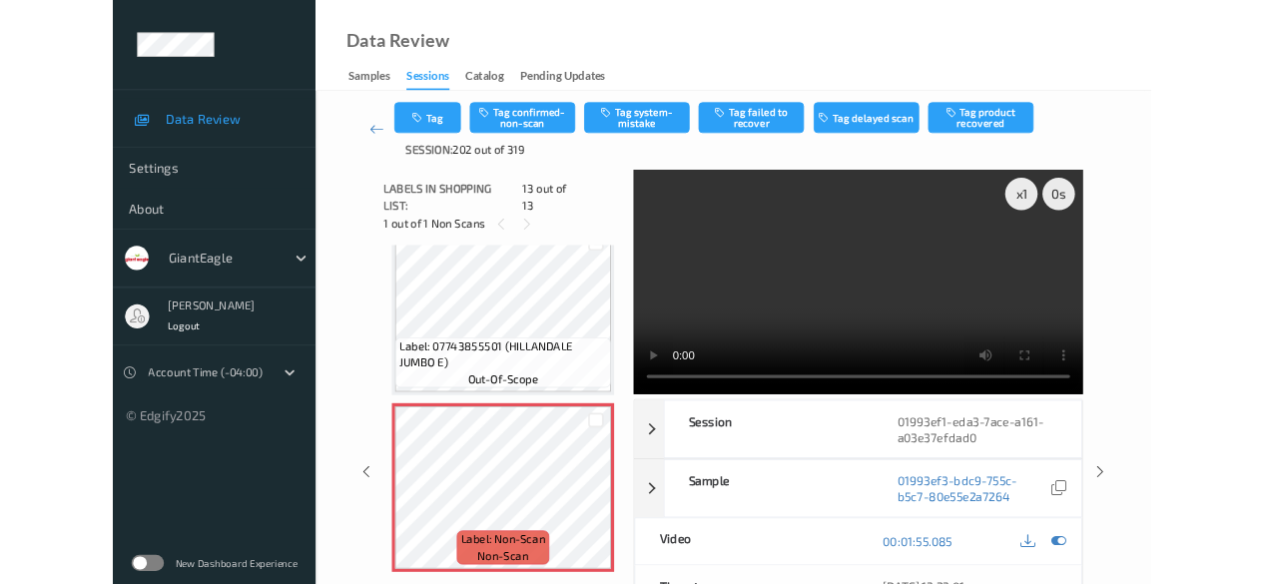
scroll to position [2426, 0]
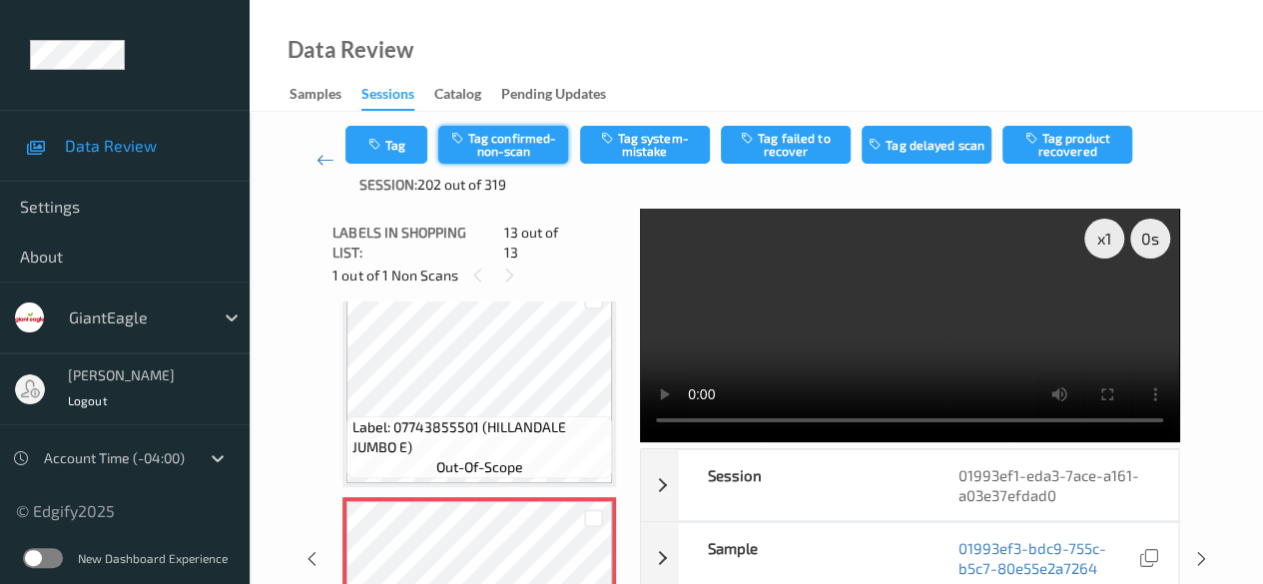
click at [520, 132] on button "Tag confirmed-non-scan" at bounding box center [503, 145] width 130 height 38
click at [331, 160] on icon at bounding box center [325, 160] width 18 height 20
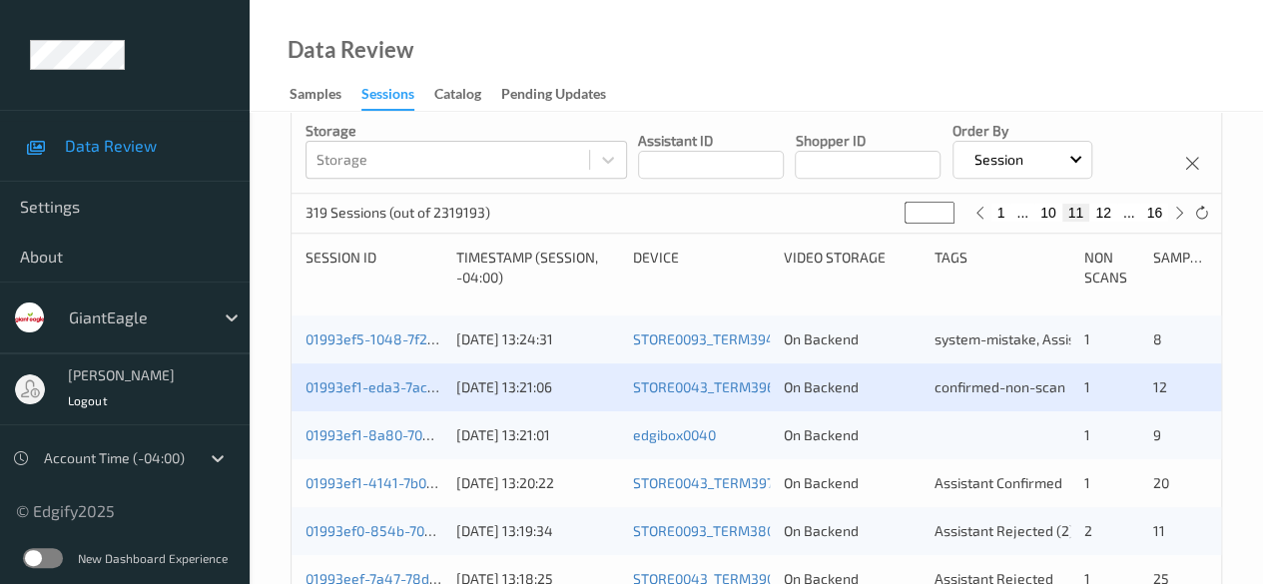
scroll to position [499, 0]
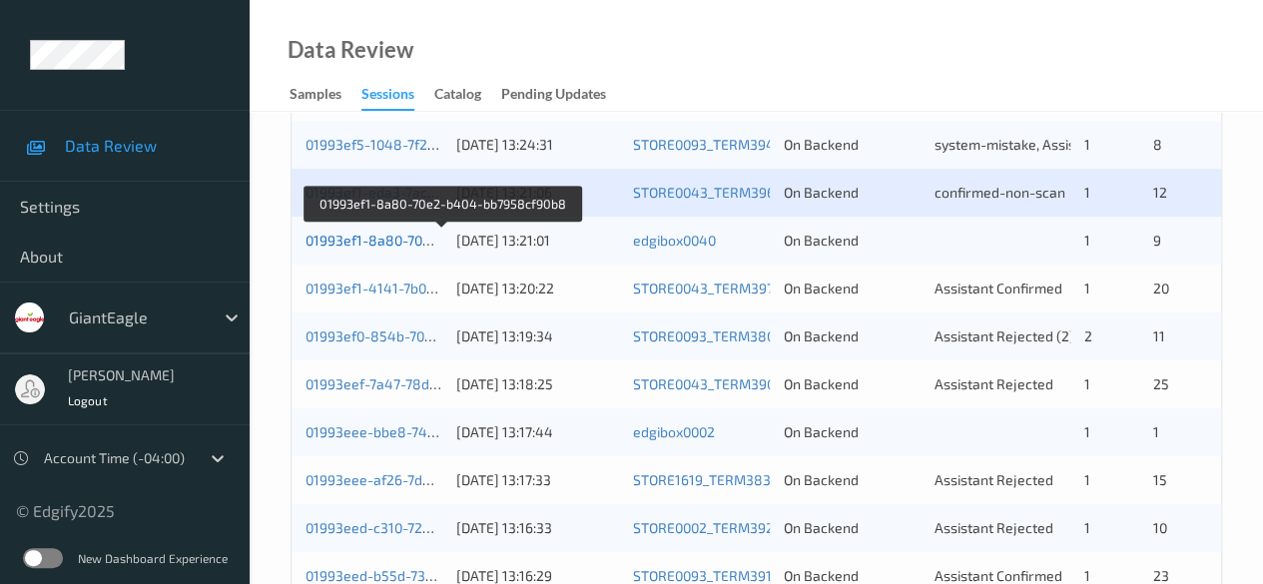
click at [391, 246] on link "01993ef1-8a80-70e2-b404-bb7958cf90b8" at bounding box center [440, 240] width 271 height 17
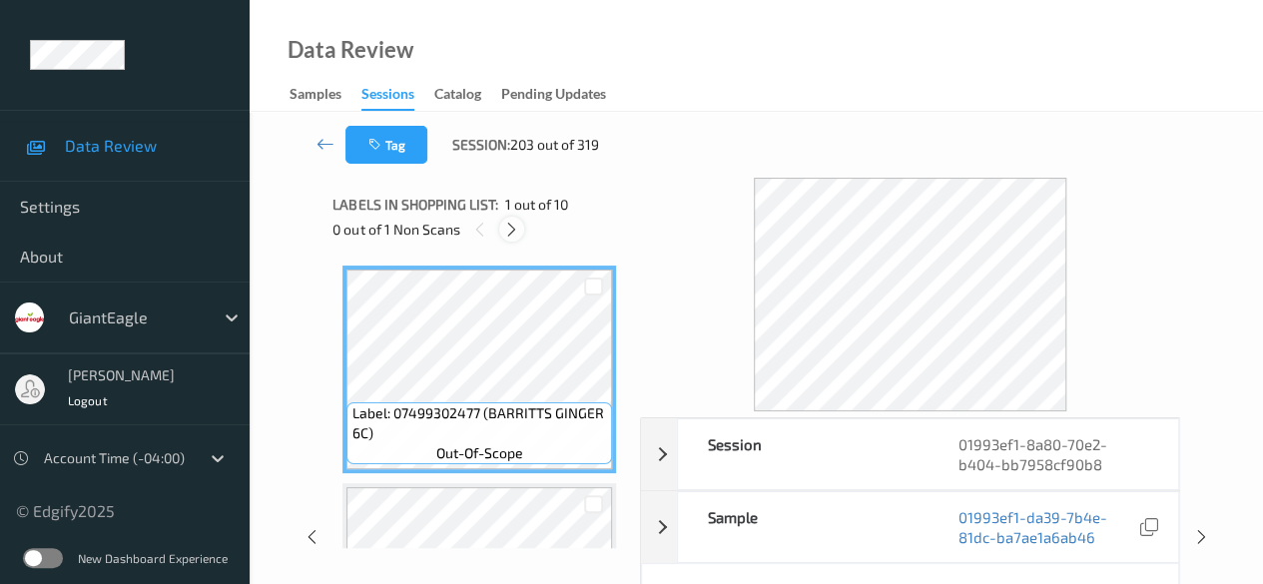
click at [513, 237] on icon at bounding box center [511, 230] width 17 height 18
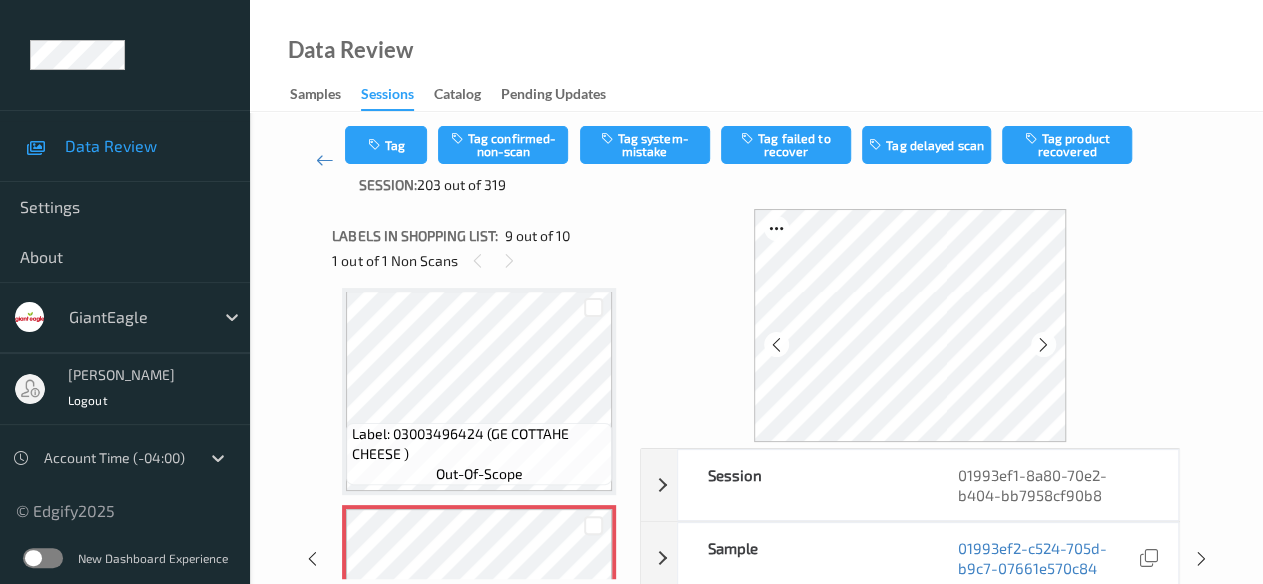
scroll to position [100, 0]
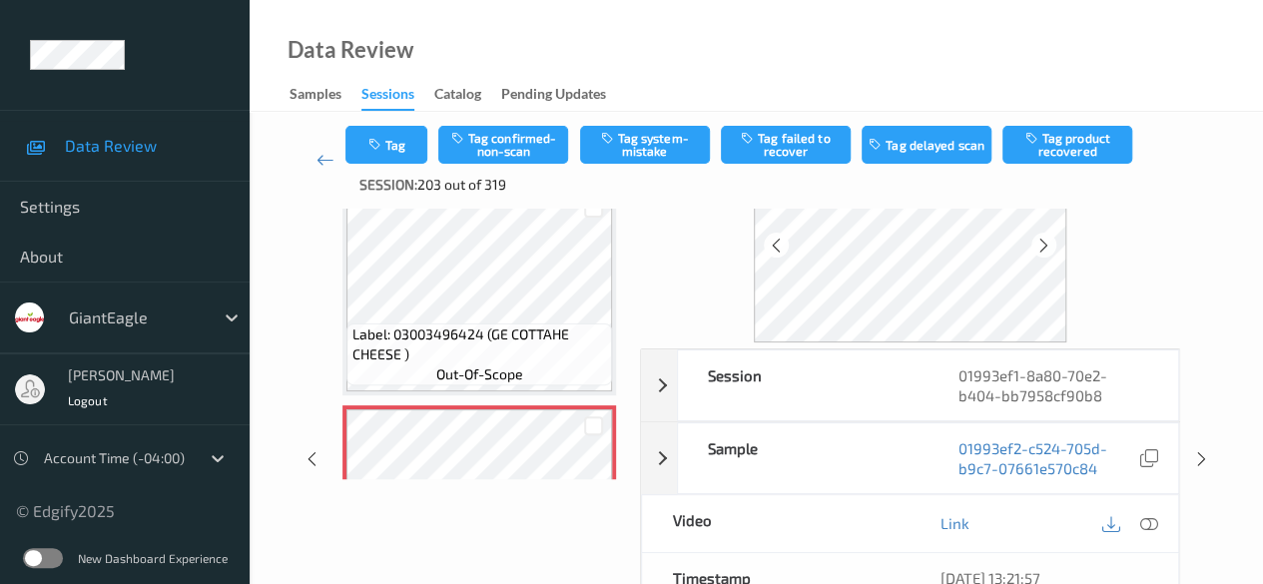
click at [1151, 517] on icon at bounding box center [1149, 523] width 18 height 18
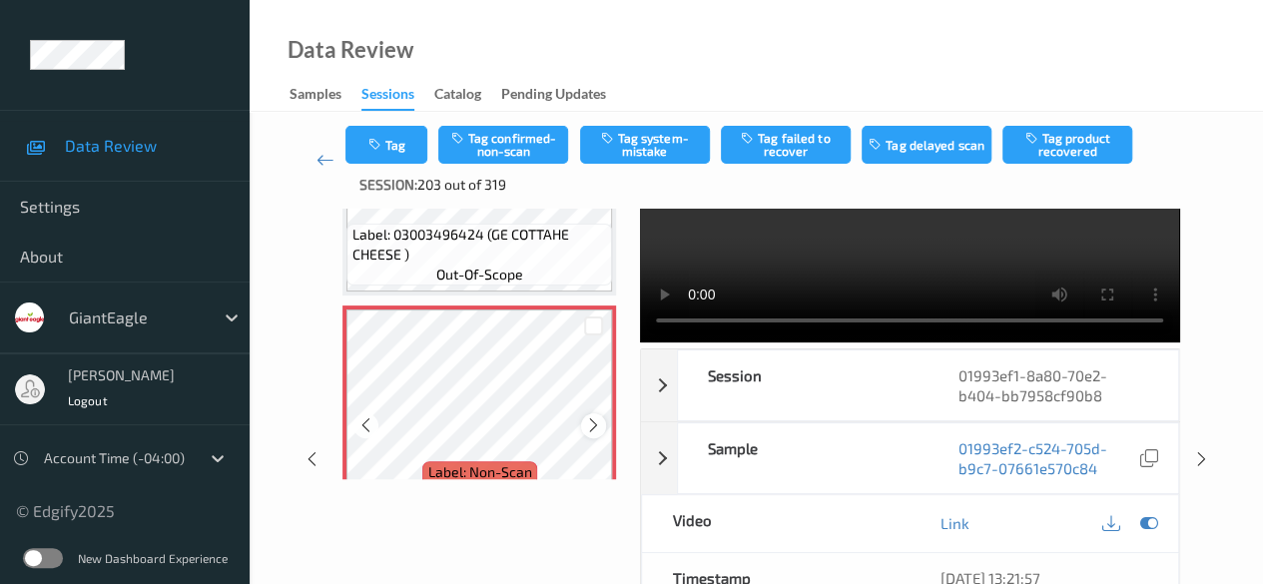
click at [605, 423] on div at bounding box center [593, 425] width 25 height 25
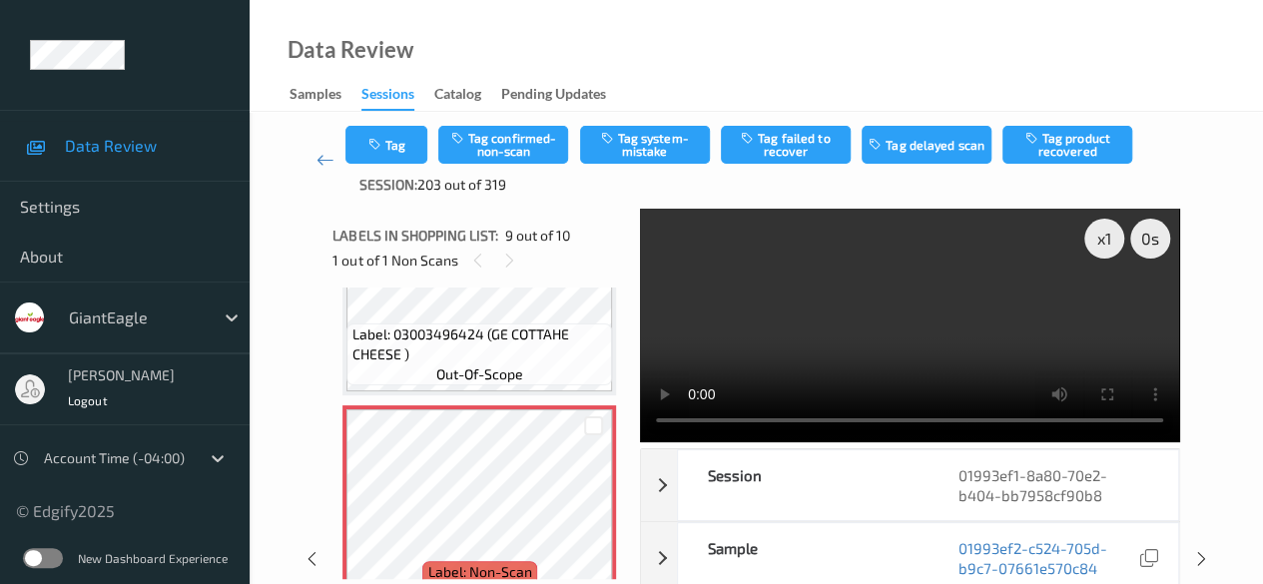
click at [643, 506] on div "x 1 0 s Session 01993ef1-8a80-70e2-b404-bb7958cf90b8 Session ID 01993ef1-8a80-7…" at bounding box center [755, 559] width 846 height 700
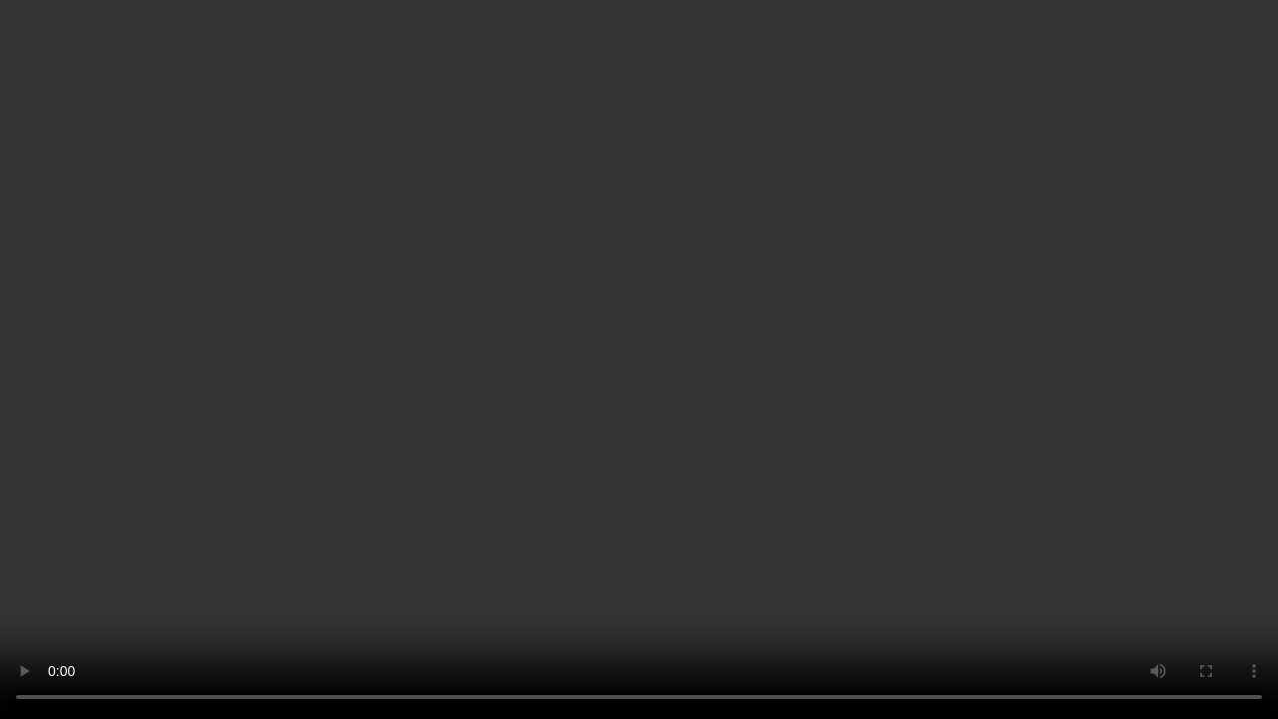
click at [741, 522] on video at bounding box center [639, 359] width 1278 height 719
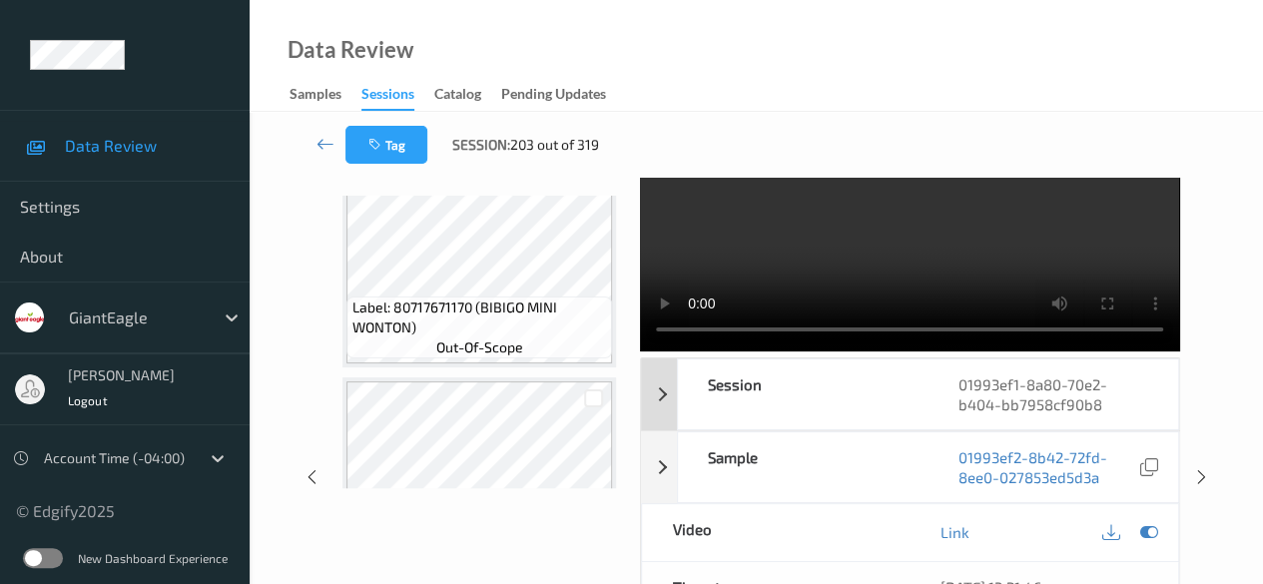
scroll to position [100, 0]
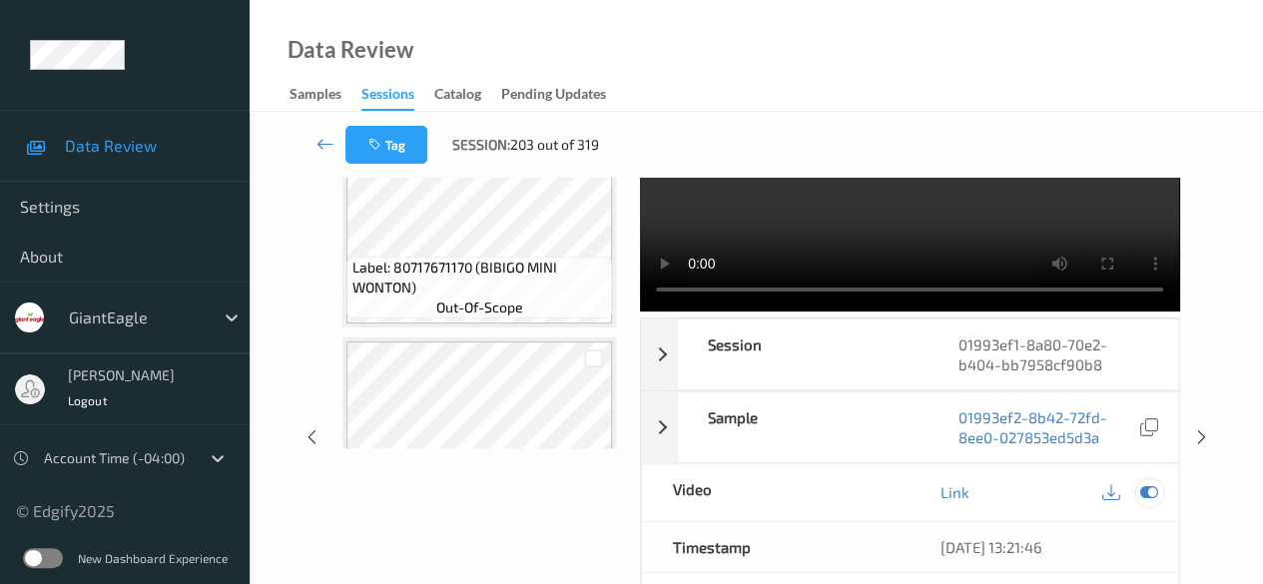
click at [1139, 486] on div at bounding box center [1149, 492] width 27 height 27
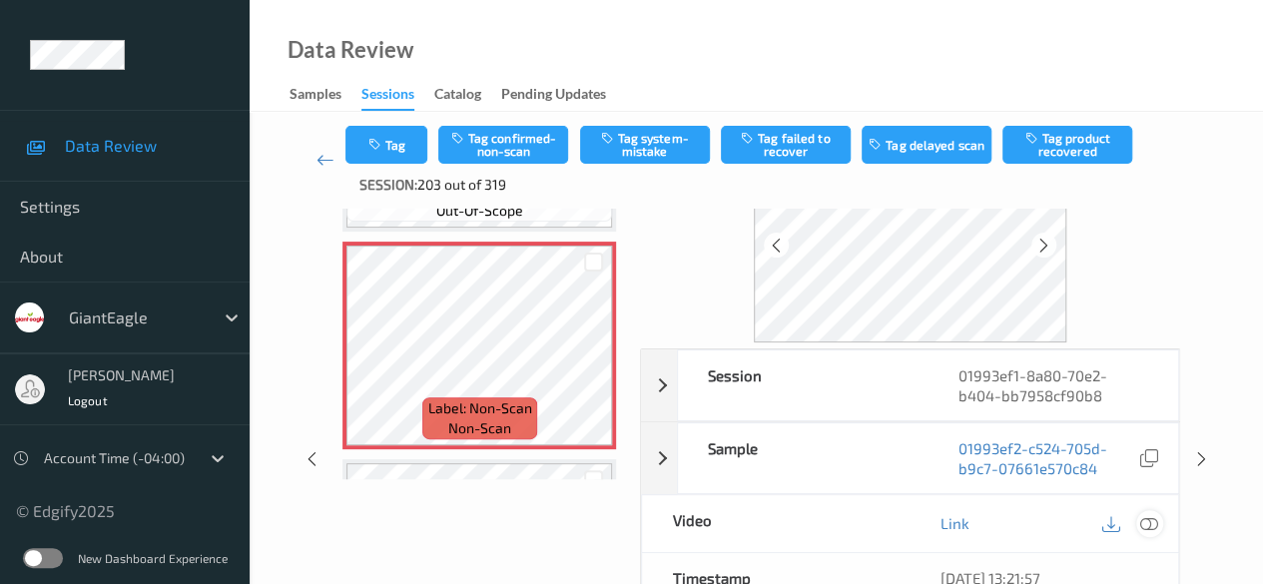
click at [1148, 522] on icon at bounding box center [1149, 523] width 18 height 18
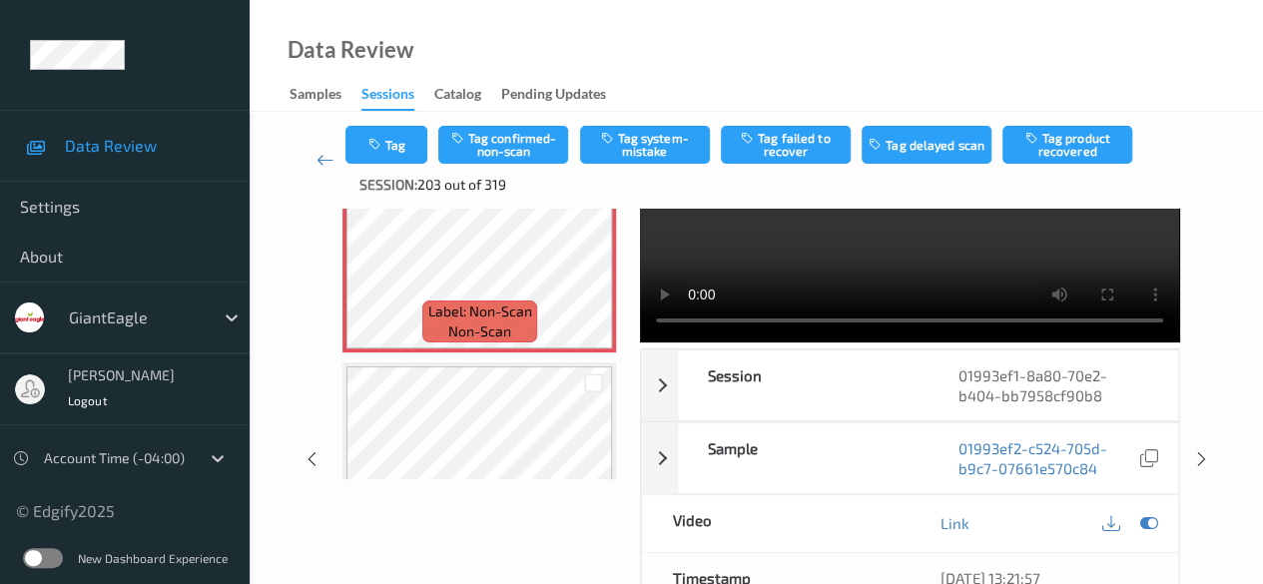
scroll to position [1893, 0]
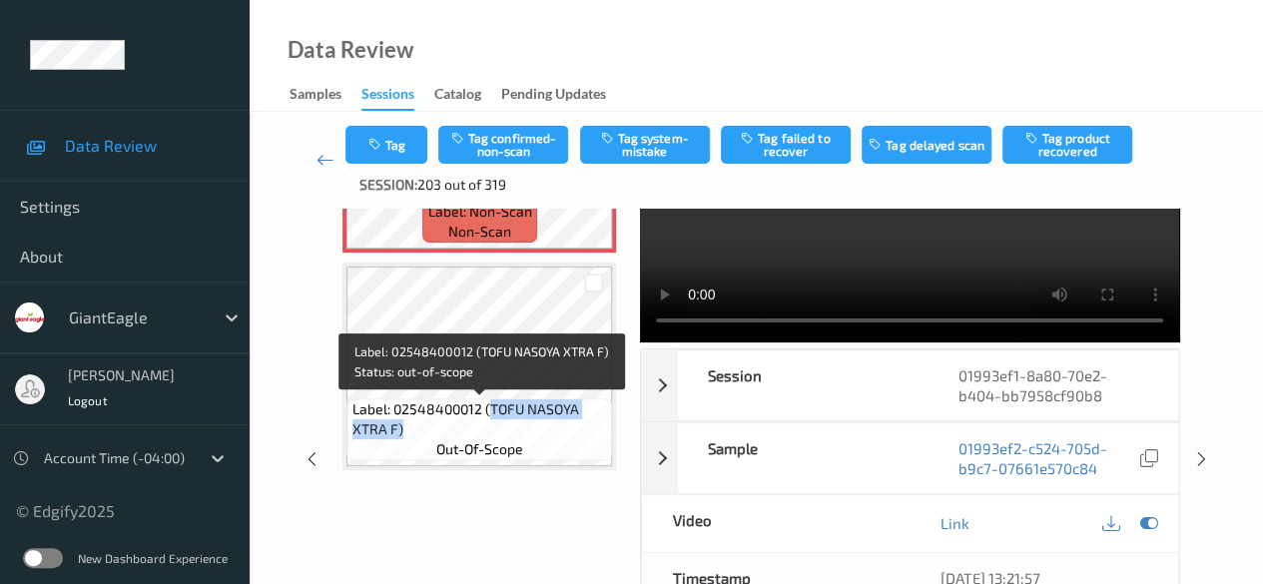
drag, startPoint x: 490, startPoint y: 410, endPoint x: 590, endPoint y: 424, distance: 100.8
click at [590, 424] on span "Label: 02548400012 (TOFU NASOYA XTRA F)" at bounding box center [480, 419] width 256 height 40
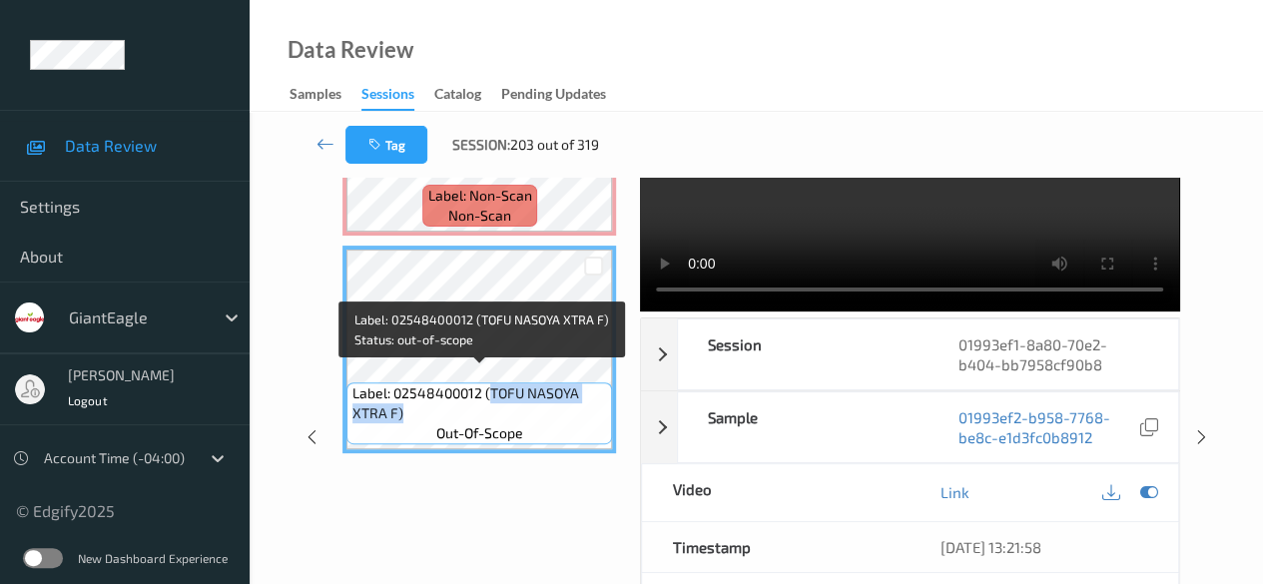
copy span "TOFU NASOYA XTRA F)"
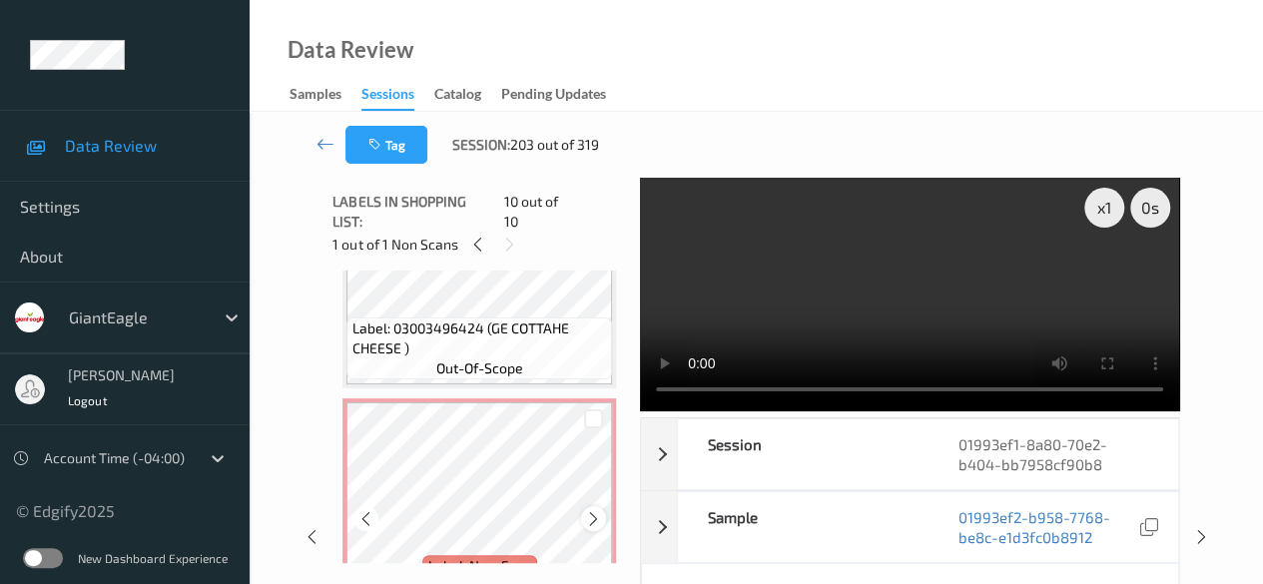
scroll to position [1594, 0]
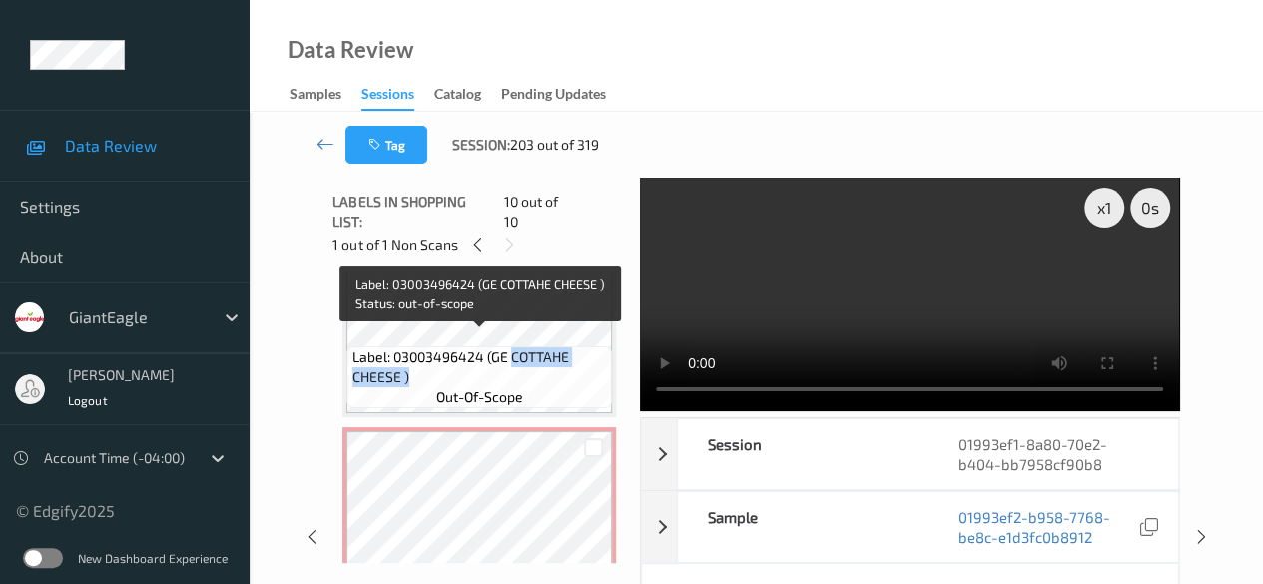
drag, startPoint x: 512, startPoint y: 343, endPoint x: 575, endPoint y: 361, distance: 65.4
click at [575, 361] on span "Label: 03003496424 (GE COTTAHE CHEESE )" at bounding box center [480, 367] width 256 height 40
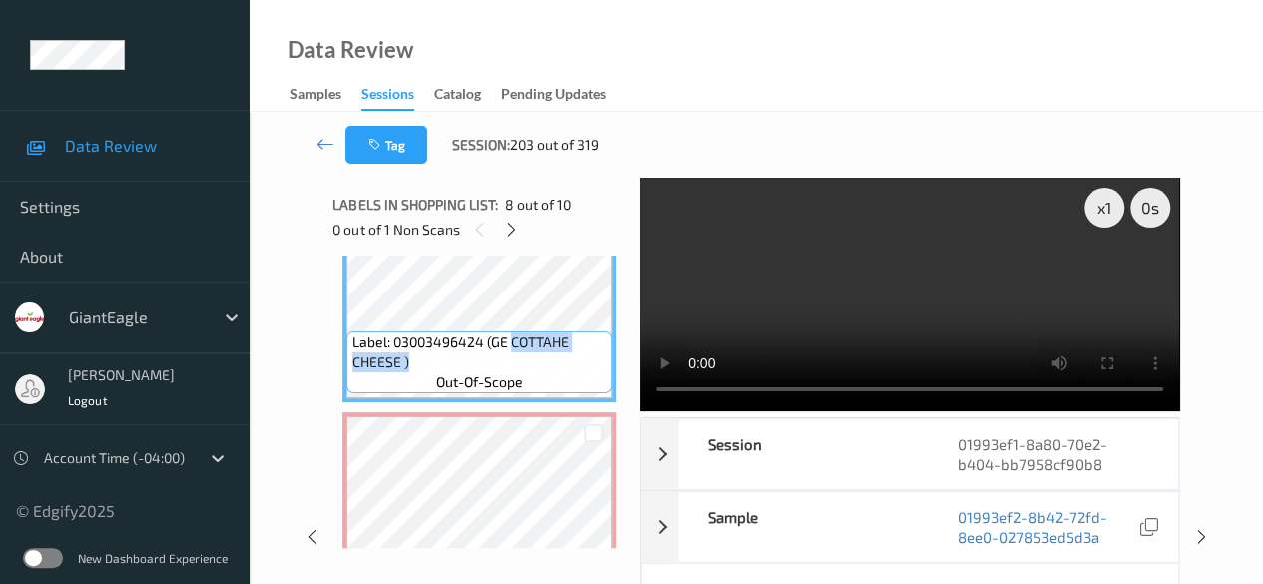
copy span "COTTAHE CHEESE )"
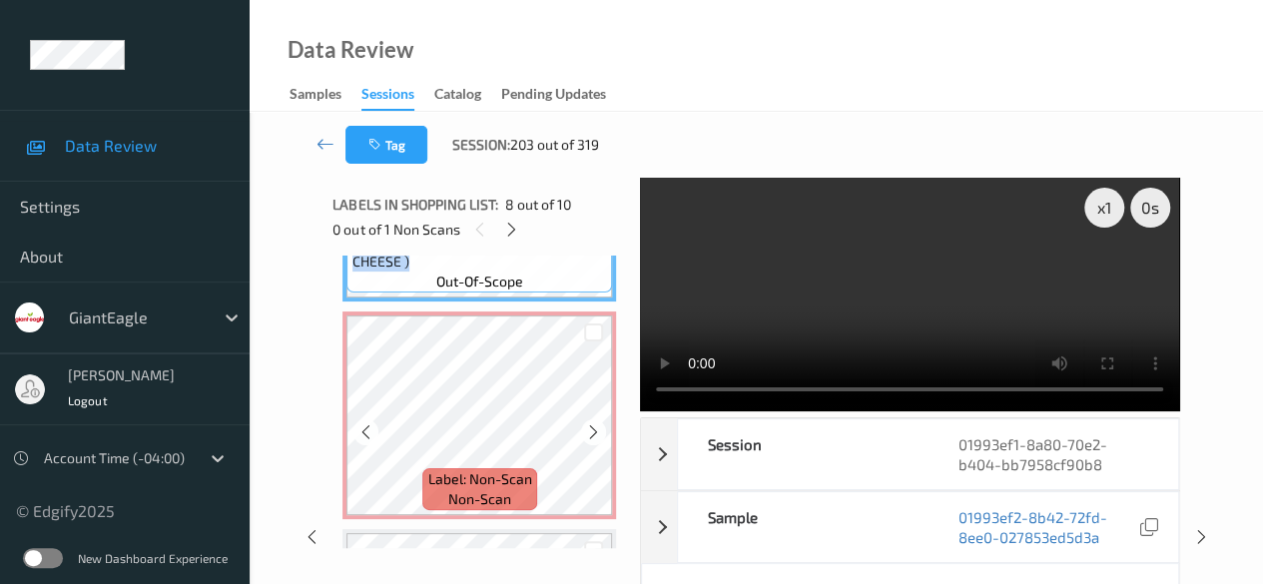
scroll to position [1694, 0]
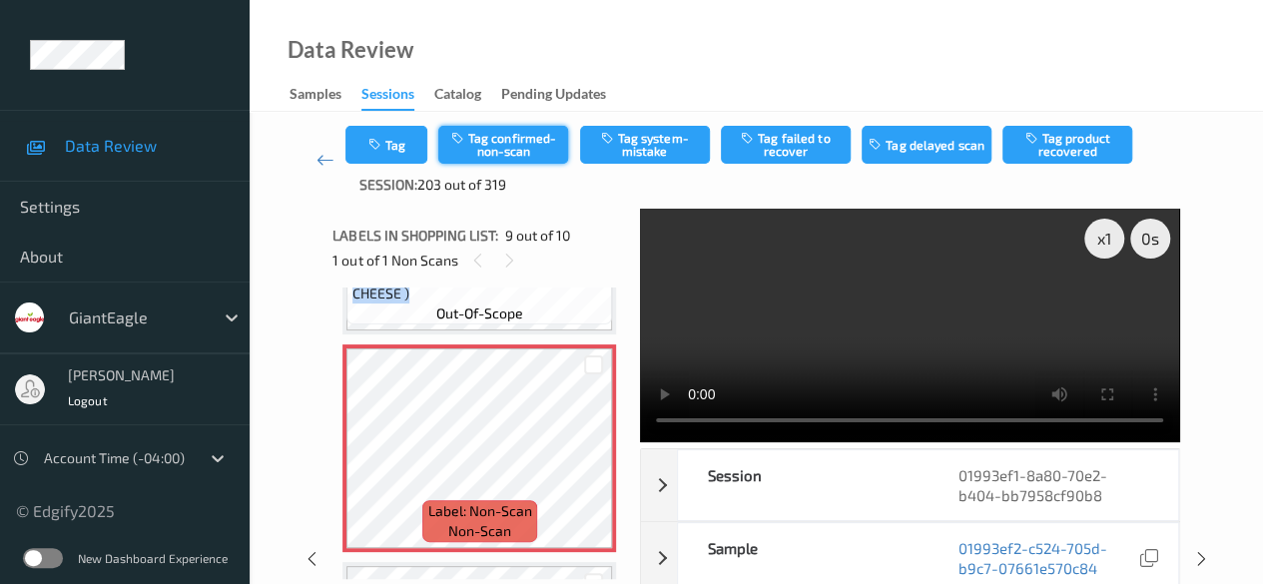
click at [522, 136] on button "Tag confirmed-non-scan" at bounding box center [503, 145] width 130 height 38
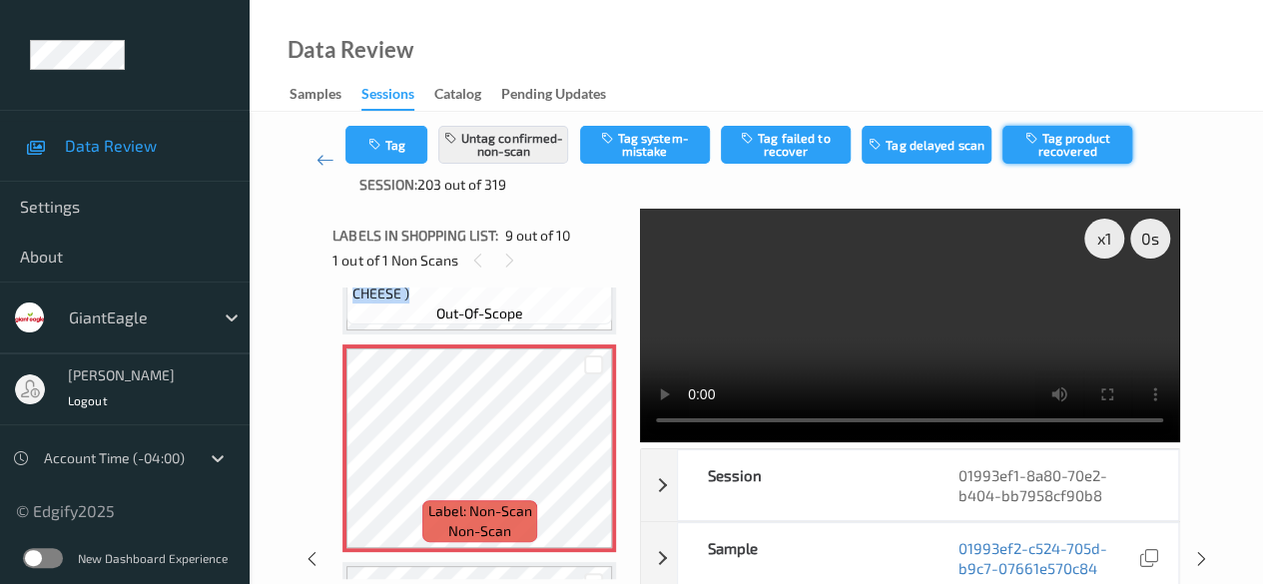
click at [1078, 143] on button "Tag product recovered" at bounding box center [1067, 145] width 130 height 38
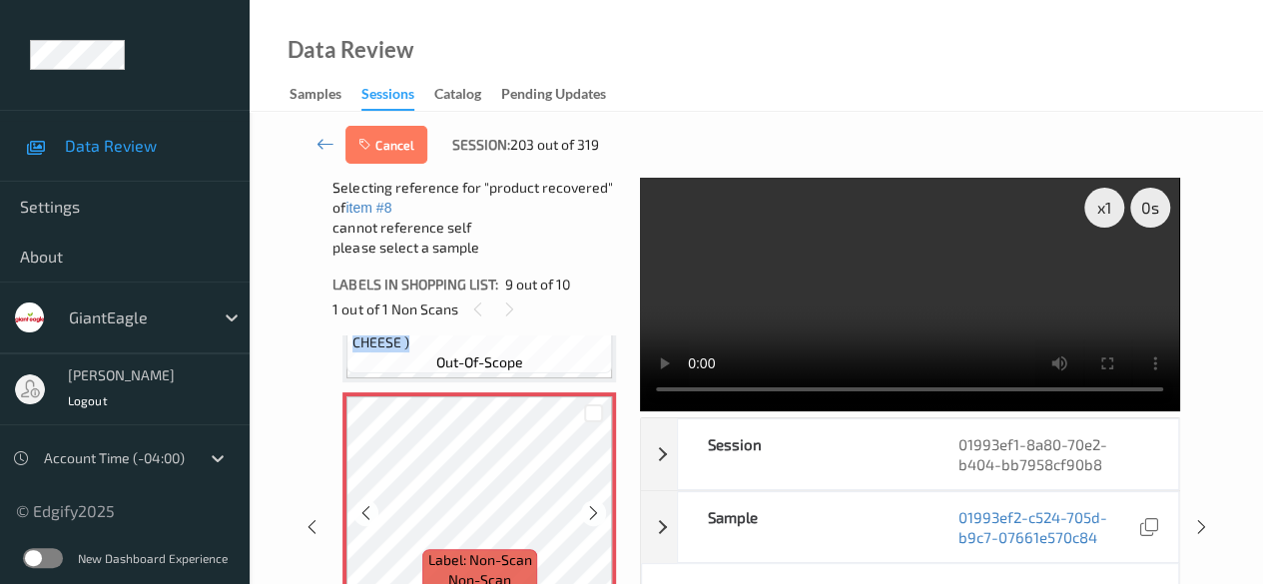
scroll to position [1893, 0]
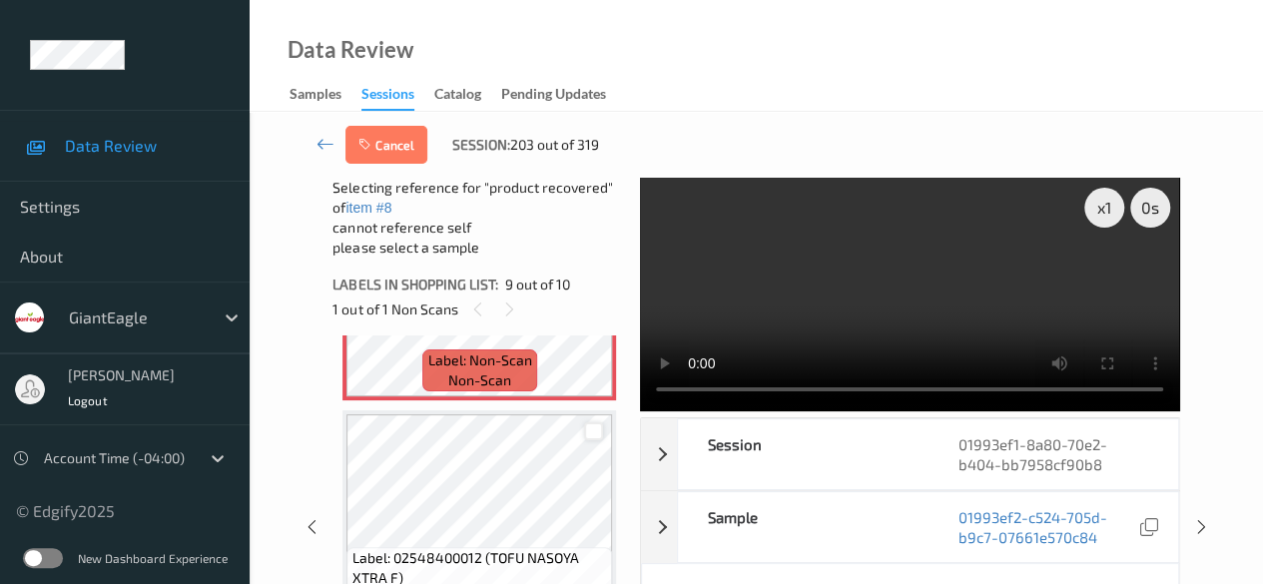
click at [590, 438] on div at bounding box center [593, 431] width 19 height 19
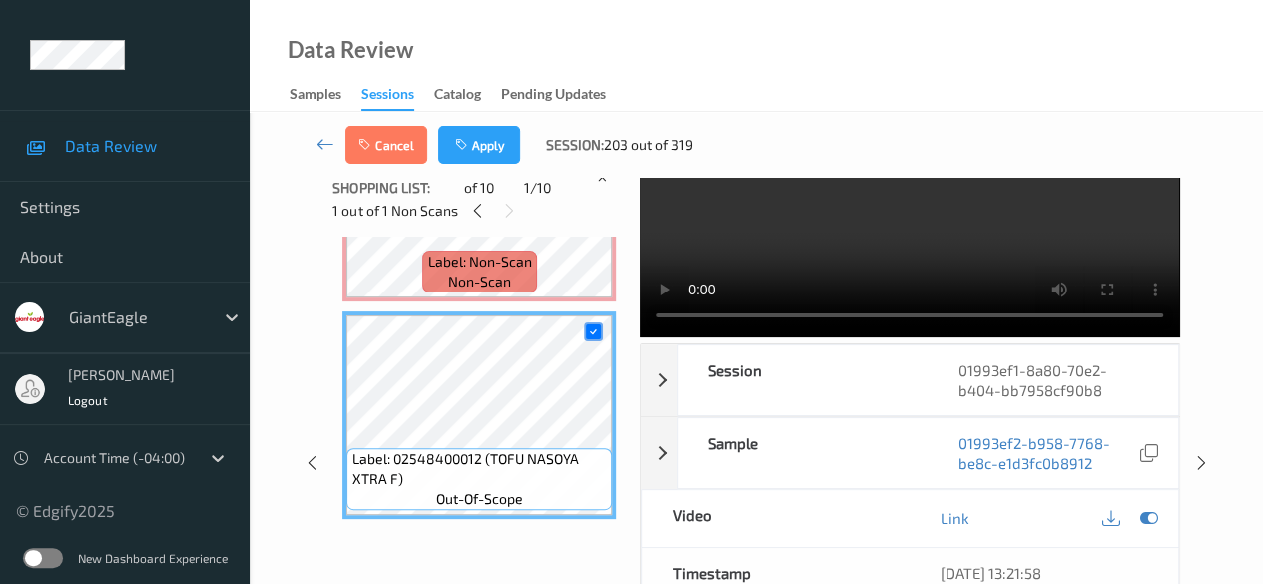
scroll to position [0, 0]
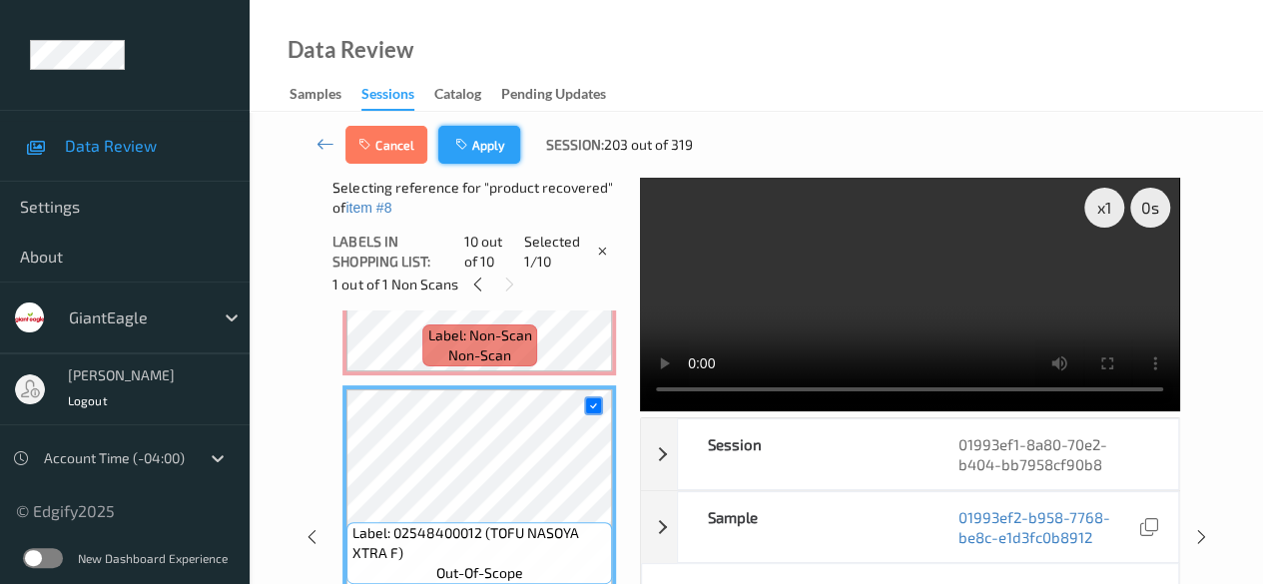
click at [479, 145] on button "Apply" at bounding box center [479, 145] width 82 height 38
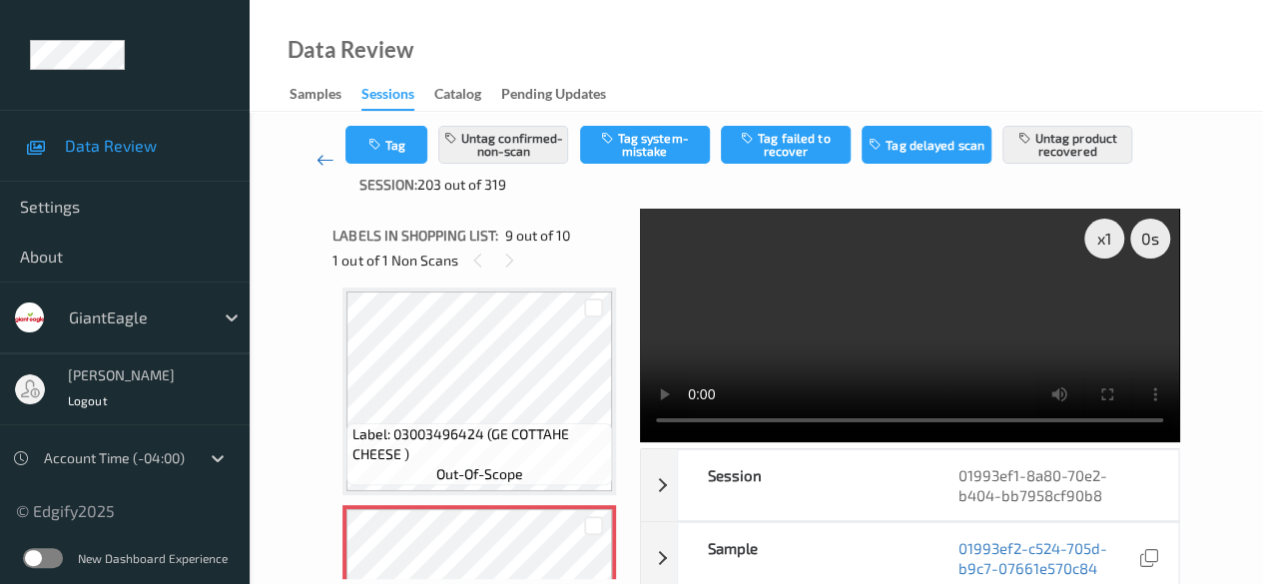
click at [317, 164] on icon at bounding box center [325, 160] width 18 height 20
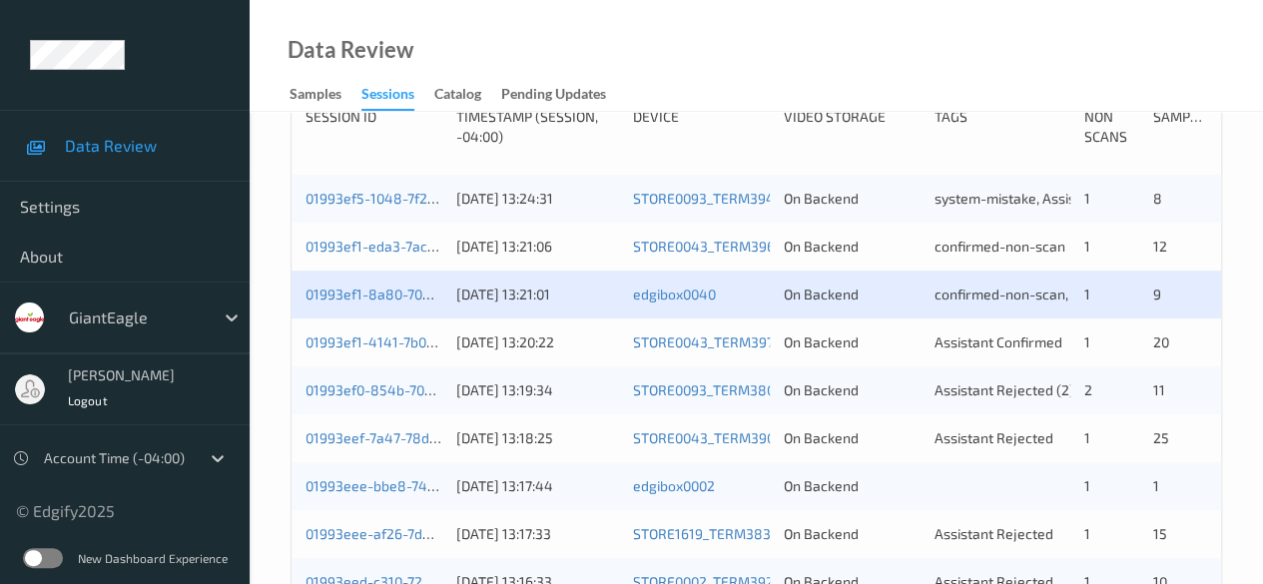
scroll to position [599, 0]
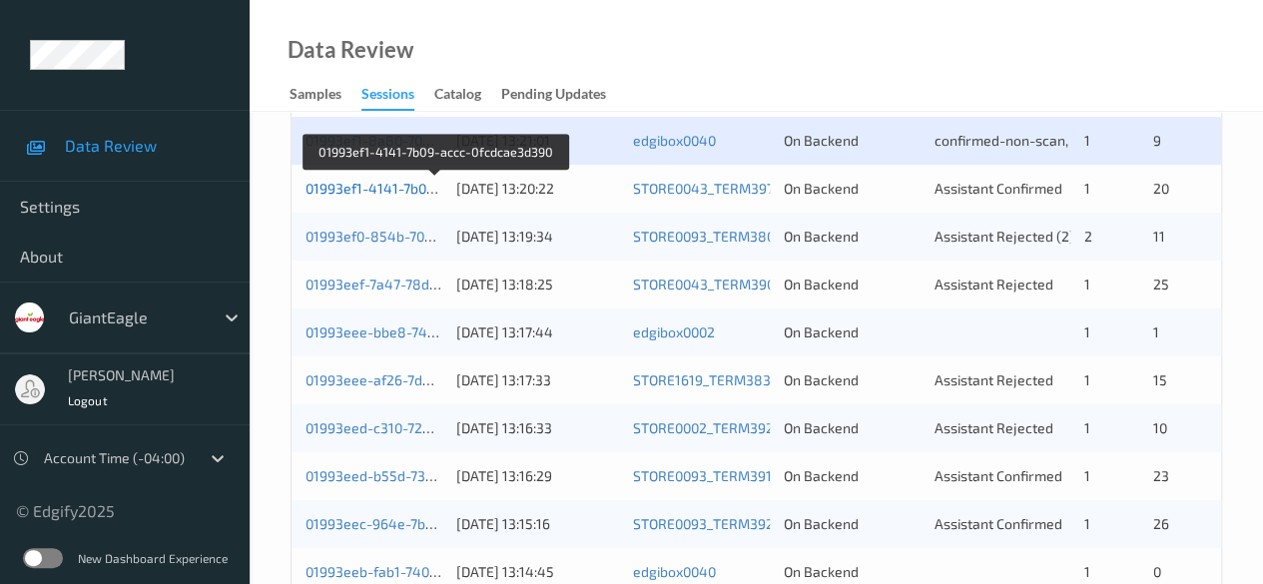
click at [389, 192] on link "01993ef1-4141-7b09-accc-0fcdcae3d390" at bounding box center [435, 188] width 261 height 17
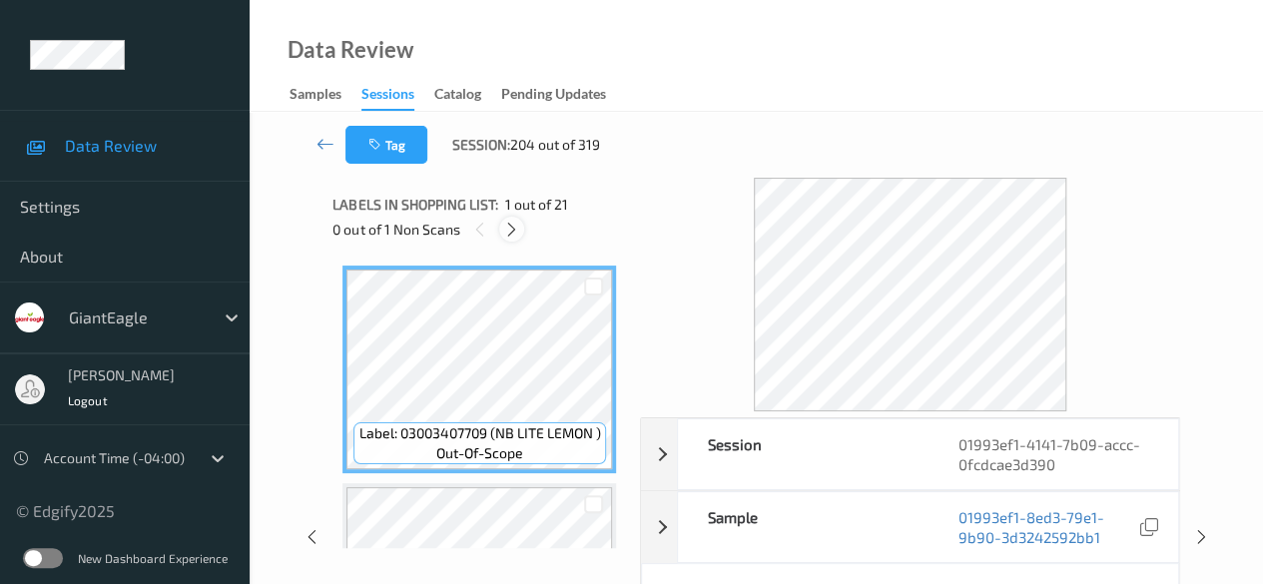
click at [515, 237] on icon at bounding box center [511, 230] width 17 height 18
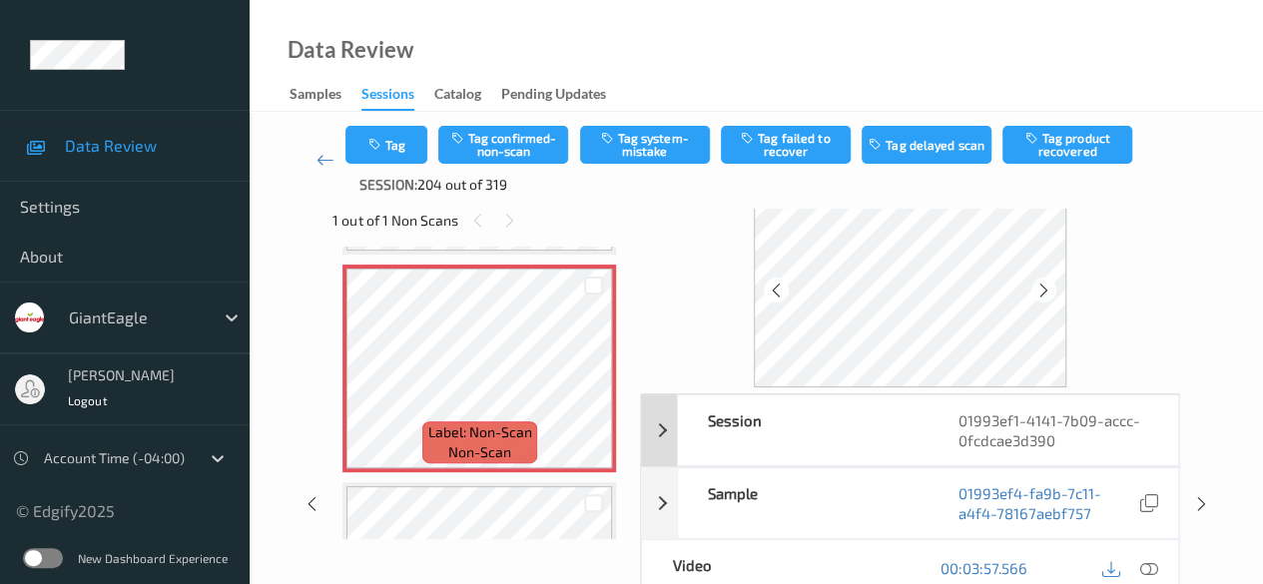
scroll to position [100, 0]
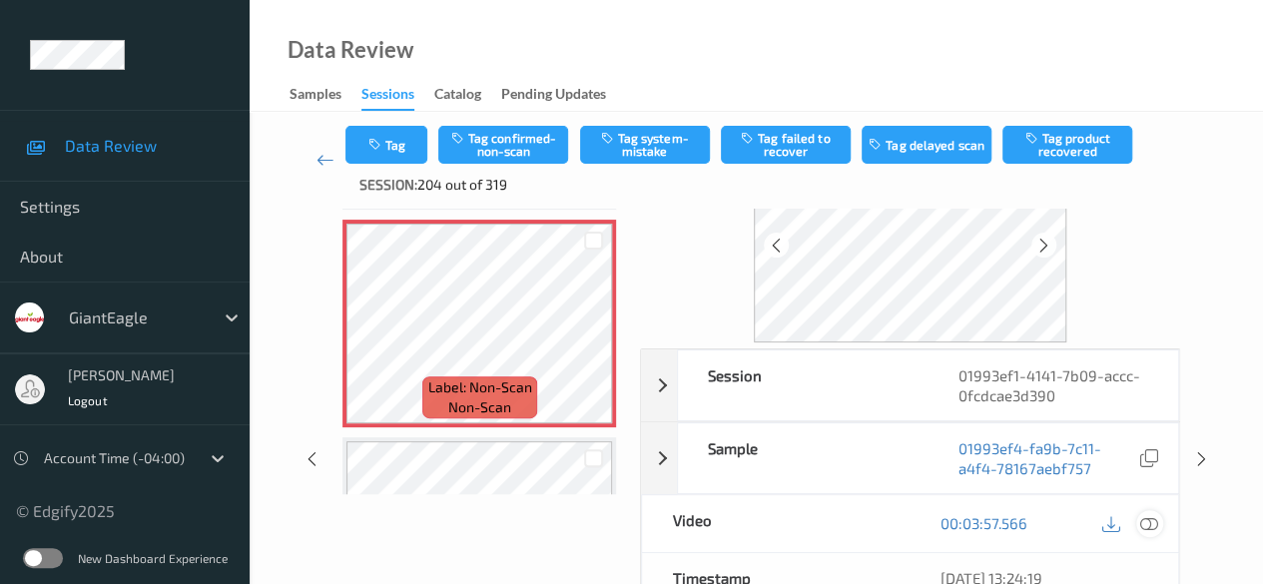
click at [1146, 518] on icon at bounding box center [1149, 523] width 18 height 18
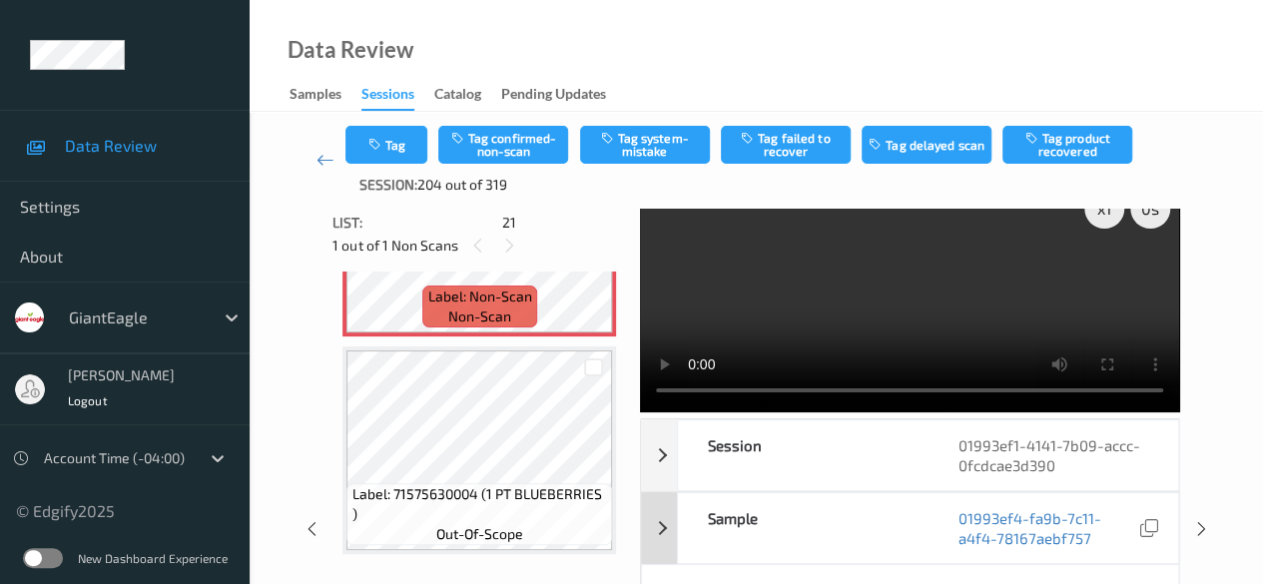
scroll to position [0, 0]
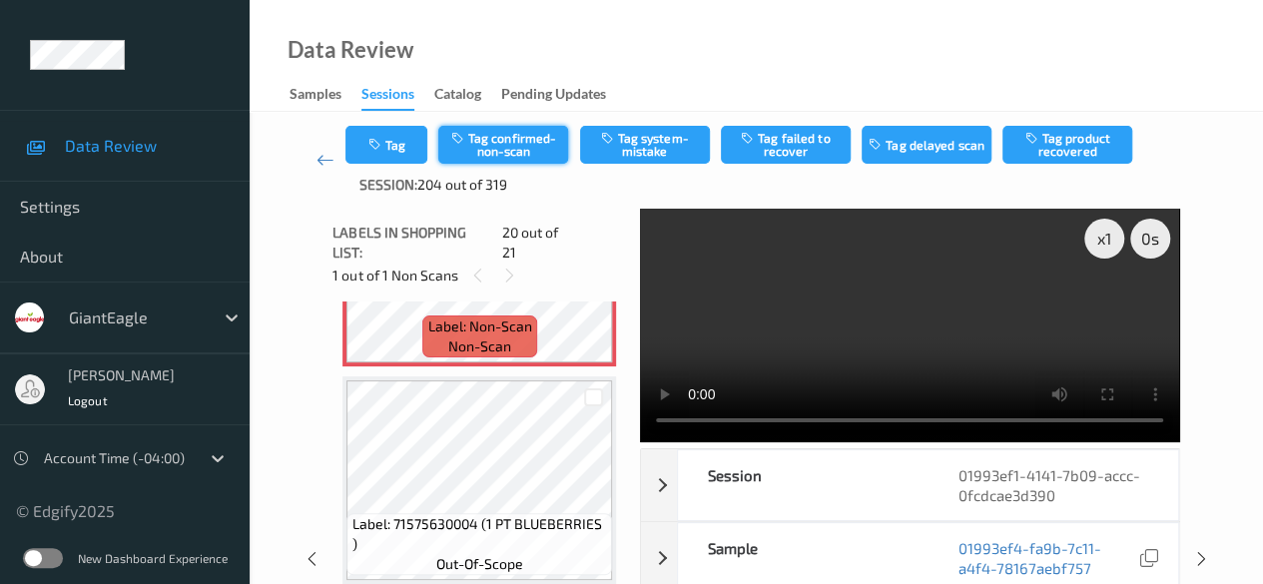
click at [526, 147] on button "Tag confirmed-non-scan" at bounding box center [503, 145] width 130 height 38
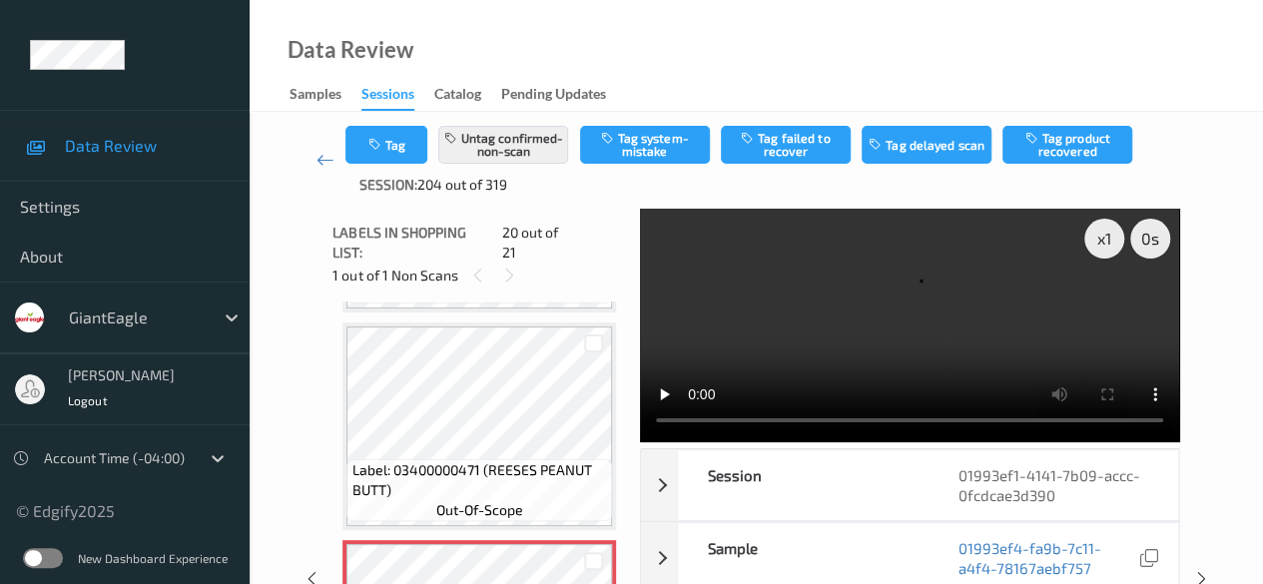
scroll to position [3788, 0]
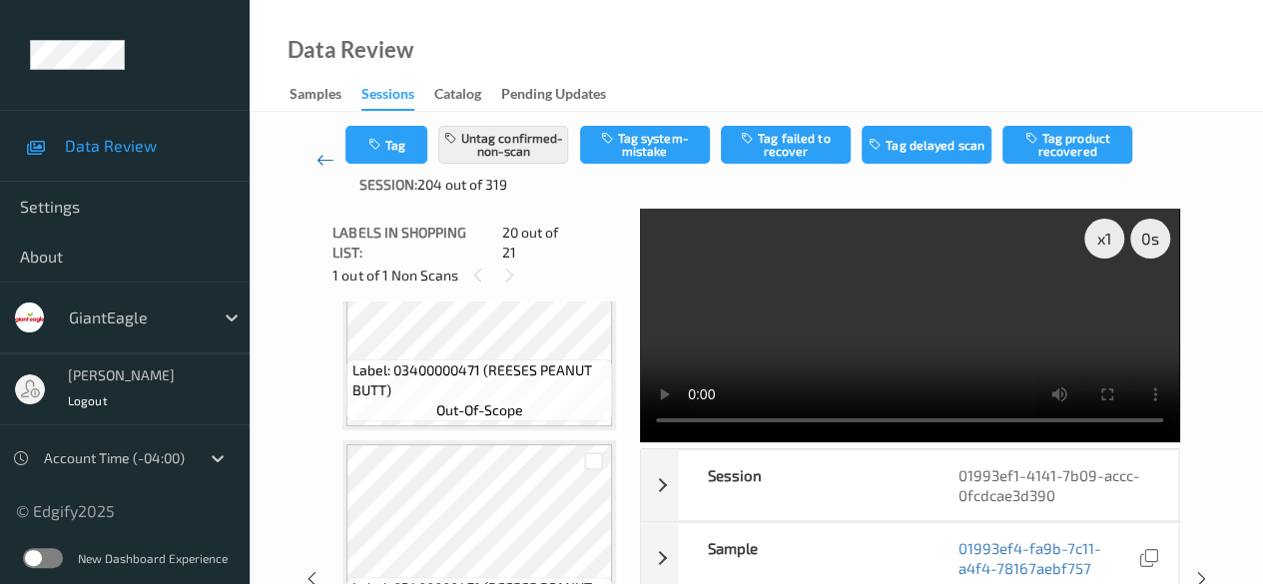
click at [317, 164] on icon at bounding box center [325, 160] width 18 height 20
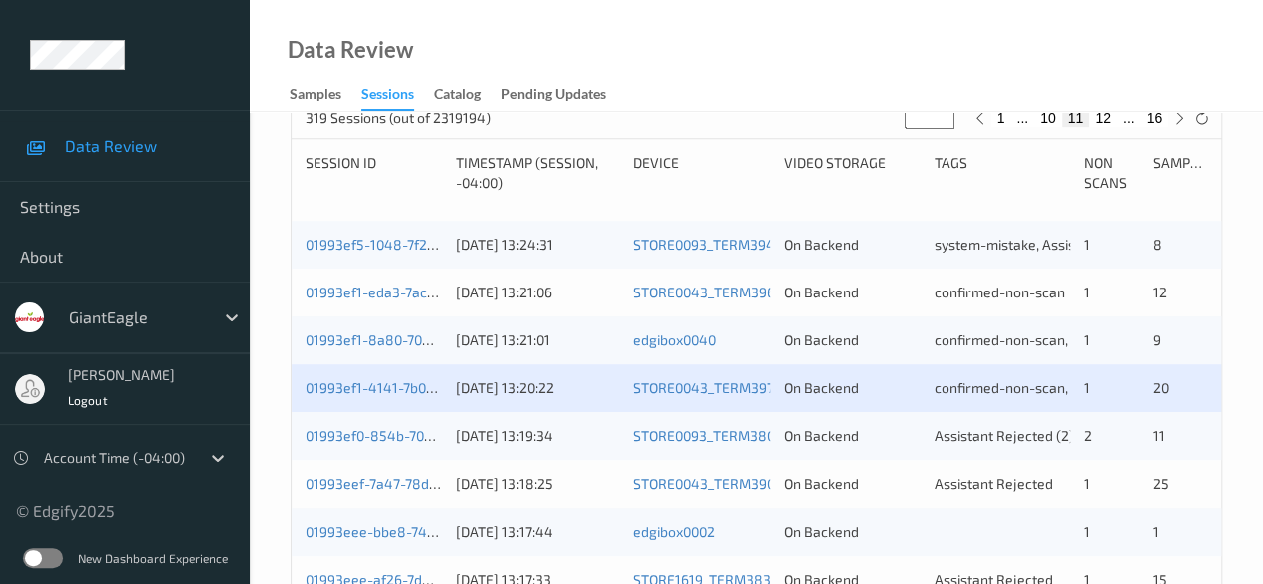
scroll to position [499, 0]
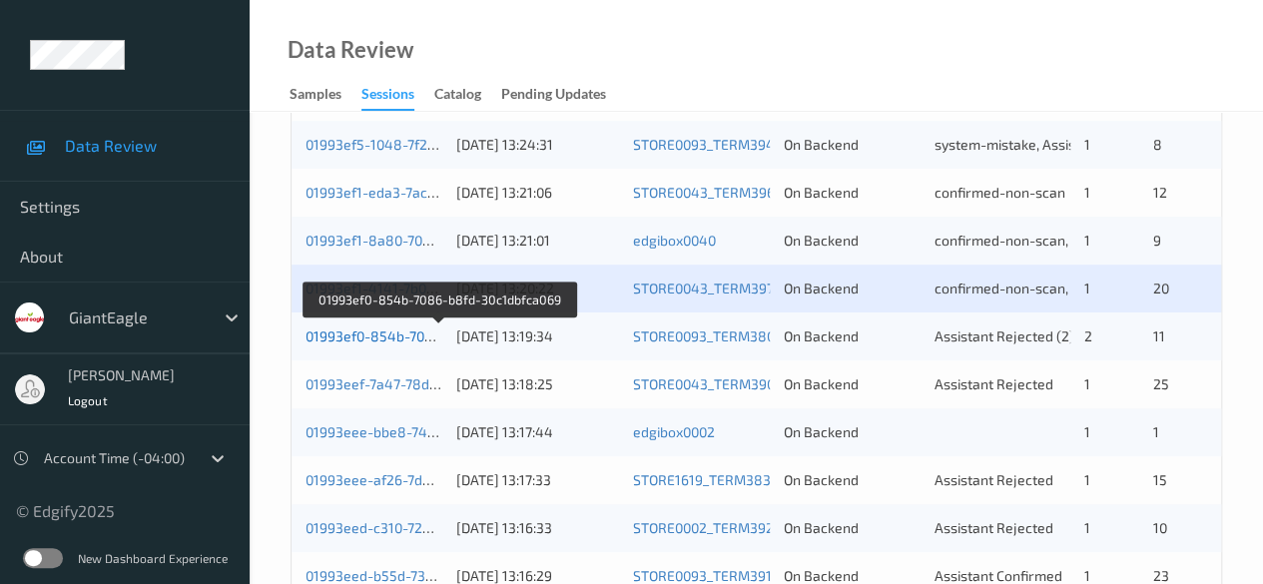
click at [408, 339] on link "01993ef0-854b-7086-b8fd-30c1dbfca069" at bounding box center [438, 335] width 267 height 17
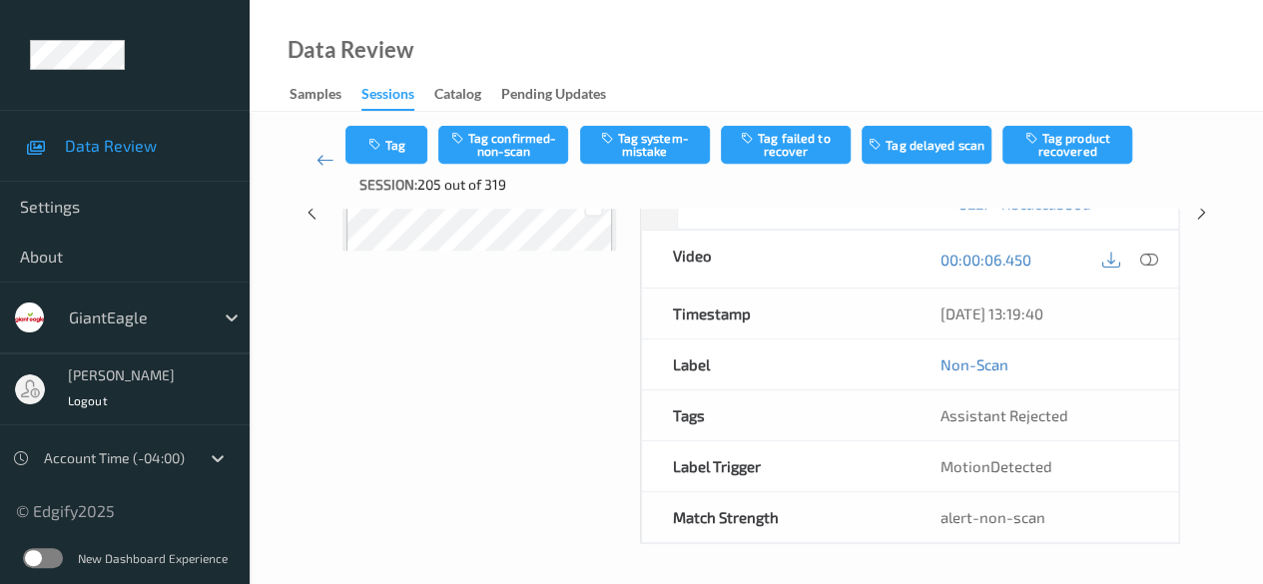
scroll to position [324, 0]
